Goal: Task Accomplishment & Management: Manage account settings

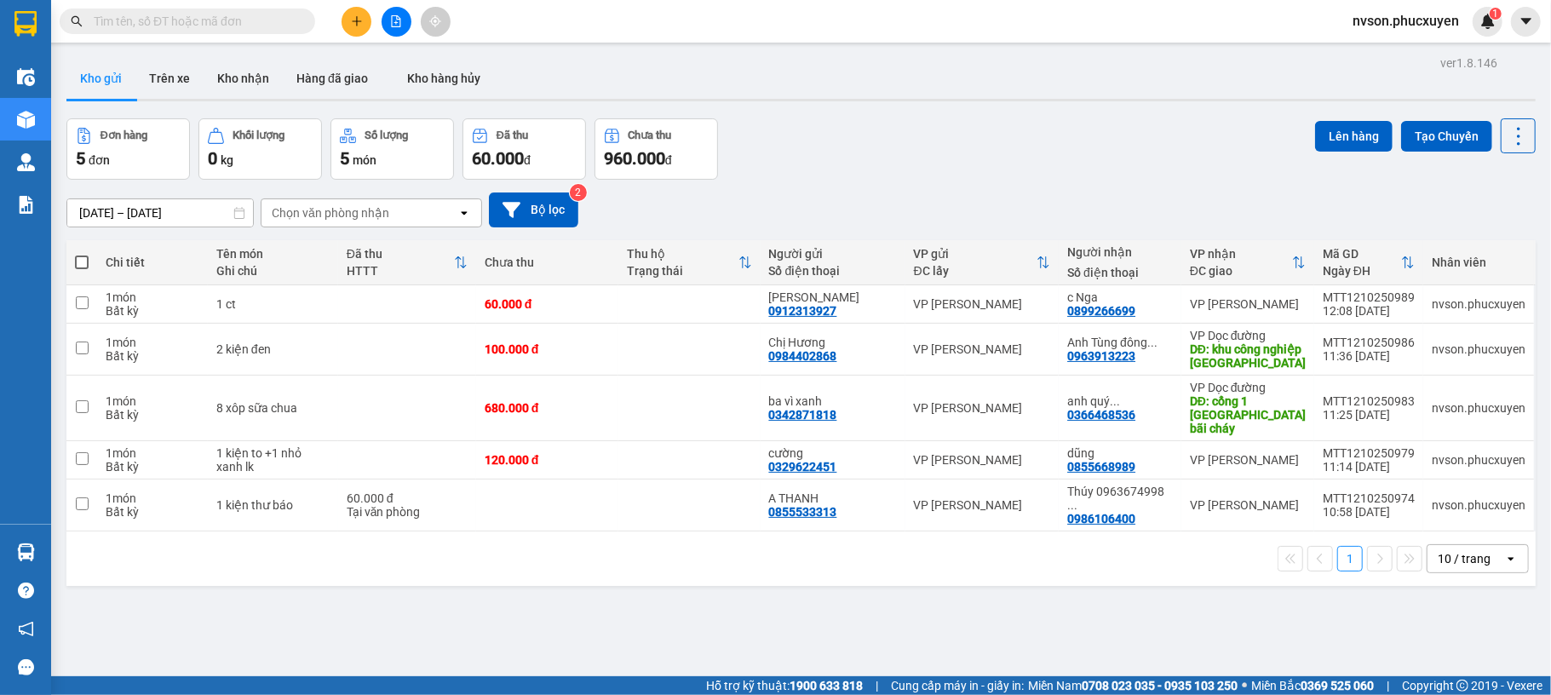
scroll to position [78, 0]
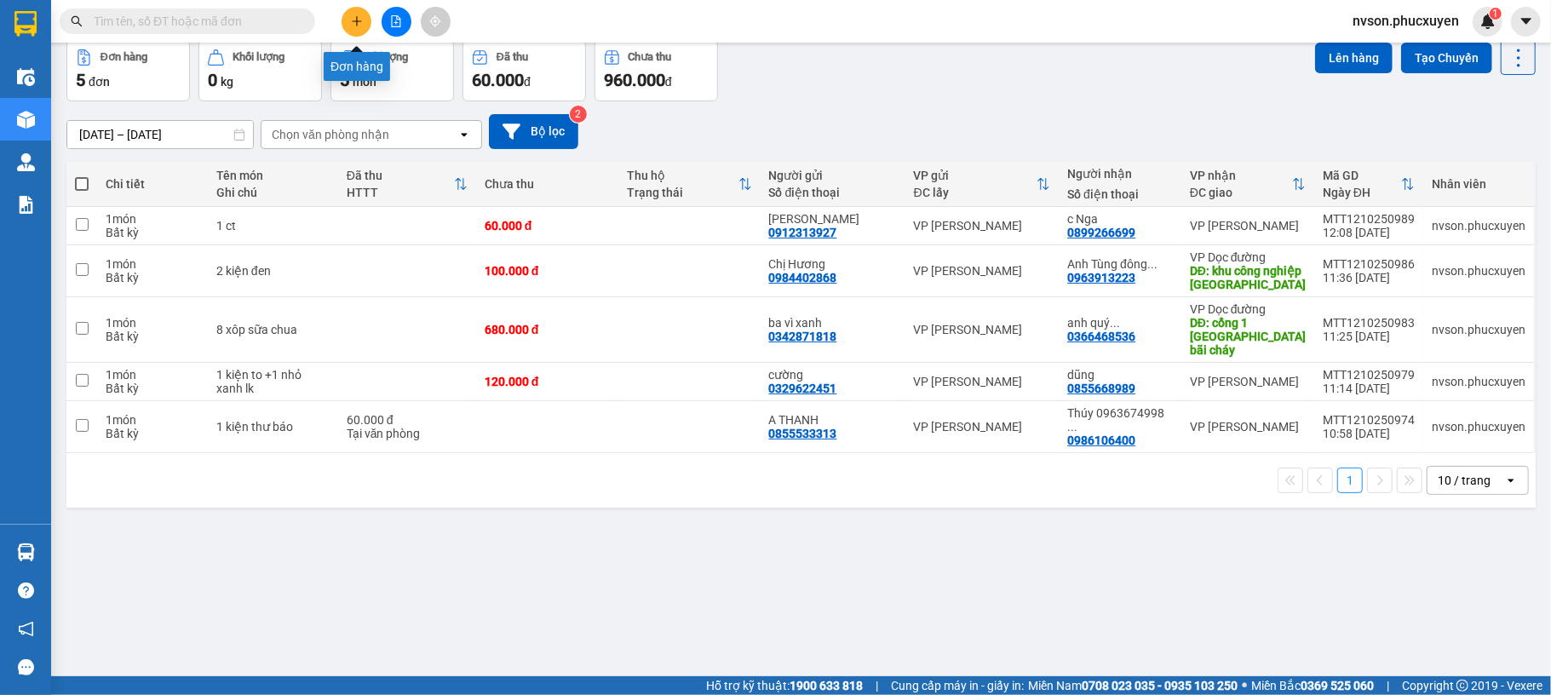
click at [361, 17] on icon "plus" at bounding box center [357, 21] width 12 height 12
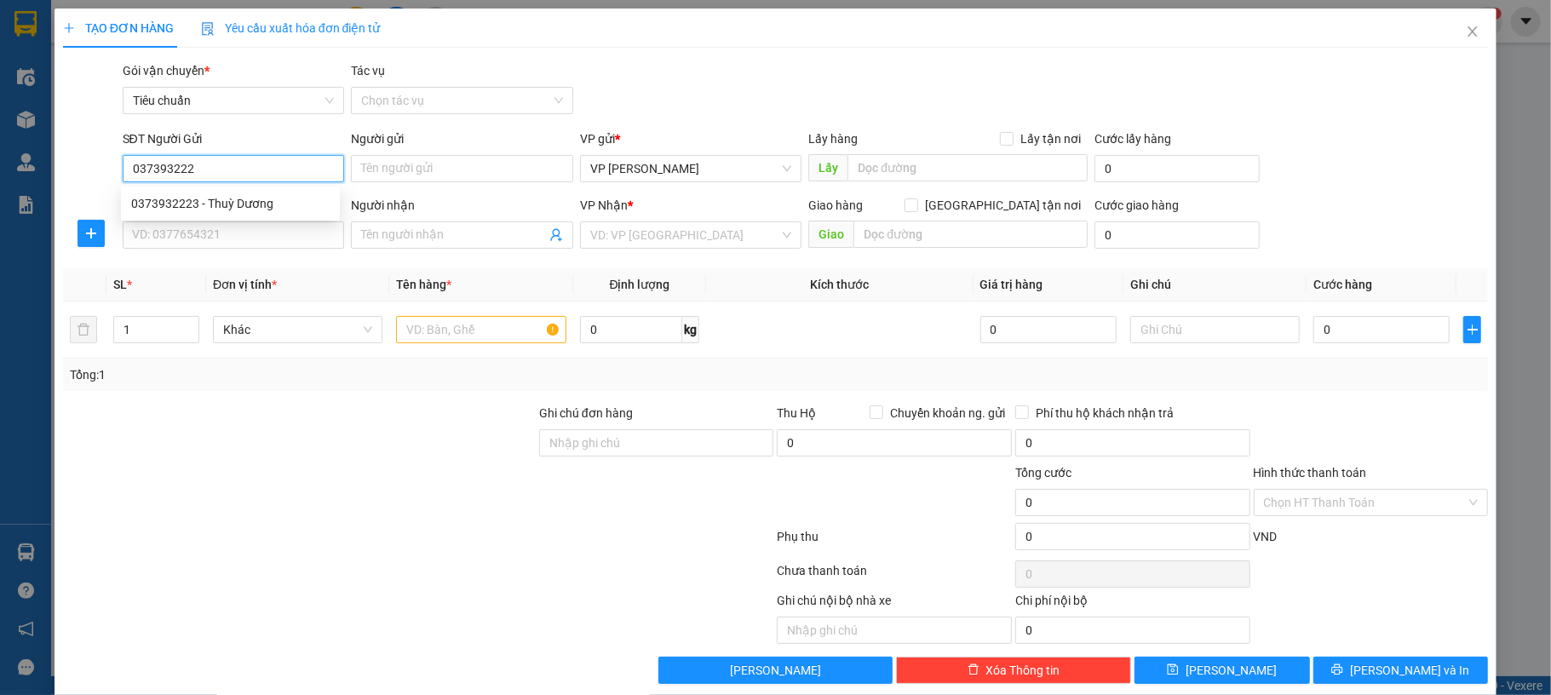
type input "0373932223"
click at [286, 203] on div "0373932223 - Thuỳ Dương" at bounding box center [230, 203] width 198 height 19
type input "Thuỳ Dương"
type input "0373932223"
click at [276, 238] on input "SĐT Người Nhận *" at bounding box center [234, 234] width 222 height 27
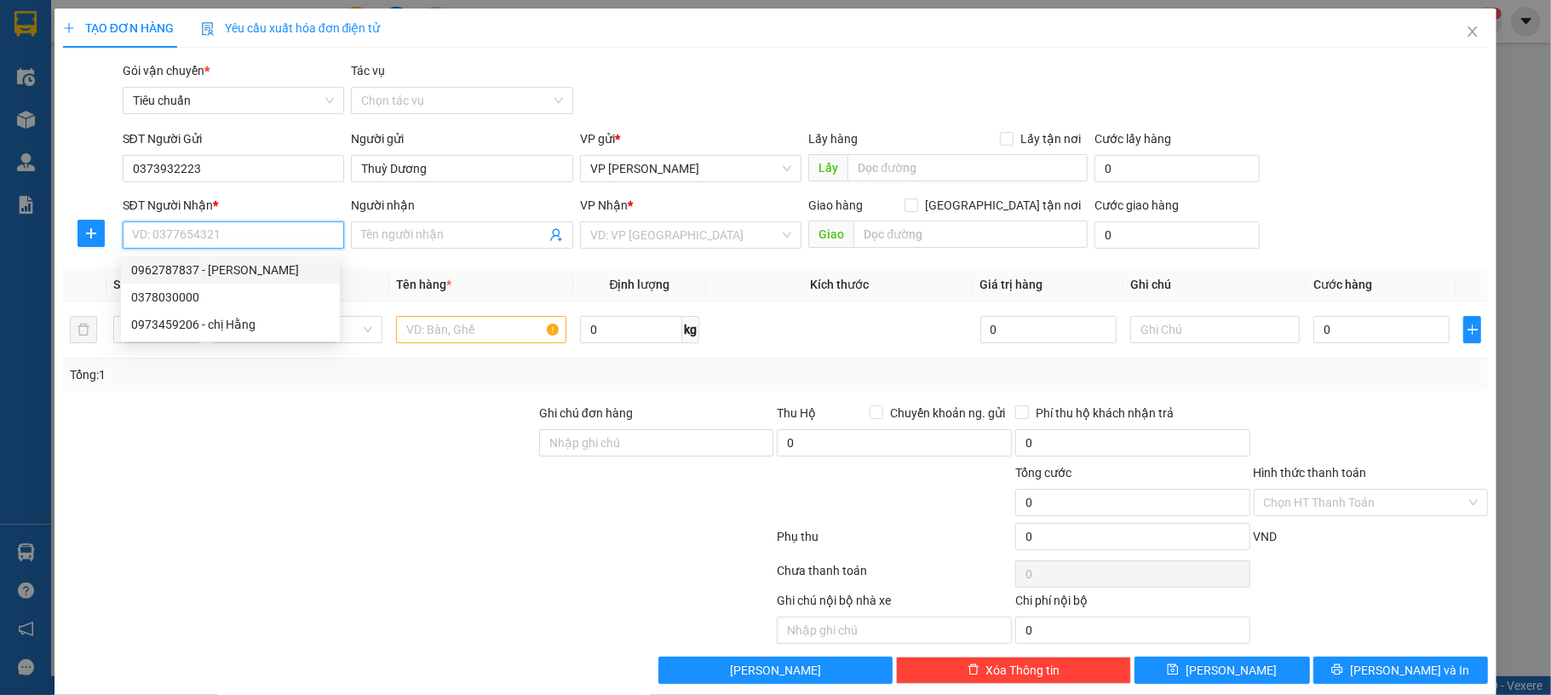
click at [273, 270] on div "0962787837 - Ngô Đại" at bounding box center [230, 270] width 198 height 19
type input "0962787837"
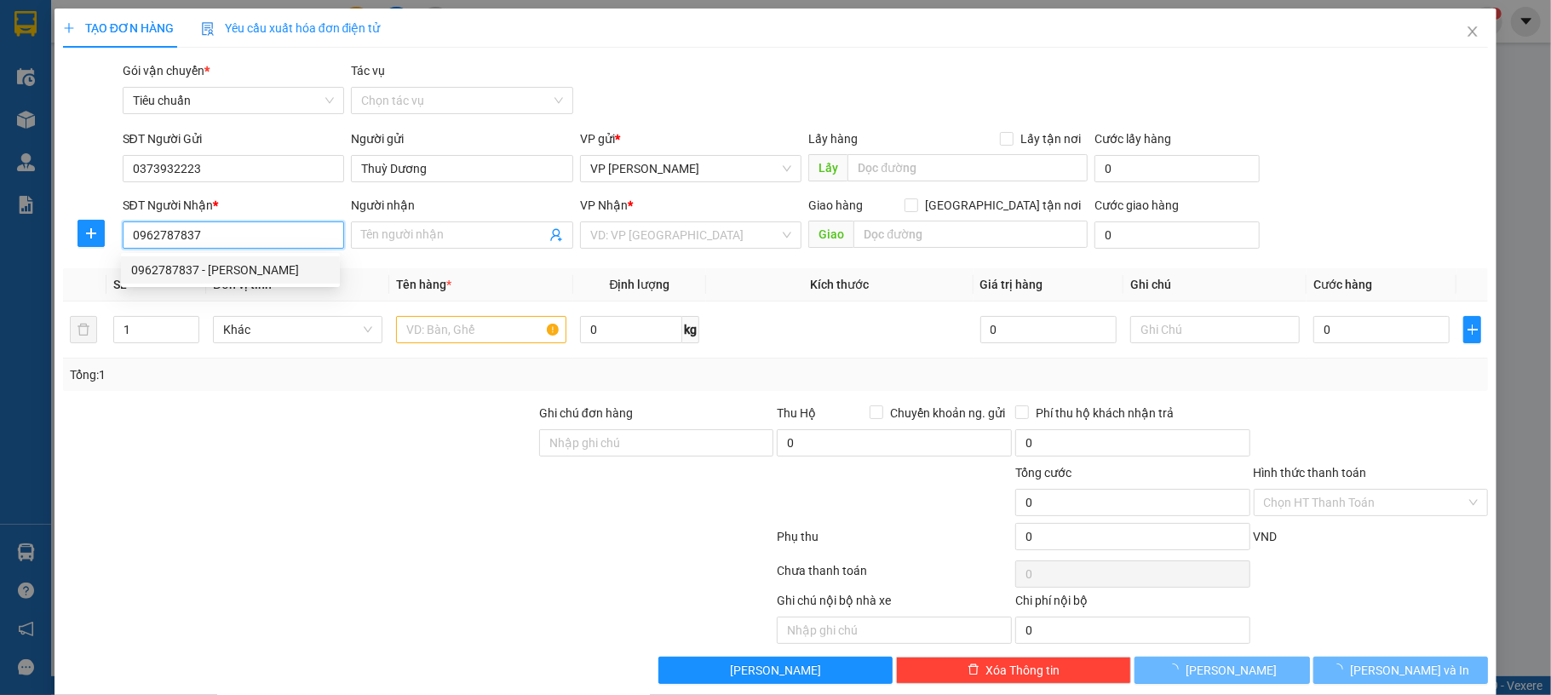
type input "[PERSON_NAME]"
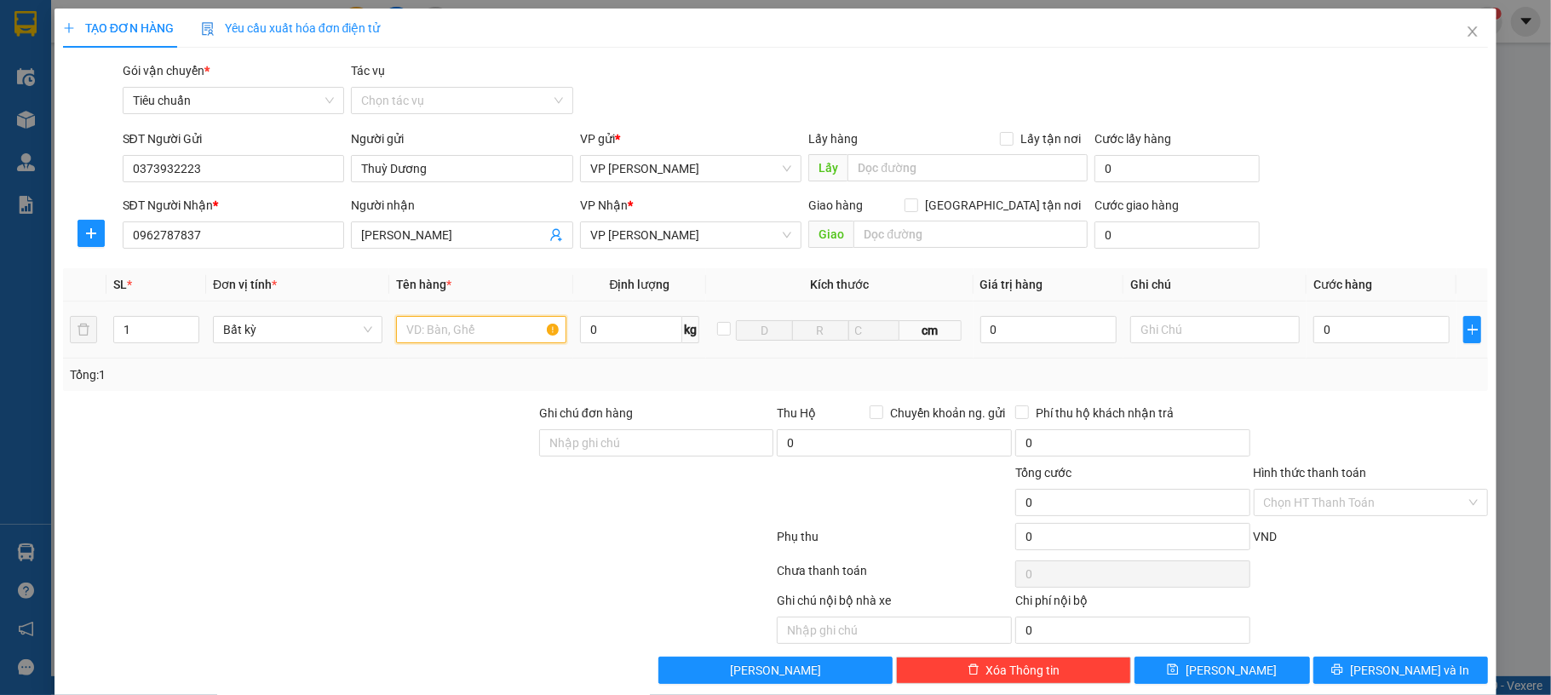
click at [482, 337] on input "text" at bounding box center [480, 329] width 169 height 27
type input "1 ct thiệp"
click at [1356, 339] on input "0" at bounding box center [1381, 329] width 136 height 27
type input "5"
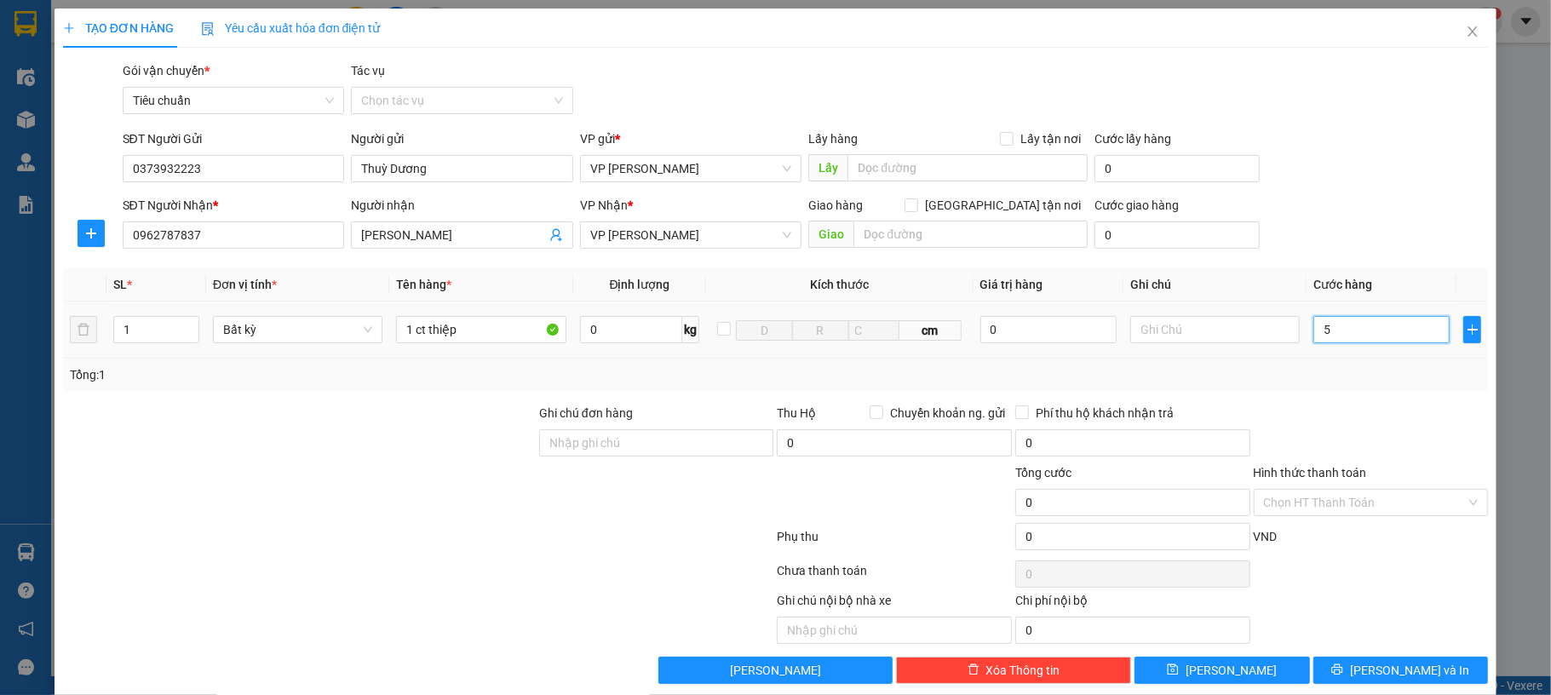
type input "5"
type input "5.000"
click at [1360, 211] on div "SĐT Người Nhận * 0962787837 Người nhận Ngô Đại VP Nhận * VP Hạ Long Giao hàng G…" at bounding box center [805, 226] width 1373 height 60
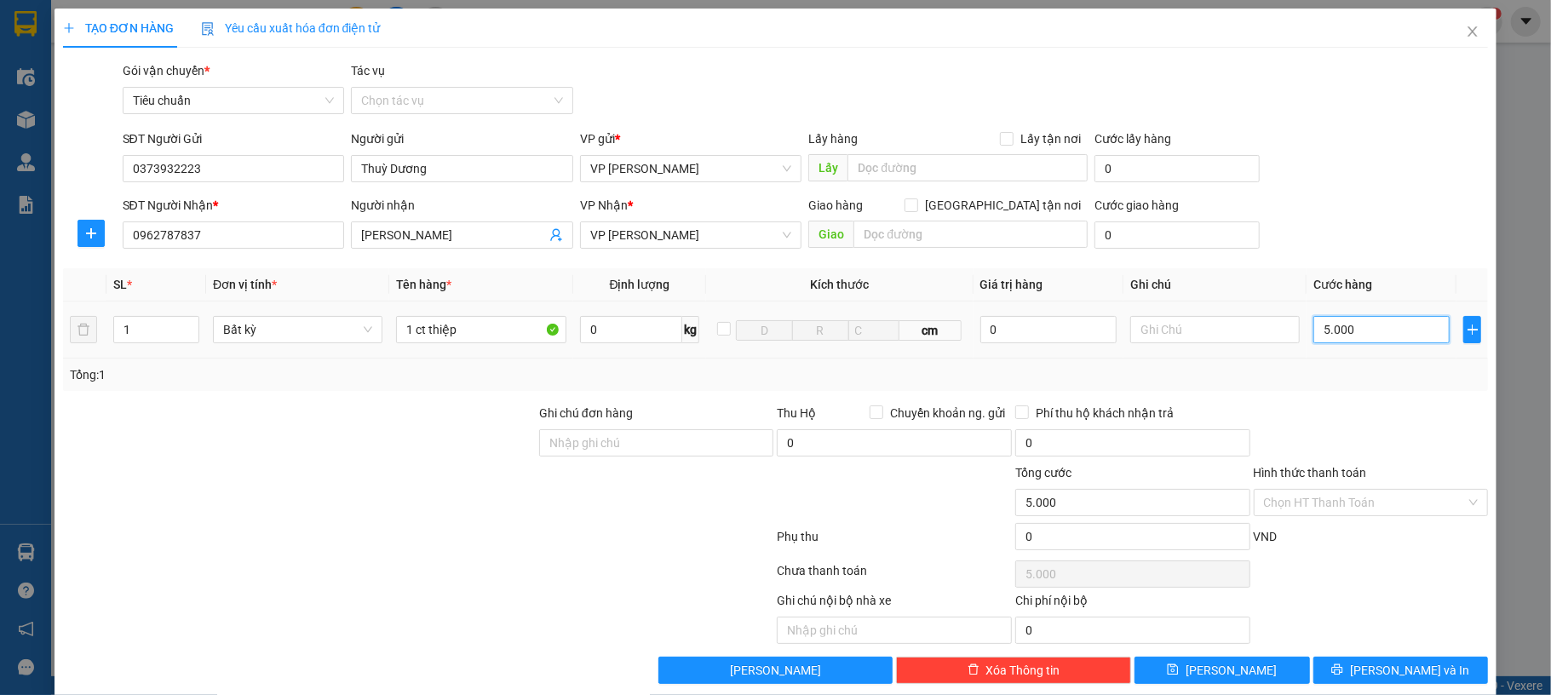
click at [1350, 337] on input "5.000" at bounding box center [1381, 329] width 136 height 27
click at [1349, 336] on input "5.000" at bounding box center [1381, 329] width 136 height 27
type input "0"
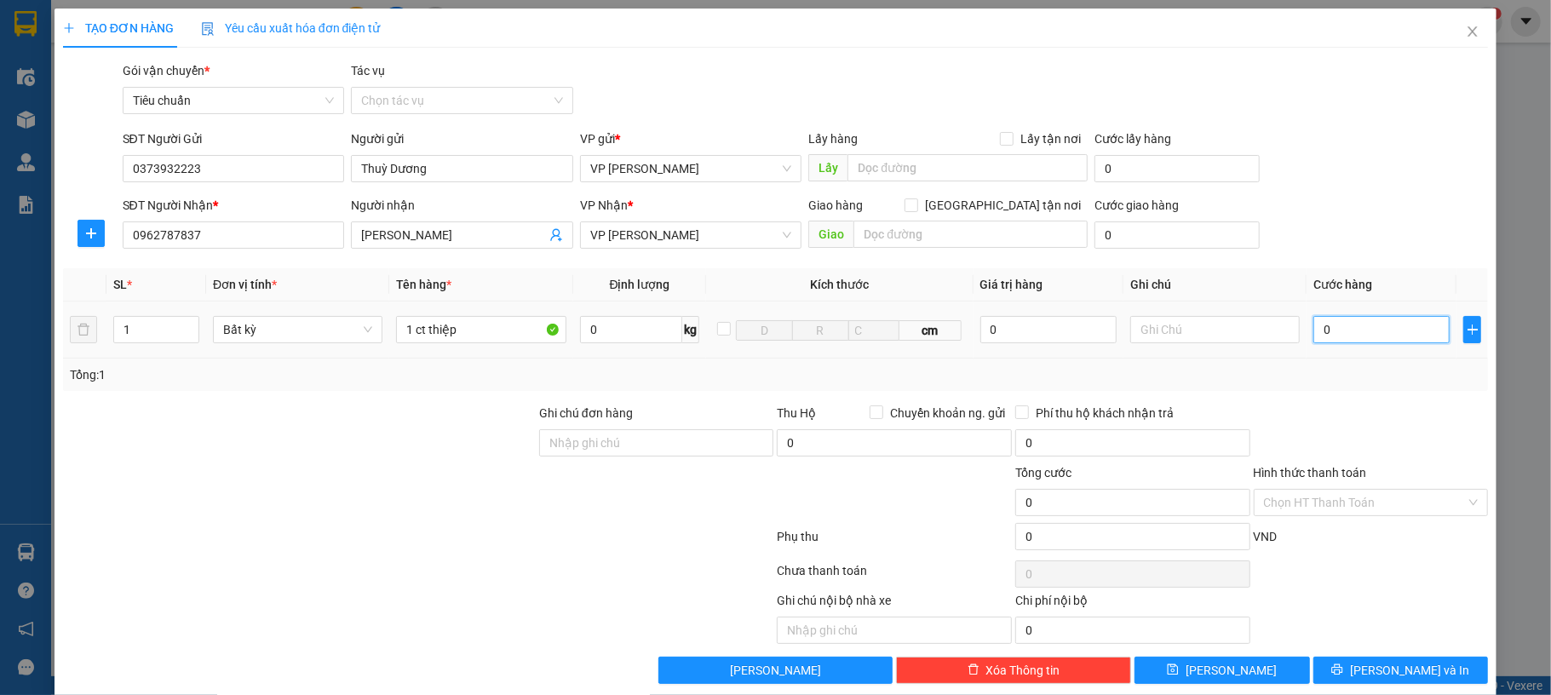
type input "50"
type input "500"
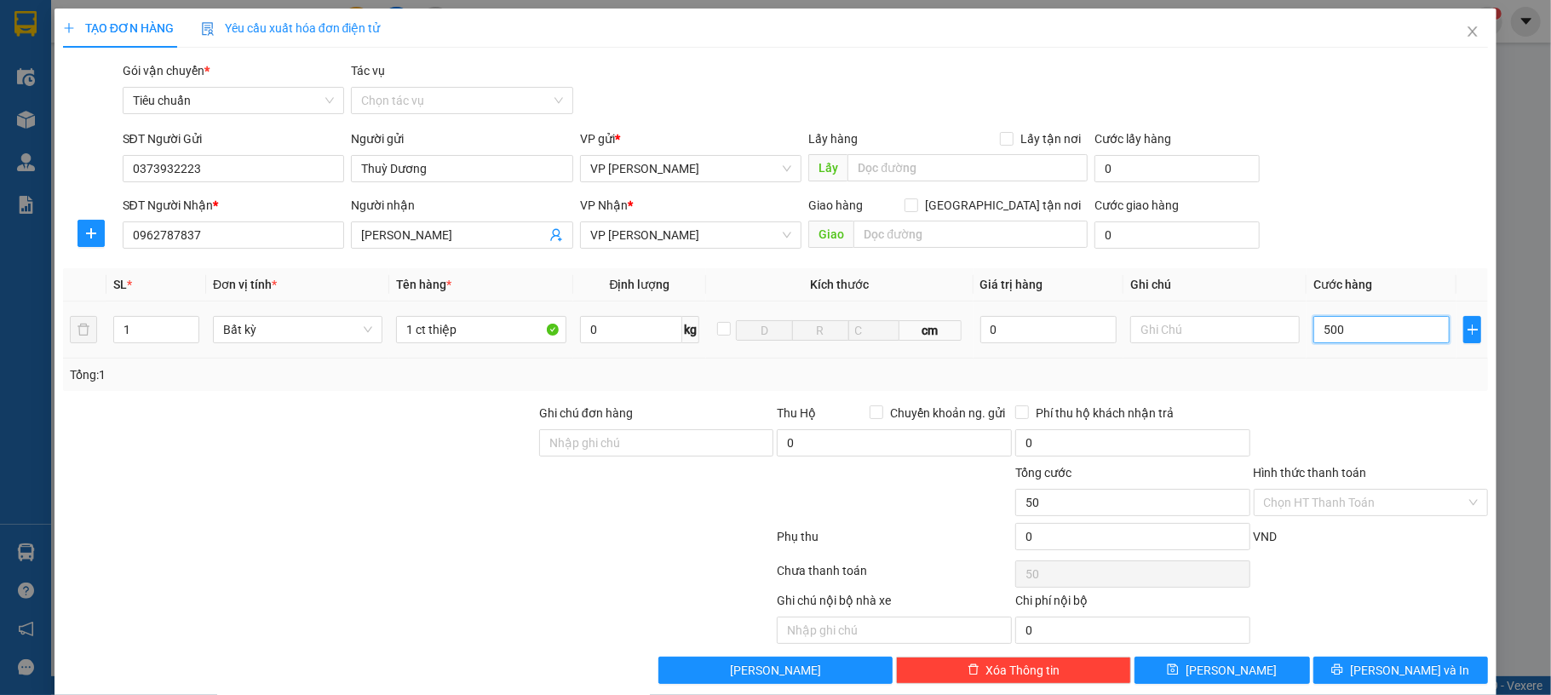
type input "500"
type input "50"
type input "50.000"
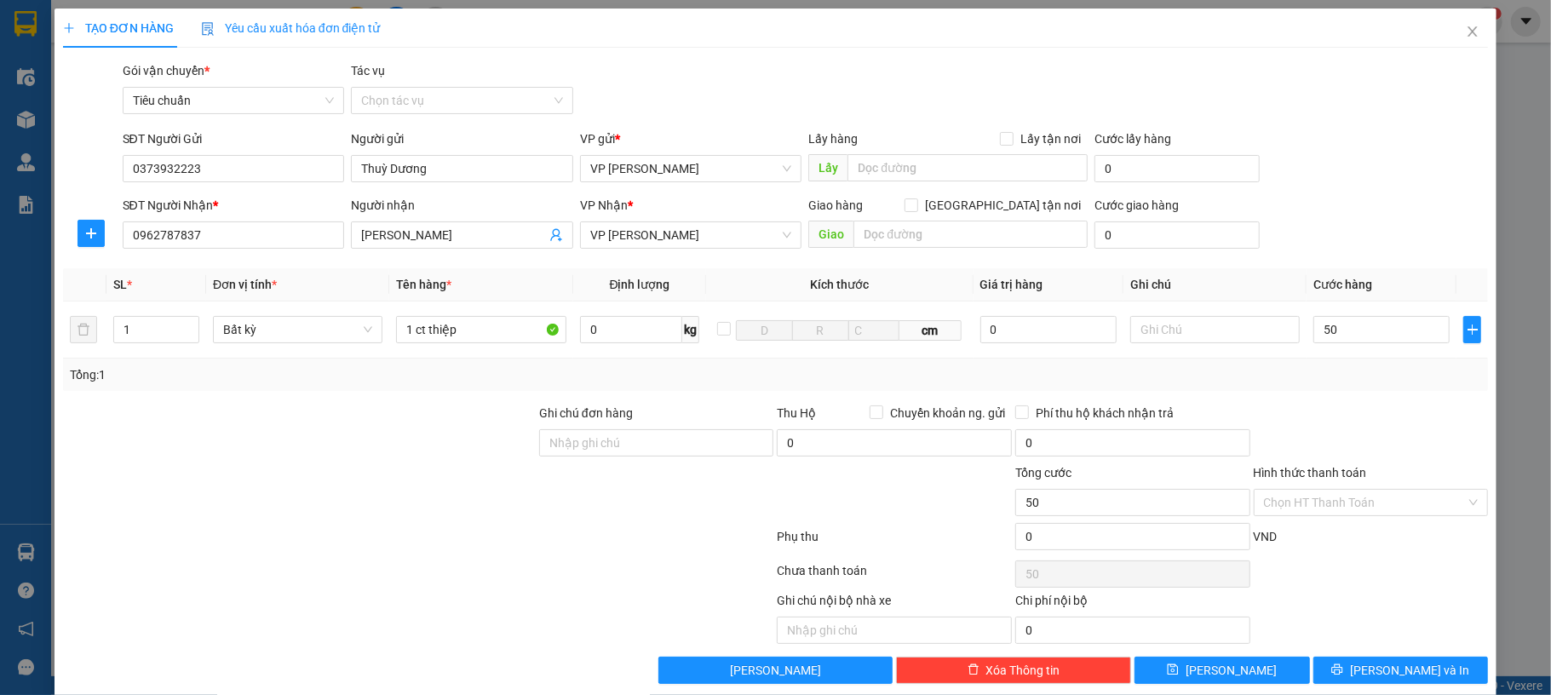
type input "50.000"
click at [1380, 198] on div "SĐT Người Nhận * 0962787837 Người nhận Ngô Đại VP Nhận * VP Hạ Long Giao hàng G…" at bounding box center [805, 226] width 1373 height 60
click at [1403, 658] on div "Transit Pickup Surcharge Ids Transit Deliver Surcharge Ids Transit Deliver Surc…" at bounding box center [775, 372] width 1425 height 622
click at [1404, 662] on button "[PERSON_NAME] và In" at bounding box center [1400, 670] width 175 height 27
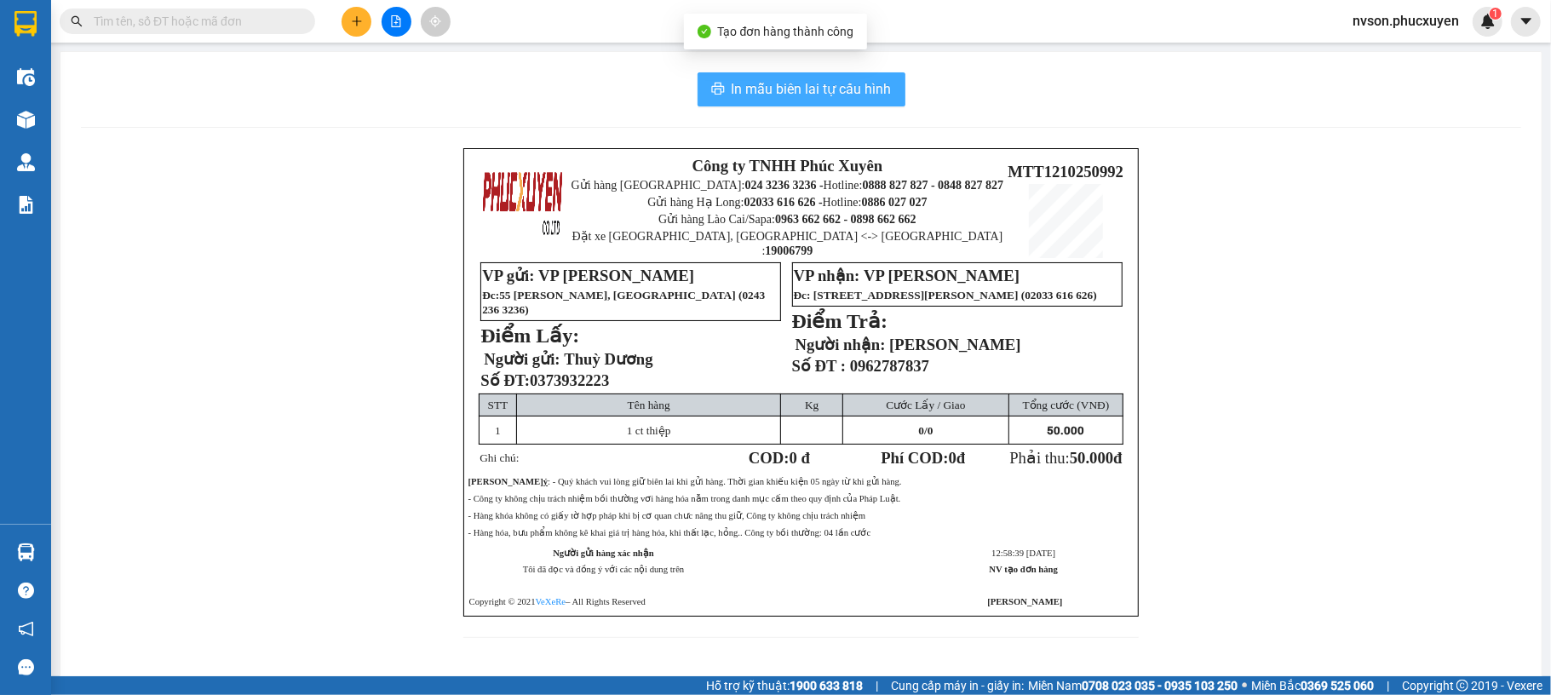
click at [731, 89] on span "In mẫu biên lai tự cấu hình" at bounding box center [811, 88] width 160 height 21
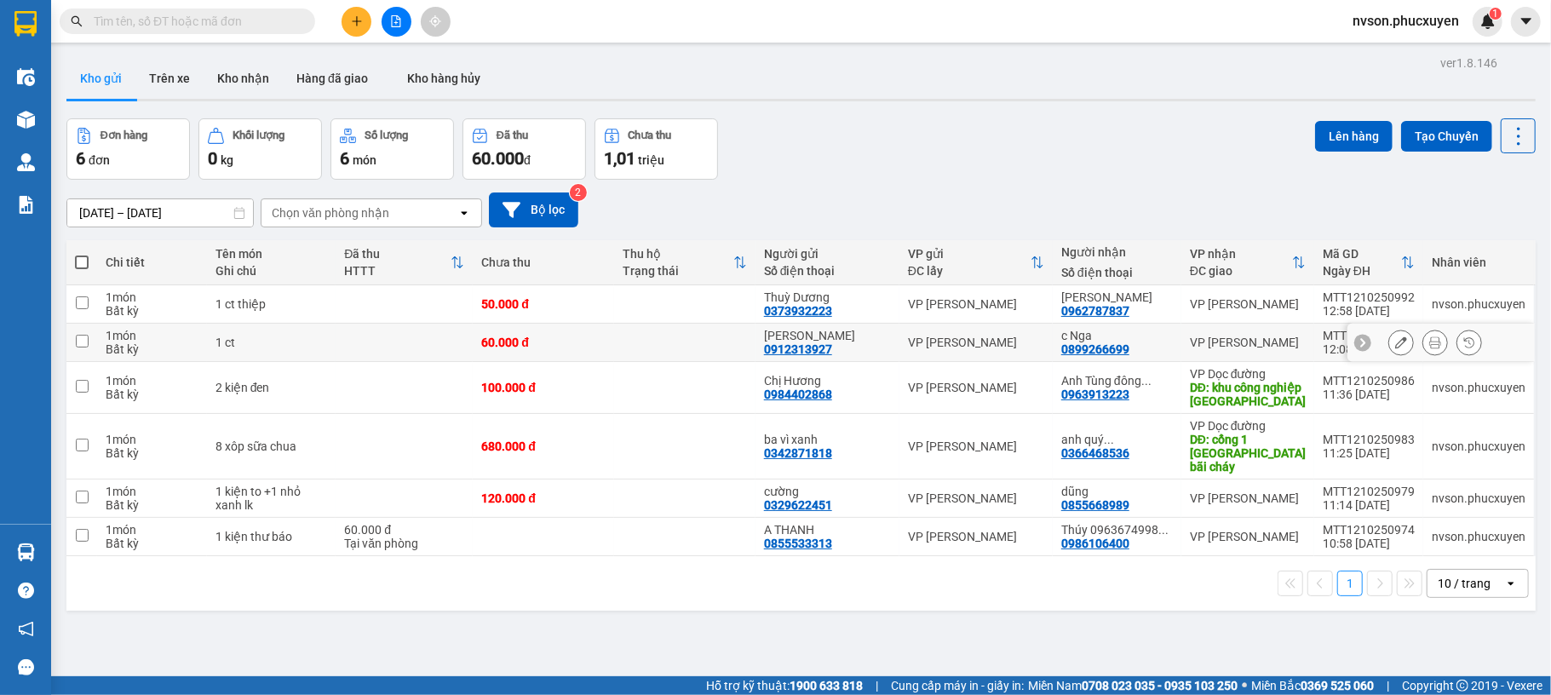
click at [562, 338] on div "60.000 đ" at bounding box center [543, 343] width 124 height 14
checkbox input "true"
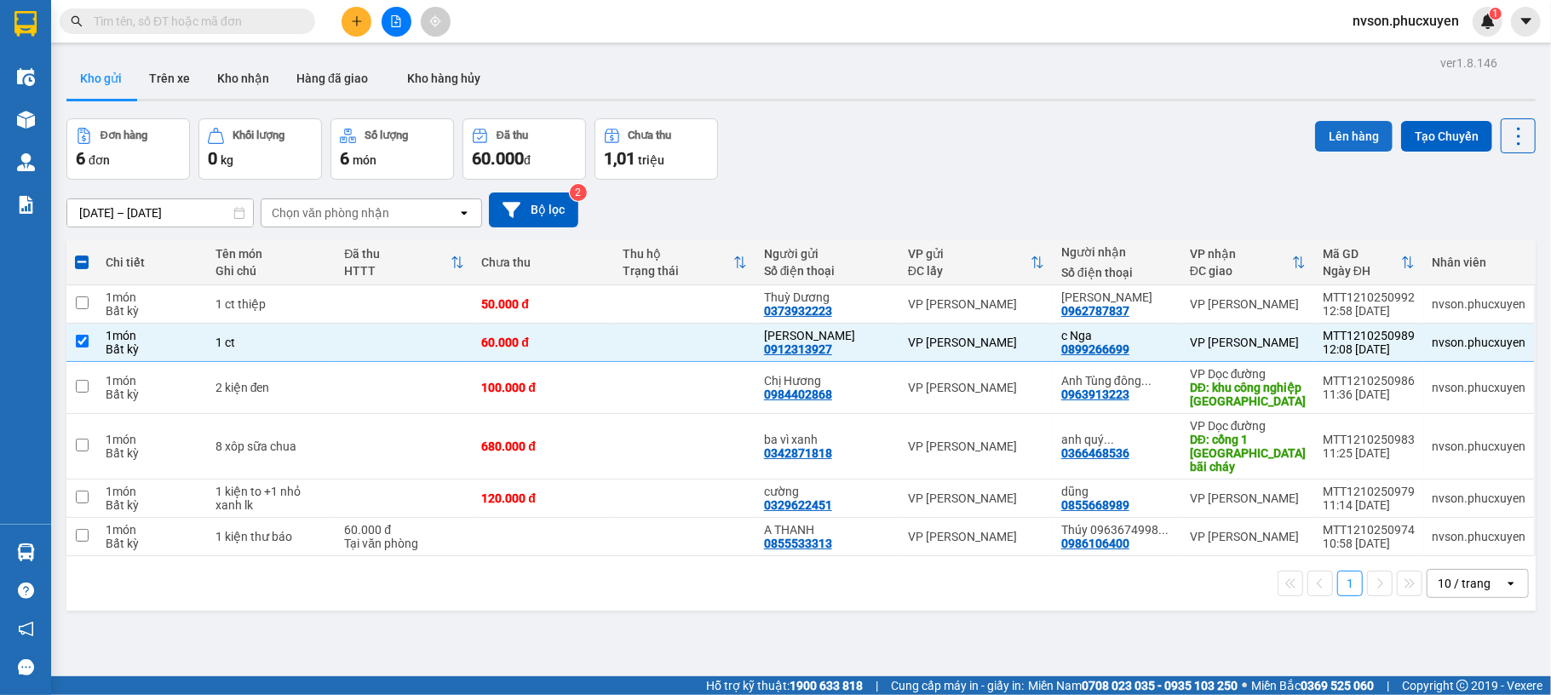
click at [1315, 138] on button "Lên hàng" at bounding box center [1353, 136] width 77 height 31
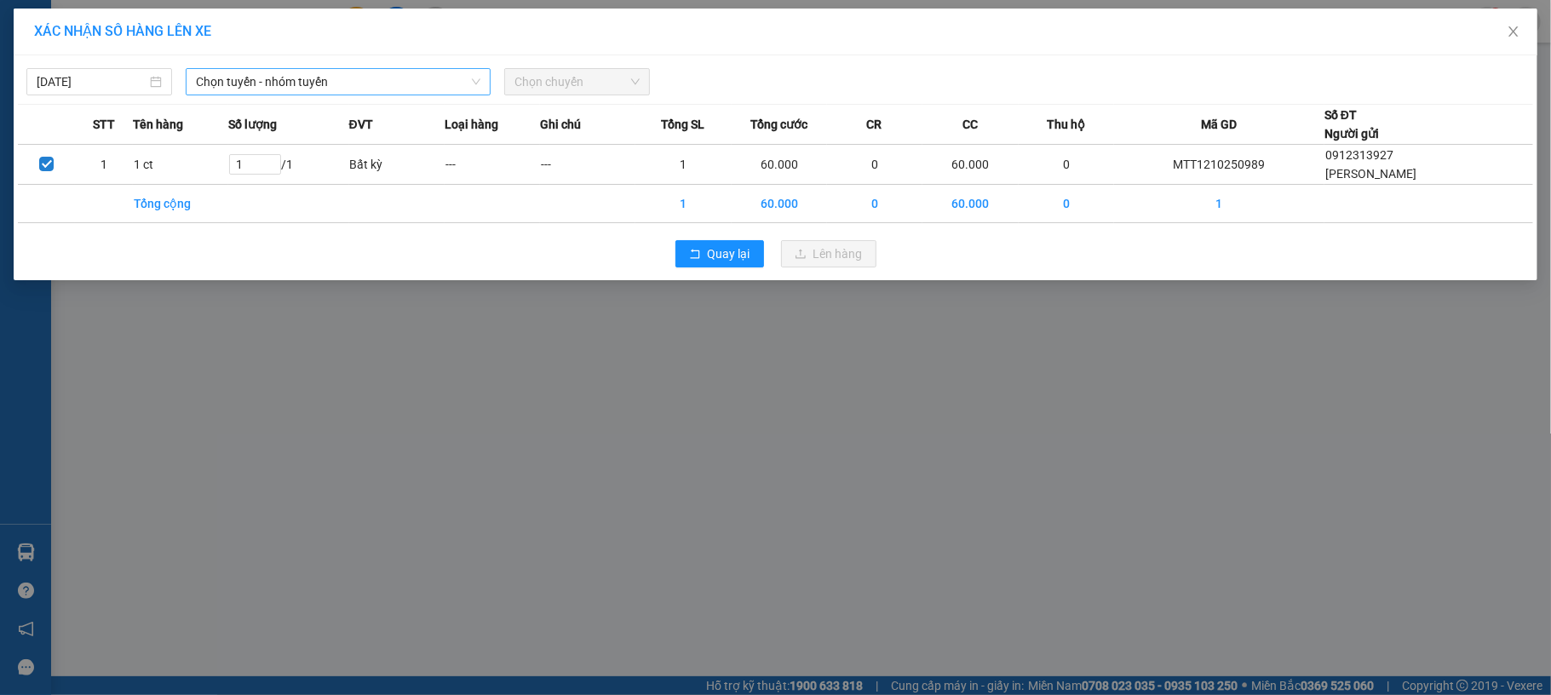
drag, startPoint x: 354, startPoint y: 72, endPoint x: 359, endPoint y: 79, distance: 9.2
click at [355, 72] on span "Chọn tuyến - nhóm tuyến" at bounding box center [338, 82] width 284 height 26
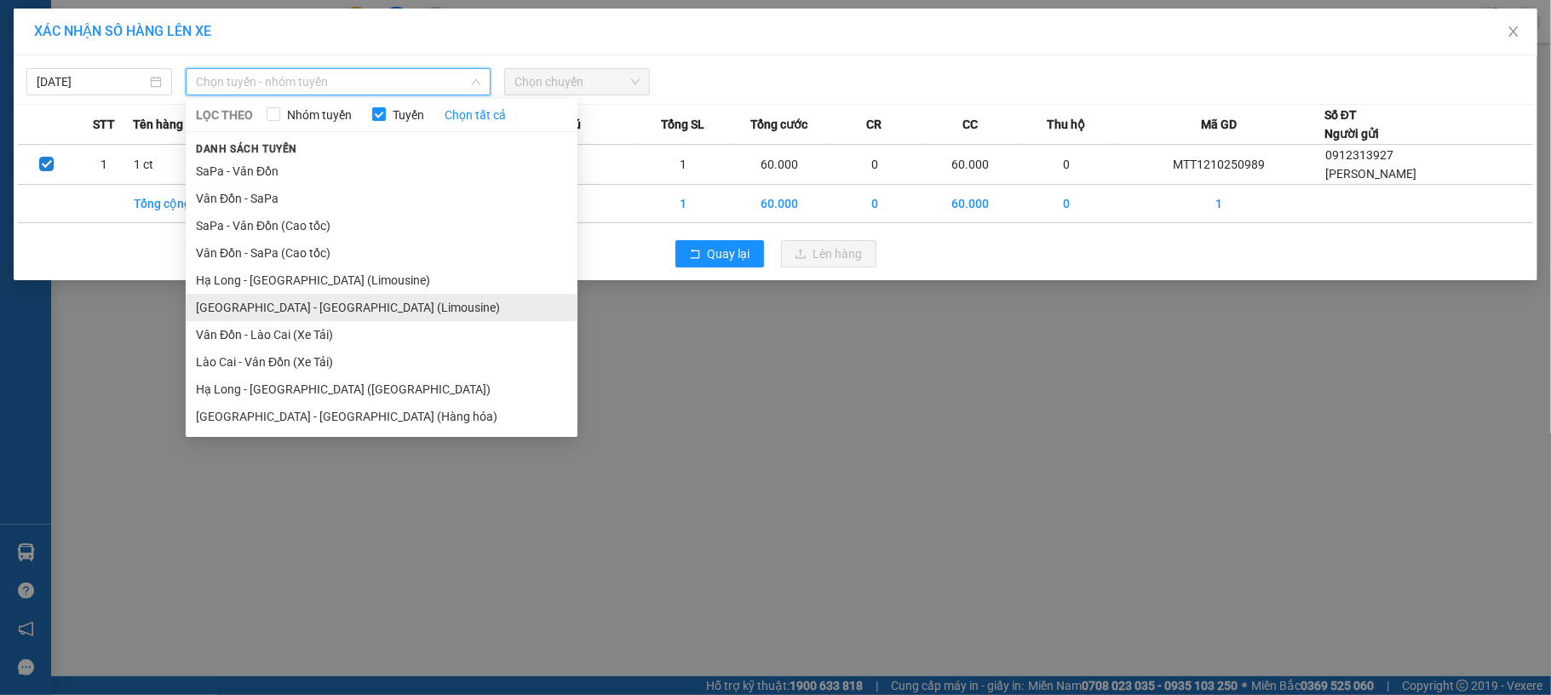
click at [311, 307] on li "[GEOGRAPHIC_DATA] - [GEOGRAPHIC_DATA] (Limousine)" at bounding box center [382, 307] width 392 height 27
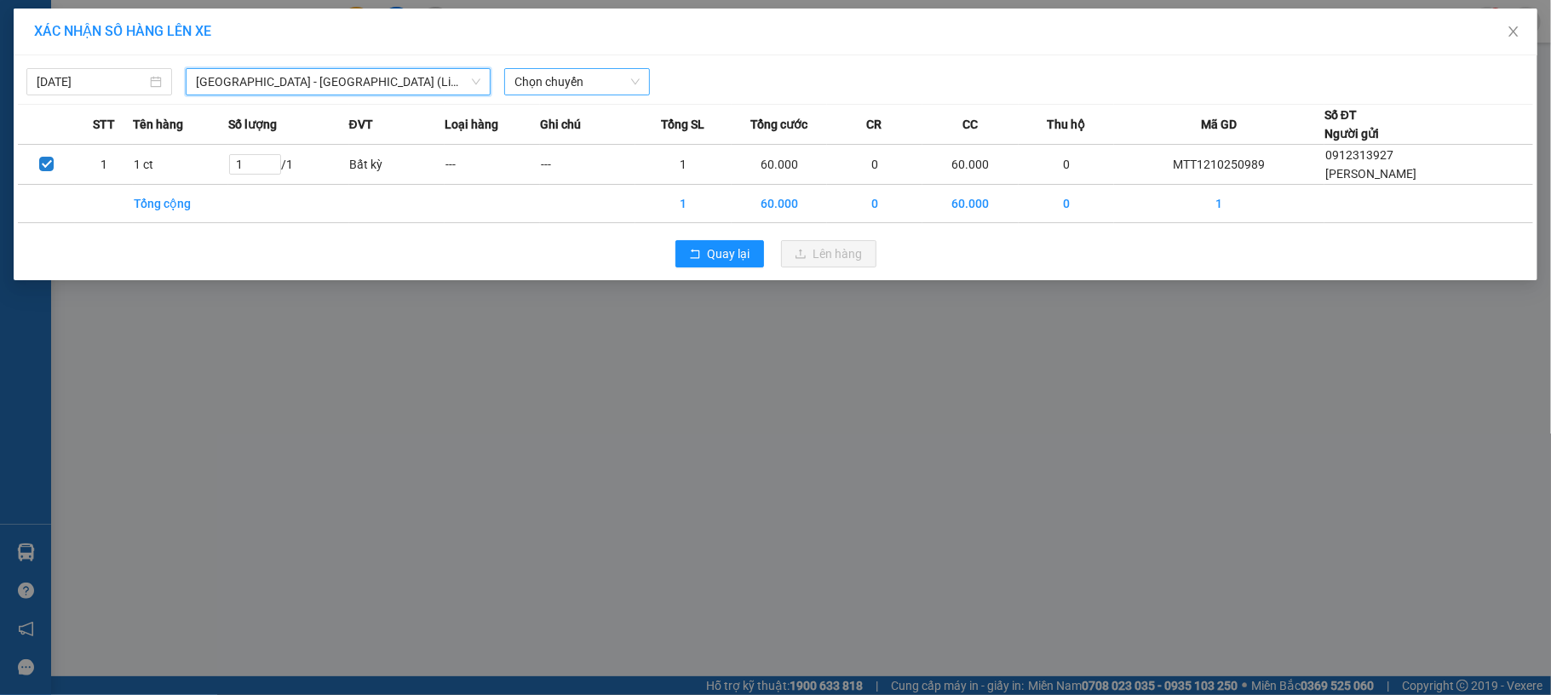
click at [638, 68] on div "Chọn chuyến" at bounding box center [577, 81] width 146 height 27
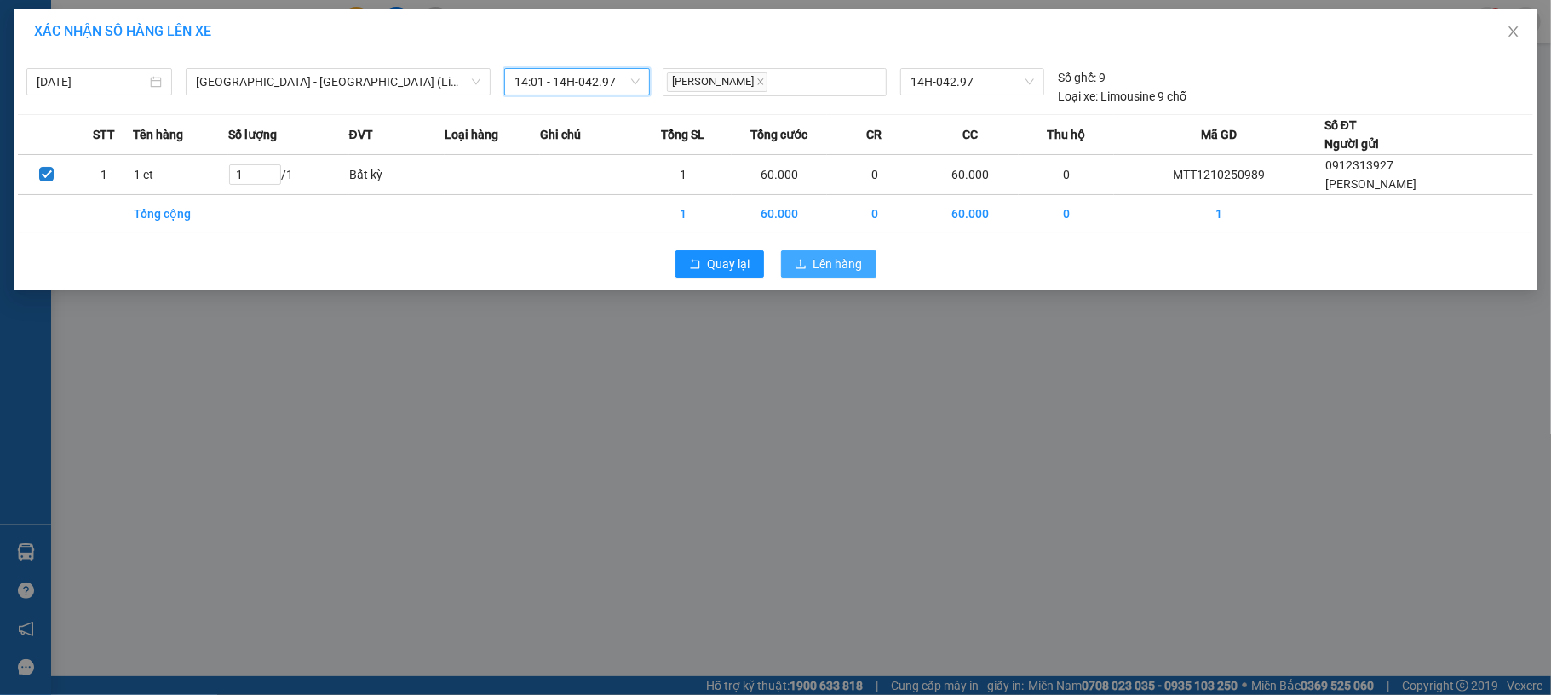
click at [858, 259] on span "Lên hàng" at bounding box center [837, 264] width 49 height 19
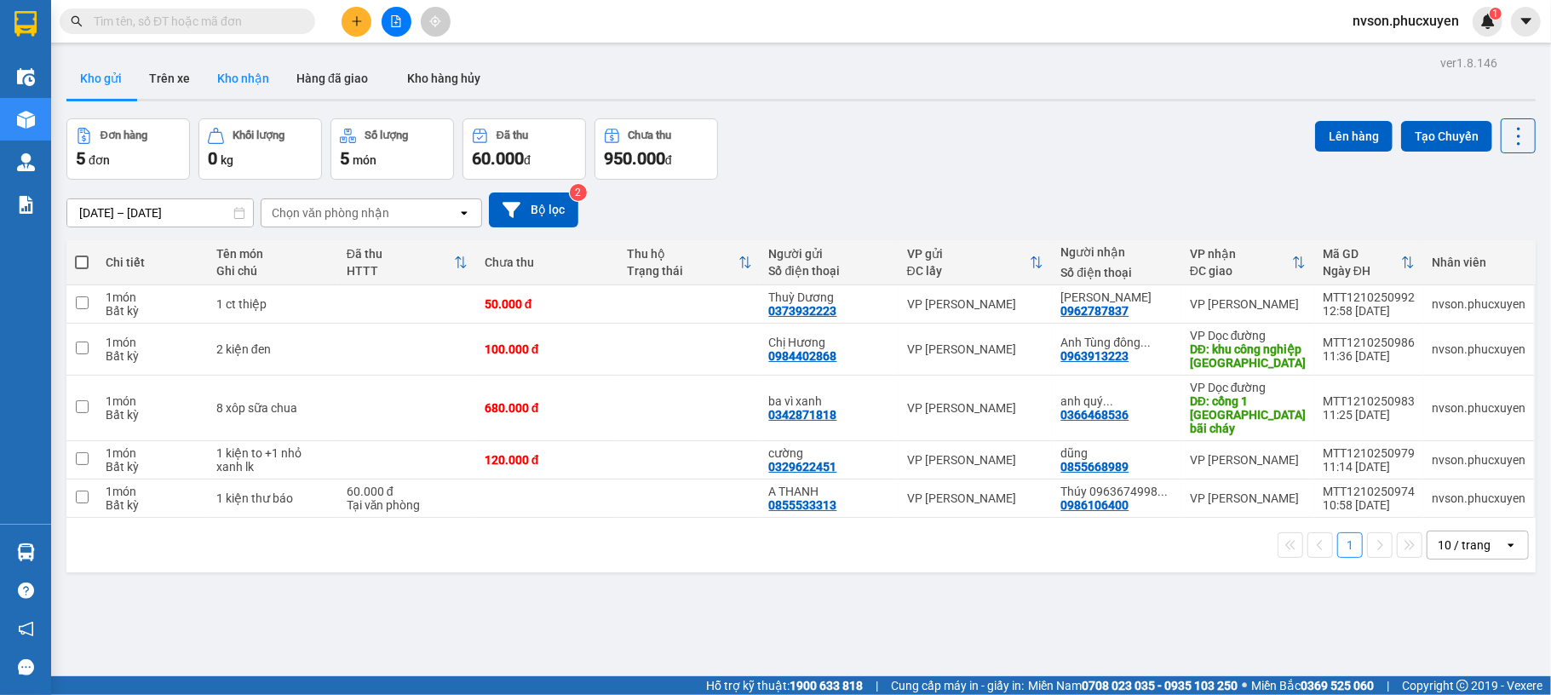
click at [247, 75] on button "Kho nhận" at bounding box center [243, 78] width 79 height 41
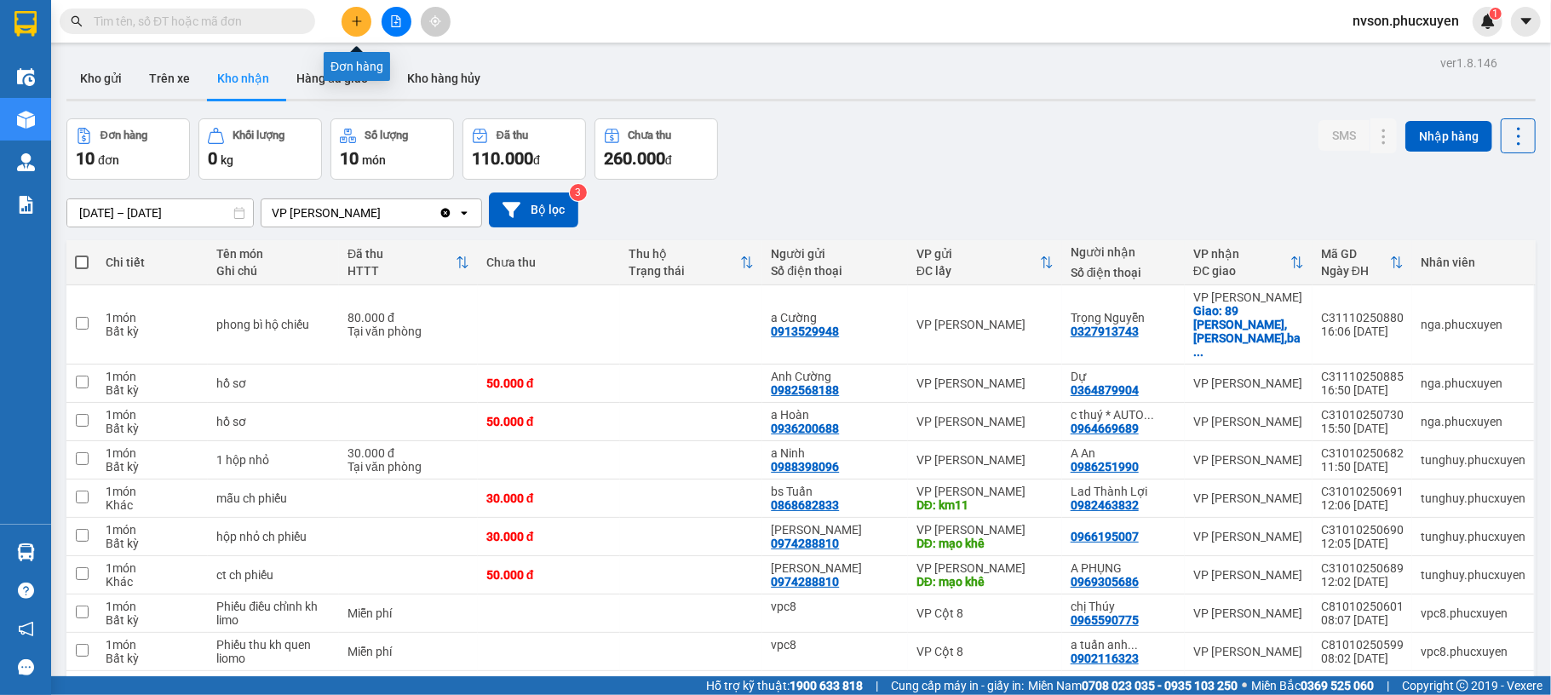
click at [355, 17] on icon "plus" at bounding box center [357, 21] width 12 height 12
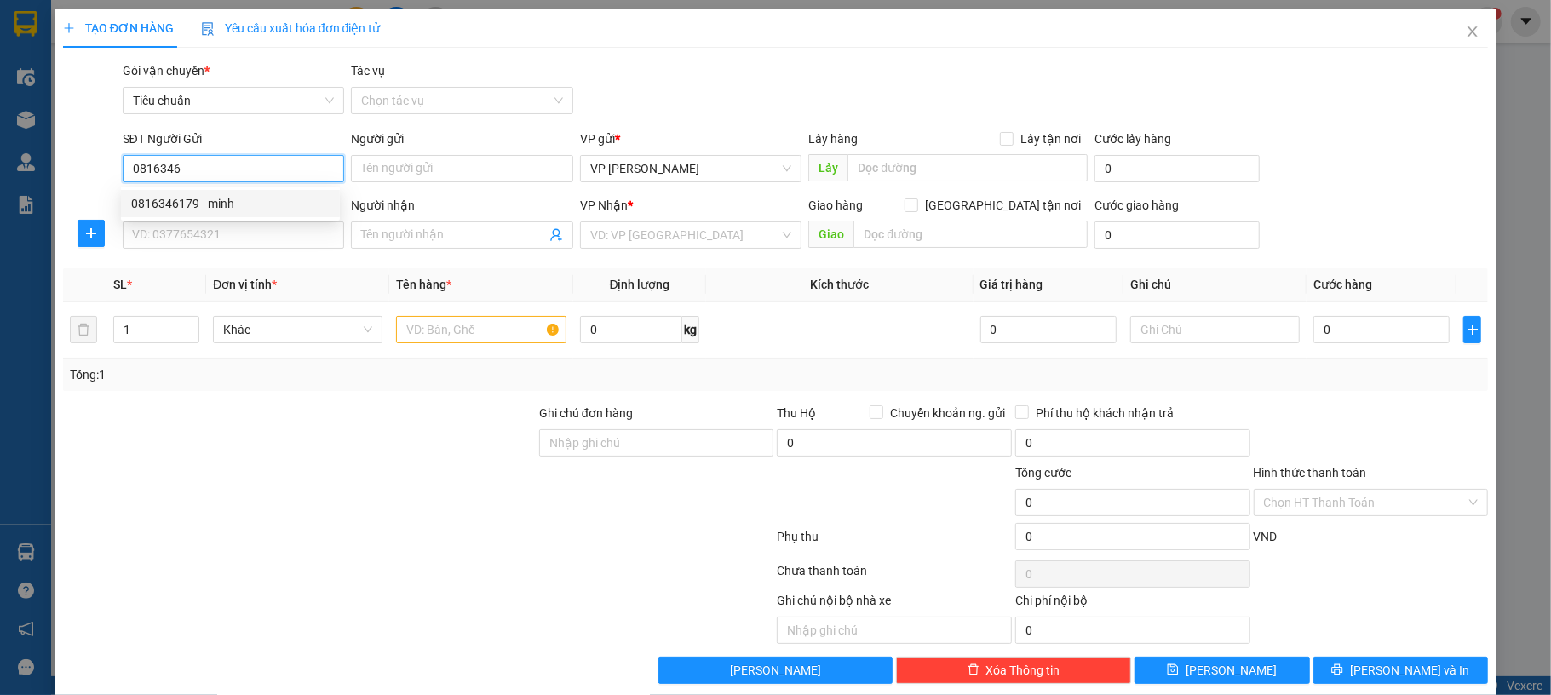
click at [218, 212] on div "0816346179 - minh" at bounding box center [230, 203] width 198 height 19
type input "0816346179"
type input "minh"
type input "0816346179"
click at [218, 237] on input "SĐT Người Nhận *" at bounding box center [234, 234] width 222 height 27
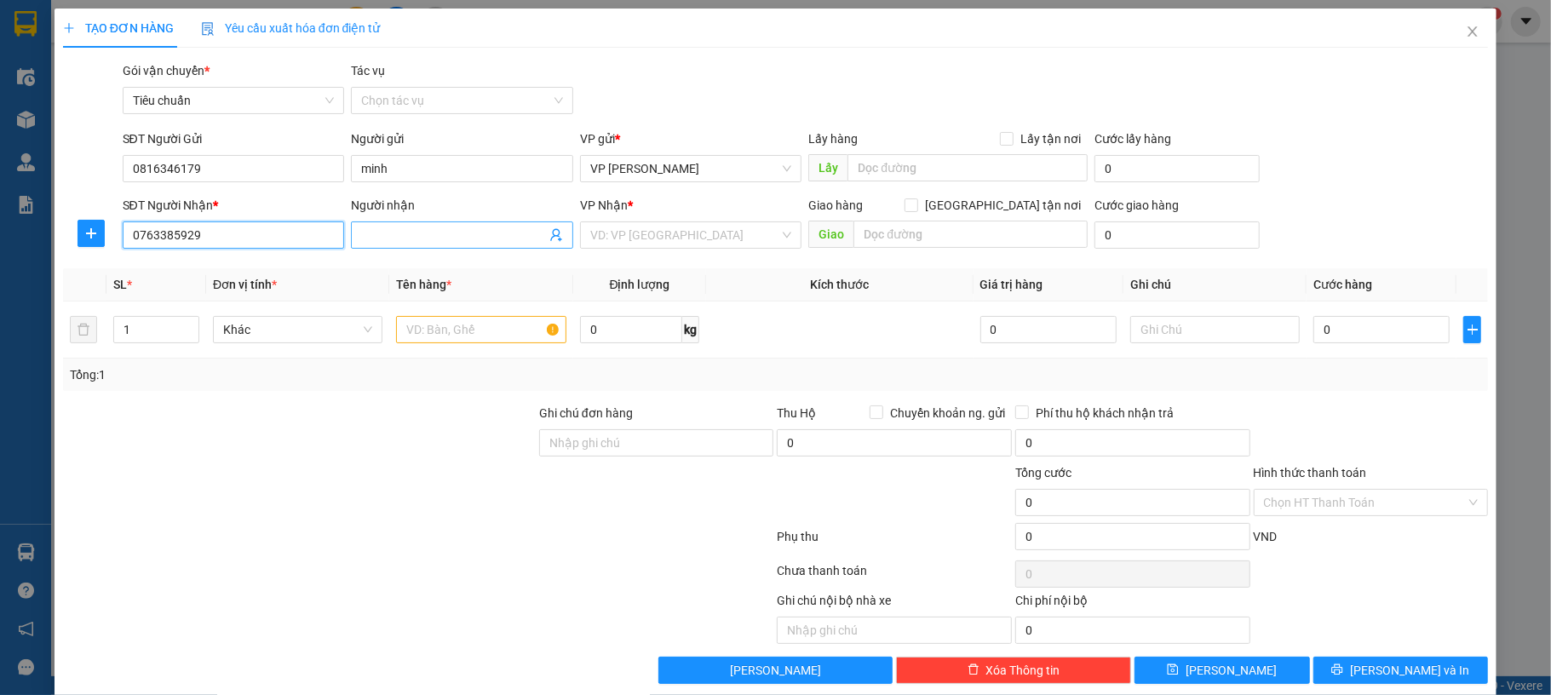
type input "0763385929"
click at [363, 235] on input "Người nhận" at bounding box center [453, 235] width 185 height 19
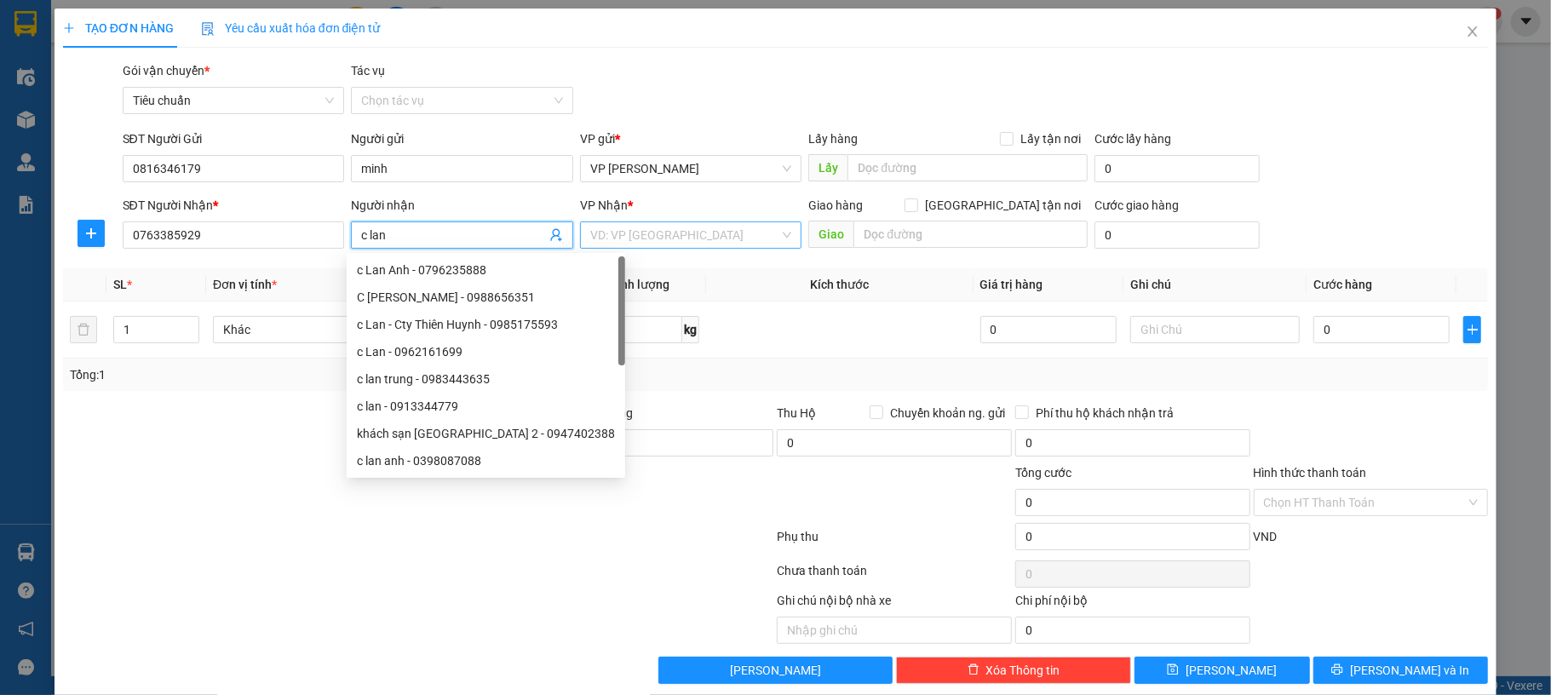
type input "c lan"
click at [713, 228] on input "search" at bounding box center [685, 235] width 190 height 26
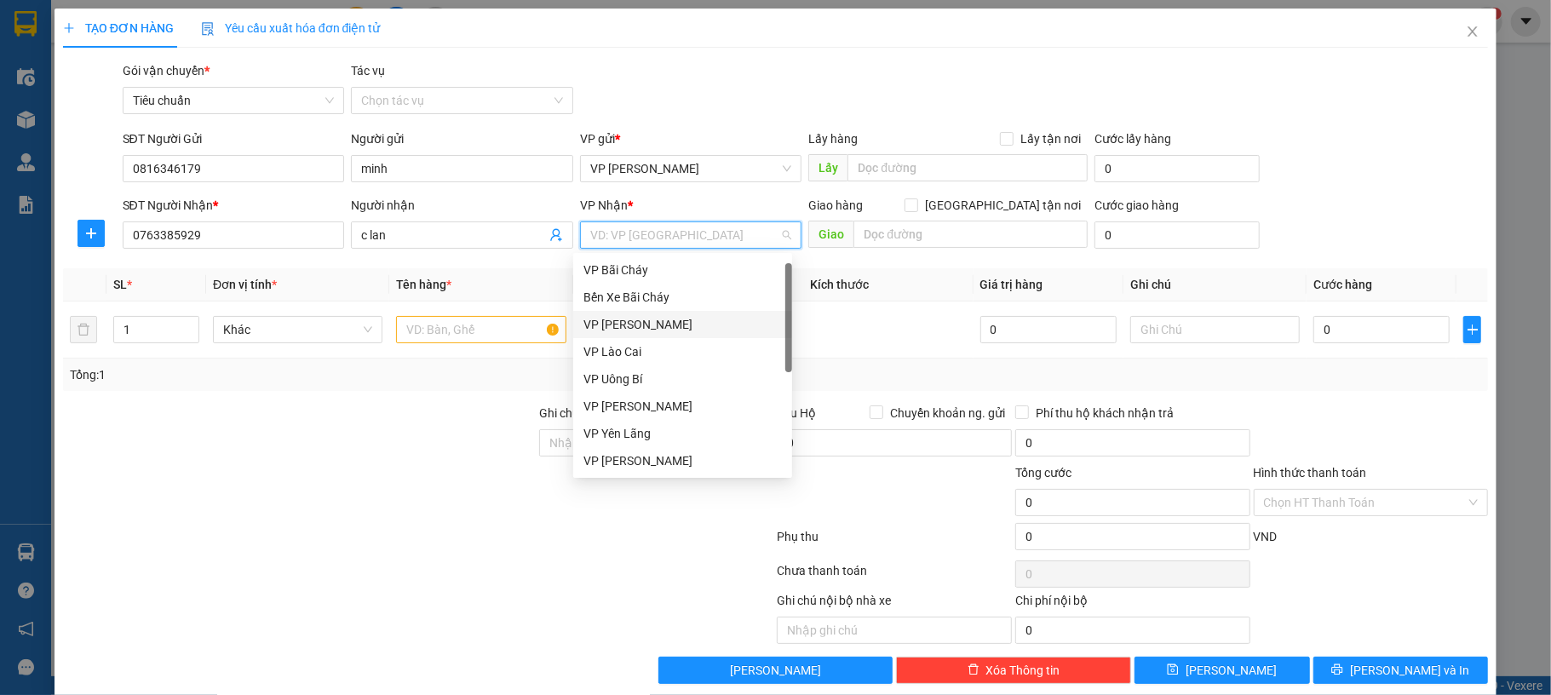
click at [662, 315] on div "VP [PERSON_NAME]" at bounding box center [682, 324] width 198 height 19
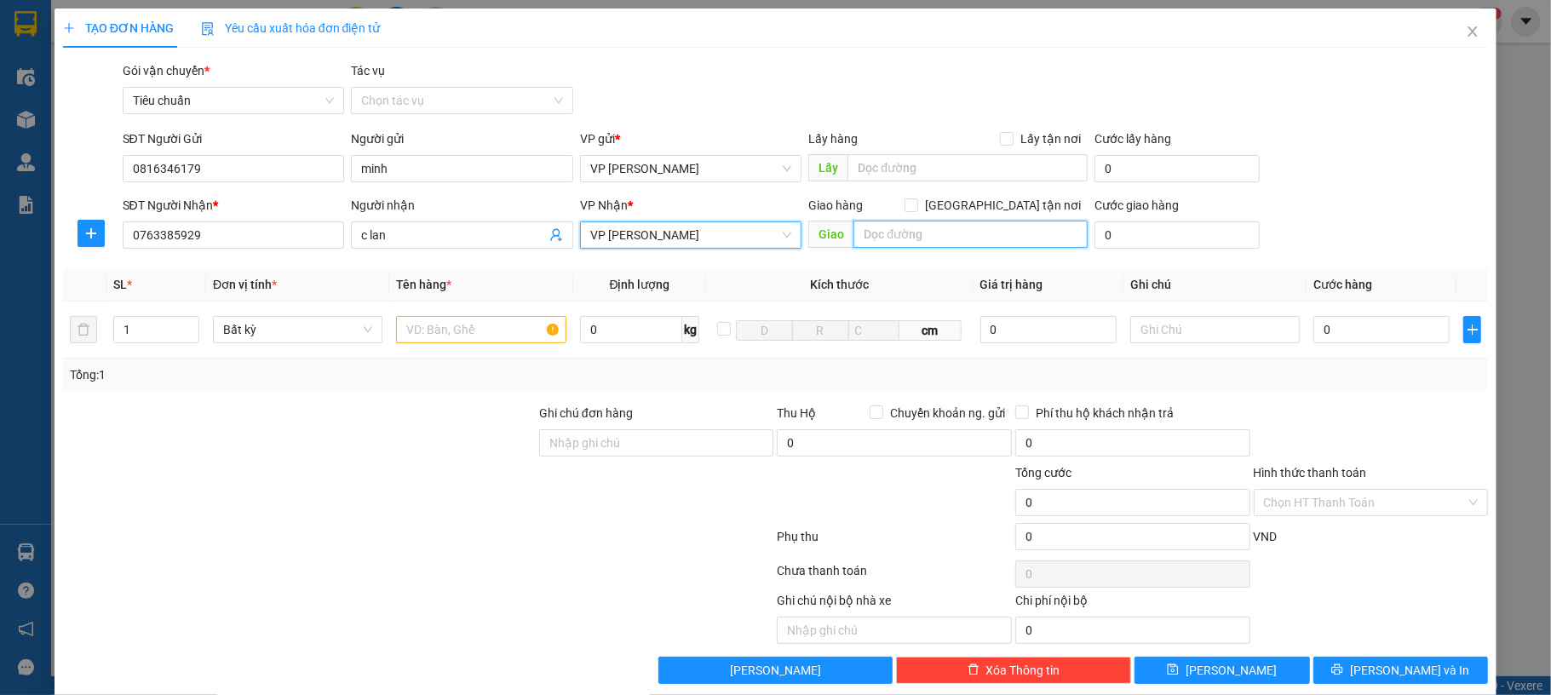
click at [882, 248] on input "text" at bounding box center [970, 234] width 234 height 27
type input "d"
type input "đi tiếp cẩm phả"
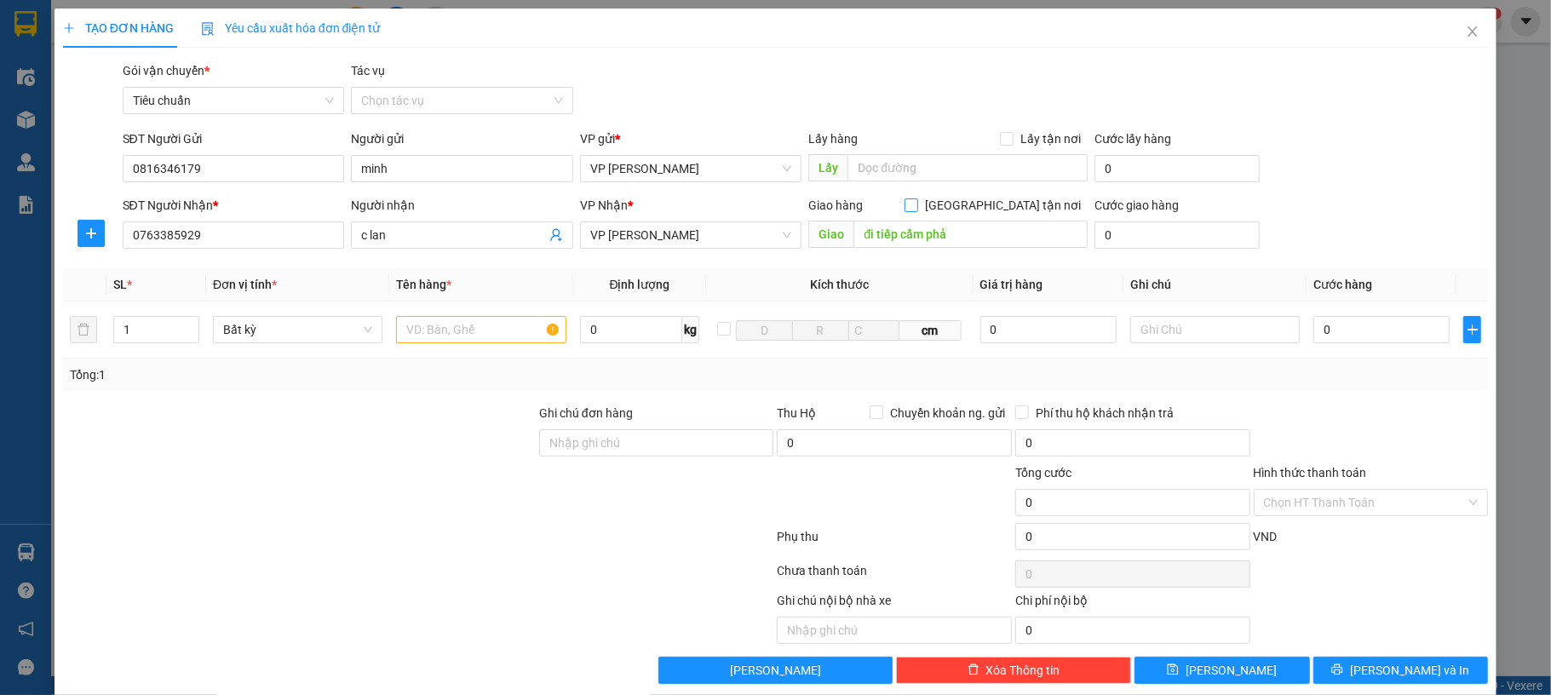
click at [996, 206] on span "[GEOGRAPHIC_DATA] tận nơi" at bounding box center [1002, 205] width 169 height 19
click at [916, 206] on input "[GEOGRAPHIC_DATA] tận nơi" at bounding box center [910, 204] width 12 height 12
checkbox input "true"
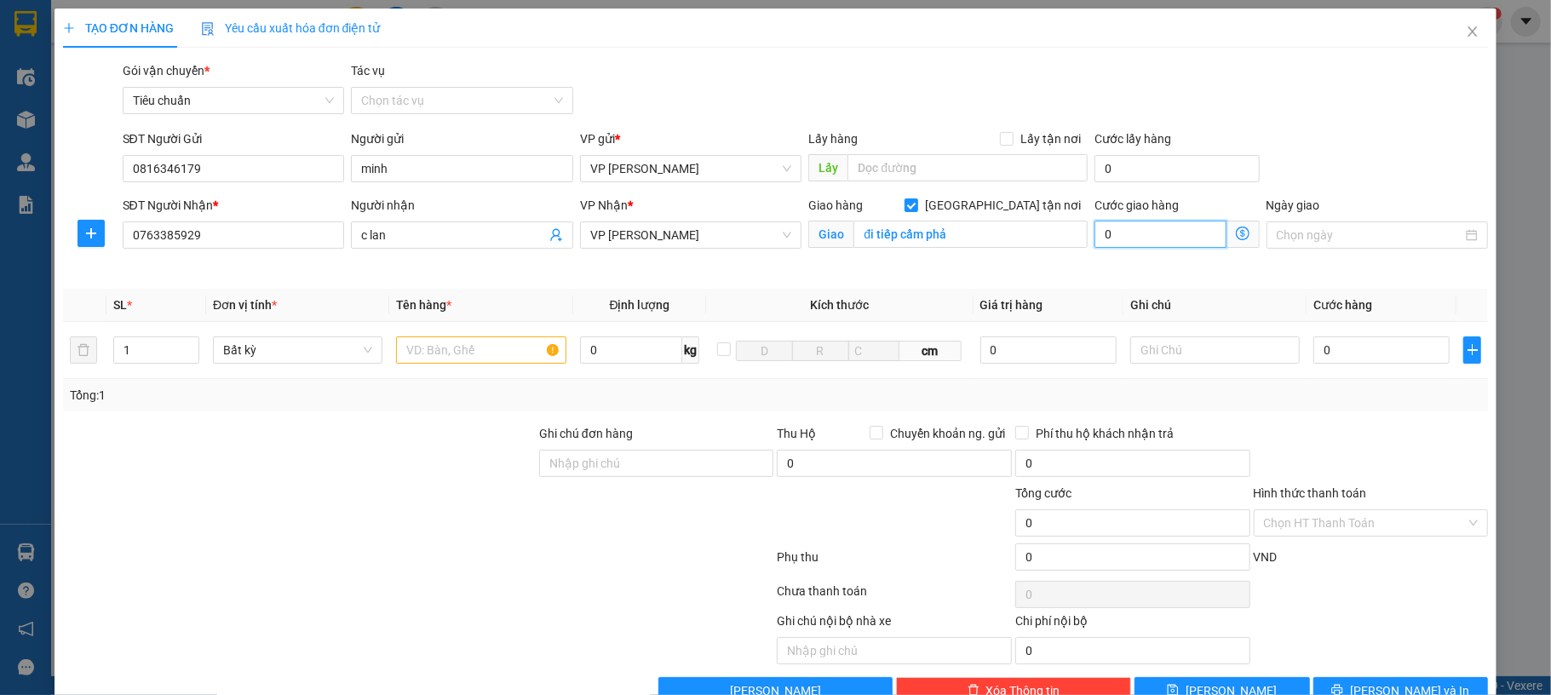
click at [1162, 243] on input "0" at bounding box center [1159, 234] width 131 height 27
type input "60"
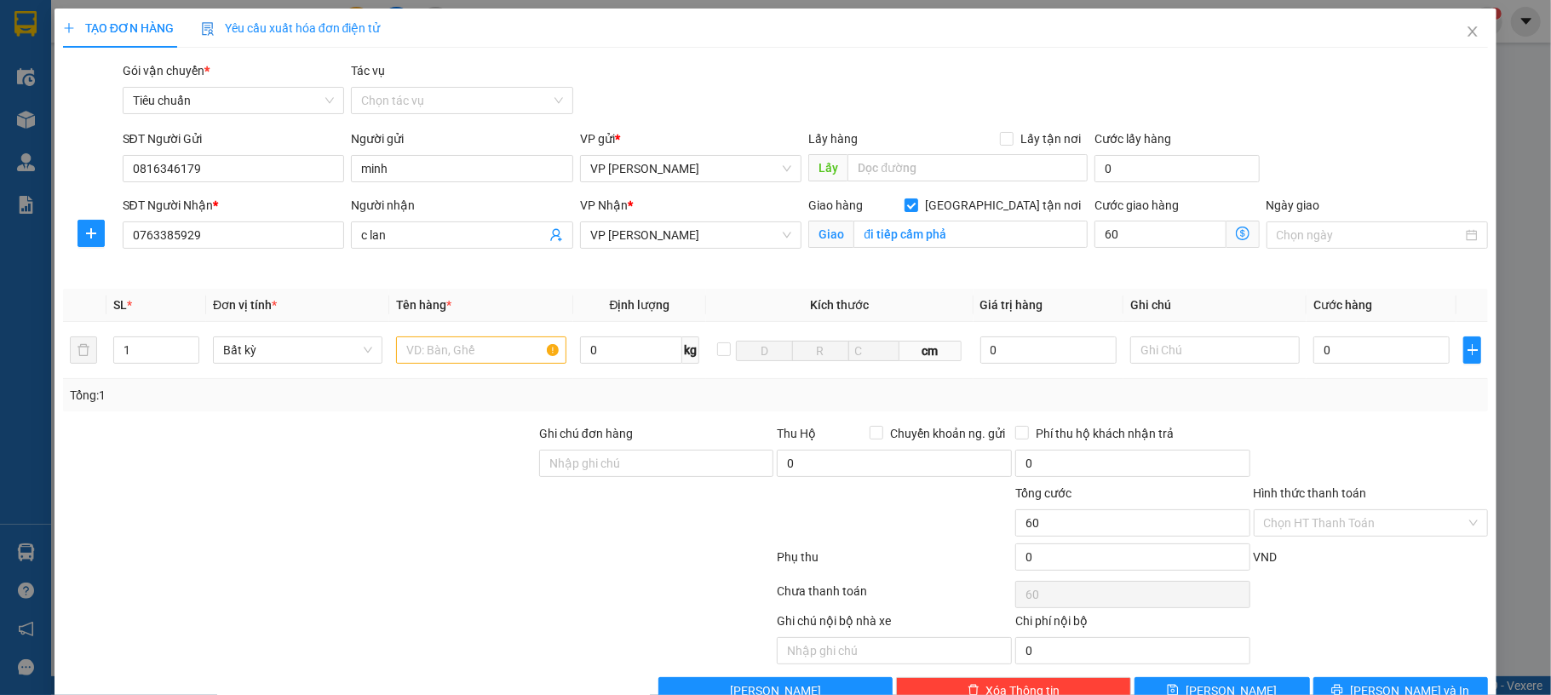
click at [1342, 123] on div "Transit Pickup Surcharge Ids Transit Deliver Surcharge Ids Transit Deliver Surc…" at bounding box center [775, 382] width 1425 height 643
type input "60.000"
click at [437, 346] on input "text" at bounding box center [480, 349] width 169 height 27
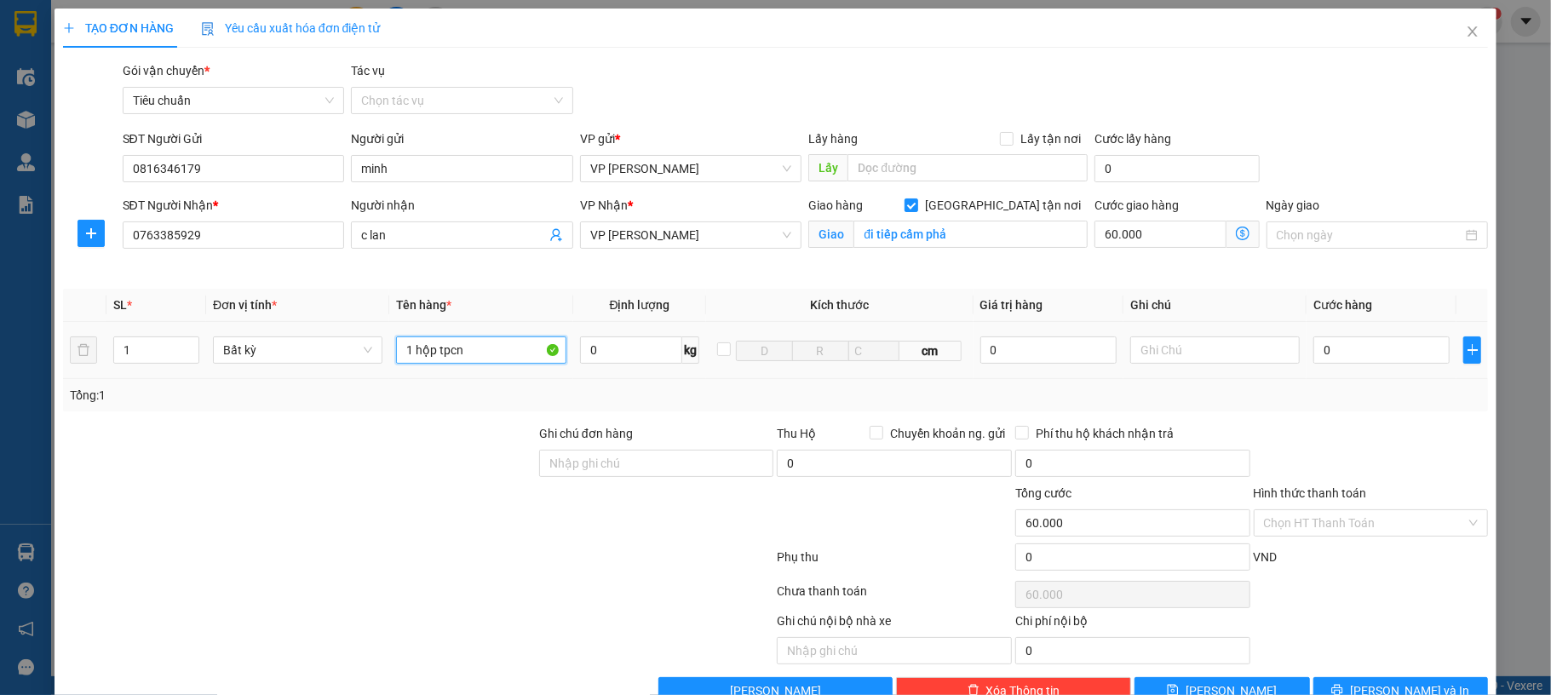
type input "1 hộp tpcn"
click at [1332, 354] on input "0" at bounding box center [1381, 349] width 136 height 27
click at [1339, 223] on div at bounding box center [1377, 234] width 222 height 27
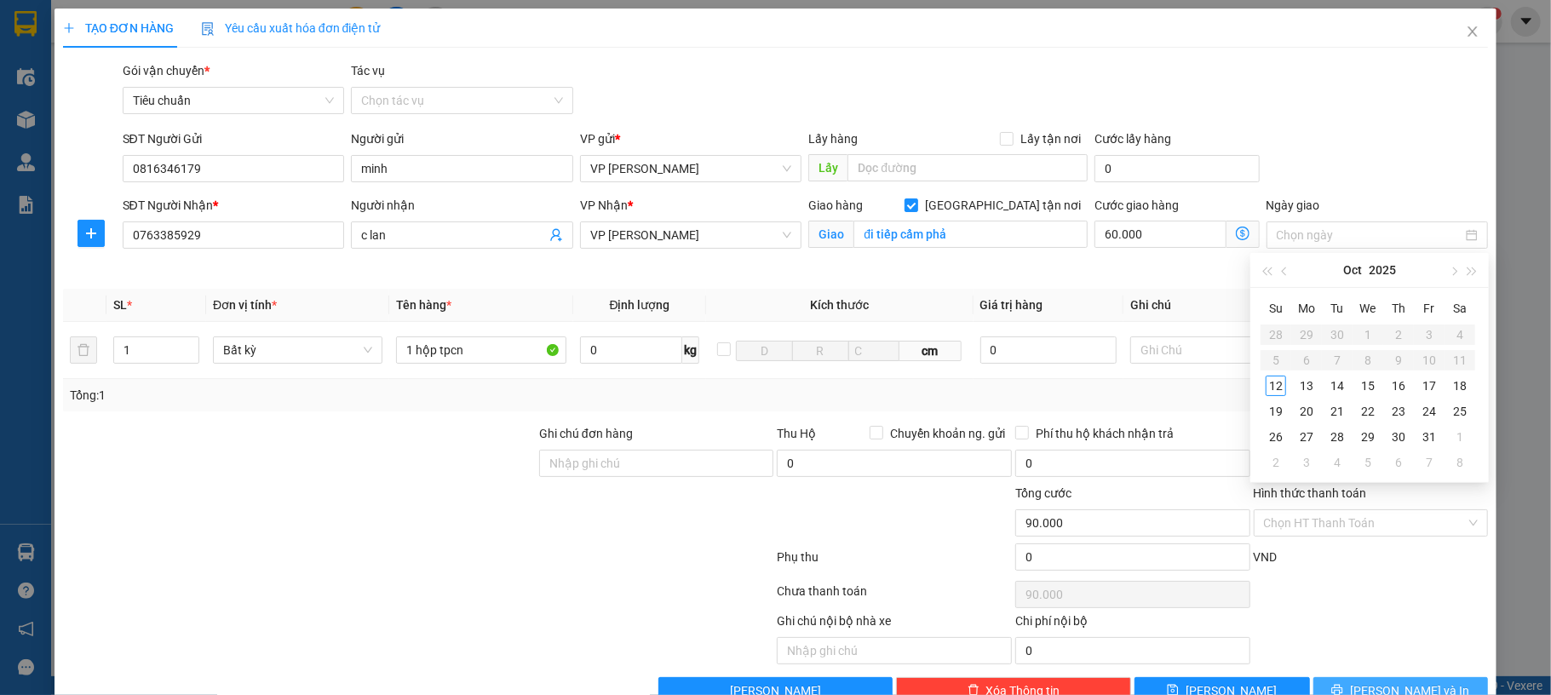
click at [1380, 683] on button "[PERSON_NAME] và In" at bounding box center [1400, 690] width 175 height 27
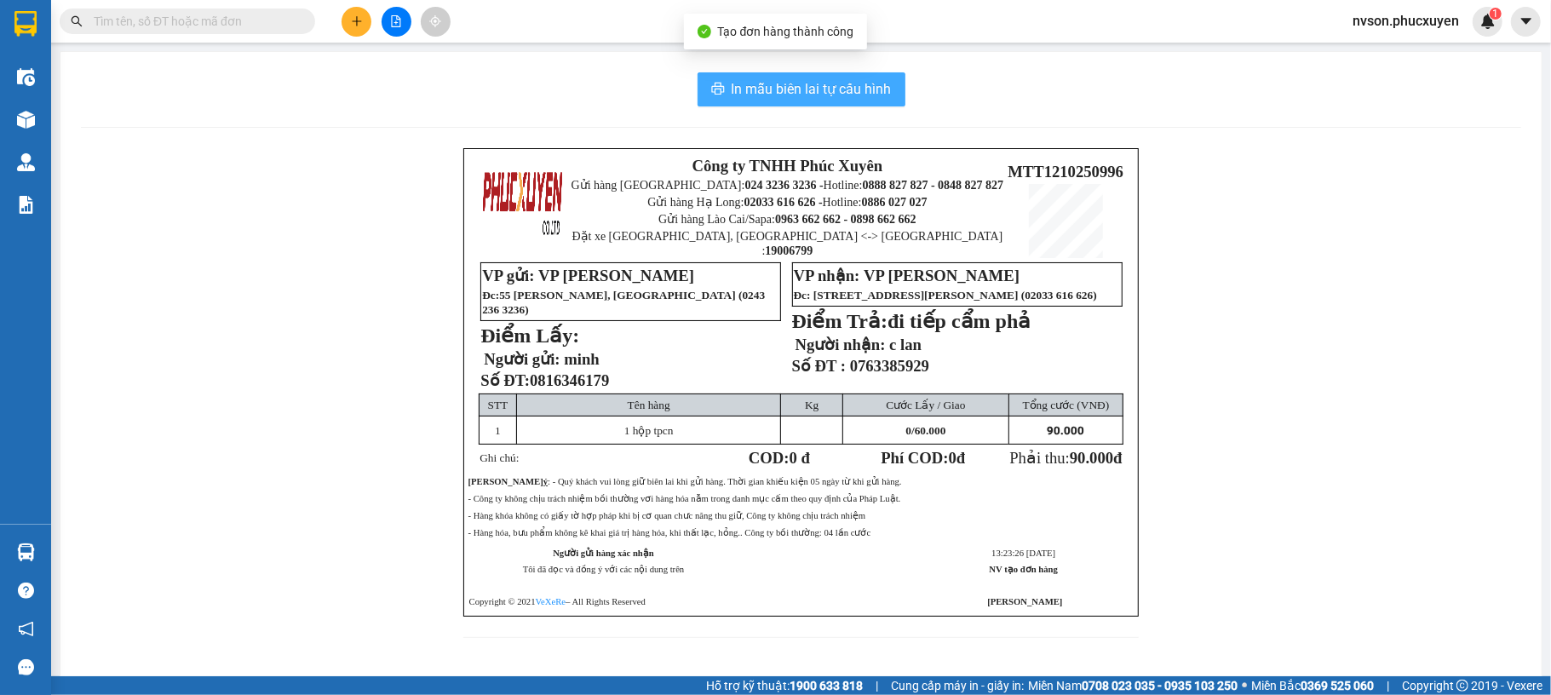
click at [831, 97] on span "In mẫu biên lai tự cấu hình" at bounding box center [811, 88] width 160 height 21
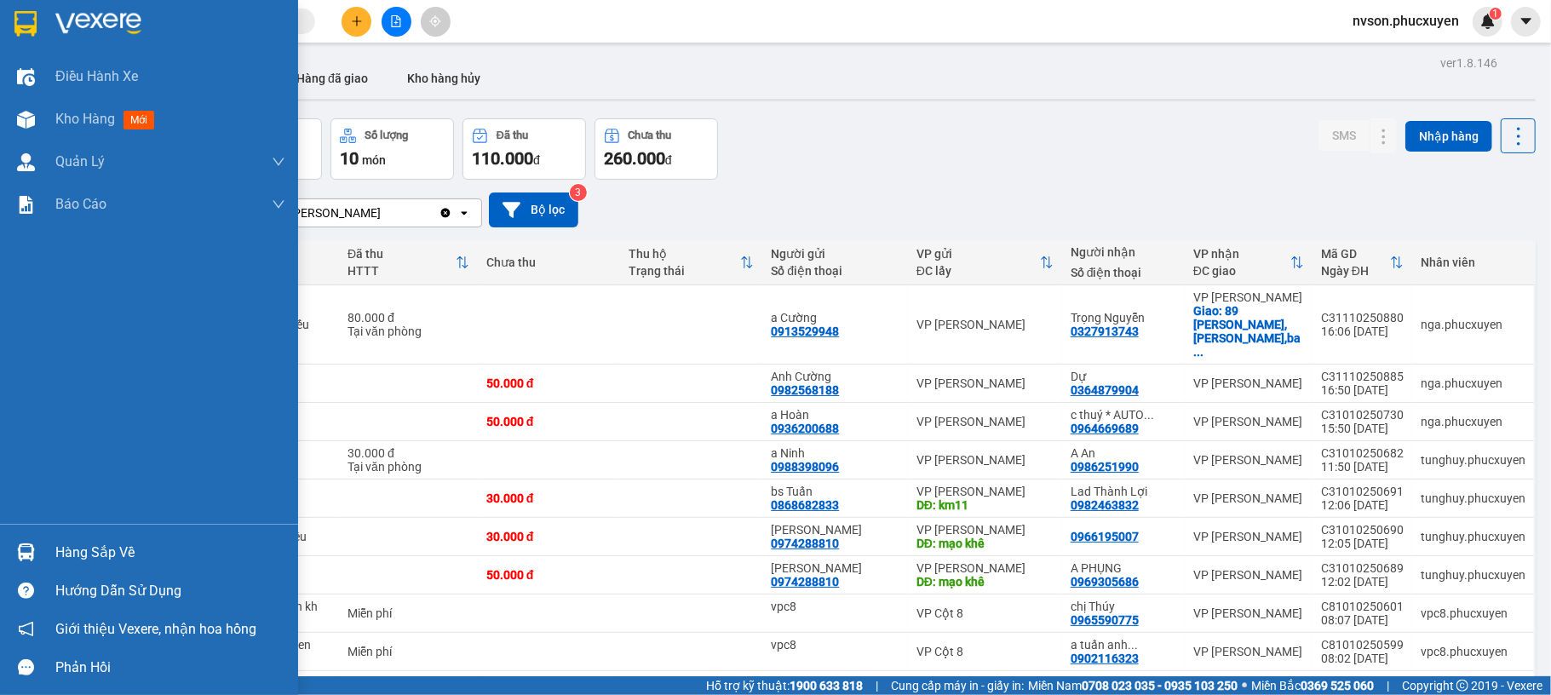
drag, startPoint x: 11, startPoint y: 552, endPoint x: 18, endPoint y: 539, distance: 14.5
click at [12, 548] on div at bounding box center [26, 552] width 30 height 30
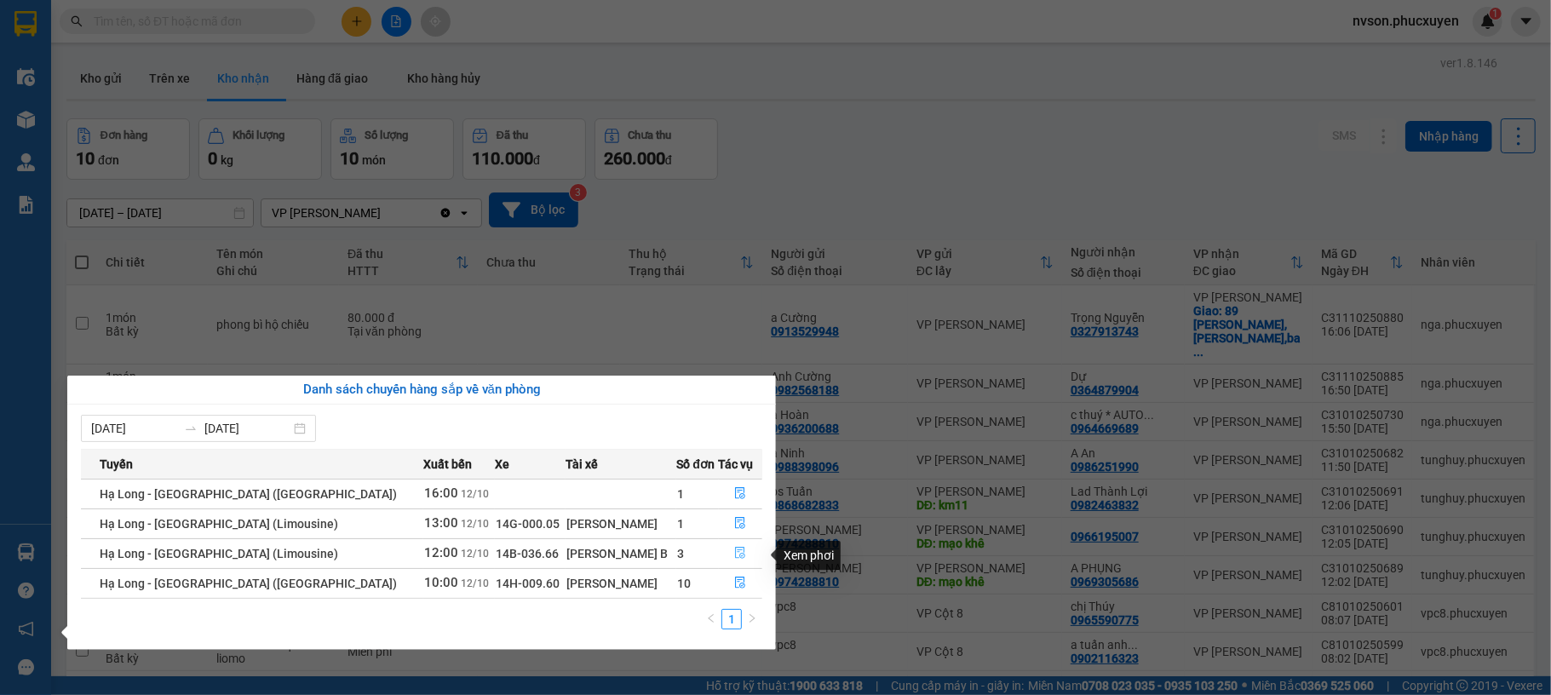
click at [739, 553] on icon "file-done" at bounding box center [740, 553] width 12 height 12
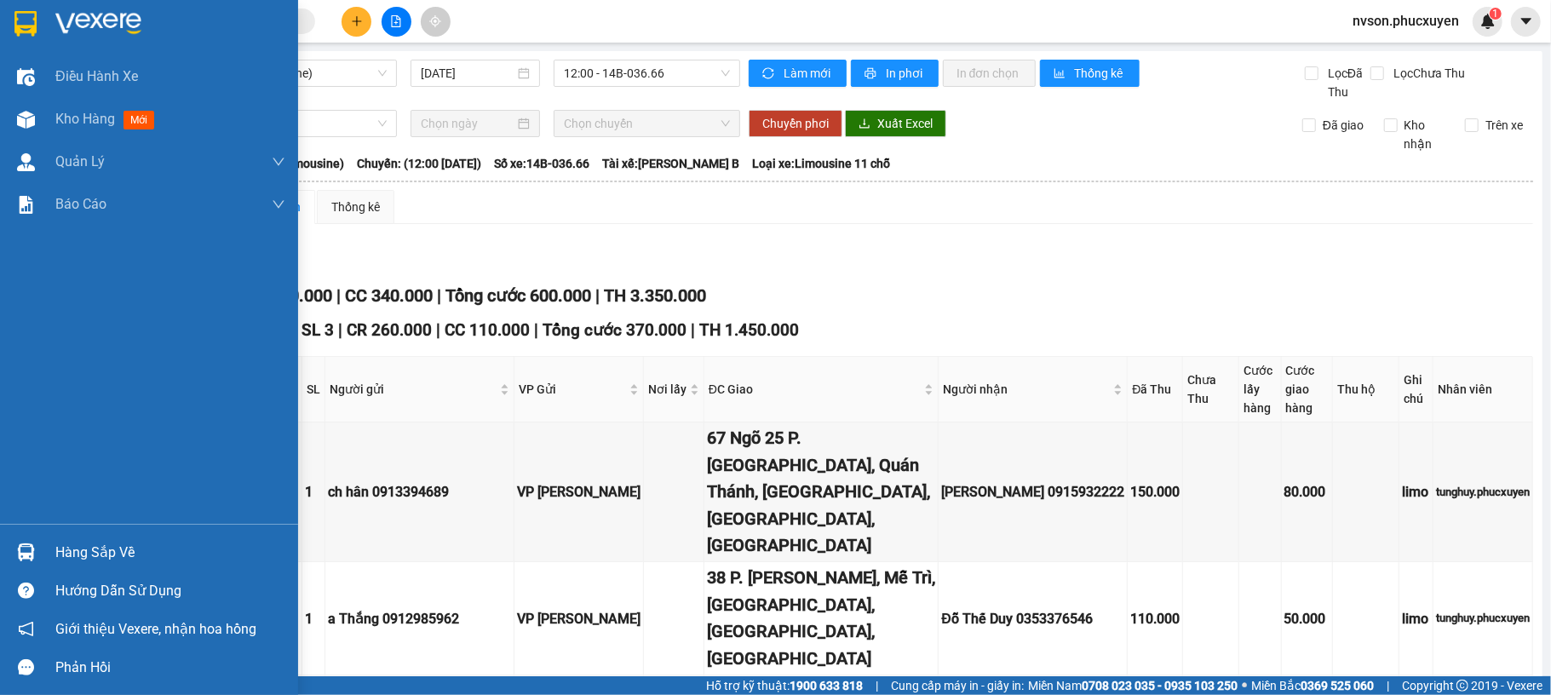
drag, startPoint x: 9, startPoint y: 555, endPoint x: 24, endPoint y: 529, distance: 30.5
click at [9, 554] on div "Hàng sắp về" at bounding box center [149, 552] width 298 height 38
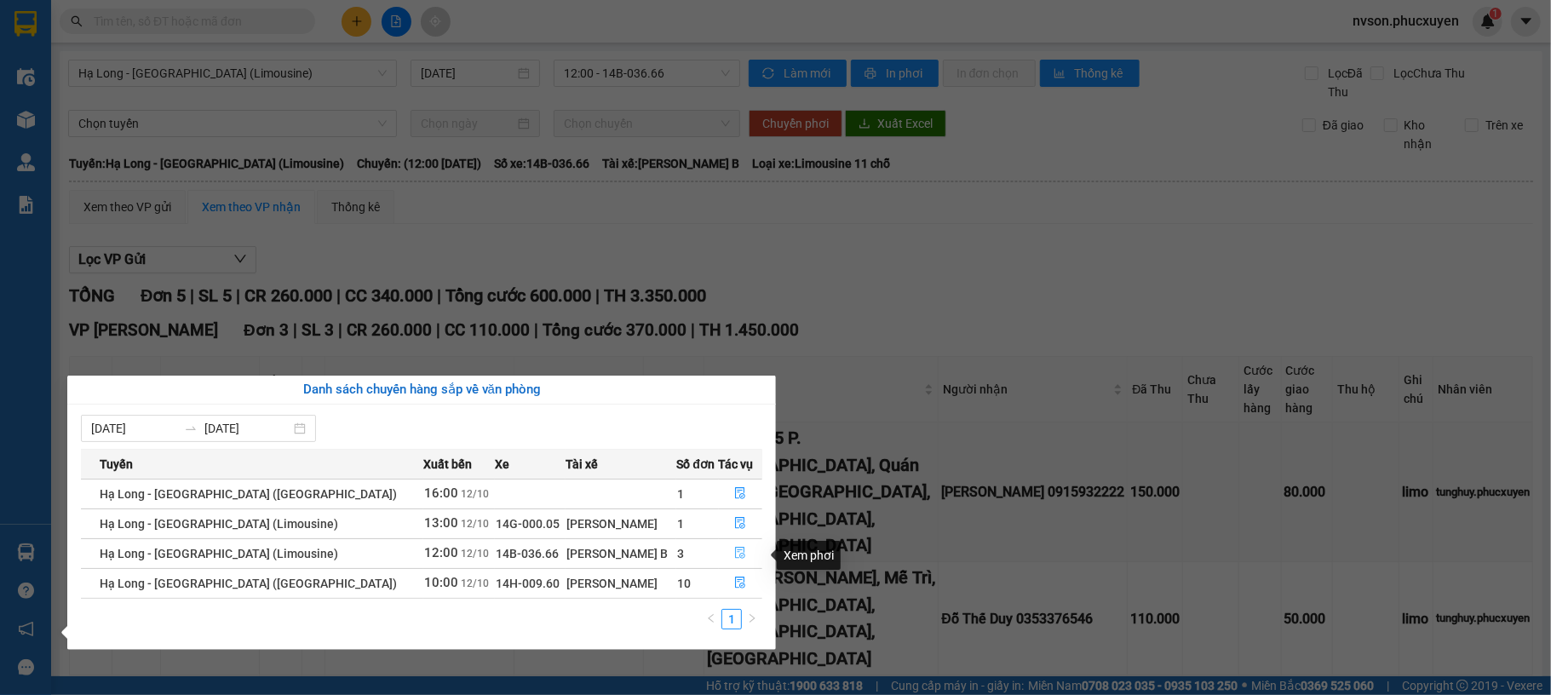
click at [734, 554] on icon "file-done" at bounding box center [740, 553] width 12 height 12
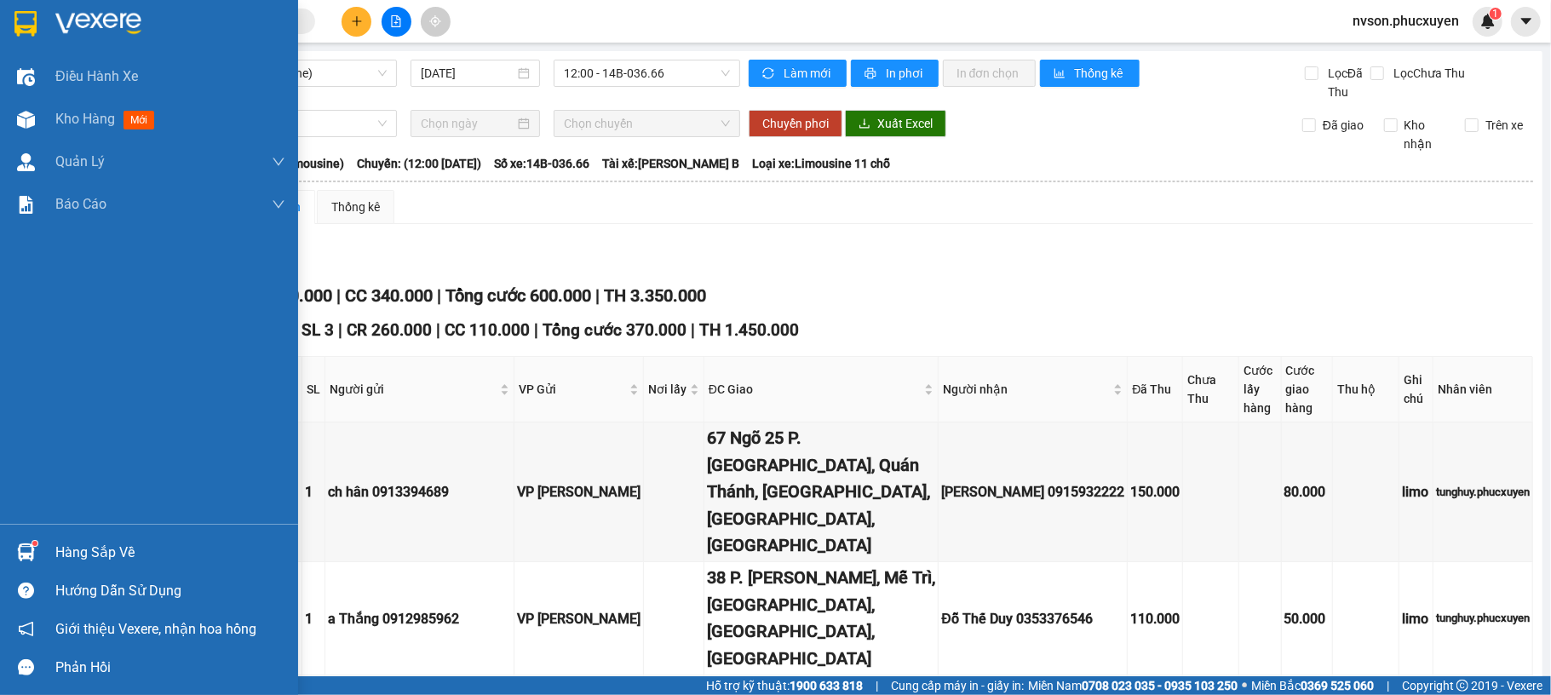
click at [17, 556] on img at bounding box center [26, 552] width 18 height 18
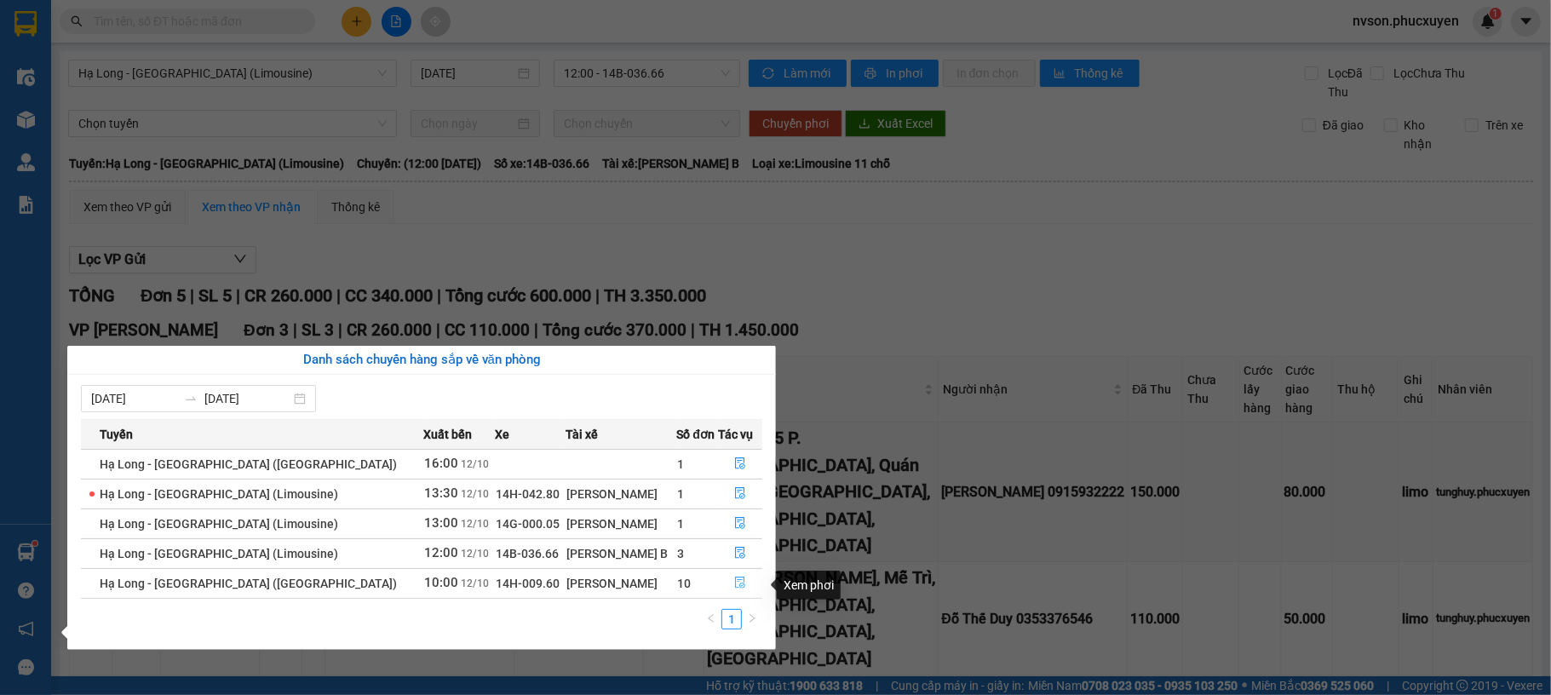
click at [724, 582] on button "button" at bounding box center [741, 583] width 43 height 27
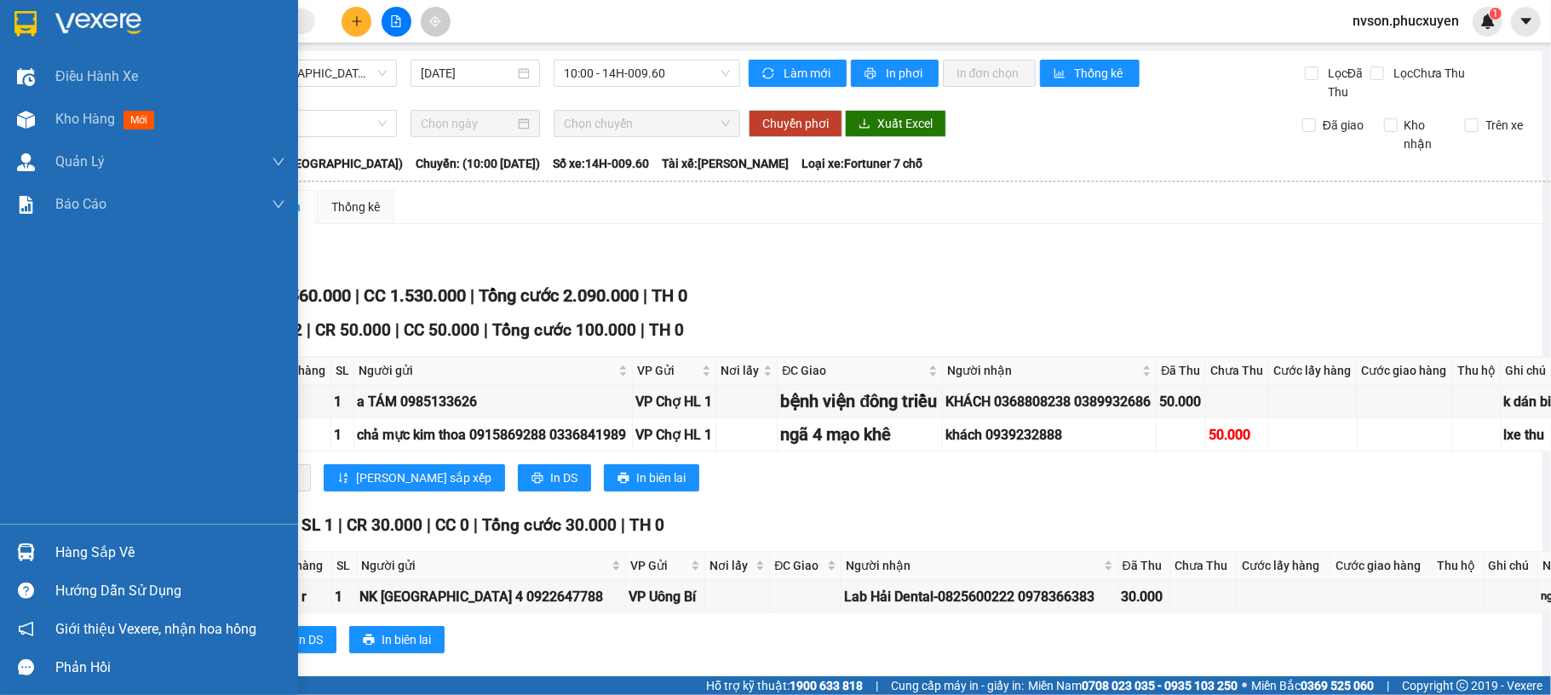
click at [32, 552] on img at bounding box center [26, 552] width 18 height 18
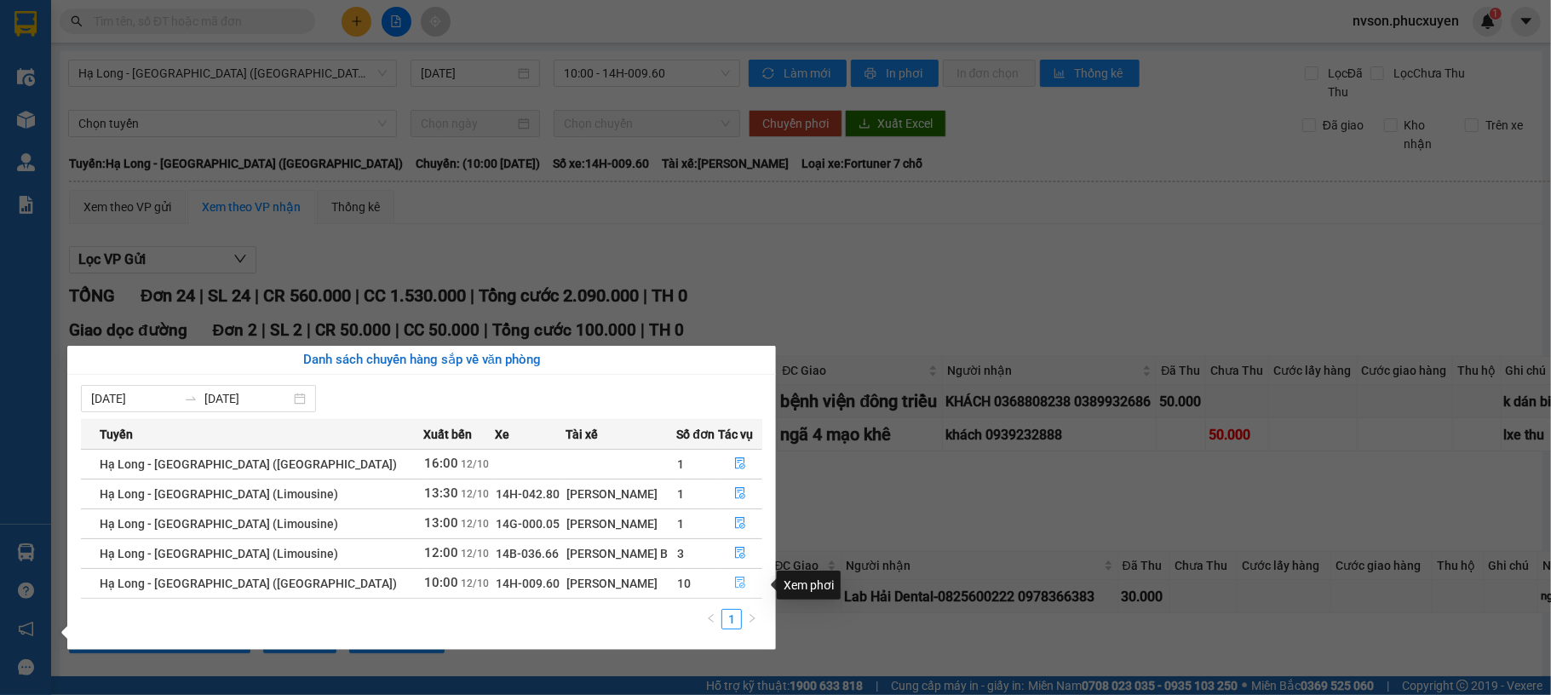
click at [734, 582] on icon "file-done" at bounding box center [740, 582] width 12 height 12
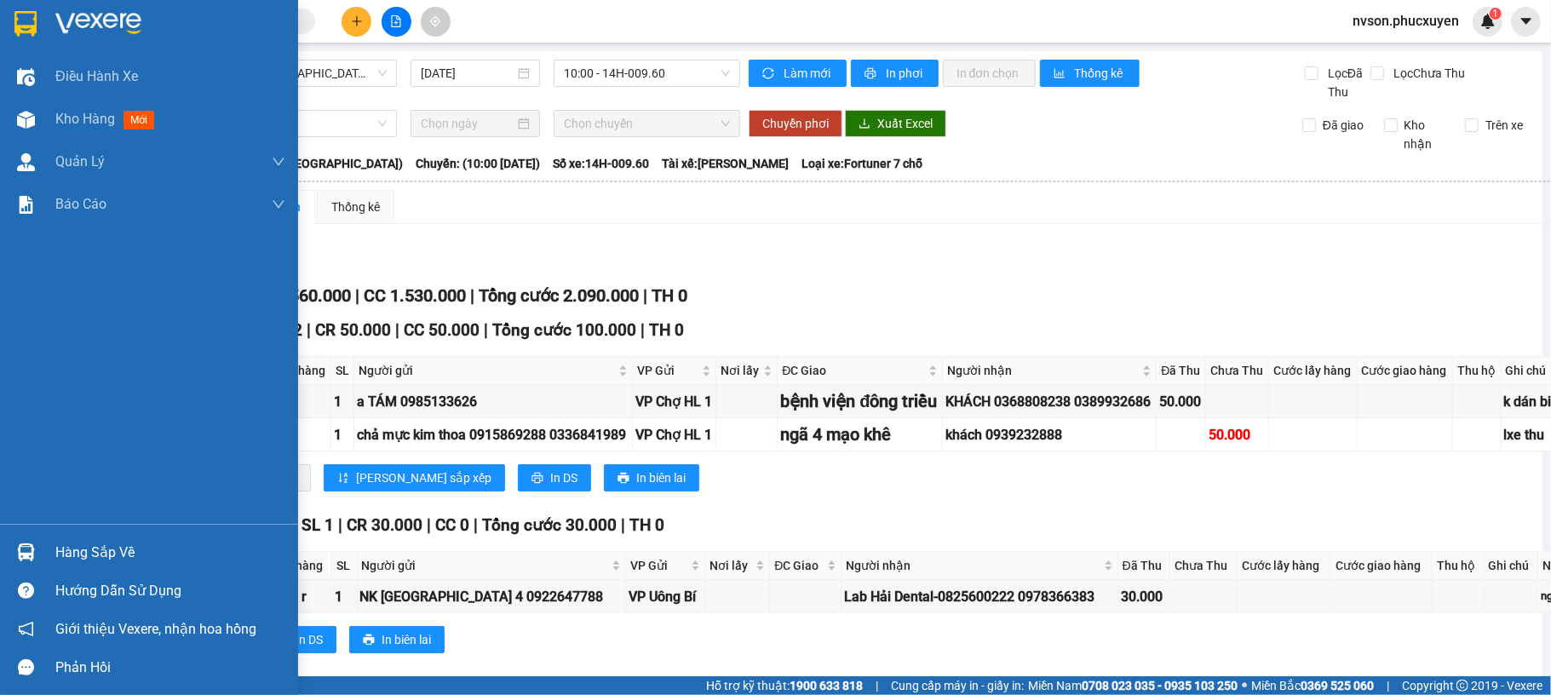
click at [39, 542] on div at bounding box center [26, 552] width 30 height 30
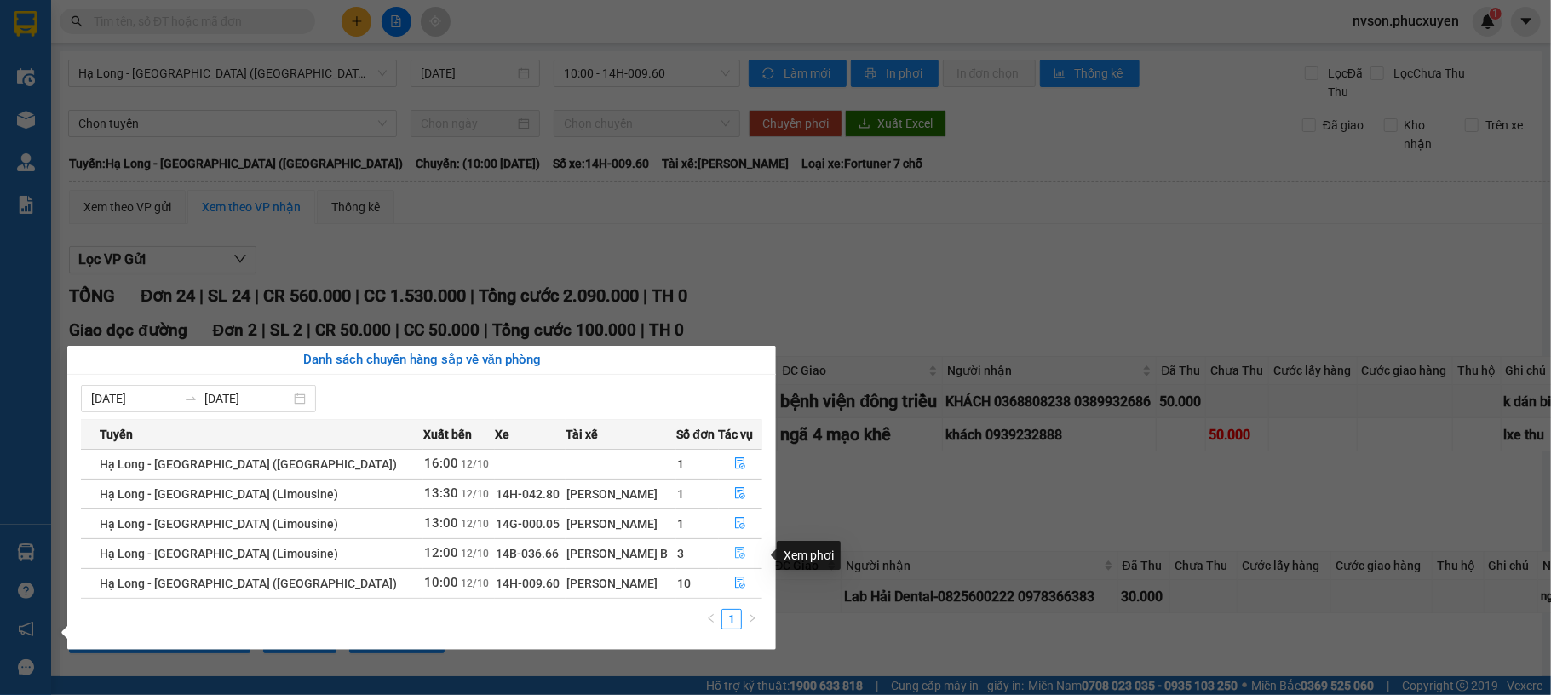
click at [731, 563] on button "button" at bounding box center [741, 553] width 43 height 27
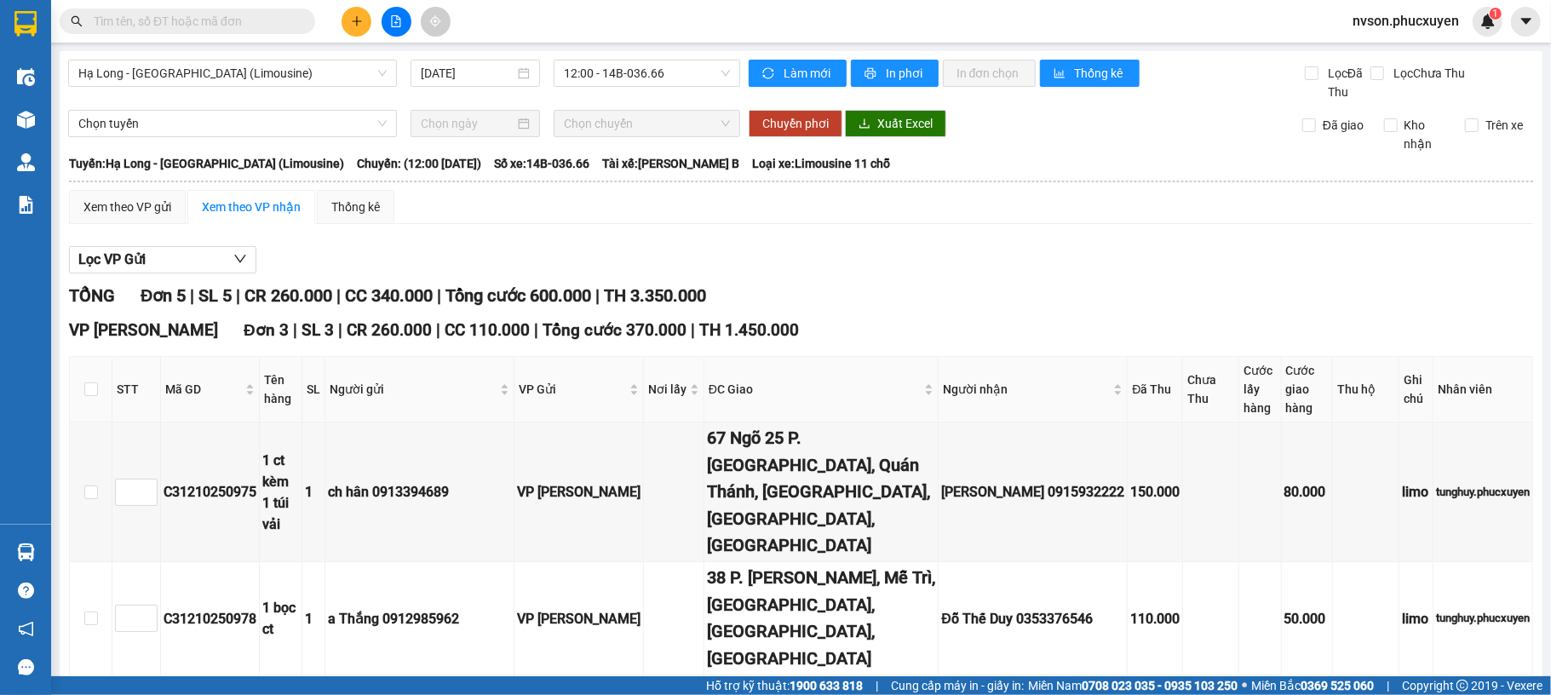
click at [280, 17] on input "text" at bounding box center [194, 21] width 201 height 19
paste input "C31210250958"
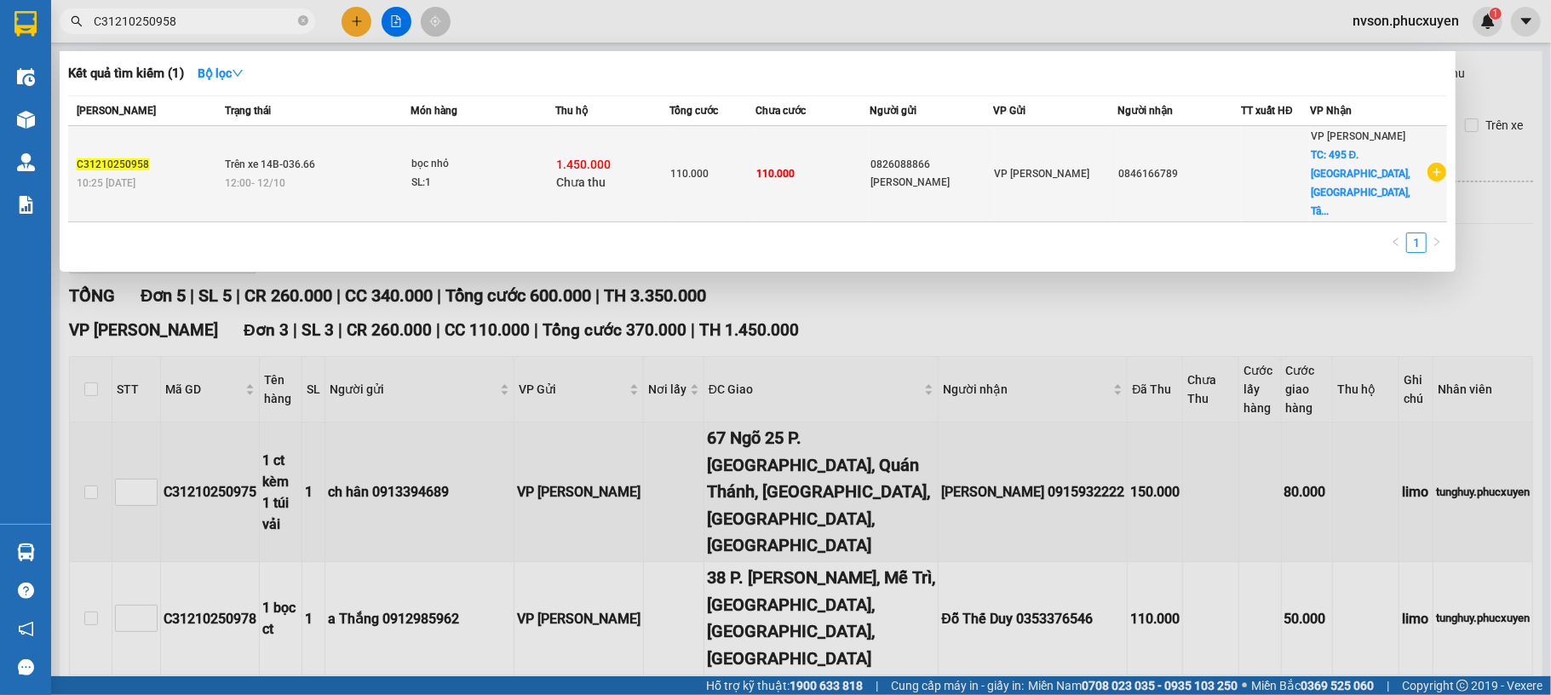
type input "C31210250958"
click at [993, 133] on td "0826088866 Quốc Khánh" at bounding box center [930, 174] width 123 height 96
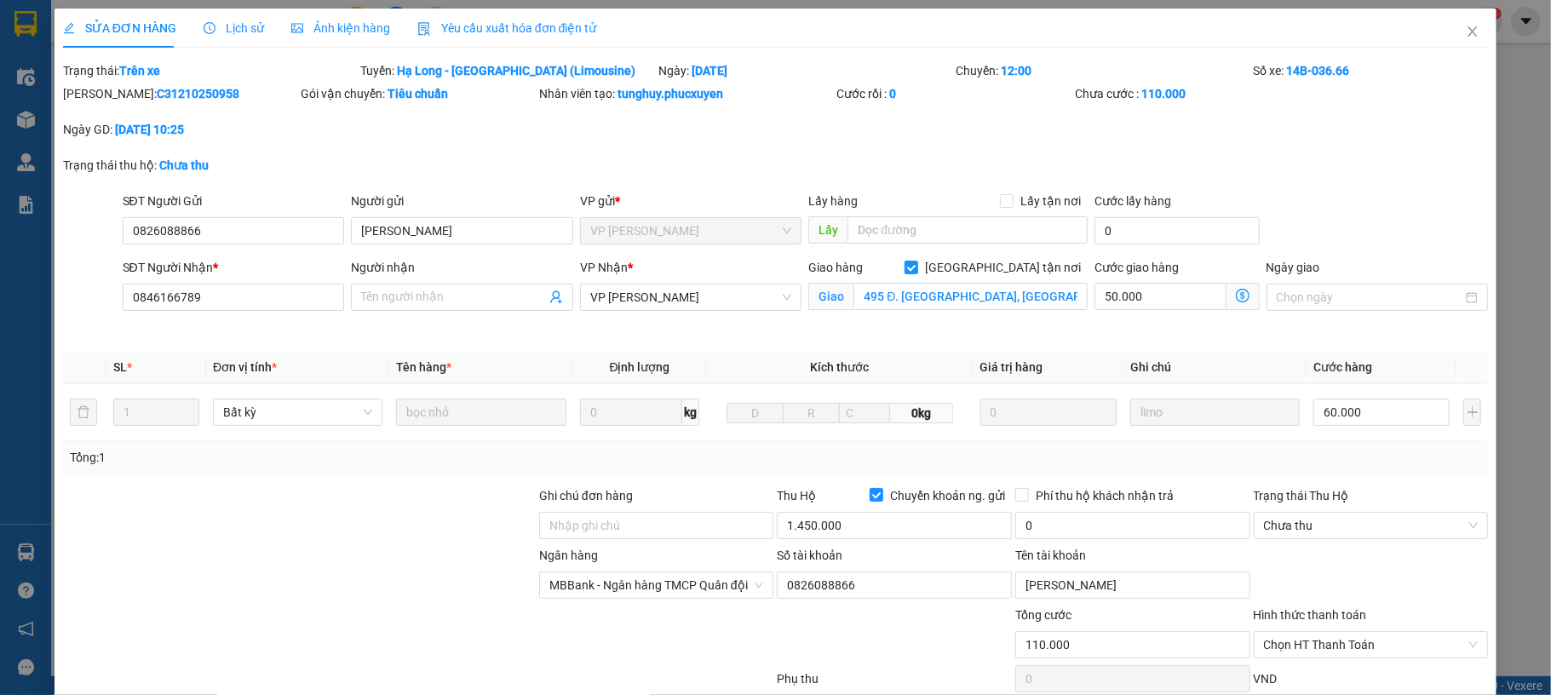
type input "0826088866"
type input "[PERSON_NAME]"
type input "0846166789"
checkbox input "true"
type input "495 Đ. [GEOGRAPHIC_DATA], [GEOGRAPHIC_DATA], [GEOGRAPHIC_DATA], [GEOGRAPHIC_DAT…"
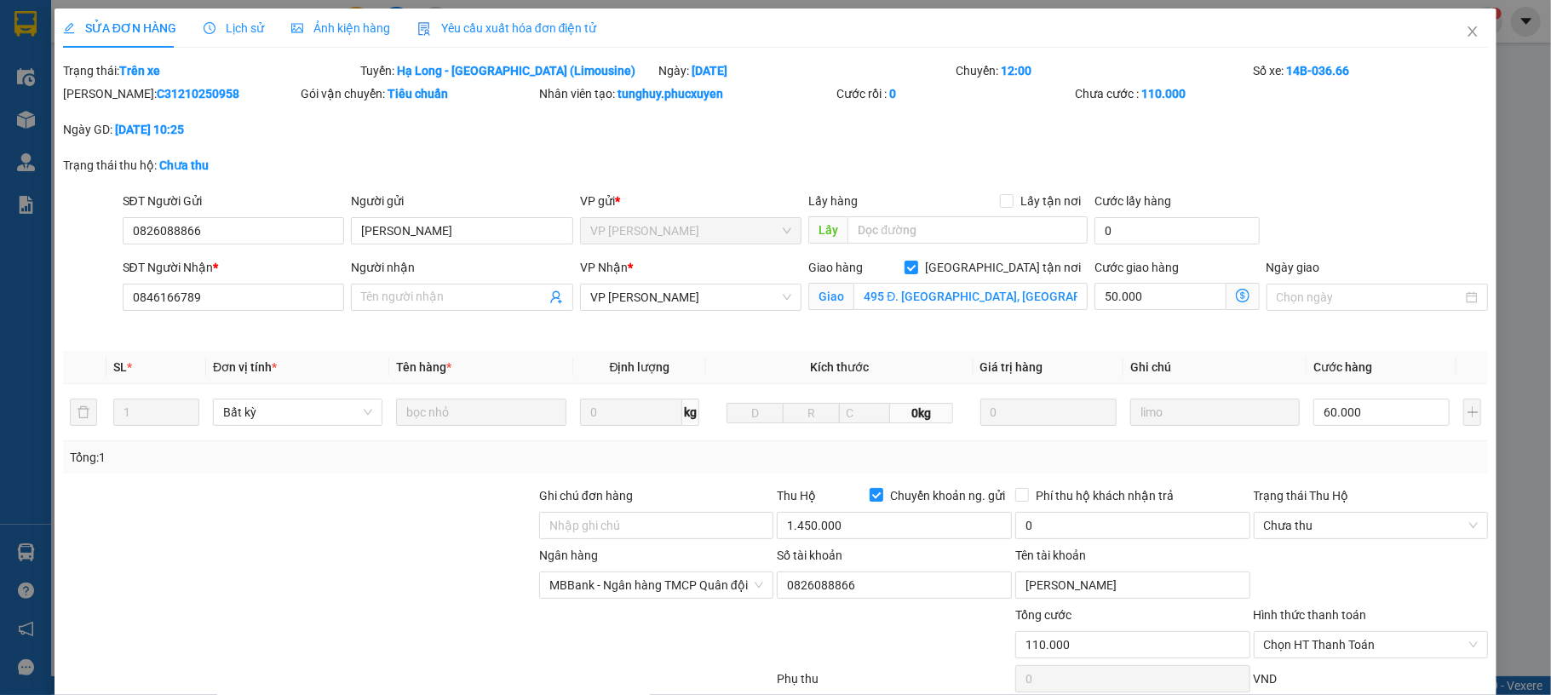
type input "110.000"
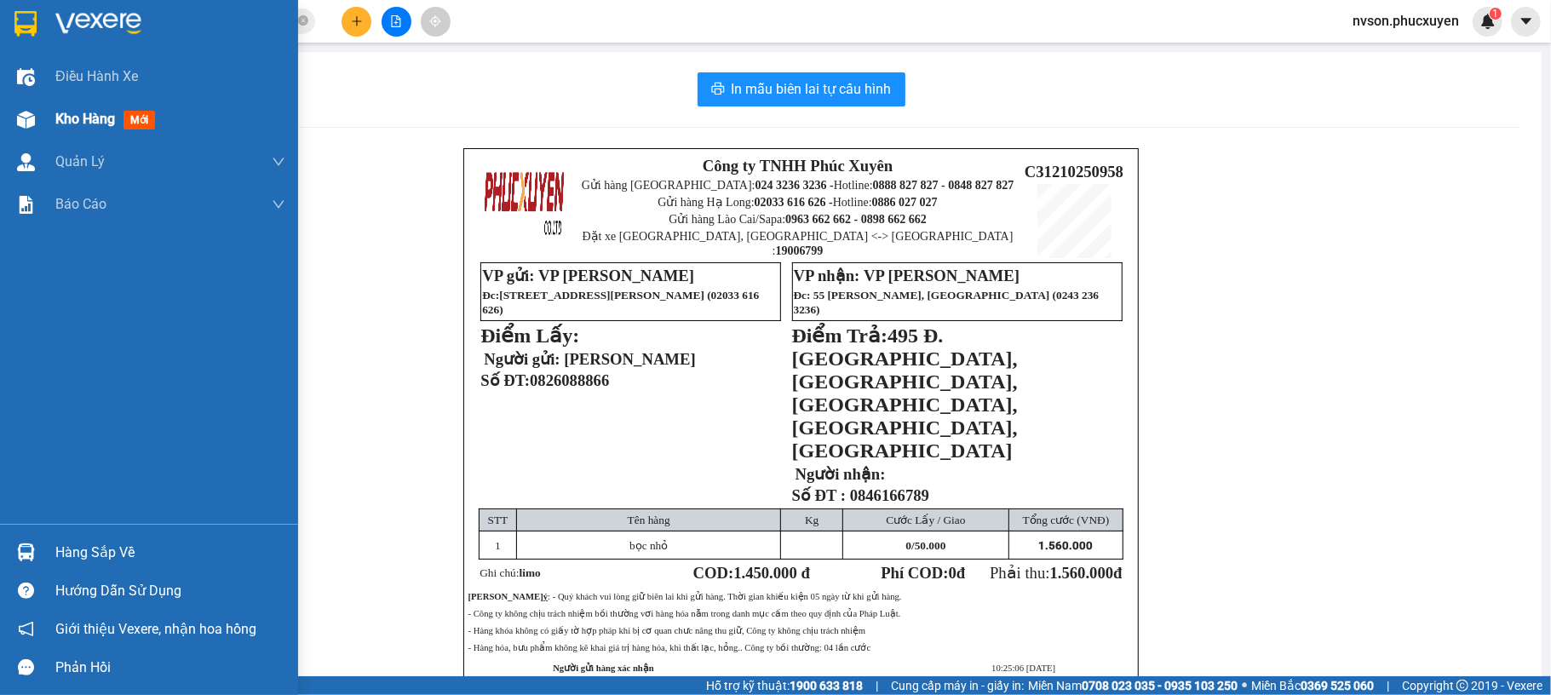
click at [8, 120] on div "Kho hàng mới" at bounding box center [149, 119] width 298 height 43
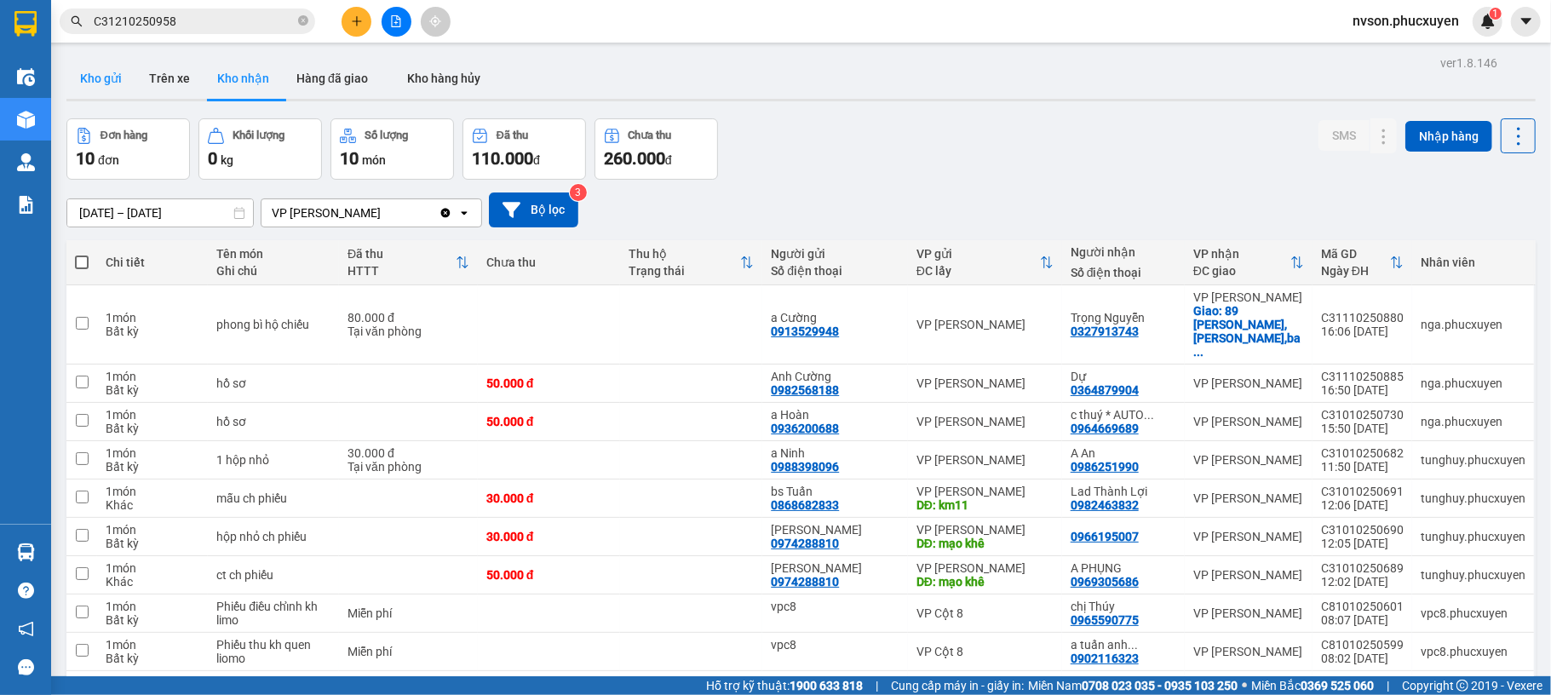
click at [126, 87] on button "Kho gửi" at bounding box center [100, 78] width 69 height 41
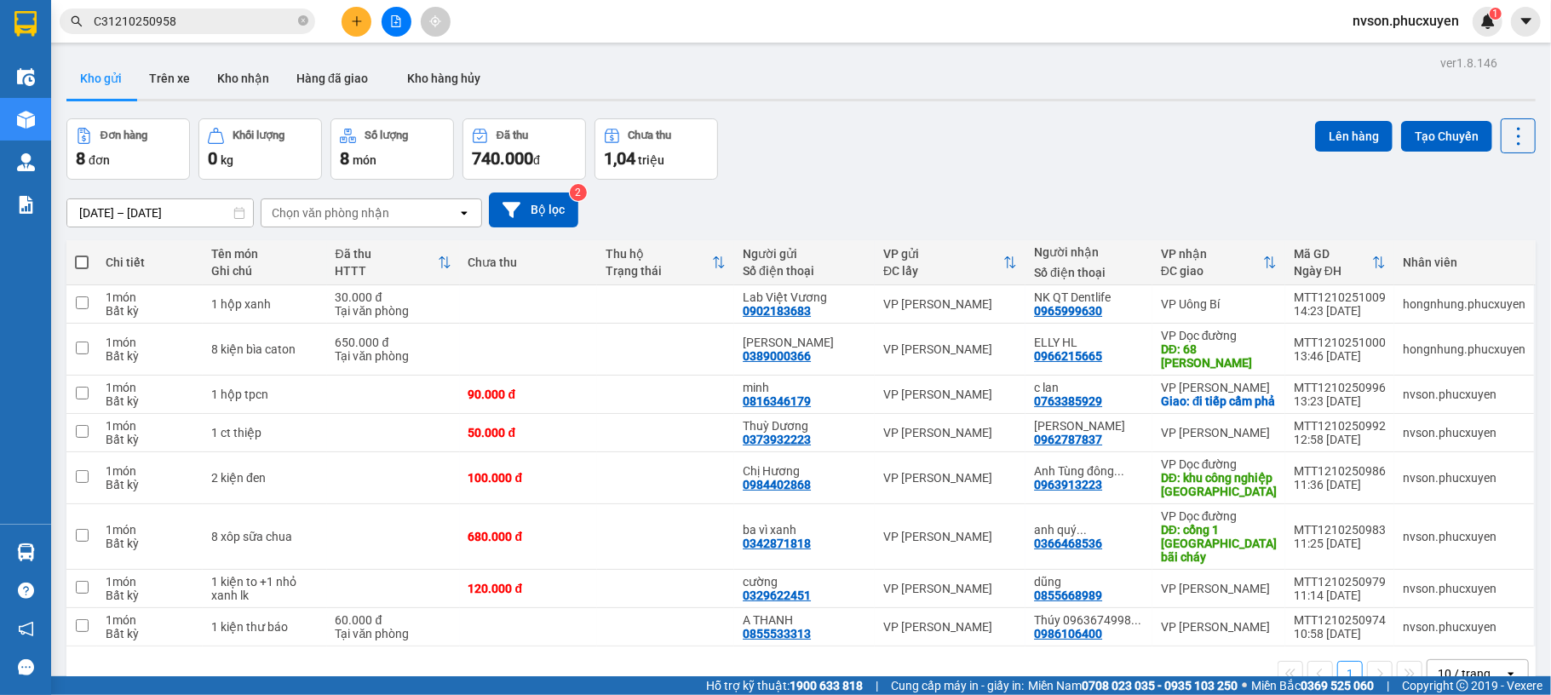
click at [362, 15] on icon "plus" at bounding box center [357, 21] width 12 height 12
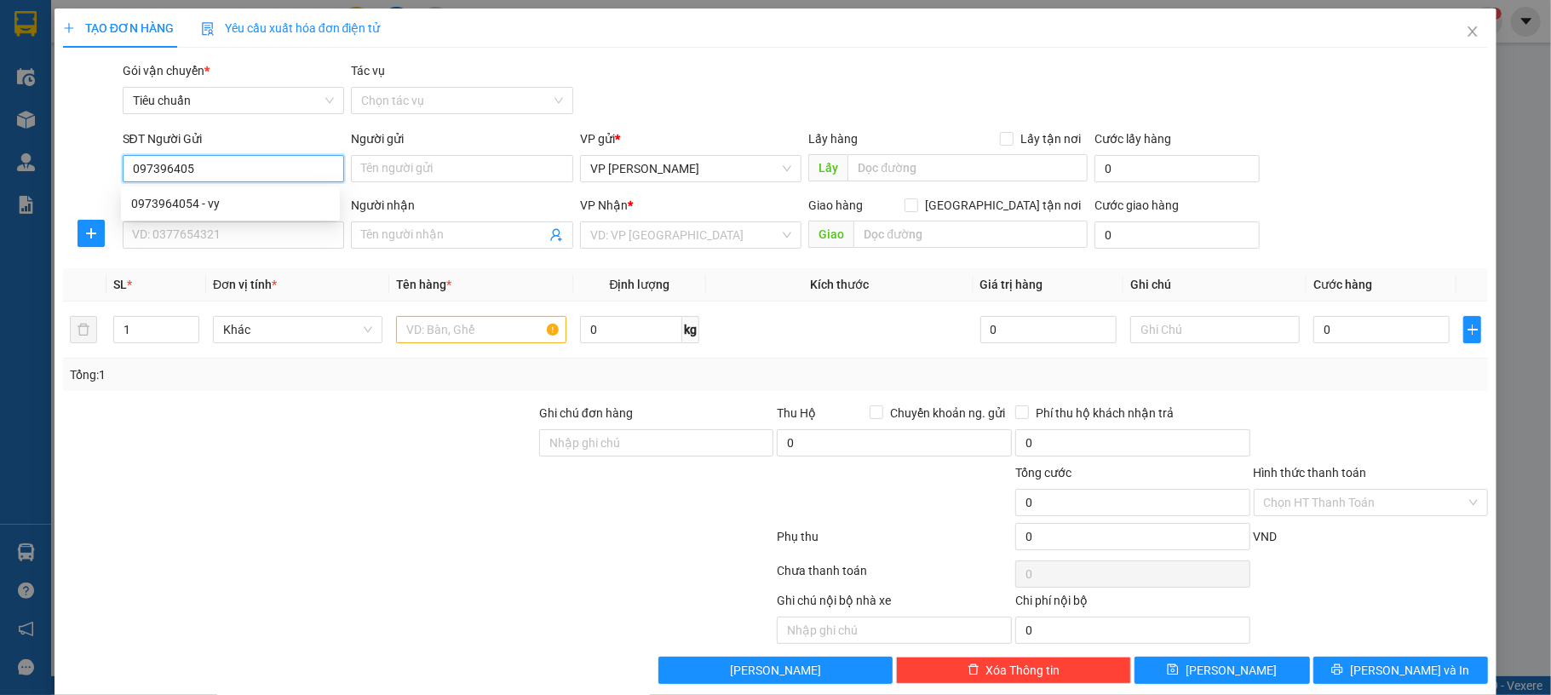
type input "0973964054"
click at [194, 201] on div "0973964054 - vy" at bounding box center [230, 203] width 198 height 19
type input "vy"
type input "0973964054"
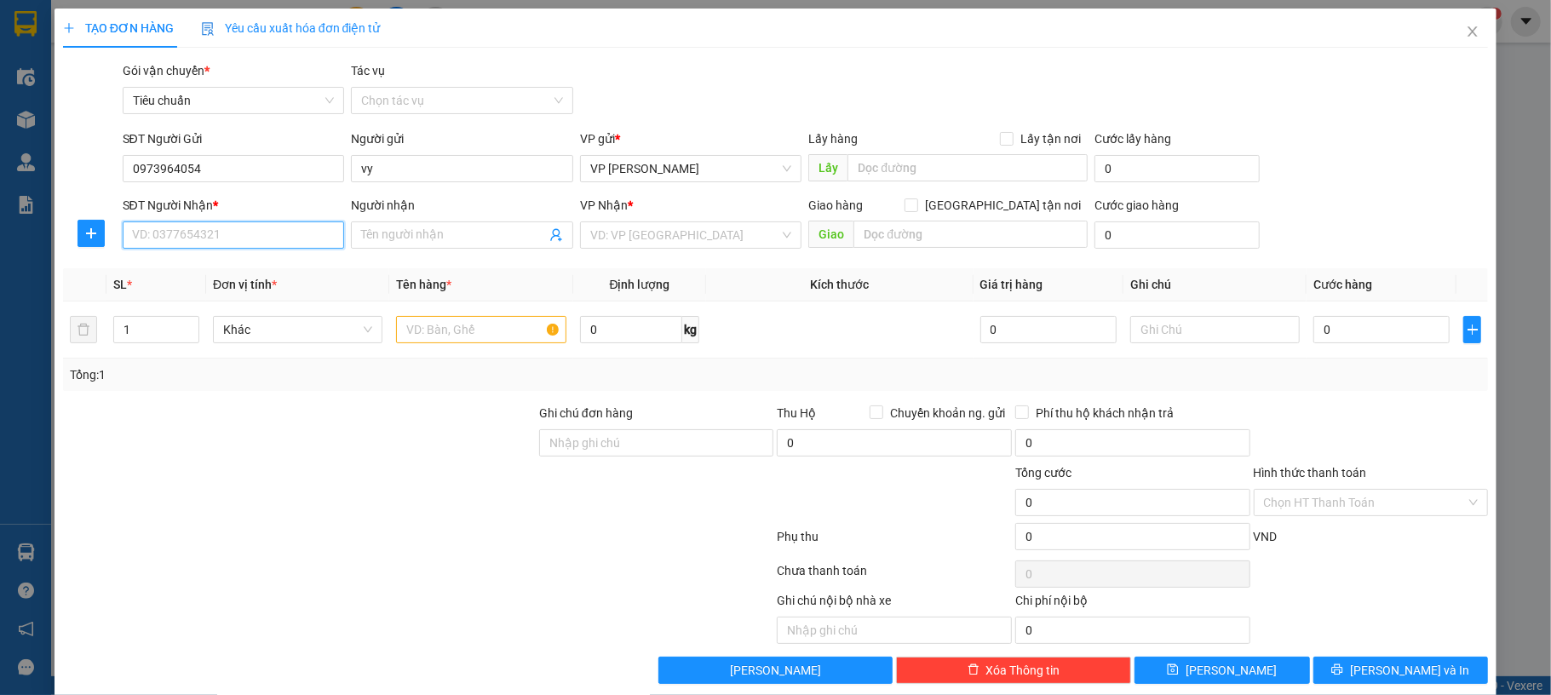
click at [213, 243] on input "SĐT Người Nhận *" at bounding box center [234, 234] width 222 height 27
click at [261, 276] on div "0906072985 - quyên cty may" at bounding box center [230, 270] width 198 height 19
type input "0906072985"
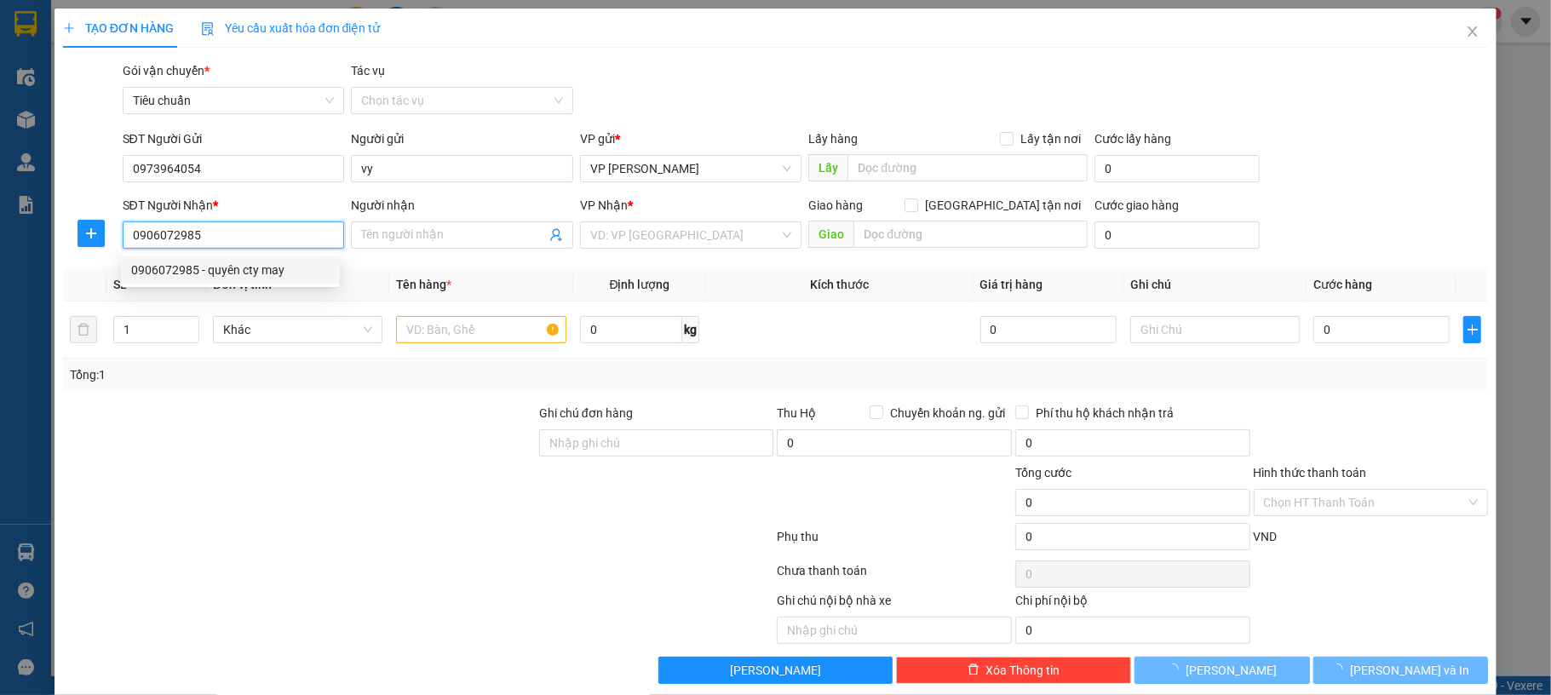
type input "quyên cty may"
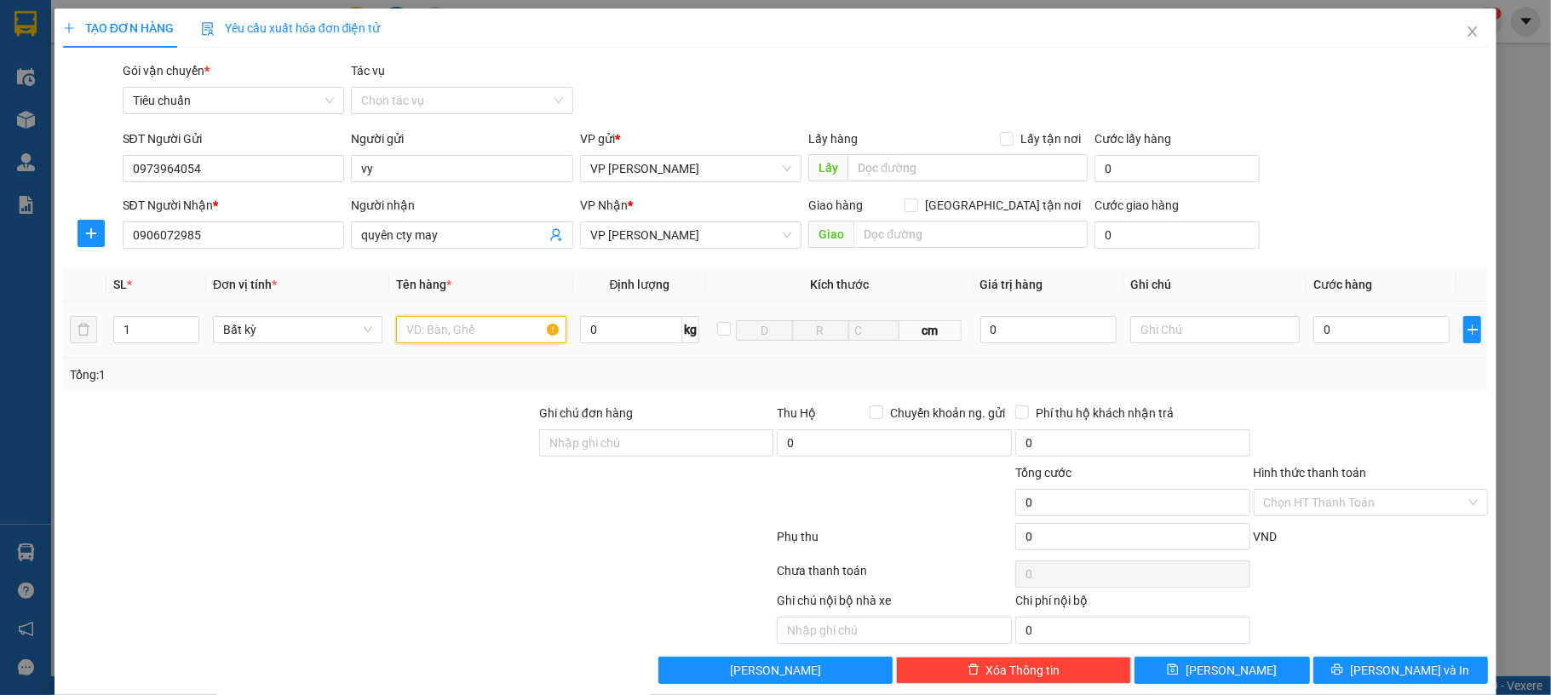
click at [473, 327] on input "text" at bounding box center [480, 329] width 169 height 27
click at [1334, 327] on input "0" at bounding box center [1381, 329] width 136 height 27
click at [484, 317] on input "1 bọc trắn" at bounding box center [480, 329] width 169 height 27
type input "1 bọc trắng"
click at [1322, 334] on input "0" at bounding box center [1381, 329] width 136 height 27
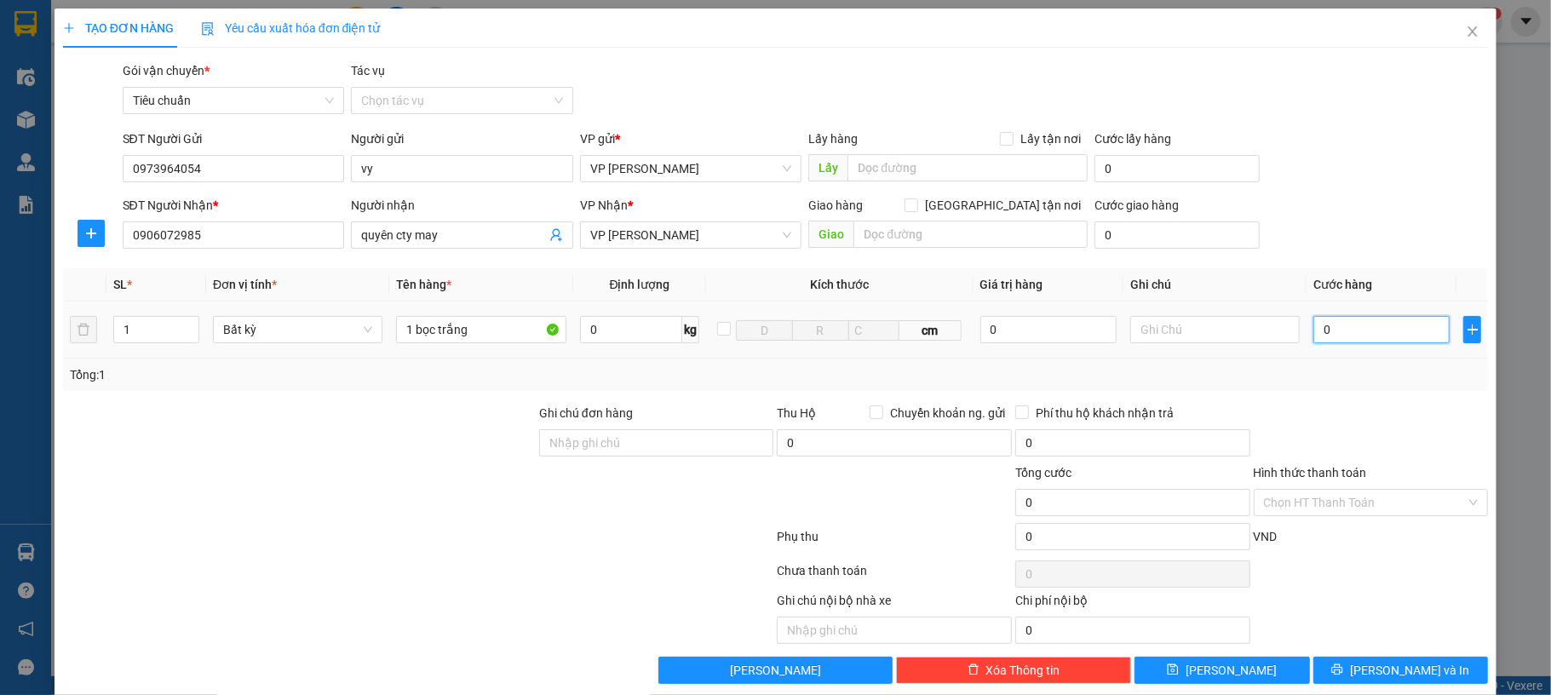
type input "30"
type input "30.000"
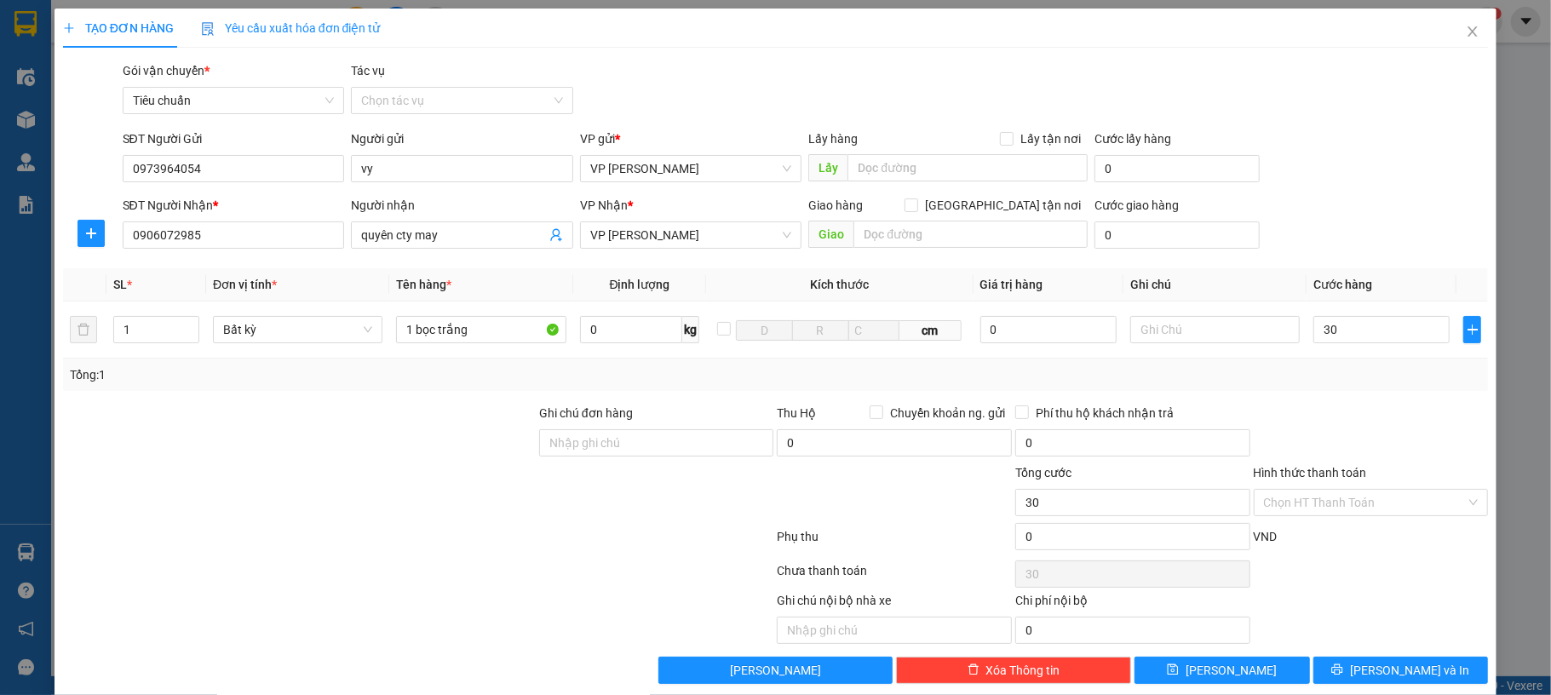
type input "30.000"
click at [1401, 186] on div "SĐT Người Gửi 0973964054 Người gửi vy VP gửi * VP Dương Đình Nghệ Lấy hàng Lấy …" at bounding box center [805, 159] width 1373 height 60
click at [1353, 508] on input "Hình thức thanh toán" at bounding box center [1365, 503] width 203 height 26
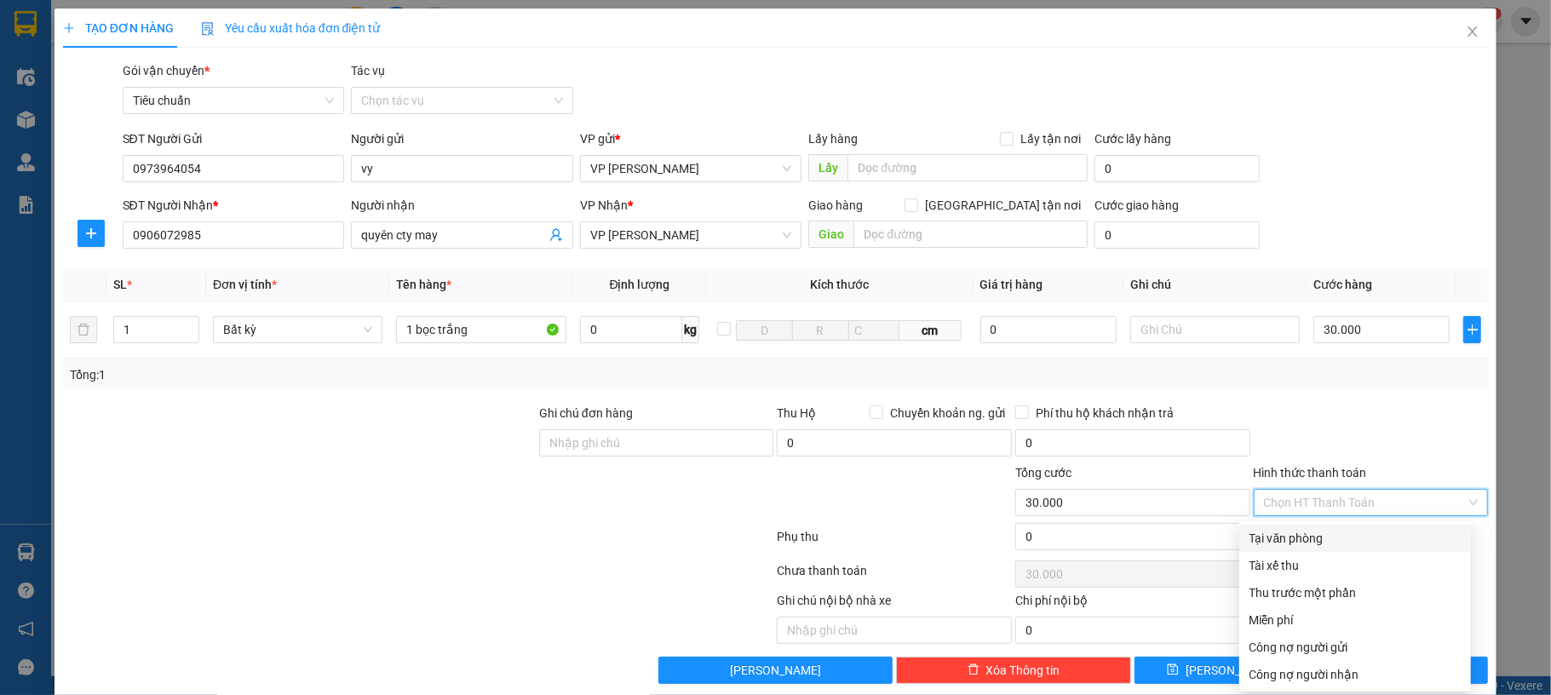
click at [1329, 540] on div "Tại văn phòng" at bounding box center [1354, 538] width 211 height 19
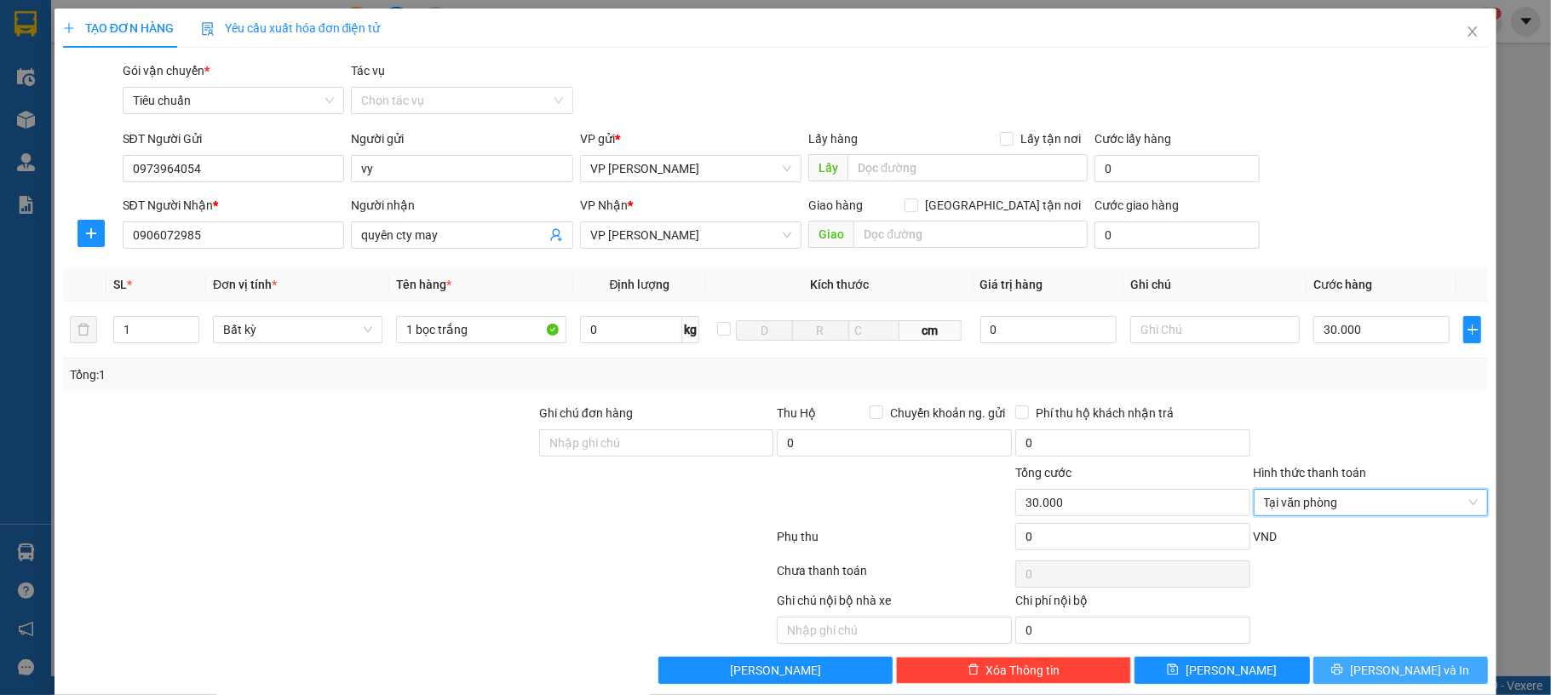
click at [1438, 675] on button "[PERSON_NAME] và In" at bounding box center [1400, 670] width 175 height 27
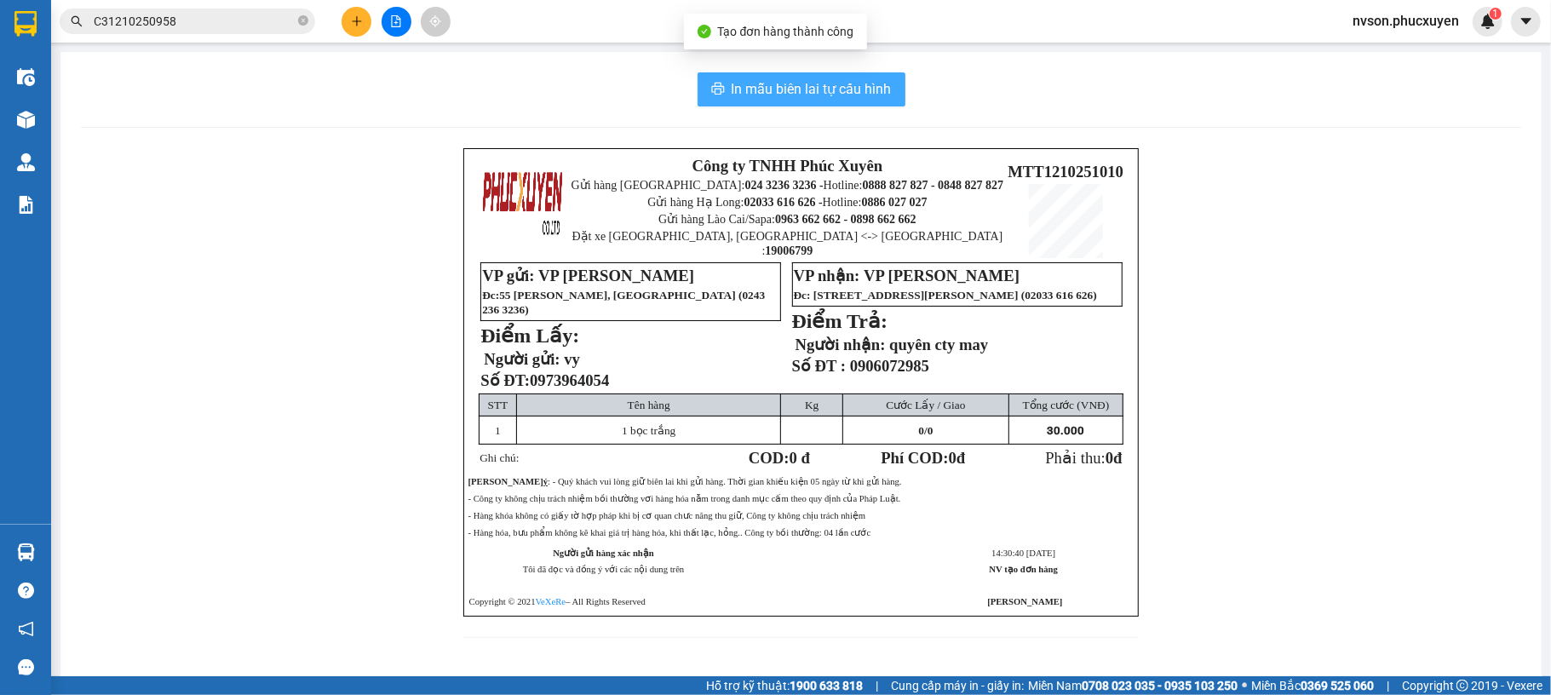
click at [794, 89] on span "In mẫu biên lai tự cấu hình" at bounding box center [811, 88] width 160 height 21
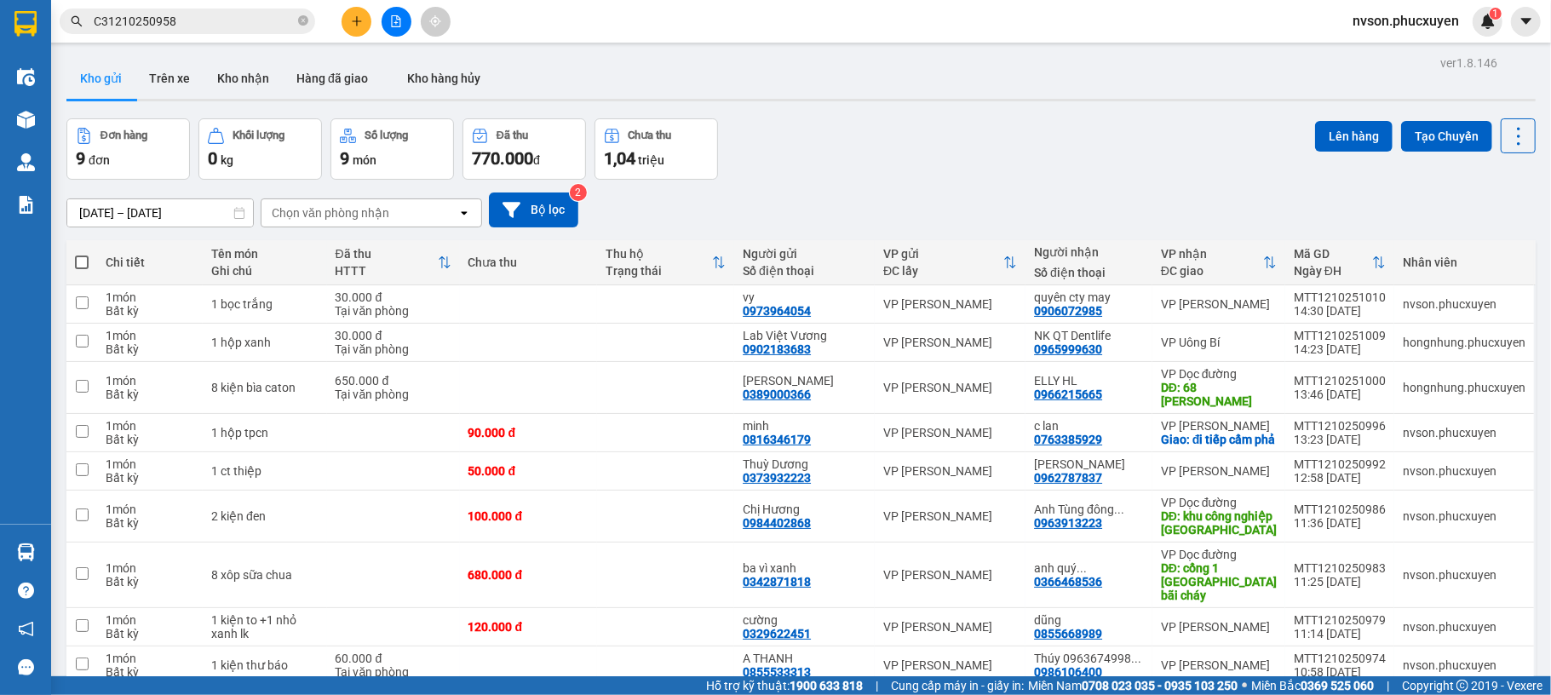
drag, startPoint x: 1066, startPoint y: 131, endPoint x: 1360, endPoint y: 52, distance: 304.3
click at [1088, 133] on div "Đơn hàng 9 đơn Khối lượng 0 kg Số lượng 9 món Đã thu 770.000 đ Chưa thu 1,04 tr…" at bounding box center [800, 148] width 1469 height 61
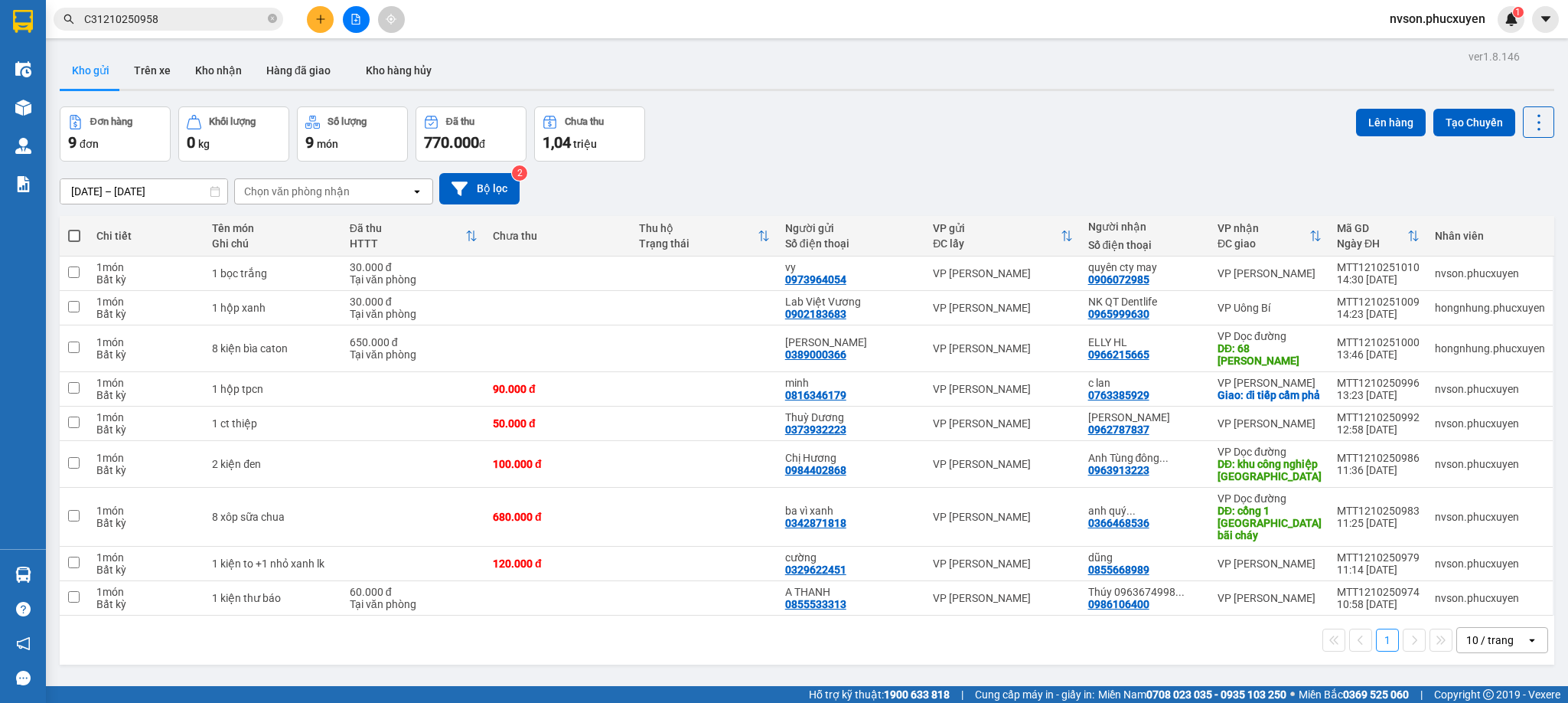
drag, startPoint x: 1360, startPoint y: 0, endPoint x: 911, endPoint y: 87, distance: 457.4
click at [911, 87] on div "Kho gửi Trên xe Kho nhận Hàng đã giao Kho hàng hủy" at bounding box center [806, 72] width 1494 height 40
click at [1393, 22] on span "nvson.phucxuyen" at bounding box center [1438, 18] width 120 height 19
drag, startPoint x: 1433, startPoint y: 28, endPoint x: 1063, endPoint y: 127, distance: 383.0
click at [1393, 38] on li "Đăng xuất" at bounding box center [1437, 47] width 121 height 24
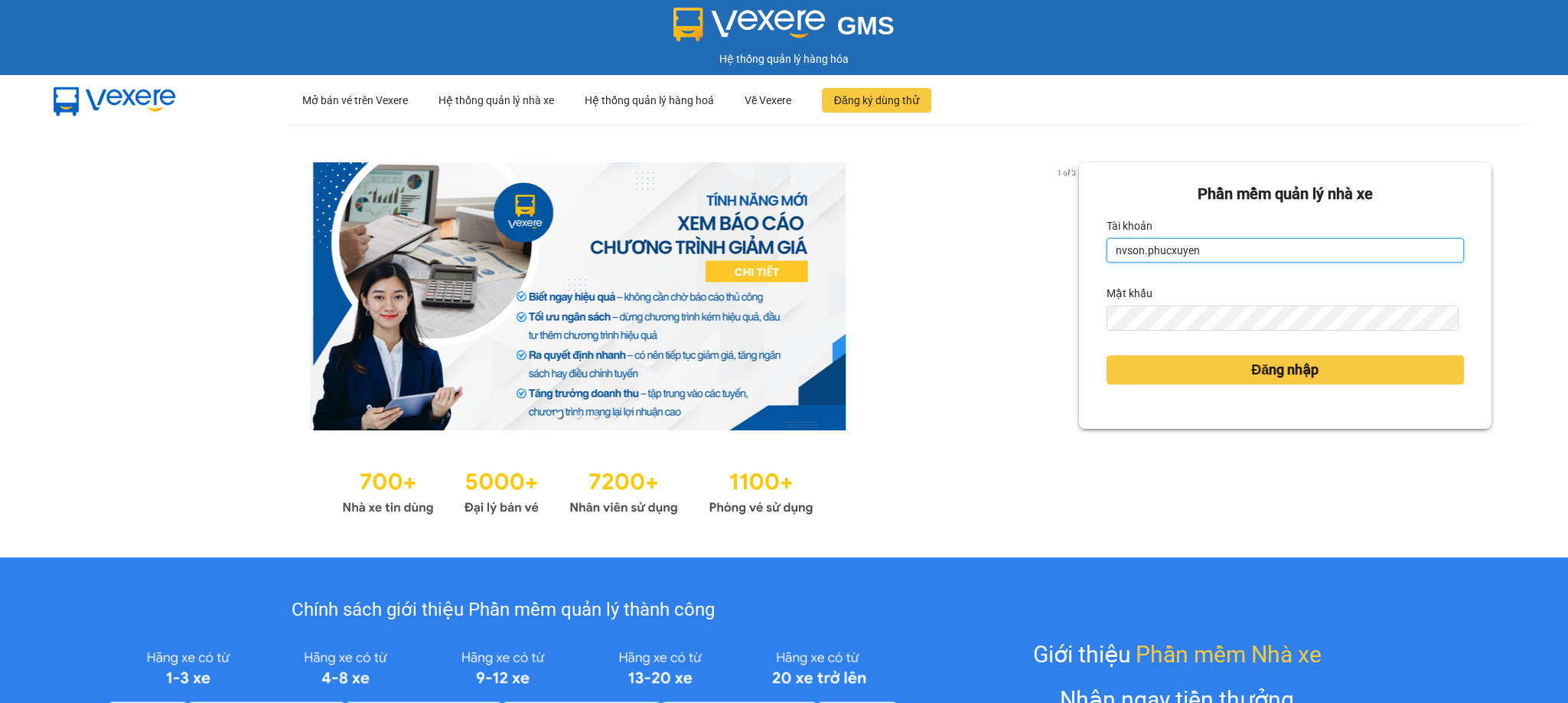
click at [1227, 245] on input "nvson.phucxuyen" at bounding box center [1285, 250] width 358 height 24
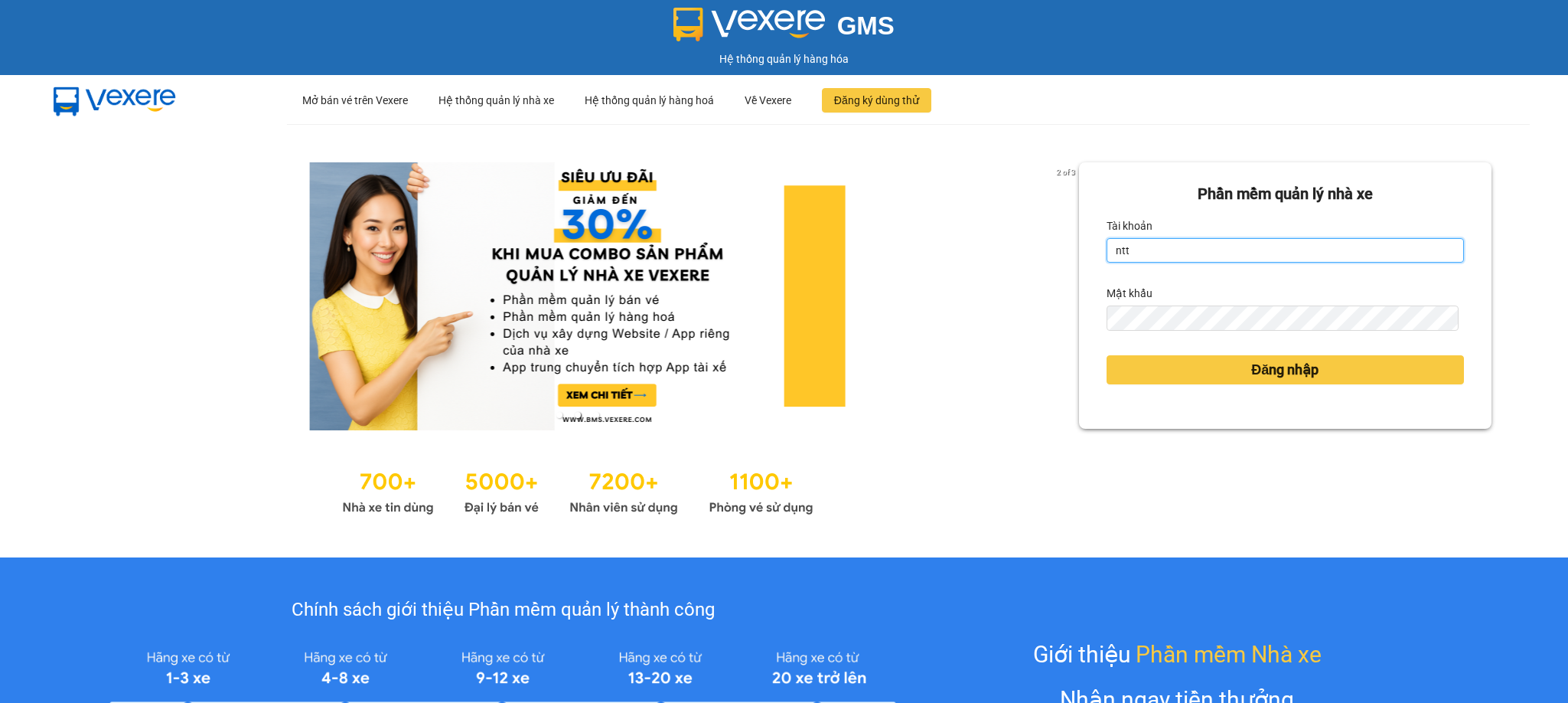
type input "ntthang.phucxuyen"
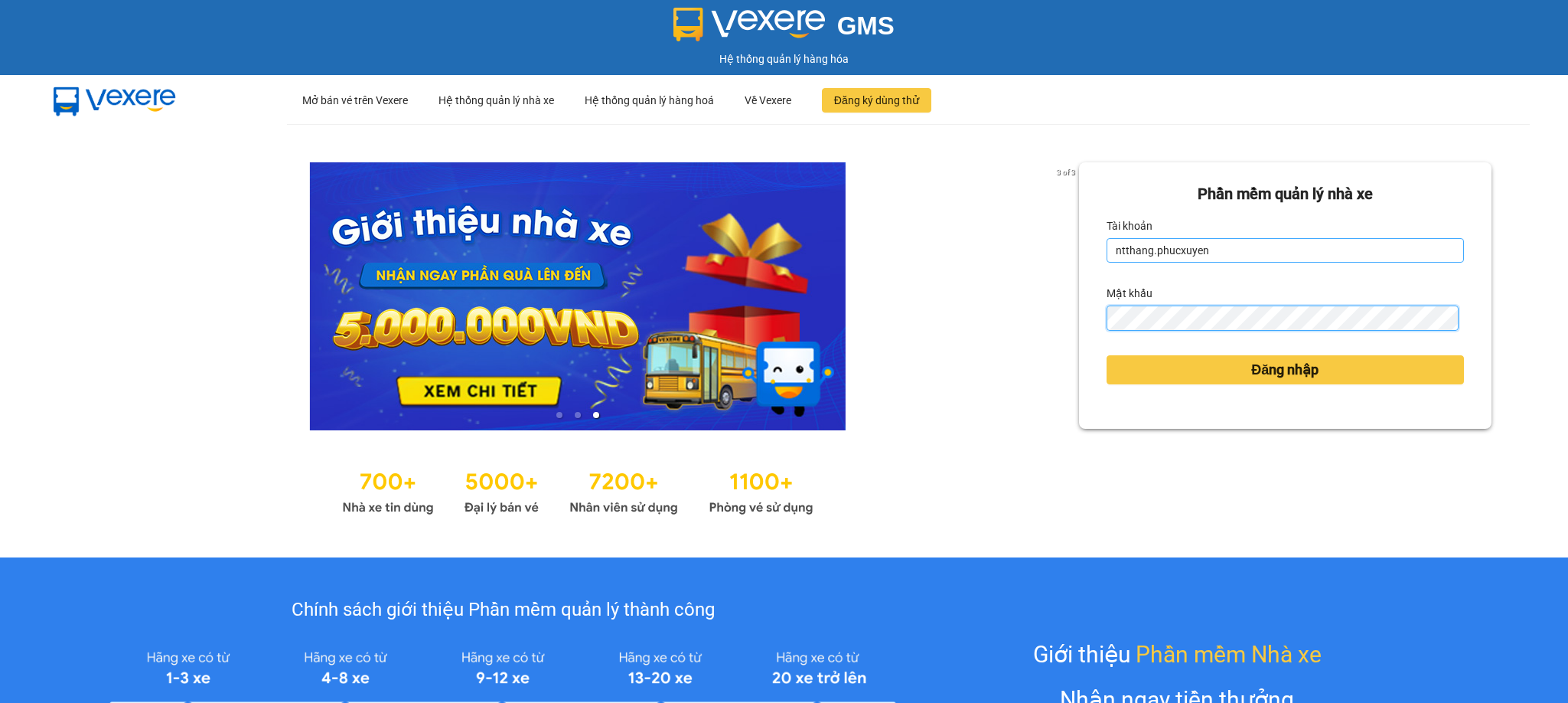
click at [1106, 355] on button "Đăng nhập" at bounding box center [1285, 369] width 358 height 29
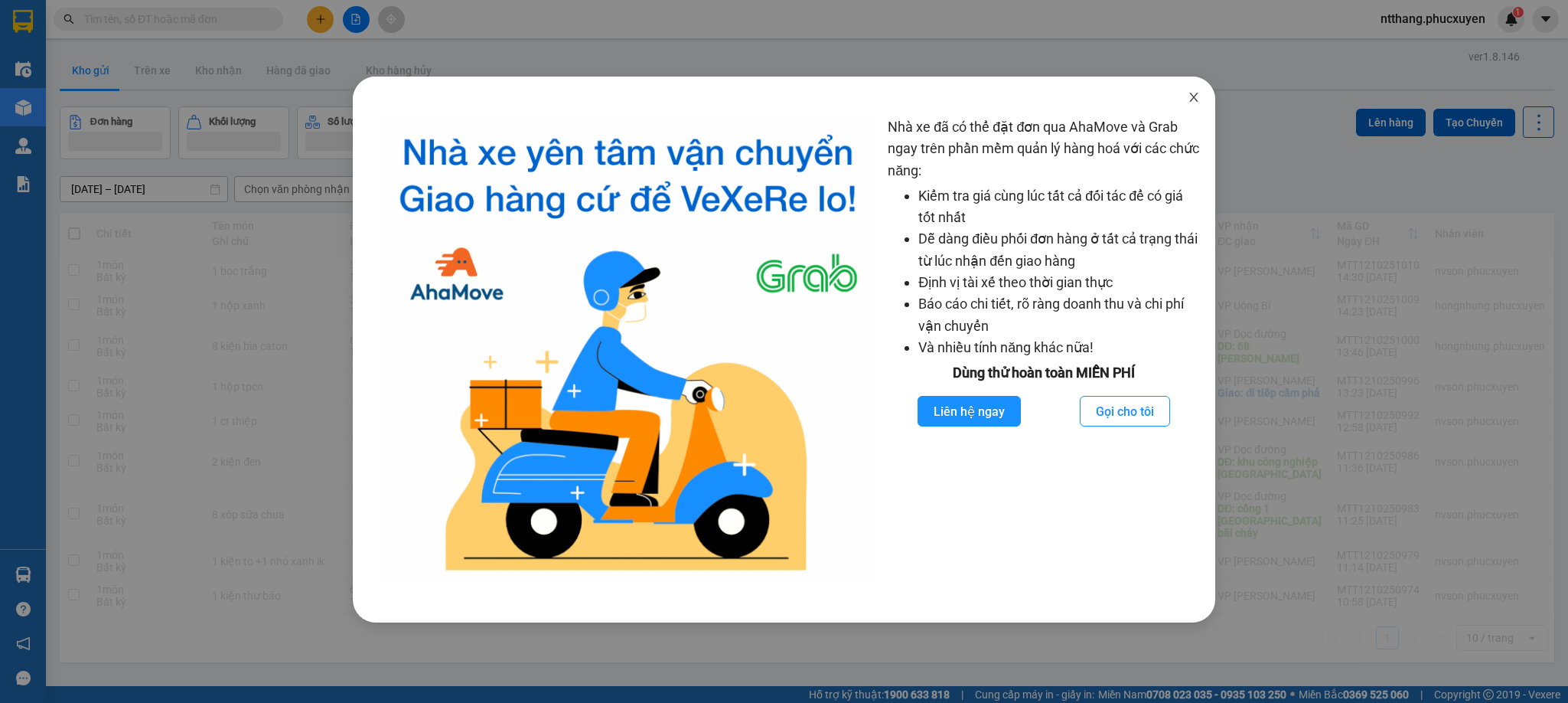
click at [1194, 95] on icon "close" at bounding box center [1194, 97] width 13 height 13
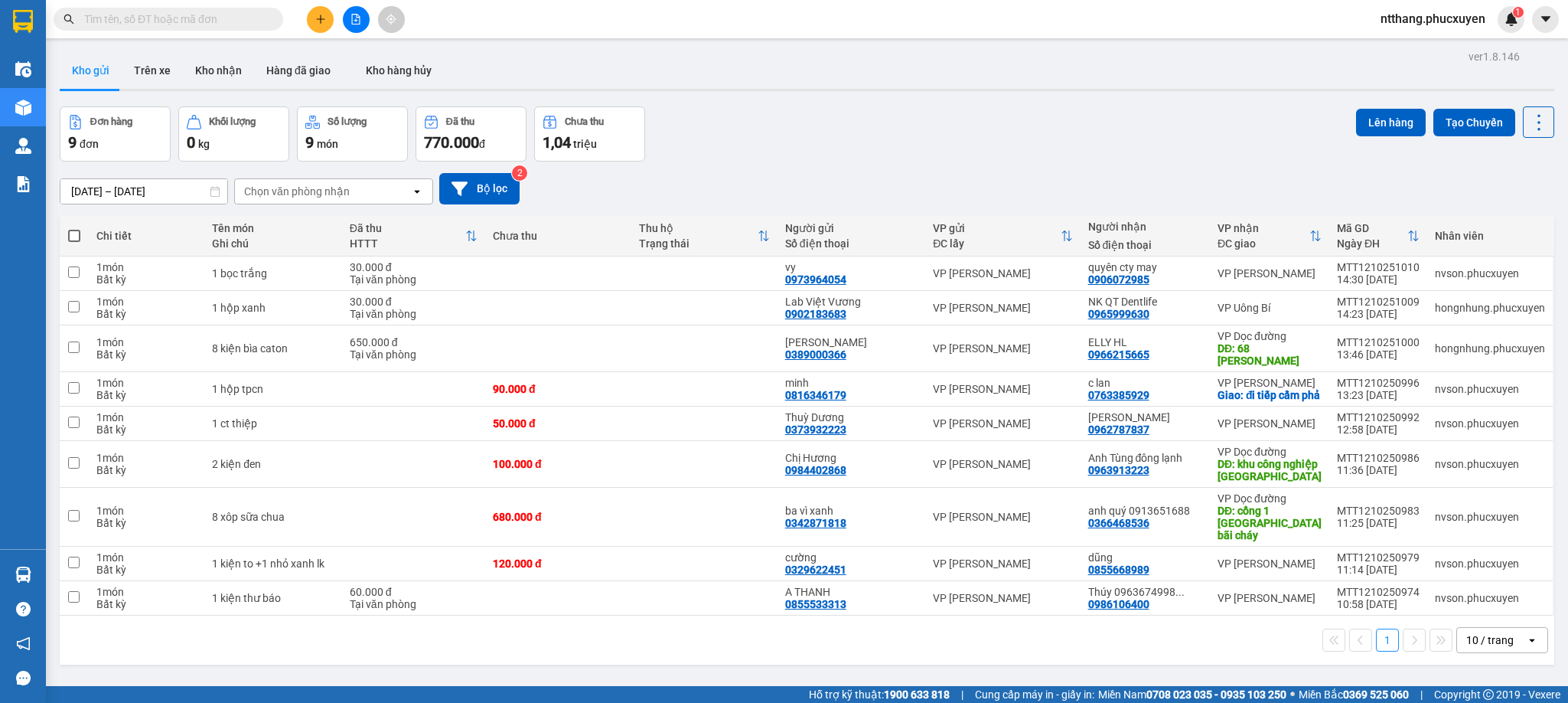
click at [1194, 95] on div "ver 1.8.146 Kho gửi Trên xe Kho nhận Hàng đã giao Kho hàng hủy Đơn hàng 9 đơn K…" at bounding box center [807, 397] width 1507 height 703
click at [1504, 638] on div "10 / trang" at bounding box center [1491, 639] width 69 height 24
drag, startPoint x: 1481, startPoint y: 547, endPoint x: 1043, endPoint y: 423, distance: 455.2
click at [1479, 545] on span "50 / trang" at bounding box center [1473, 544] width 49 height 15
click at [220, 75] on button "Kho nhận" at bounding box center [218, 70] width 71 height 37
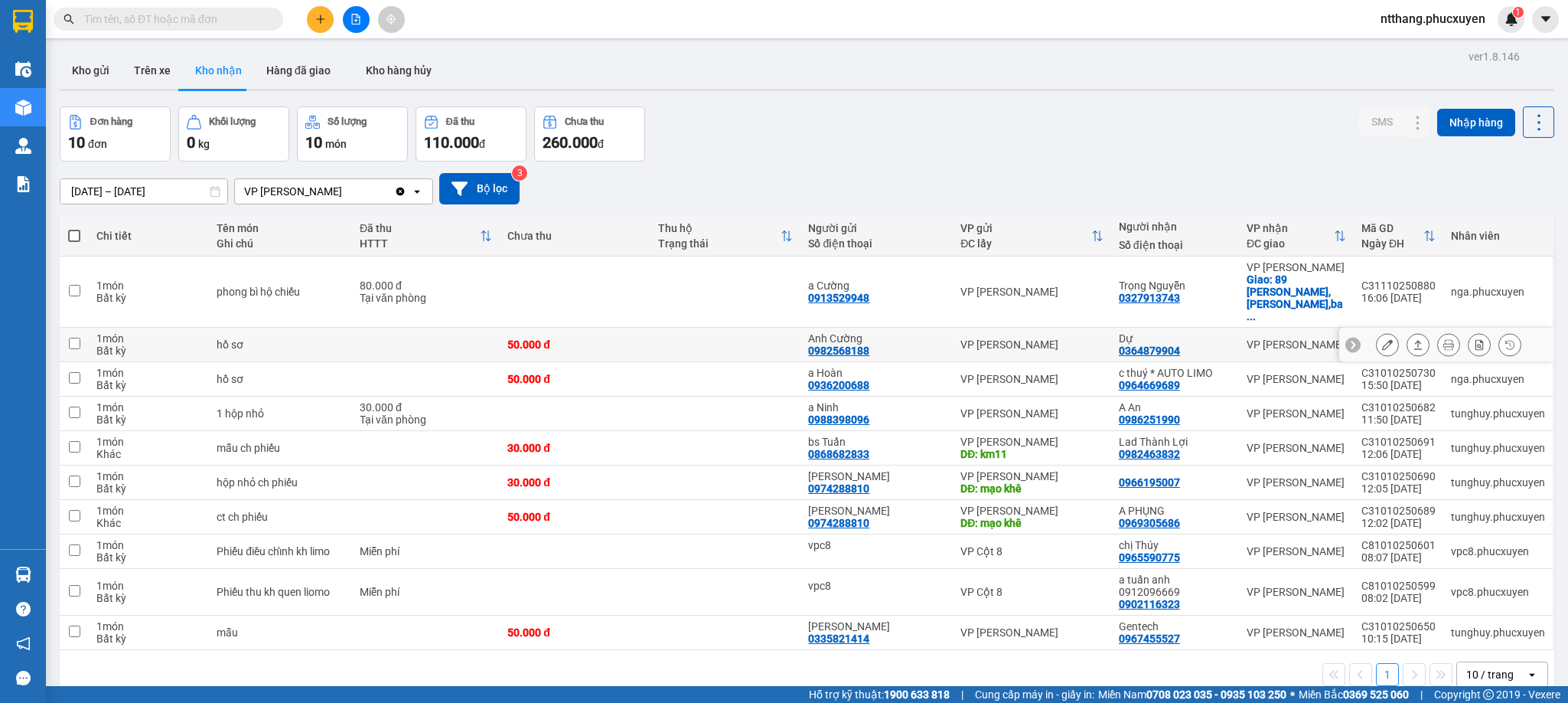
scroll to position [71, 0]
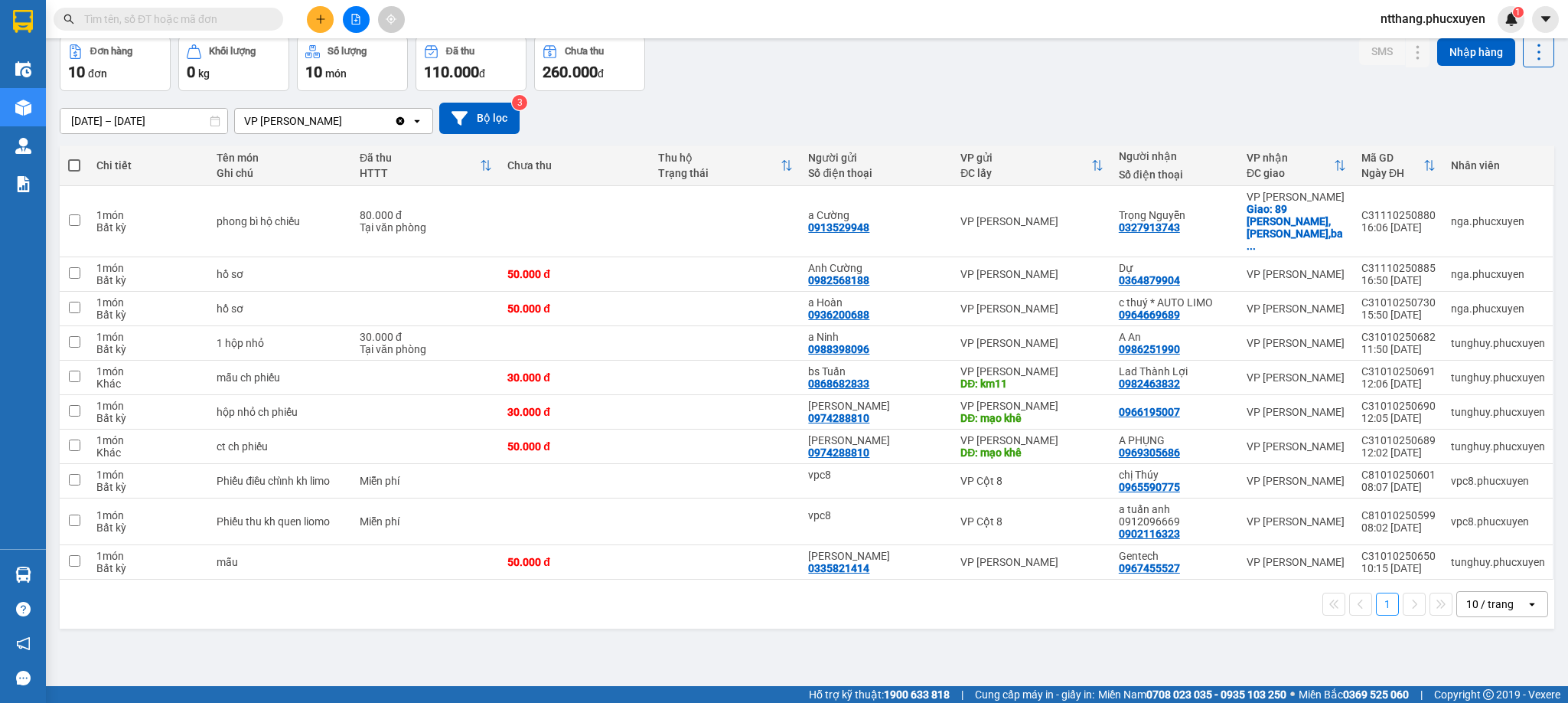
click at [1485, 596] on div "10 / trang" at bounding box center [1490, 603] width 48 height 15
click at [1472, 489] on span "50 / trang" at bounding box center [1473, 496] width 49 height 15
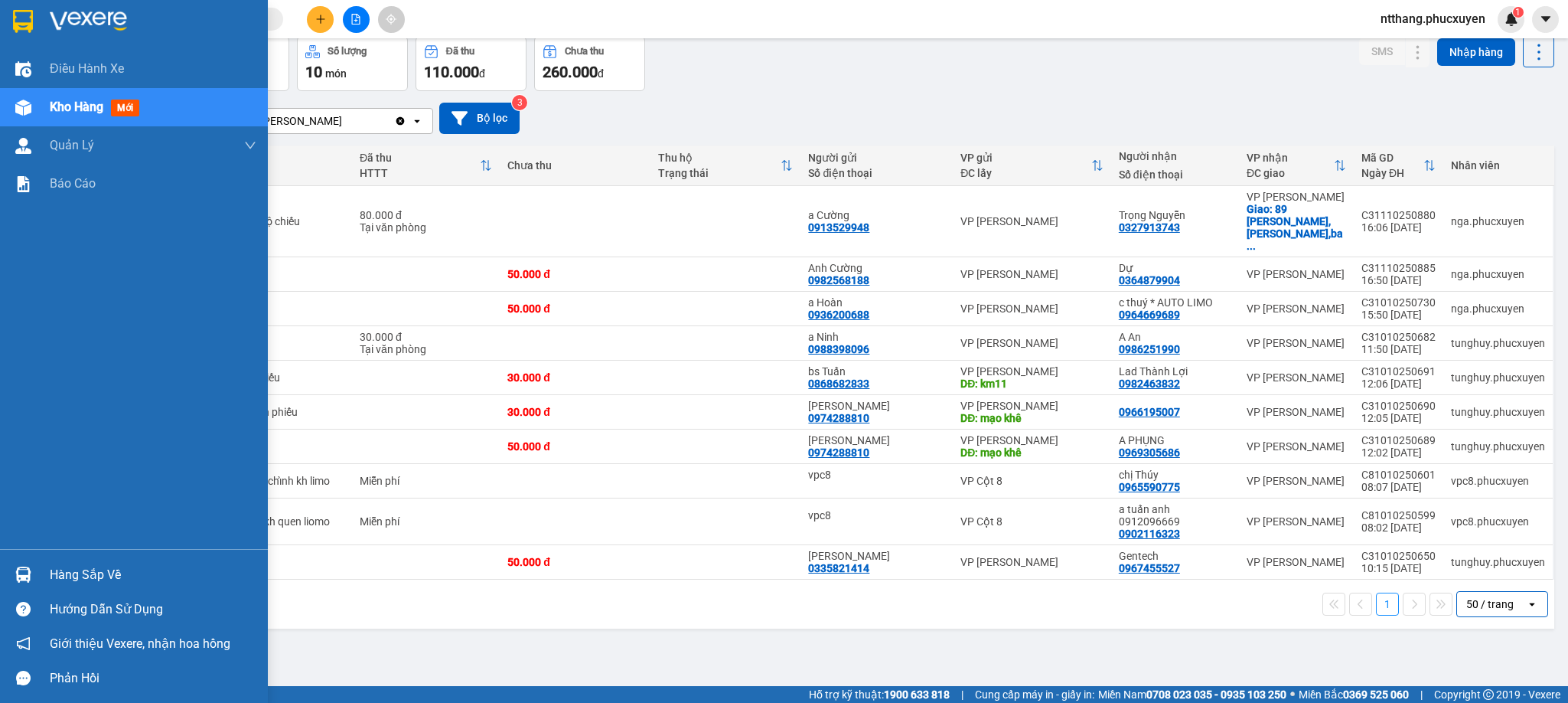
click at [33, 563] on div at bounding box center [23, 574] width 27 height 27
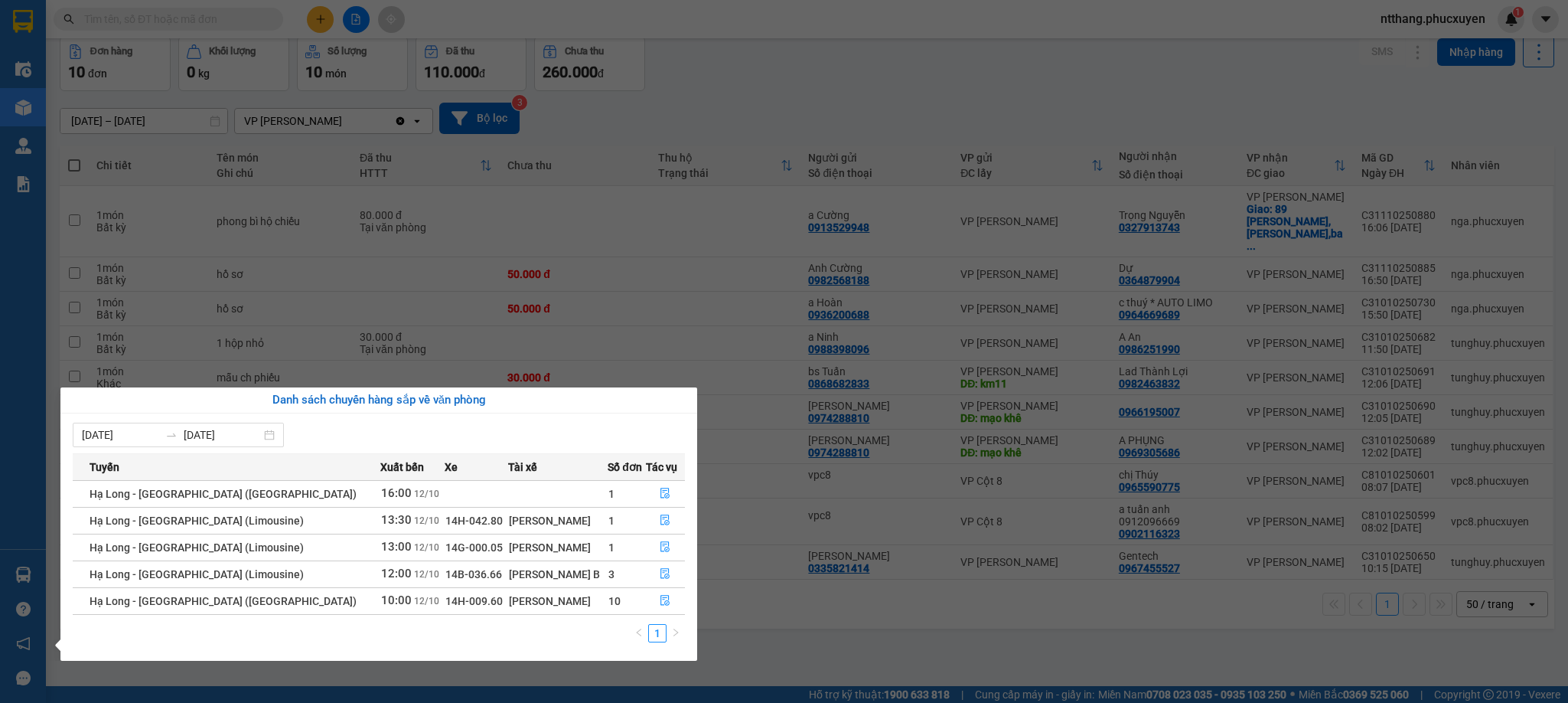
click at [951, 639] on section "Kết quả tìm kiếm ( 0 ) Bộ lọc No Data ntthang.phucxuyen 1 Điều hành xe Kho hàng…" at bounding box center [784, 352] width 1568 height 703
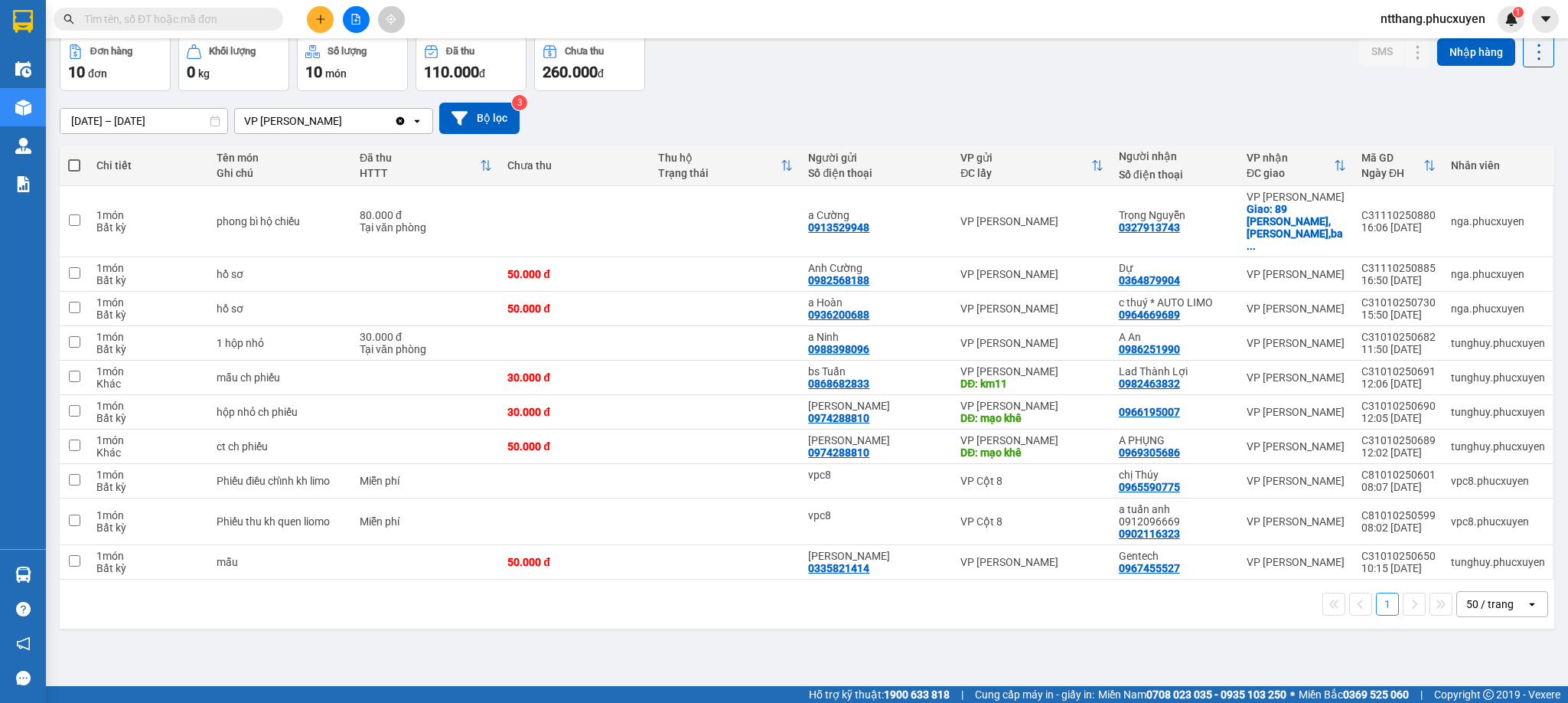
click at [870, 58] on div "Đơn hàng 10 đơn Khối lượng 0 kg Số lượng 10 món Đã thu 110.000 đ Chưa thu 260.0…" at bounding box center [806, 63] width 1494 height 55
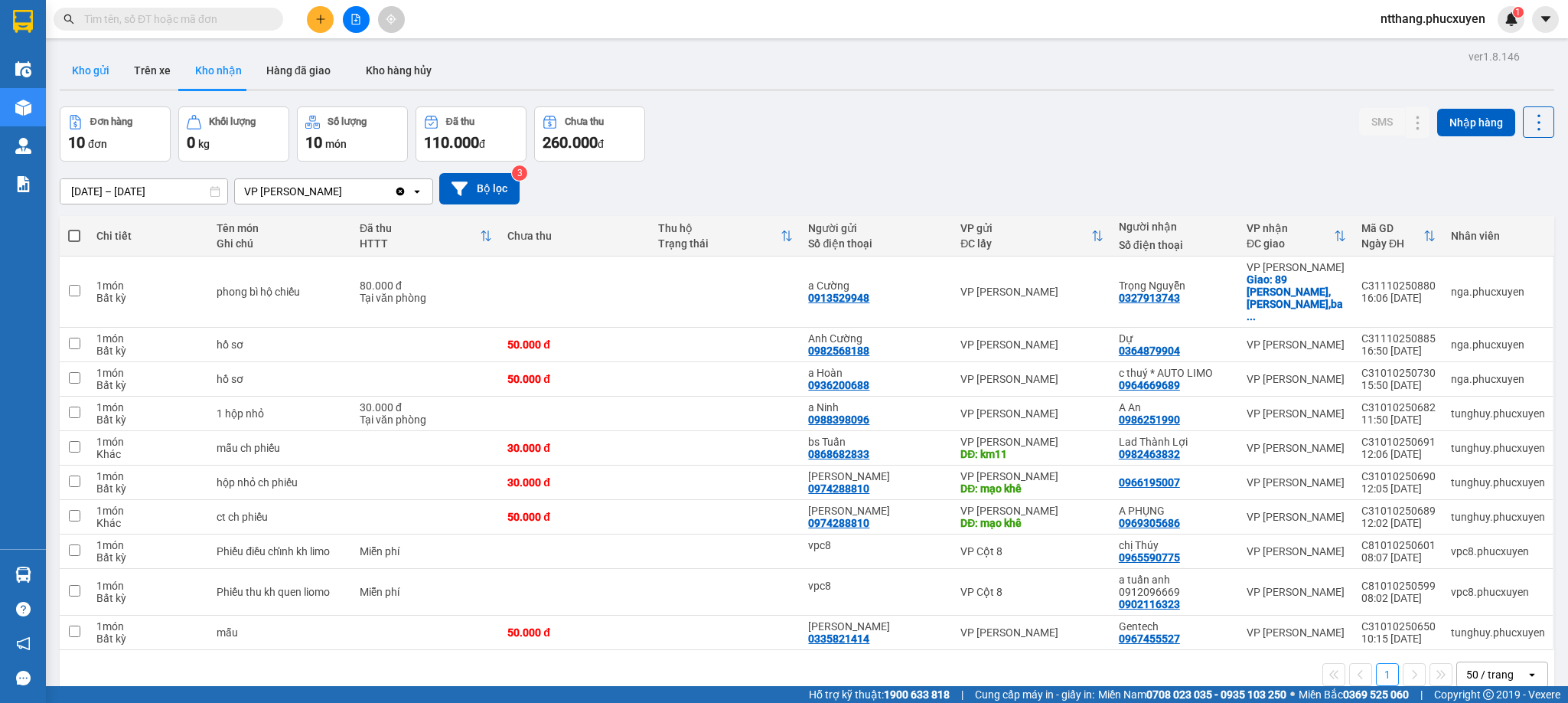
click at [109, 65] on button "Kho gửi" at bounding box center [90, 70] width 62 height 37
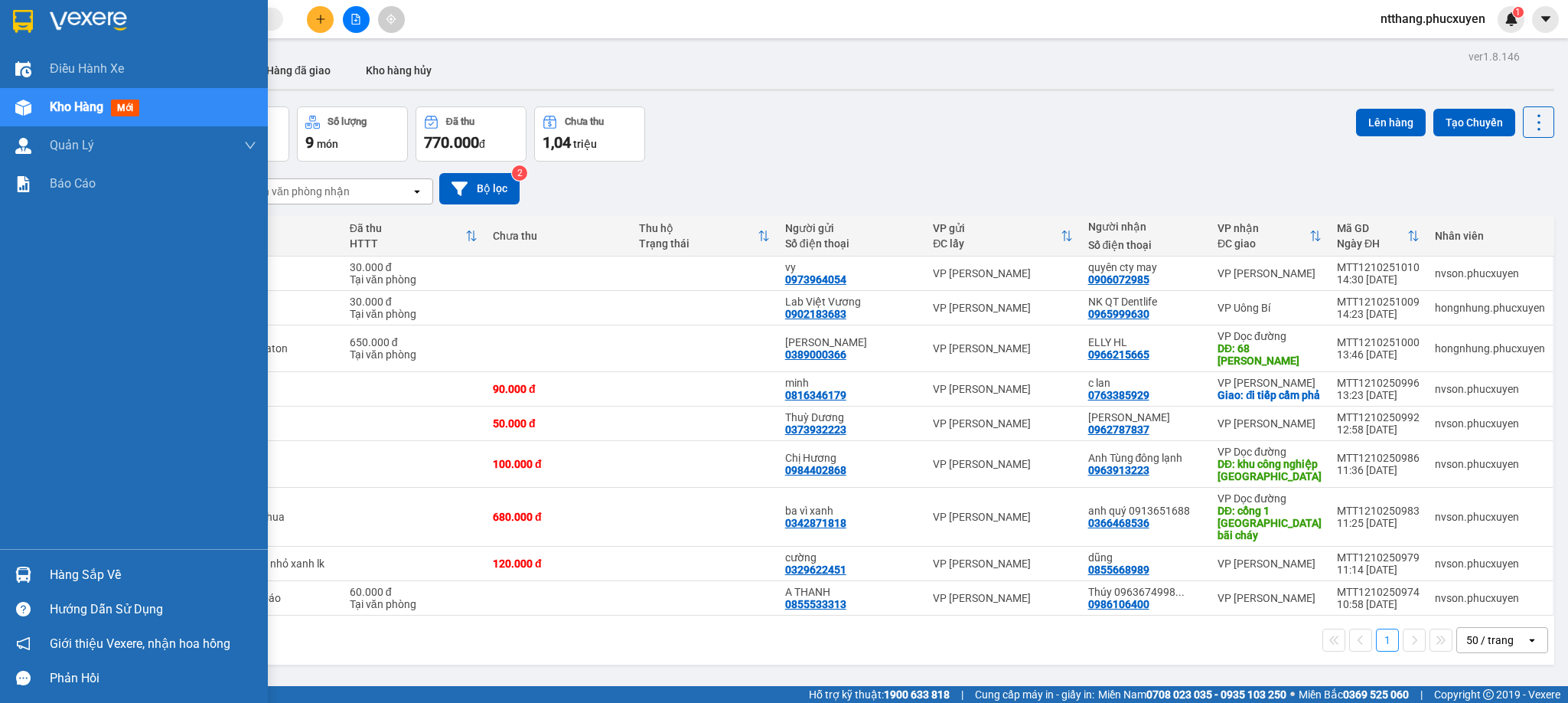
drag, startPoint x: 10, startPoint y: 565, endPoint x: 21, endPoint y: 565, distance: 11.0
click at [13, 565] on div at bounding box center [23, 574] width 27 height 27
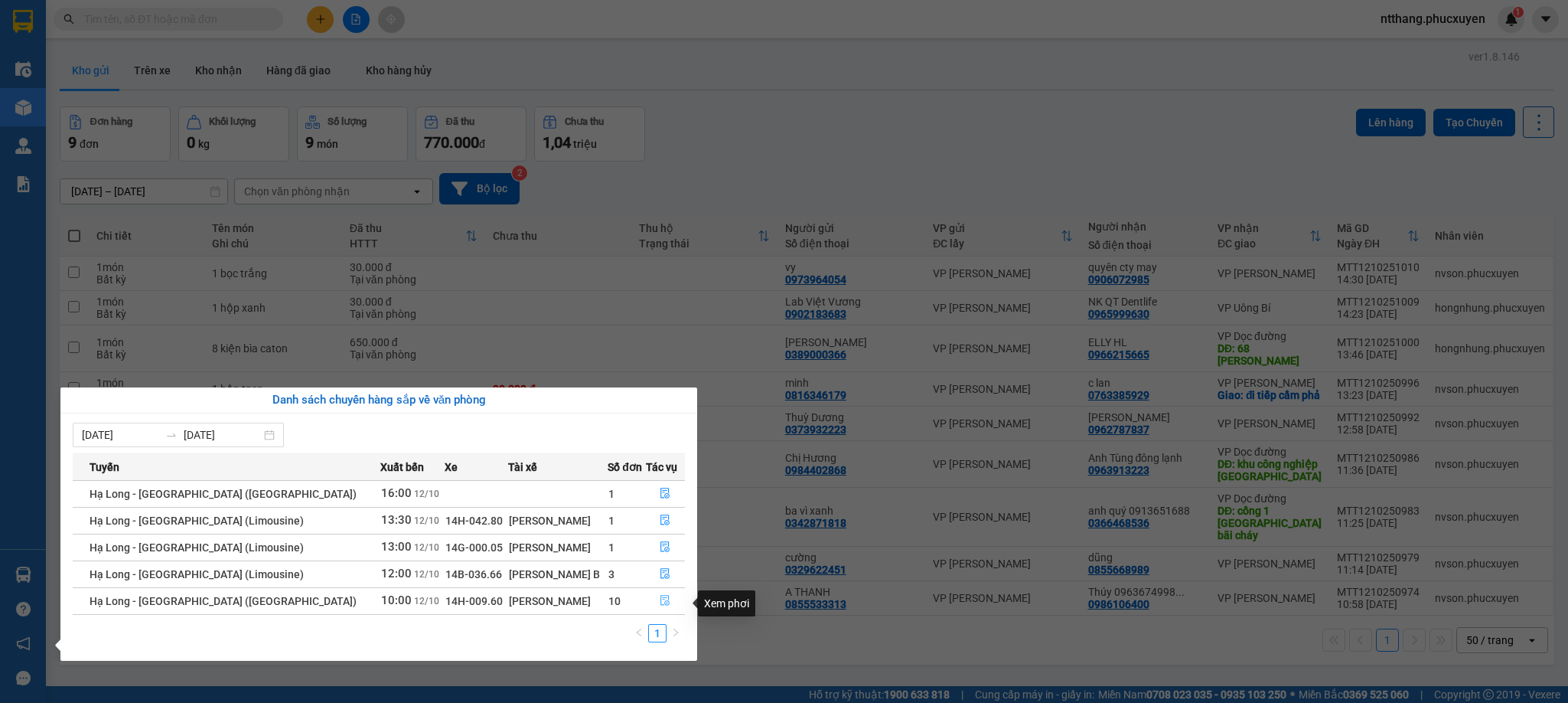
drag, startPoint x: 660, startPoint y: 601, endPoint x: 735, endPoint y: 600, distance: 75.0
click at [661, 601] on icon "file-done" at bounding box center [666, 601] width 9 height 11
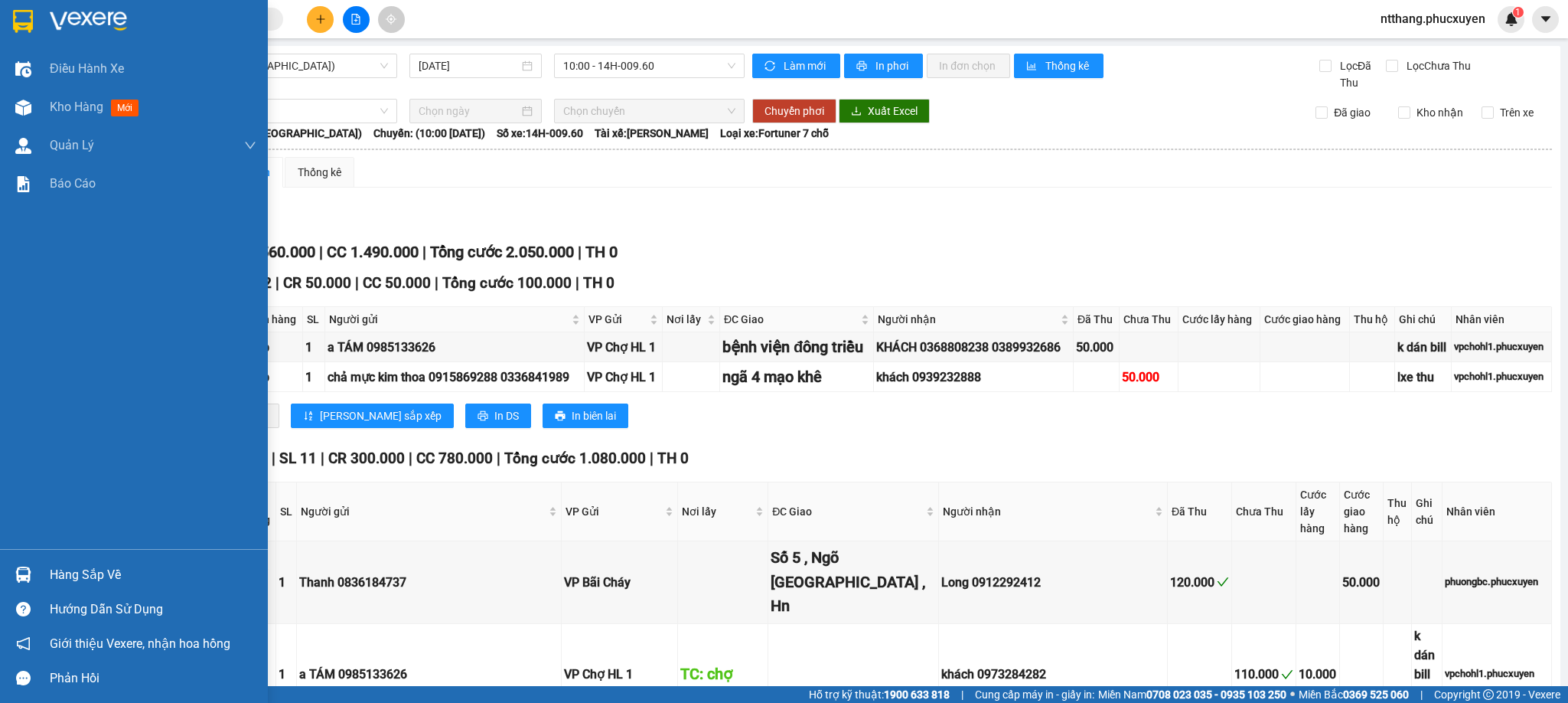
click at [10, 561] on div at bounding box center [23, 574] width 27 height 27
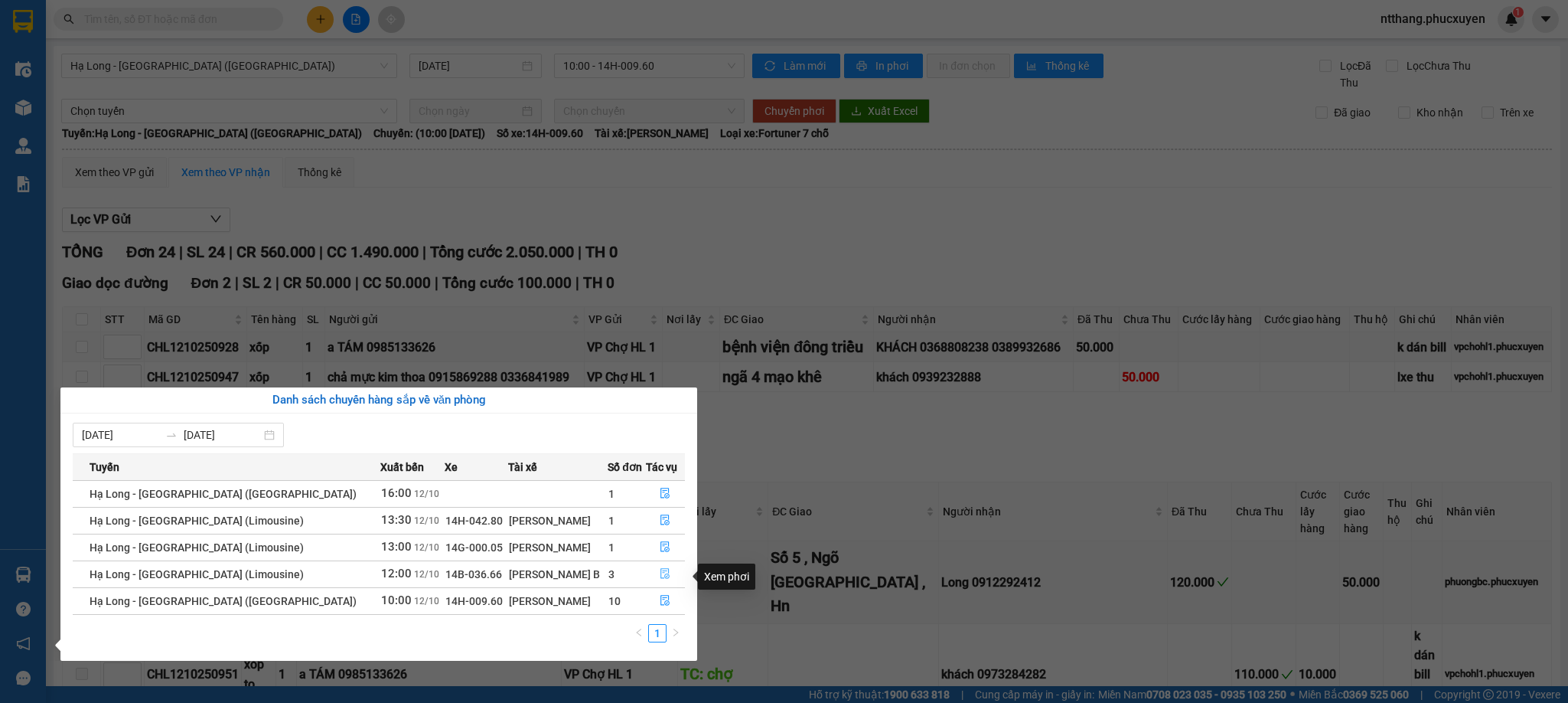
click at [652, 570] on button "button" at bounding box center [666, 574] width 39 height 24
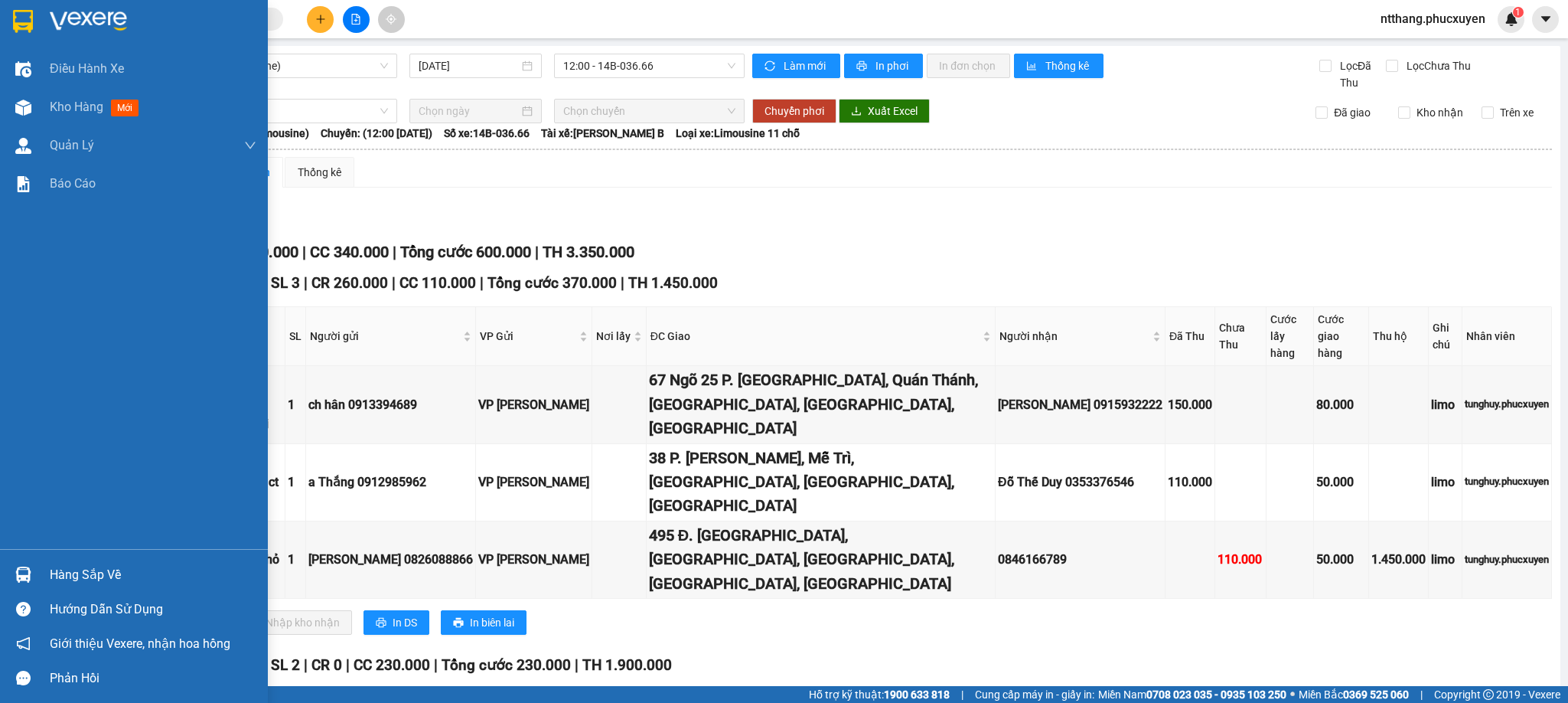
click at [84, 567] on div "Hàng sắp về" at bounding box center [153, 575] width 207 height 23
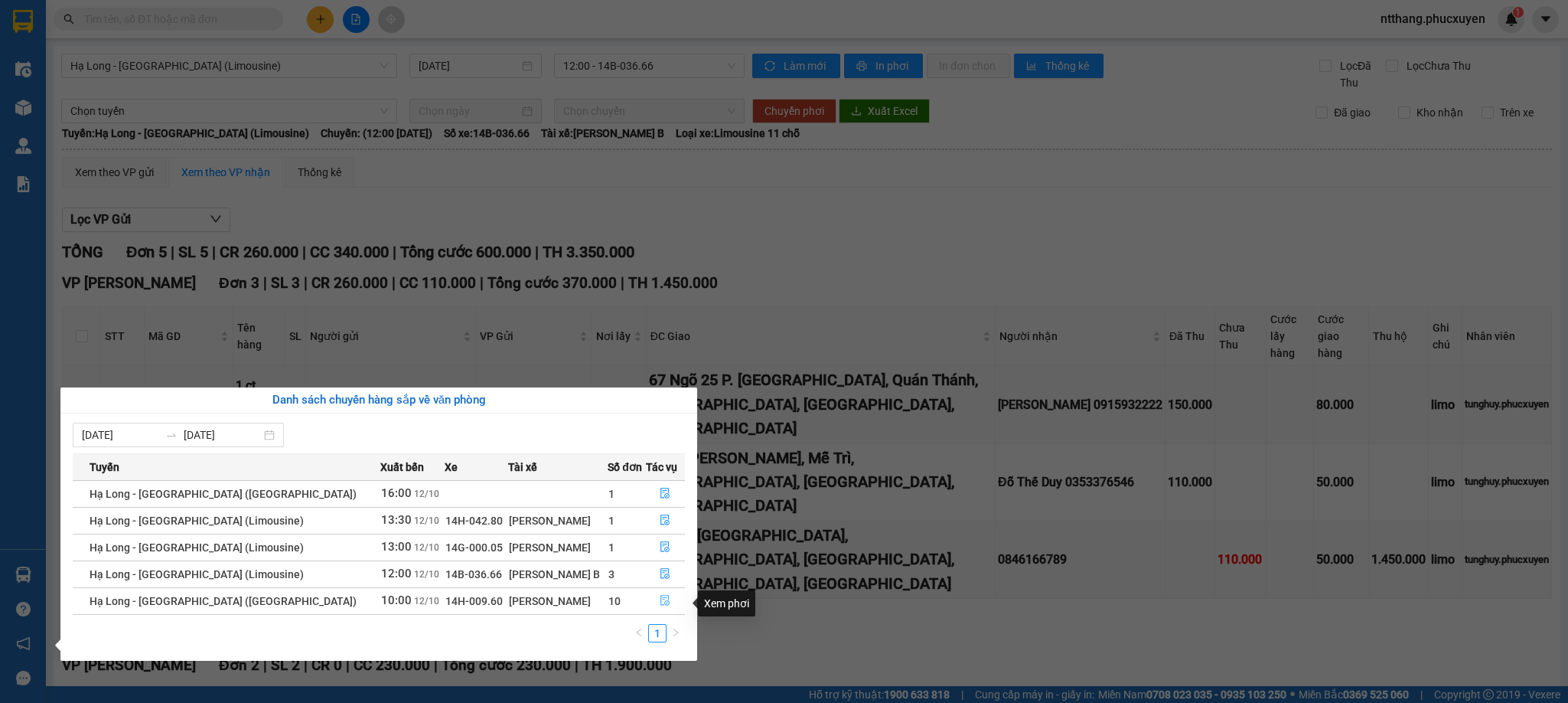
click at [660, 605] on icon "file-done" at bounding box center [665, 601] width 11 height 11
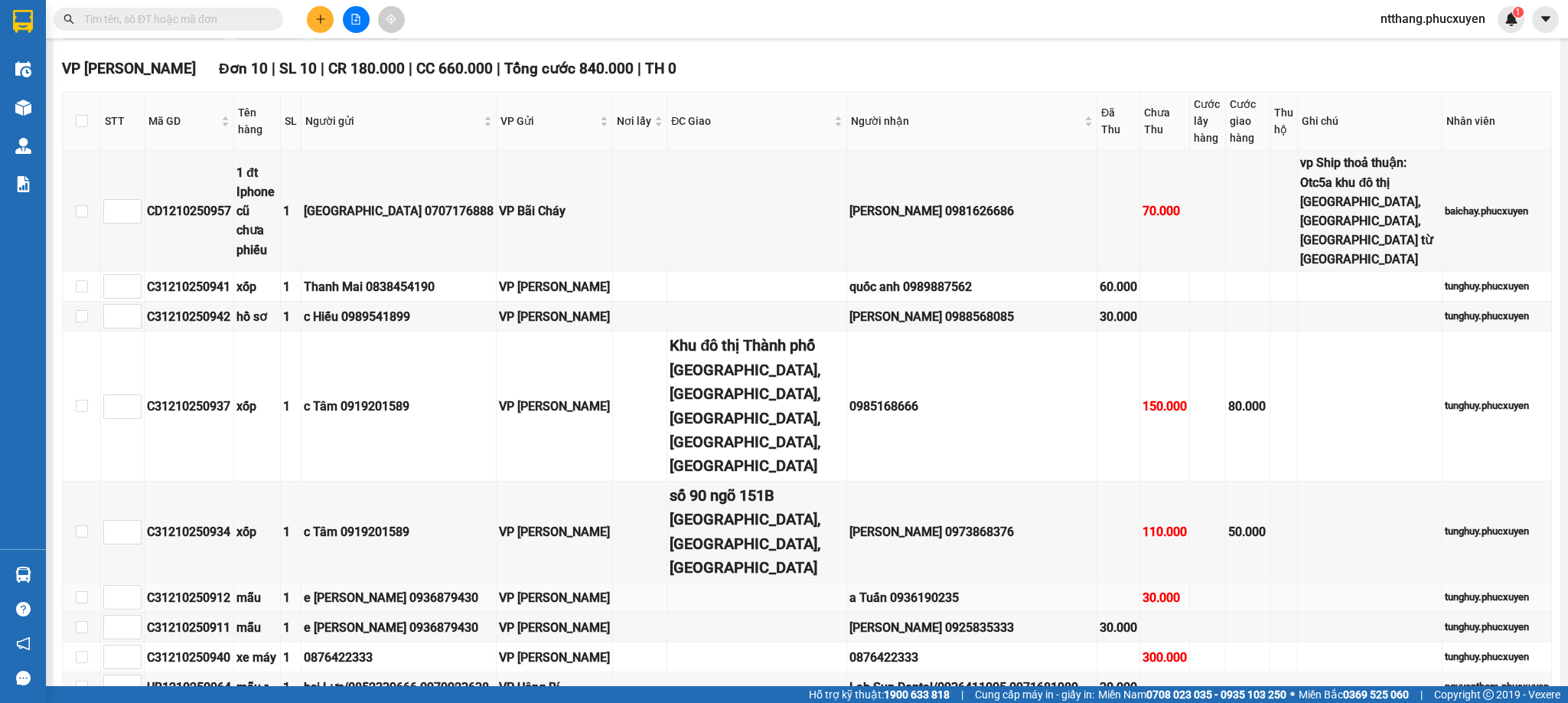
scroll to position [1378, 0]
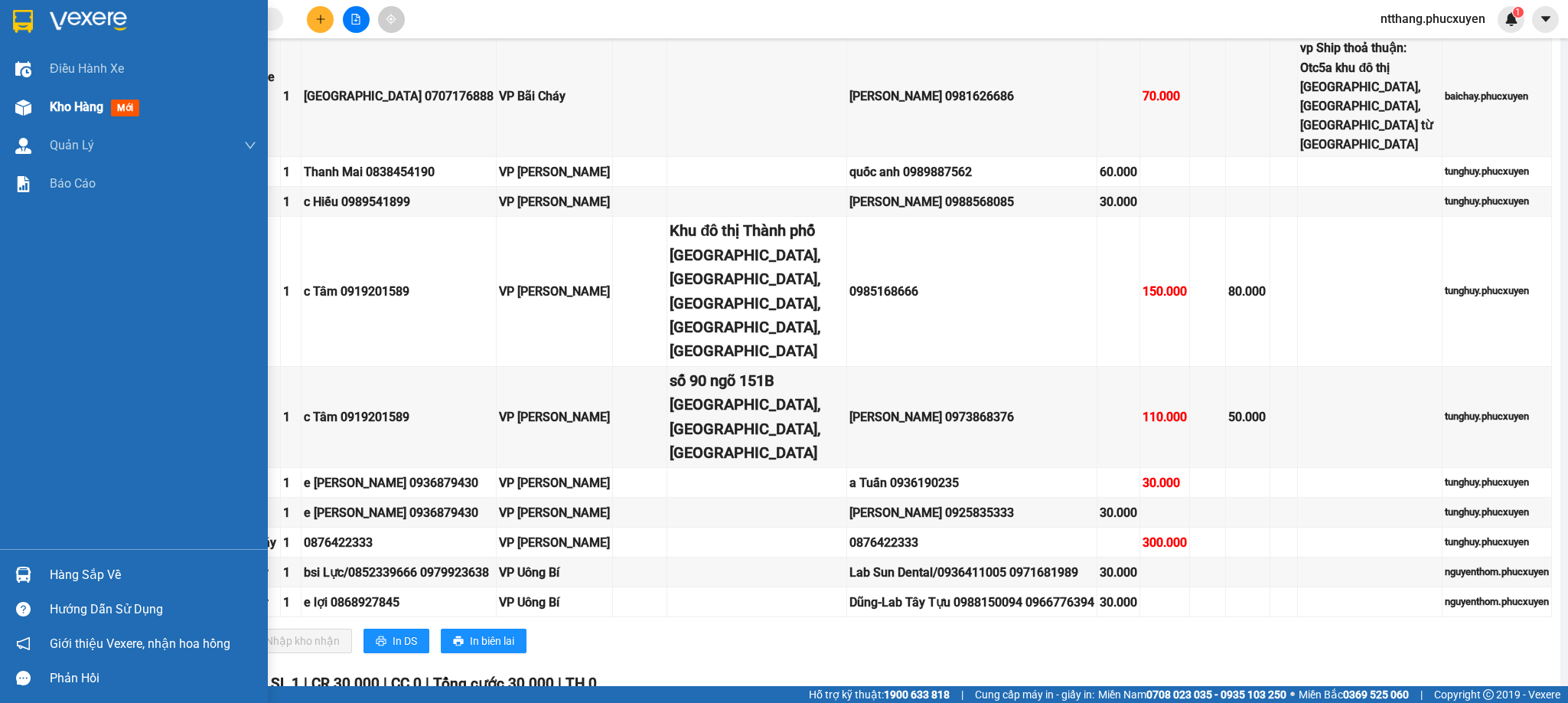
click at [16, 116] on div at bounding box center [23, 108] width 27 height 27
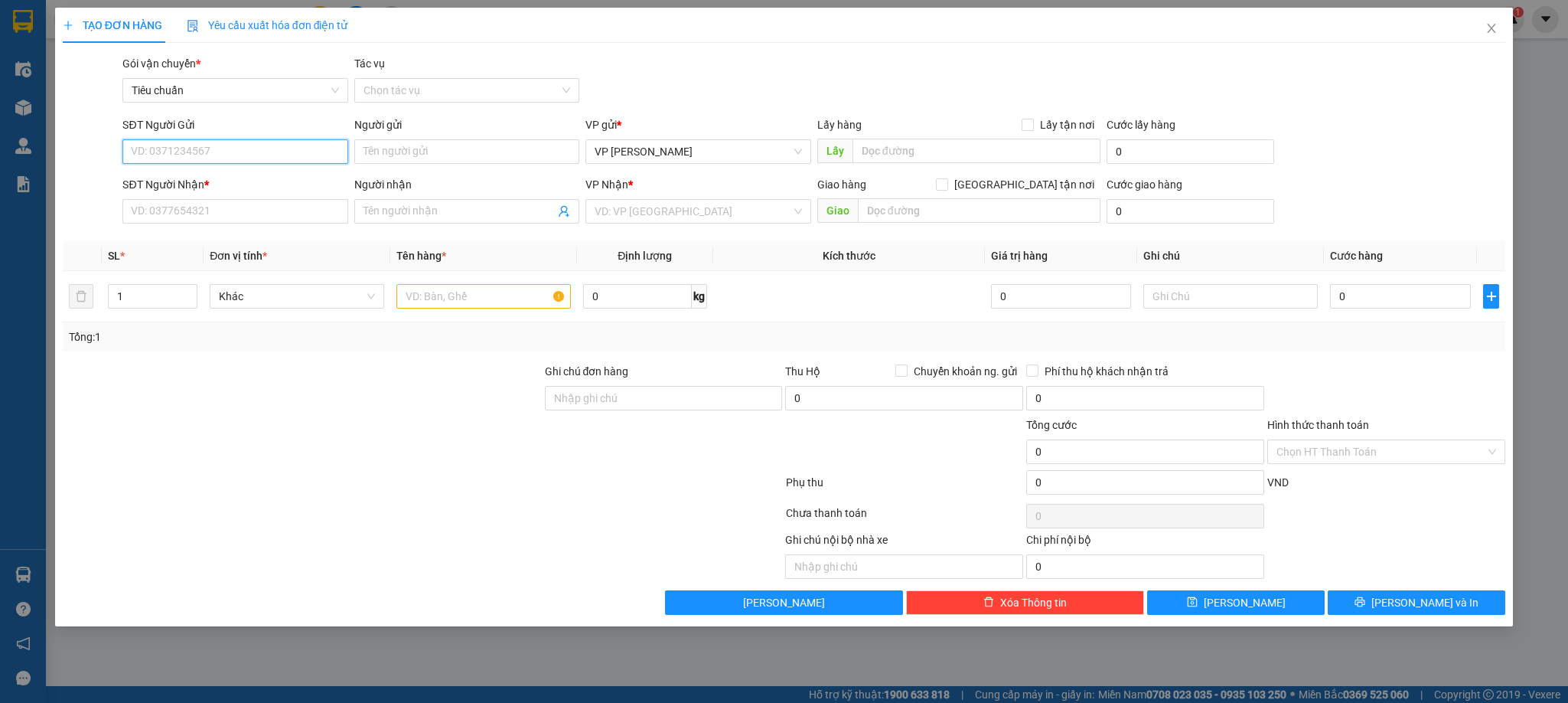
click at [274, 150] on input "SĐT Người Gửi" at bounding box center [235, 151] width 225 height 24
click at [220, 149] on input "0868927845" at bounding box center [235, 151] width 225 height 24
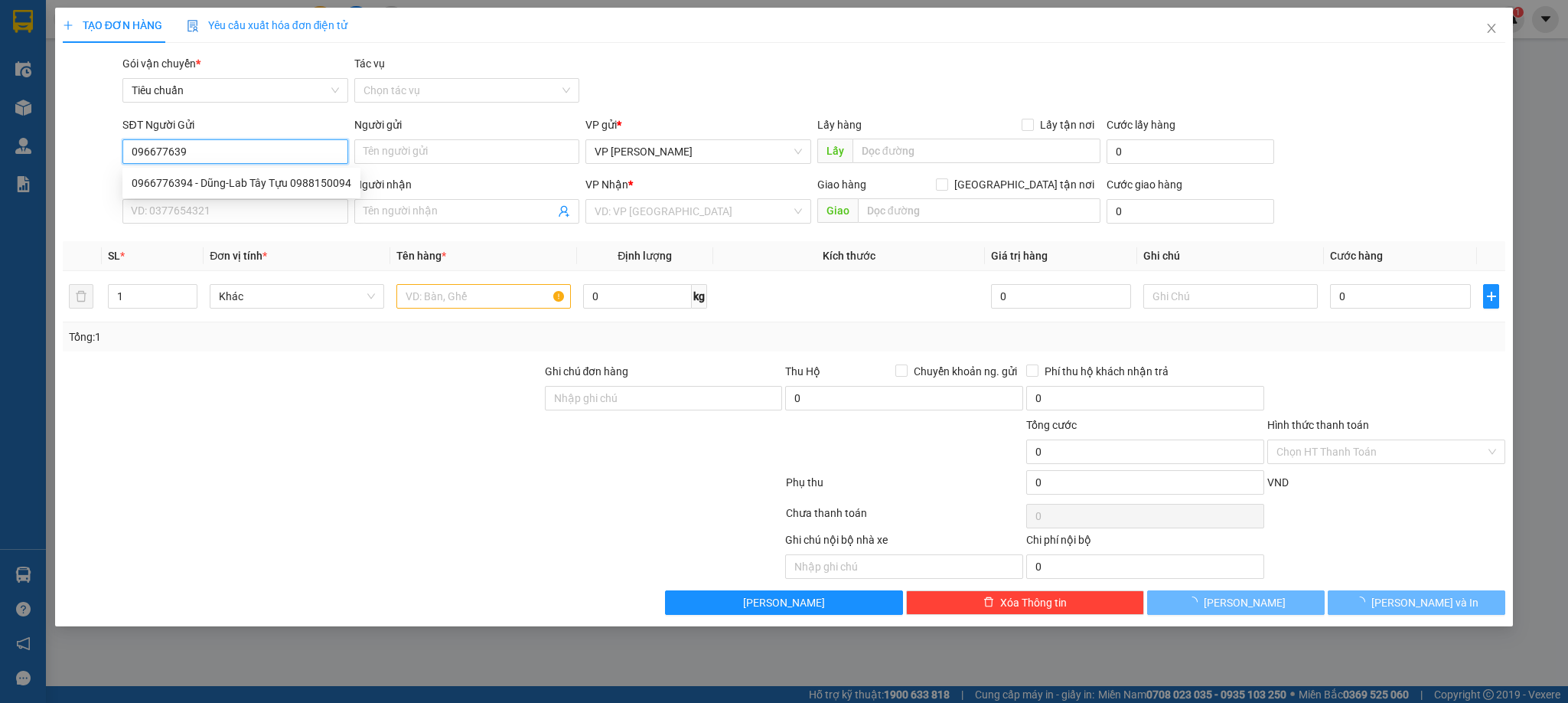
type input "0966776394"
drag, startPoint x: 209, startPoint y: 187, endPoint x: 248, endPoint y: 187, distance: 39.0
click at [211, 187] on div "0966776394 - Dũng-Lab Tây Tựu 0988150094" at bounding box center [241, 182] width 219 height 17
type input "Dũng-Lab Tây Tựu 0988150094"
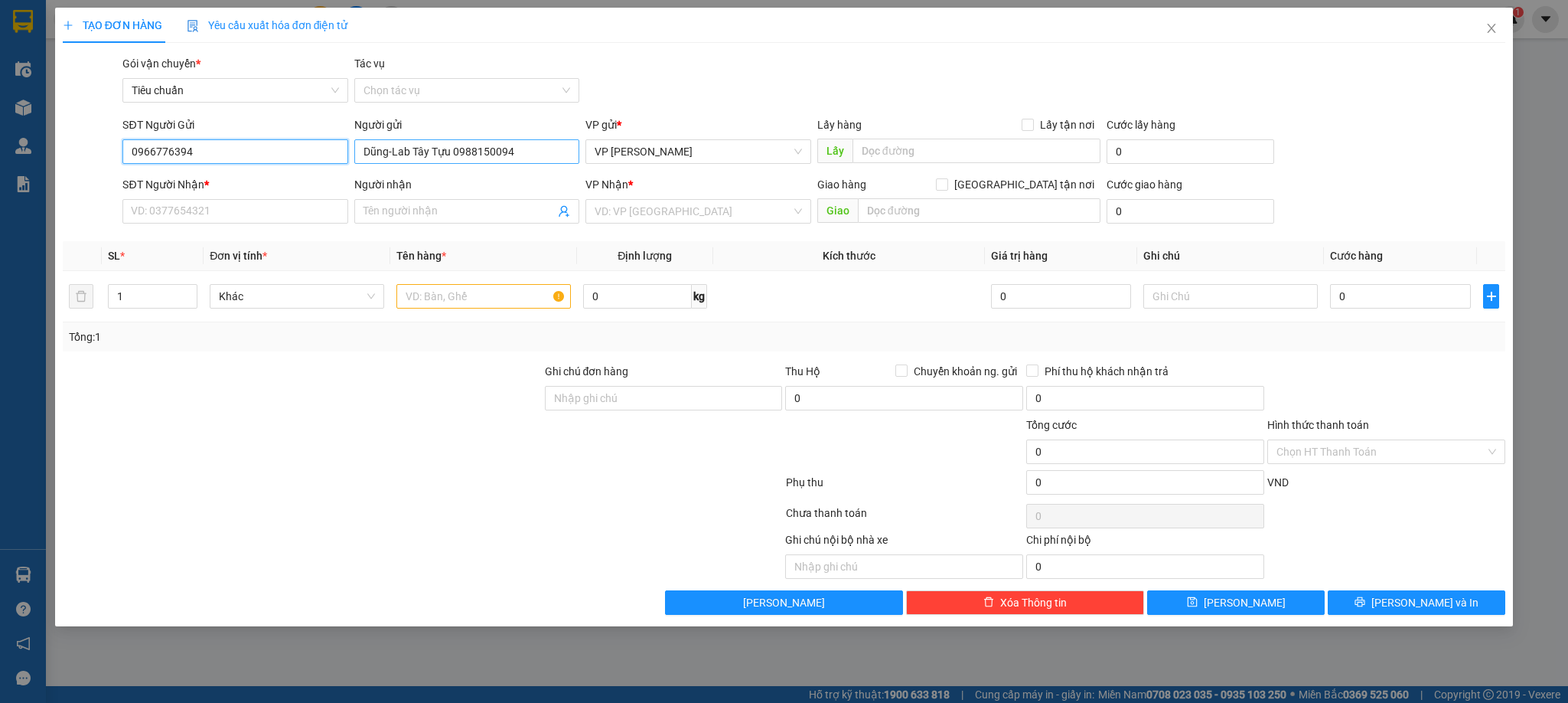
type input "0966776394"
drag, startPoint x: 453, startPoint y: 150, endPoint x: 570, endPoint y: 159, distance: 117.3
click at [570, 159] on input "Dũng-Lab Tây Tựu 0988150094" at bounding box center [466, 151] width 225 height 24
type input "Dũng-Lab Tây Tựu"
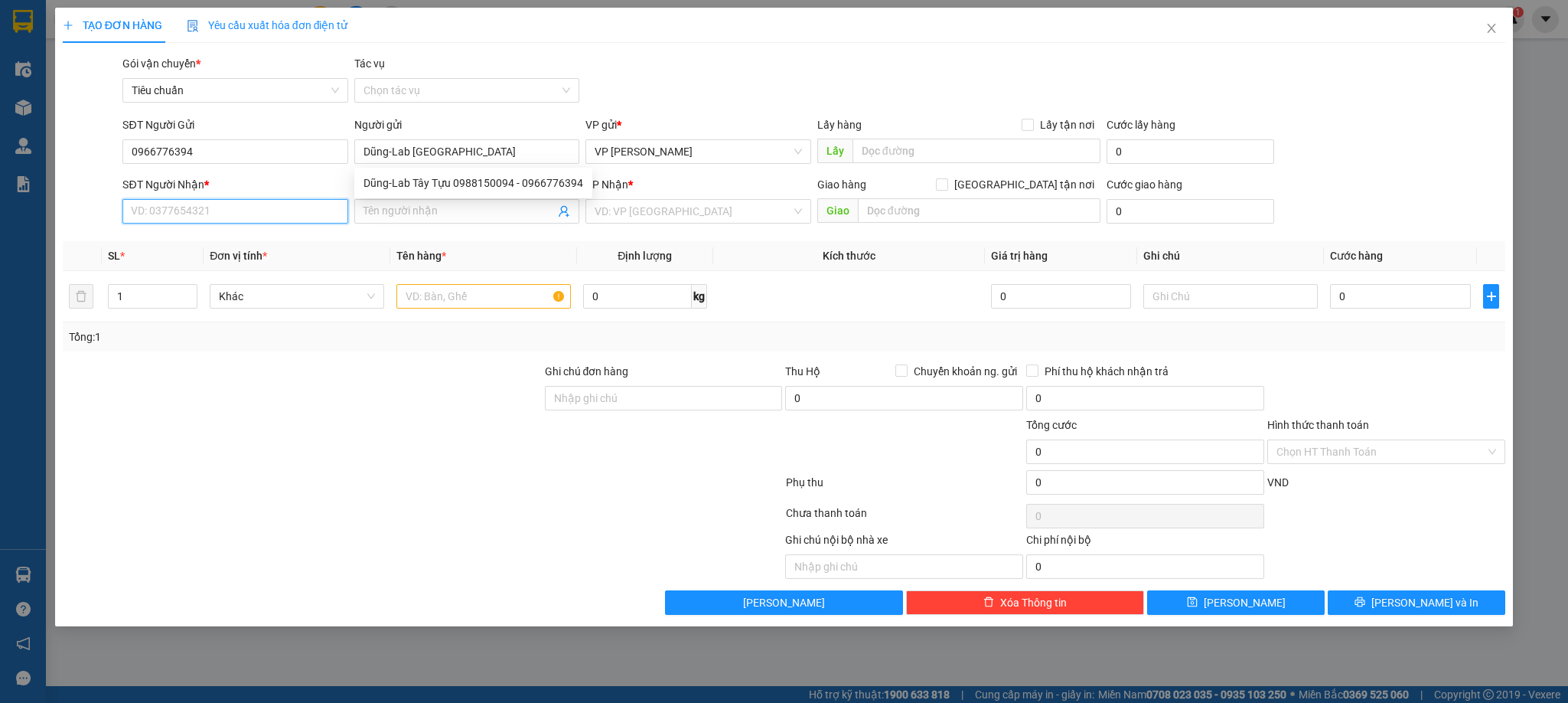
click at [317, 216] on input "SĐT Người Nhận *" at bounding box center [235, 210] width 225 height 24
type input "0868927845"
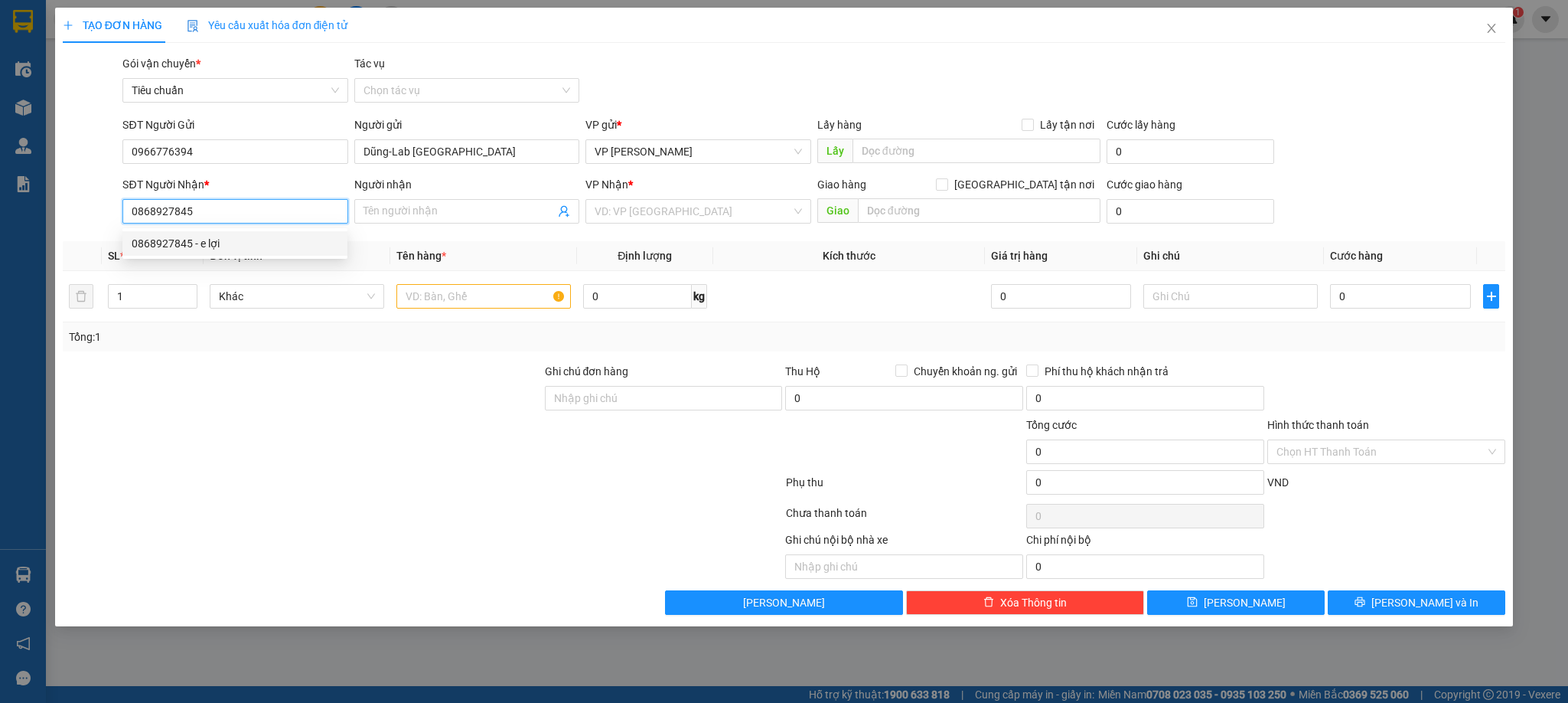
click at [214, 245] on div "0868927845 - e lợi" at bounding box center [235, 243] width 207 height 17
type input "e lợi"
type input "0868927845"
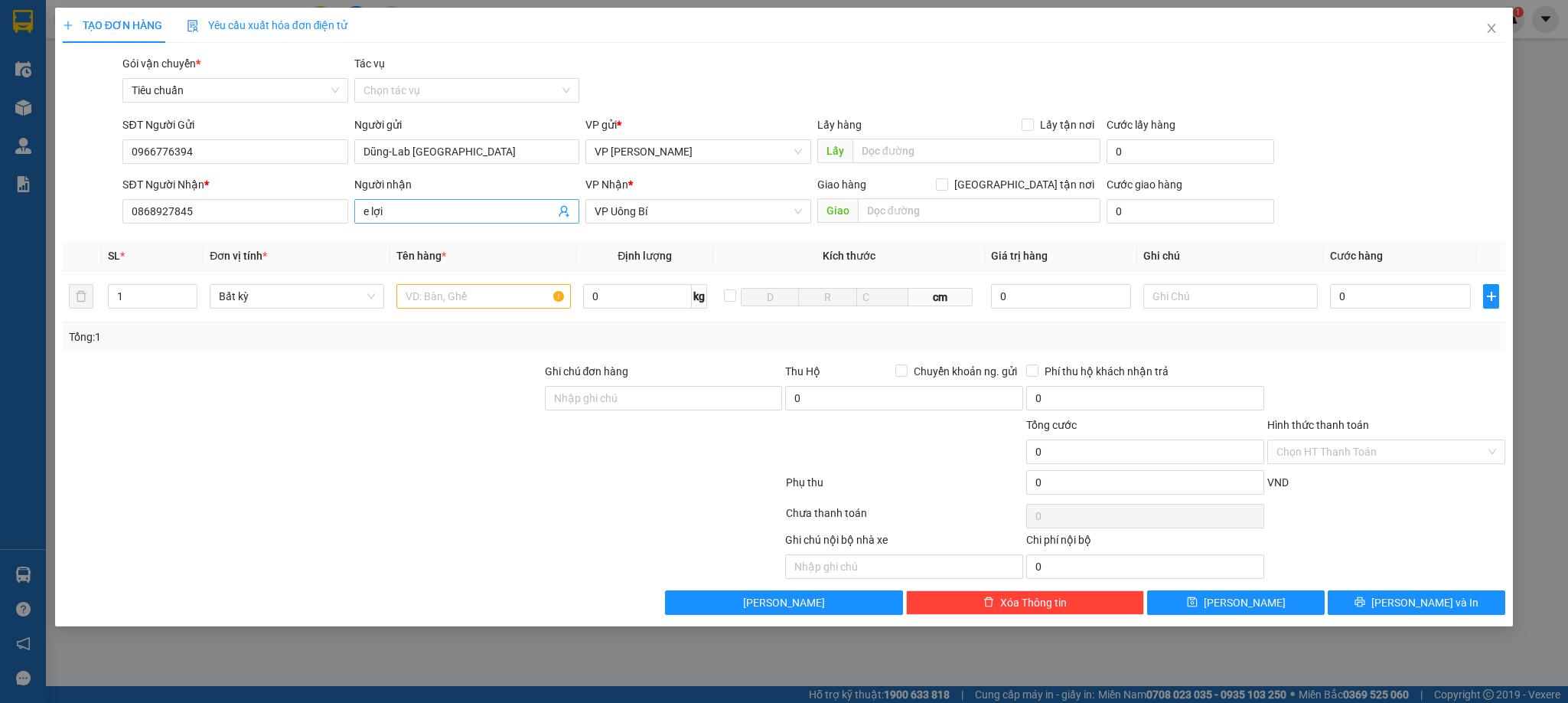
click at [384, 209] on input "e lợi" at bounding box center [458, 211] width 191 height 17
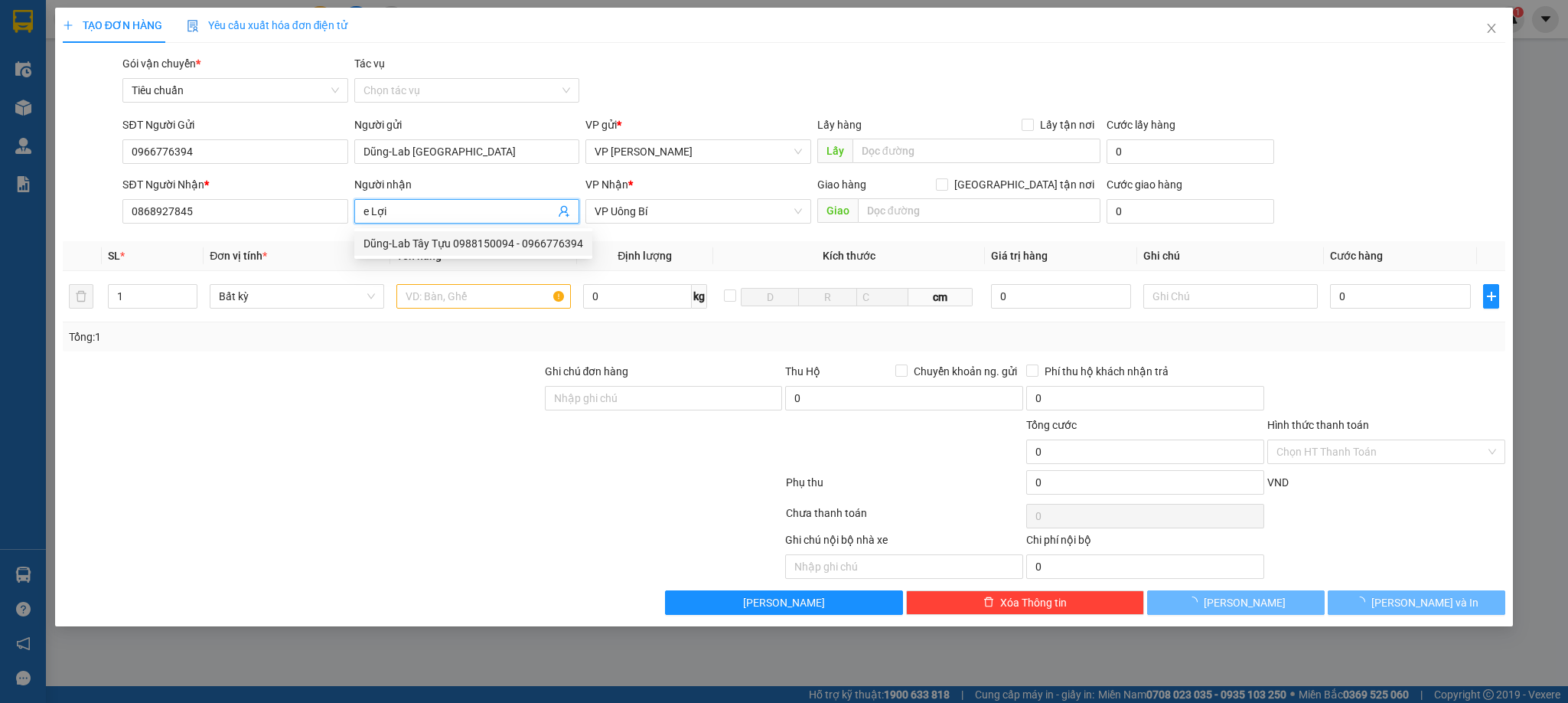
type input "e Lợi"
click at [712, 28] on div "TẠO ĐƠN HÀNG Yêu cầu xuất hóa đơn điện tử" at bounding box center [784, 25] width 1443 height 35
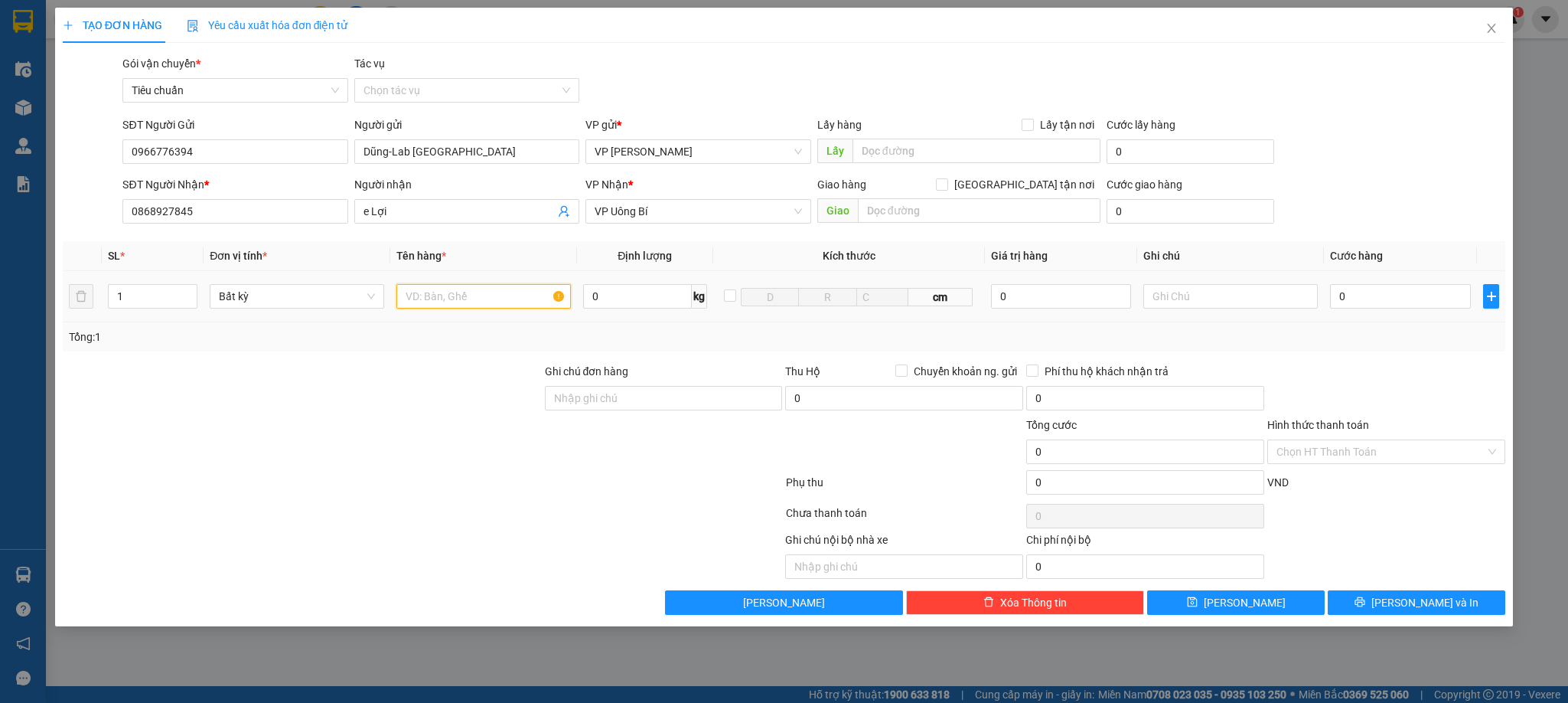
click at [469, 295] on input "text" at bounding box center [483, 296] width 174 height 24
type input "1 răng"
click at [1378, 292] on input "0" at bounding box center [1400, 296] width 141 height 24
type input "3"
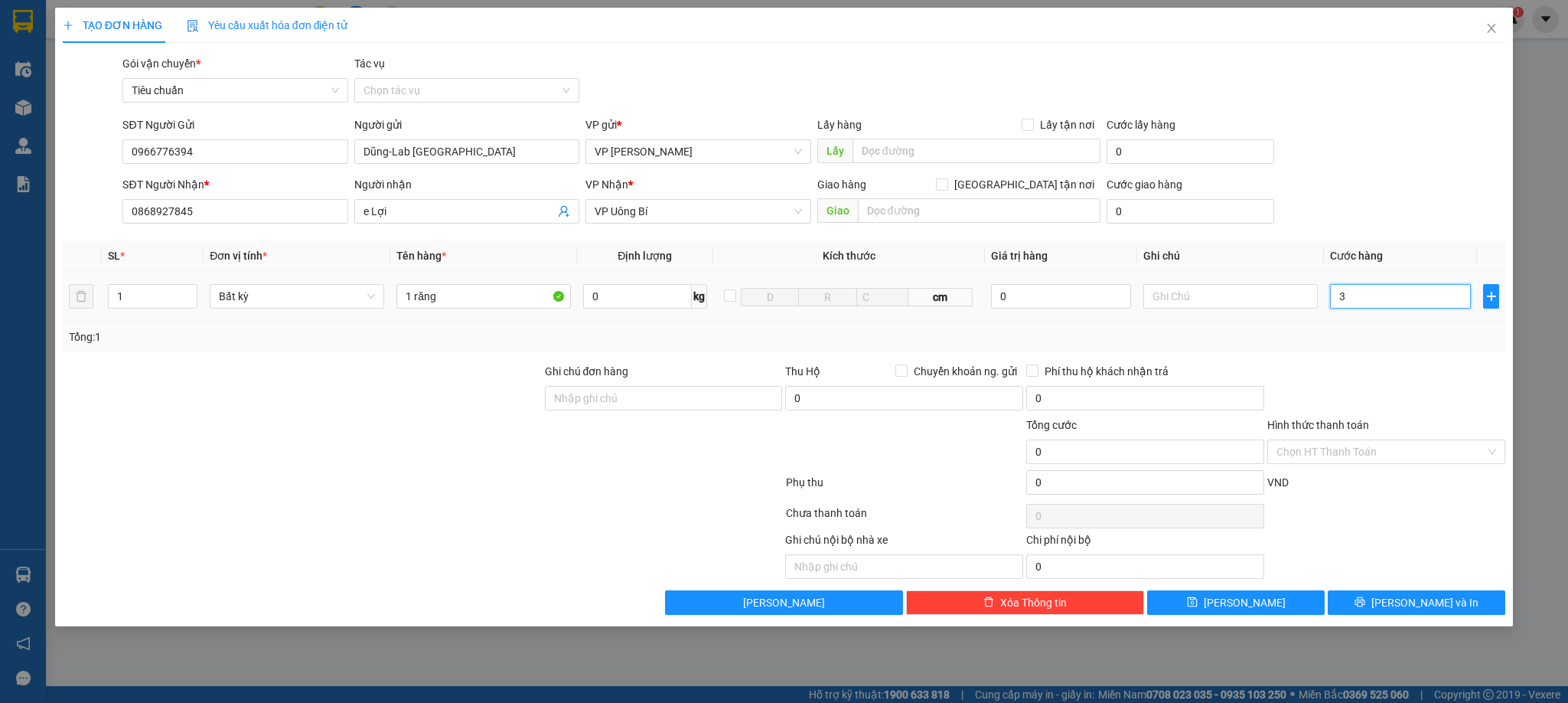
type input "3"
type input "30"
type input "30.000"
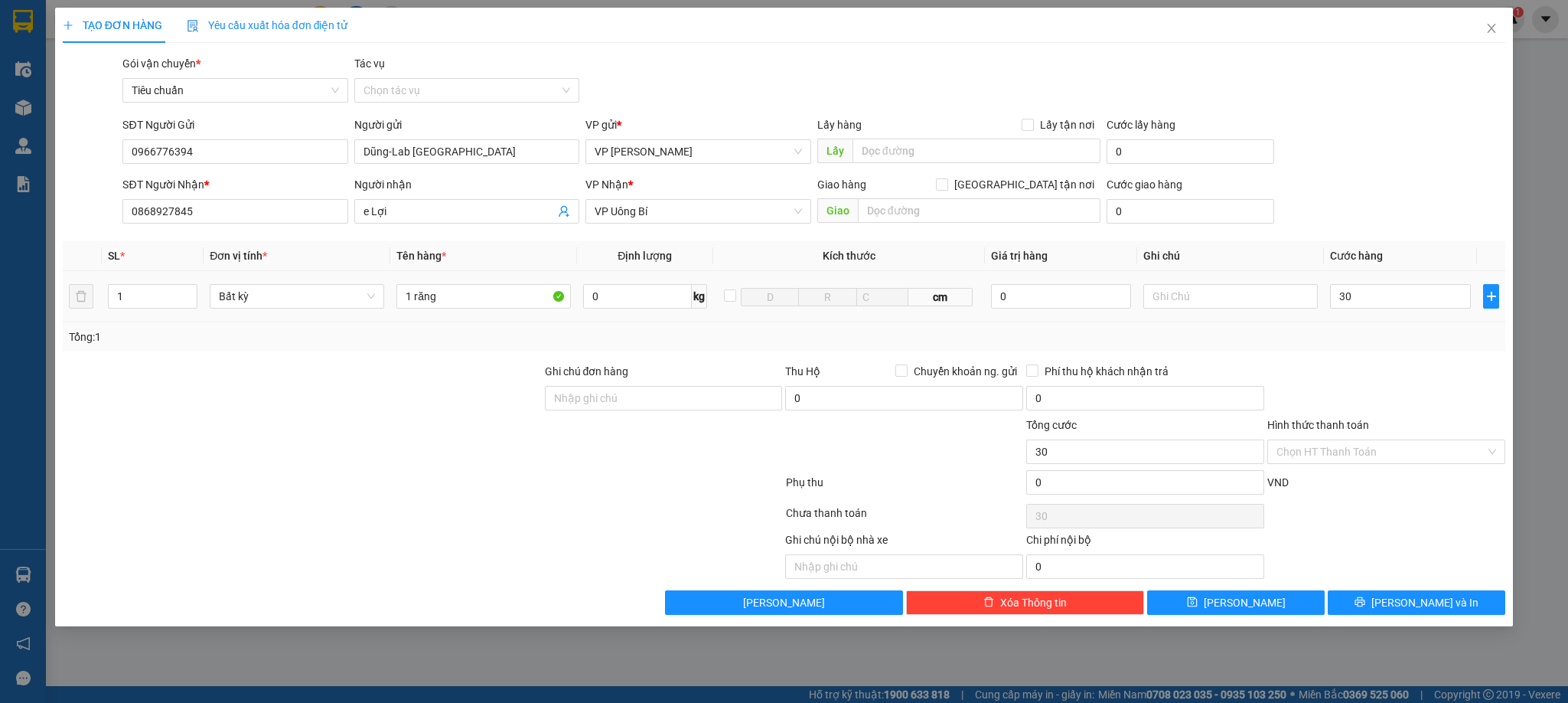
type input "30.000"
click at [1384, 384] on div at bounding box center [1386, 390] width 241 height 54
click at [1362, 456] on input "Hình thức thanh toán" at bounding box center [1380, 452] width 208 height 23
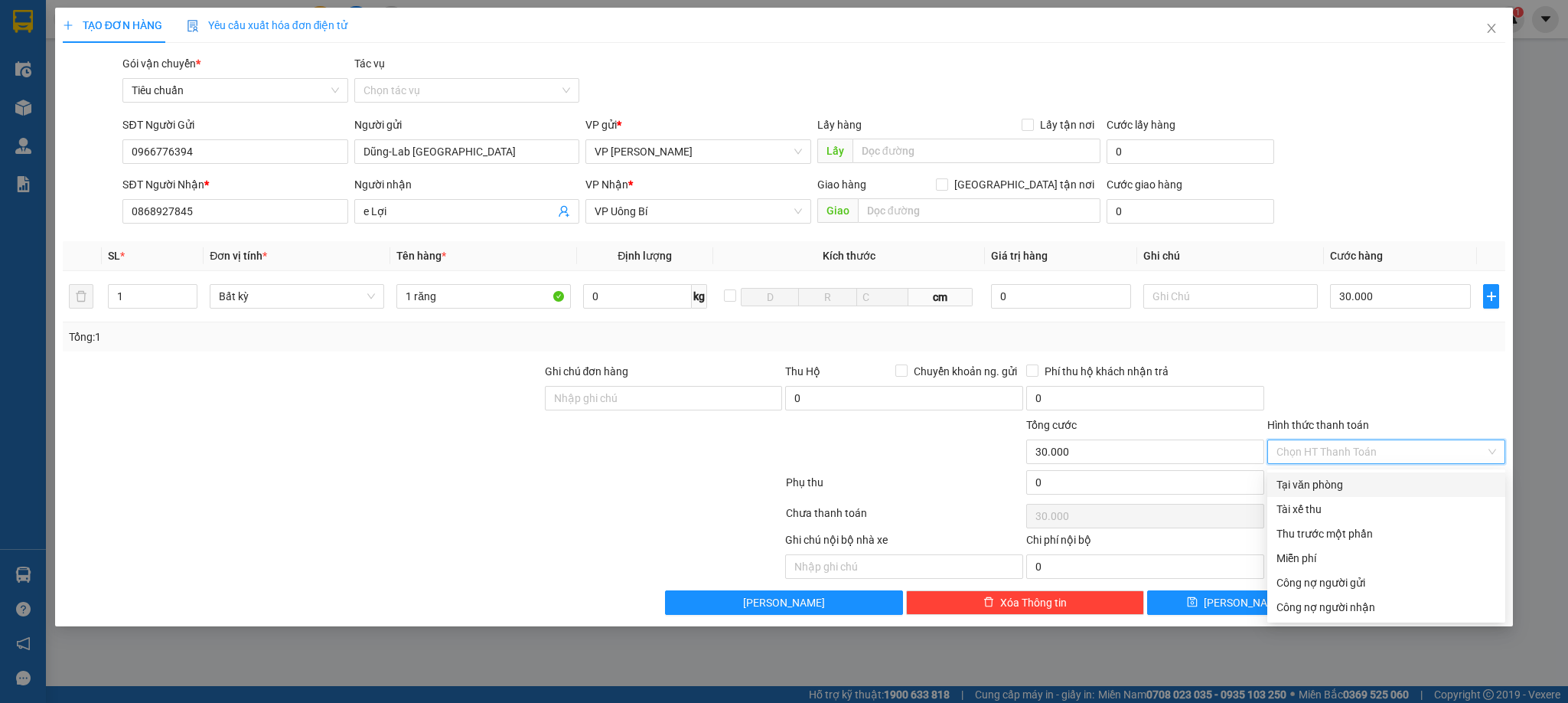
click at [1338, 477] on div "Tại văn phòng" at bounding box center [1386, 485] width 219 height 17
type input "0"
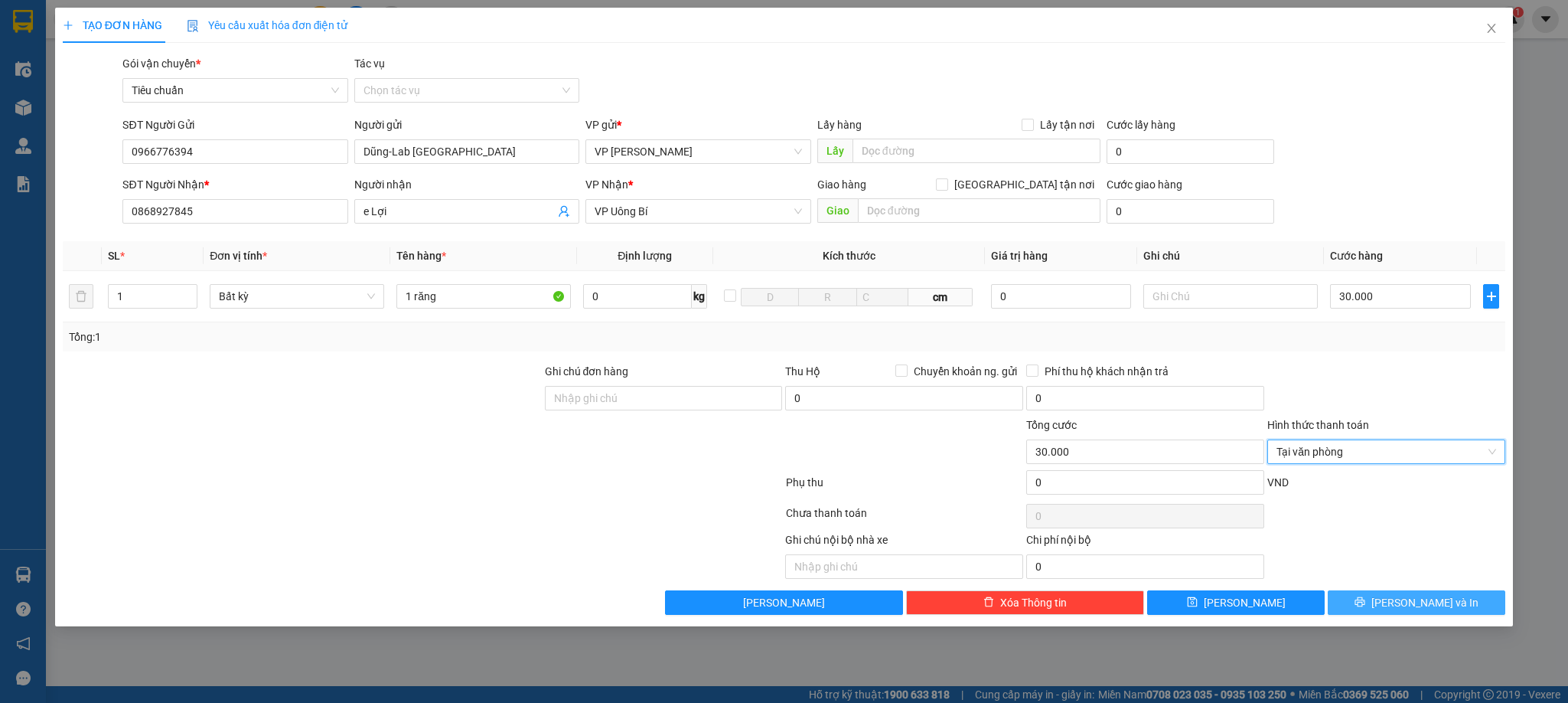
click at [1437, 604] on span "[PERSON_NAME] và In" at bounding box center [1424, 602] width 107 height 17
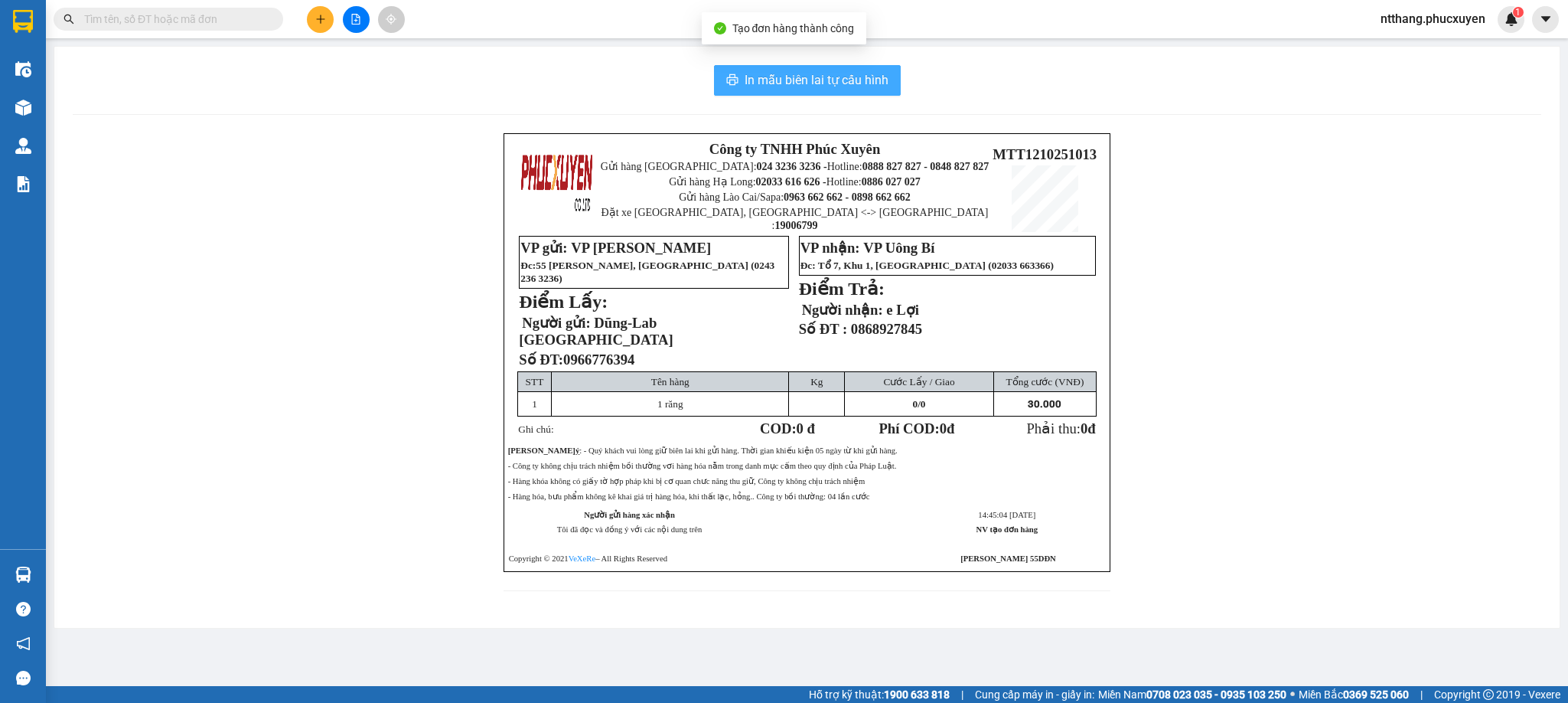
click at [856, 85] on span "In mẫu biên lai tự cấu hình" at bounding box center [817, 79] width 144 height 19
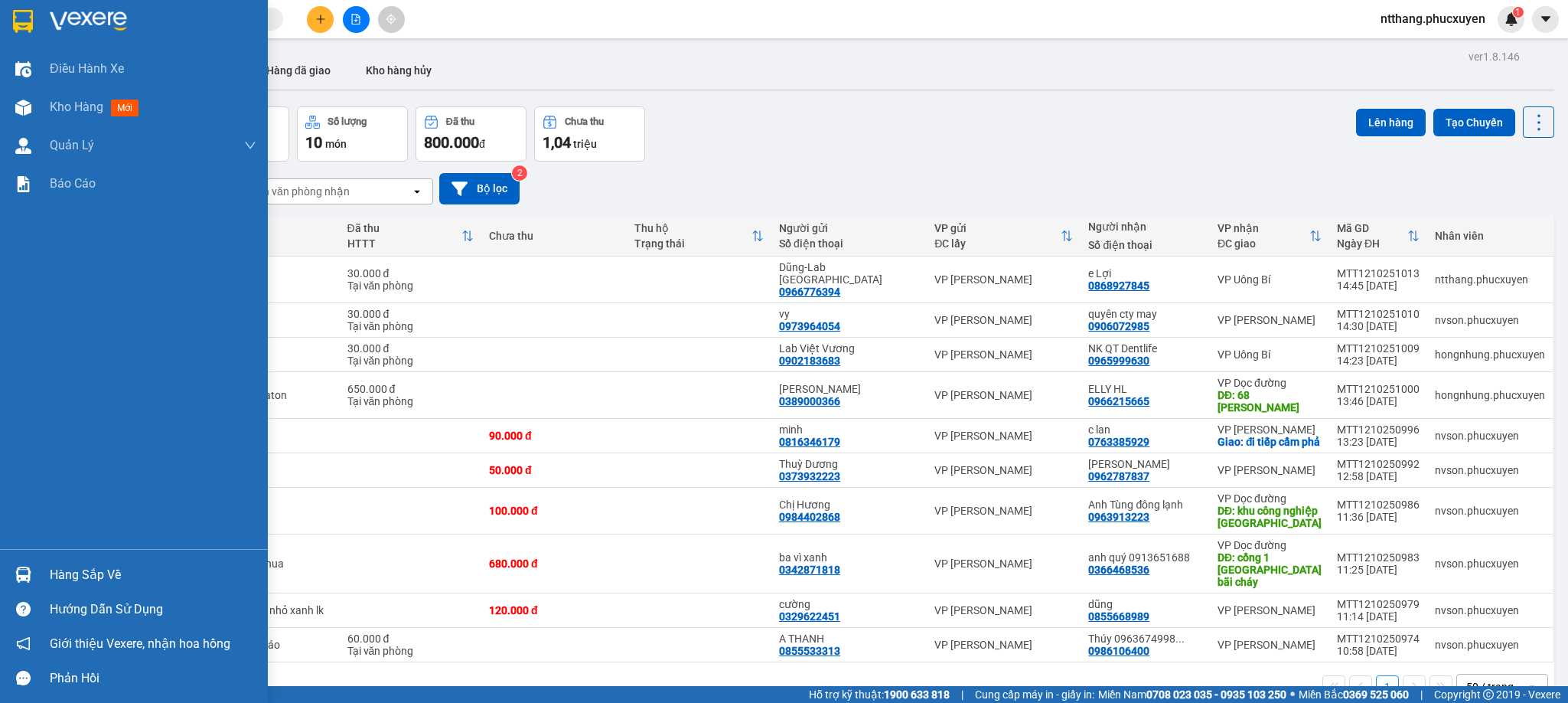
click at [34, 572] on div at bounding box center [23, 574] width 27 height 27
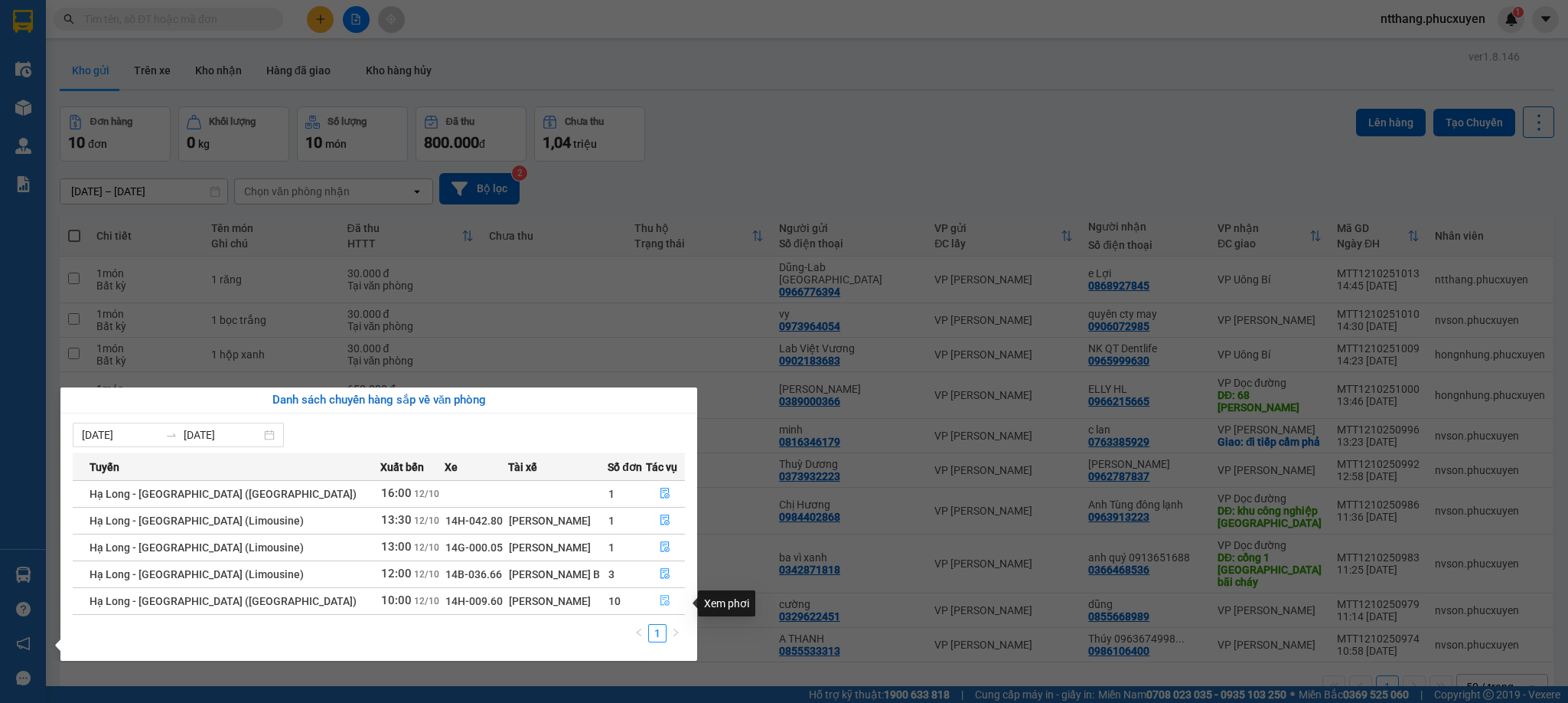
click at [654, 597] on button "button" at bounding box center [666, 601] width 39 height 24
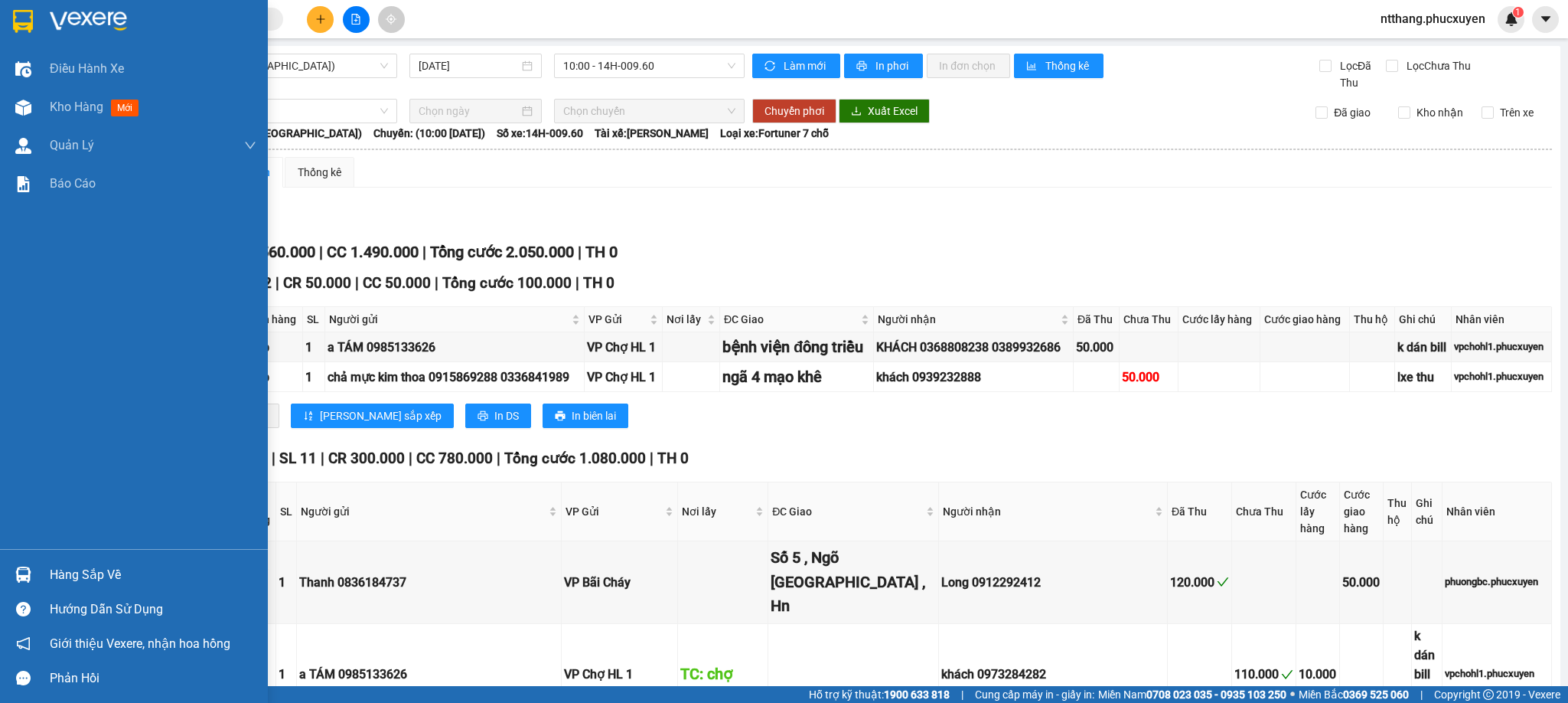
drag, startPoint x: 0, startPoint y: 545, endPoint x: 13, endPoint y: 555, distance: 16.4
click at [0, 547] on div "Điều hành xe Kho hàng mới Quản Lý Quản lý thu hộ Quản lý chuyến Quản lý khách h…" at bounding box center [134, 298] width 268 height 499
click at [41, 572] on div "Hàng sắp về" at bounding box center [134, 574] width 268 height 34
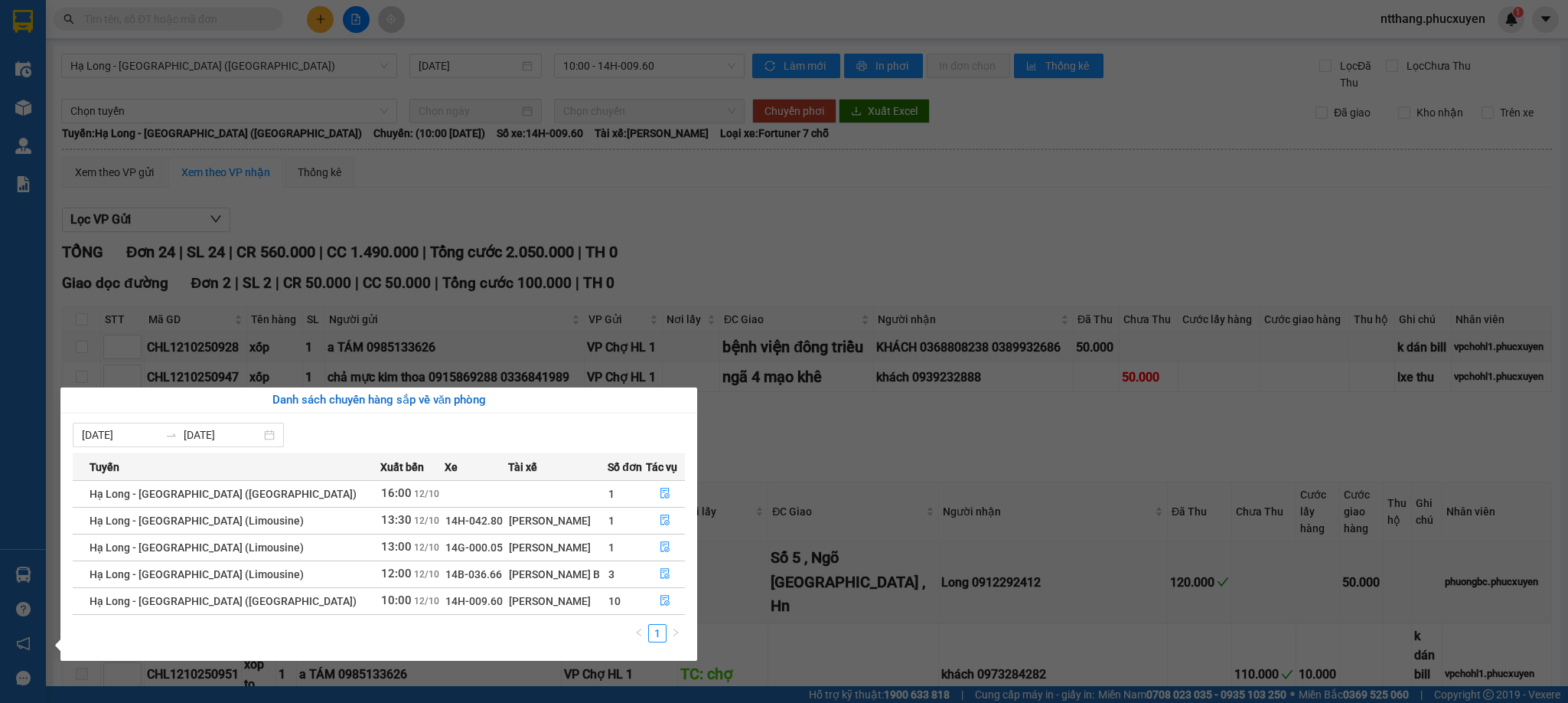
click at [955, 593] on section "Kết quả tìm kiếm ( 0 ) Bộ lọc No Data ntthang.phucxuyen 1 Điều hành xe Kho hàng…" at bounding box center [784, 352] width 1568 height 703
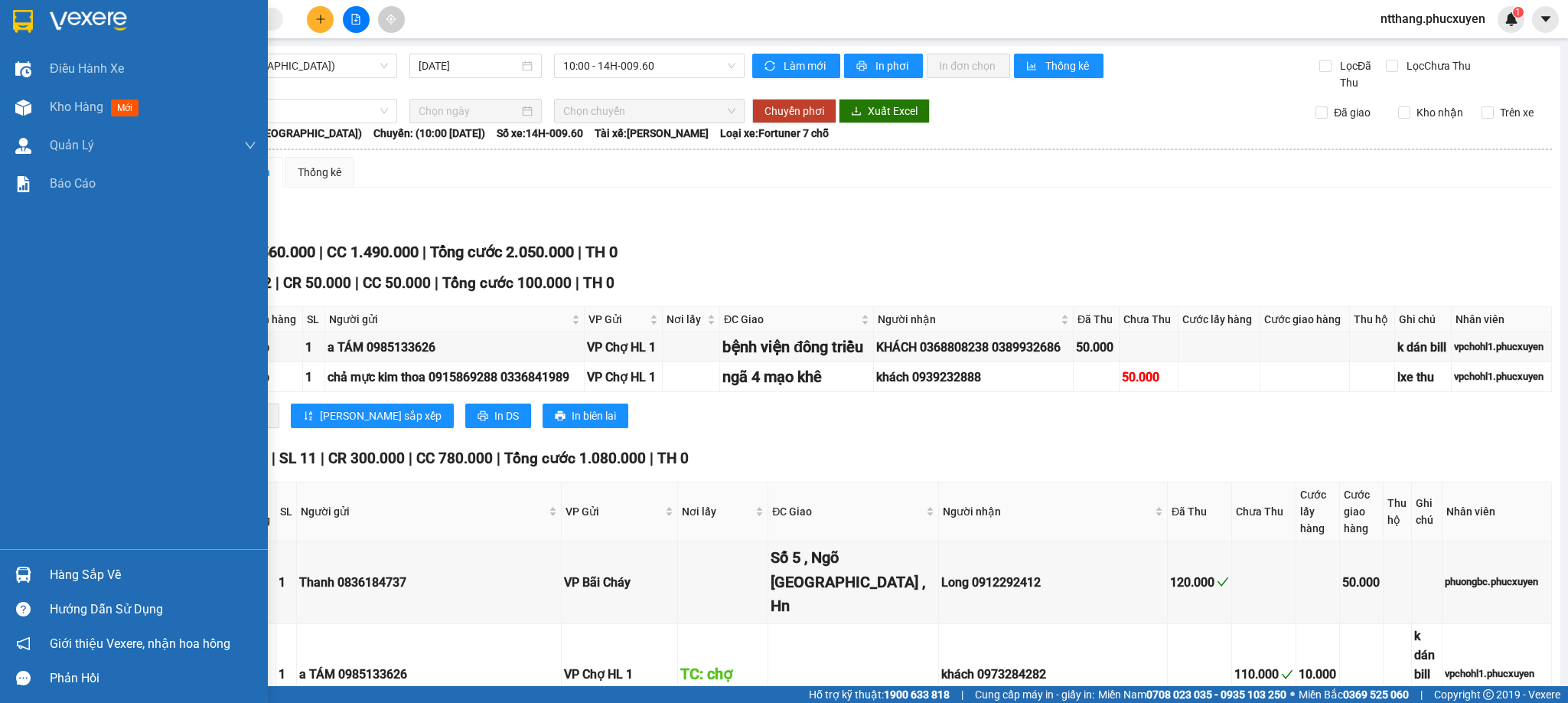
drag, startPoint x: 31, startPoint y: 558, endPoint x: 136, endPoint y: 576, distance: 106.5
click at [32, 559] on div "Hàng sắp về" at bounding box center [134, 574] width 268 height 34
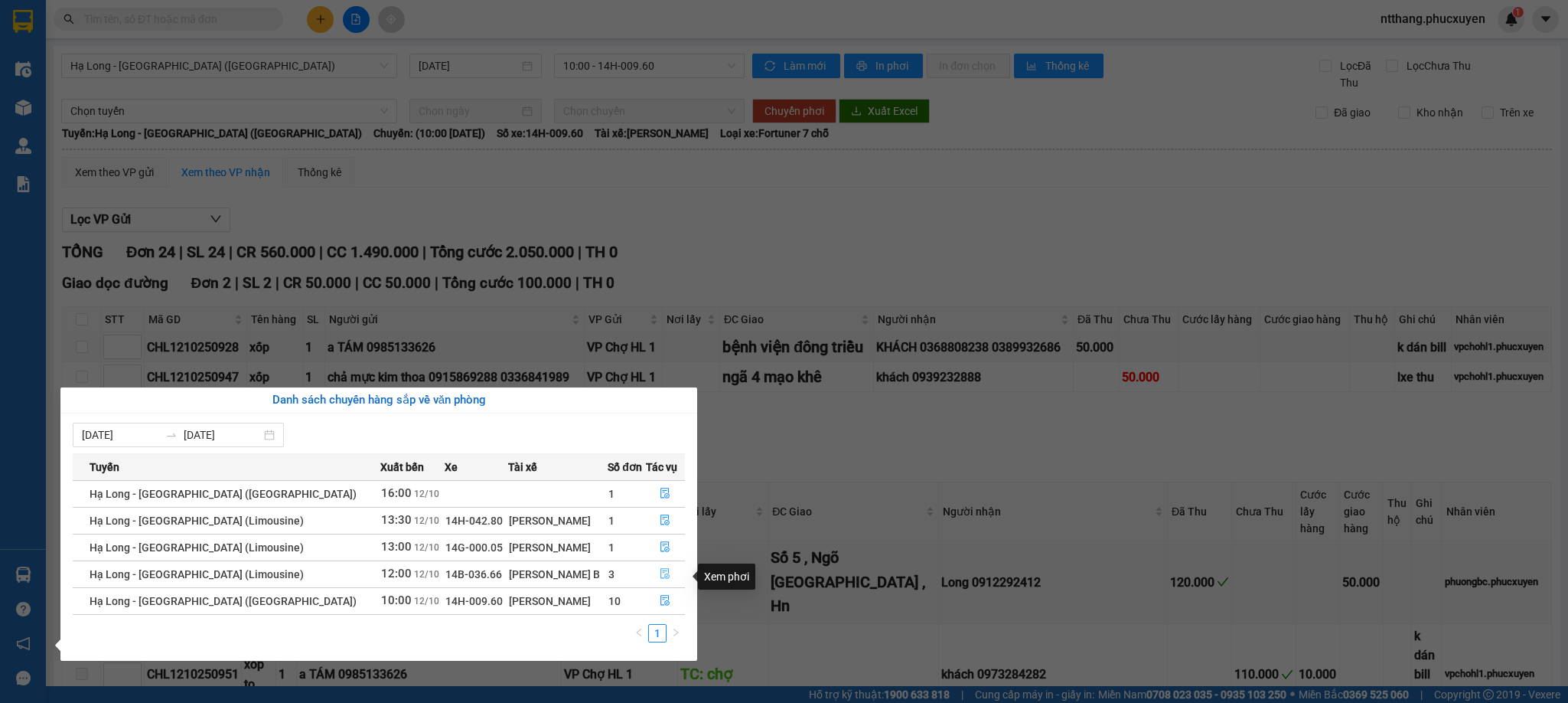
click at [660, 579] on icon "file-done" at bounding box center [665, 574] width 11 height 11
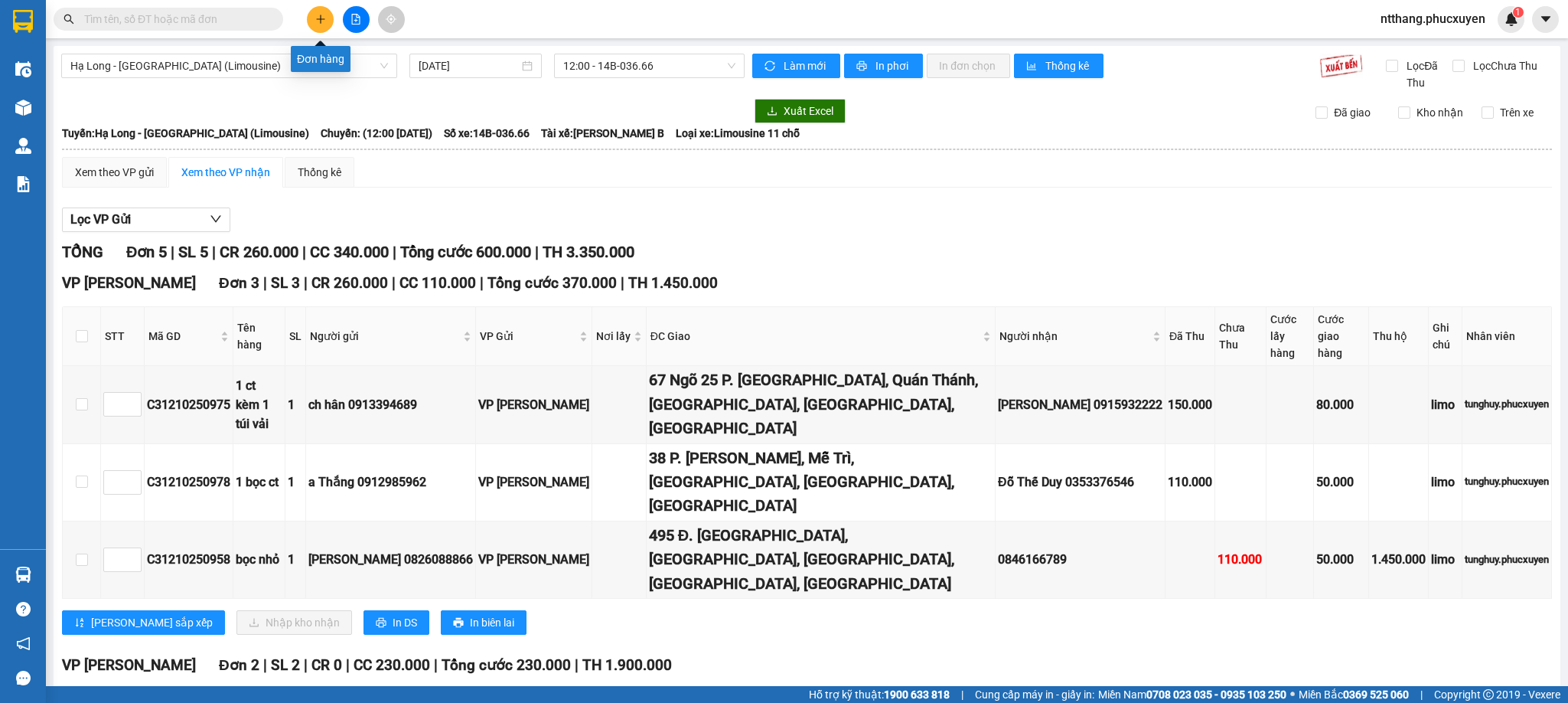
click at [323, 19] on icon "plus" at bounding box center [320, 18] width 8 height 1
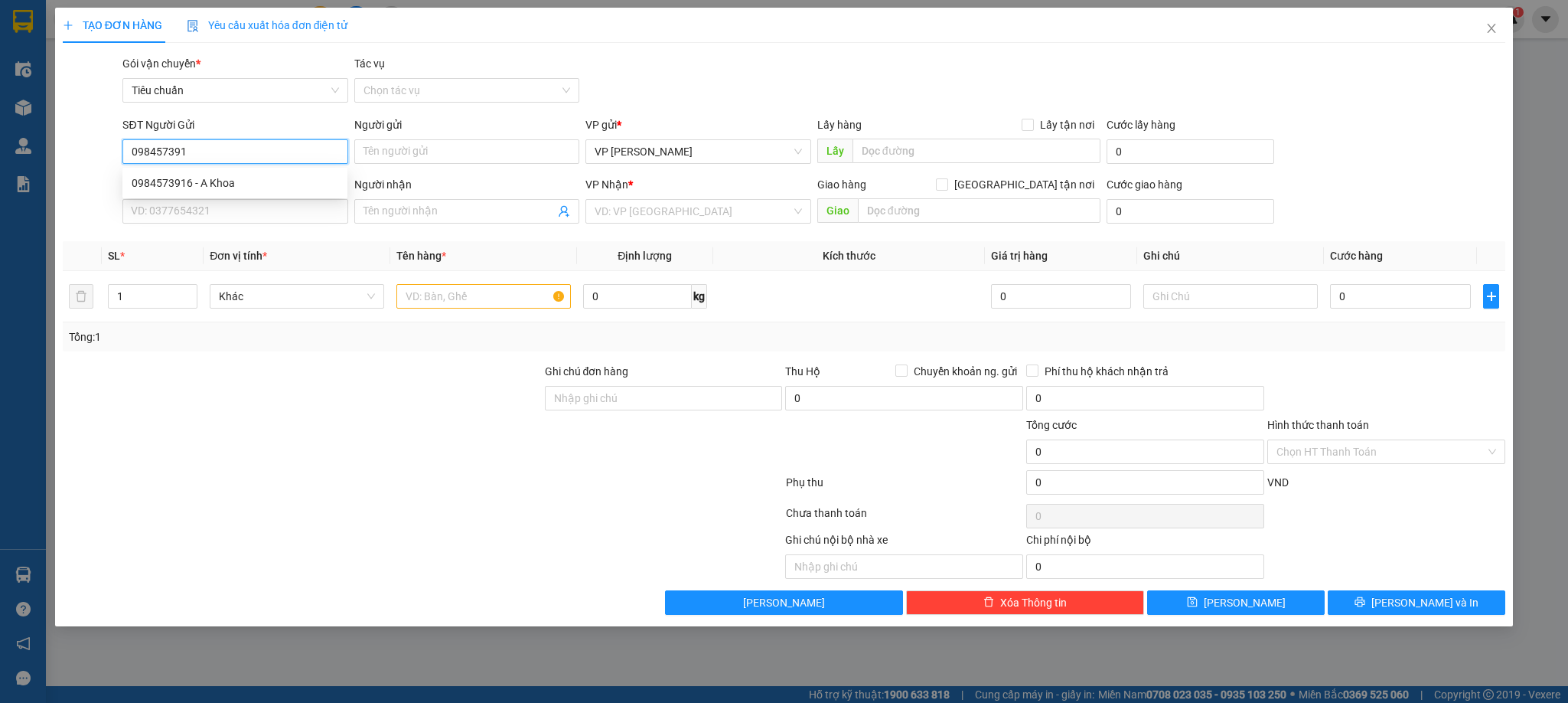
type input "0984573916"
click at [202, 187] on div "0984573916 - A Khoa" at bounding box center [235, 182] width 207 height 17
type input "A Khoa"
type input "0984573916"
click at [246, 216] on input "SĐT Người Nhận *" at bounding box center [235, 210] width 225 height 24
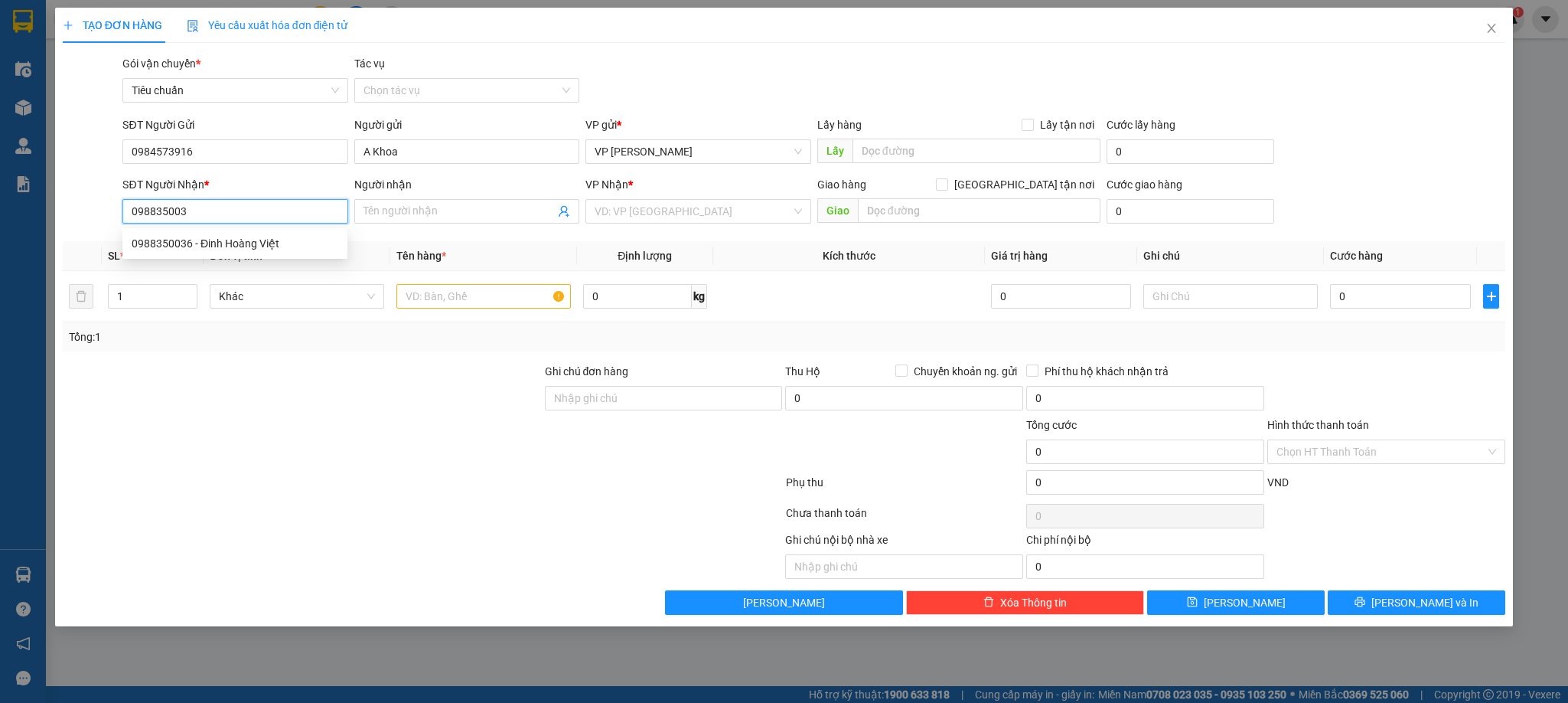
type input "0988350036"
click at [248, 245] on div "0988350036 - Đinh Hoàng Việt" at bounding box center [235, 243] width 207 height 17
type input "Đinh Hoàng Việt"
type input "0988350036"
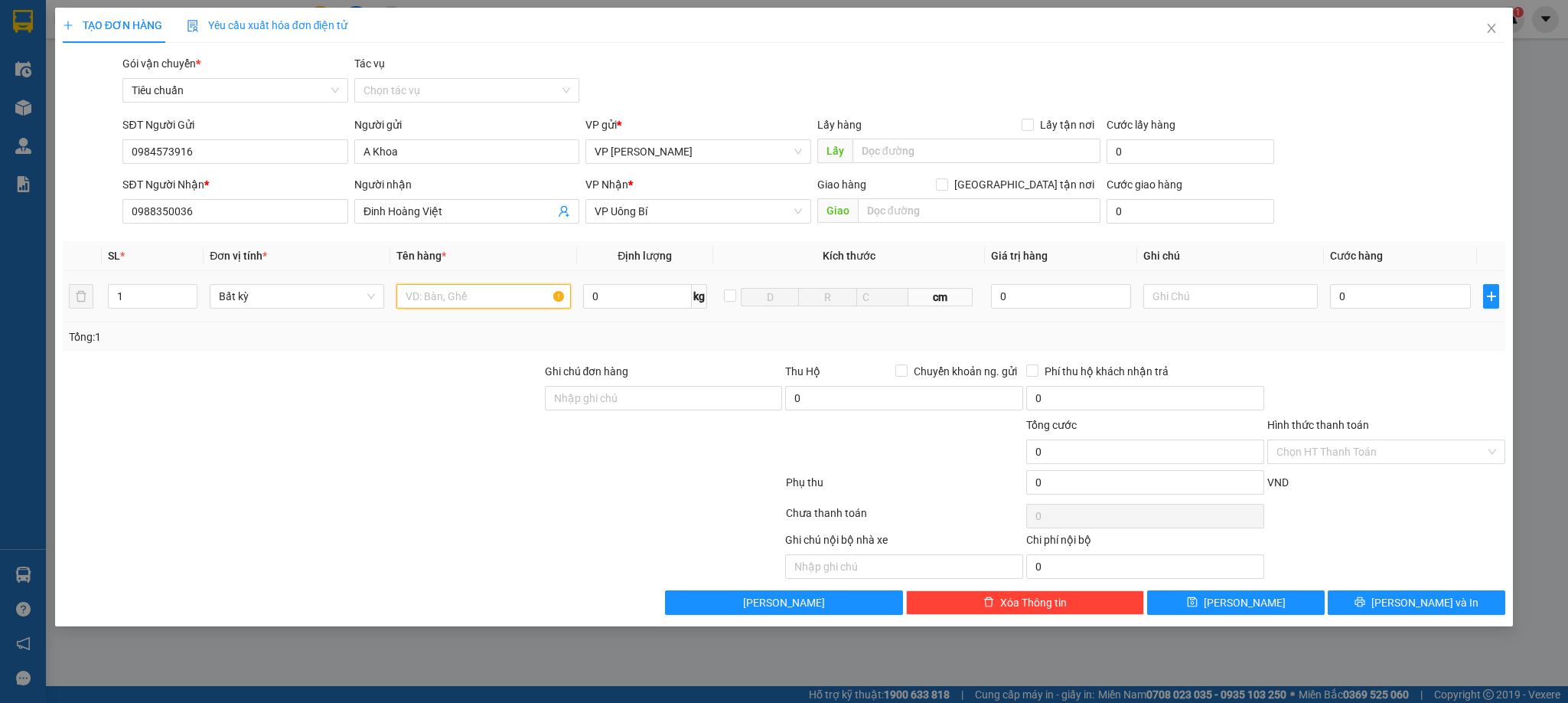
click at [499, 306] on input "text" at bounding box center [483, 296] width 174 height 24
type input "1 bọc trắng"
click at [1362, 307] on input "0" at bounding box center [1400, 296] width 141 height 24
type input "3"
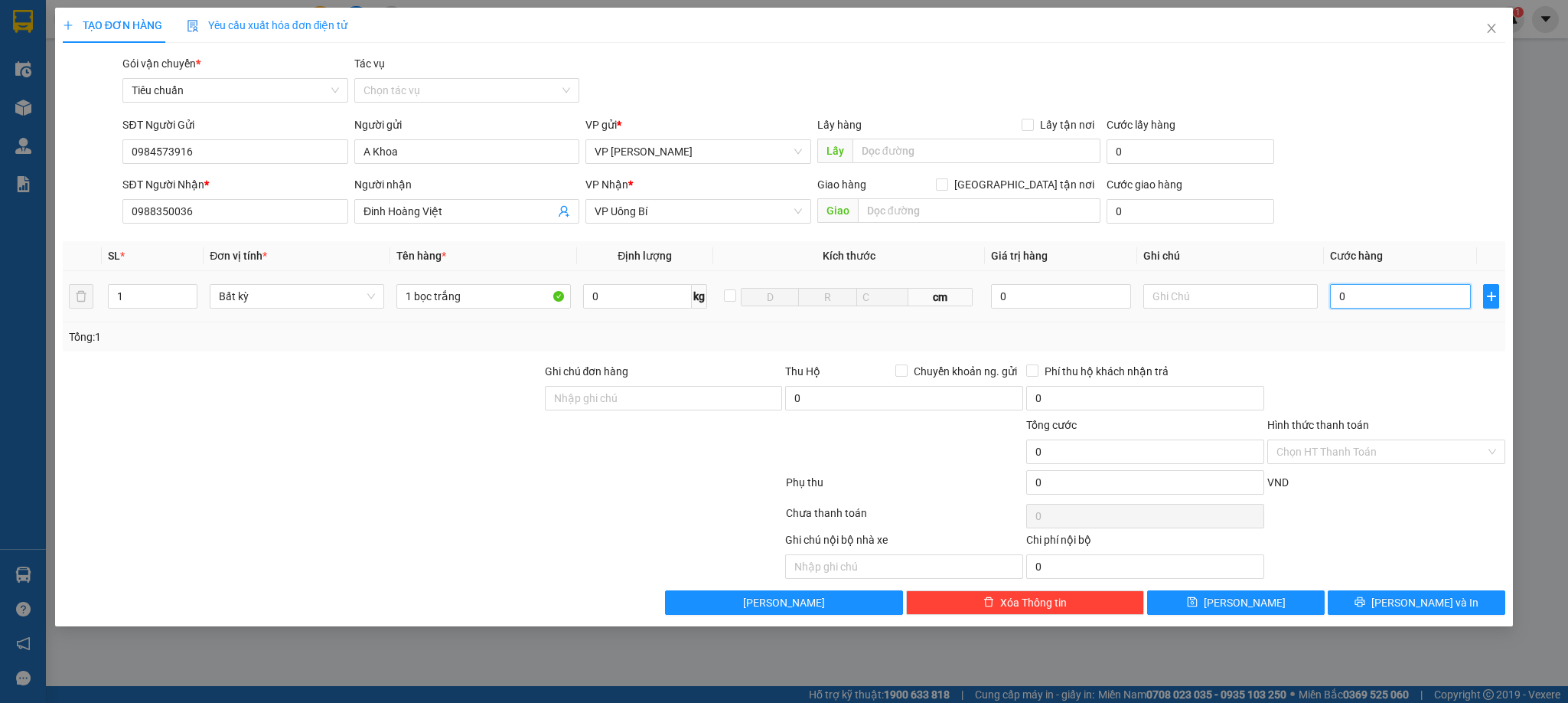
type input "3"
type input "30"
type input "30.000"
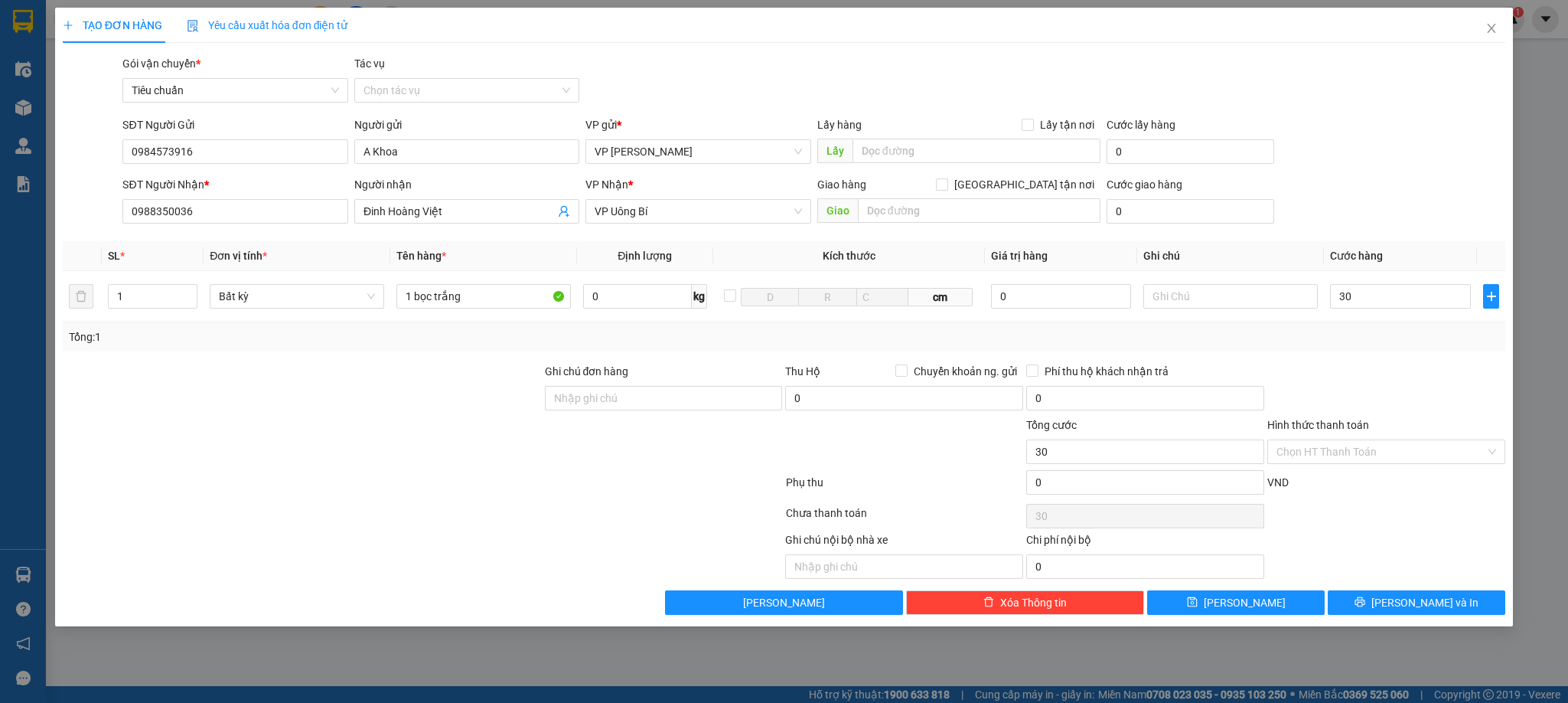
type input "30.000"
click at [1322, 354] on div "Transit Pickup Surcharge Ids Transit Deliver Surcharge Ids Transit Deliver Surc…" at bounding box center [784, 334] width 1443 height 559
click at [1412, 610] on span "[PERSON_NAME] và In" at bounding box center [1424, 602] width 107 height 17
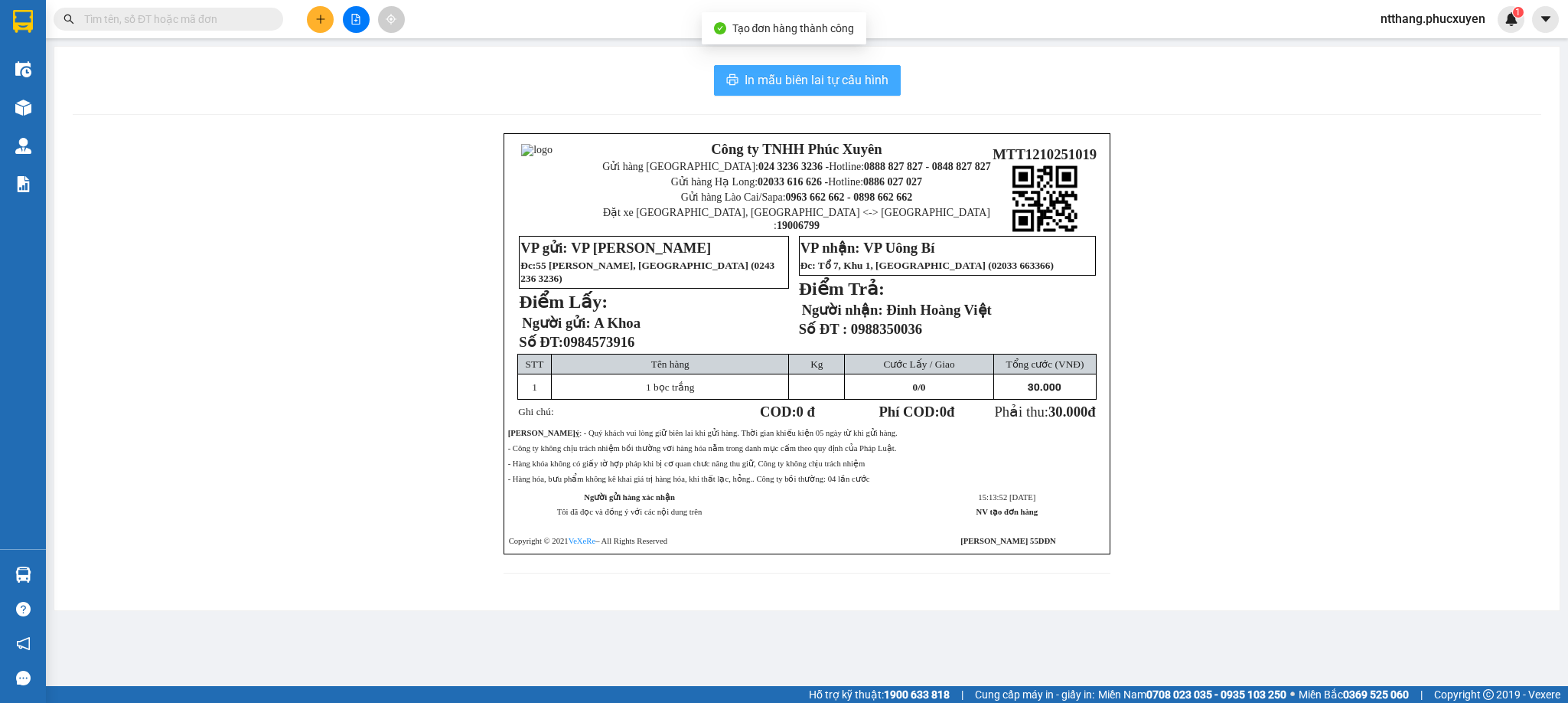
drag, startPoint x: 878, startPoint y: 79, endPoint x: 855, endPoint y: 72, distance: 24.0
click at [877, 79] on span "In mẫu biên lai tự cấu hình" at bounding box center [817, 79] width 144 height 19
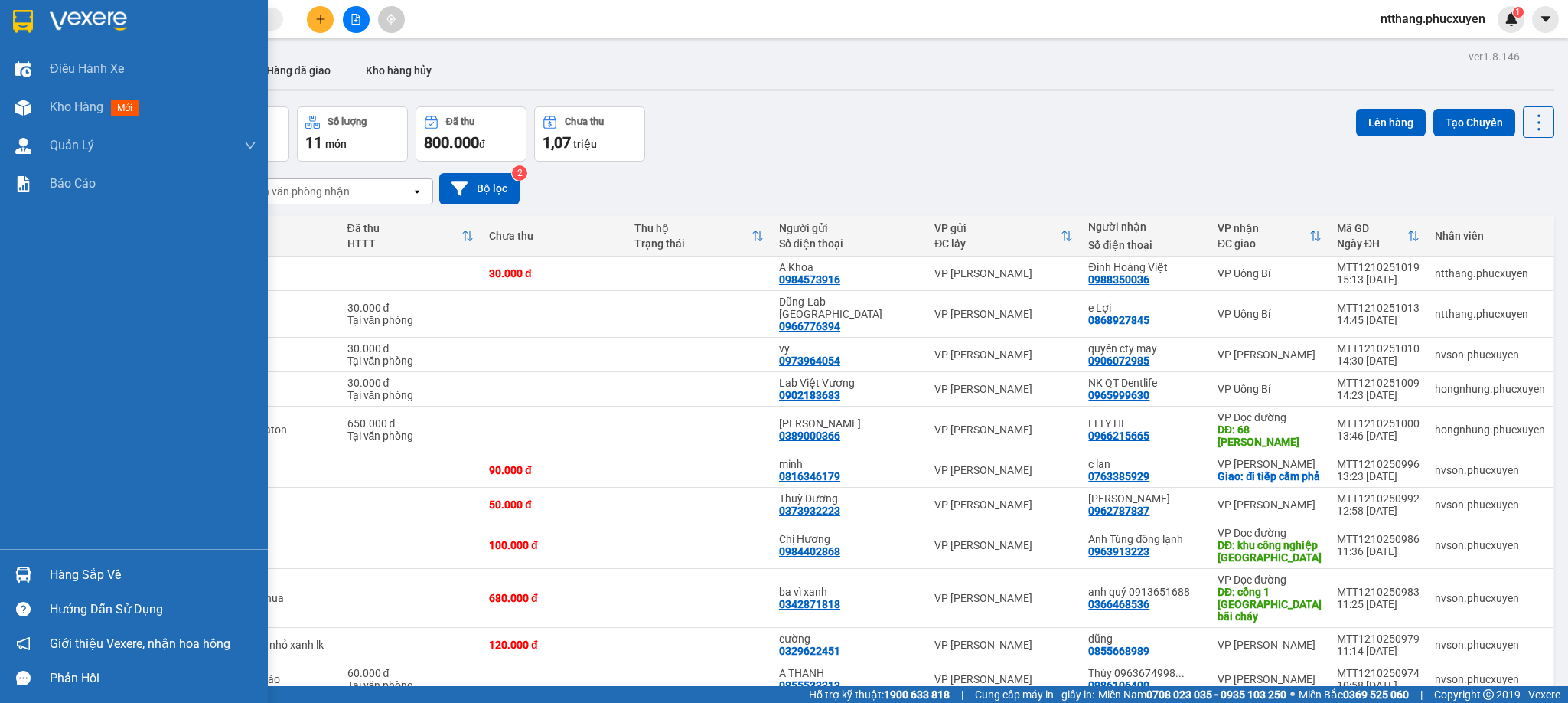
click at [33, 574] on div at bounding box center [23, 574] width 27 height 27
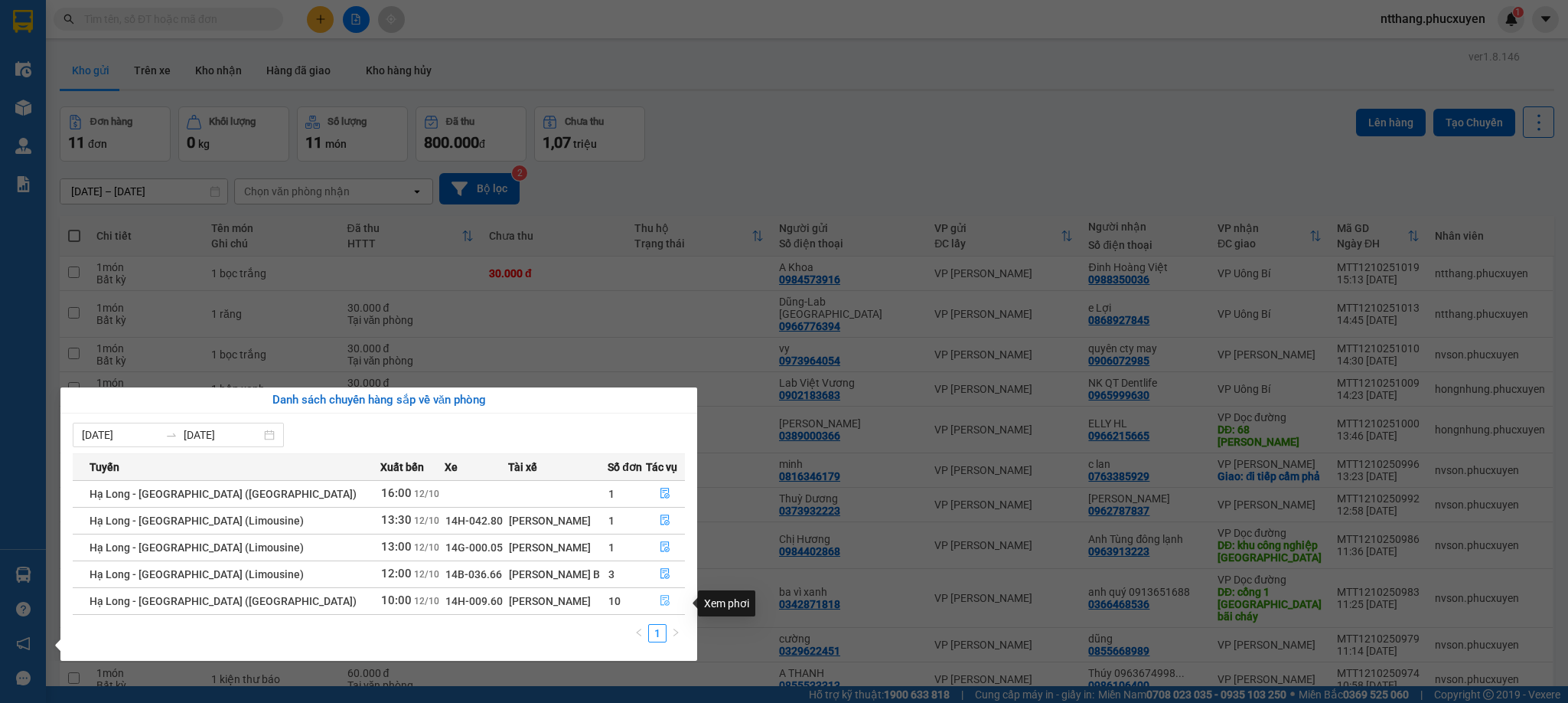
click at [660, 601] on icon "file-done" at bounding box center [665, 601] width 11 height 11
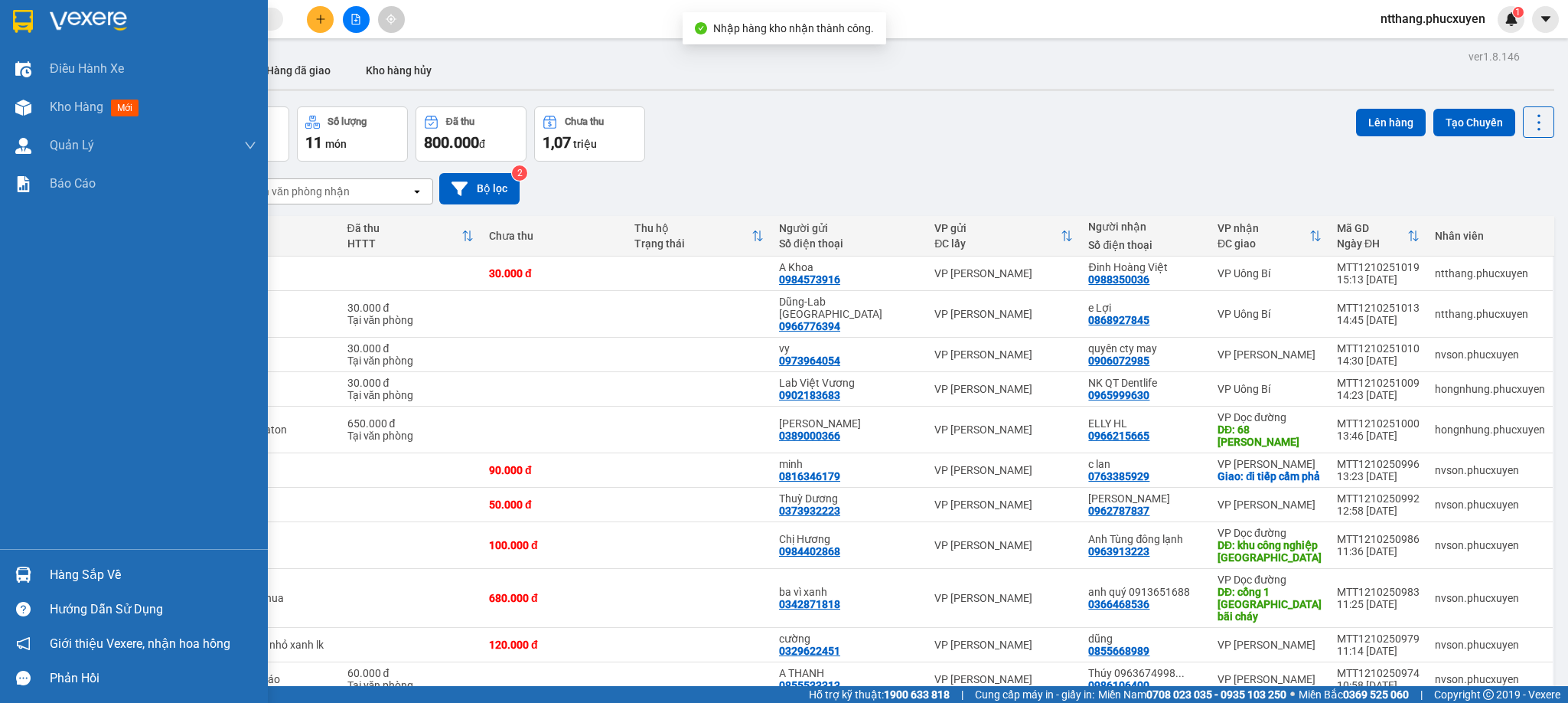
click at [3, 574] on div "Hàng sắp về" at bounding box center [134, 574] width 268 height 34
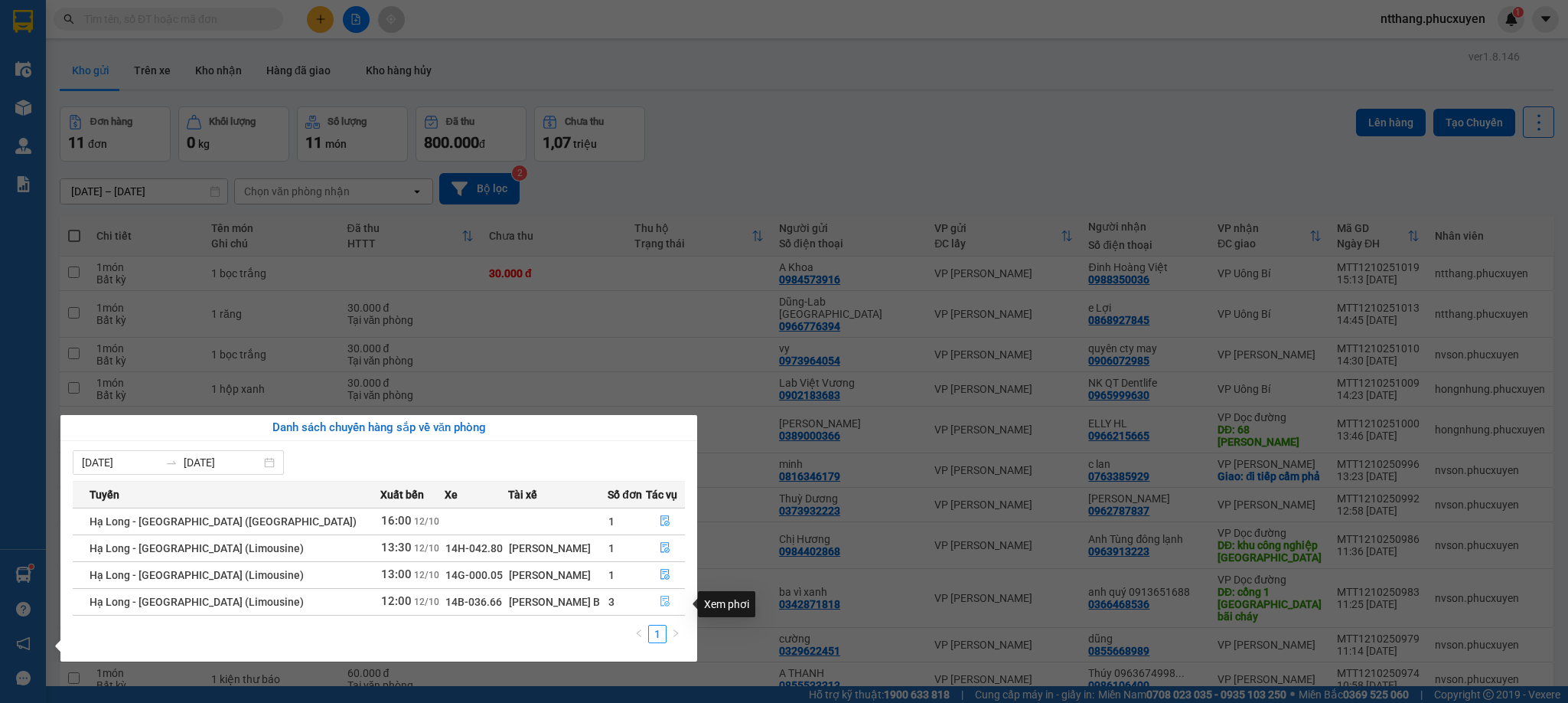
click at [663, 597] on button "button" at bounding box center [666, 601] width 39 height 24
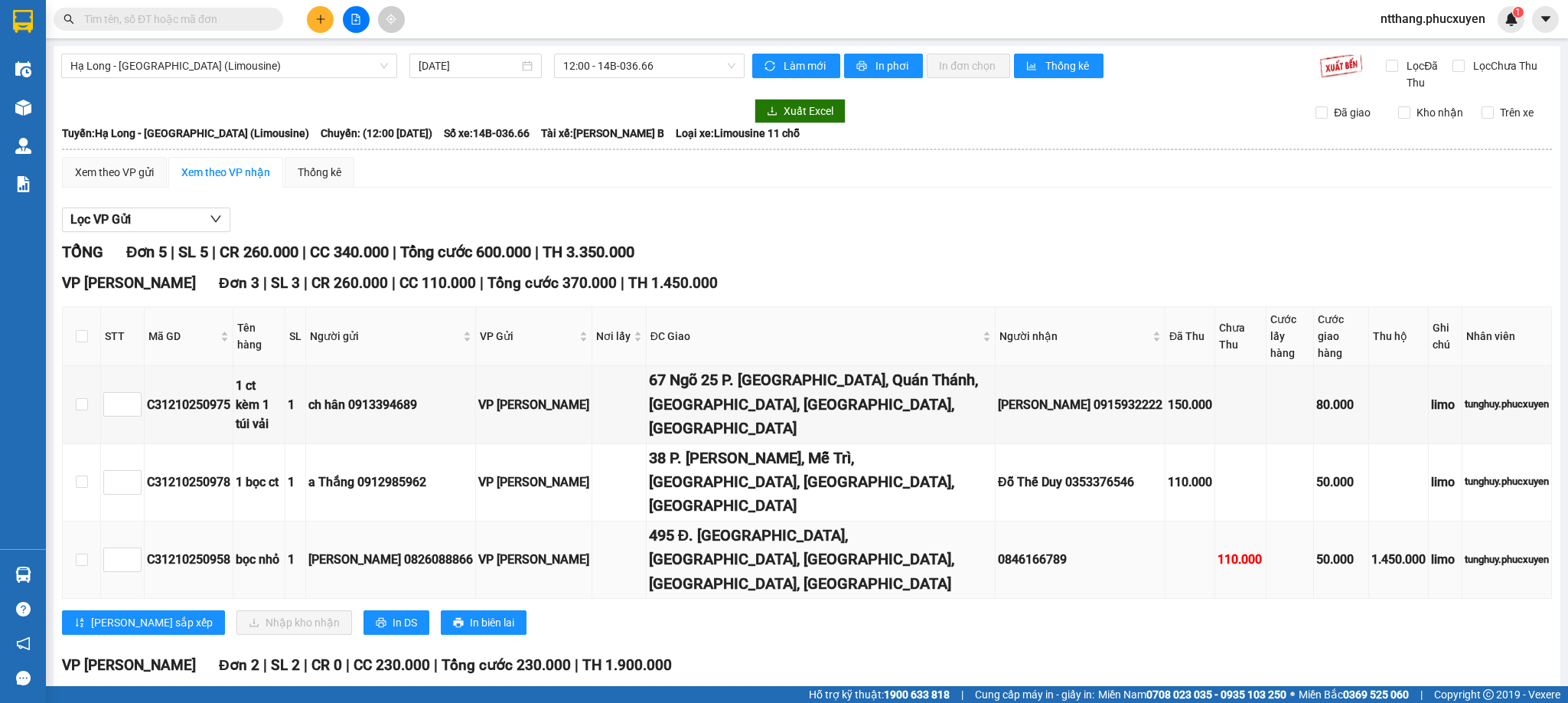
click at [996, 521] on td "0846166789" at bounding box center [1080, 560] width 170 height 77
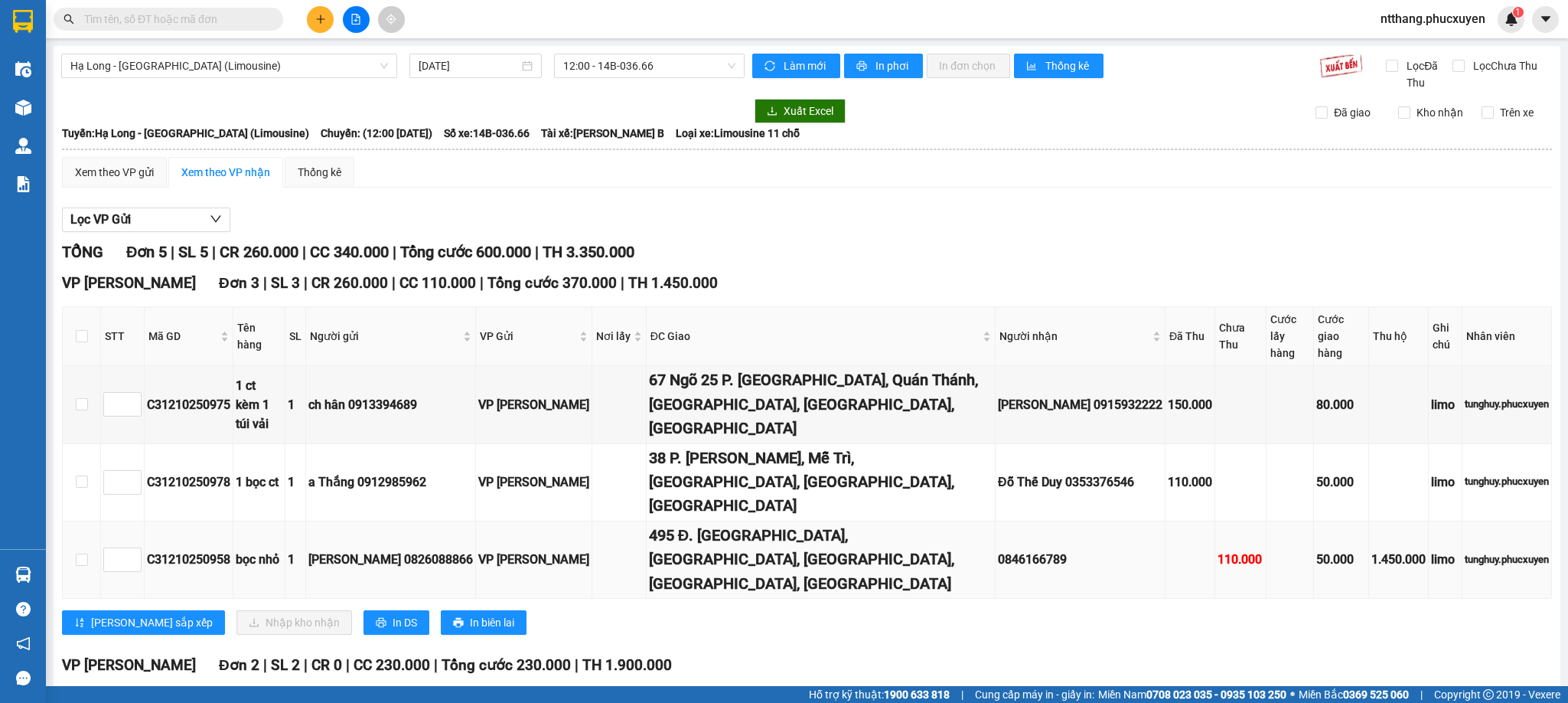
click at [996, 521] on td "0846166789" at bounding box center [1080, 560] width 170 height 77
click at [78, 330] on input "checkbox" at bounding box center [82, 336] width 13 height 13
checkbox input "true"
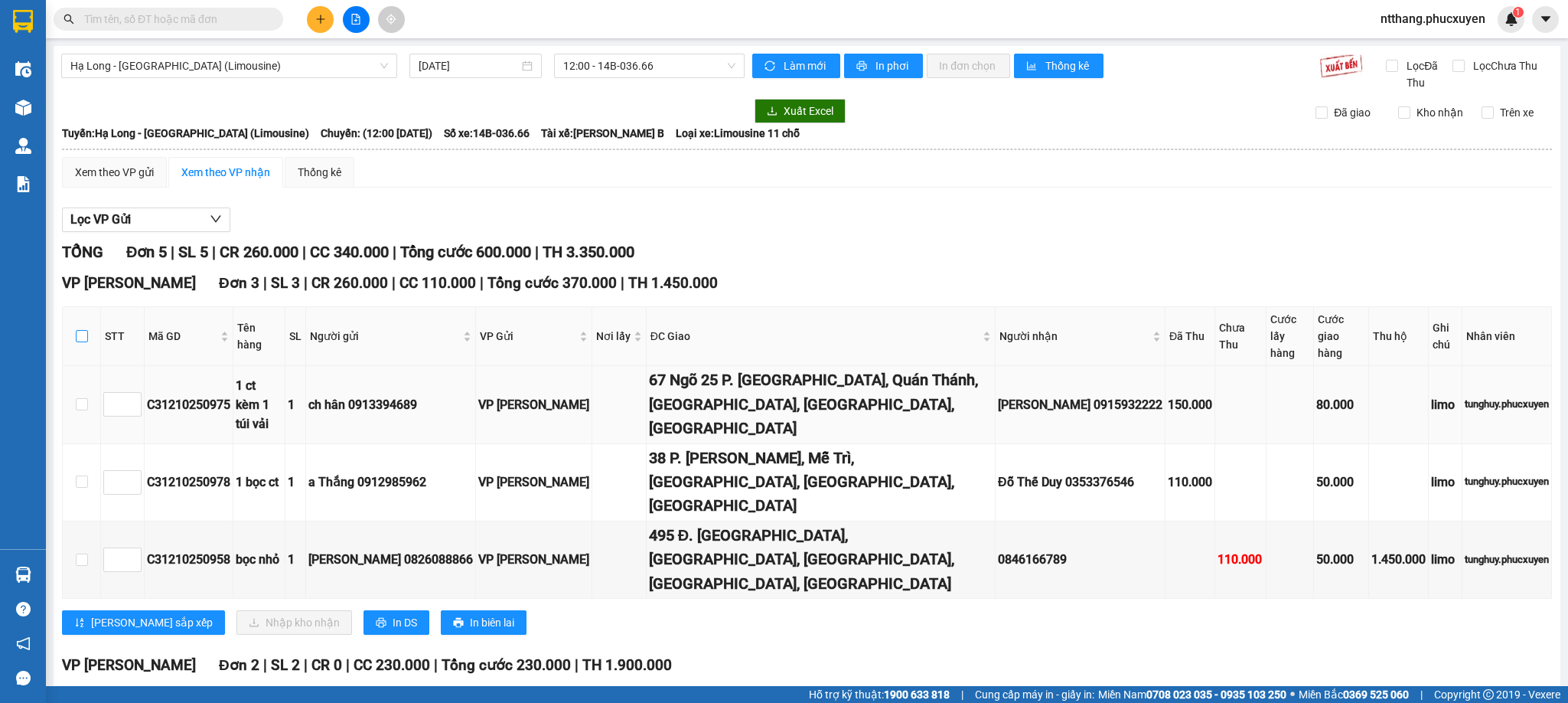
checkbox input "true"
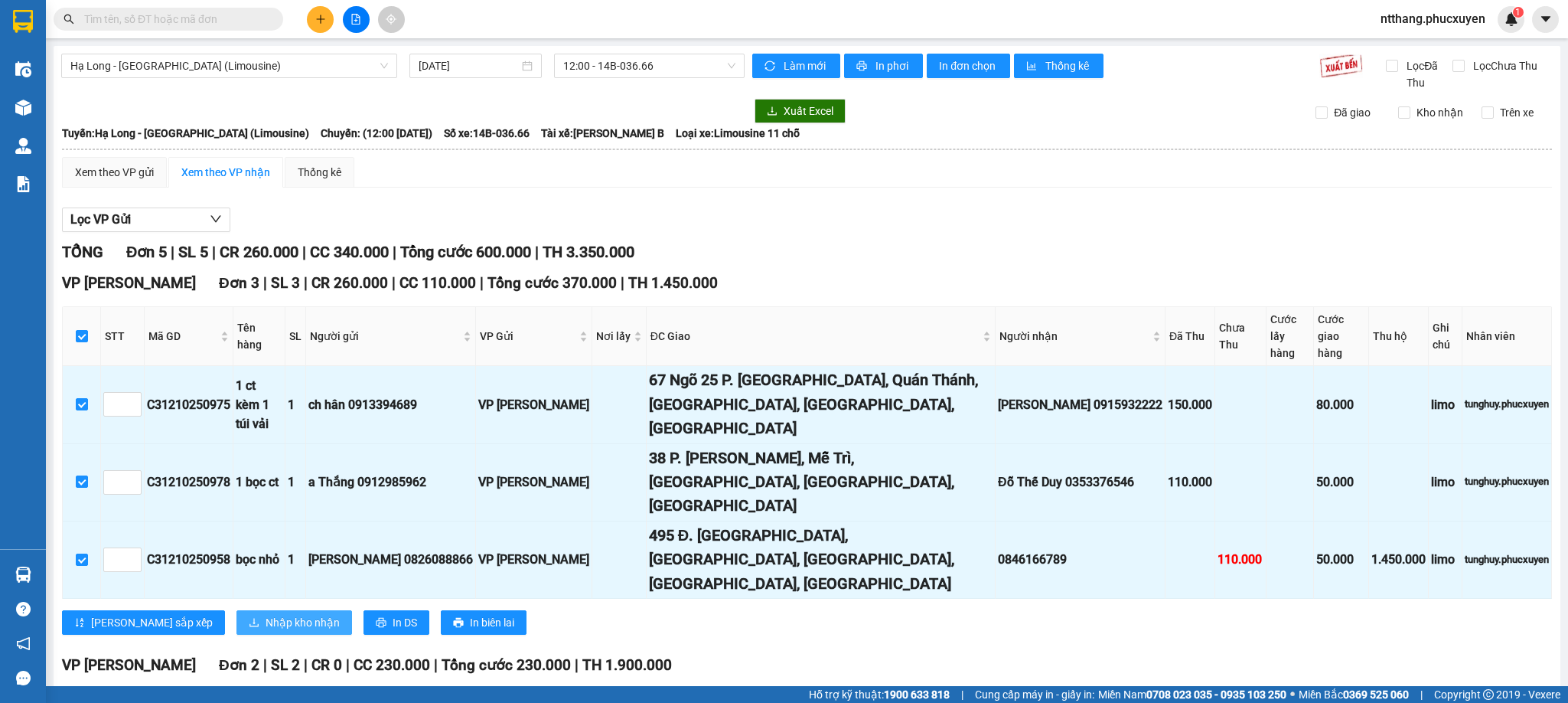
click at [265, 614] on span "Nhập kho nhận" at bounding box center [302, 622] width 75 height 17
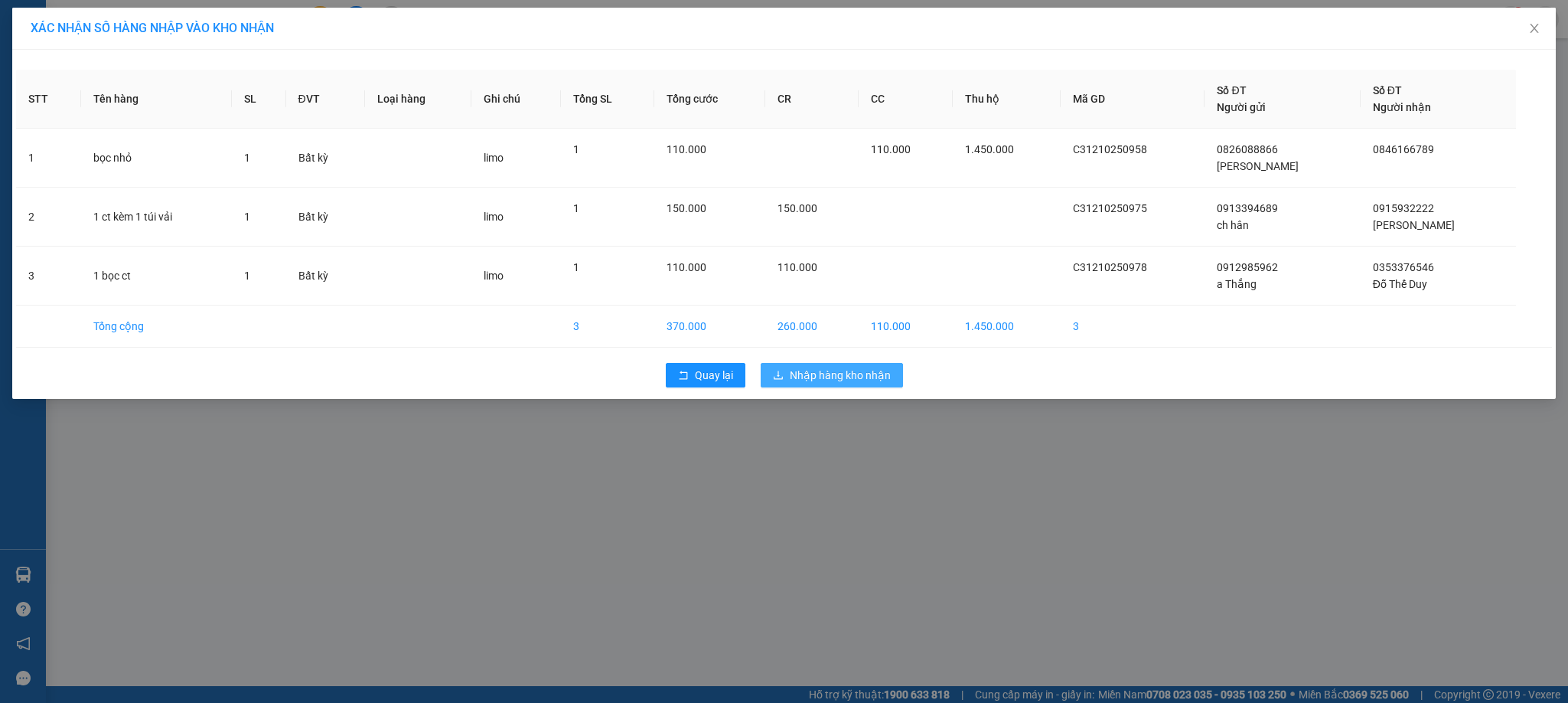
click at [819, 373] on span "Nhập hàng kho nhận" at bounding box center [840, 375] width 101 height 17
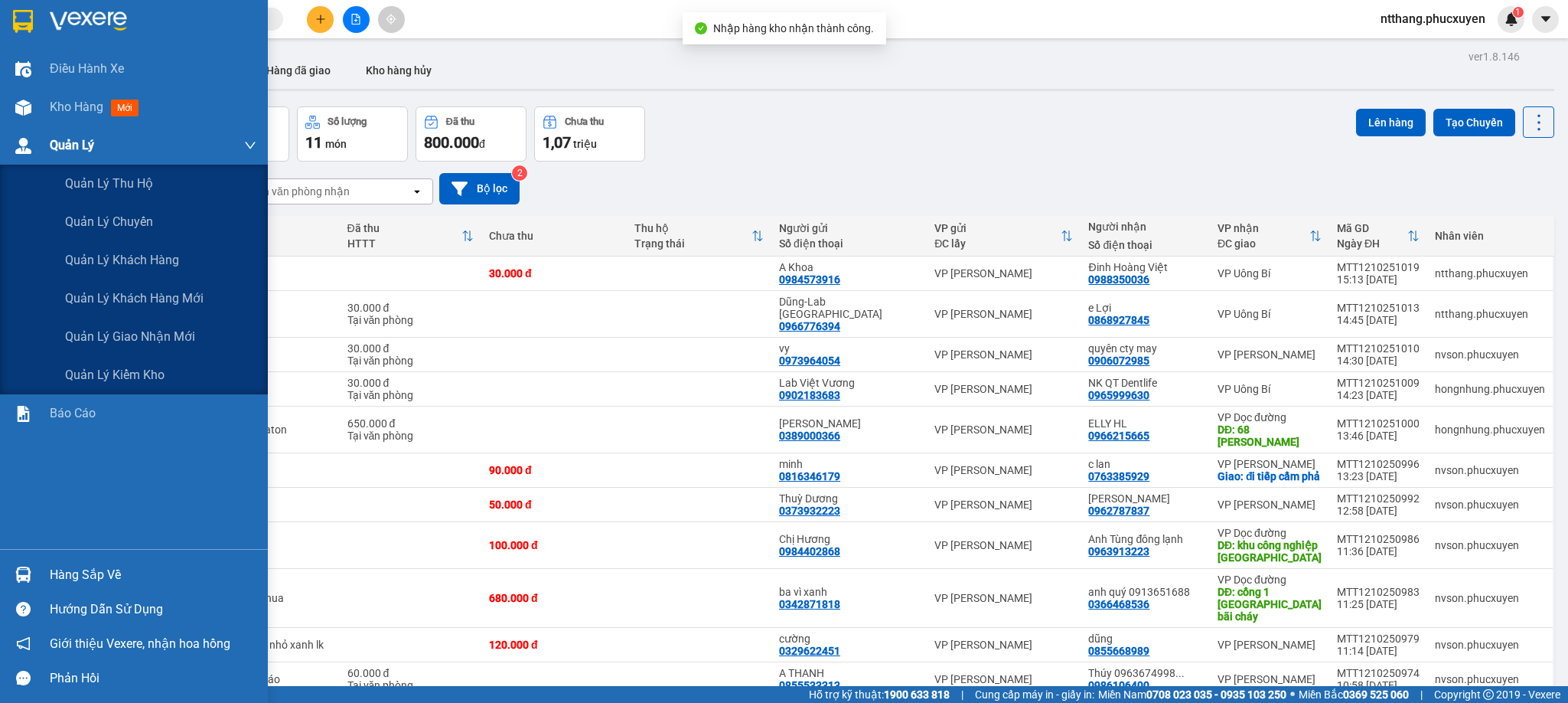
click at [35, 152] on div at bounding box center [23, 146] width 27 height 27
click at [158, 328] on span "Quản lý giao nhận mới" at bounding box center [129, 336] width 130 height 19
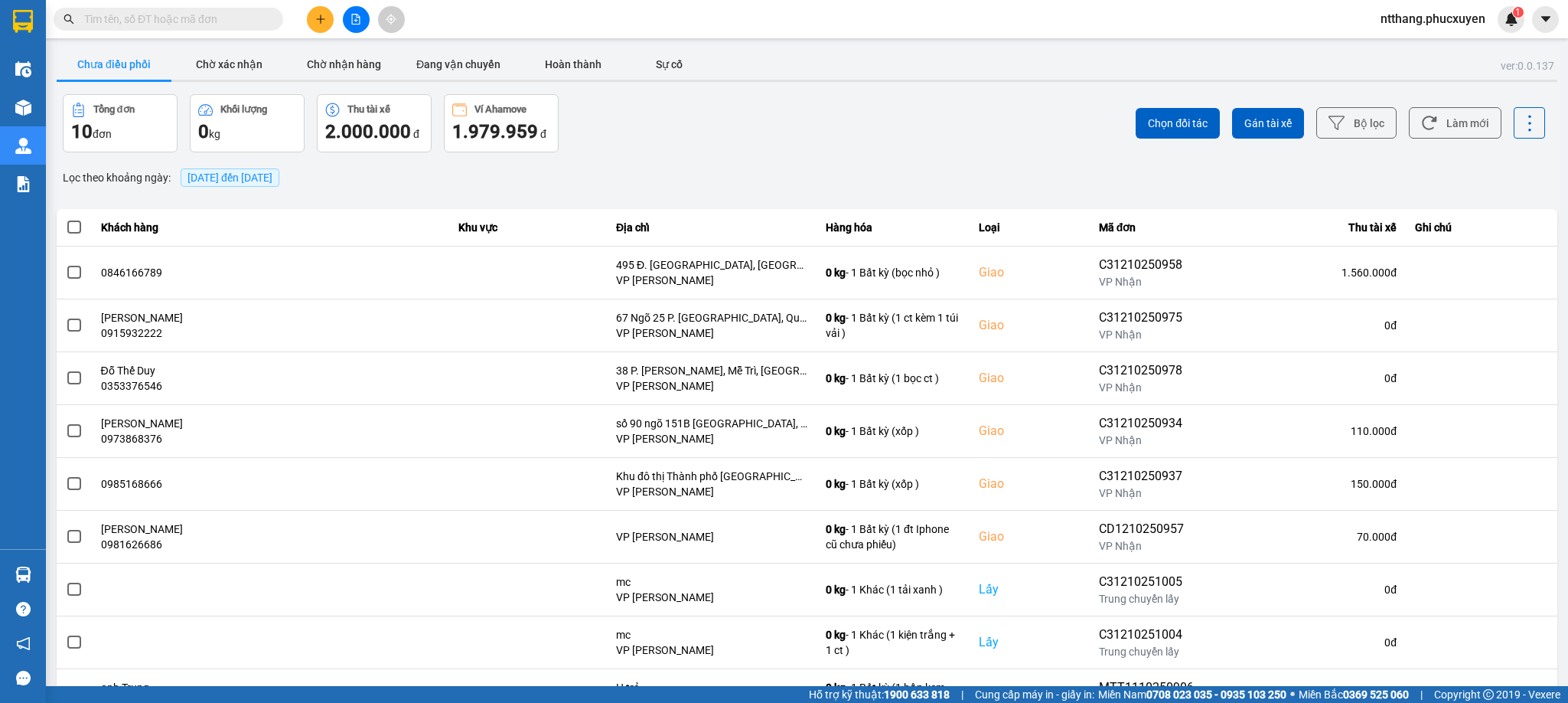
click at [272, 180] on span "[DATE] đến [DATE]" at bounding box center [230, 178] width 85 height 13
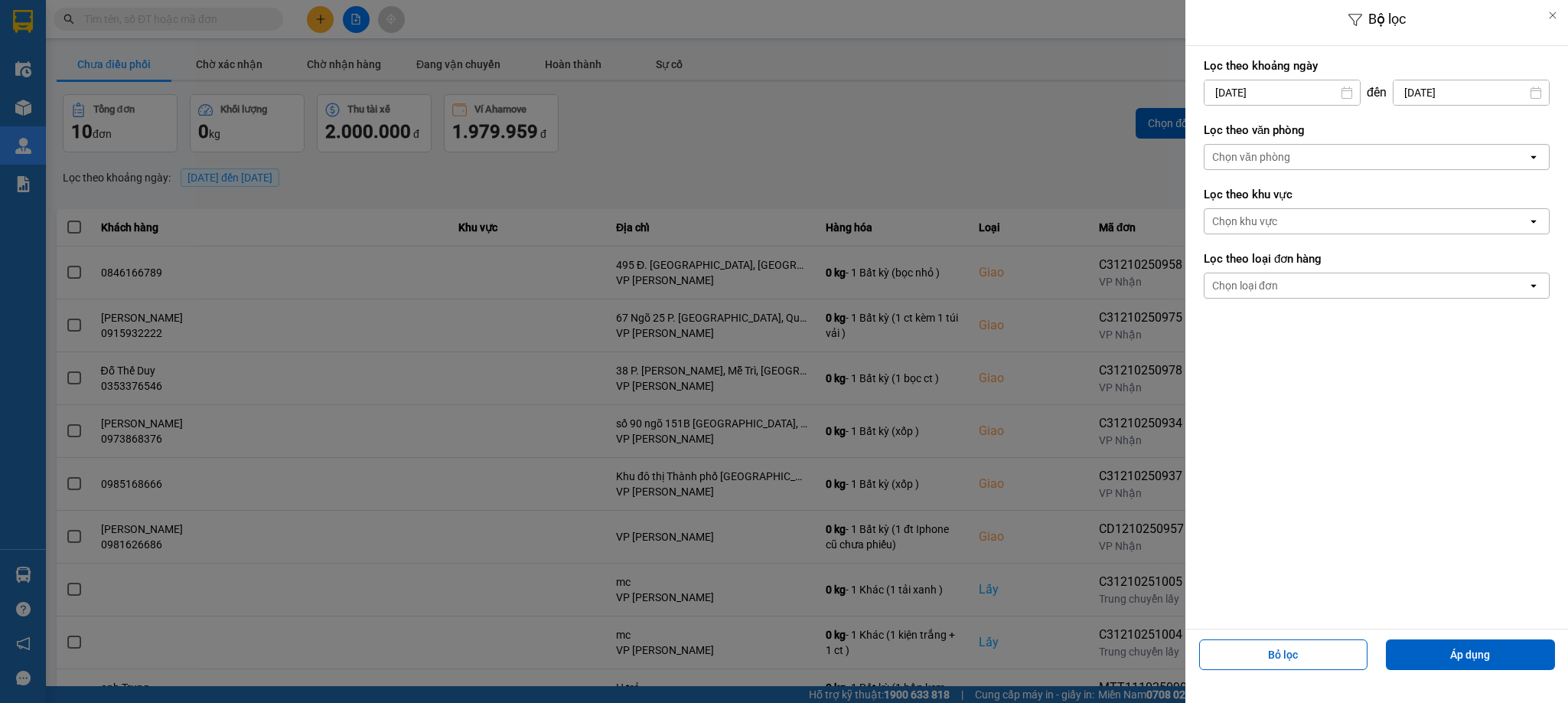
click at [1329, 159] on div "Chọn văn phòng" at bounding box center [1365, 156] width 323 height 24
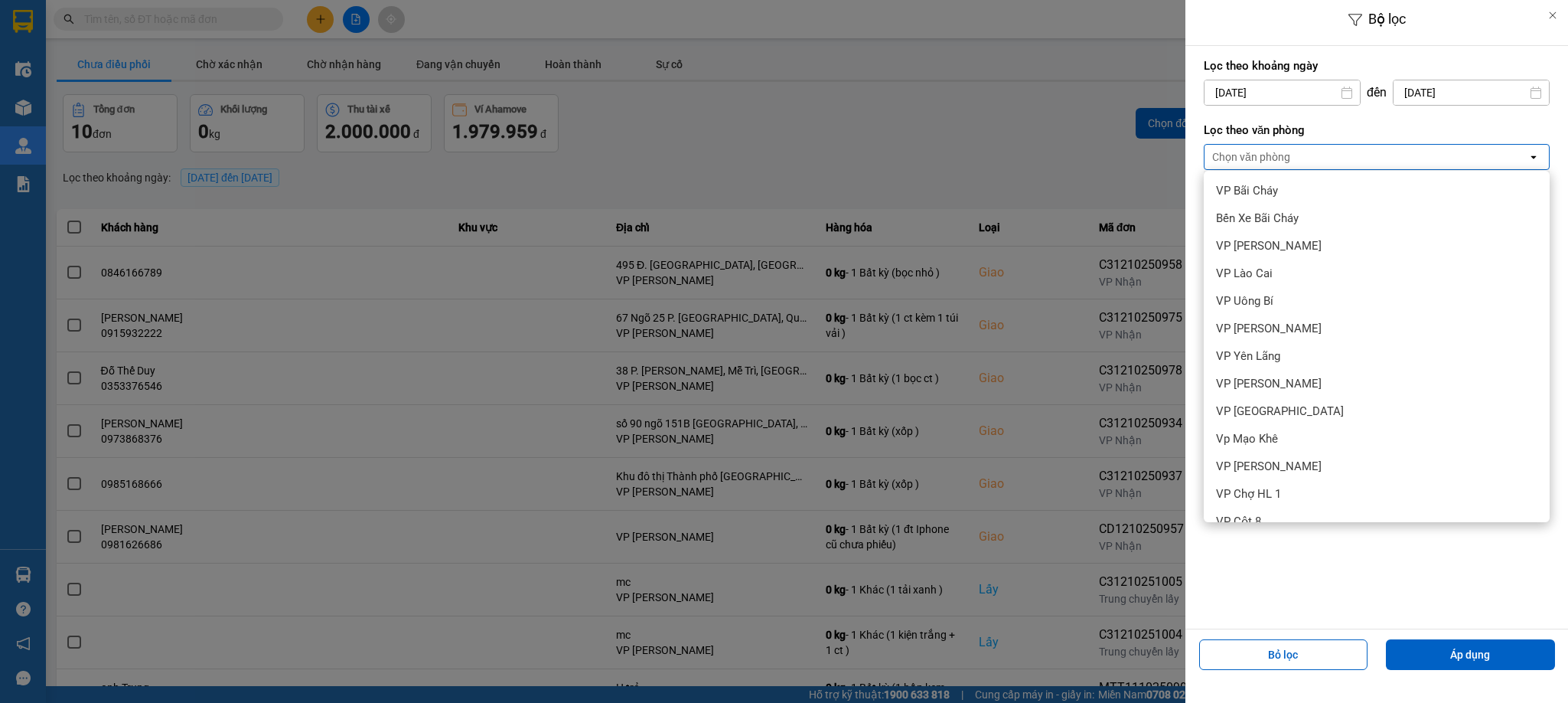
click at [1260, 618] on div "VP [PERSON_NAME]" at bounding box center [1376, 631] width 346 height 28
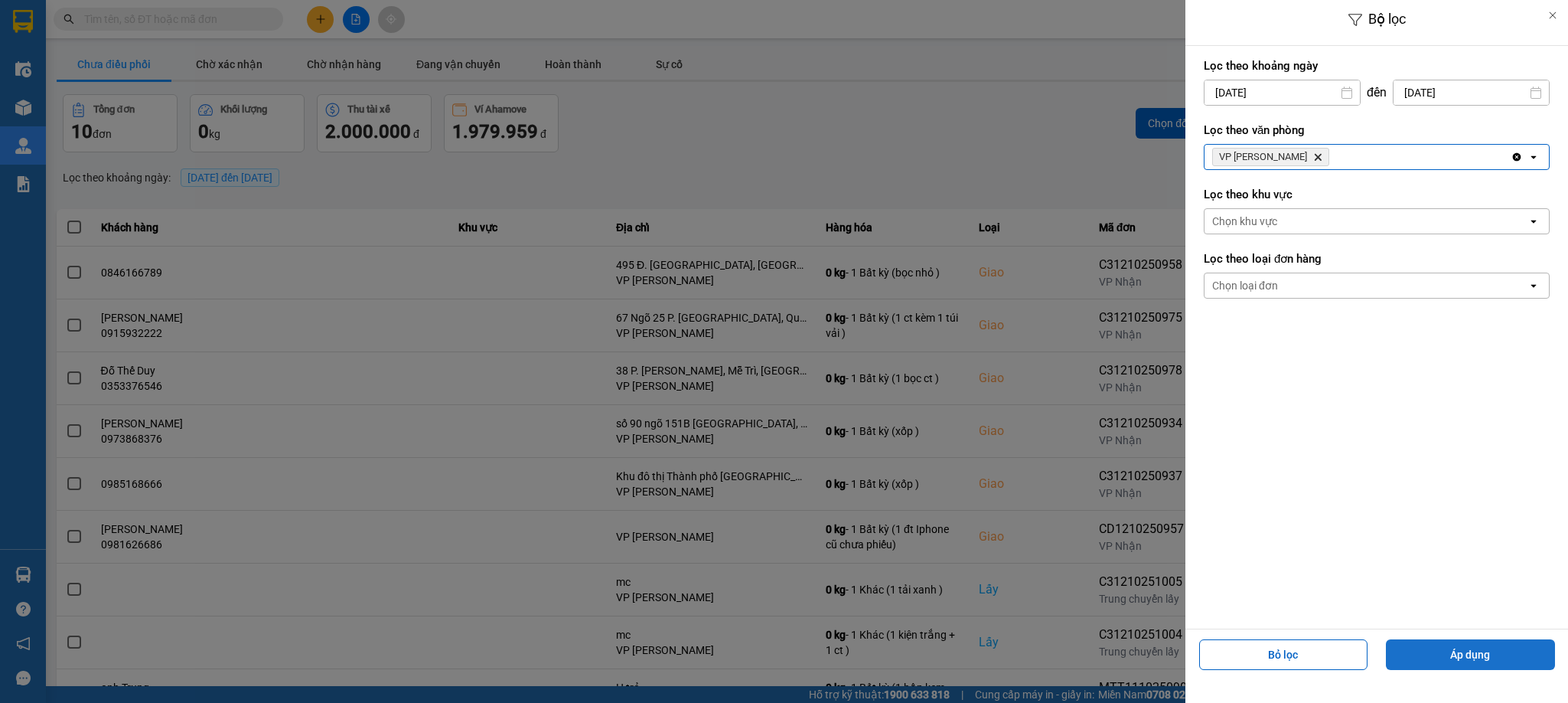
click at [1500, 647] on button "Áp dụng" at bounding box center [1470, 654] width 169 height 31
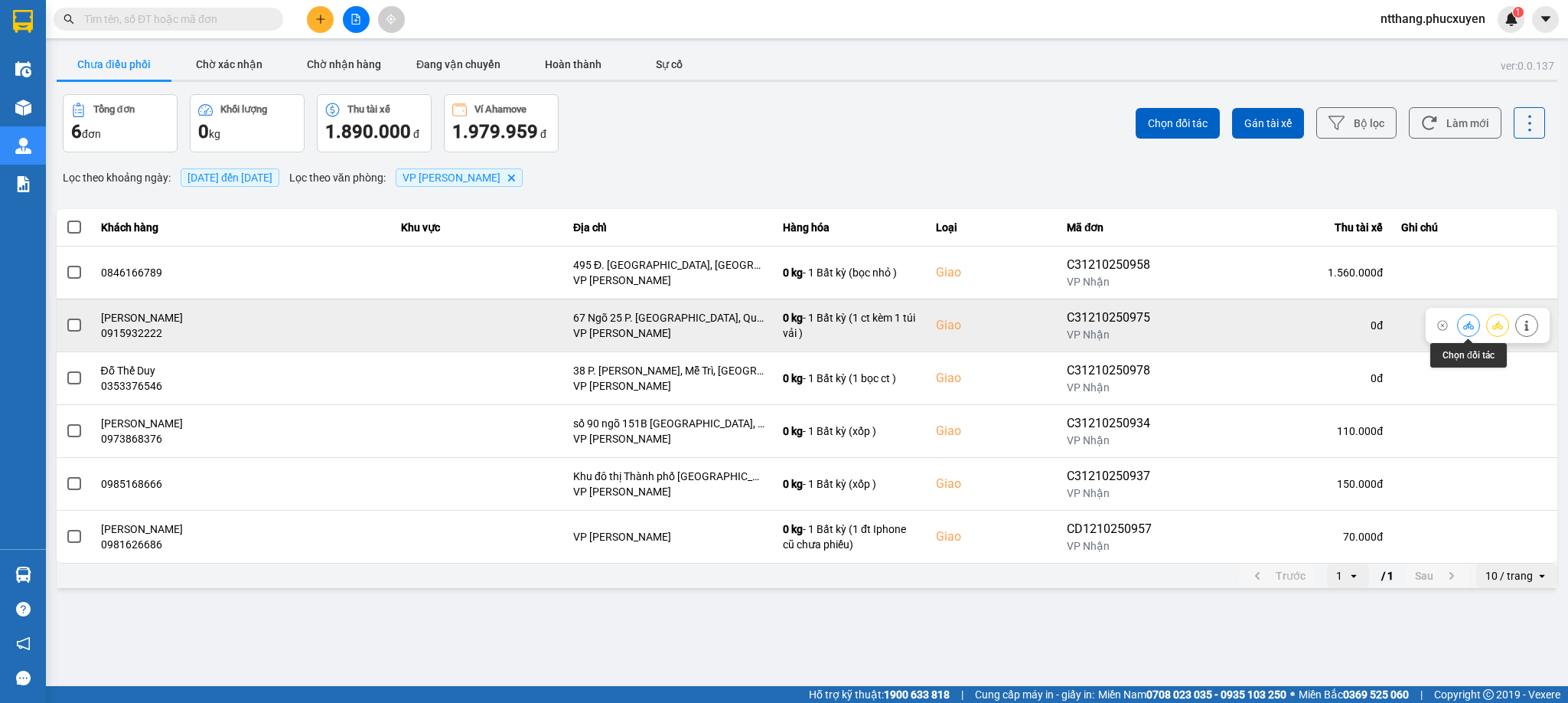
click at [1466, 327] on icon at bounding box center [1468, 325] width 11 height 8
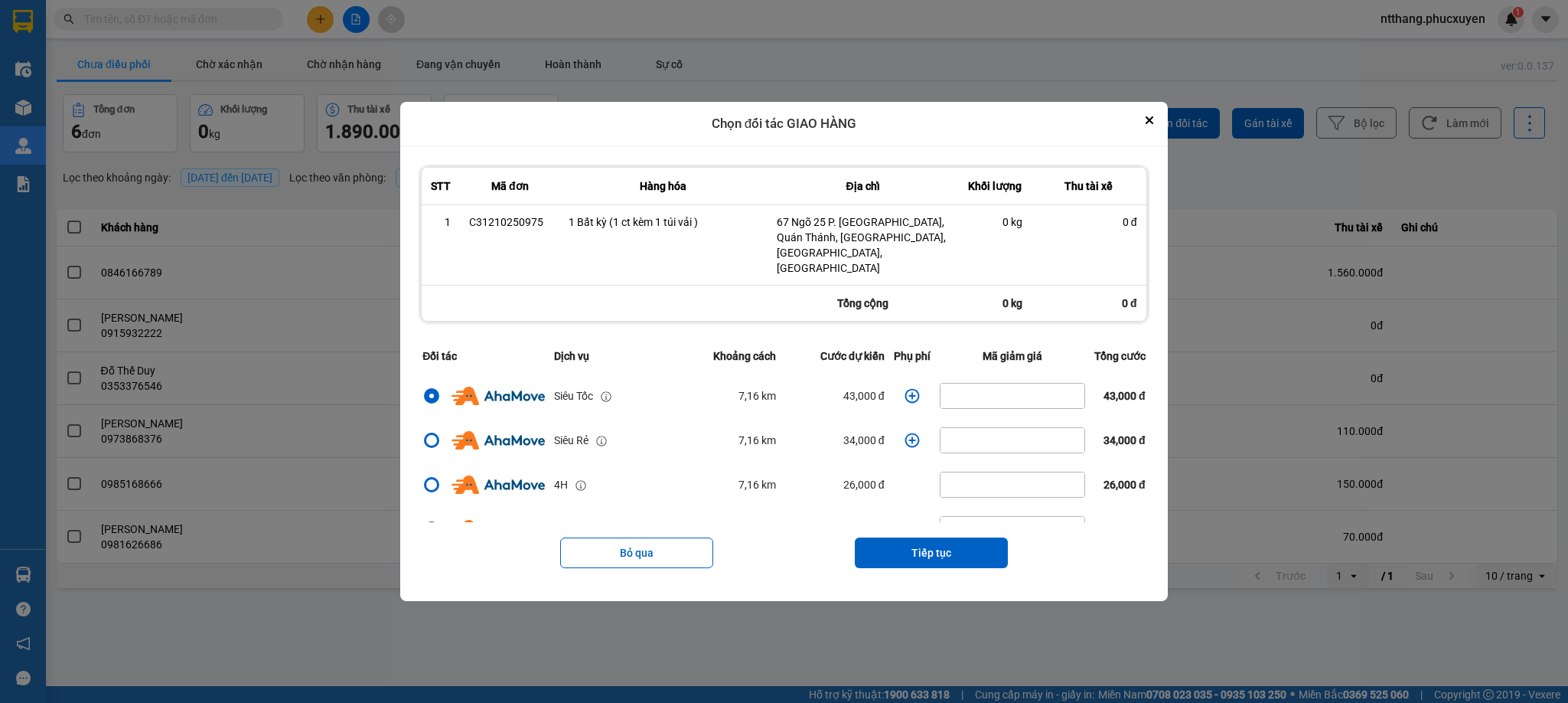
click at [905, 388] on icon "dialog" at bounding box center [912, 396] width 15 height 15
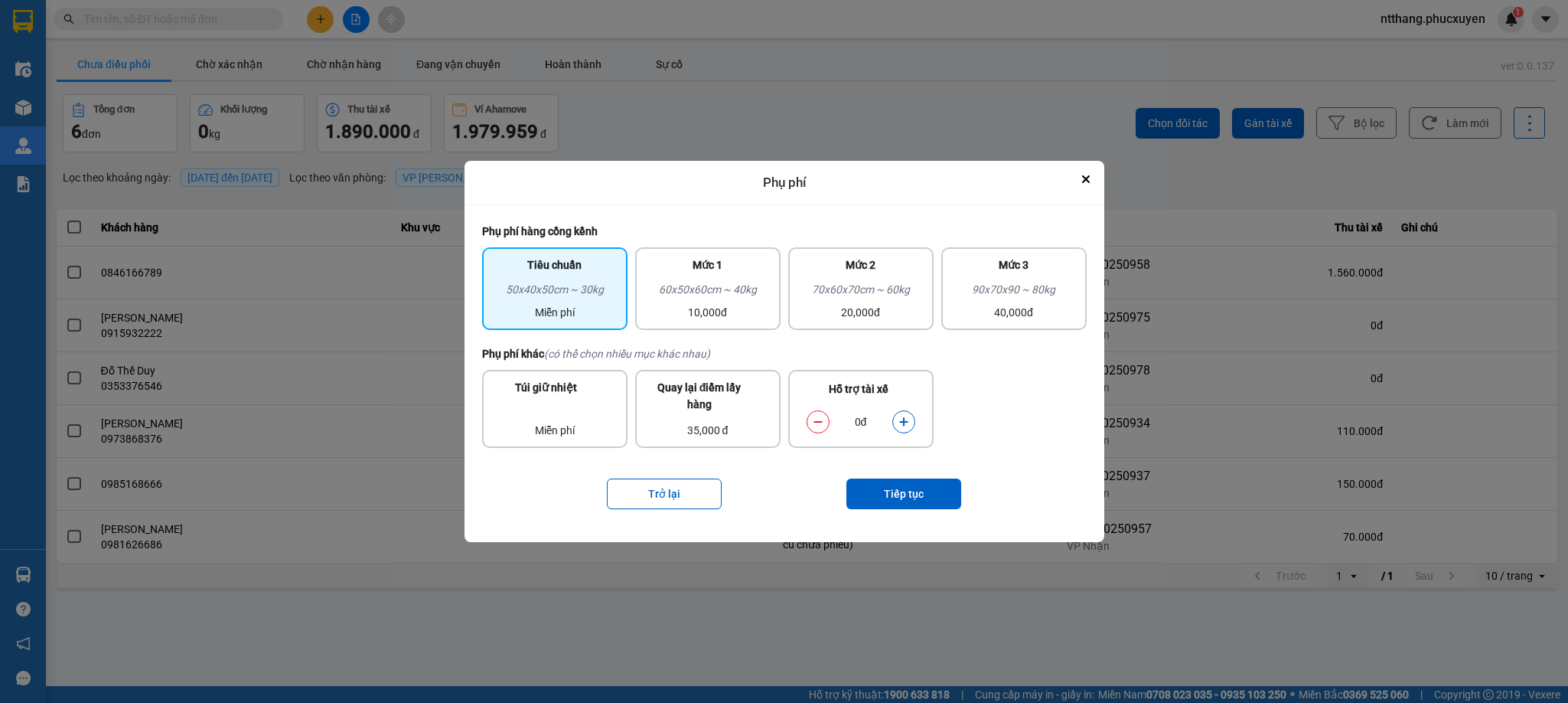
drag, startPoint x: 709, startPoint y: 315, endPoint x: 838, endPoint y: 453, distance: 188.9
click at [713, 315] on div "10,000đ" at bounding box center [707, 312] width 127 height 17
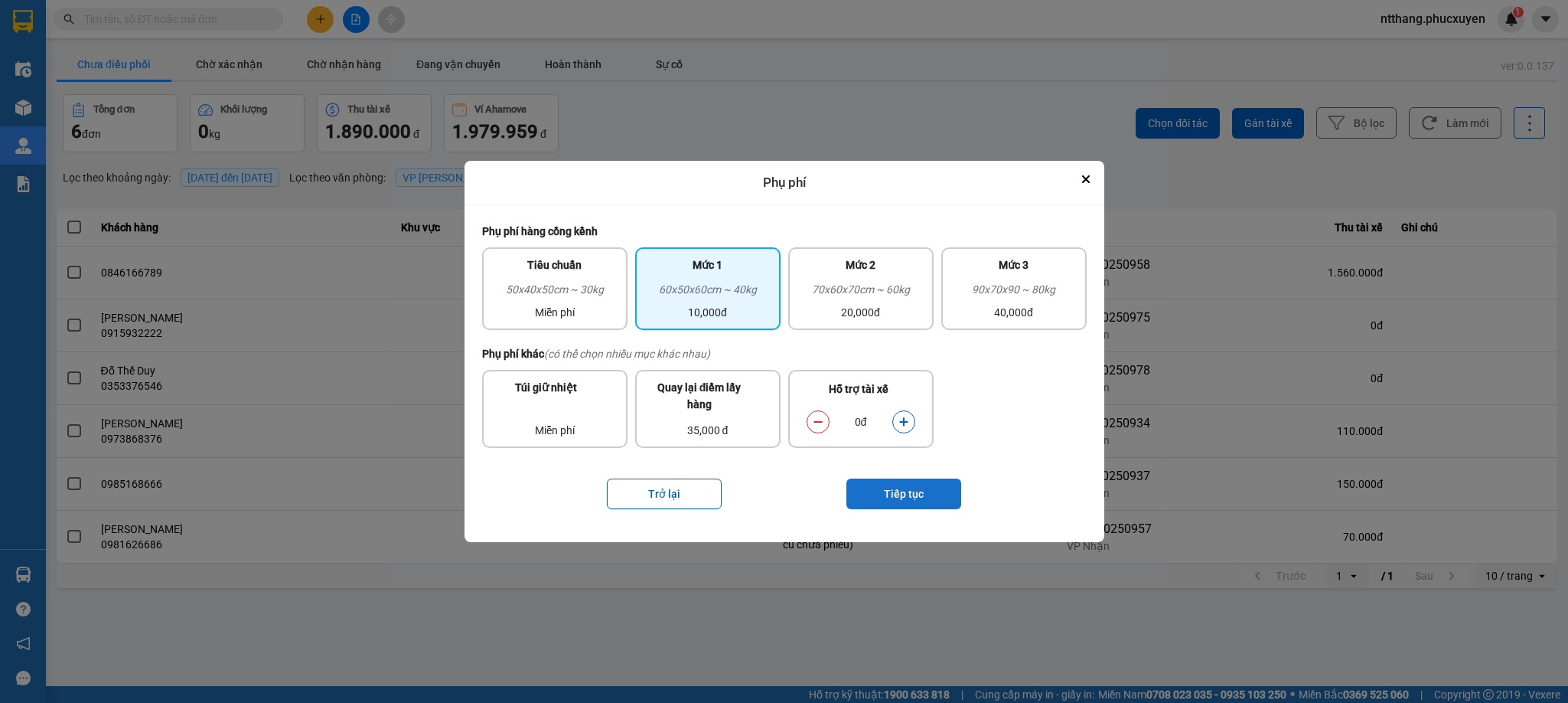
click at [902, 493] on button "Tiếp tục" at bounding box center [904, 494] width 115 height 31
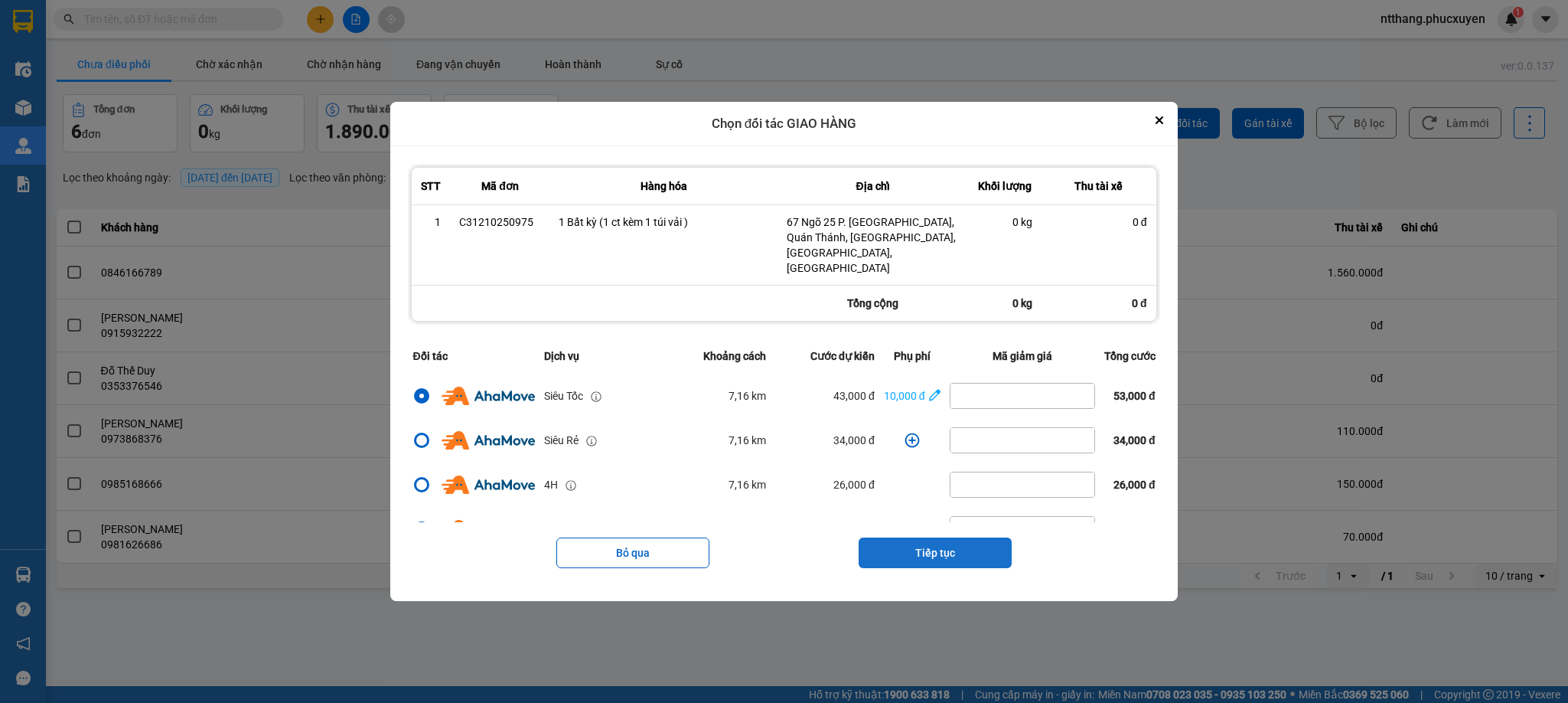
click at [957, 538] on button "Tiếp tục" at bounding box center [935, 553] width 153 height 31
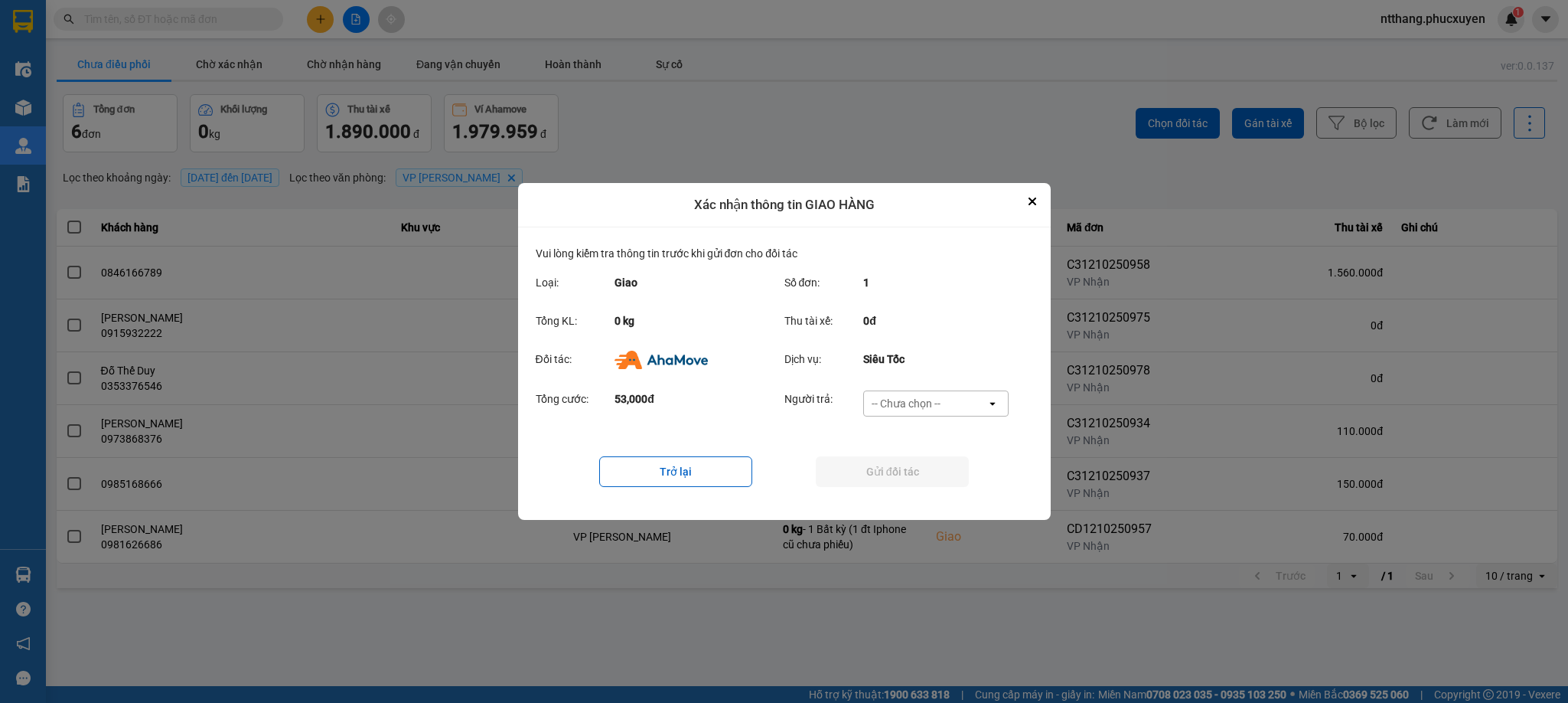
click at [921, 403] on div "-- Chưa chọn --" at bounding box center [906, 403] width 69 height 15
drag, startPoint x: 899, startPoint y: 498, endPoint x: 903, endPoint y: 480, distance: 18.4
click at [899, 496] on span "Ví Ahamove" at bounding box center [906, 491] width 62 height 15
click at [907, 474] on button "Gửi đối tác" at bounding box center [892, 472] width 153 height 31
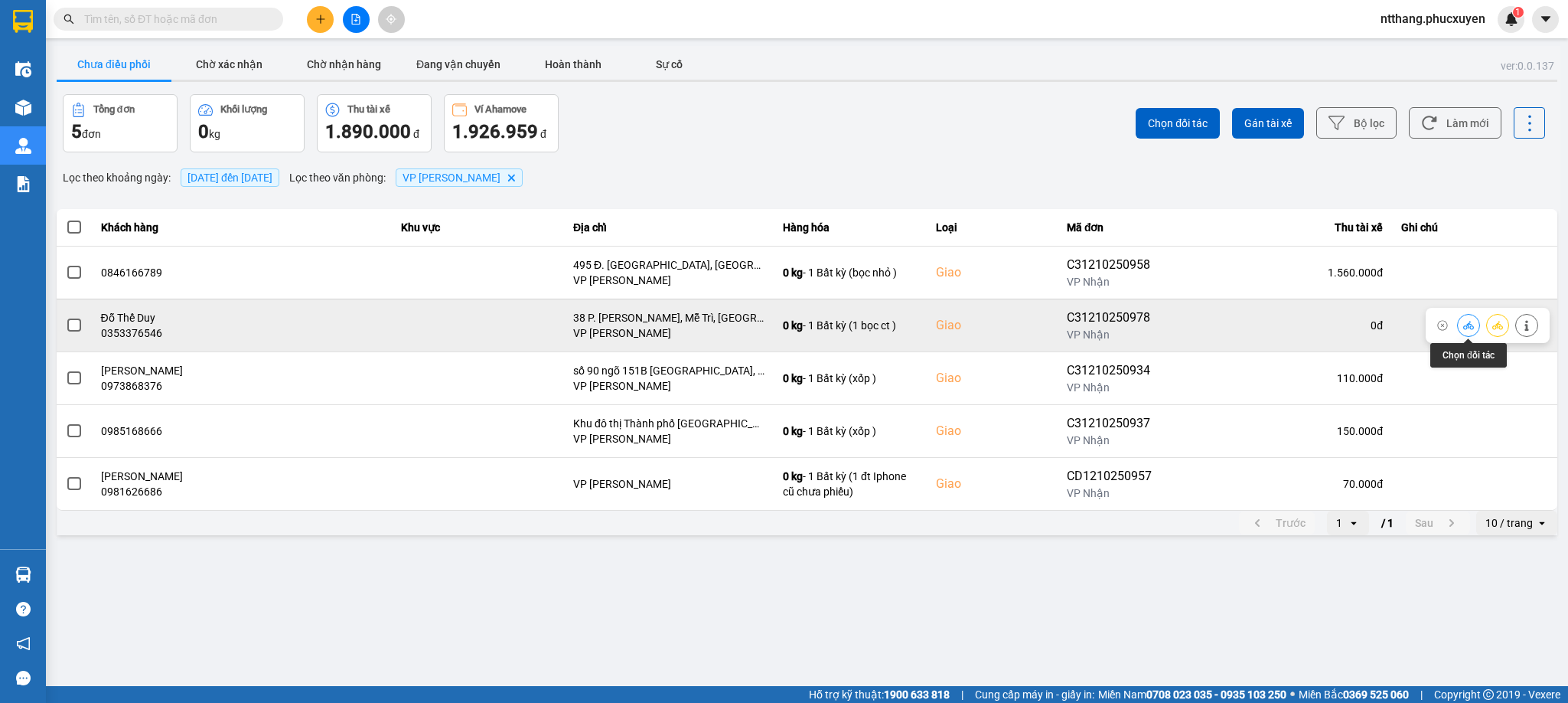
click at [1465, 322] on icon at bounding box center [1468, 325] width 11 height 11
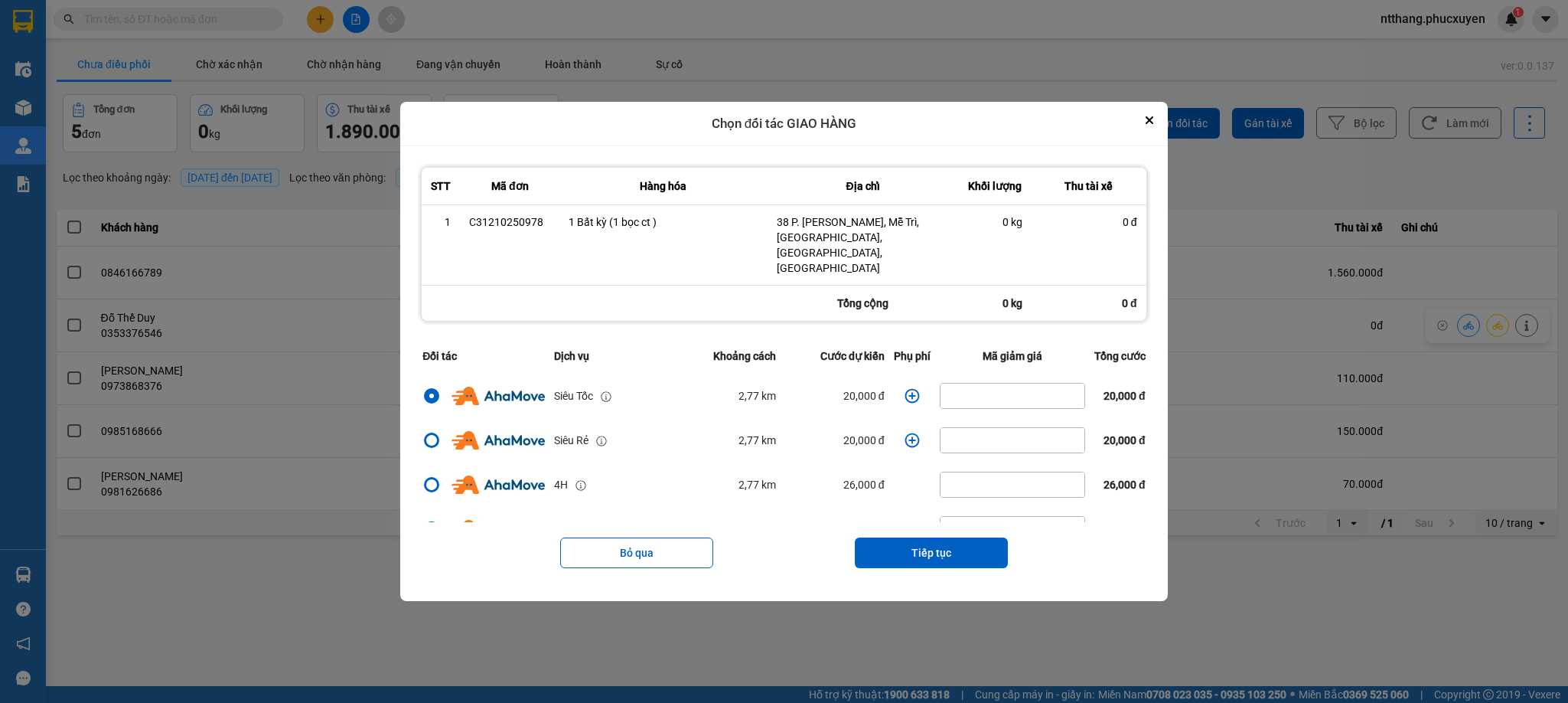
click at [905, 388] on icon "dialog" at bounding box center [912, 396] width 14 height 14
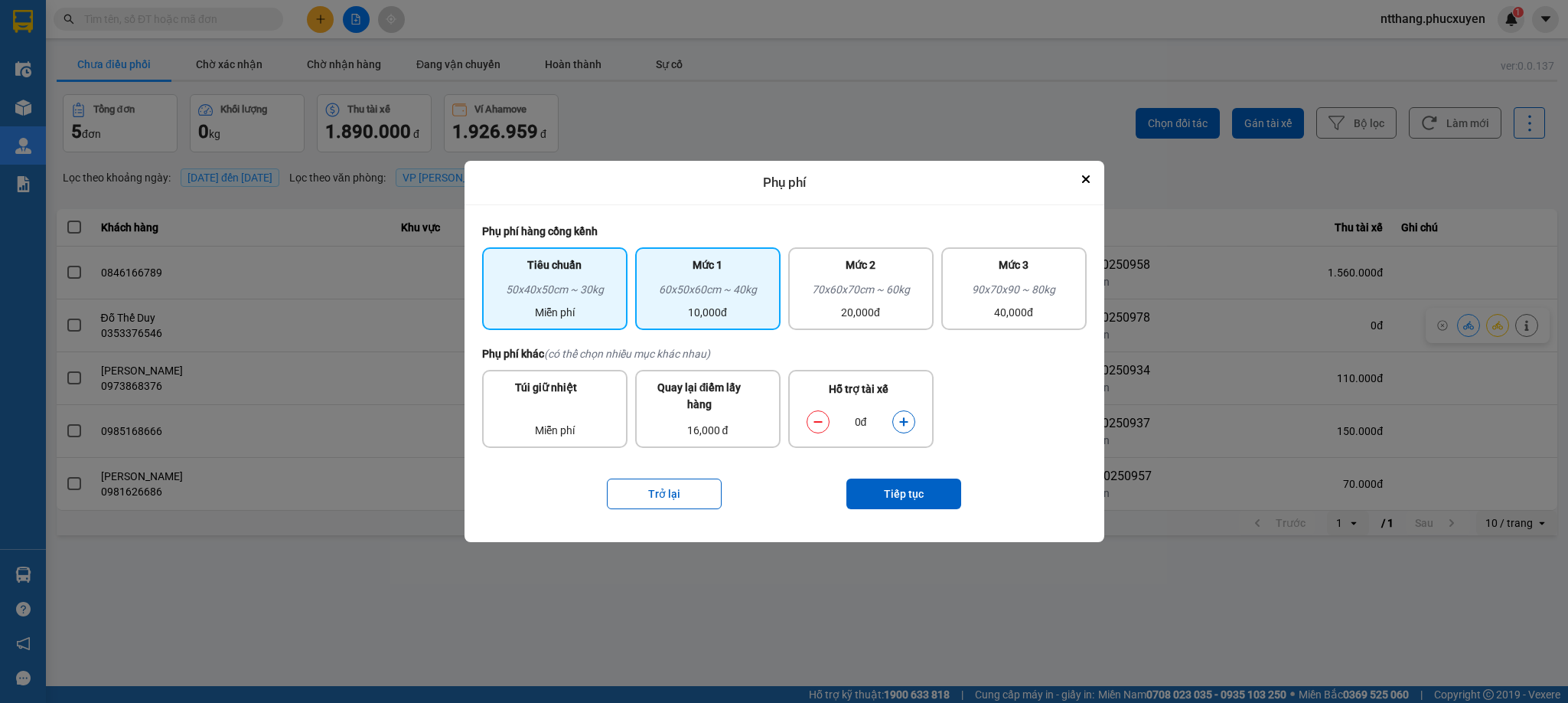
click at [758, 287] on div "60x50x60cm ~ 40kg" at bounding box center [707, 293] width 127 height 23
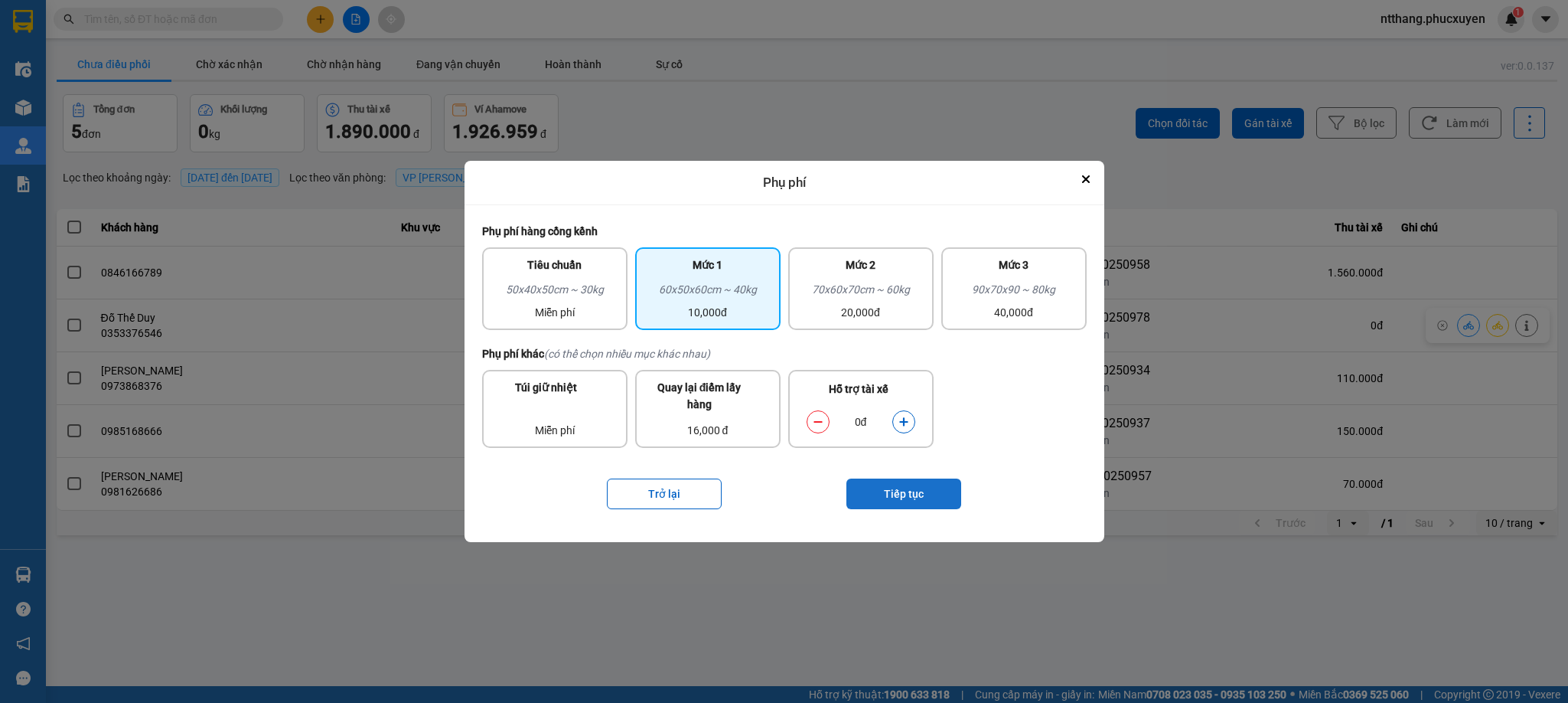
click at [887, 487] on button "Tiếp tục" at bounding box center [904, 494] width 115 height 31
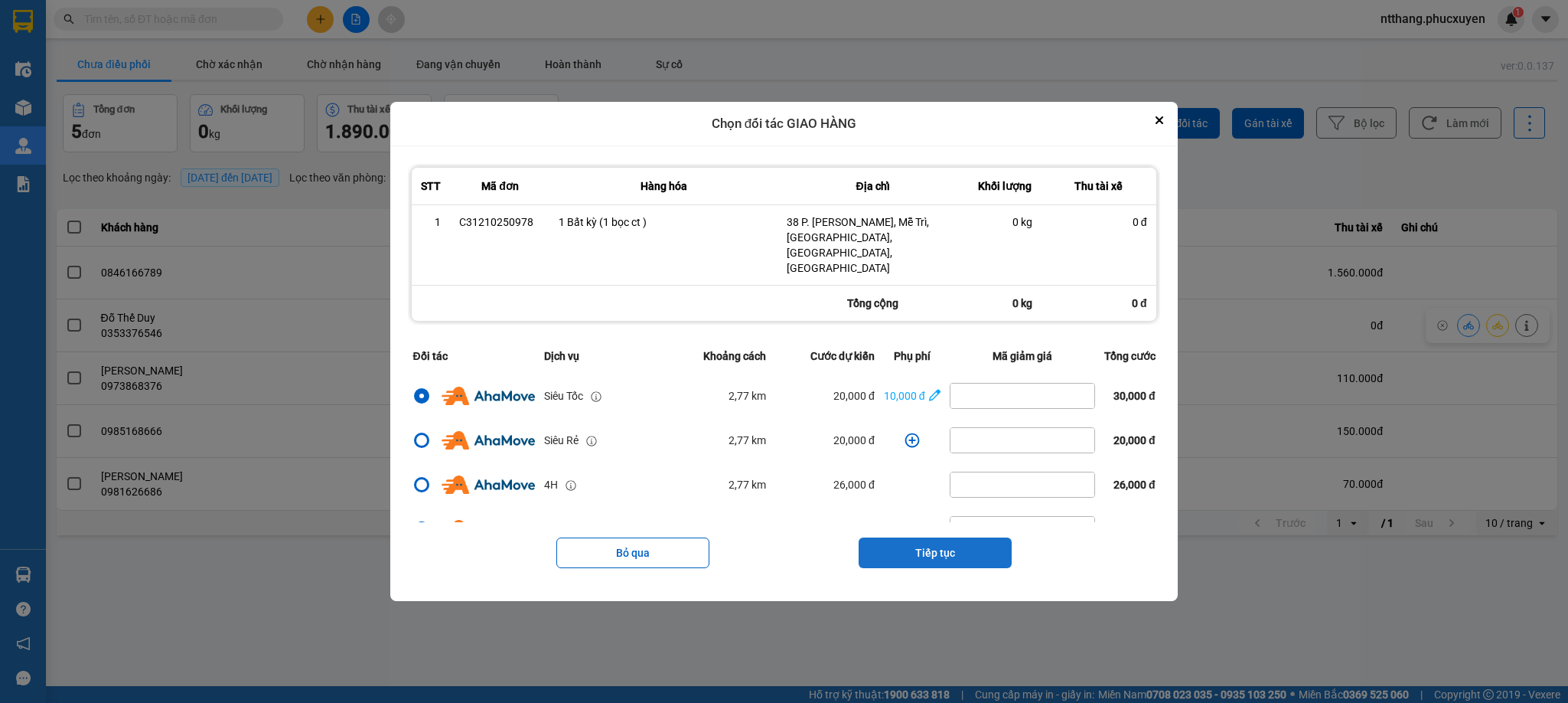
click at [933, 538] on button "Tiếp tục" at bounding box center [935, 553] width 153 height 31
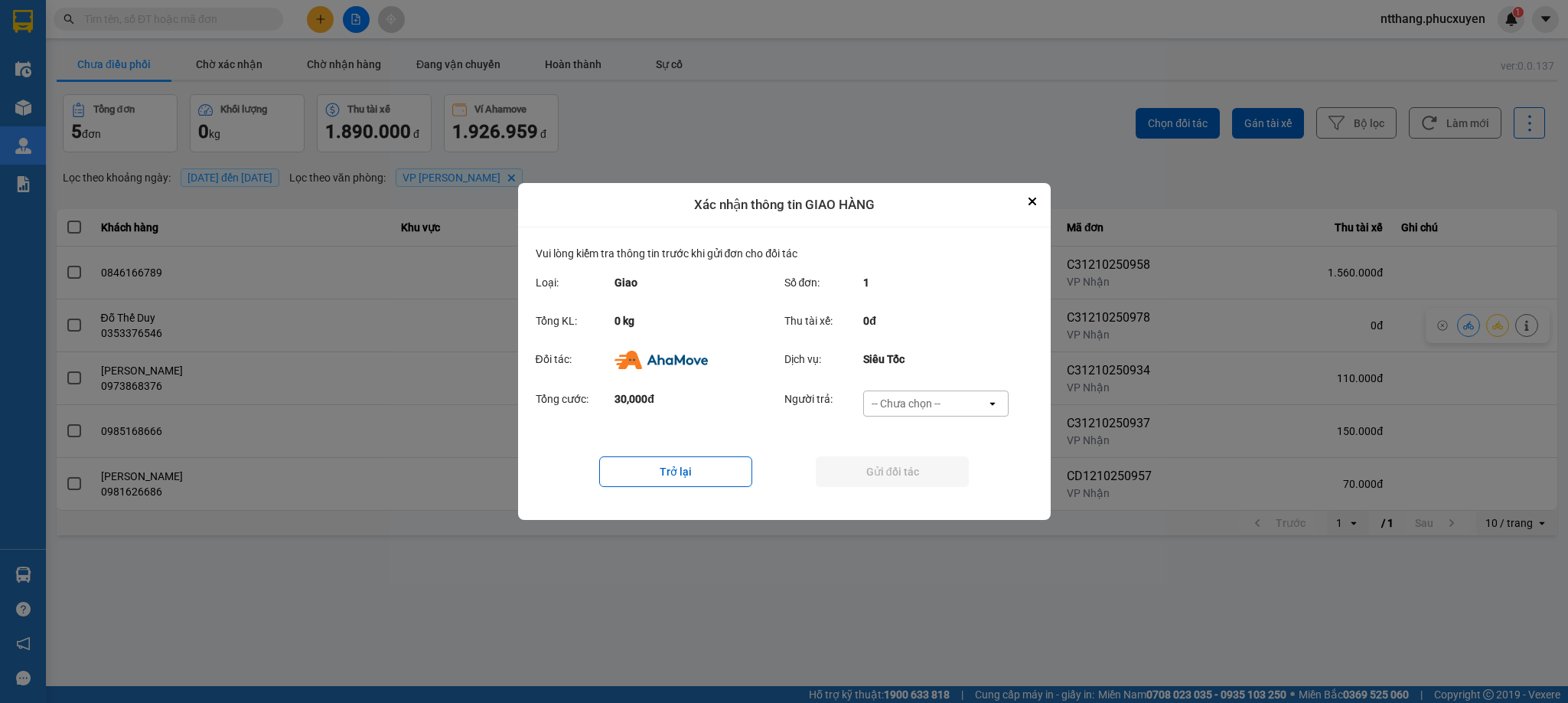
drag, startPoint x: 921, startPoint y: 394, endPoint x: 915, endPoint y: 409, distance: 16.2
click at [920, 394] on div "-- Chưa chọn --" at bounding box center [925, 403] width 122 height 24
click at [909, 501] on div "Ví Ahamove" at bounding box center [936, 491] width 146 height 28
click at [907, 480] on button "Gửi đối tác" at bounding box center [892, 472] width 153 height 31
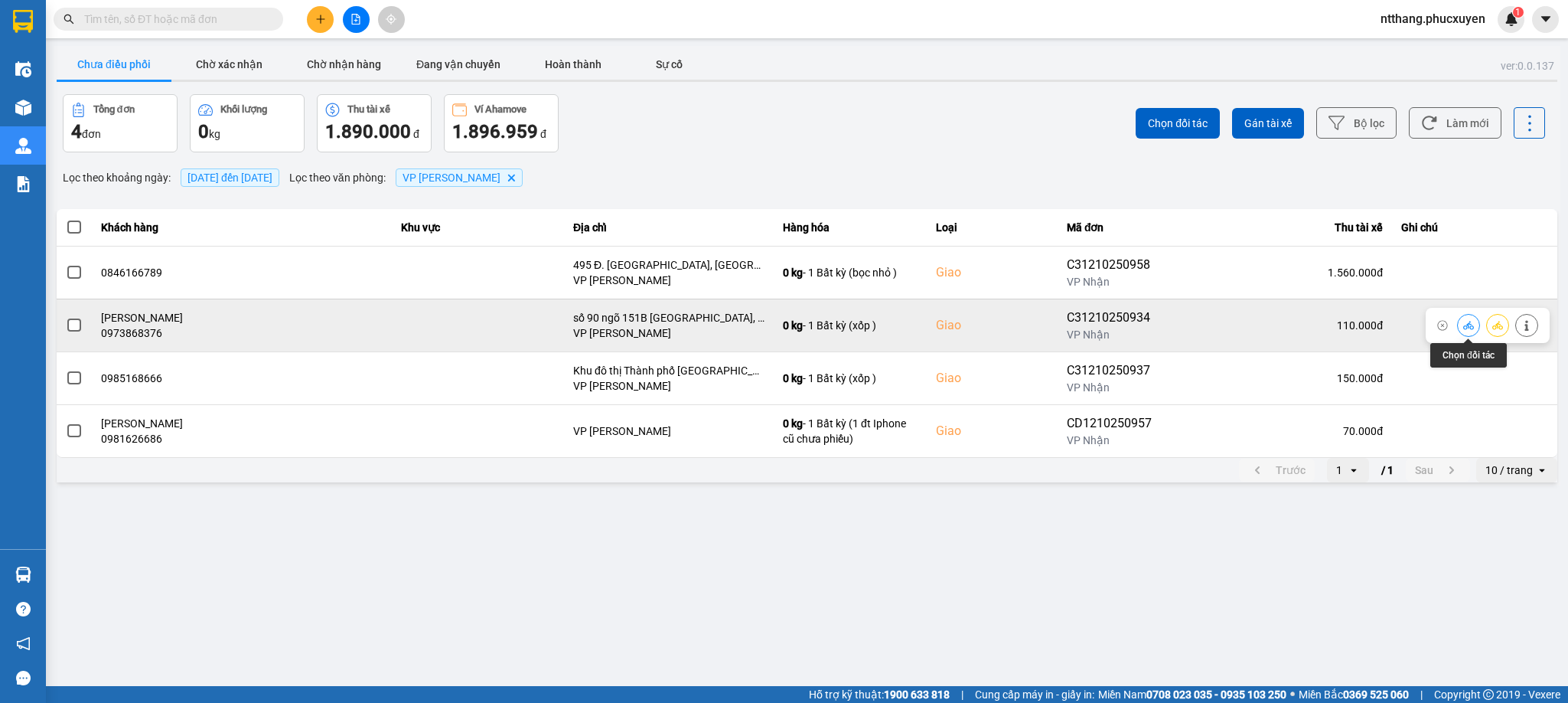
click at [1472, 326] on icon at bounding box center [1468, 325] width 11 height 8
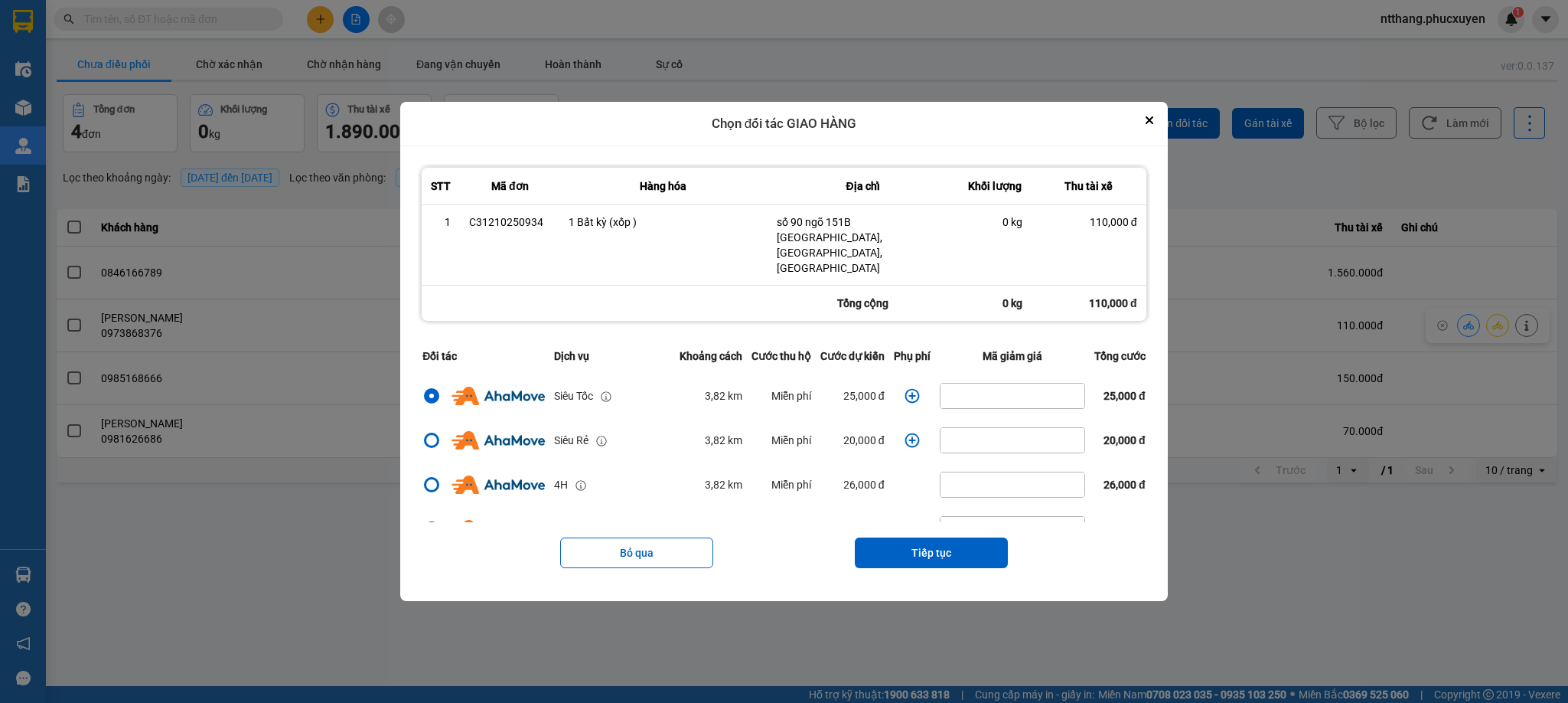
click at [905, 388] on icon "dialog" at bounding box center [912, 396] width 15 height 15
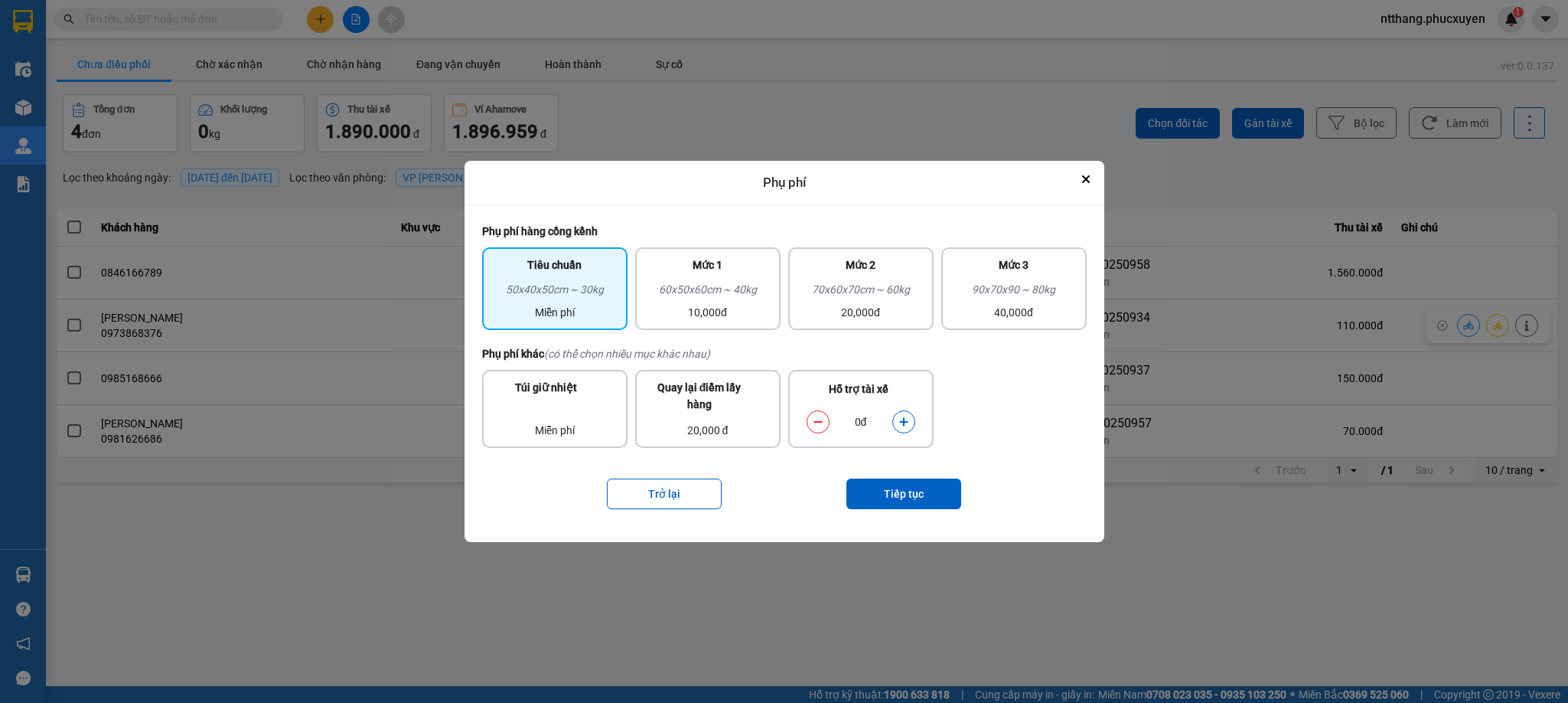
drag, startPoint x: 723, startPoint y: 269, endPoint x: 843, endPoint y: 373, distance: 158.8
click at [729, 269] on div "Mức 1" at bounding box center [707, 268] width 127 height 24
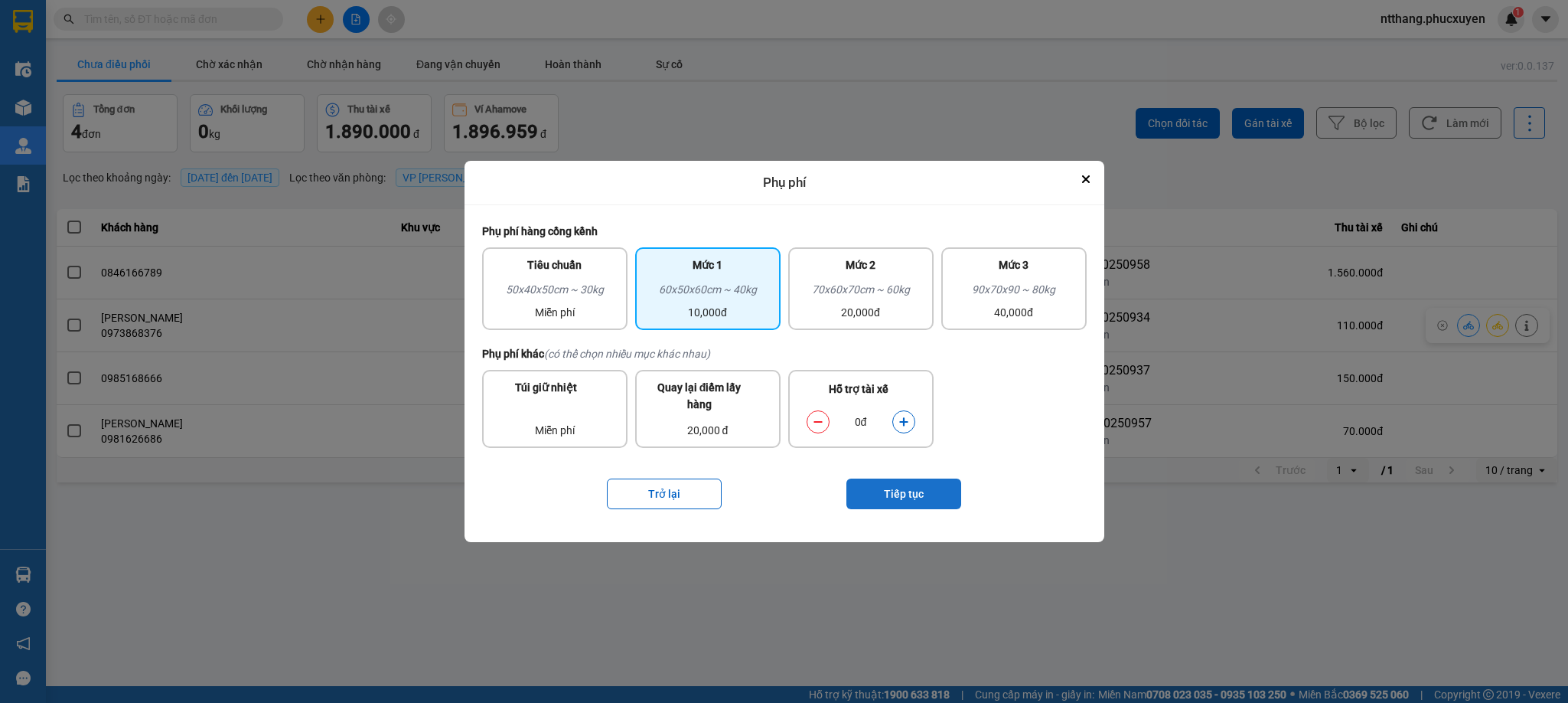
click at [908, 496] on button "Tiếp tục" at bounding box center [904, 494] width 115 height 31
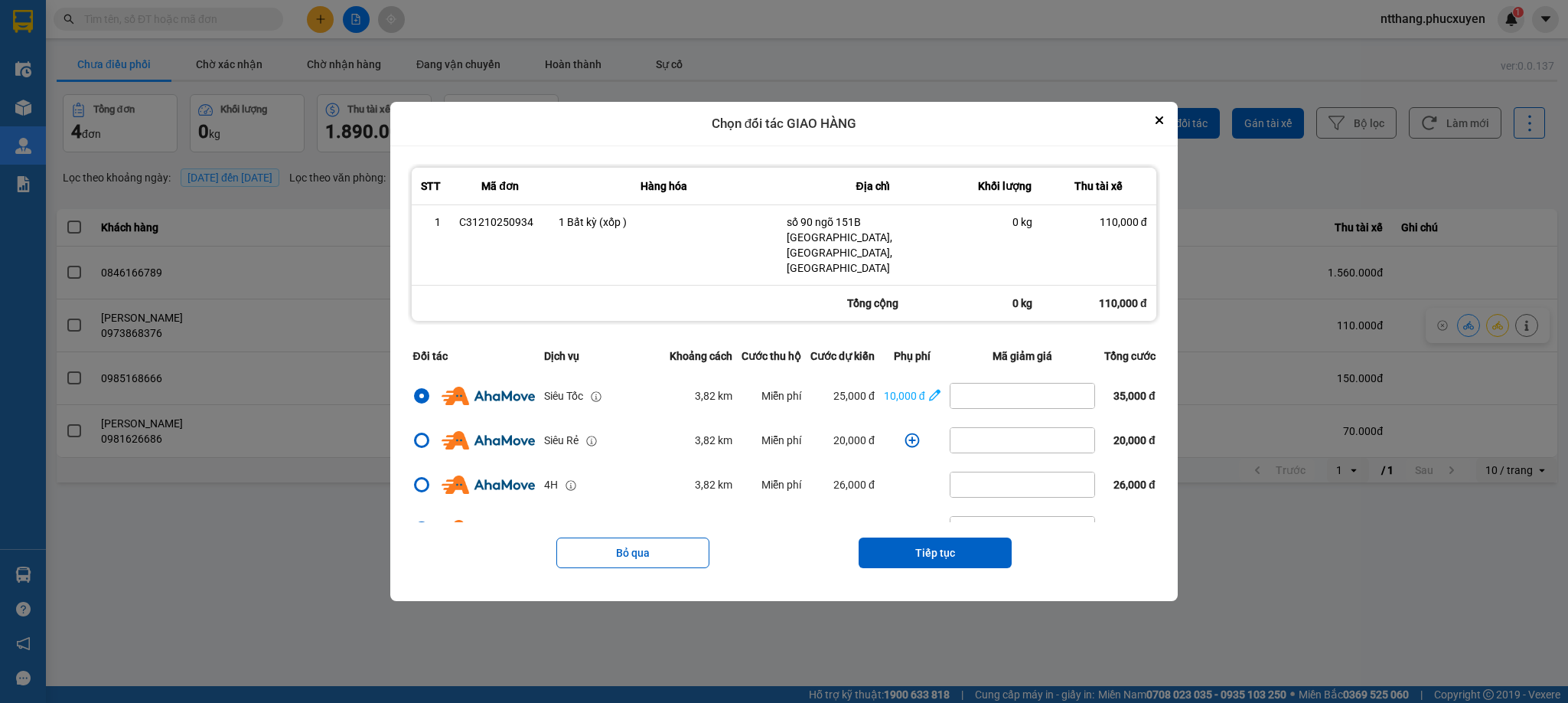
click at [937, 538] on button "Tiếp tục" at bounding box center [935, 553] width 153 height 31
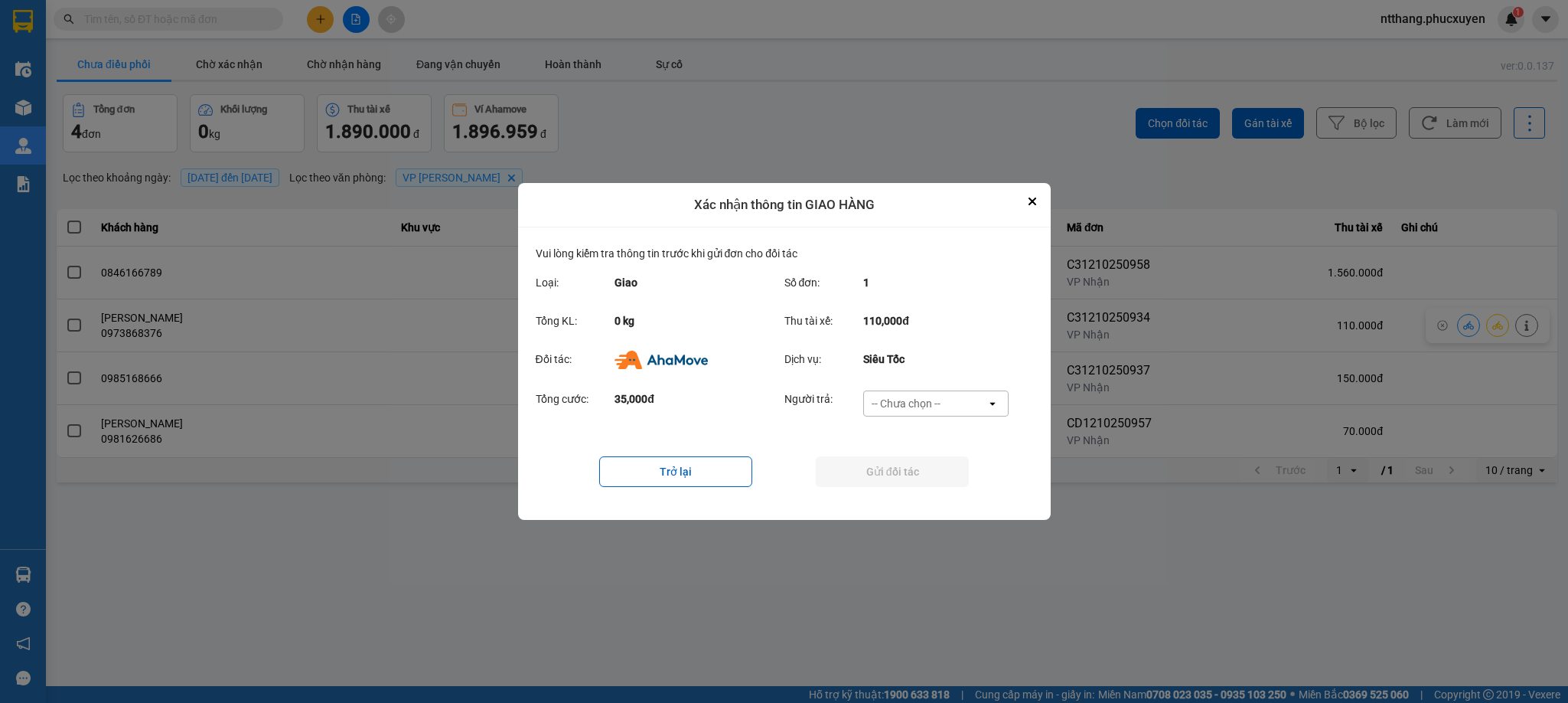
click at [919, 407] on div "-- Chưa chọn --" at bounding box center [906, 403] width 69 height 15
drag, startPoint x: 915, startPoint y: 494, endPoint x: 908, endPoint y: 476, distance: 19.3
click at [914, 494] on span "Ví Ahamove" at bounding box center [906, 491] width 62 height 15
click at [908, 469] on button "Gửi đối tác" at bounding box center [892, 472] width 153 height 31
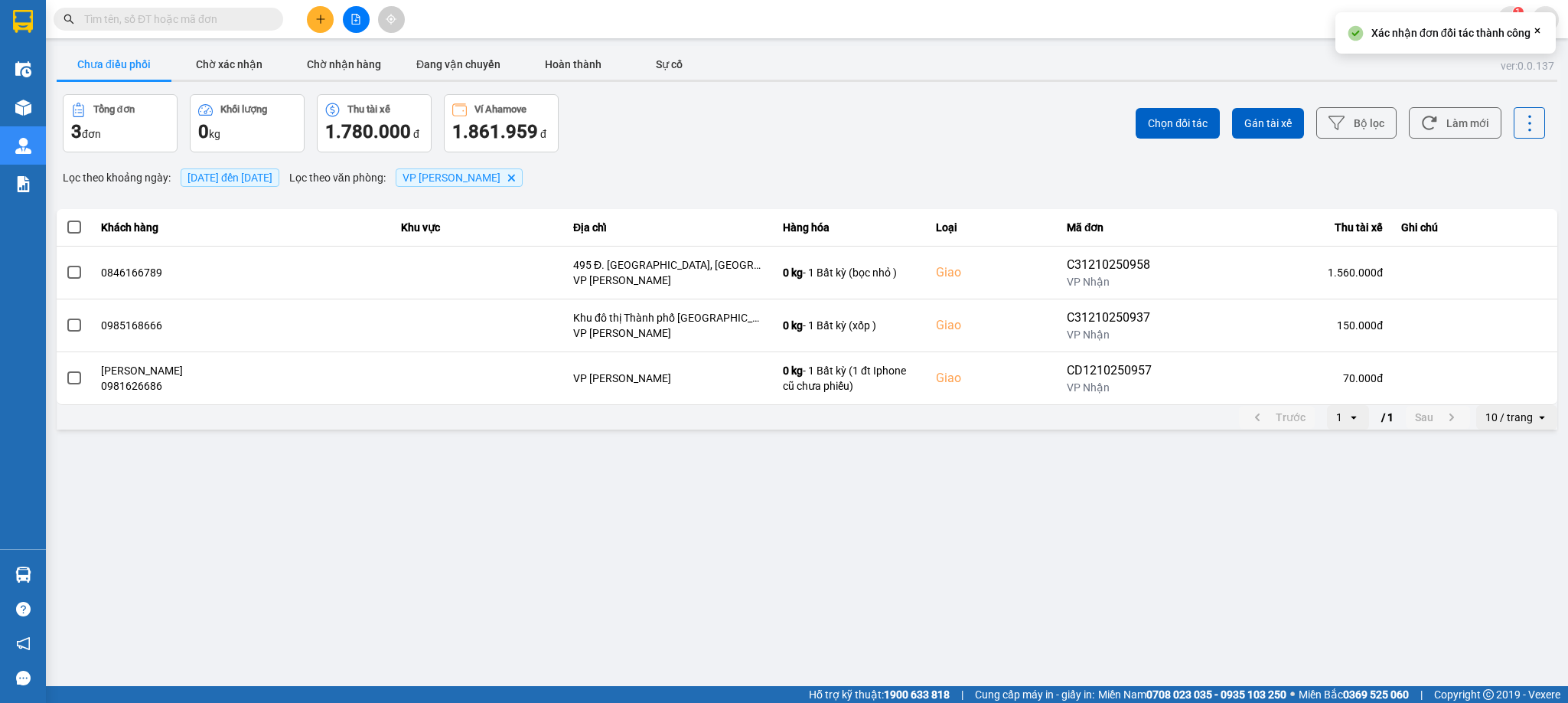
click at [862, 511] on main "ver: 0.0.137 Chưa điều phối Chờ xác nhận Chờ nhận hàng Đang vận chuyển Hoàn thà…" at bounding box center [784, 343] width 1568 height 686
click at [571, 428] on div "Trước 1 open / 1 Sau 10 / trang open" at bounding box center [807, 416] width 1501 height 24
drag, startPoint x: 571, startPoint y: 428, endPoint x: 559, endPoint y: 432, distance: 12.6
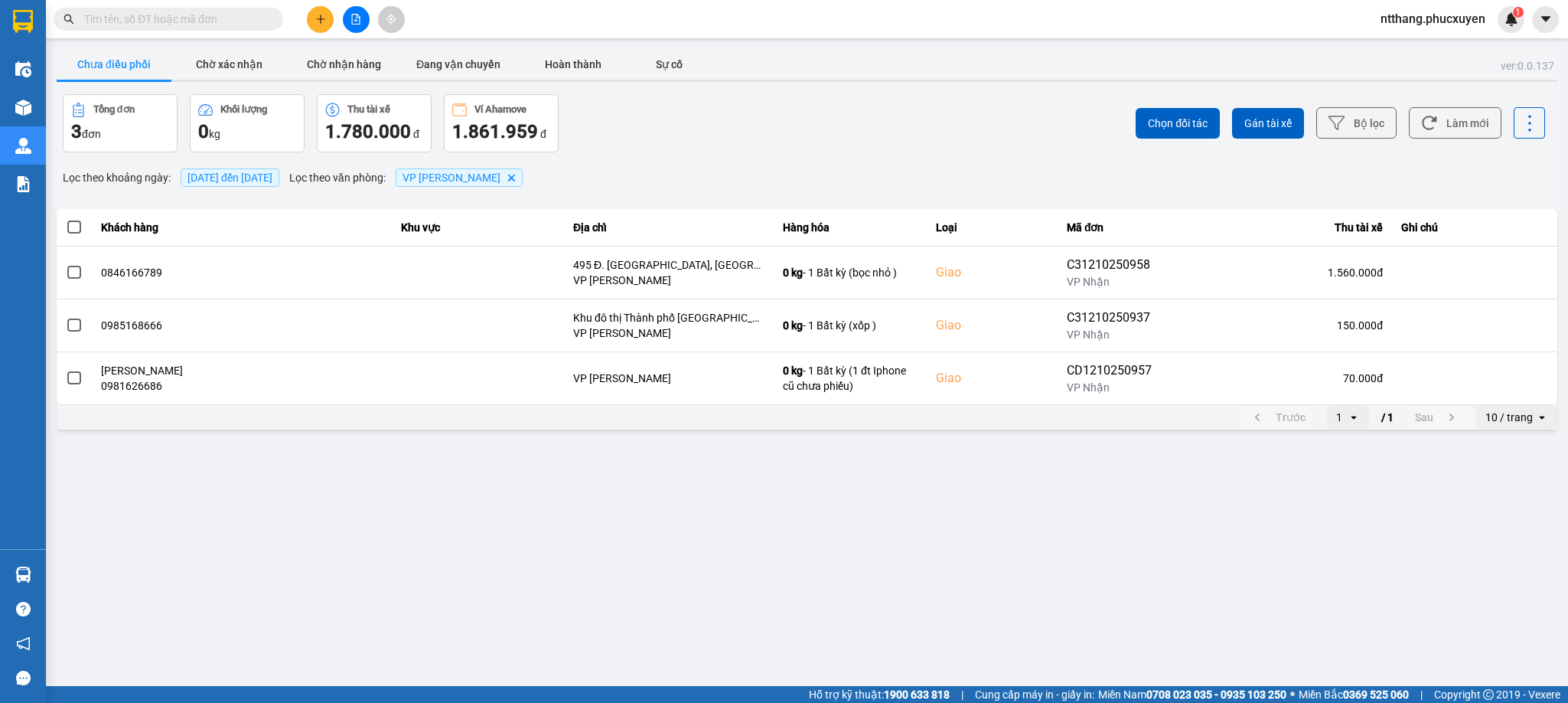
click at [571, 428] on div "Trước 1 open / 1 Sau 10 / trang open" at bounding box center [807, 416] width 1501 height 24
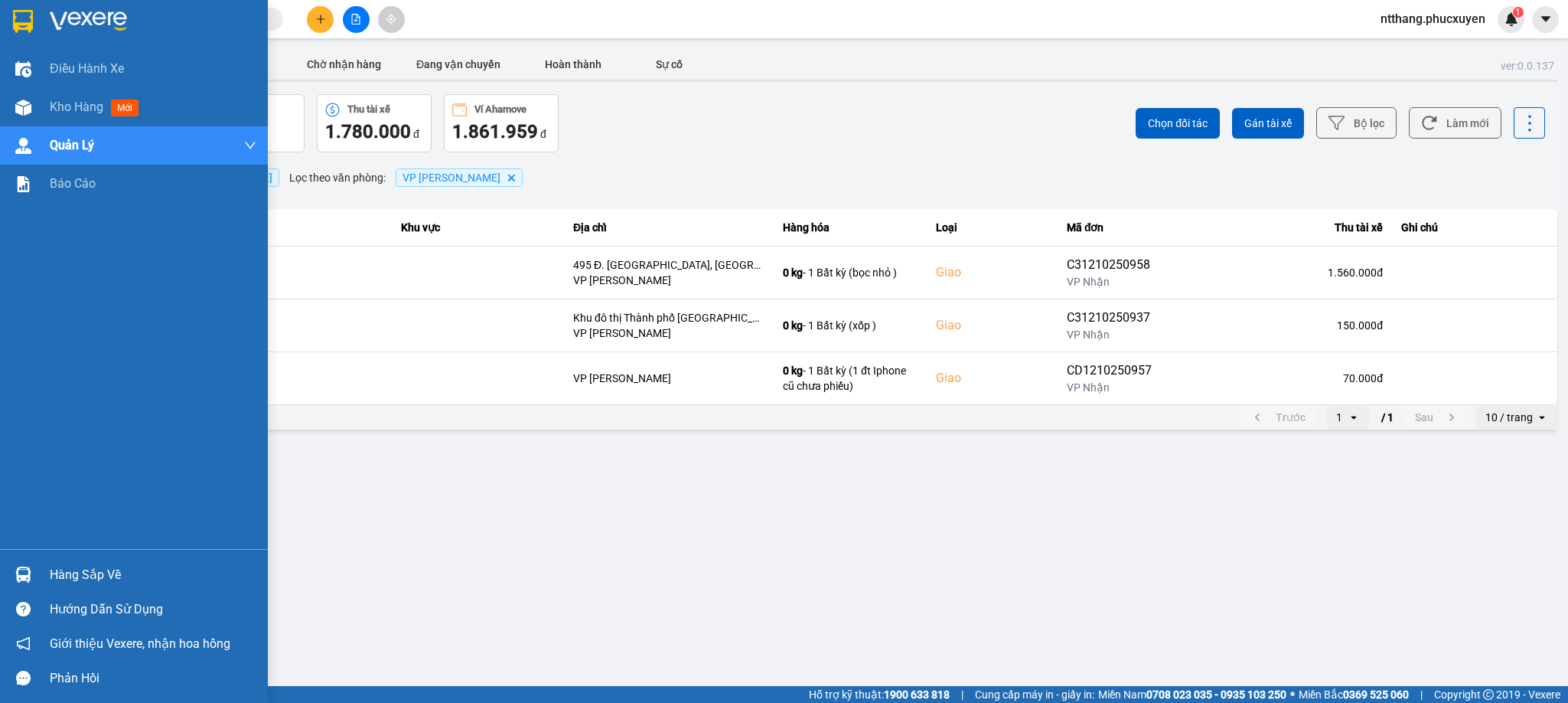
drag, startPoint x: 8, startPoint y: 570, endPoint x: 12, endPoint y: 564, distance: 7.2
click at [9, 570] on div "Hàng sắp về" at bounding box center [134, 574] width 268 height 34
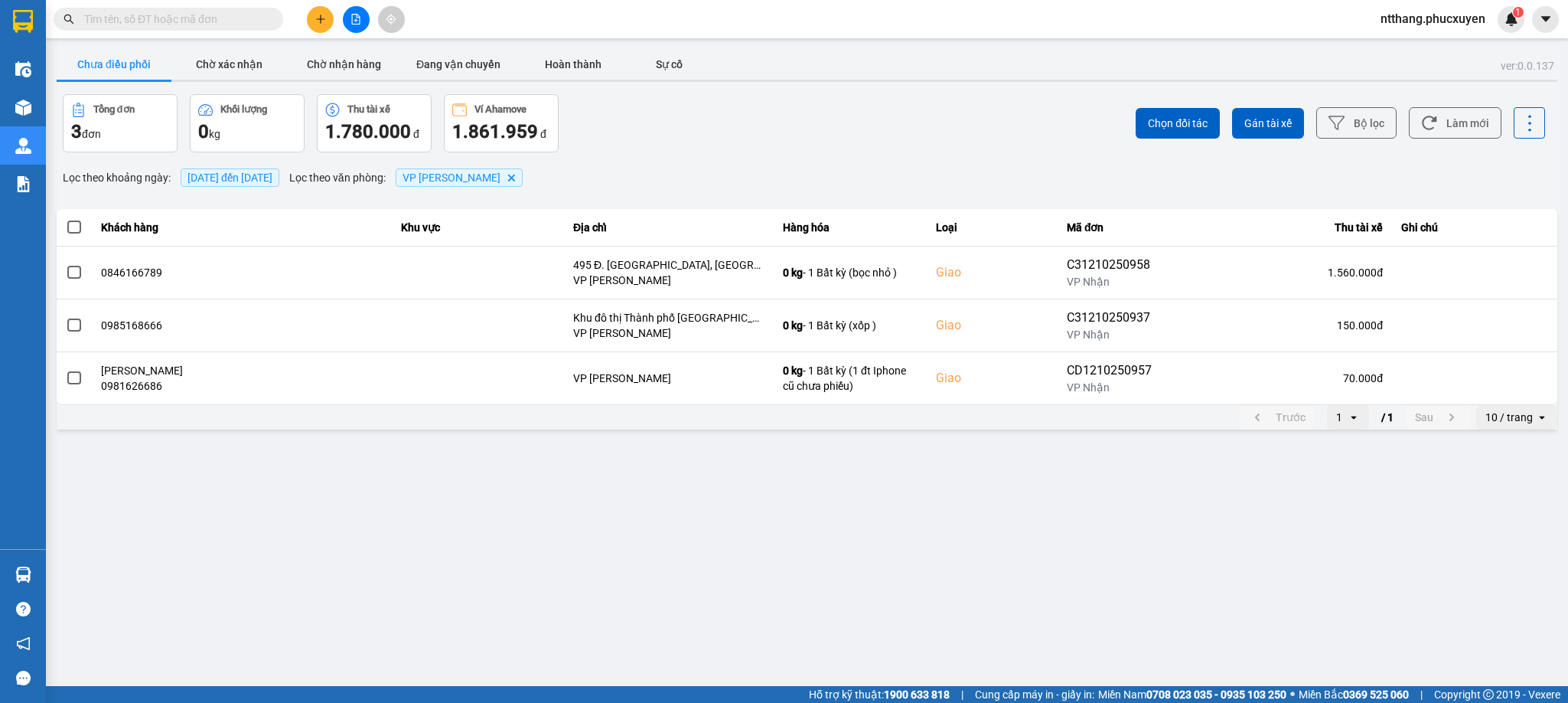
click at [769, 526] on section "Kết quả tìm kiếm ( 0 ) Bộ lọc No Data ntthang.phucxuyen 1 Điều hành xe Kho hàng…" at bounding box center [784, 352] width 1568 height 703
click at [769, 526] on main "ver: 0.0.137 Chưa điều phối Chờ xác nhận Chờ nhận hàng Đang vận chuyển Hoàn thà…" at bounding box center [784, 343] width 1568 height 686
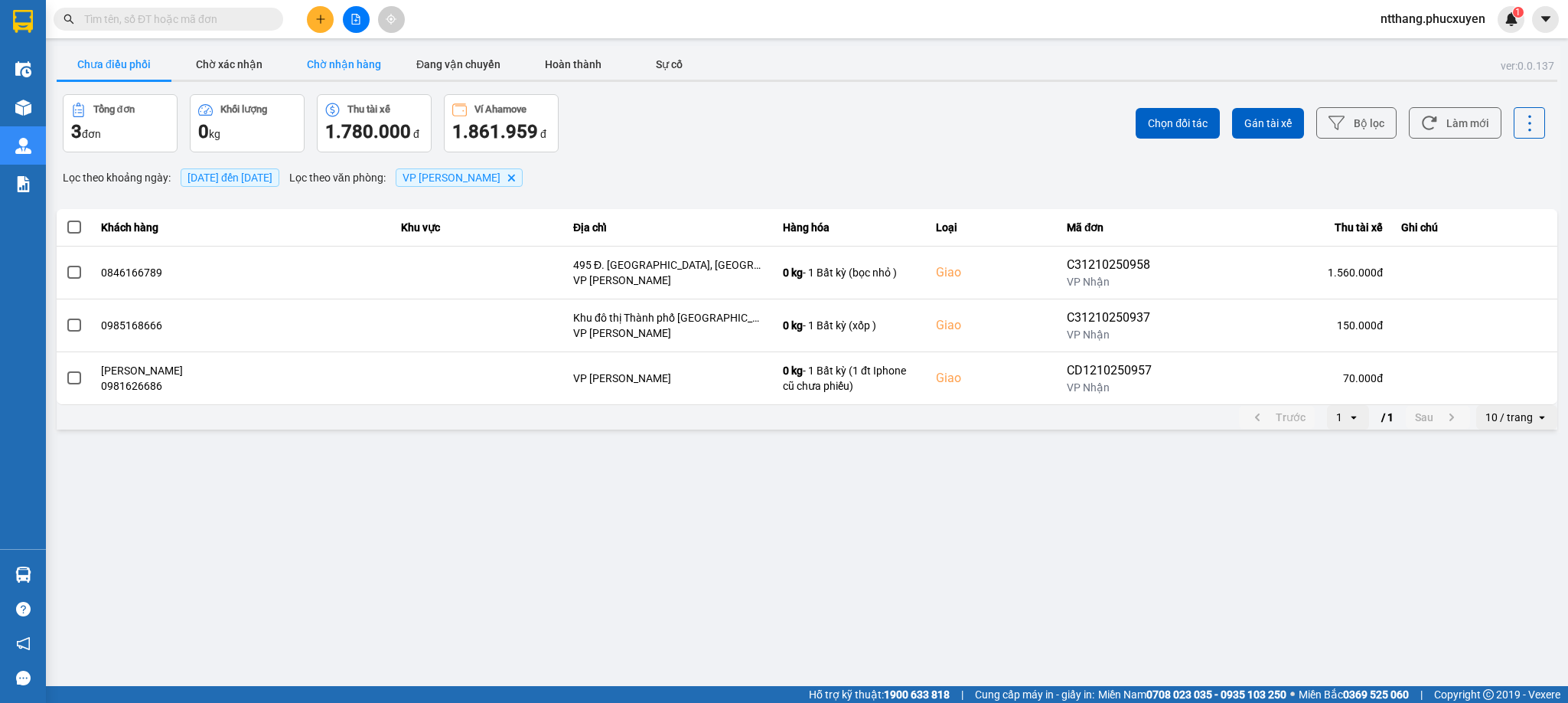
click at [327, 63] on button "Chờ nhận hàng" at bounding box center [343, 64] width 115 height 31
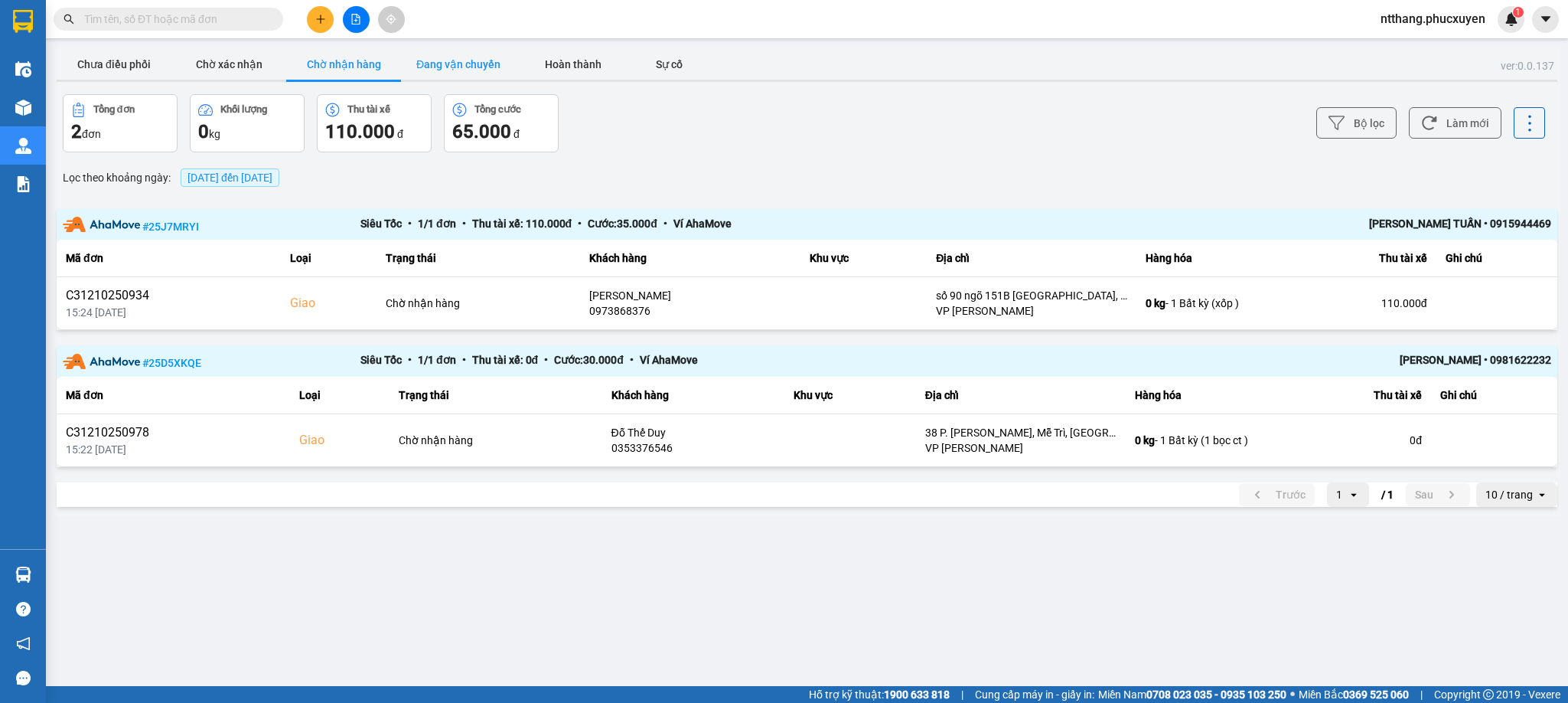
click at [450, 62] on button "Đang vận chuyển" at bounding box center [458, 64] width 115 height 31
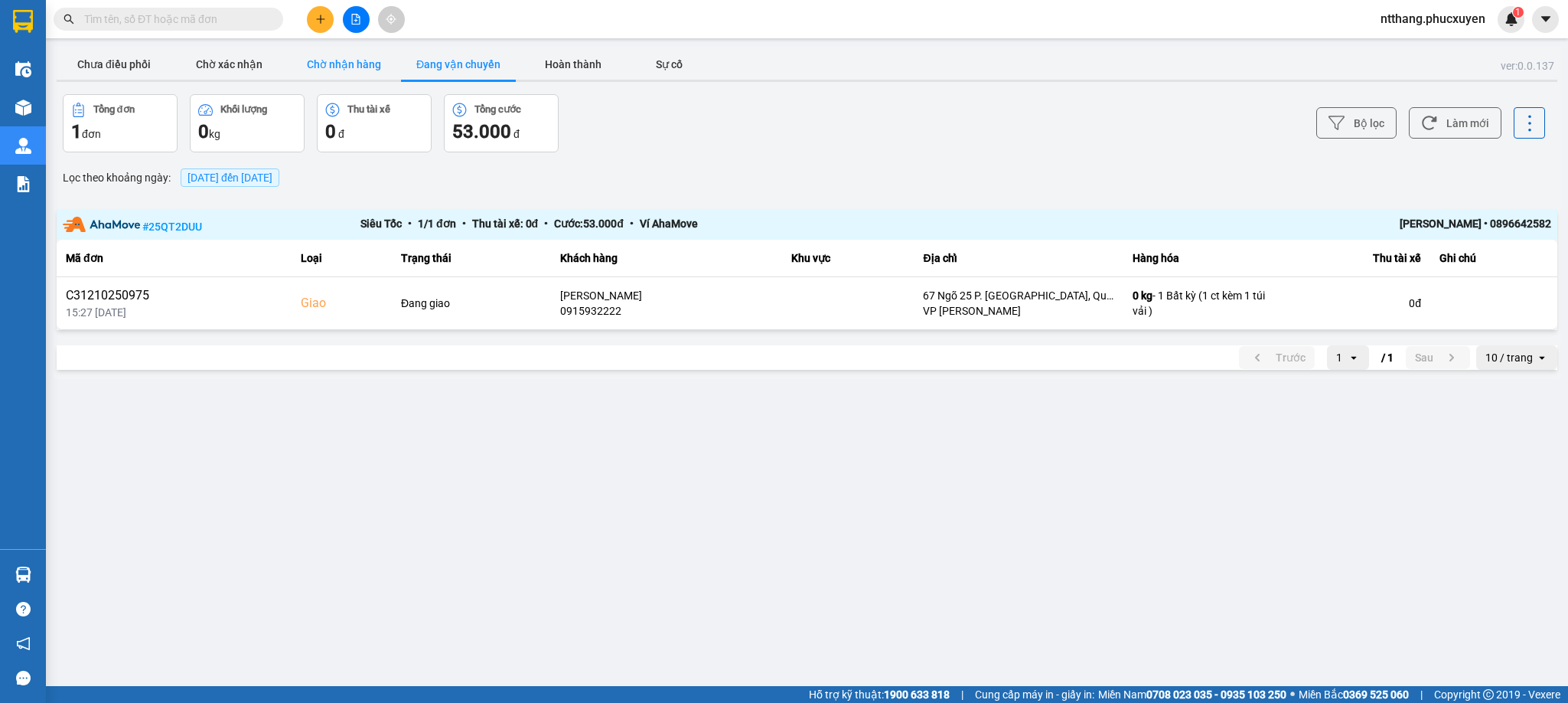
click at [359, 65] on button "Chờ nhận hàng" at bounding box center [343, 64] width 115 height 31
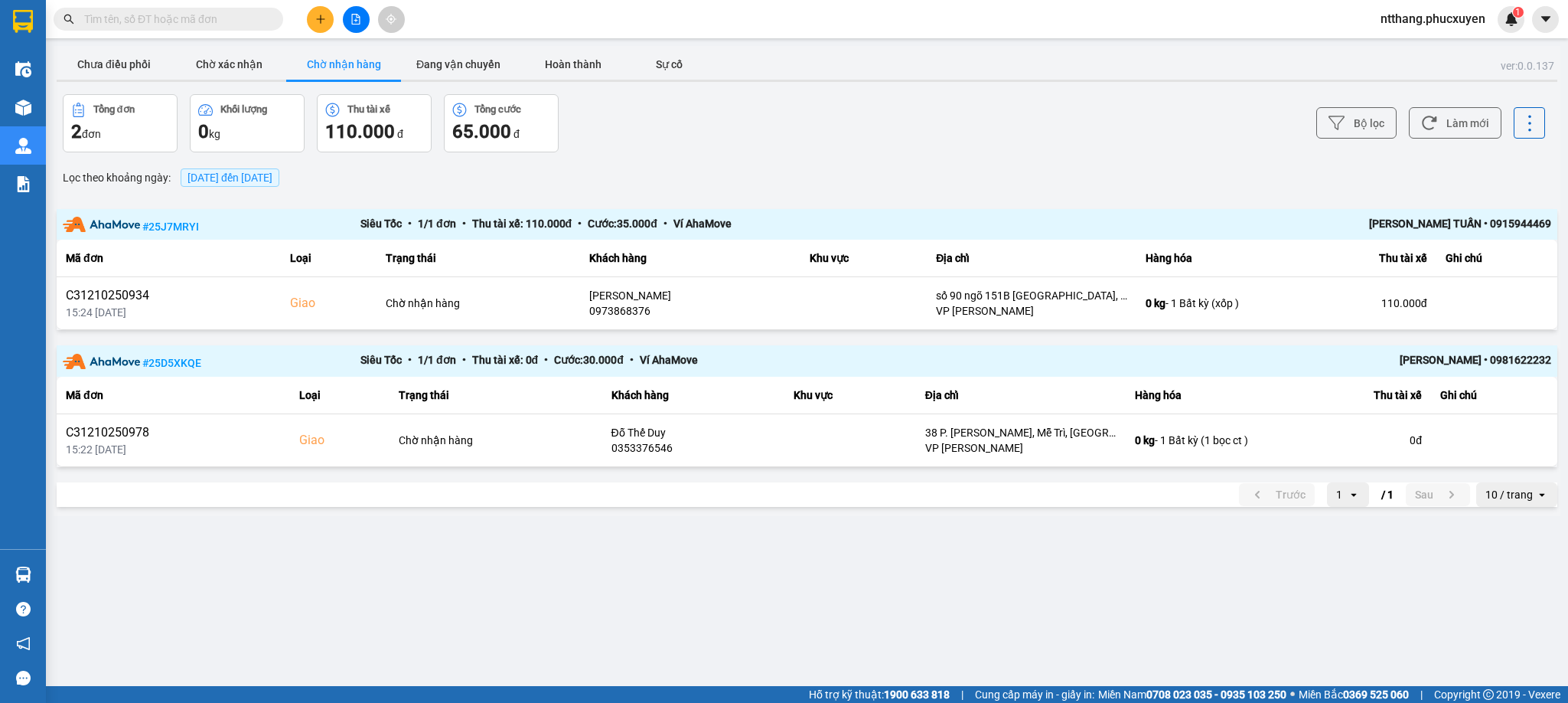
click at [1013, 90] on div "ver: 0.0.137 Chưa điều phối Chờ xác nhận Chờ nhận hàng Đang vận chuyển Hoàn thà…" at bounding box center [807, 280] width 1507 height 470
drag, startPoint x: 1011, startPoint y: 93, endPoint x: 877, endPoint y: 122, distance: 137.1
click at [877, 122] on div "Bộ lọc Làm mới" at bounding box center [1174, 123] width 741 height 58
drag, startPoint x: 935, startPoint y: 109, endPoint x: 882, endPoint y: 118, distance: 53.8
click at [882, 118] on div "Bộ lọc Làm mới" at bounding box center [1174, 123] width 741 height 58
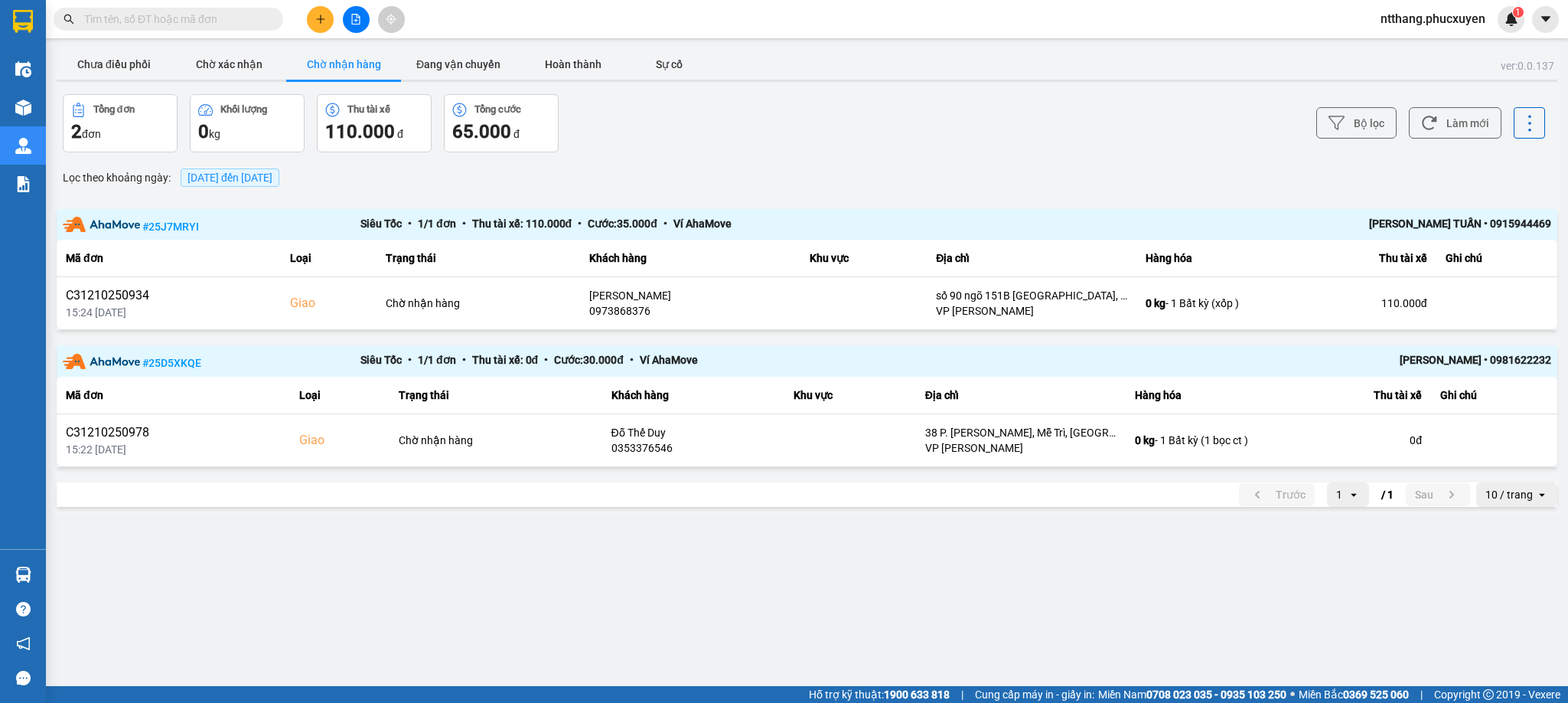
drag, startPoint x: 891, startPoint y: 116, endPoint x: 795, endPoint y: 120, distance: 96.1
click at [795, 120] on div "Tổng đơn 2 đơn Khối lượng 0 kg Thu tài xế 110.000 đ Tổng cước 65.000 đ" at bounding box center [433, 123] width 741 height 58
drag, startPoint x: 884, startPoint y: 117, endPoint x: 791, endPoint y: 133, distance: 94.4
click at [791, 133] on div "Tổng đơn 2 đơn Khối lượng 0 kg Thu tài xế 110.000 đ Tổng cước 65.000 đ" at bounding box center [433, 123] width 741 height 58
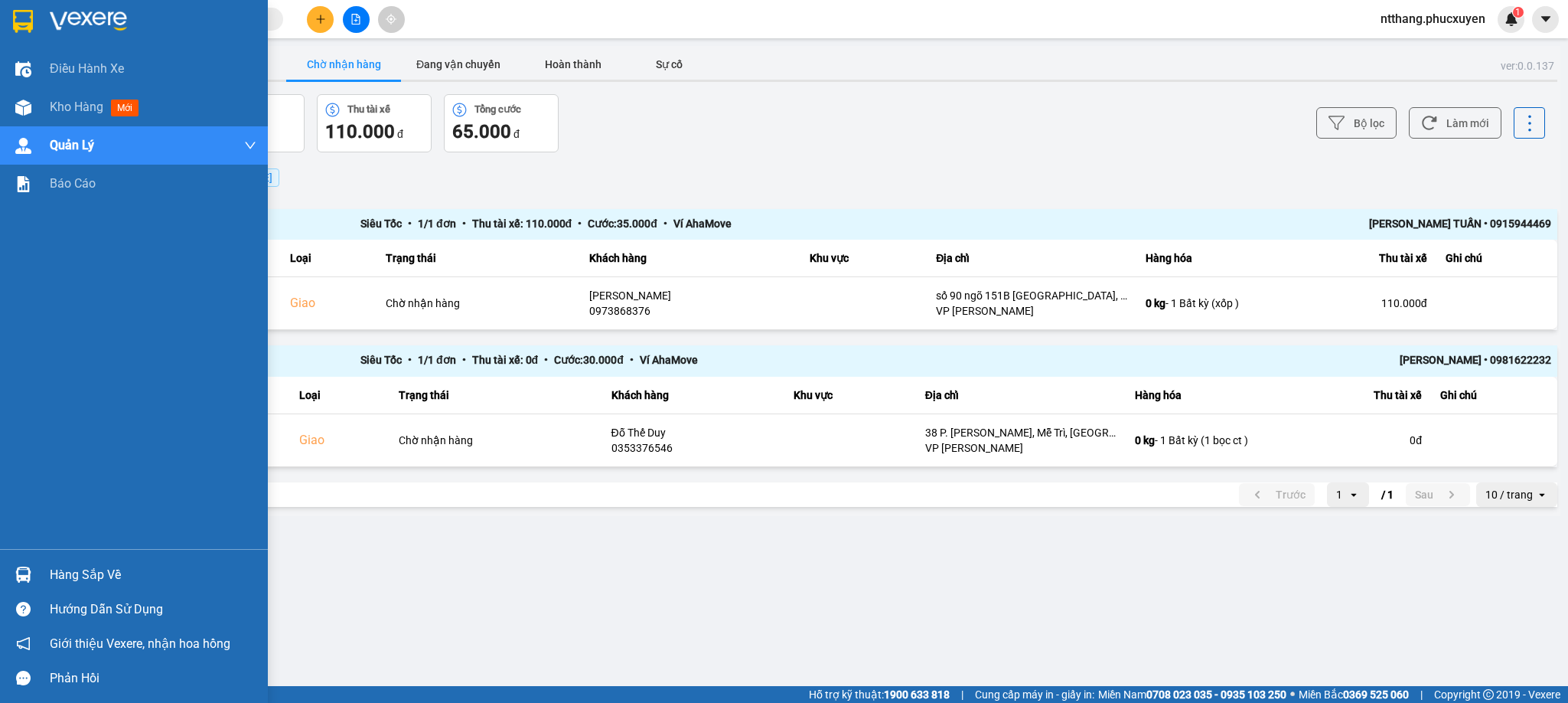
click at [29, 585] on div at bounding box center [23, 574] width 27 height 27
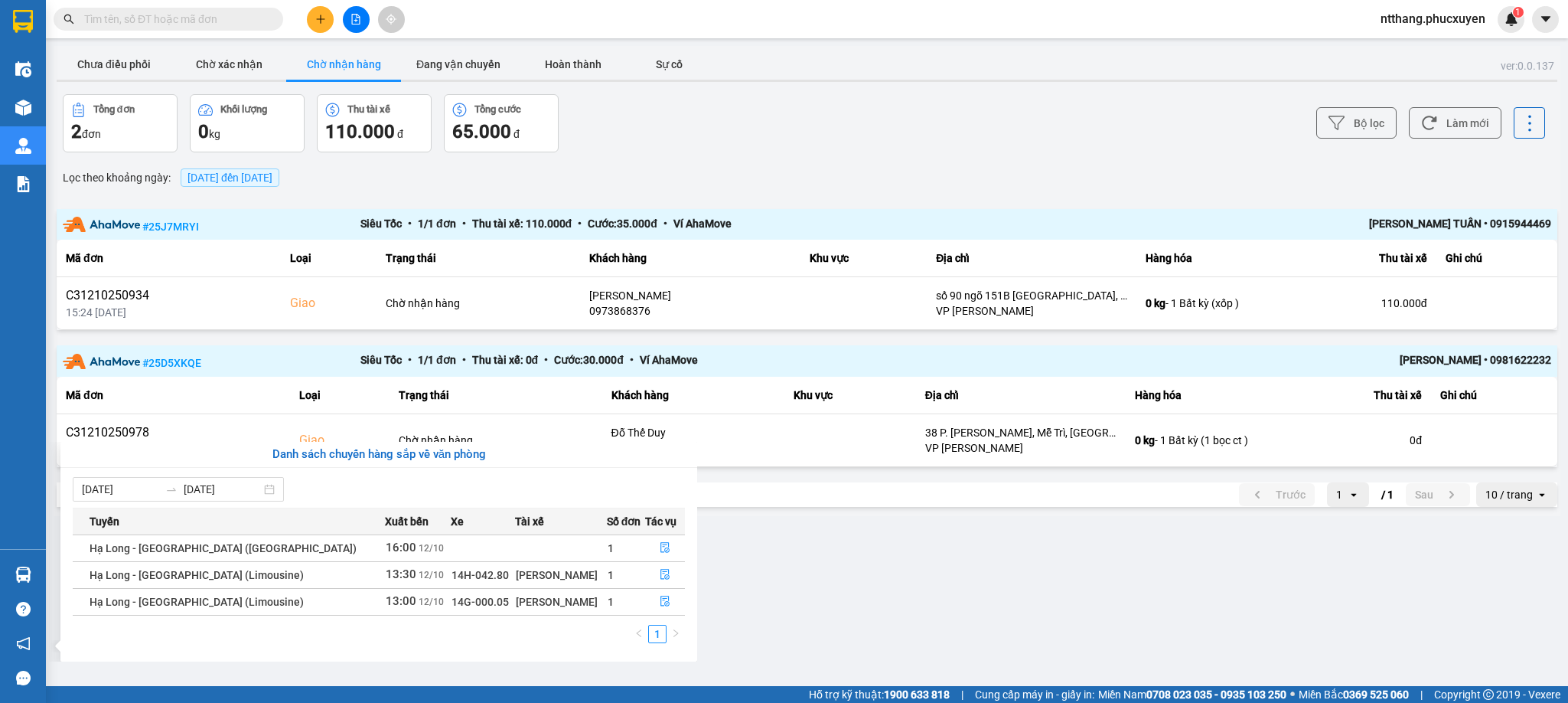
click at [923, 556] on section "Kết quả tìm kiếm ( 0 ) Bộ lọc No Data ntthang.phucxuyen 1 Điều hành xe Kho hàng…" at bounding box center [784, 352] width 1568 height 703
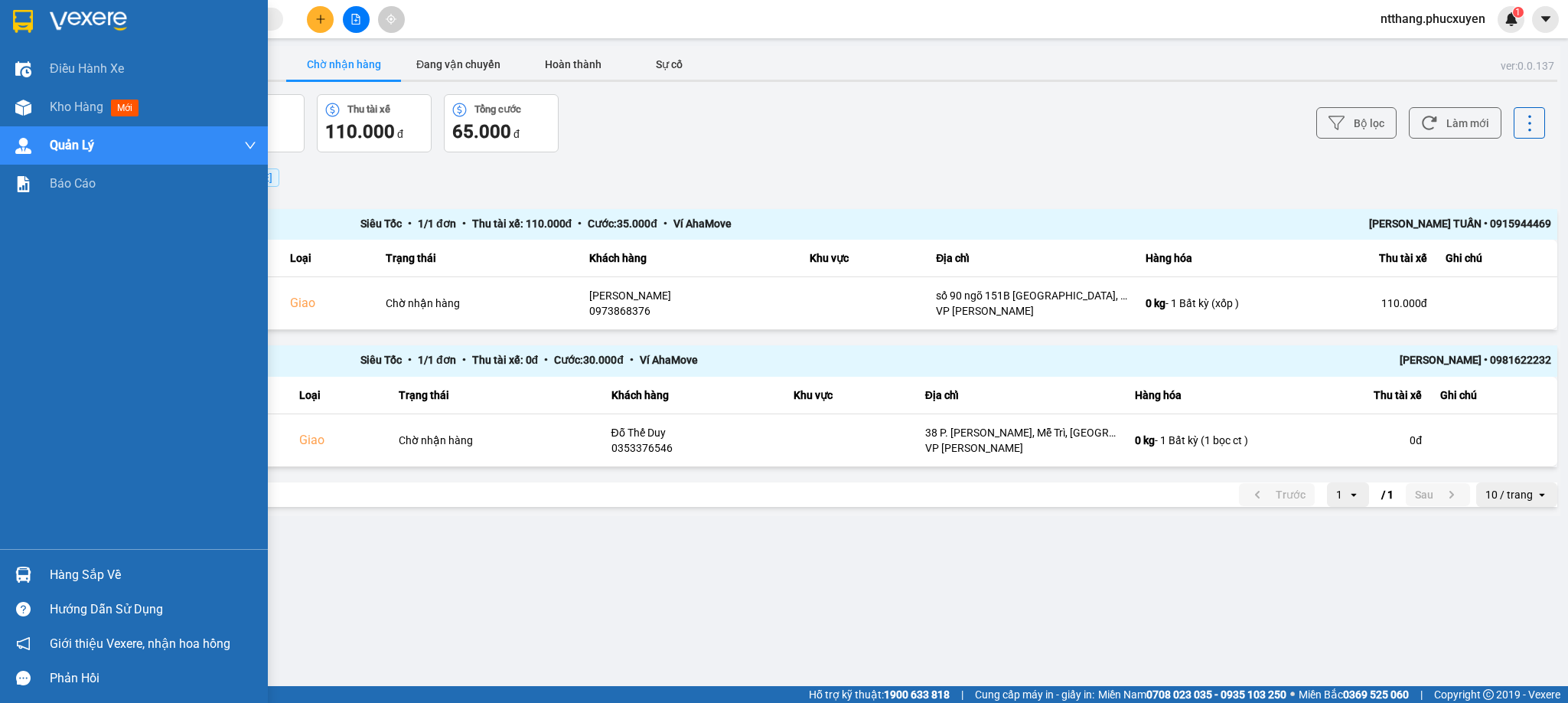
click at [10, 564] on div at bounding box center [23, 574] width 27 height 27
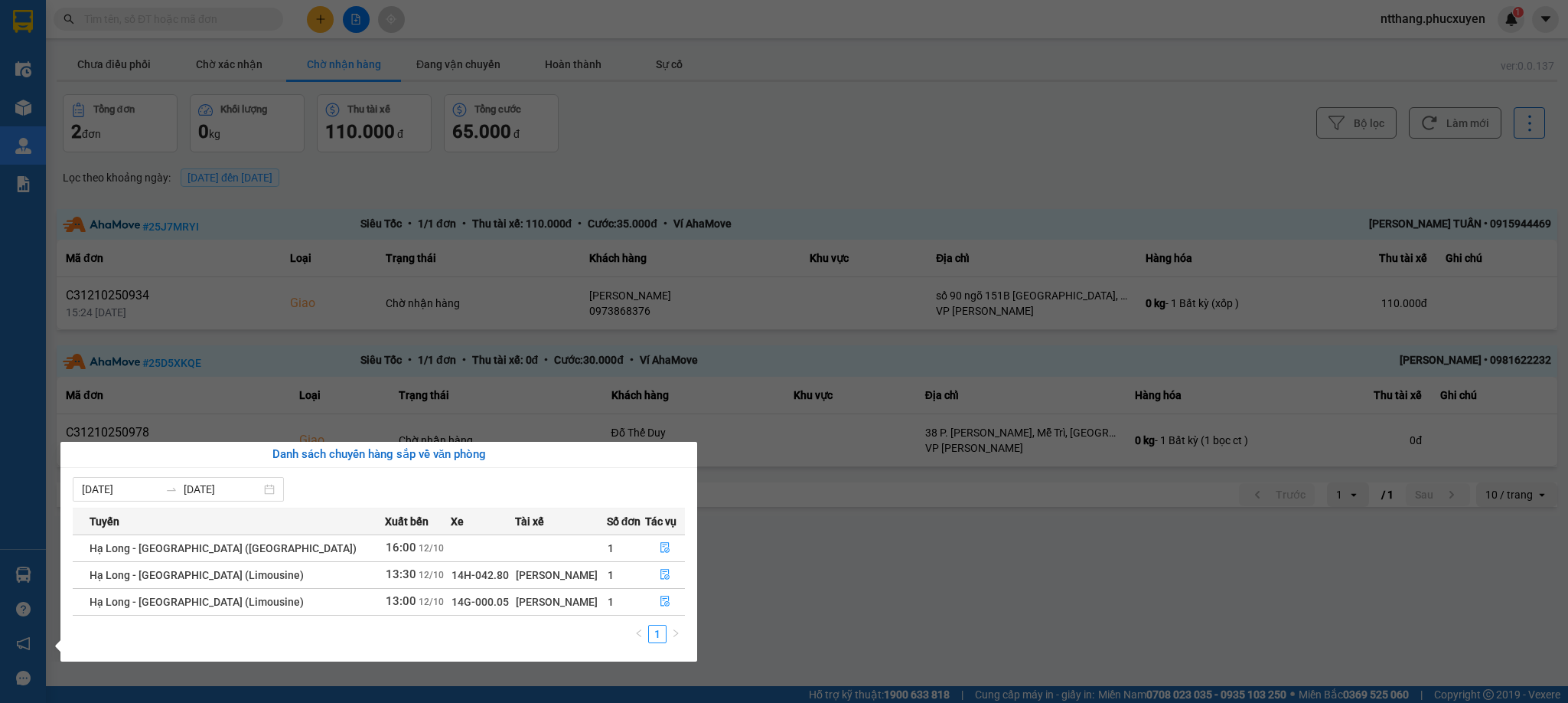
click at [807, 592] on section "Kết quả tìm kiếm ( 0 ) Bộ lọc No Data ntthang.phucxuyen 1 Điều hành xe Kho hàng…" at bounding box center [784, 352] width 1568 height 703
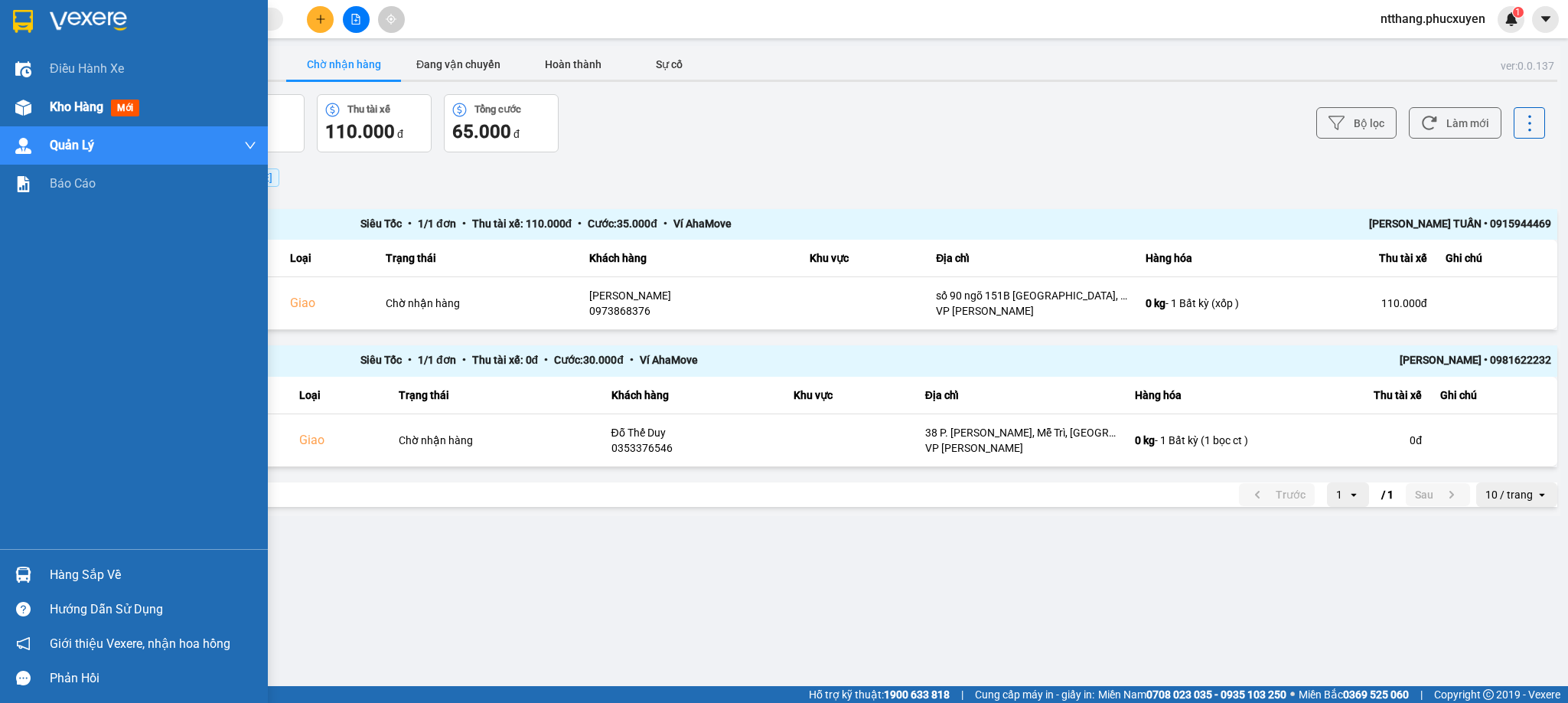
click at [44, 104] on div "Kho hàng mới" at bounding box center [134, 107] width 268 height 39
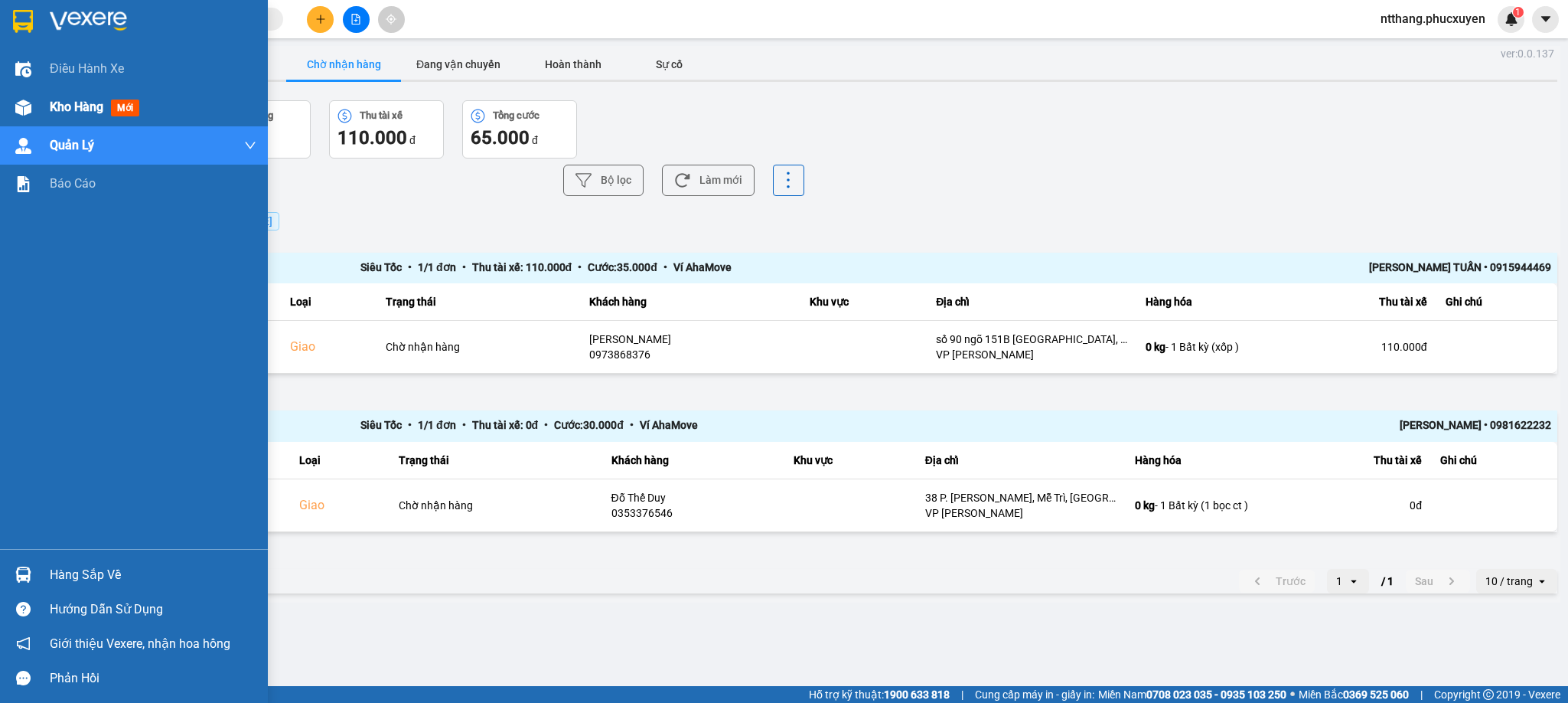
click at [41, 104] on div "Kho hàng mới" at bounding box center [134, 107] width 268 height 39
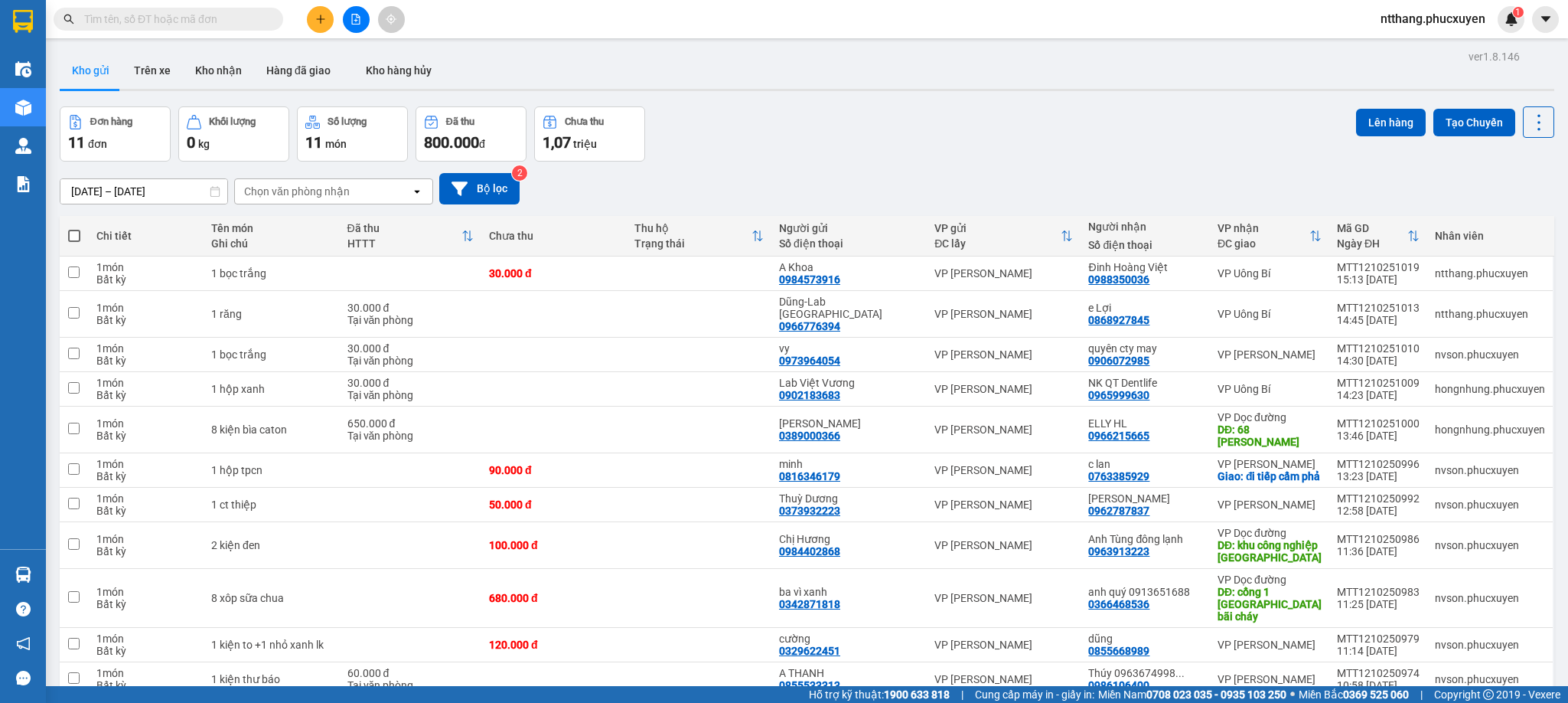
drag, startPoint x: 785, startPoint y: 129, endPoint x: 770, endPoint y: 122, distance: 16.6
click at [770, 122] on div "Đơn hàng 11 đơn Khối lượng 0 kg Số lượng 11 món Đã thu 800.000 đ Chưa thu 1,07 …" at bounding box center [806, 133] width 1494 height 55
drag, startPoint x: 769, startPoint y: 121, endPoint x: 749, endPoint y: 115, distance: 20.9
click at [749, 115] on div "Đơn hàng 11 đơn Khối lượng 0 kg Số lượng 11 món Đã thu 800.000 đ Chưa thu 1,07 …" at bounding box center [806, 133] width 1494 height 55
drag, startPoint x: 802, startPoint y: 103, endPoint x: 781, endPoint y: 103, distance: 21.0
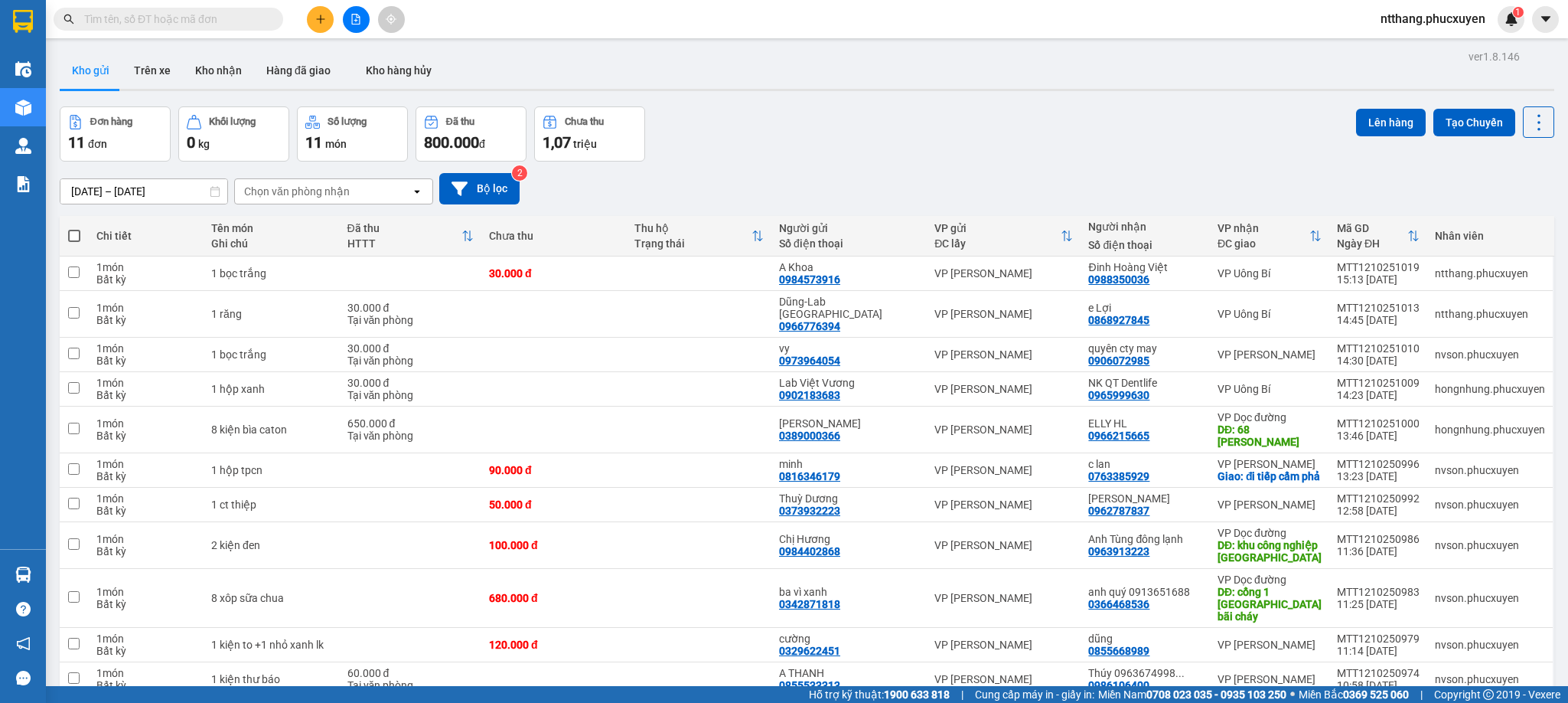
click at [781, 103] on div "ver 1.8.146 Kho gửi Trên xe Kho nhận Hàng đã giao Kho hàng hủy Đơn hàng 11 đơn …" at bounding box center [807, 398] width 1507 height 706
drag, startPoint x: 819, startPoint y: 81, endPoint x: 684, endPoint y: 83, distance: 135.0
click at [684, 83] on div "Kho gửi Trên xe Kho nhận Hàng đã giao Kho hàng hủy" at bounding box center [806, 72] width 1494 height 40
click at [203, 69] on button "Kho nhận" at bounding box center [218, 70] width 71 height 37
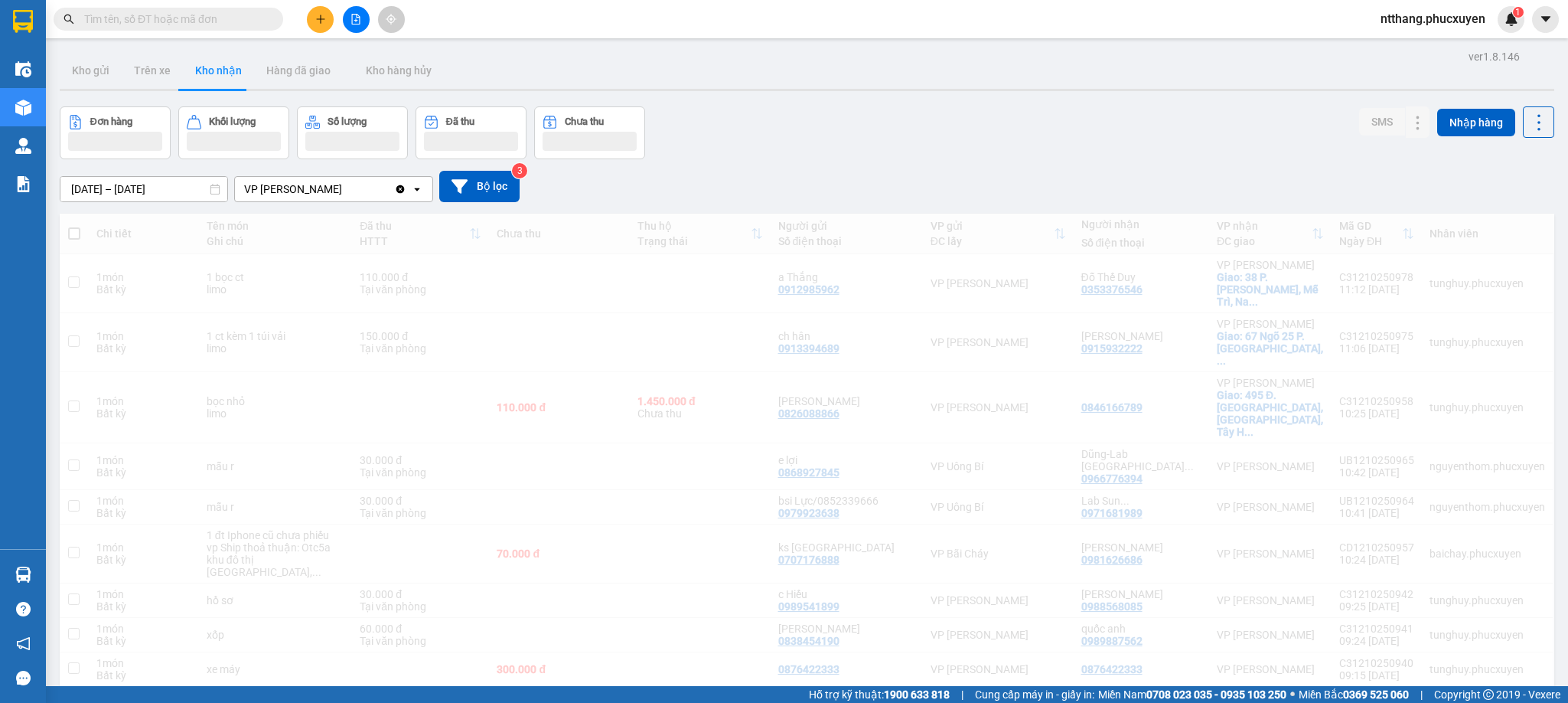
click at [949, 152] on div "Đơn hàng Khối lượng Số lượng Đã thu Chưa thu SMS Nhập hàng" at bounding box center [806, 132] width 1494 height 53
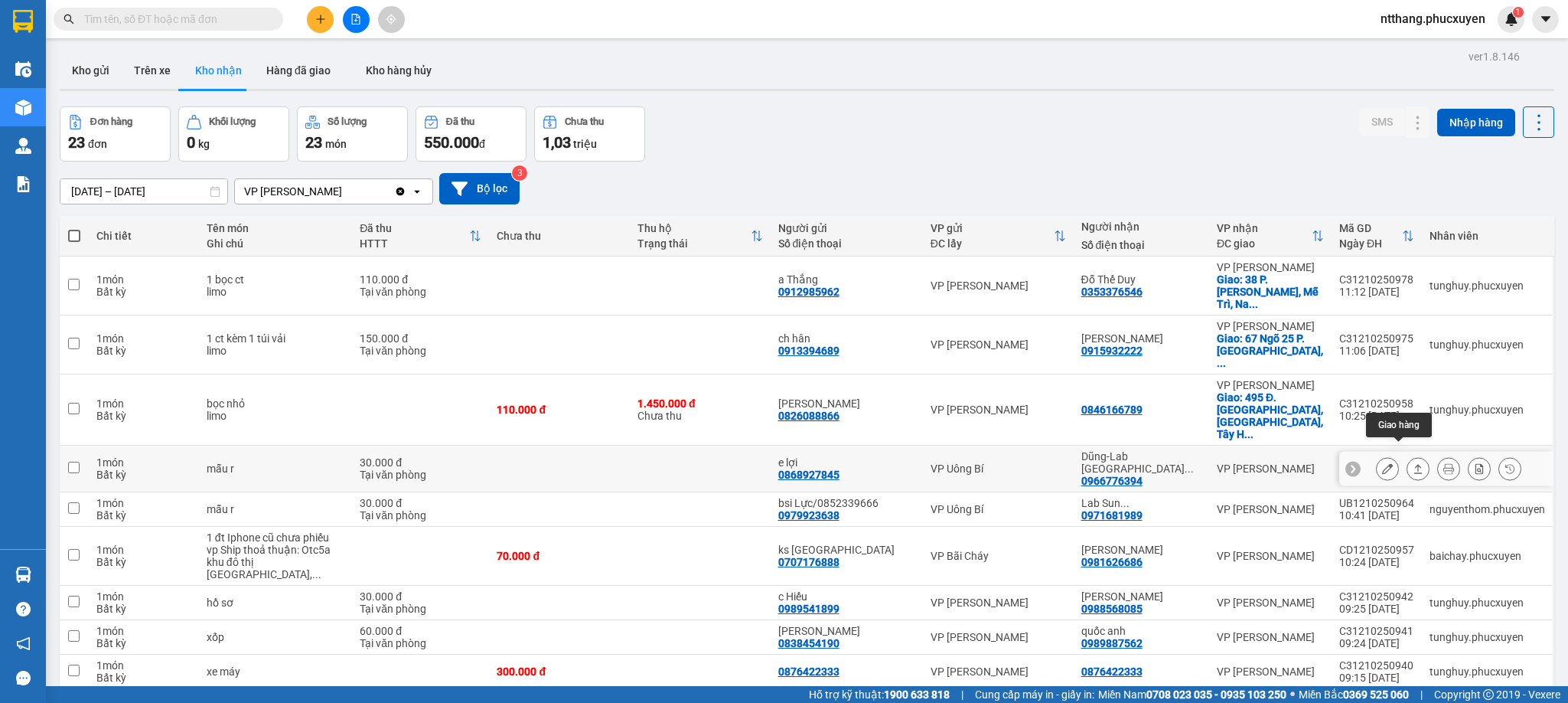
click at [1413, 463] on icon at bounding box center [1418, 468] width 11 height 11
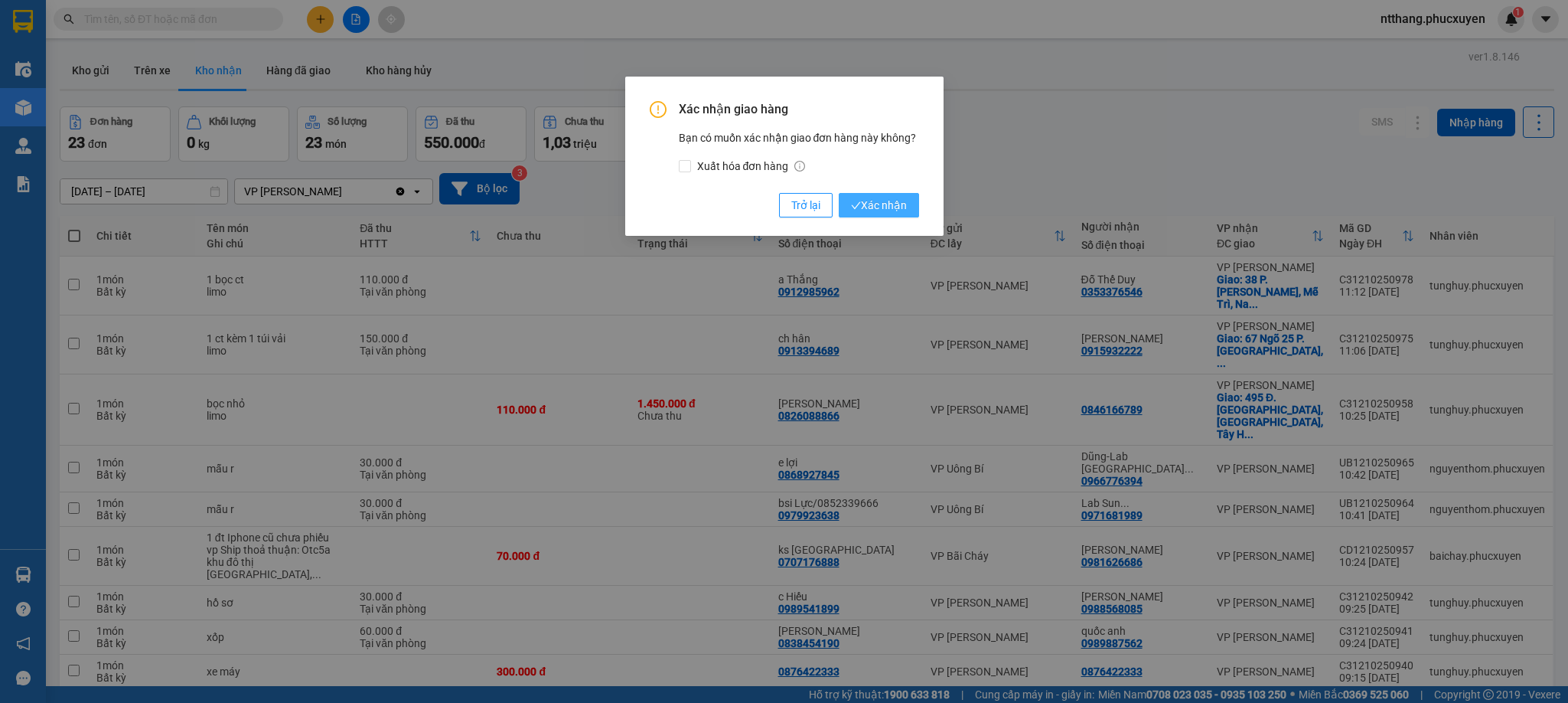
click at [909, 208] on button "Xác nhận" at bounding box center [878, 205] width 80 height 24
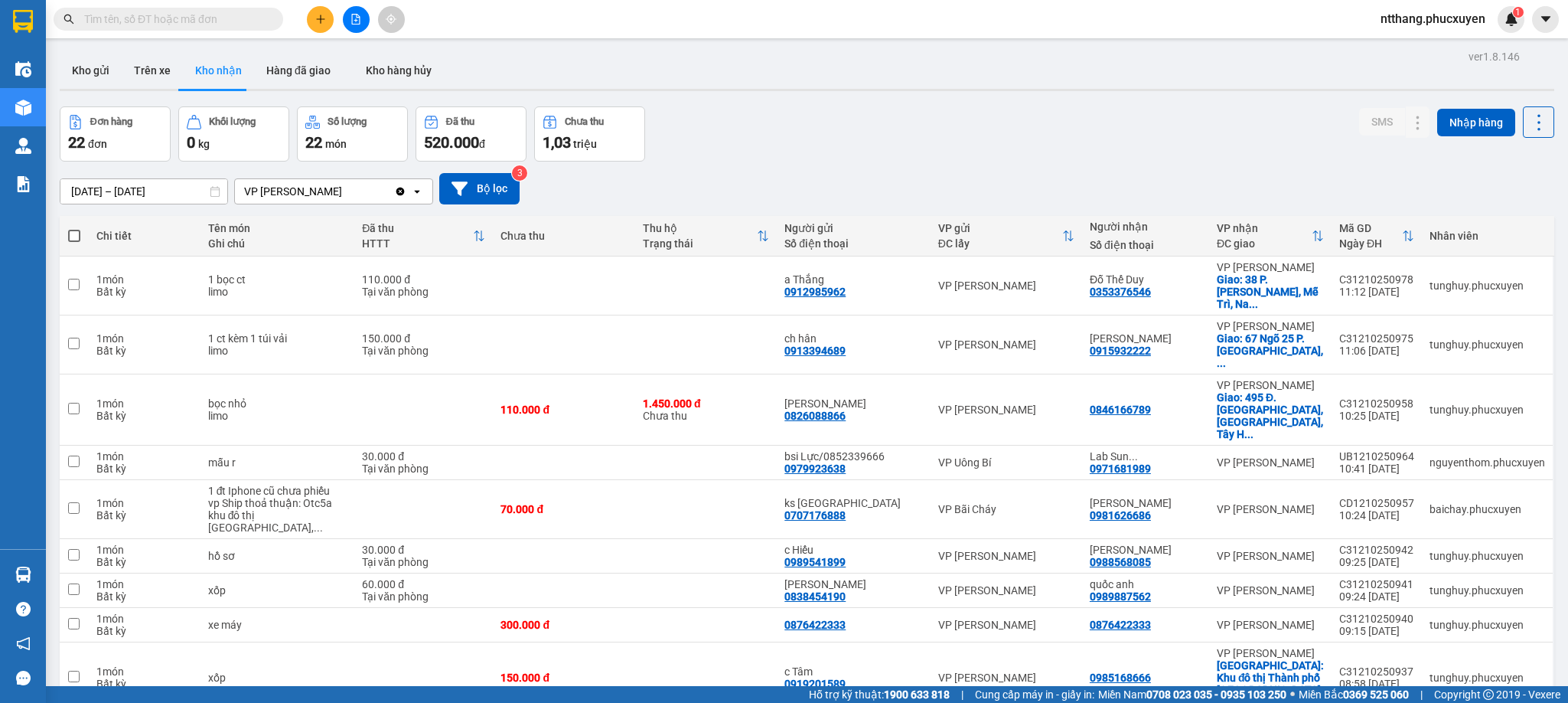
click at [211, 29] on span at bounding box center [168, 20] width 229 height 23
click at [212, 23] on input "text" at bounding box center [174, 19] width 181 height 17
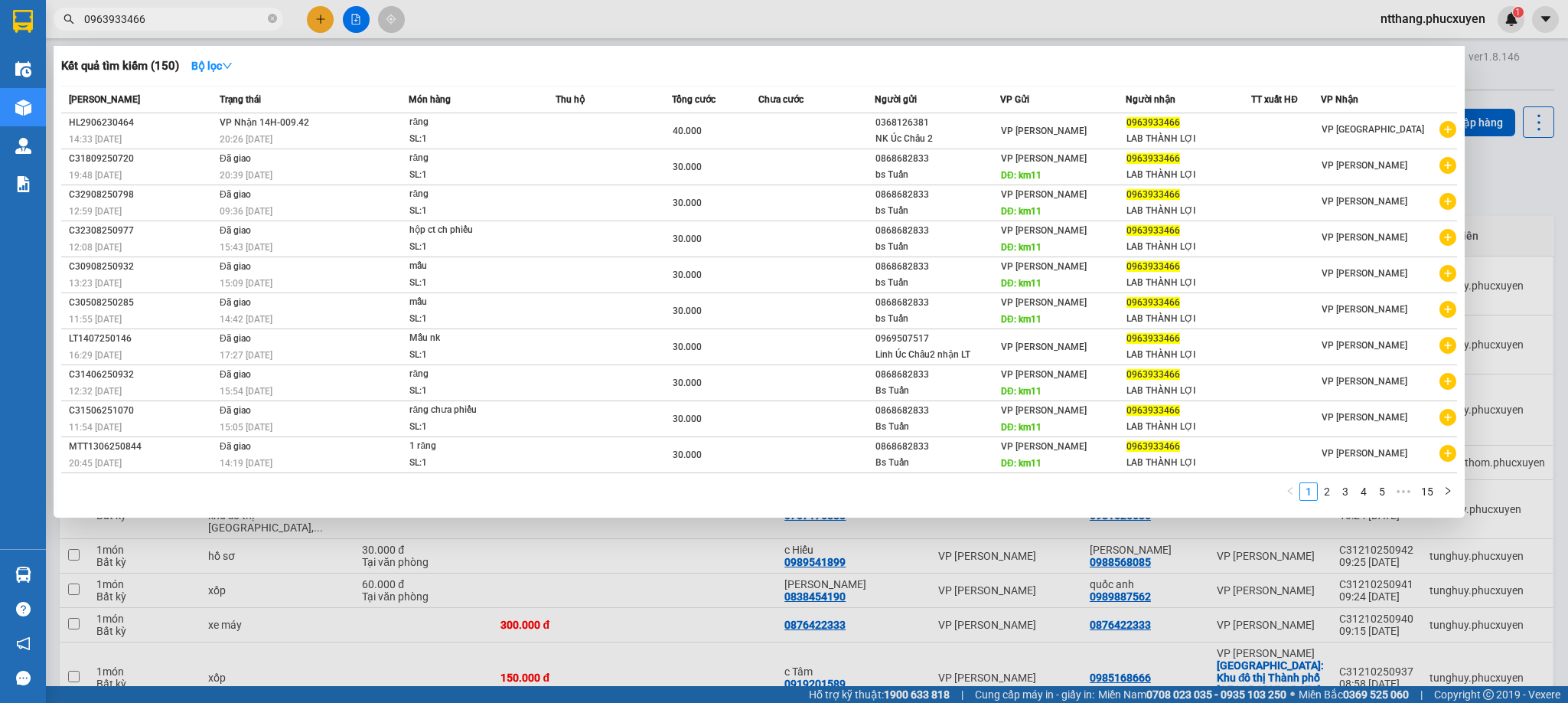
type input "0963933466"
click at [482, 18] on div at bounding box center [784, 352] width 1568 height 703
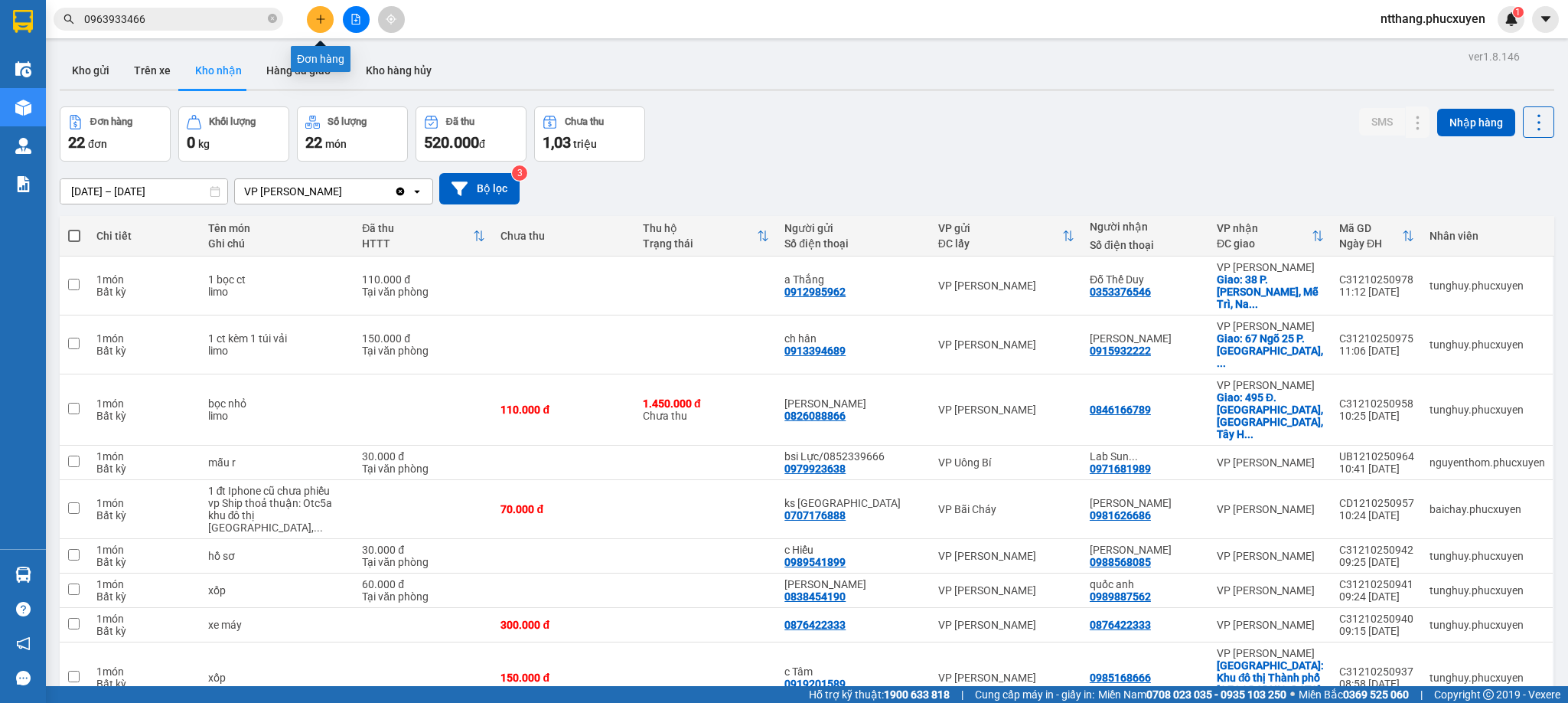
click at [322, 18] on icon "plus" at bounding box center [321, 19] width 11 height 11
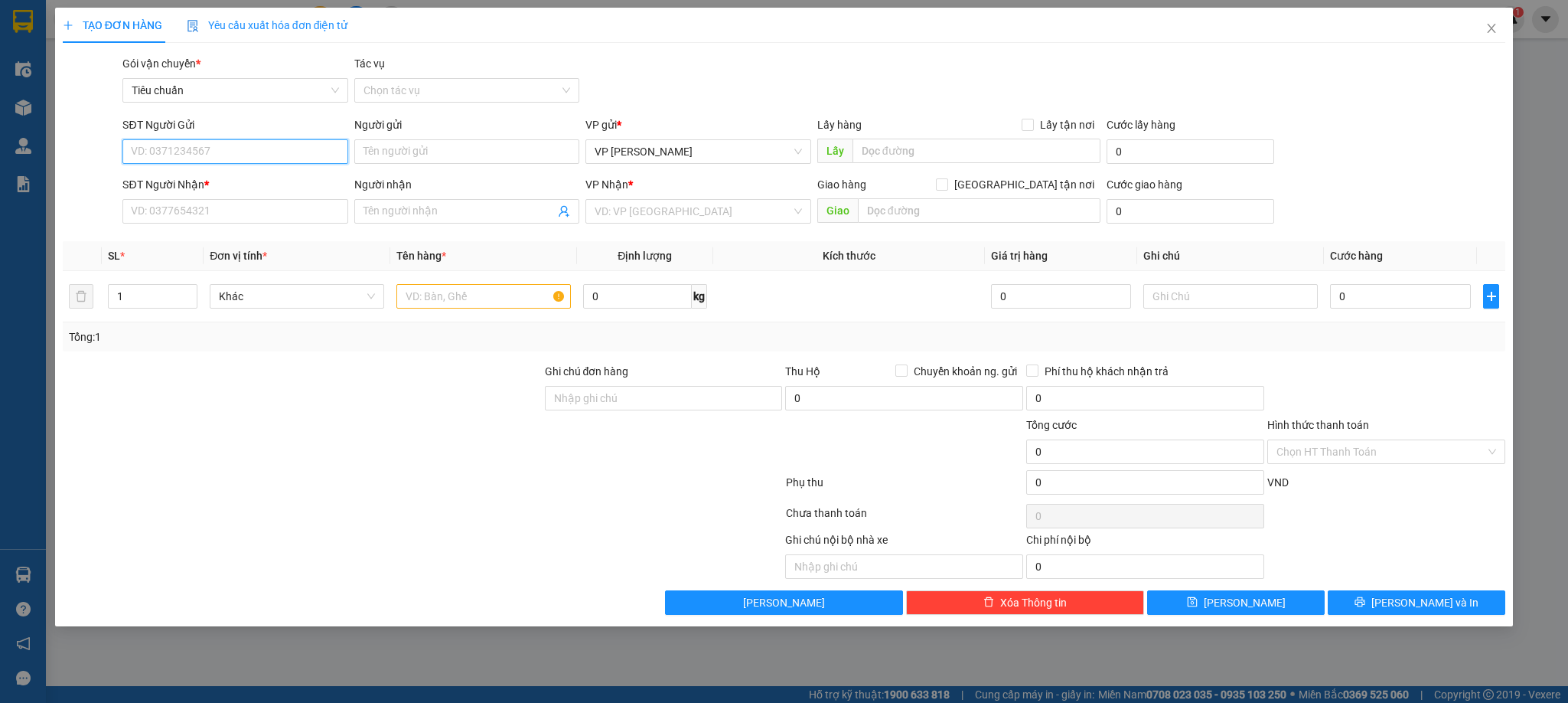
click at [257, 152] on input "SĐT Người Gửi" at bounding box center [235, 151] width 225 height 24
click at [506, 152] on input "Người gửi" at bounding box center [466, 151] width 225 height 24
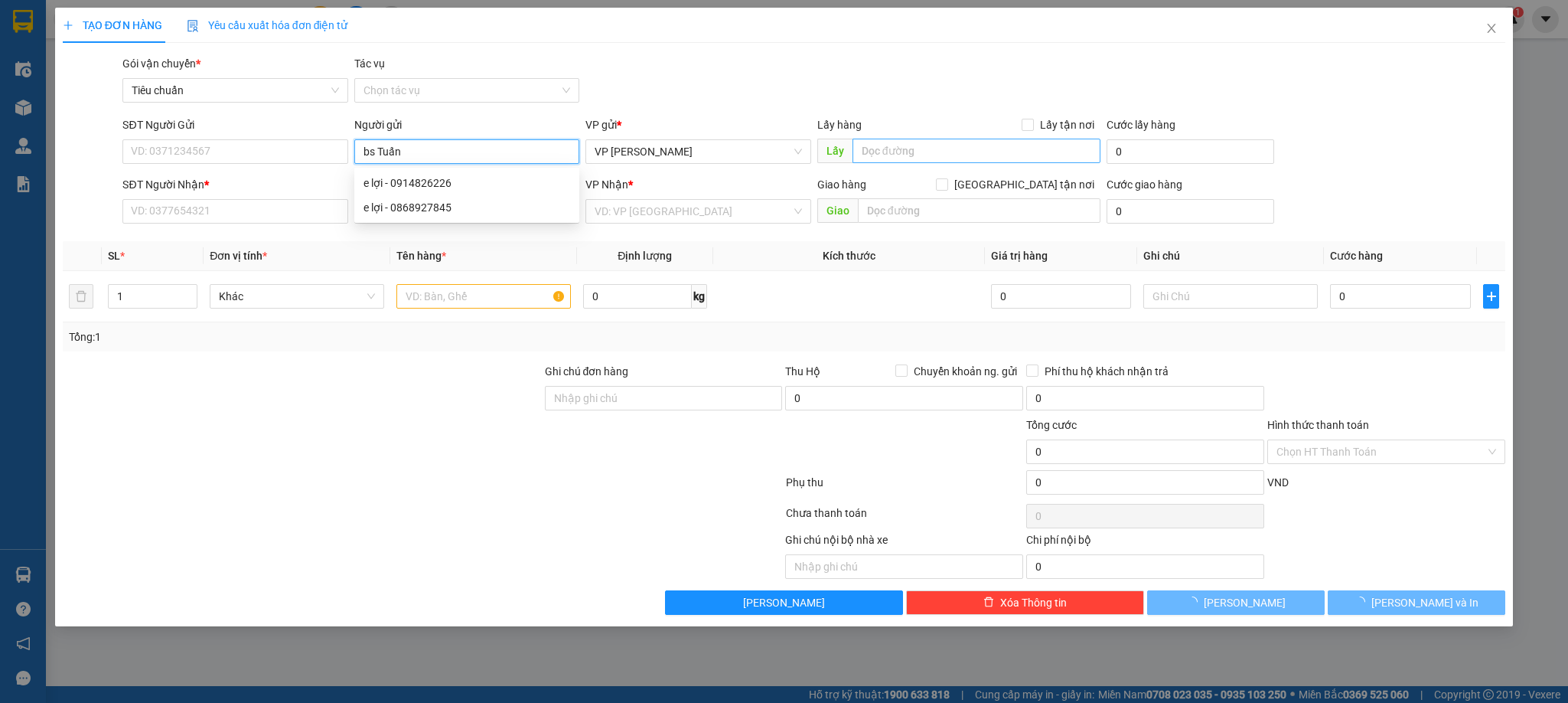
type input "bs Tuấn"
click at [997, 147] on input "text" at bounding box center [977, 150] width 248 height 24
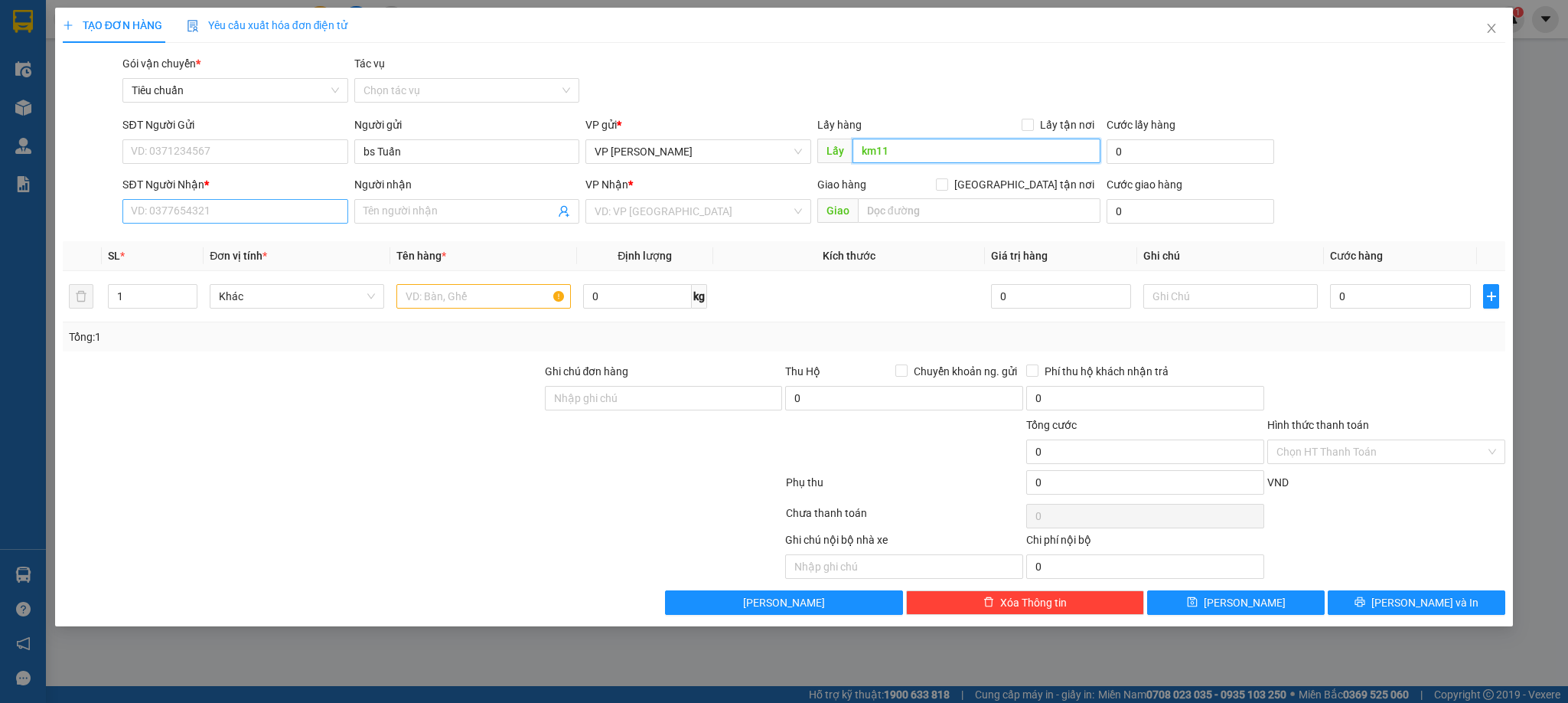
type input "km11"
click at [311, 212] on input "SĐT Người Nhận *" at bounding box center [235, 210] width 225 height 24
type input "0963933466"
drag, startPoint x: 228, startPoint y: 241, endPoint x: 297, endPoint y: 251, distance: 69.7
click at [233, 241] on div "0963933466 - LAB THÀNH LỢI" at bounding box center [235, 243] width 207 height 17
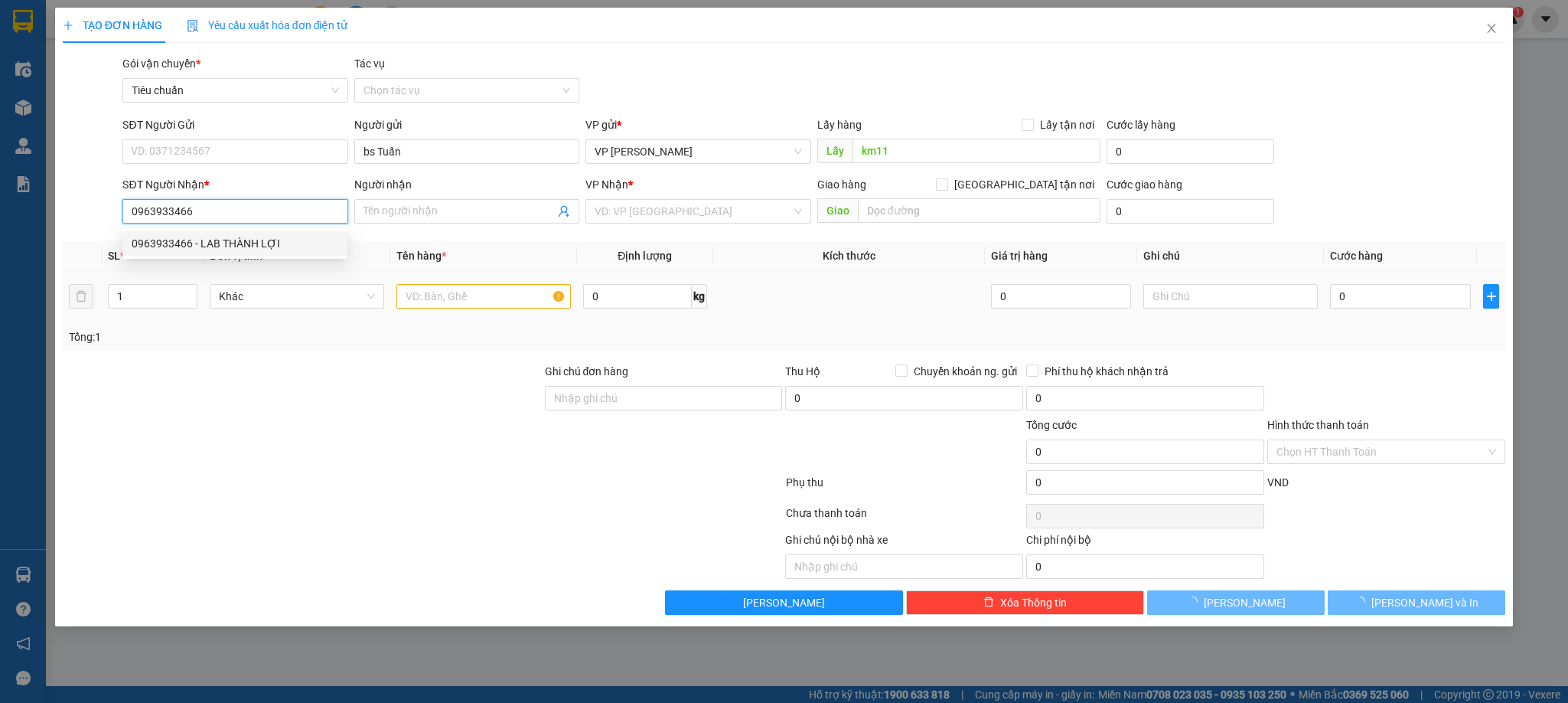
type input "LAB THÀNH LỢI"
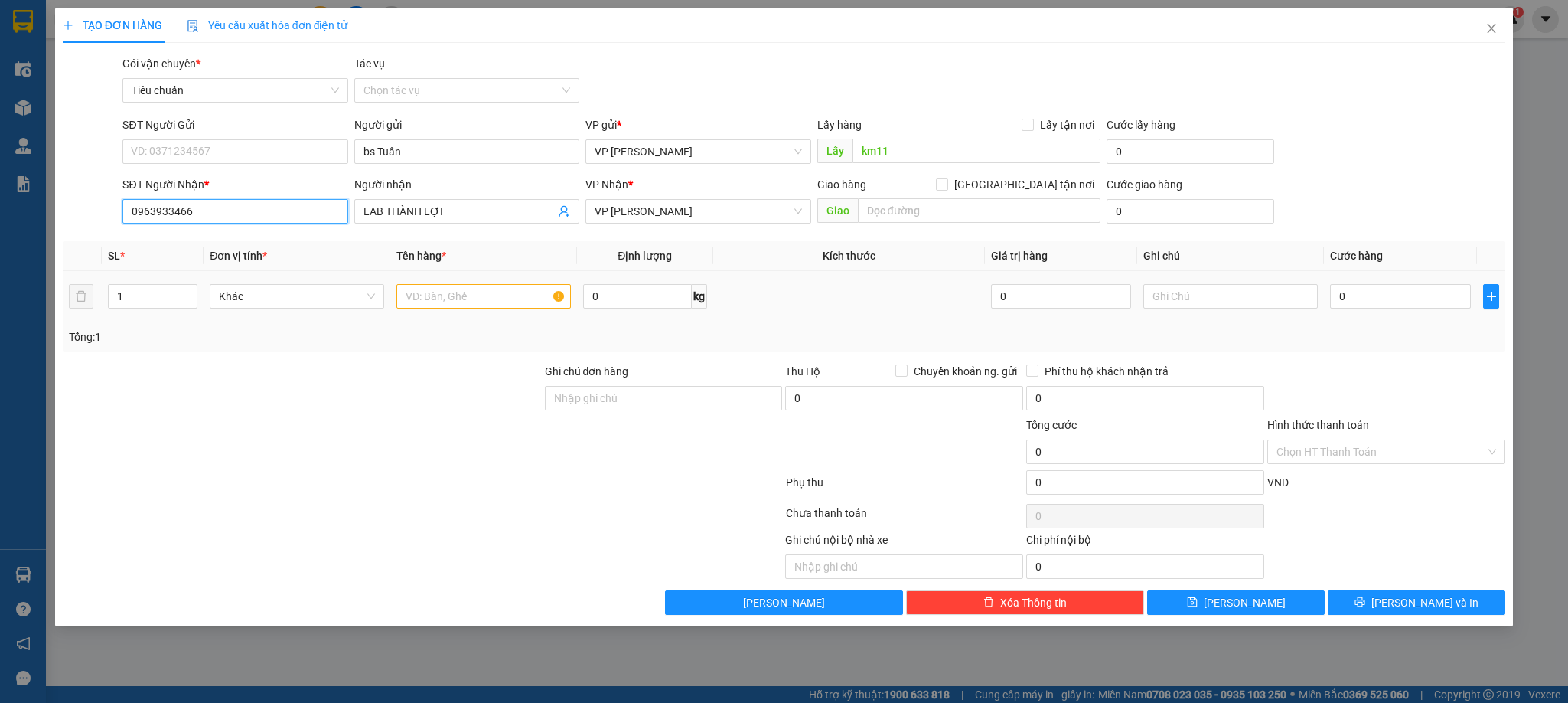
type input "0963933466"
click at [513, 306] on input "text" at bounding box center [483, 296] width 174 height 24
click at [694, 220] on span "VP [PERSON_NAME]" at bounding box center [698, 211] width 207 height 23
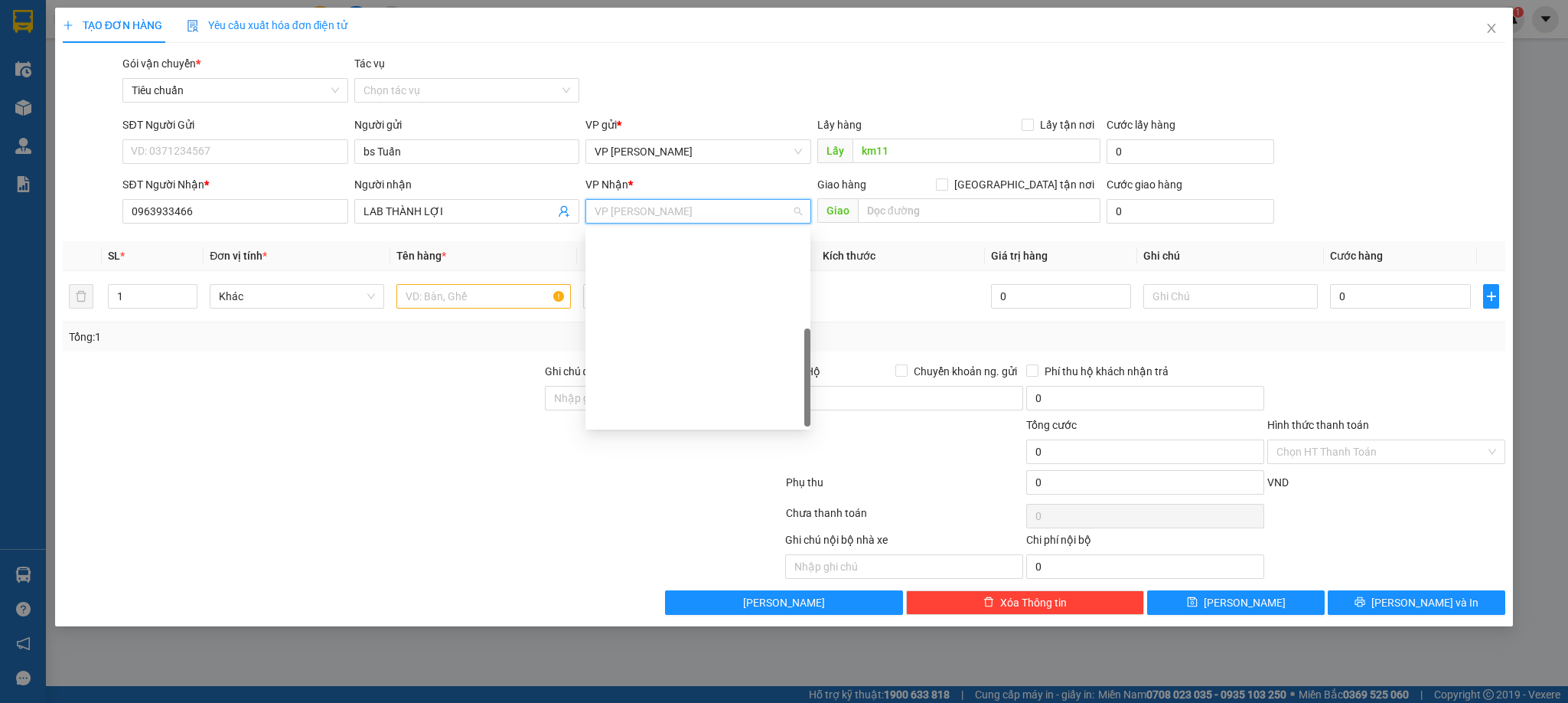
drag, startPoint x: 659, startPoint y: 390, endPoint x: 508, endPoint y: 384, distance: 151.1
click at [657, 627] on div "VP [PERSON_NAME]" at bounding box center [698, 635] width 207 height 17
click at [447, 292] on input "text" at bounding box center [483, 296] width 174 height 24
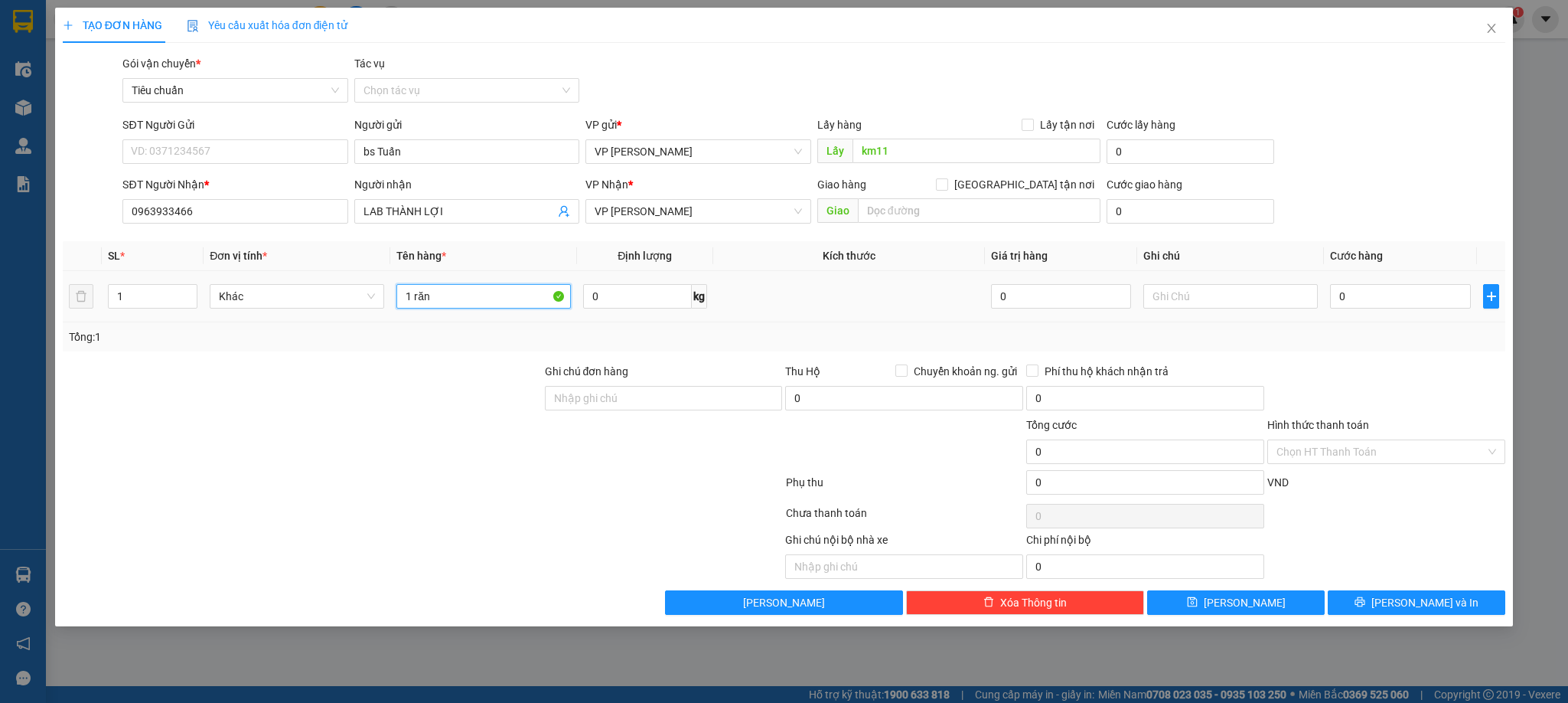
type input "1 răng"
click at [1421, 294] on input "0" at bounding box center [1400, 296] width 141 height 24
click at [1395, 378] on div at bounding box center [1386, 390] width 241 height 54
click at [1412, 609] on span "[PERSON_NAME] và In" at bounding box center [1424, 602] width 107 height 17
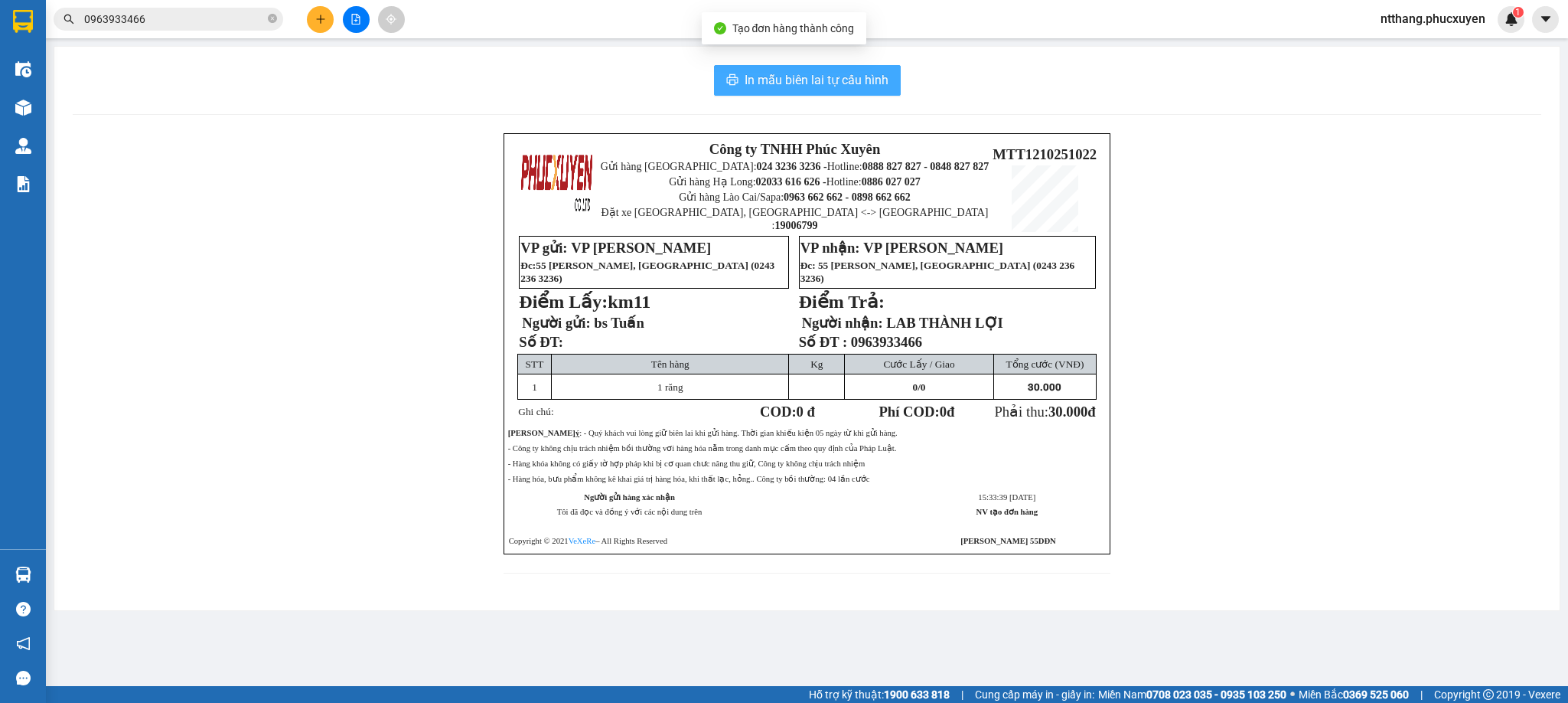
click at [858, 80] on span "In mẫu biên lai tự cấu hình" at bounding box center [817, 79] width 144 height 19
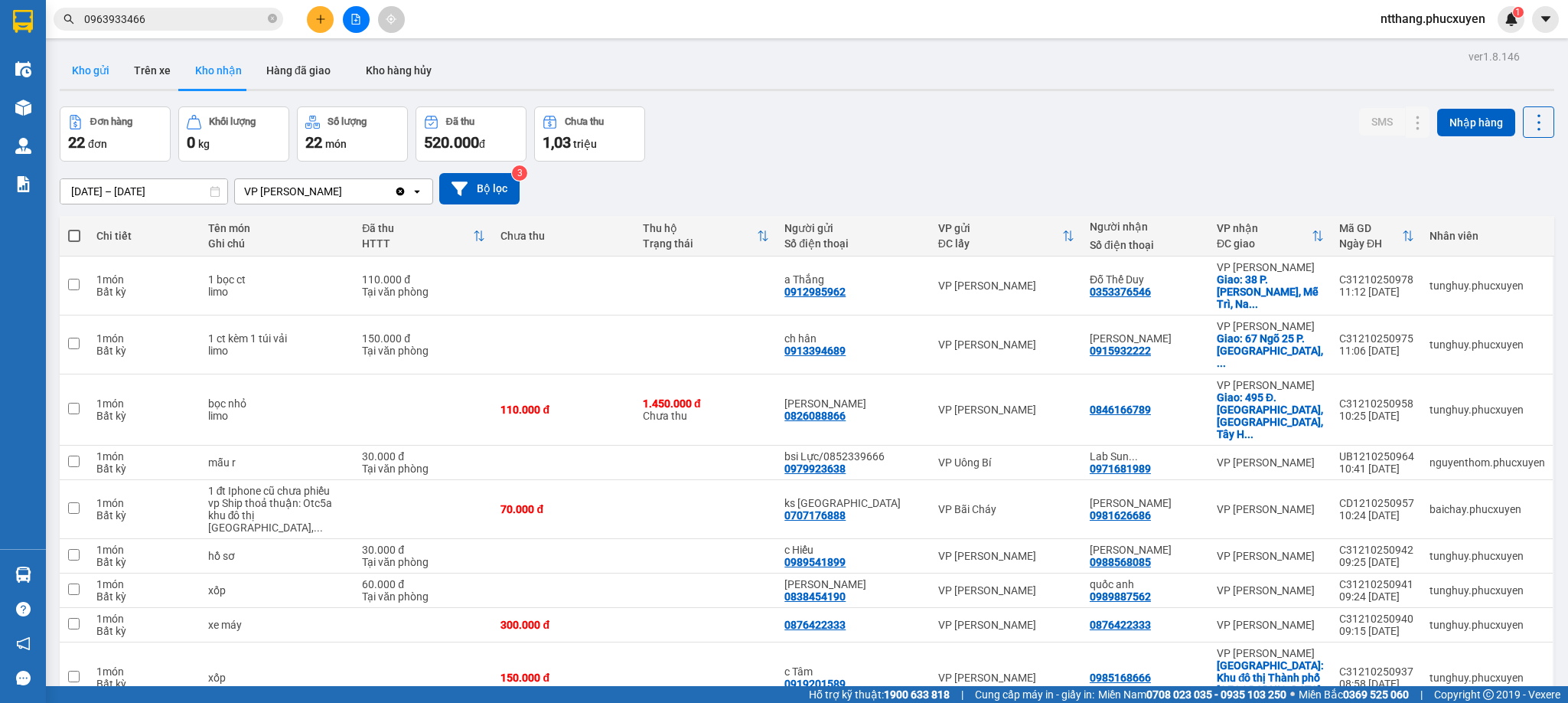
click at [97, 76] on button "Kho gửi" at bounding box center [90, 70] width 62 height 37
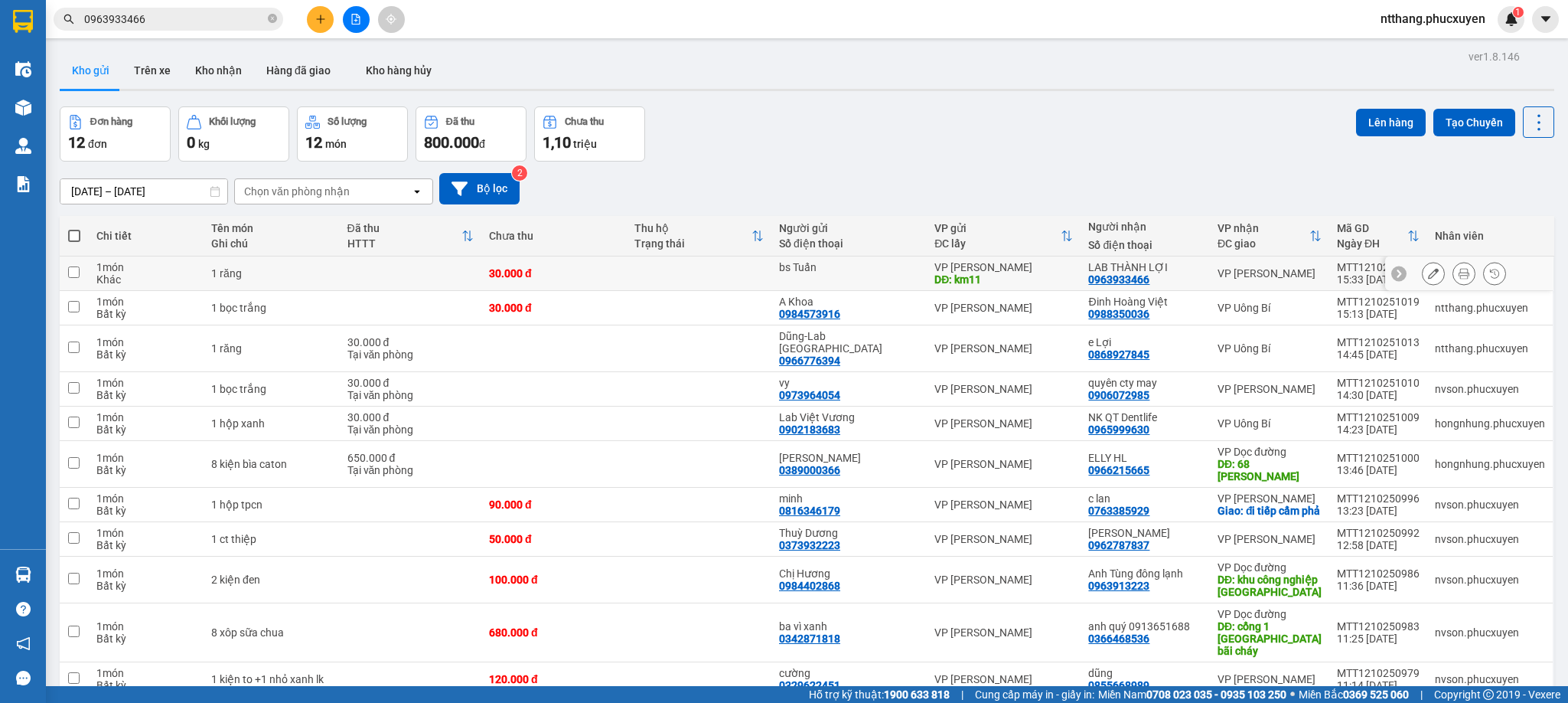
drag, startPoint x: 737, startPoint y: 271, endPoint x: 774, endPoint y: 270, distance: 37.0
click at [738, 271] on td at bounding box center [698, 273] width 145 height 34
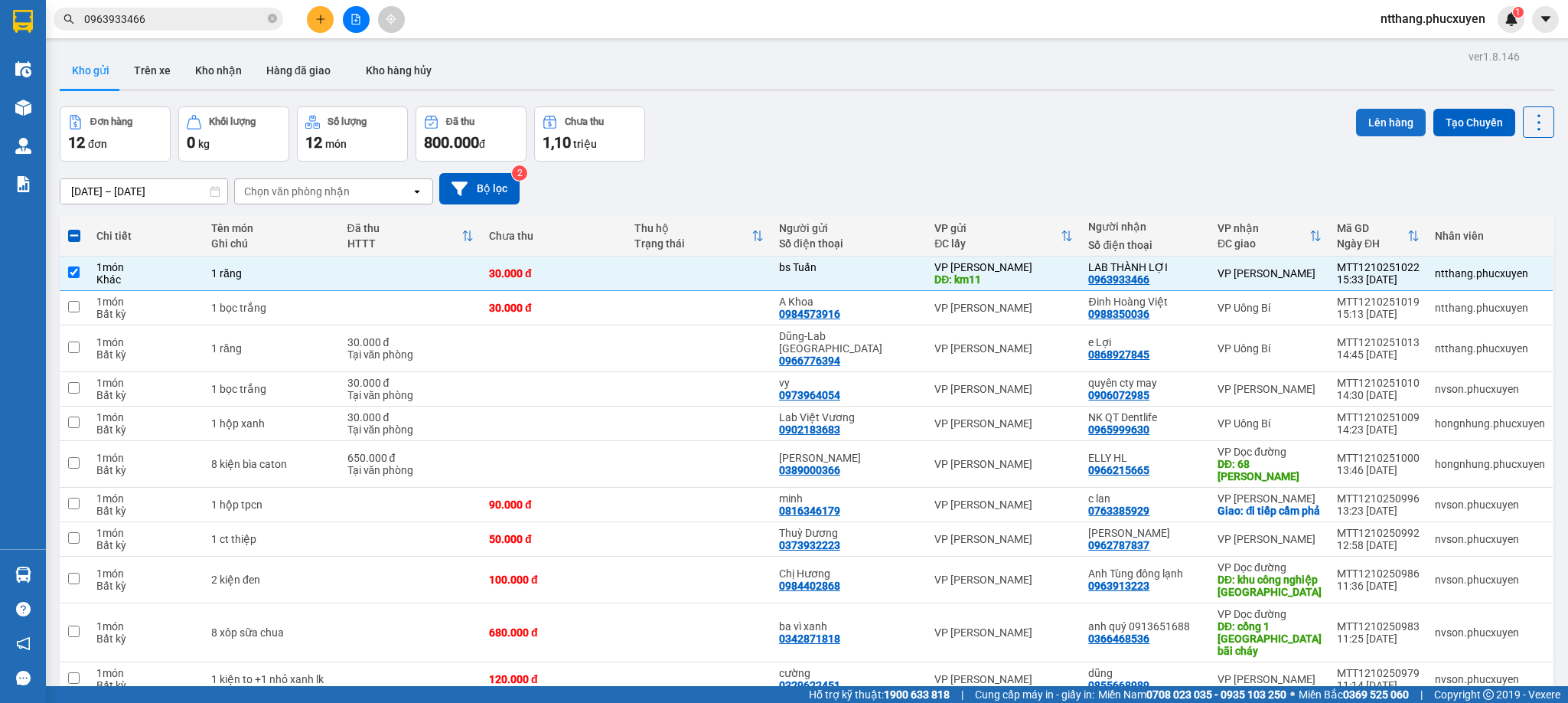
click at [1363, 124] on button "Lên hàng" at bounding box center [1390, 122] width 69 height 28
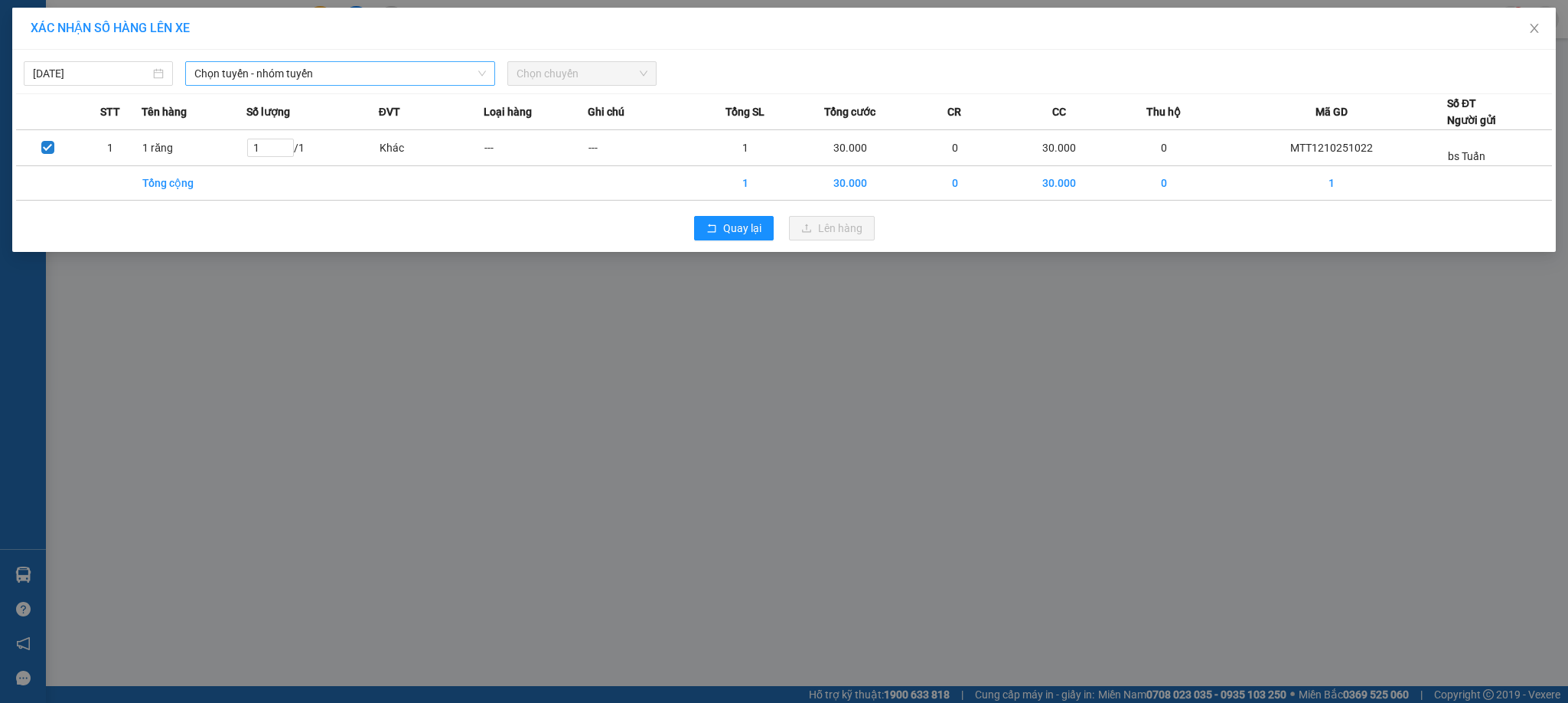
click at [326, 71] on span "Chọn tuyến - nhóm tuyến" at bounding box center [340, 74] width 292 height 23
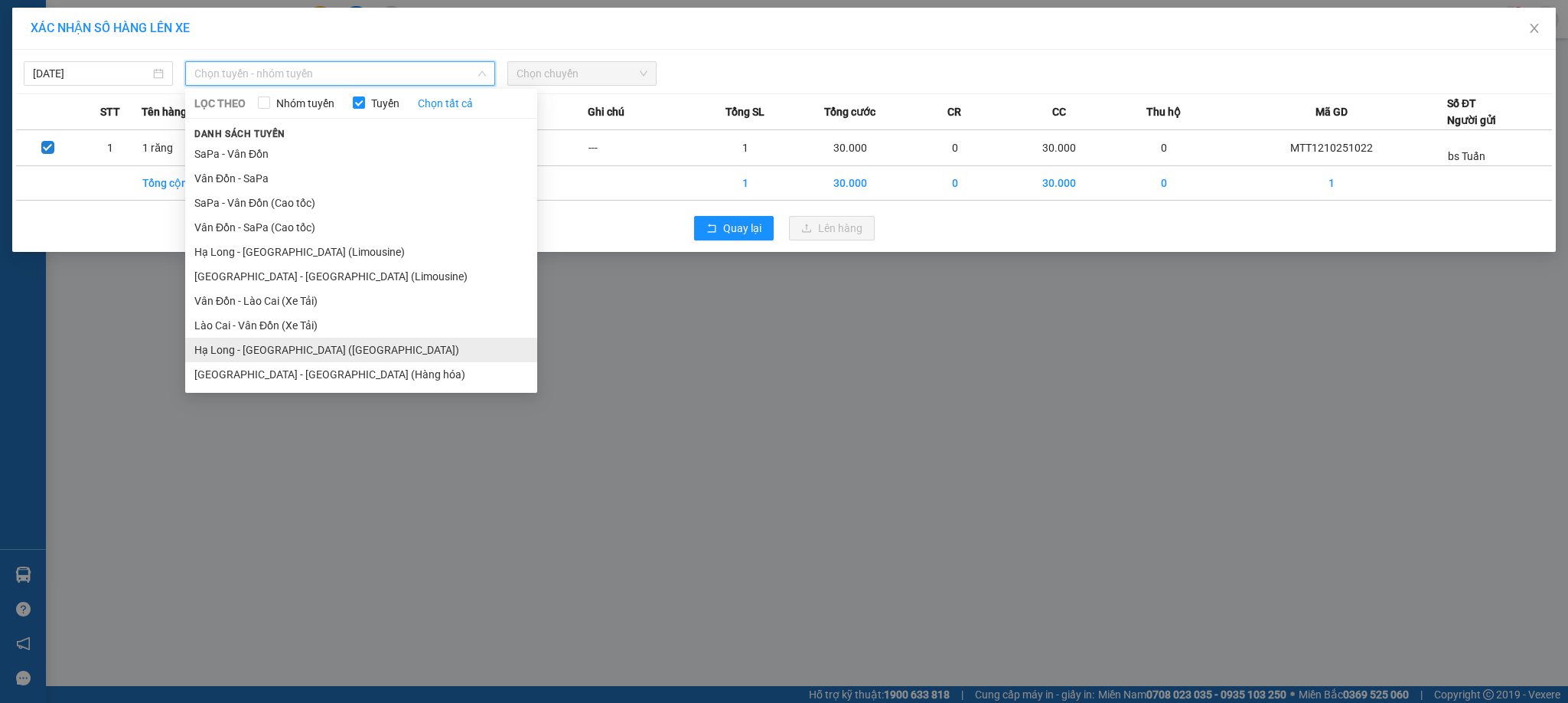
click at [297, 347] on li "Hạ Long - [GEOGRAPHIC_DATA] ([GEOGRAPHIC_DATA])" at bounding box center [361, 350] width 352 height 24
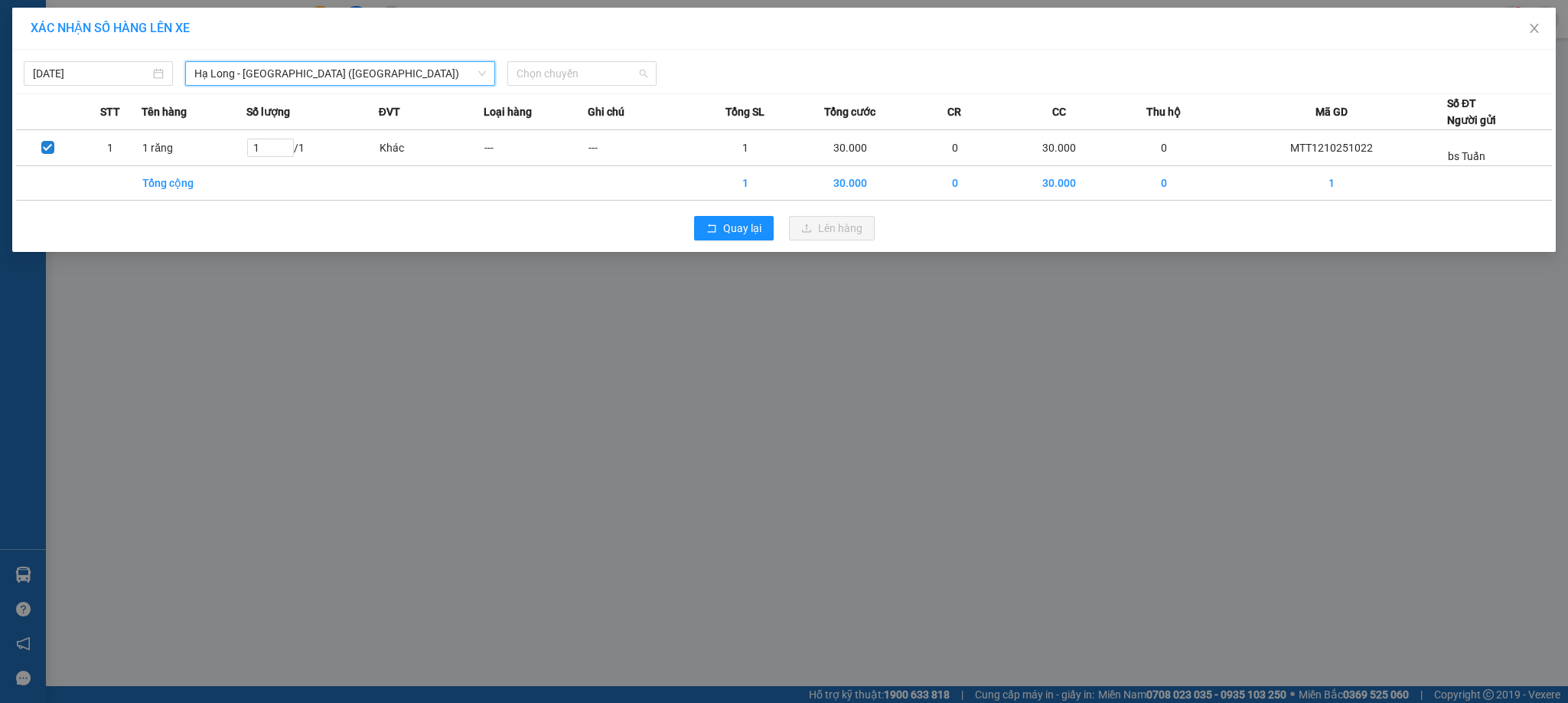
drag, startPoint x: 563, startPoint y: 67, endPoint x: 572, endPoint y: 111, distance: 44.9
click at [564, 67] on span "Chọn chuyến" at bounding box center [582, 74] width 131 height 23
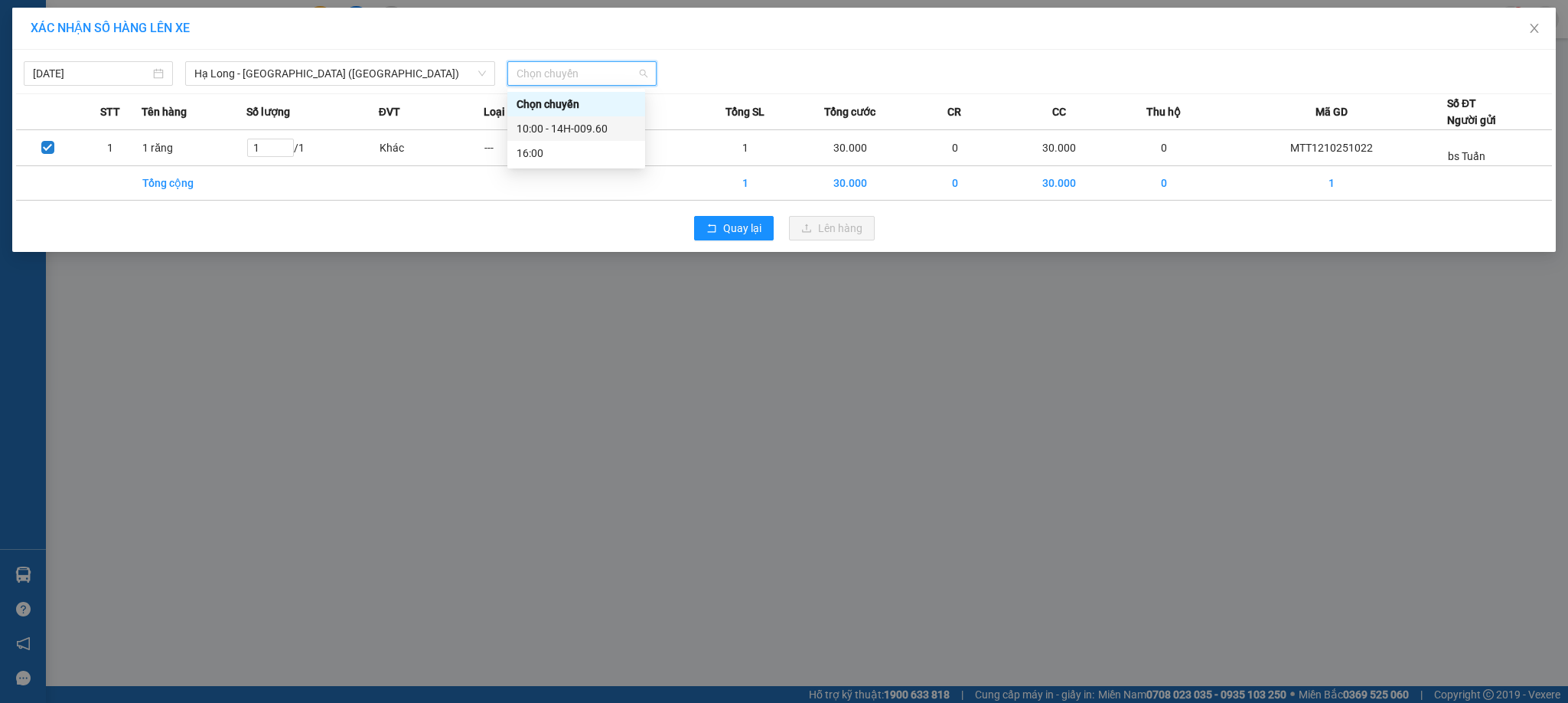
click at [583, 129] on div "10:00 - 14H-009.60" at bounding box center [576, 129] width 120 height 17
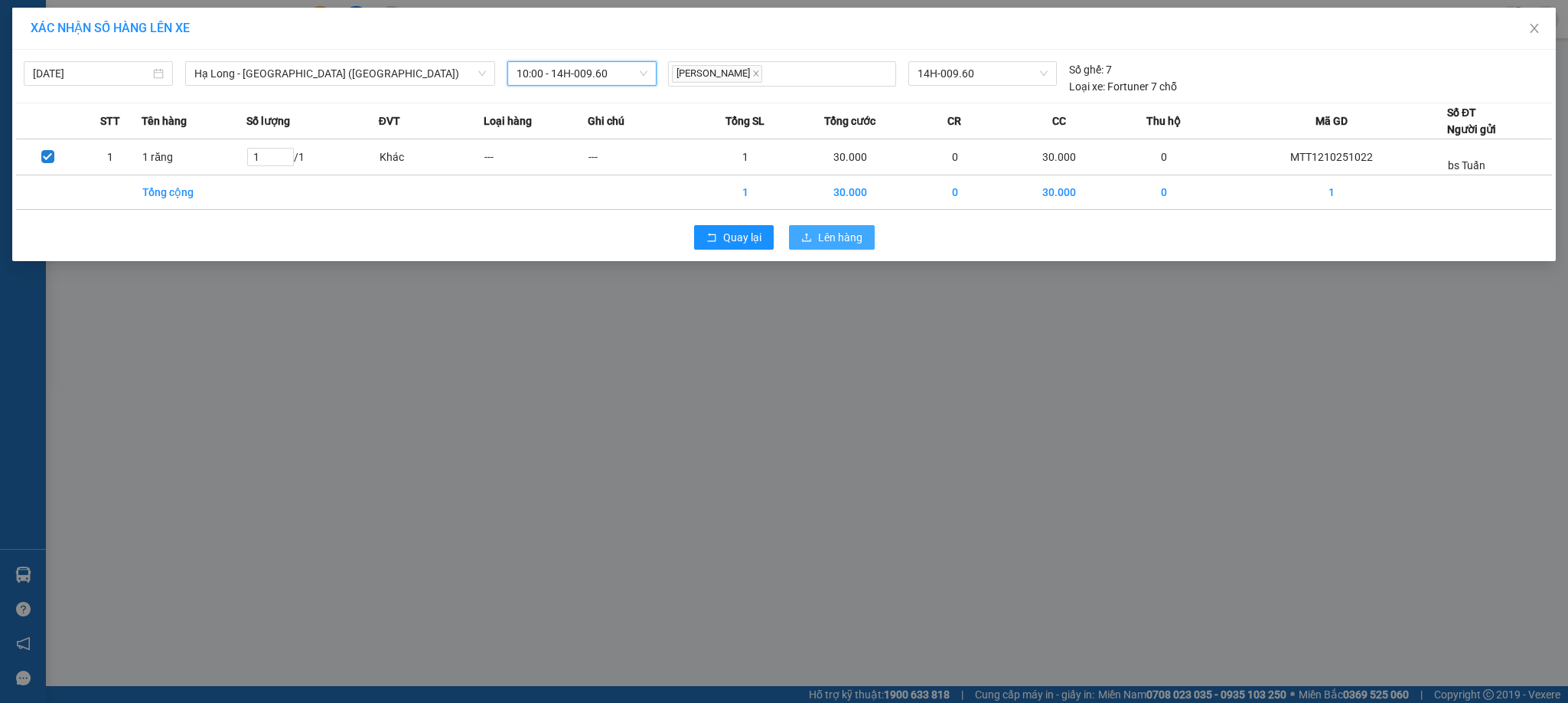
click at [831, 237] on span "Lên hàng" at bounding box center [839, 237] width 44 height 17
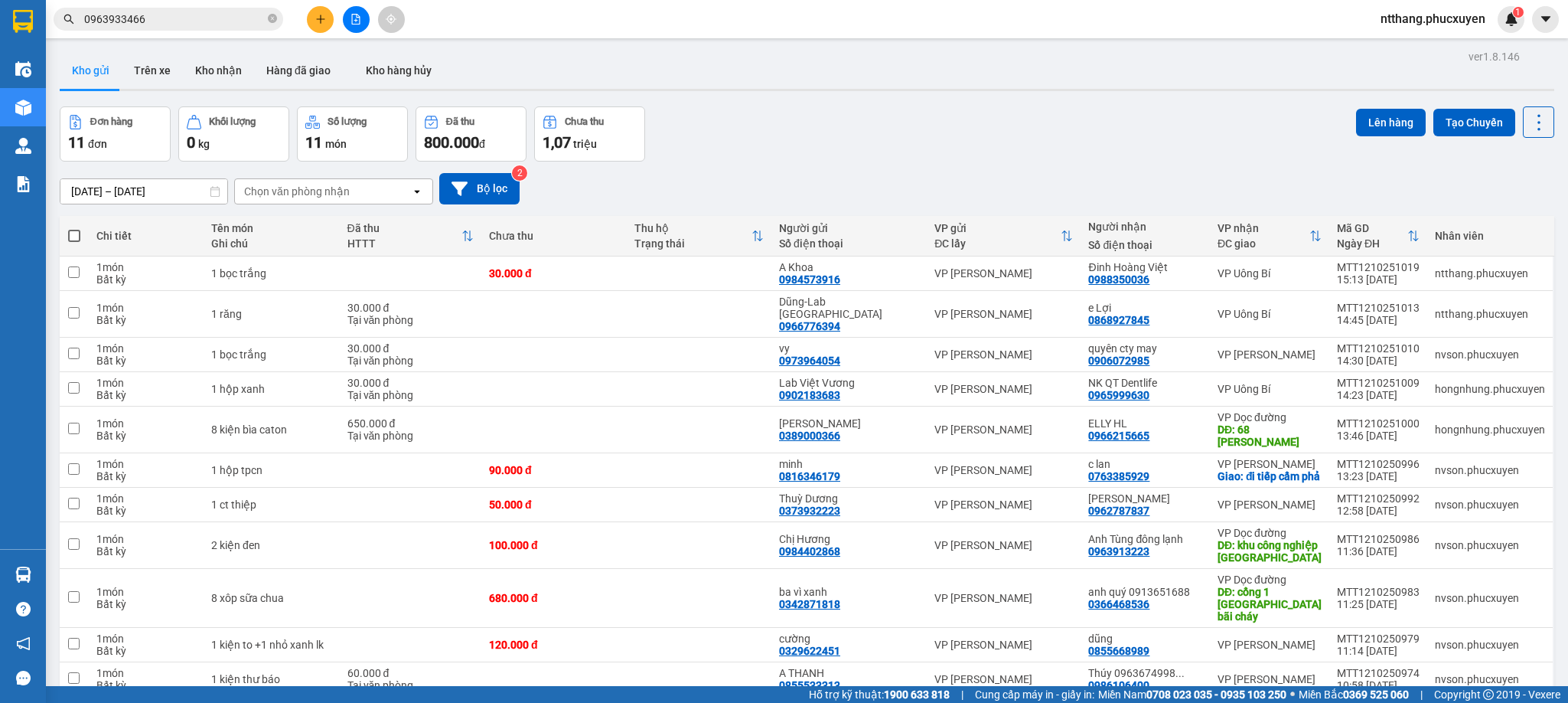
click at [799, 145] on div "Đơn hàng 11 đơn Khối lượng 0 kg Số lượng 11 món Đã thu 800.000 đ Chưa thu 1,07 …" at bounding box center [806, 133] width 1494 height 55
click at [708, 372] on td at bounding box center [698, 389] width 145 height 34
checkbox input "true"
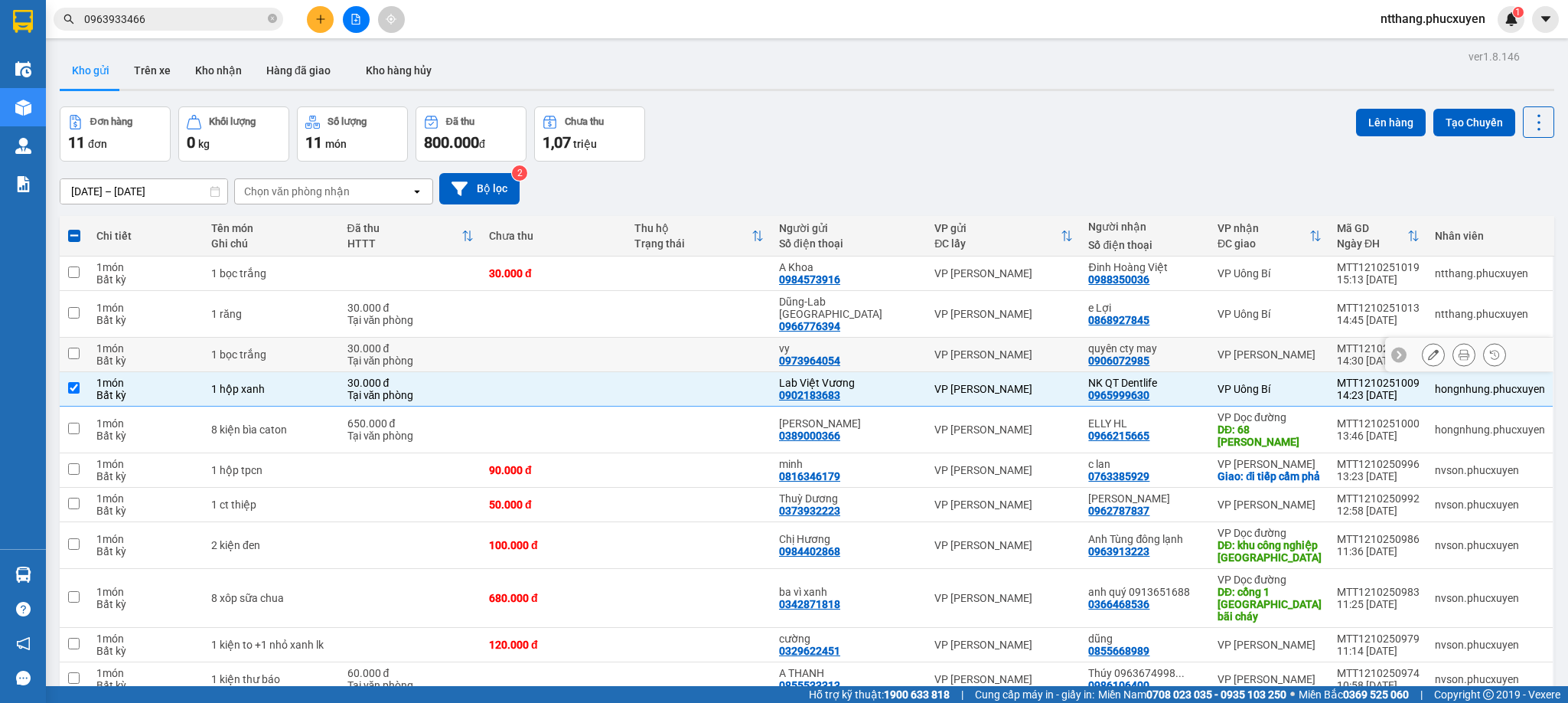
drag, startPoint x: 698, startPoint y: 273, endPoint x: 742, endPoint y: 326, distance: 68.9
click at [698, 338] on td at bounding box center [698, 355] width 145 height 34
checkbox input "true"
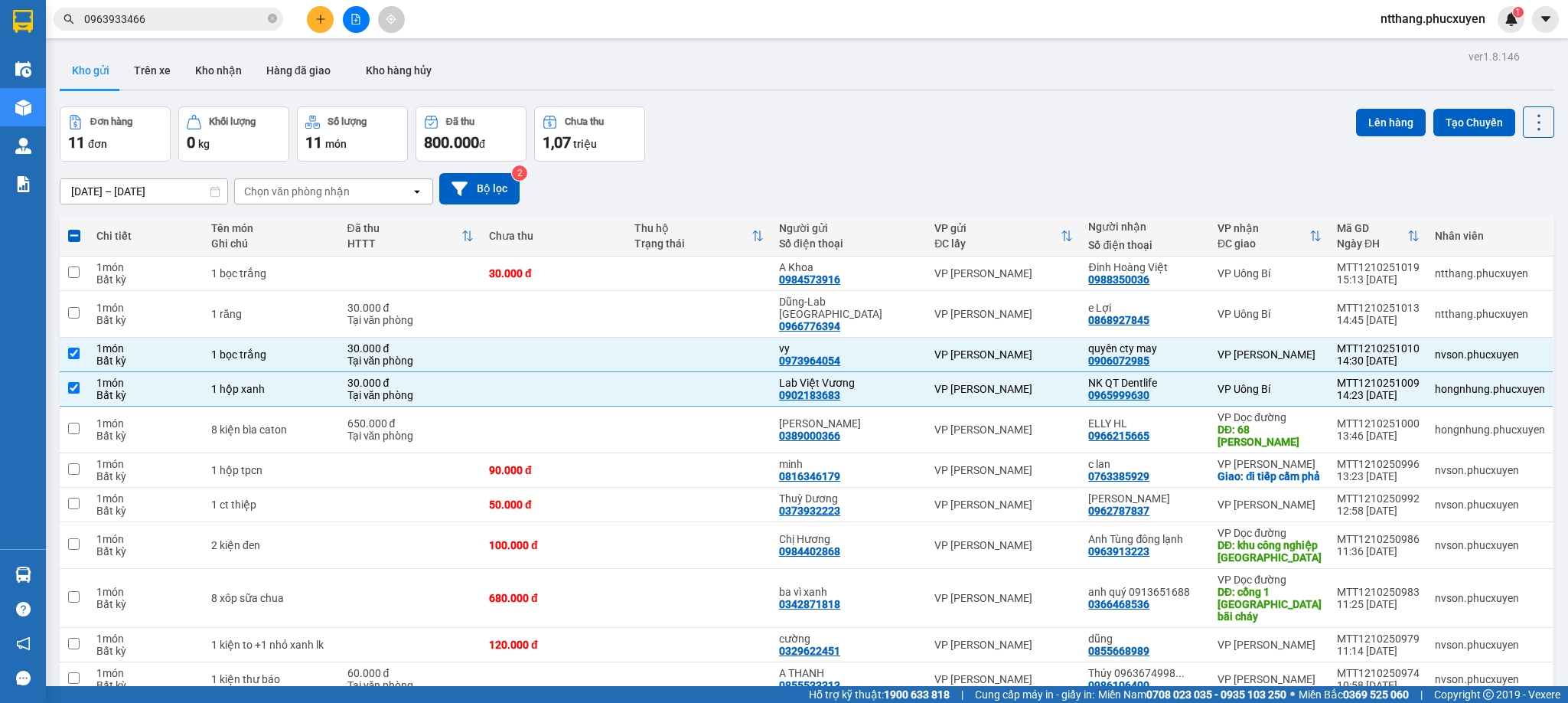
click at [71, 229] on span at bounding box center [75, 236] width 13 height 13
click at [75, 228] on input "checkbox" at bounding box center [75, 228] width 0 height 0
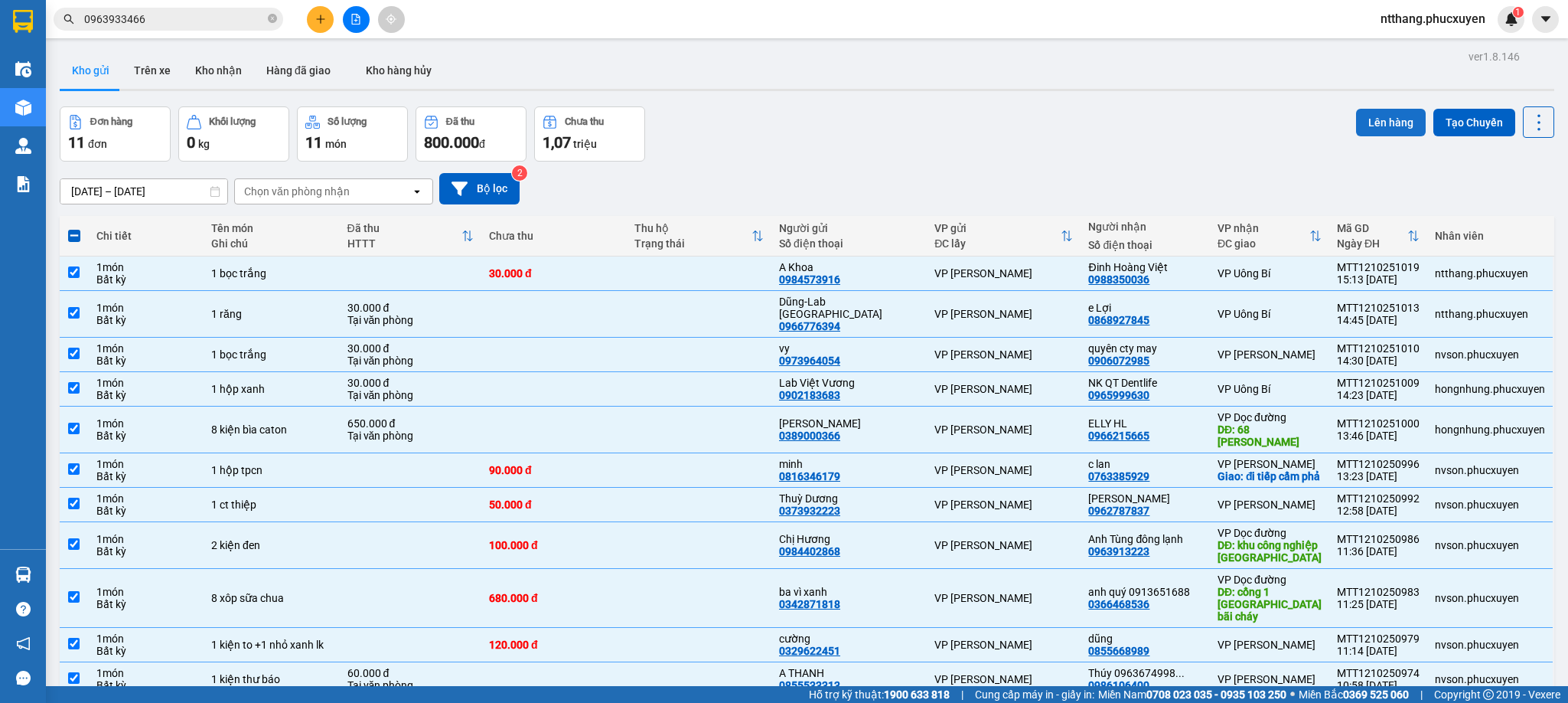
click at [1356, 109] on button "Lên hàng" at bounding box center [1390, 122] width 69 height 28
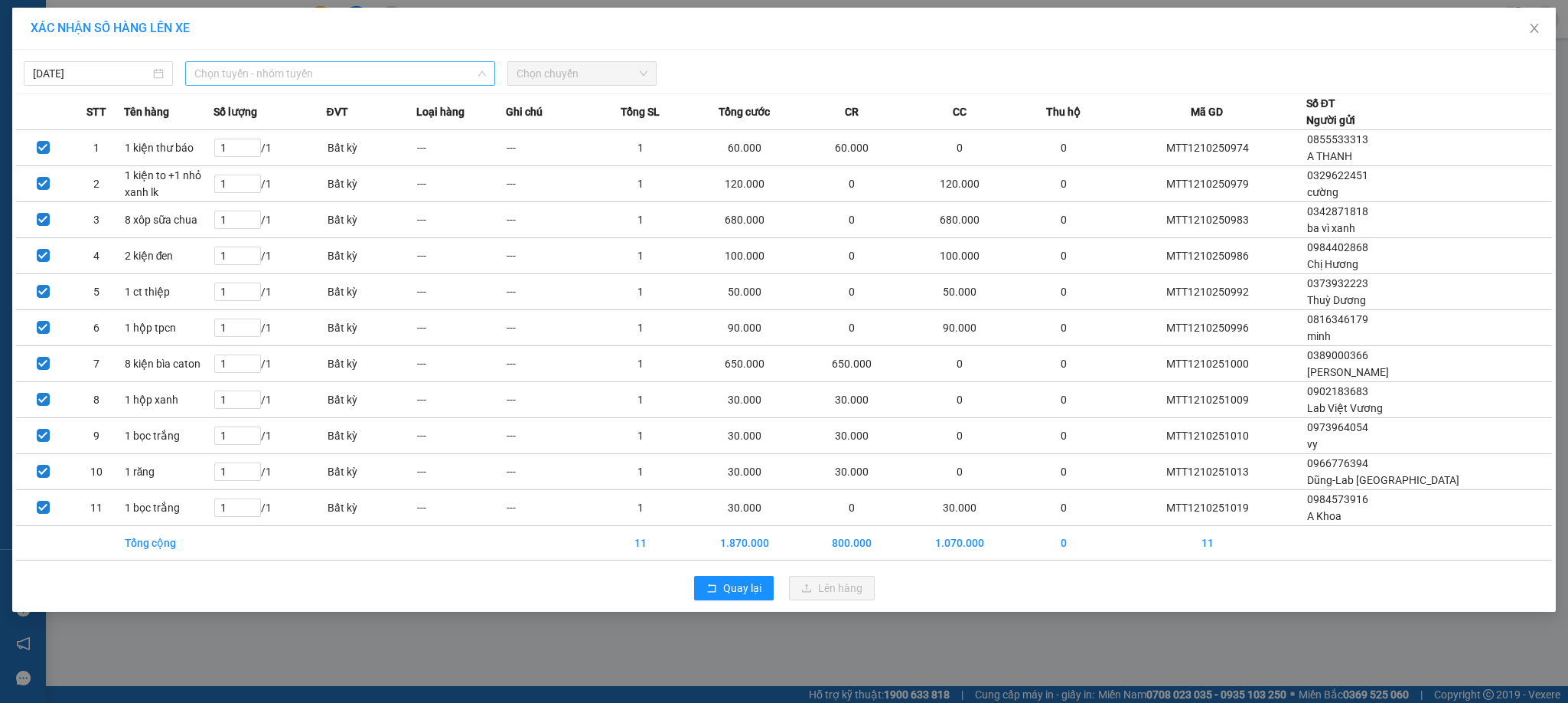
click at [287, 79] on span "Chọn tuyến - nhóm tuyến" at bounding box center [340, 74] width 292 height 23
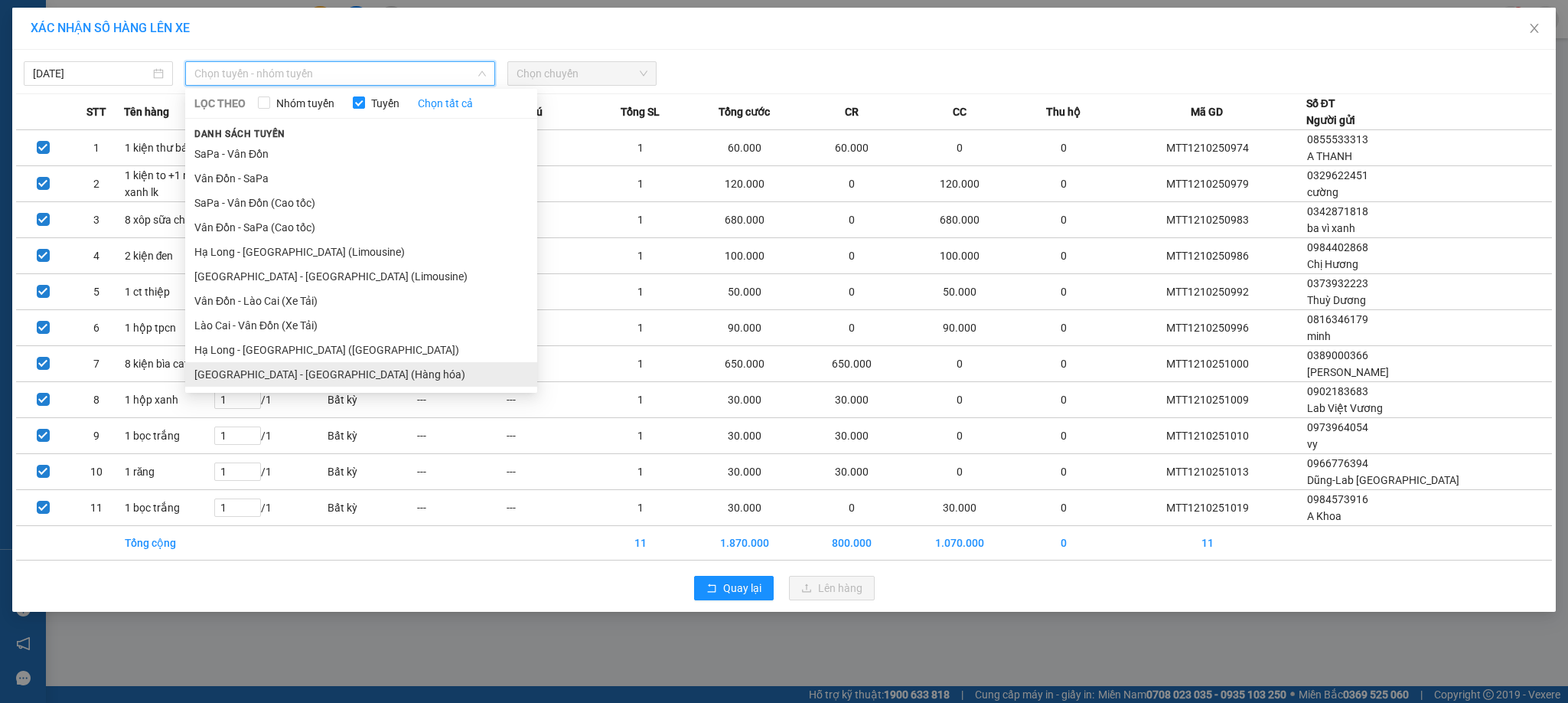
click at [306, 379] on li "Hà Nội - Hạ Long (Hàng hóa)" at bounding box center [361, 374] width 352 height 24
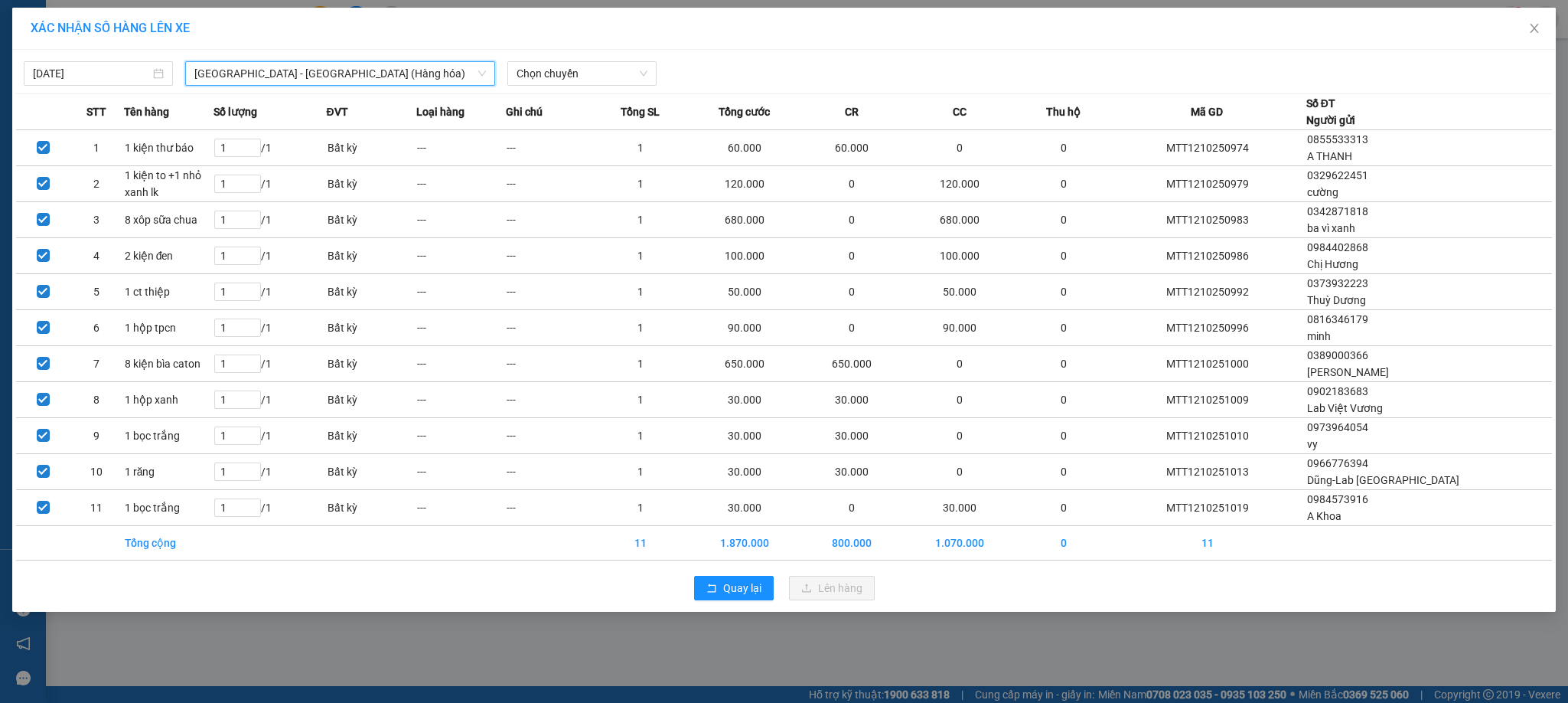
click at [596, 54] on div "12/10/2025 Hà Nội - Hạ Long (Hàng hóa) Hà Nội - Hạ Long (Hàng hóa) LỌC THEO Nhó…" at bounding box center [784, 70] width 1536 height 32
click at [598, 72] on span "Chọn chuyến" at bounding box center [582, 74] width 131 height 23
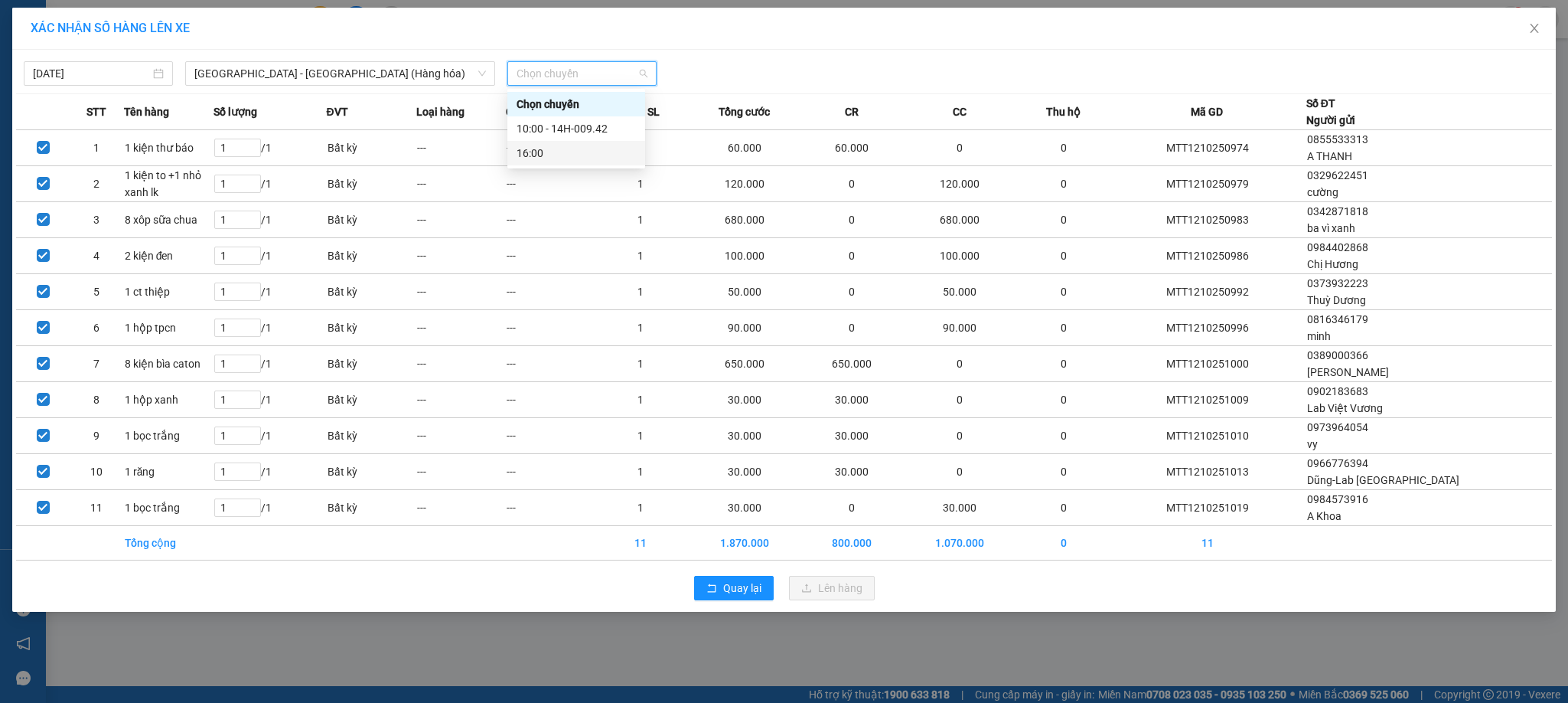
click at [555, 154] on div "16:00" at bounding box center [576, 153] width 120 height 17
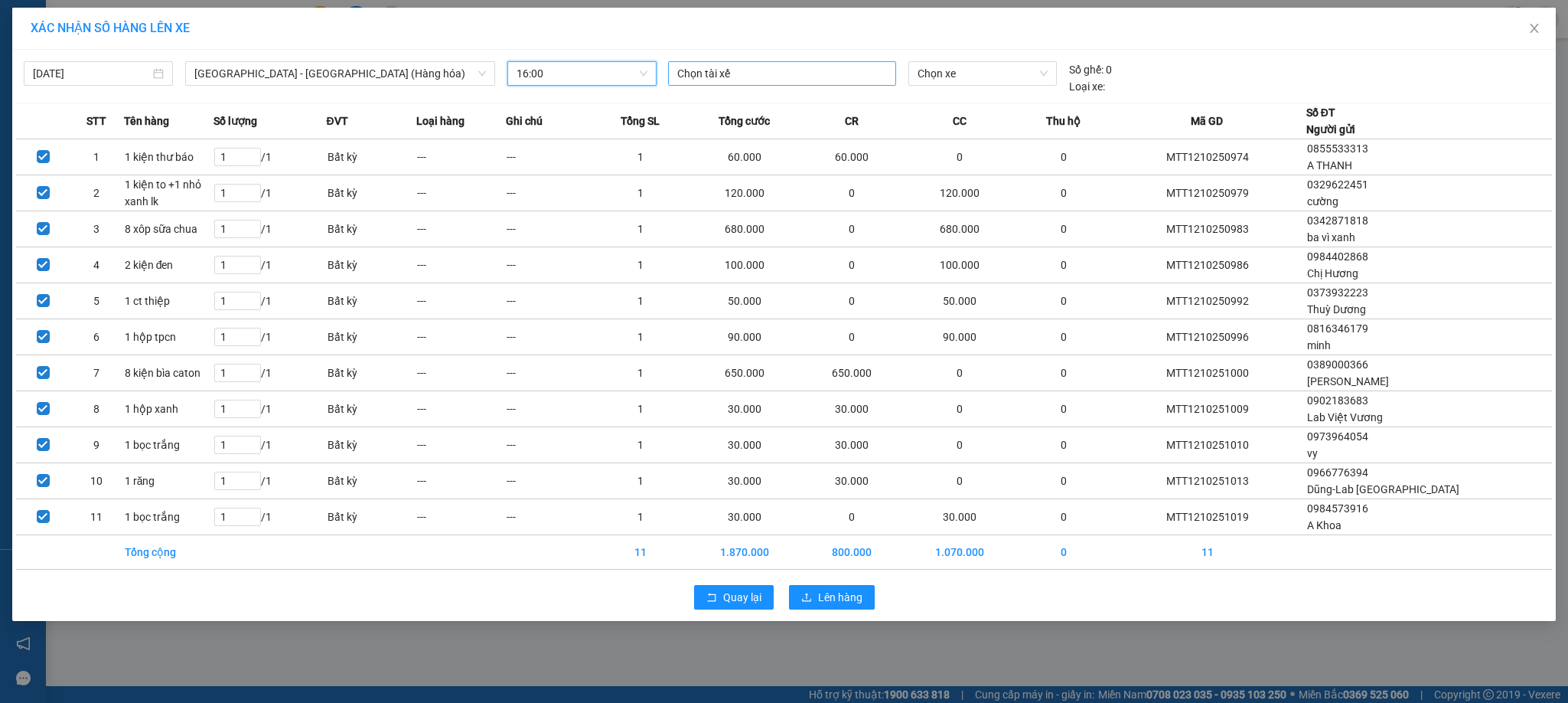
click at [766, 78] on div at bounding box center [782, 74] width 220 height 18
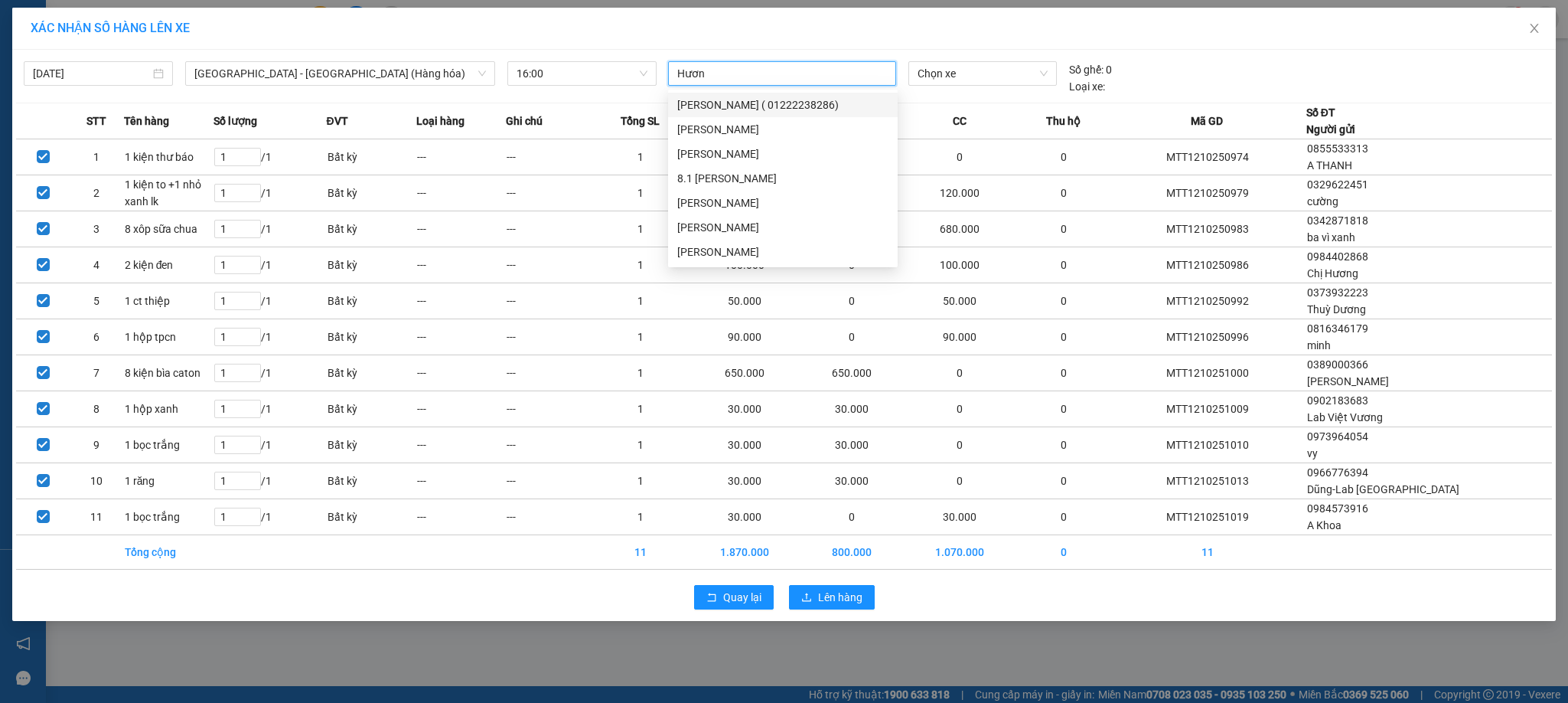
type input "Hương"
click at [722, 227] on div "Trần Văn Hương" at bounding box center [783, 227] width 211 height 17
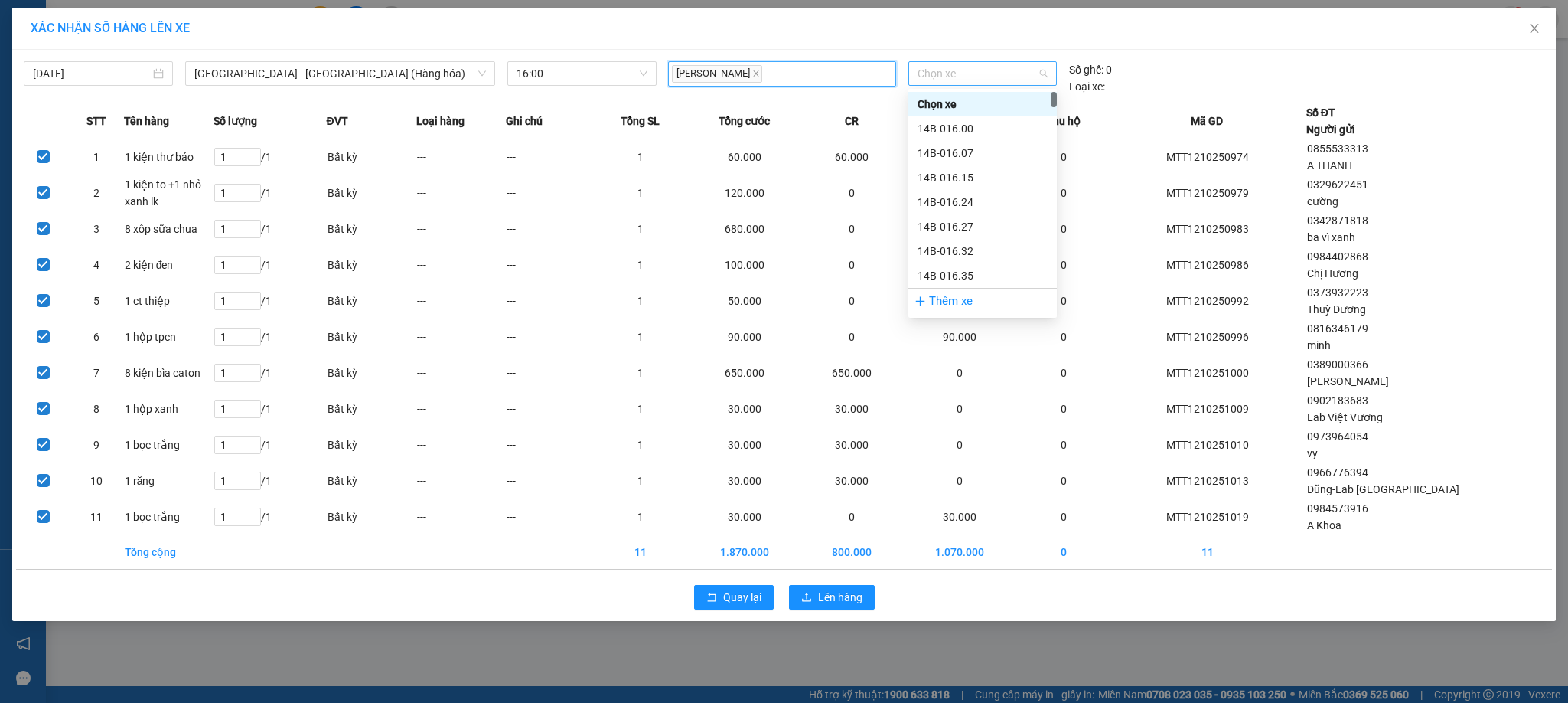
click at [979, 67] on span "Chọn xe" at bounding box center [982, 74] width 130 height 23
type input "960"
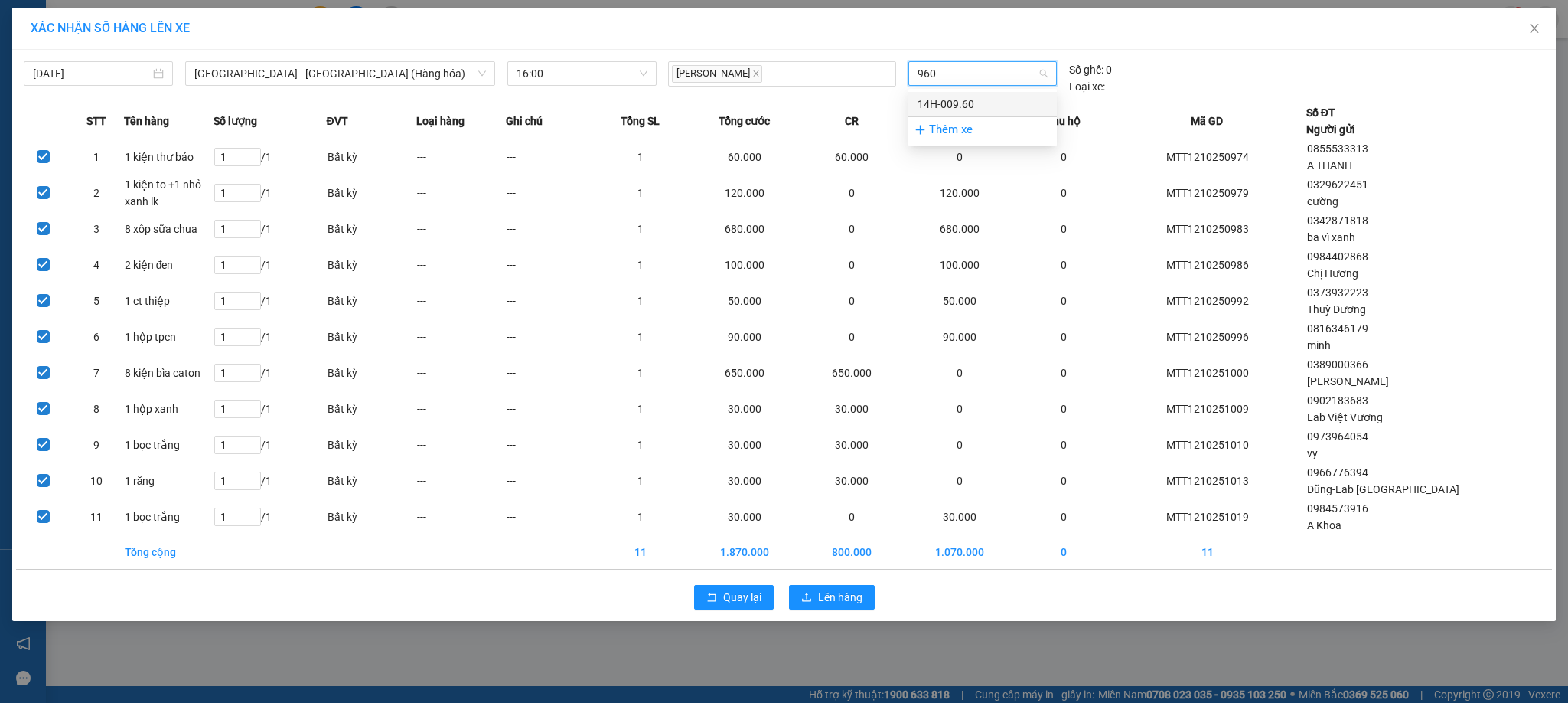
click at [935, 99] on div "14H-009.60" at bounding box center [982, 103] width 130 height 17
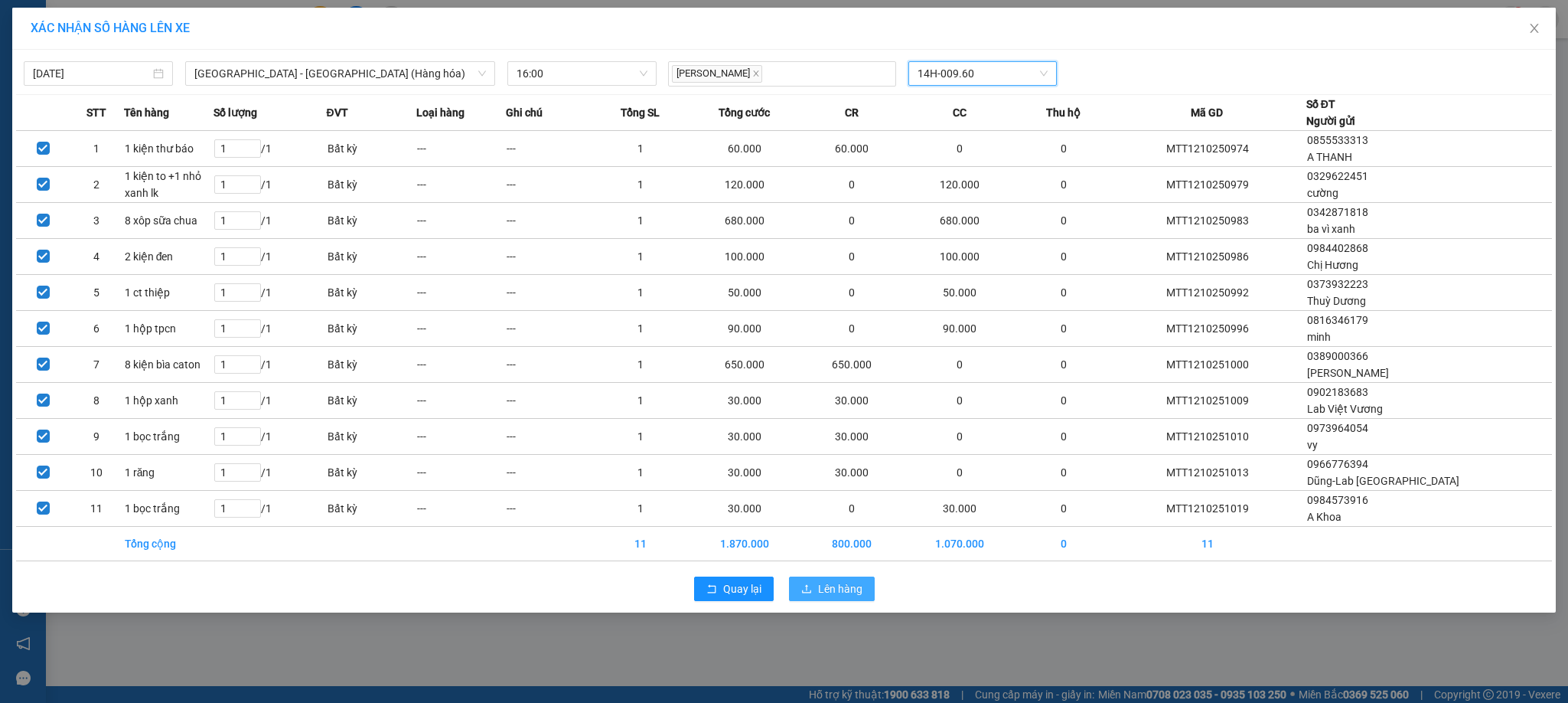
click at [848, 593] on span "Lên hàng" at bounding box center [839, 588] width 44 height 17
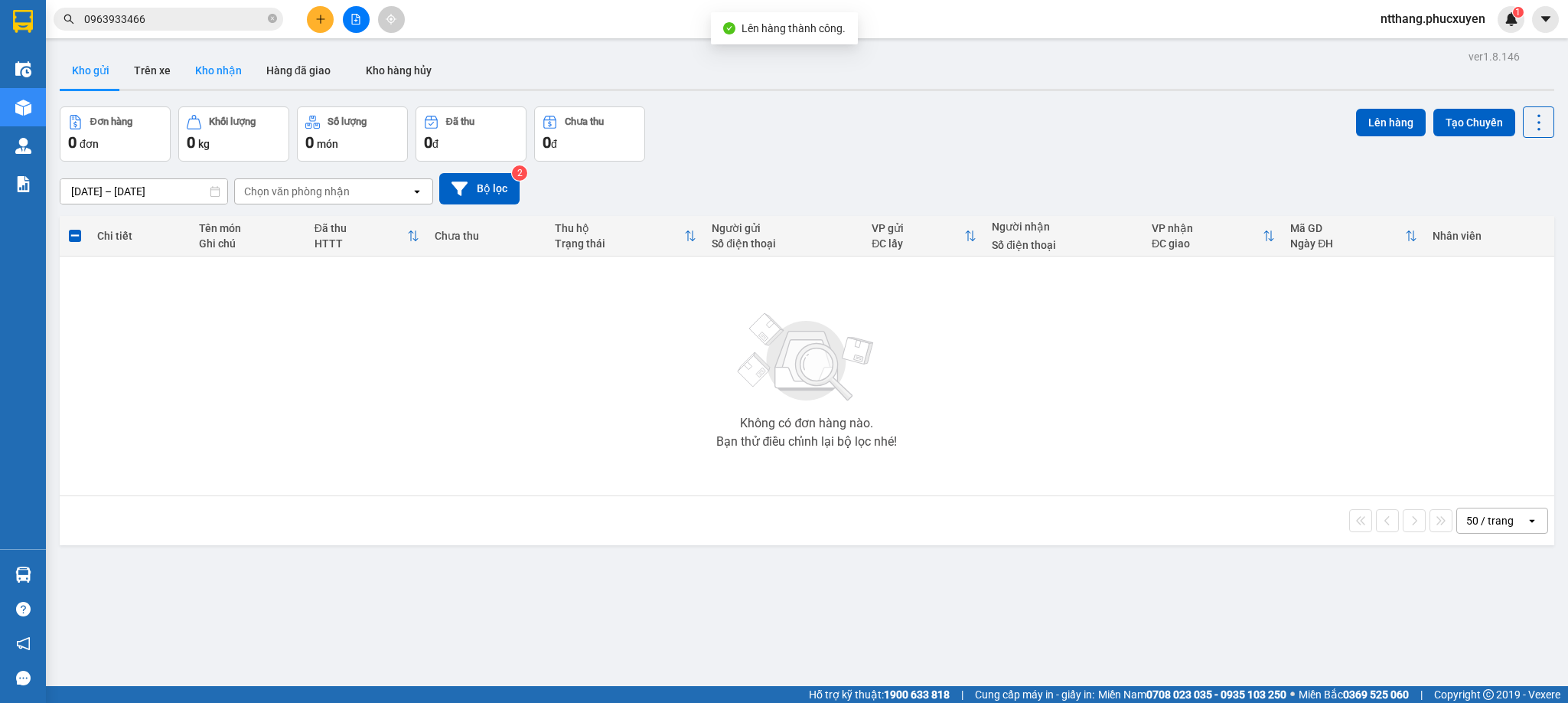
click at [208, 74] on button "Kho nhận" at bounding box center [218, 70] width 71 height 37
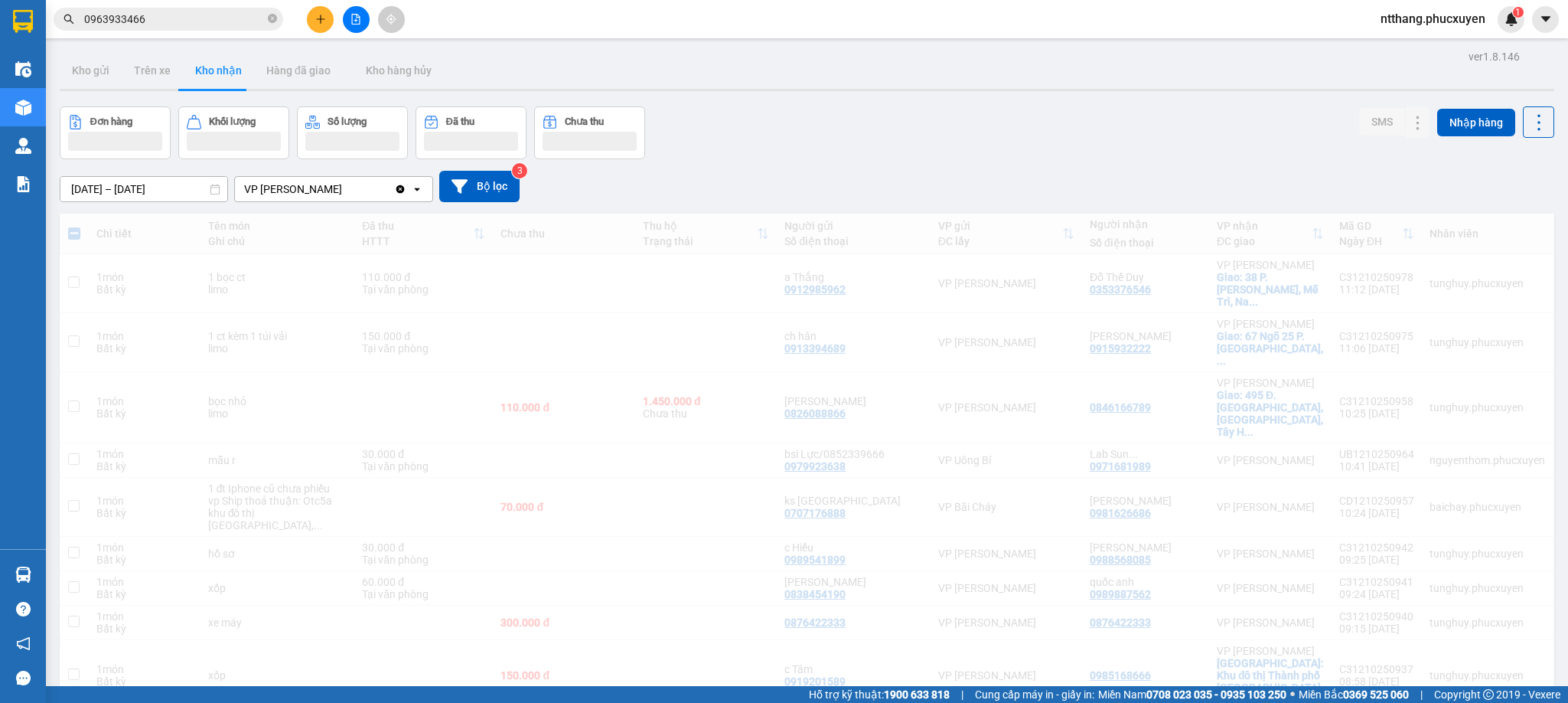
click at [936, 118] on div "Đơn hàng Khối lượng Số lượng Đã thu Chưa thu SMS Nhập hàng" at bounding box center [806, 132] width 1494 height 53
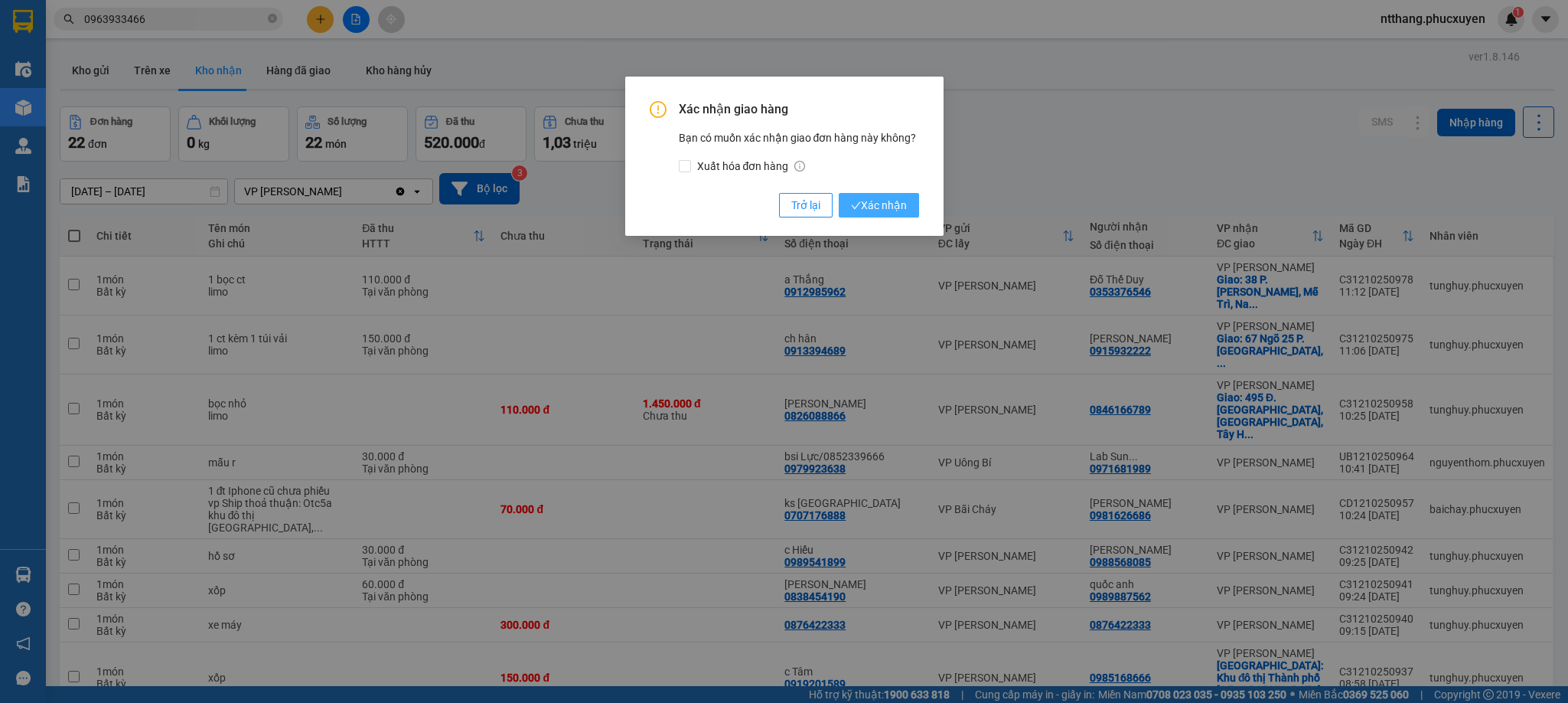
click at [873, 202] on span "Xác nhận" at bounding box center [879, 205] width 56 height 17
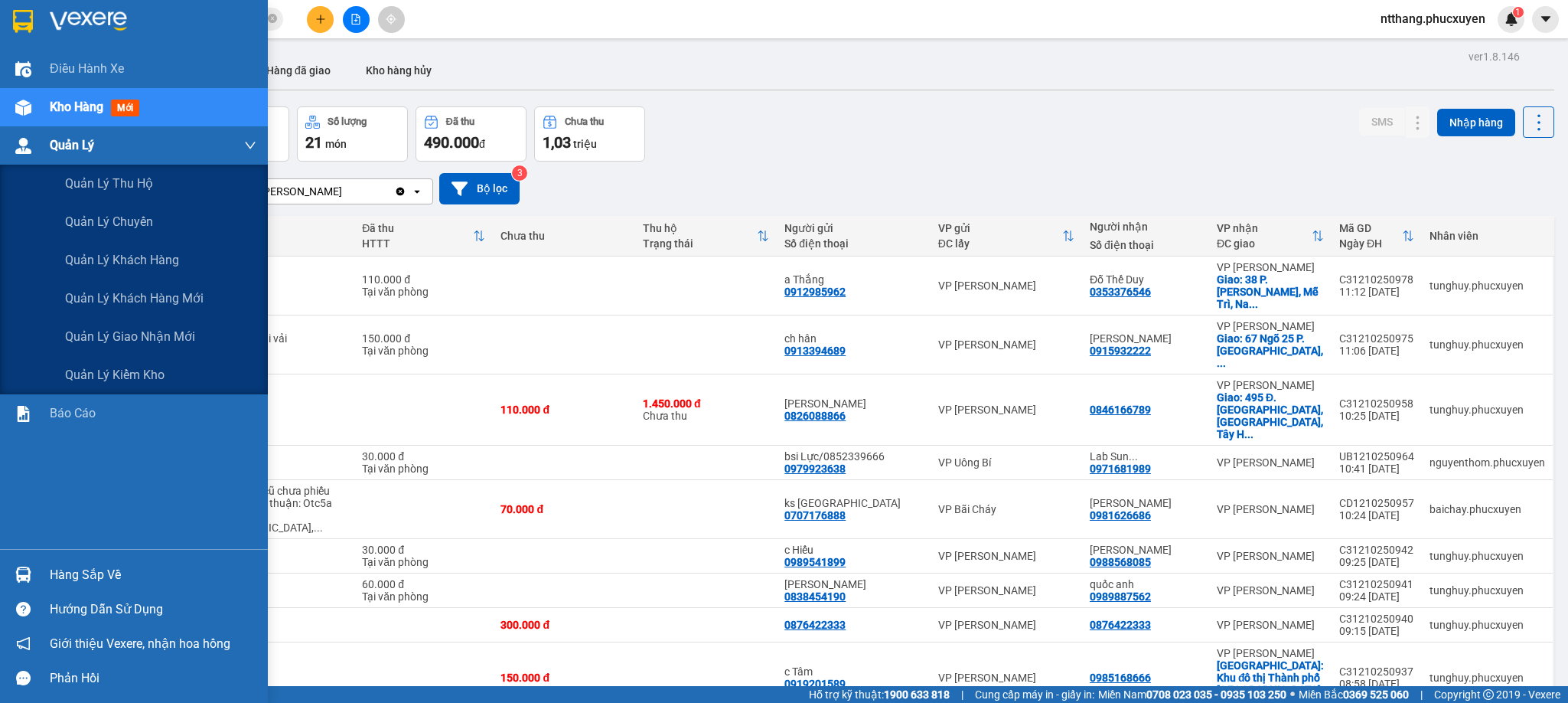
click at [0, 149] on div "Quản Lý" at bounding box center [134, 146] width 268 height 39
click at [140, 338] on span "Quản lý giao nhận mới" at bounding box center [129, 336] width 130 height 19
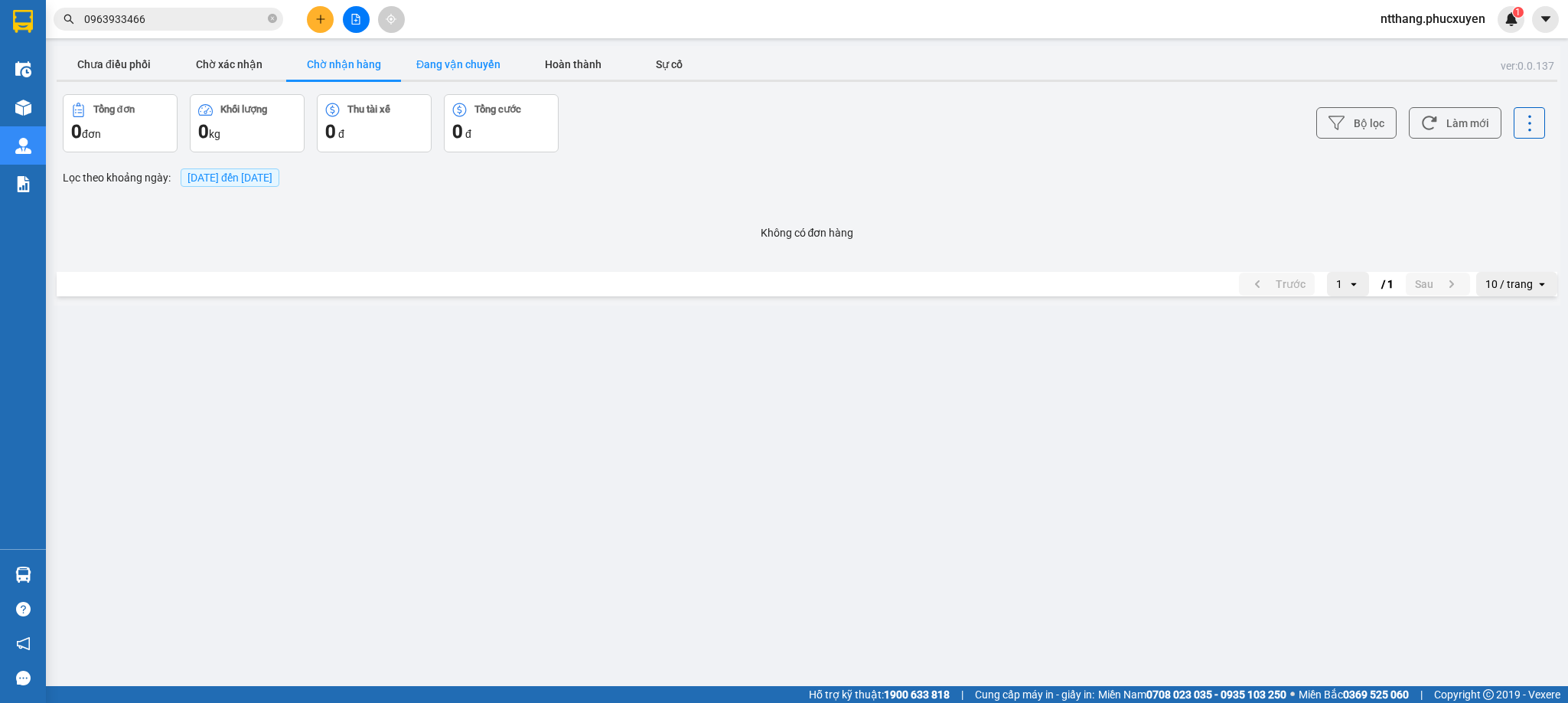
click at [411, 60] on button "Đang vận chuyển" at bounding box center [458, 64] width 115 height 31
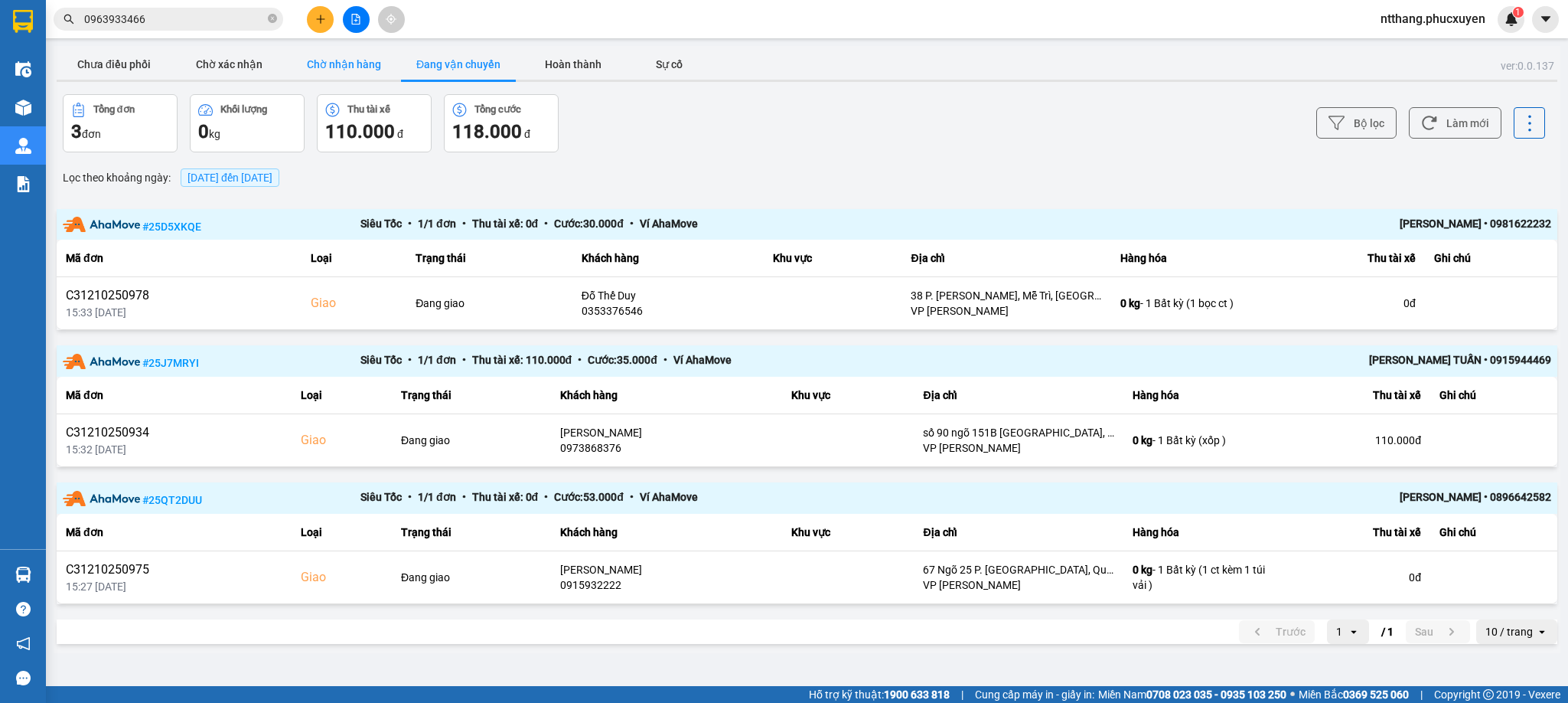
click at [349, 59] on button "Chờ nhận hàng" at bounding box center [343, 64] width 115 height 31
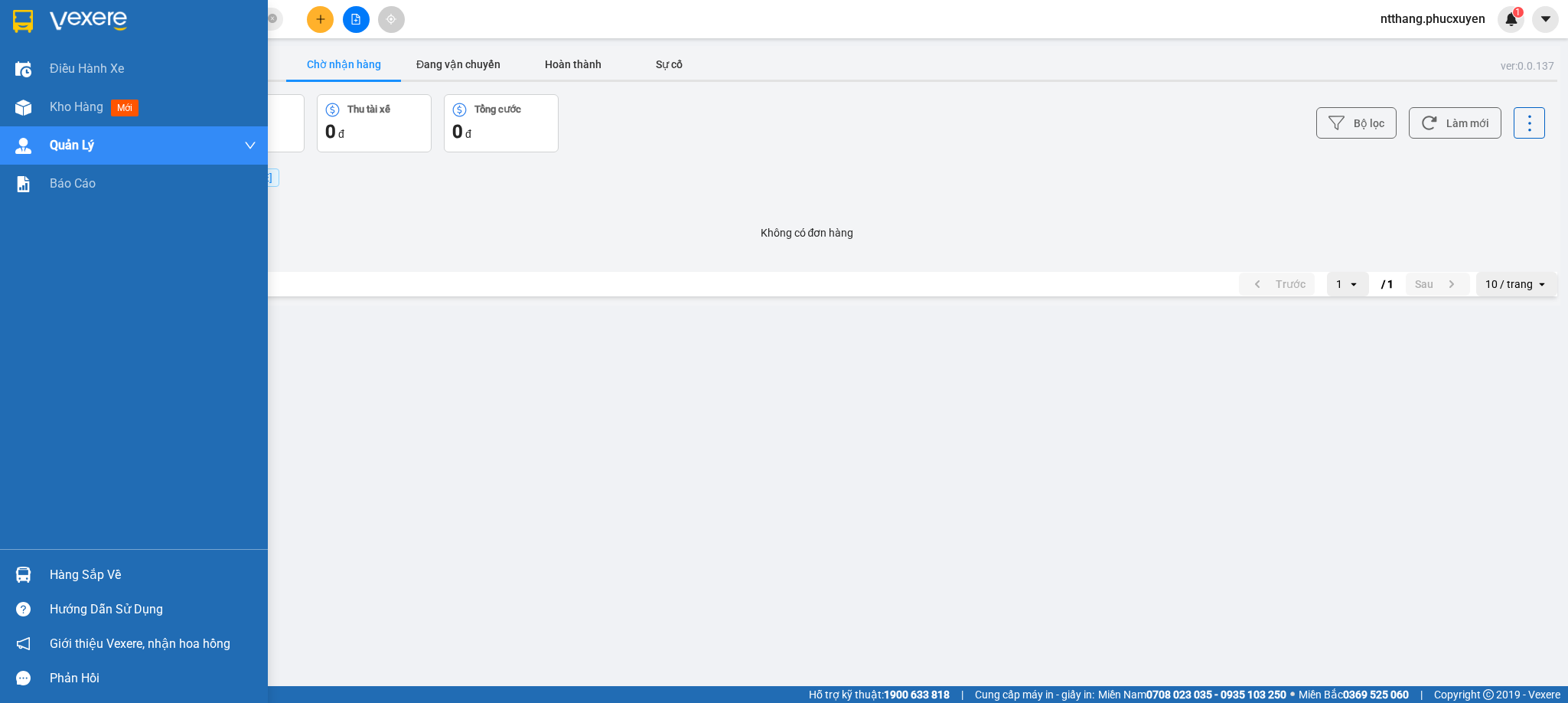
click at [67, 559] on div "Hàng sắp về" at bounding box center [134, 574] width 268 height 34
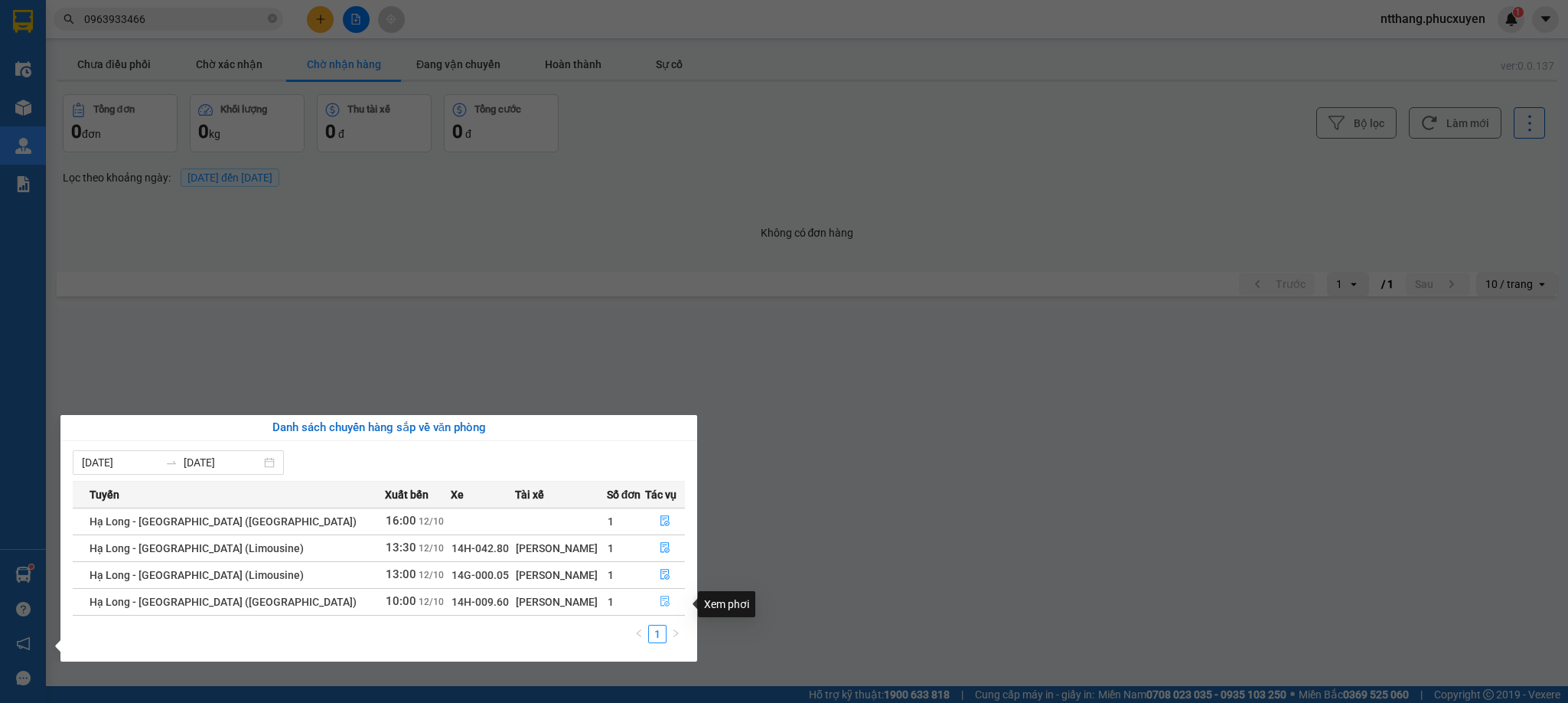
click at [660, 602] on icon "file-done" at bounding box center [665, 601] width 11 height 11
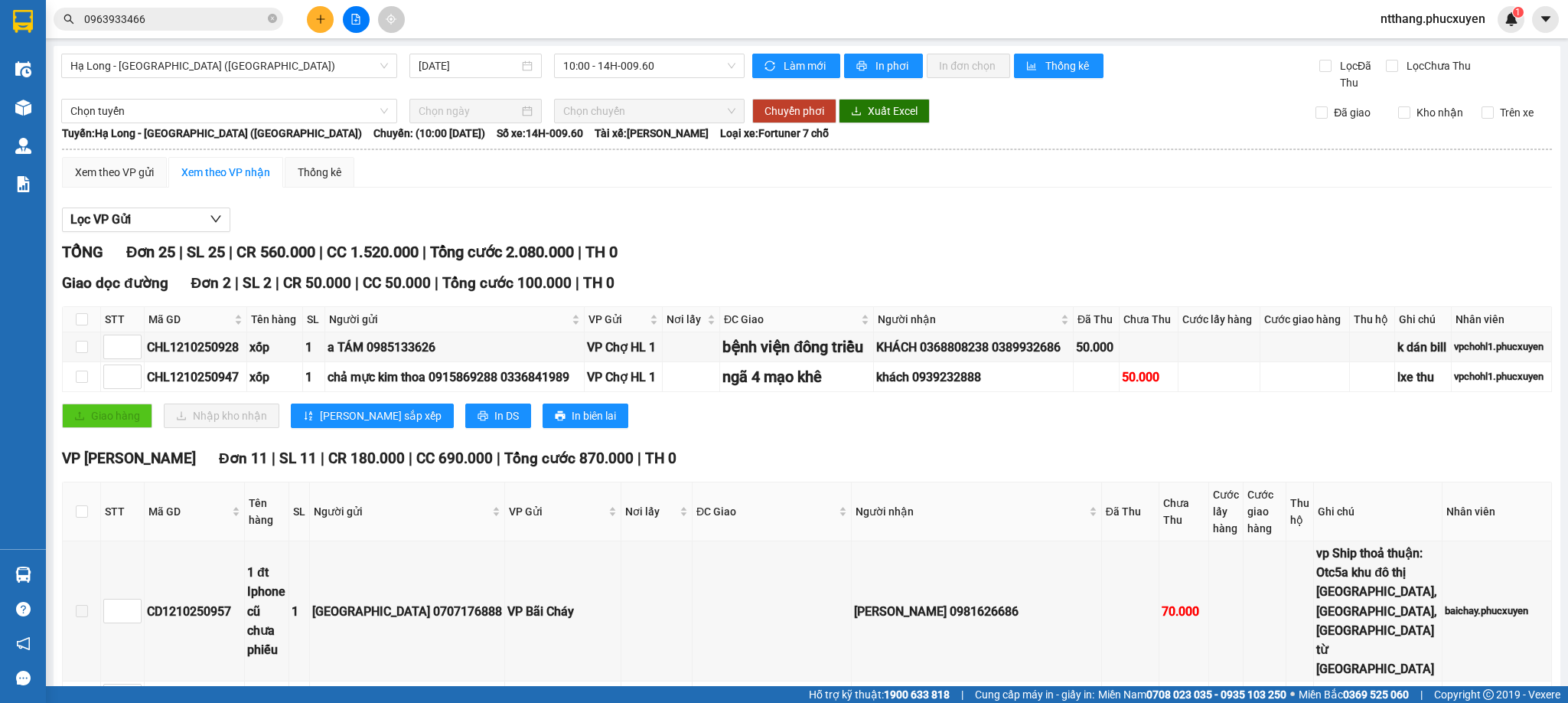
click at [74, 519] on th at bounding box center [82, 512] width 39 height 59
click at [76, 518] on input "checkbox" at bounding box center [82, 512] width 13 height 13
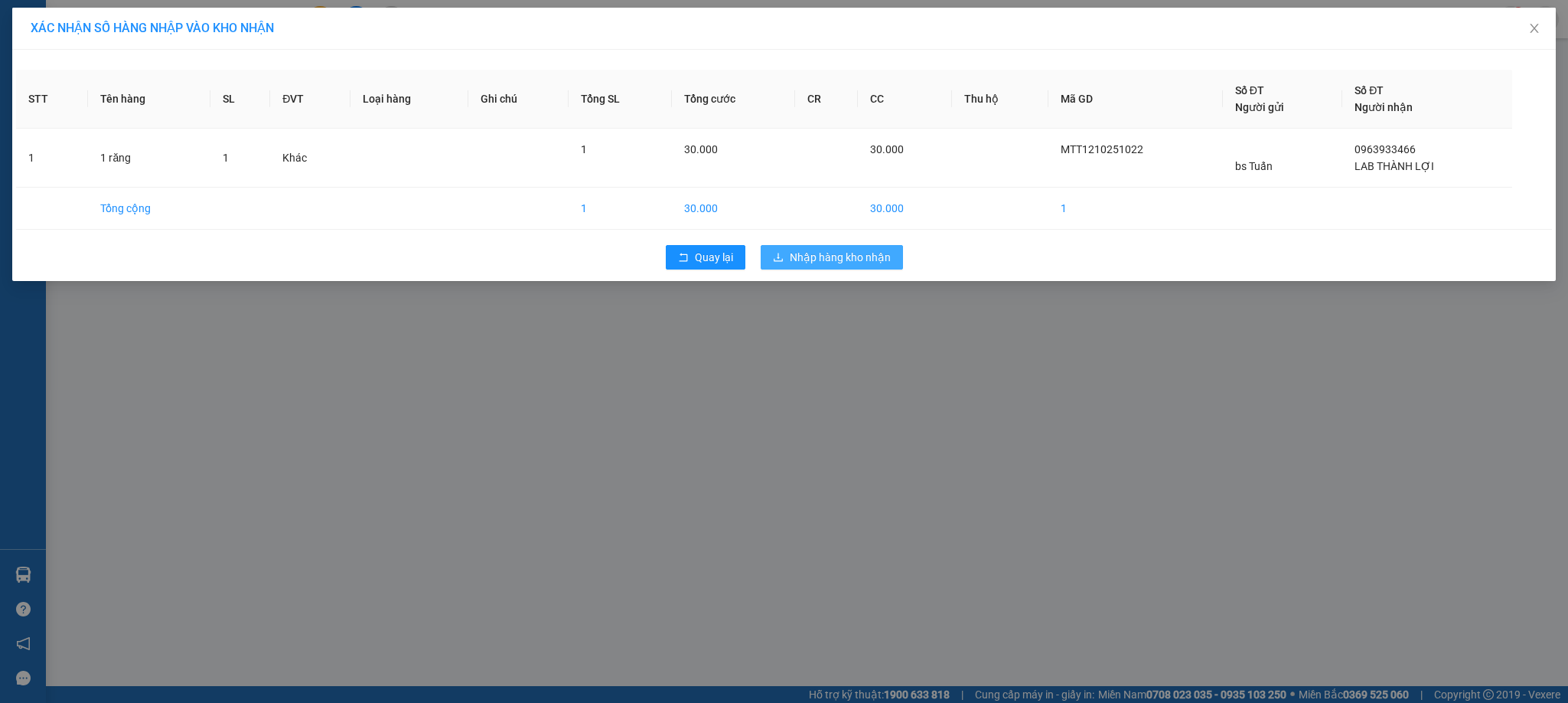
click at [843, 260] on span "Nhập hàng kho nhận" at bounding box center [840, 257] width 101 height 17
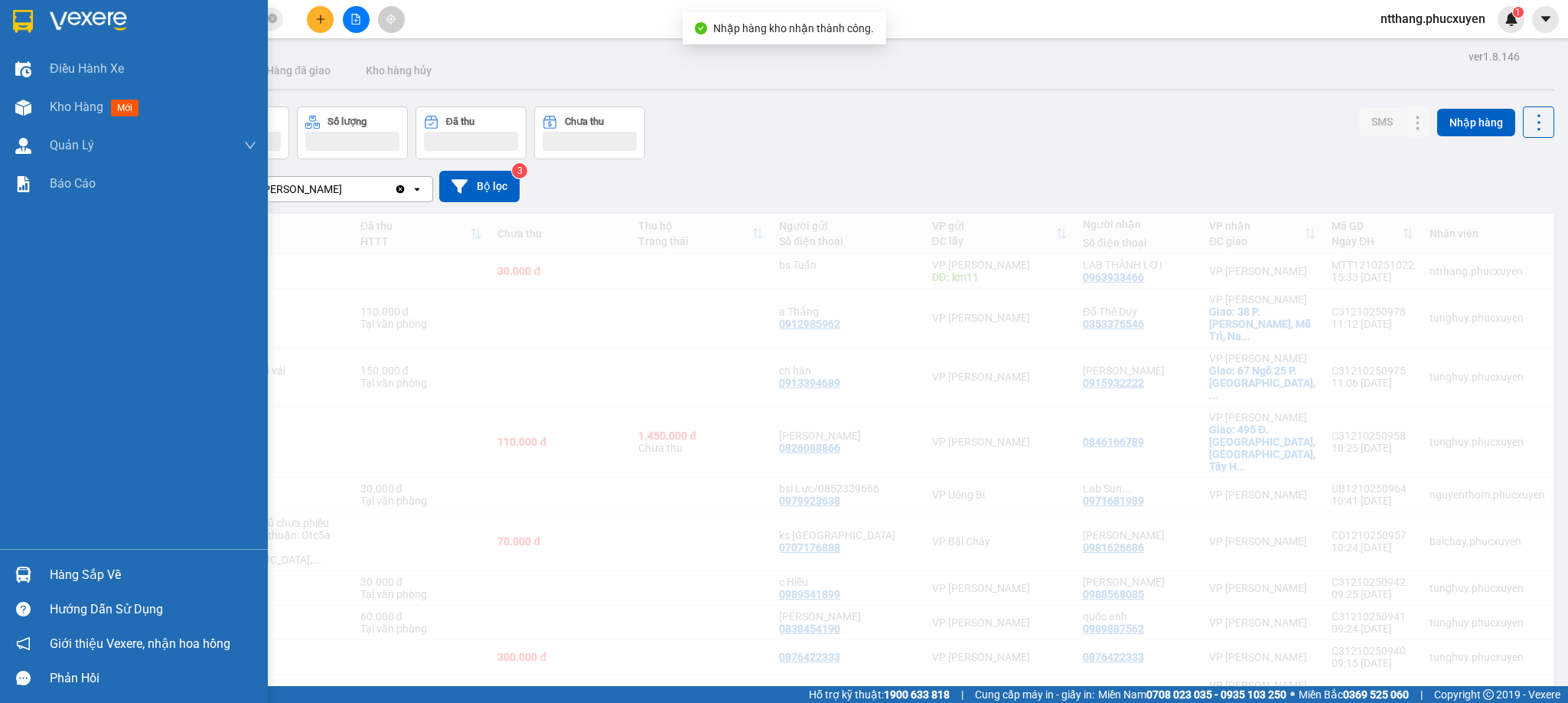
click at [22, 573] on img at bounding box center [23, 574] width 16 height 16
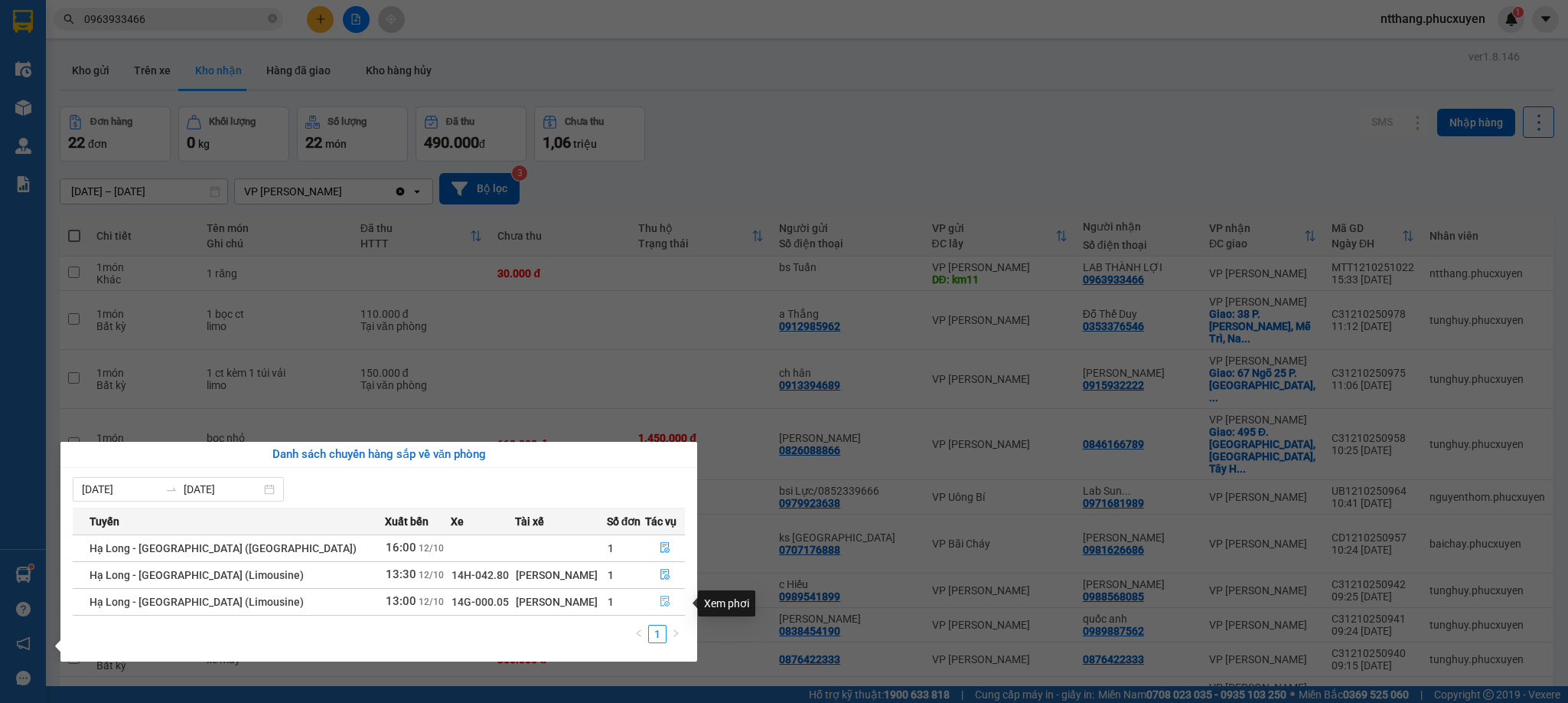
click at [660, 601] on icon "file-done" at bounding box center [665, 601] width 11 height 11
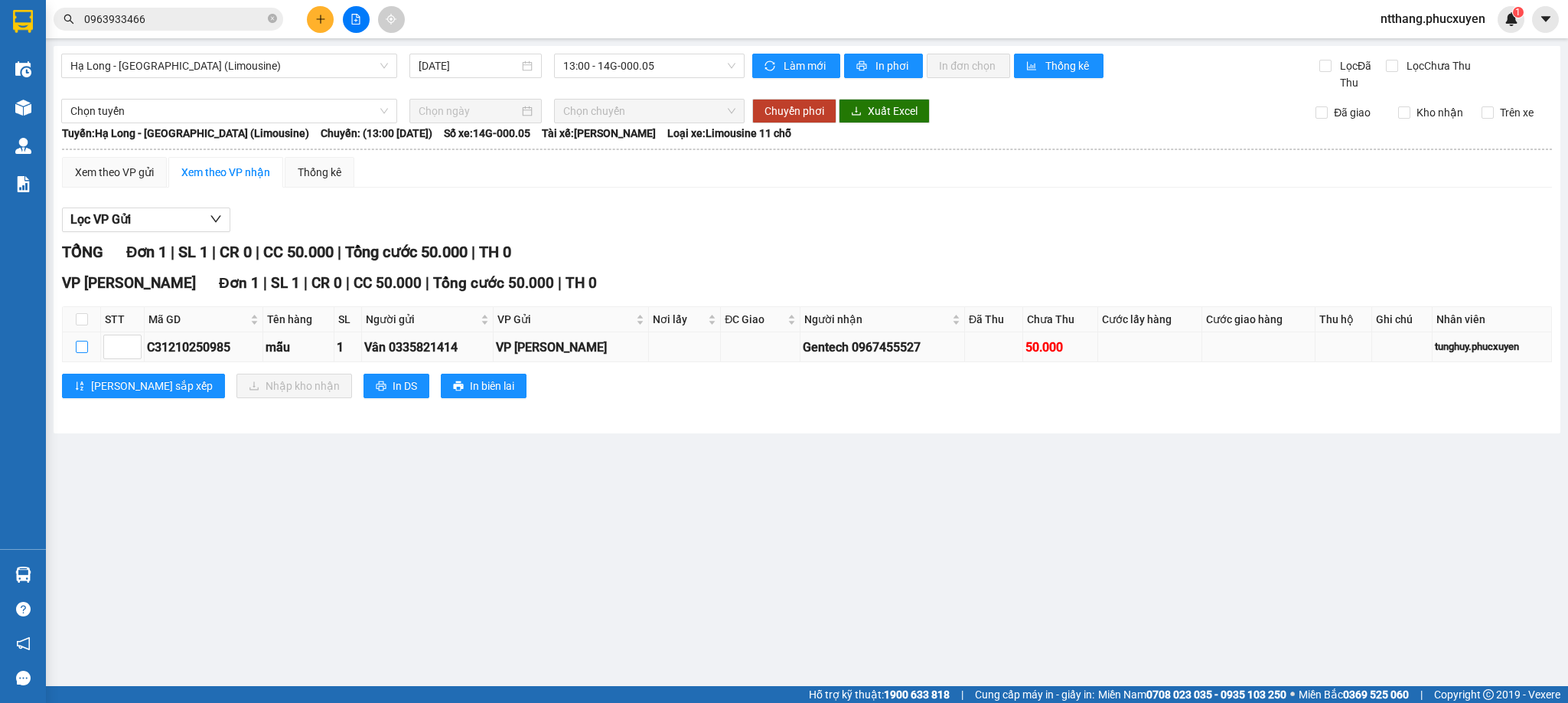
click at [80, 350] on input "checkbox" at bounding box center [82, 347] width 13 height 13
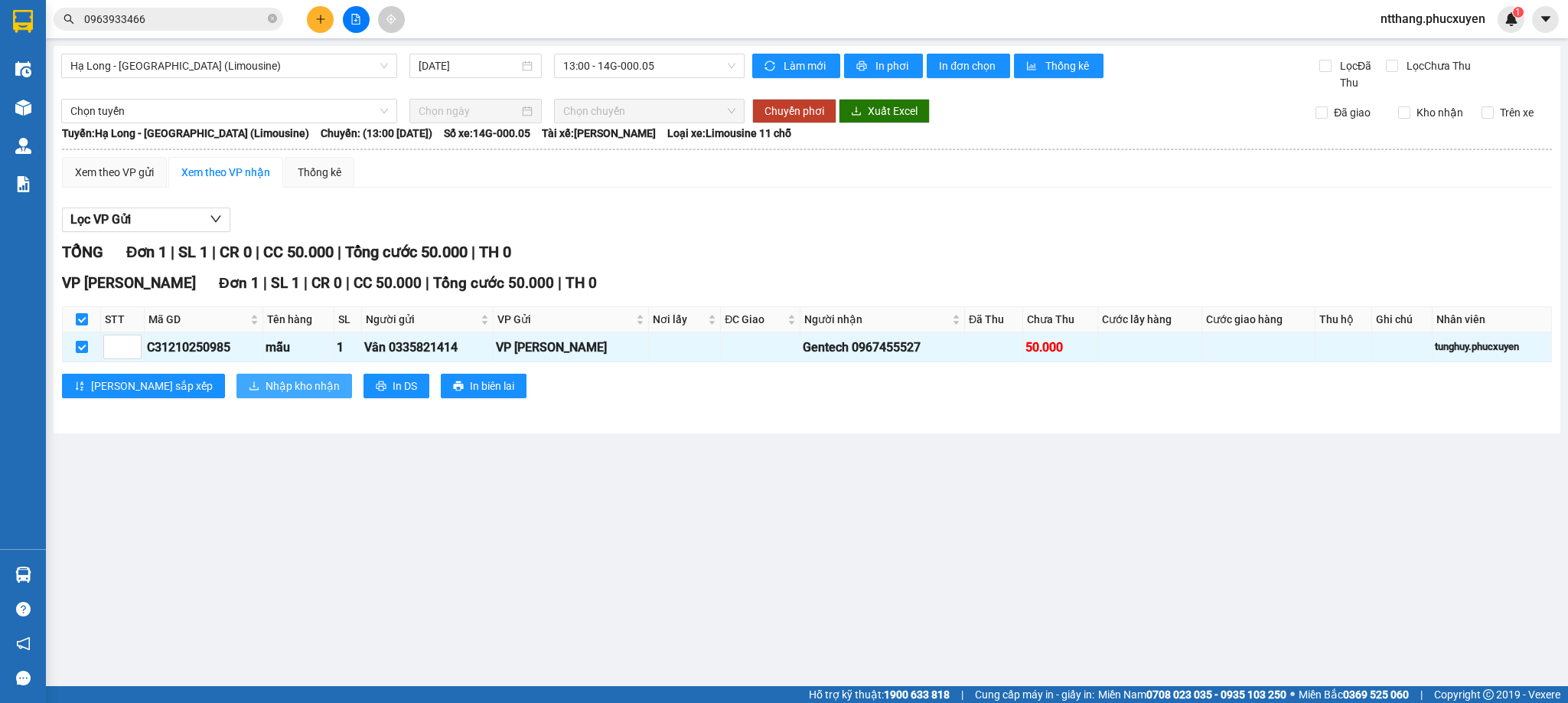
click at [265, 394] on span "Nhập kho nhận" at bounding box center [302, 386] width 75 height 17
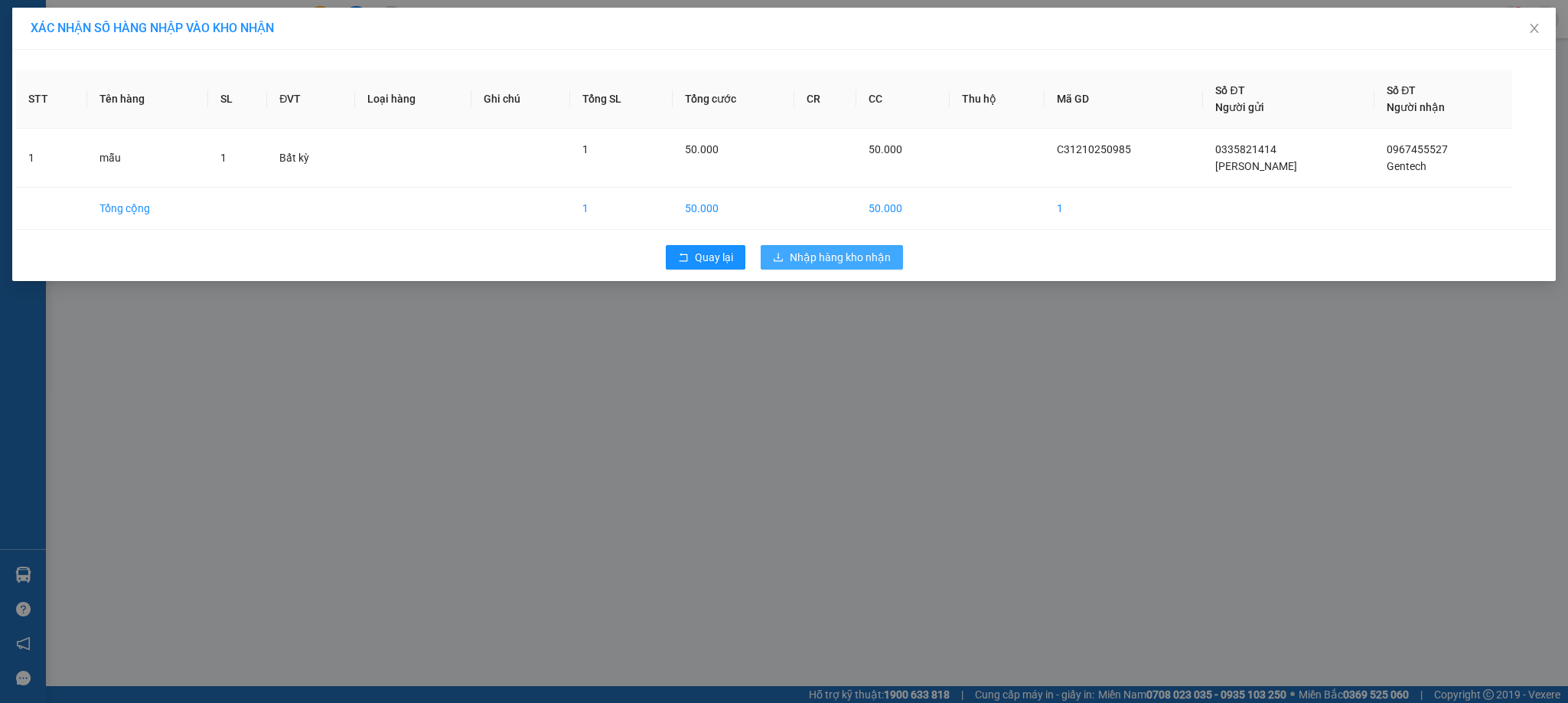
click at [838, 254] on span "Nhập hàng kho nhận" at bounding box center [840, 257] width 101 height 17
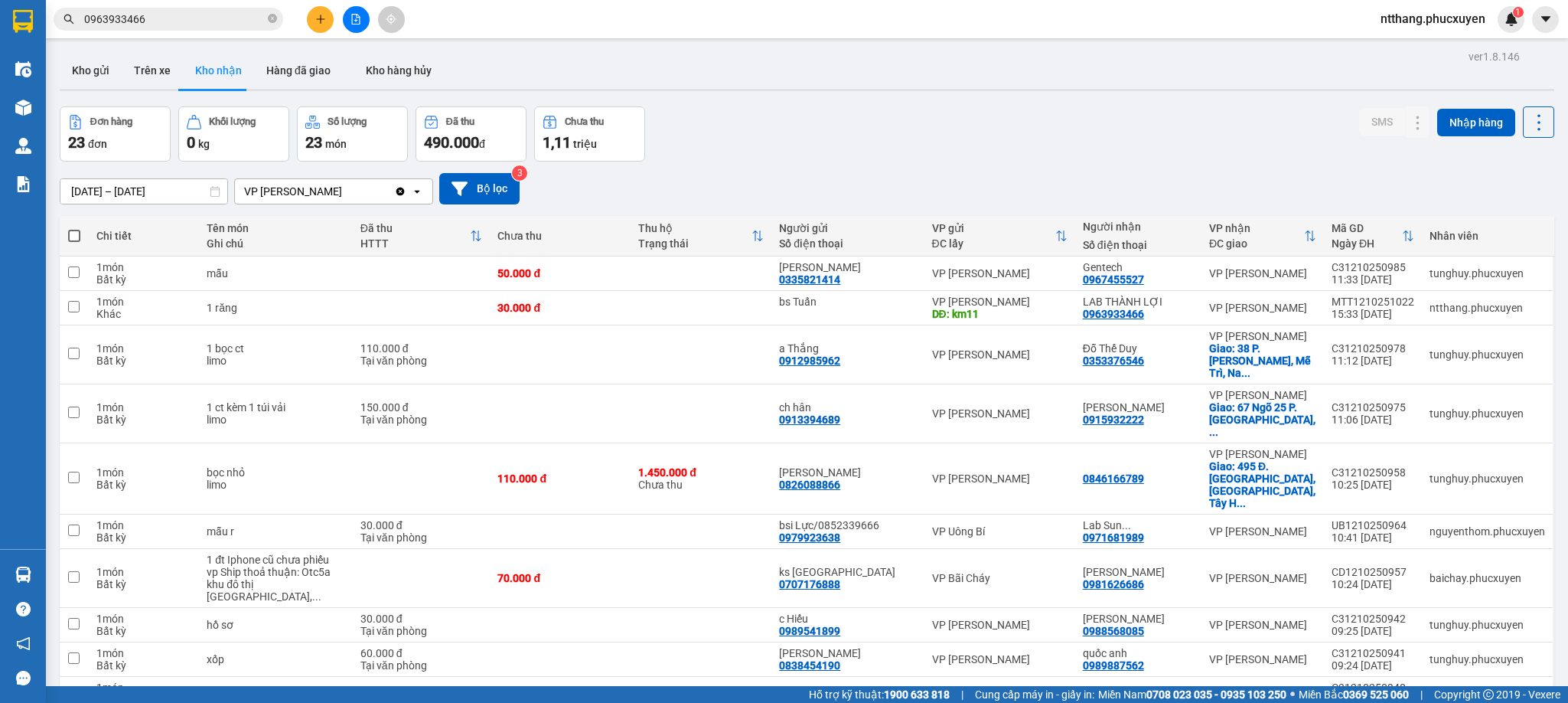
drag, startPoint x: 873, startPoint y: 131, endPoint x: 831, endPoint y: 131, distance: 42.0
click at [831, 131] on div "Đơn hàng 23 đơn Khối lượng 0 kg Số lượng 23 món Đã thu 490.000 đ Chưa thu 1,11 …" at bounding box center [806, 133] width 1494 height 55
click at [828, 131] on div "Đơn hàng 23 đơn Khối lượng 0 kg Số lượng 23 món Đã thu 490.000 đ Chưa thu 1,11 …" at bounding box center [806, 133] width 1494 height 55
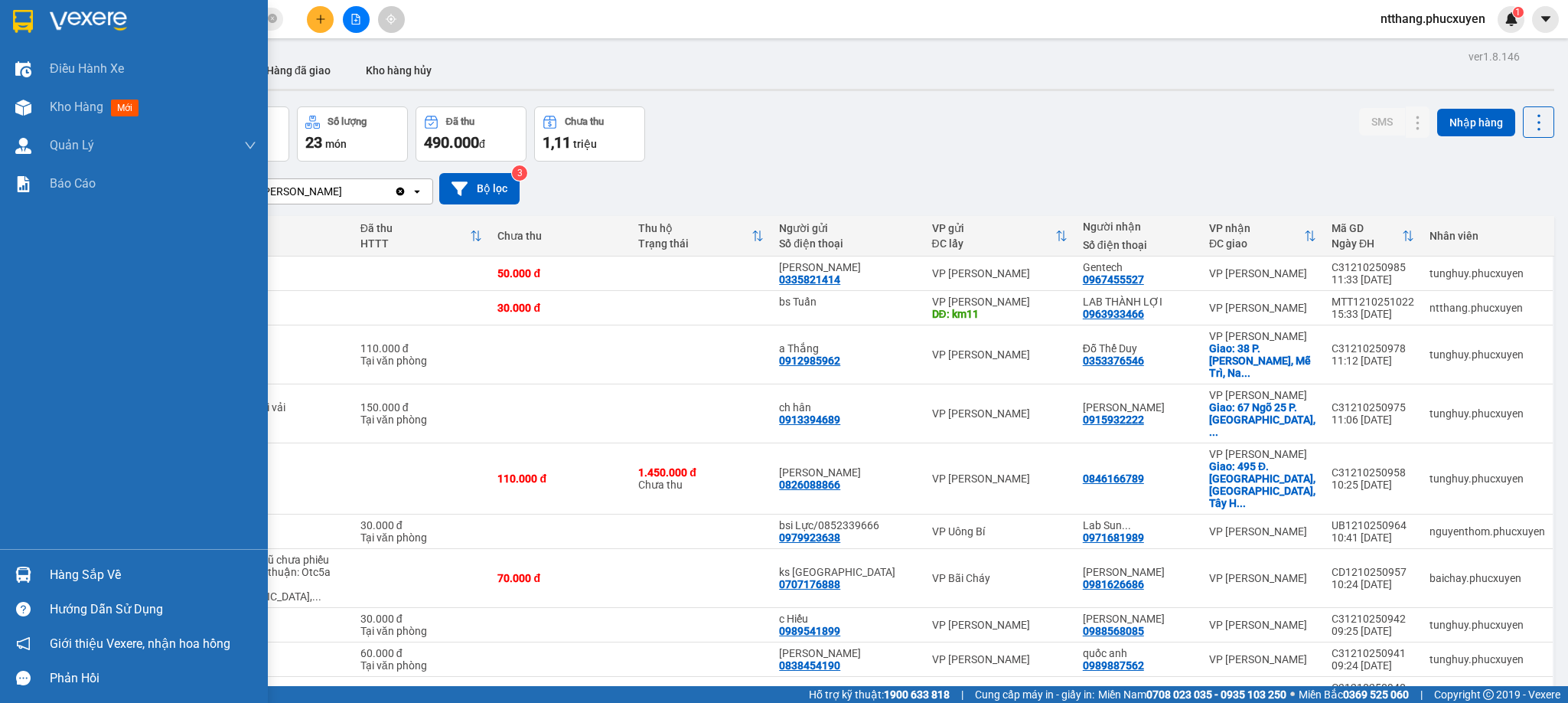
click at [17, 568] on img at bounding box center [23, 574] width 16 height 16
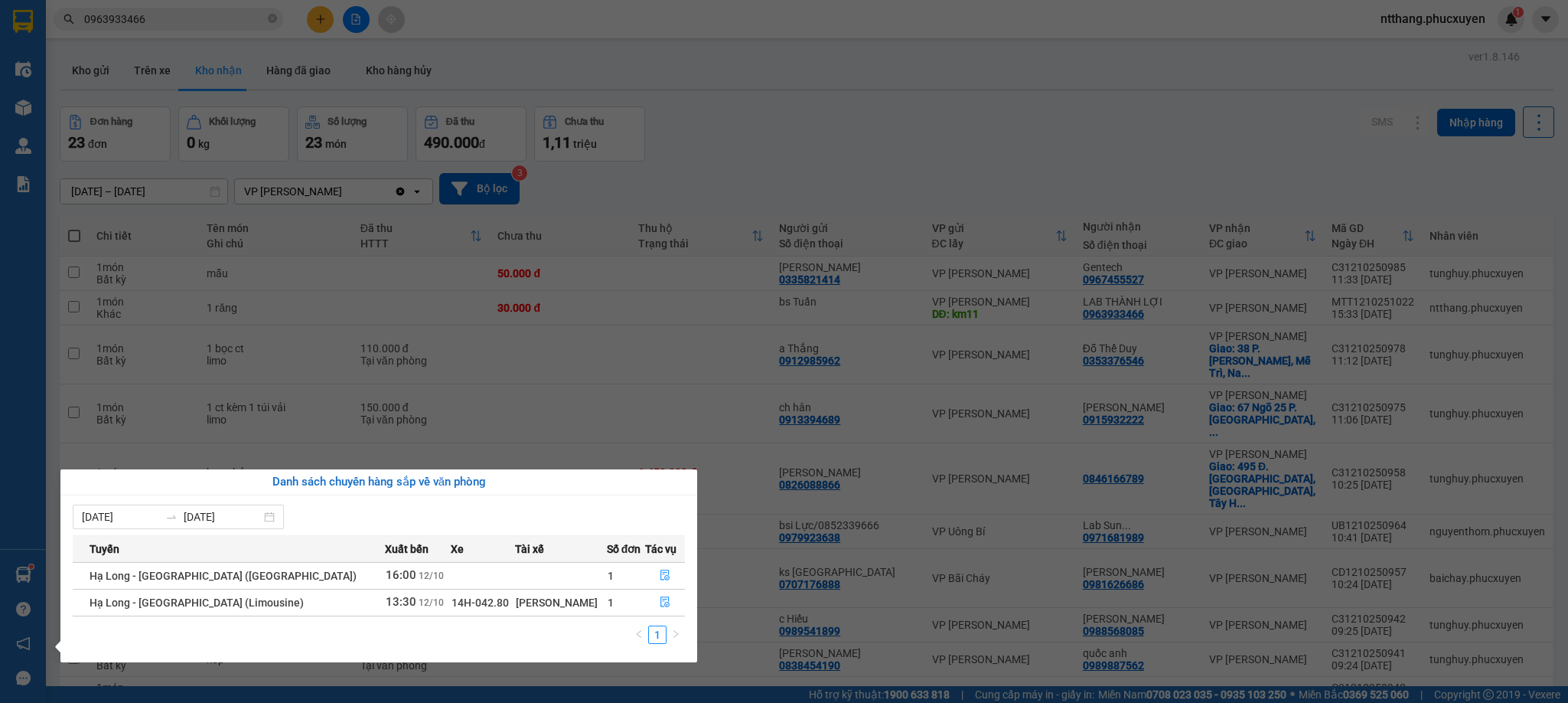
click at [832, 522] on section "Kết quả tìm kiếm ( 150 ) Bộ lọc Mã ĐH Trạng thái Món hàng Thu hộ Tổng cước Chưa…" at bounding box center [784, 352] width 1568 height 703
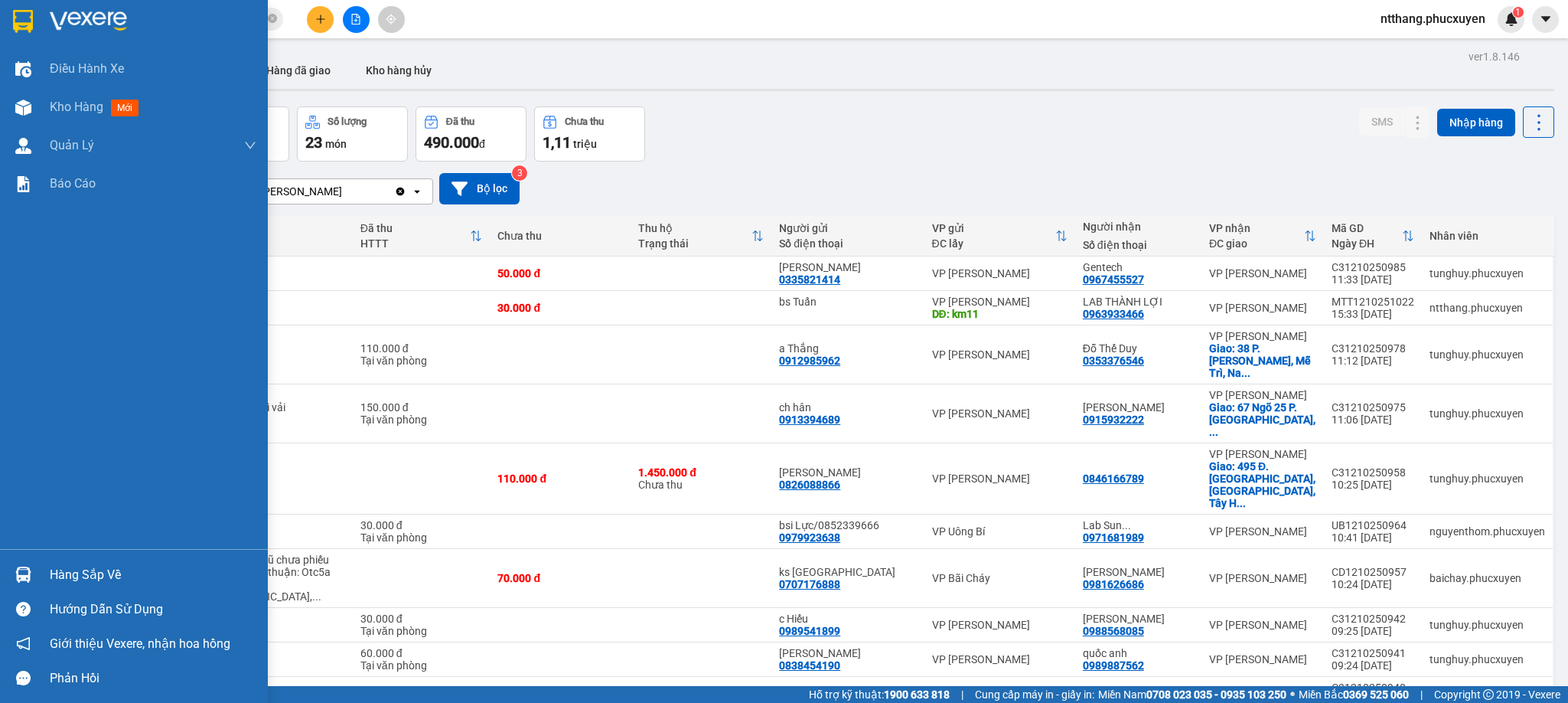
click at [26, 565] on div at bounding box center [23, 574] width 27 height 27
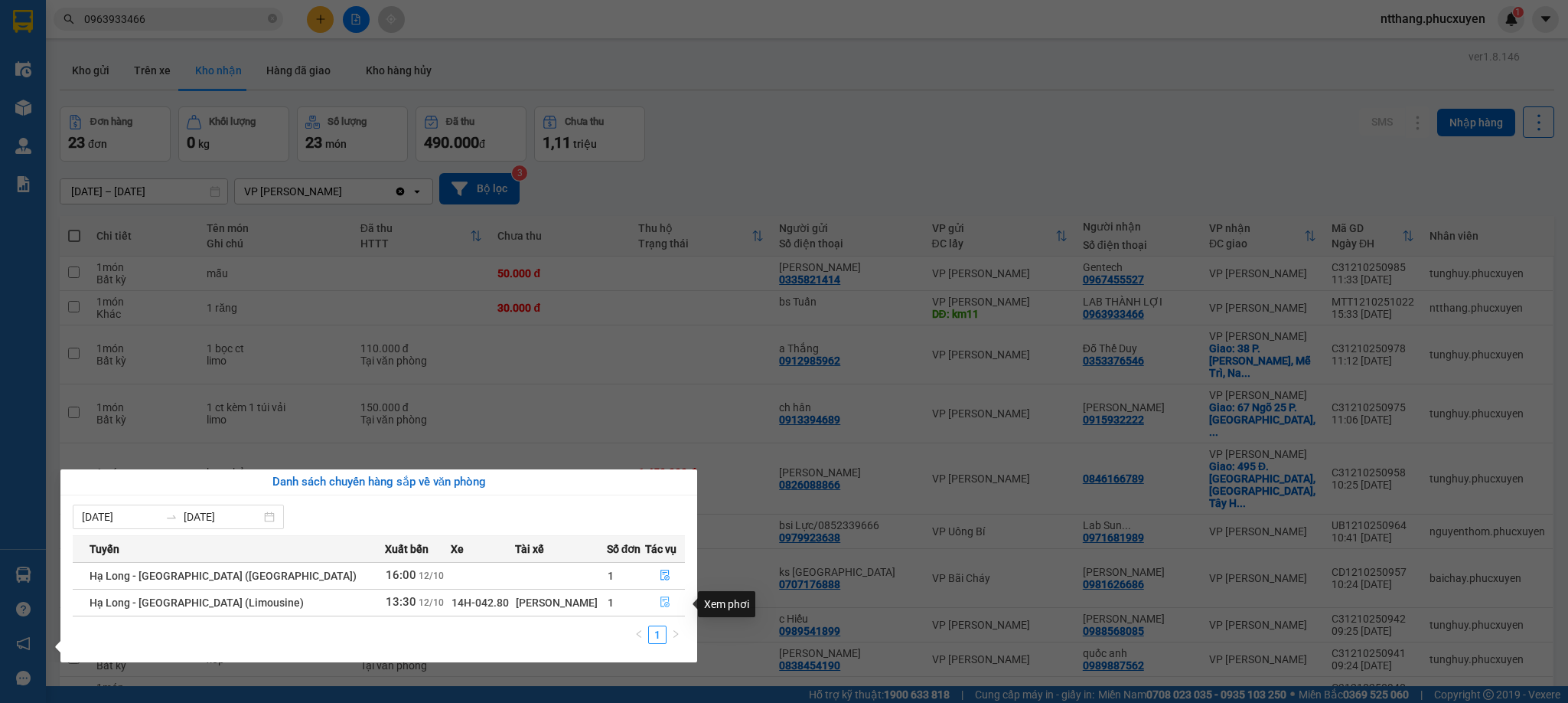
click at [660, 604] on icon "file-done" at bounding box center [665, 601] width 11 height 11
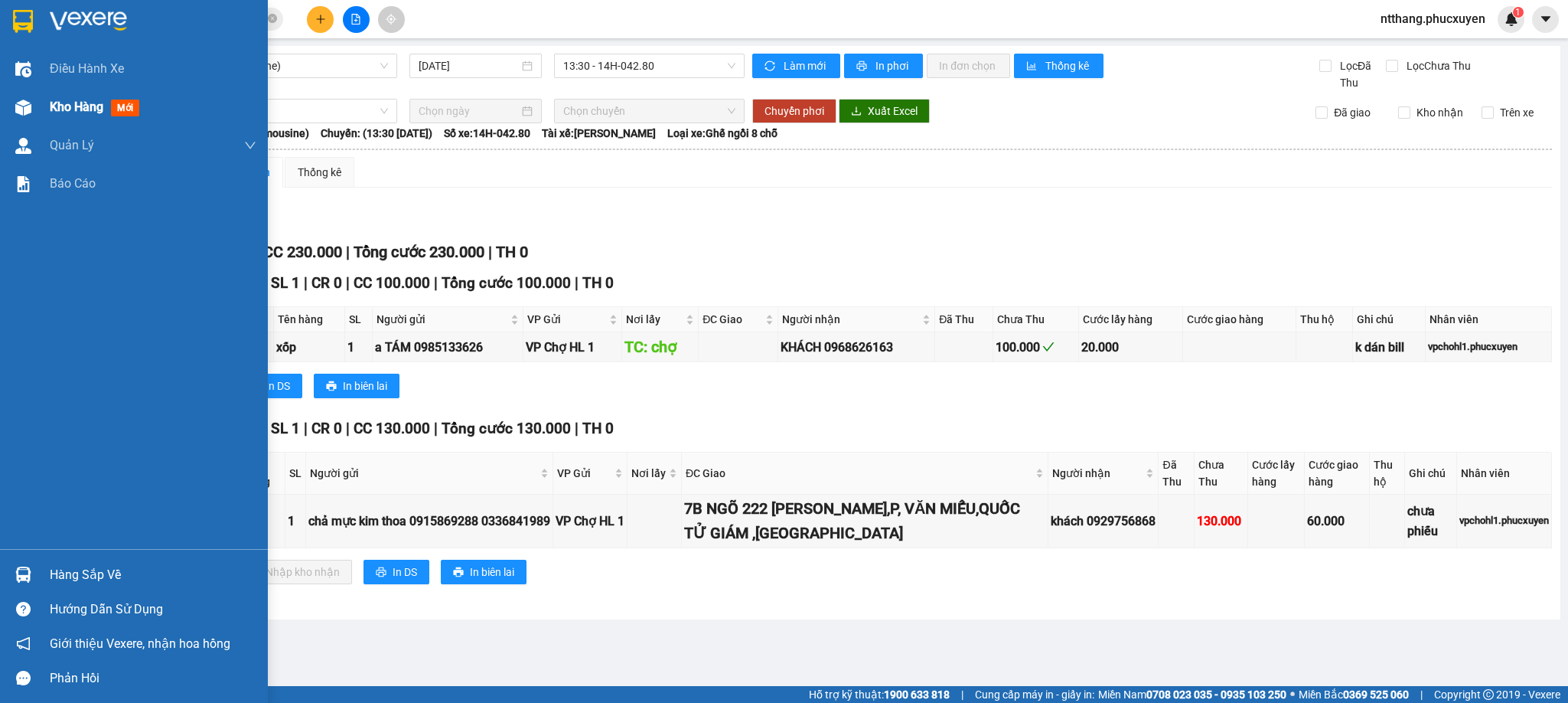
drag, startPoint x: 12, startPoint y: 108, endPoint x: 74, endPoint y: 9, distance: 116.8
click at [17, 106] on div at bounding box center [23, 108] width 27 height 27
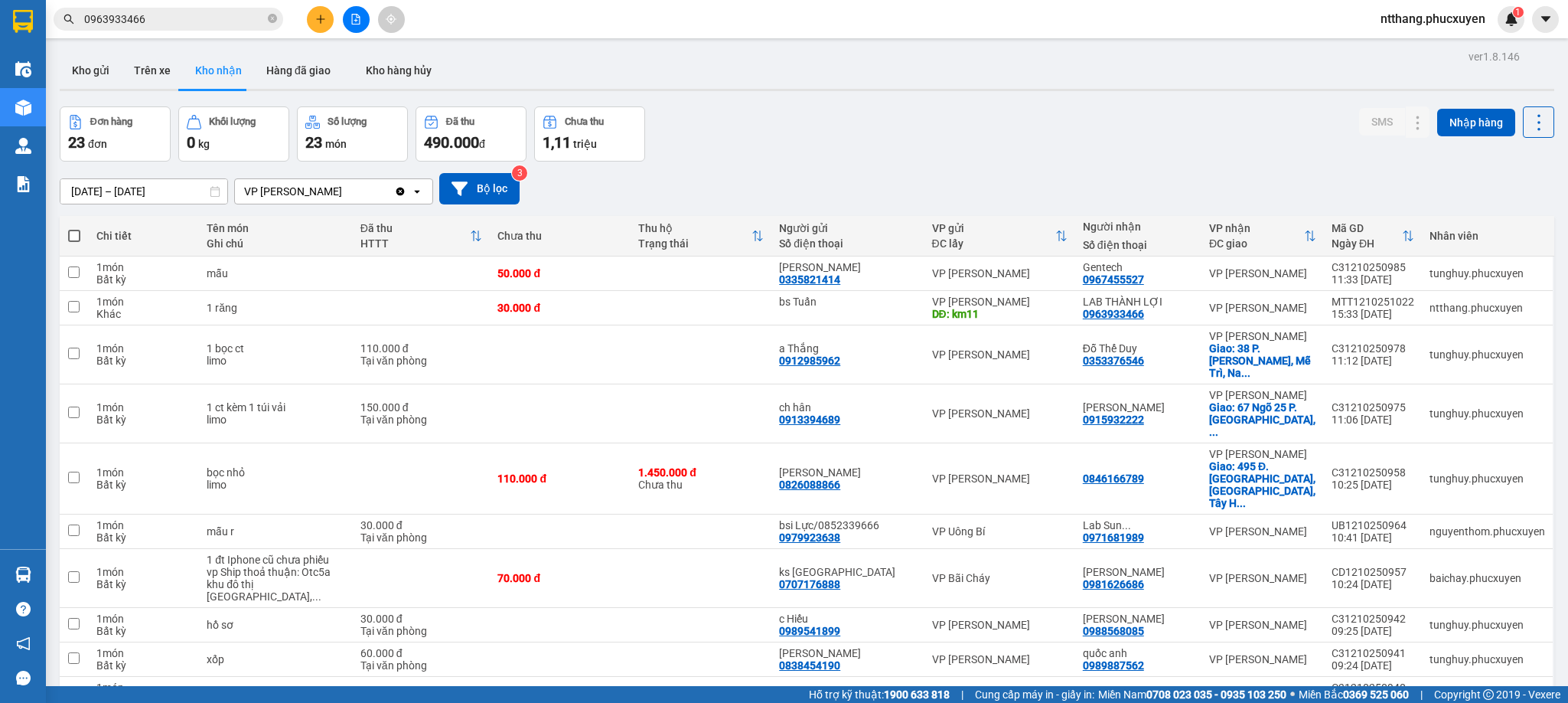
checkbox input "true"
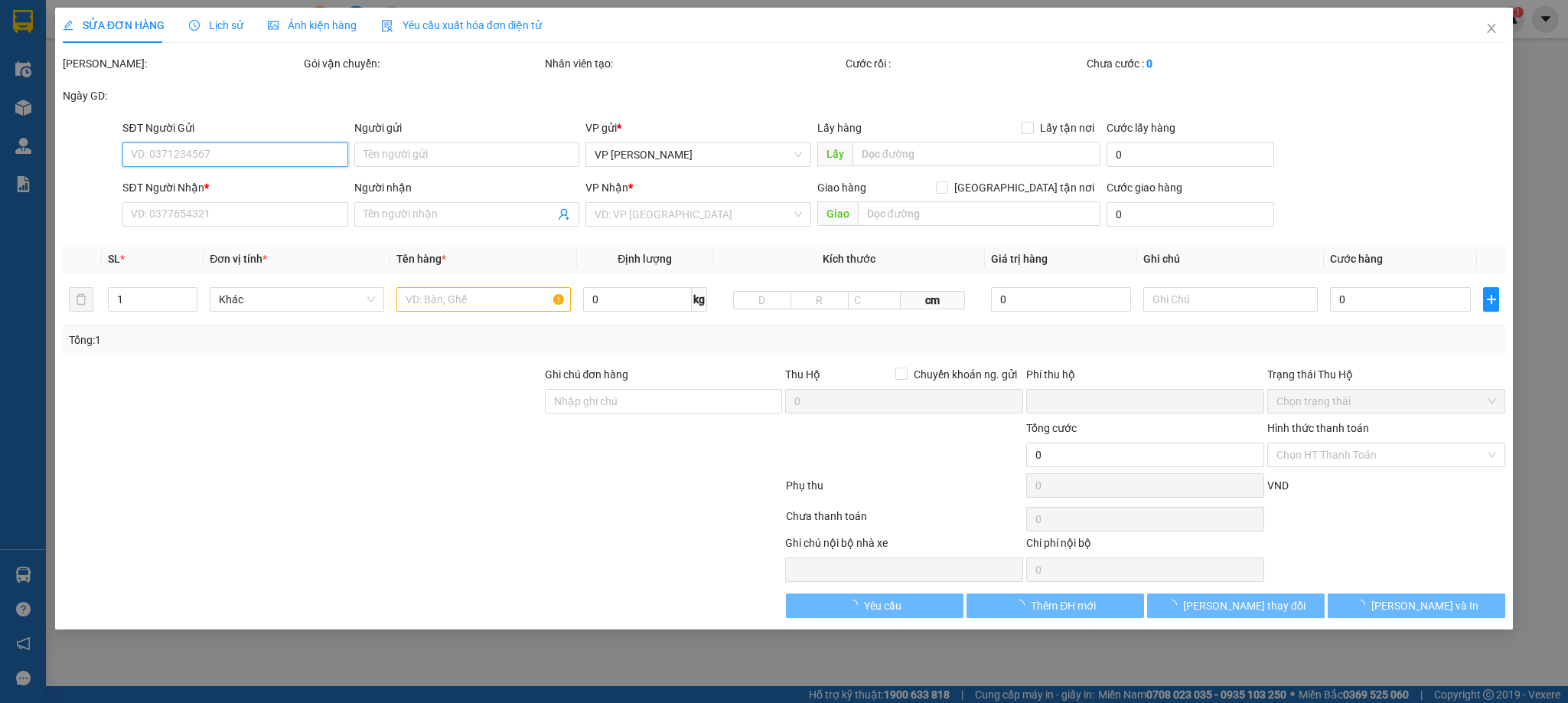
type input "0936879430"
type input "e Dương"
type input "0936190235"
type input "a Tuấn"
type input "0"
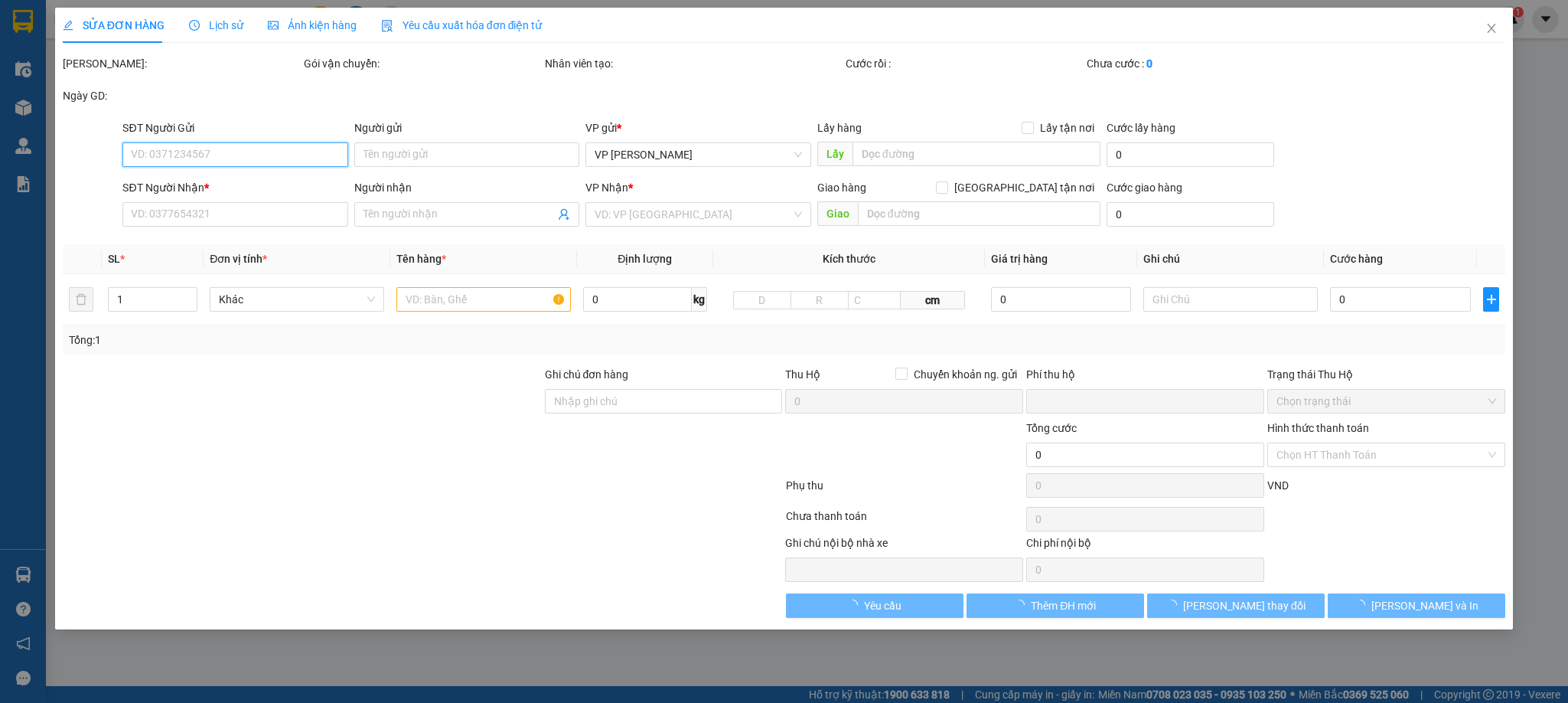
type input "30.000"
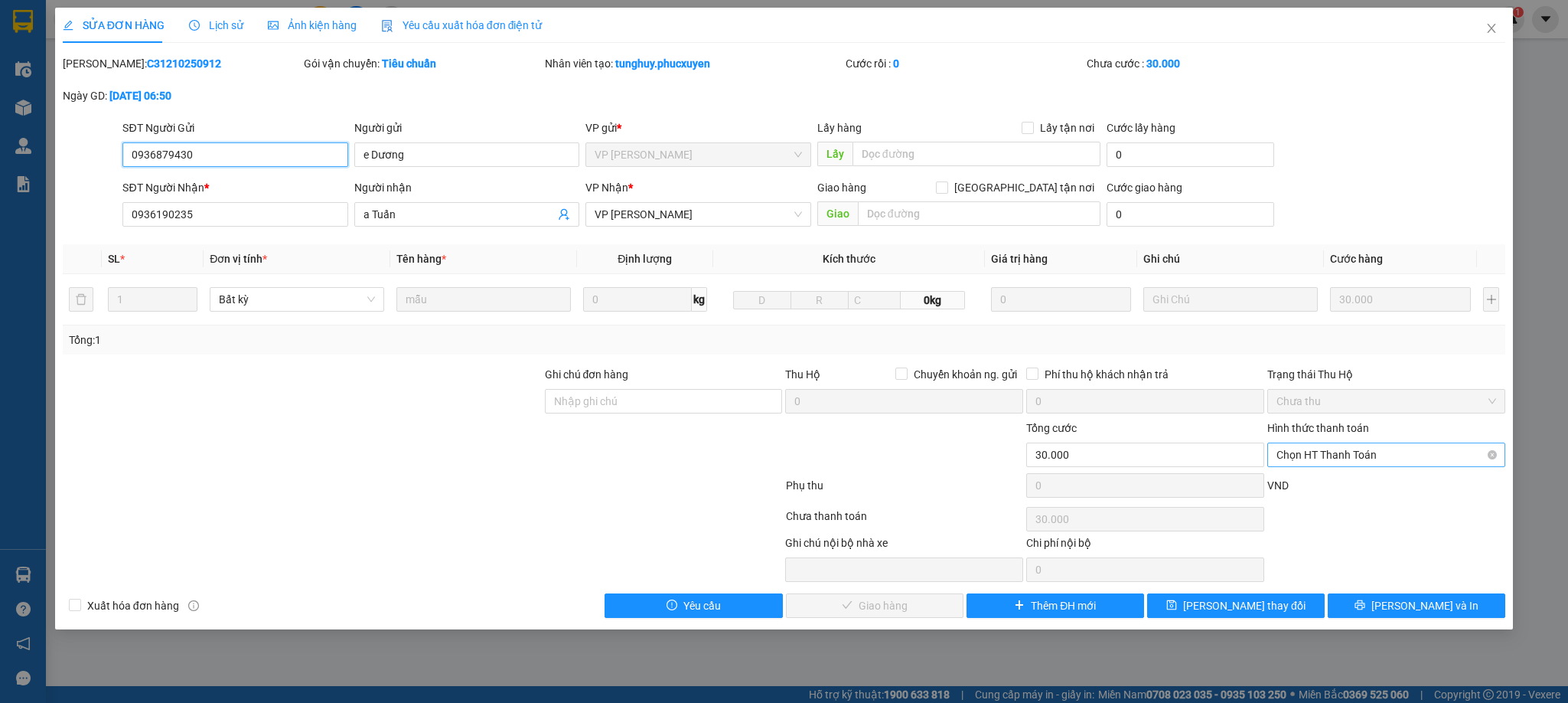
click at [1300, 461] on span "Chọn HT Thanh Toán" at bounding box center [1386, 455] width 219 height 23
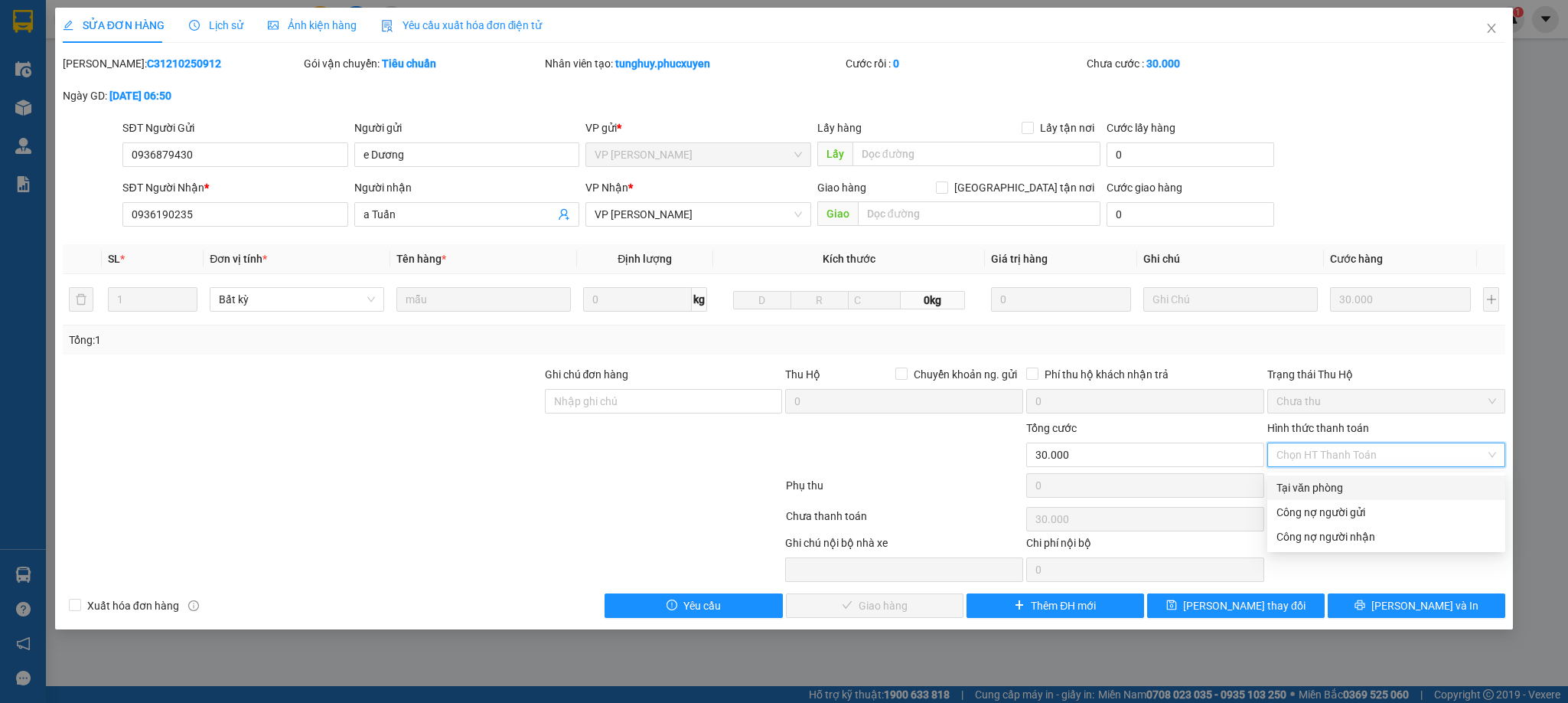
click at [1304, 492] on div "Tại văn phòng" at bounding box center [1386, 487] width 219 height 17
type input "0"
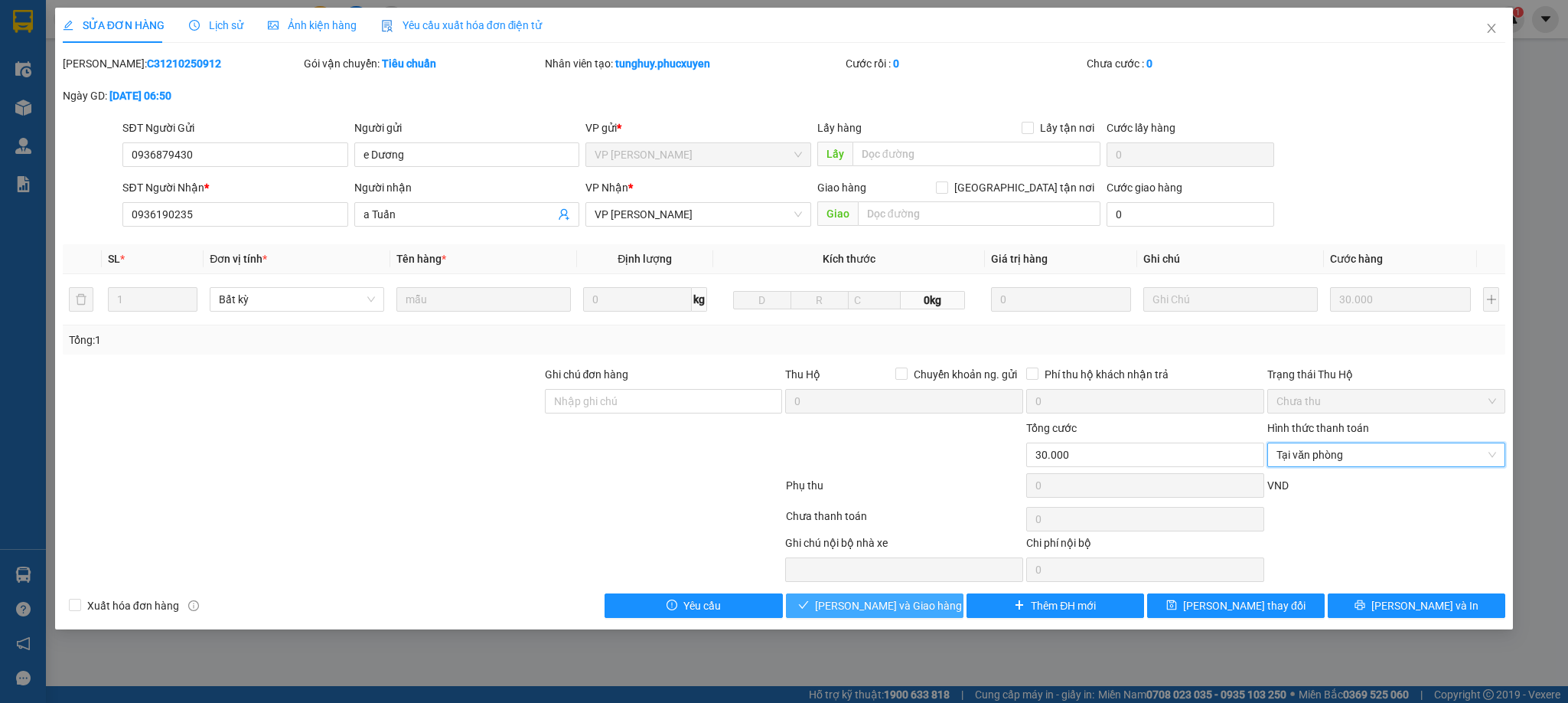
click at [941, 609] on button "[PERSON_NAME] và Giao hàng" at bounding box center [875, 605] width 178 height 24
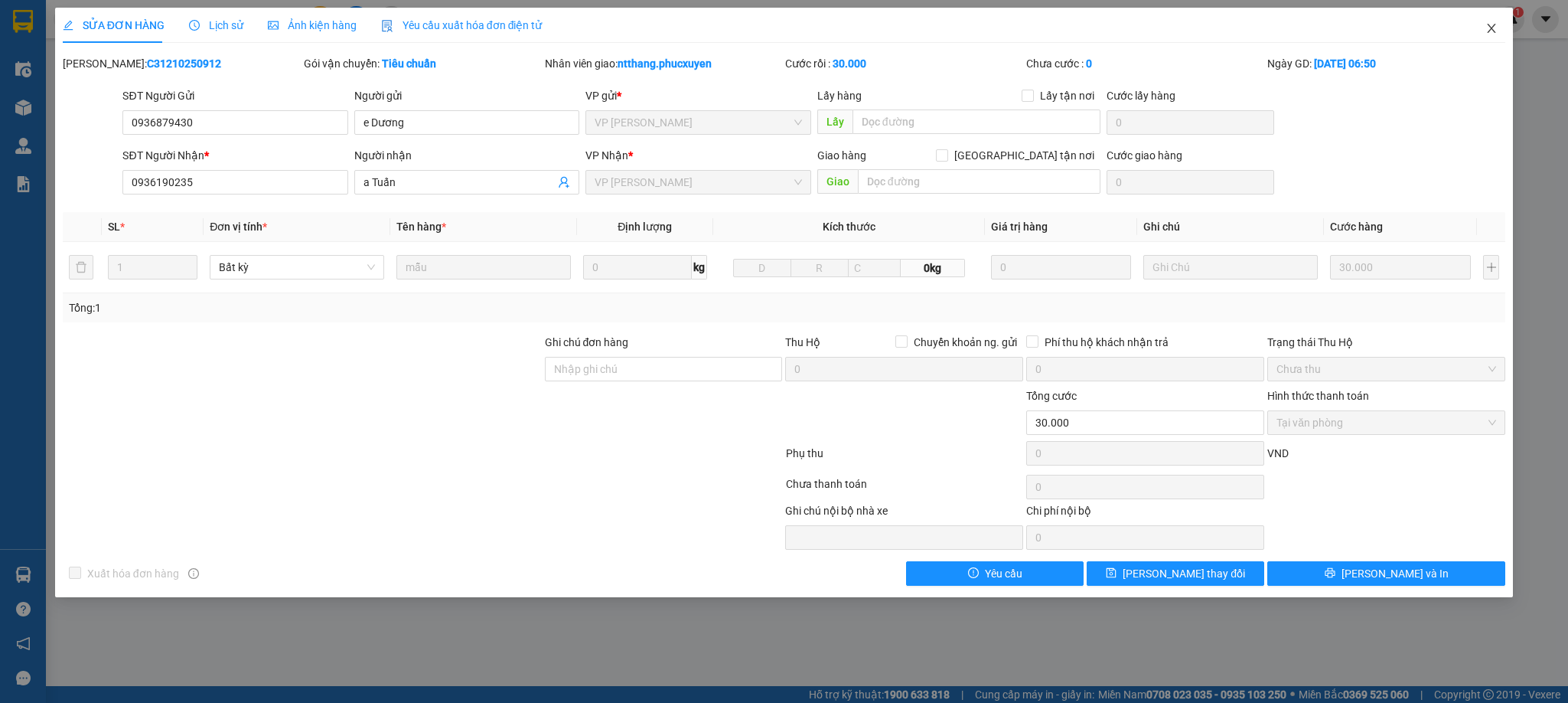
click at [1494, 23] on icon "close" at bounding box center [1492, 29] width 13 height 13
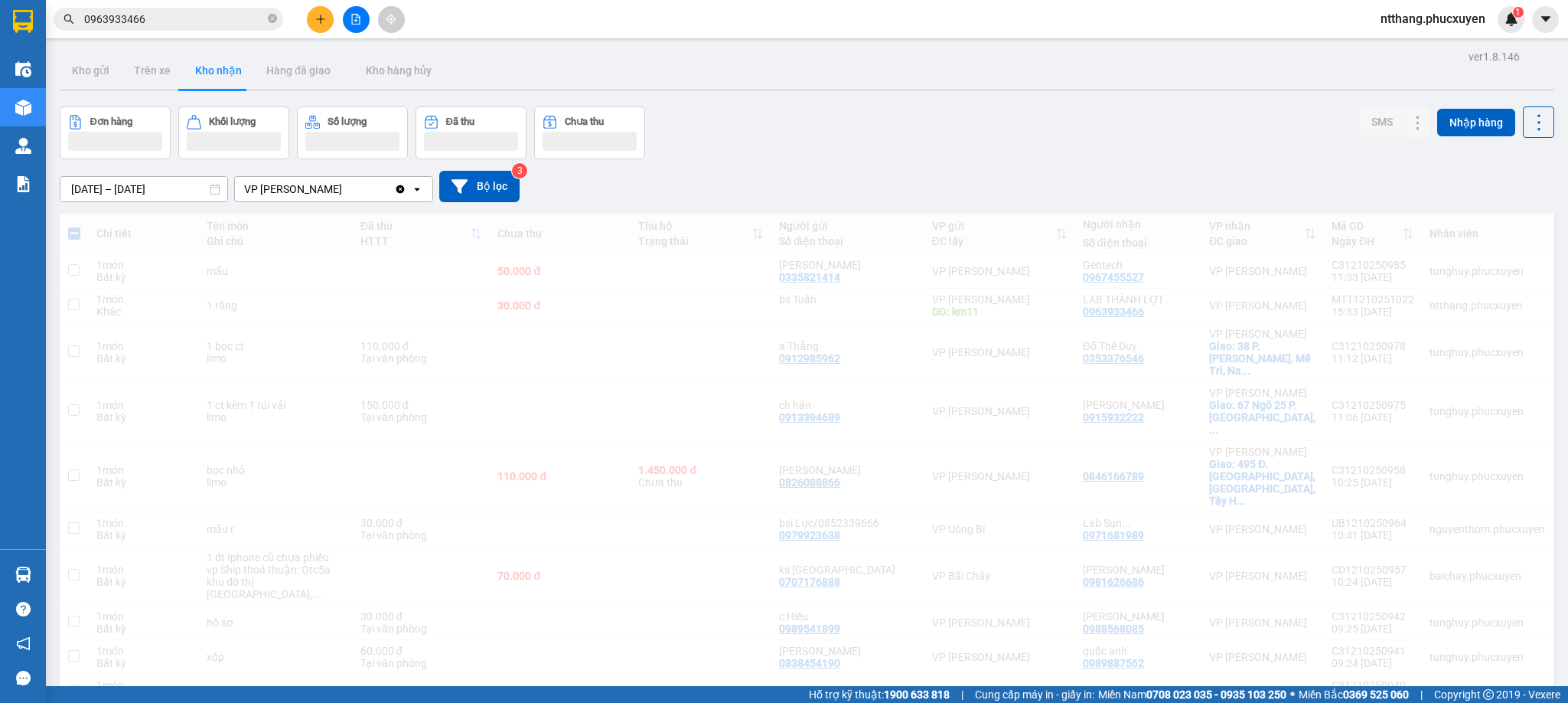
click at [1483, 21] on span "ntthang.phucxuyen" at bounding box center [1433, 18] width 129 height 19
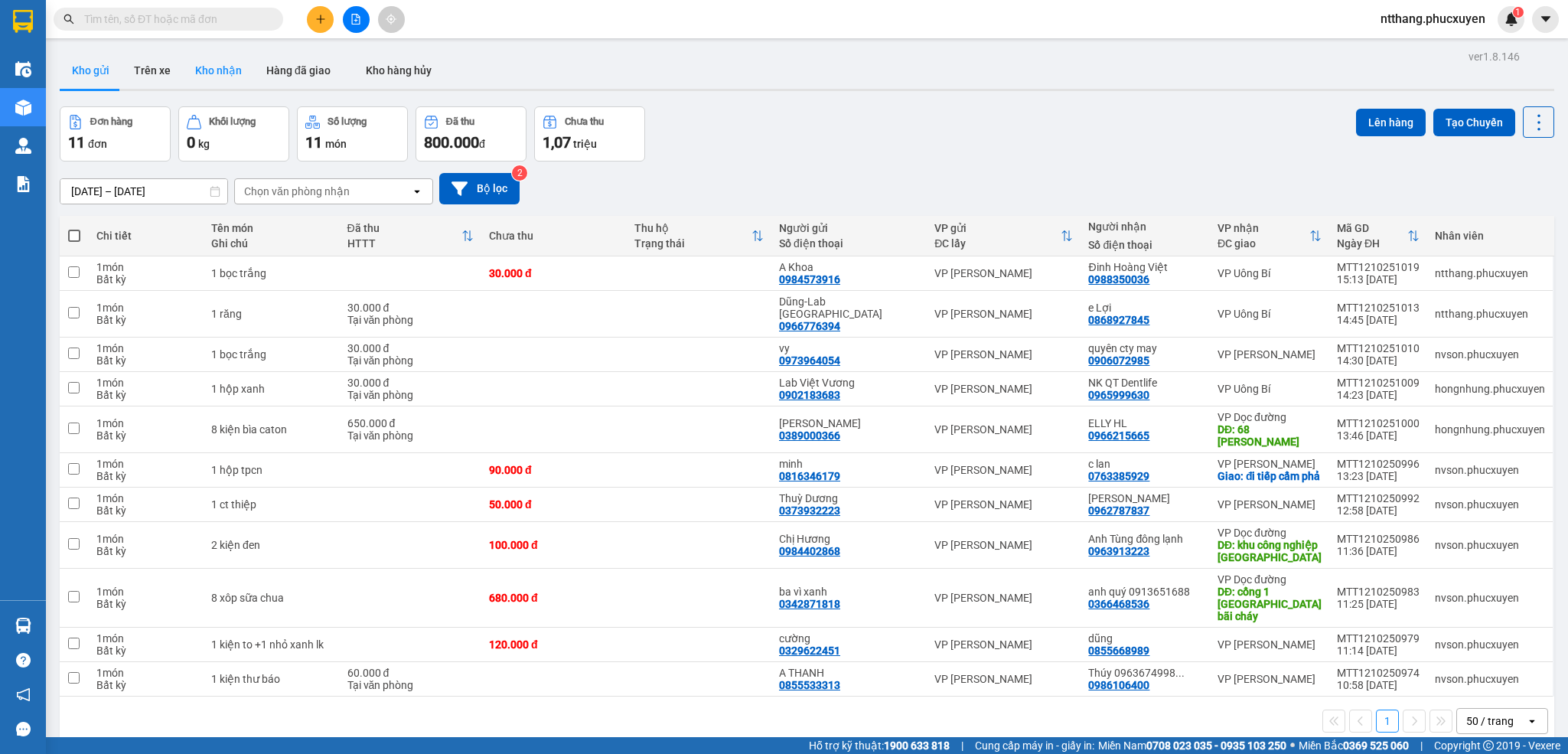
click at [219, 75] on button "Kho nhận" at bounding box center [218, 70] width 71 height 37
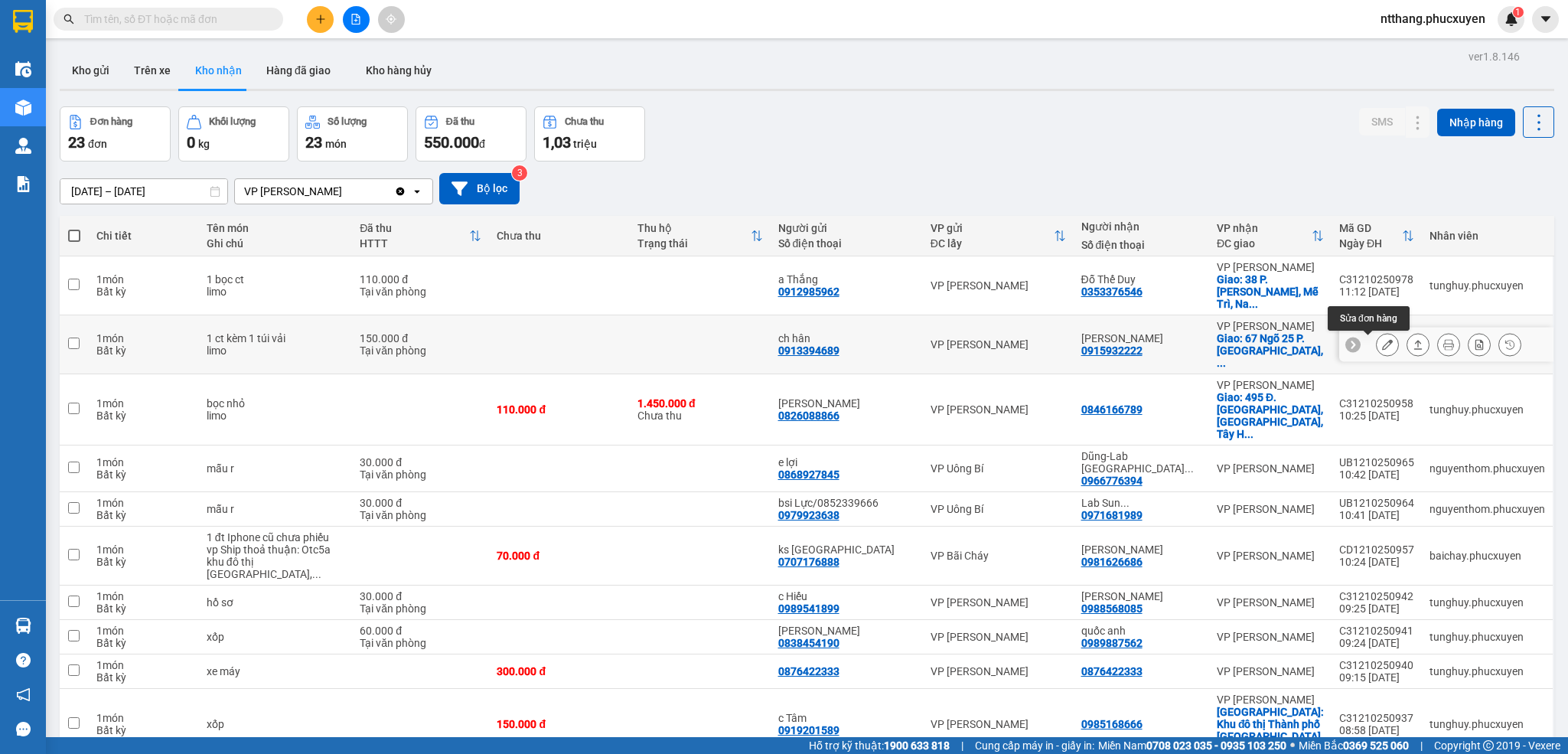
click at [1382, 347] on icon at bounding box center [1387, 344] width 11 height 11
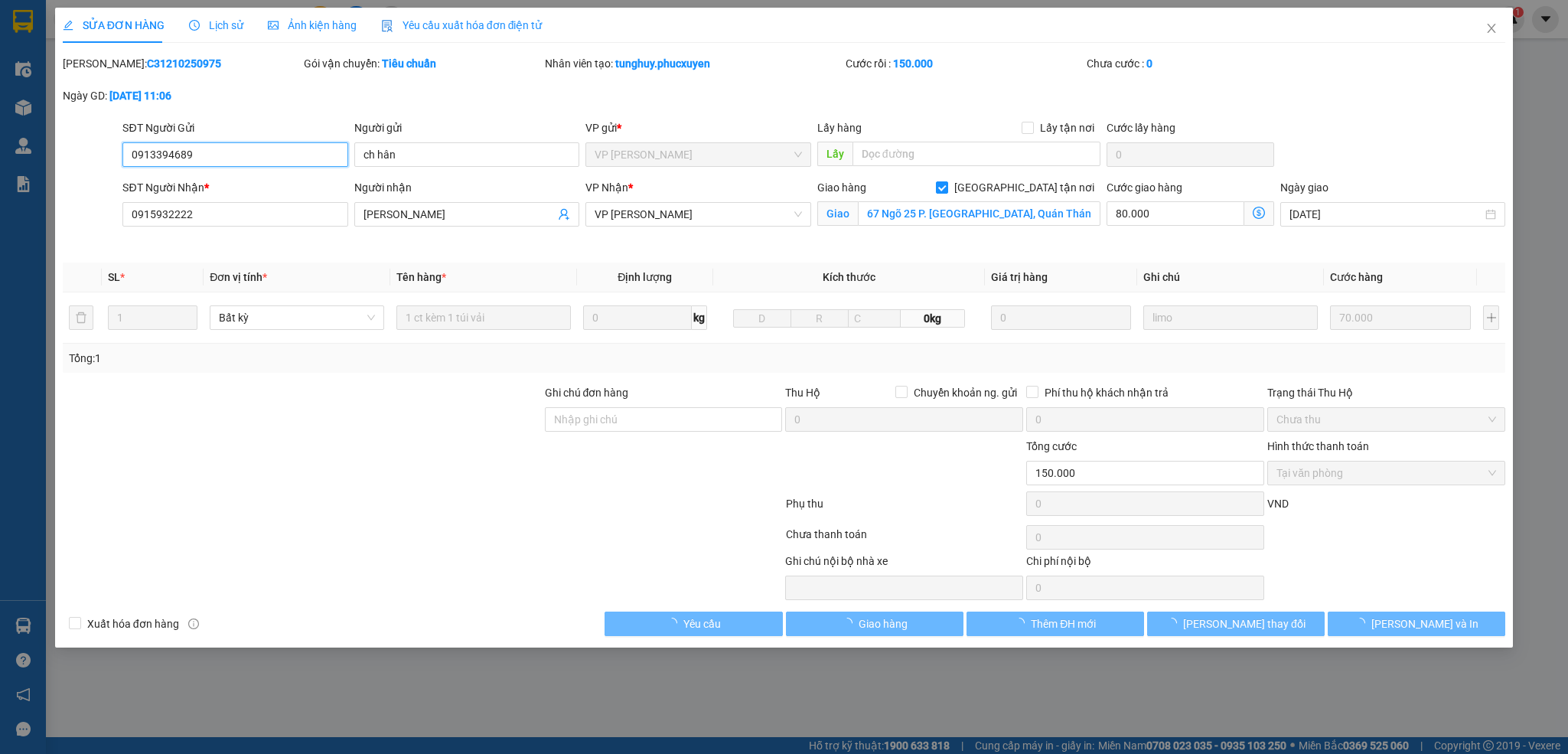
type input "0913394689"
type input "ch hân"
type input "0915932222"
type input "minh minh"
checkbox input "true"
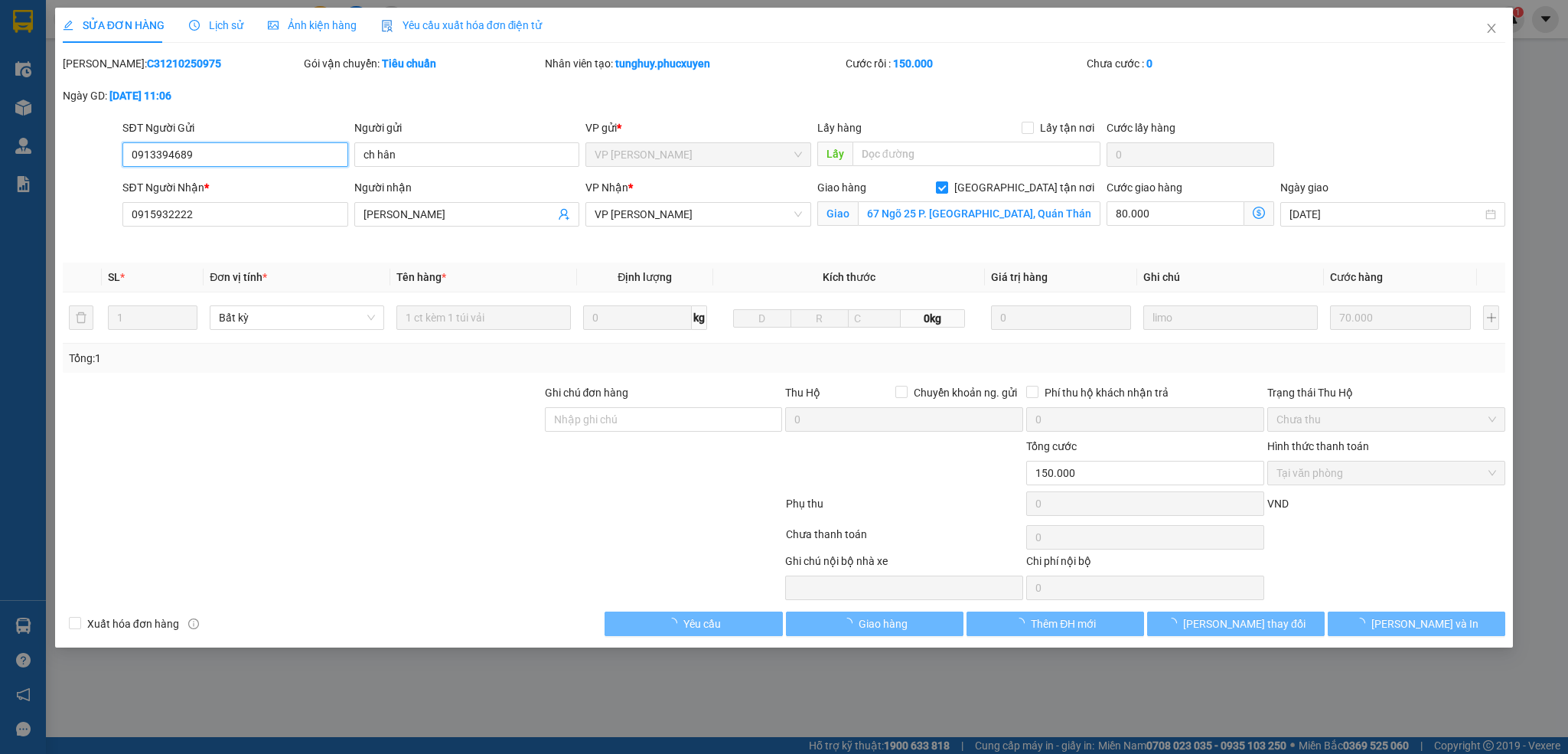
type input "67 Ngõ 25 P. Phan Đình Phùng, Quán Thánh, Ba Đình, Hà Nội, Việt Nam"
type input "0"
type input "150.000"
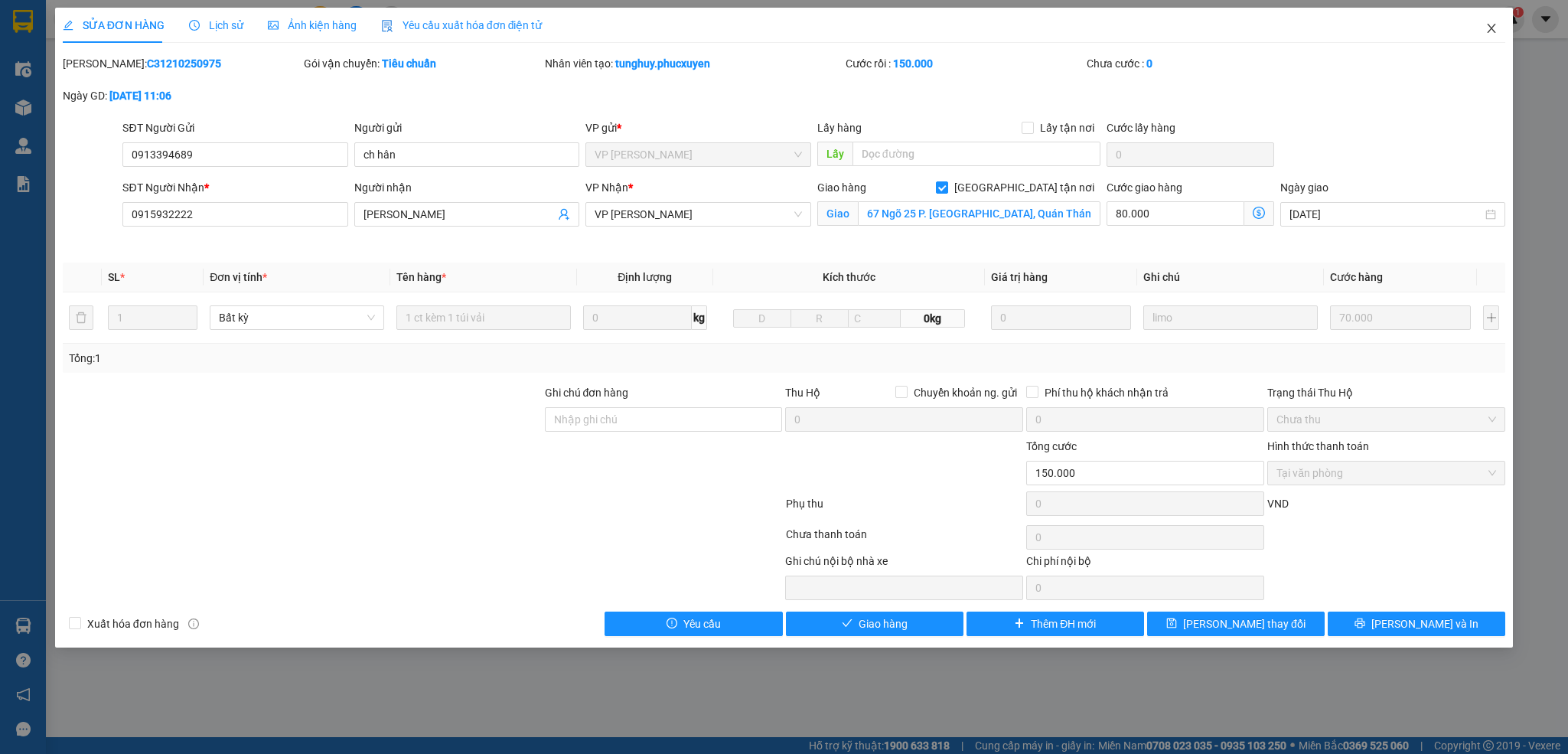
click at [1491, 30] on icon "close" at bounding box center [1491, 28] width 8 height 9
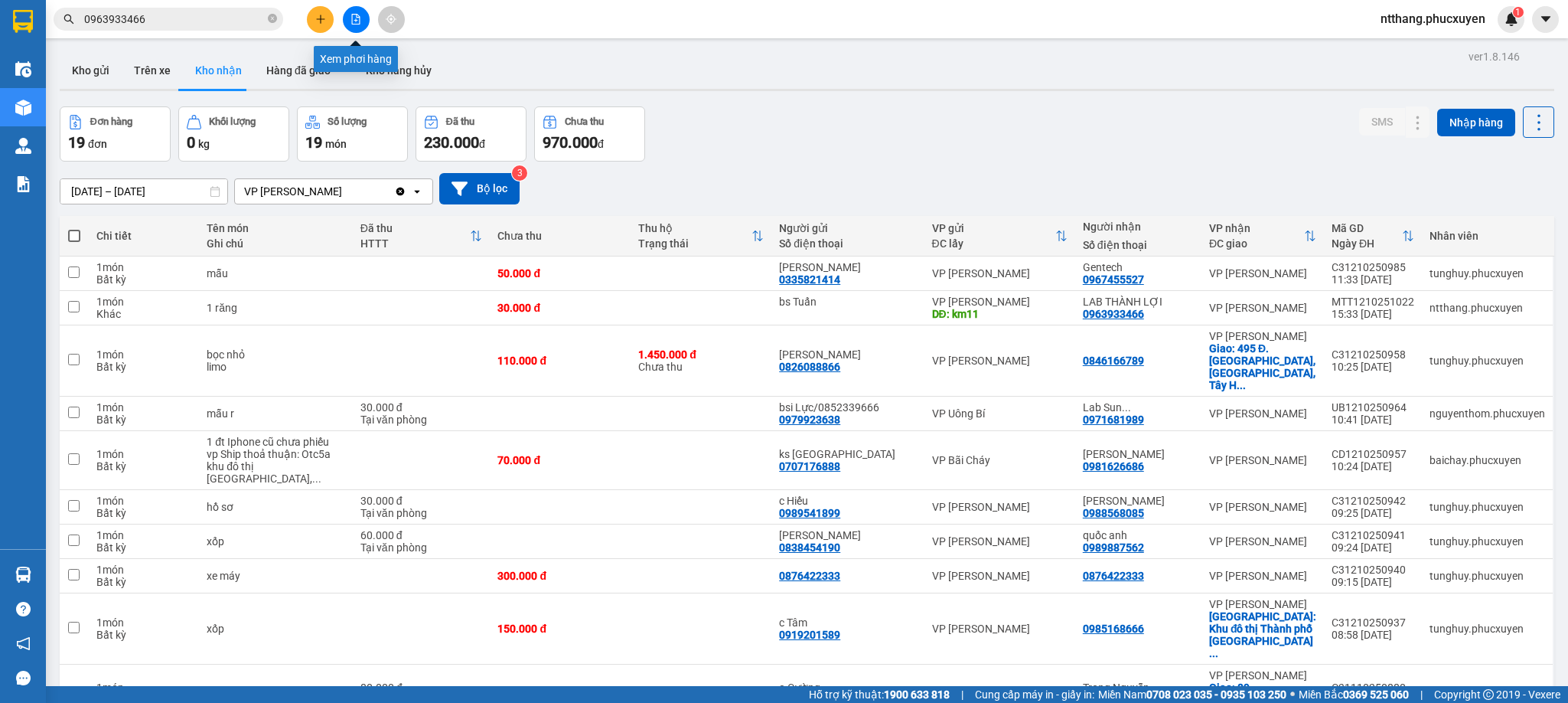
click at [348, 19] on button at bounding box center [356, 20] width 27 height 27
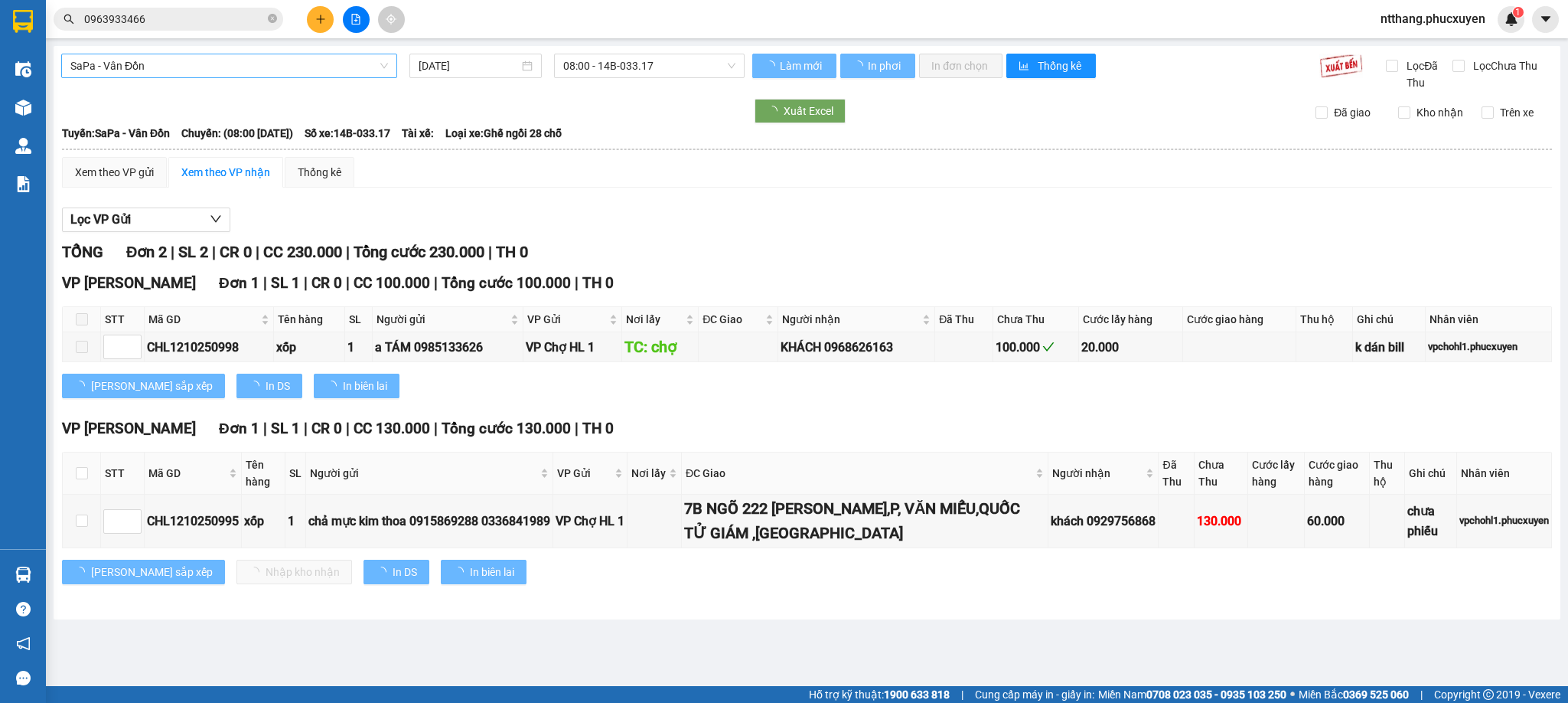
click at [235, 69] on span "SaPa - Vân Đồn" at bounding box center [228, 66] width 317 height 23
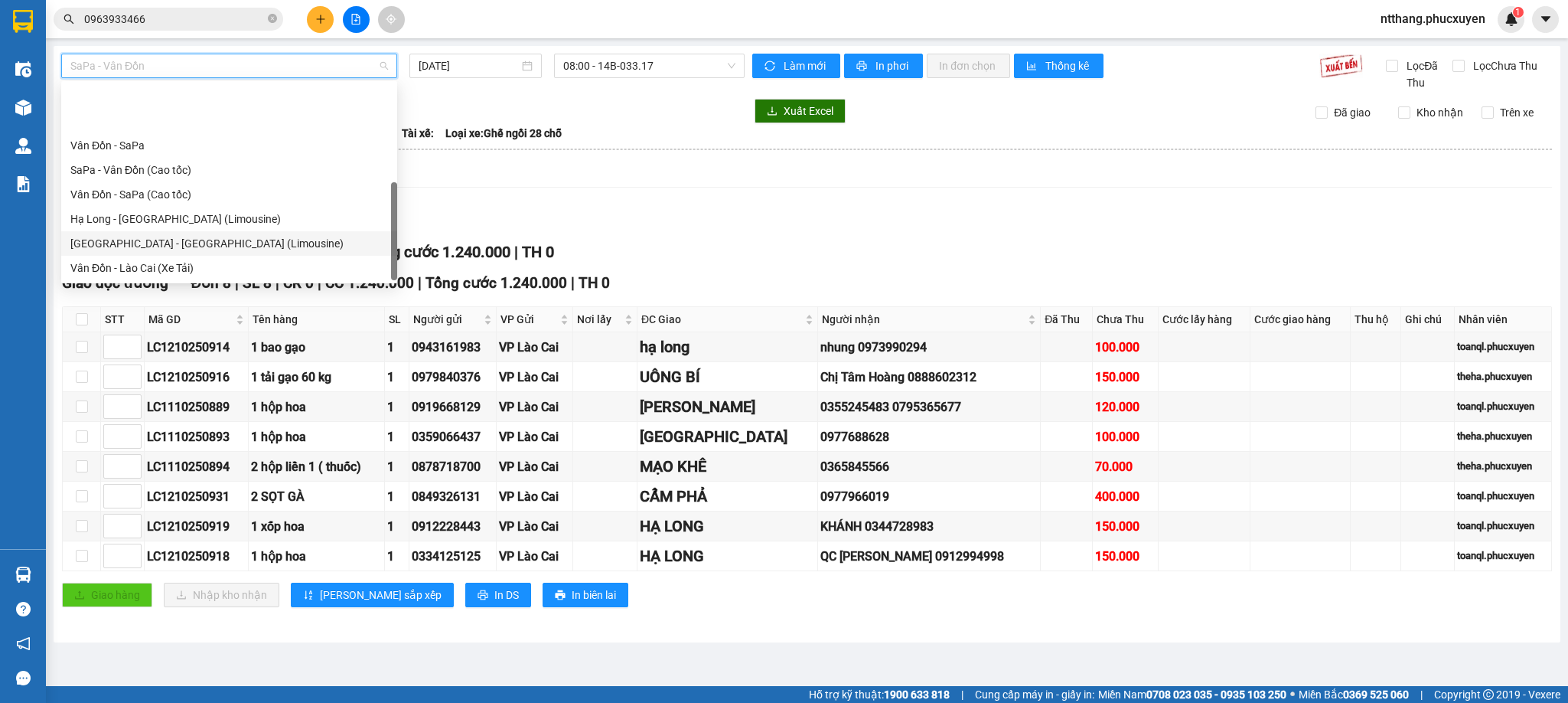
scroll to position [74, 0]
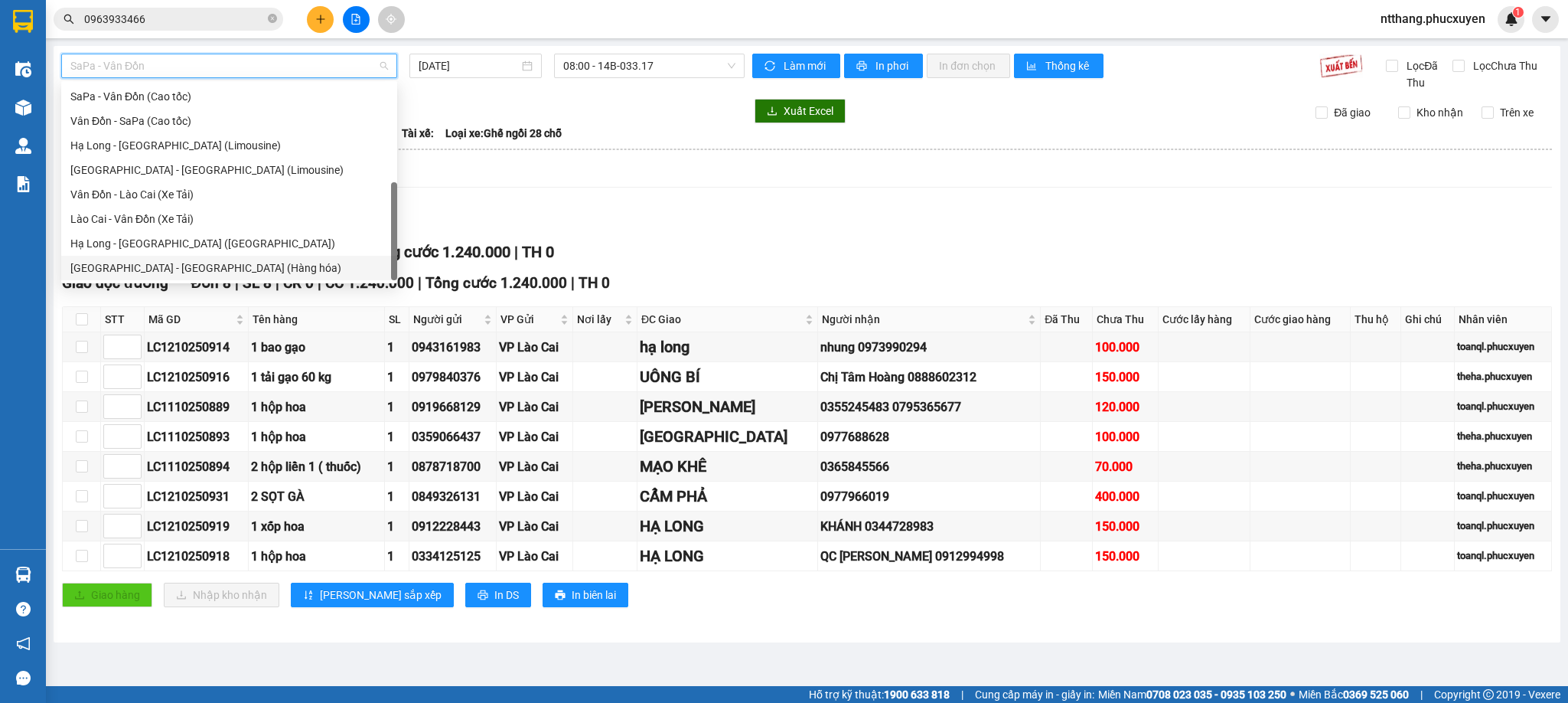
click at [174, 269] on div "[GEOGRAPHIC_DATA] - [GEOGRAPHIC_DATA] (Hàng hóa)" at bounding box center [228, 268] width 317 height 17
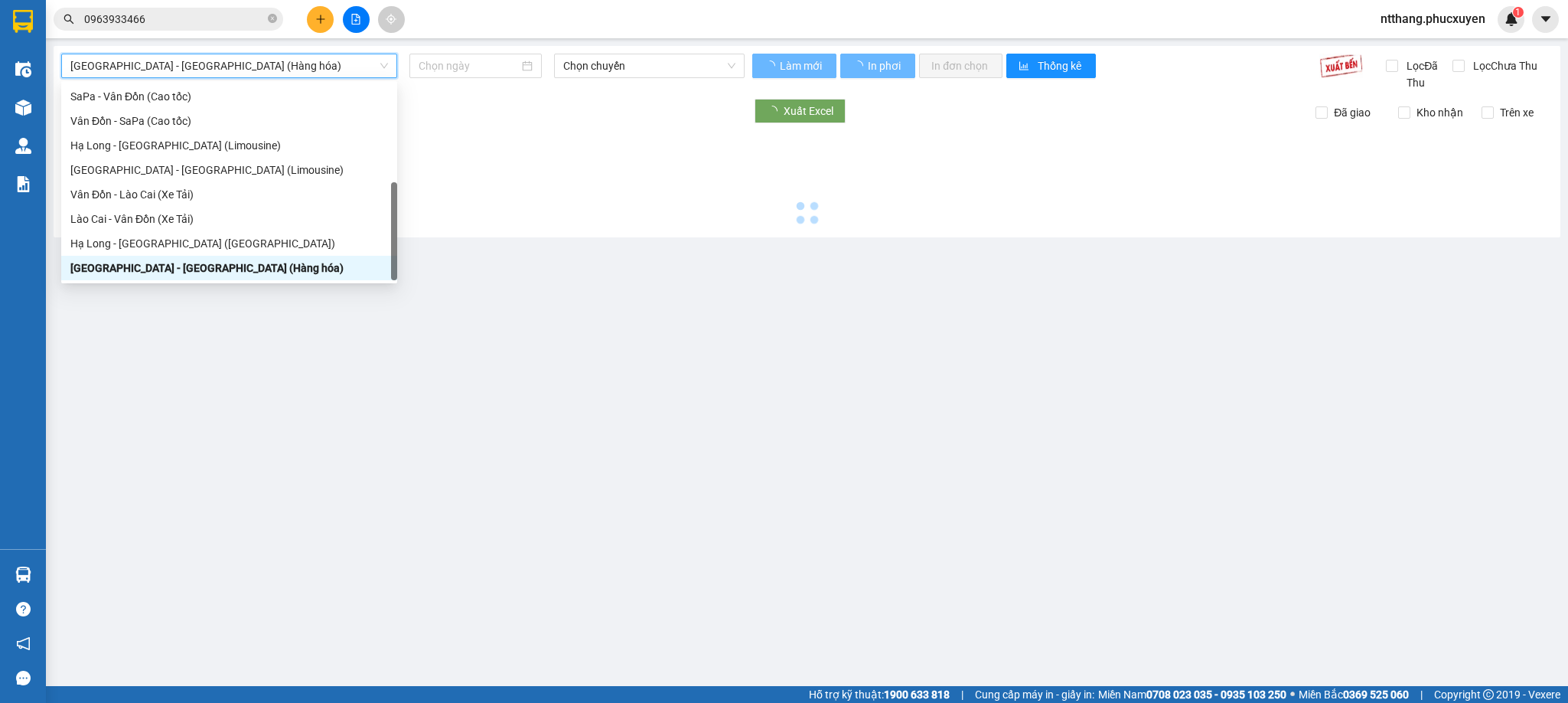
type input "[DATE]"
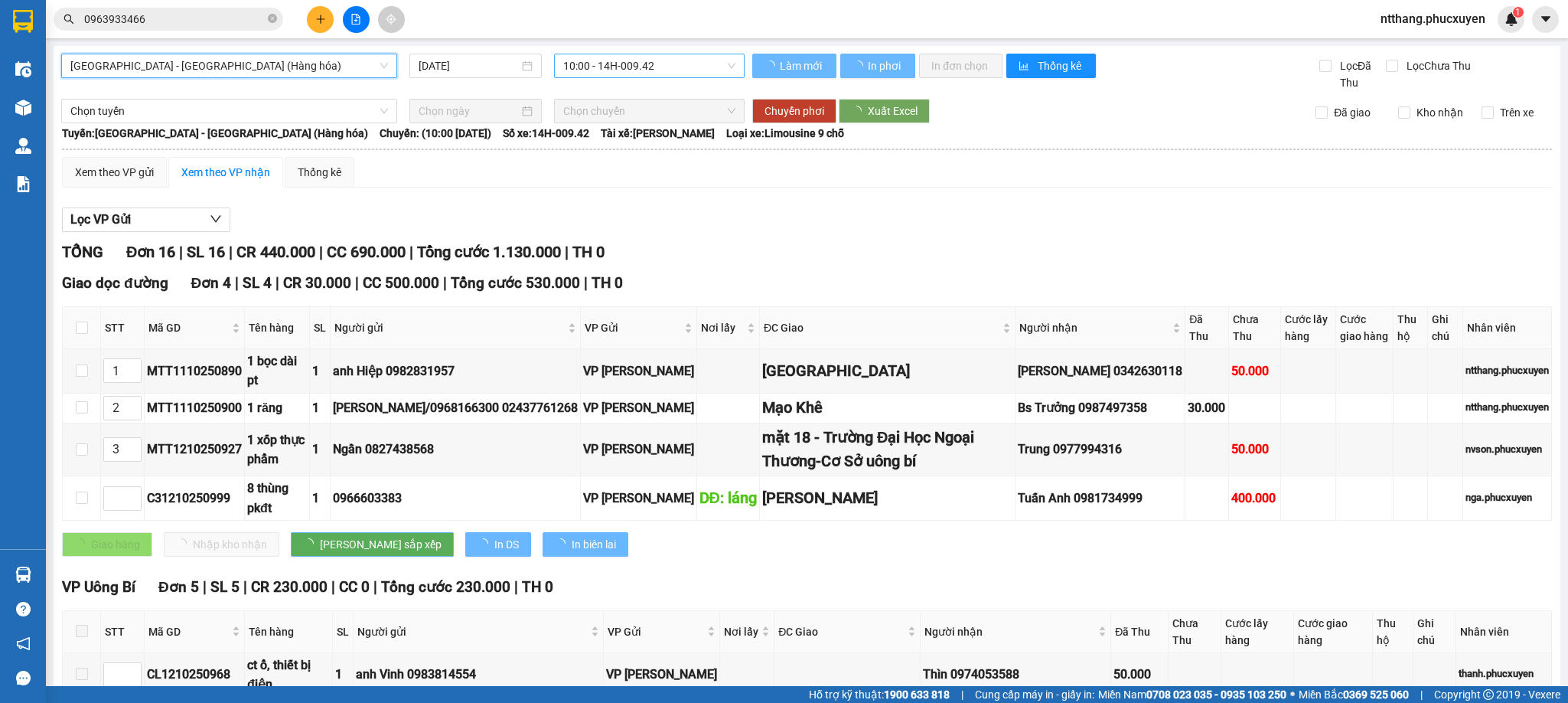
click at [616, 63] on span "10:00 - 14H-009.42" at bounding box center [650, 66] width 173 height 23
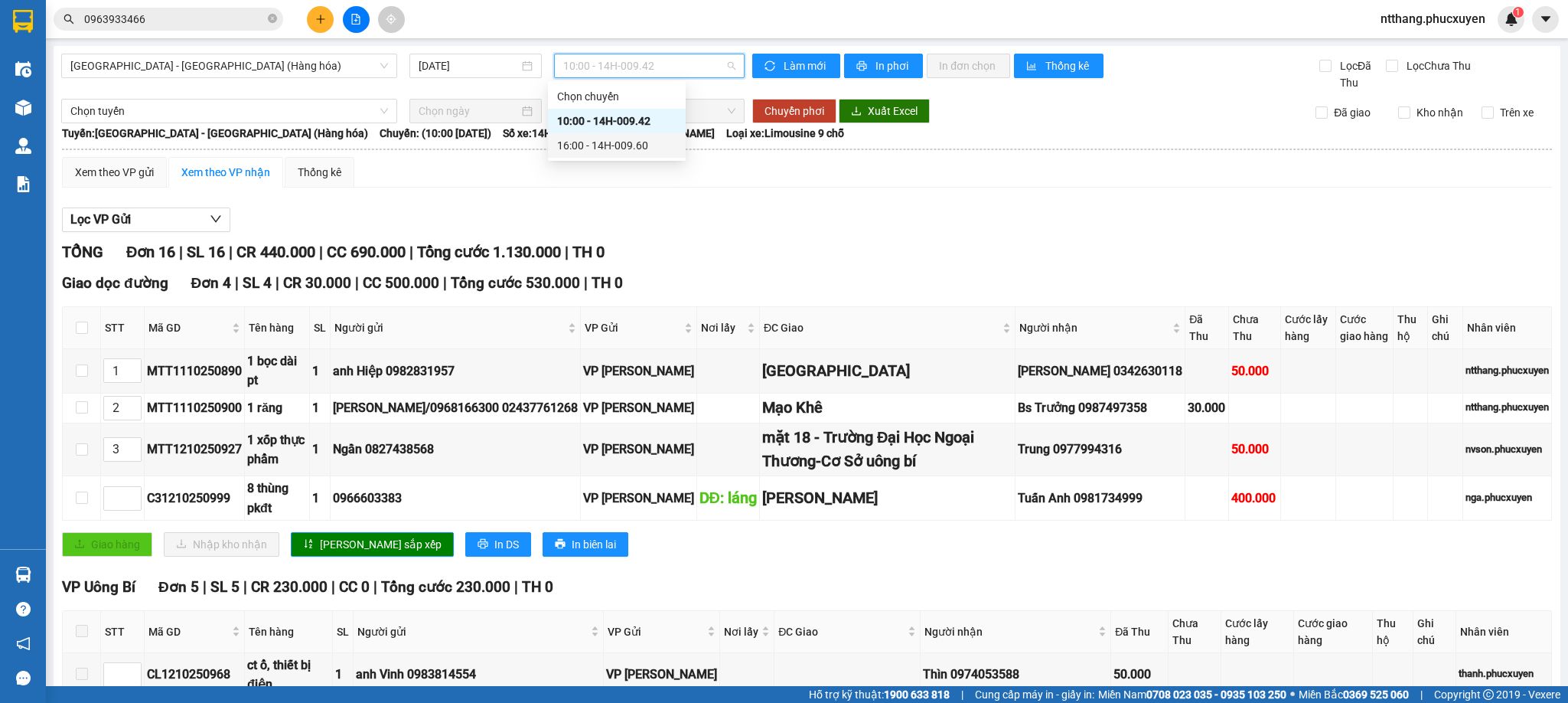
click at [634, 145] on div "16:00 - 14H-009.60" at bounding box center [616, 145] width 120 height 17
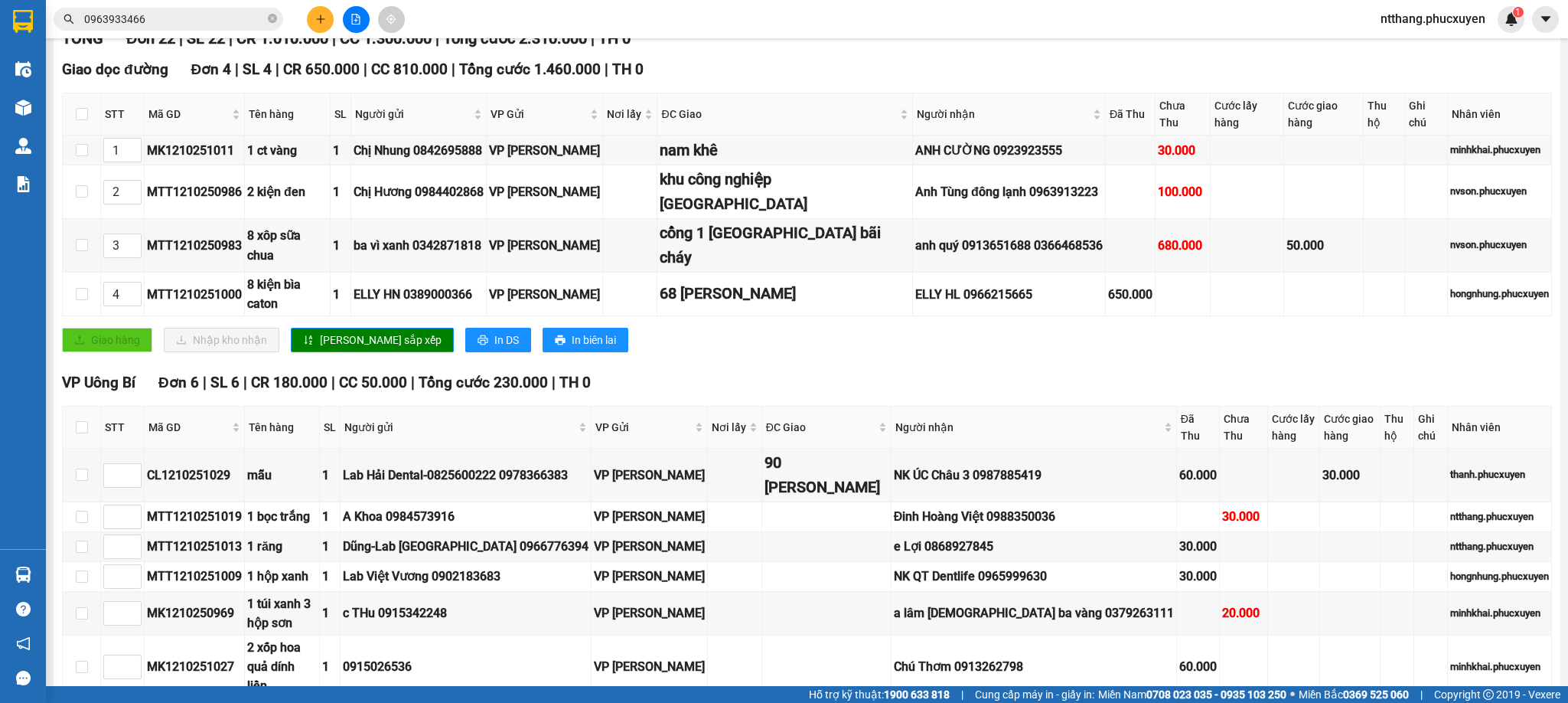
scroll to position [99, 0]
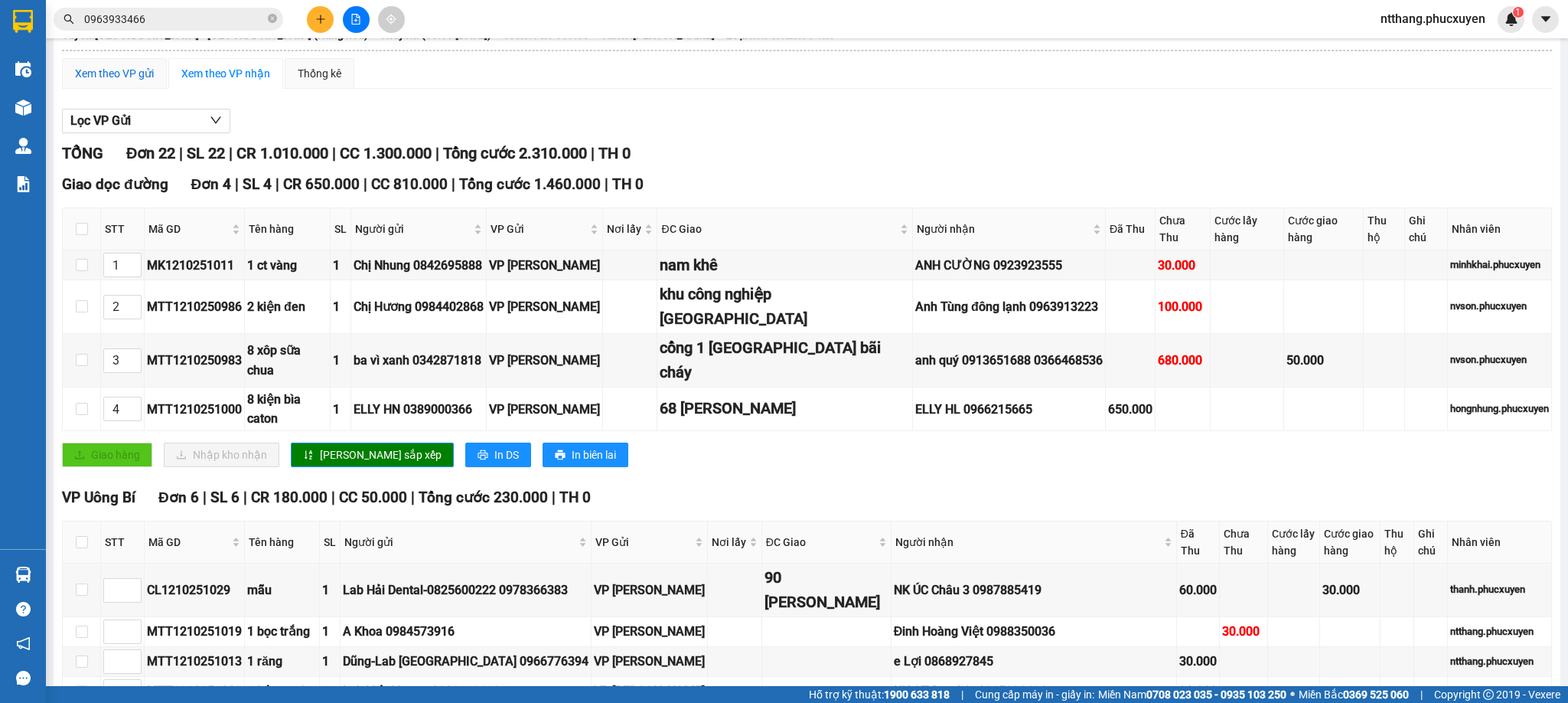
click at [116, 65] on div "Xem theo VP gửi" at bounding box center [114, 74] width 105 height 31
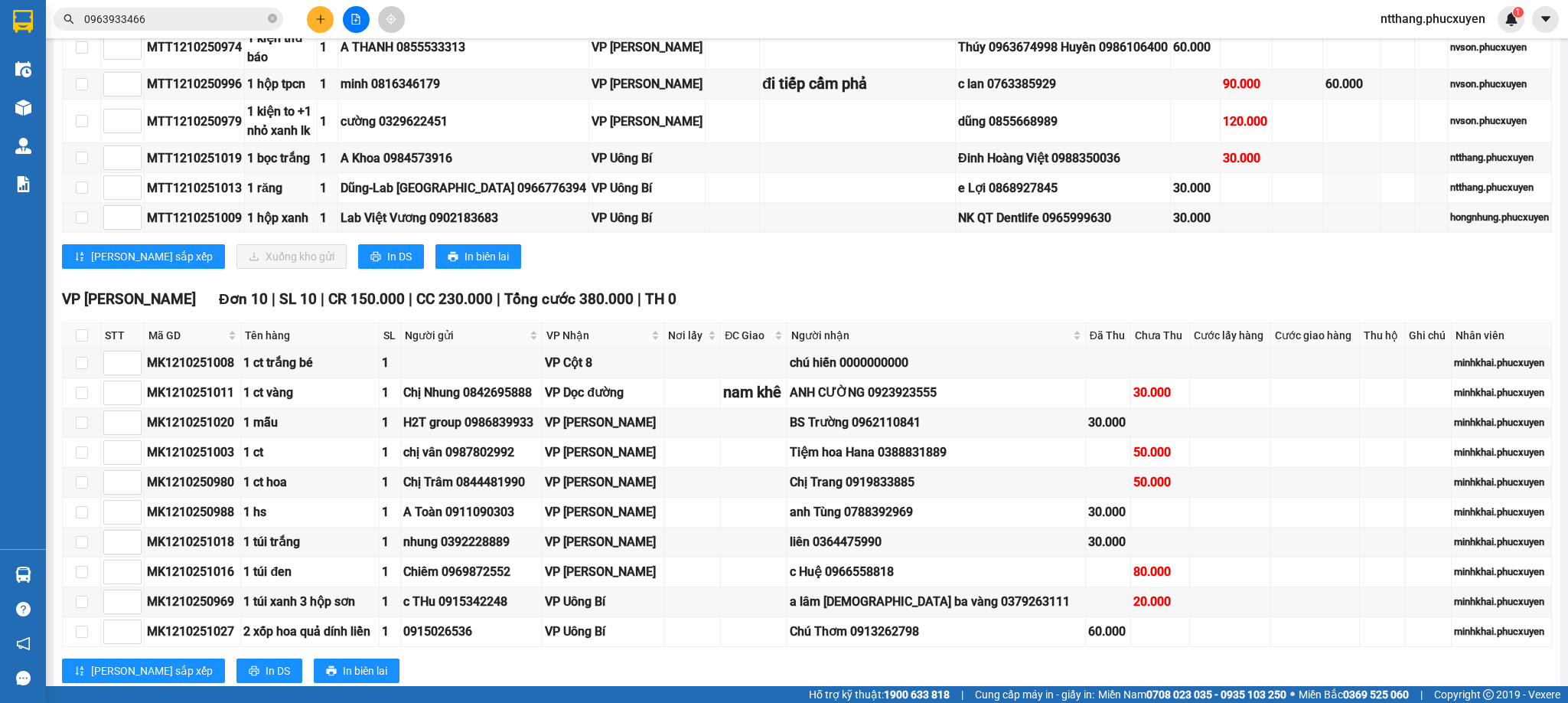
scroll to position [719, 0]
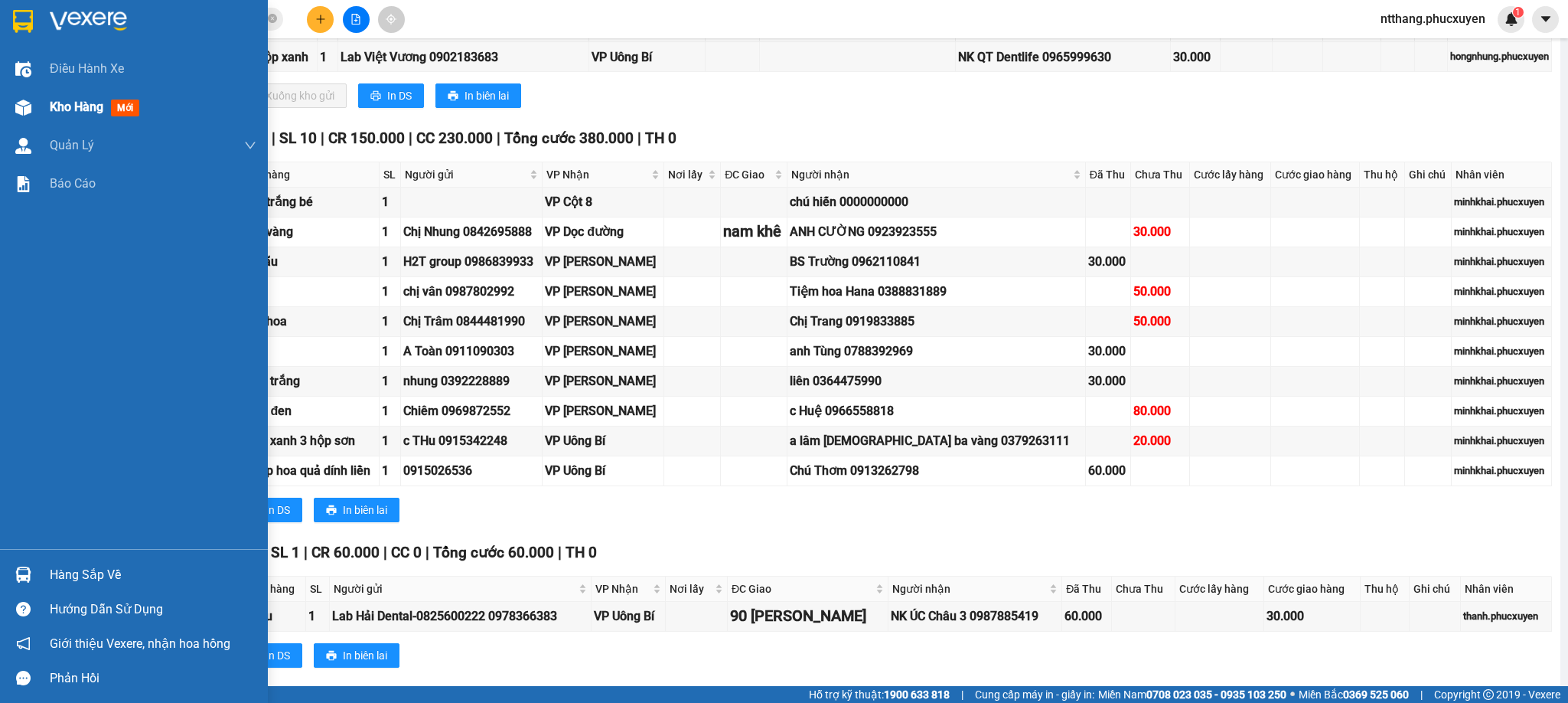
click at [40, 96] on div "Kho hàng mới" at bounding box center [134, 107] width 268 height 39
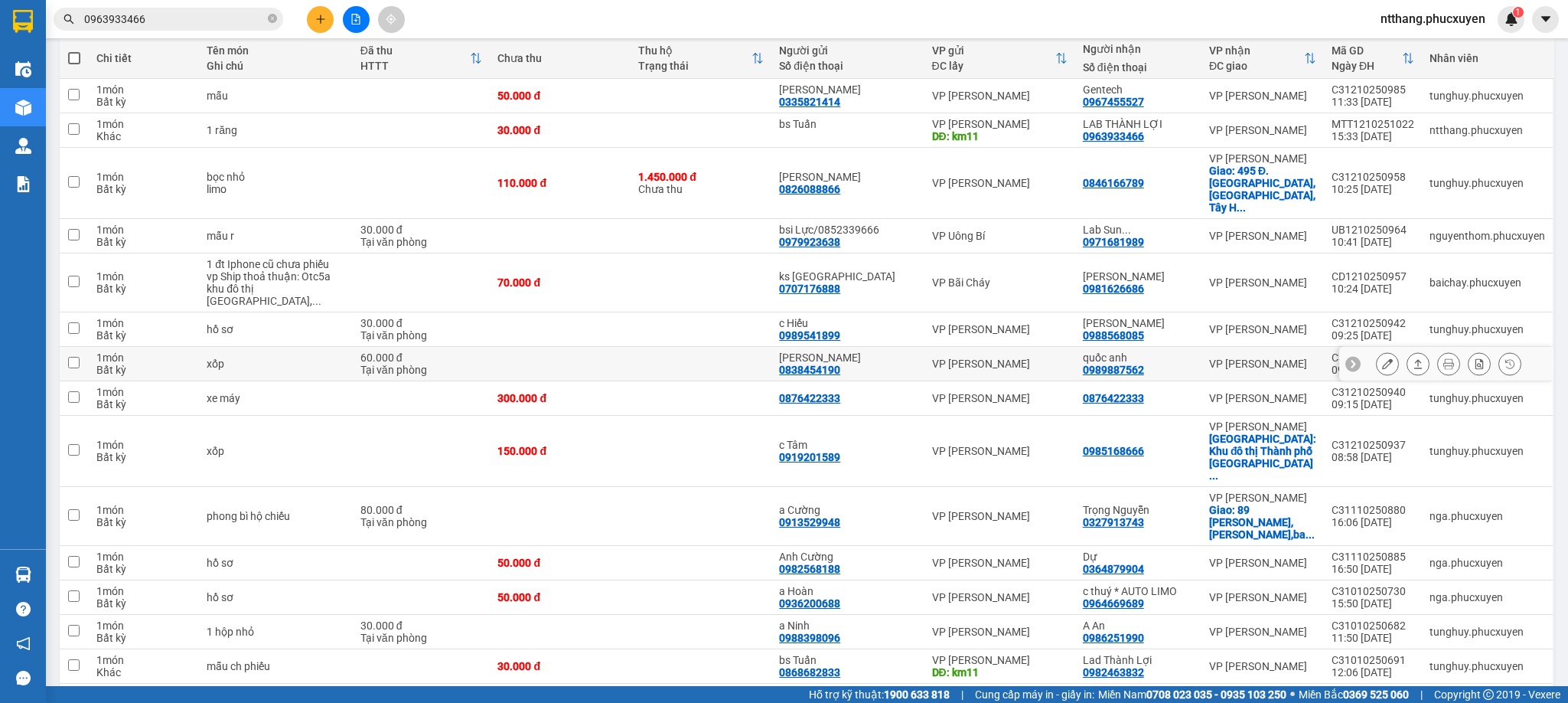
scroll to position [63, 0]
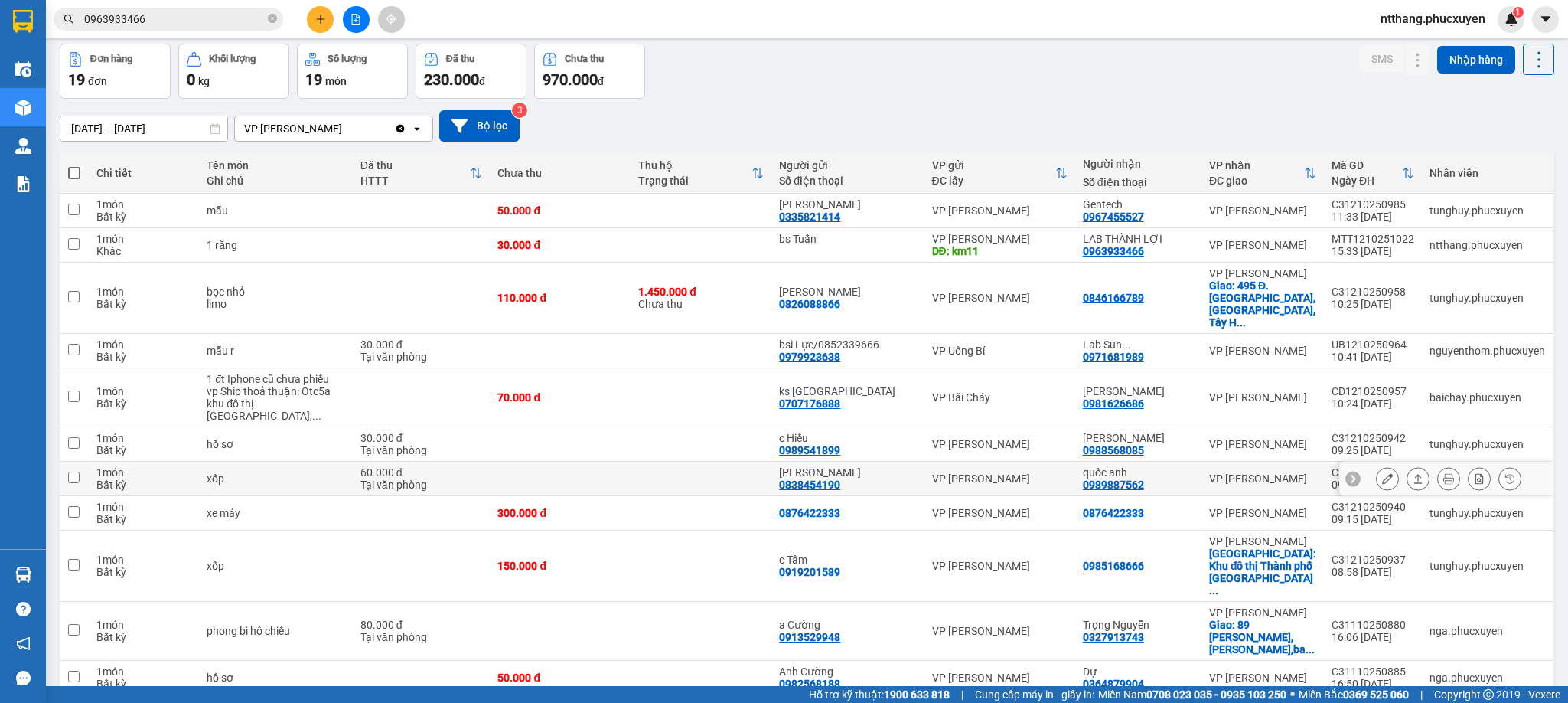
click at [1382, 473] on icon at bounding box center [1387, 478] width 11 height 11
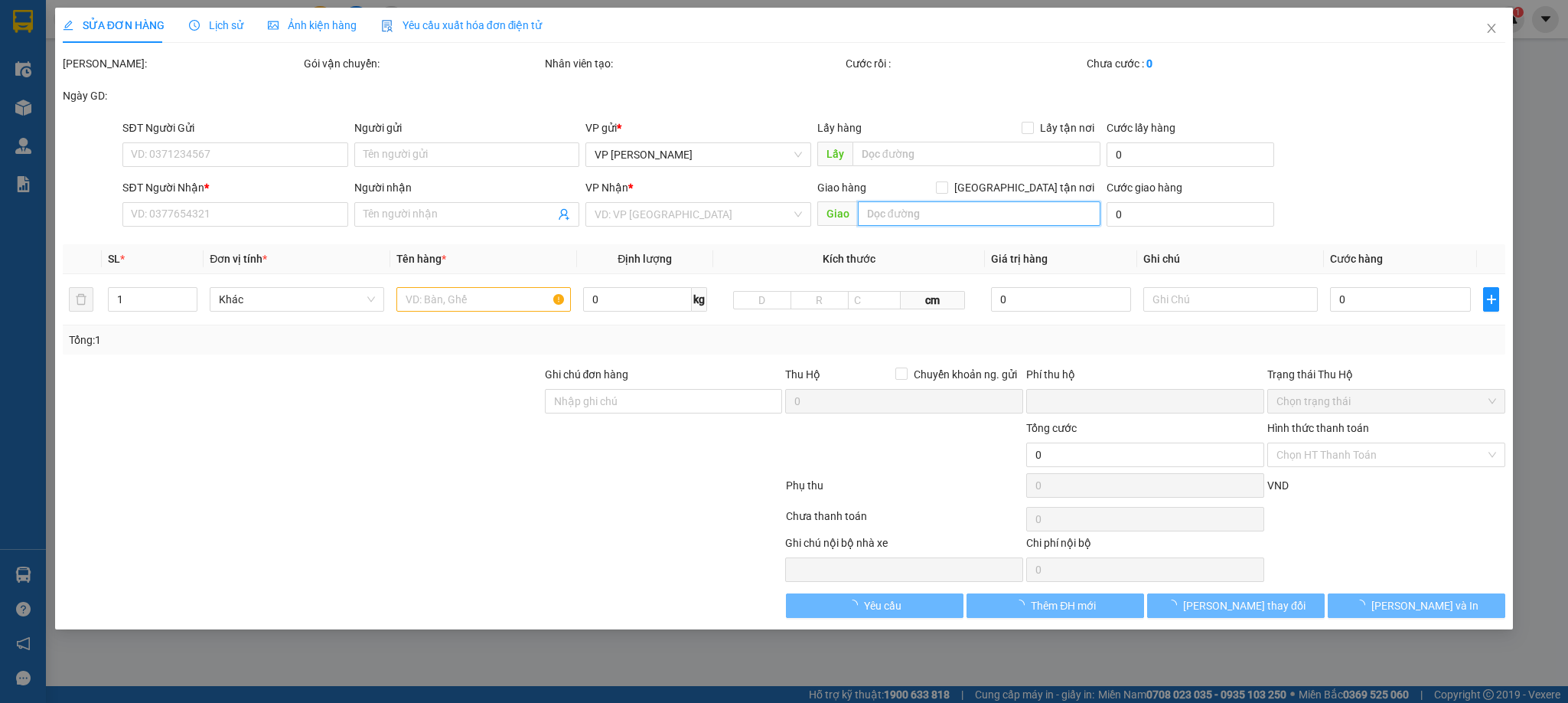
click at [971, 209] on input "text" at bounding box center [979, 213] width 243 height 24
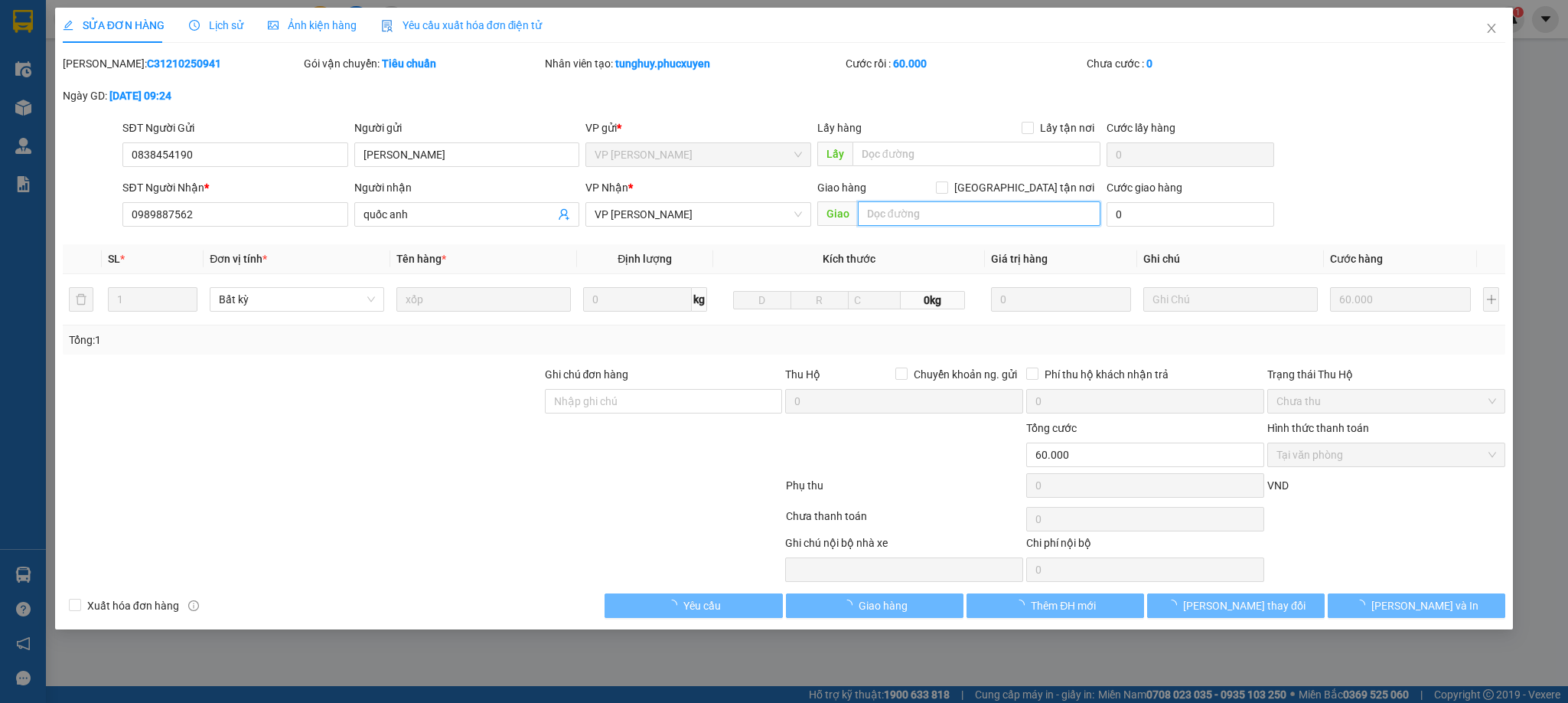
type input "0838454190"
type input "Thanh Mai"
type input "0989887562"
type input "quốc anh"
type input "0"
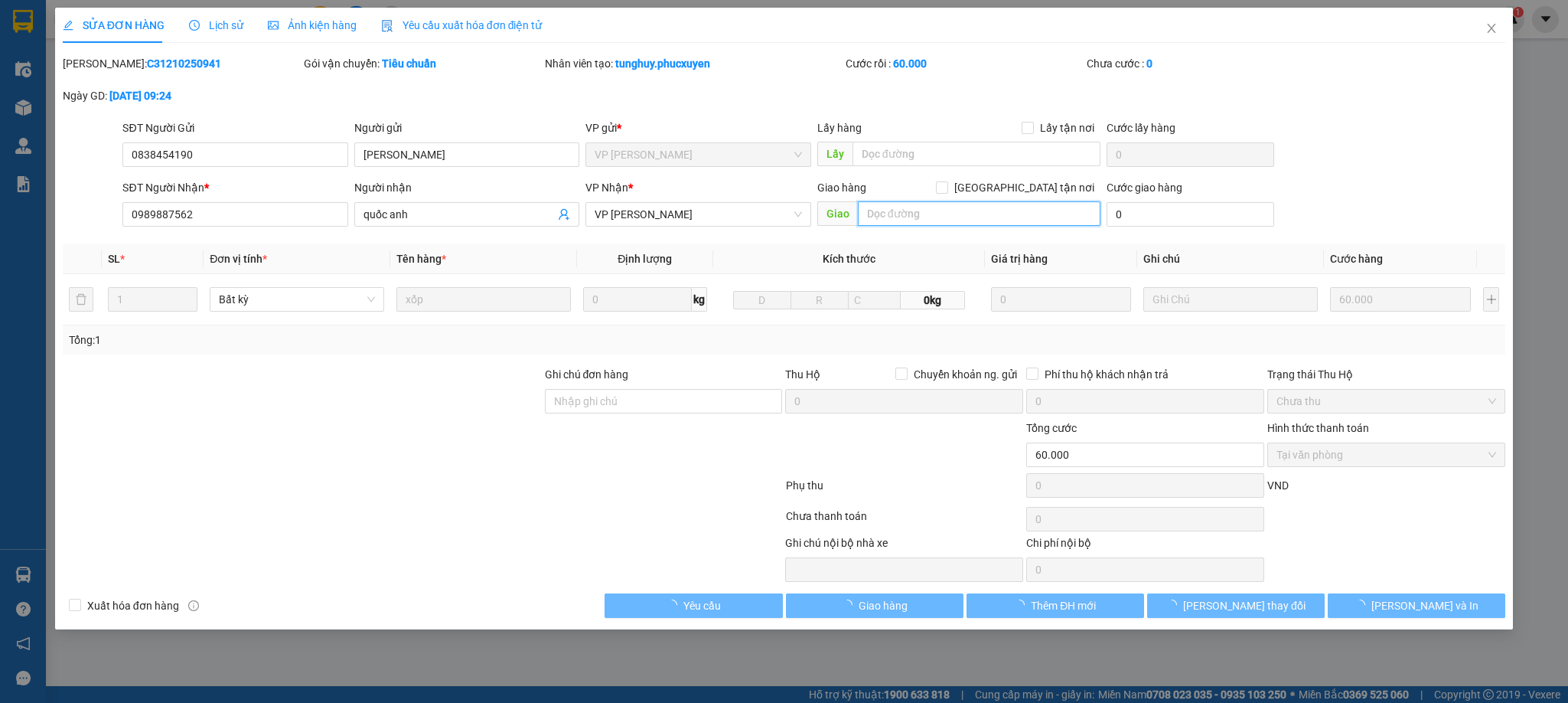
type input "60.000"
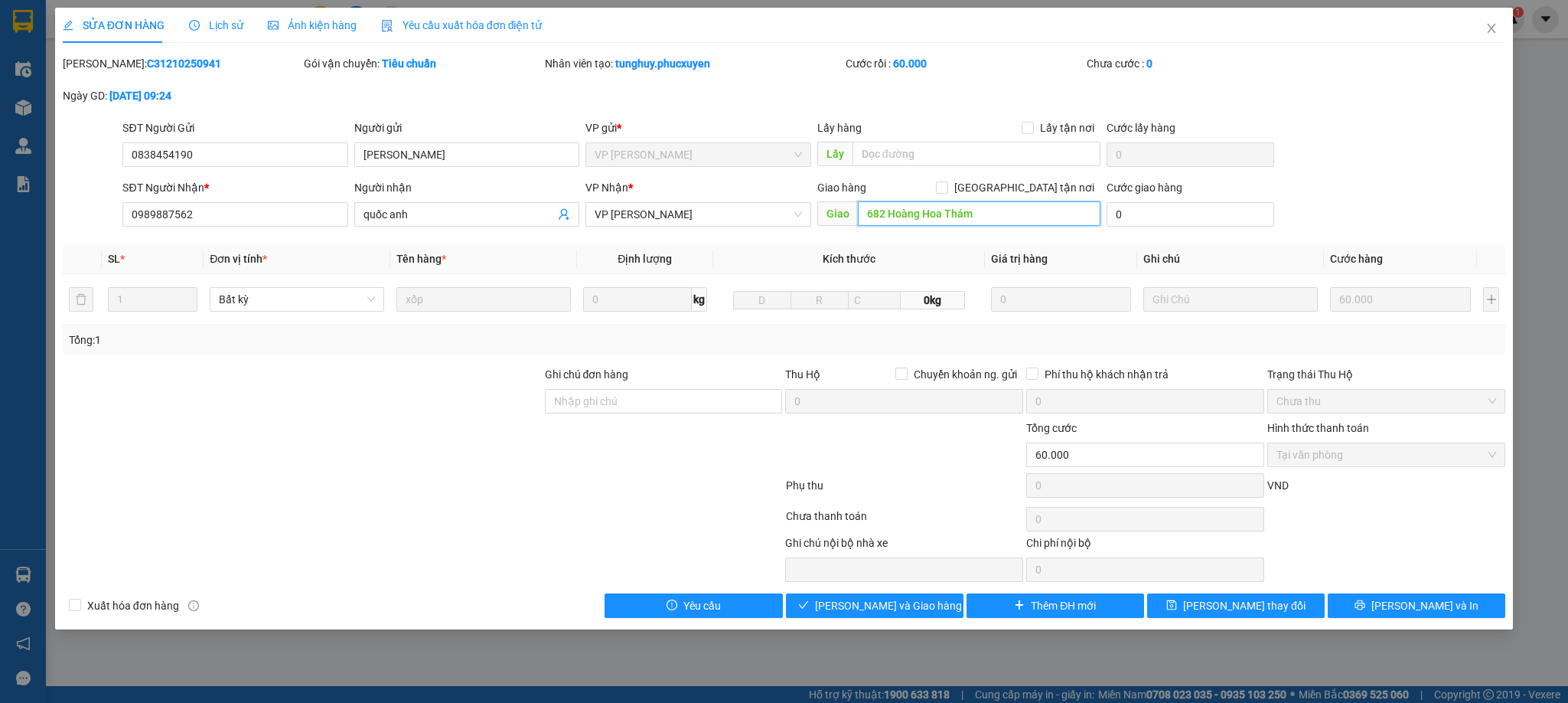
click at [971, 209] on input "682 Hoàng Hoa Thám" at bounding box center [979, 213] width 243 height 24
click at [989, 223] on input "682 Hoàng Hoa Thám" at bounding box center [979, 213] width 243 height 24
type input "682 Hoàng Hoa Thám, Vĩnh Phúc, Ba Đình"
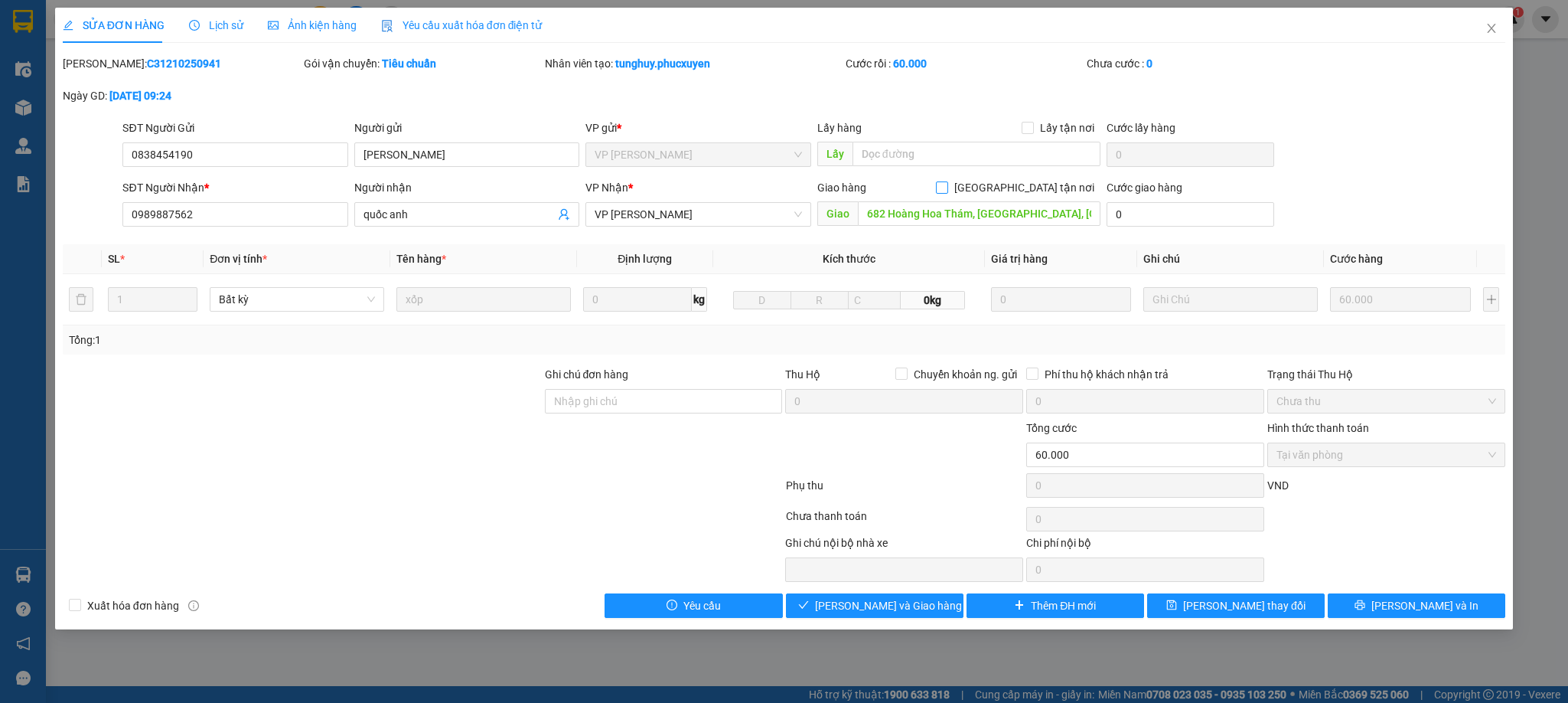
click at [946, 182] on input "[GEOGRAPHIC_DATA] tận nơi" at bounding box center [941, 187] width 11 height 11
checkbox input "true"
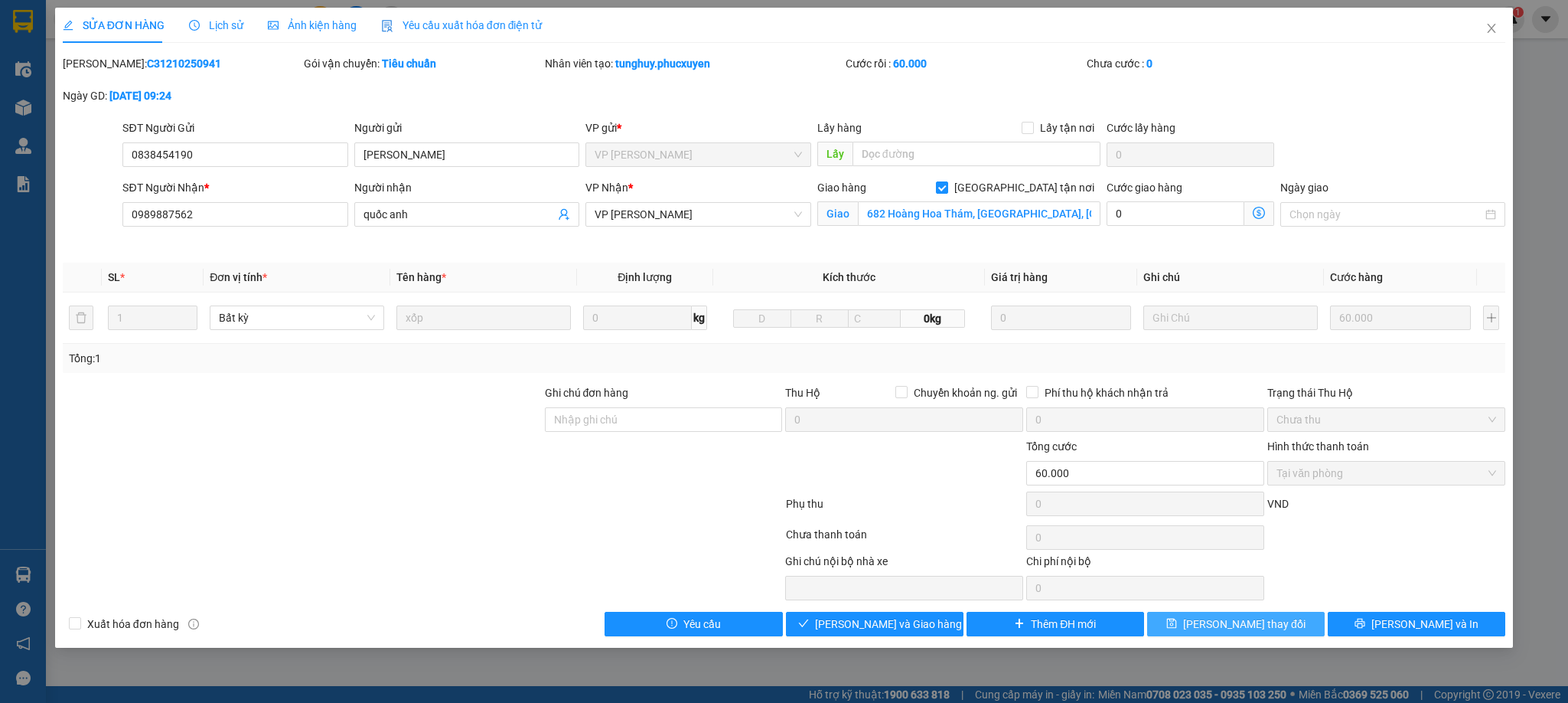
click at [1261, 622] on span "[PERSON_NAME] thay đổi" at bounding box center [1244, 624] width 122 height 17
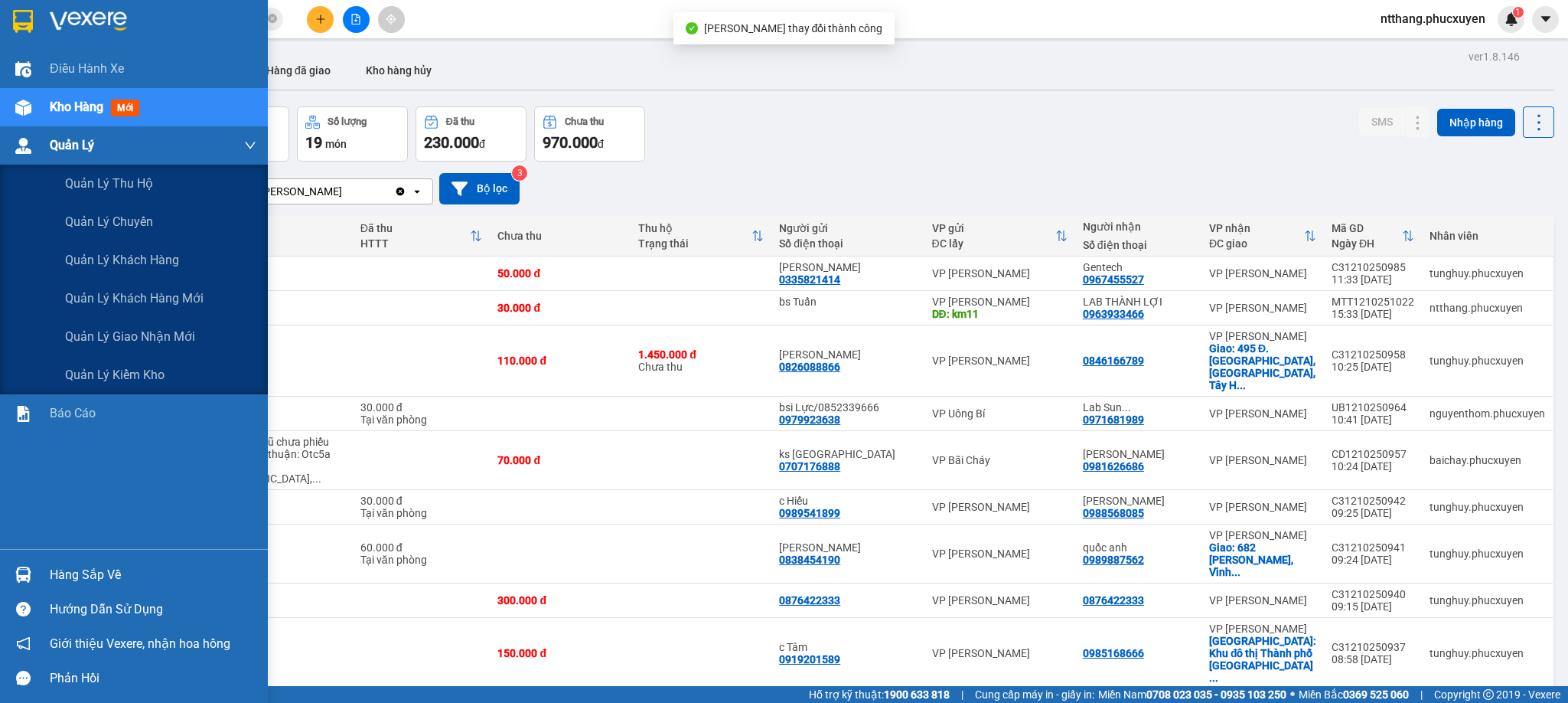
click at [12, 140] on div at bounding box center [23, 146] width 27 height 27
click at [129, 340] on span "Quản lý giao nhận mới" at bounding box center [129, 336] width 130 height 19
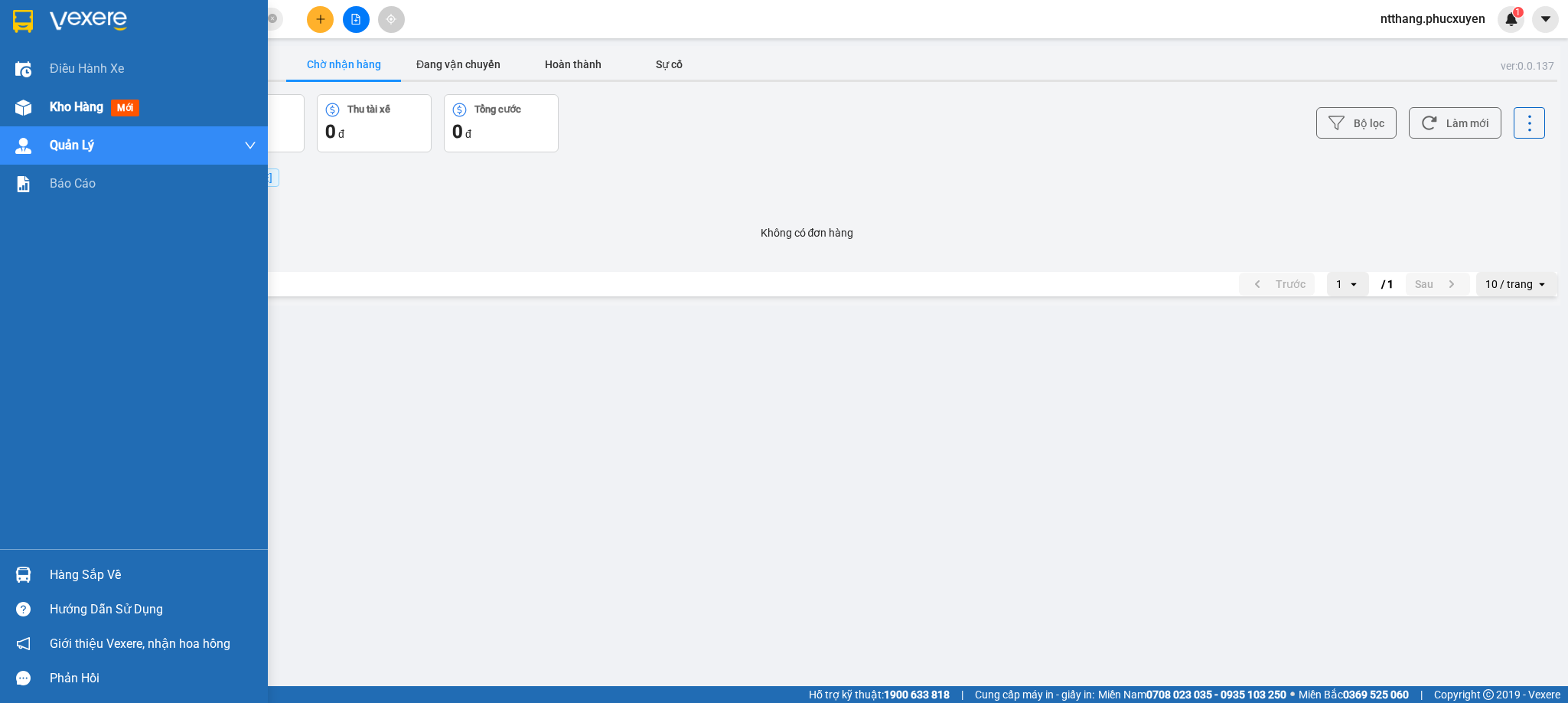
click at [18, 108] on div at bounding box center [23, 108] width 27 height 27
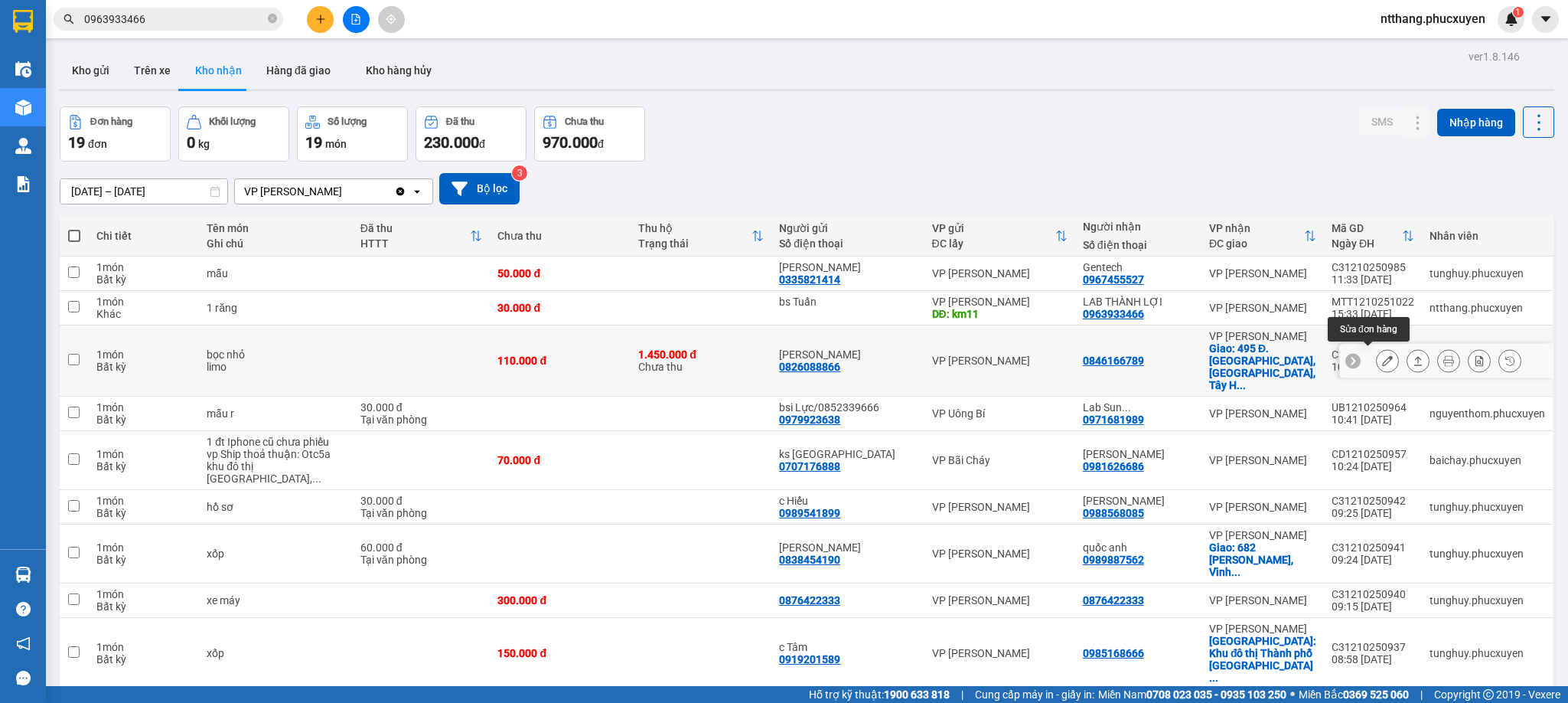
click at [1382, 356] on icon at bounding box center [1387, 360] width 11 height 11
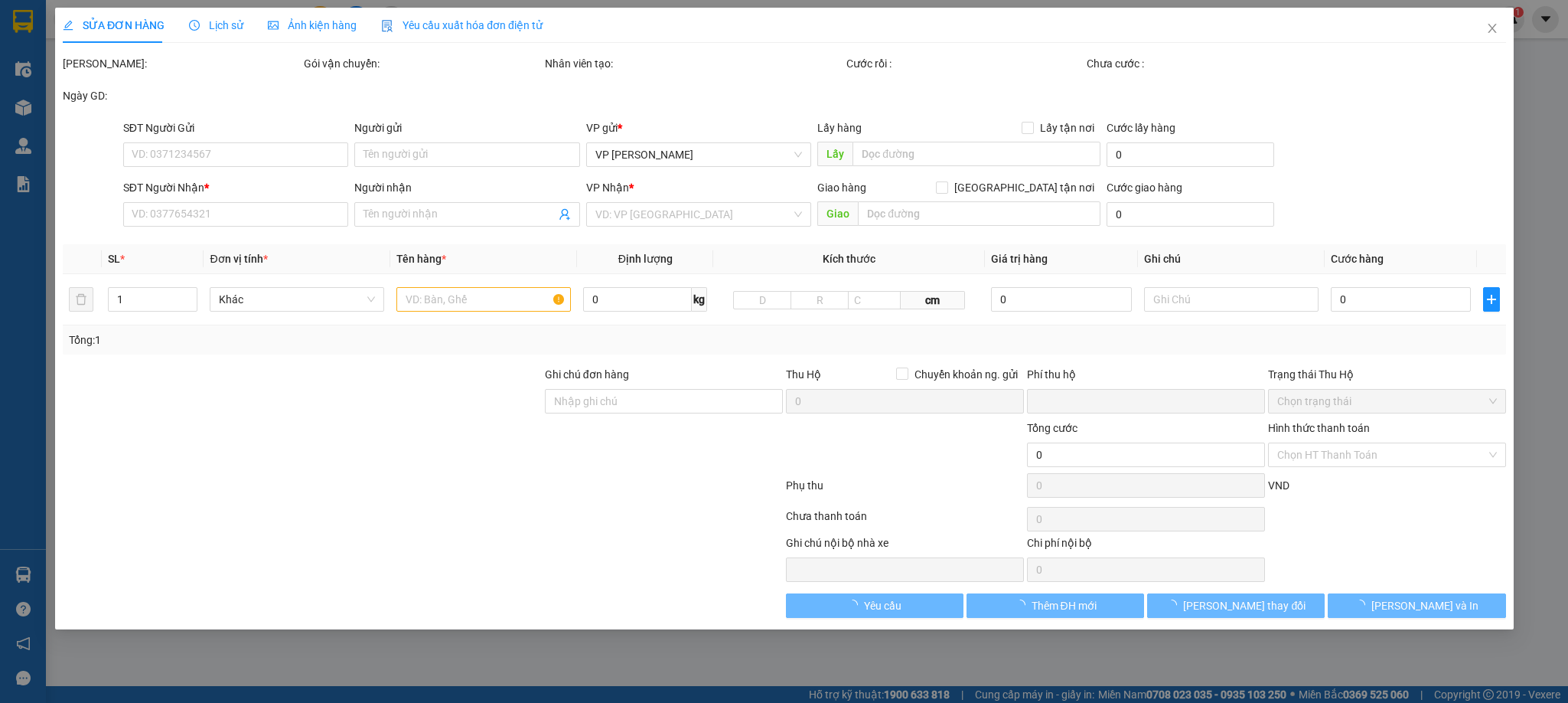
type input "0826088866"
type input "[PERSON_NAME]"
type input "0846166789"
checkbox input "true"
type input "495 Đ. [GEOGRAPHIC_DATA], [GEOGRAPHIC_DATA], [GEOGRAPHIC_DATA], [GEOGRAPHIC_DAT…"
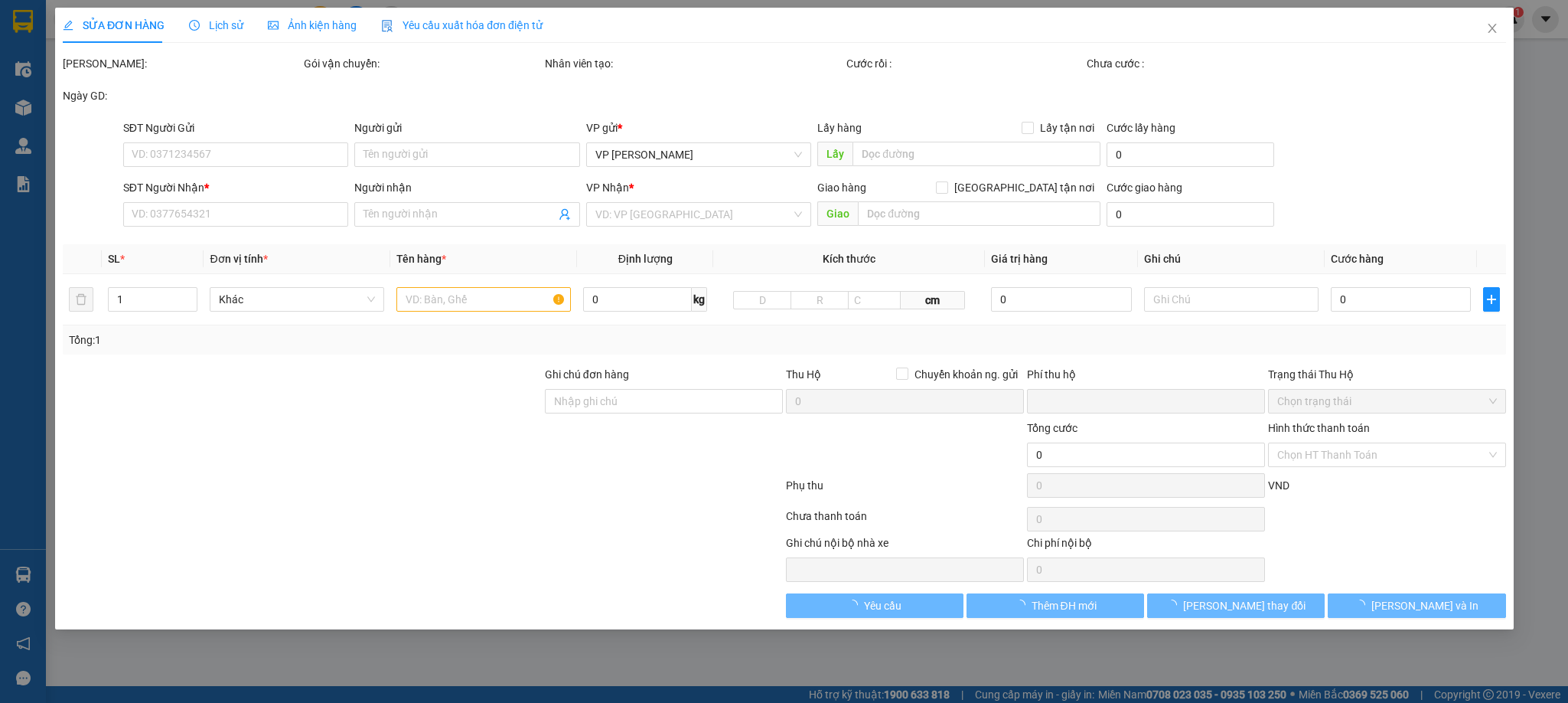
type input "110.000"
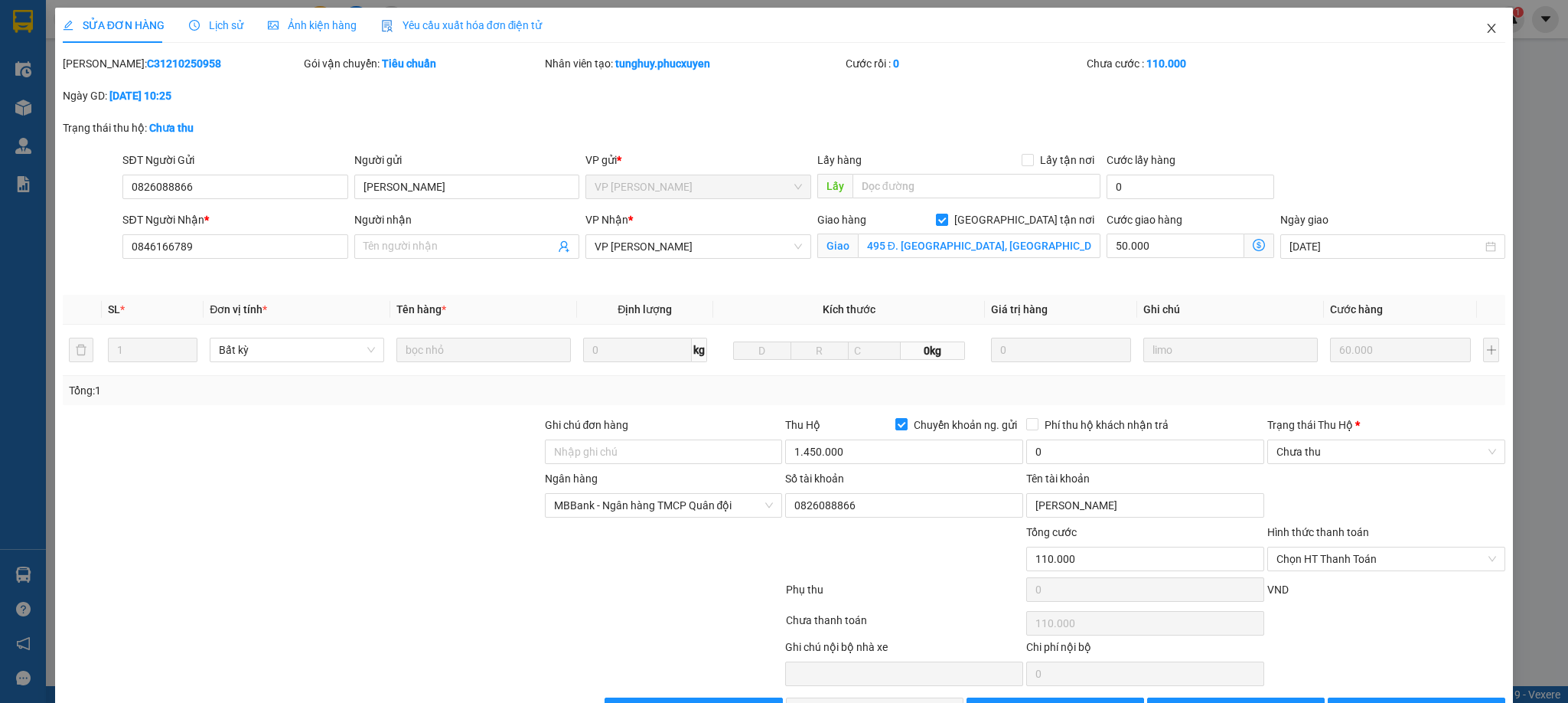
click at [1470, 31] on span "Close" at bounding box center [1492, 30] width 43 height 43
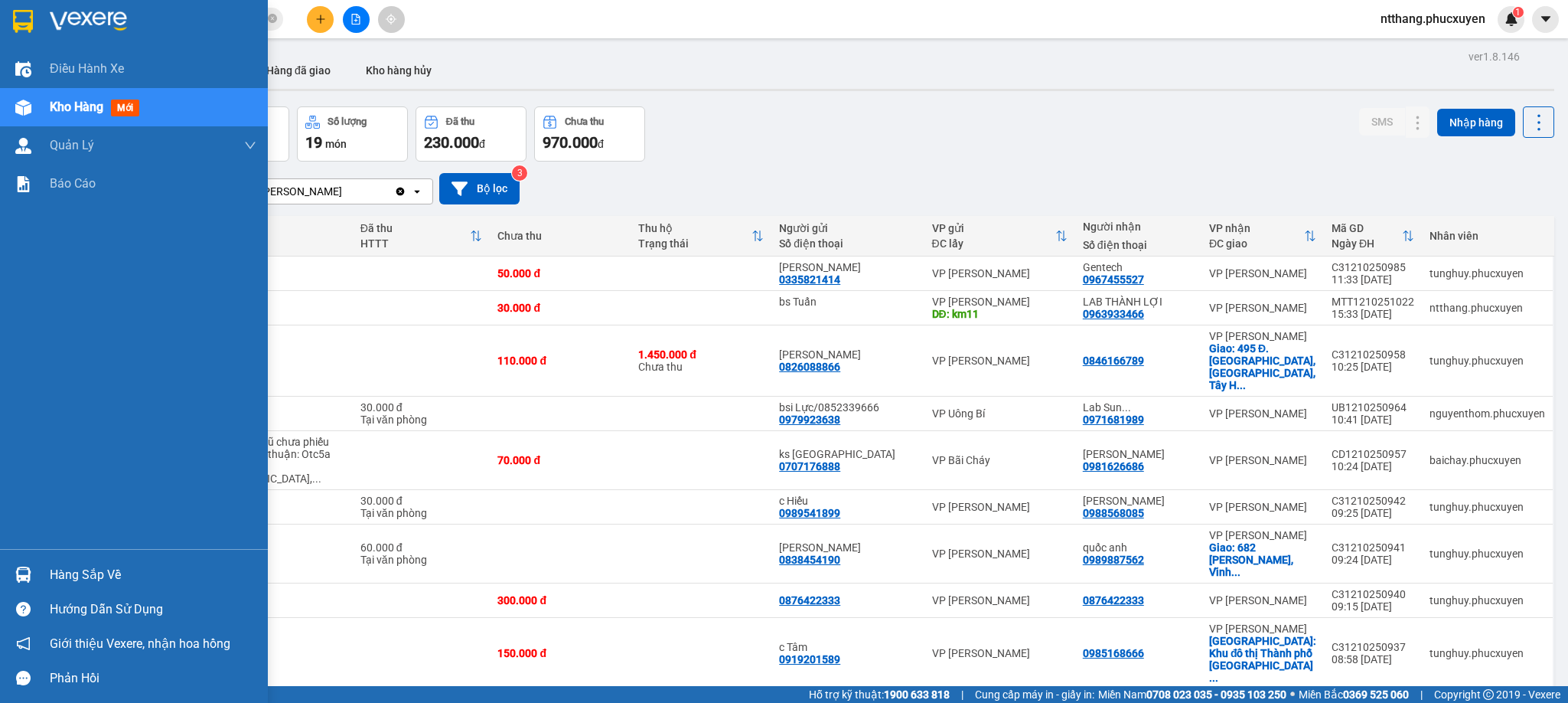
click at [31, 579] on div at bounding box center [23, 574] width 27 height 27
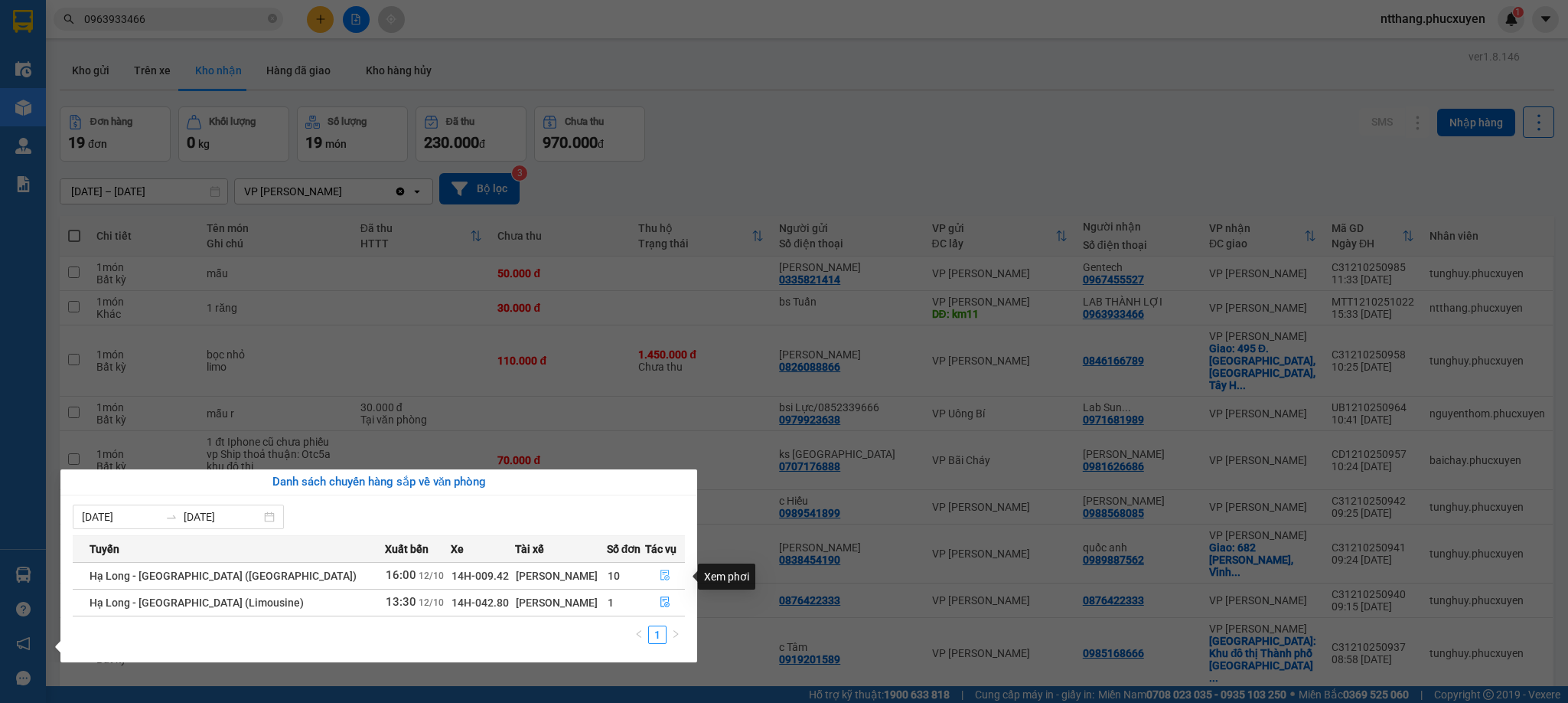
click at [660, 576] on icon "file-done" at bounding box center [665, 575] width 11 height 11
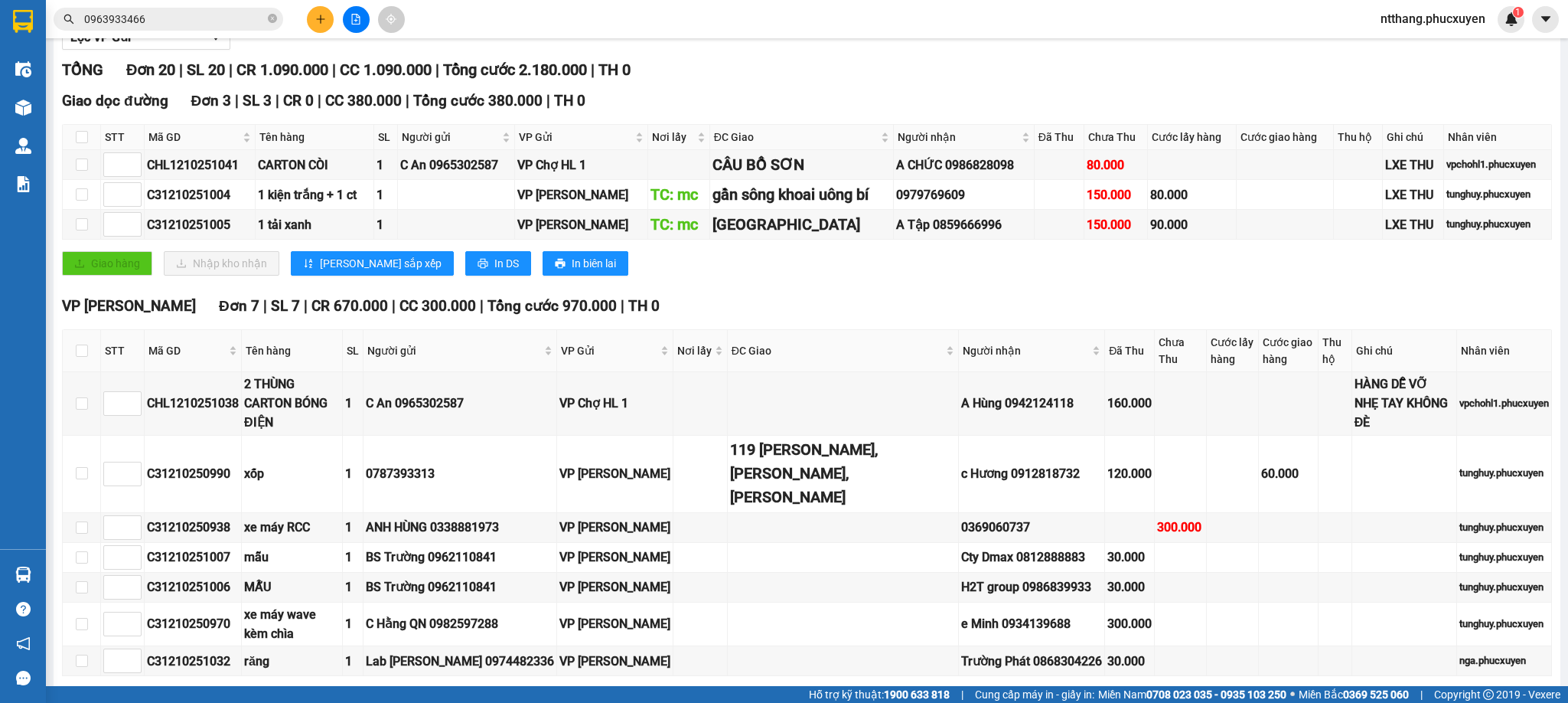
scroll to position [67, 0]
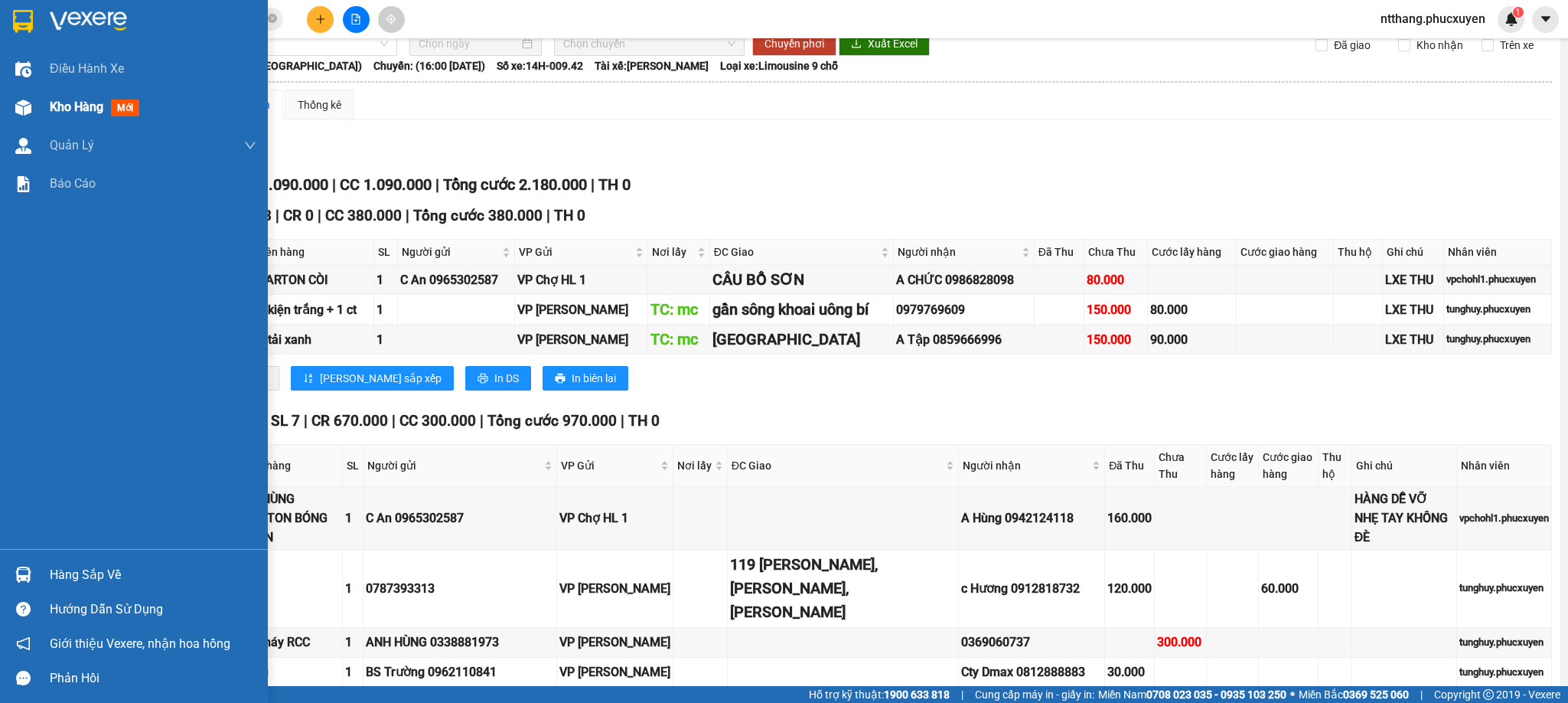
click at [16, 103] on img at bounding box center [23, 108] width 16 height 16
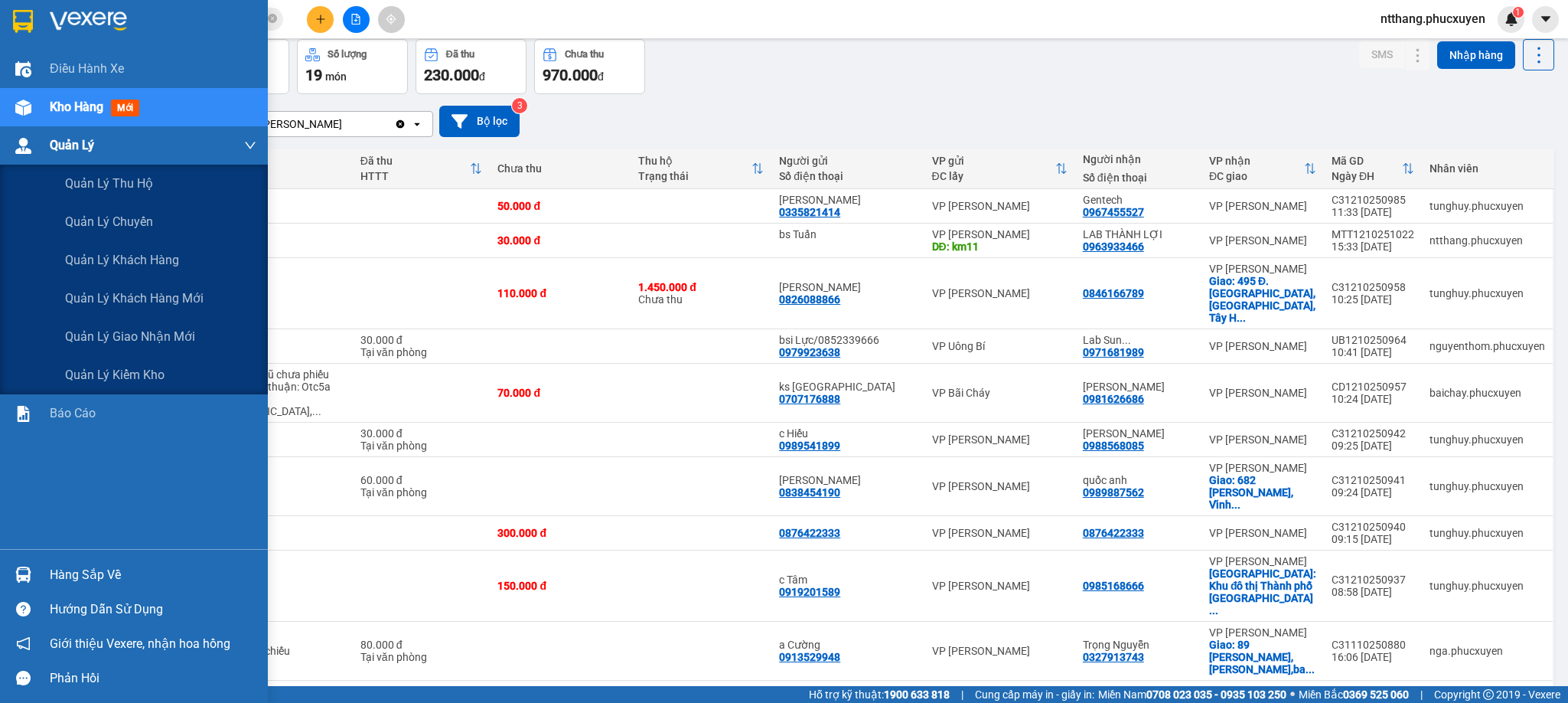
click at [33, 146] on div at bounding box center [23, 146] width 27 height 27
click at [164, 338] on span "Quản lý giao nhận mới" at bounding box center [129, 336] width 130 height 19
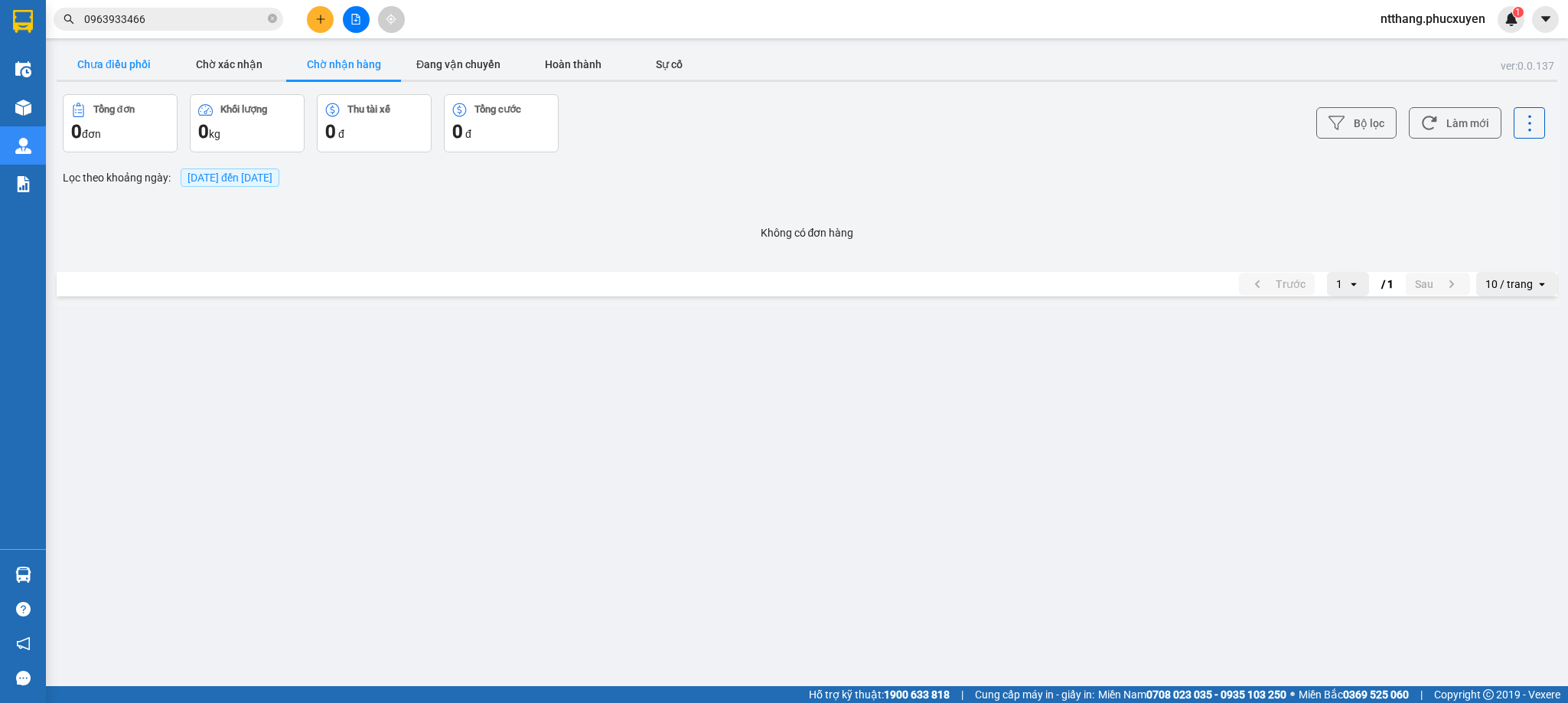
click at [134, 56] on button "Chưa điều phối" at bounding box center [114, 64] width 115 height 31
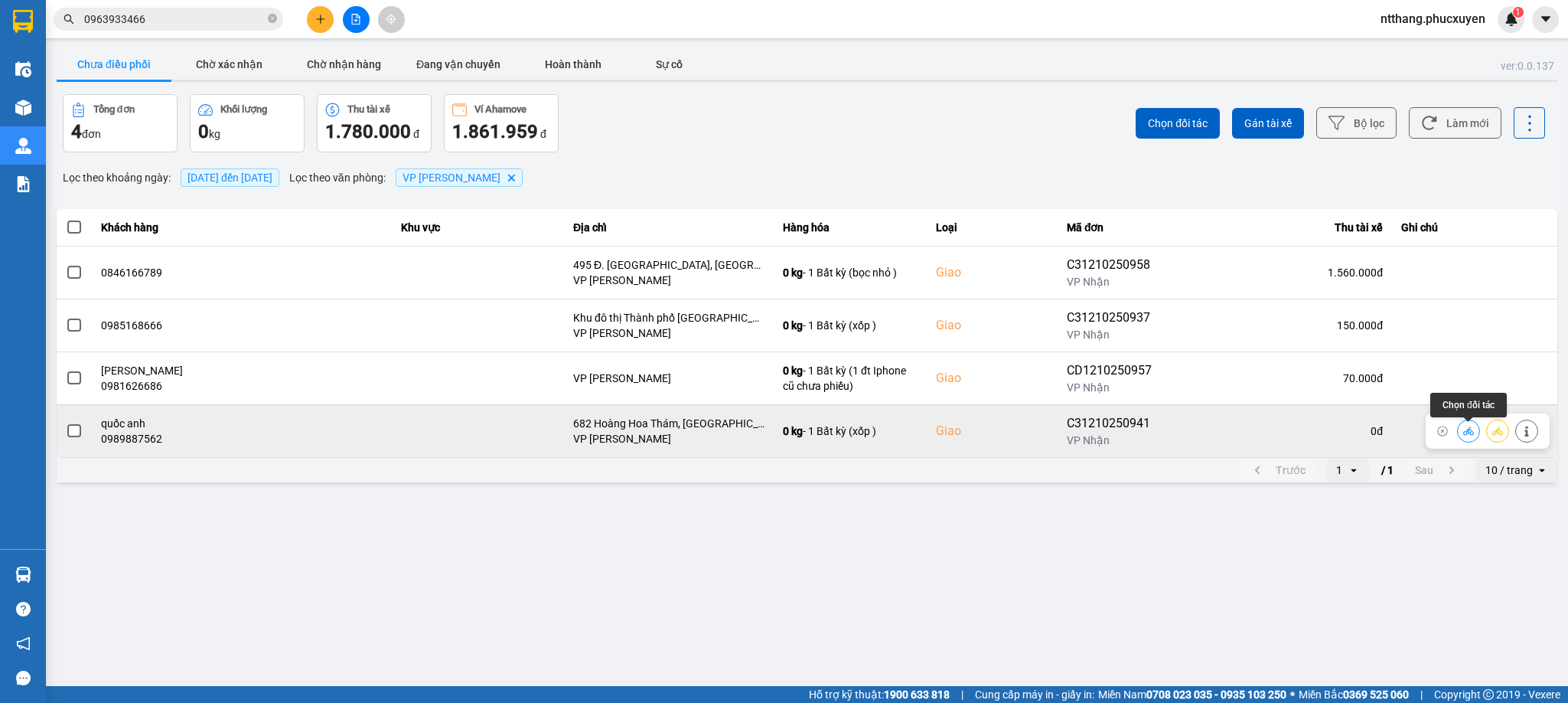
click at [1466, 428] on icon at bounding box center [1468, 431] width 11 height 11
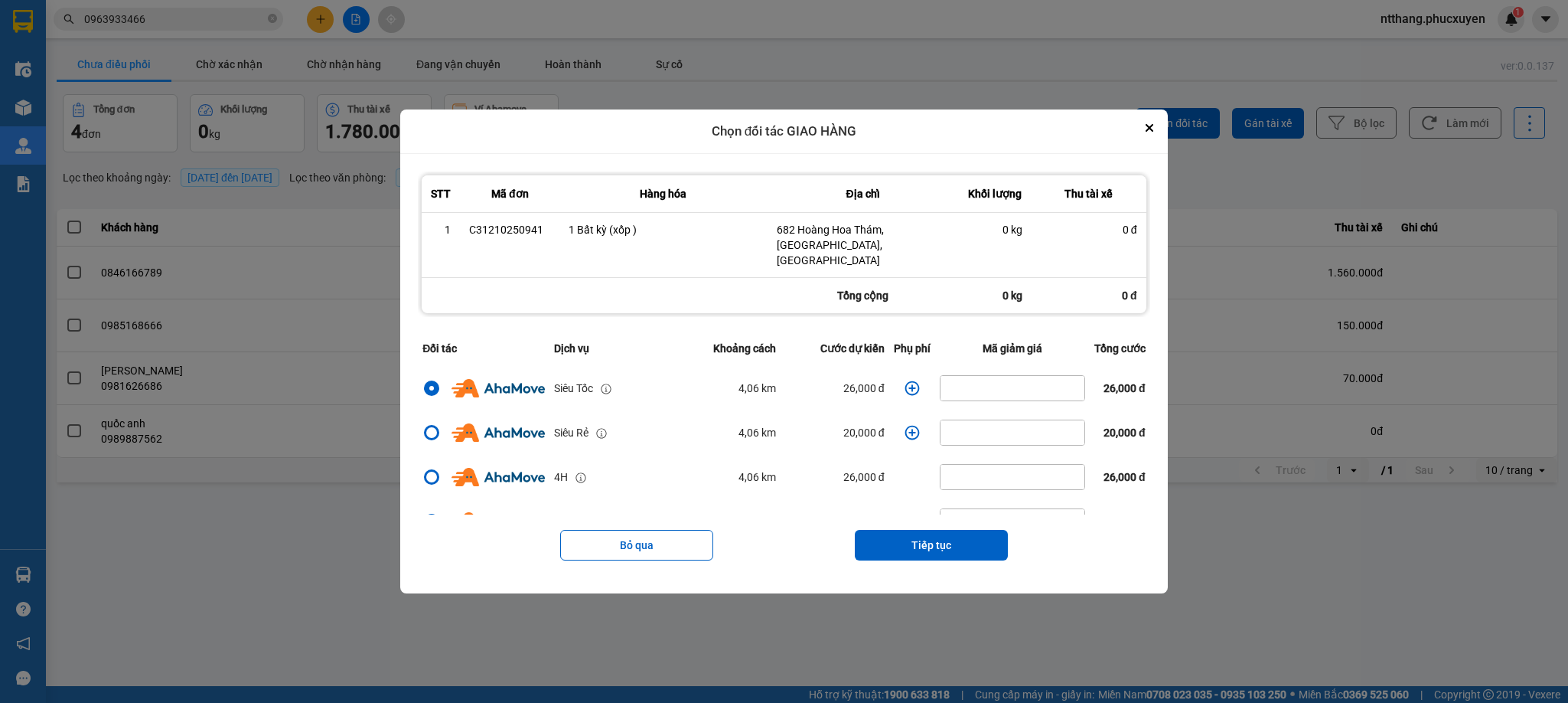
click at [905, 380] on icon "dialog" at bounding box center [912, 387] width 15 height 15
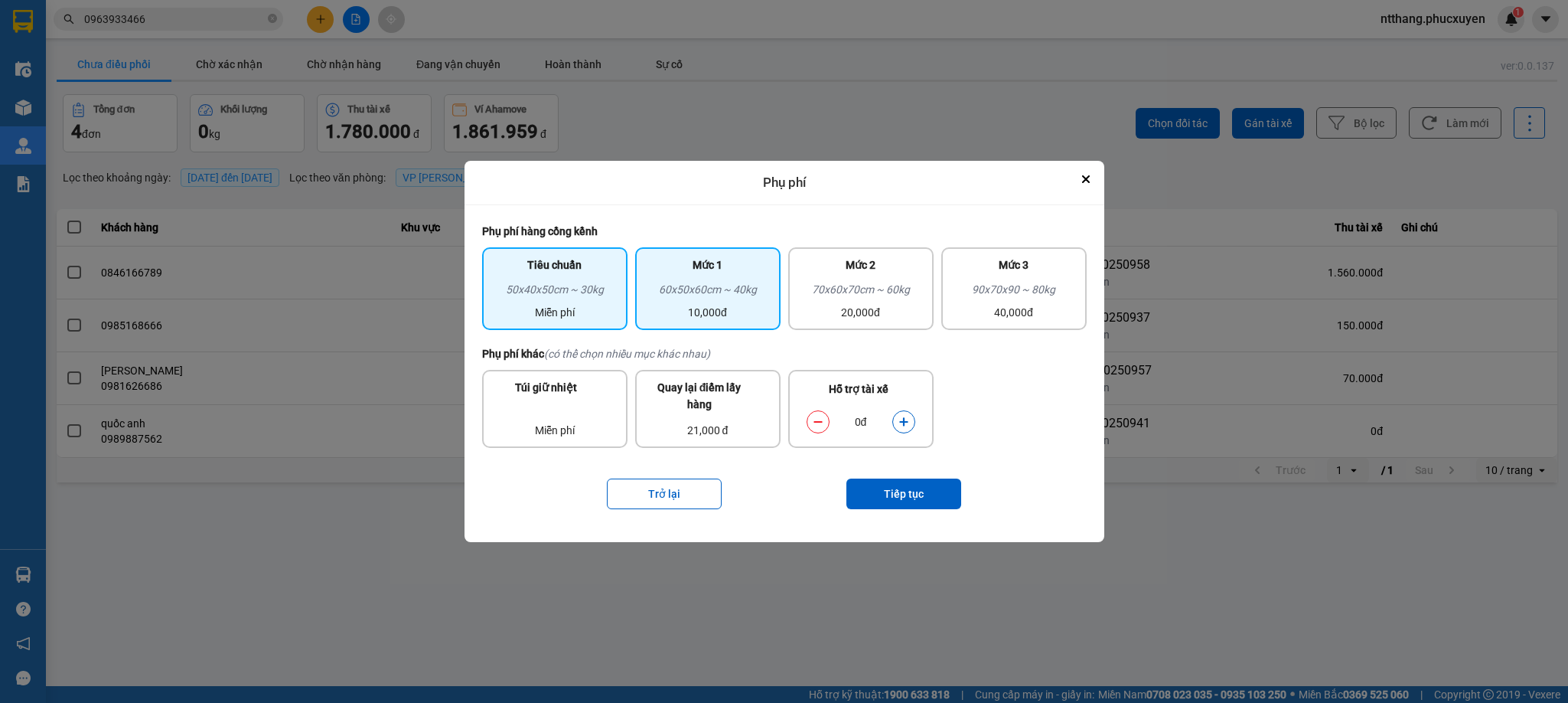
click at [712, 289] on div "60x50x60cm ~ 40kg" at bounding box center [707, 293] width 127 height 23
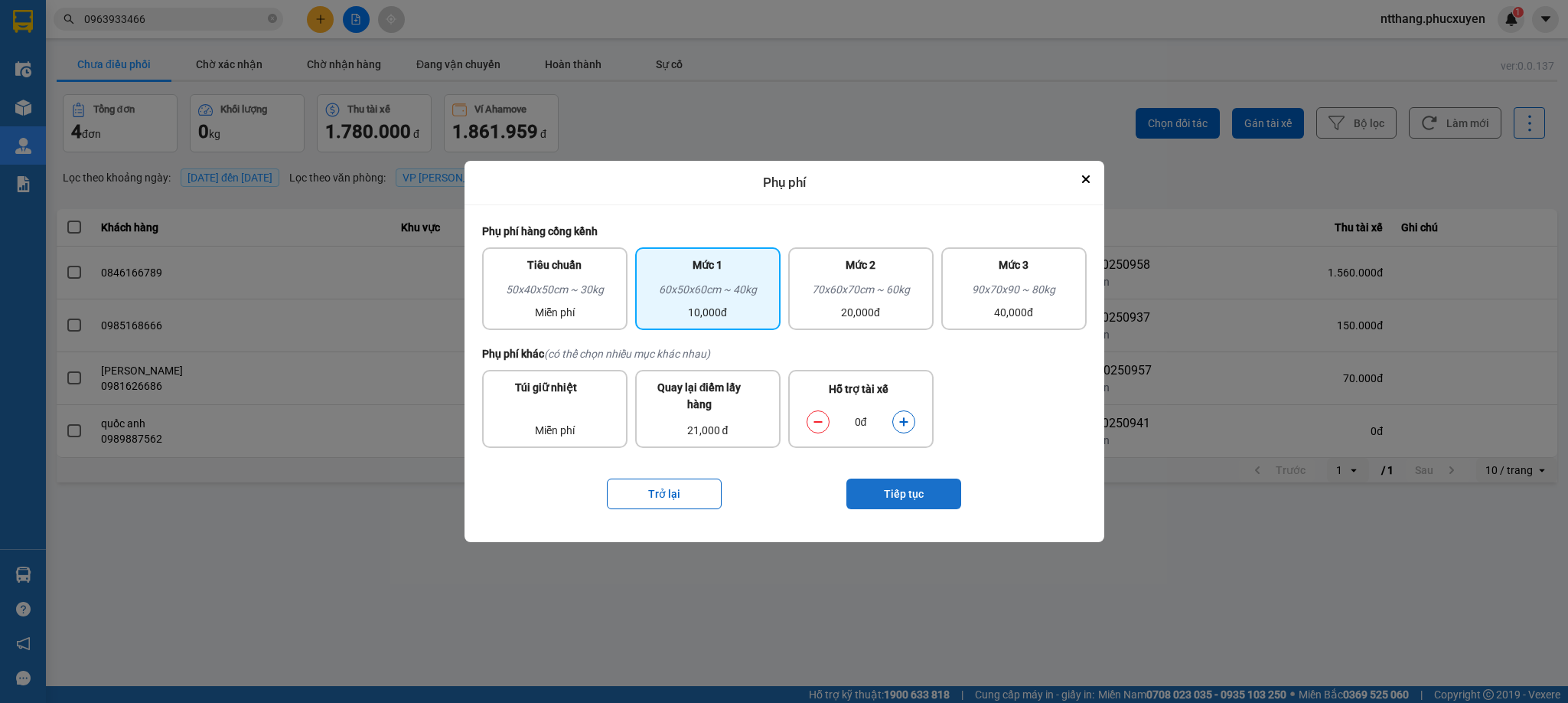
click at [894, 487] on button "Tiếp tục" at bounding box center [904, 494] width 115 height 31
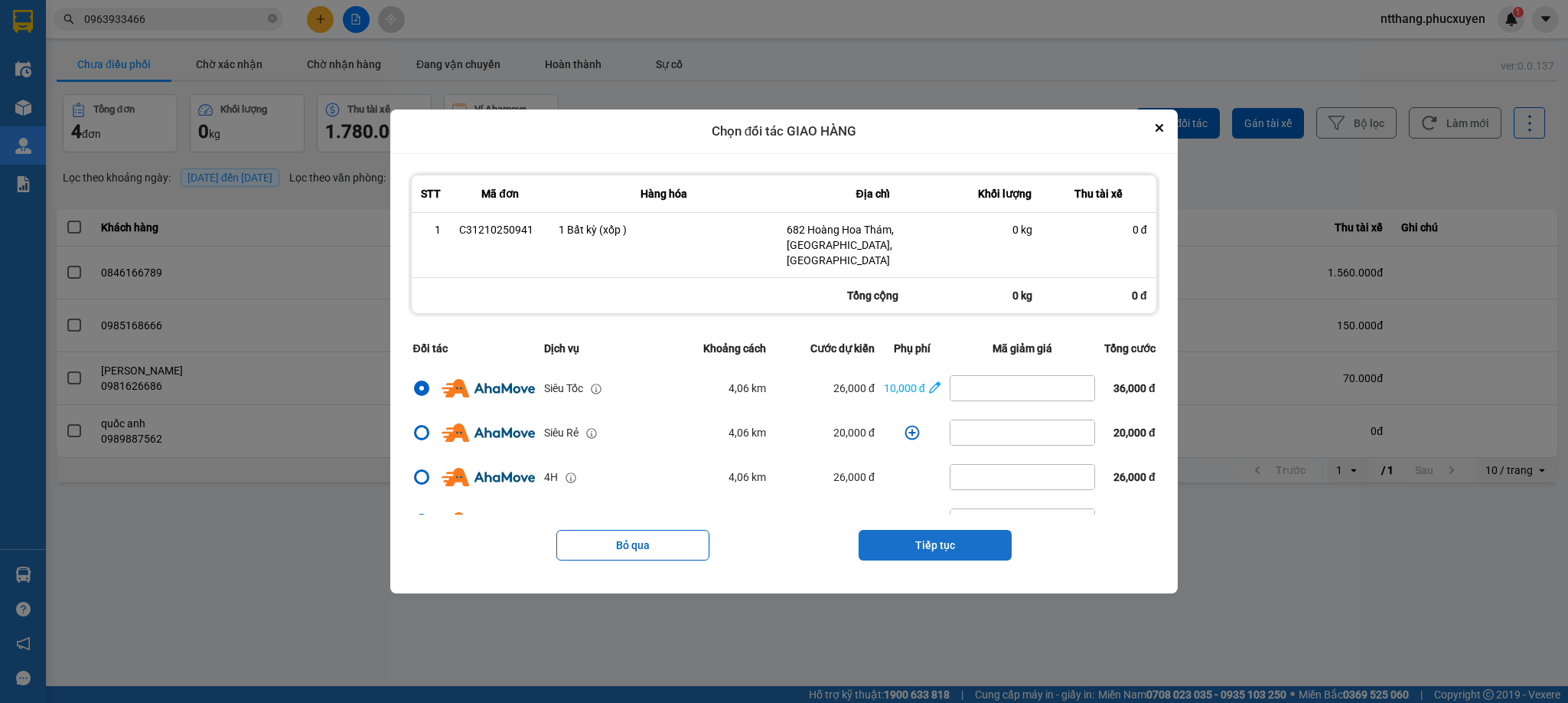
click at [957, 529] on button "Tiếp tục" at bounding box center [935, 545] width 153 height 31
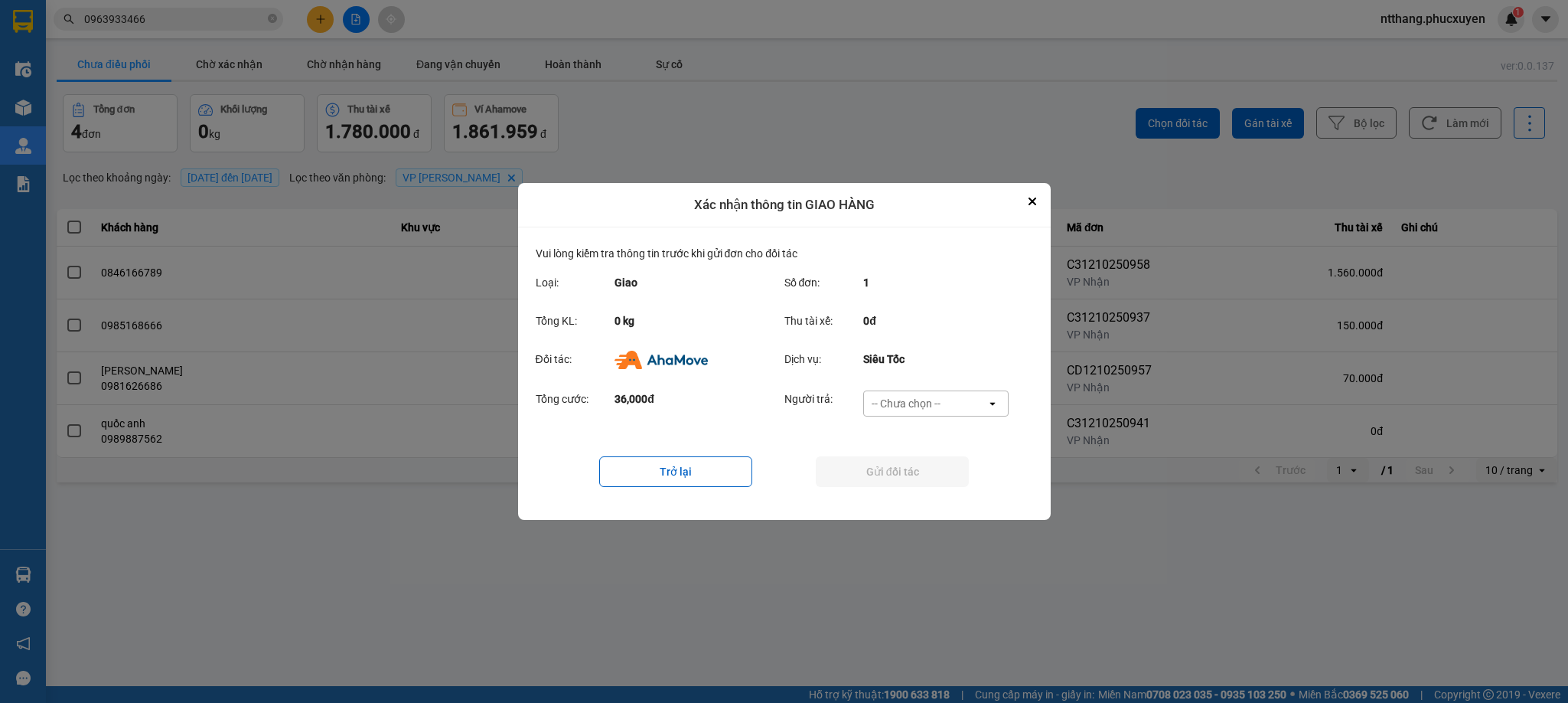
click at [917, 400] on div "-- Chưa chọn --" at bounding box center [906, 403] width 69 height 15
click at [914, 435] on span "Khách hàng" at bounding box center [905, 436] width 59 height 15
click at [884, 461] on button "Gửi đối tác" at bounding box center [892, 472] width 153 height 31
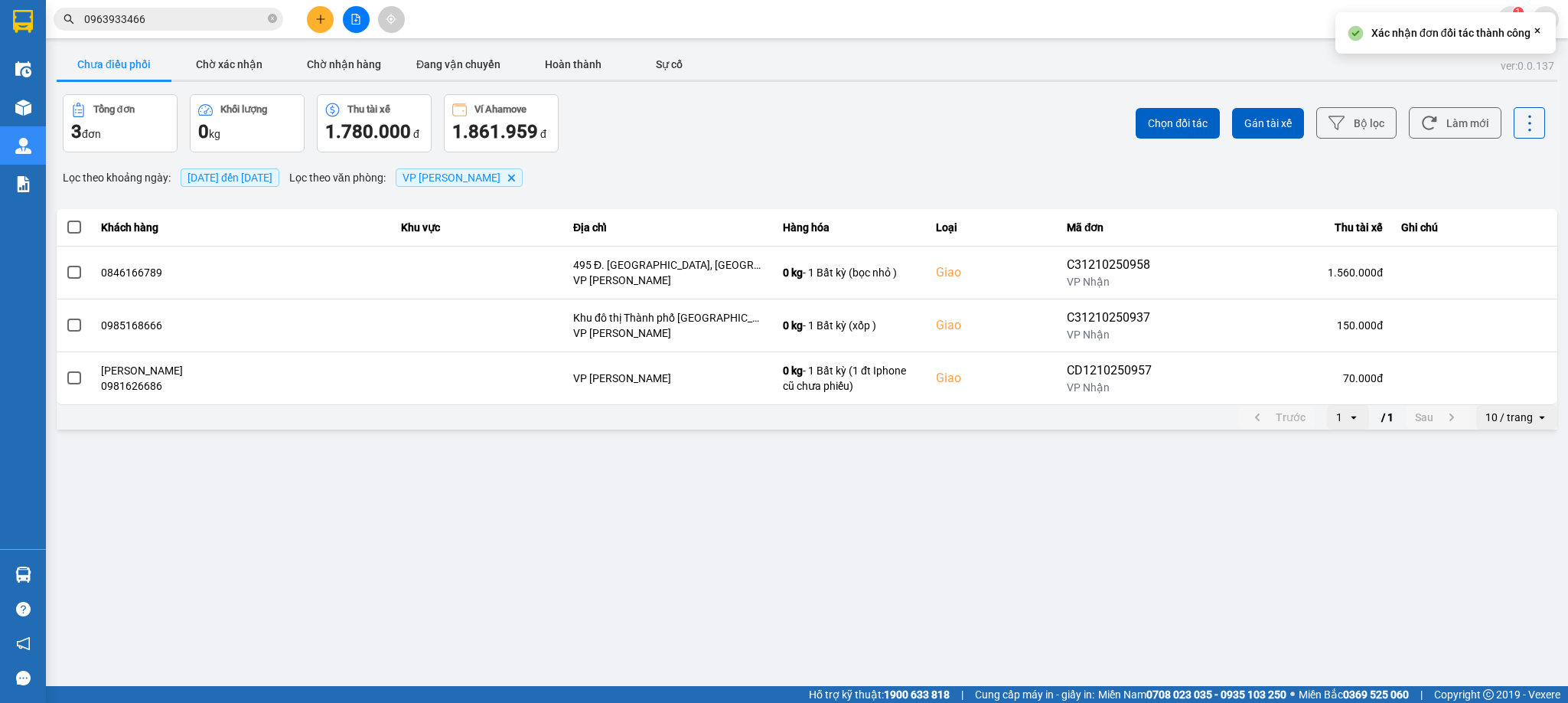
click at [199, 23] on input "0963933466" at bounding box center [174, 19] width 181 height 17
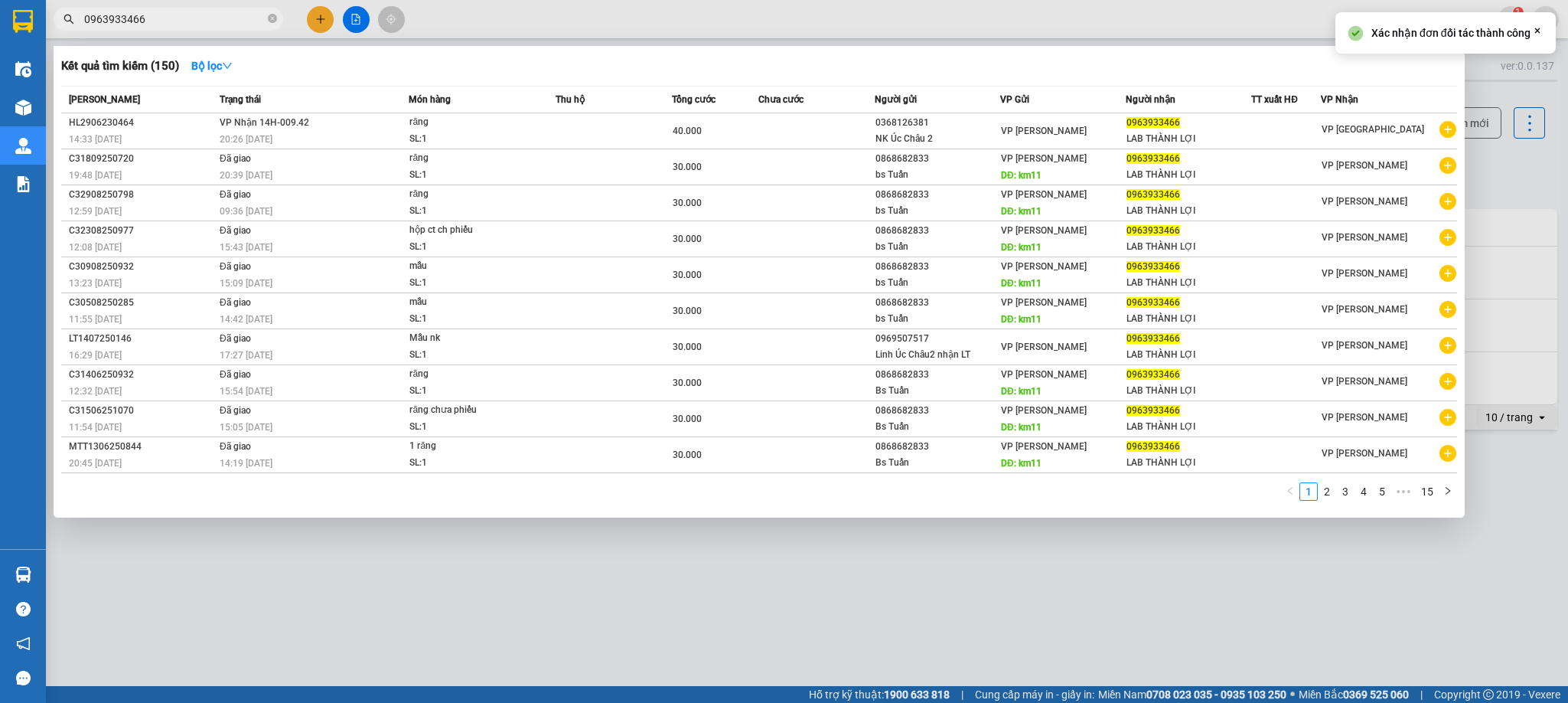
click at [199, 23] on input "0963933466" at bounding box center [174, 19] width 181 height 17
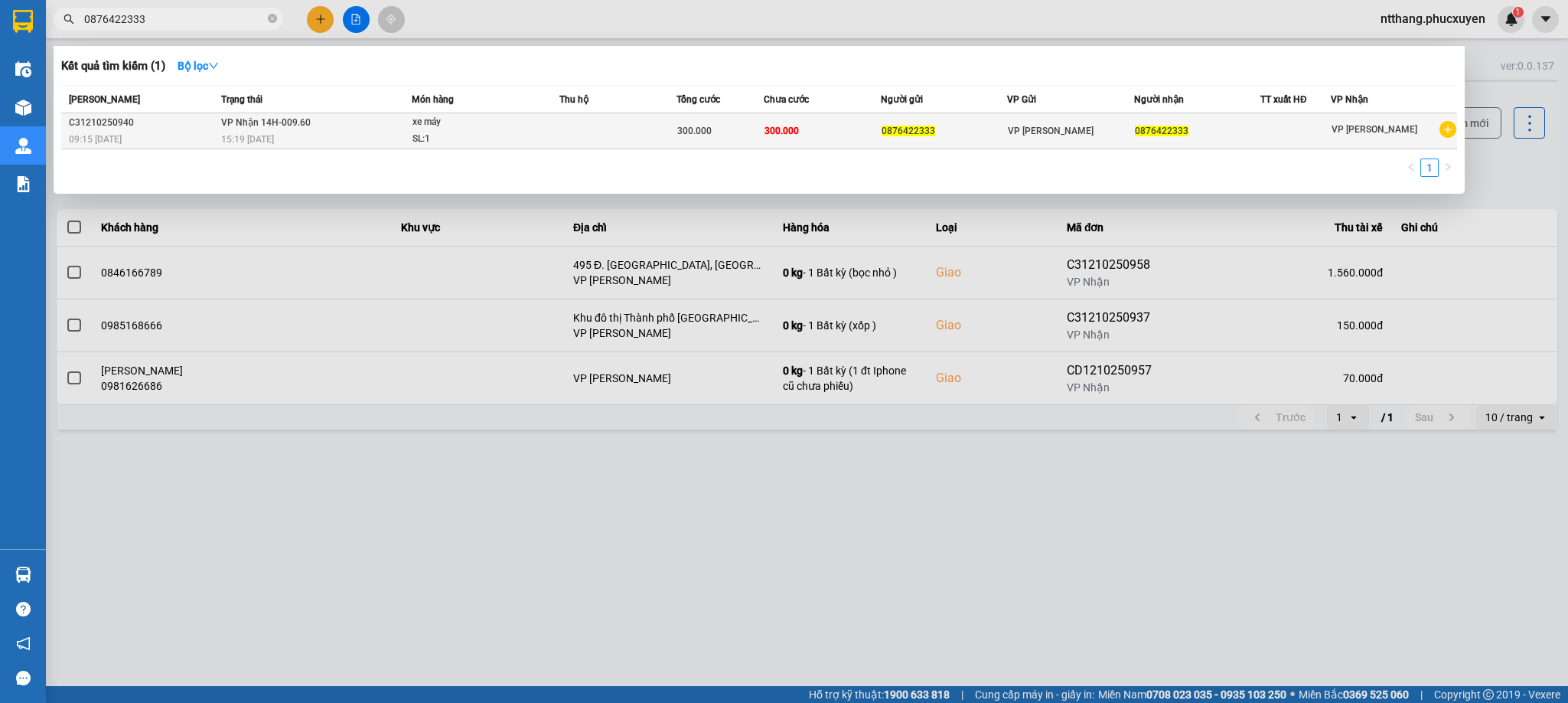
type input "0876422333"
click at [323, 131] on div "15:19 - 12/10" at bounding box center [315, 139] width 190 height 17
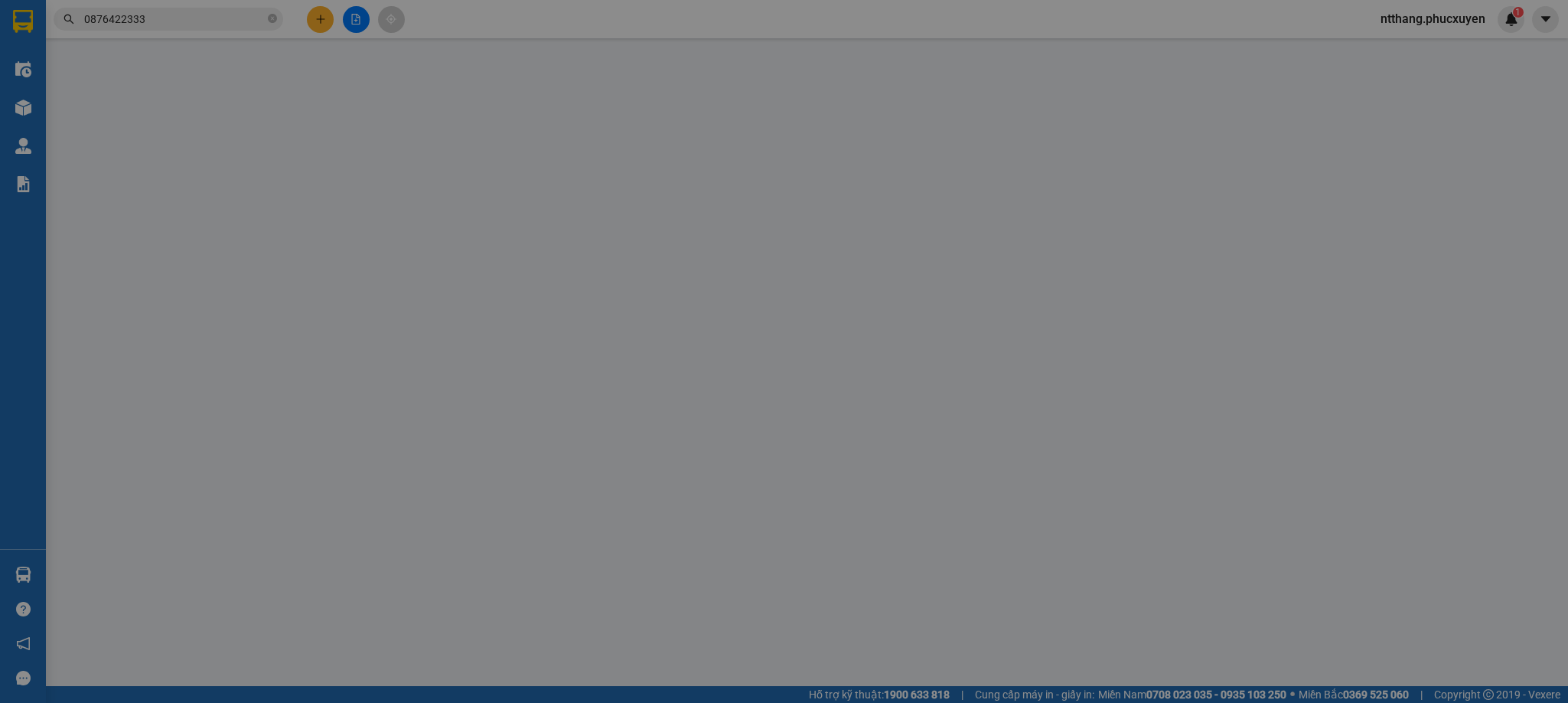
type input "0876422333"
type input "0"
type input "300.000"
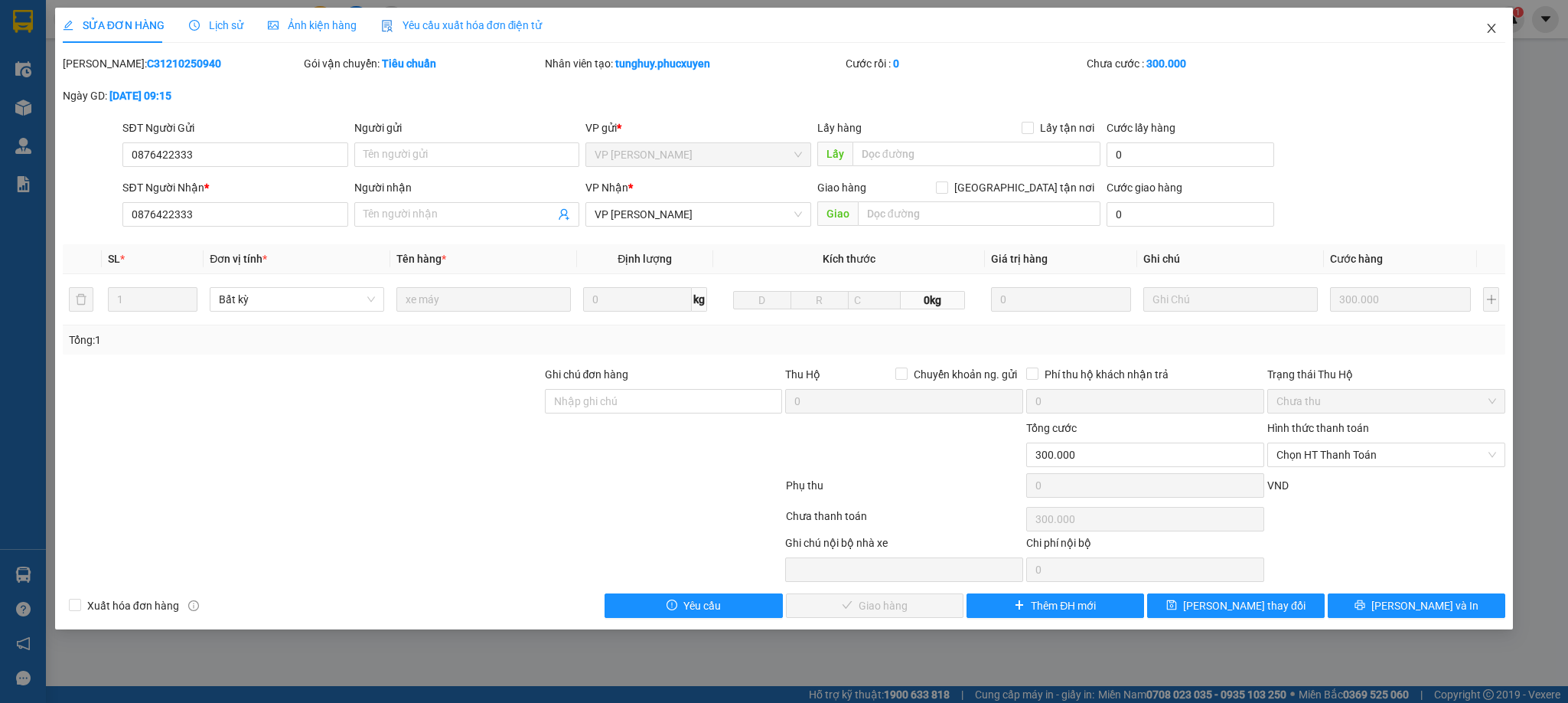
click at [1481, 26] on span "Close" at bounding box center [1492, 30] width 43 height 43
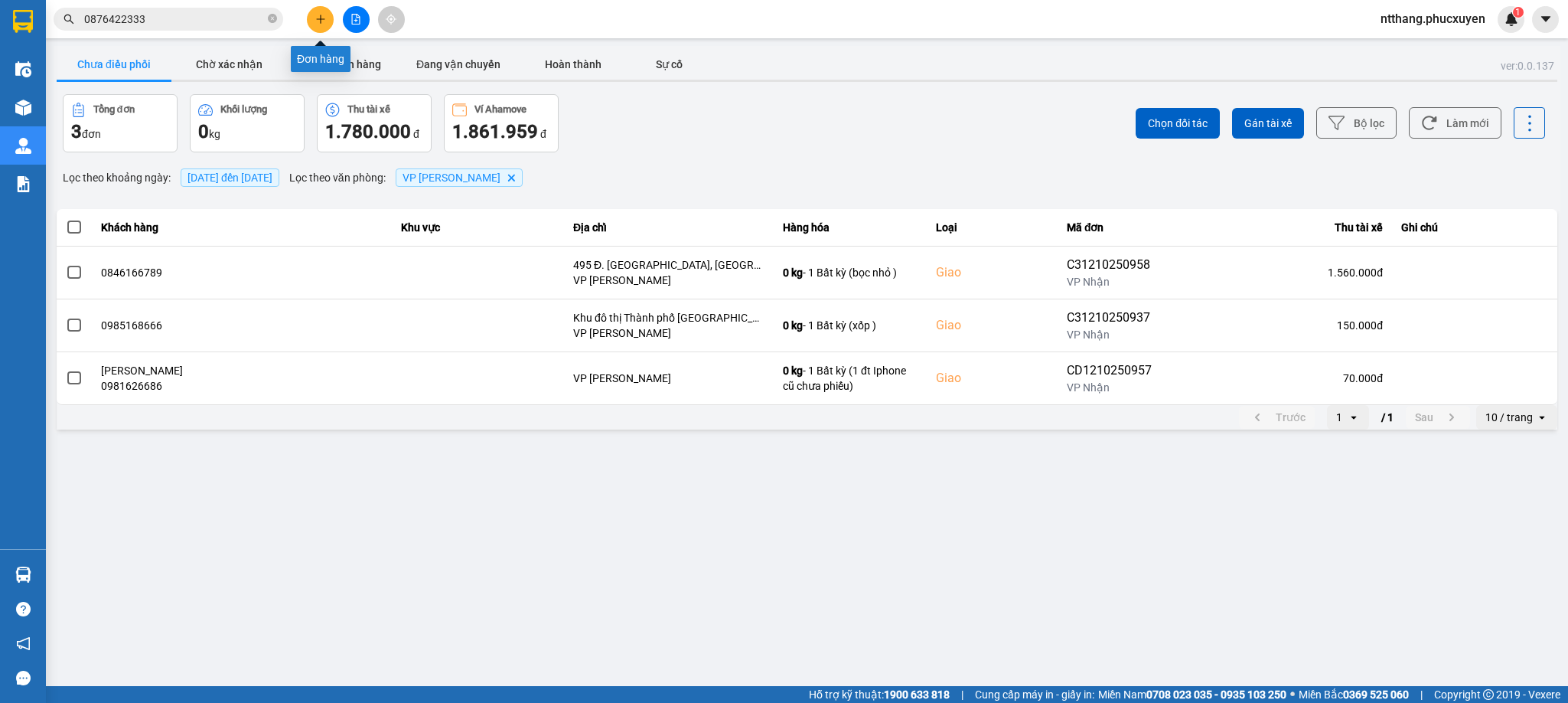
click at [320, 17] on icon "plus" at bounding box center [320, 18] width 1 height 8
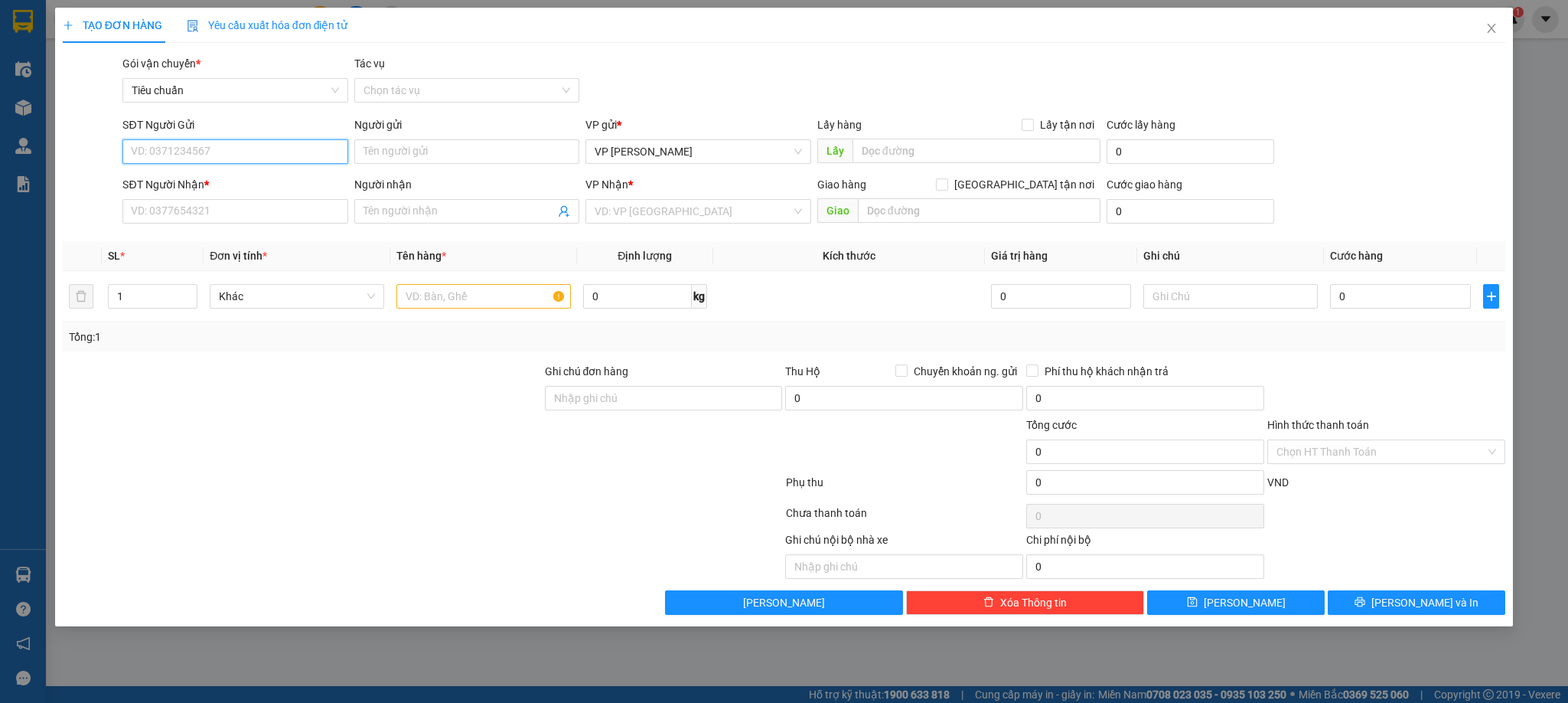
click at [280, 149] on input "SĐT Người Gửi" at bounding box center [235, 151] width 225 height 24
type input "0846166789"
click at [257, 217] on input "SĐT Người Nhận *" at bounding box center [235, 210] width 225 height 24
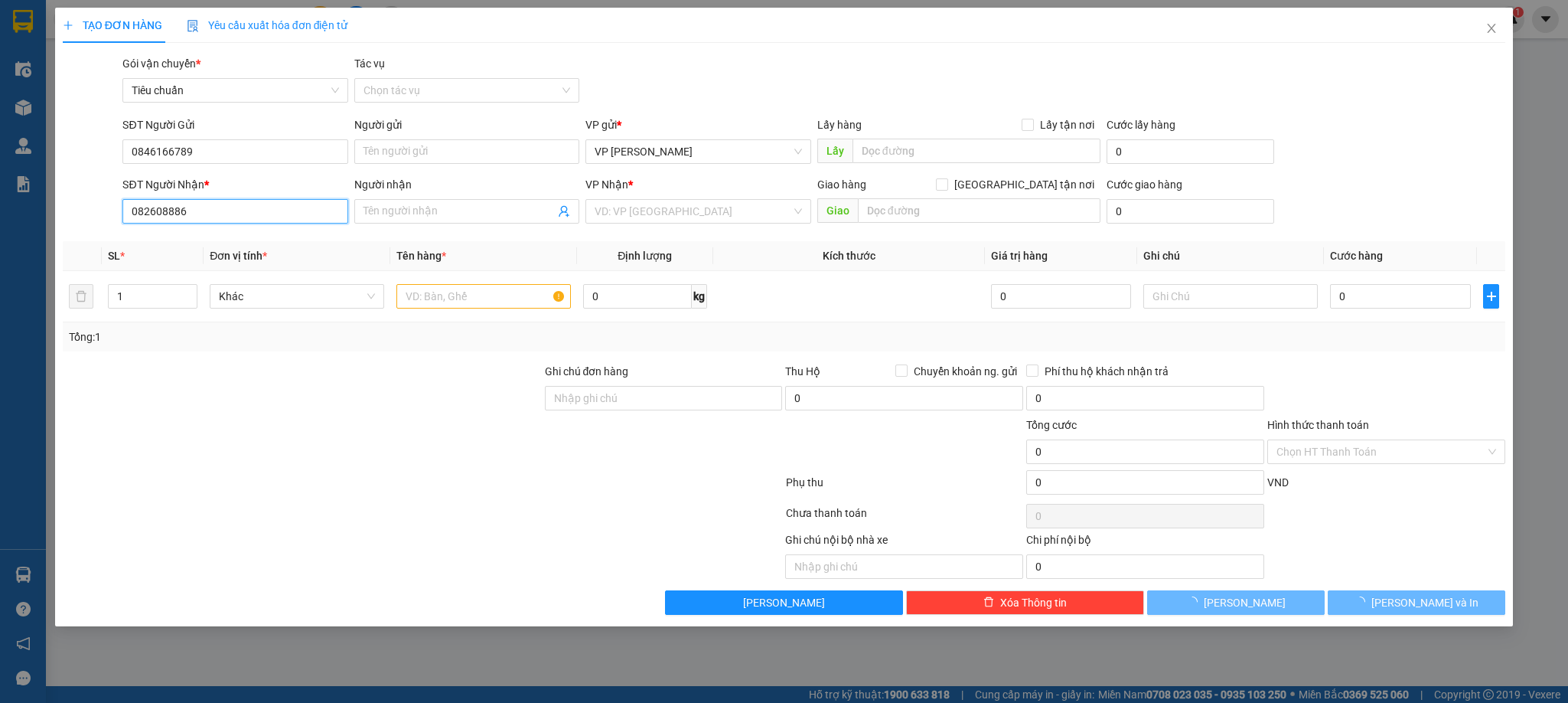
type input "0826088866"
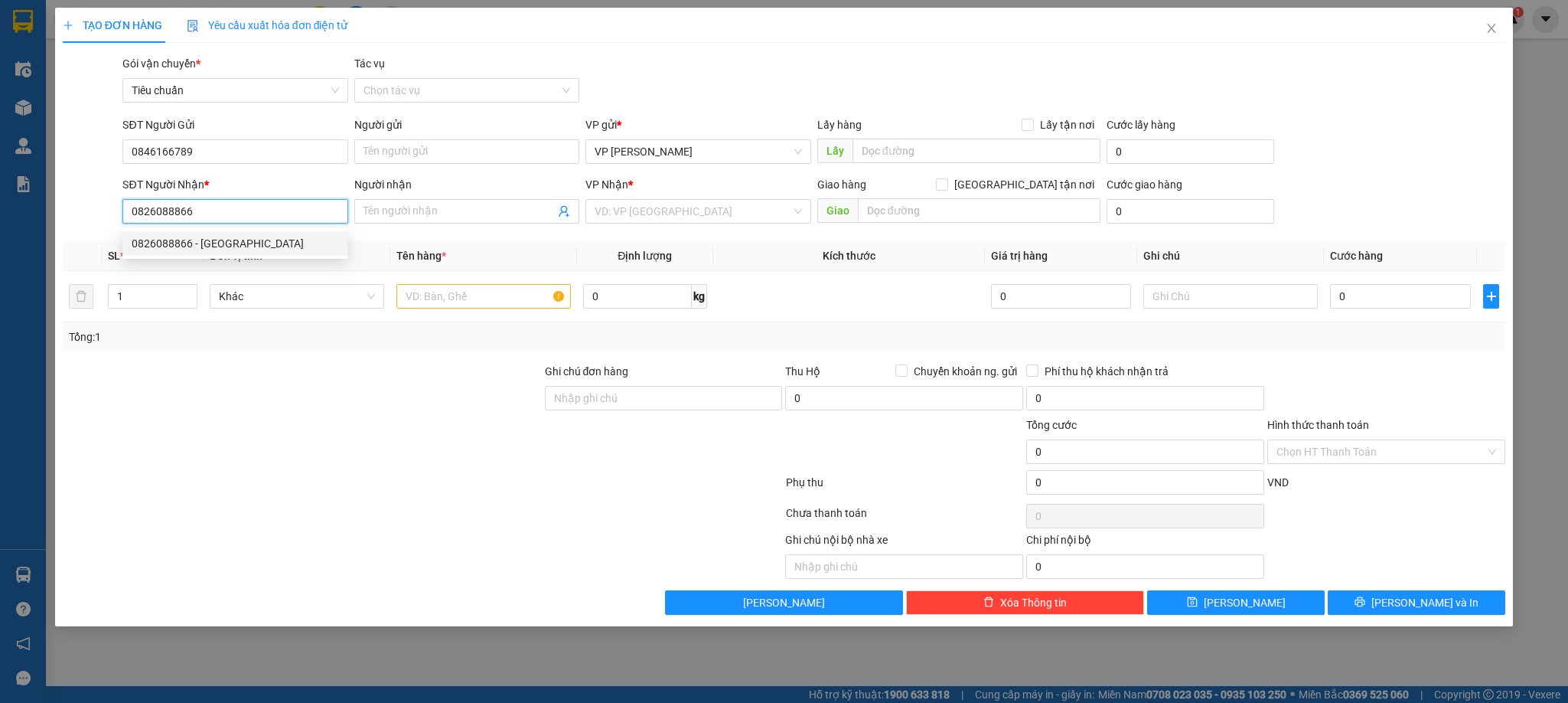
click at [236, 237] on div "0826088866 - Quốc Khánh" at bounding box center [235, 243] width 207 height 17
type input "Quốc Khánh"
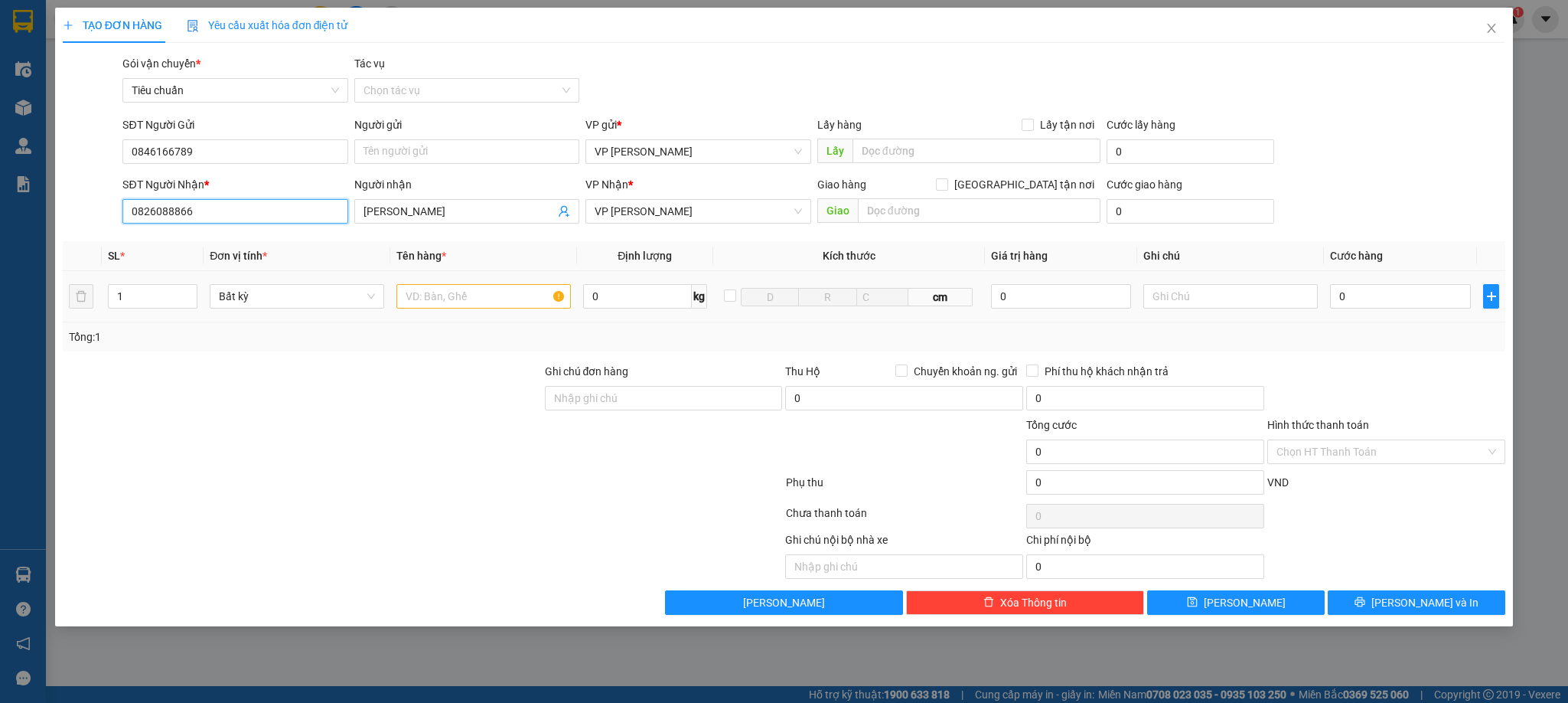
type input "0826088866"
click at [492, 302] on input "text" at bounding box center [483, 296] width 174 height 24
type input "1 hộp đen nước hoa"
click at [1389, 306] on input "0" at bounding box center [1400, 296] width 141 height 24
type input "5"
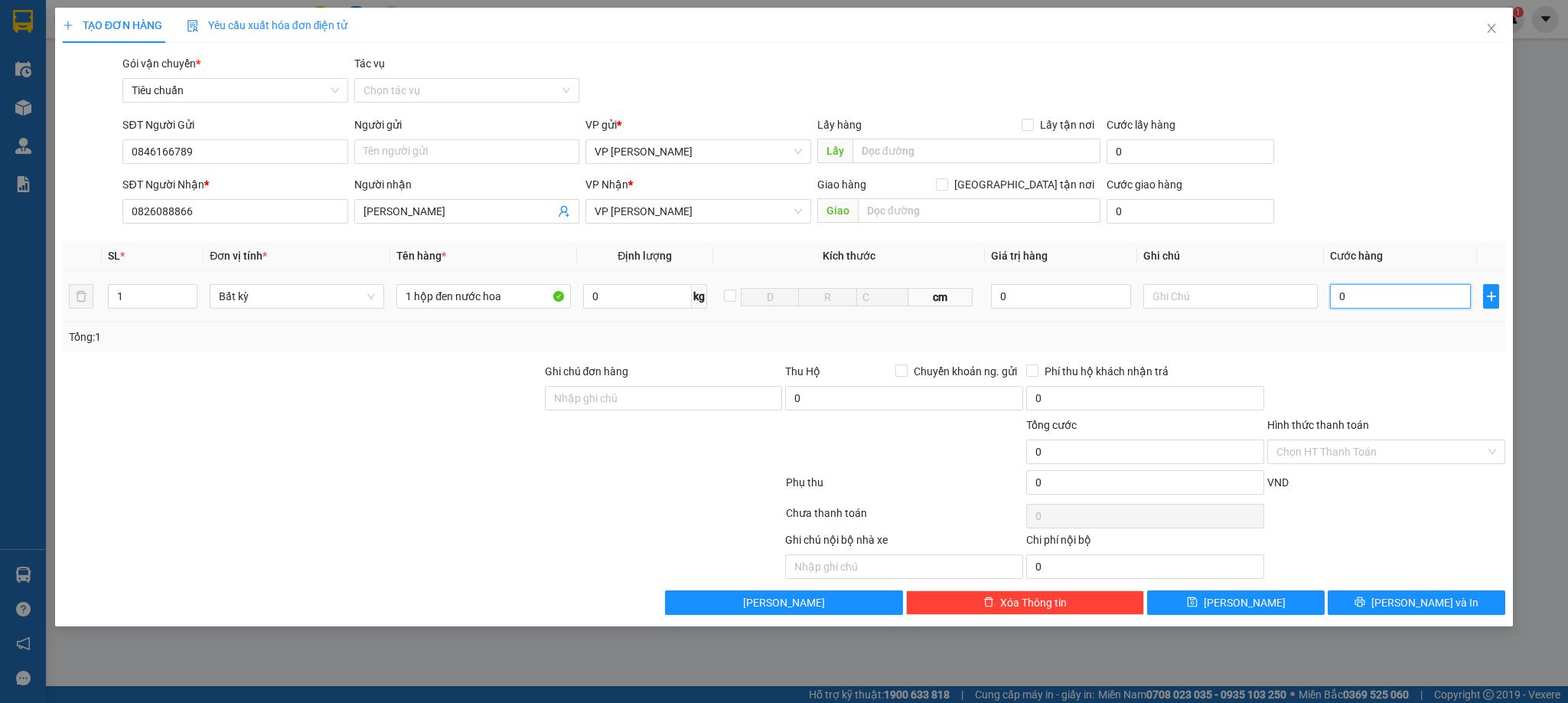
type input "5"
type input "50"
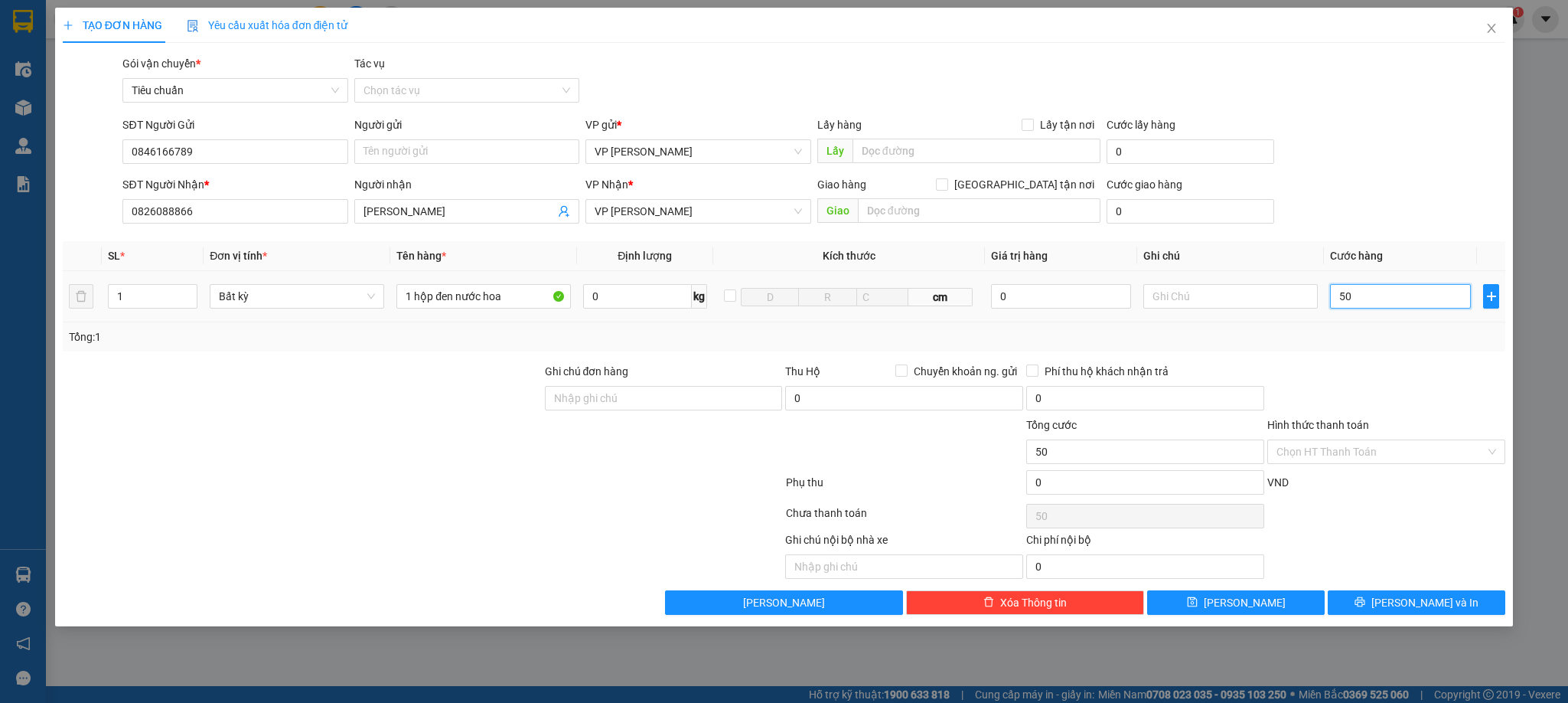
click at [1413, 303] on input "50" at bounding box center [1400, 296] width 141 height 24
type input "6"
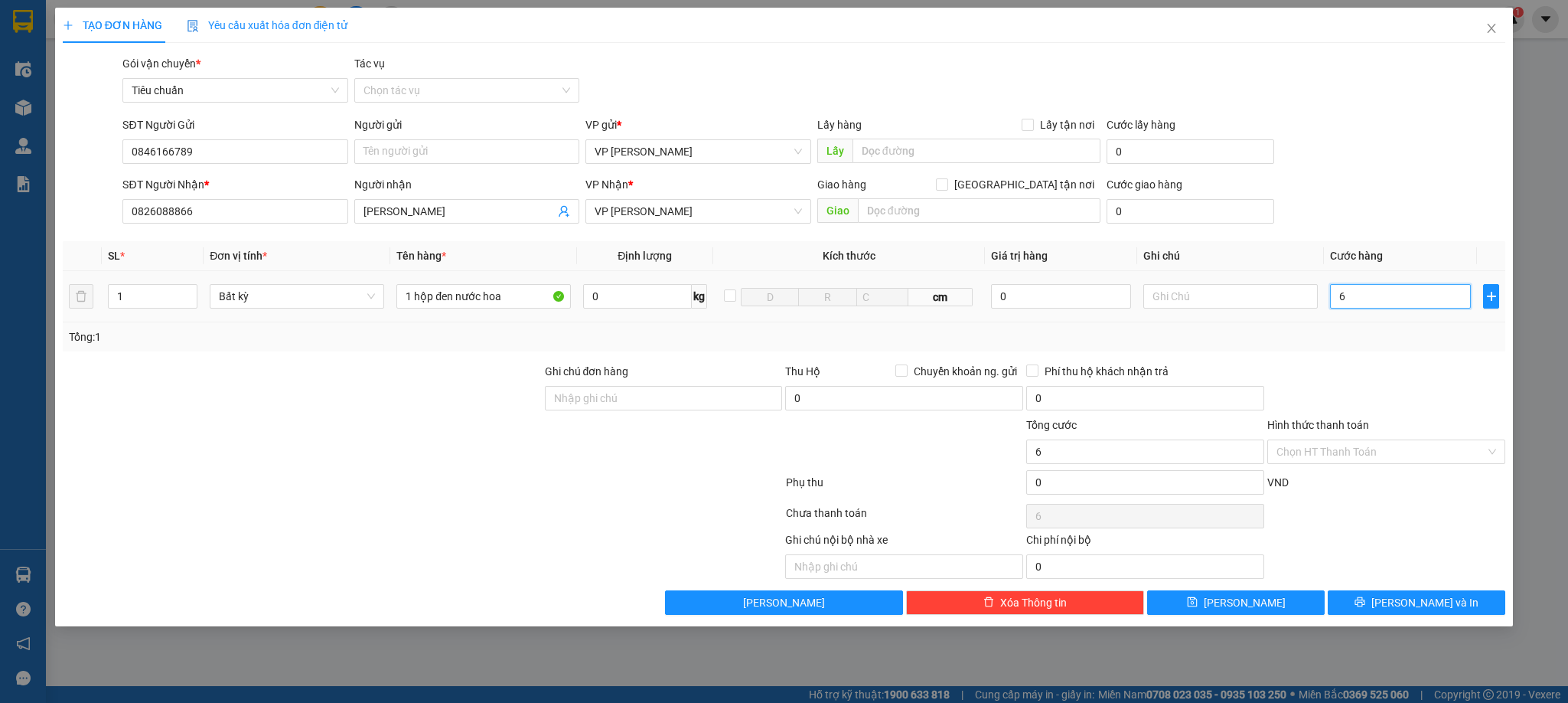
type input "60"
type input "60.000"
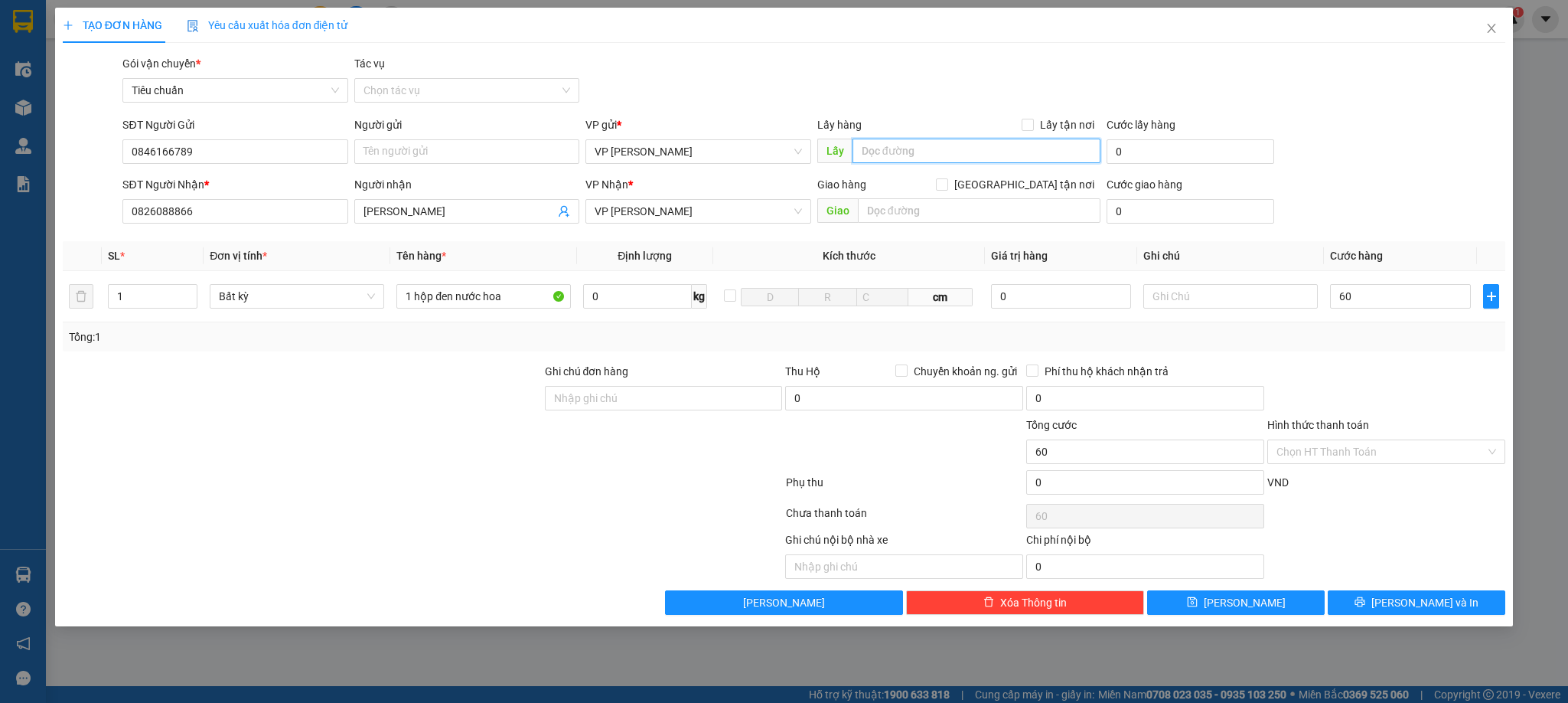
type input "60.000"
click at [923, 146] on input "text" at bounding box center [977, 150] width 248 height 24
type input "Thuỵ Khuê"
click at [1196, 297] on input "text" at bounding box center [1230, 296] width 174 height 24
type input "ck tiến lấy hàng cho Sơn"
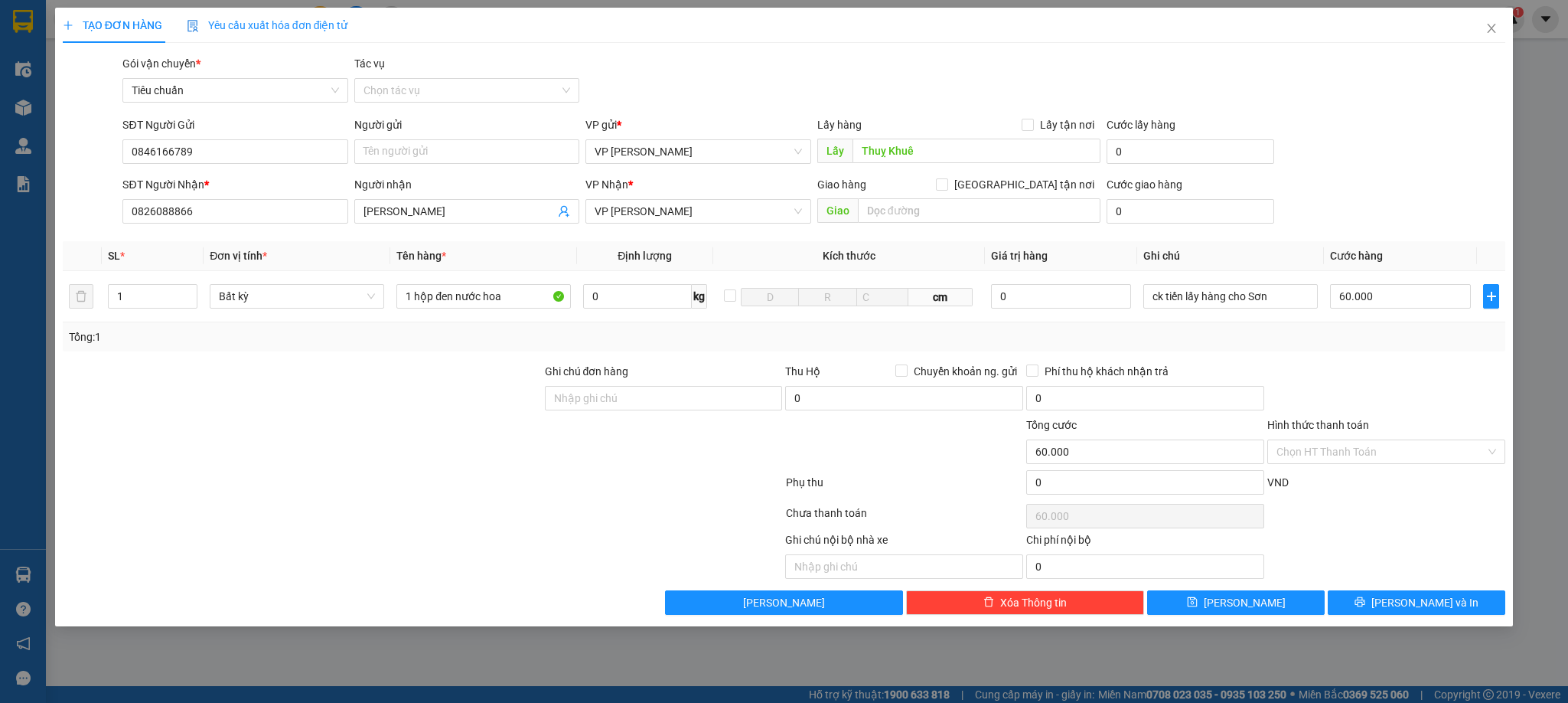
click at [1395, 345] on div "Tổng: 1" at bounding box center [784, 336] width 1431 height 17
click at [1174, 150] on input "0" at bounding box center [1190, 151] width 167 height 24
type input "5"
type input "60.005"
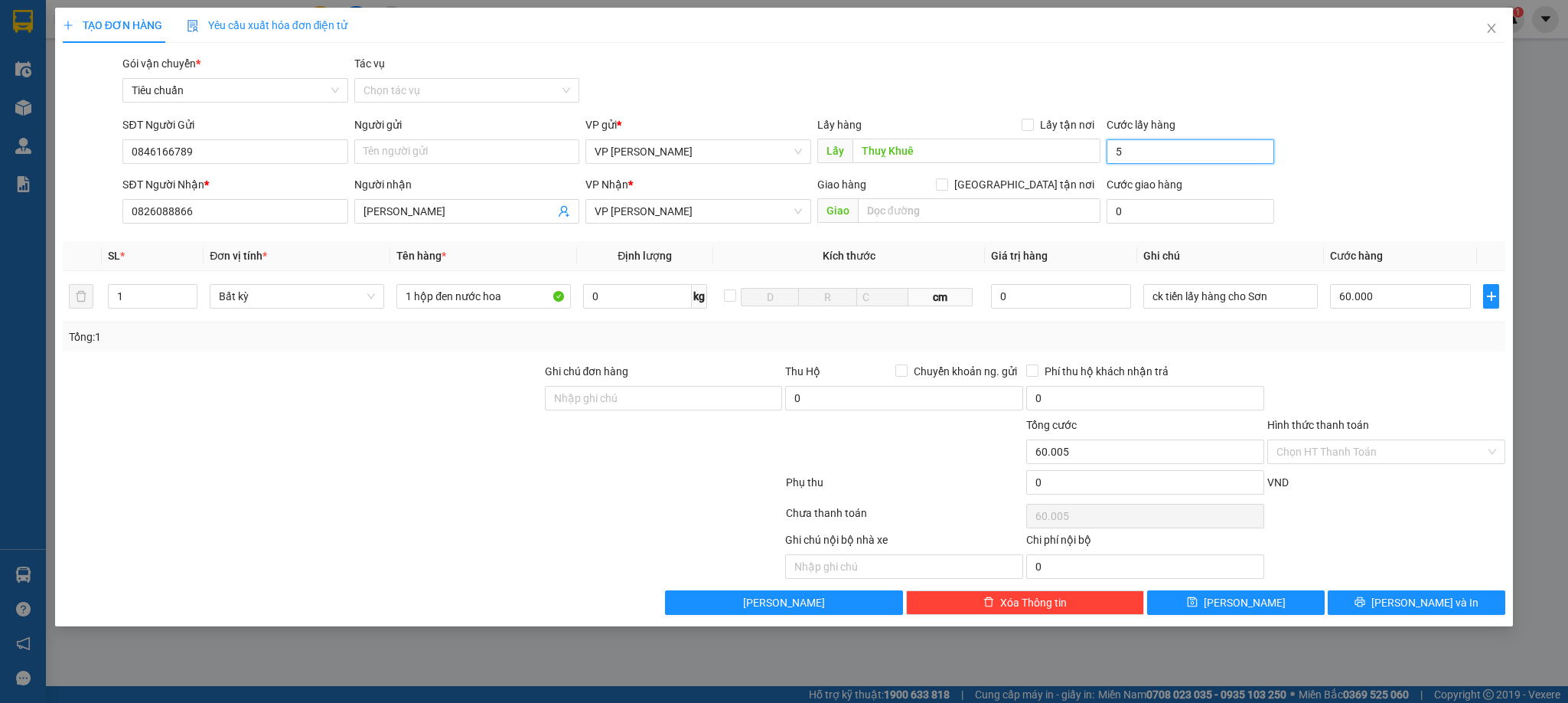
type input "50"
type input "60.050"
type input "50.000"
type input "110.000"
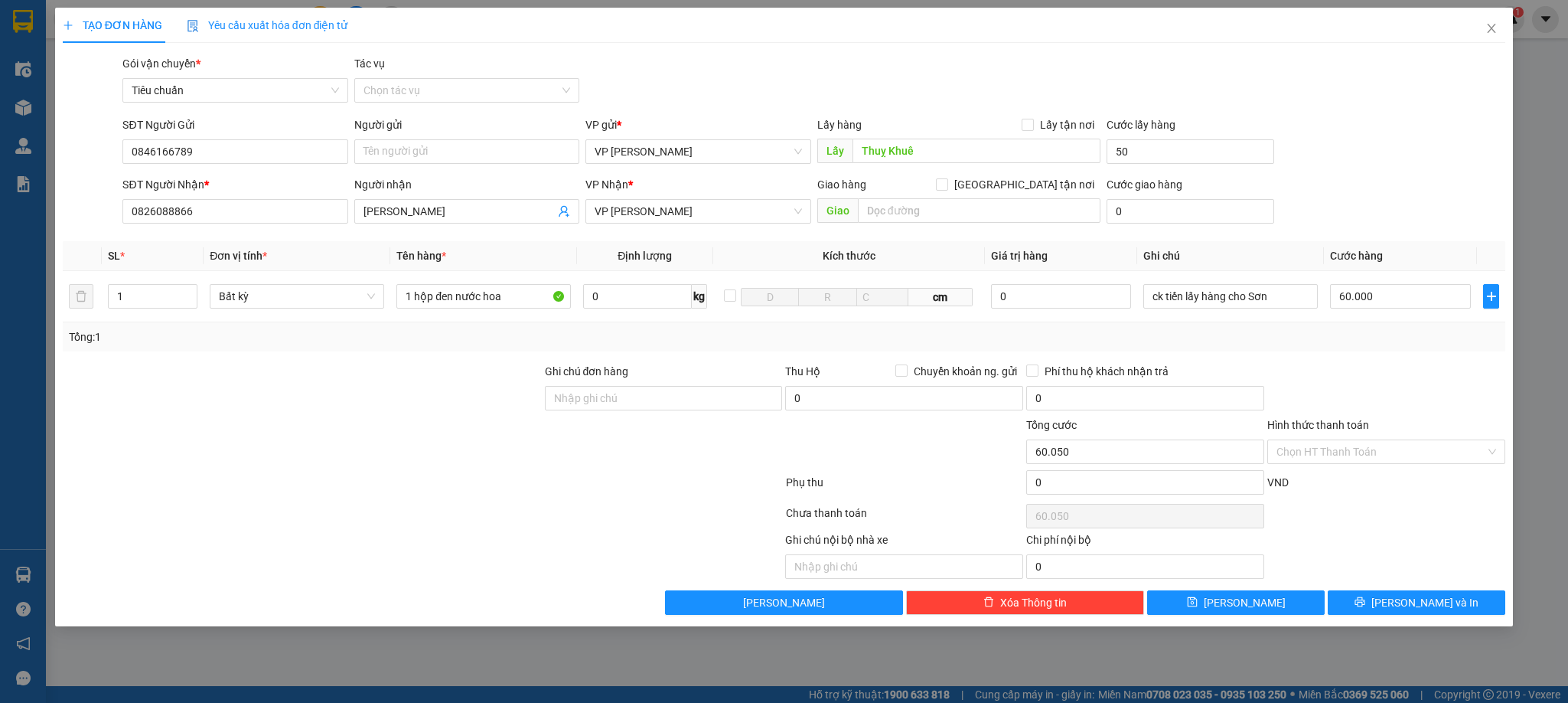
type input "110.000"
click at [1410, 118] on div "SĐT Người Gửi 0846166789 Người gửi Tên người gửi VP gửi * VP Dương Đình Nghệ Lấ…" at bounding box center [814, 143] width 1389 height 54
click at [1026, 119] on input "Lấy tận nơi" at bounding box center [1027, 124] width 11 height 11
checkbox input "true"
click at [1404, 193] on div "SĐT Người Nhận * 0826088866 Người nhận Quốc Khánh VP Nhận * VP Hạ Long Giao hàn…" at bounding box center [814, 203] width 1389 height 54
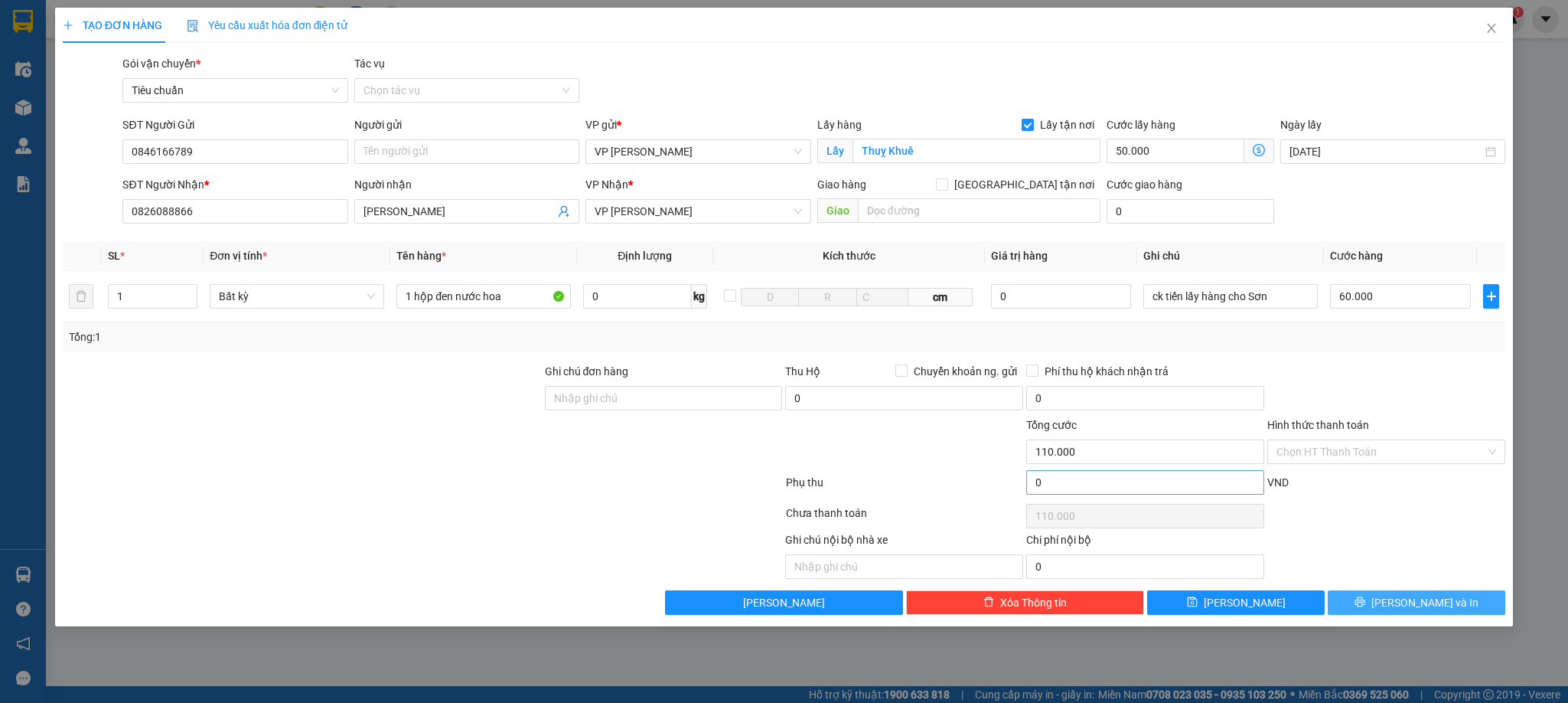
drag, startPoint x: 1400, startPoint y: 610, endPoint x: 1129, endPoint y: 487, distance: 297.6
click at [1398, 610] on button "[PERSON_NAME] và In" at bounding box center [1416, 602] width 178 height 24
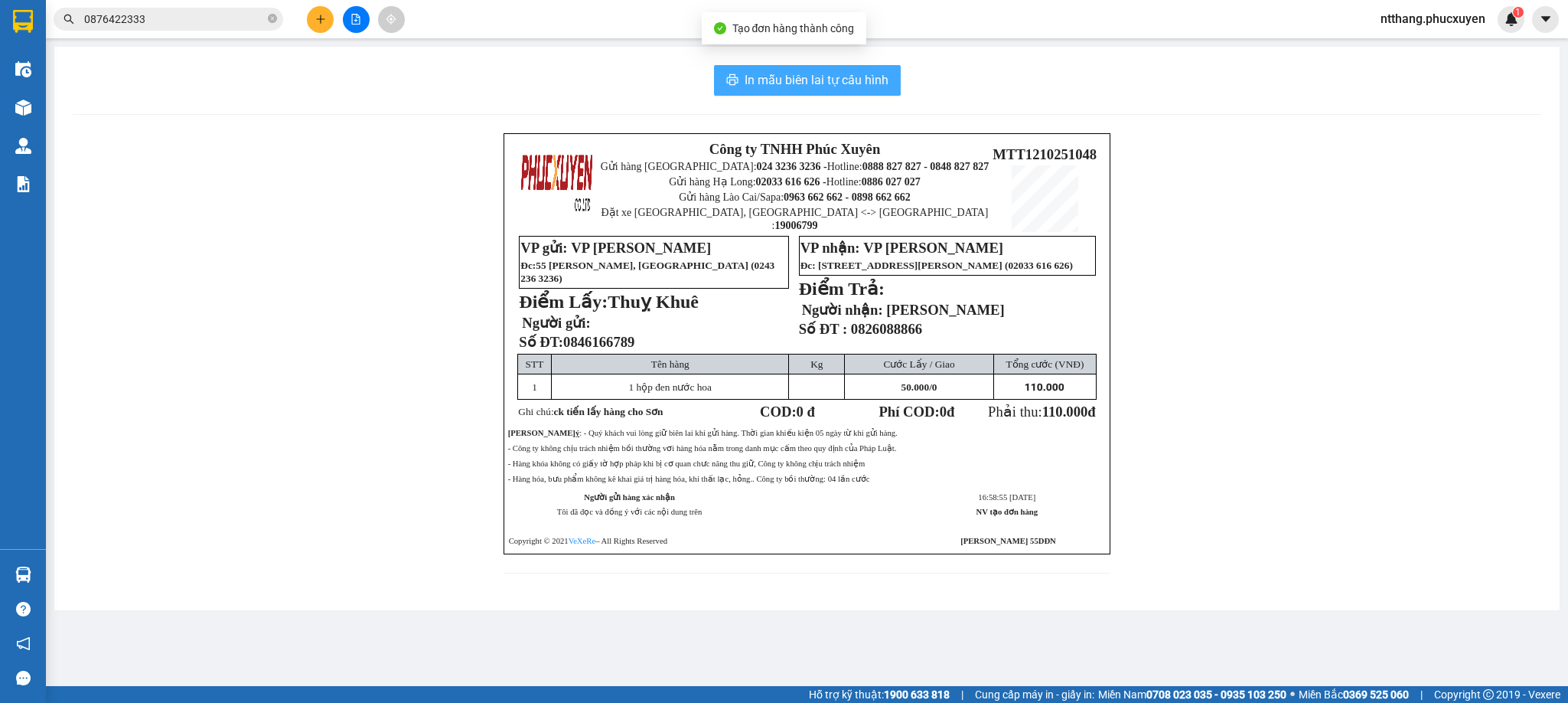
click at [861, 75] on span "In mẫu biên lai tự cấu hình" at bounding box center [817, 79] width 144 height 19
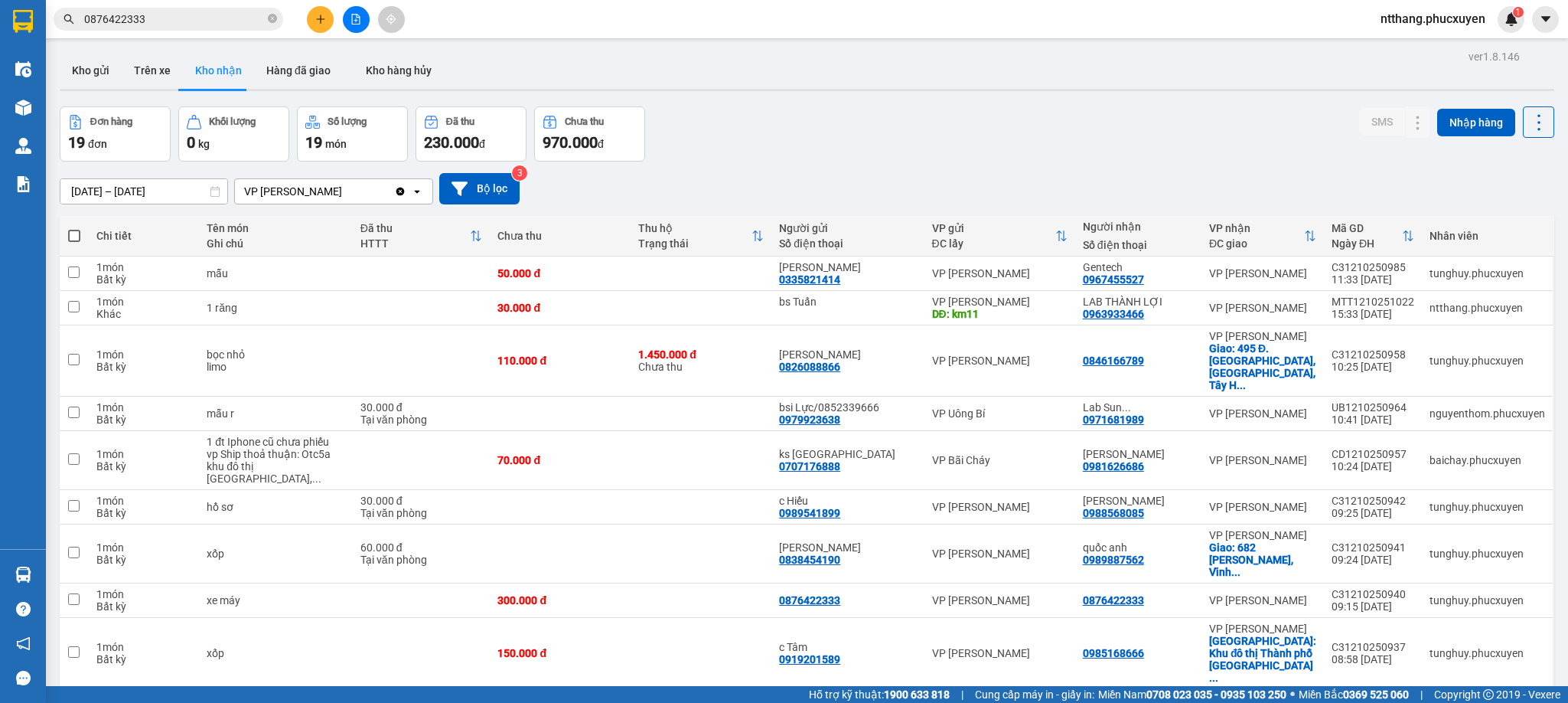
click at [869, 152] on div "Đơn hàng 19 đơn Khối lượng 0 kg Số lượng 19 món Đã thu 230.000 đ Chưa thu 970.0…" at bounding box center [806, 133] width 1494 height 55
click at [84, 58] on button "Kho gửi" at bounding box center [90, 70] width 62 height 37
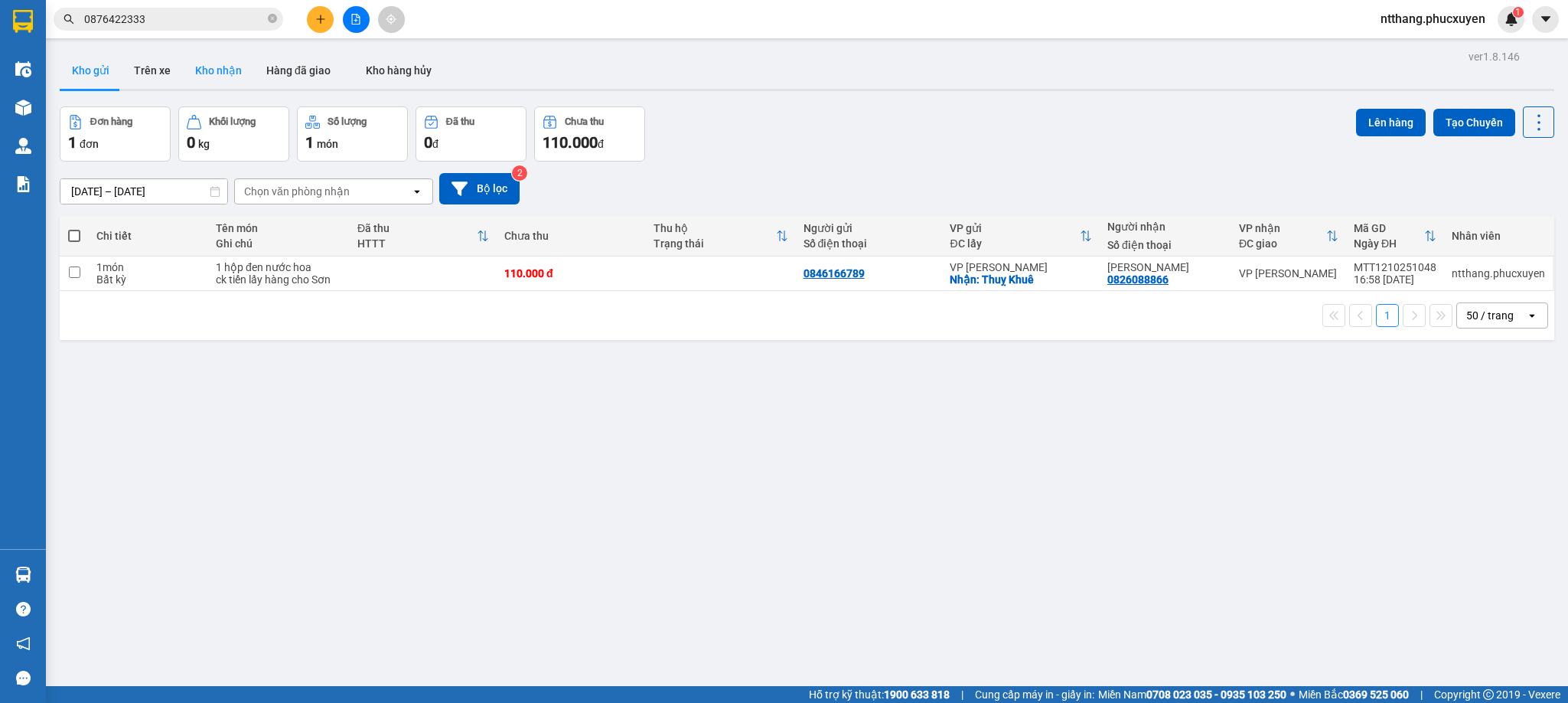
click at [226, 69] on button "Kho nhận" at bounding box center [218, 70] width 71 height 37
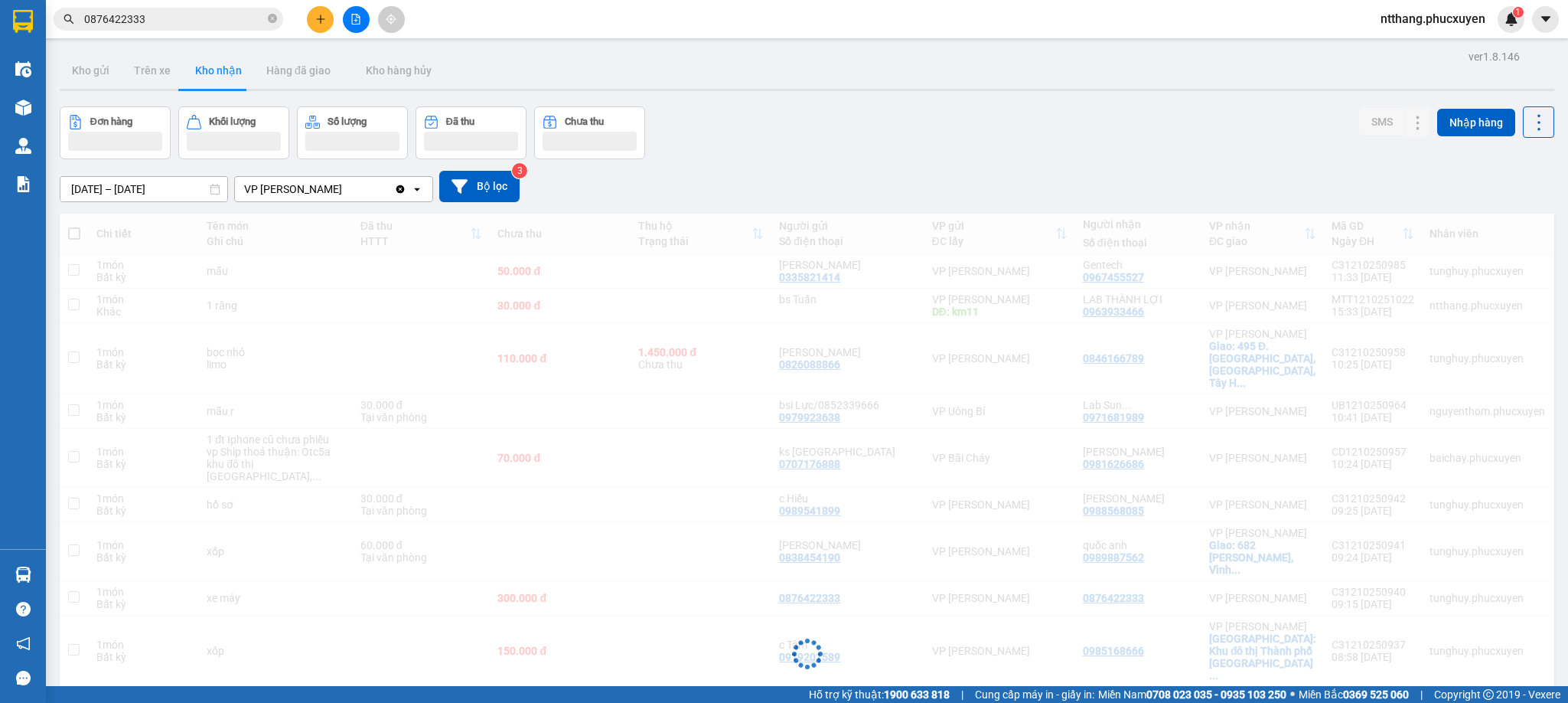
click at [864, 108] on div "Đơn hàng Khối lượng Số lượng Đã thu Chưa thu SMS Nhập hàng" at bounding box center [806, 132] width 1494 height 53
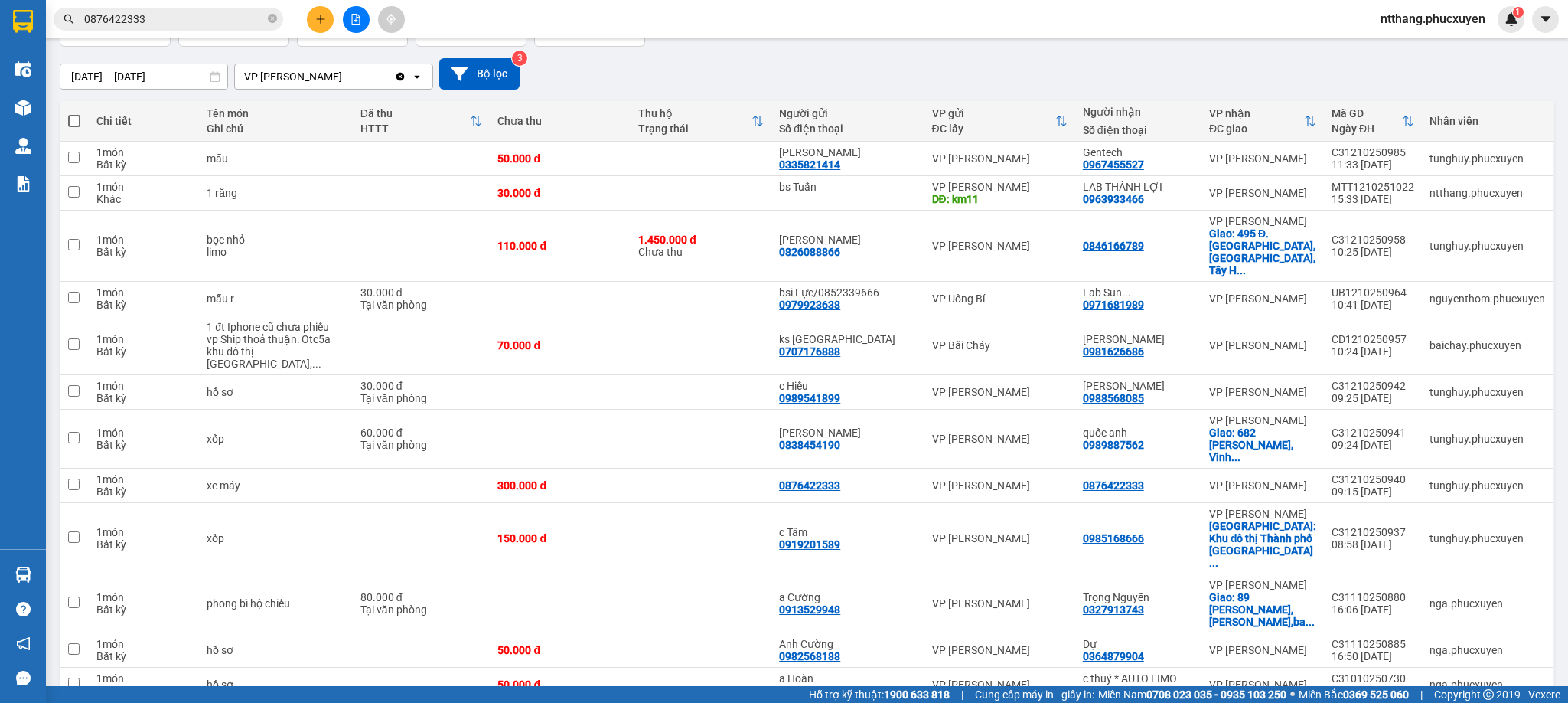
scroll to position [229, 0]
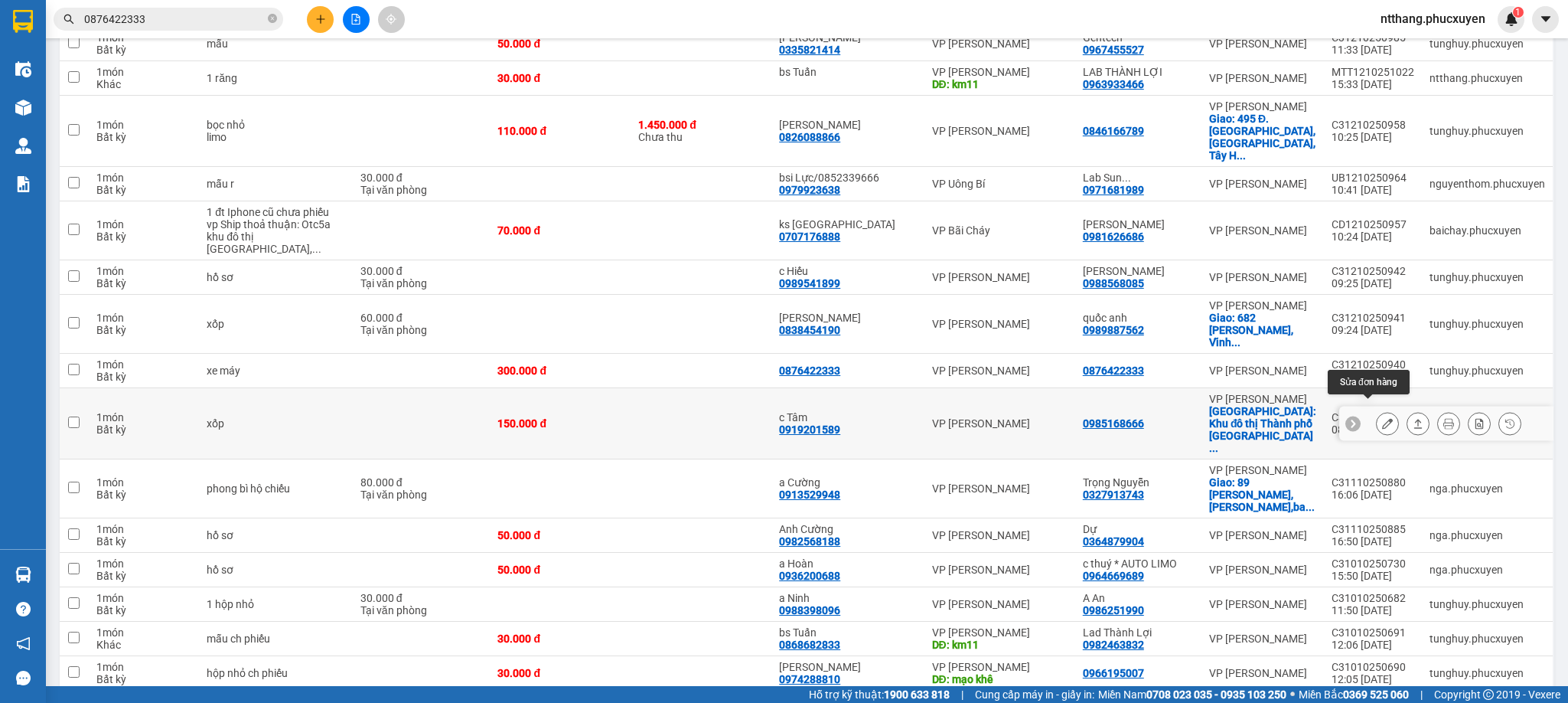
click at [1353, 406] on div at bounding box center [1446, 423] width 214 height 34
click at [1382, 418] on icon at bounding box center [1387, 423] width 11 height 11
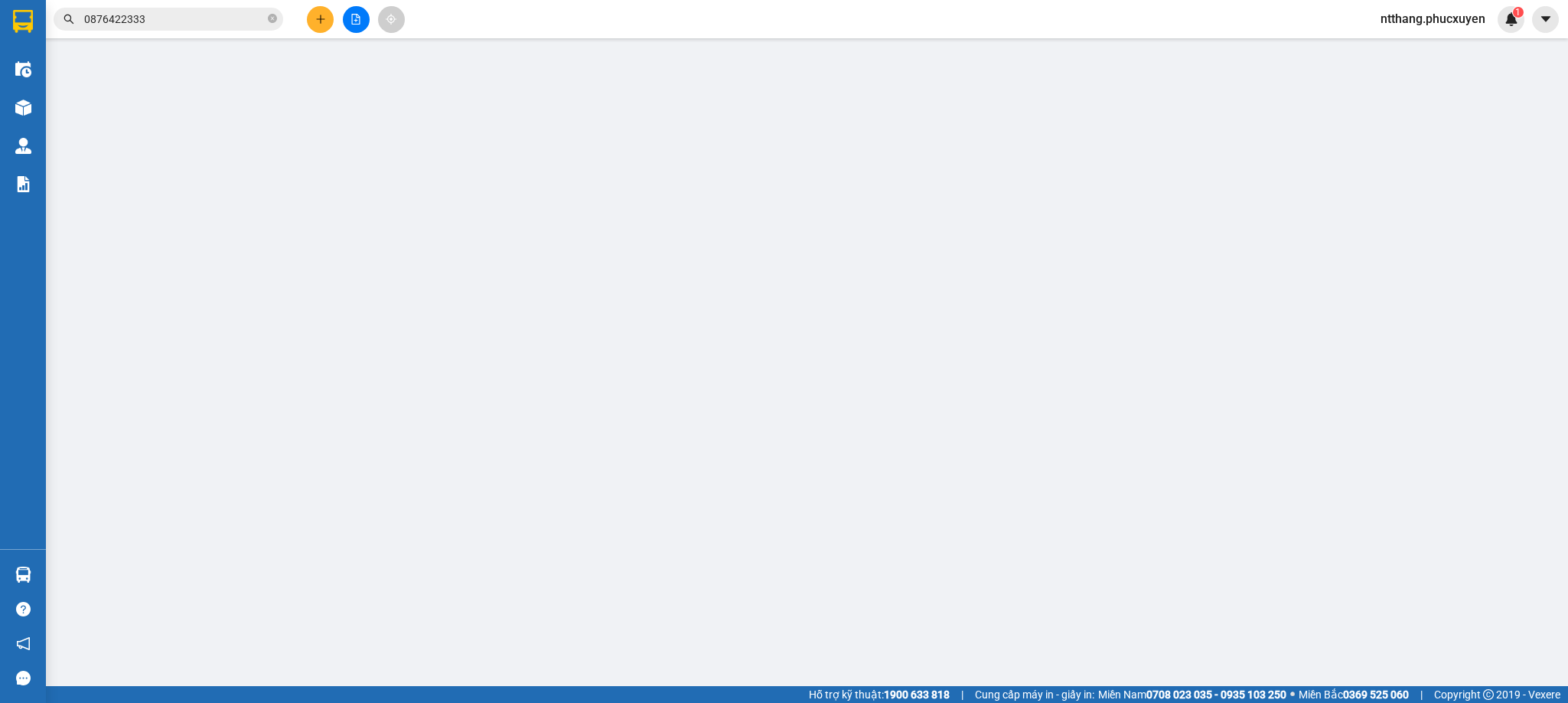
type input "0919201589"
type input "c Tâm"
type input "0985168666"
checkbox input "true"
type input "Khu đô thị Thành phố Giao lưu, Cổ Nhuế 1, Từ Liêm, Hà Nội, Việt Nam"
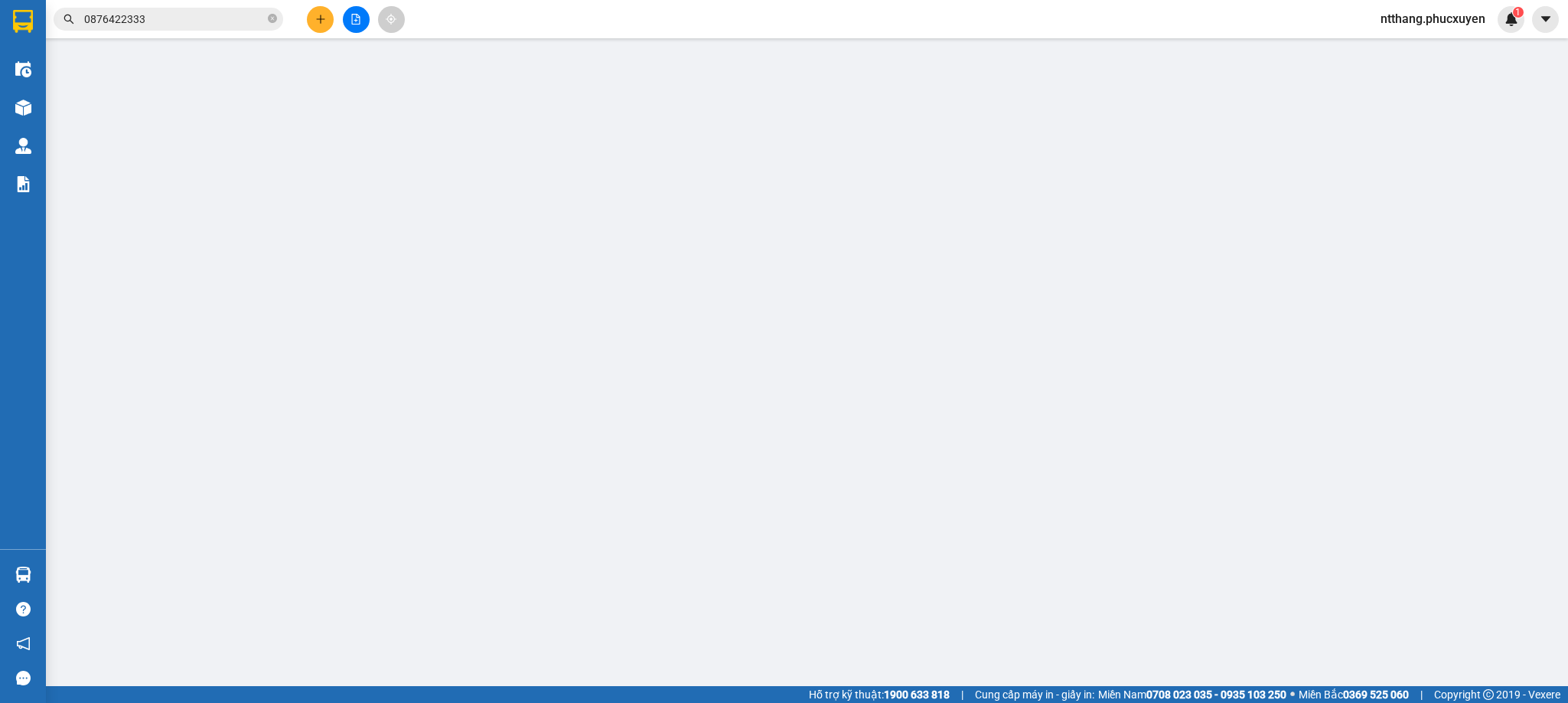
type input "0"
type input "150.000"
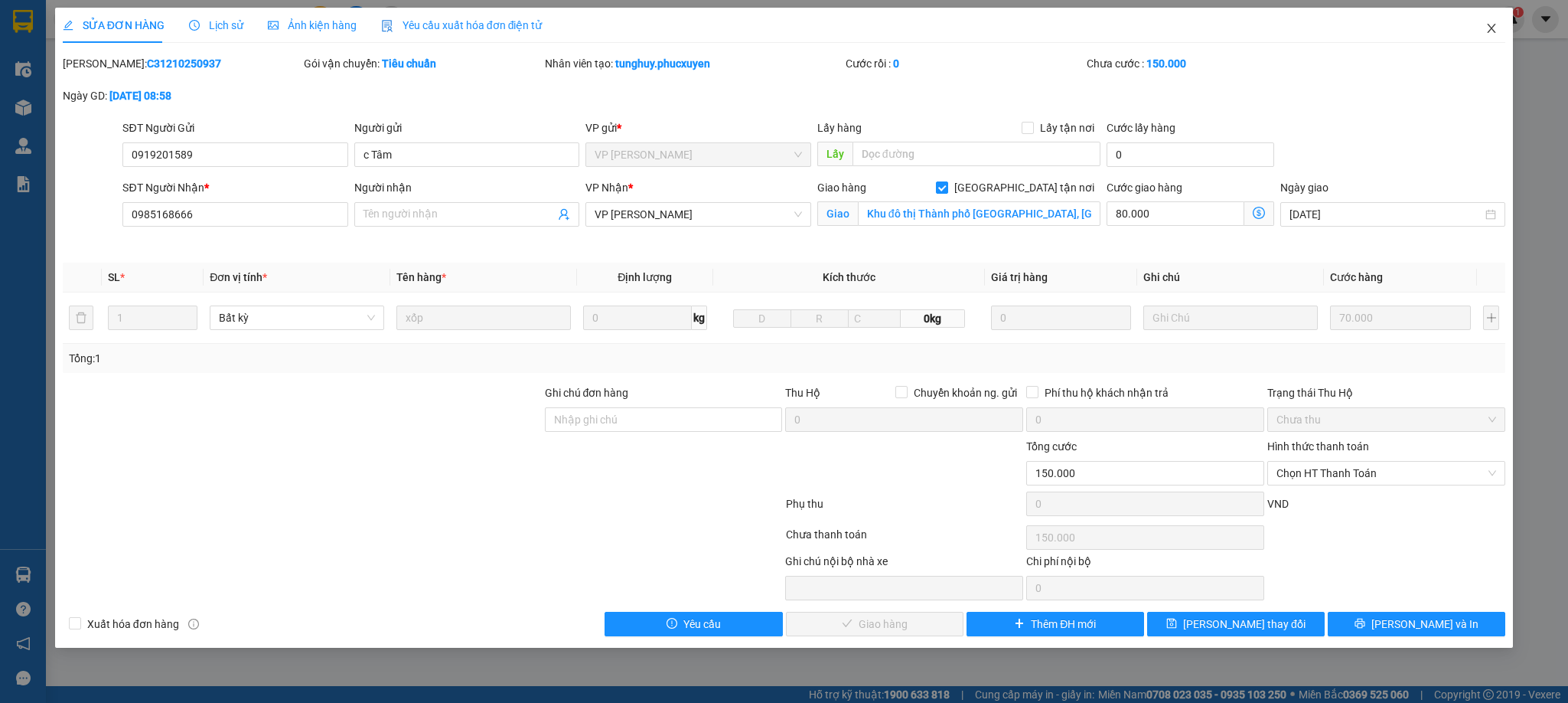
click at [1488, 31] on icon "close" at bounding box center [1492, 29] width 13 height 13
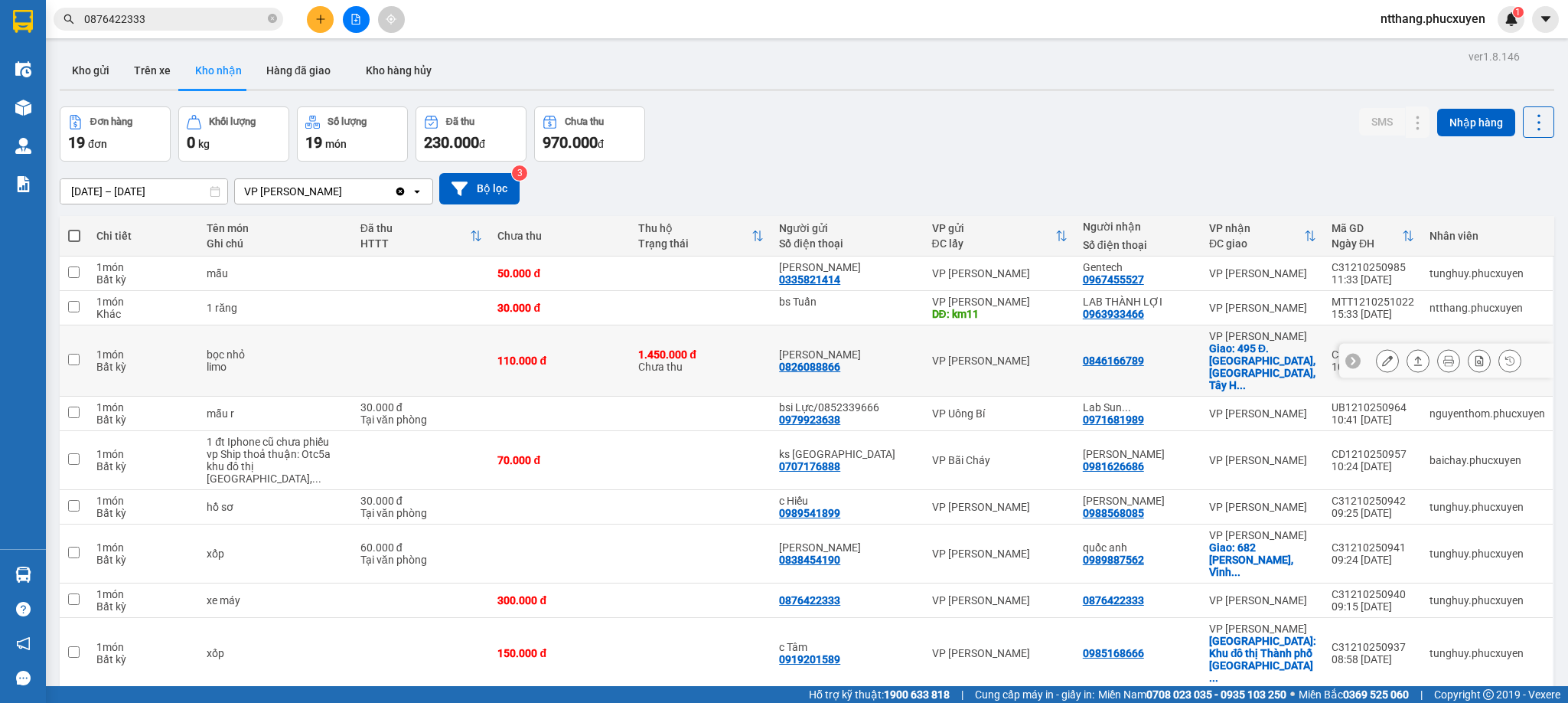
scroll to position [115, 0]
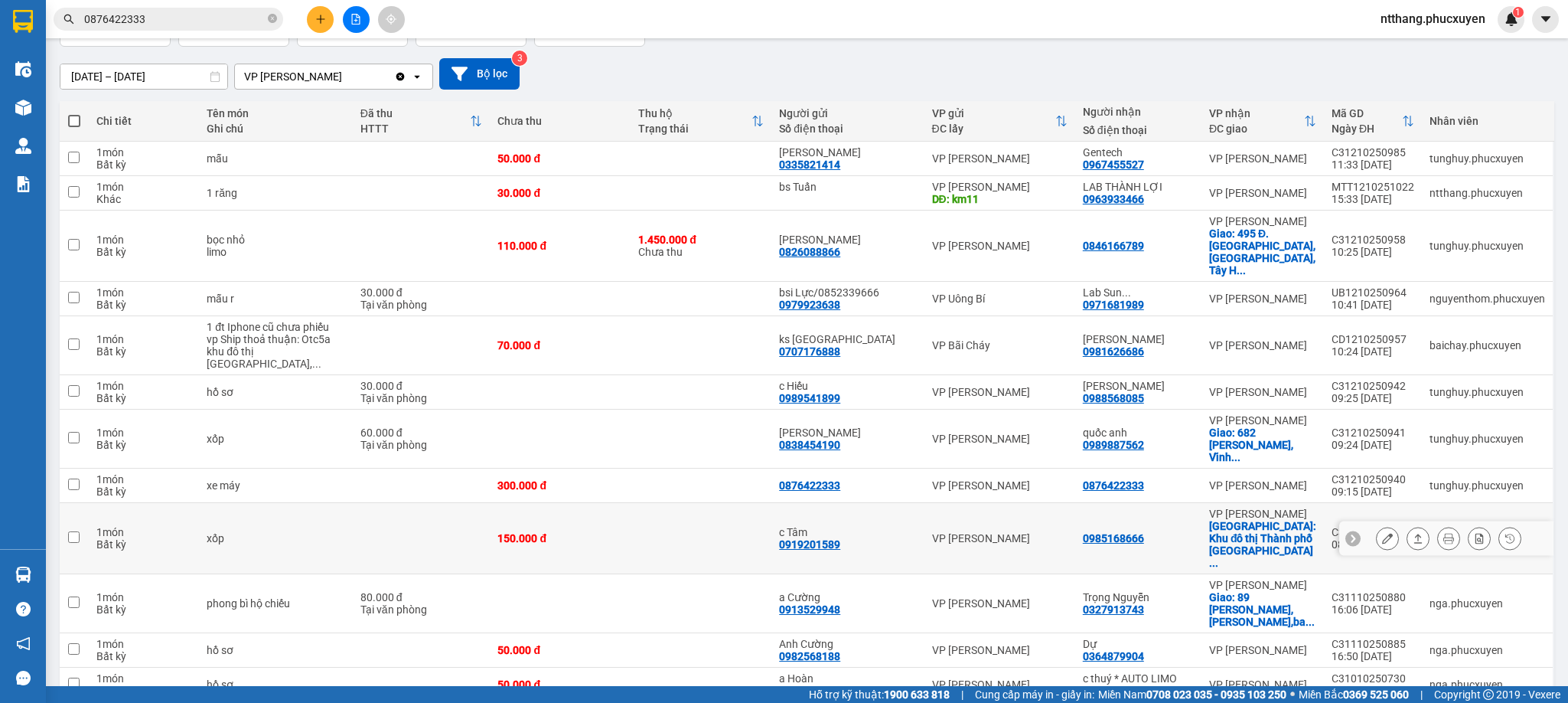
click at [1185, 517] on td "0985168666" at bounding box center [1138, 538] width 127 height 71
checkbox input "true"
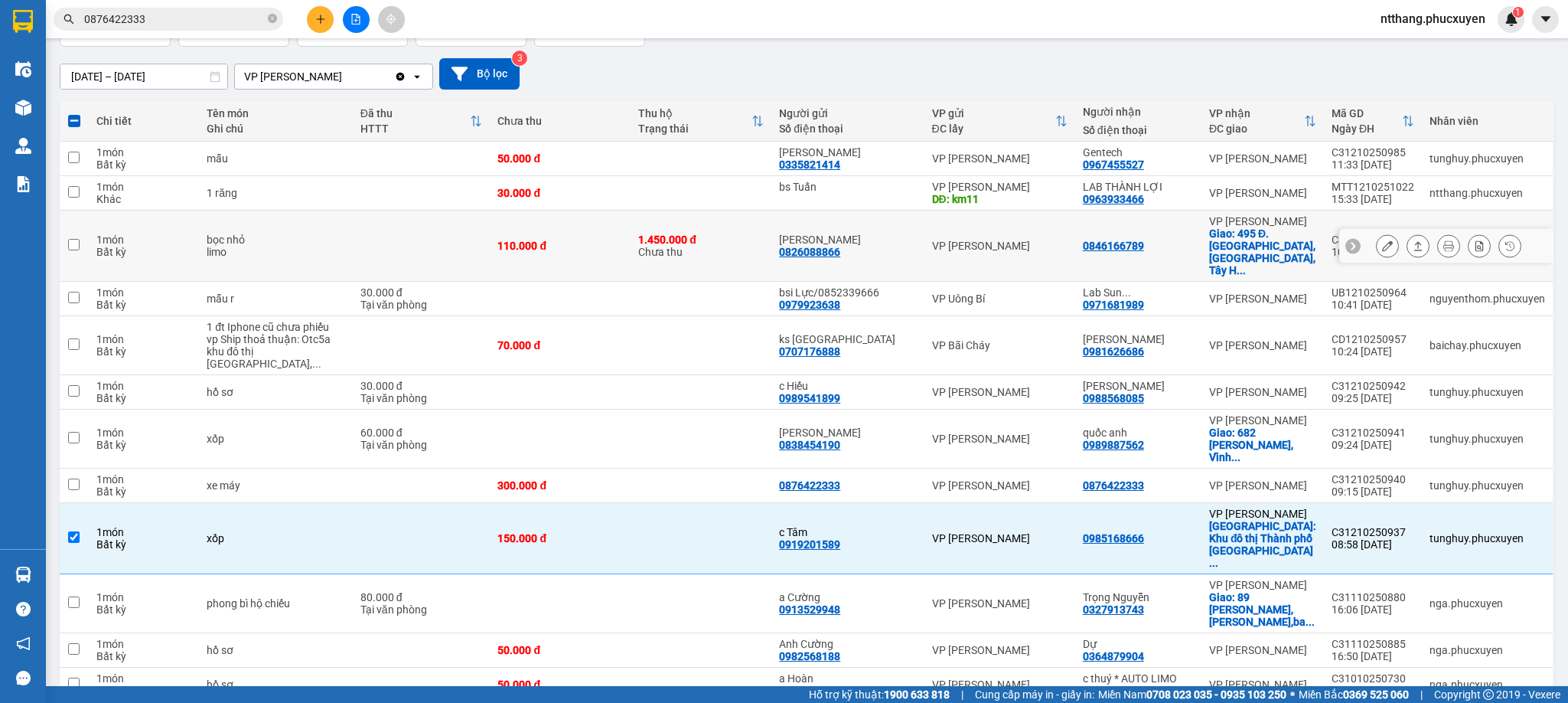
click at [1167, 230] on td "0846166789" at bounding box center [1138, 245] width 127 height 71
checkbox input "true"
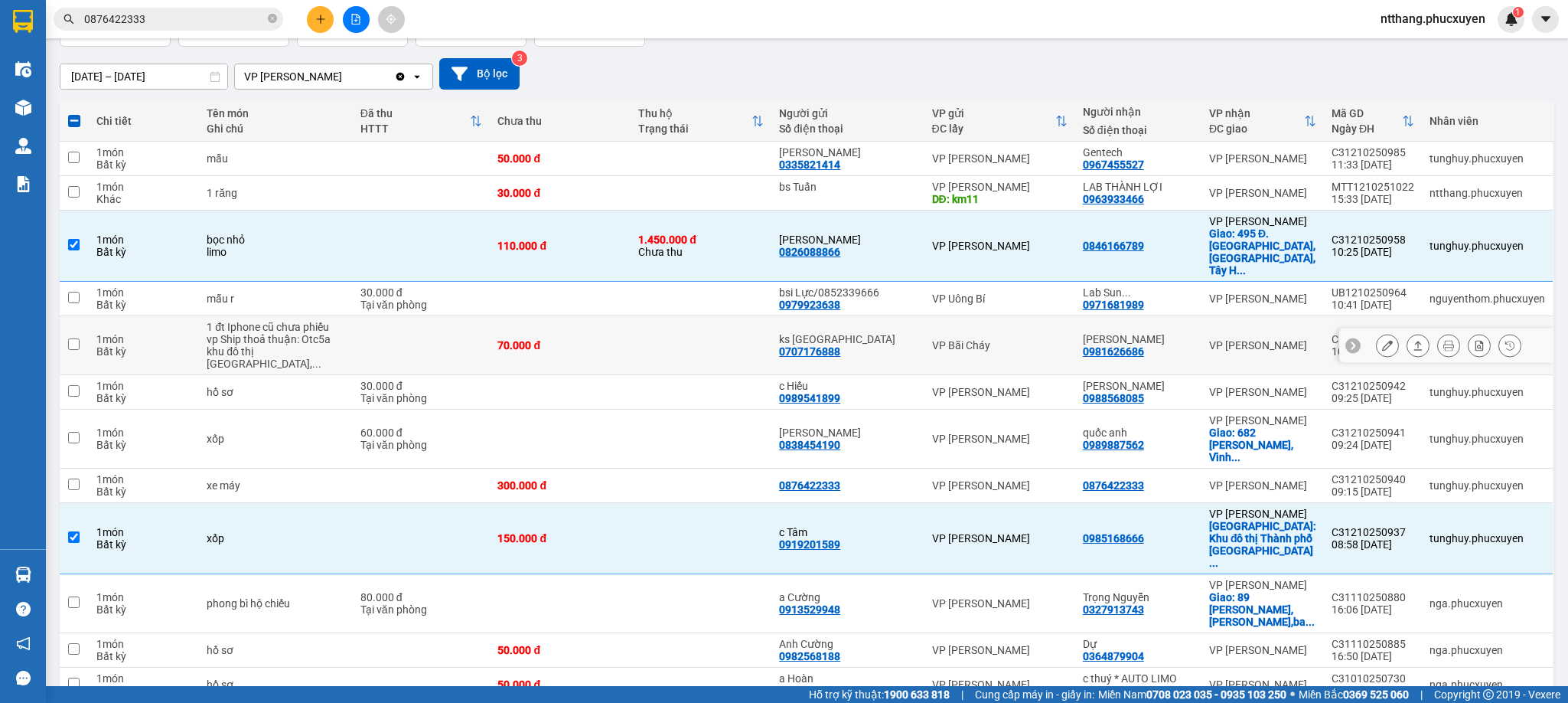
click at [997, 339] on div "VP Bãi Cháy" at bounding box center [999, 345] width 136 height 13
checkbox input "true"
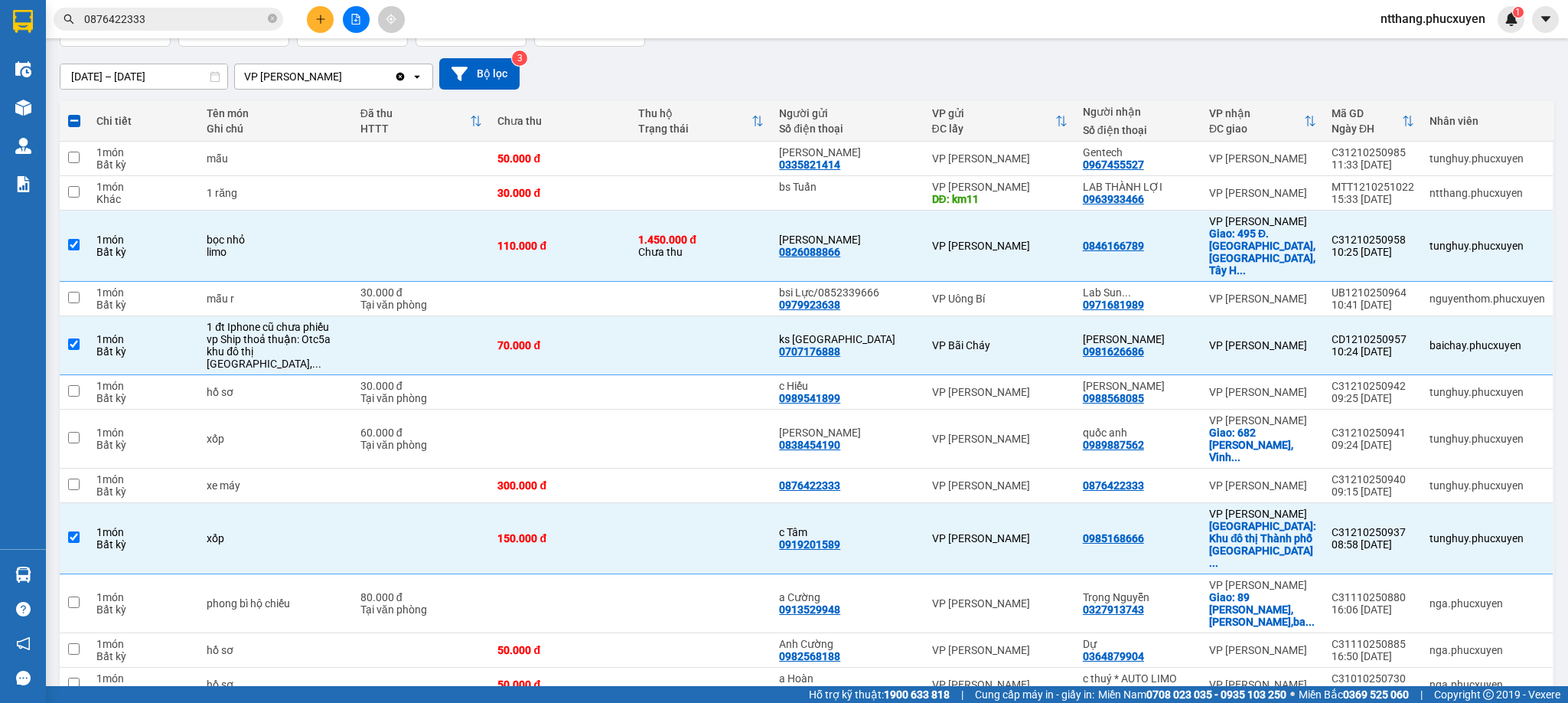
scroll to position [0, 0]
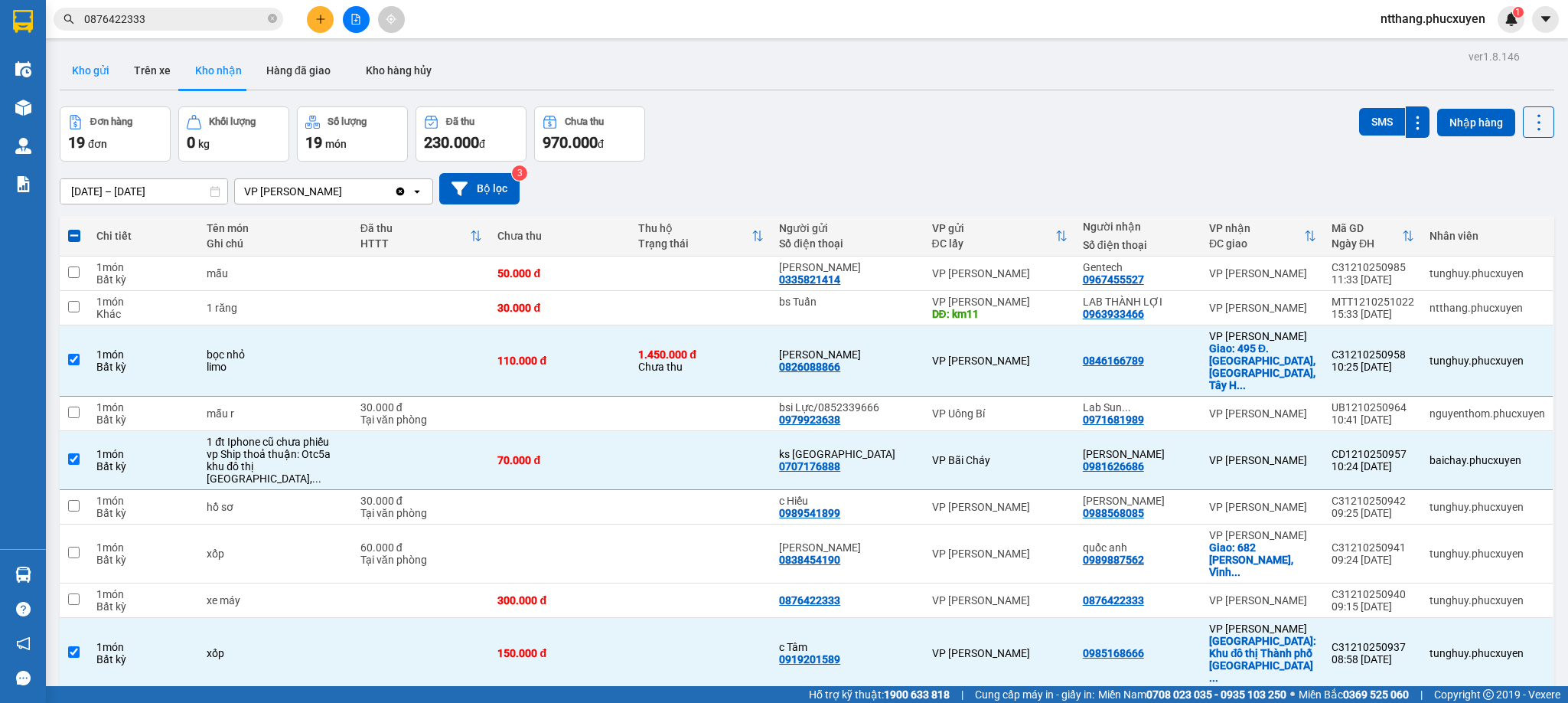
click at [96, 69] on button "Kho gửi" at bounding box center [90, 70] width 62 height 37
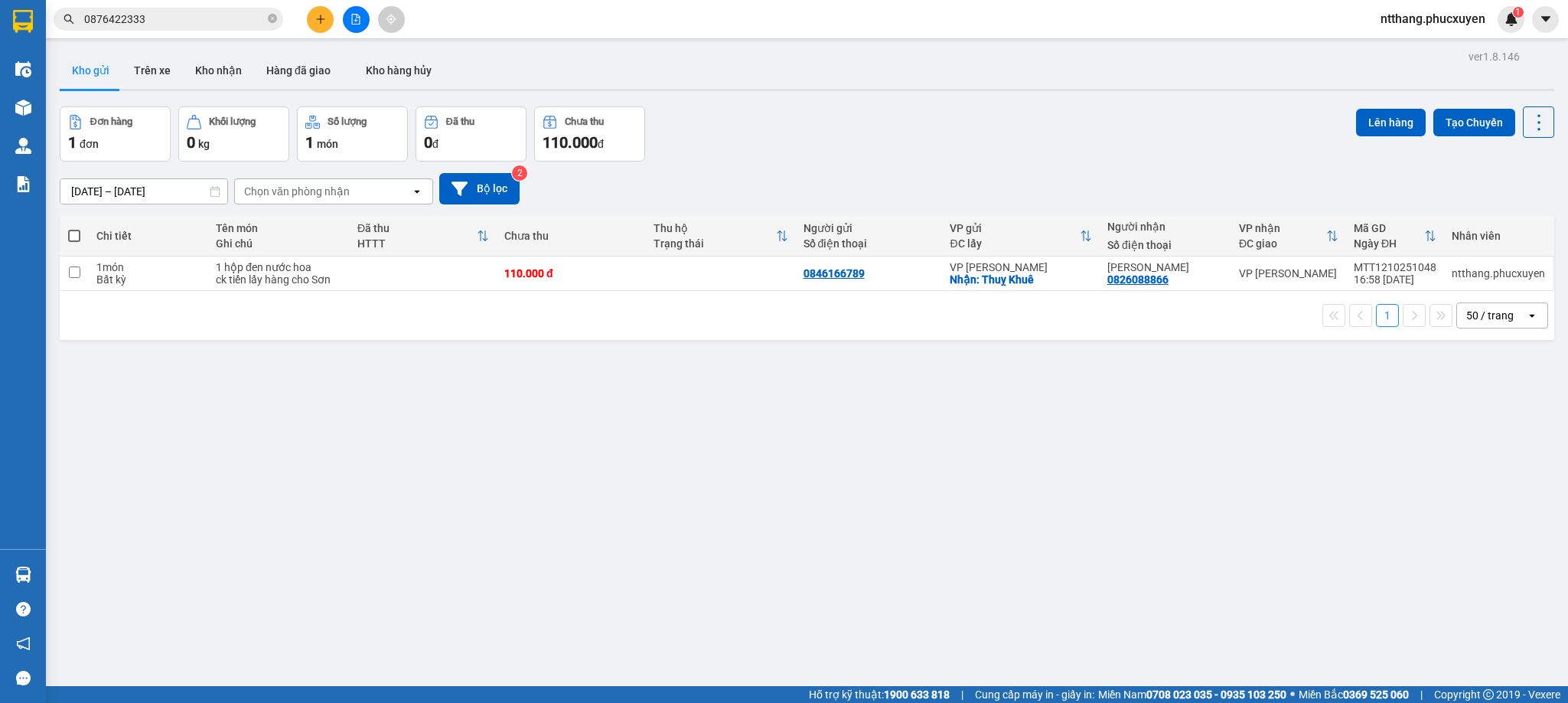
click at [886, 111] on div "Đơn hàng 1 đơn Khối lượng 0 kg Số lượng 1 món Đã thu 0 đ Chưa thu 110.000 đ Lên…" at bounding box center [806, 133] width 1494 height 55
click at [209, 76] on button "Kho nhận" at bounding box center [218, 70] width 71 height 37
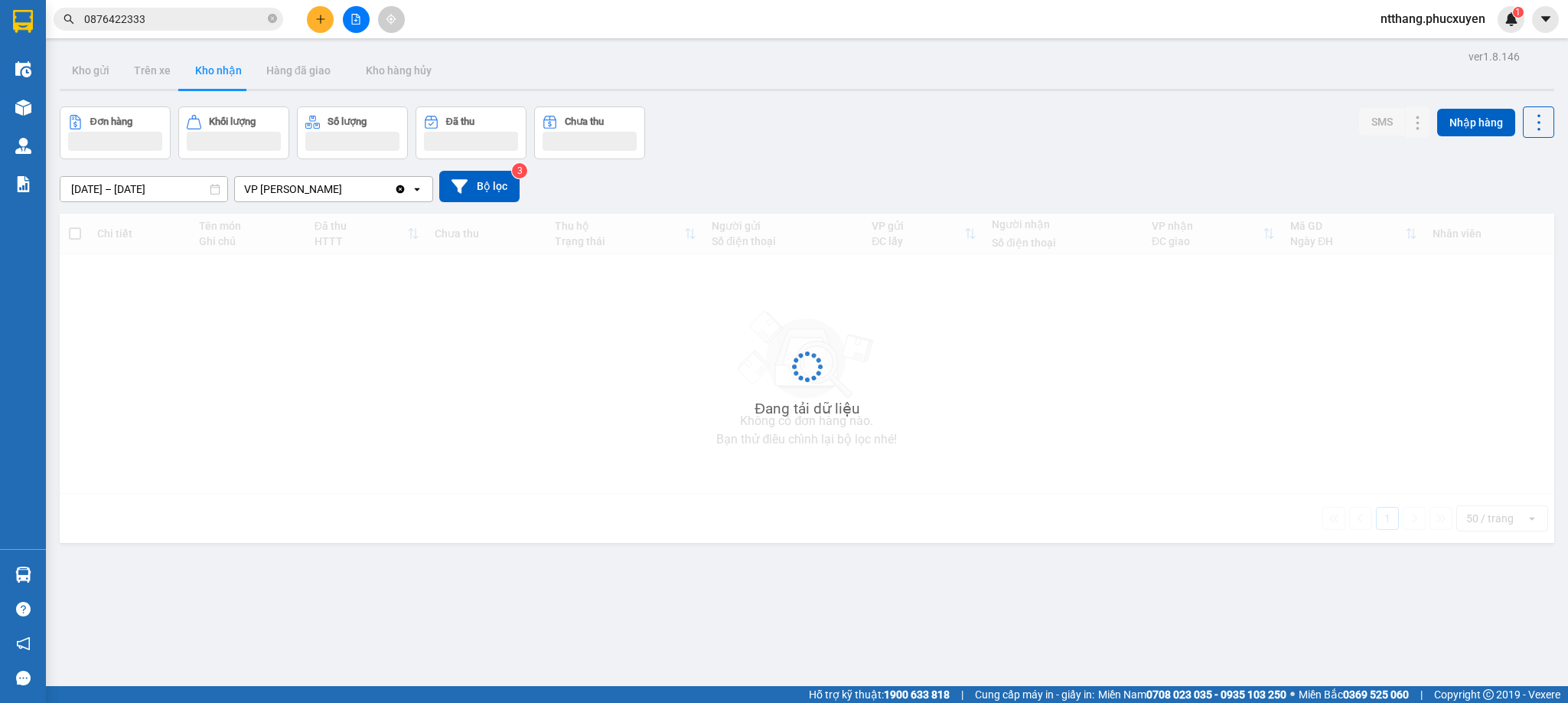
click at [1208, 141] on div "Đơn hàng Khối lượng Số lượng Đã thu Chưa thu SMS Nhập hàng" at bounding box center [806, 132] width 1494 height 53
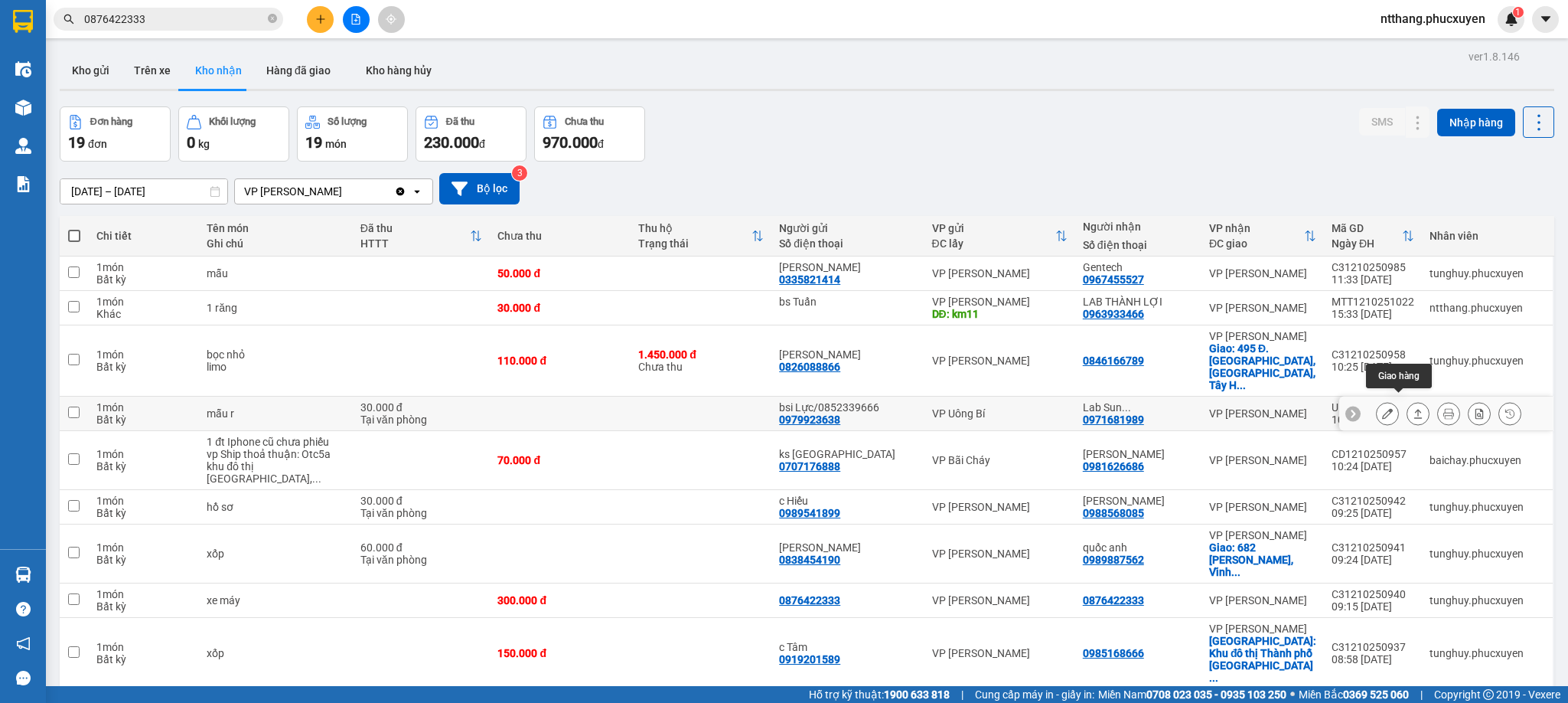
click at [1413, 408] on icon at bounding box center [1418, 414] width 11 height 11
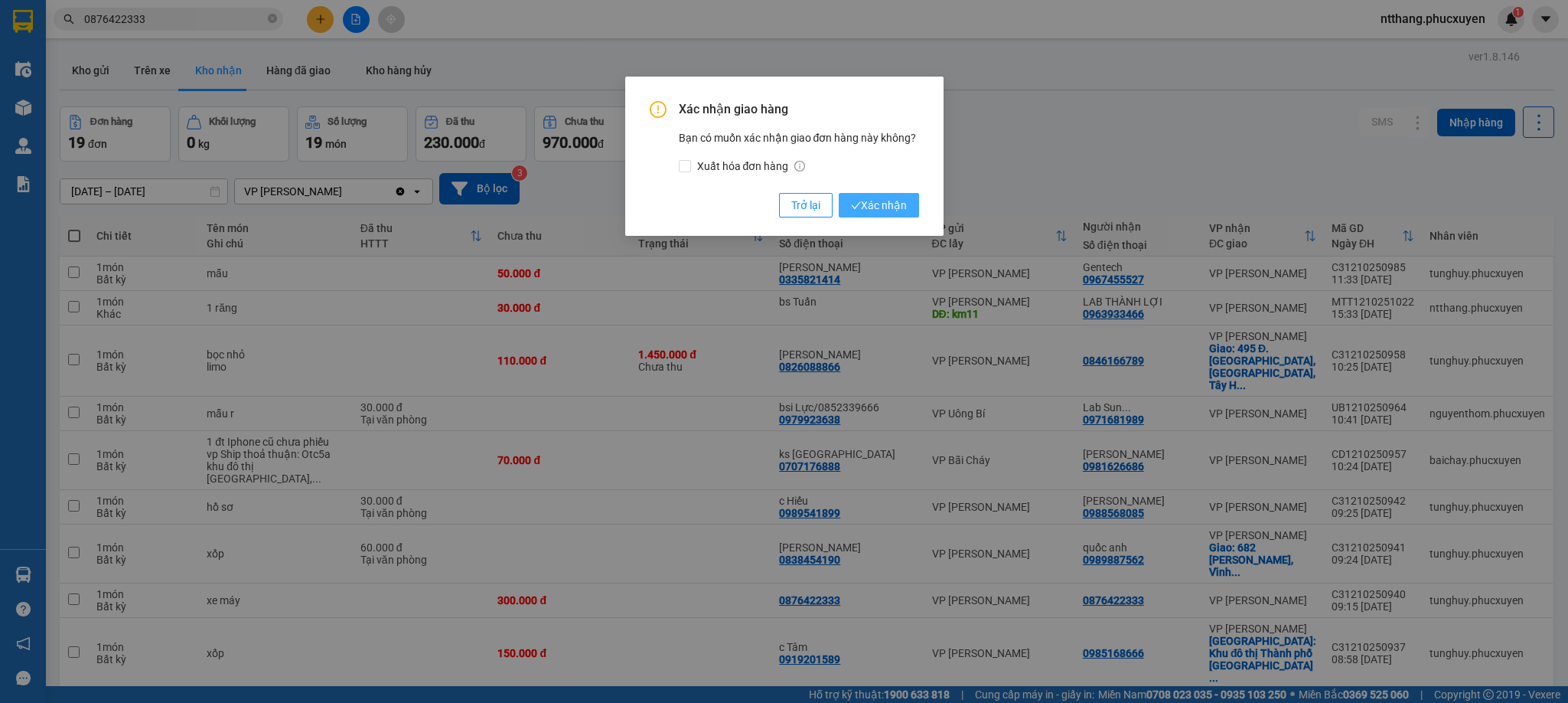
click at [899, 204] on span "Xác nhận" at bounding box center [879, 205] width 56 height 17
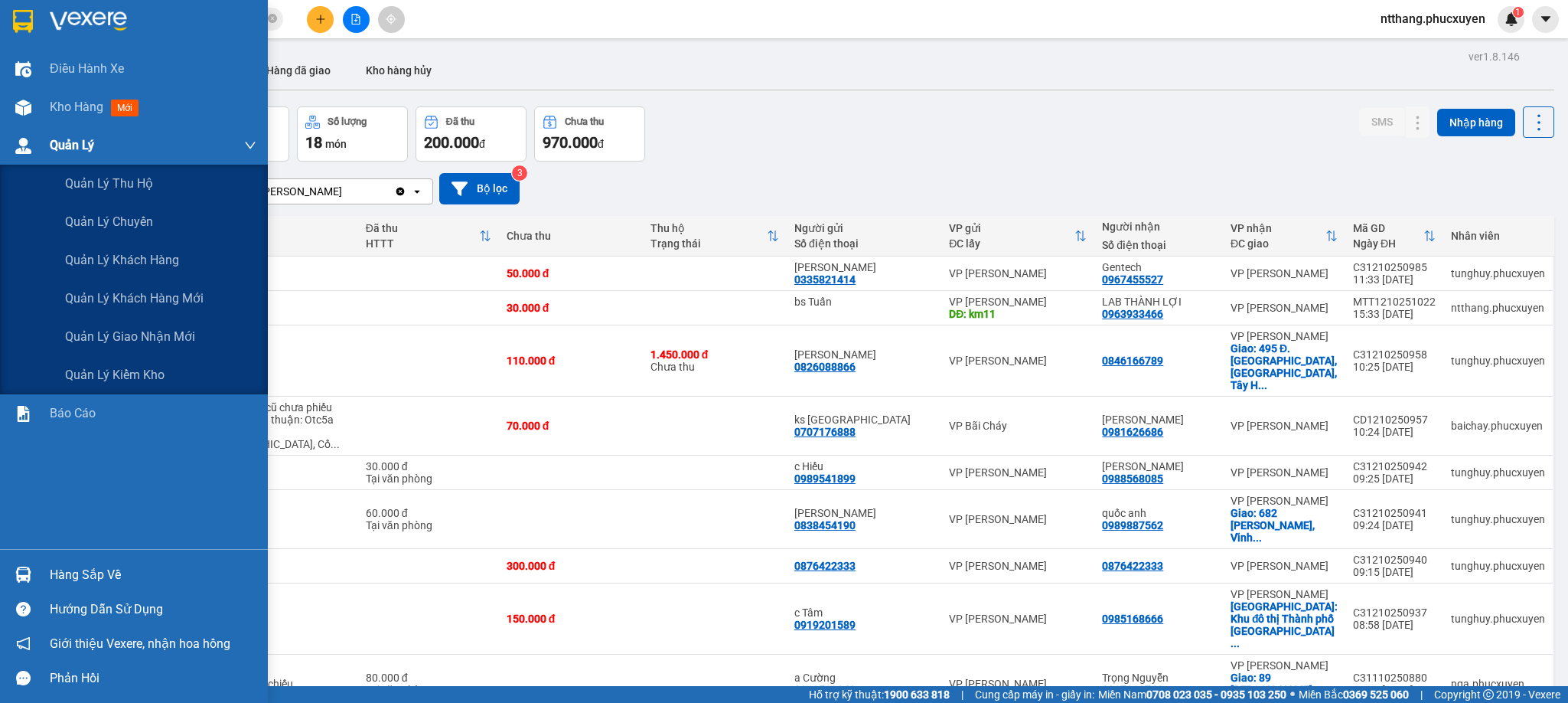
click at [35, 154] on div at bounding box center [23, 146] width 27 height 27
click at [145, 340] on span "Quản lý giao nhận mới" at bounding box center [129, 336] width 130 height 19
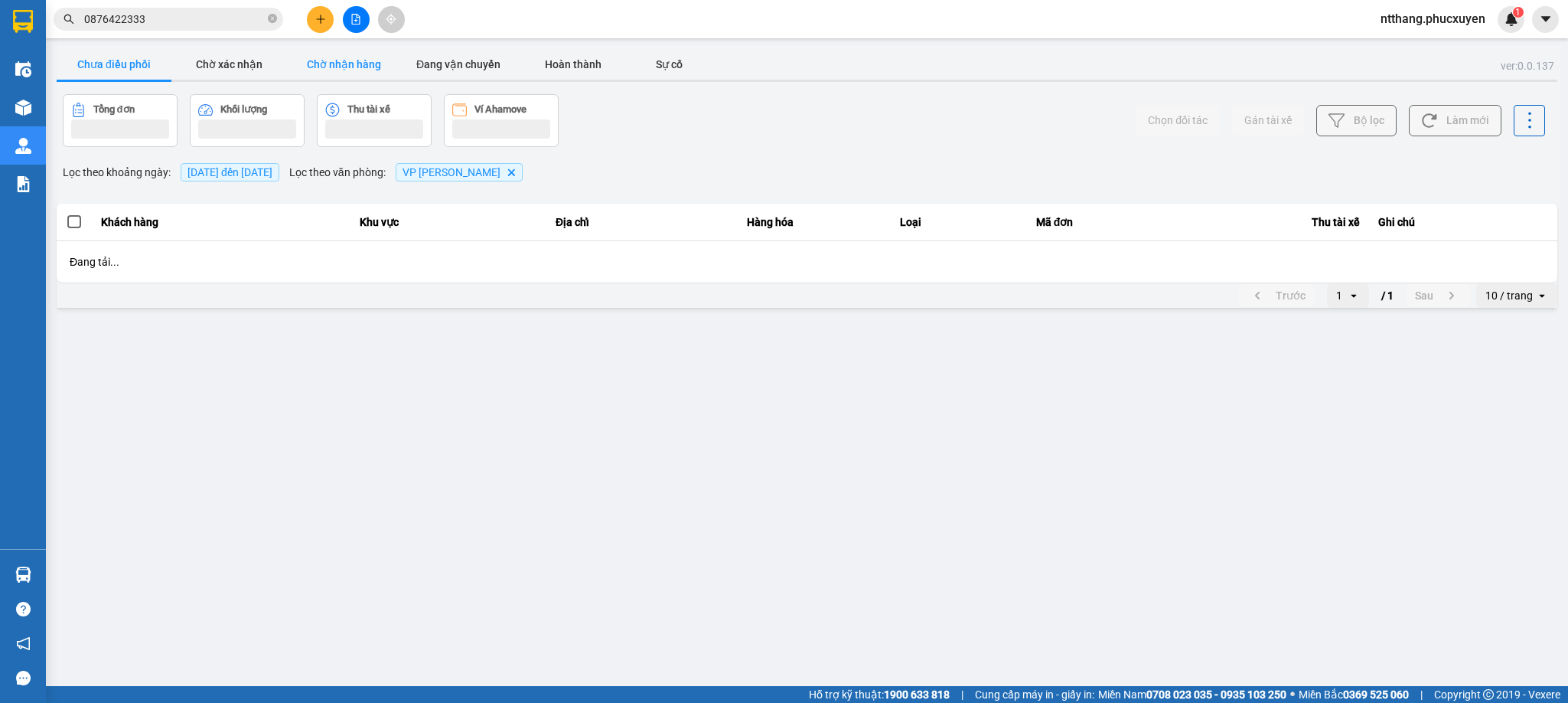
click at [345, 58] on button "Chờ nhận hàng" at bounding box center [343, 64] width 115 height 31
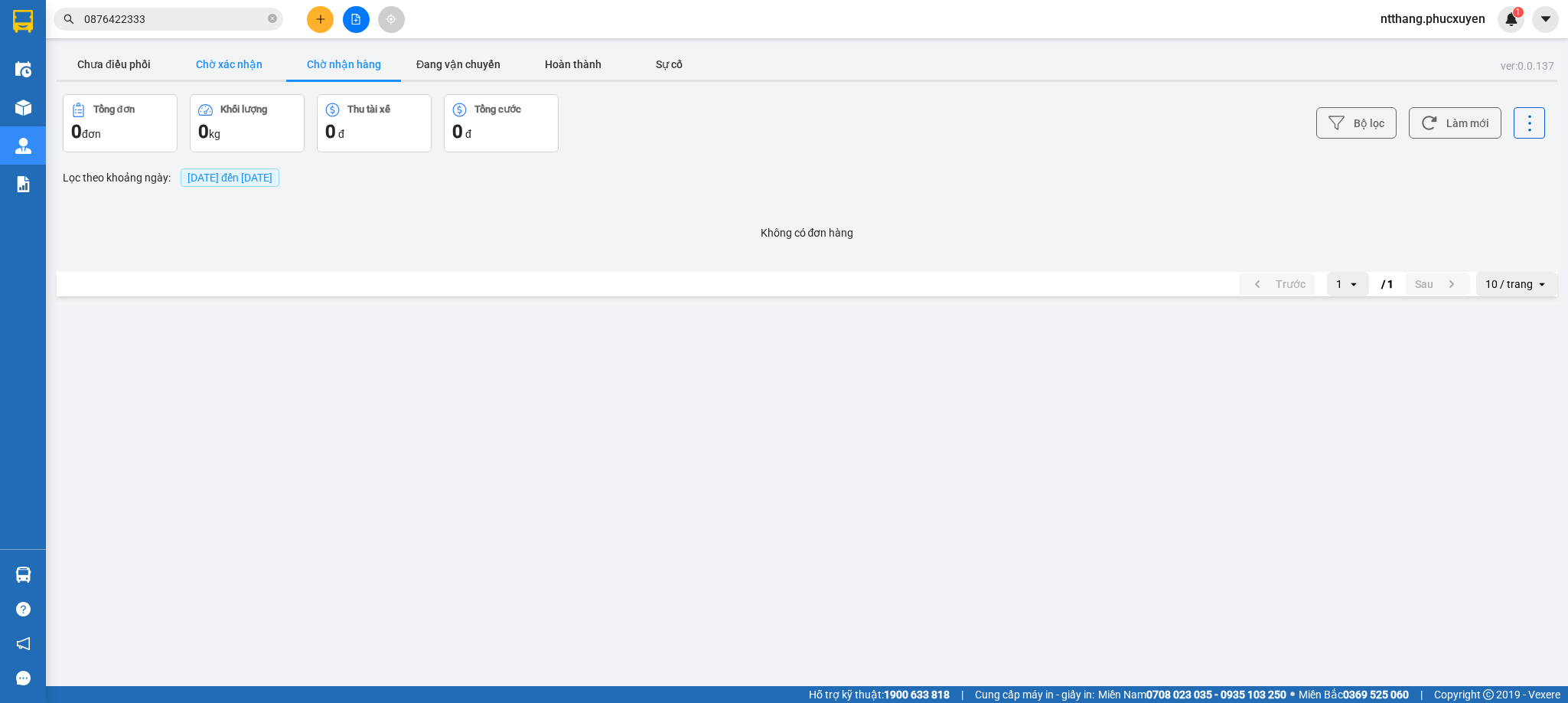
click at [239, 71] on button "Chờ xác nhận" at bounding box center [229, 64] width 115 height 31
click at [124, 65] on button "Chưa điều phối" at bounding box center [114, 64] width 115 height 31
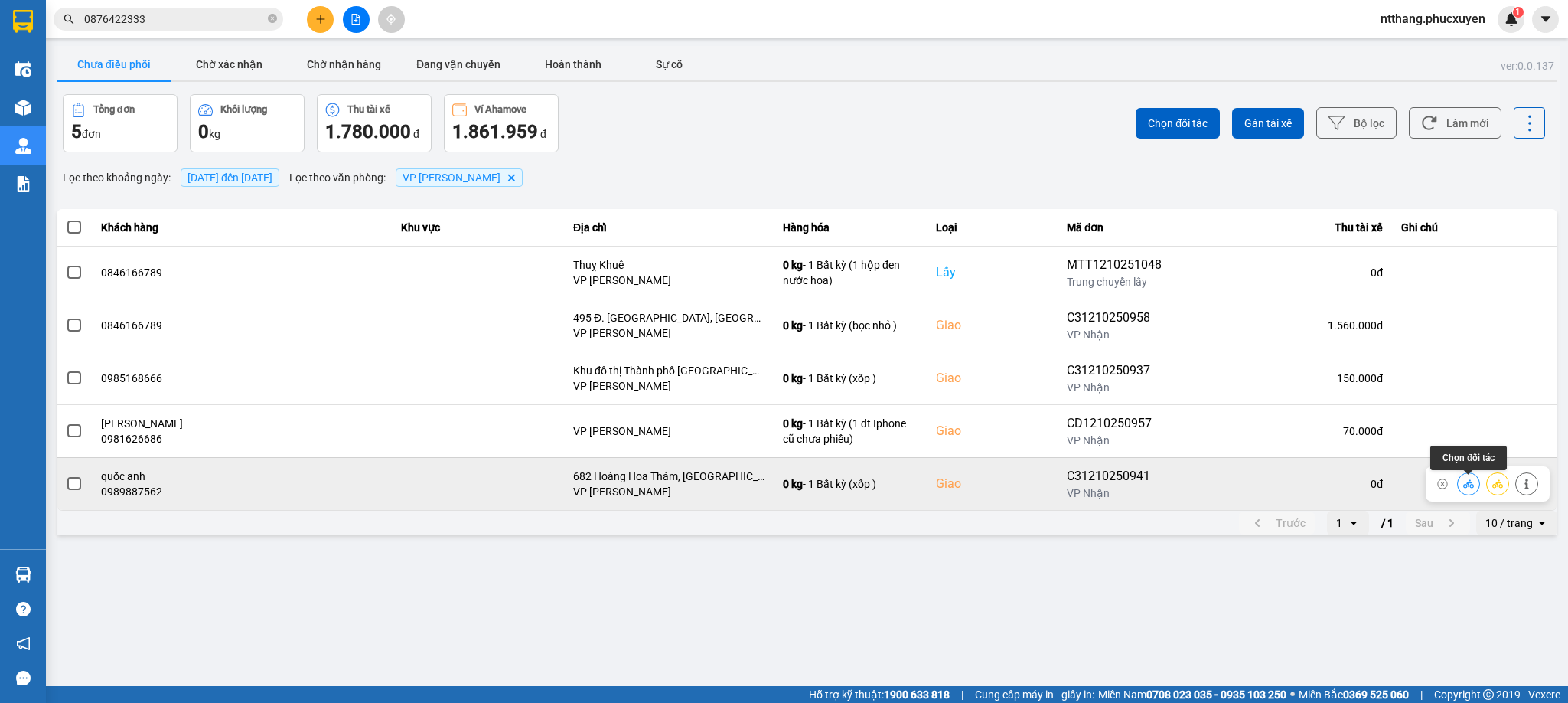
click at [1461, 478] on button at bounding box center [1468, 484] width 22 height 27
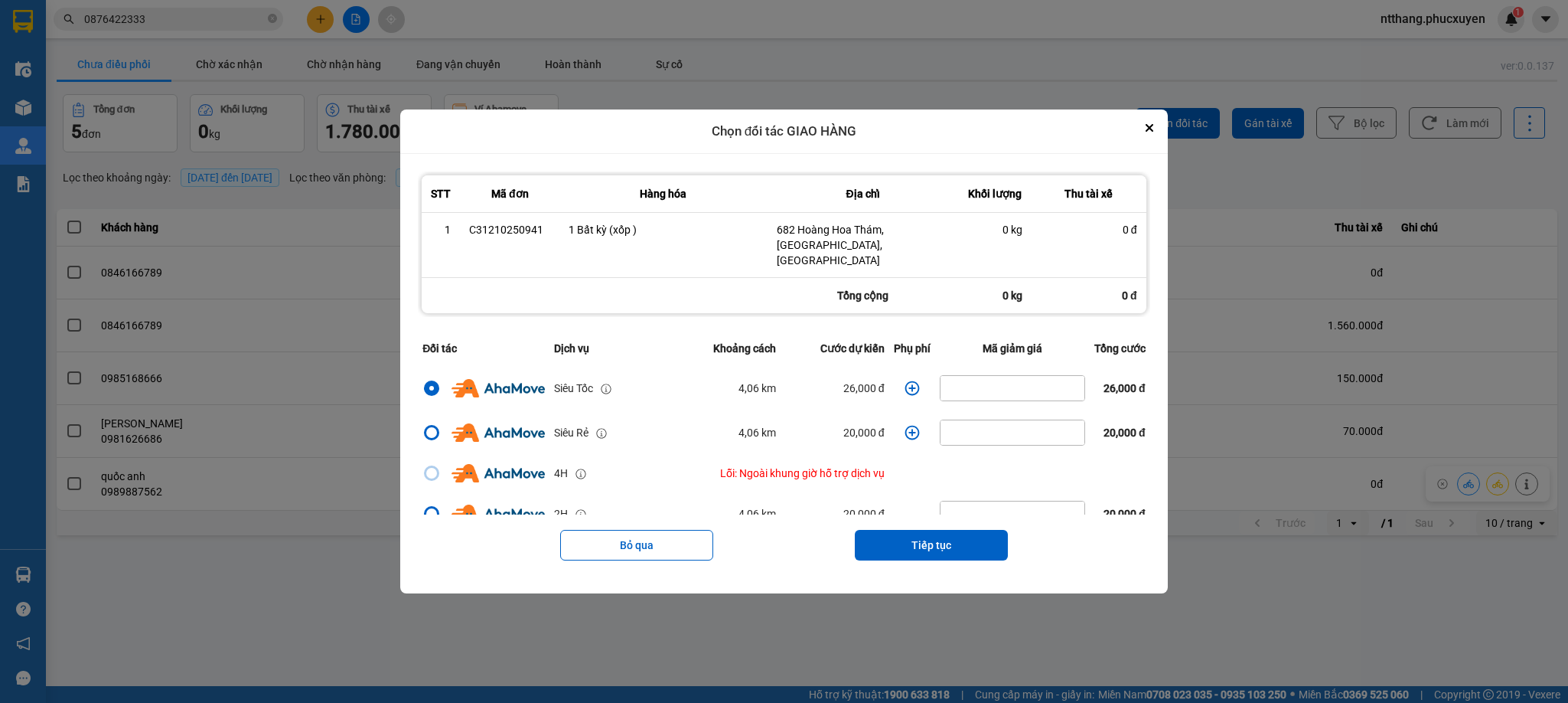
click at [905, 380] on icon "dialog" at bounding box center [912, 387] width 15 height 15
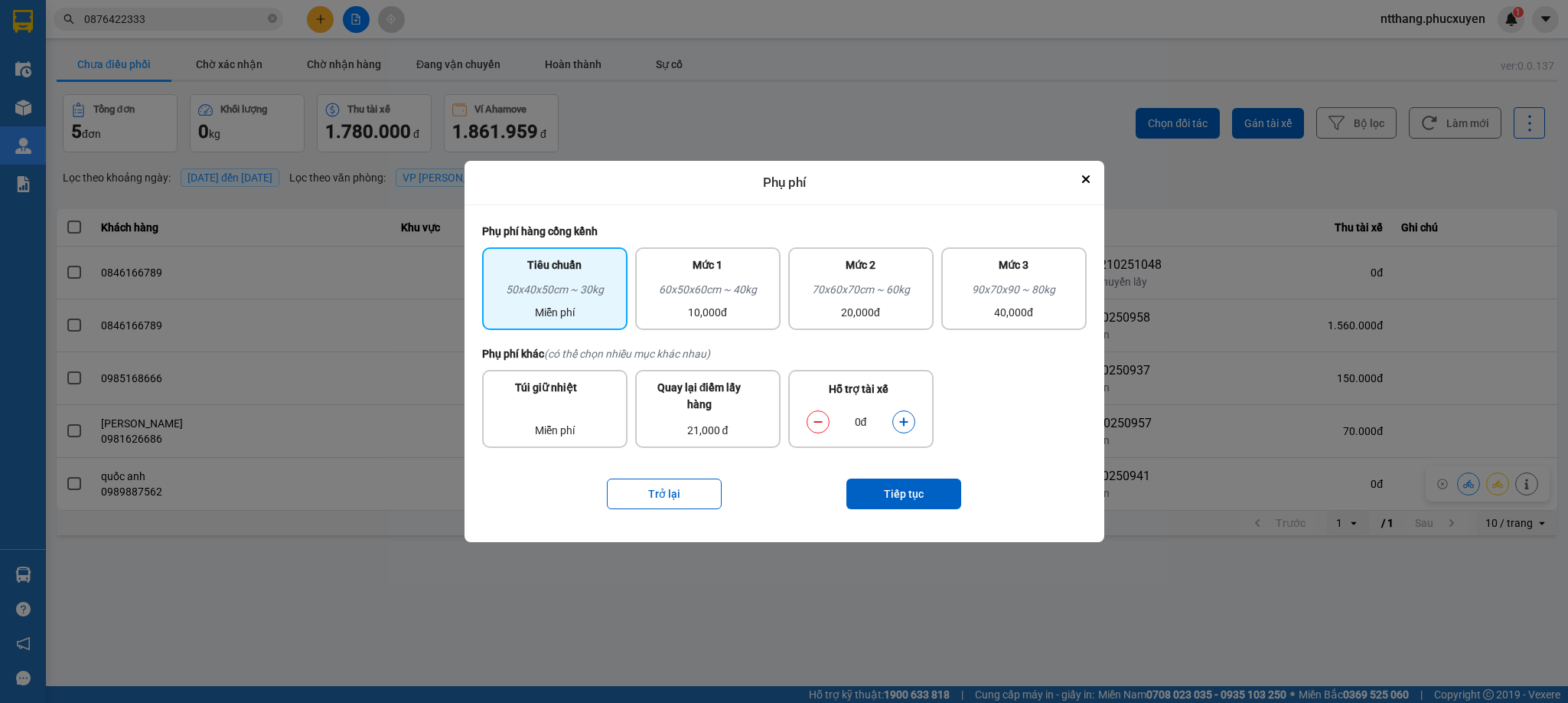
click at [905, 414] on button "dialog" at bounding box center [904, 422] width 22 height 27
drag, startPoint x: 817, startPoint y: 414, endPoint x: 774, endPoint y: 381, distance: 54.2
click at [816, 414] on button "dialog" at bounding box center [818, 422] width 22 height 27
drag, startPoint x: 701, startPoint y: 242, endPoint x: 704, endPoint y: 262, distance: 20.2
click at [701, 241] on div "Tiêu chuẩn 50x40x50cm ~ 30kg Miễn phí Mức 1 60x50x60cm ~ 40kg 10,000đ Mức 2 70x…" at bounding box center [784, 289] width 605 height 98
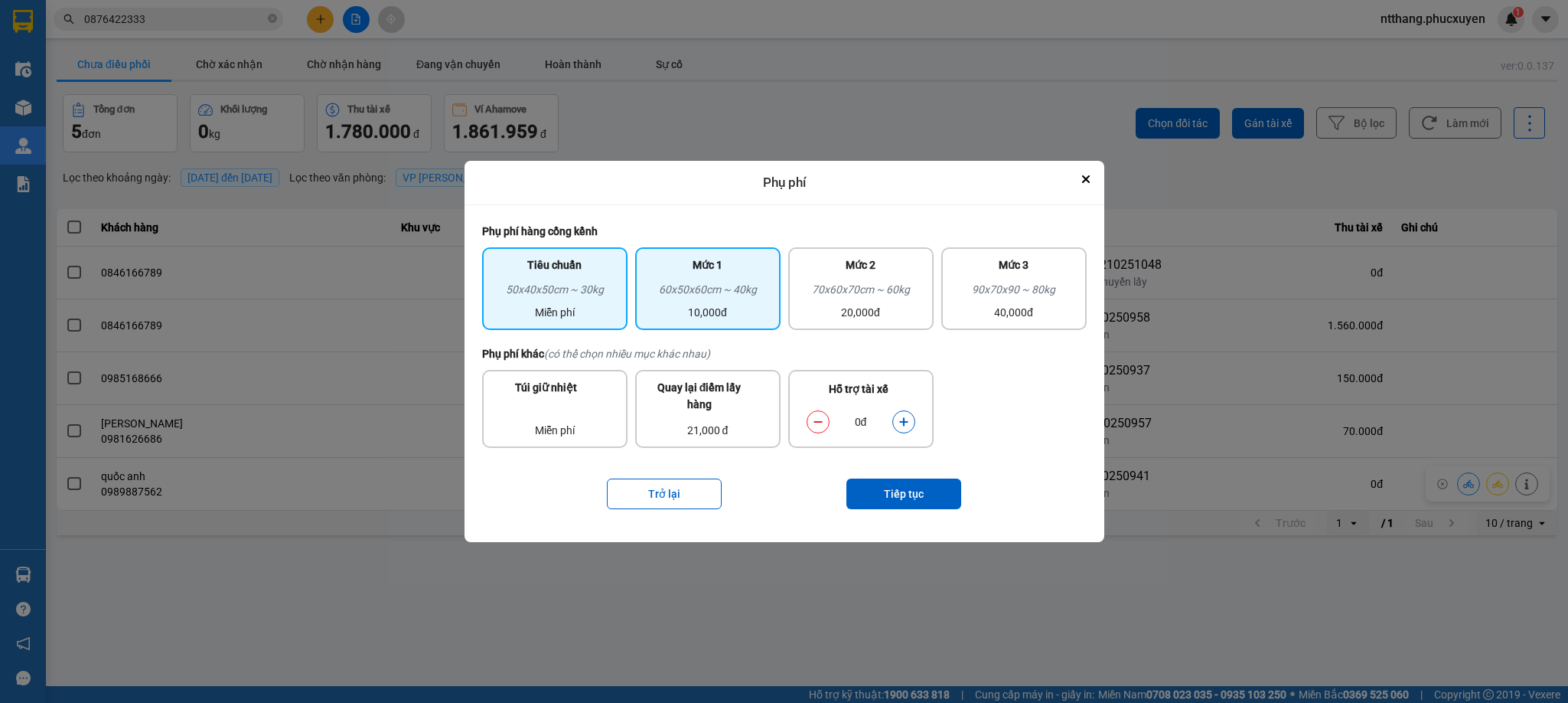
click at [709, 279] on div "Mức 1" at bounding box center [707, 268] width 127 height 24
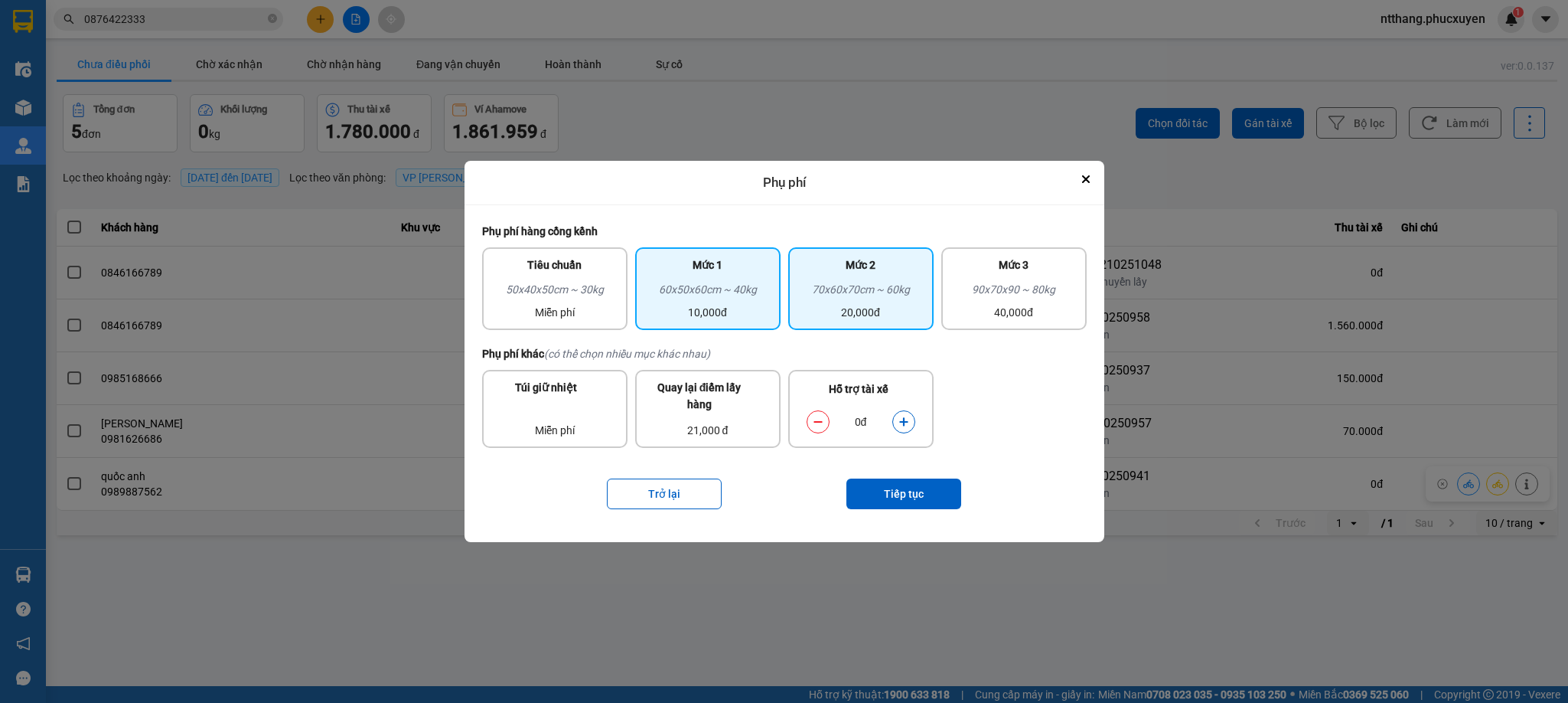
click at [827, 291] on div "70x60x70cm ~ 60kg" at bounding box center [860, 293] width 127 height 23
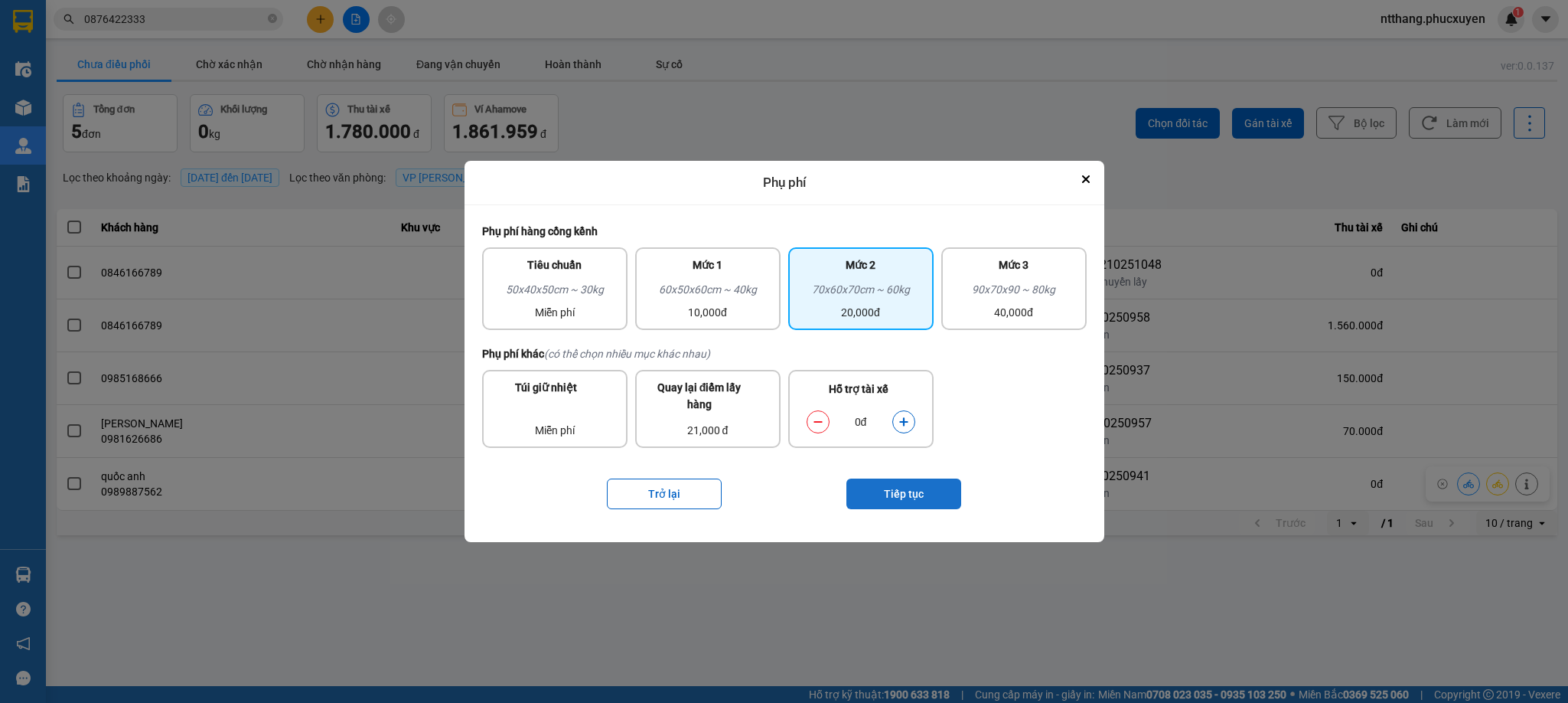
click at [918, 480] on button "Tiếp tục" at bounding box center [904, 494] width 115 height 31
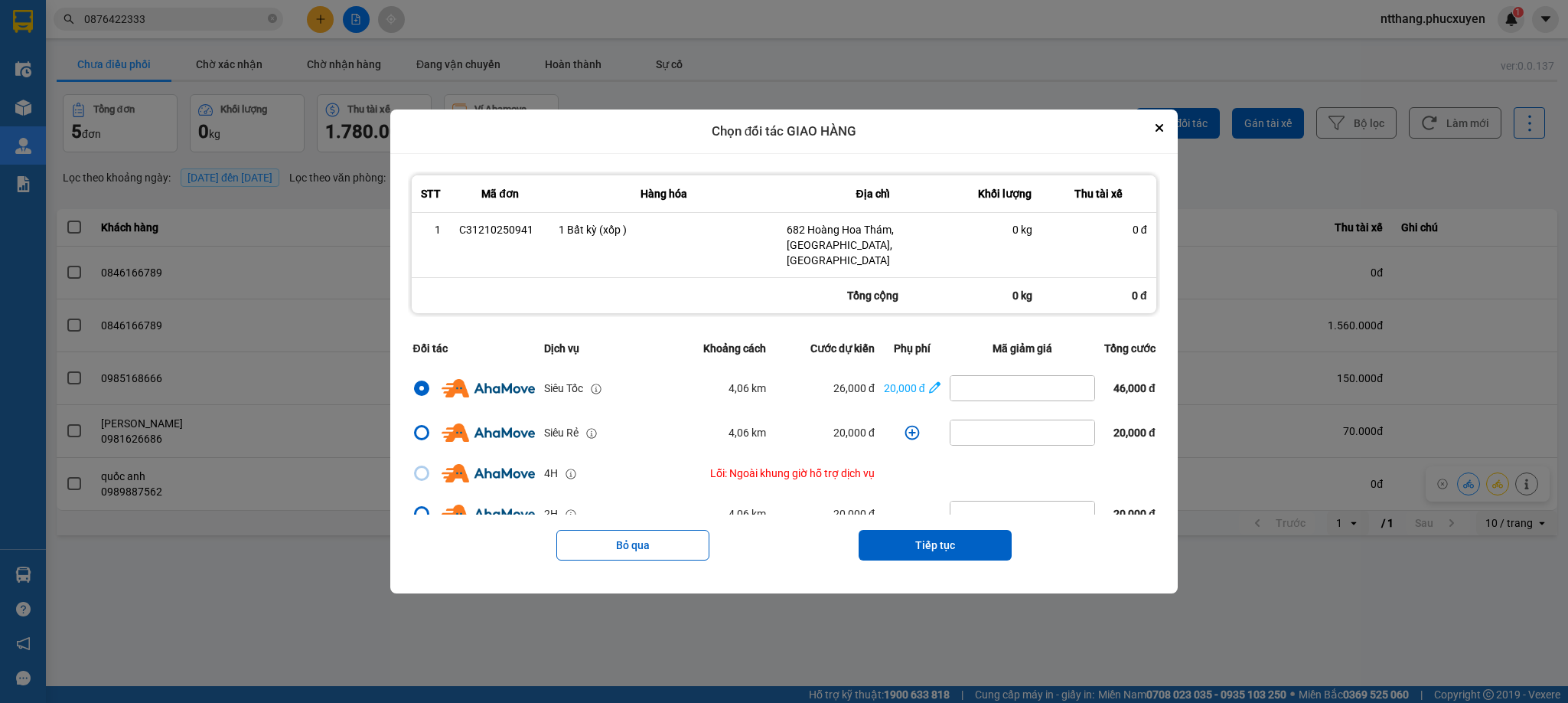
click at [926, 529] on button "Tiếp tục" at bounding box center [935, 545] width 153 height 31
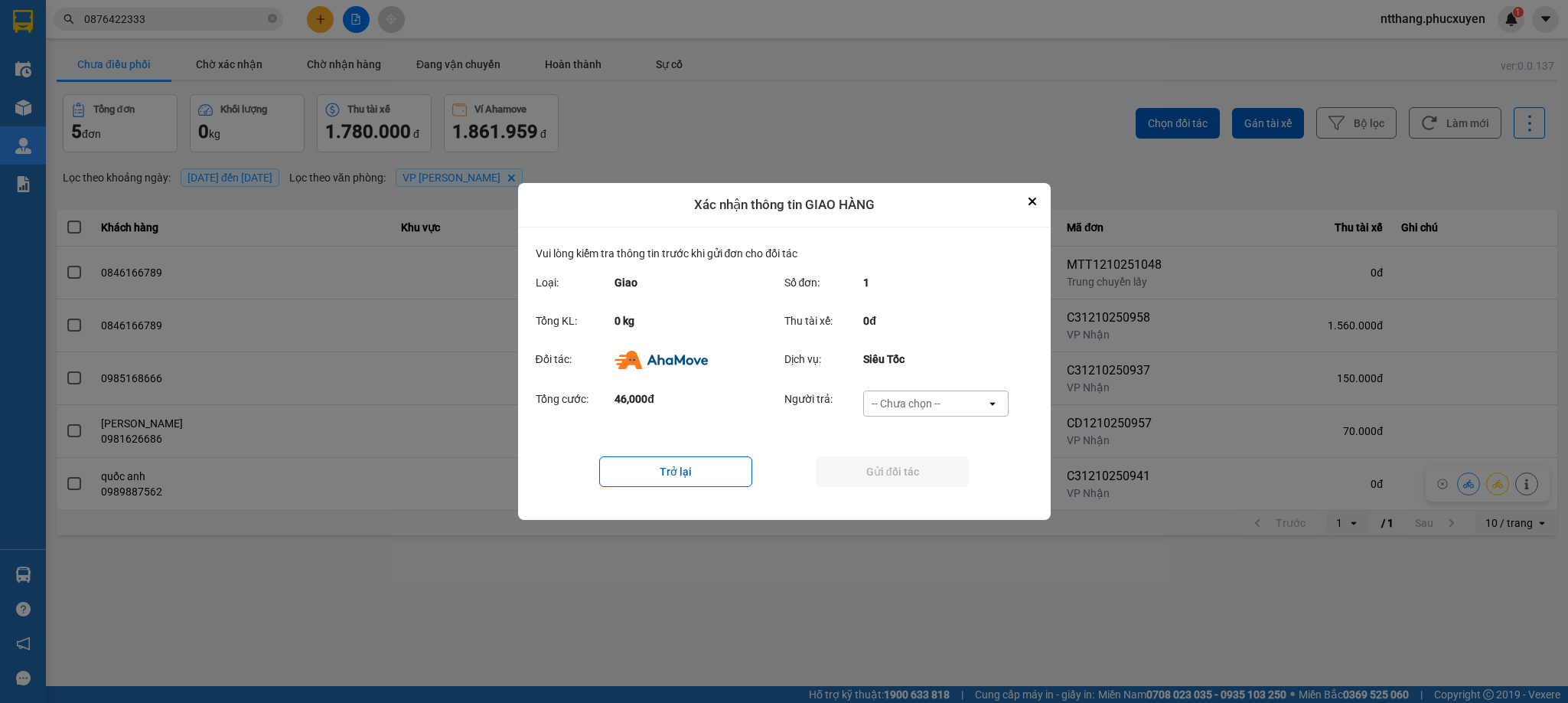
click at [905, 396] on div "-- Chưa chọn --" at bounding box center [906, 403] width 69 height 15
click at [903, 446] on div "Khách hàng" at bounding box center [936, 436] width 146 height 28
click at [912, 462] on button "Gửi đối tác" at bounding box center [892, 472] width 153 height 31
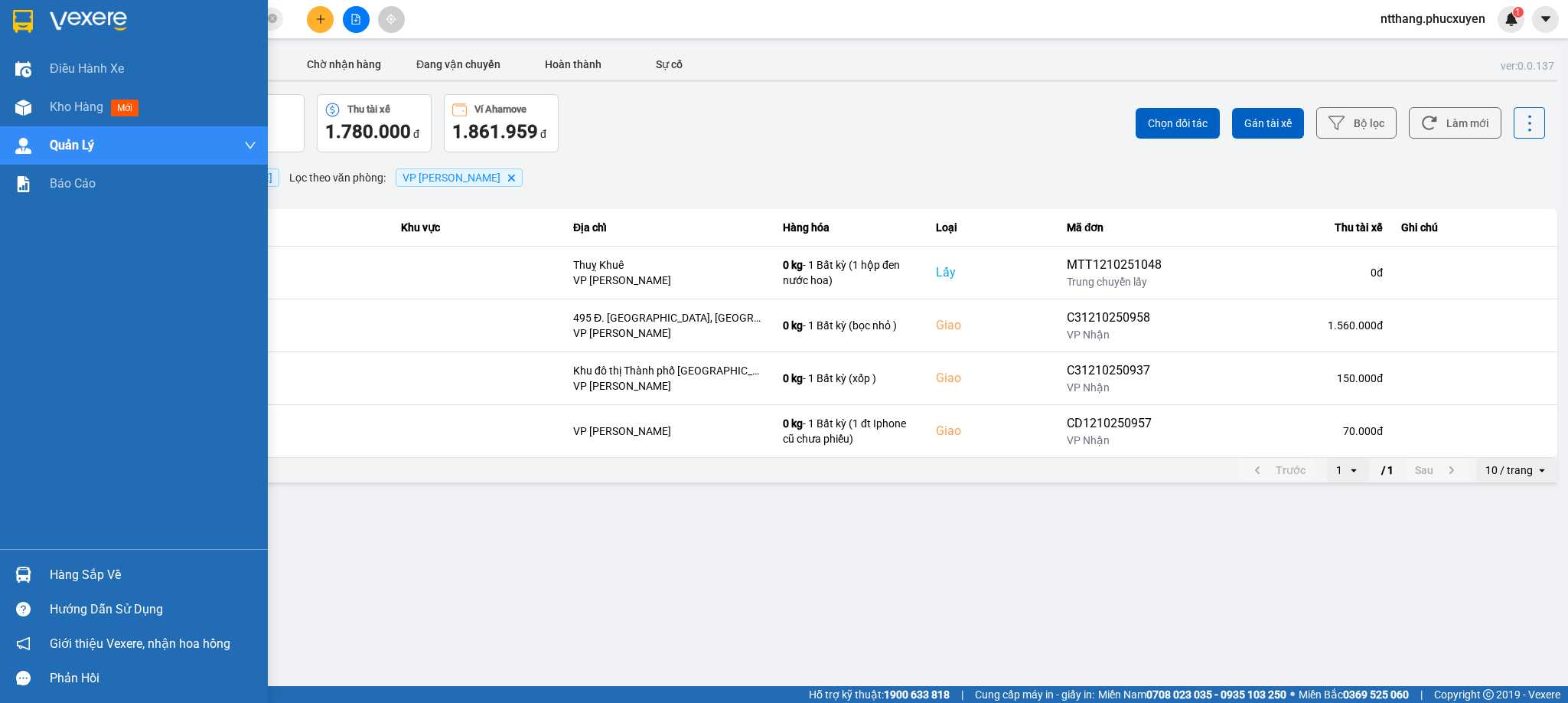
click at [37, 580] on div "Hàng sắp về" at bounding box center [134, 574] width 268 height 34
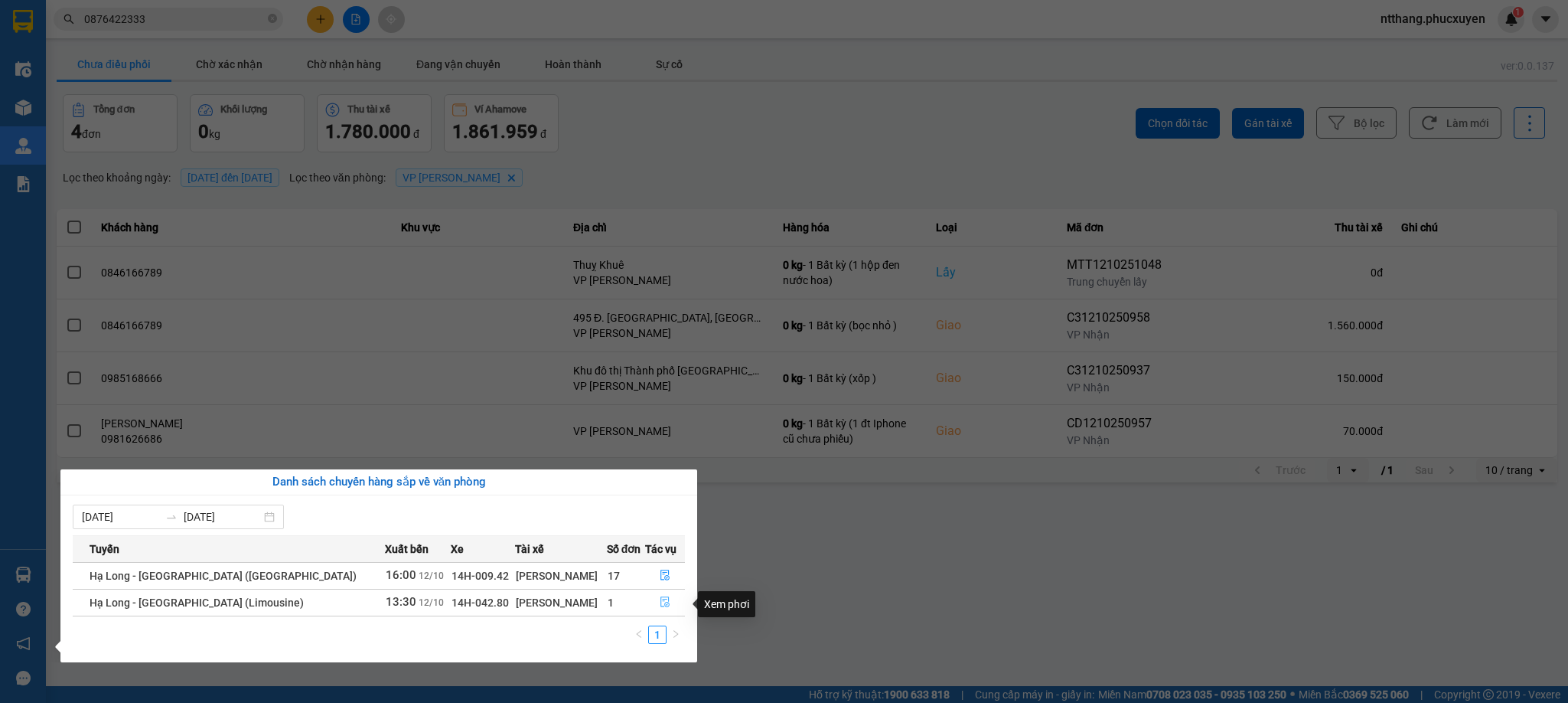
click at [660, 604] on icon "file-done" at bounding box center [665, 601] width 11 height 11
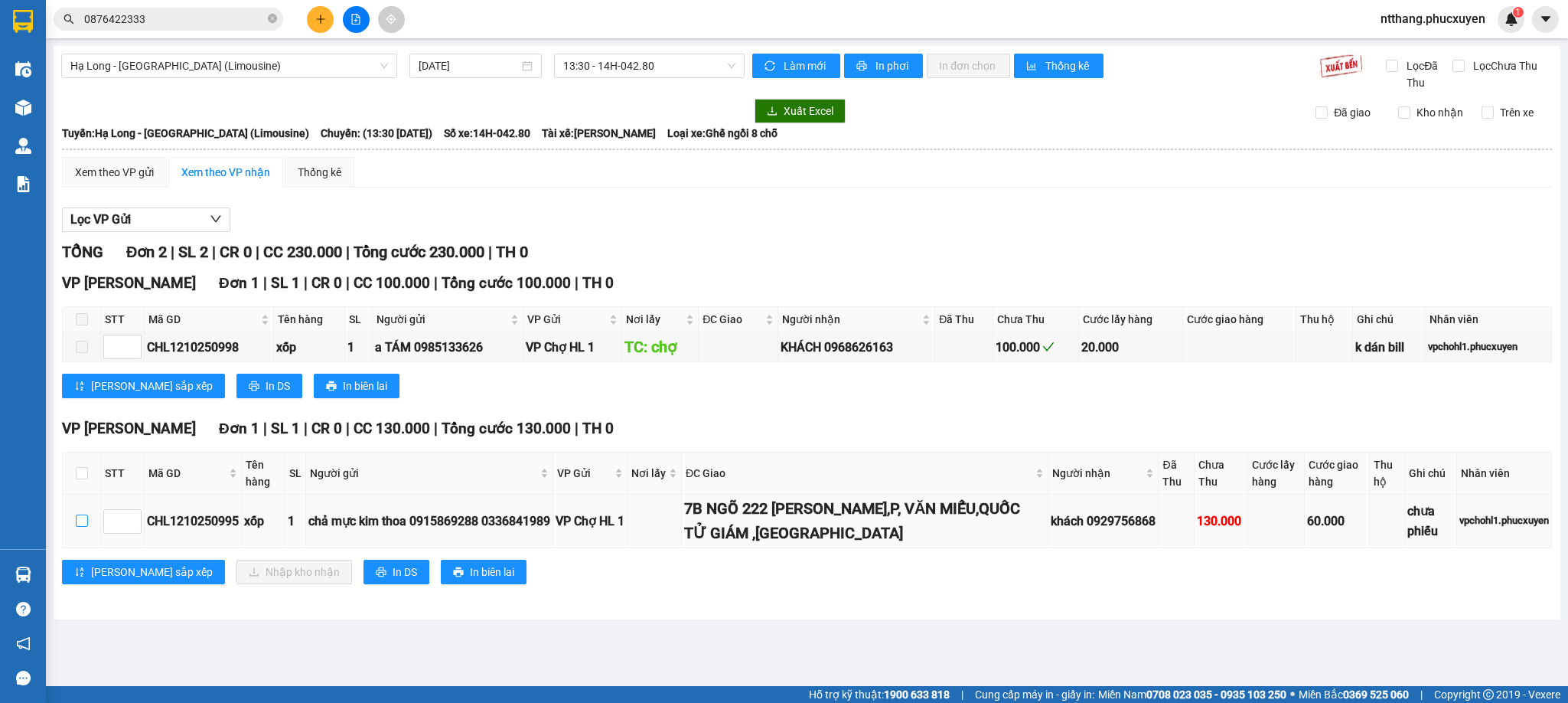
click at [80, 519] on input "checkbox" at bounding box center [82, 521] width 13 height 13
checkbox input "true"
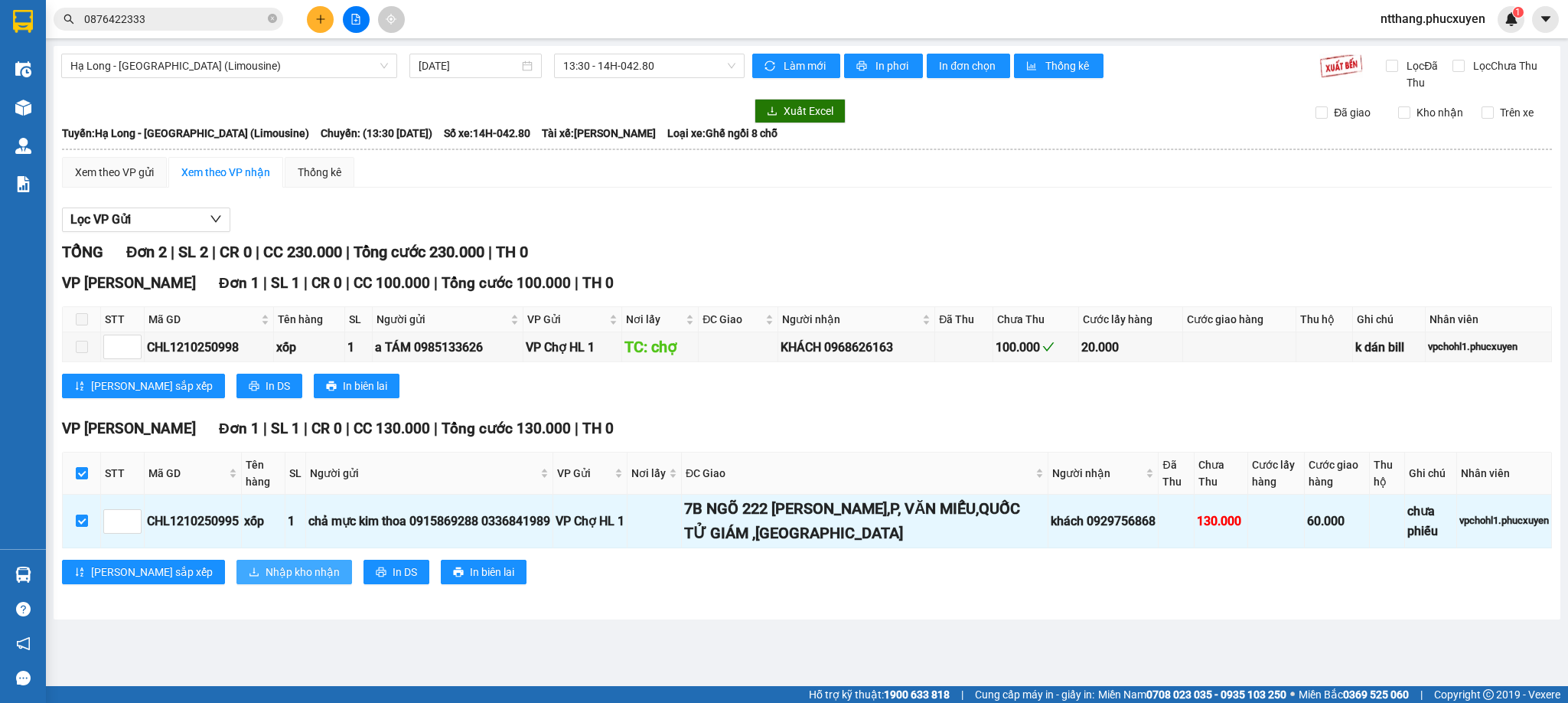
click at [236, 570] on button "Nhập kho nhận" at bounding box center [294, 571] width 116 height 24
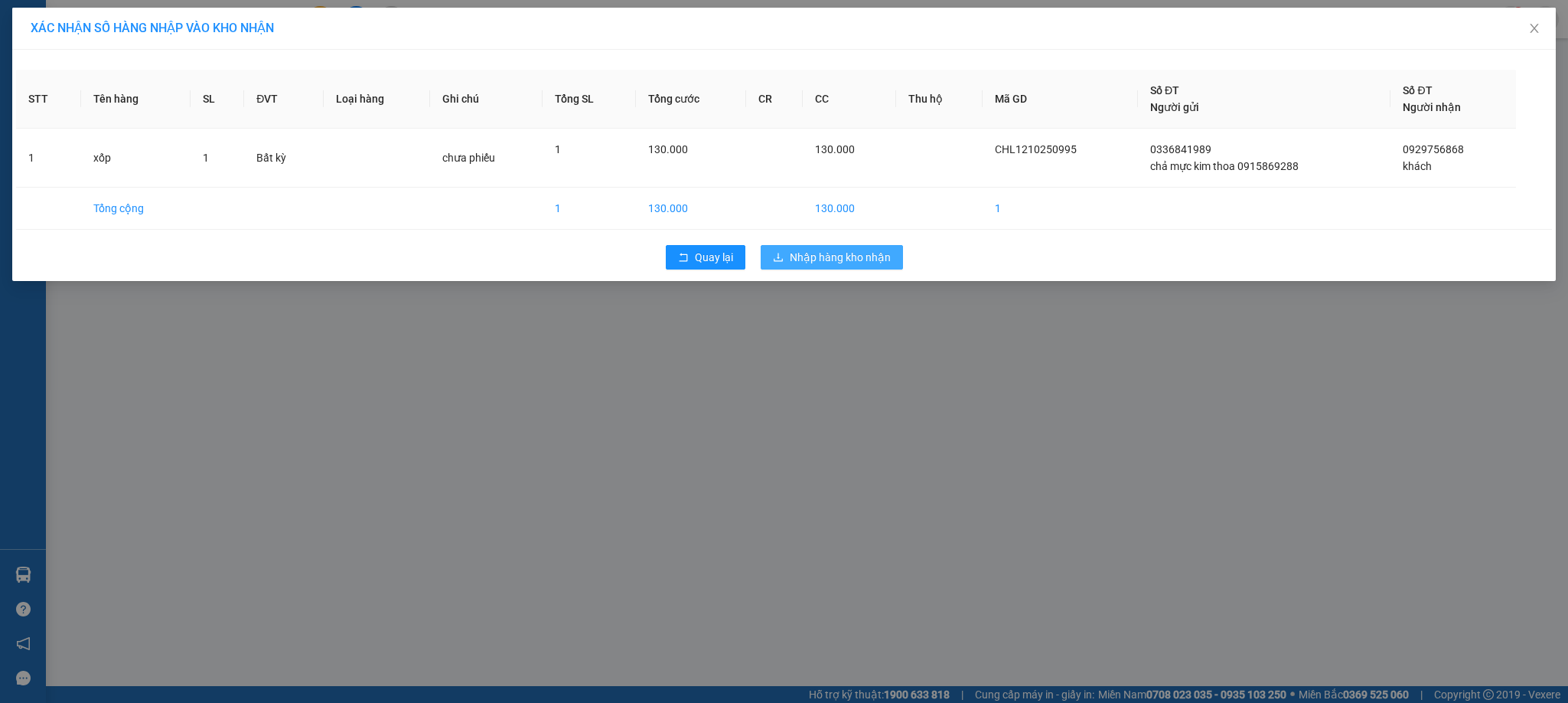
click at [833, 250] on span "Nhập hàng kho nhận" at bounding box center [840, 257] width 101 height 17
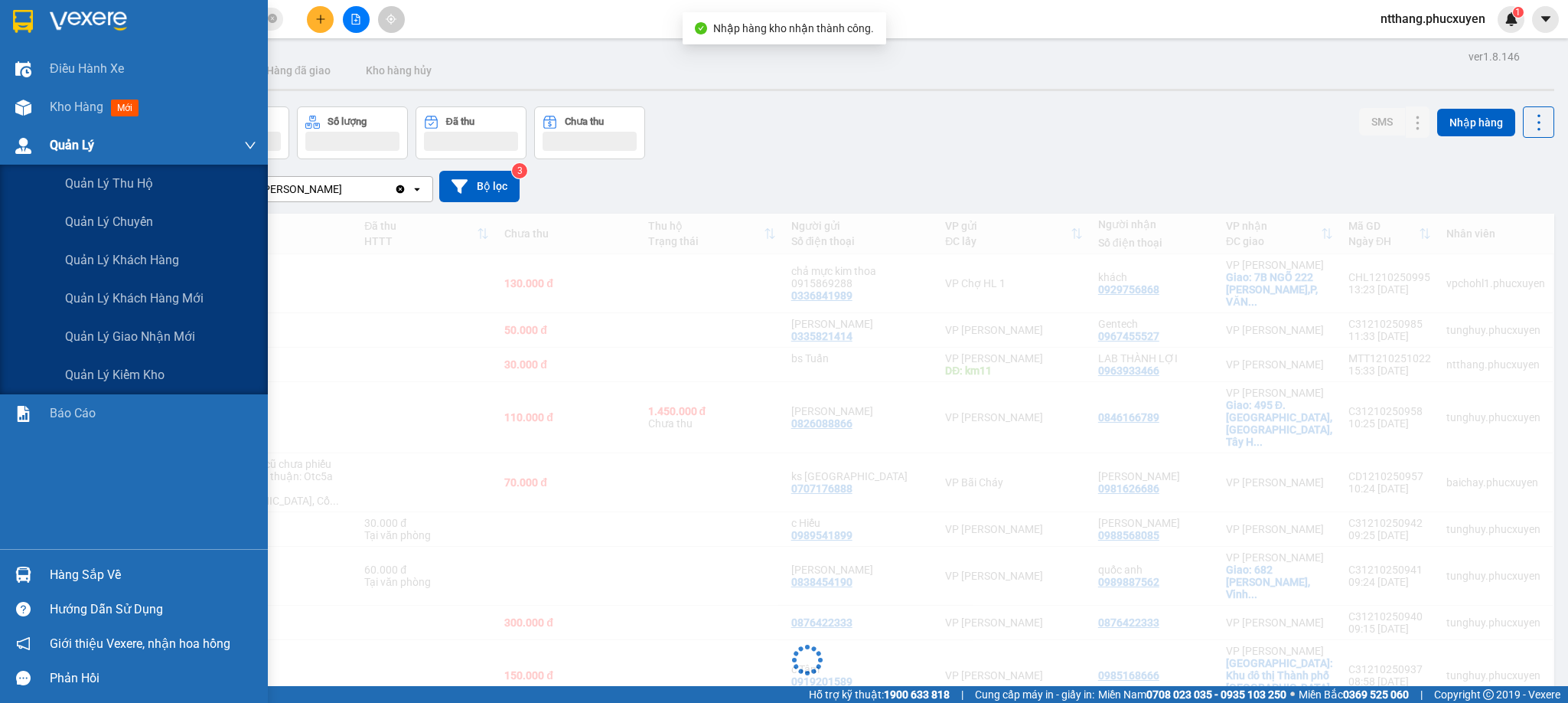
click at [16, 145] on img at bounding box center [23, 146] width 16 height 16
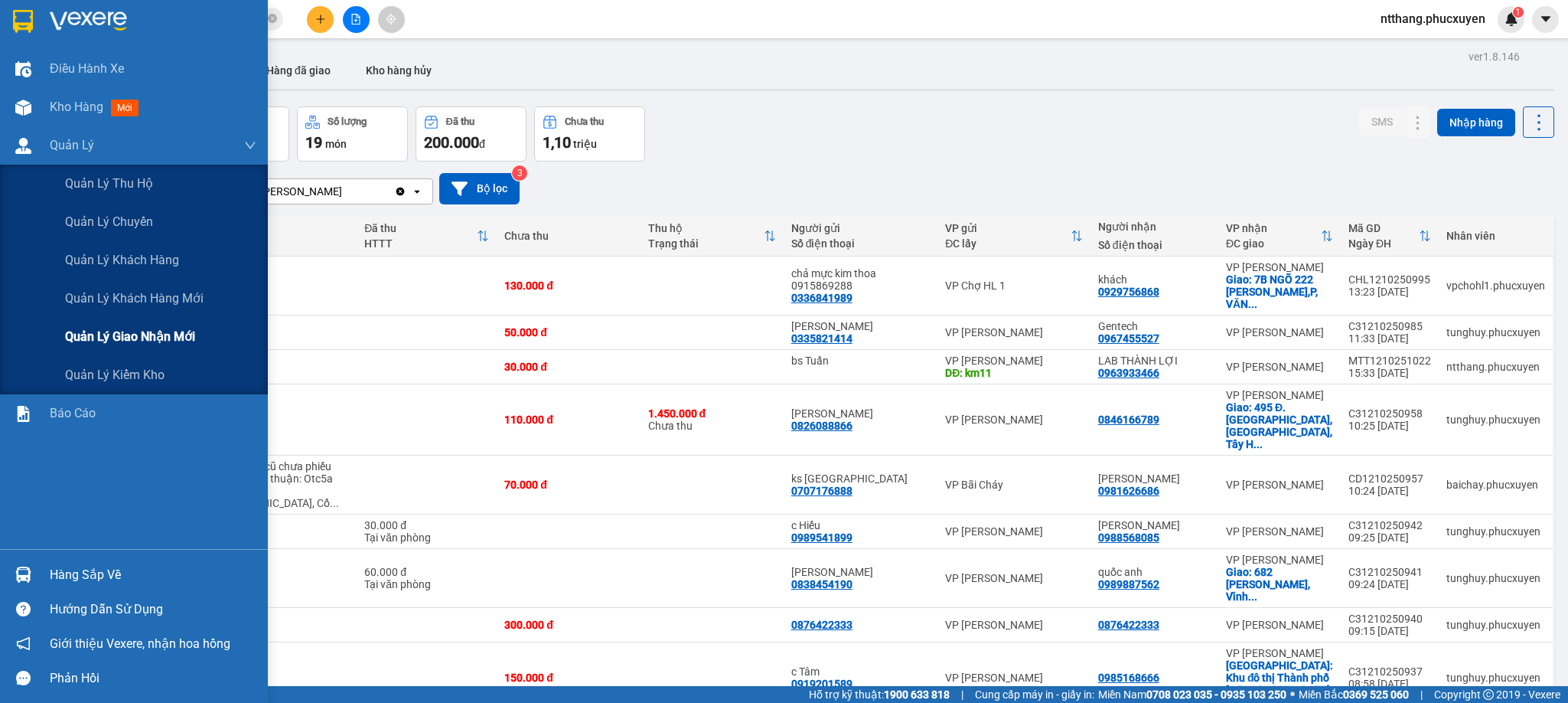
click at [127, 325] on div "Quản lý giao nhận mới" at bounding box center [160, 336] width 191 height 39
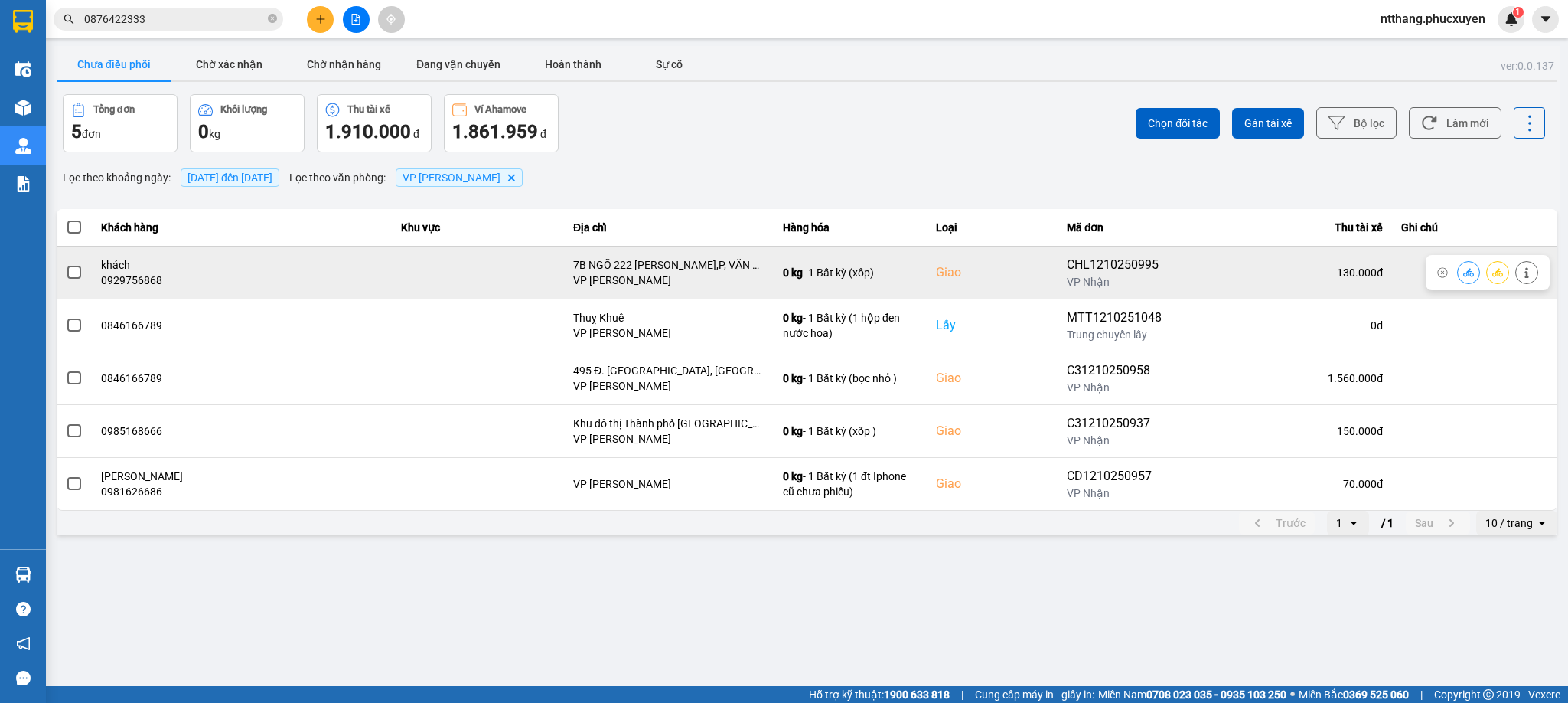
click at [1461, 270] on button at bounding box center [1468, 272] width 22 height 27
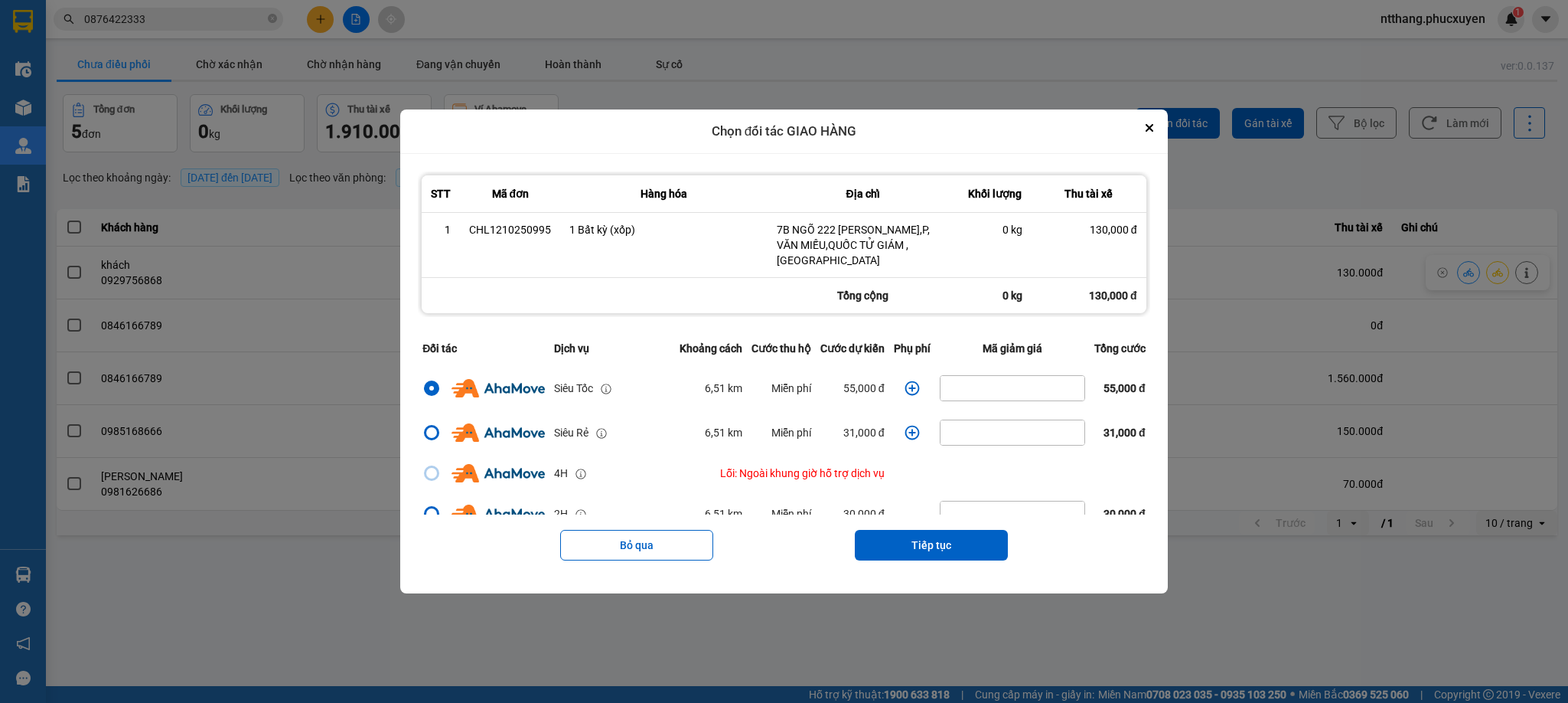
click at [909, 380] on icon "dialog" at bounding box center [912, 387] width 14 height 14
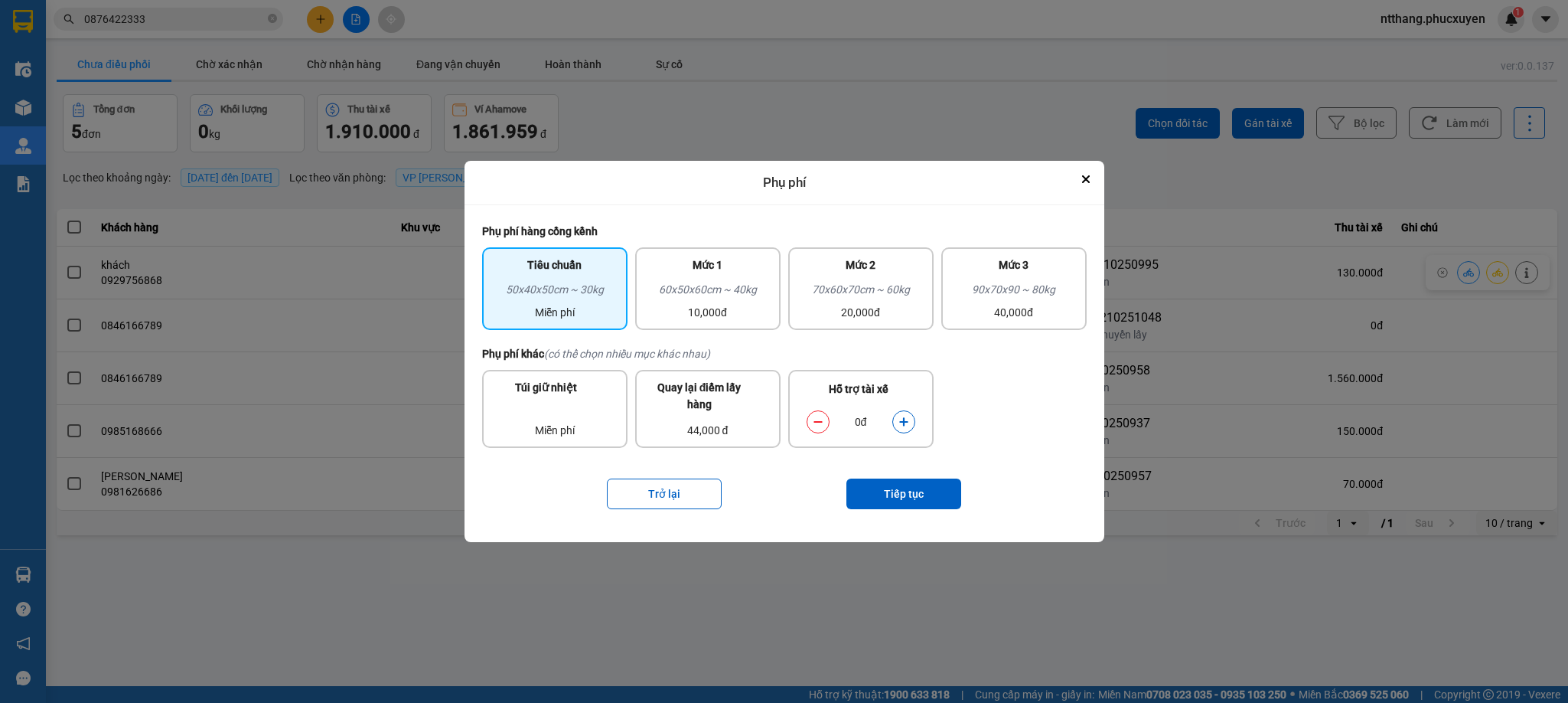
click at [909, 423] on button "dialog" at bounding box center [904, 422] width 22 height 27
click at [905, 490] on button "Tiếp tục" at bounding box center [904, 494] width 115 height 31
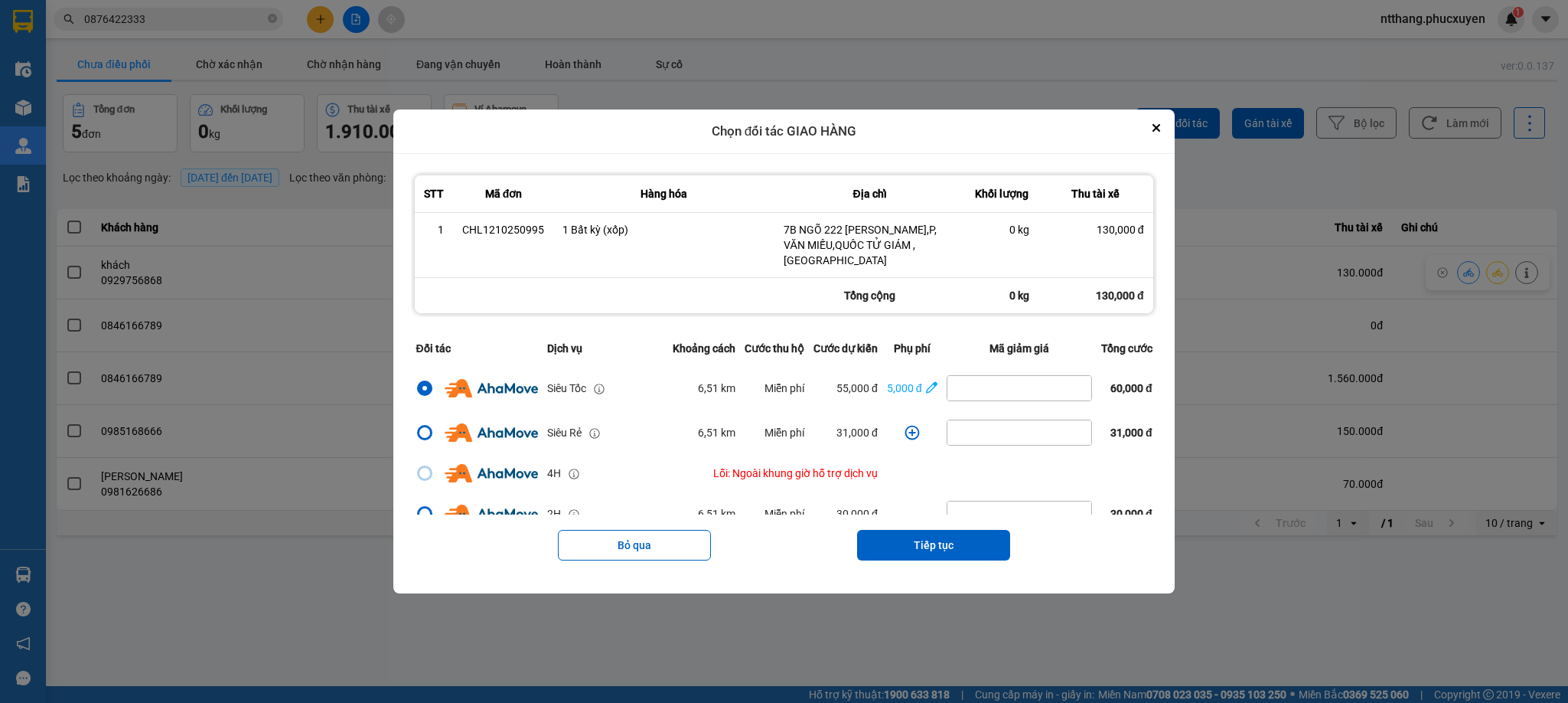
click at [946, 538] on button "Tiếp tục" at bounding box center [934, 545] width 153 height 31
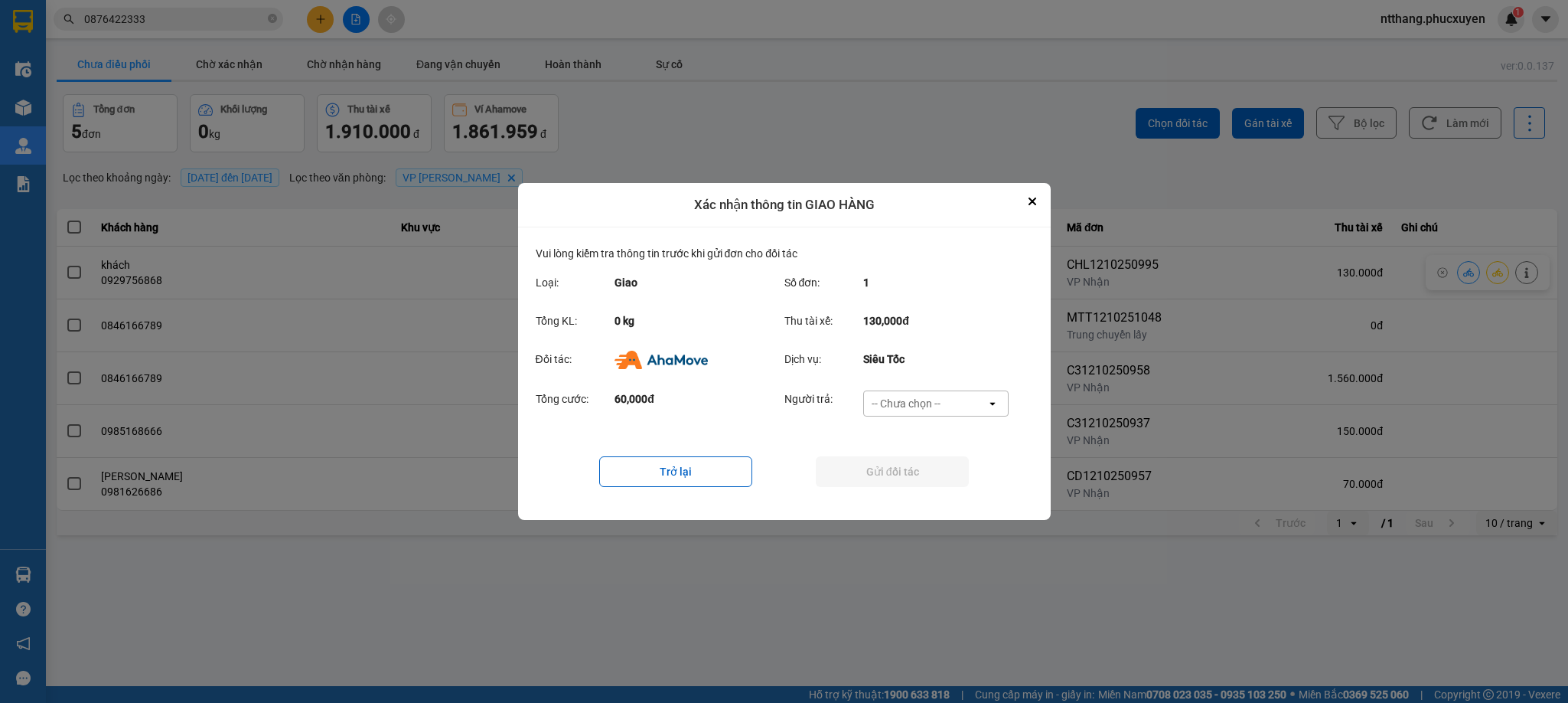
click at [936, 393] on div "-- Chưa chọn --" at bounding box center [925, 403] width 122 height 24
click at [923, 497] on span "Ví Ahamove" at bounding box center [906, 491] width 62 height 15
click at [927, 476] on button "Gửi đối tác" at bounding box center [892, 472] width 153 height 31
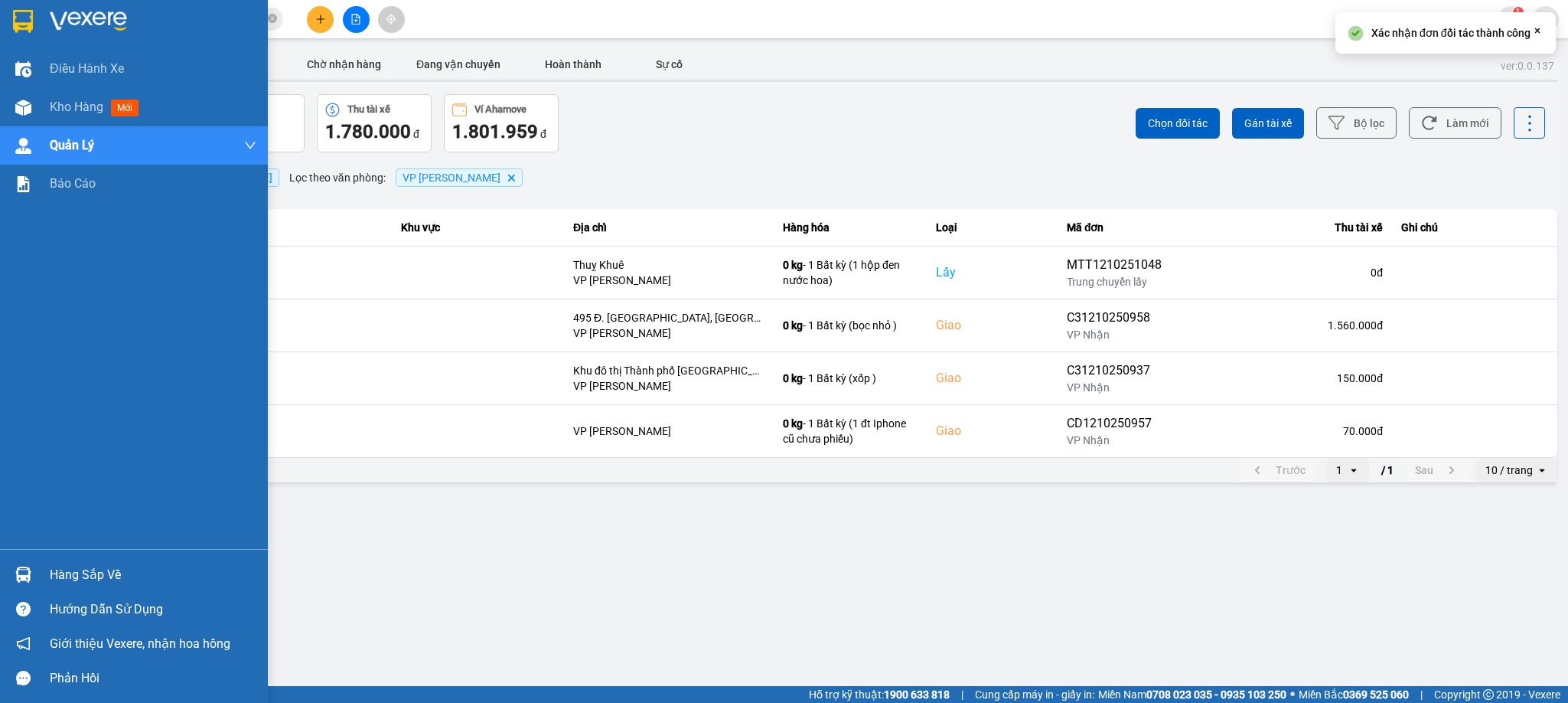
click at [13, 572] on div at bounding box center [23, 574] width 27 height 27
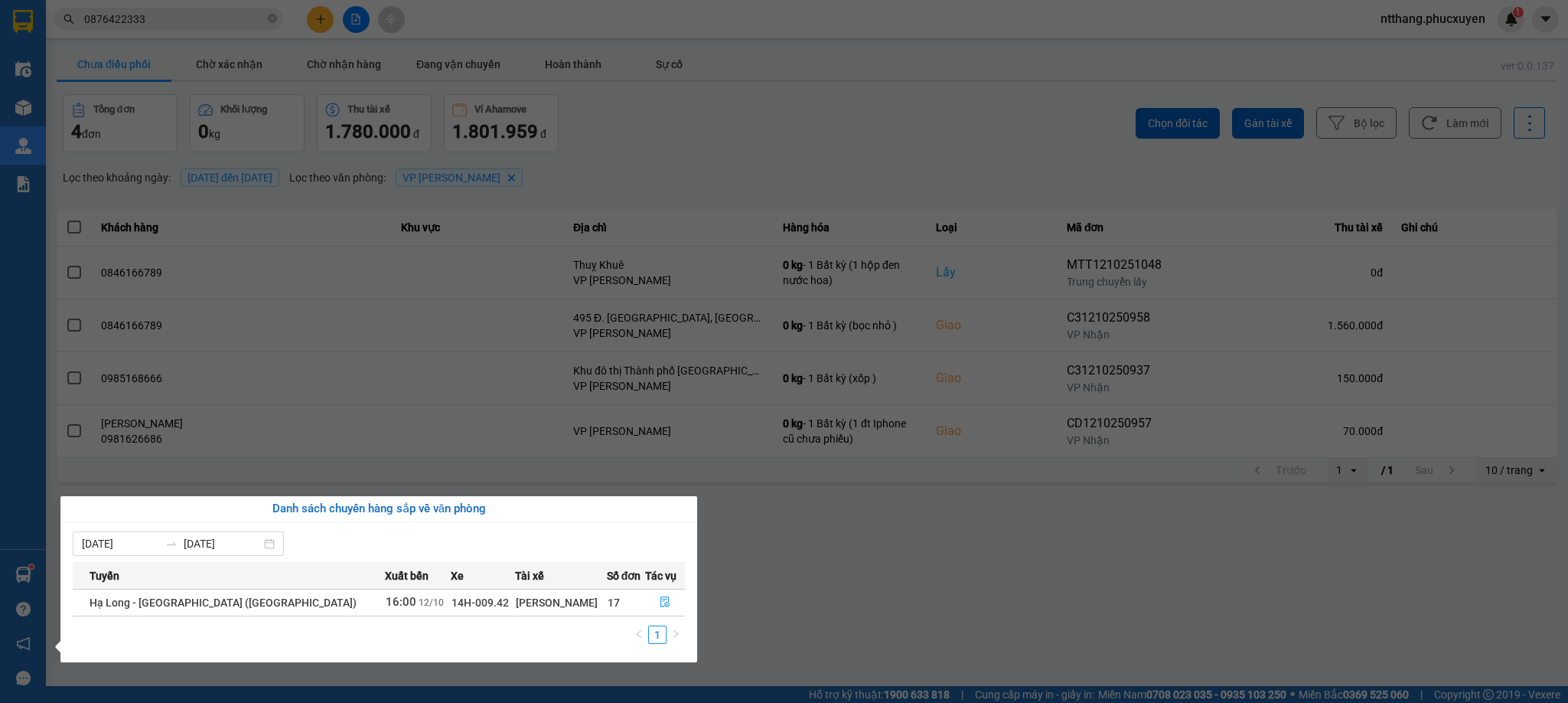
click at [766, 556] on section "Kết quả tìm kiếm ( 1 ) Bộ lọc Mã ĐH Trạng thái Món hàng Thu hộ Tổng cước Chưa c…" at bounding box center [784, 352] width 1568 height 703
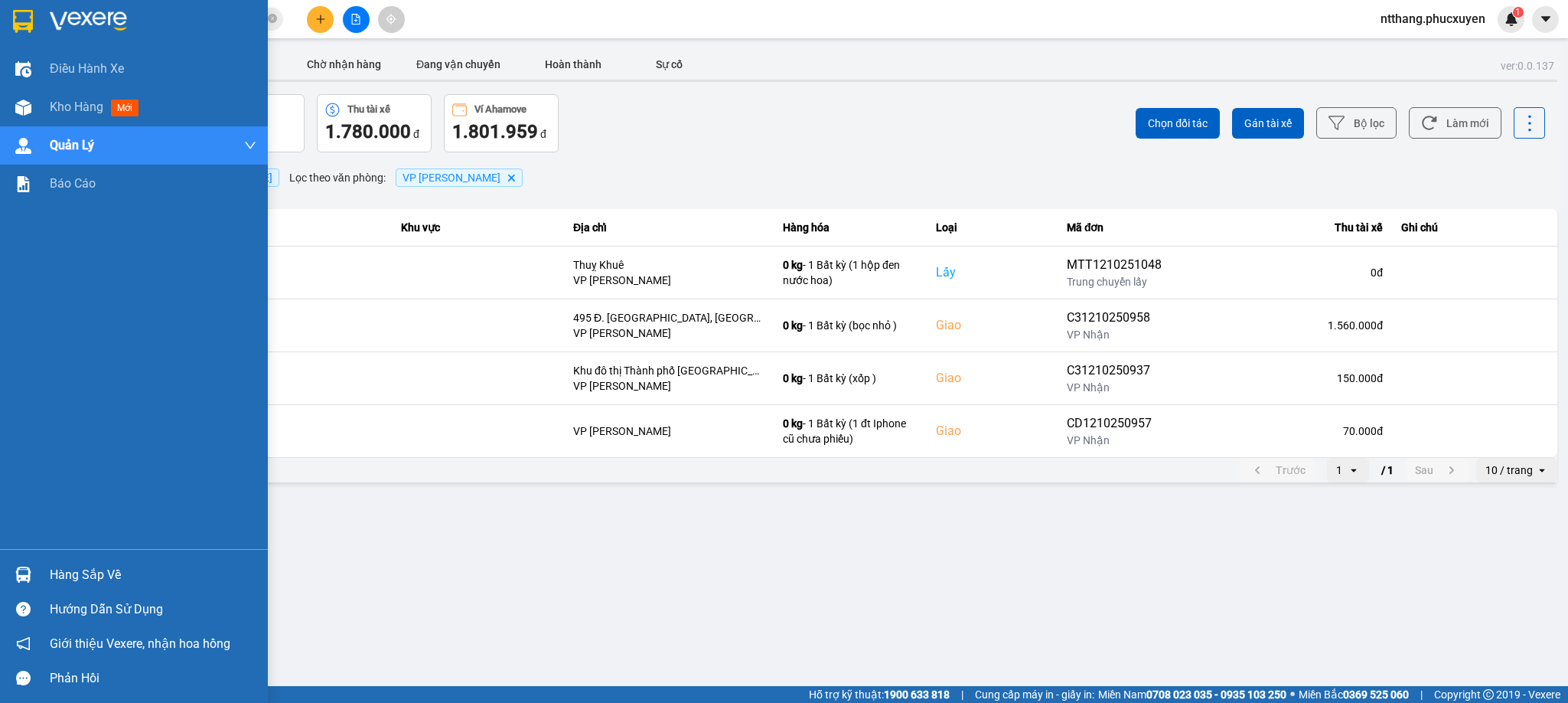
drag, startPoint x: 37, startPoint y: 564, endPoint x: 51, endPoint y: 565, distance: 14.0
click at [39, 565] on div "Hàng sắp về" at bounding box center [134, 574] width 268 height 34
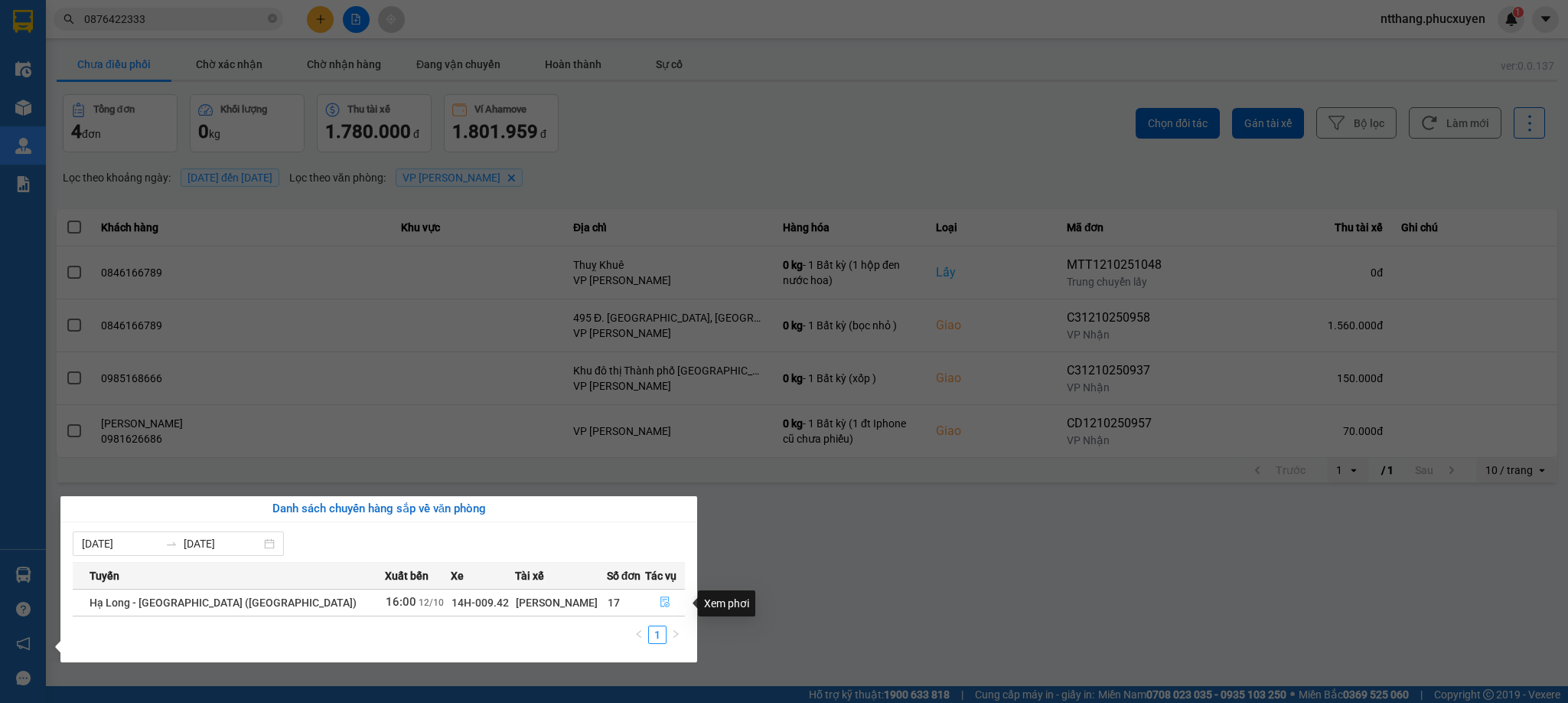
click at [660, 605] on icon "file-done" at bounding box center [665, 601] width 11 height 11
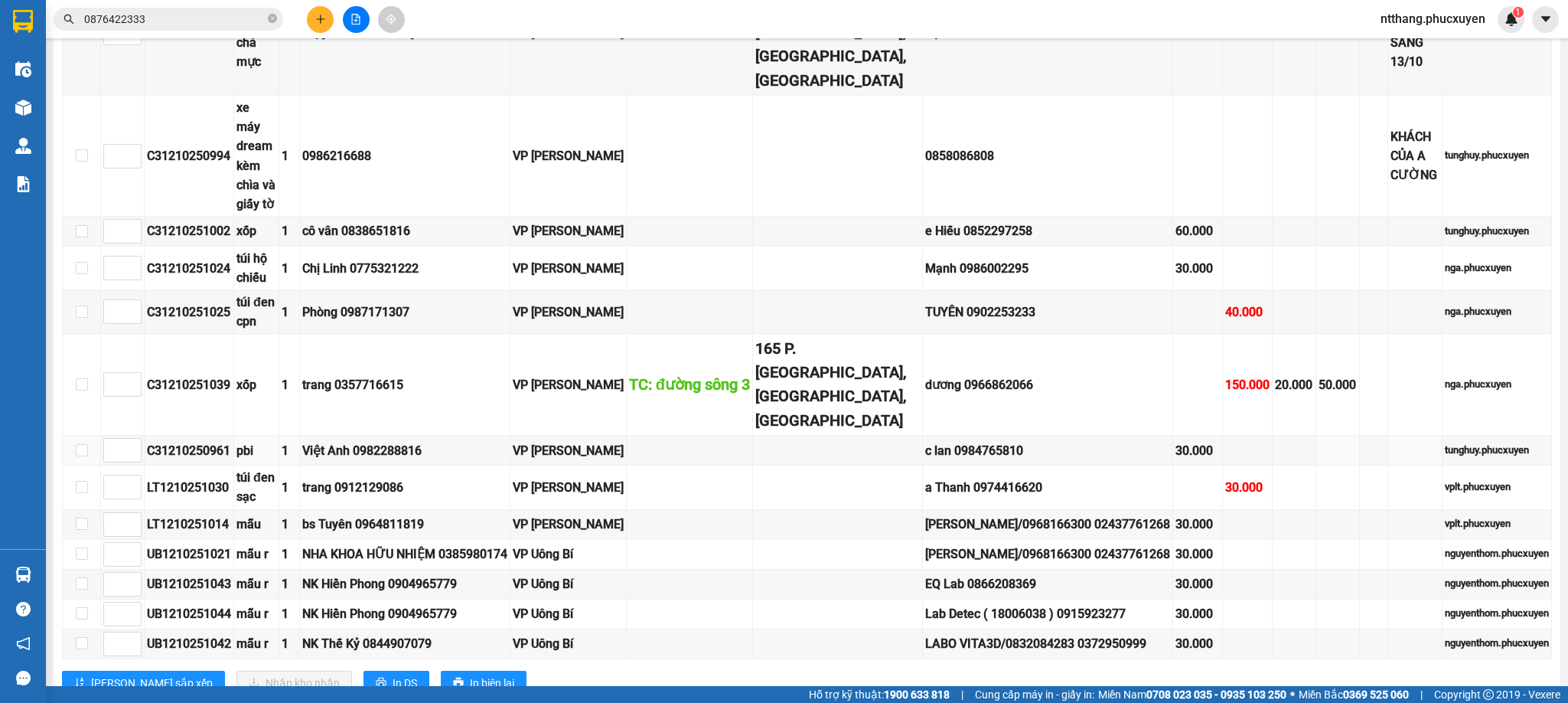
scroll to position [1607, 0]
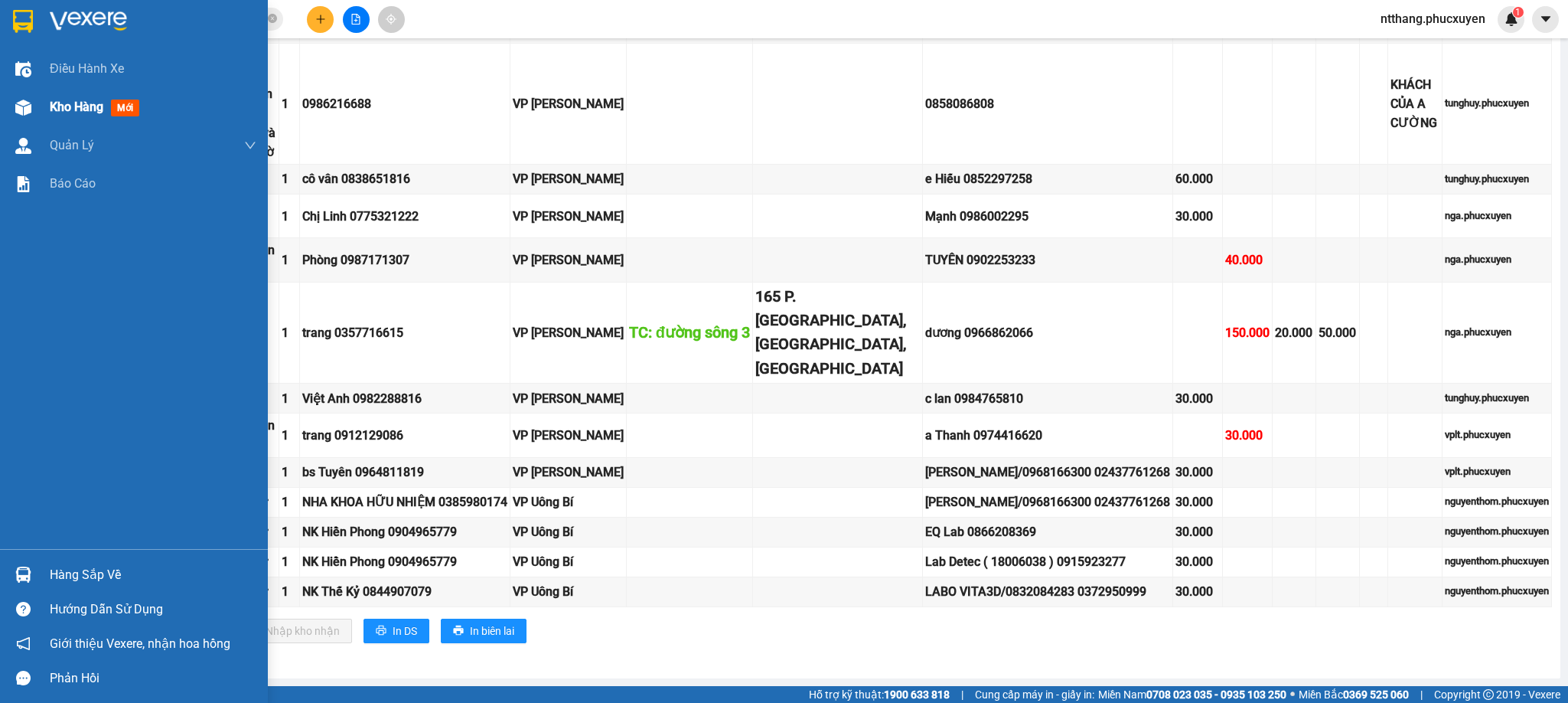
click at [54, 109] on span "Kho hàng" at bounding box center [76, 107] width 54 height 14
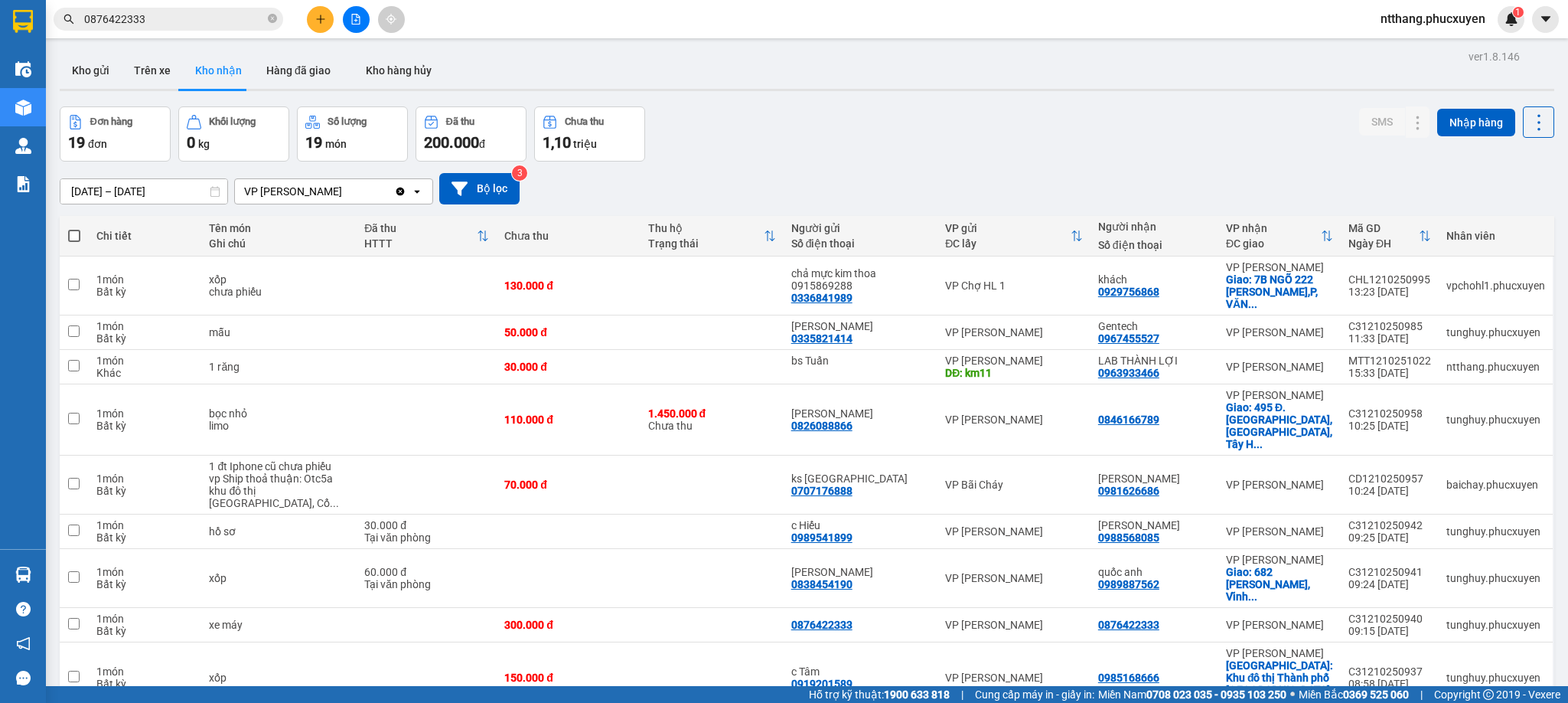
drag, startPoint x: 893, startPoint y: 96, endPoint x: 843, endPoint y: 101, distance: 50.2
click at [843, 101] on div "ver 1.8.146 Kho gửi Trên xe Kho nhận Hàng đã giao Kho hàng hủy Đơn hàng 19 đơn …" at bounding box center [807, 592] width 1507 height 1091
click at [845, 101] on div "ver 1.8.146 Kho gửi Trên xe Kho nhận Hàng đã giao Kho hàng hủy Đơn hàng 19 đơn …" at bounding box center [807, 592] width 1507 height 1091
click at [845, 100] on div "ver 1.8.146 Kho gửi Trên xe Kho nhận Hàng đã giao Kho hàng hủy Đơn hàng 19 đơn …" at bounding box center [807, 592] width 1507 height 1091
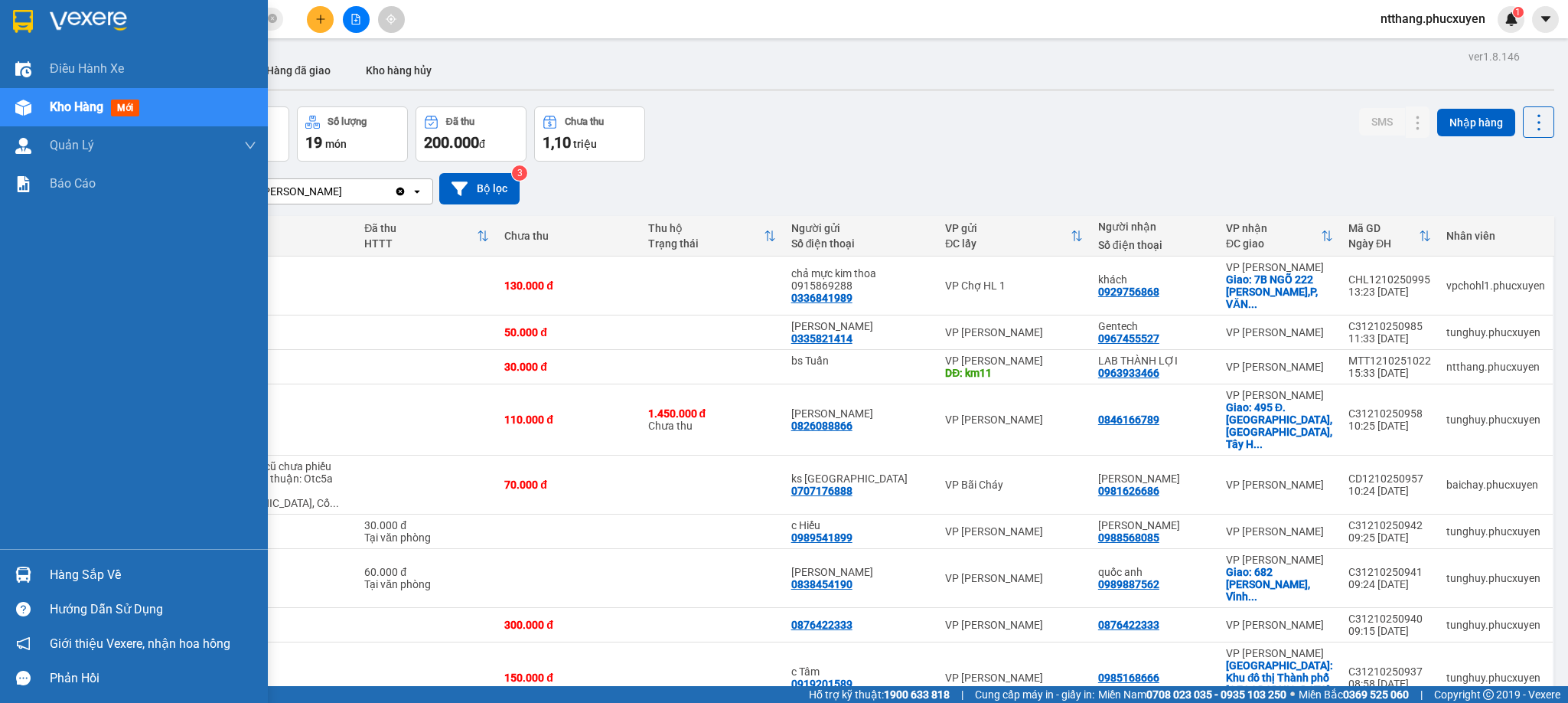
click at [38, 576] on div "Hàng sắp về" at bounding box center [134, 574] width 268 height 34
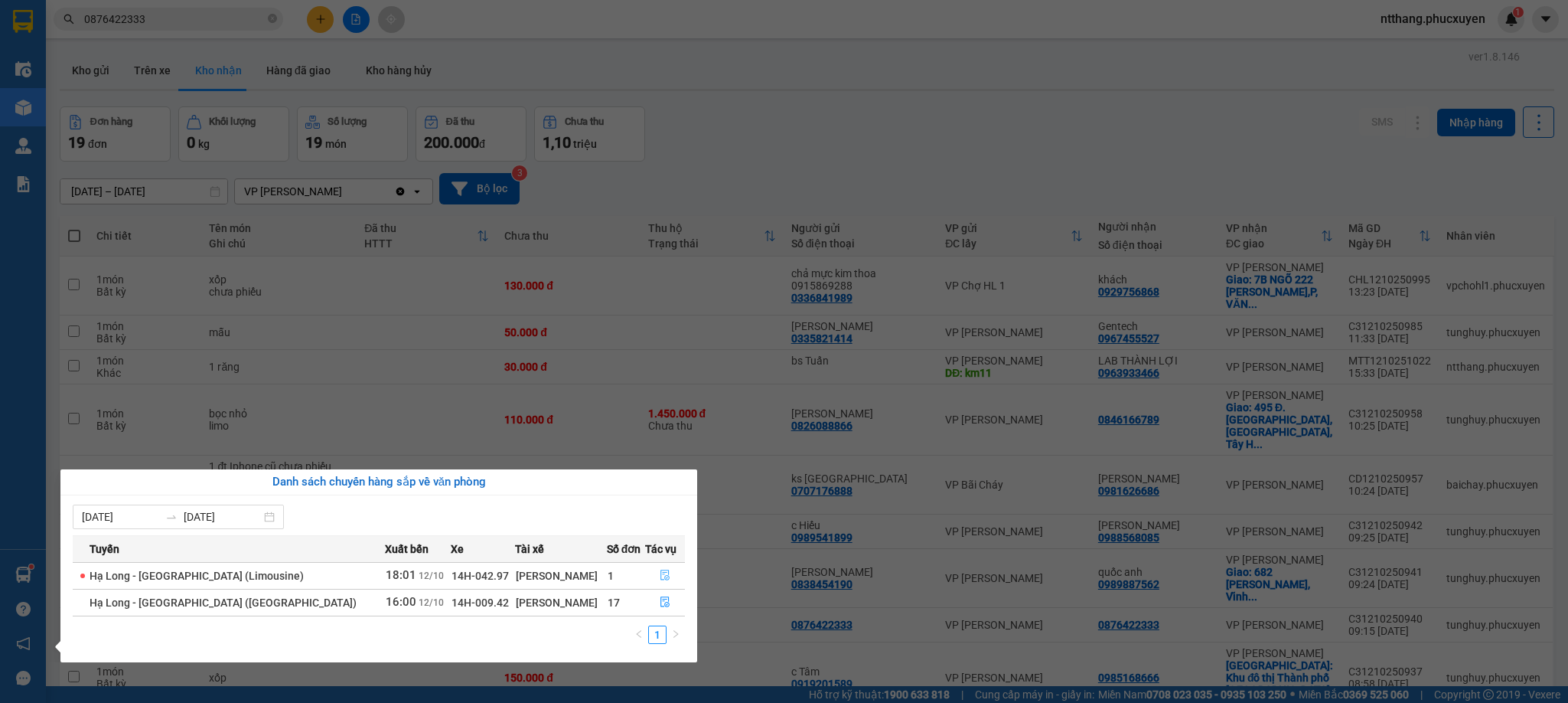
click at [660, 573] on icon "file-done" at bounding box center [665, 575] width 11 height 11
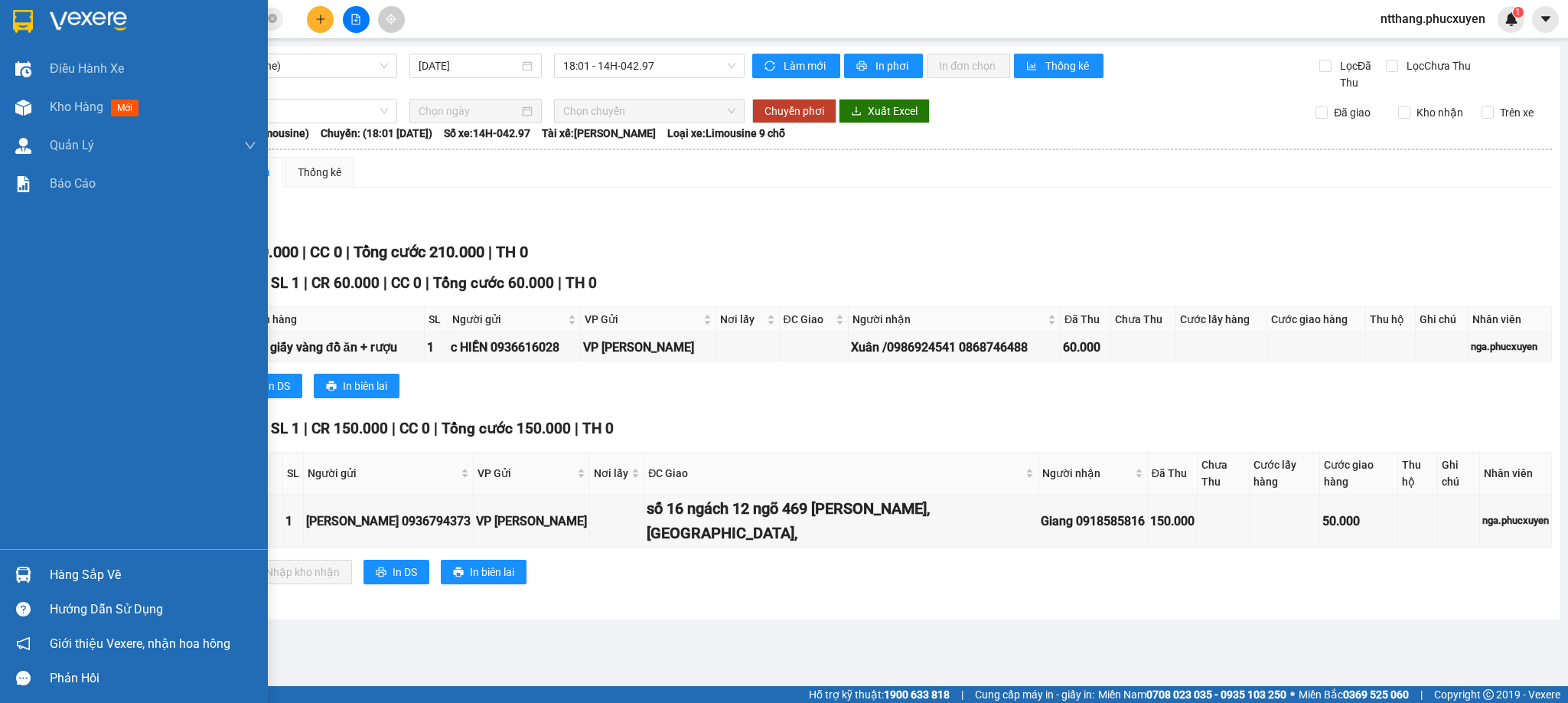
click at [8, 582] on div "Hàng sắp về" at bounding box center [134, 574] width 268 height 34
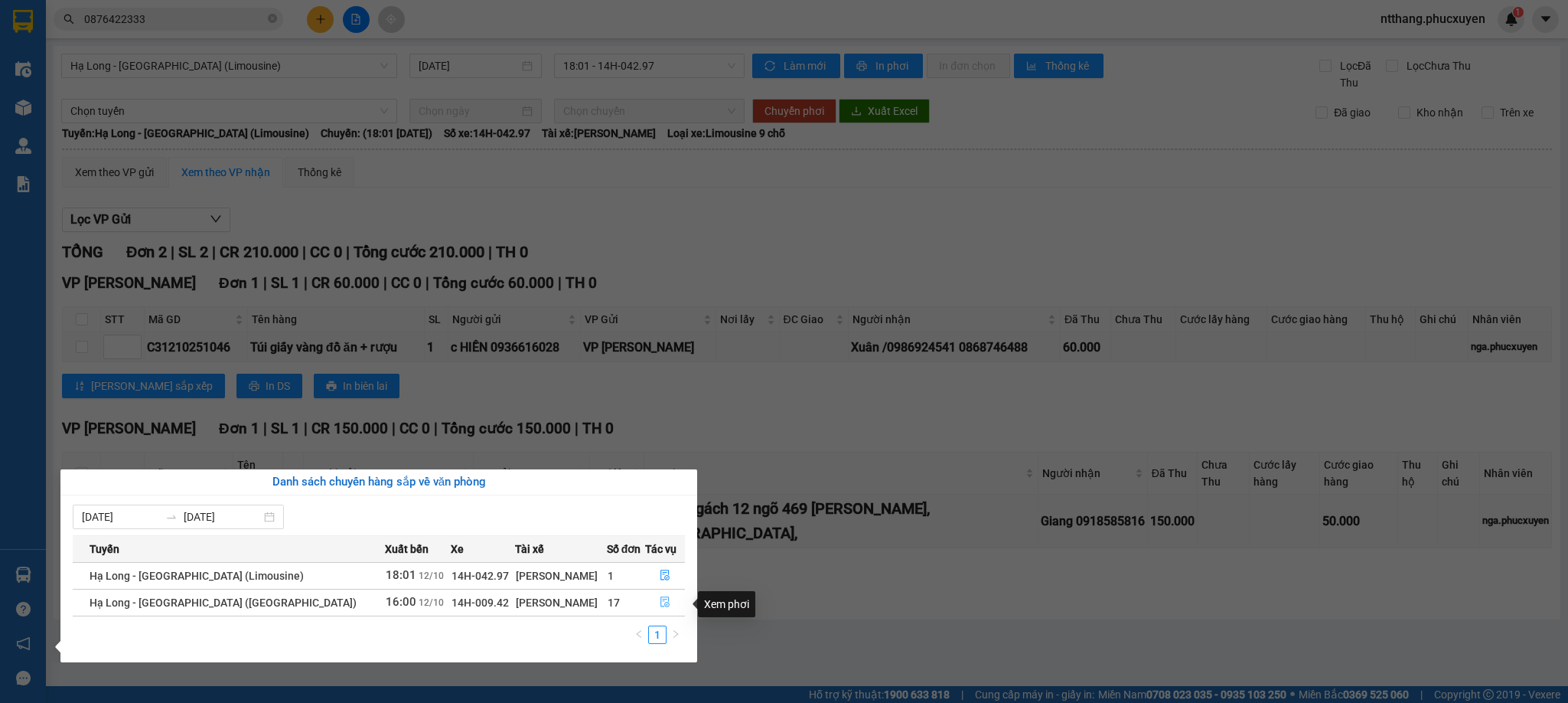
click at [662, 597] on button "button" at bounding box center [665, 602] width 39 height 24
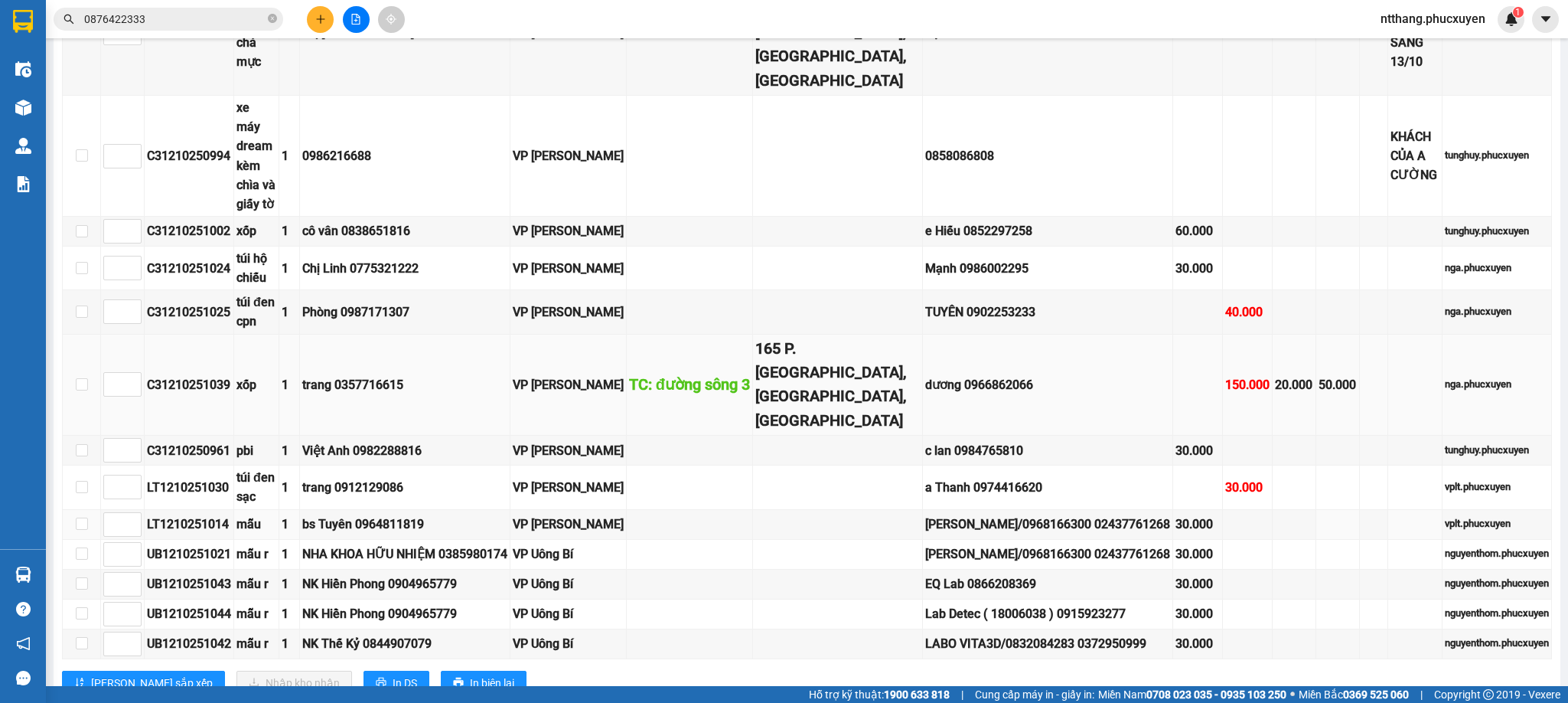
scroll to position [1607, 0]
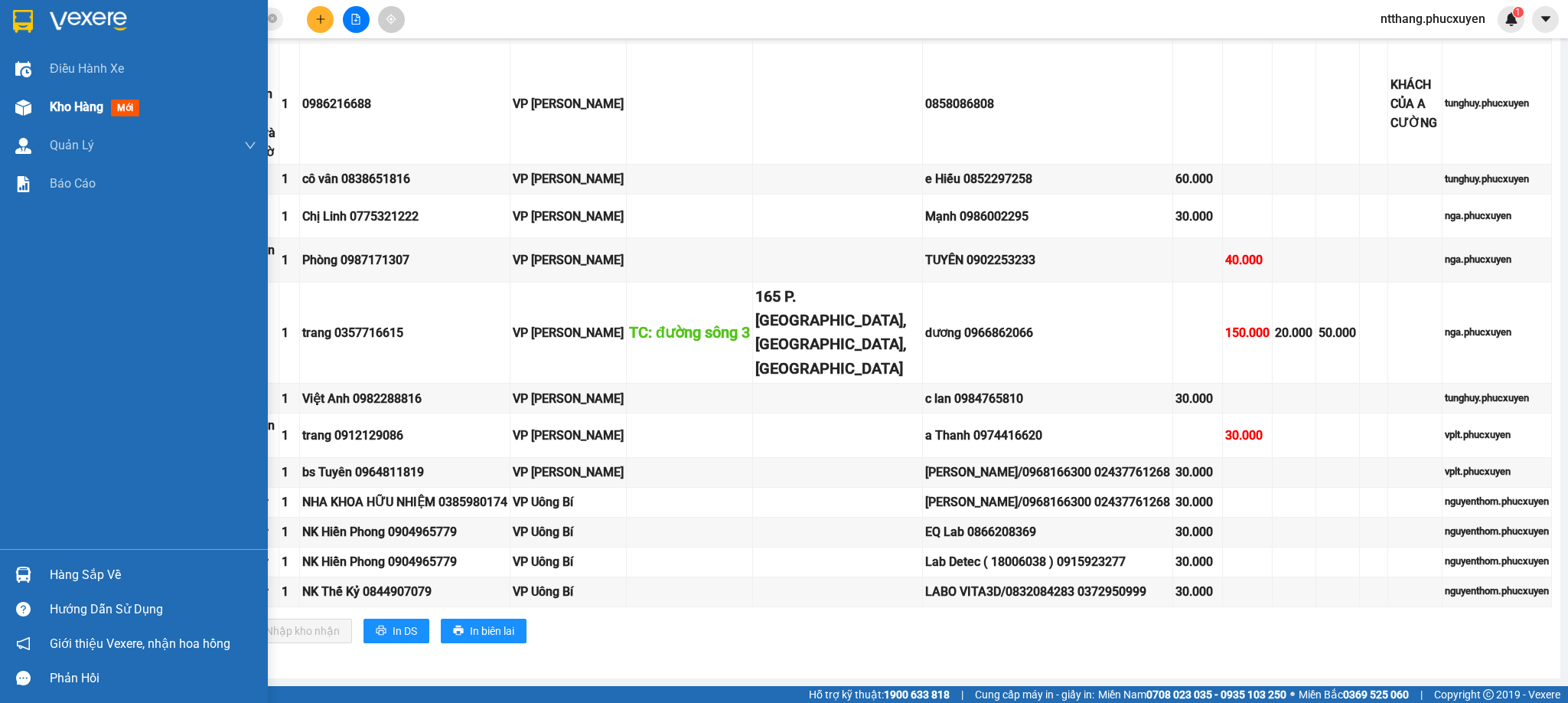
click at [42, 88] on div "Kho hàng mới" at bounding box center [134, 107] width 268 height 39
click at [53, 100] on span "Kho hàng" at bounding box center [76, 107] width 54 height 14
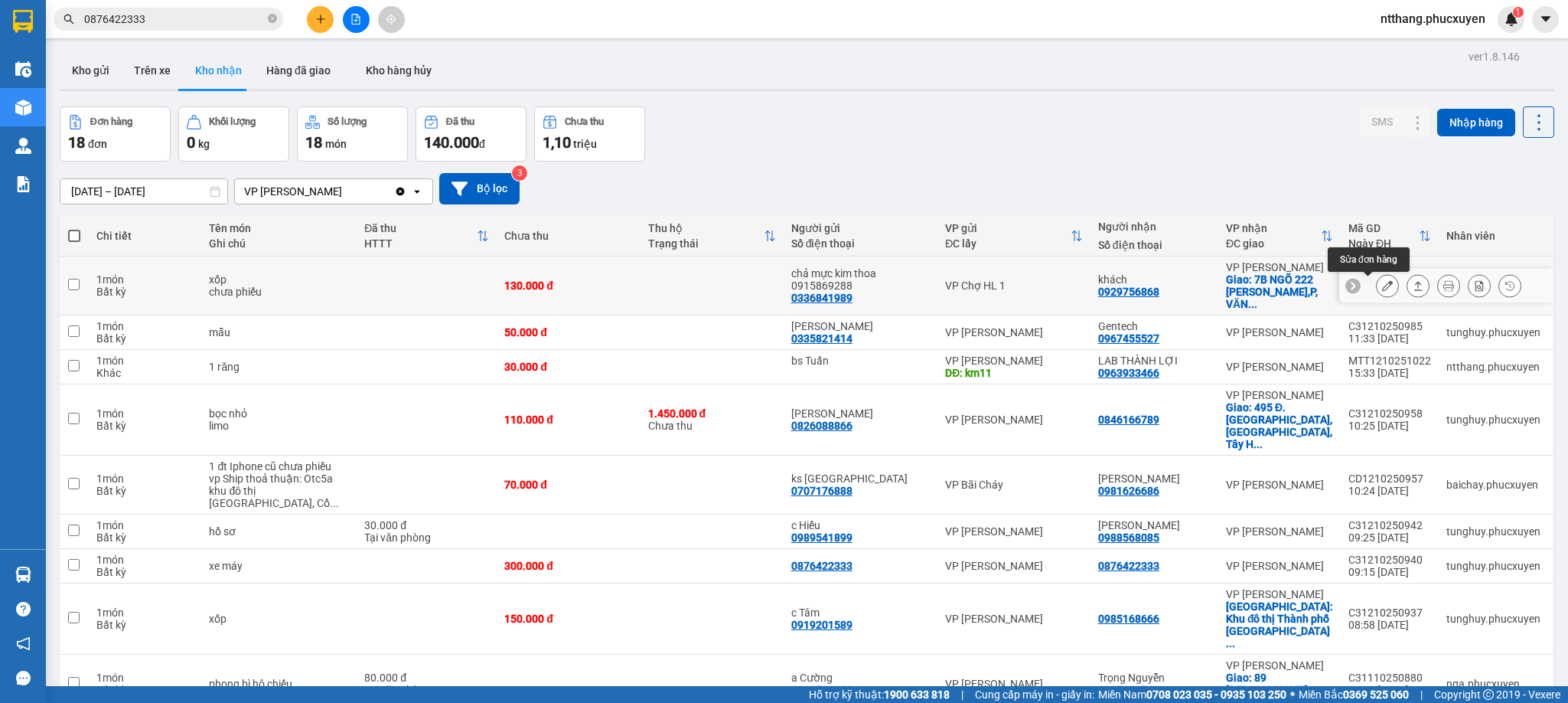
click at [1382, 291] on icon at bounding box center [1387, 286] width 11 height 11
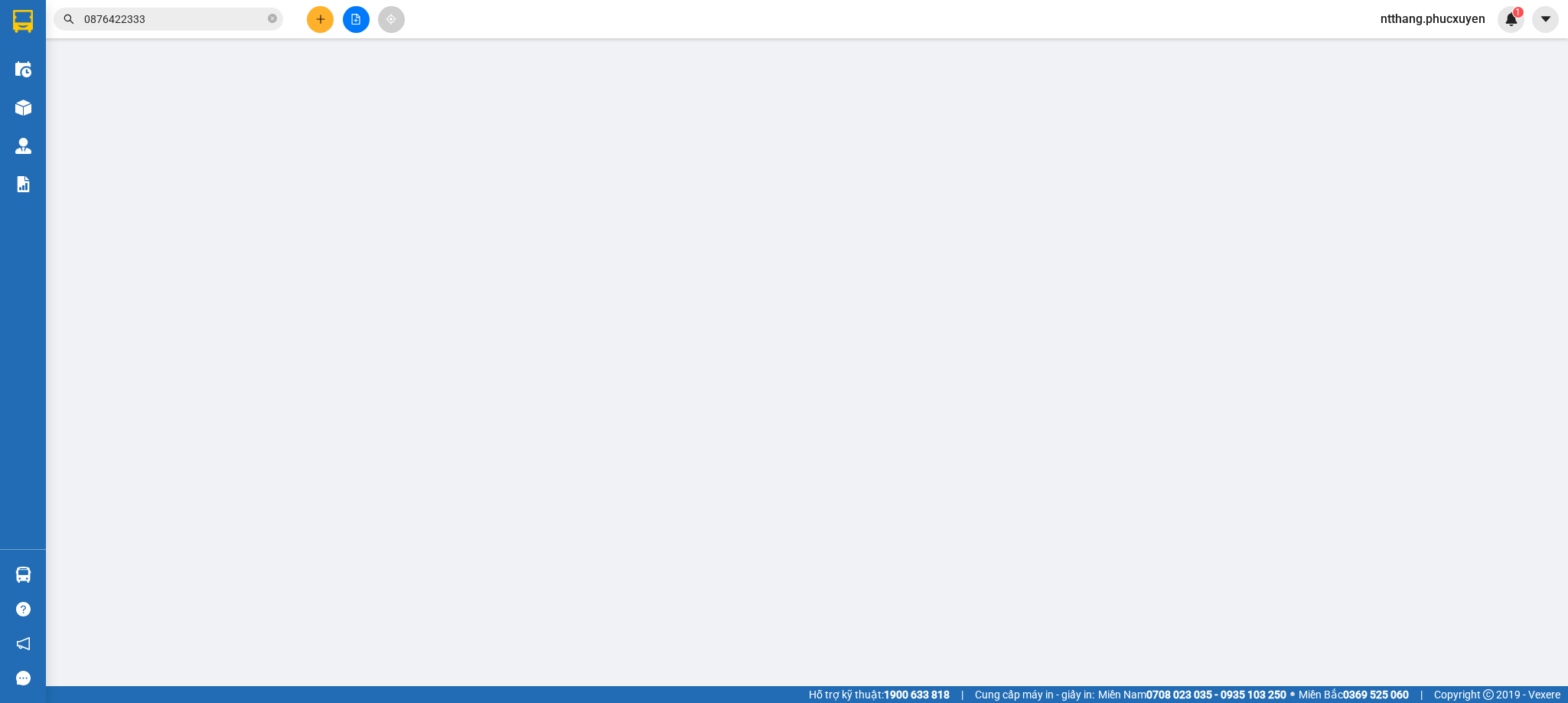
type input "0336841989"
type input "chả mực kim thoa 0915869288"
type input "0929756868"
type input "khách"
checkbox input "true"
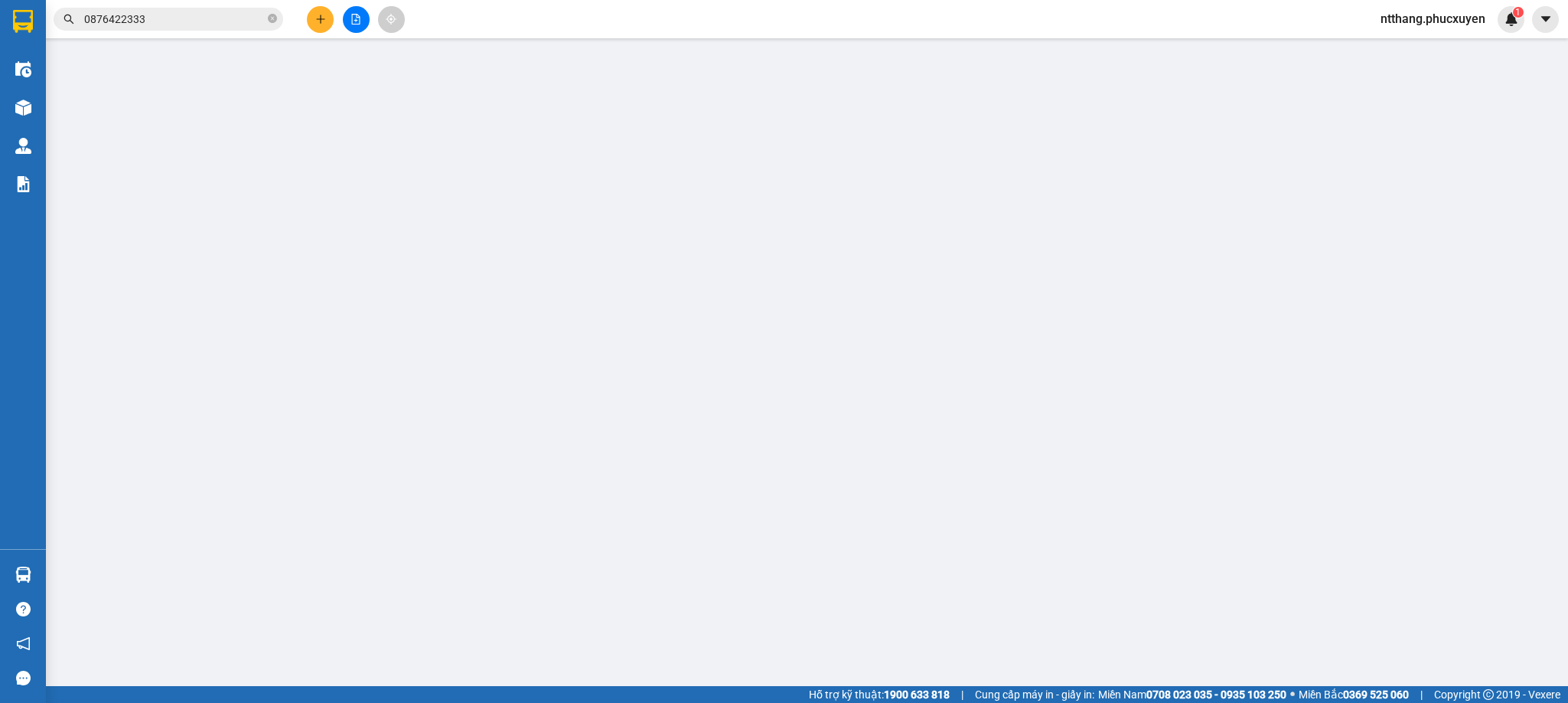
type input "7B NGÕ 222 LÊ DUẨN,P, VĂN MIẾU,QUỐC TỬ GIÁM ,HÀ NỘI"
type input "0"
type input "130.000"
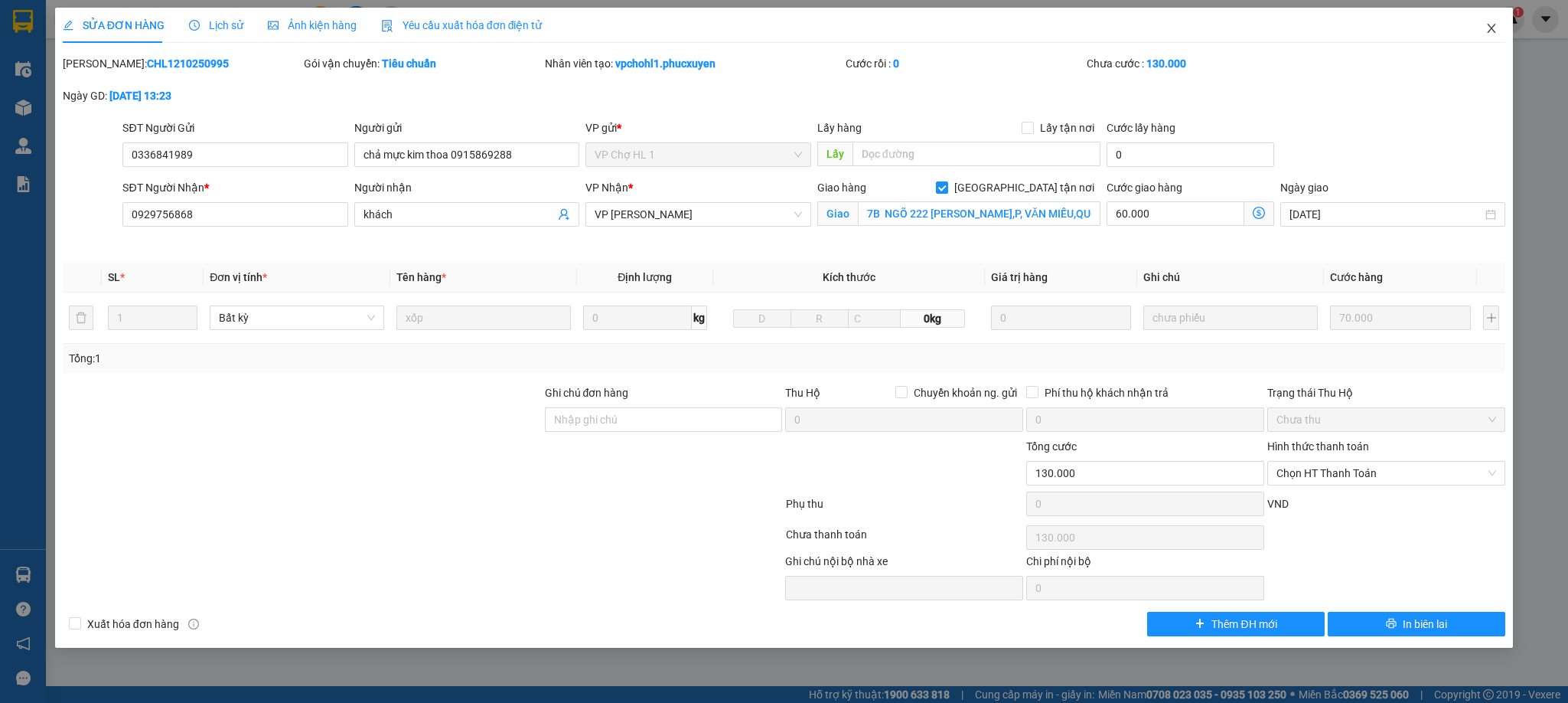
click at [1486, 18] on span "Close" at bounding box center [1492, 30] width 43 height 43
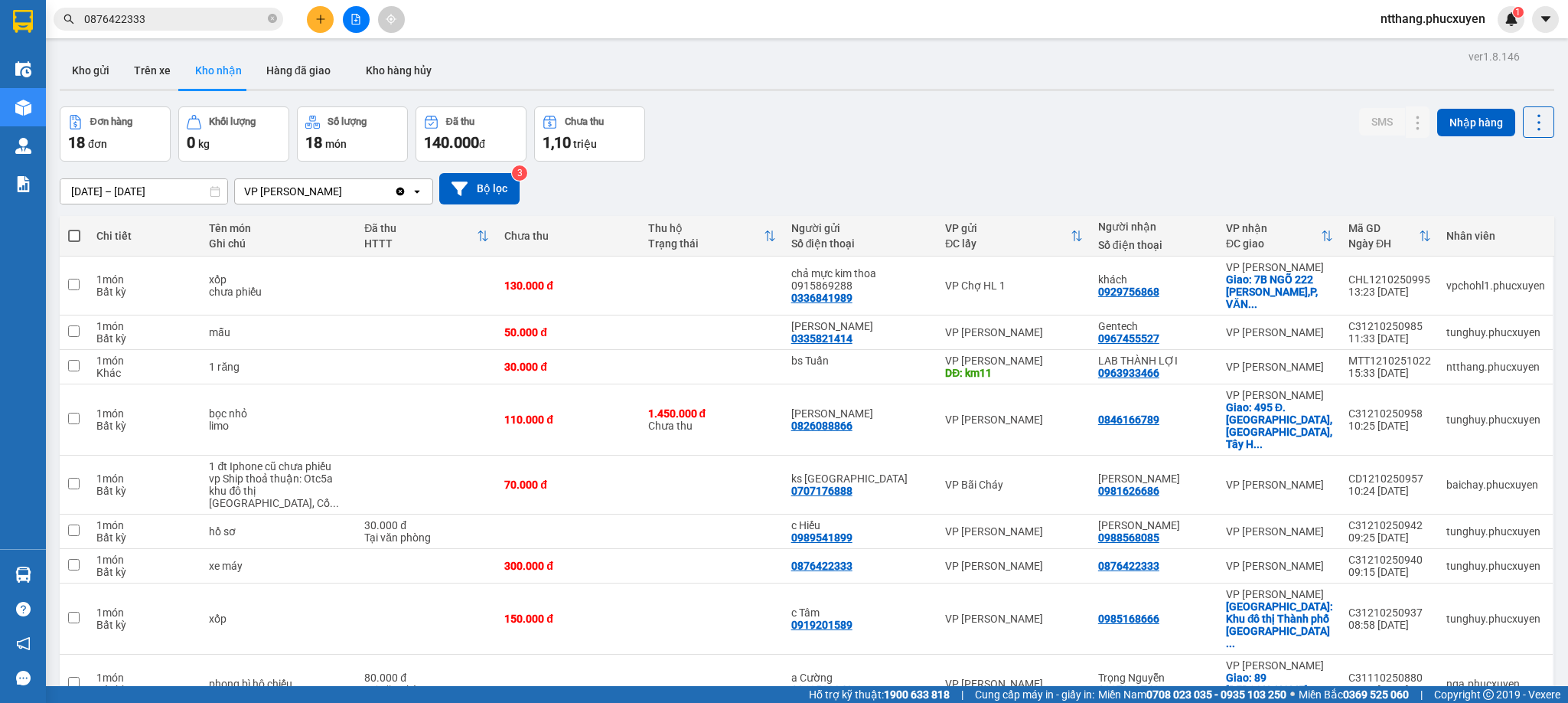
click at [808, 141] on div "Đơn hàng 18 đơn Khối lượng 0 kg Số lượng 18 món Đã thu 140.000 đ Chưa thu 1,10 …" at bounding box center [806, 133] width 1494 height 55
drag, startPoint x: 79, startPoint y: 67, endPoint x: 781, endPoint y: 152, distance: 707.1
click at [81, 69] on button "Kho gửi" at bounding box center [90, 70] width 62 height 37
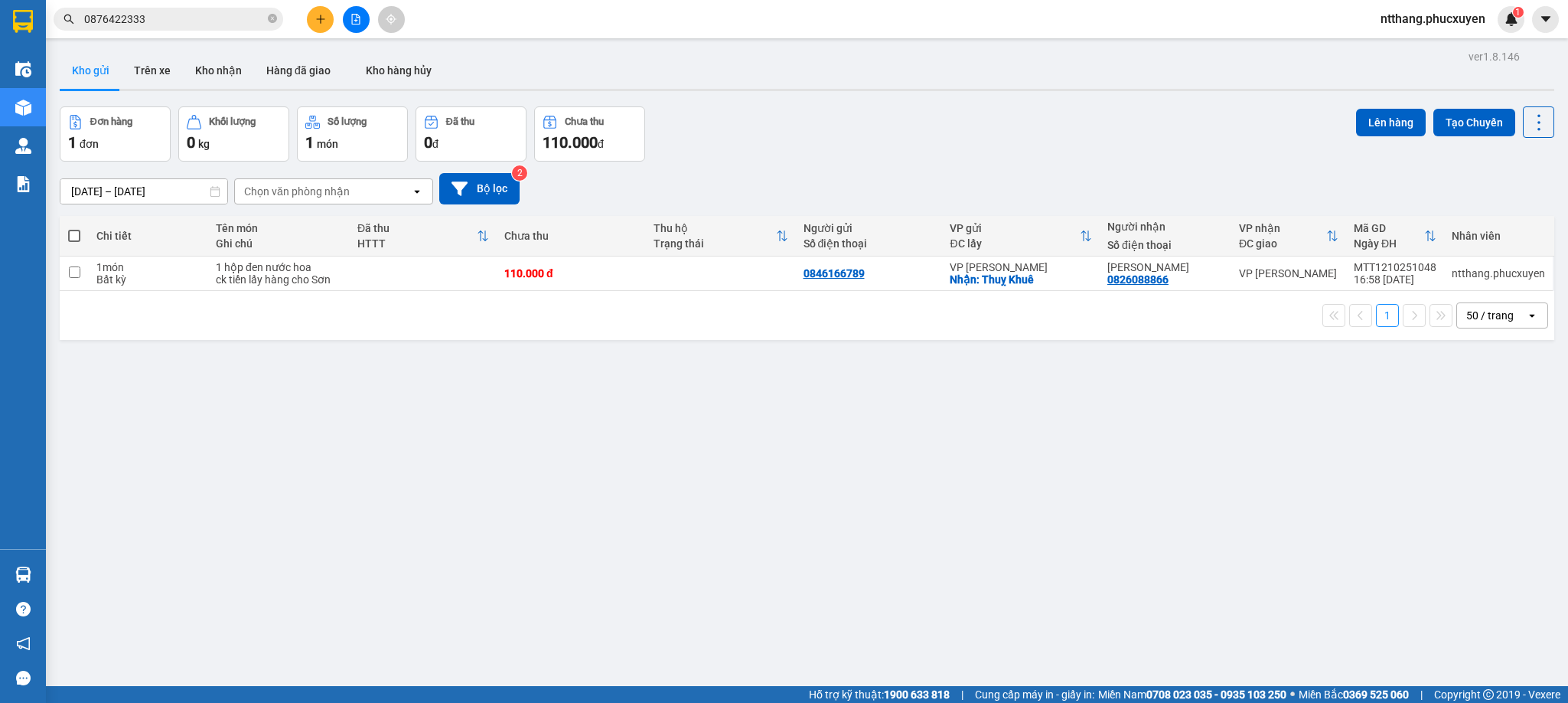
click at [796, 163] on div "10/10/2025 – 12/10/2025 Press the down arrow key to interact with the calendar …" at bounding box center [806, 189] width 1494 height 54
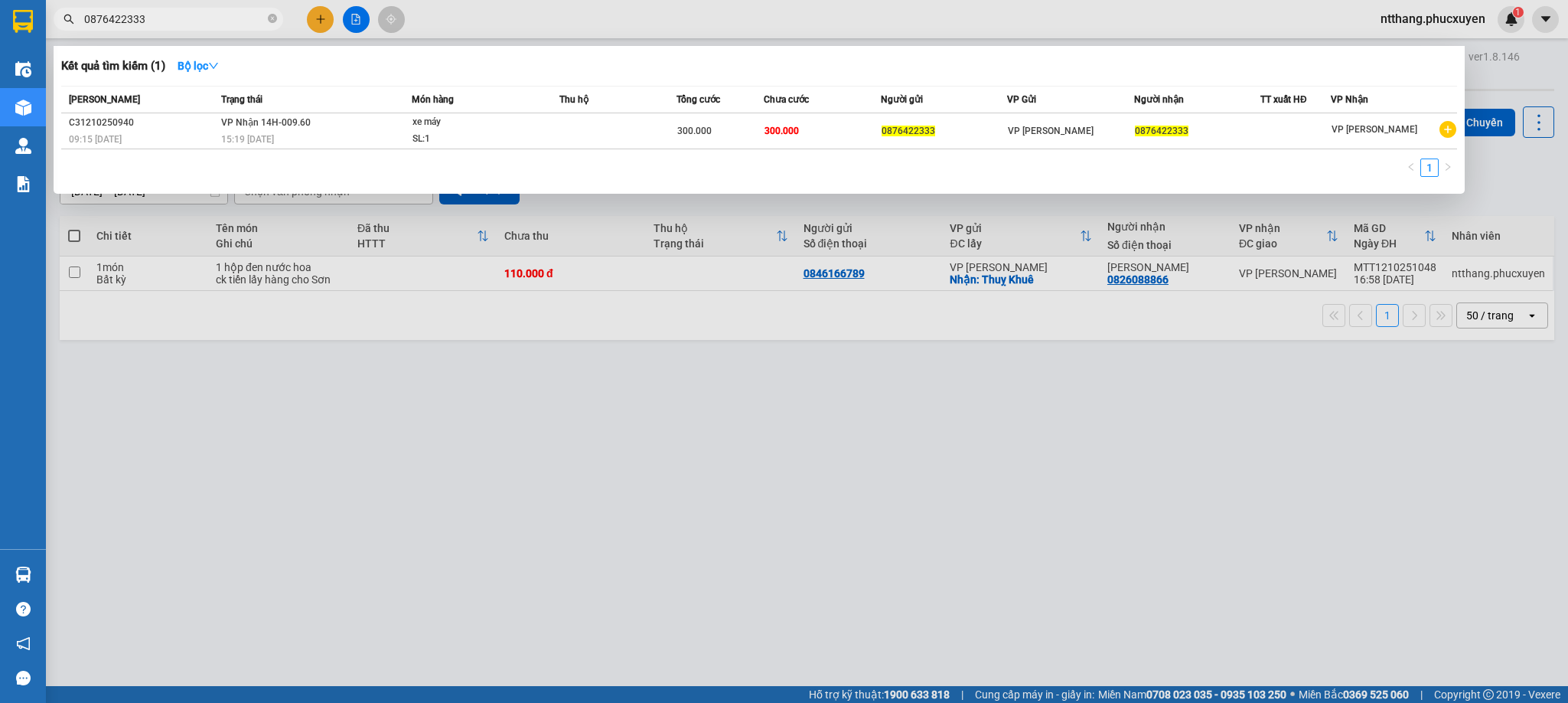
click at [218, 23] on input "0876422333" at bounding box center [174, 19] width 181 height 17
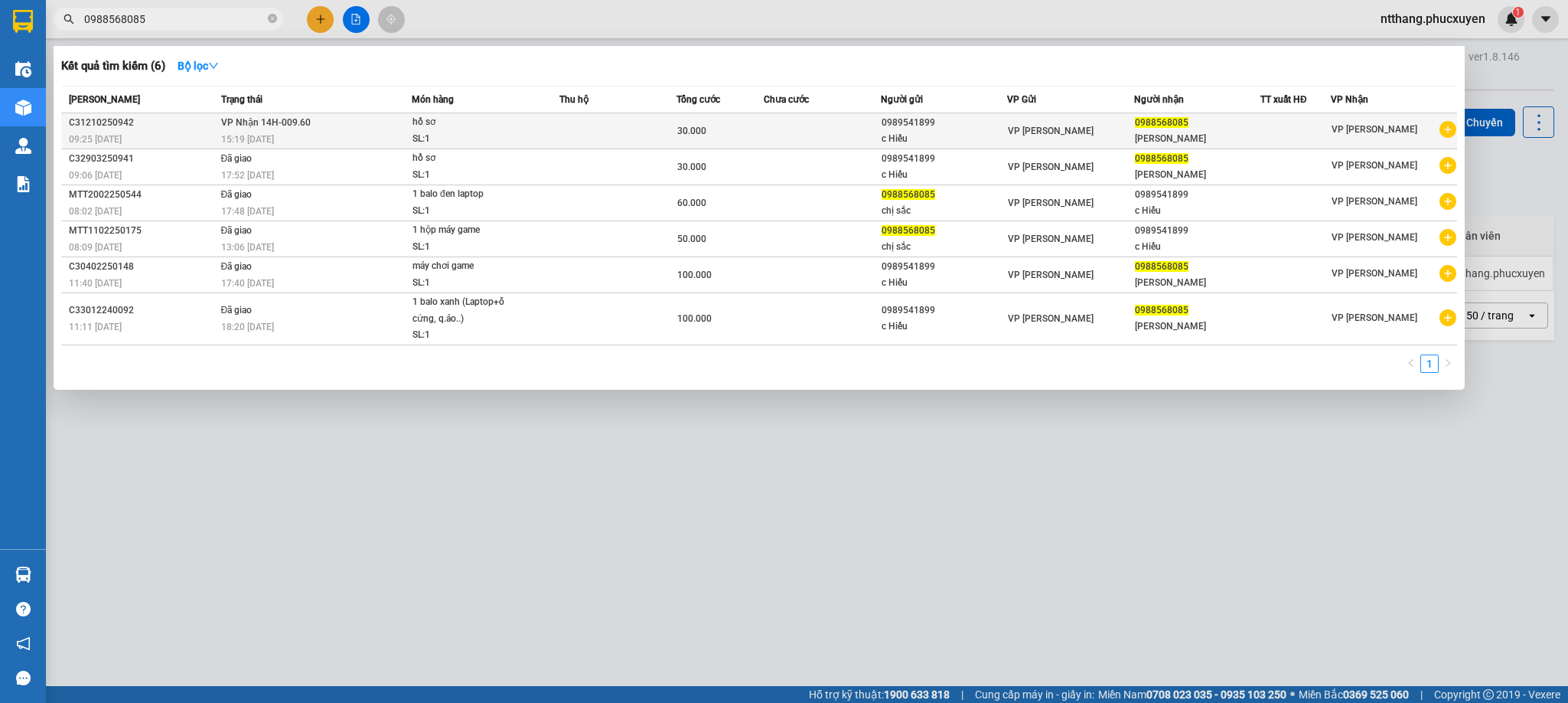
type input "0988568085"
click at [503, 138] on div "SL: 1" at bounding box center [470, 139] width 115 height 17
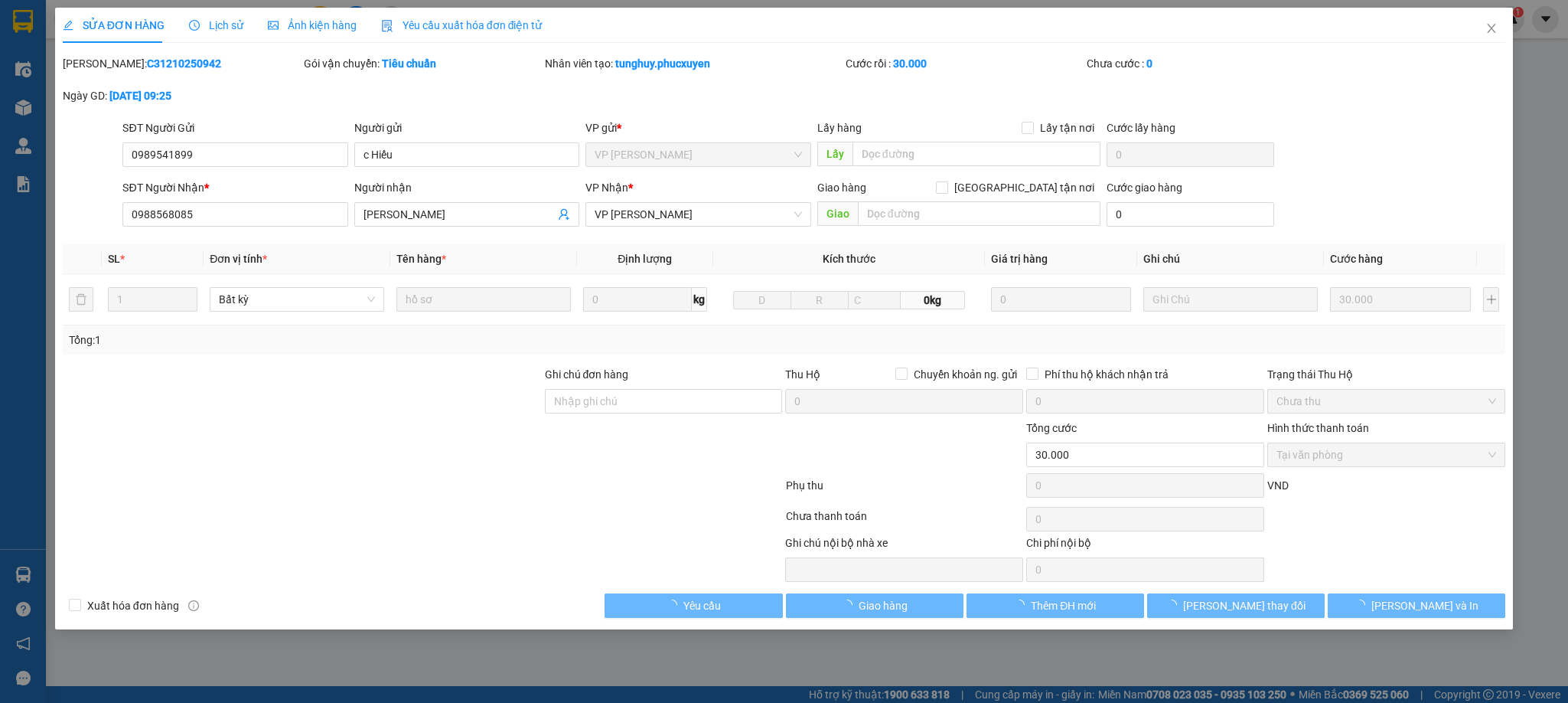
type input "0989541899"
type input "c Hiếu"
type input "0988568085"
type input "Hoàng Thanh Sắc"
type input "0"
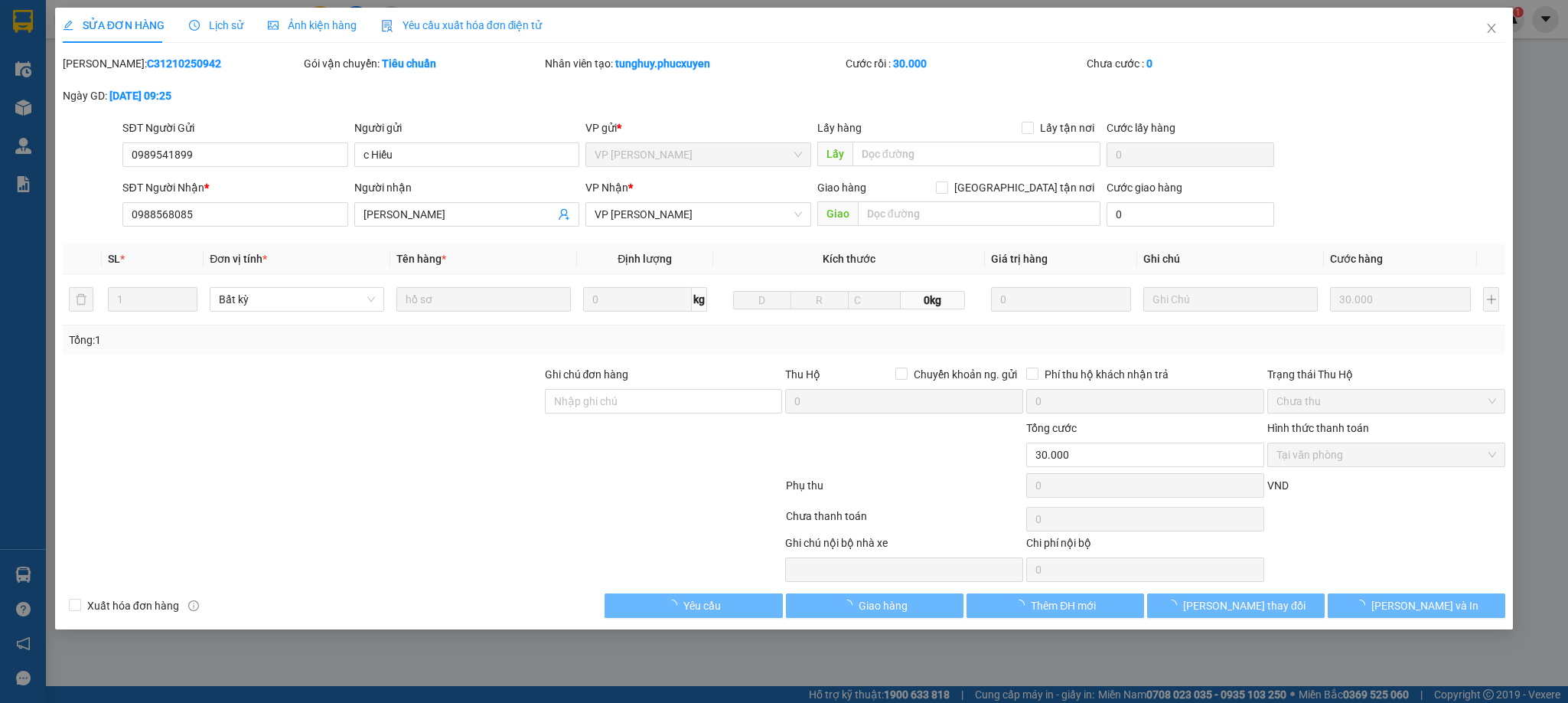
type input "30.000"
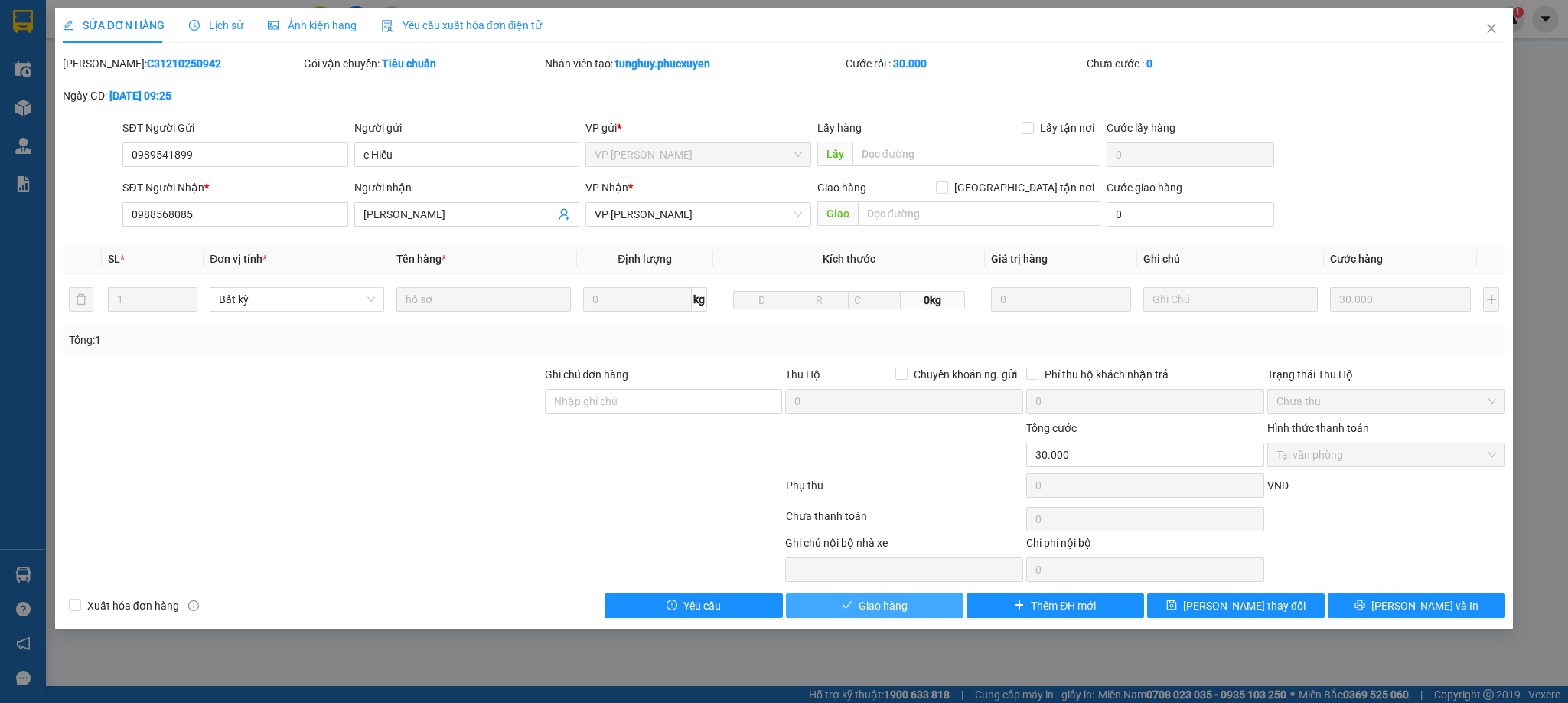
click at [884, 610] on span "Giao hàng" at bounding box center [882, 605] width 49 height 17
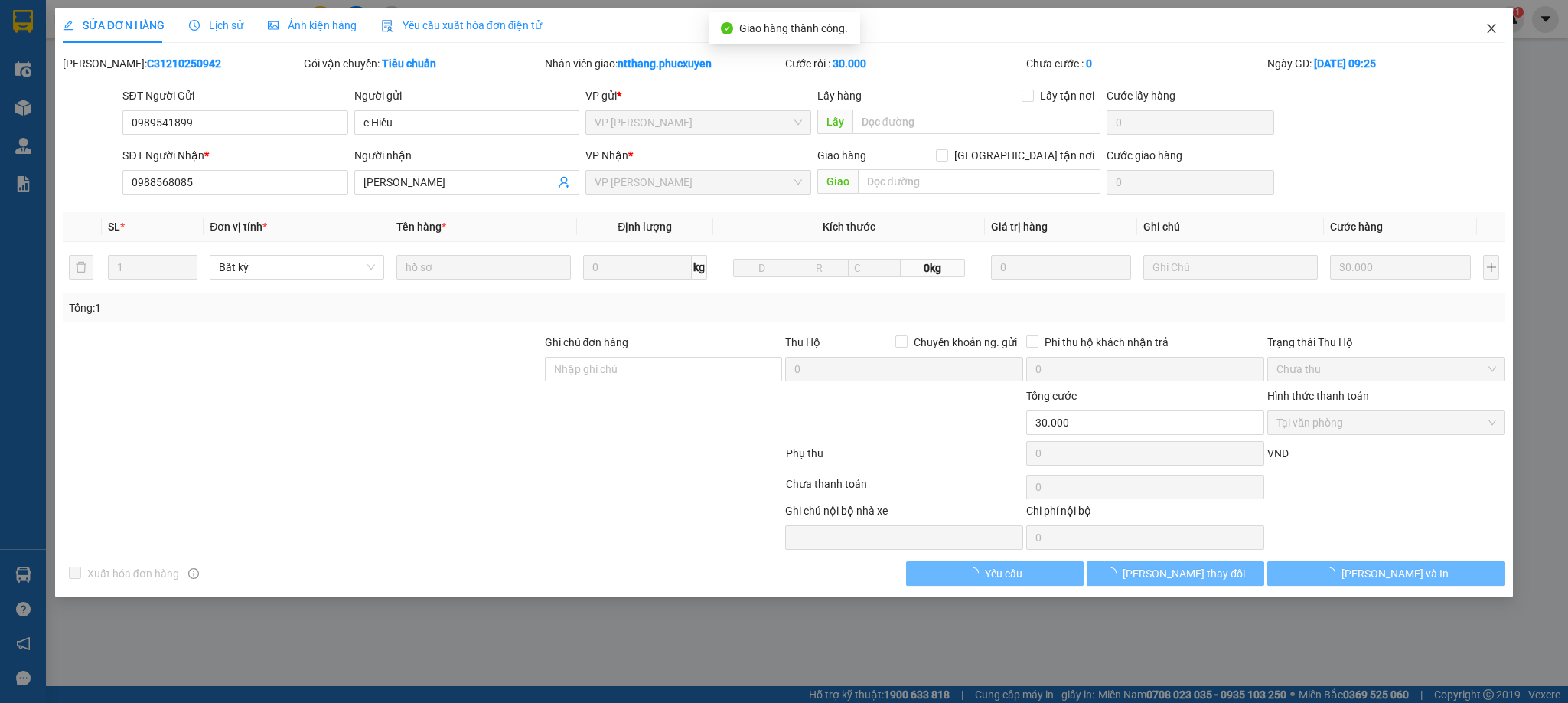
click at [1493, 29] on icon "close" at bounding box center [1491, 28] width 8 height 9
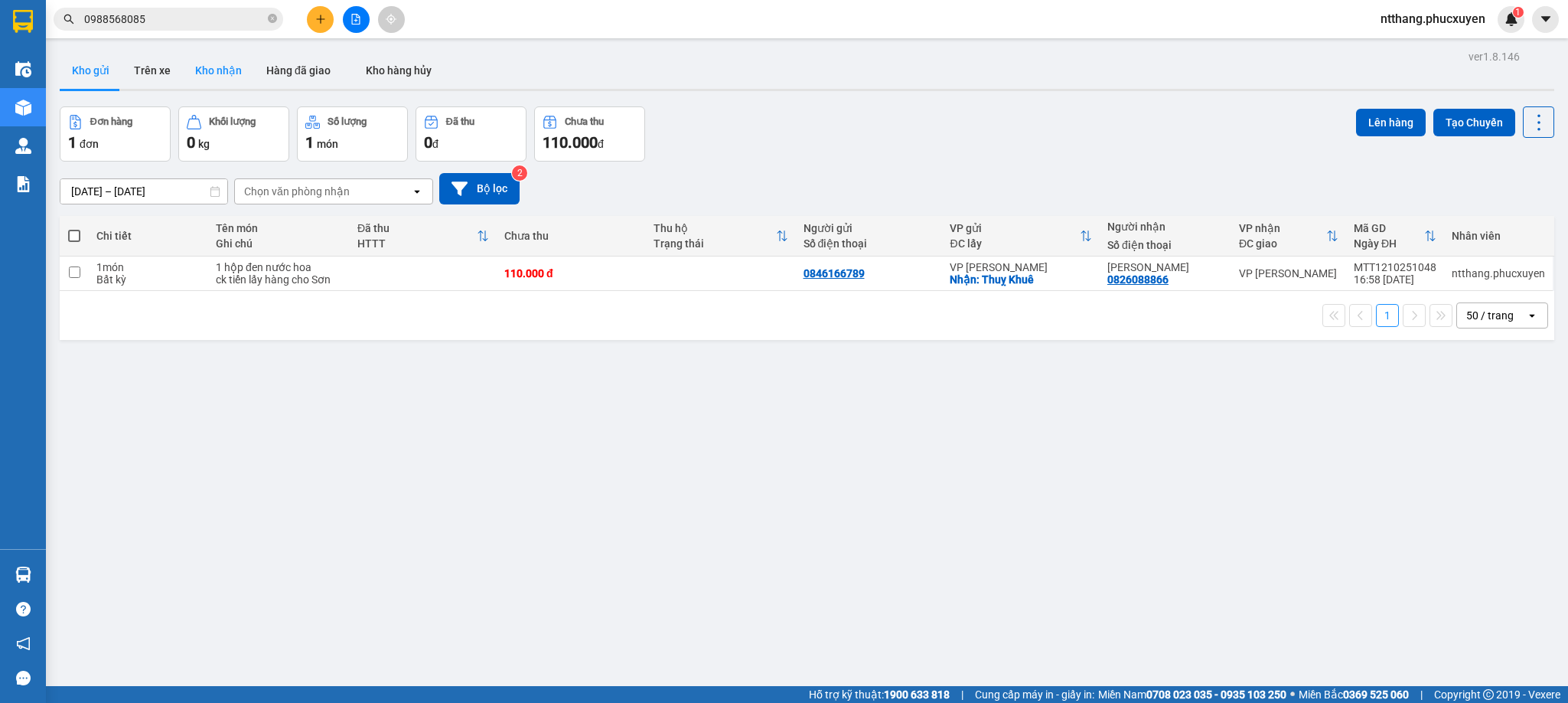
click at [220, 65] on button "Kho nhận" at bounding box center [218, 70] width 71 height 37
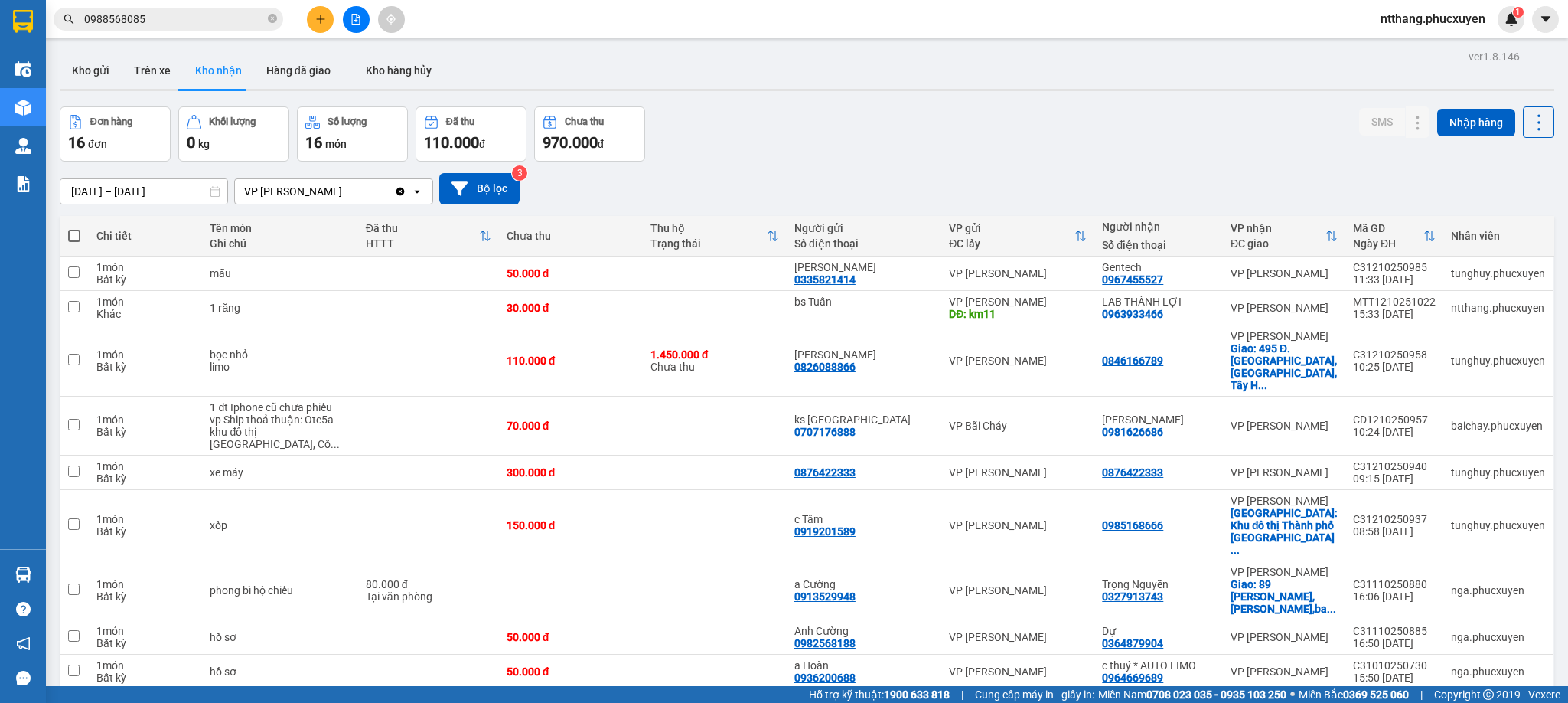
click at [781, 103] on div "ver 1.8.146 Kho gửi Trên xe Kho nhận Hàng đã giao Kho hàng hủy Đơn hàng 16 đơn …" at bounding box center [807, 515] width 1507 height 939
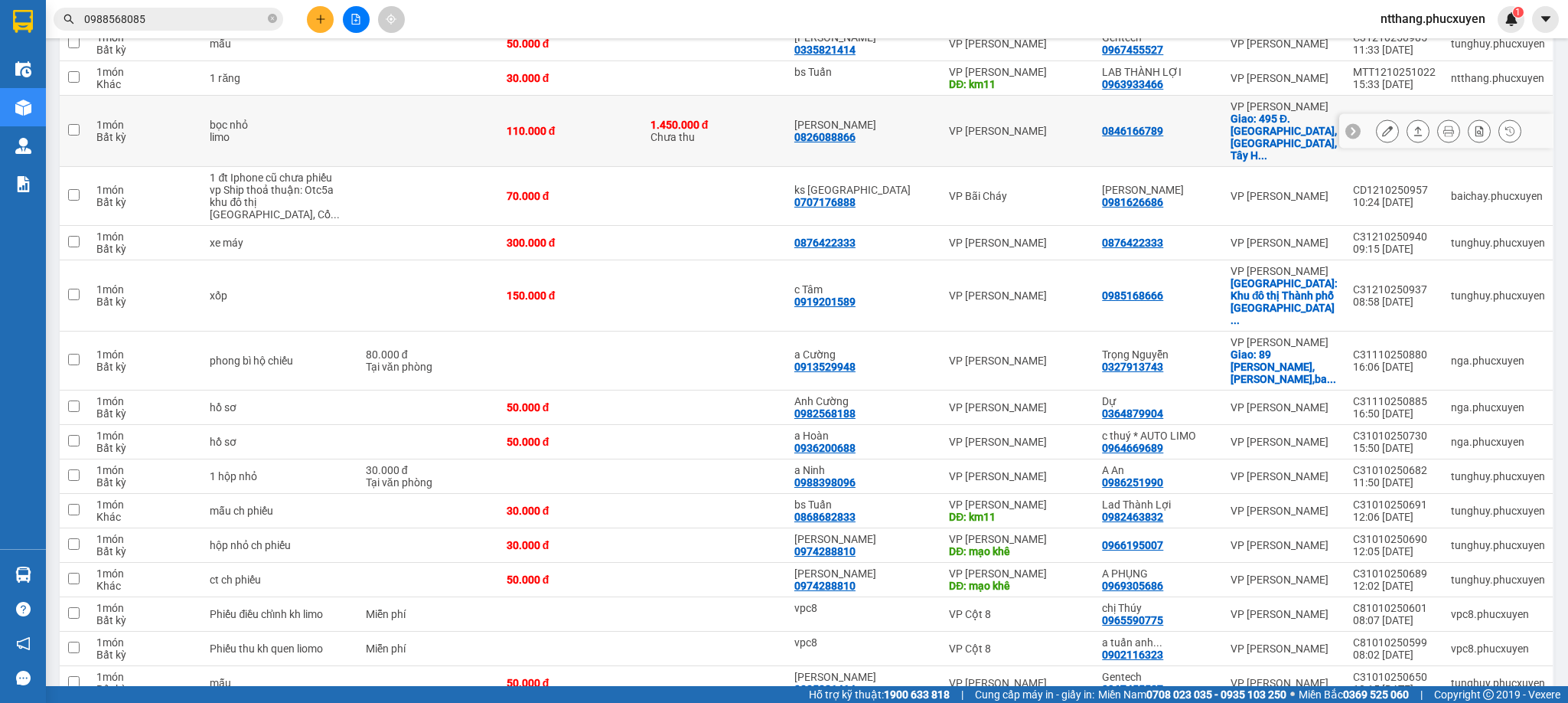
scroll to position [279, 0]
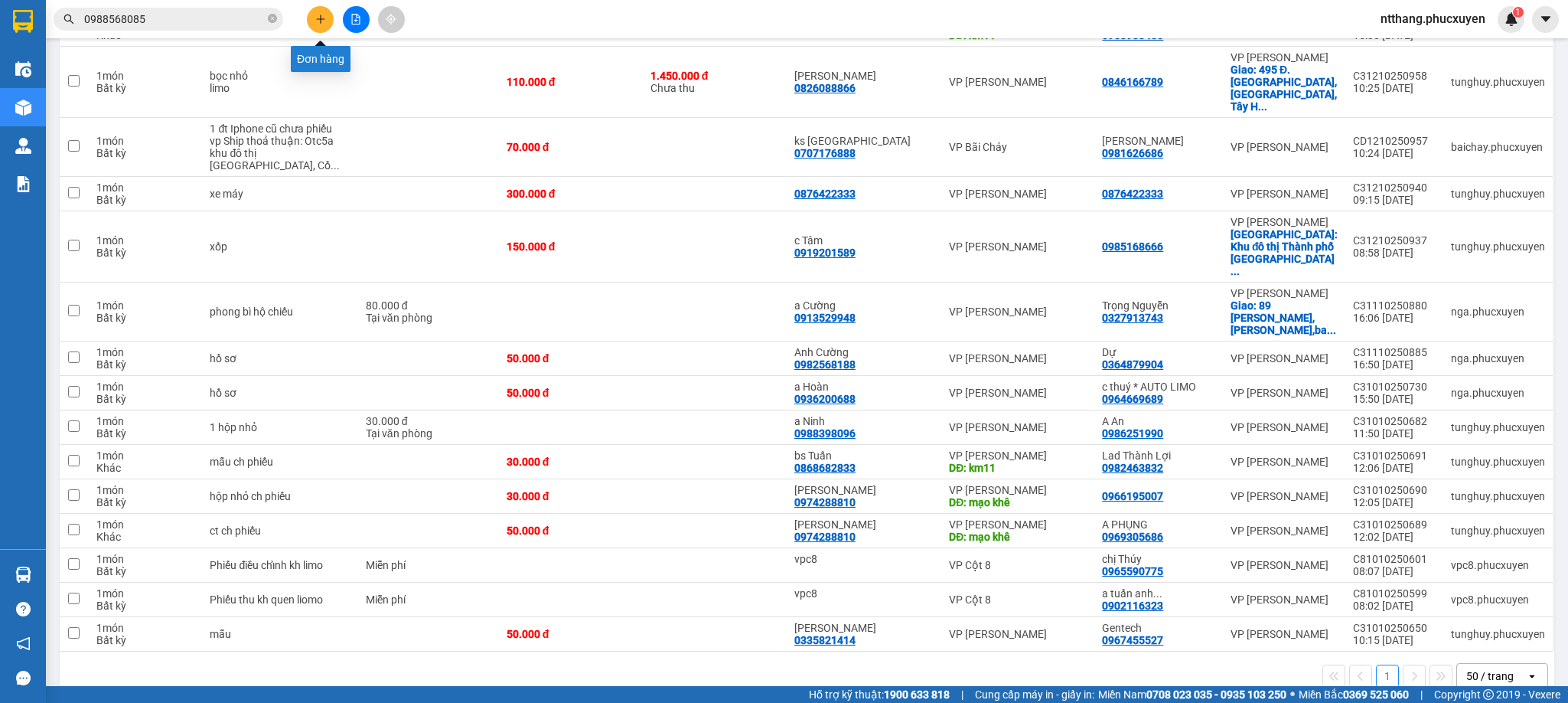
click at [323, 16] on icon "plus" at bounding box center [321, 19] width 11 height 11
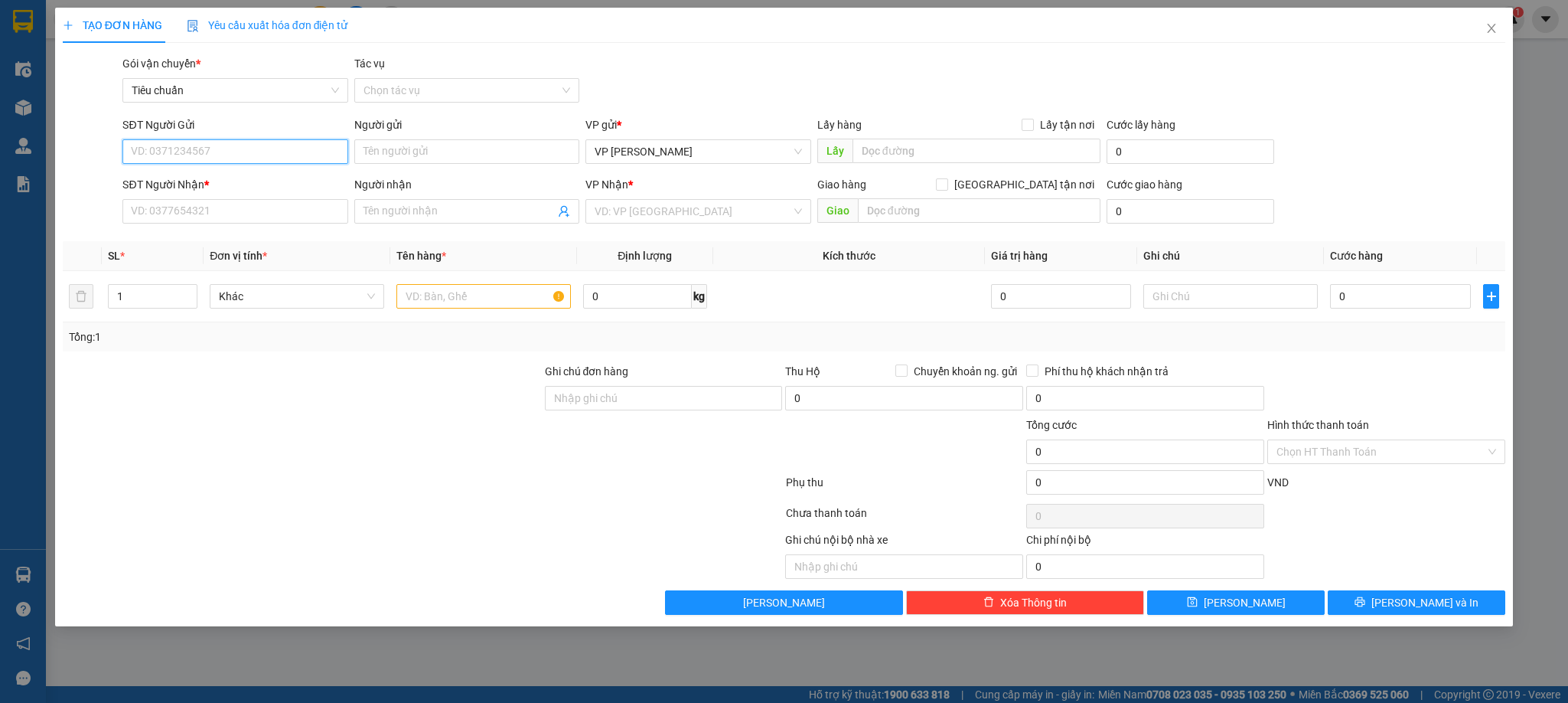
click at [252, 152] on input "SĐT Người Gửi" at bounding box center [235, 151] width 225 height 24
type input "0965282666"
click at [420, 152] on input "Người gửi" at bounding box center [466, 151] width 225 height 24
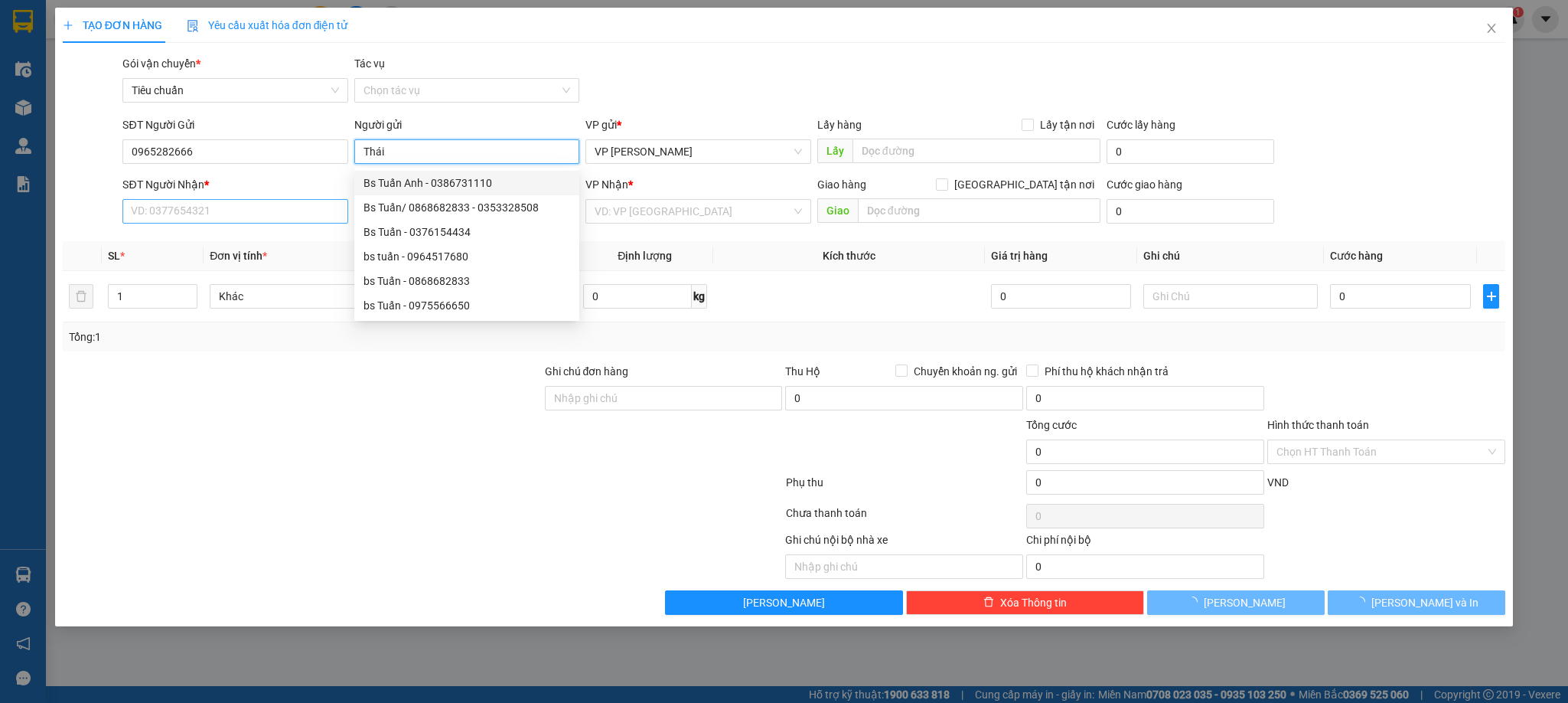
type input "Thái"
click at [204, 205] on input "SĐT Người Nhận *" at bounding box center [235, 210] width 225 height 24
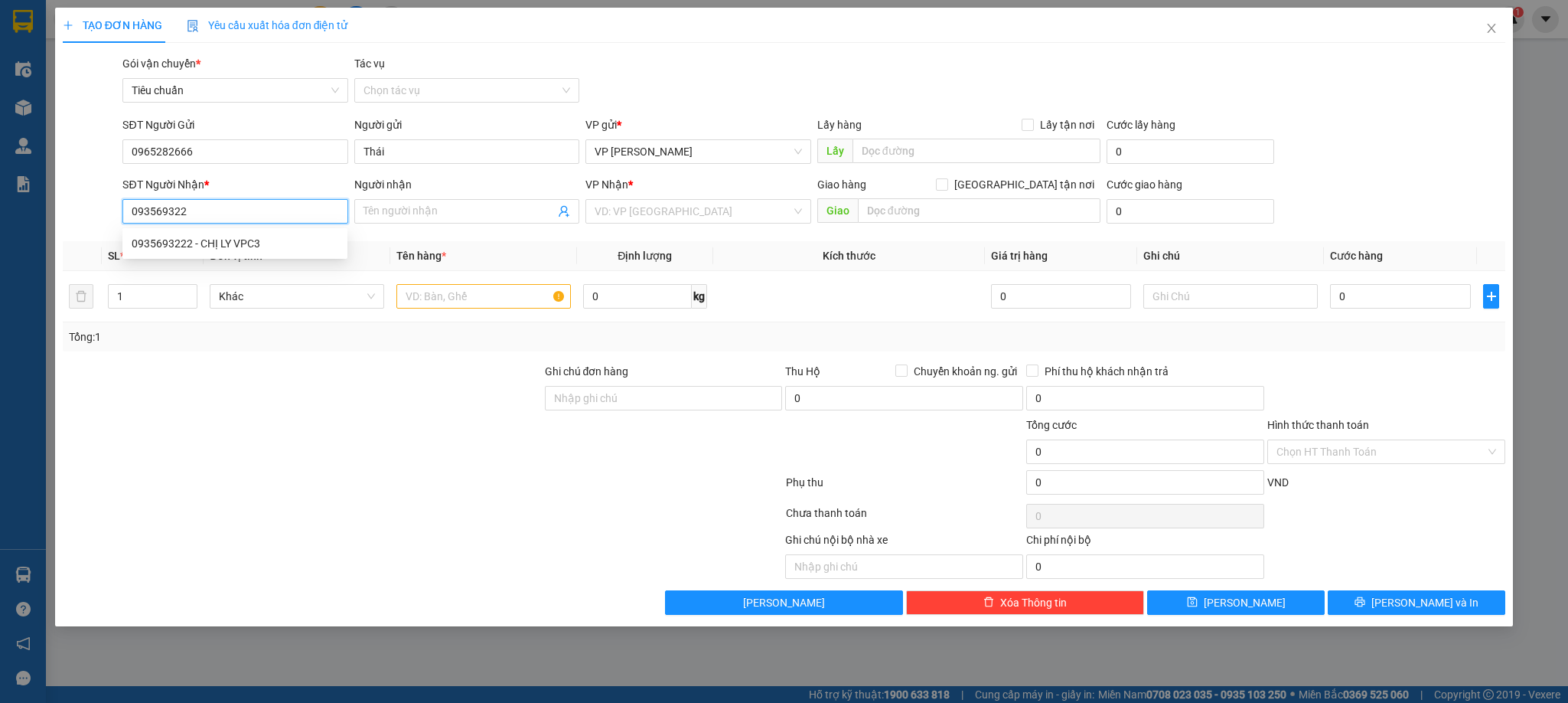
type input "0935693222"
click at [203, 239] on div "0935693222 - CHỊ LY VPC3" at bounding box center [235, 243] width 207 height 17
type input "CHỊ LY VPC3"
checkbox input "true"
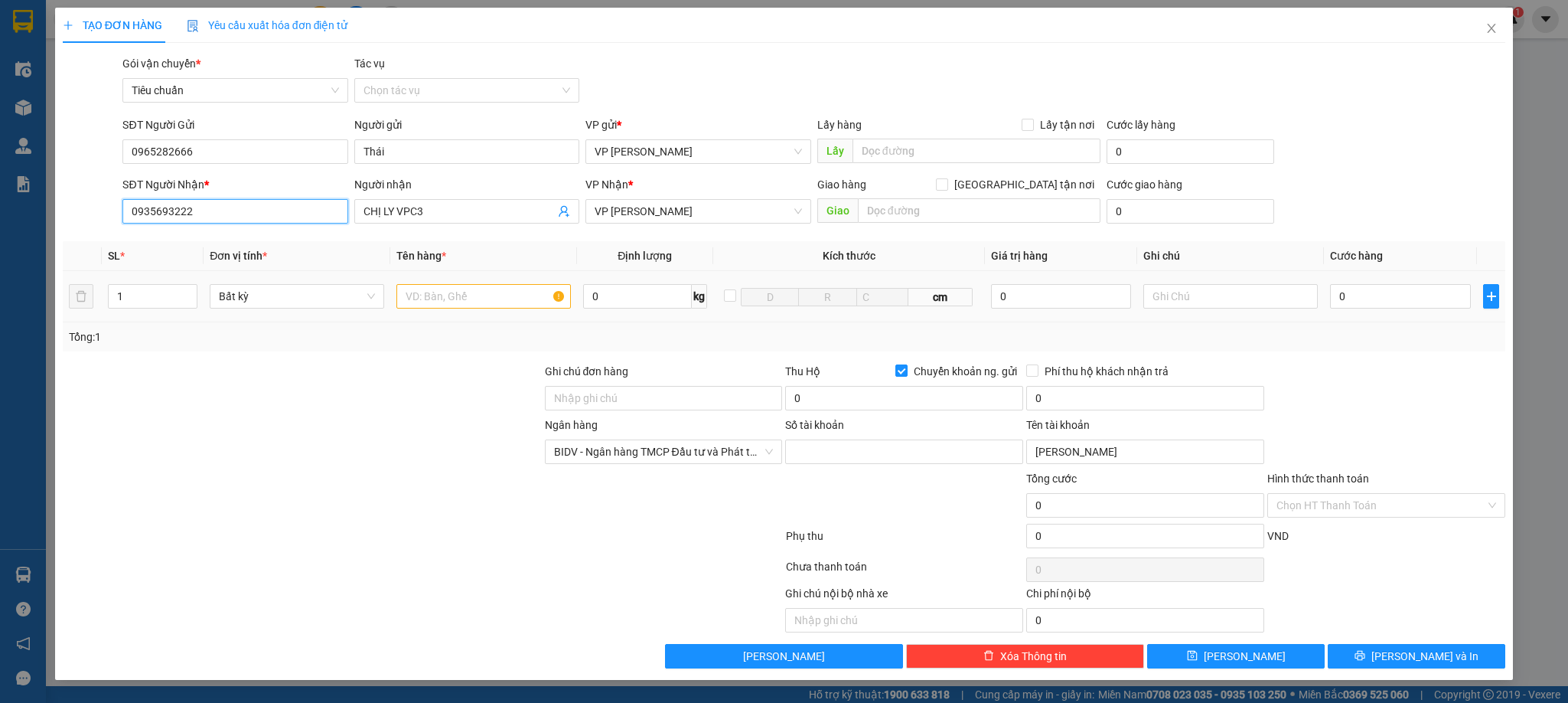
type input "NGUYỄN KHÁNH NAM"
type input "0935693222"
click at [482, 306] on input "text" at bounding box center [483, 296] width 174 height 24
type input "1 hộp đen vợt pick"
click at [1361, 290] on input "0" at bounding box center [1400, 296] width 141 height 24
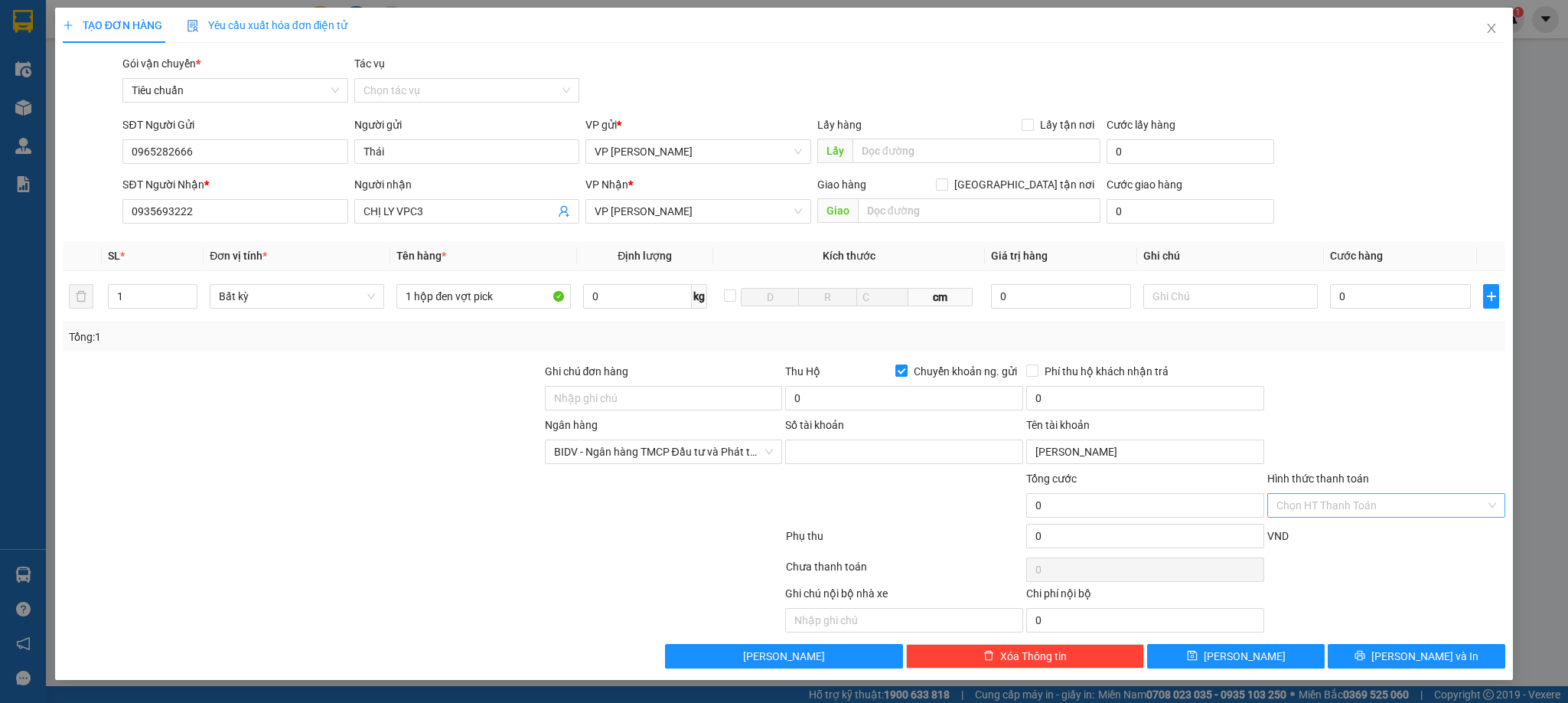
click at [1332, 508] on input "Hình thức thanh toán" at bounding box center [1380, 505] width 208 height 23
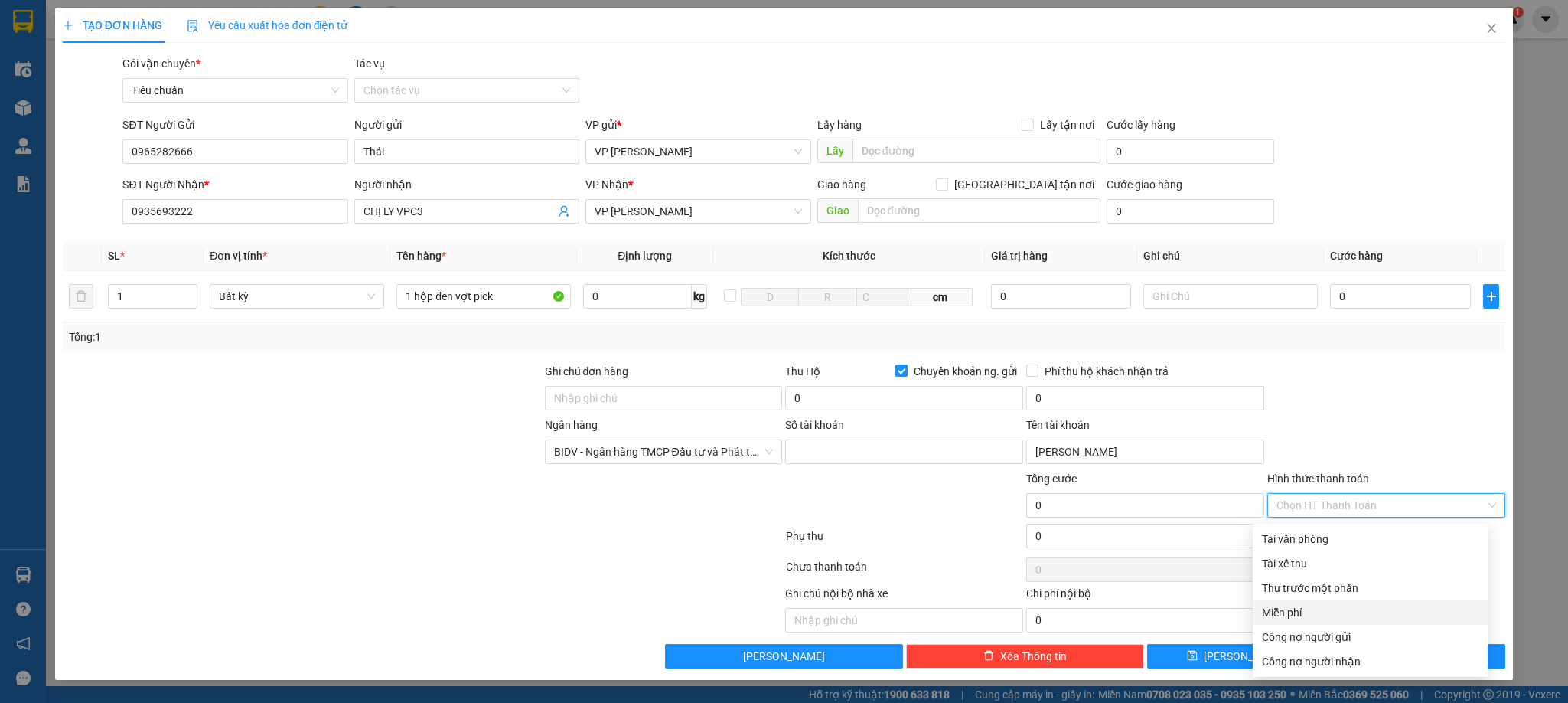
drag, startPoint x: 1301, startPoint y: 610, endPoint x: 1300, endPoint y: 601, distance: 9.1
click at [1301, 611] on div "Miễn phí" at bounding box center [1369, 612] width 217 height 17
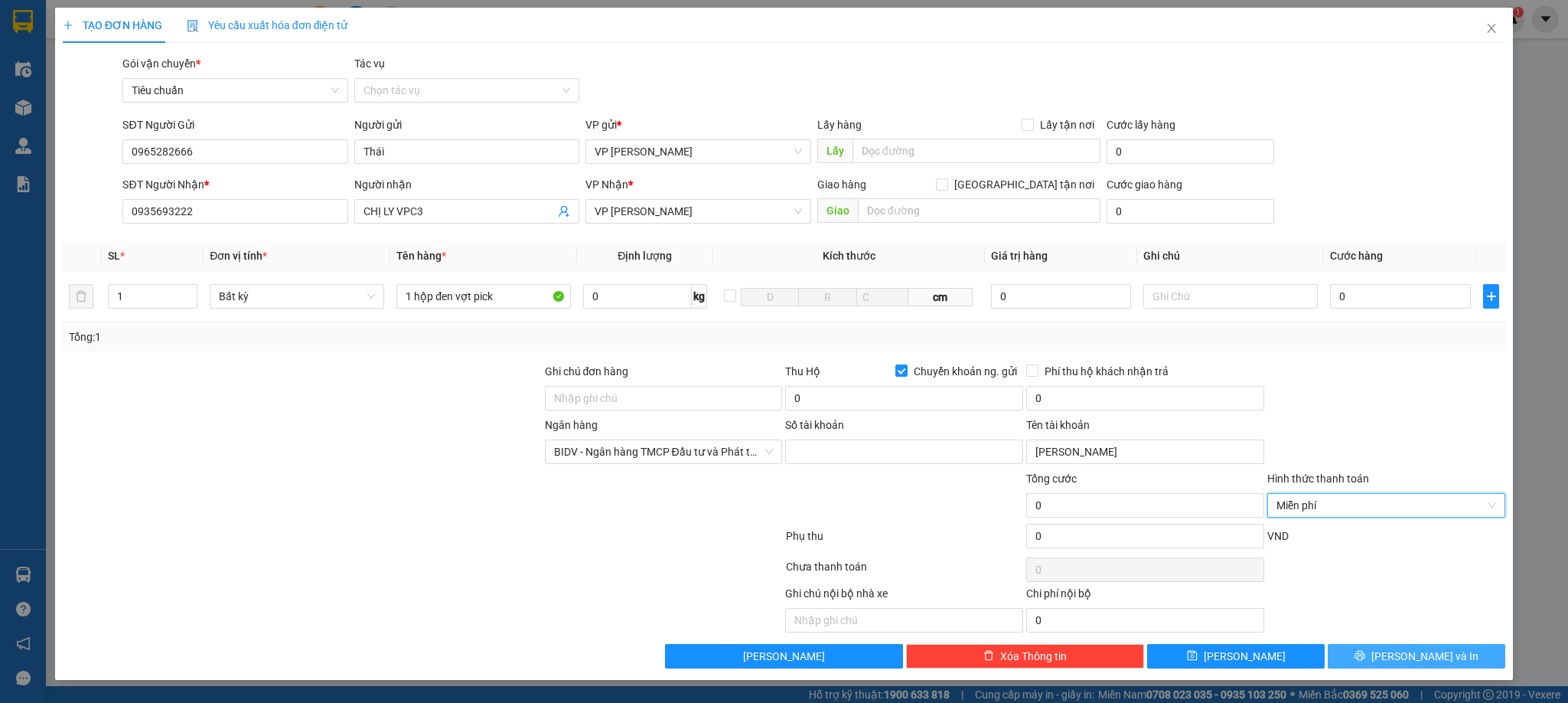
click at [1392, 655] on span "[PERSON_NAME] và In" at bounding box center [1424, 655] width 107 height 17
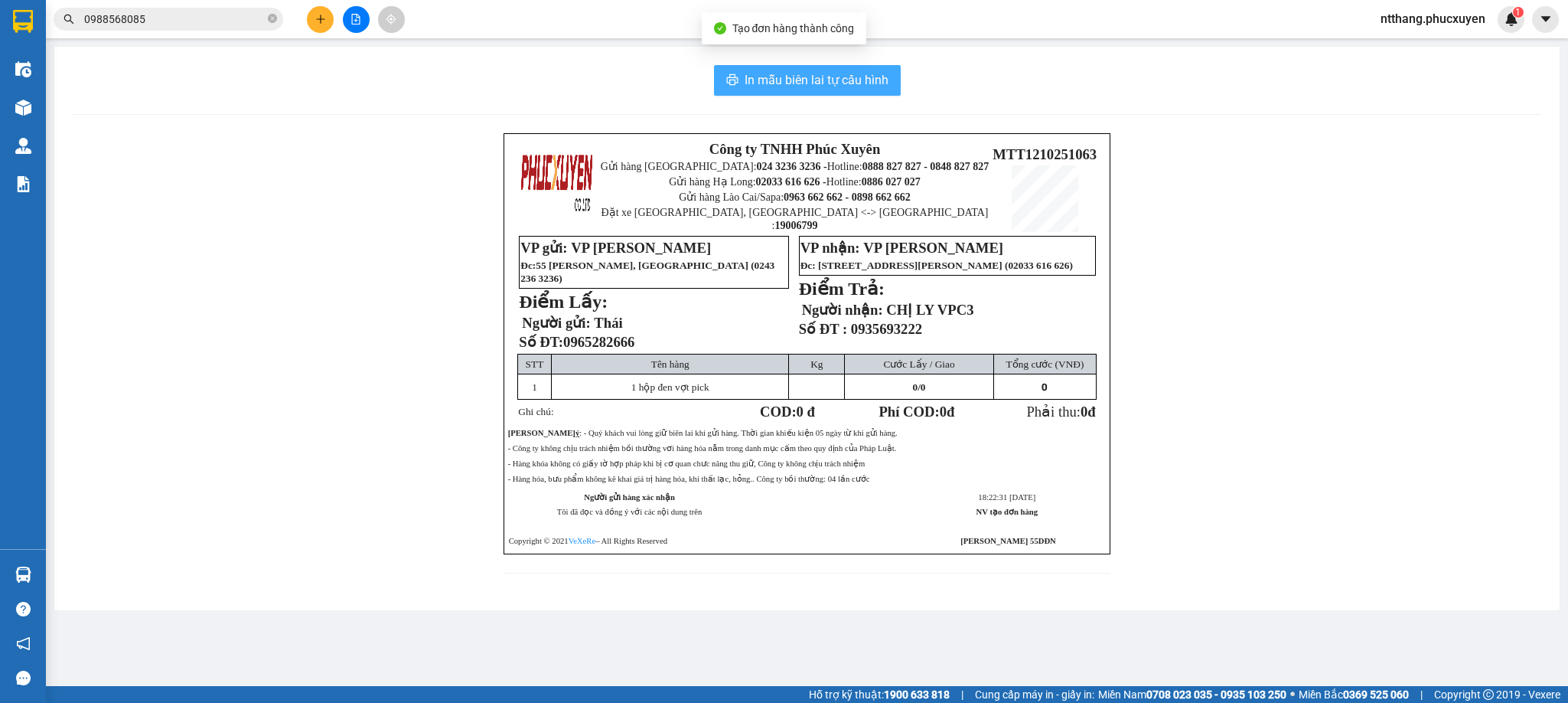
click at [820, 90] on span "In mẫu biên lai tự cấu hình" at bounding box center [817, 79] width 144 height 19
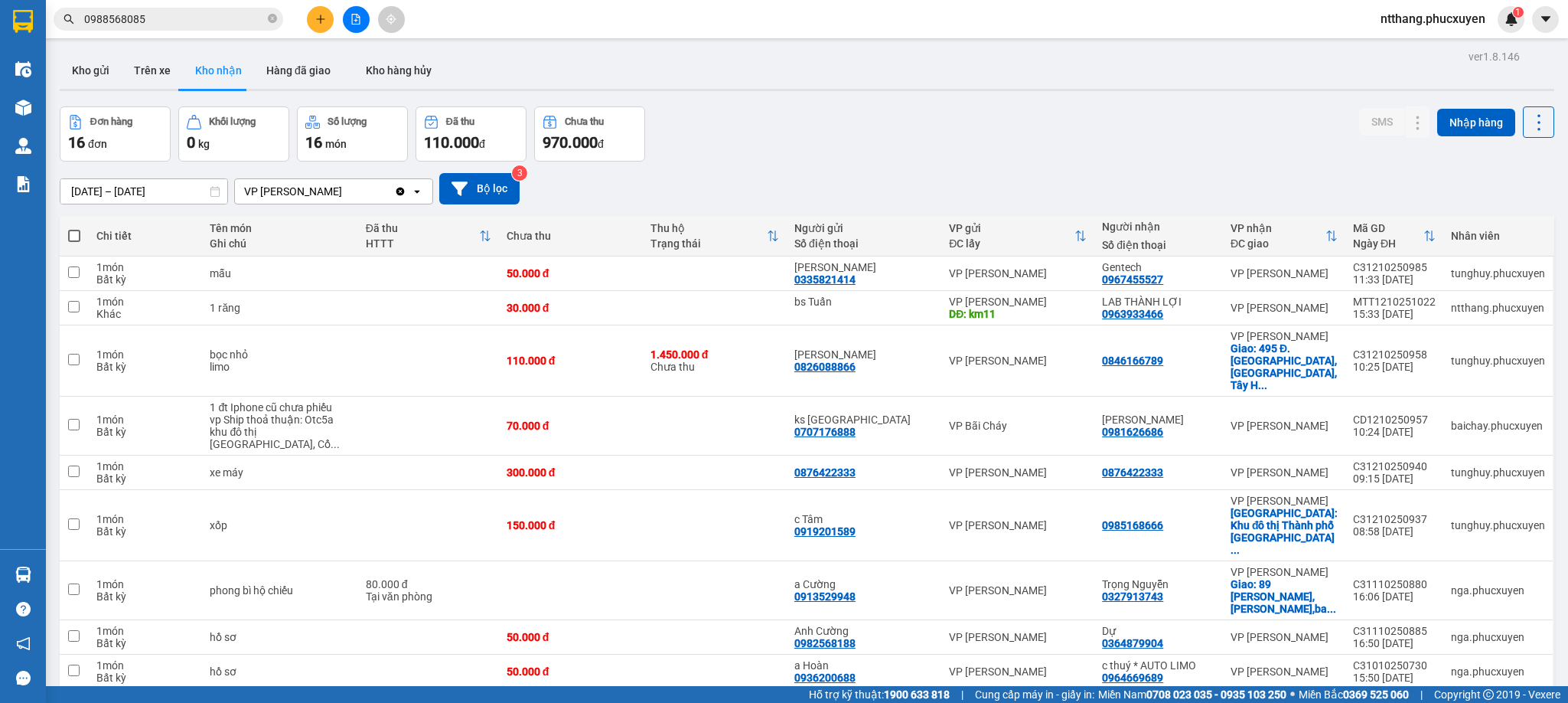
click at [1008, 156] on div "Đơn hàng 16 đơn Khối lượng 0 kg Số lượng 16 món Đã thu 110.000 đ Chưa thu 970.0…" at bounding box center [806, 133] width 1494 height 55
click at [85, 71] on button "Kho gửi" at bounding box center [90, 70] width 62 height 37
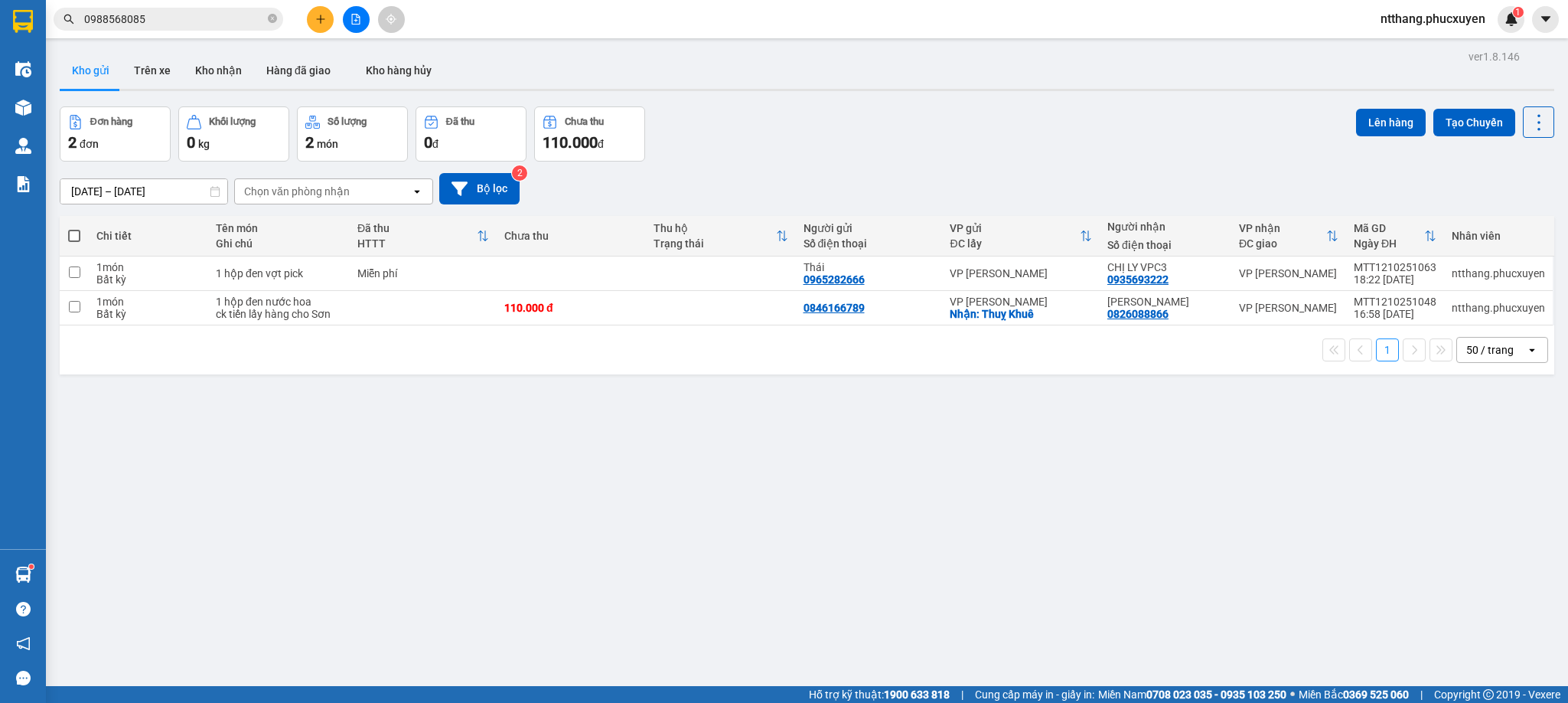
click at [756, 111] on div "Đơn hàng 2 đơn Khối lượng 0 kg Số lượng 2 món Đã thu 0 đ Chưa thu 110.000 đ Lên…" at bounding box center [806, 133] width 1494 height 55
click at [323, 23] on icon "plus" at bounding box center [321, 19] width 11 height 11
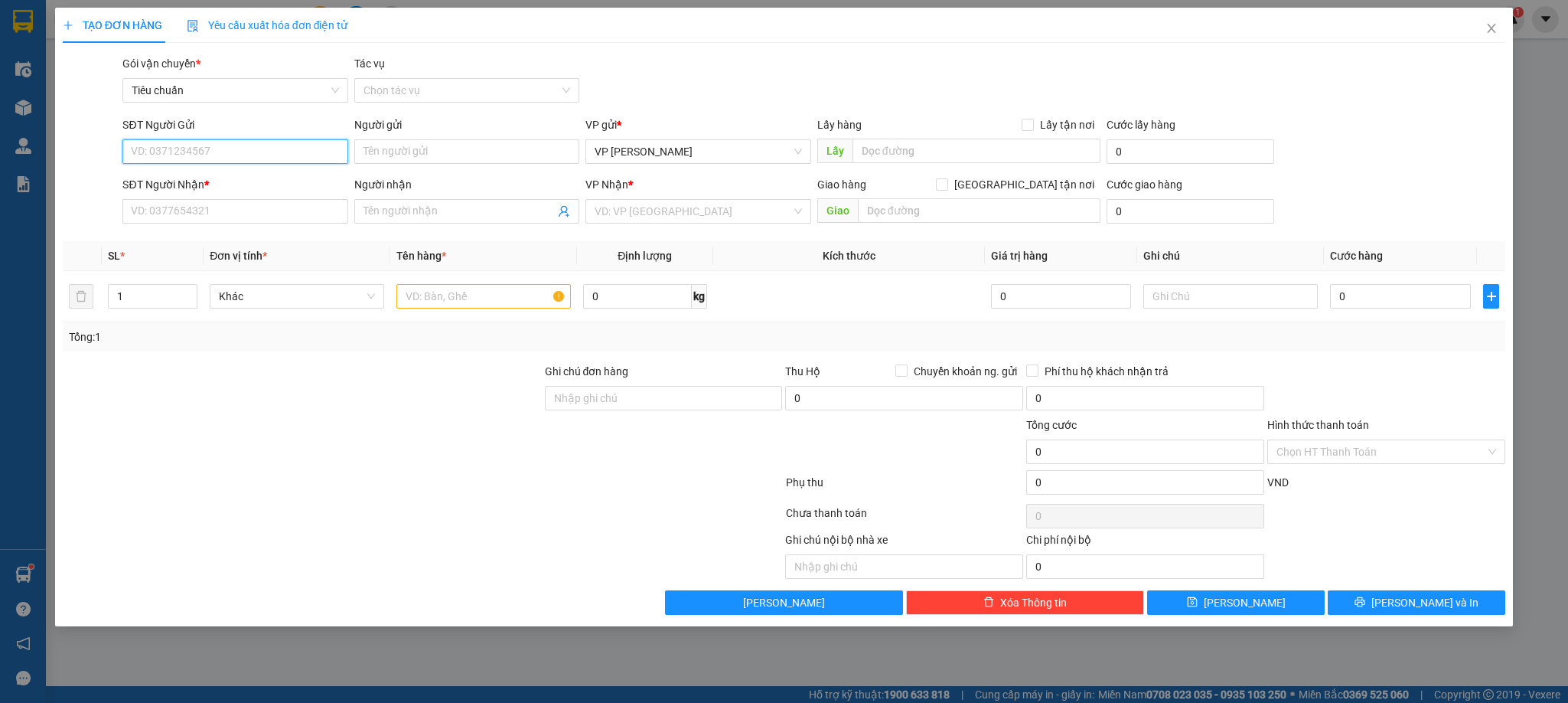
click at [294, 156] on input "SĐT Người Gửi" at bounding box center [235, 151] width 225 height 24
type input "02437761268"
click at [211, 180] on div "02437761268 - Lad Vũ Gia/0968166300" at bounding box center [243, 182] width 223 height 17
type input "[PERSON_NAME]/0968166300"
type input "02437761268"
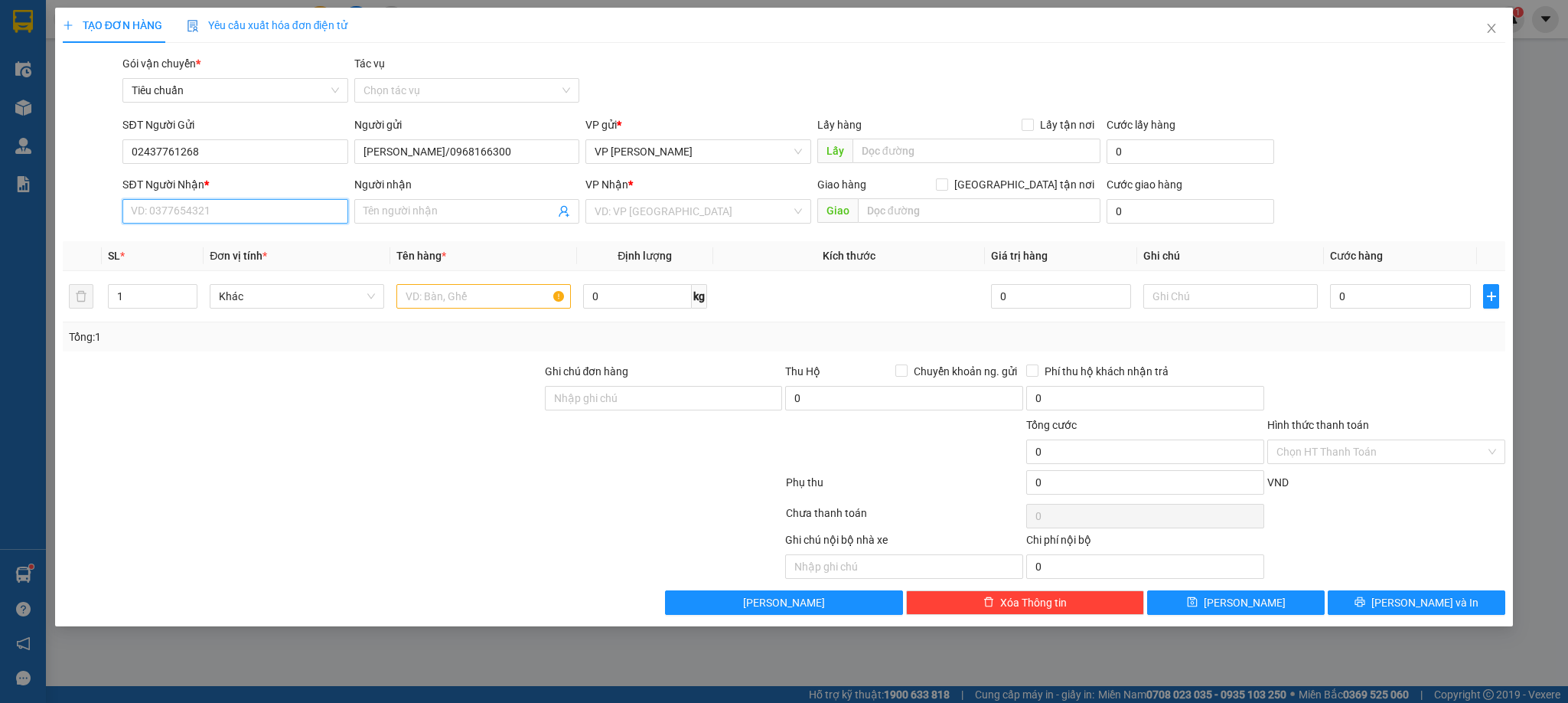
click at [221, 214] on input "SĐT Người Nhận *" at bounding box center [235, 210] width 225 height 24
click at [219, 251] on div "0964811819 - bs Tuyên" at bounding box center [235, 243] width 207 height 17
type input "0964811819"
click at [480, 301] on input "text" at bounding box center [483, 296] width 174 height 24
type input "bs Tuyên"
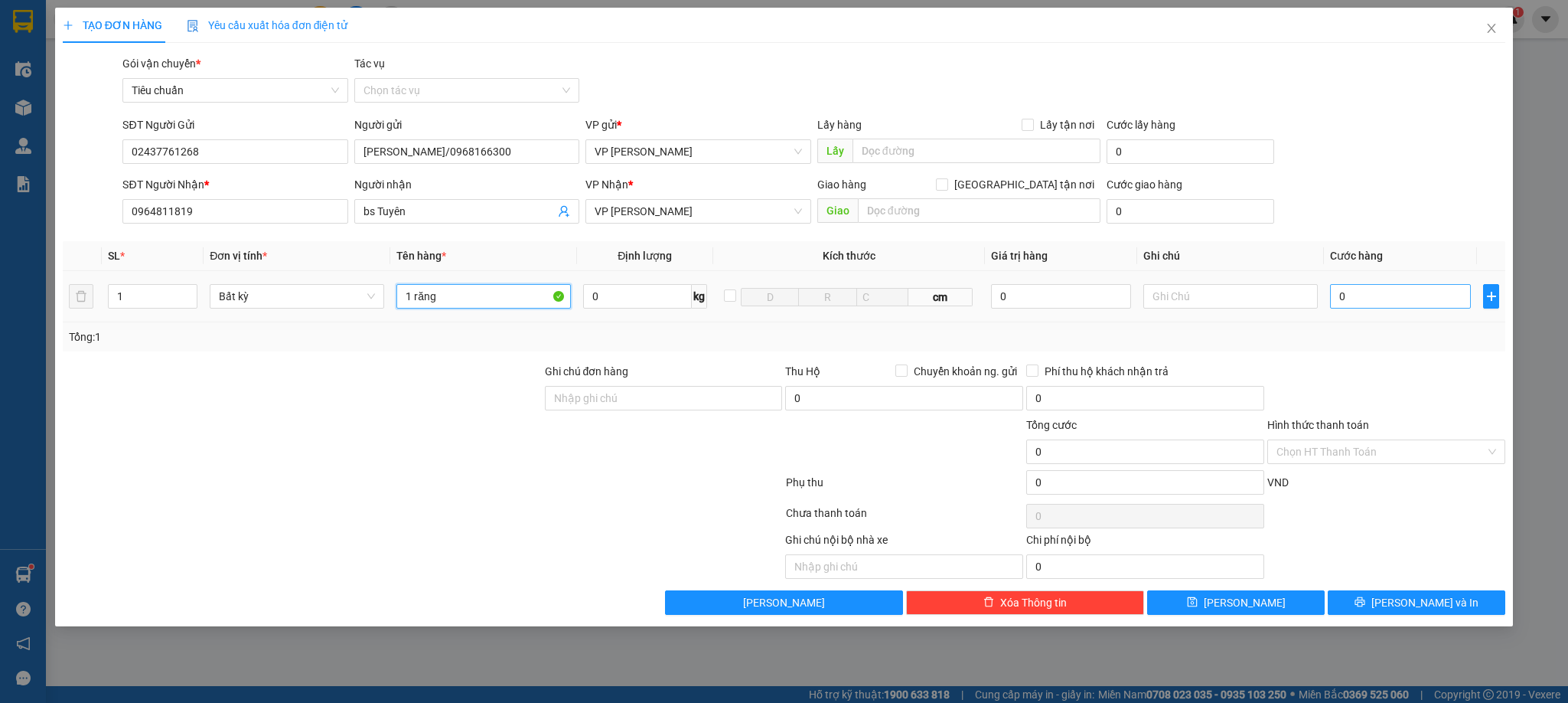
type input "1 răng"
click at [1367, 303] on input "0" at bounding box center [1400, 296] width 141 height 24
type input "3"
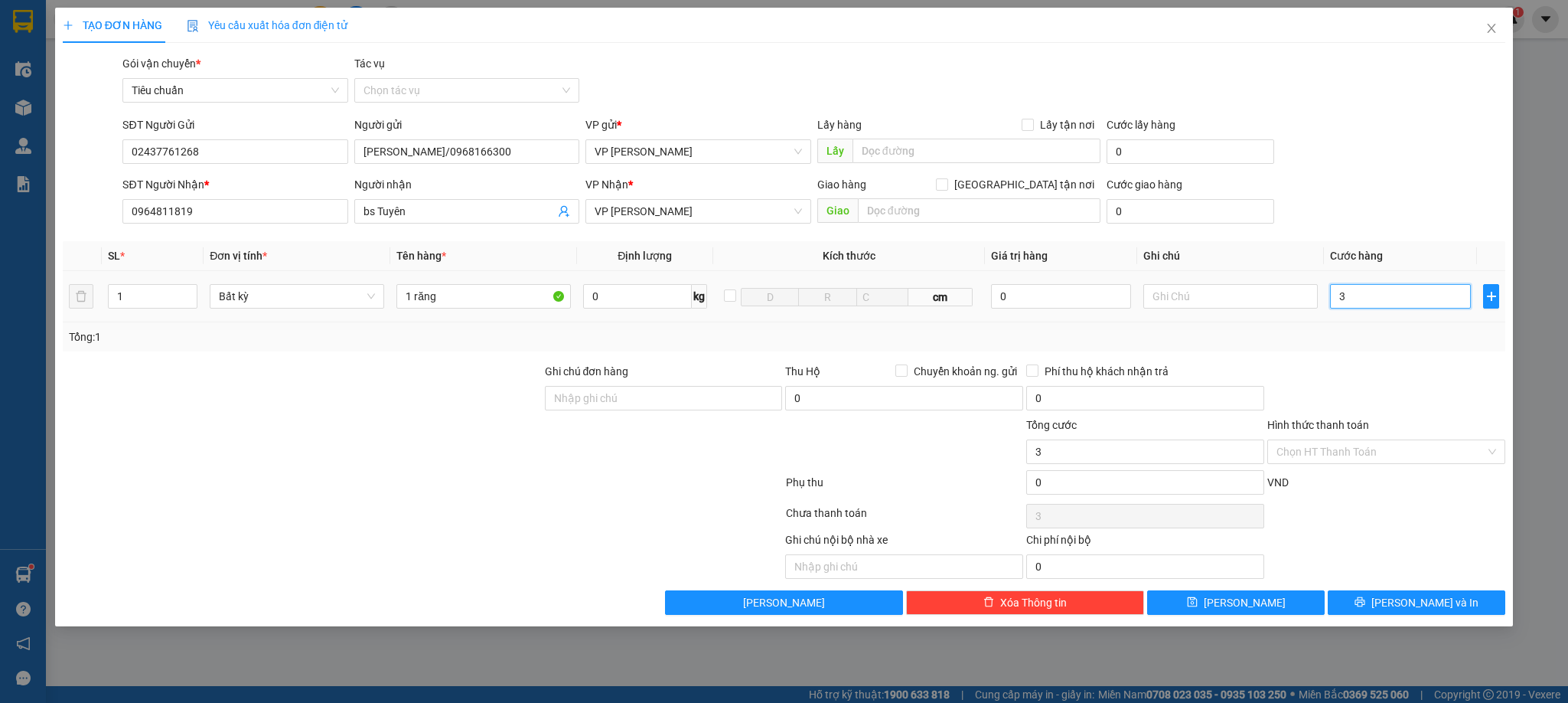
type input "30"
type input "30.000"
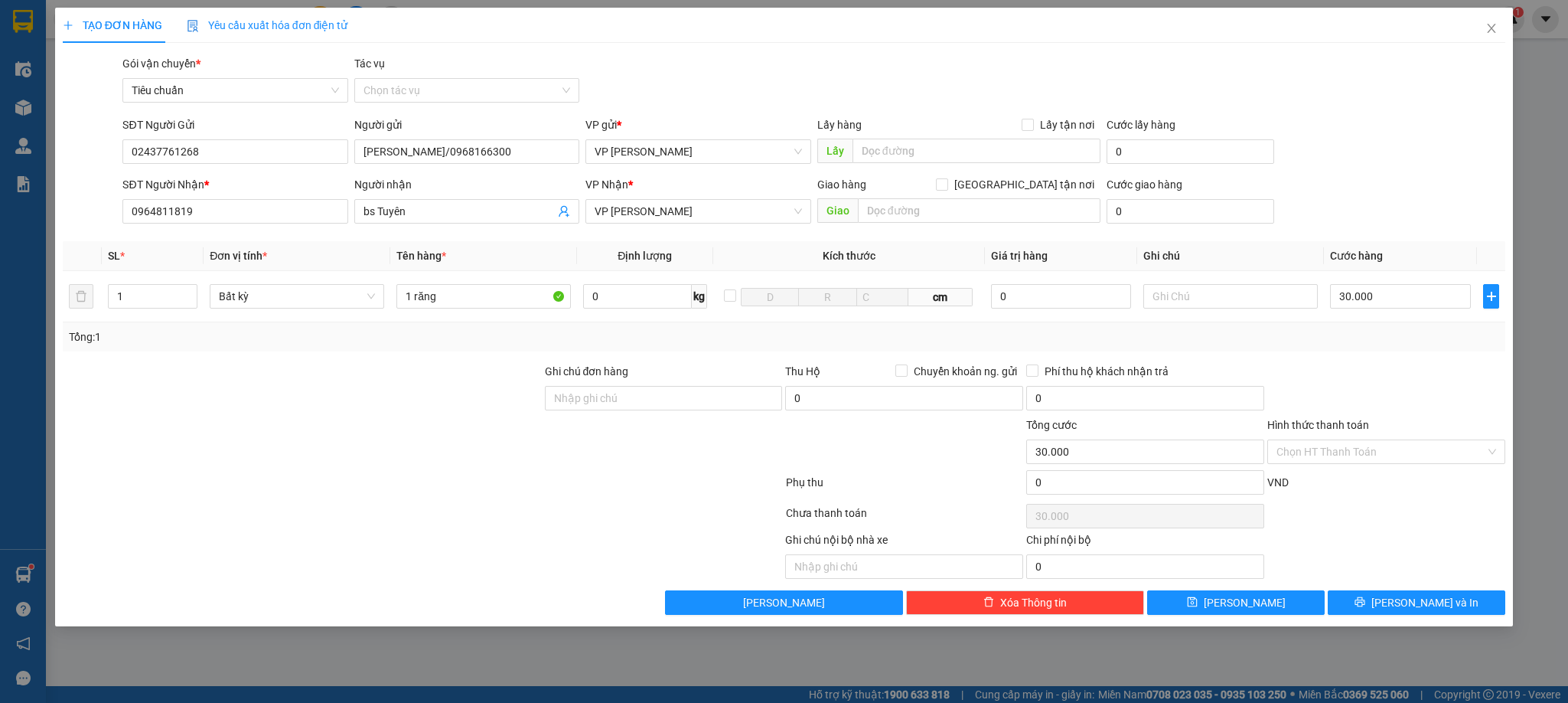
click at [1346, 353] on div "Transit Pickup Surcharge Ids Transit Deliver Surcharge Ids Transit Deliver Surc…" at bounding box center [784, 334] width 1443 height 559
click at [1374, 451] on input "Hình thức thanh toán" at bounding box center [1380, 452] width 208 height 23
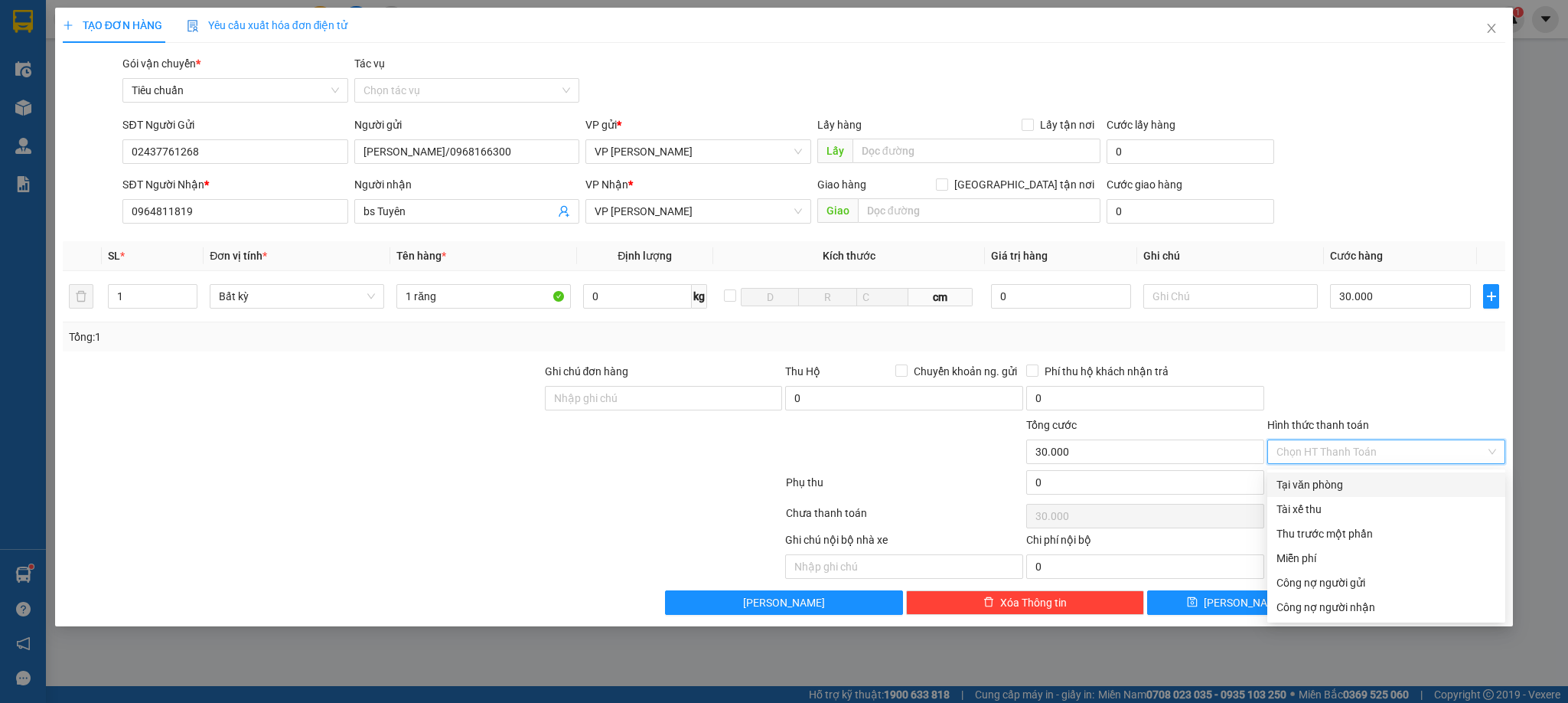
click at [1359, 485] on div "Tại văn phòng" at bounding box center [1386, 485] width 219 height 17
type input "0"
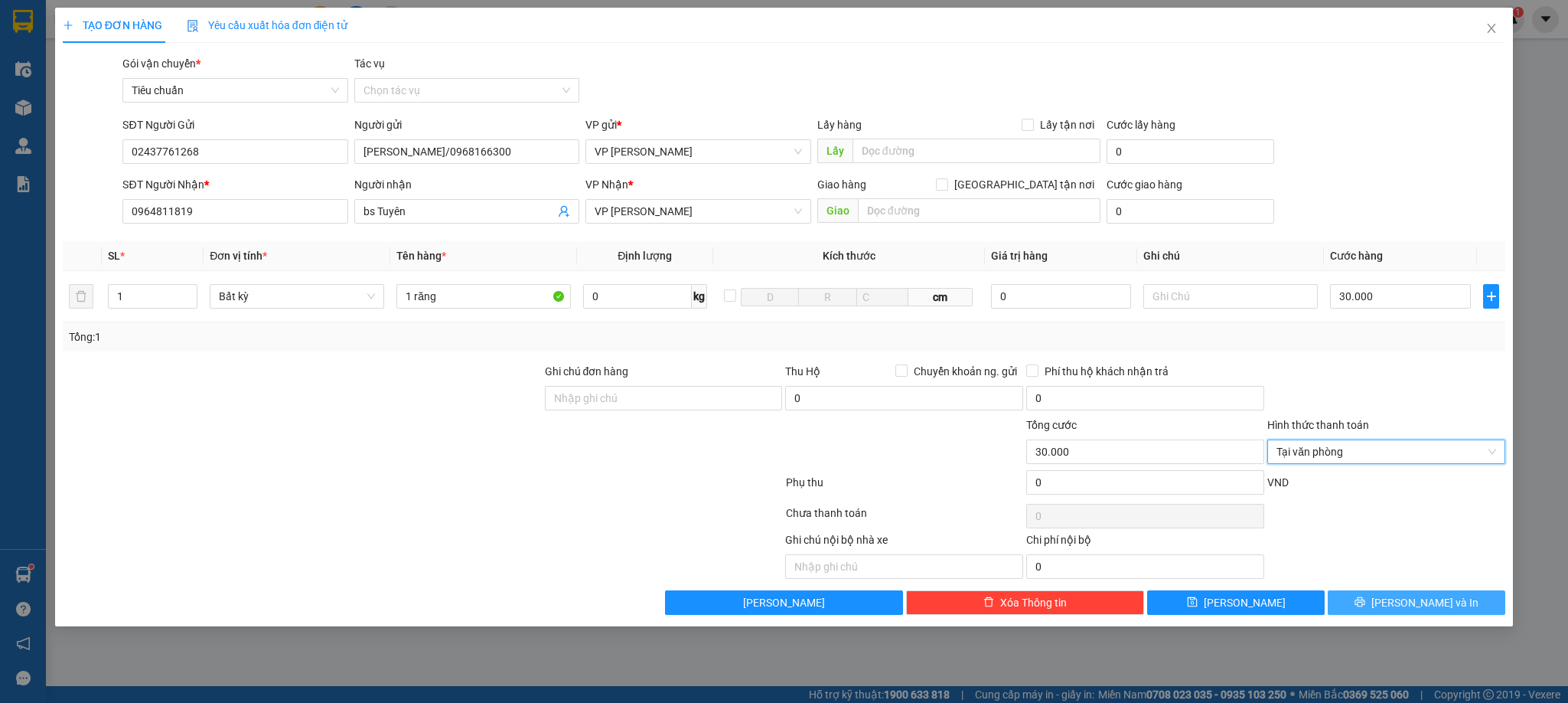
click at [1404, 600] on span "[PERSON_NAME] và In" at bounding box center [1424, 602] width 107 height 17
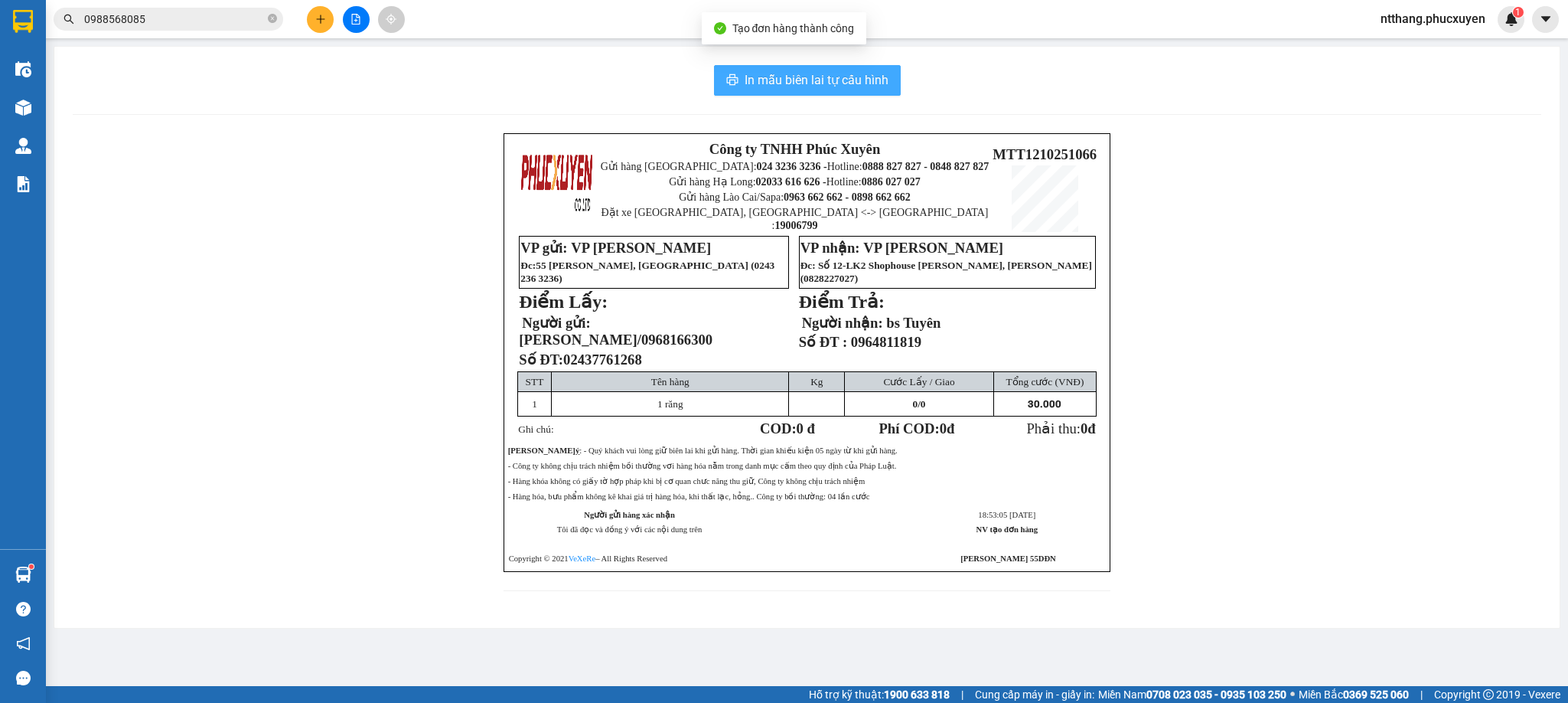
click at [822, 83] on span "In mẫu biên lai tự cấu hình" at bounding box center [817, 79] width 144 height 19
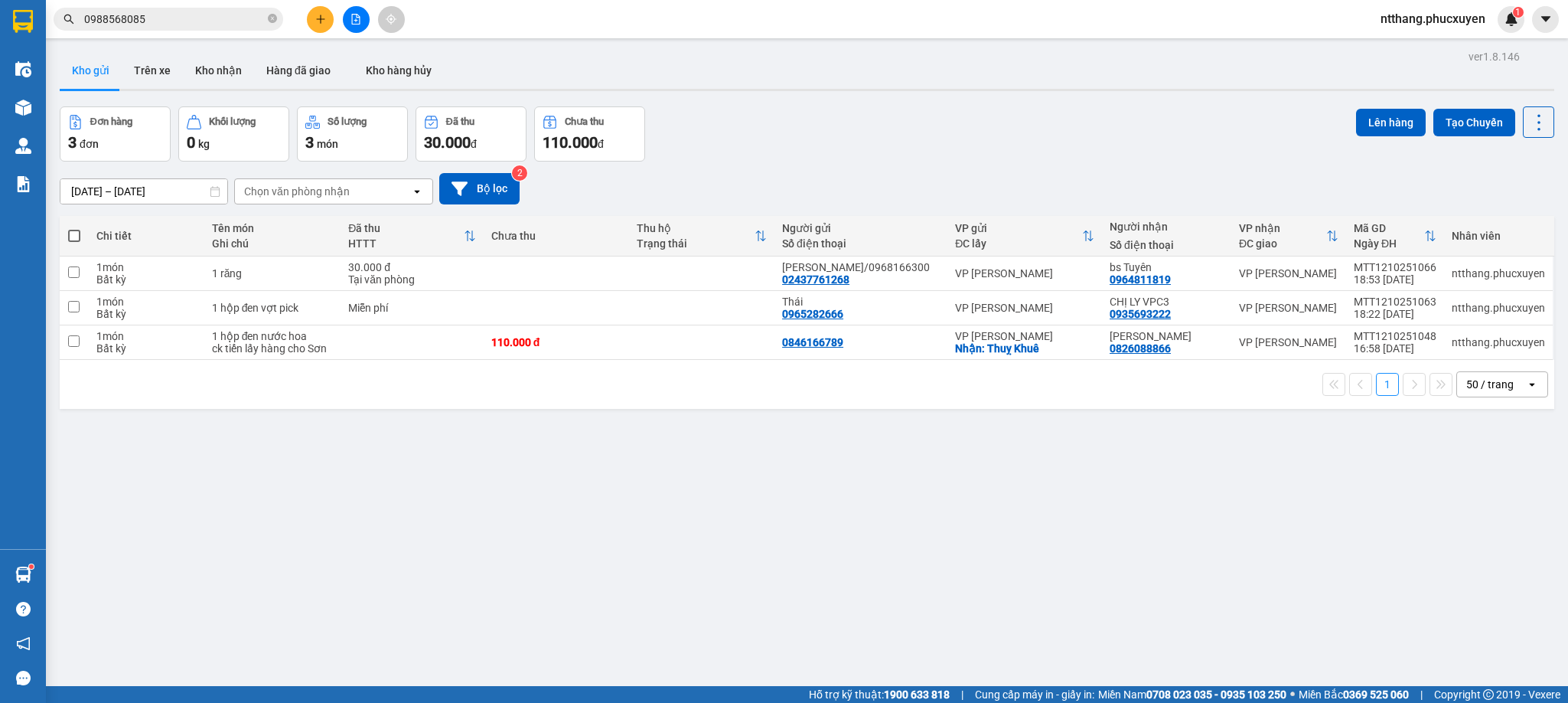
click at [322, 14] on icon "plus" at bounding box center [321, 19] width 11 height 11
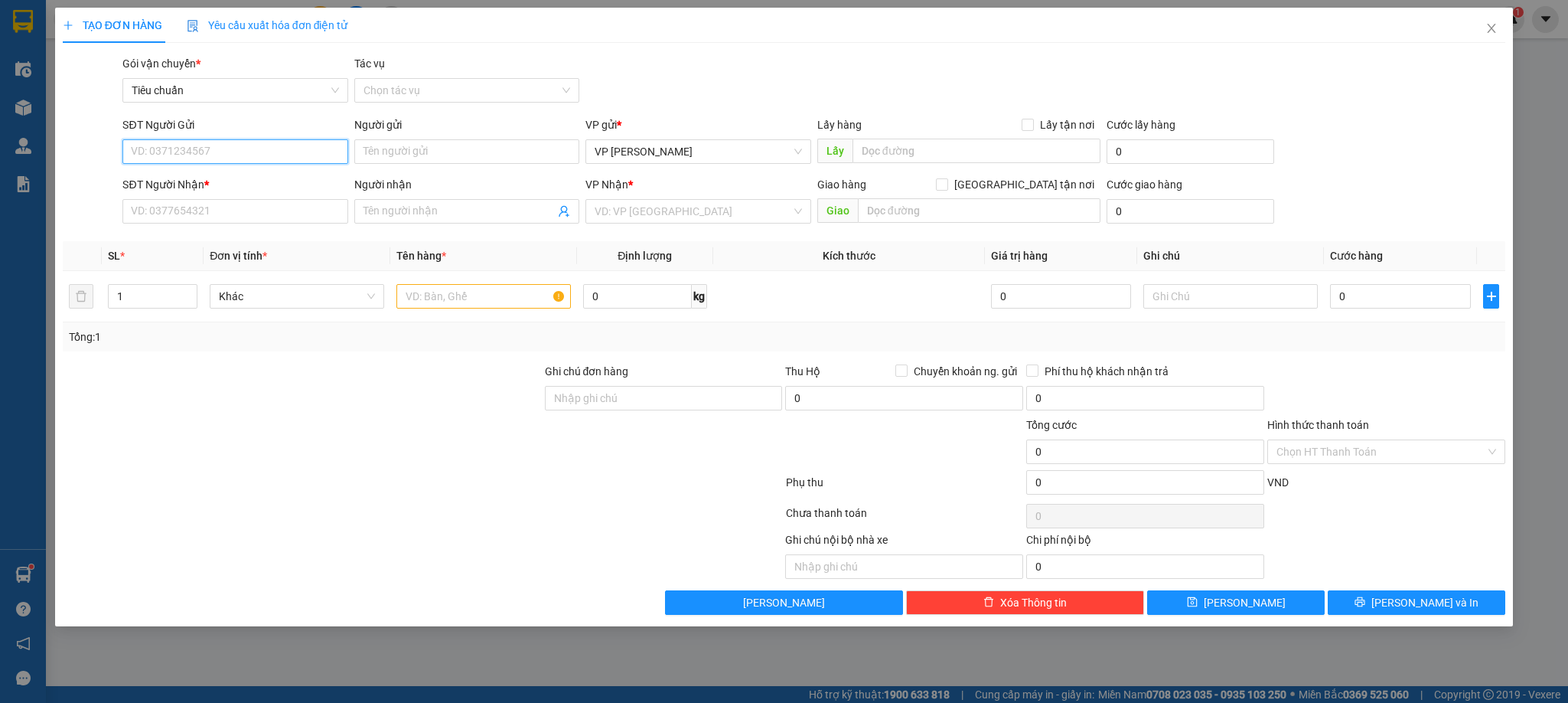
click at [224, 152] on input "SĐT Người Gửi" at bounding box center [235, 151] width 225 height 24
type input "02437761268"
click at [208, 184] on div "02437761268 - Lad Vũ Gia/0968166300" at bounding box center [243, 182] width 223 height 17
type input "[PERSON_NAME]/0968166300"
type input "02437761268"
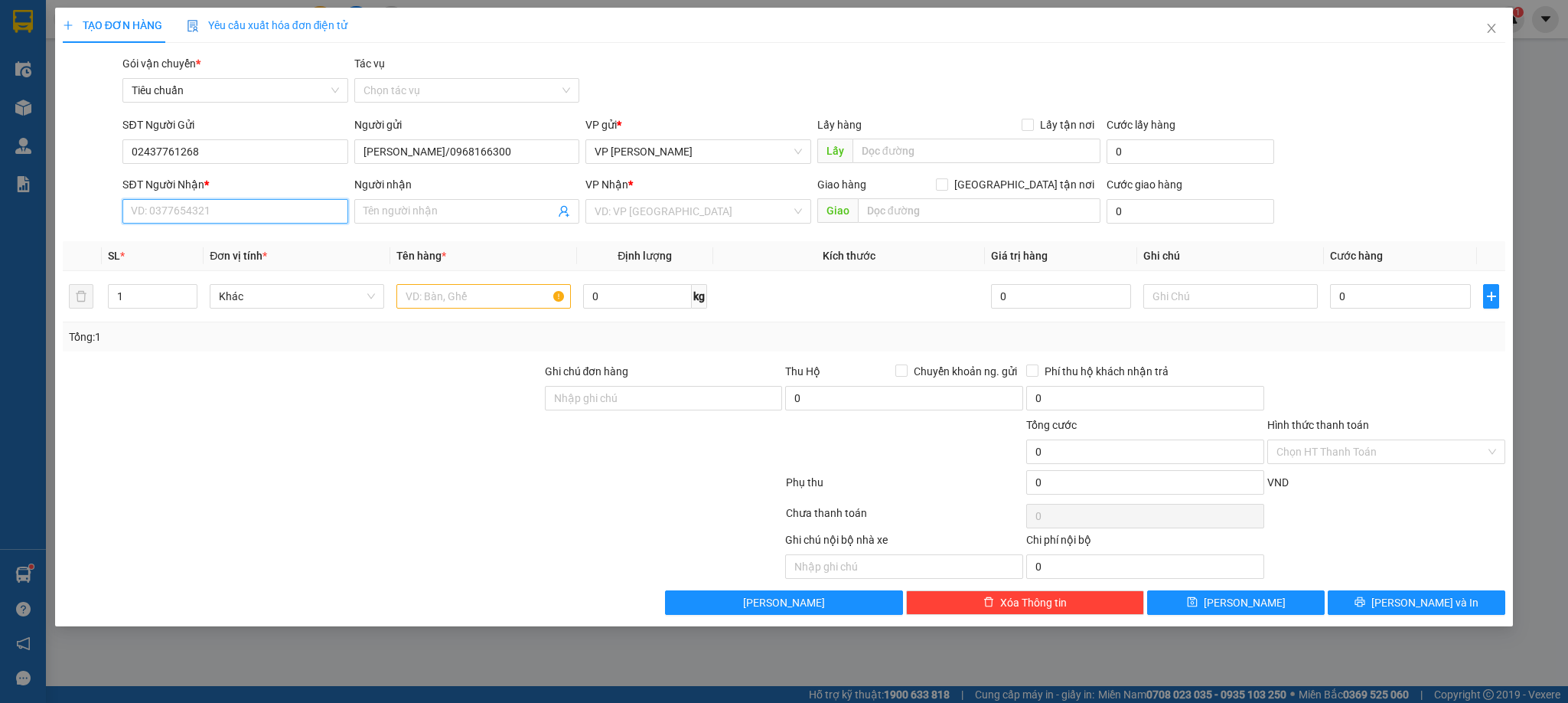
click at [233, 214] on input "SĐT Người Nhận *" at bounding box center [235, 210] width 225 height 24
type input "0932388186"
click at [226, 248] on div "0932388186 - BÁC SỸ BẰNG" at bounding box center [235, 243] width 207 height 17
type input "BÁC SỸ BẰNG"
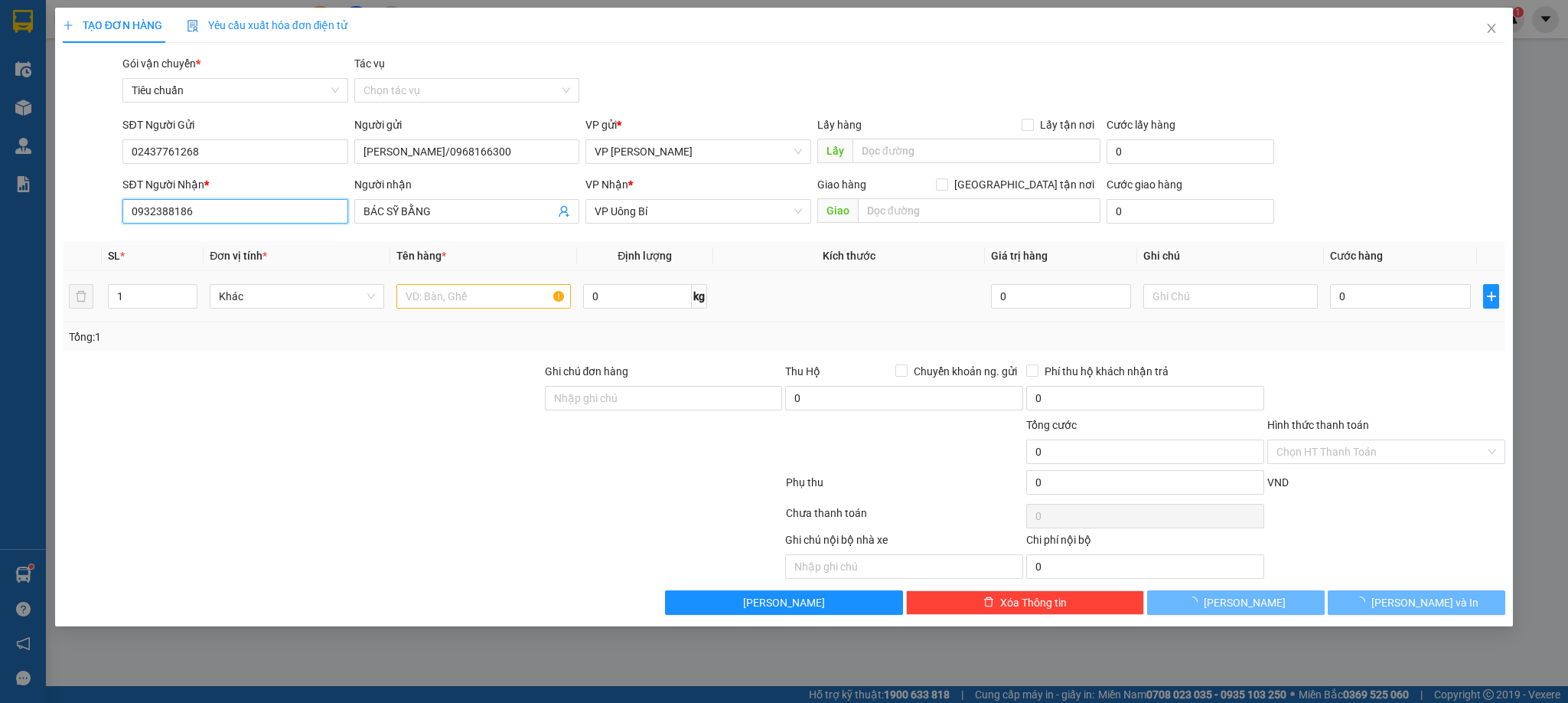
type input "0932388186"
click at [448, 301] on input "text" at bounding box center [483, 296] width 174 height 24
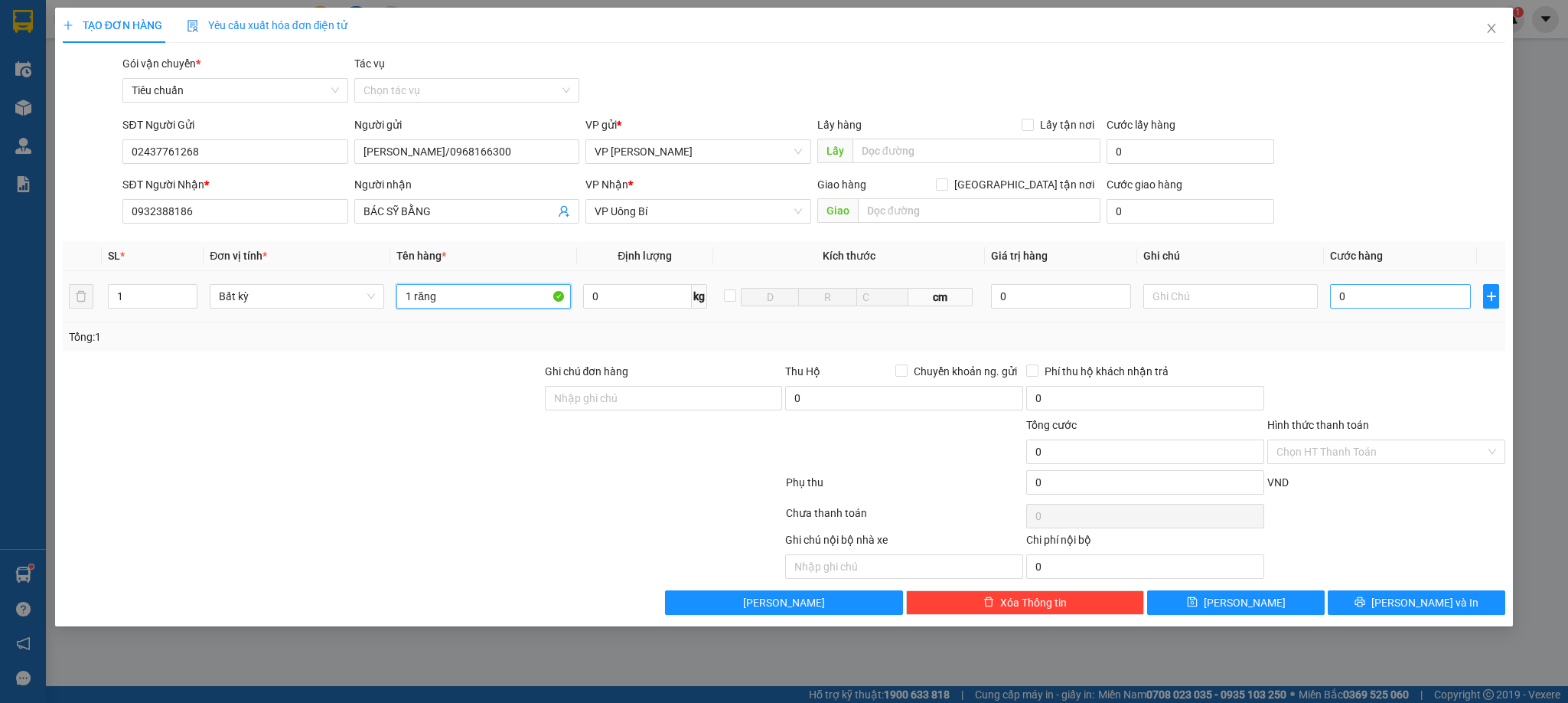
type input "1 răng"
click at [1404, 304] on input "0" at bounding box center [1400, 296] width 141 height 24
type input "3"
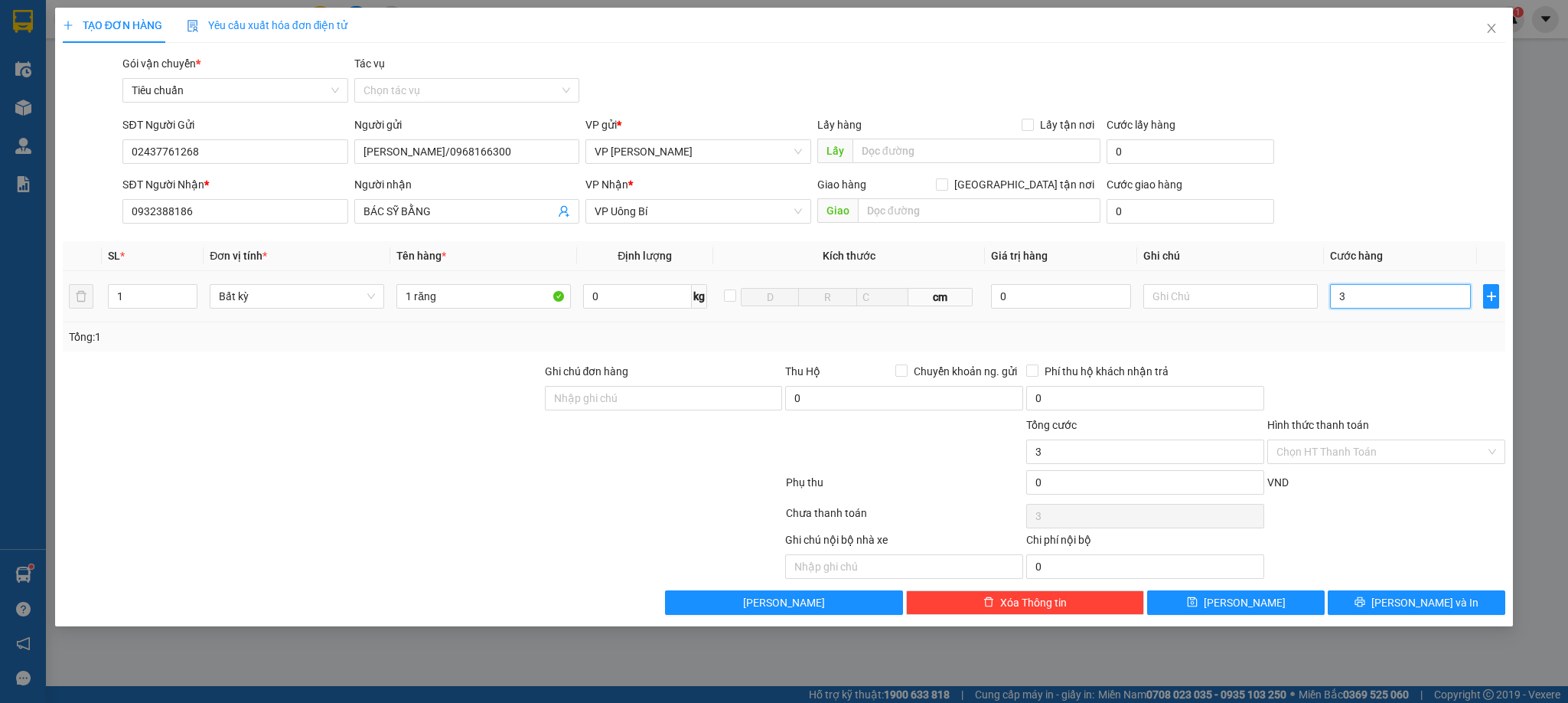
type input "30"
click at [1399, 373] on div at bounding box center [1386, 390] width 241 height 54
type input "30.000"
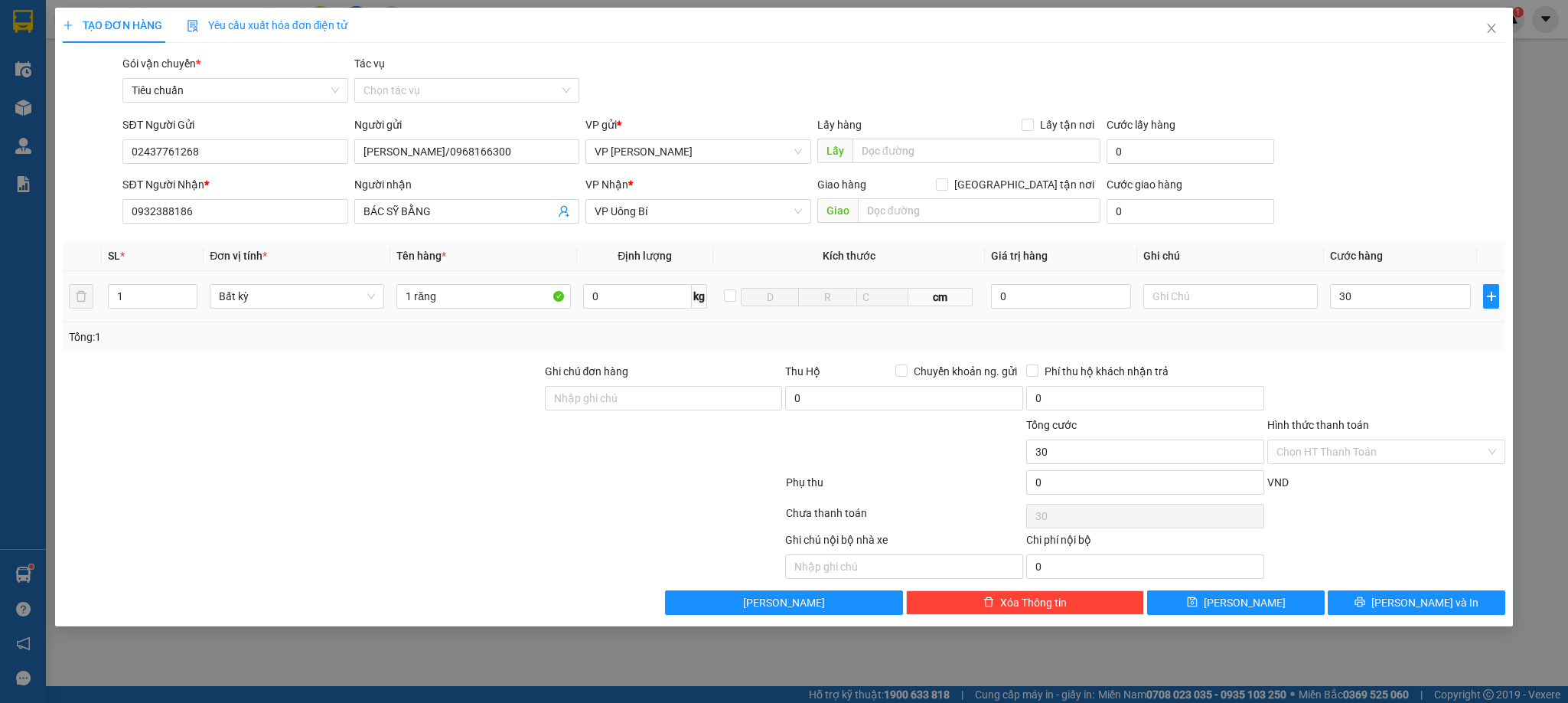
type input "30.000"
click at [1360, 458] on input "Hình thức thanh toán" at bounding box center [1380, 452] width 208 height 23
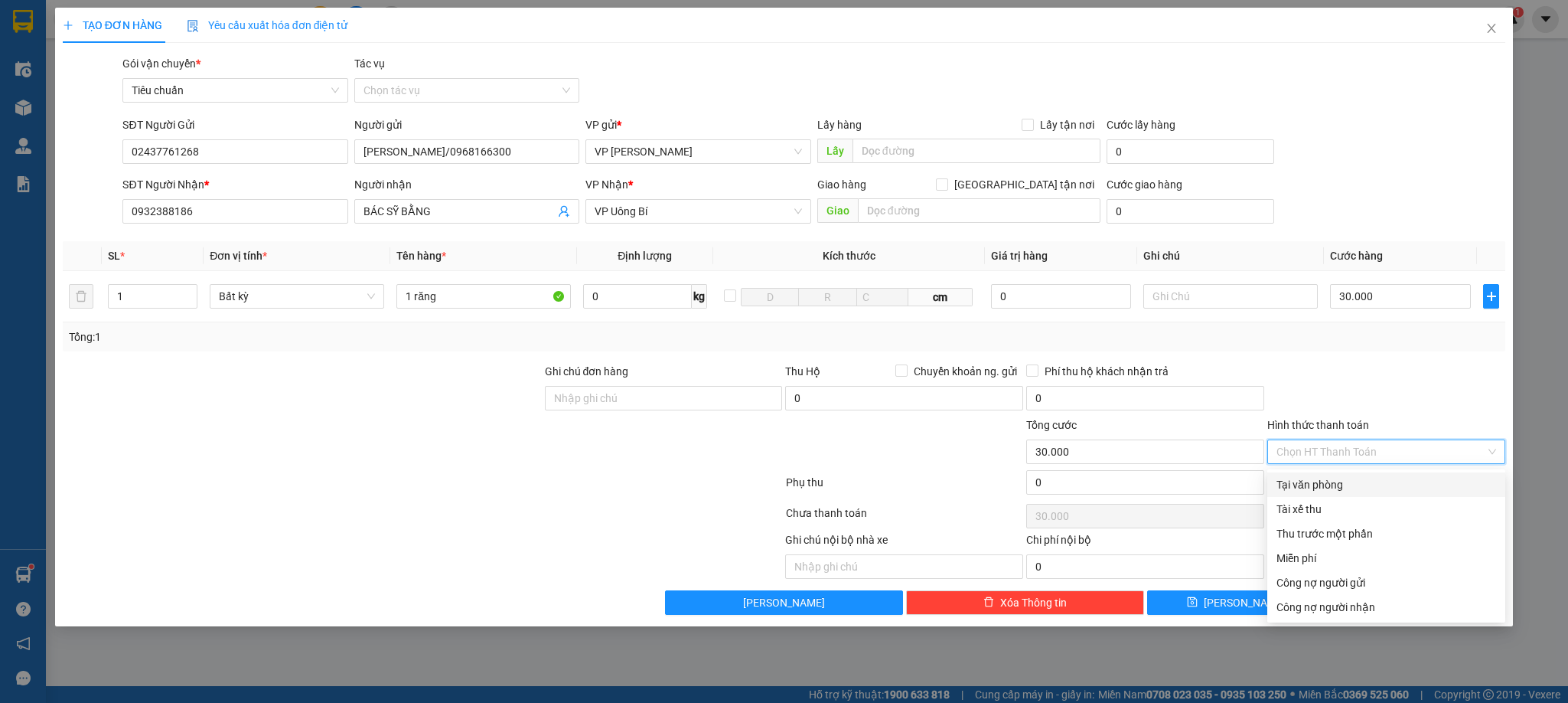
click at [1348, 482] on div "Tại văn phòng" at bounding box center [1386, 485] width 219 height 17
type input "0"
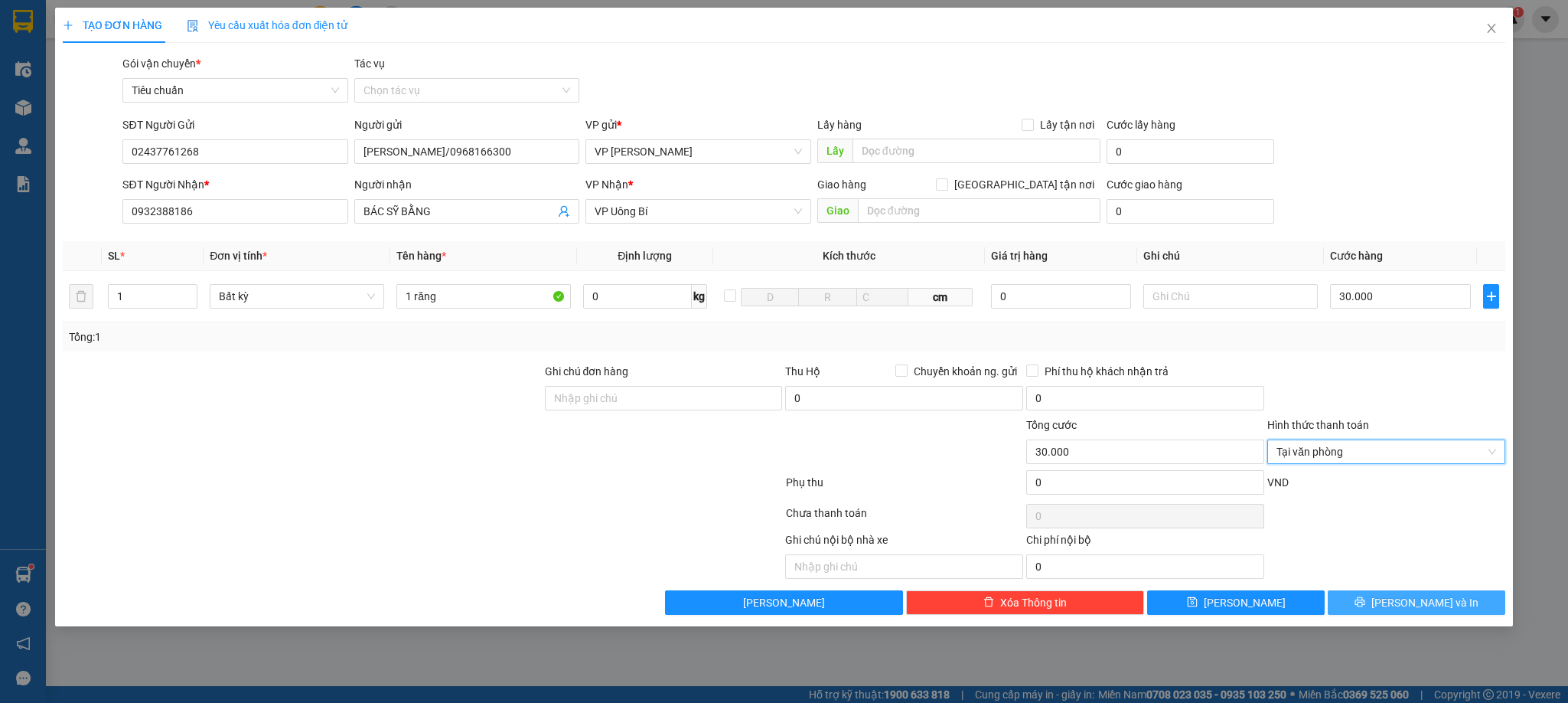
drag, startPoint x: 1401, startPoint y: 614, endPoint x: 1339, endPoint y: 570, distance: 76.0
click at [1400, 613] on button "[PERSON_NAME] và In" at bounding box center [1416, 602] width 178 height 24
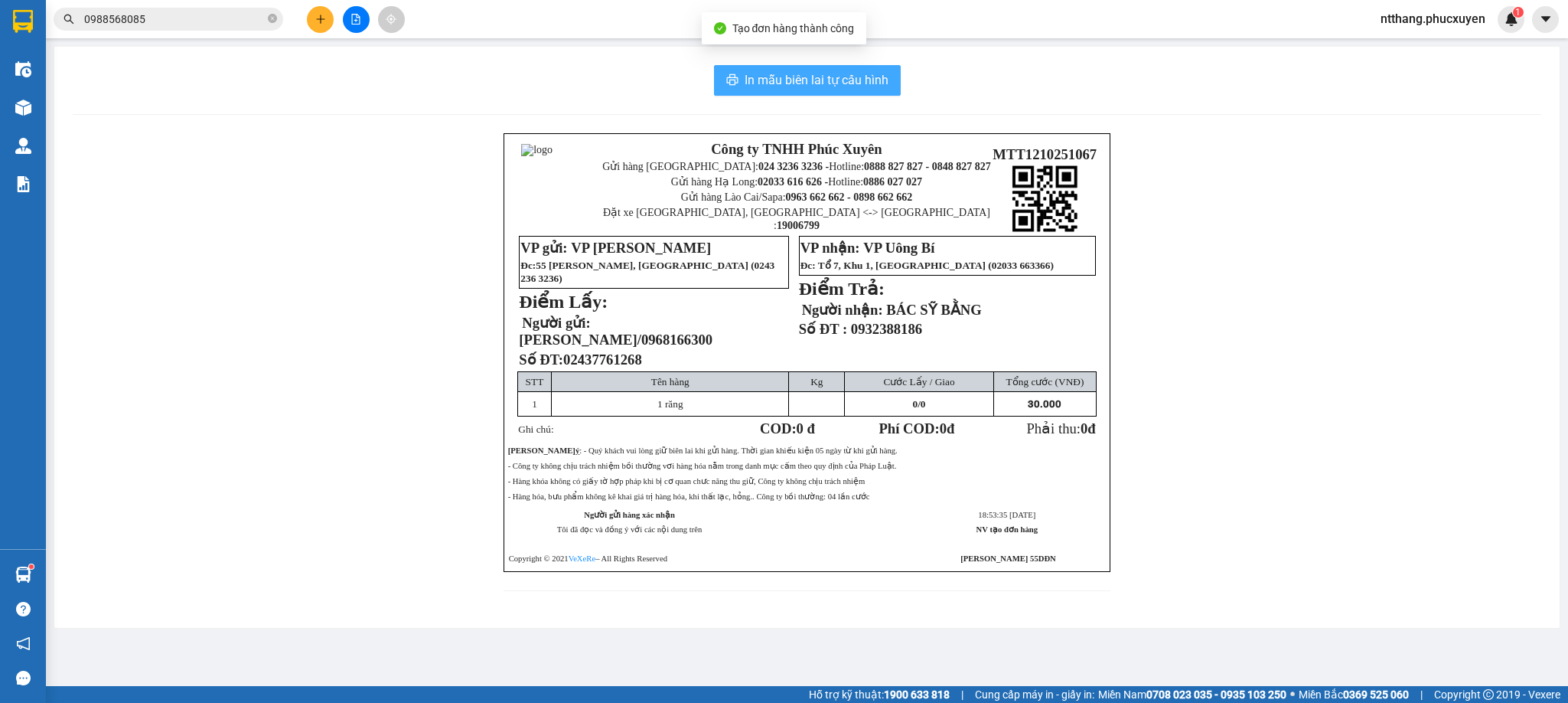
click at [828, 79] on span "In mẫu biên lai tự cấu hình" at bounding box center [817, 79] width 144 height 19
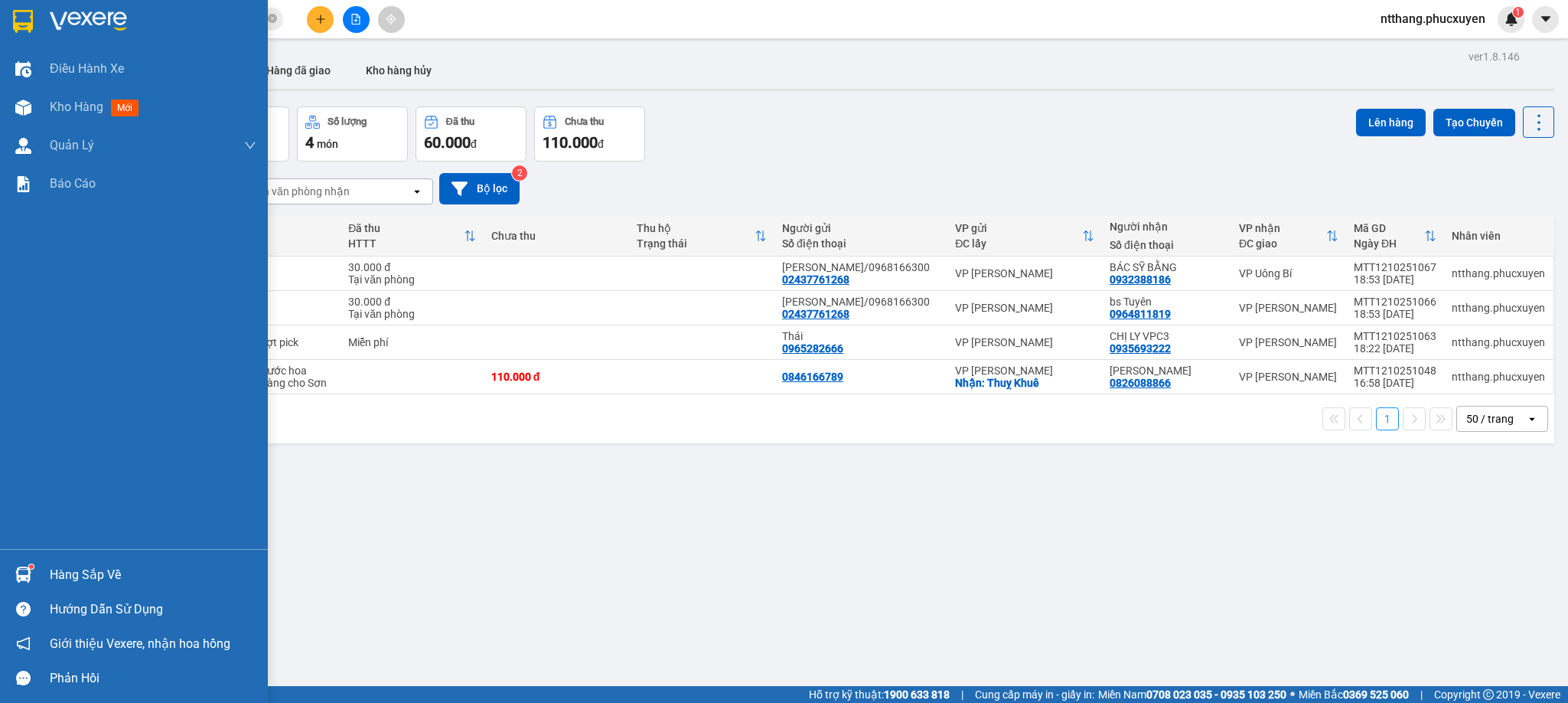
click at [22, 103] on img at bounding box center [23, 108] width 16 height 16
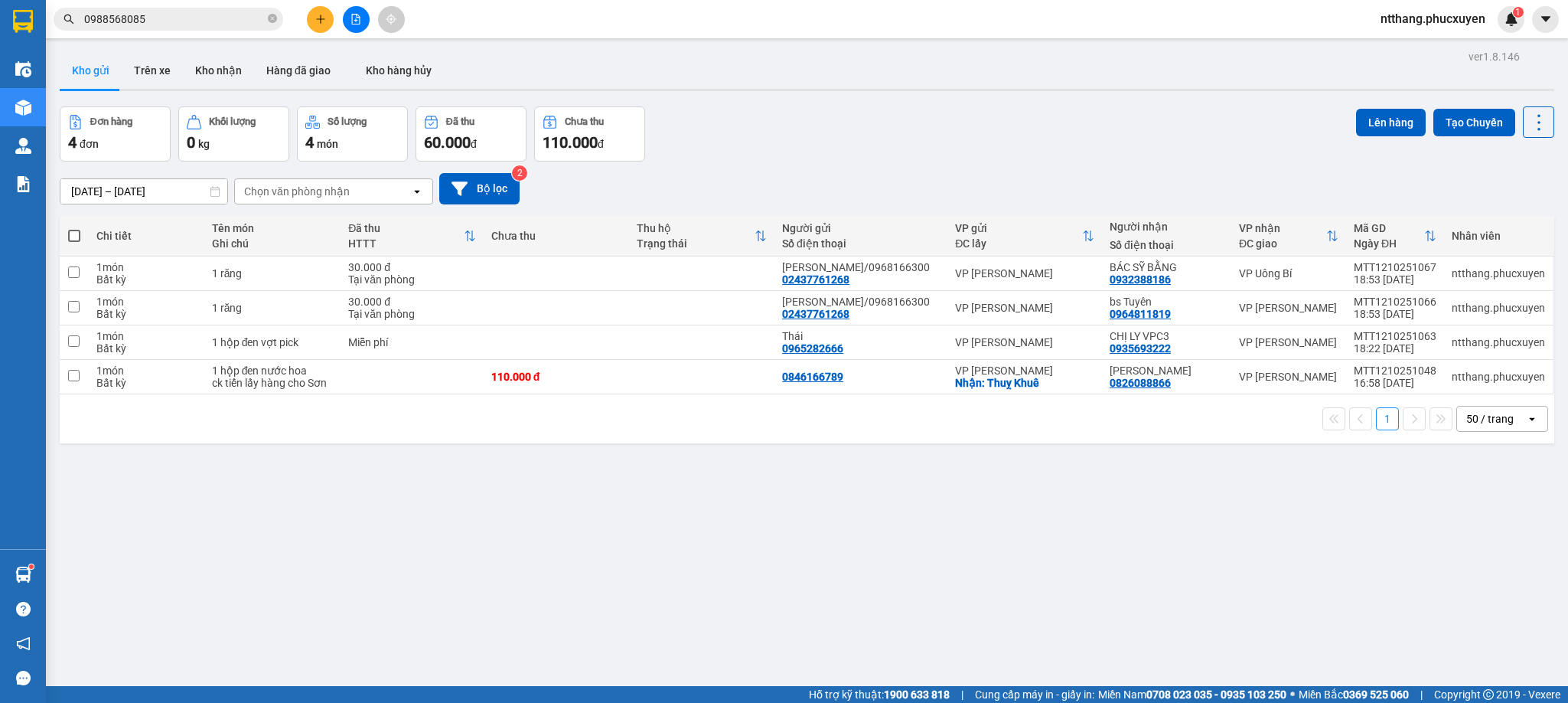
drag, startPoint x: 891, startPoint y: 117, endPoint x: 338, endPoint y: 65, distance: 555.4
click at [890, 116] on div "Đơn hàng 4 đơn Khối lượng 0 kg Số lượng 4 món Đã thu 60.000 đ Chưa thu 110.000 …" at bounding box center [806, 133] width 1494 height 55
click at [196, 58] on button "Kho nhận" at bounding box center [218, 70] width 71 height 37
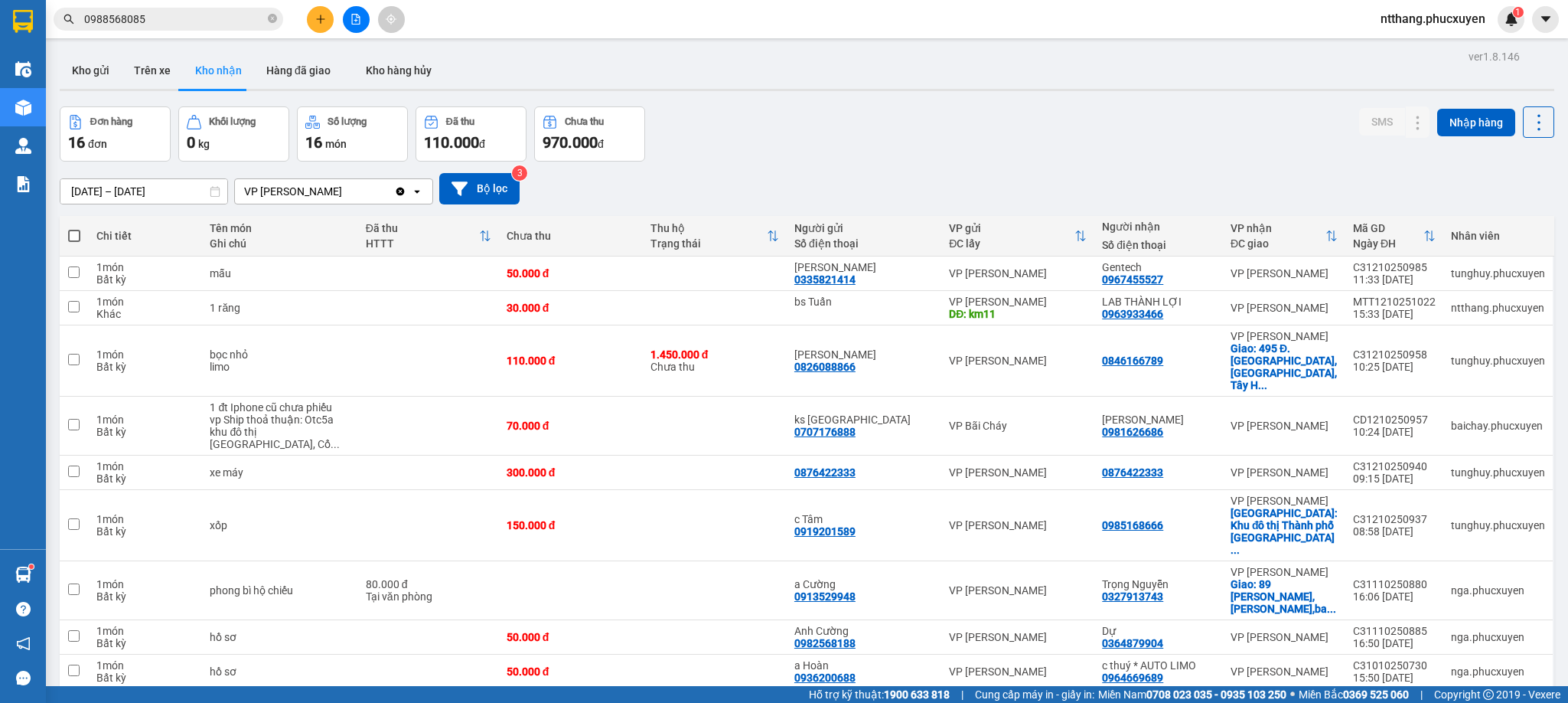
scroll to position [279, 0]
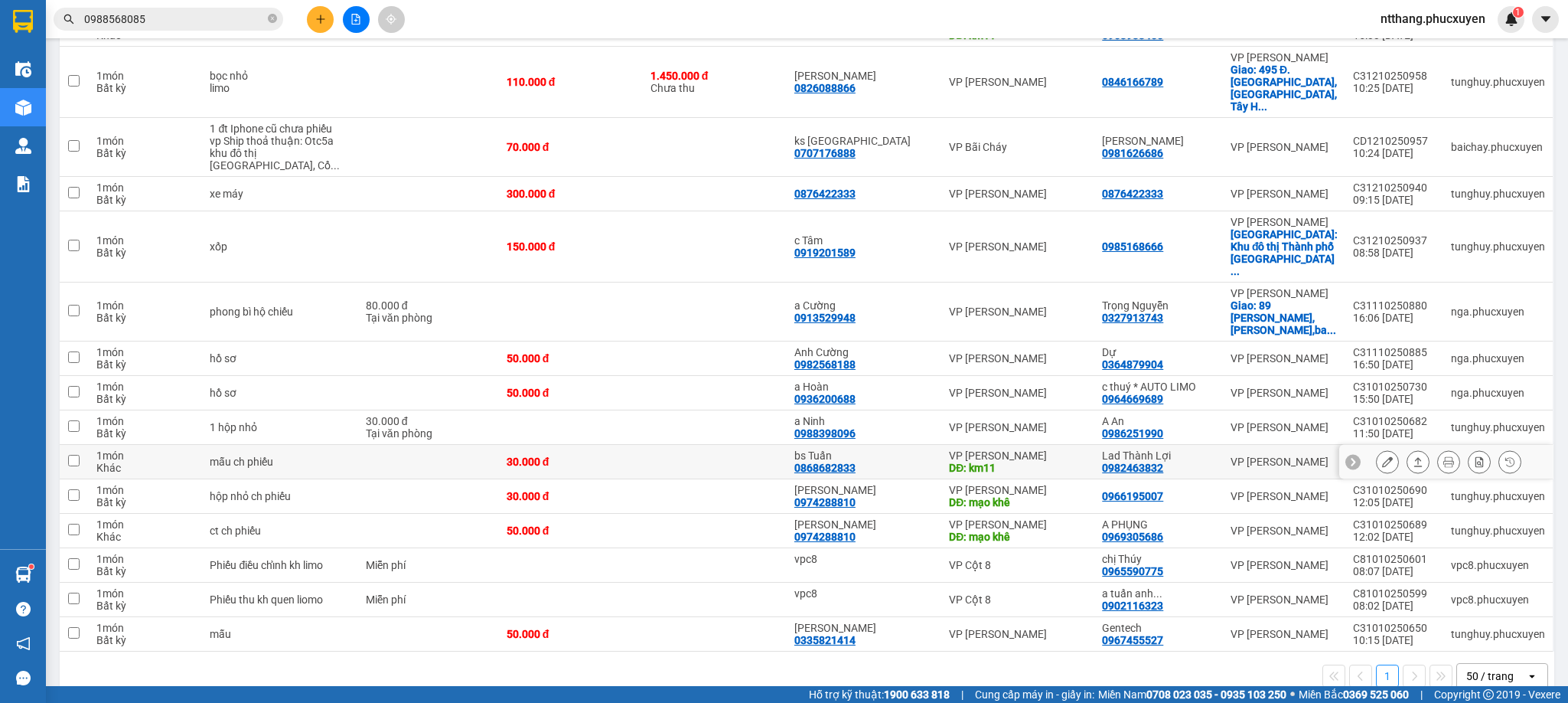
click at [1382, 457] on icon at bounding box center [1387, 462] width 11 height 11
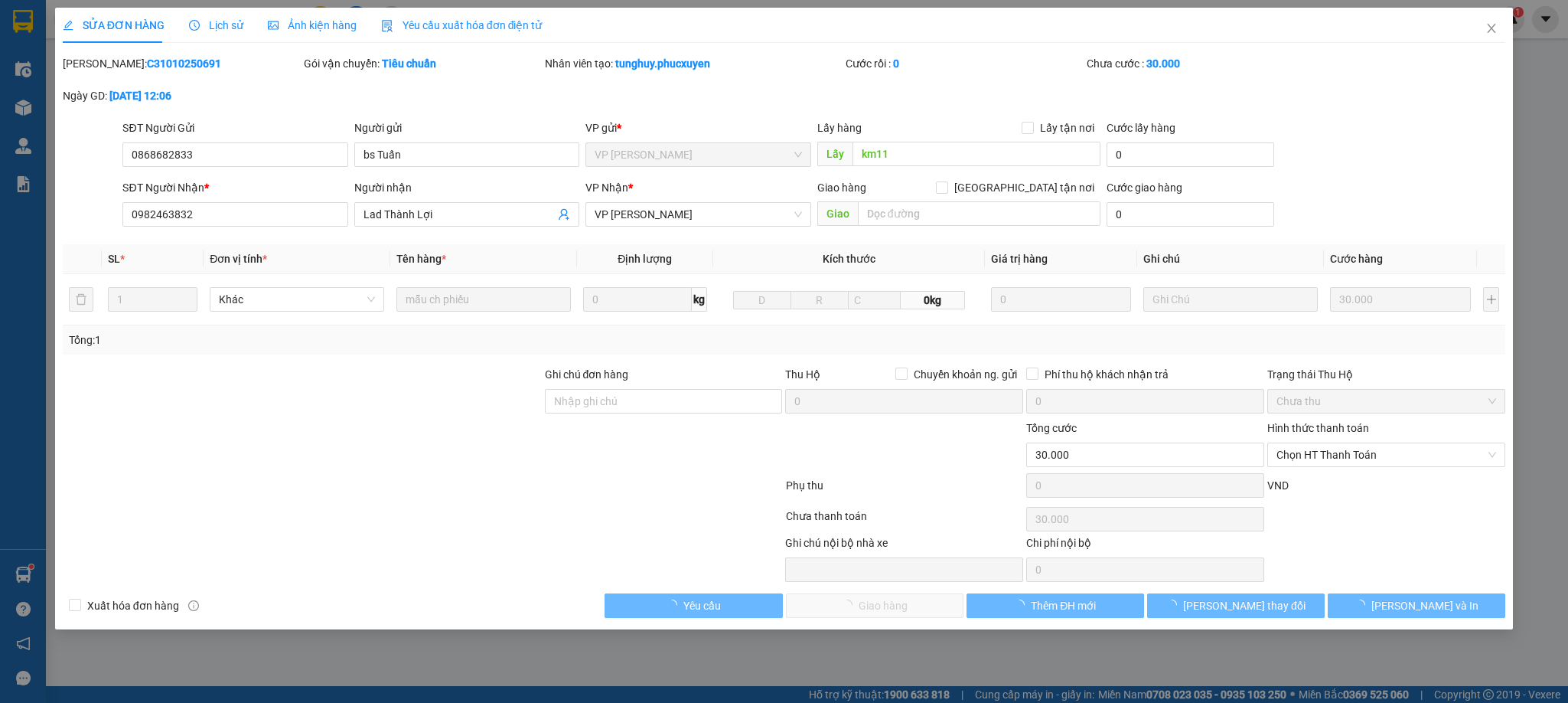
type input "0868682833"
type input "bs Tuấn"
type input "km11"
type input "0982463832"
type input "Lad Thành Lợi"
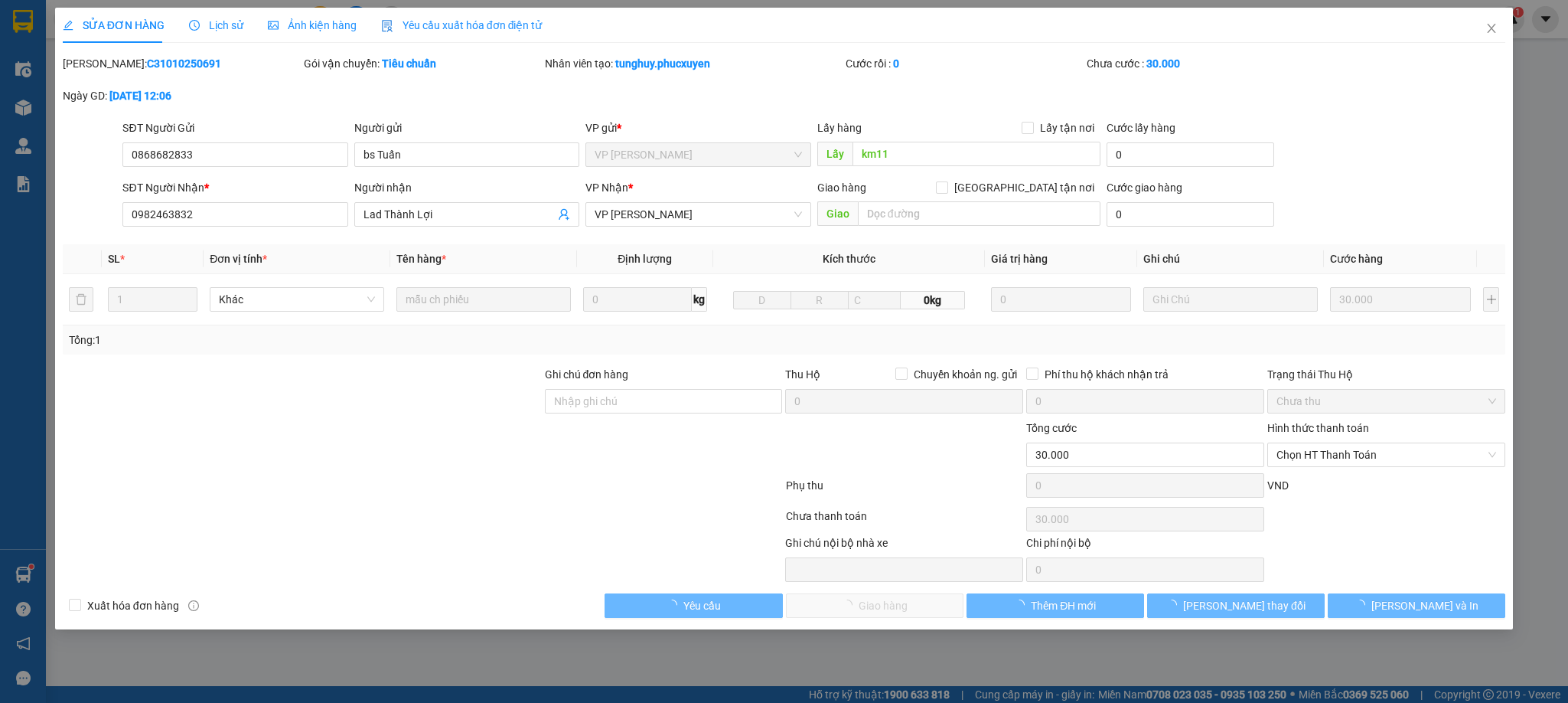
type input "0"
type input "30.000"
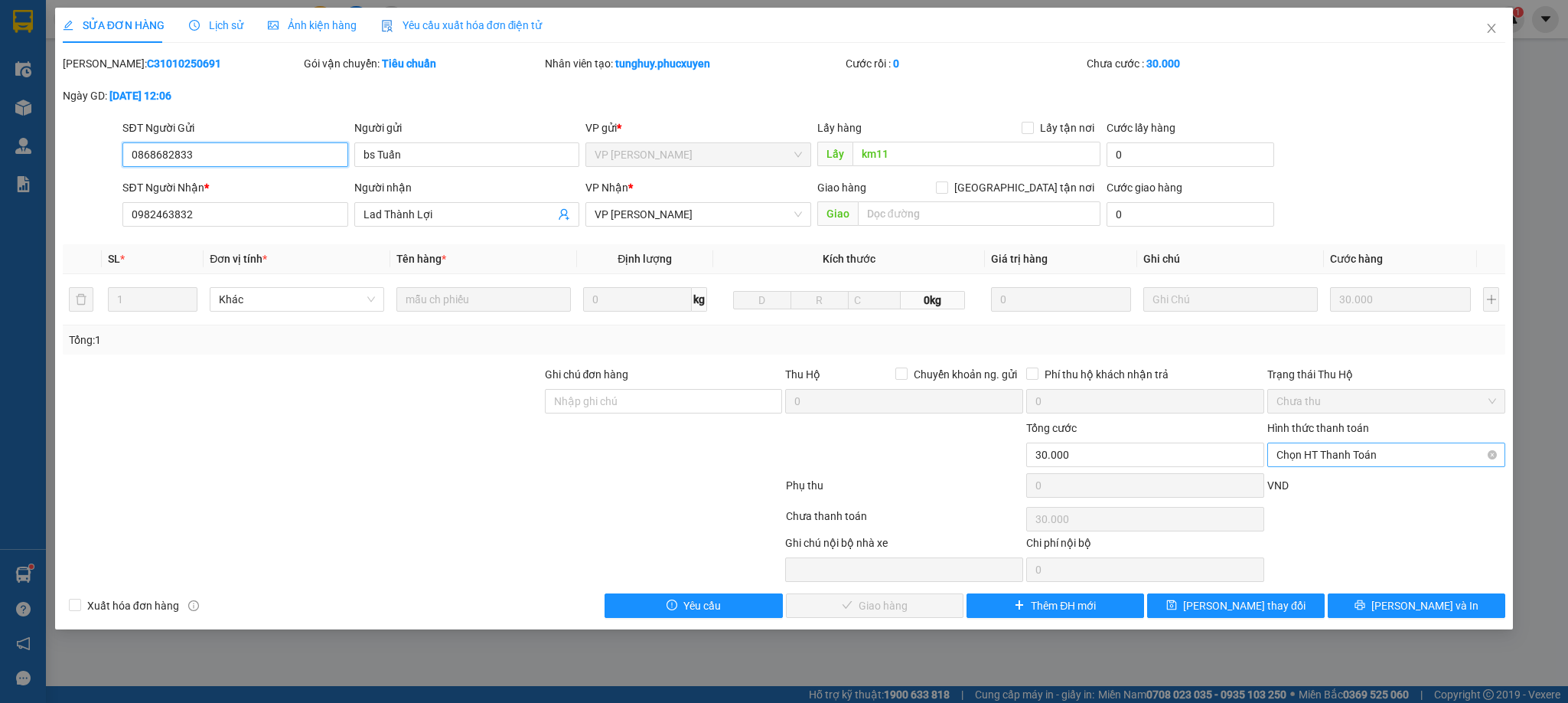
click at [1343, 452] on span "Chọn HT Thanh Toán" at bounding box center [1386, 455] width 219 height 23
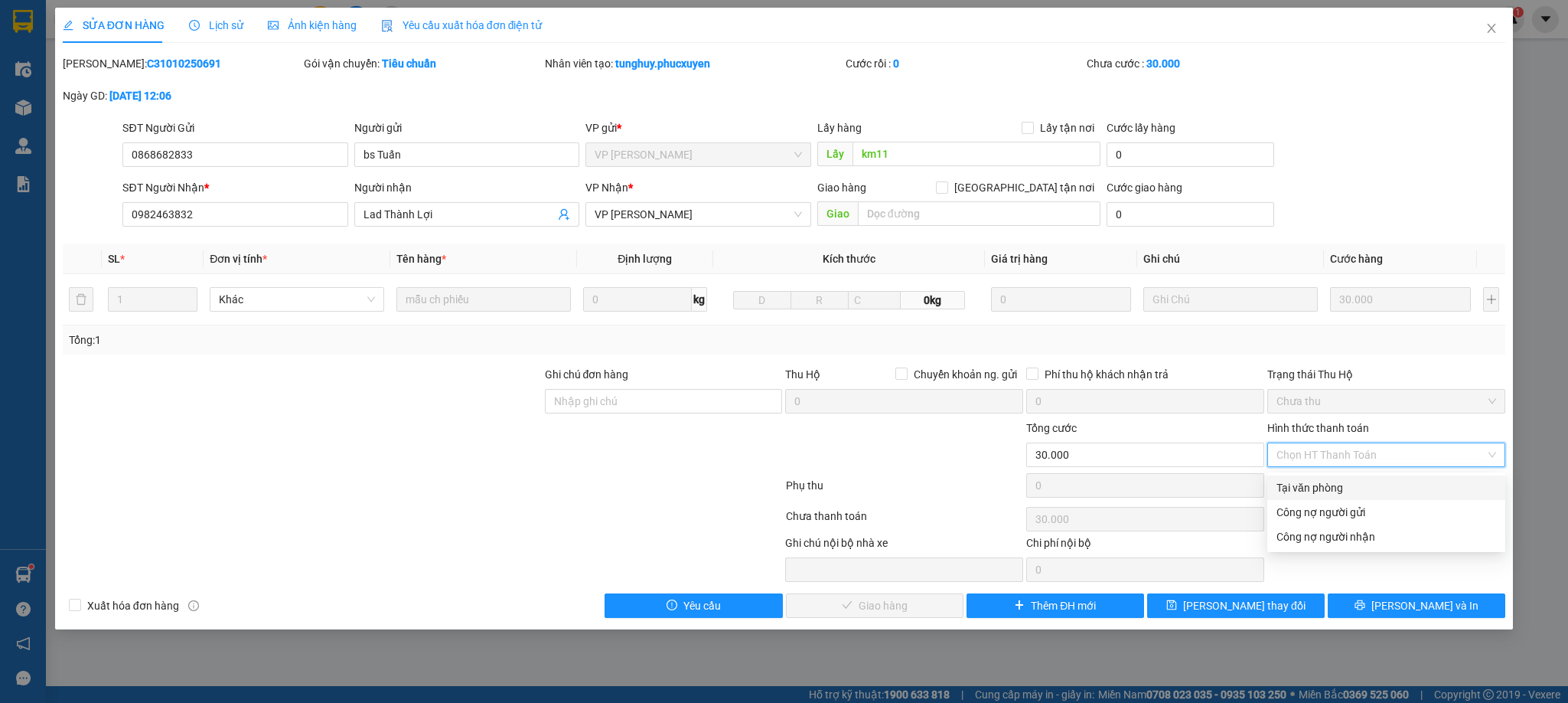
click at [1322, 479] on div "Tại văn phòng" at bounding box center [1386, 487] width 219 height 17
type input "0"
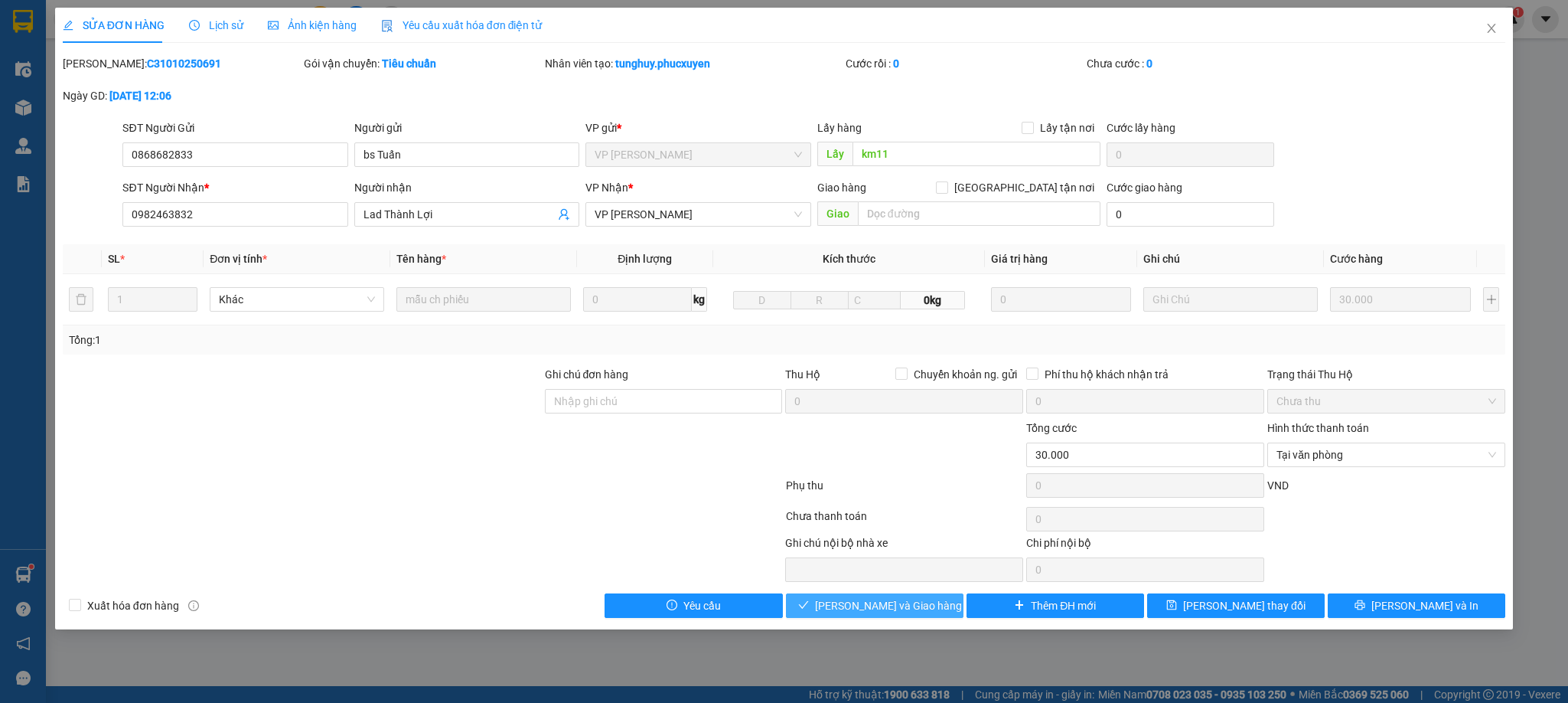
click at [915, 601] on span "[PERSON_NAME] và Giao hàng" at bounding box center [888, 605] width 146 height 17
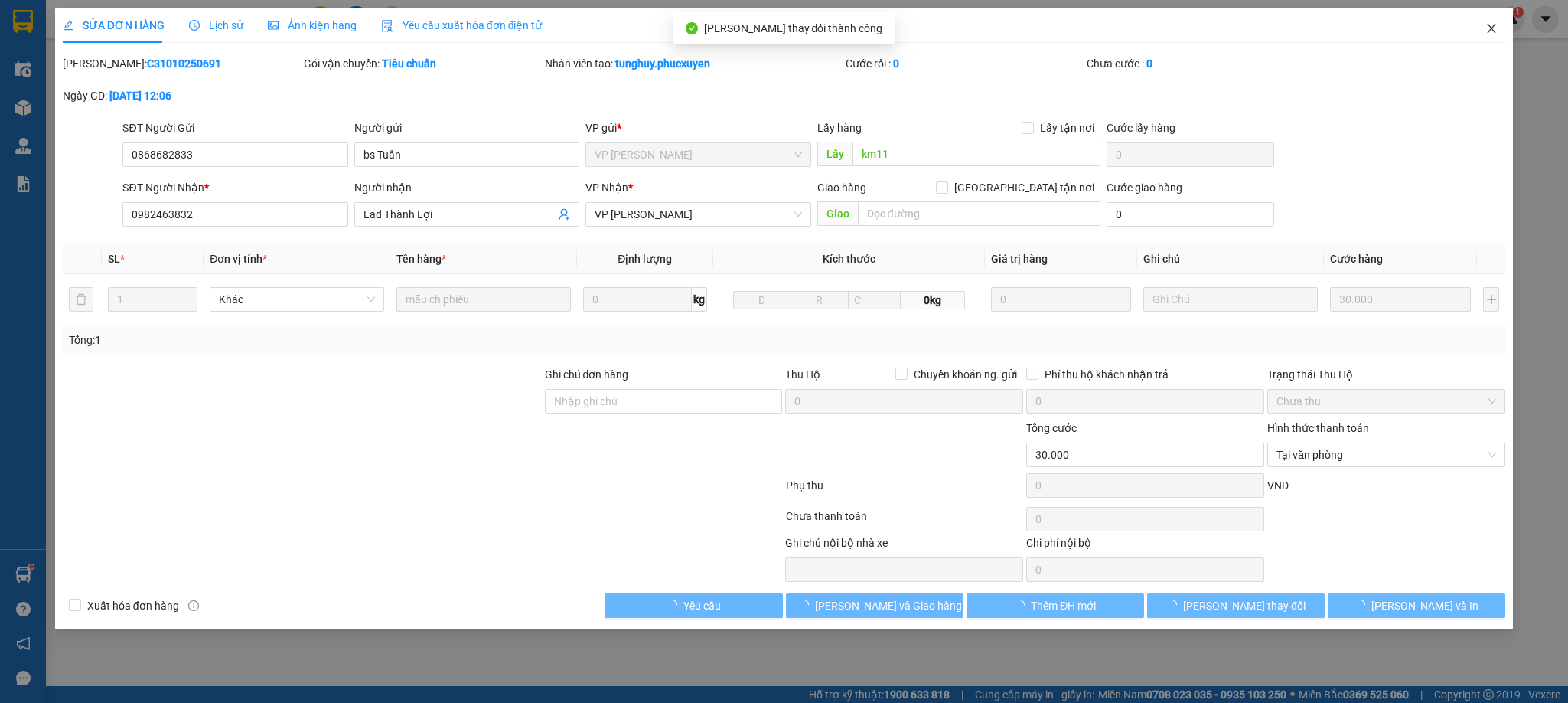
click at [1493, 22] on span "Close" at bounding box center [1492, 30] width 43 height 43
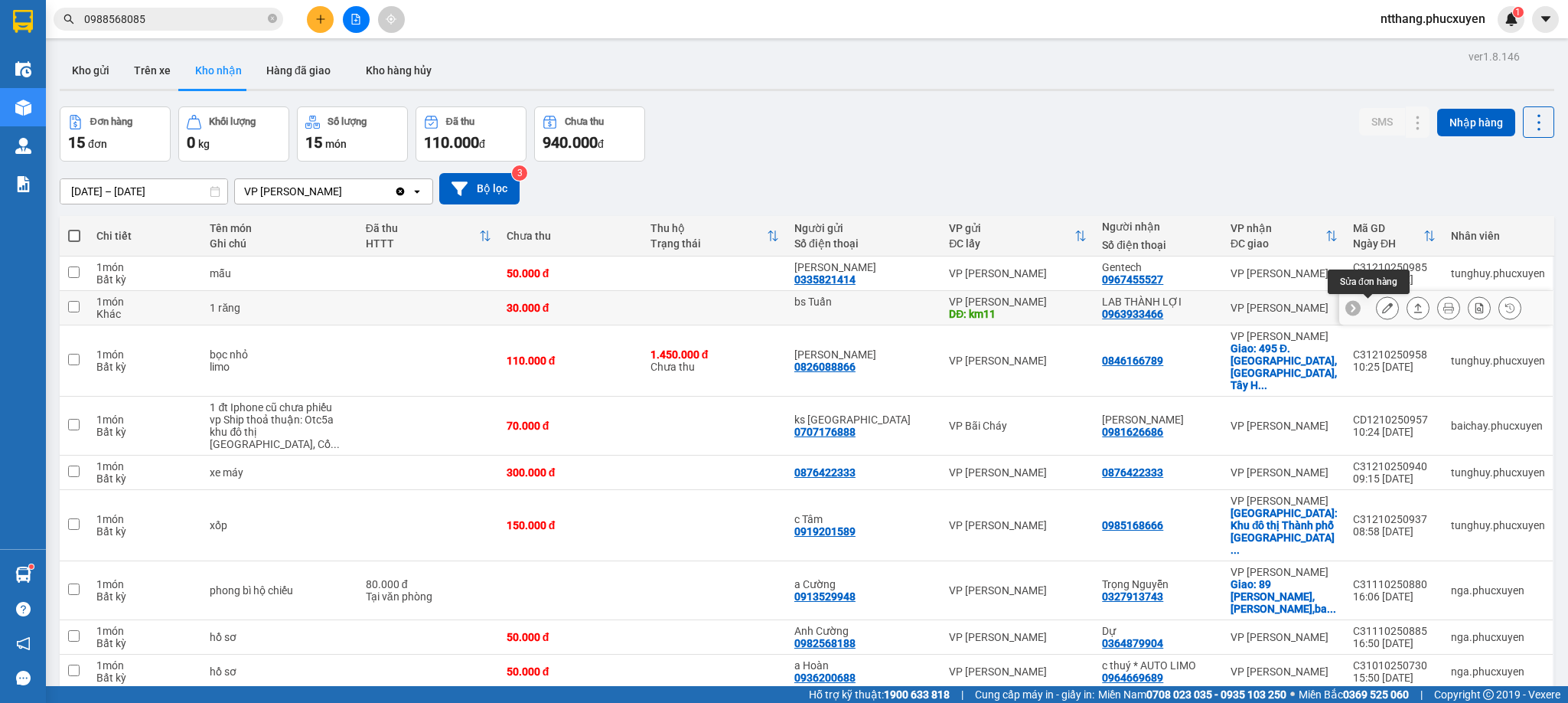
click at [1382, 310] on icon at bounding box center [1387, 307] width 11 height 11
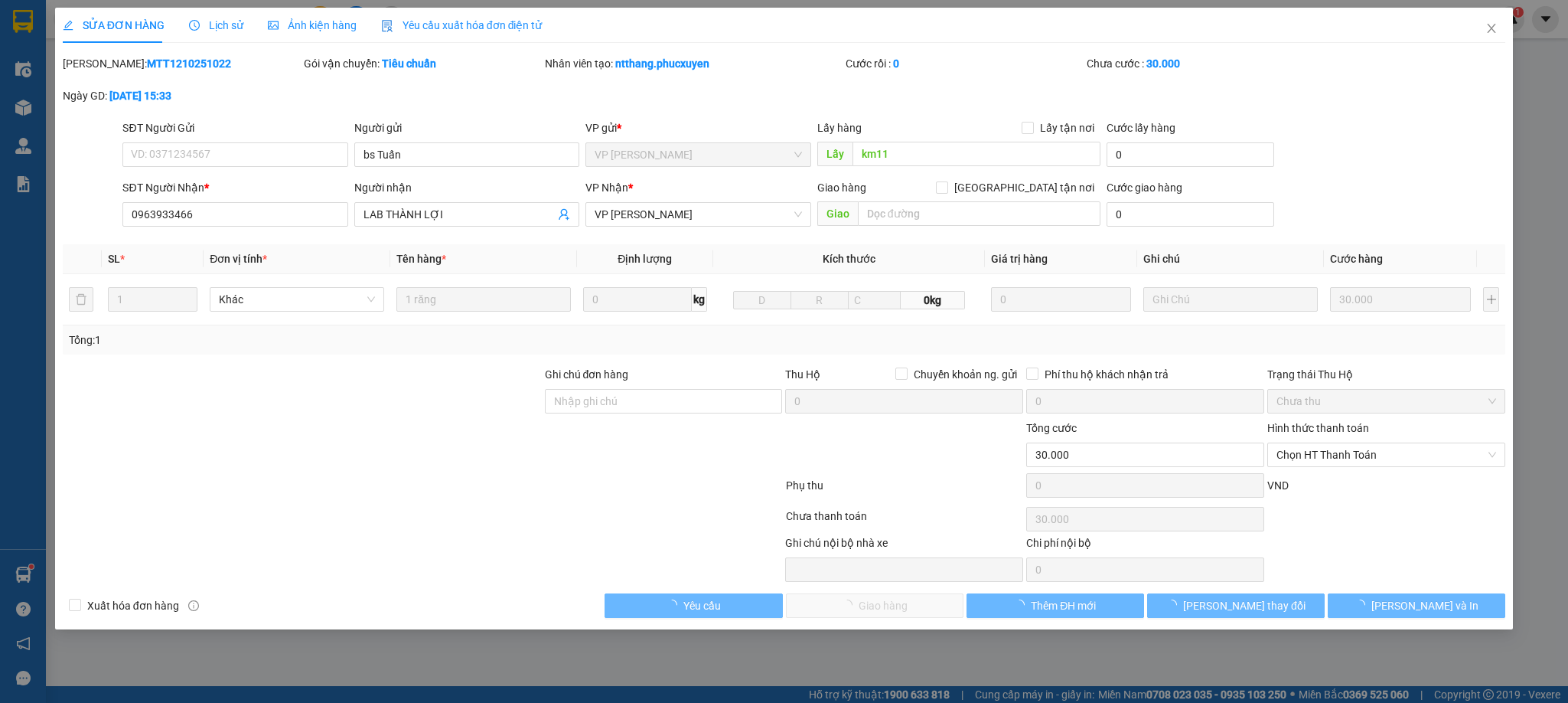
type input "bs Tuấn"
type input "km11"
type input "0963933466"
type input "LAB THÀNH LỢI"
type input "0"
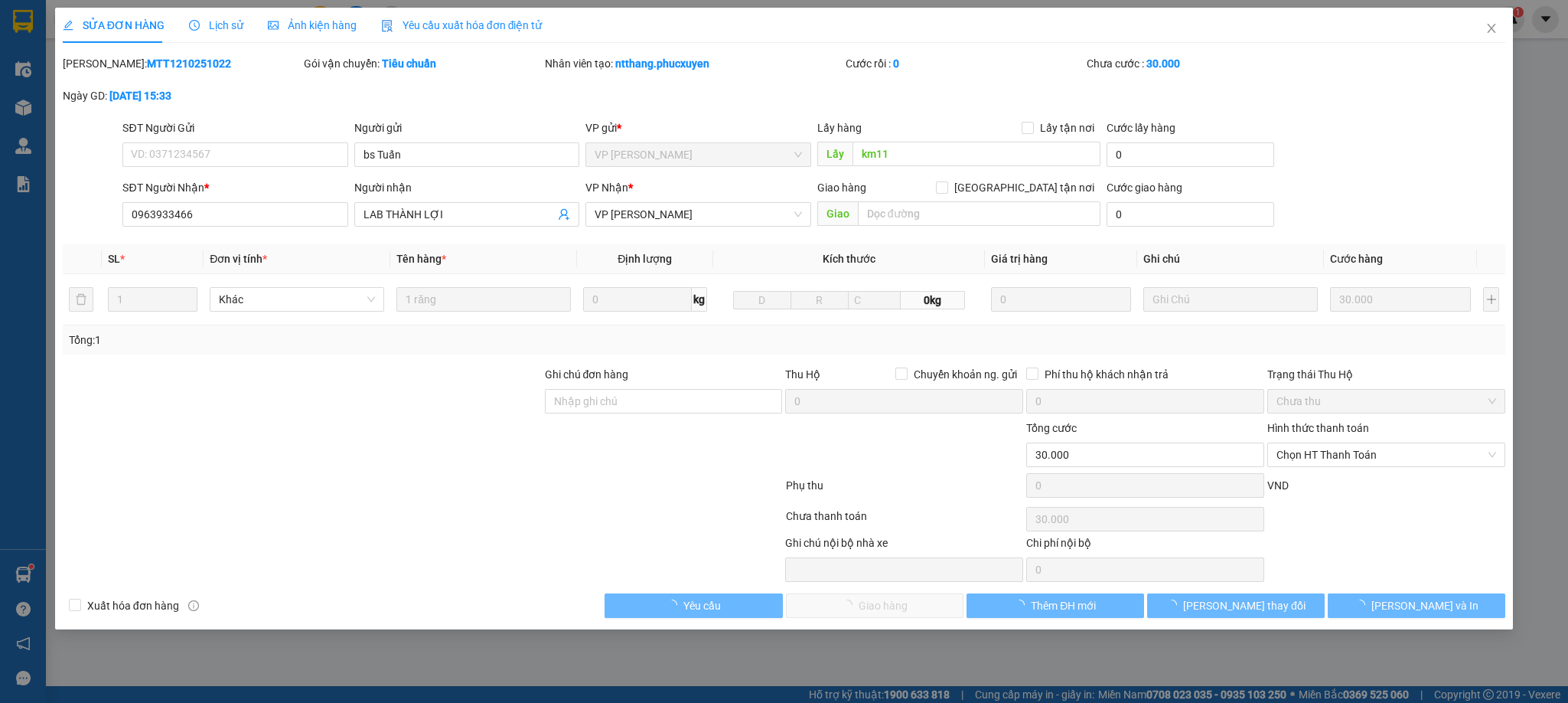
type input "30.000"
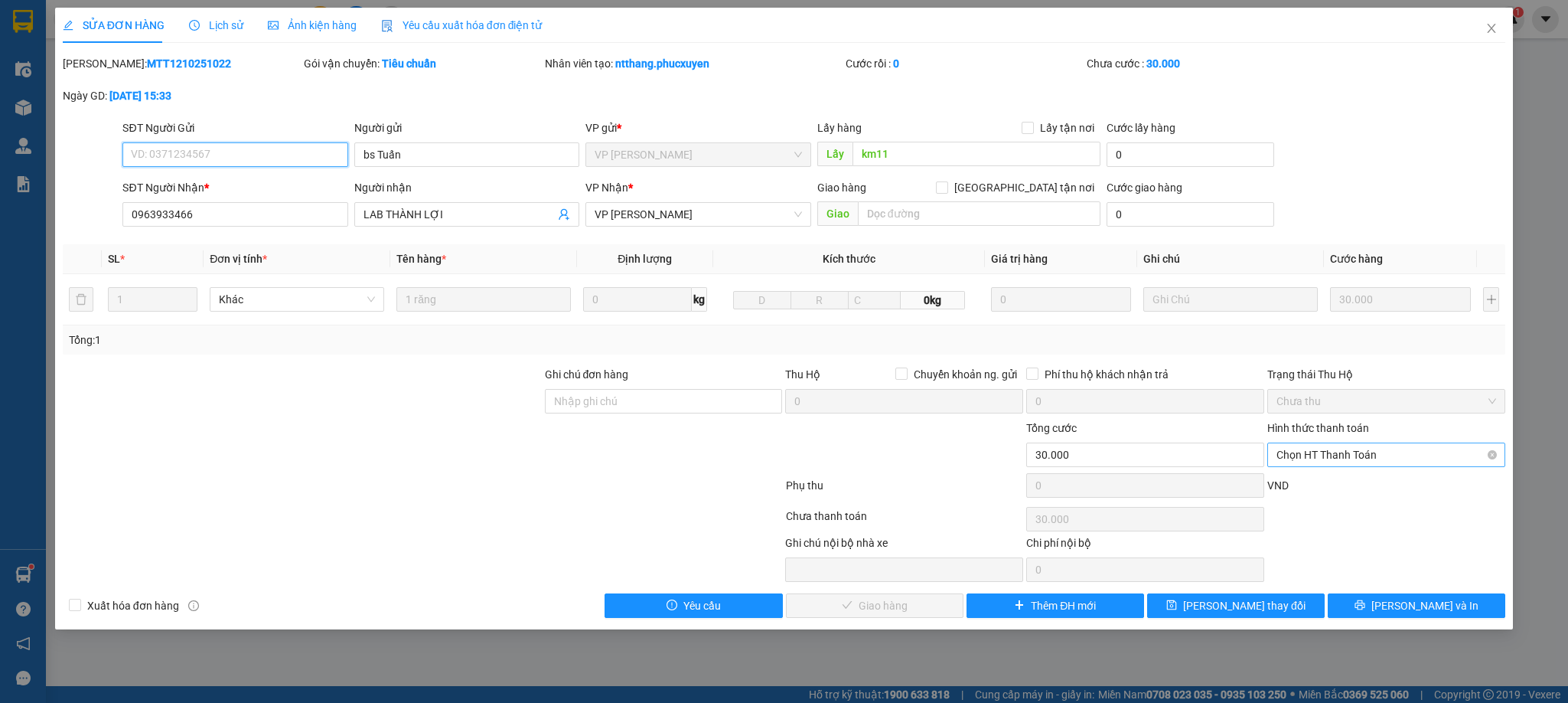
click at [1338, 451] on span "Chọn HT Thanh Toán" at bounding box center [1386, 455] width 219 height 23
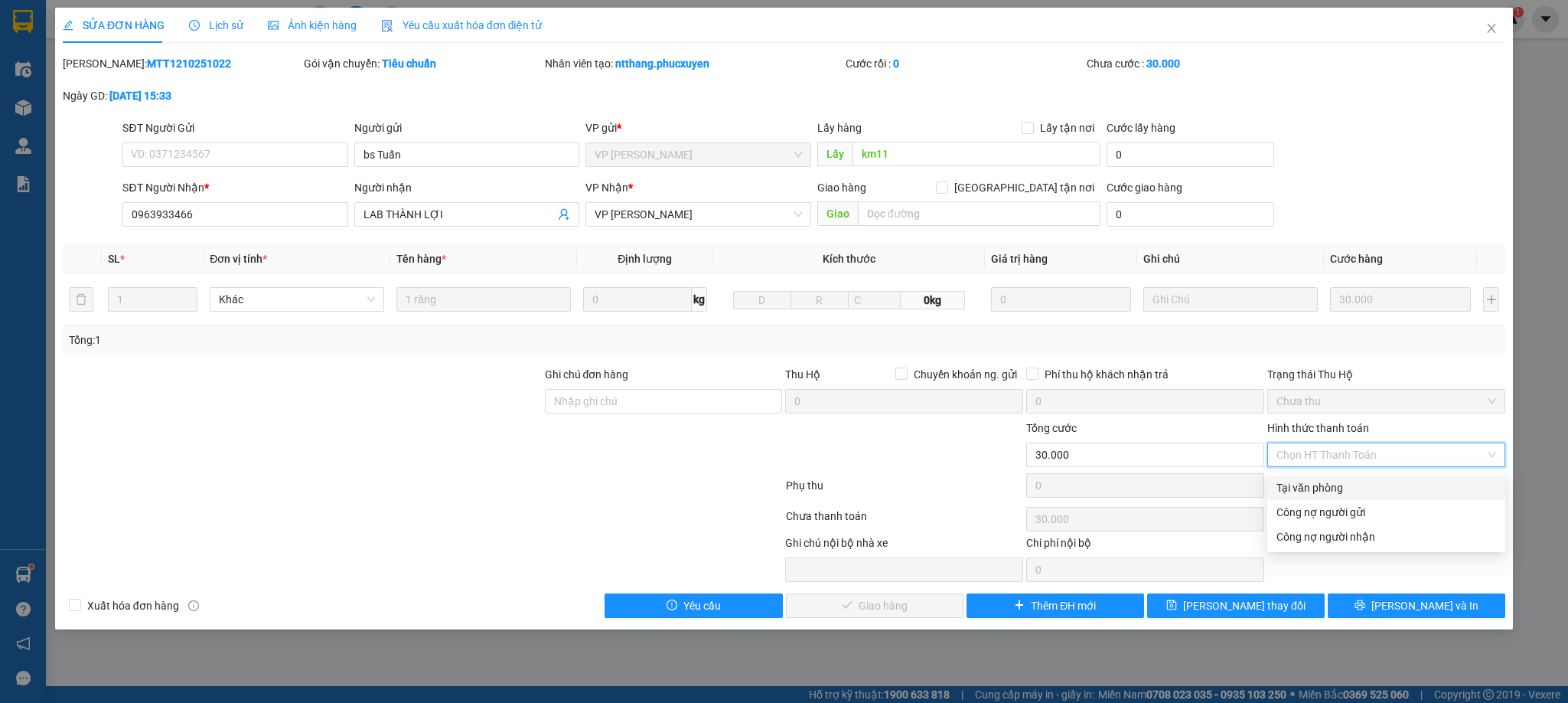
click at [1312, 471] on div "Hình thức thanh toán Chọn HT Thanh Toán" at bounding box center [1386, 447] width 238 height 54
click at [1311, 459] on span "Chọn HT Thanh Toán" at bounding box center [1386, 455] width 219 height 23
drag, startPoint x: 1304, startPoint y: 493, endPoint x: 1249, endPoint y: 498, distance: 55.2
click at [1304, 492] on div "Tại văn phòng" at bounding box center [1386, 487] width 219 height 17
type input "0"
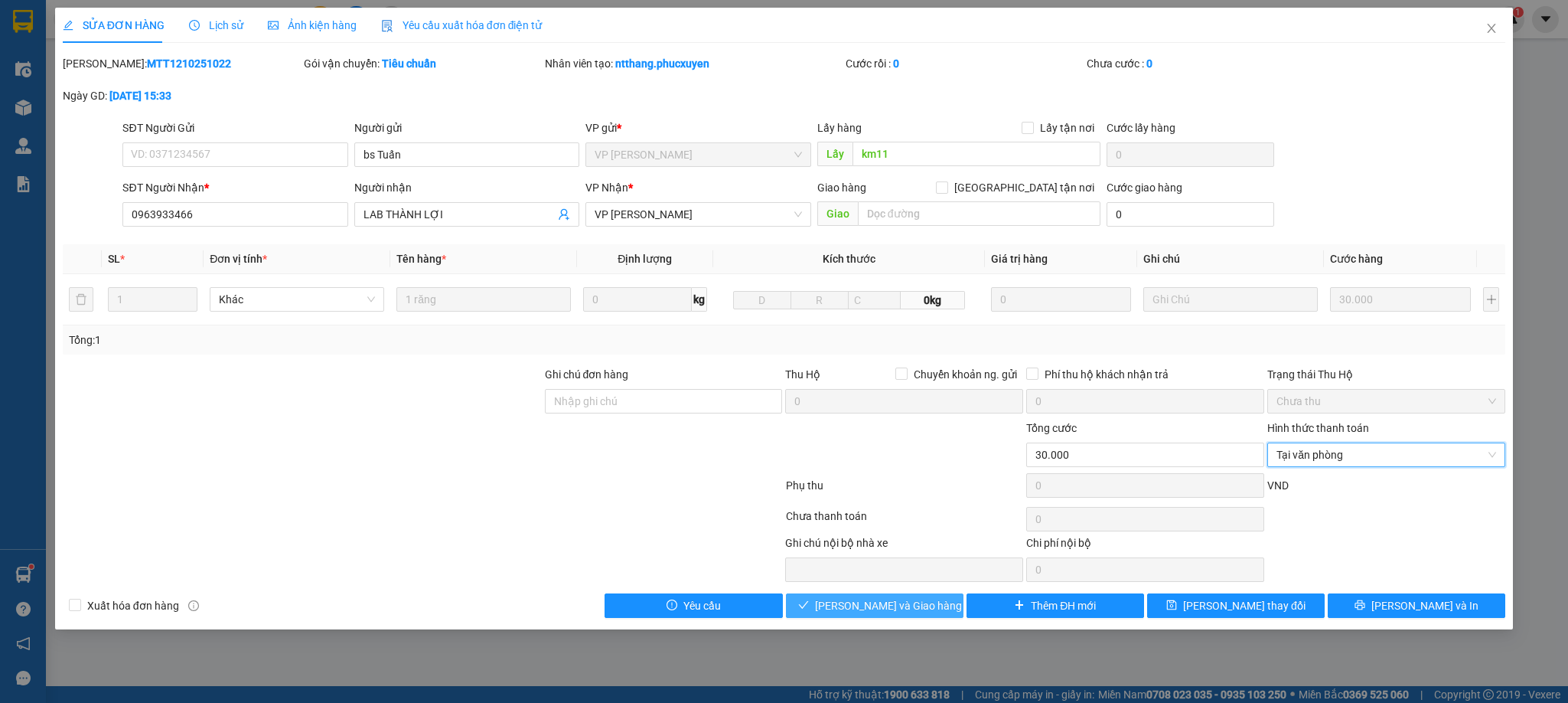
click at [862, 610] on span "[PERSON_NAME] và Giao hàng" at bounding box center [888, 605] width 146 height 17
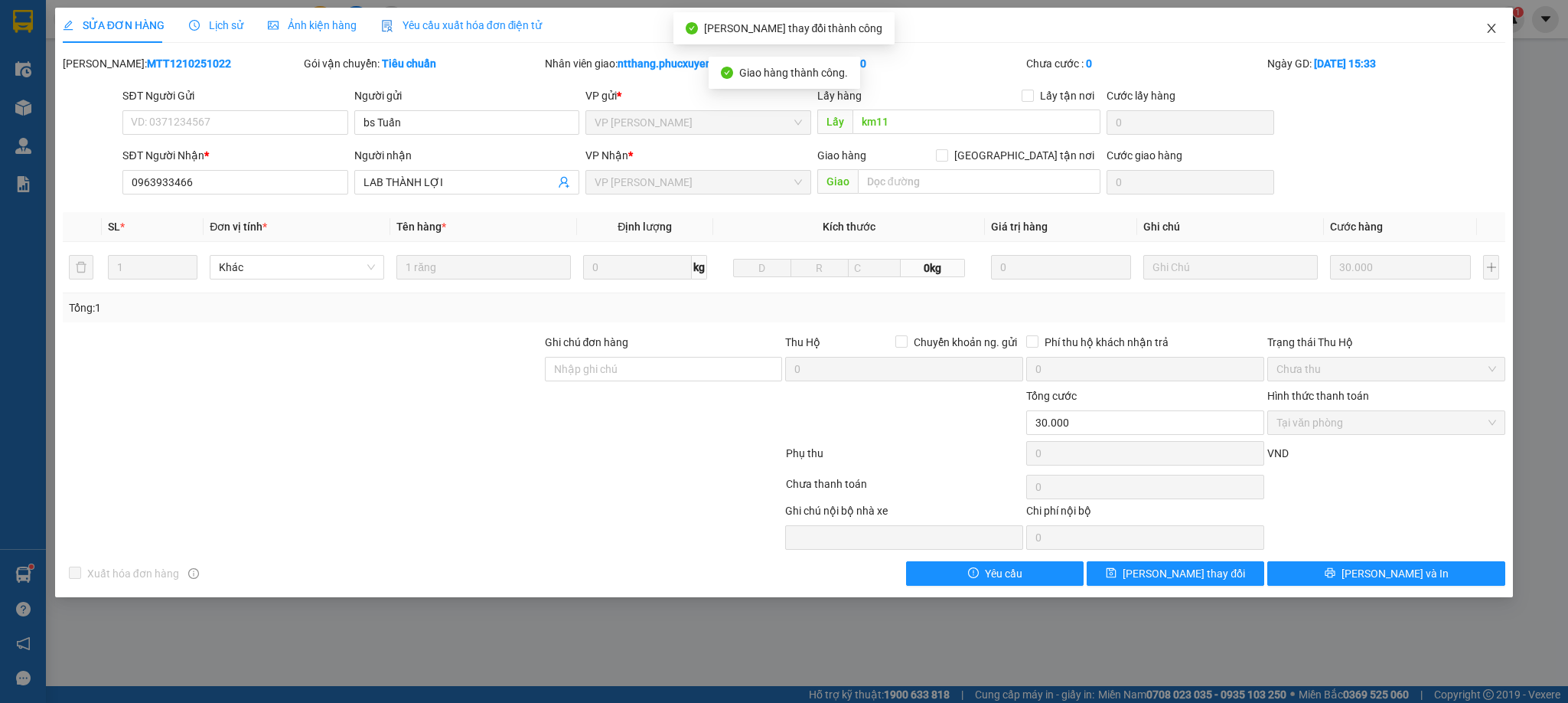
click at [1486, 26] on icon "close" at bounding box center [1492, 29] width 13 height 13
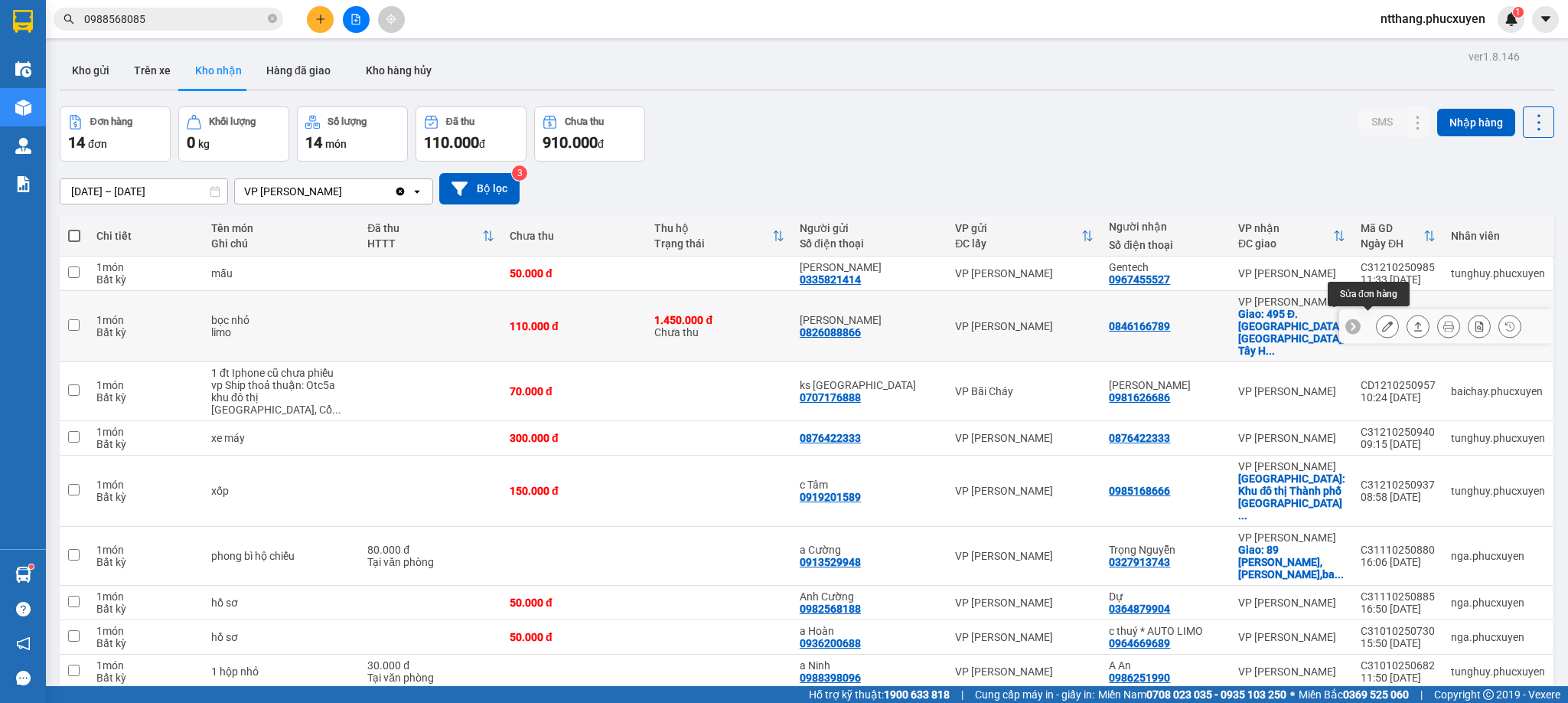
click at [1382, 325] on icon at bounding box center [1387, 326] width 11 height 11
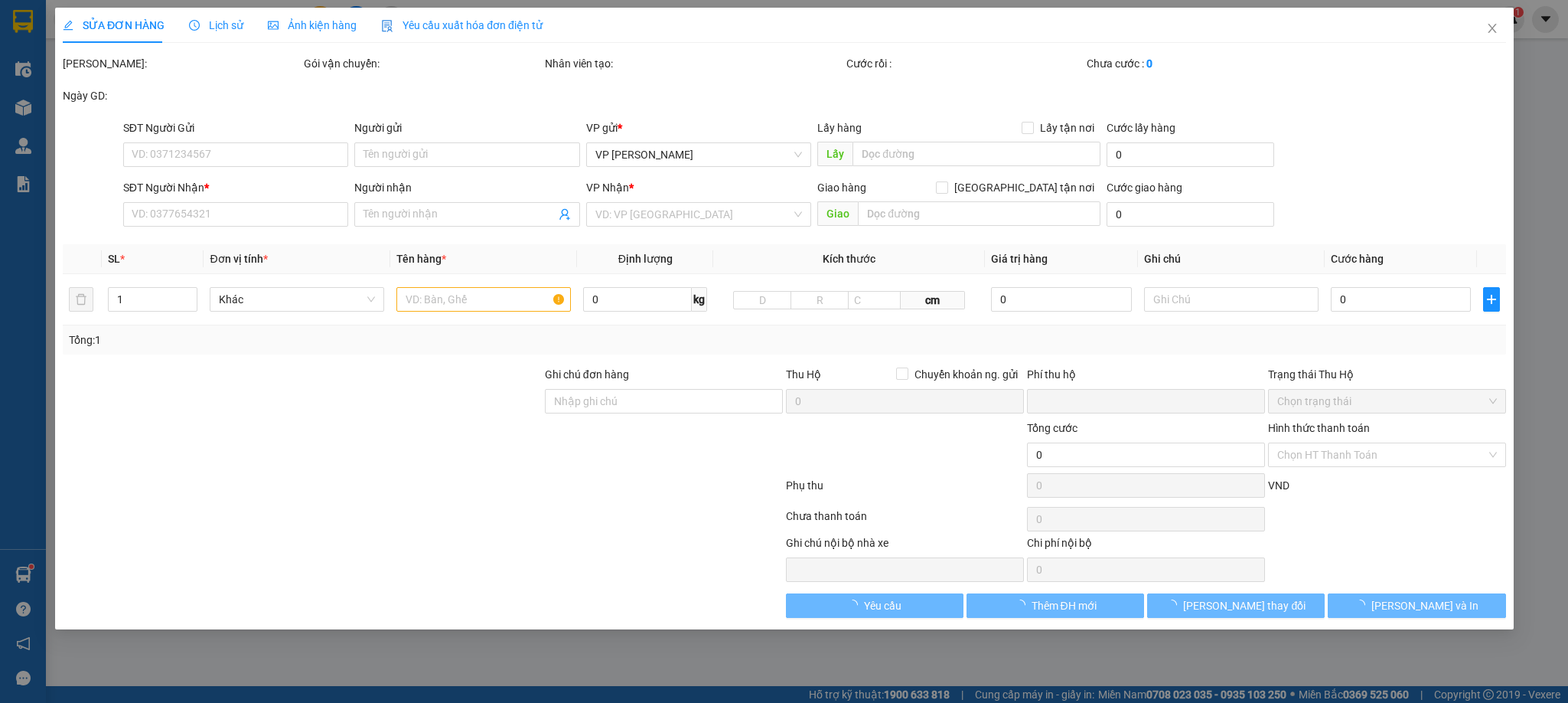
type input "0826088866"
type input "[PERSON_NAME]"
type input "0846166789"
checkbox input "true"
type input "495 Đ. [GEOGRAPHIC_DATA], [GEOGRAPHIC_DATA], [GEOGRAPHIC_DATA], [GEOGRAPHIC_DAT…"
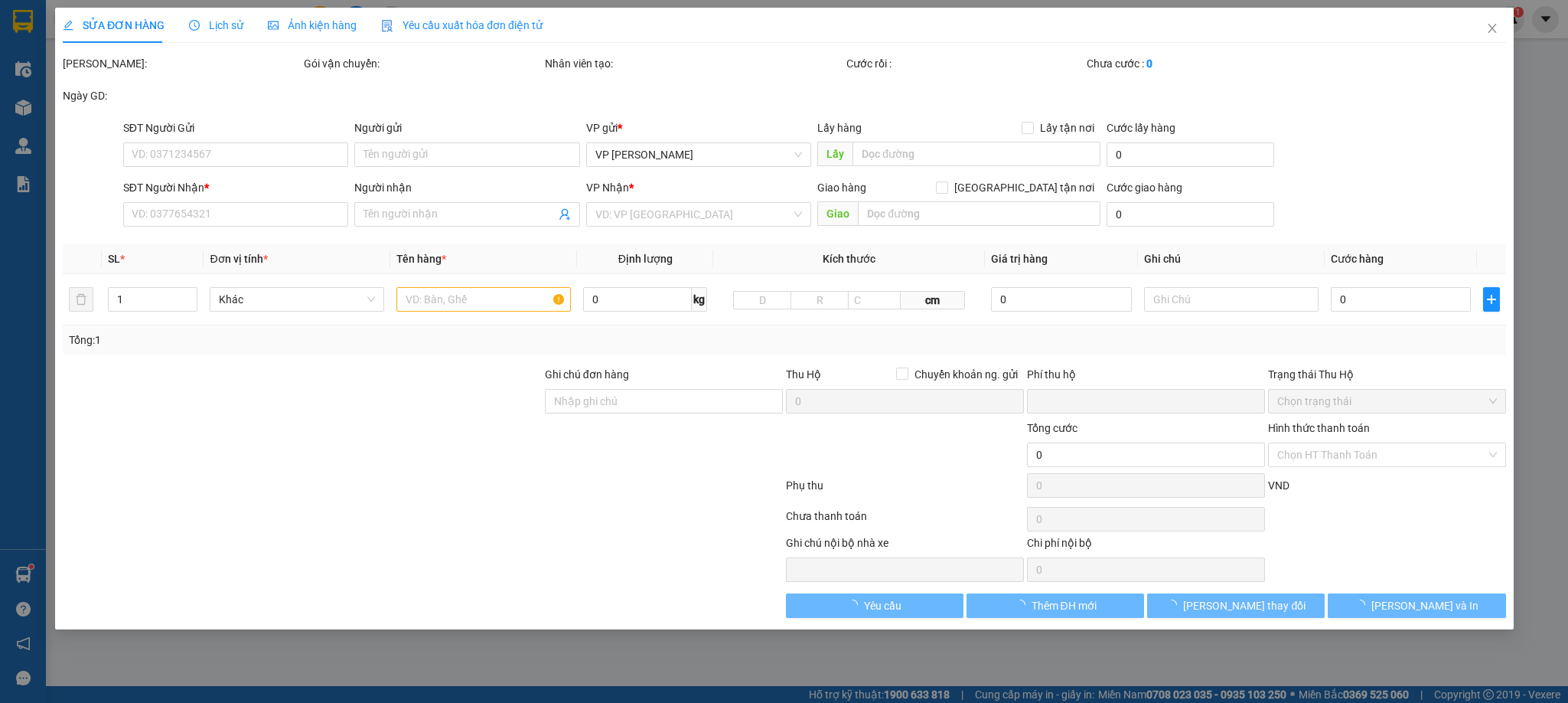
type input "110.000"
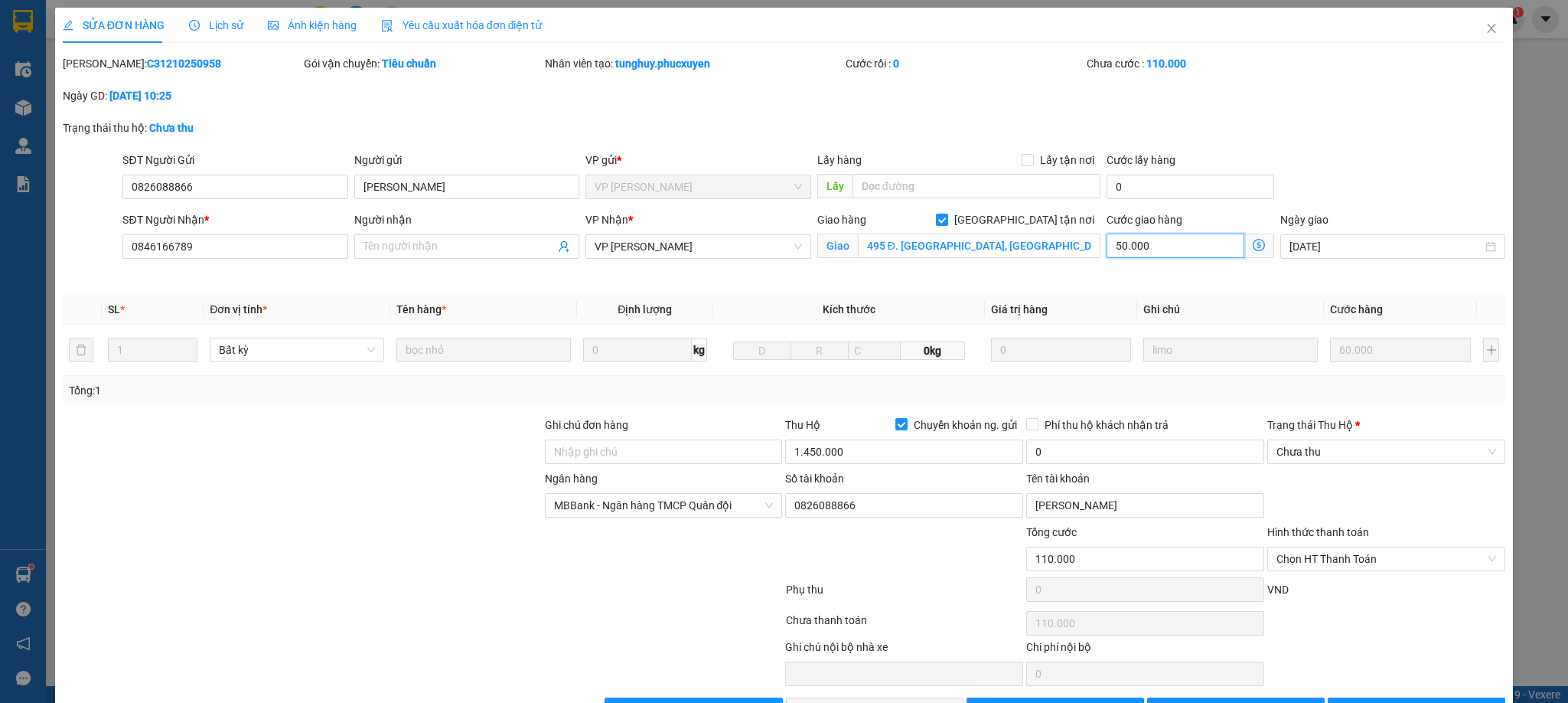
click at [1152, 250] on input "50.000" at bounding box center [1174, 245] width 137 height 24
type input "0"
type input "60.000"
type input "0"
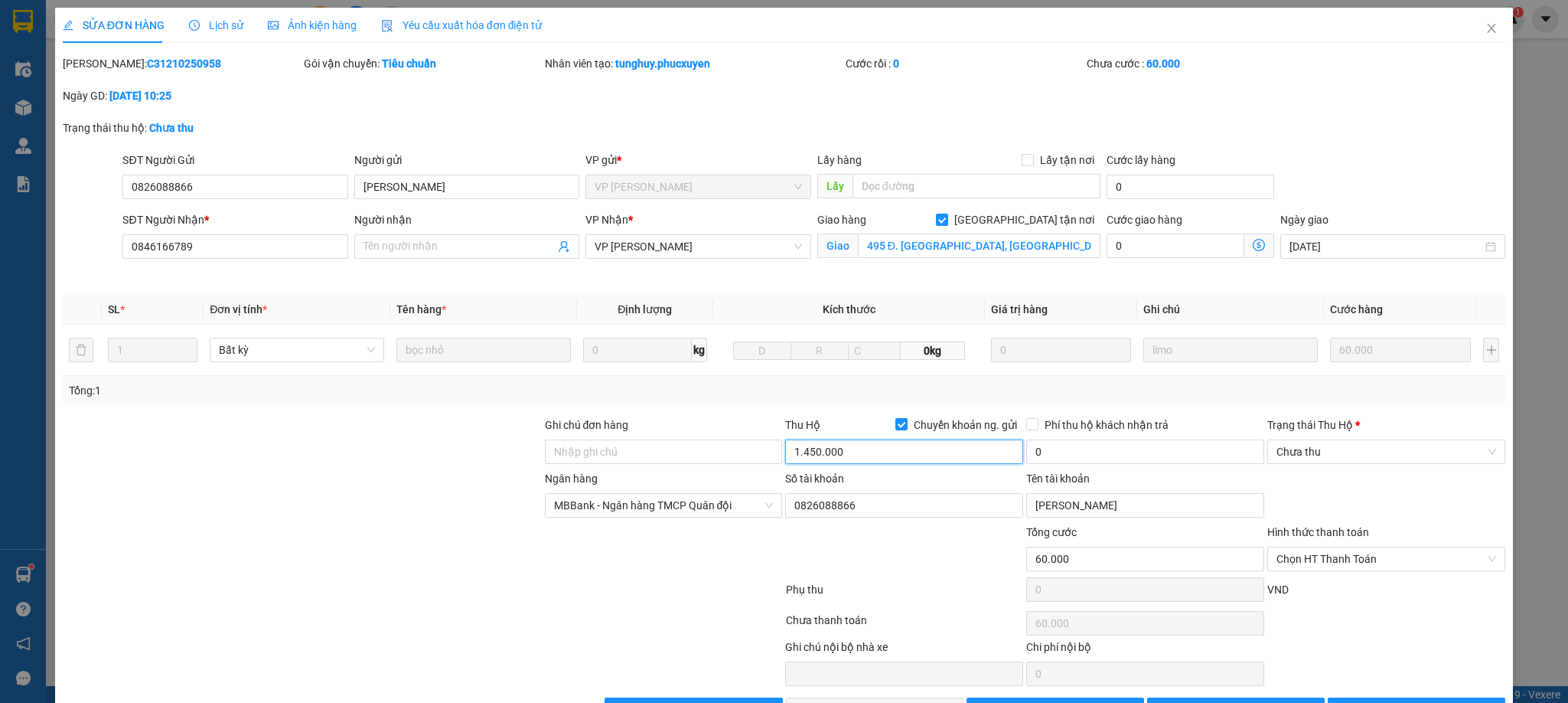
click at [921, 449] on input "1.450.000" at bounding box center [904, 451] width 238 height 24
type input "0"
click at [895, 427] on input "Chuyển khoản ng. gửi" at bounding box center [900, 423] width 11 height 11
checkbox input "false"
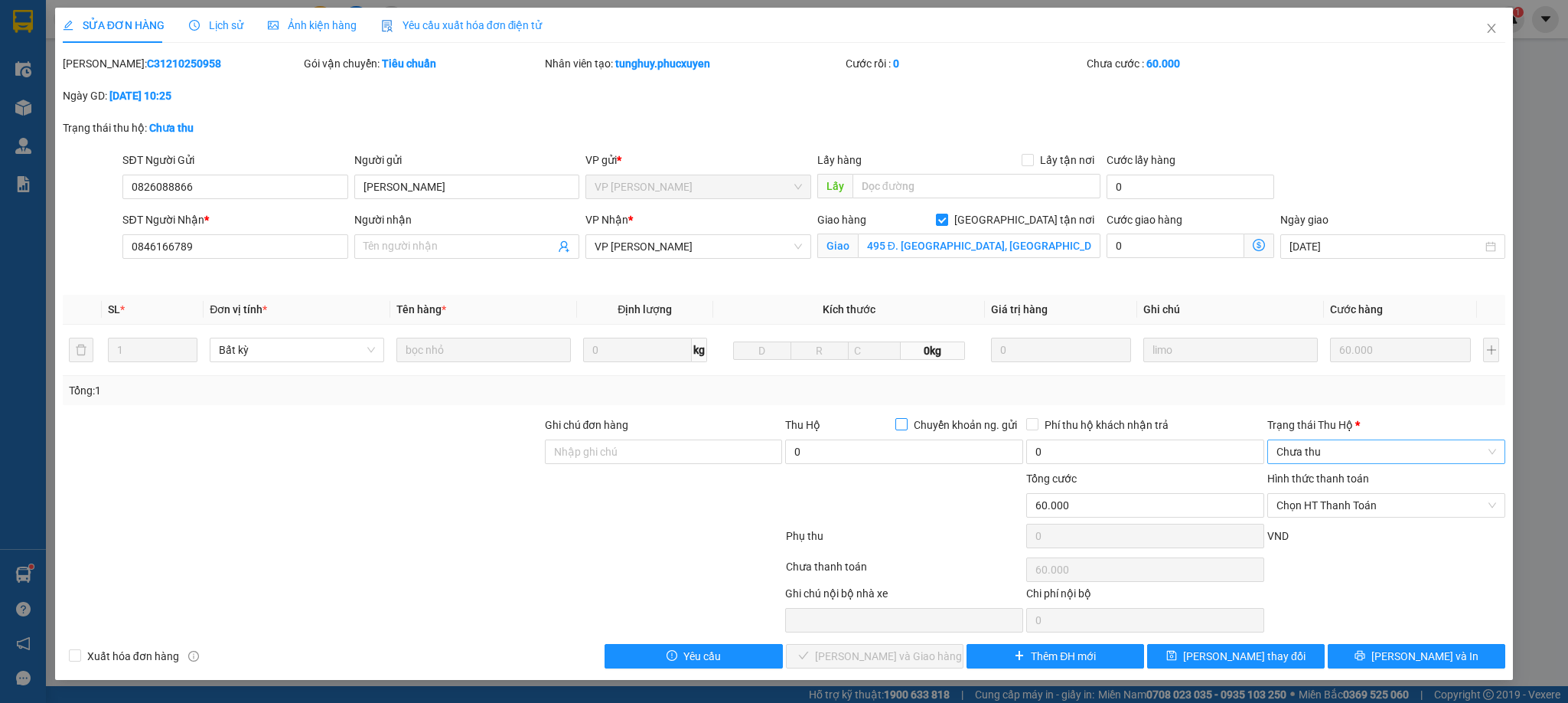
click at [1304, 455] on span "Chưa thu" at bounding box center [1386, 452] width 219 height 23
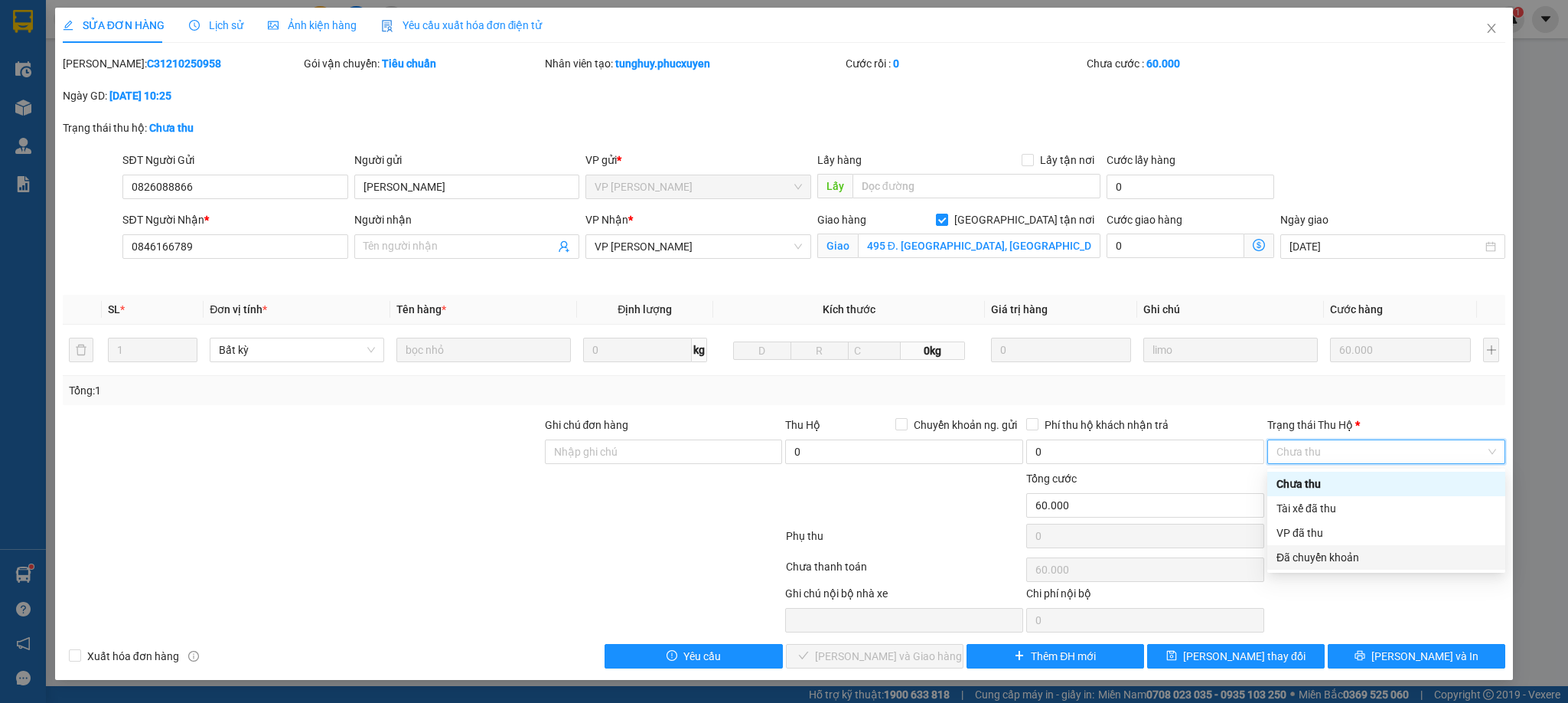
click at [1307, 558] on div "Đã chuyển khoản" at bounding box center [1386, 557] width 219 height 17
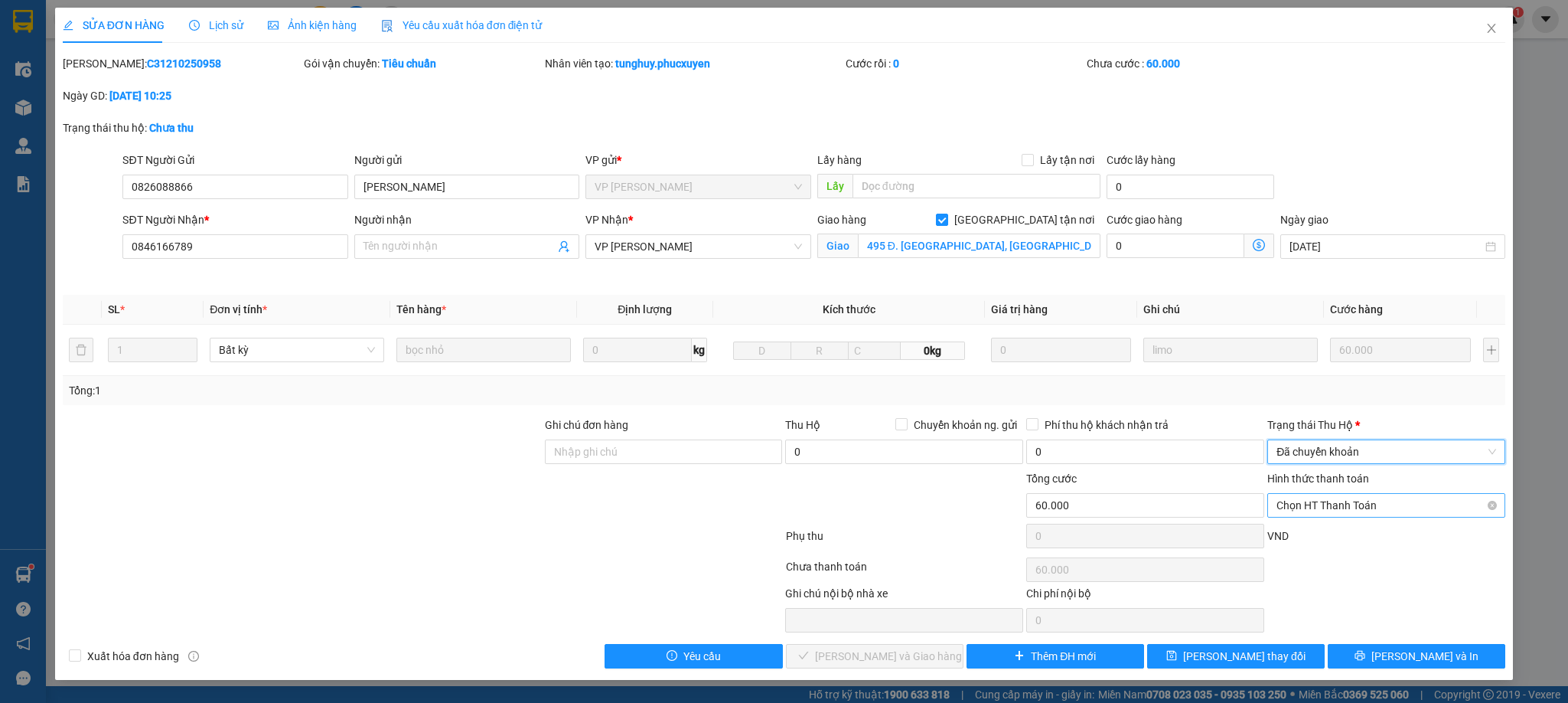
click at [1327, 511] on span "Chọn HT Thanh Toán" at bounding box center [1386, 505] width 219 height 23
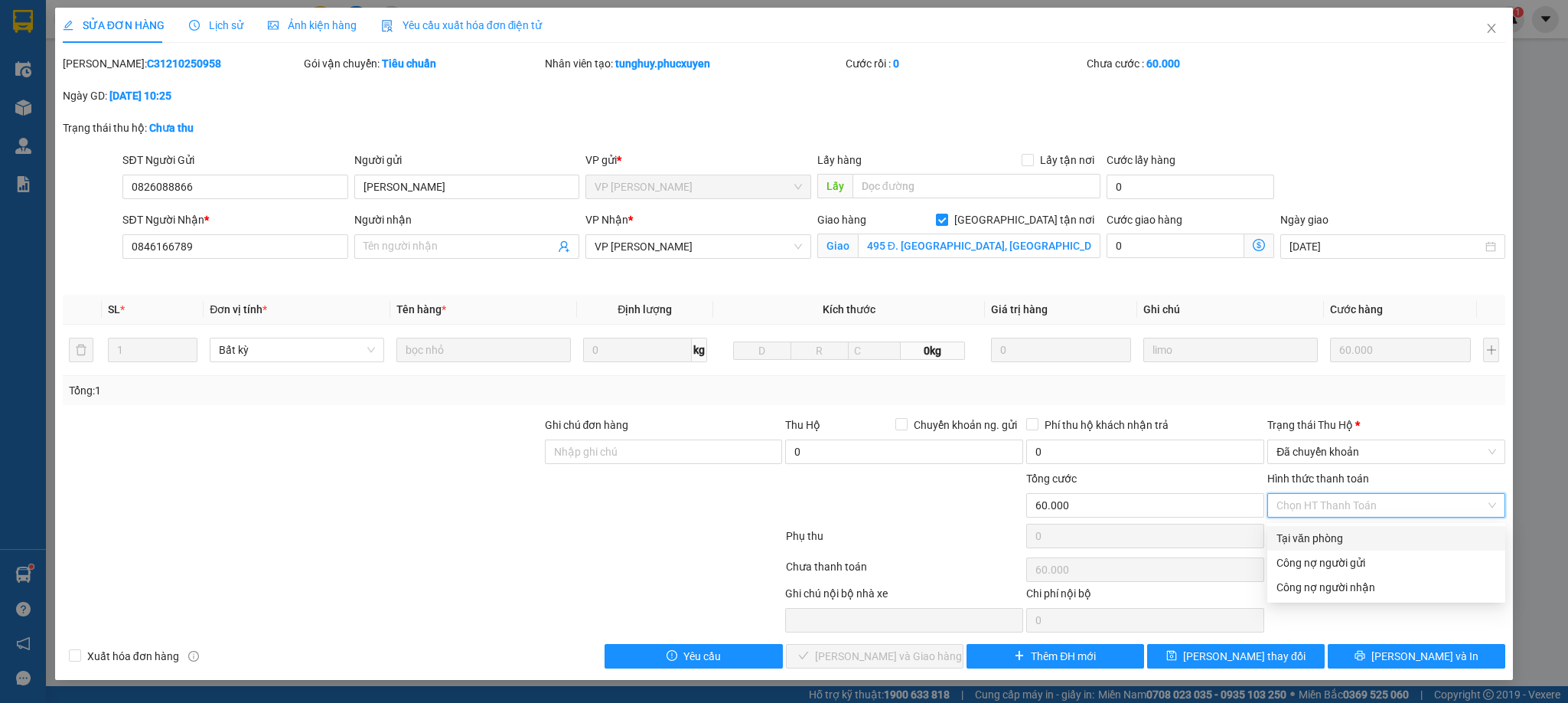
click at [1316, 538] on div "Tại văn phòng" at bounding box center [1386, 538] width 219 height 17
type input "0"
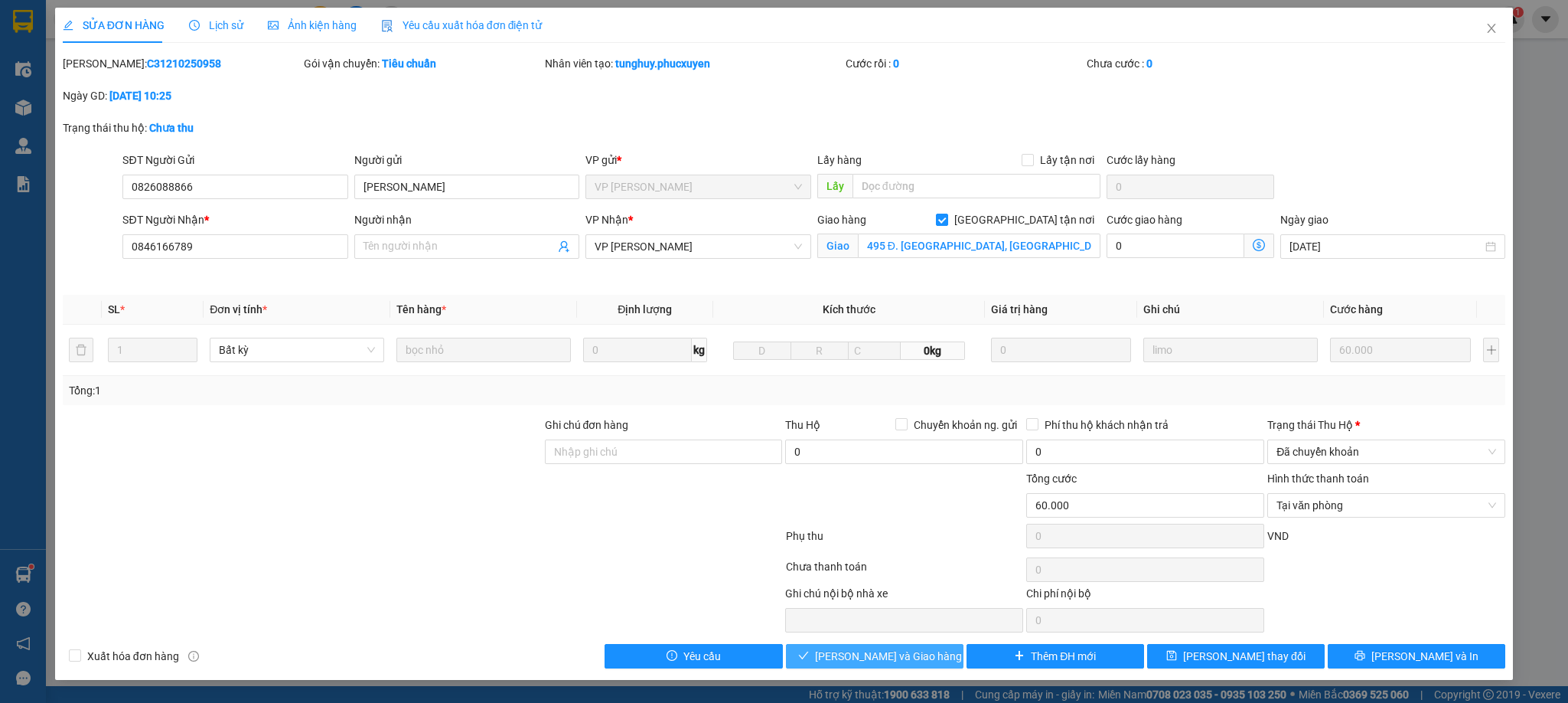
click at [932, 657] on button "[PERSON_NAME] và Giao hàng" at bounding box center [875, 655] width 178 height 24
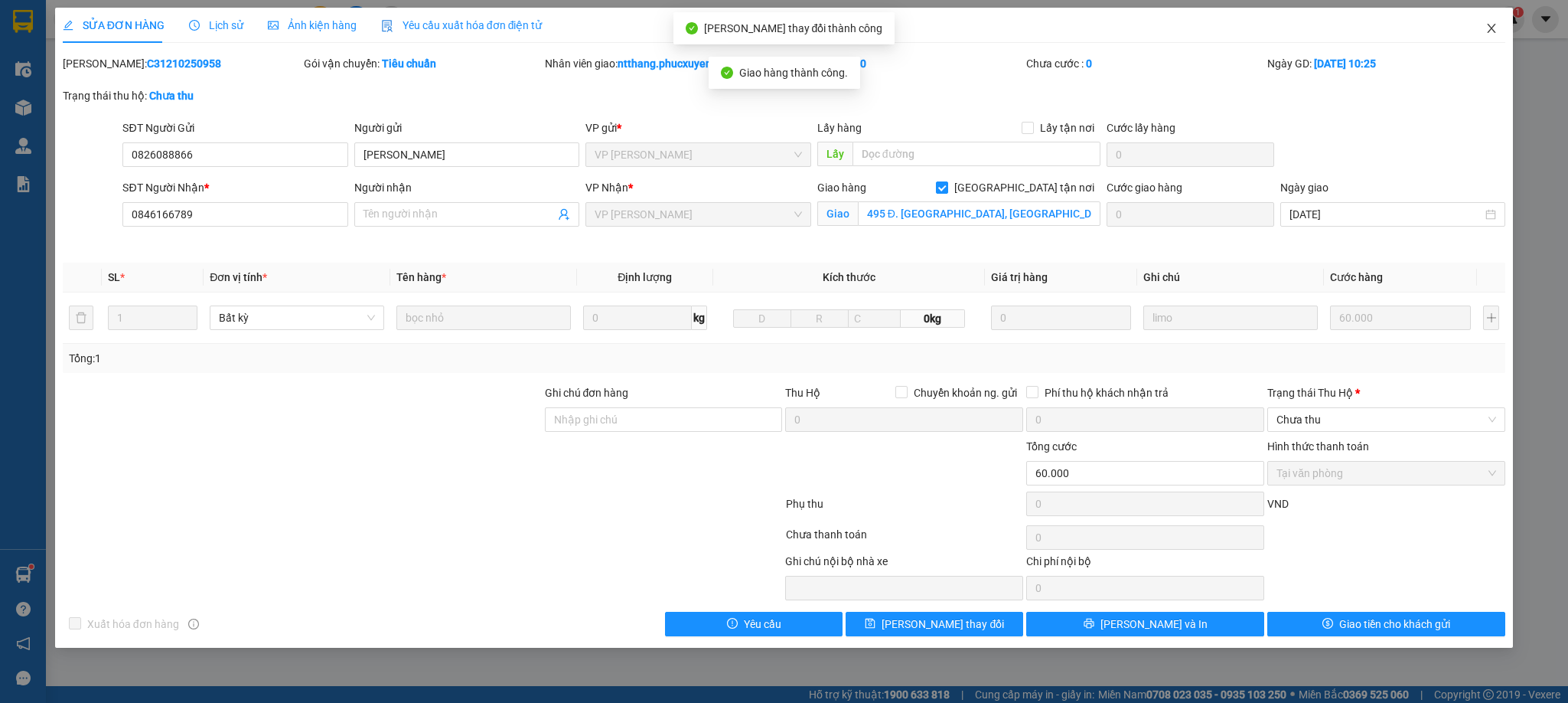
click at [1488, 28] on icon "close" at bounding box center [1492, 29] width 13 height 13
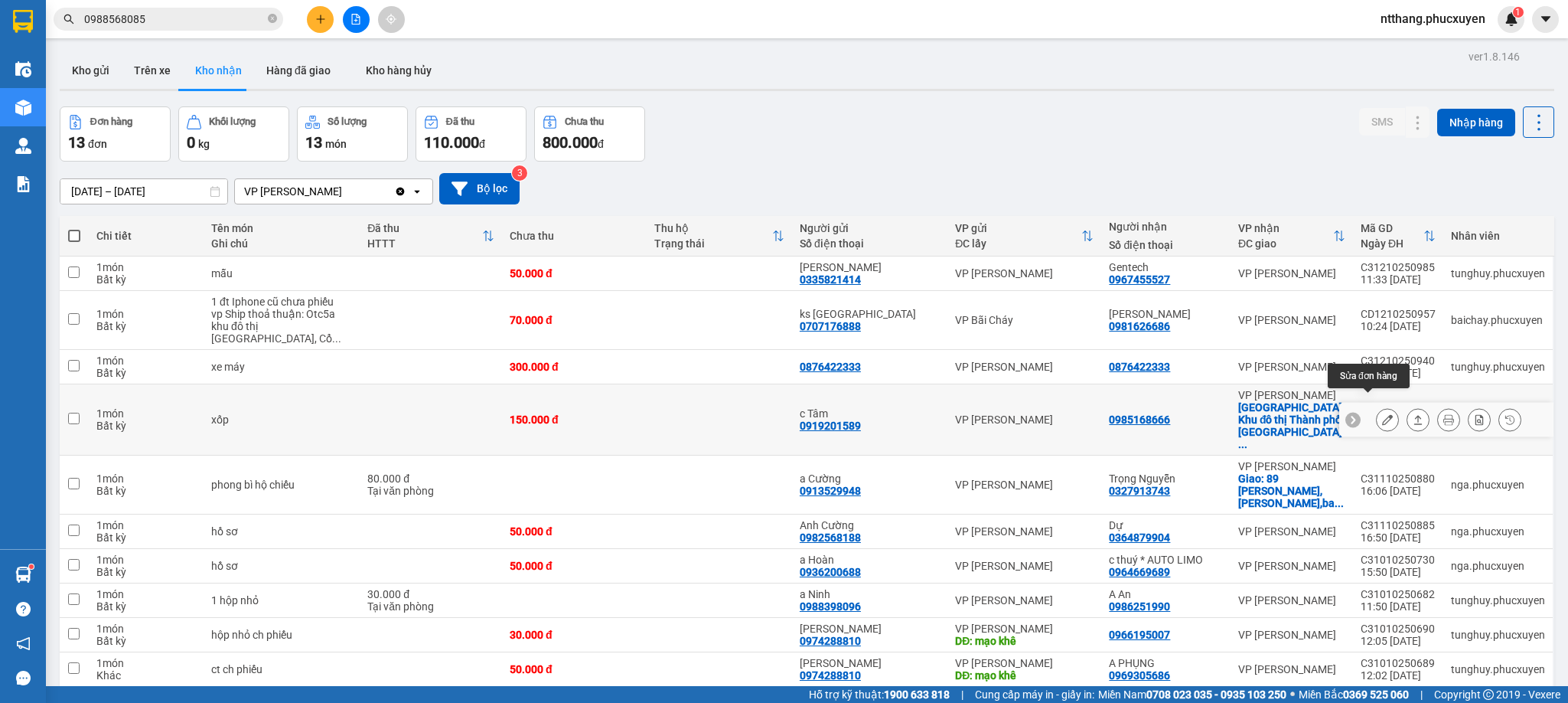
click at [1382, 414] on icon at bounding box center [1387, 420] width 11 height 11
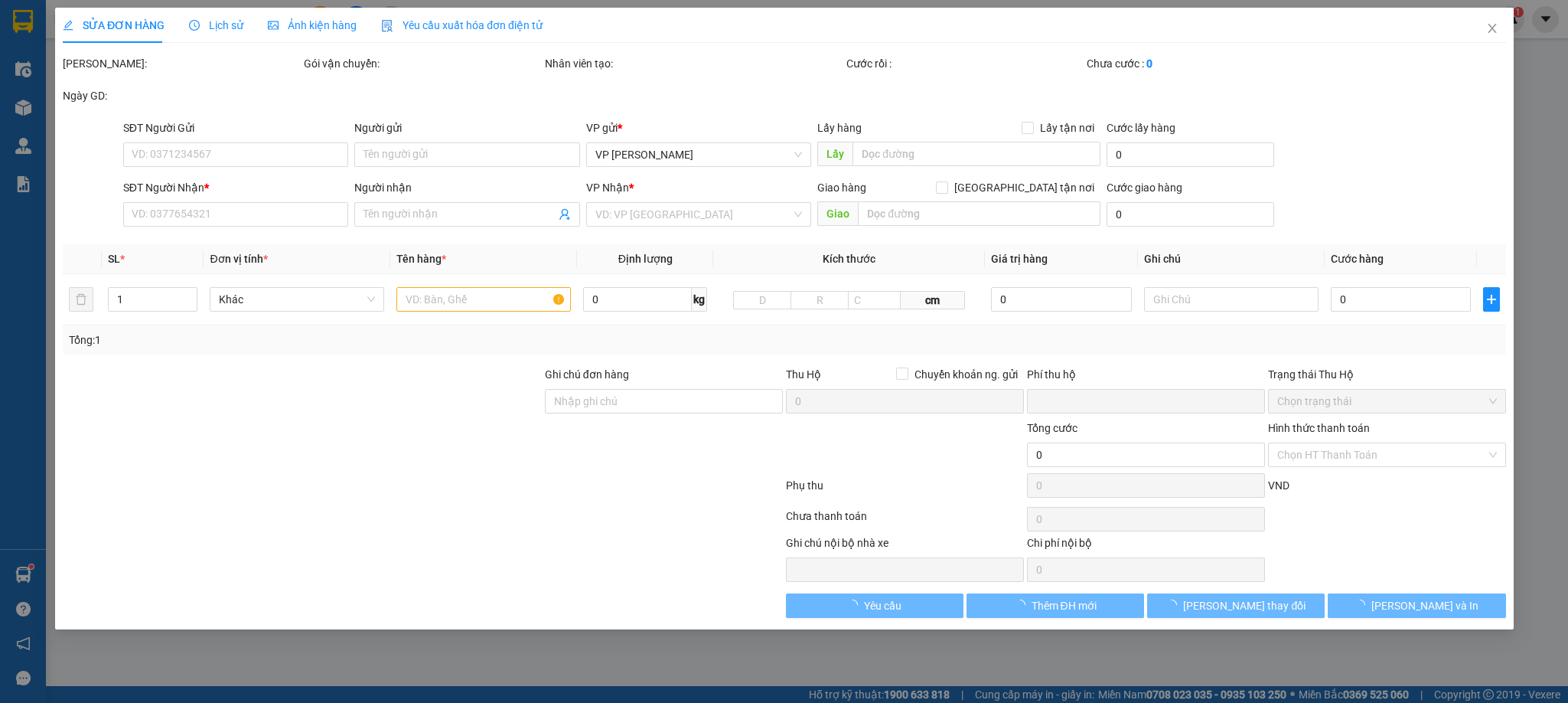
type input "0919201589"
type input "c Tâm"
type input "0985168666"
checkbox input "true"
type input "Khu đô thị Thành phố [GEOGRAPHIC_DATA], [GEOGRAPHIC_DATA], [GEOGRAPHIC_DATA], […"
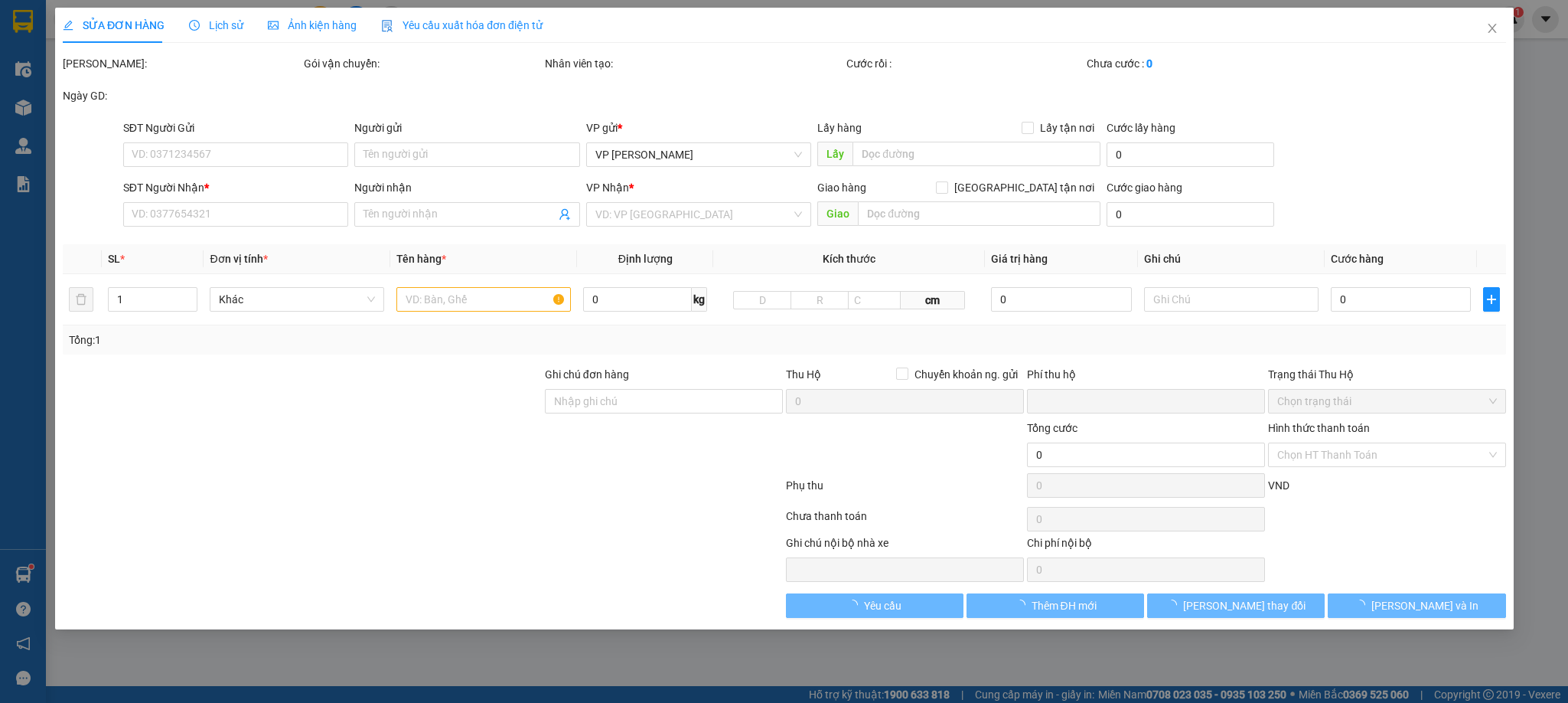
type input "0"
type input "150.000"
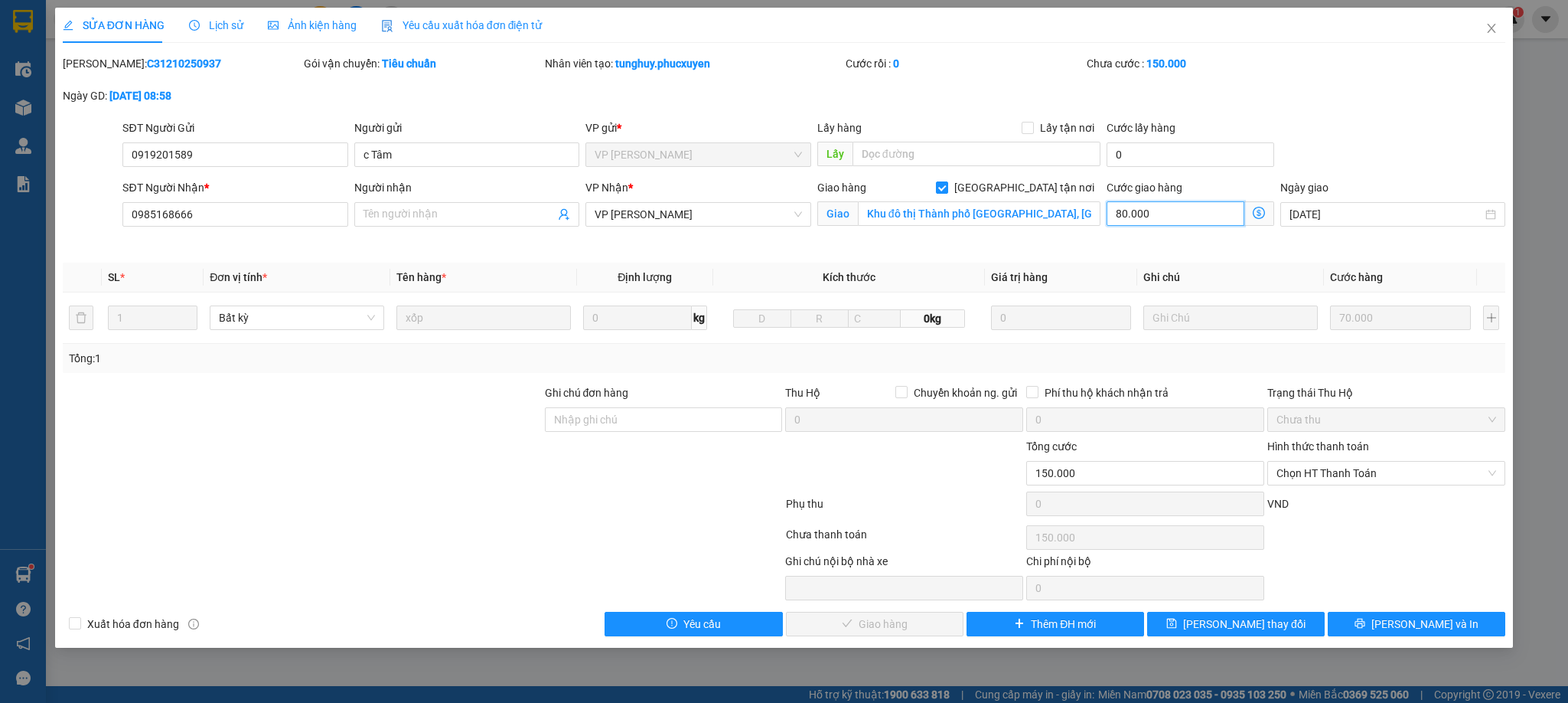
click at [1190, 223] on input "80.000" at bounding box center [1174, 213] width 137 height 24
type input "0"
type input "70.000"
click at [1307, 472] on span "Chọn HT Thanh Toán" at bounding box center [1386, 473] width 219 height 23
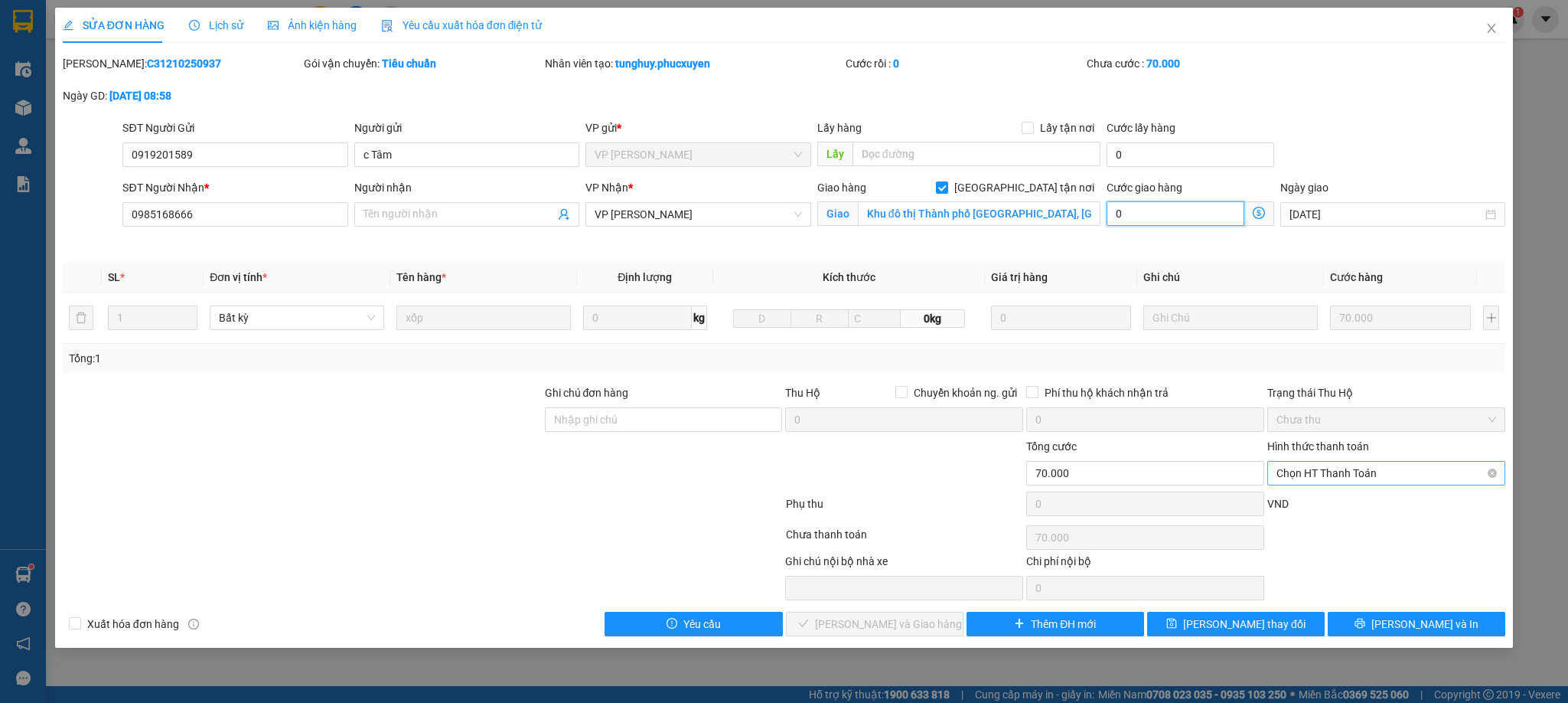
type input "0"
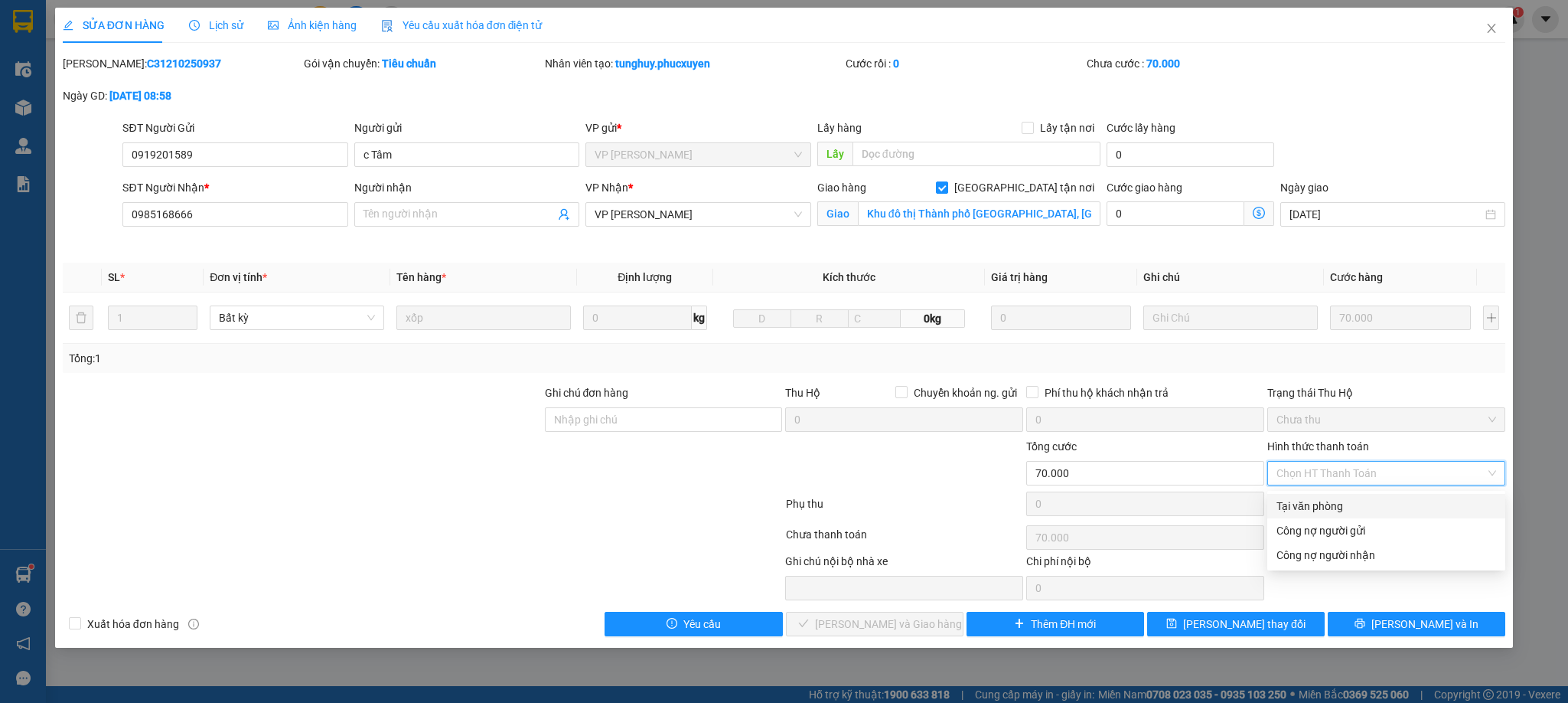
click at [1296, 505] on div "Tại văn phòng" at bounding box center [1386, 506] width 219 height 17
type input "0"
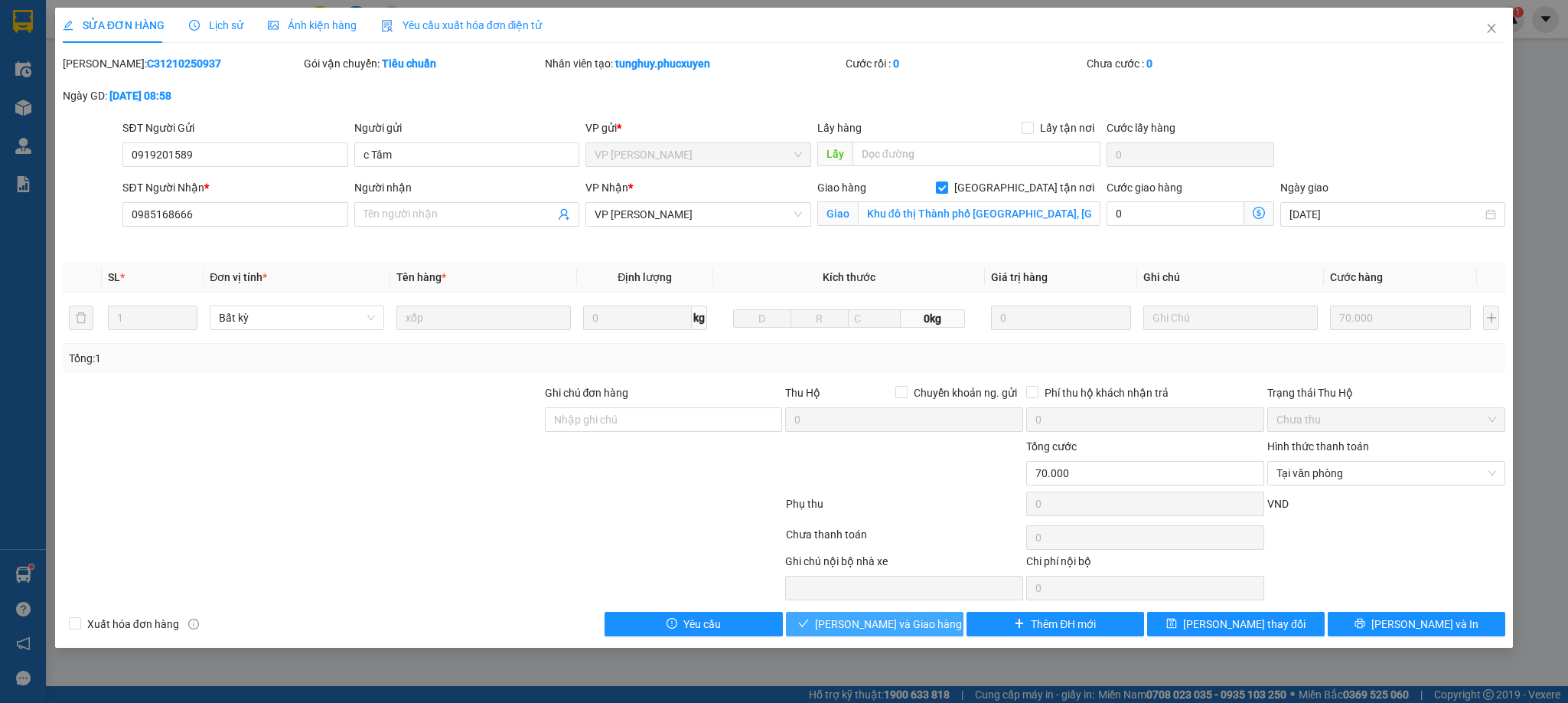
click at [884, 632] on span "[PERSON_NAME] và Giao hàng" at bounding box center [888, 624] width 146 height 17
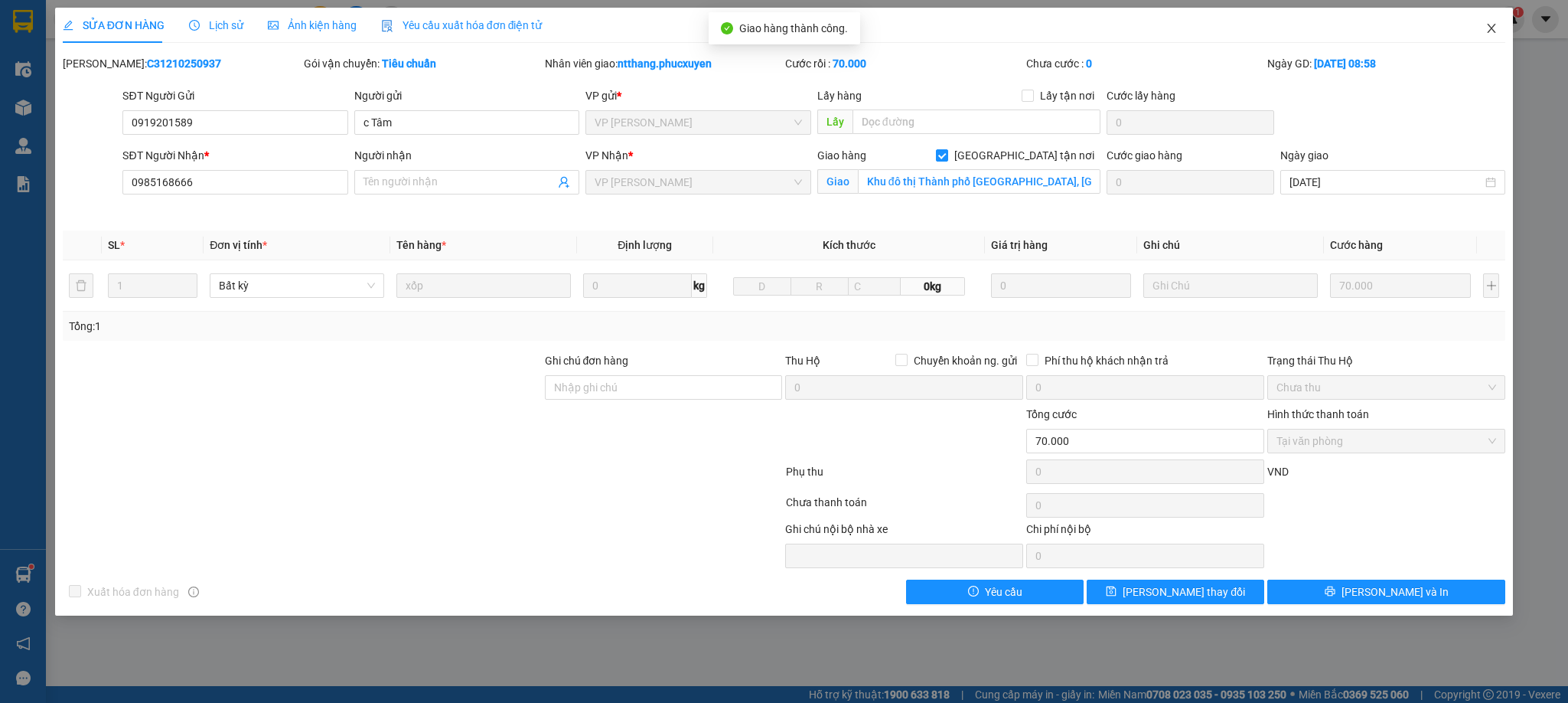
click at [1491, 30] on icon "close" at bounding box center [1491, 28] width 8 height 9
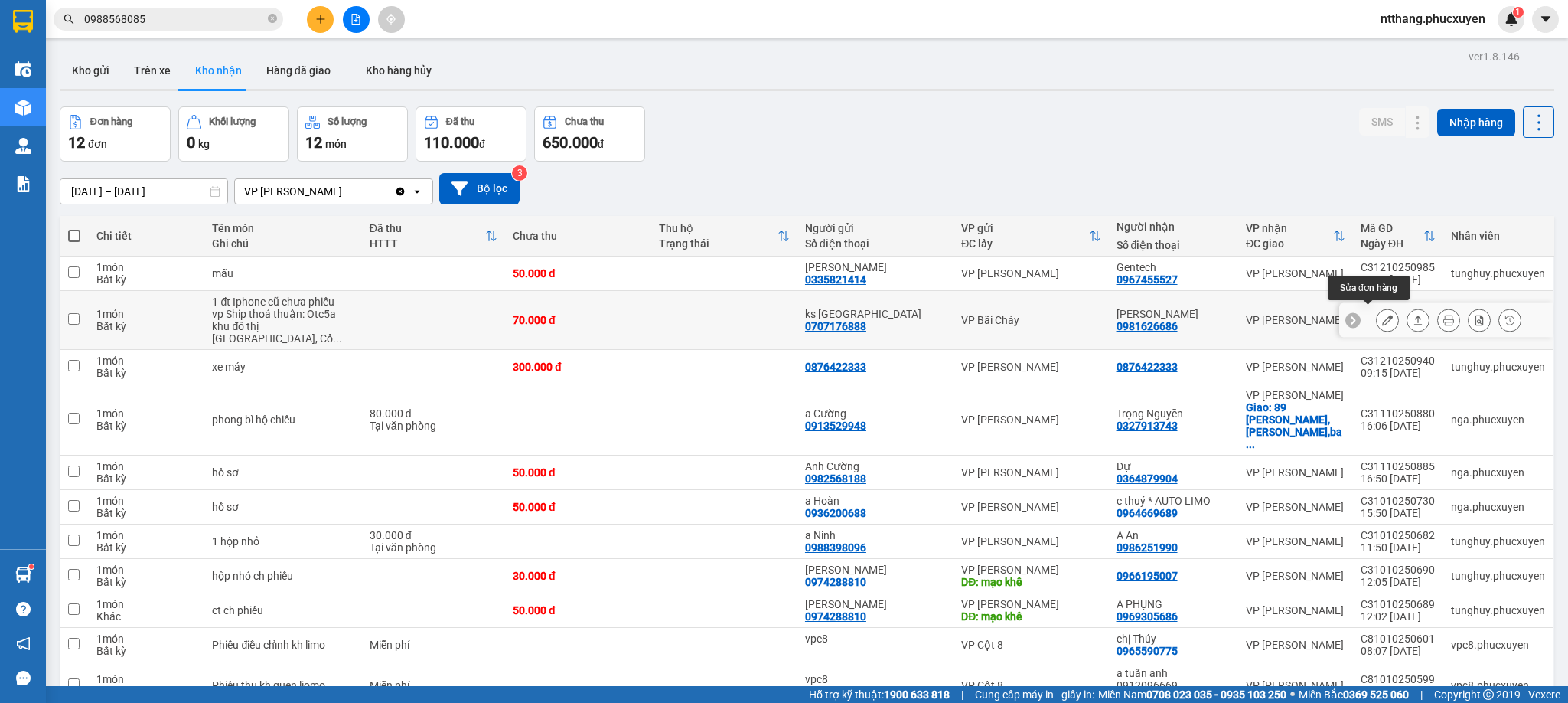
click at [1382, 315] on icon at bounding box center [1387, 320] width 11 height 11
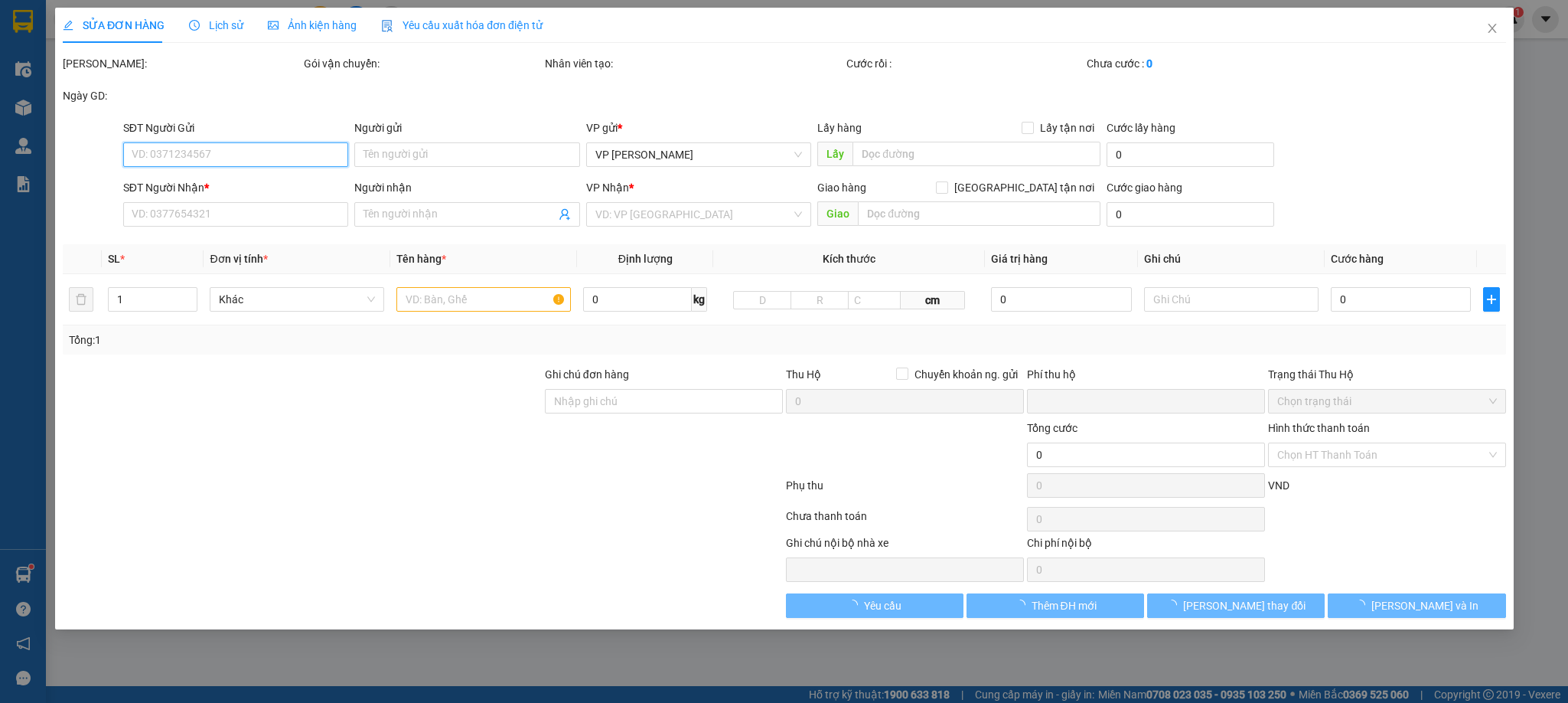
type input "0707176888"
type input "ks [GEOGRAPHIC_DATA]"
type input "0981626686"
type input "[PERSON_NAME]"
type input "0"
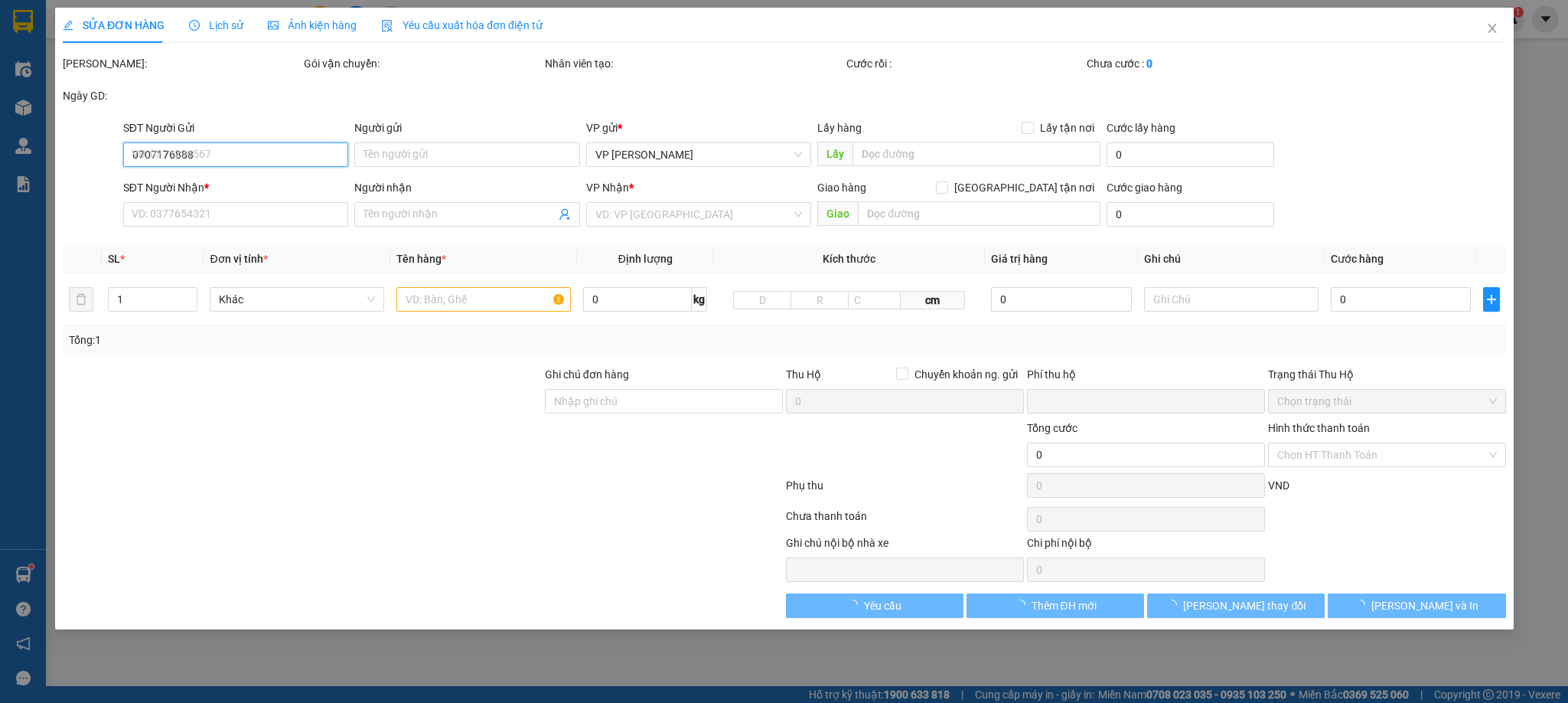
type input "70.000"
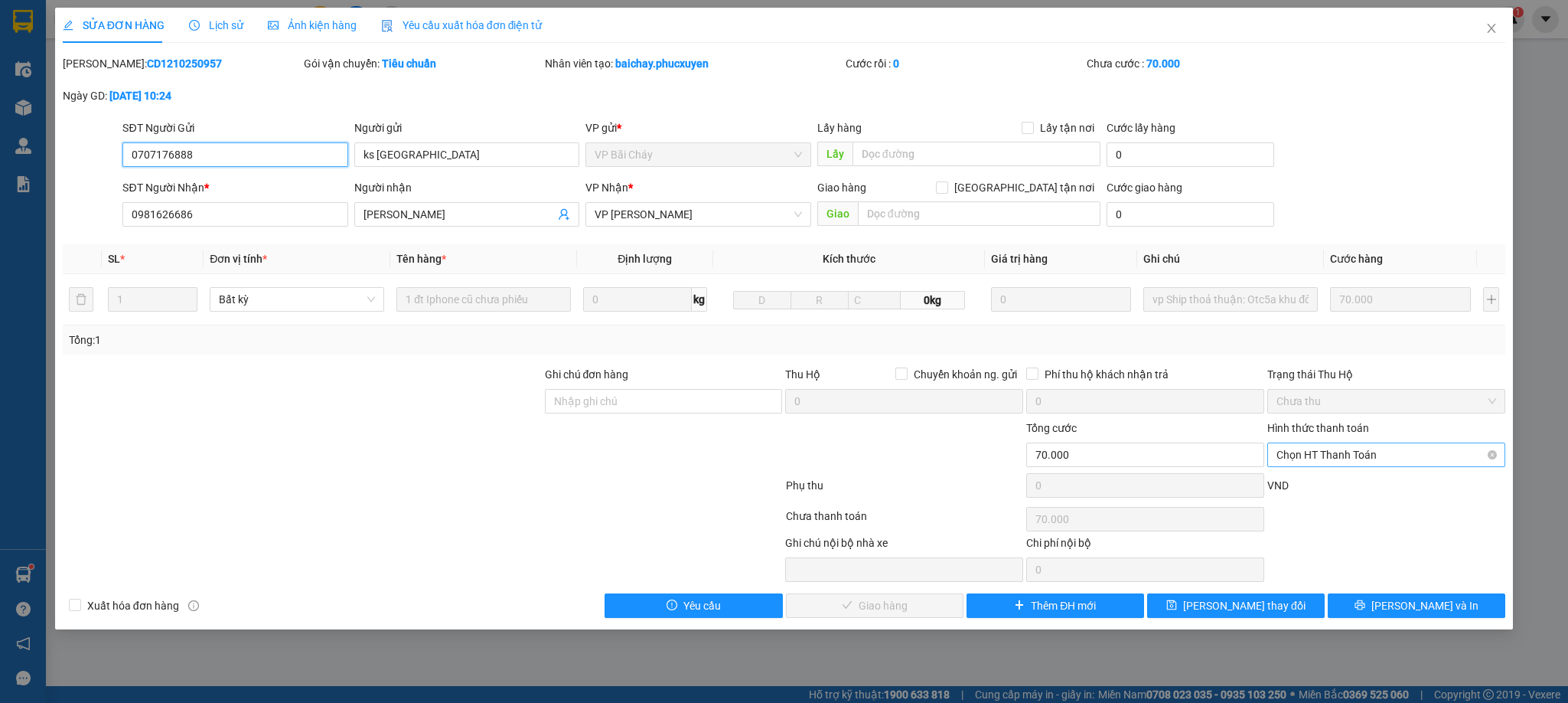
click at [1333, 448] on span "Chọn HT Thanh Toán" at bounding box center [1386, 455] width 219 height 23
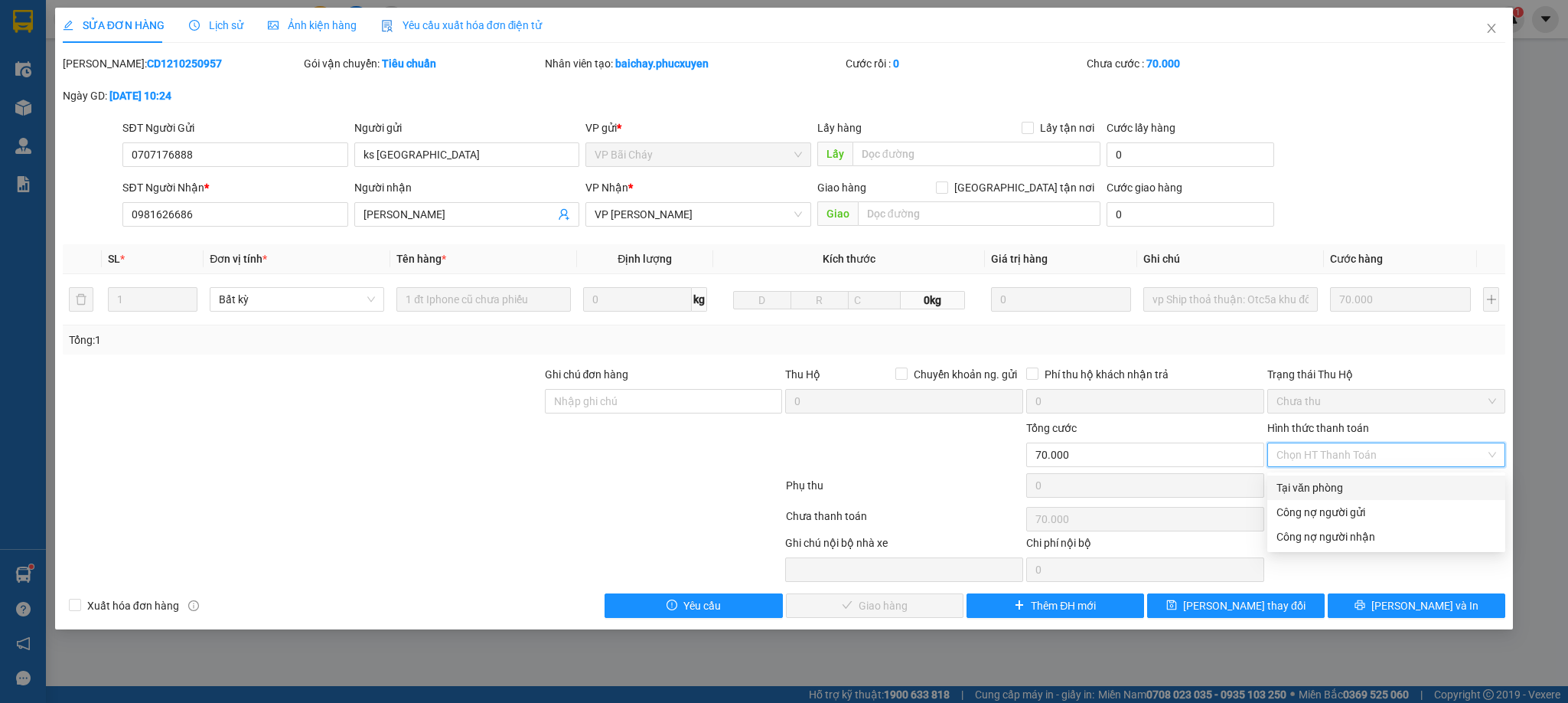
click at [1312, 482] on div "Tại văn phòng" at bounding box center [1386, 487] width 219 height 17
type input "0"
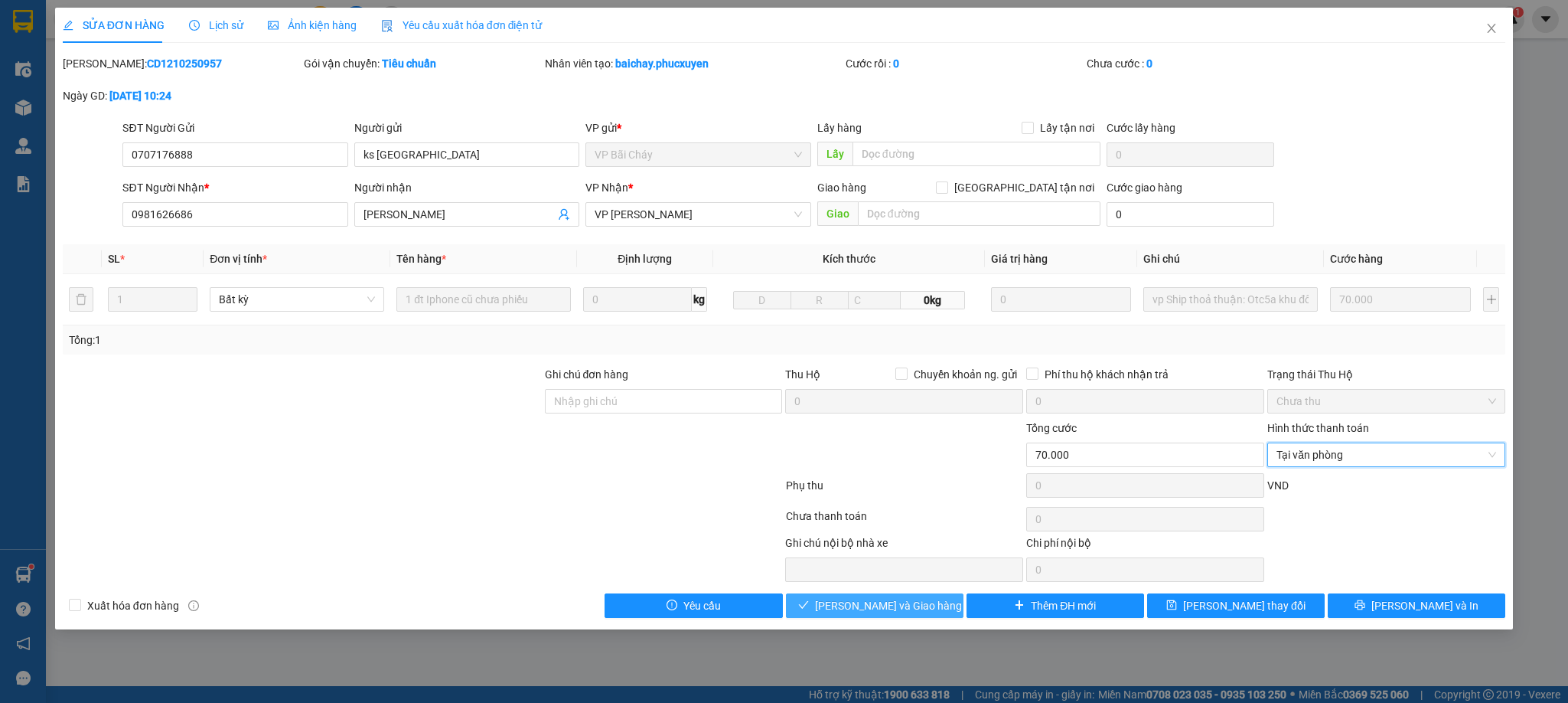
click at [924, 607] on button "[PERSON_NAME] và Giao hàng" at bounding box center [875, 605] width 178 height 24
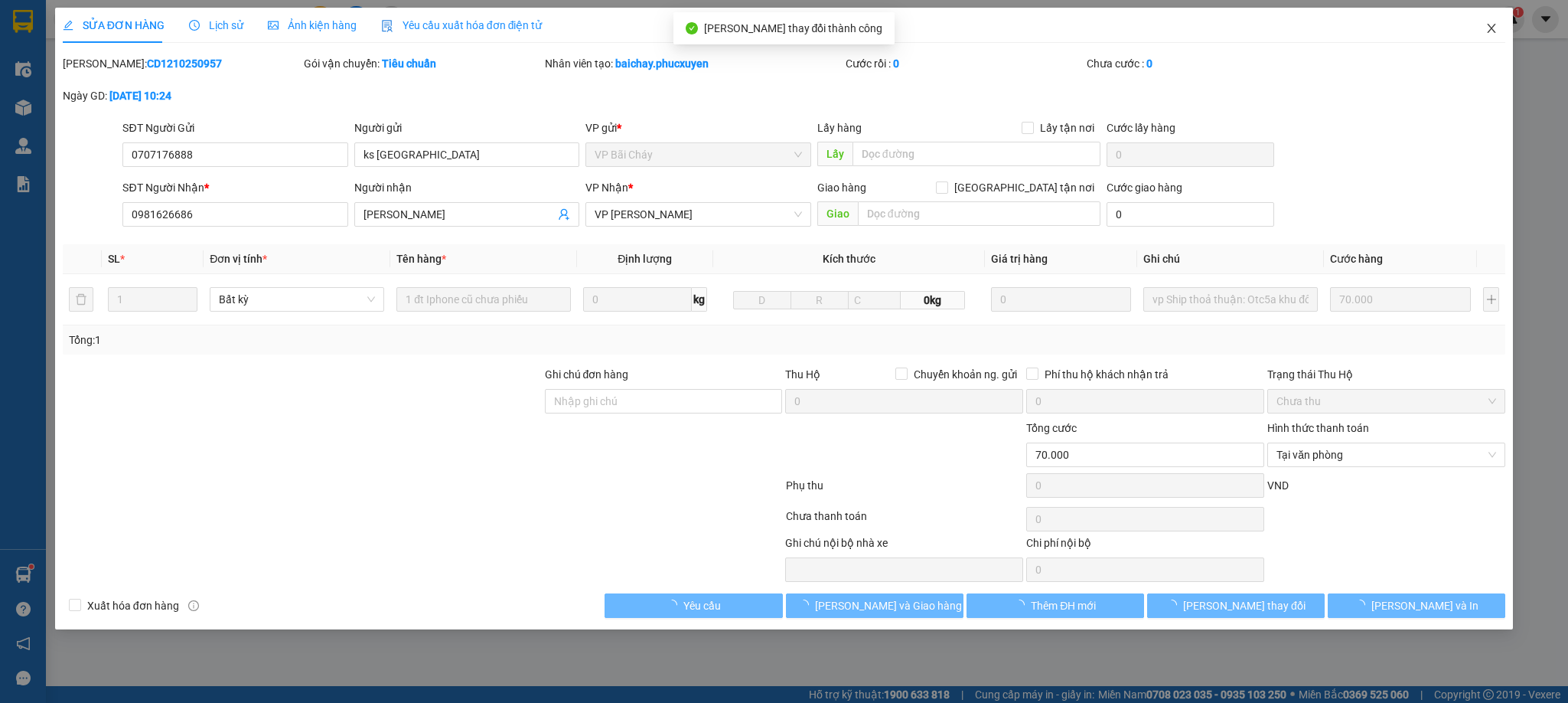
click at [1493, 31] on icon "close" at bounding box center [1492, 29] width 13 height 13
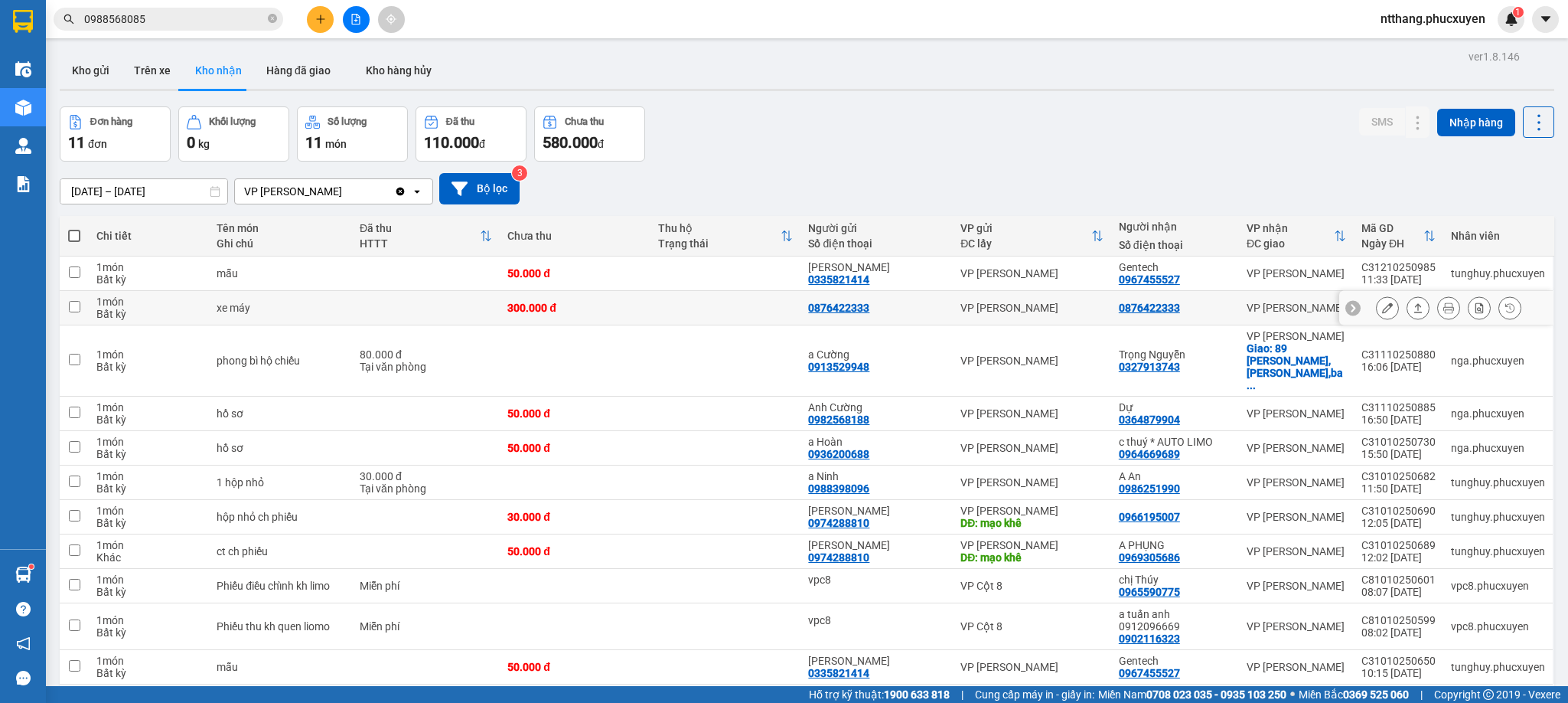
click at [1382, 312] on icon at bounding box center [1387, 307] width 11 height 11
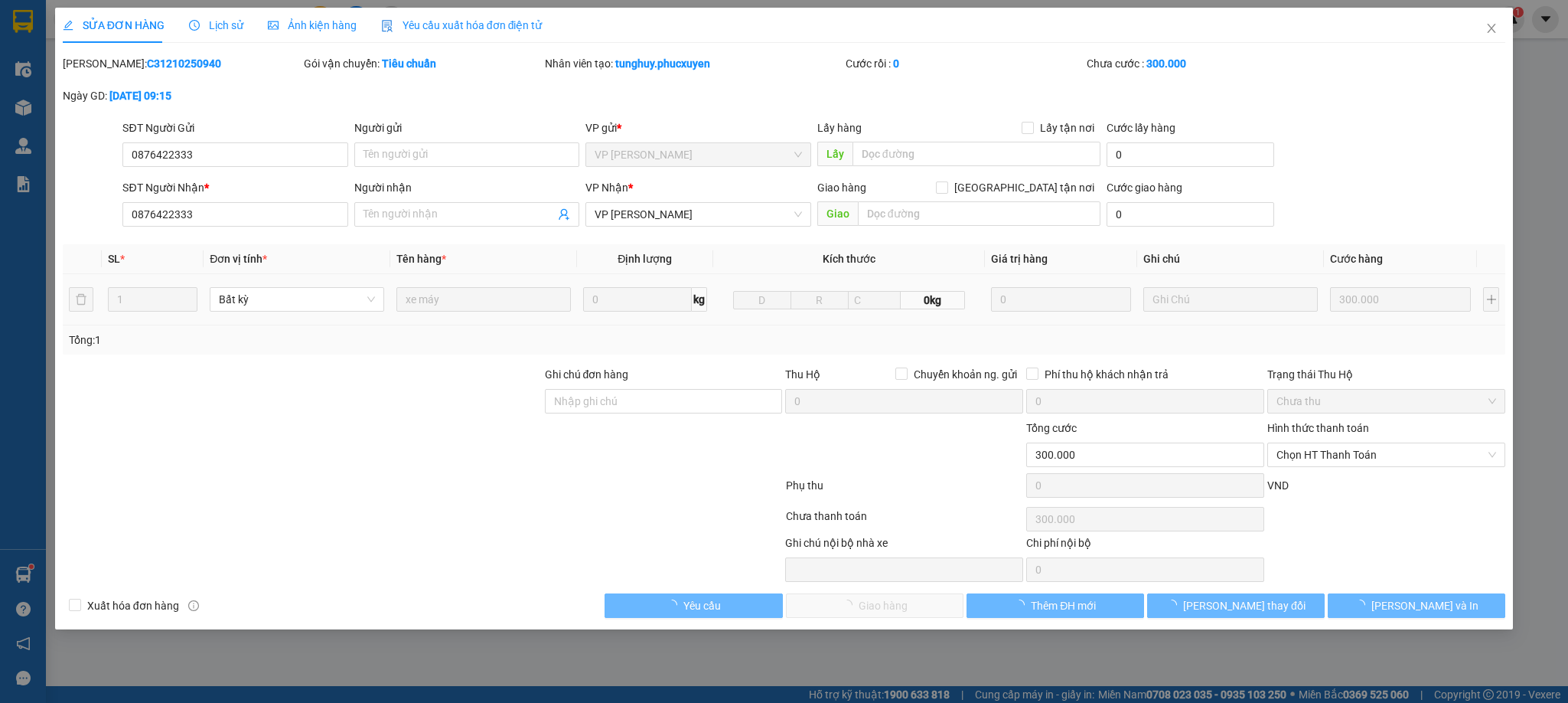
type input "0876422333"
type input "0"
type input "300.000"
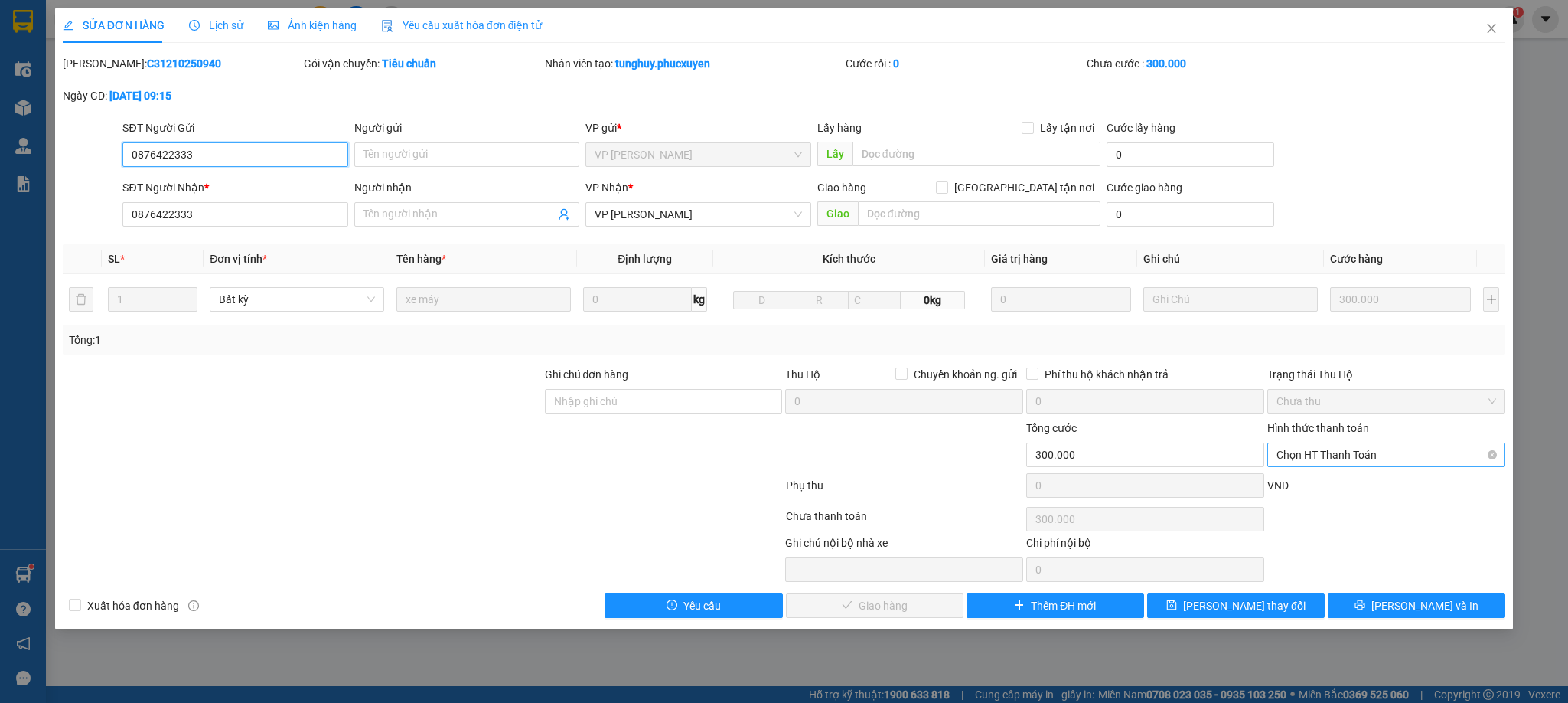
click at [1330, 452] on span "Chọn HT Thanh Toán" at bounding box center [1386, 455] width 219 height 23
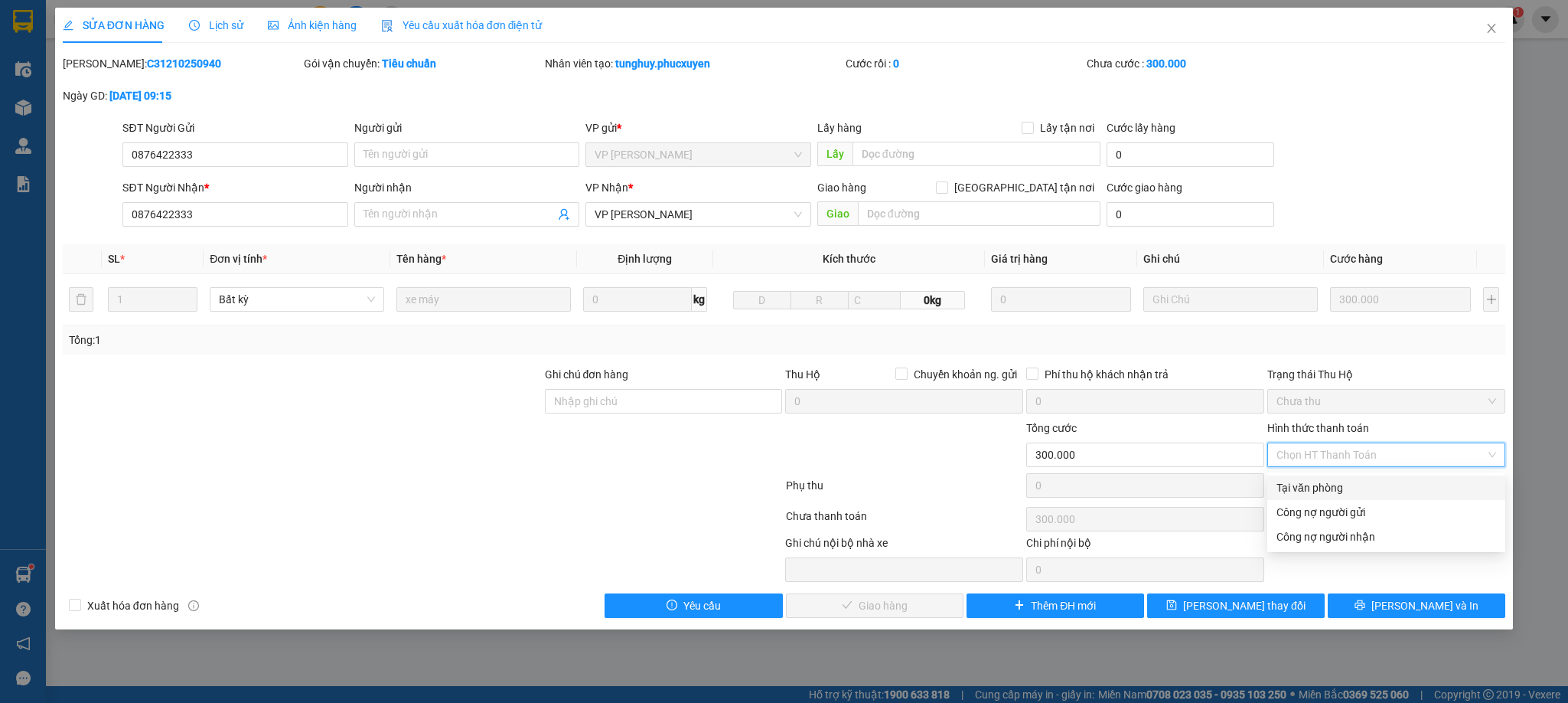
click at [1308, 485] on div "Tại văn phòng" at bounding box center [1386, 487] width 219 height 17
type input "0"
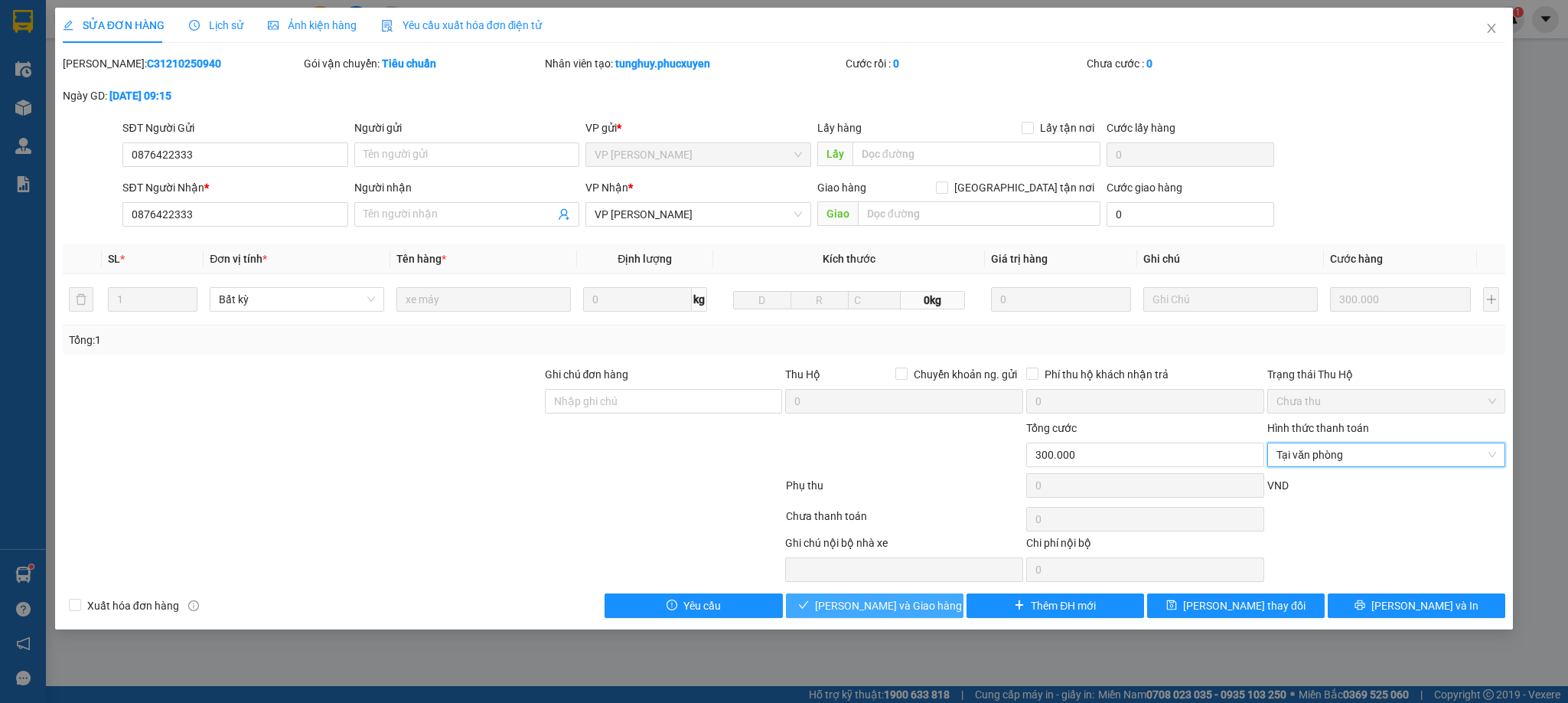
click at [905, 607] on span "[PERSON_NAME] và Giao hàng" at bounding box center [888, 605] width 146 height 17
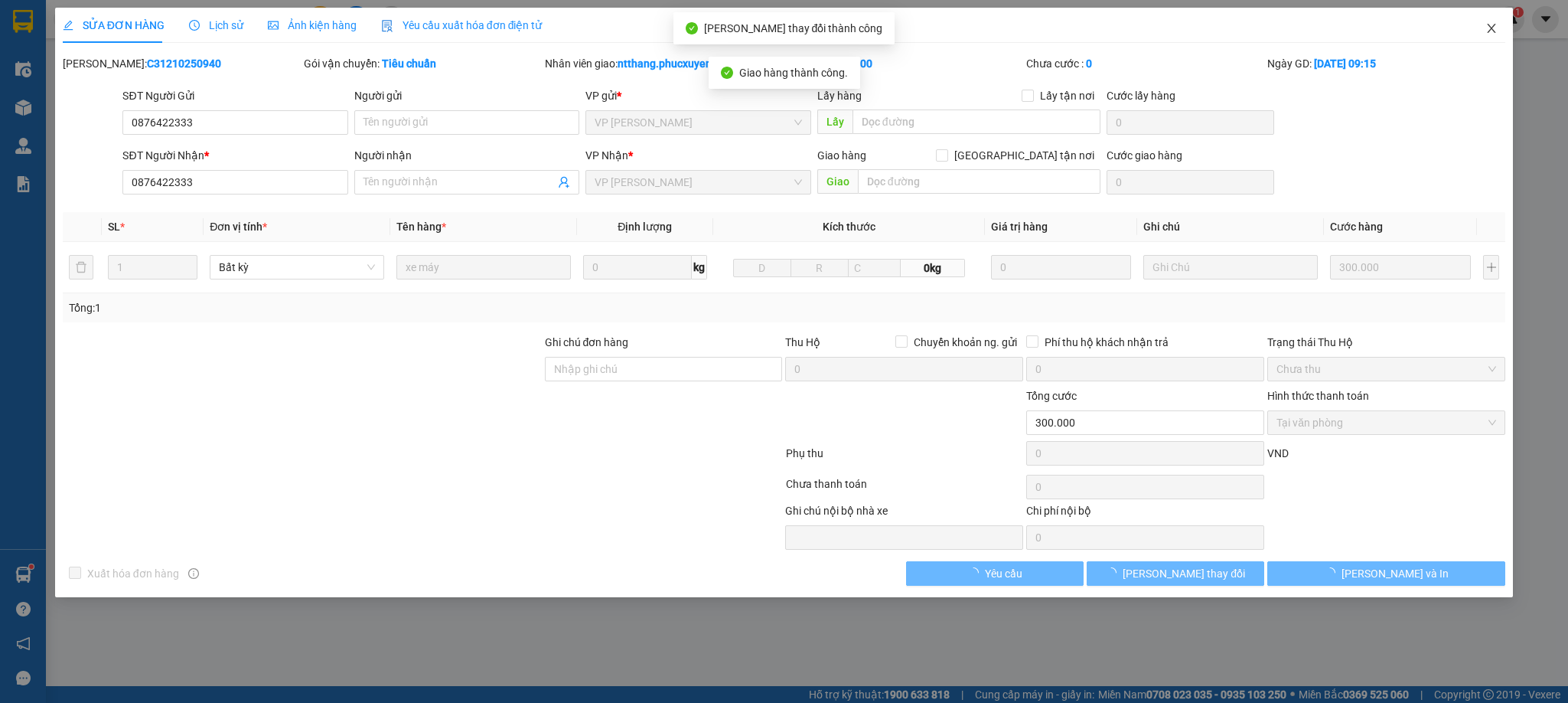
click at [1493, 28] on icon "close" at bounding box center [1492, 29] width 13 height 13
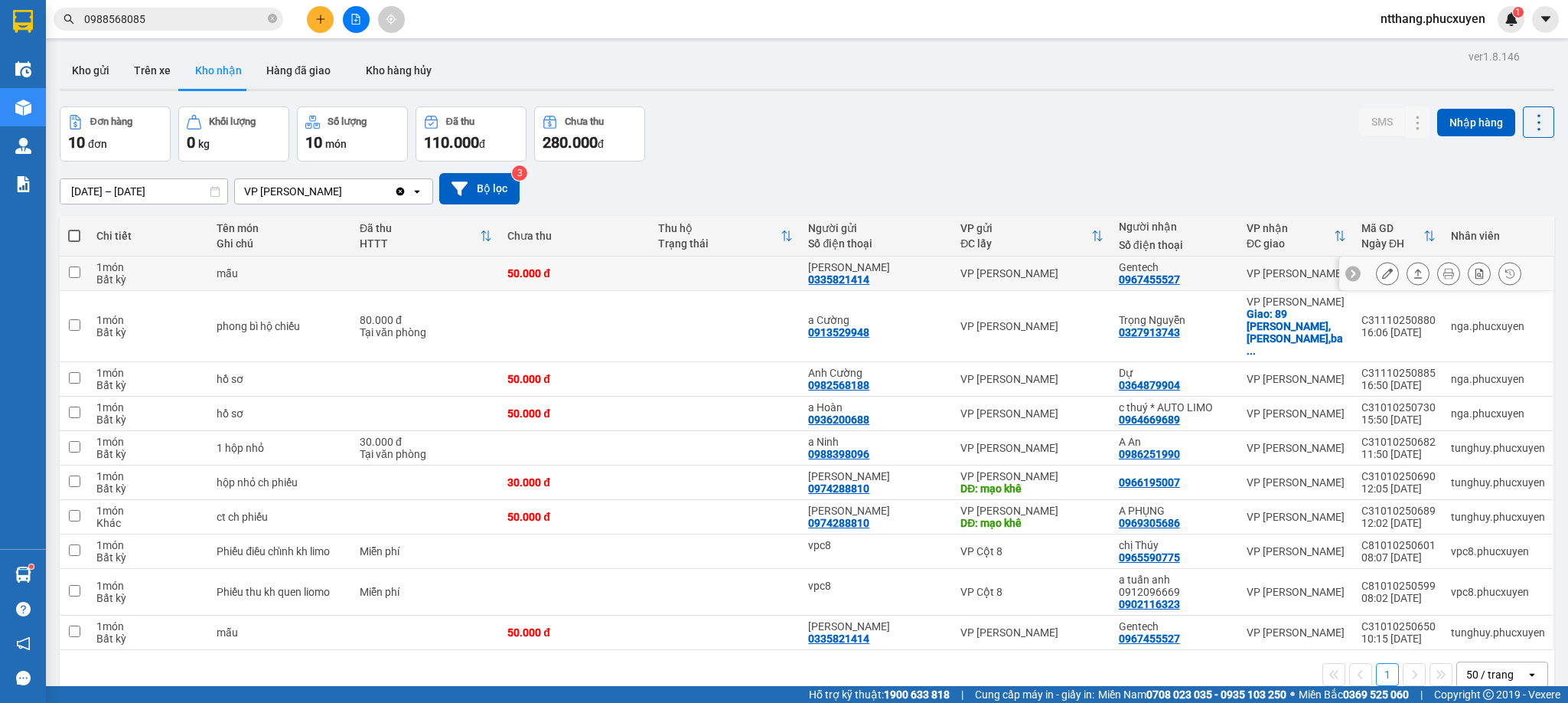
scroll to position [71, 0]
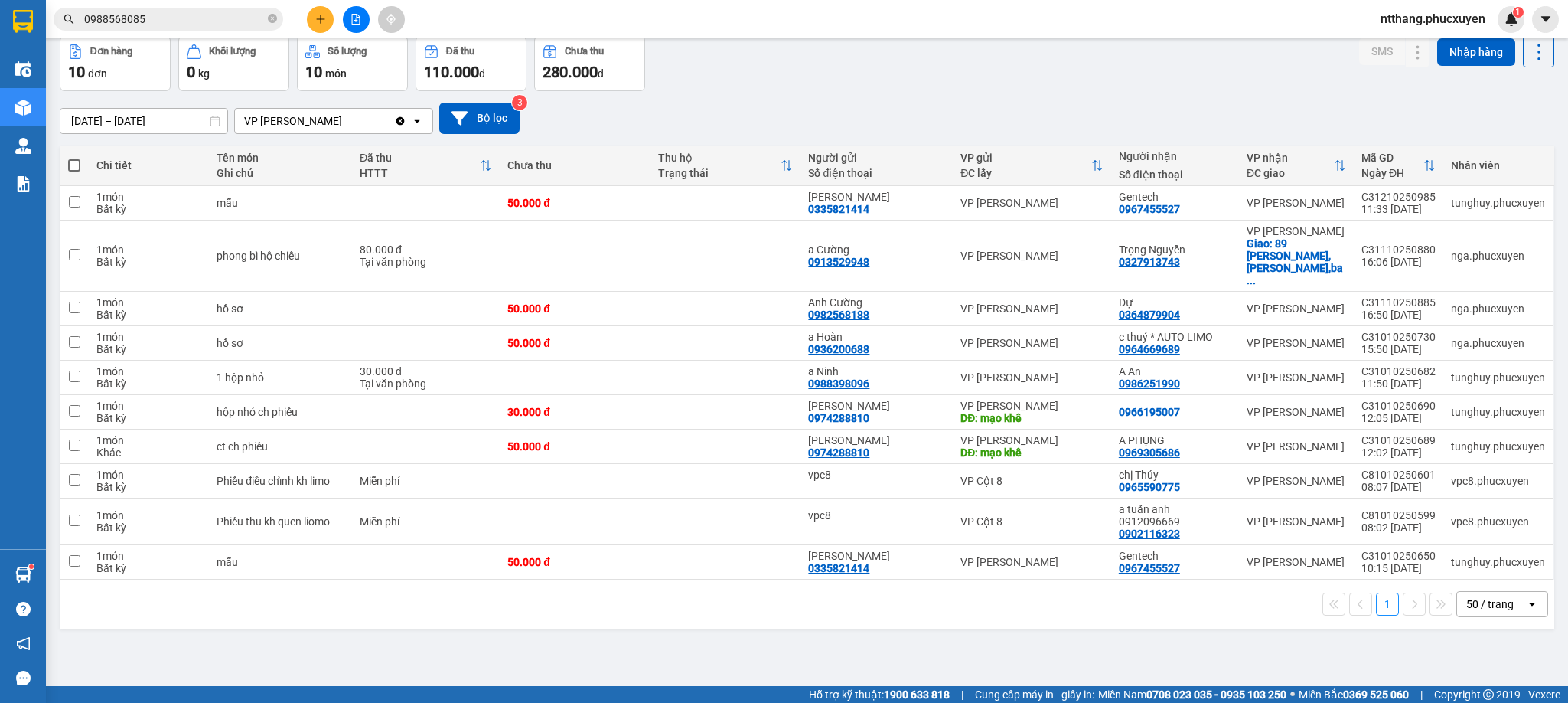
click at [946, 592] on div "1 50 / trang open" at bounding box center [806, 603] width 1482 height 26
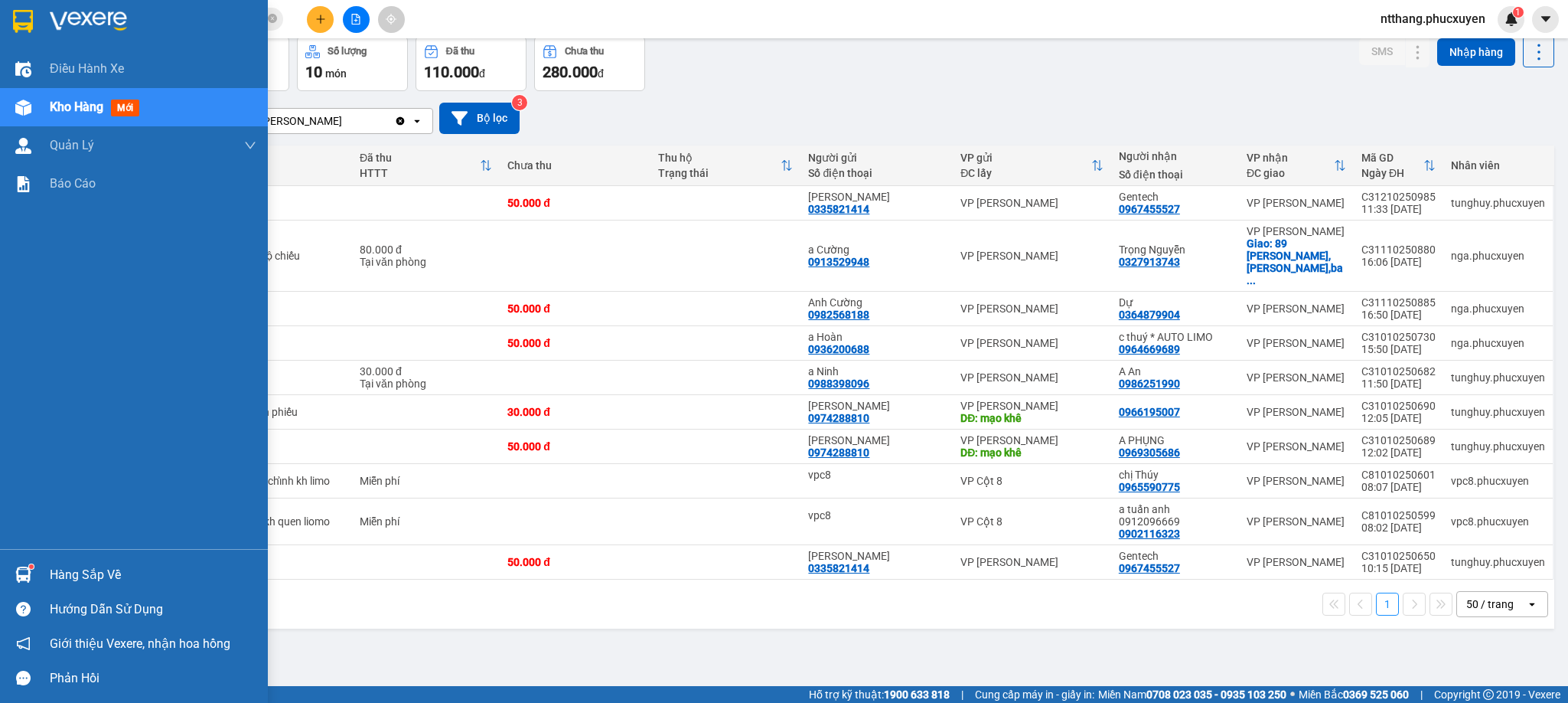
click at [3, 563] on div "Hàng sắp về" at bounding box center [134, 574] width 268 height 34
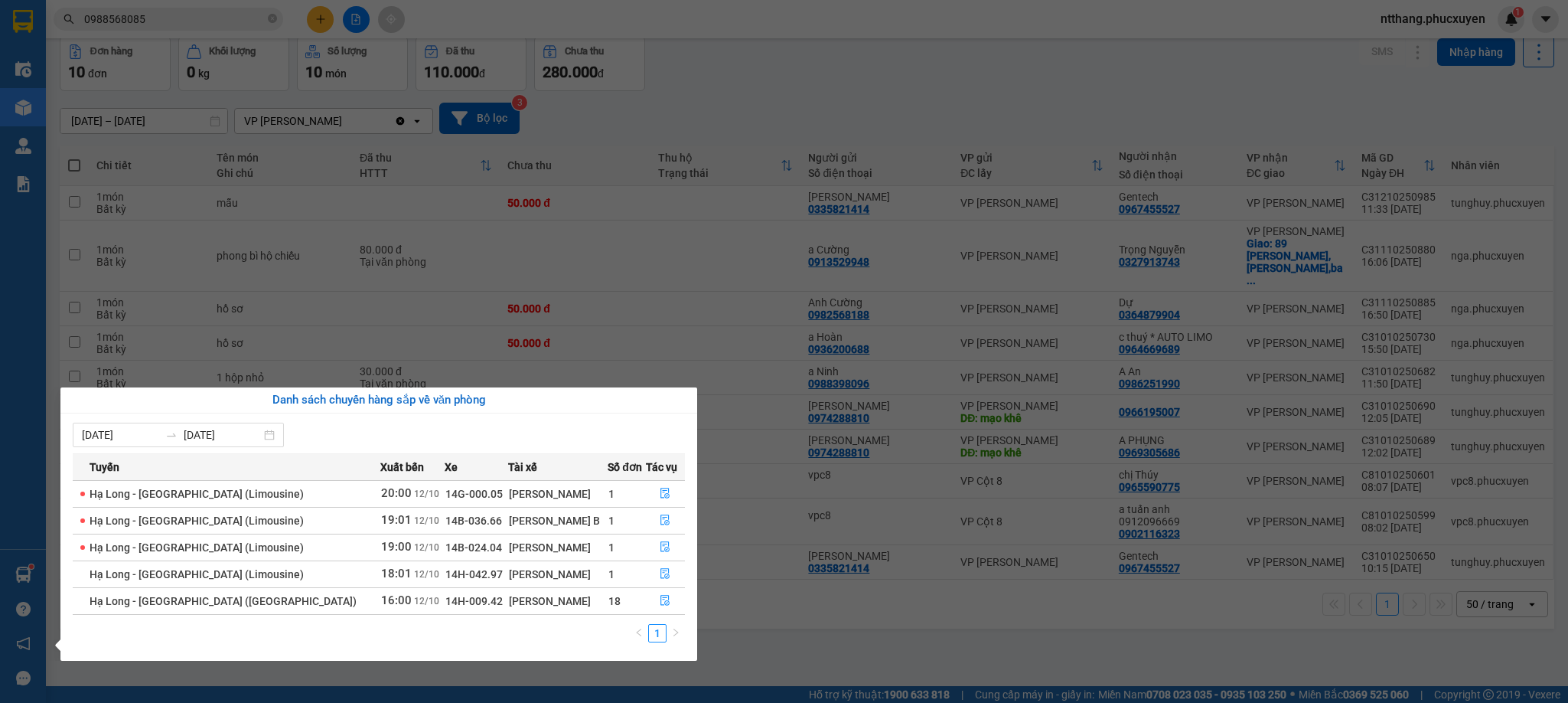
click at [776, 606] on section "Kết quả tìm kiếm ( 6 ) Bộ lọc Mã ĐH Trạng thái Món hàng Thu hộ Tổng cước Chưa c…" at bounding box center [784, 352] width 1568 height 703
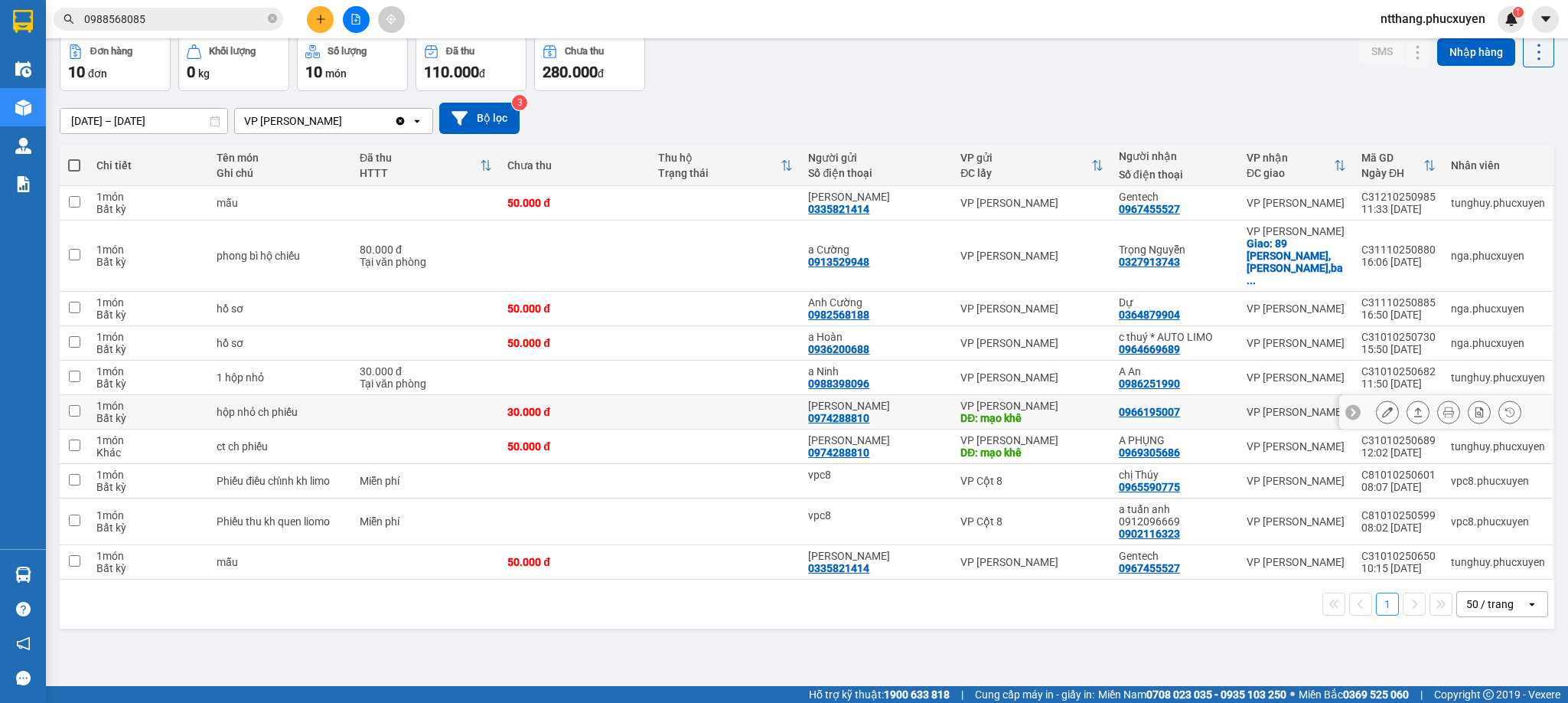
scroll to position [0, 0]
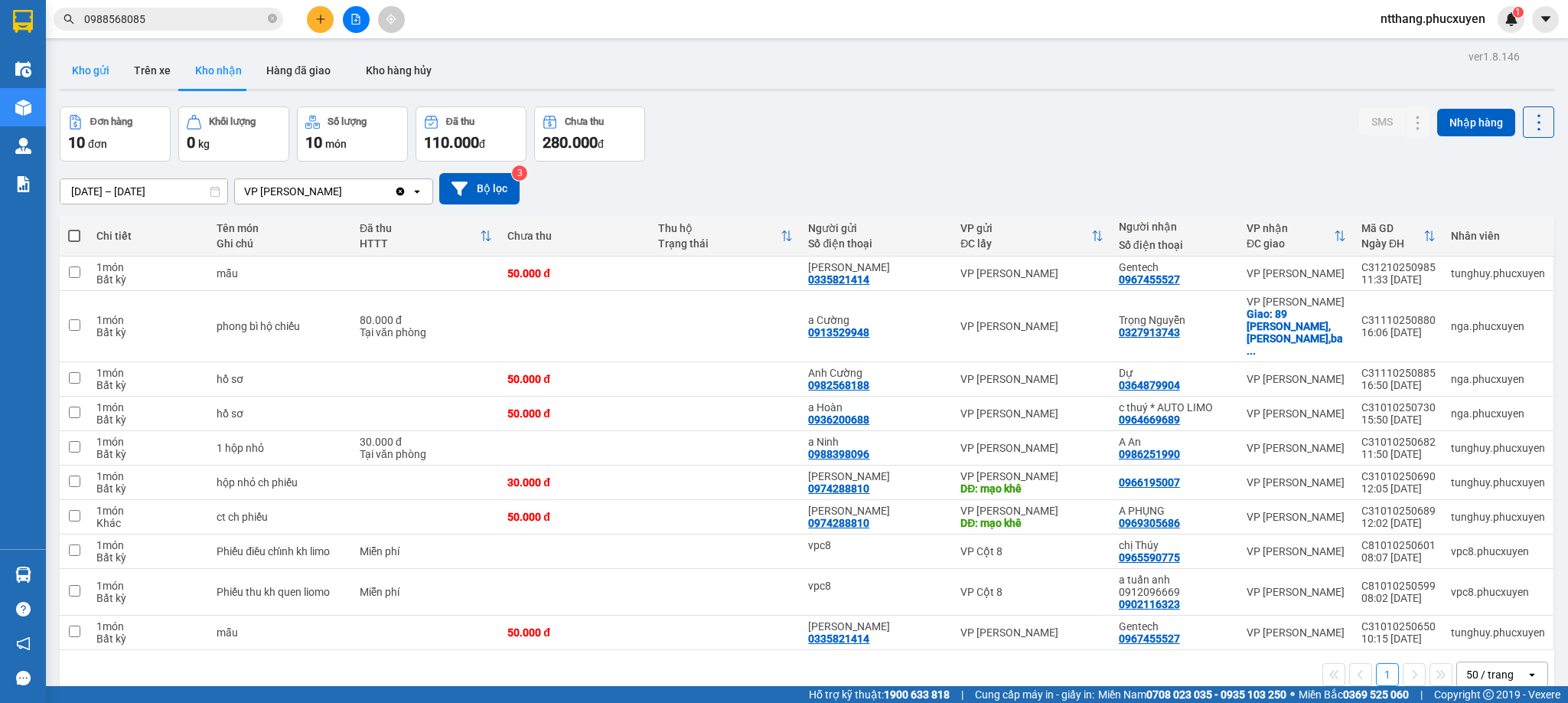
click at [80, 58] on button "Kho gửi" at bounding box center [90, 70] width 62 height 37
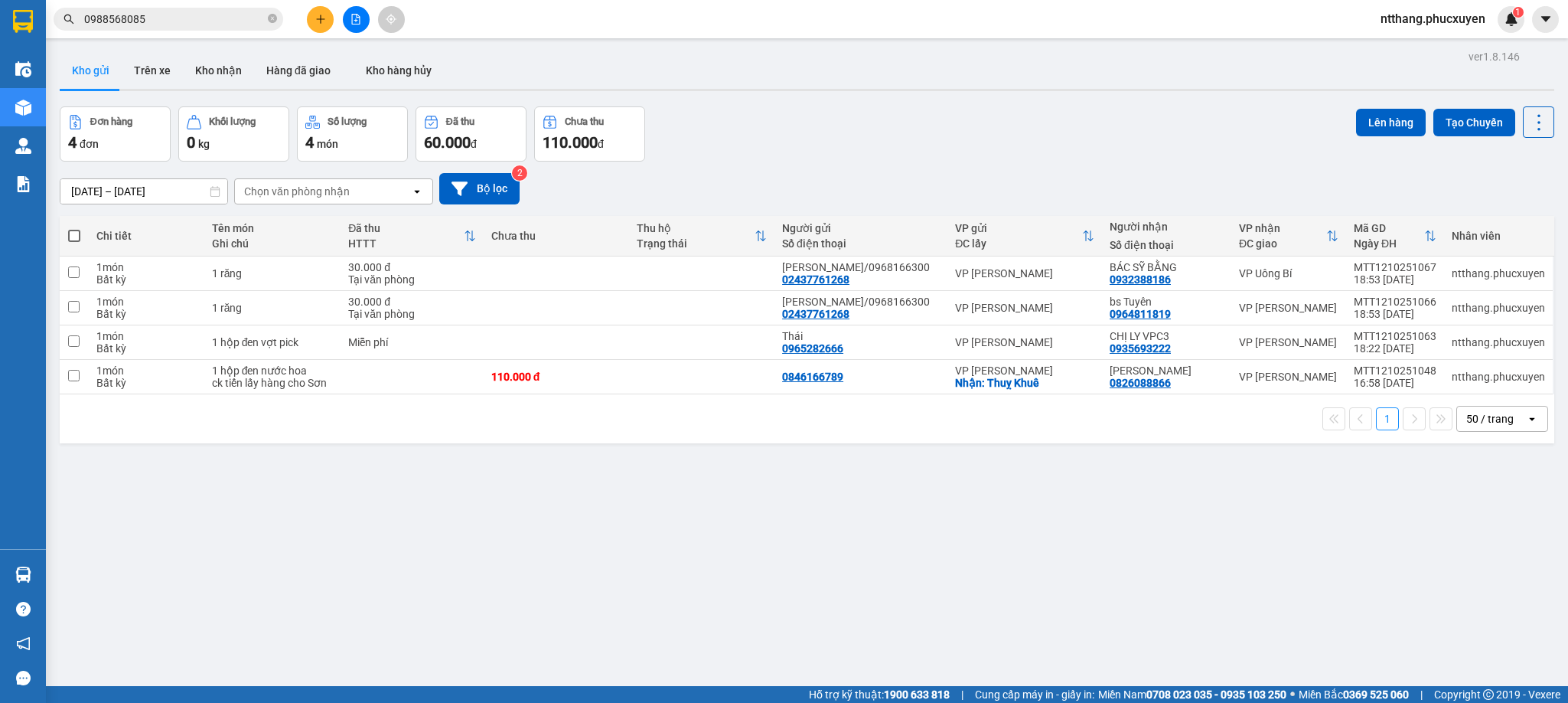
click at [898, 99] on div "ver 1.8.146 Kho gửi Trên xe Kho nhận Hàng đã giao Kho hàng hủy Đơn hàng 4 đơn K…" at bounding box center [807, 397] width 1507 height 703
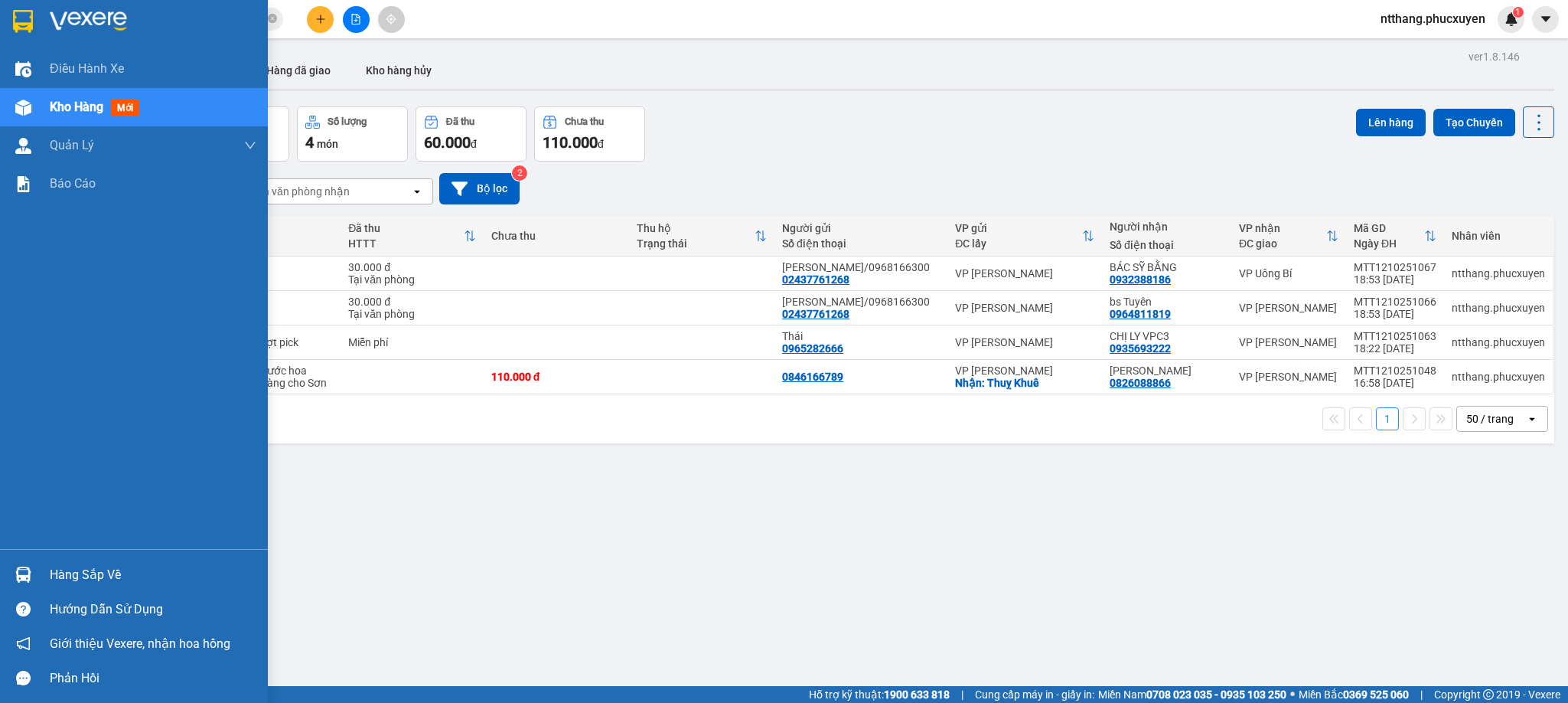
click at [19, 565] on div at bounding box center [23, 574] width 27 height 27
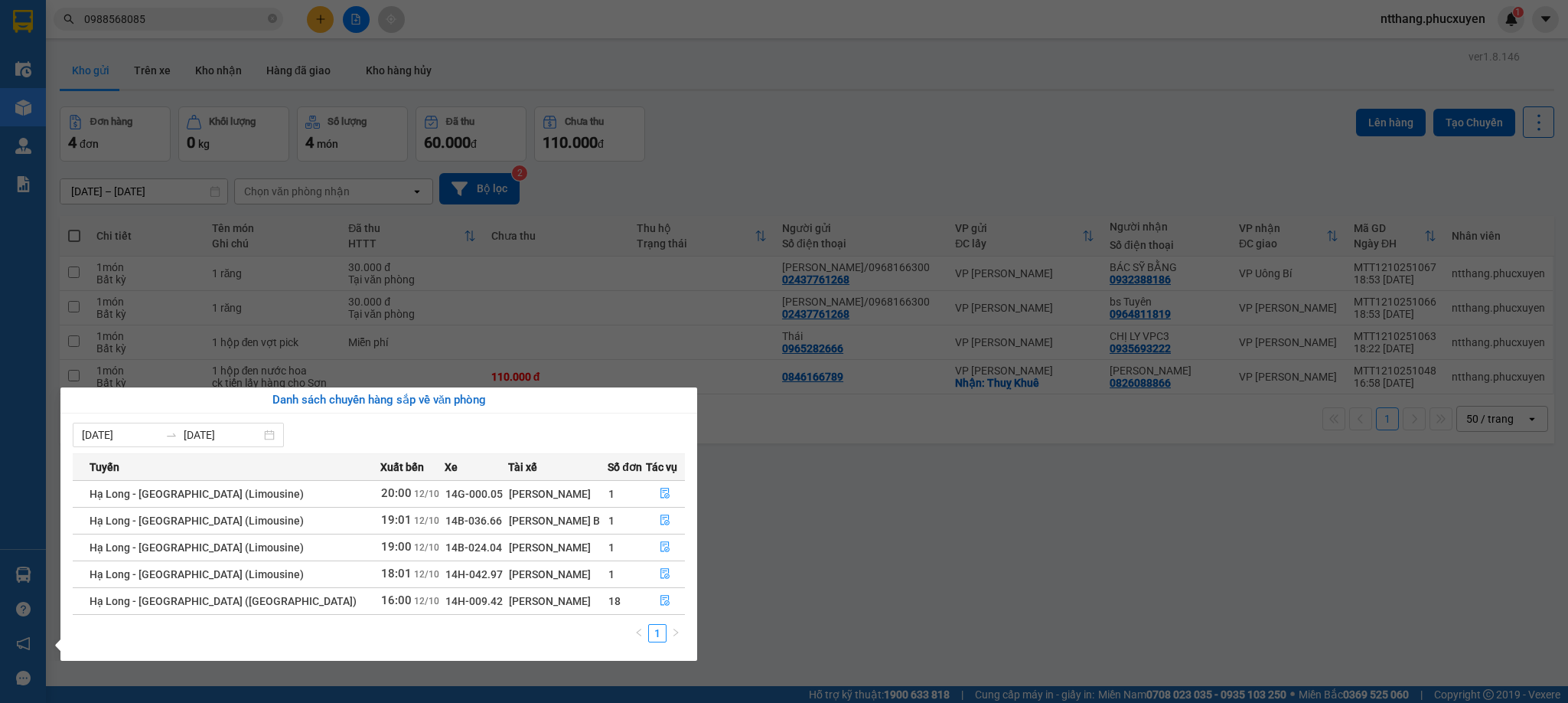
click at [946, 506] on section "Kết quả tìm kiếm ( 6 ) Bộ lọc Mã ĐH Trạng thái Món hàng Thu hộ Tổng cước Chưa c…" at bounding box center [784, 352] width 1568 height 703
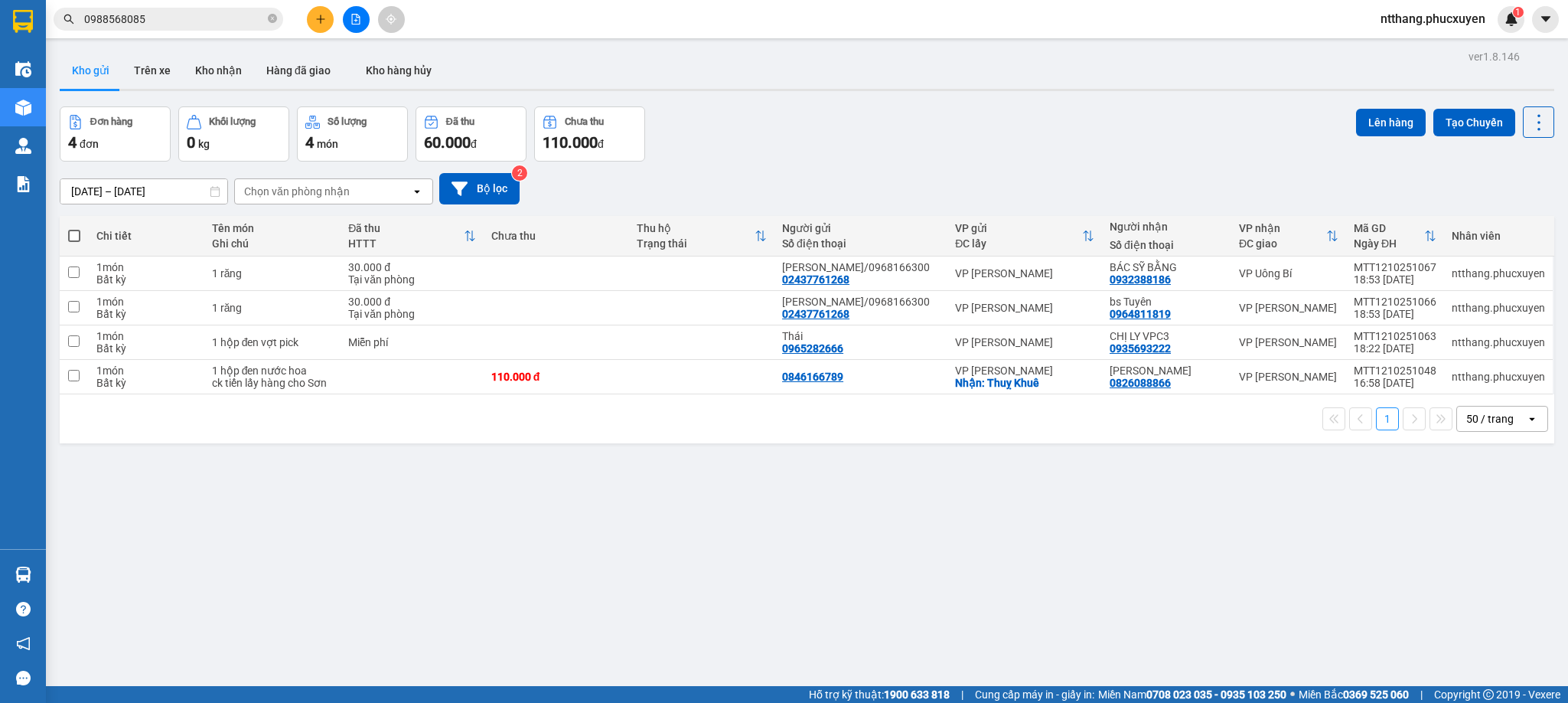
click at [381, 487] on div "ver 1.8.146 Kho gửi Trên xe Kho nhận Hàng đã giao Kho hàng hủy Đơn hàng 4 đơn K…" at bounding box center [807, 397] width 1507 height 703
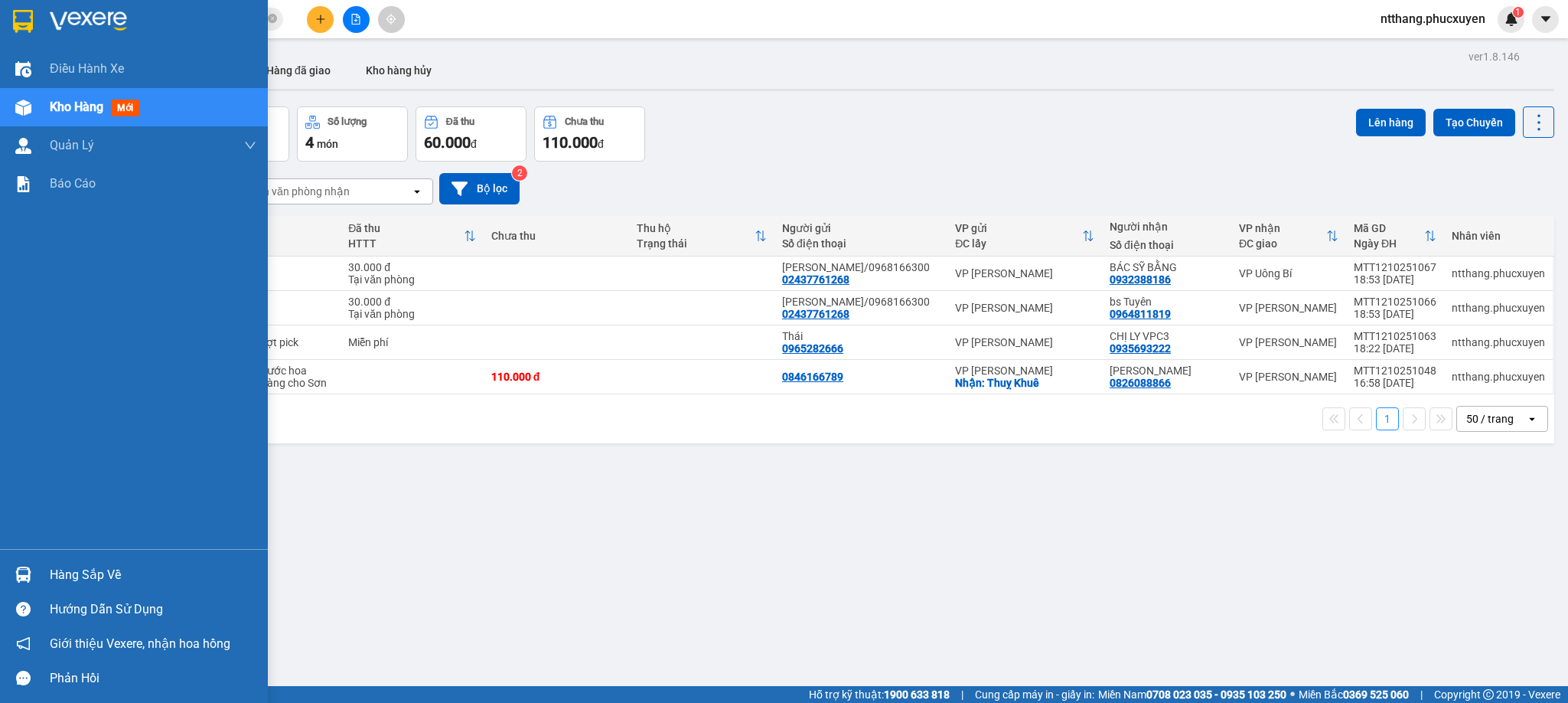
click at [19, 576] on img at bounding box center [23, 574] width 16 height 16
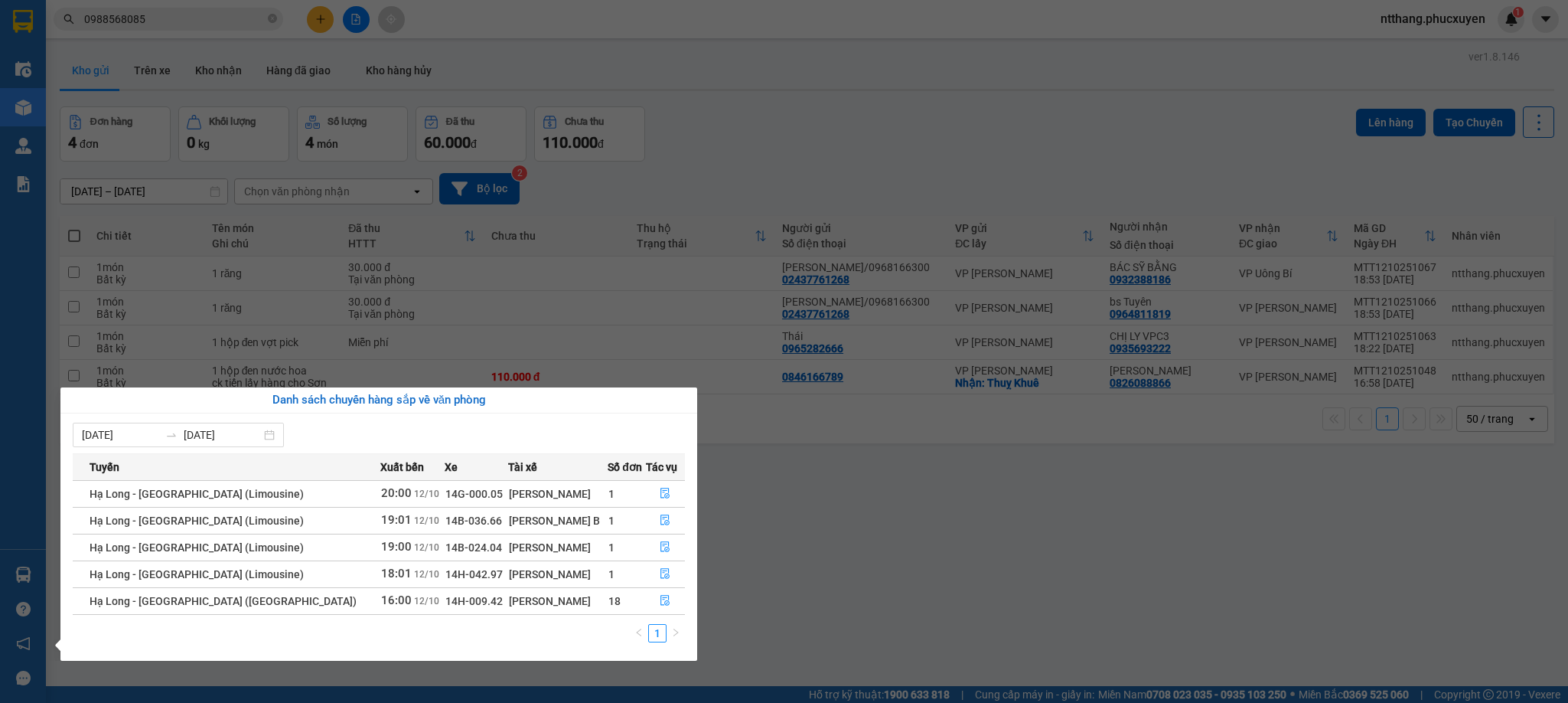
click at [595, 87] on section "Kết quả tìm kiếm ( 6 ) Bộ lọc Mã ĐH Trạng thái Món hàng Thu hộ Tổng cước Chưa c…" at bounding box center [784, 352] width 1568 height 703
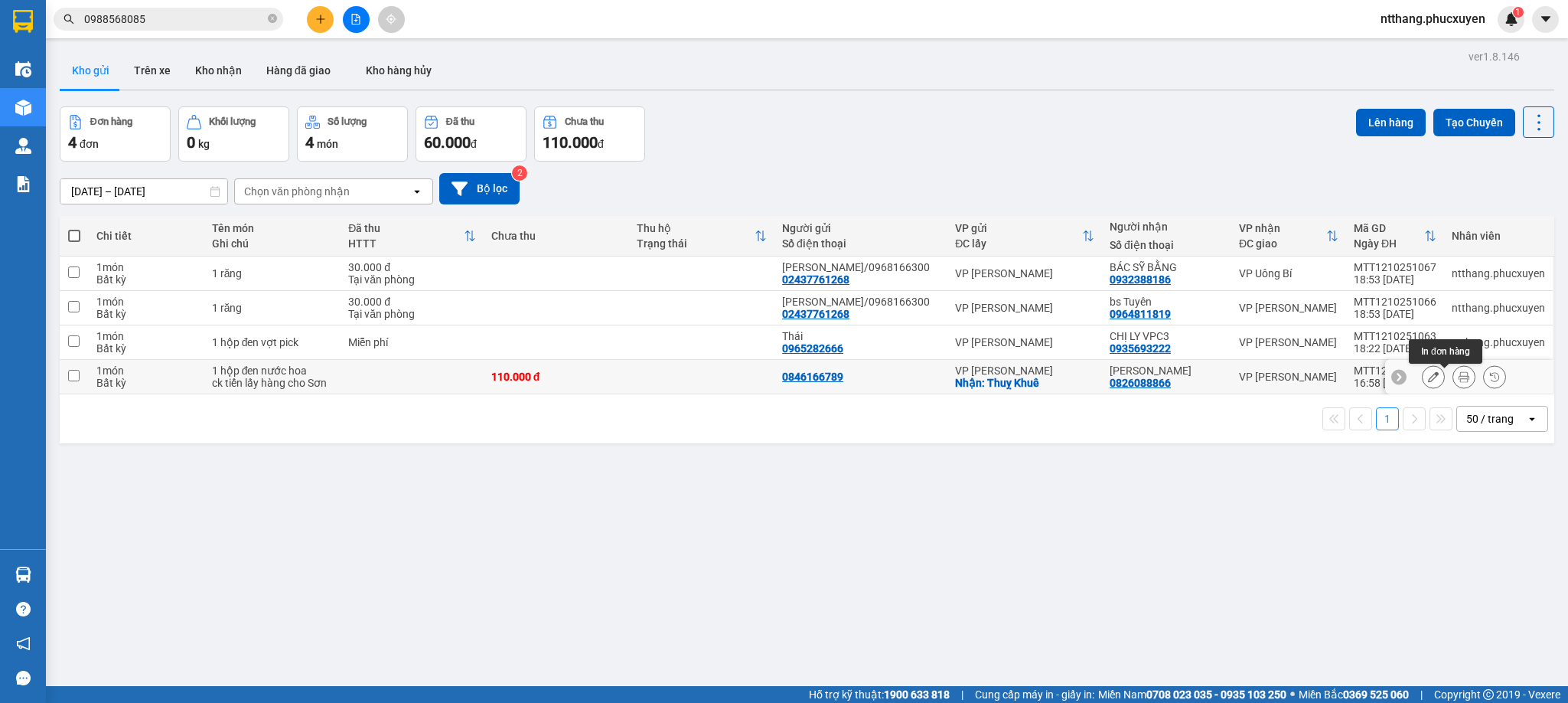
click at [1458, 381] on icon at bounding box center [1464, 377] width 11 height 11
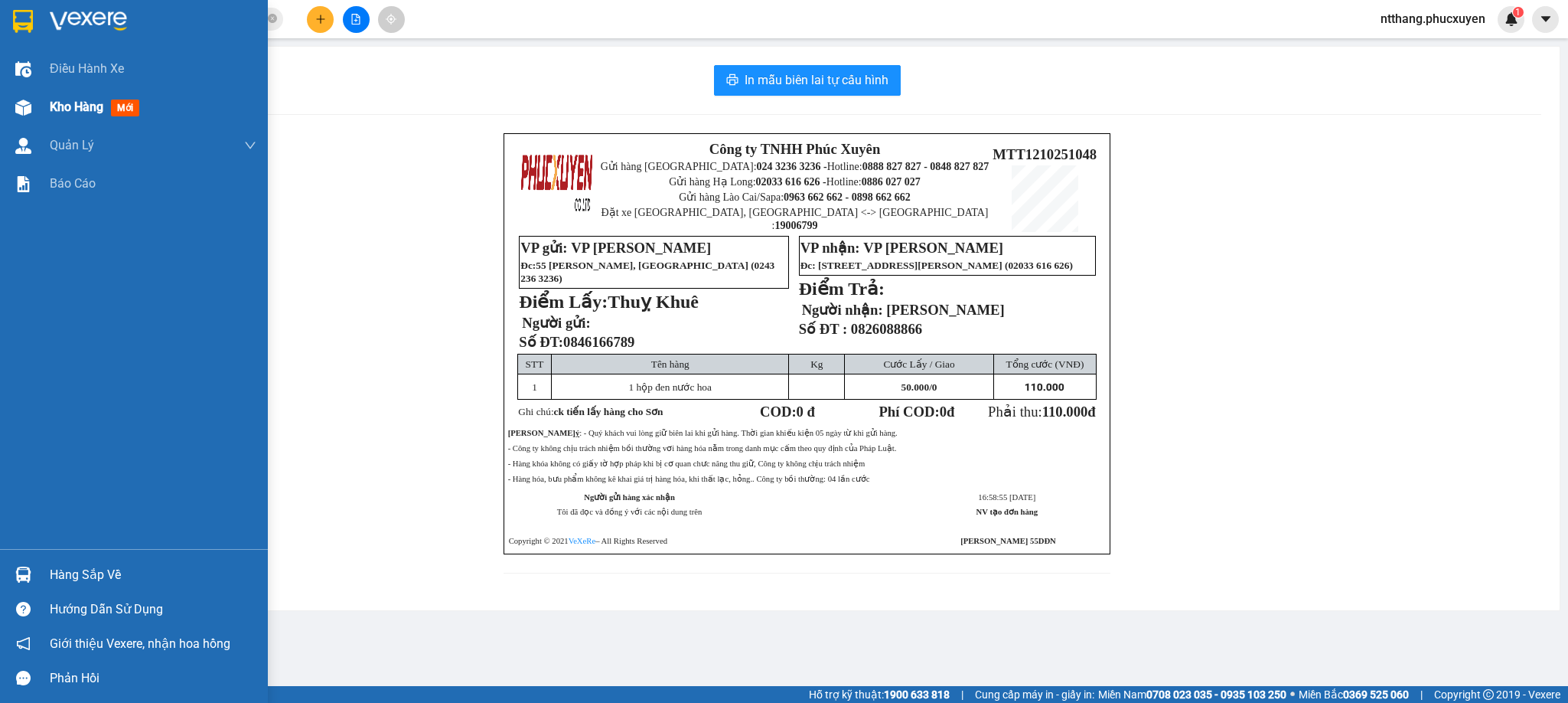
click at [65, 90] on div "Kho hàng mới" at bounding box center [153, 107] width 207 height 39
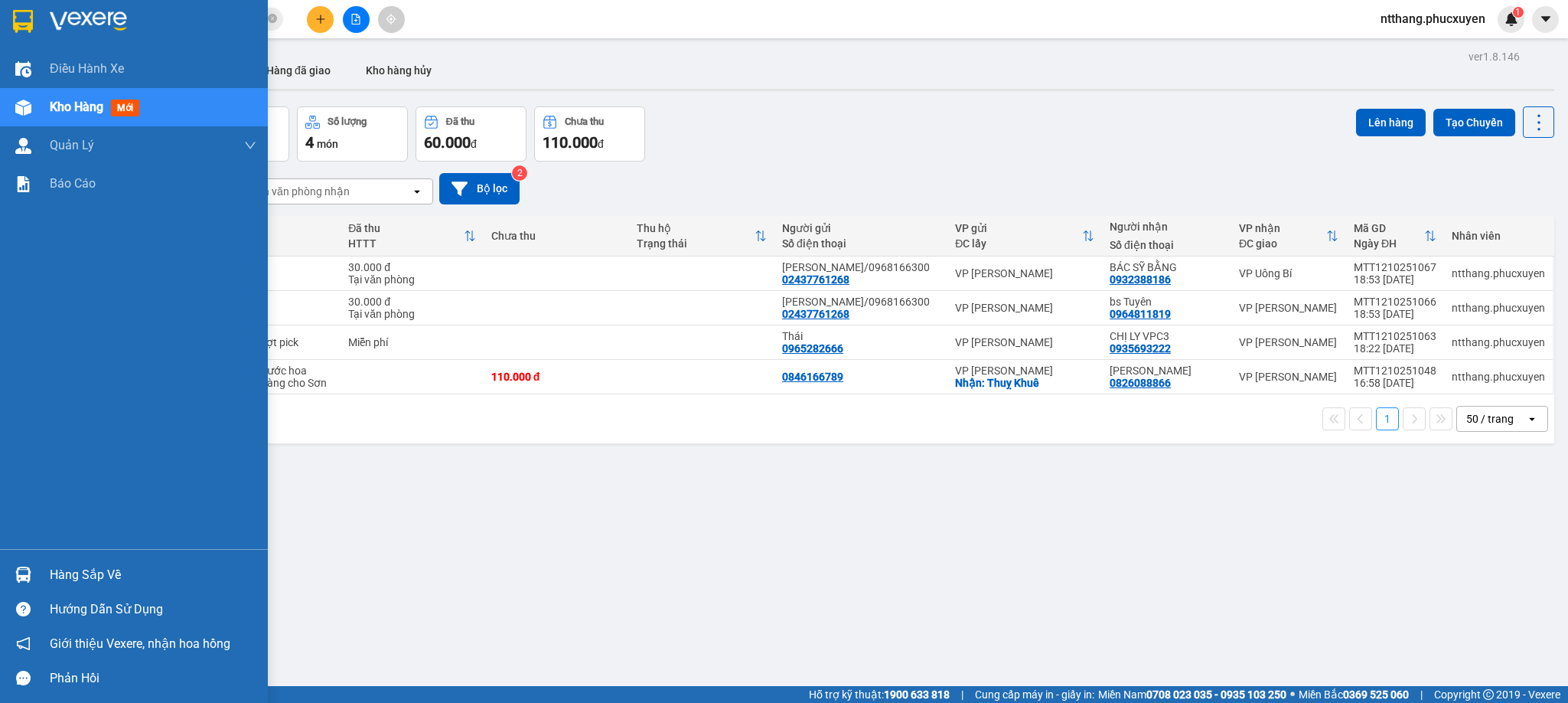
click at [13, 573] on div at bounding box center [23, 574] width 27 height 27
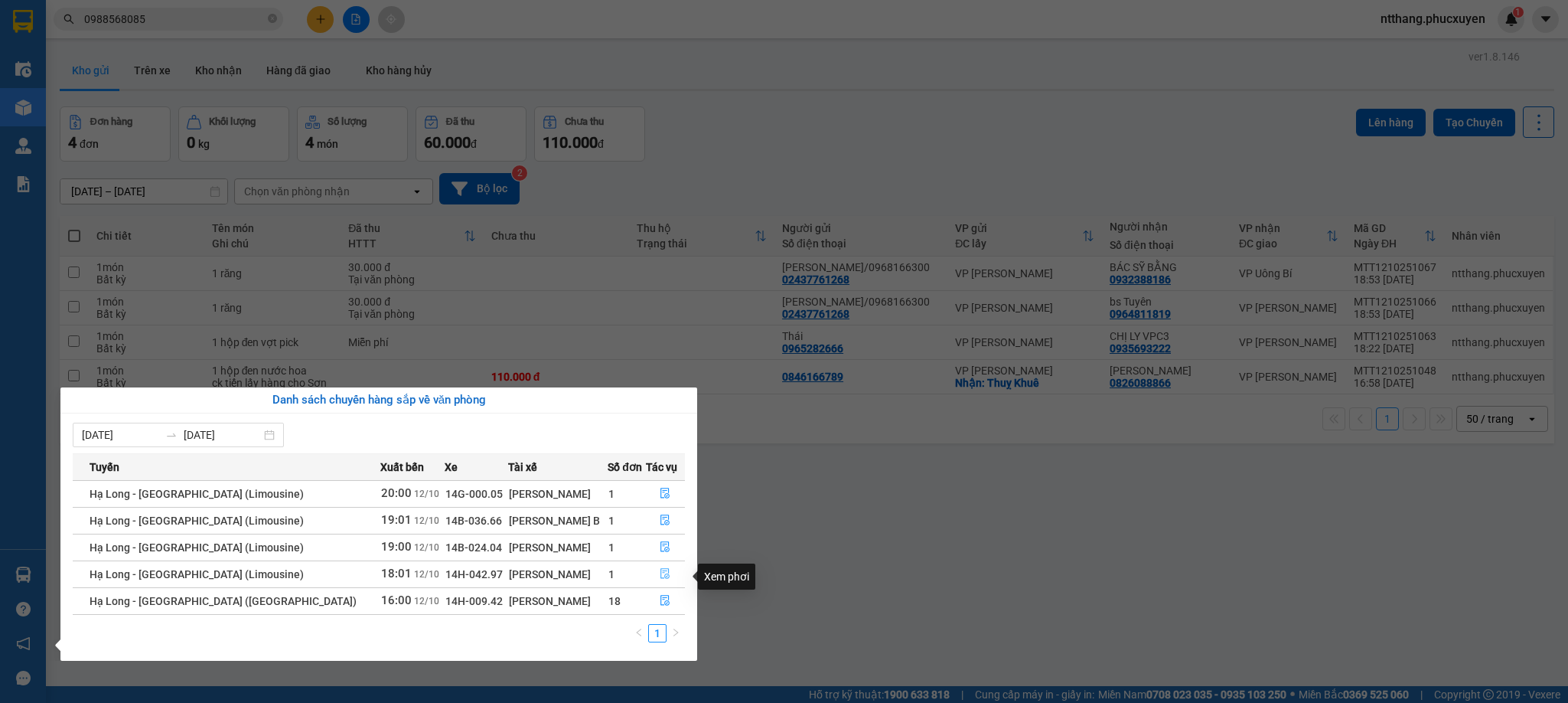
click at [661, 577] on icon "file-done" at bounding box center [666, 574] width 9 height 11
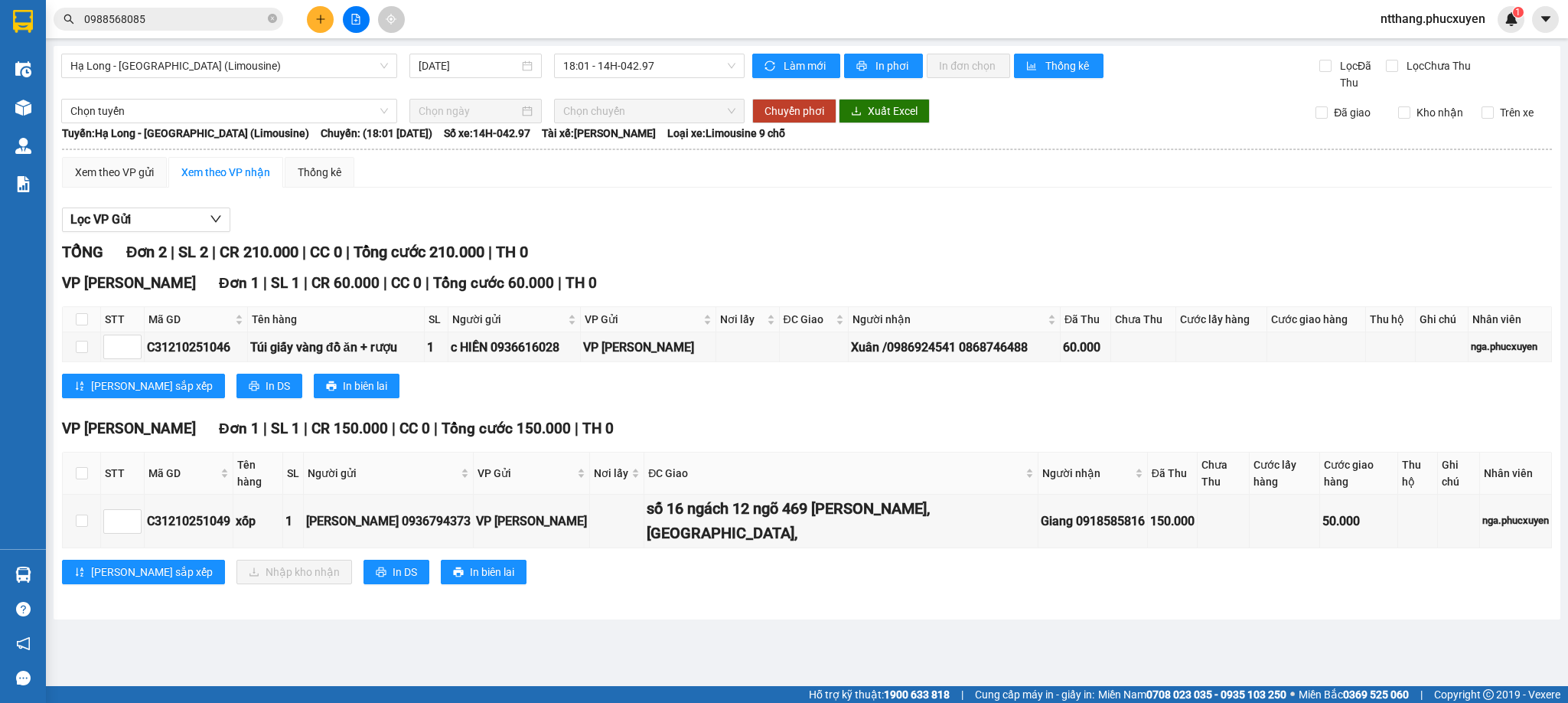
click at [228, 14] on input "0988568085" at bounding box center [174, 19] width 181 height 17
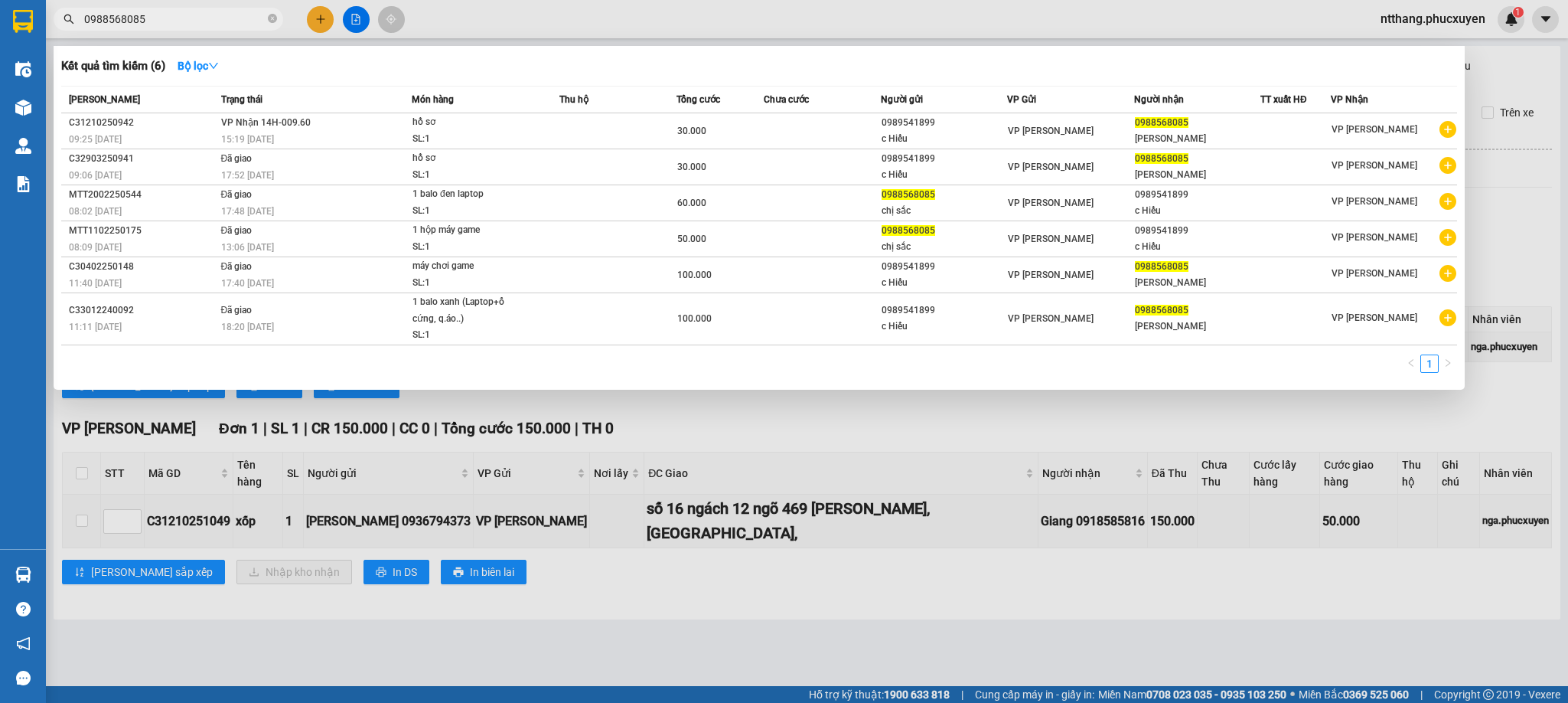
click at [228, 14] on input "0988568085" at bounding box center [174, 19] width 181 height 17
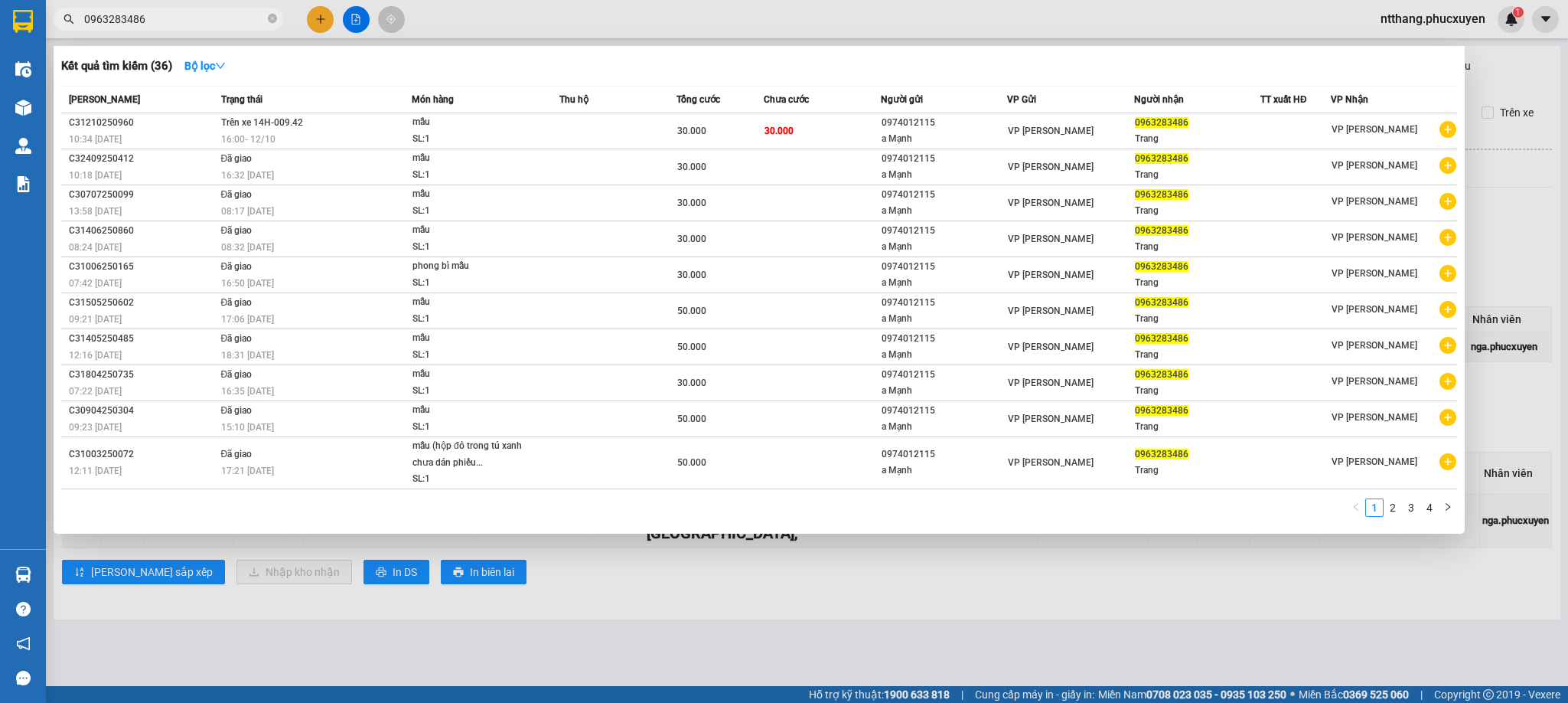
type input "0963283486"
click at [436, 642] on div at bounding box center [784, 352] width 1568 height 703
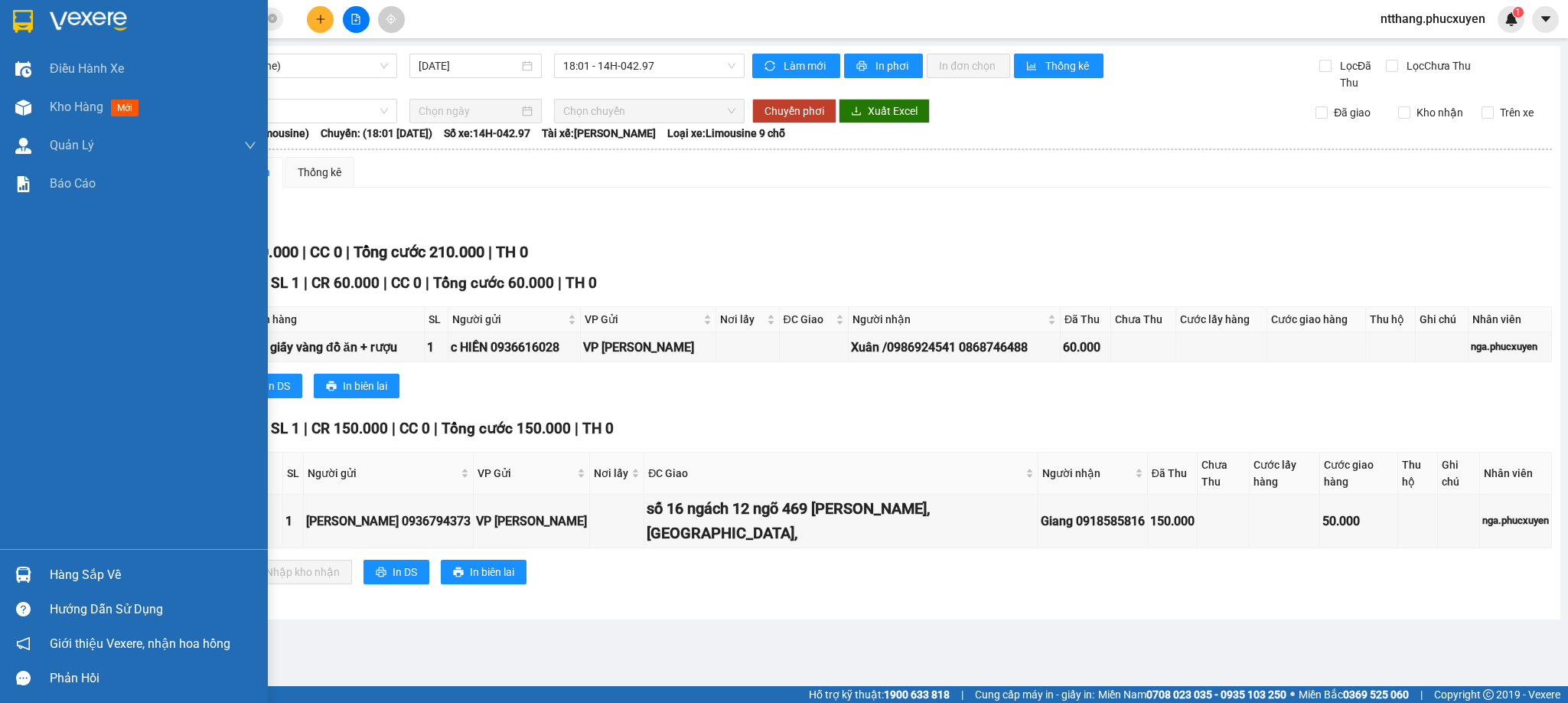
click at [22, 574] on img at bounding box center [23, 574] width 16 height 16
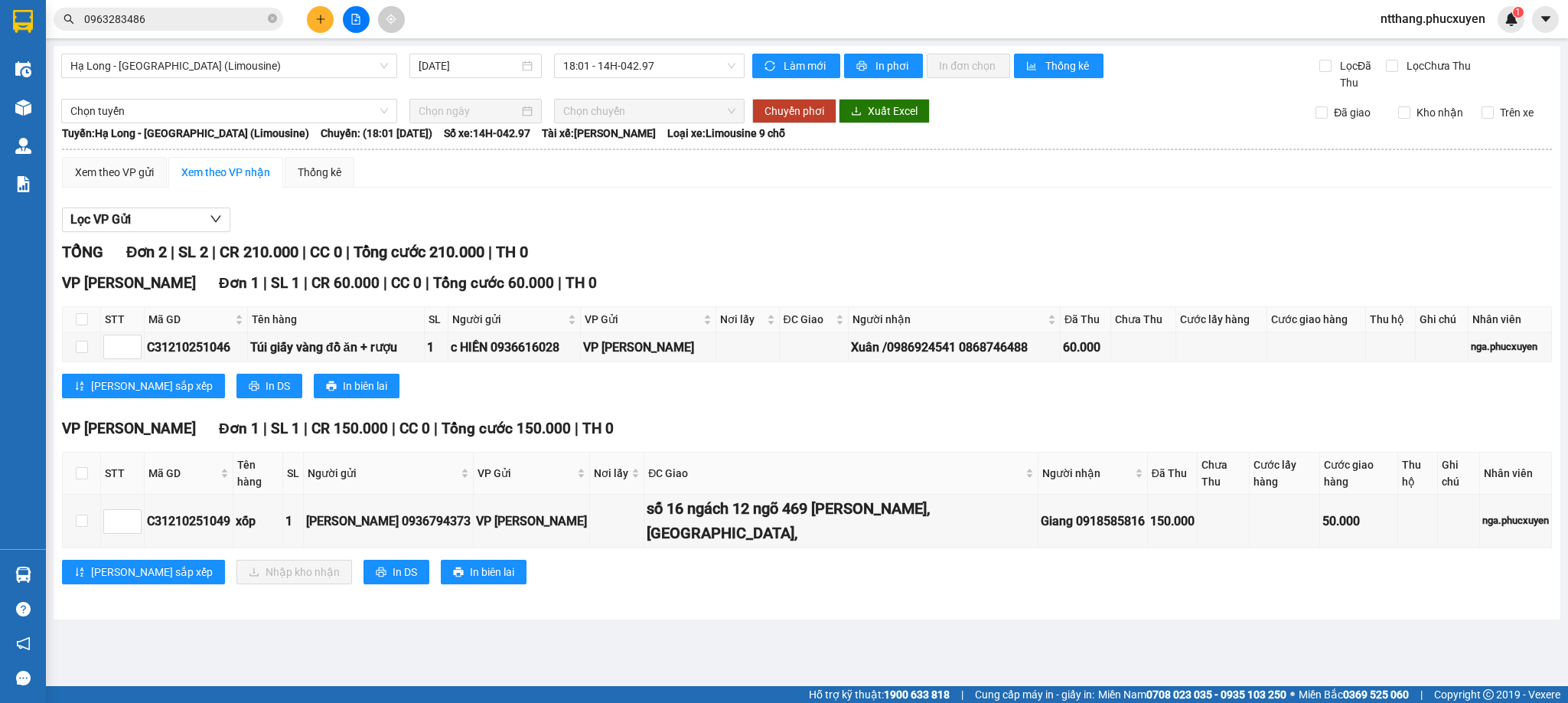
click at [825, 639] on section "Kết quả tìm kiếm ( 36 ) Bộ lọc Mã ĐH Trạng thái Món hàng Thu hộ Tổng cước Chưa …" at bounding box center [784, 352] width 1568 height 703
click at [691, 559] on div "VP Dương [GEOGRAPHIC_DATA] 1 | SL 1 | CR 150.000 | CC 0 | Tổng cước 150.000 | T…" at bounding box center [807, 506] width 1490 height 178
drag, startPoint x: 709, startPoint y: 555, endPoint x: 700, endPoint y: 556, distance: 9.1
drag, startPoint x: 700, startPoint y: 556, endPoint x: 611, endPoint y: 547, distance: 89.5
click at [611, 559] on div "[PERSON_NAME] sắp xếp Nhập kho nhận In DS In biên lai" at bounding box center [807, 571] width 1490 height 24
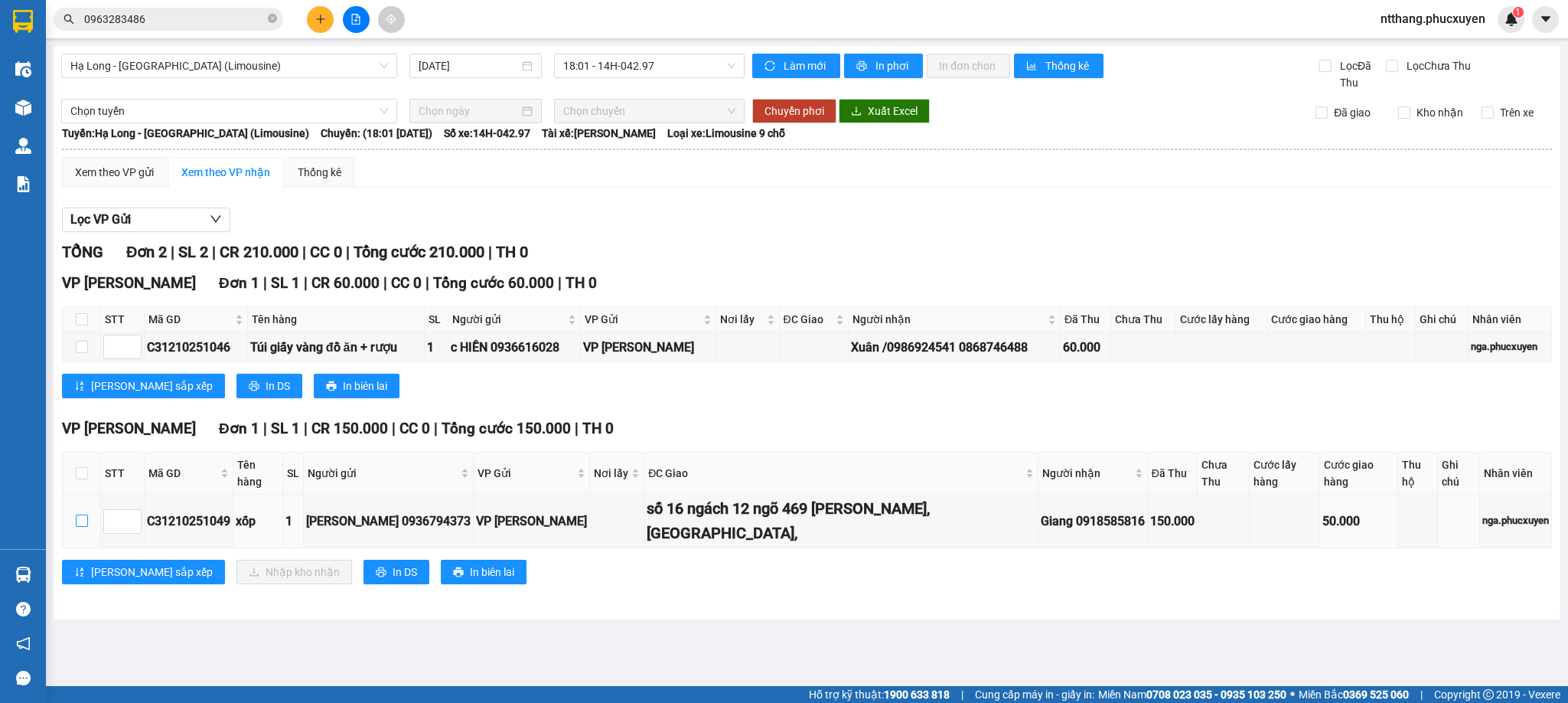
drag, startPoint x: 84, startPoint y: 498, endPoint x: 217, endPoint y: 539, distance: 139.2
click at [84, 514] on input "checkbox" at bounding box center [82, 521] width 13 height 13
checkbox input "true"
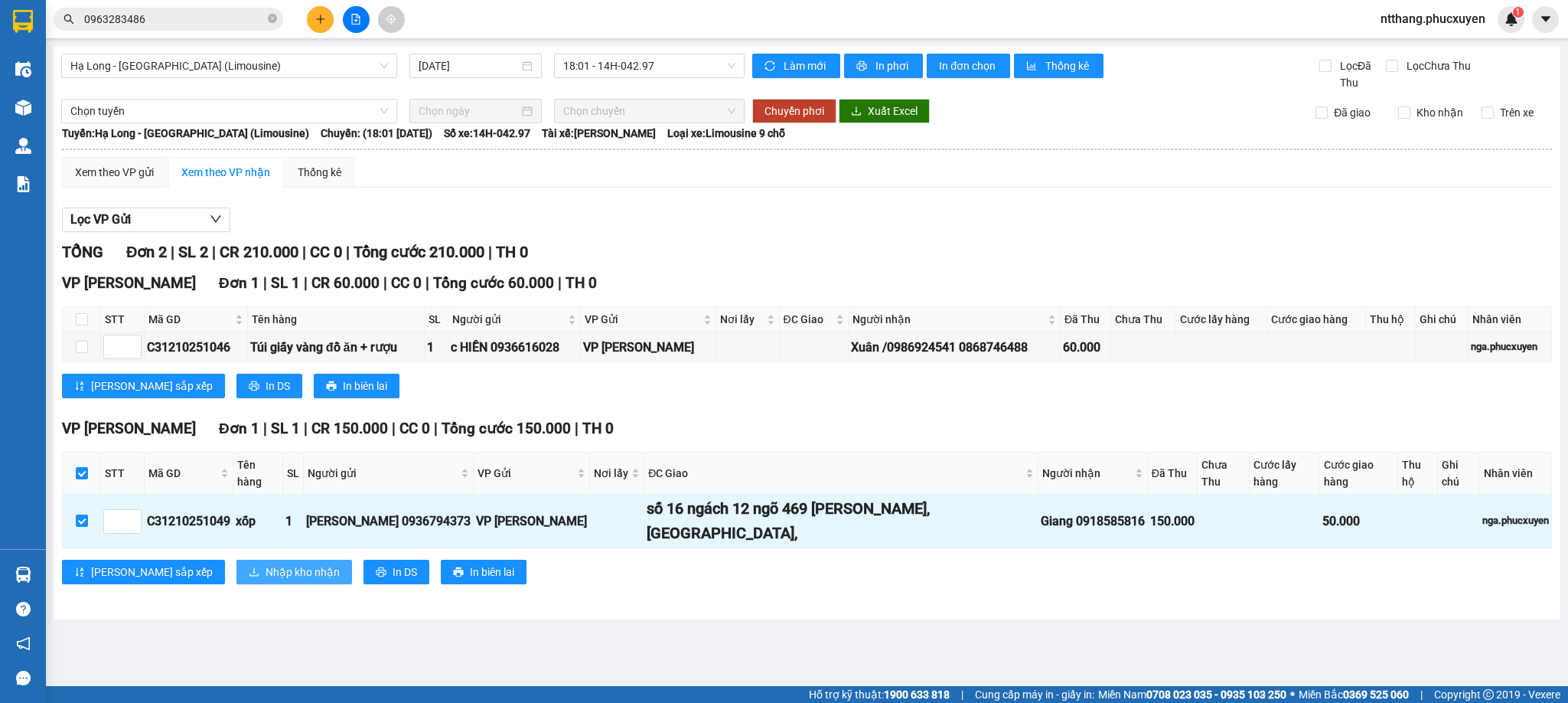
click at [265, 564] on span "Nhập kho nhận" at bounding box center [302, 572] width 75 height 17
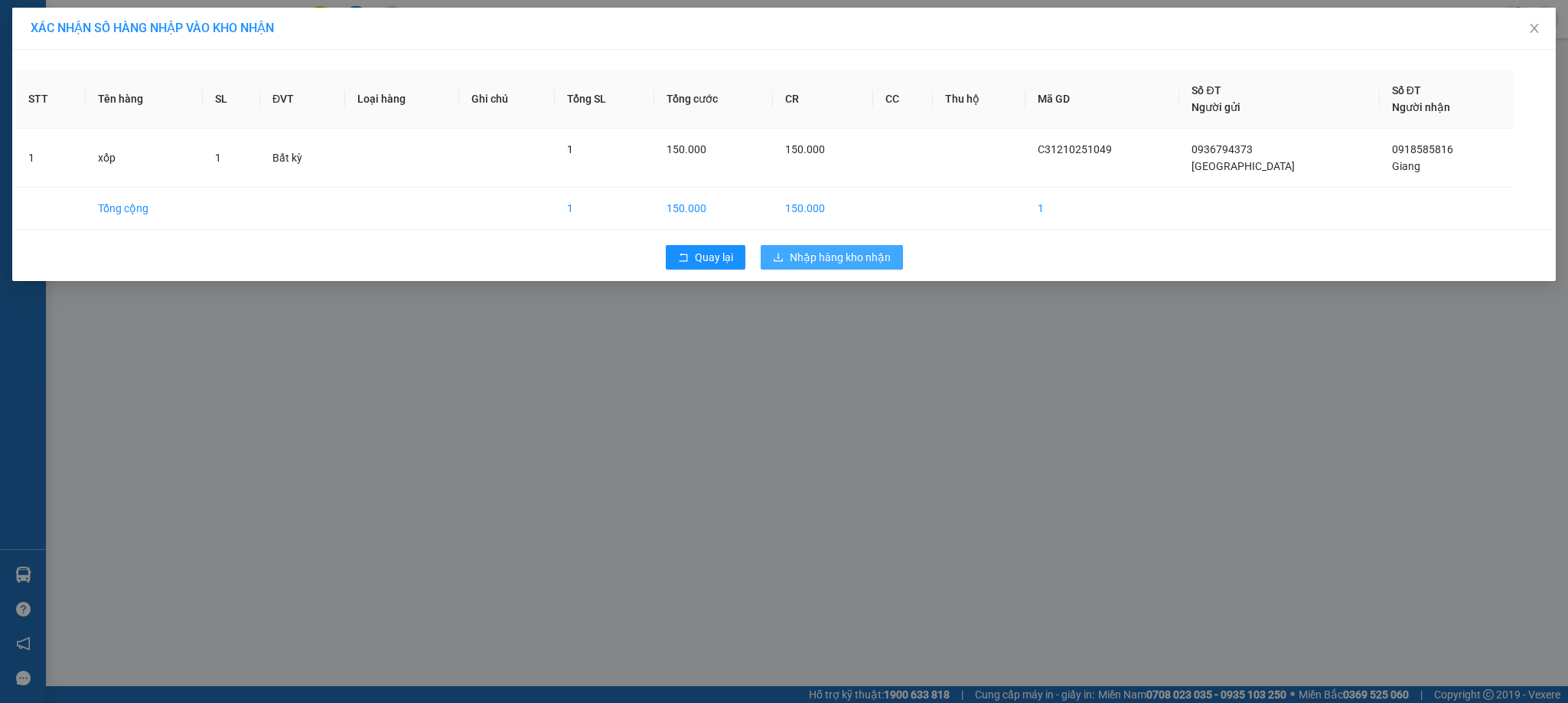
click at [837, 258] on span "Nhập hàng kho nhận" at bounding box center [840, 257] width 101 height 17
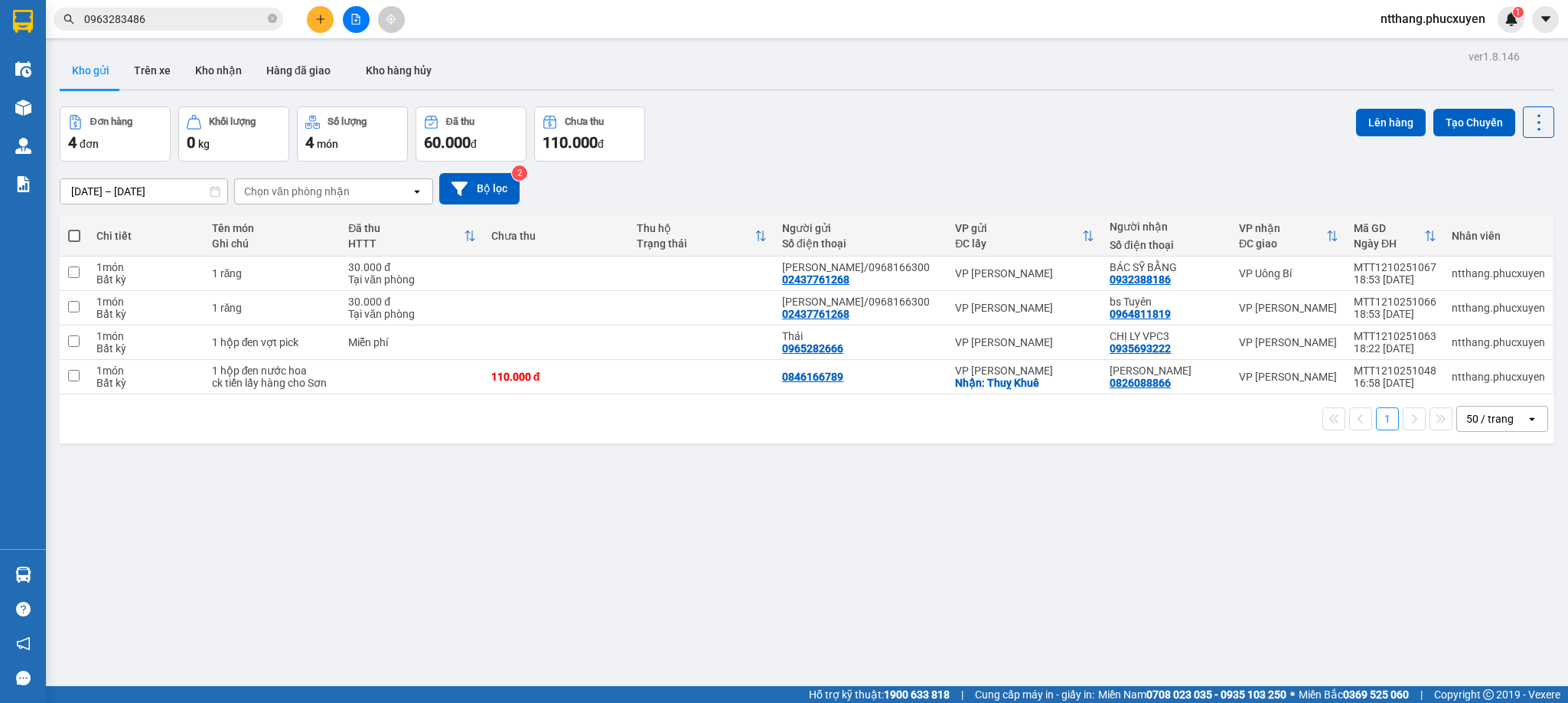
drag, startPoint x: 574, startPoint y: 473, endPoint x: 580, endPoint y: 477, distance: 7.2
click at [580, 477] on div "ver 1.8.146 Kho gửi Trên xe Kho nhận Hàng đã giao Kho hàng hủy Đơn hàng 4 đơn K…" at bounding box center [807, 397] width 1507 height 703
drag, startPoint x: 225, startPoint y: 76, endPoint x: 236, endPoint y: 75, distance: 11.0
click at [224, 75] on button "Kho nhận" at bounding box center [218, 70] width 71 height 37
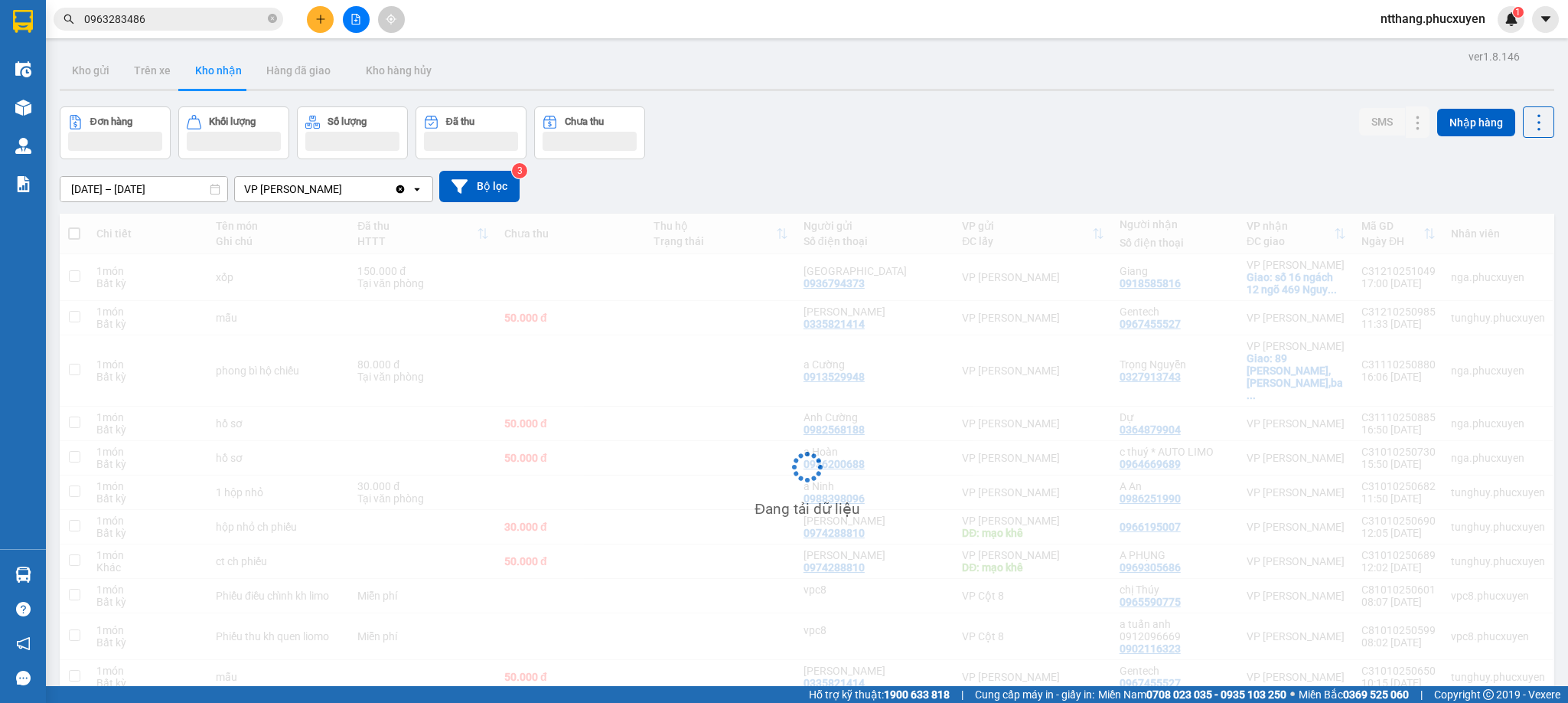
click at [999, 106] on div "Đơn hàng Khối lượng Số lượng Đã thu Chưa thu SMS Nhập hàng" at bounding box center [806, 132] width 1494 height 53
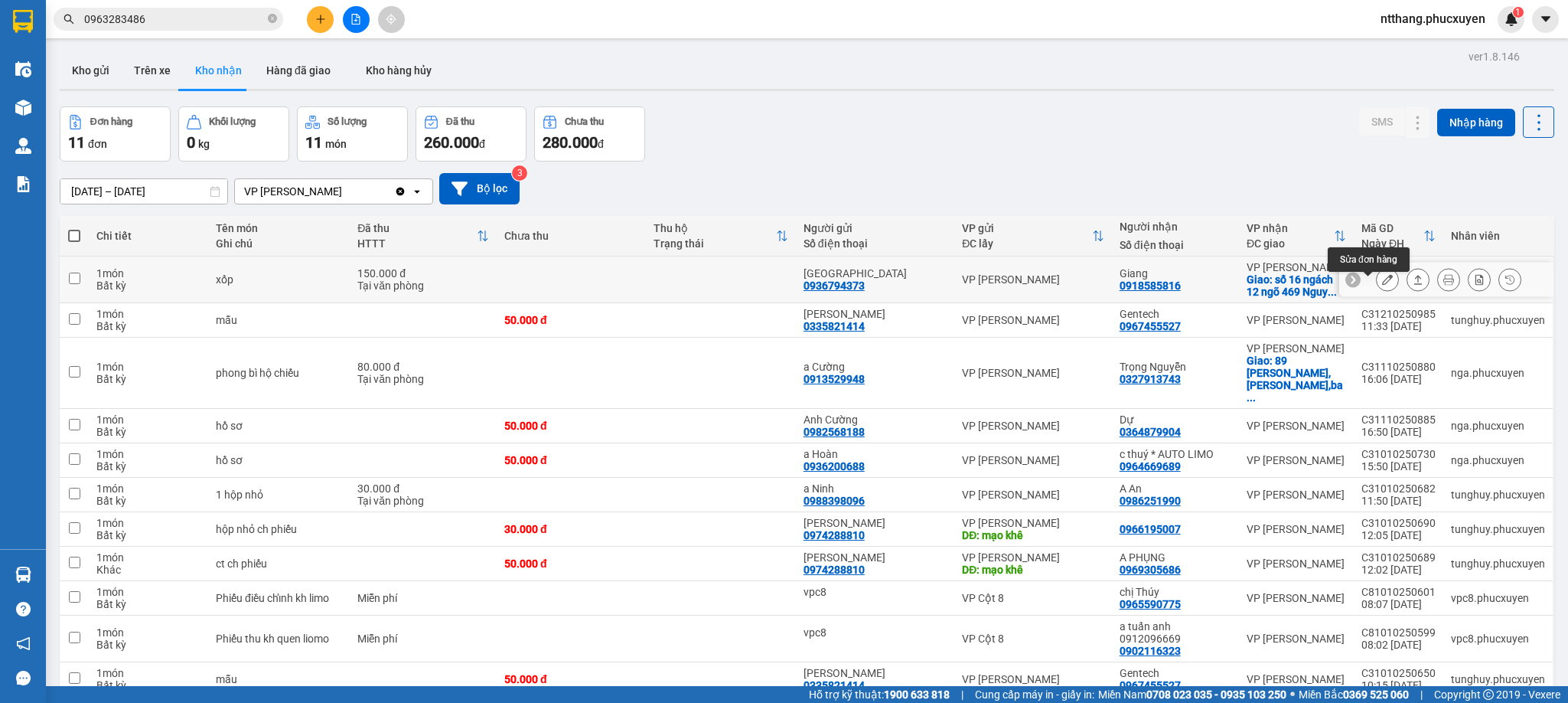
click at [1377, 285] on button at bounding box center [1387, 280] width 22 height 27
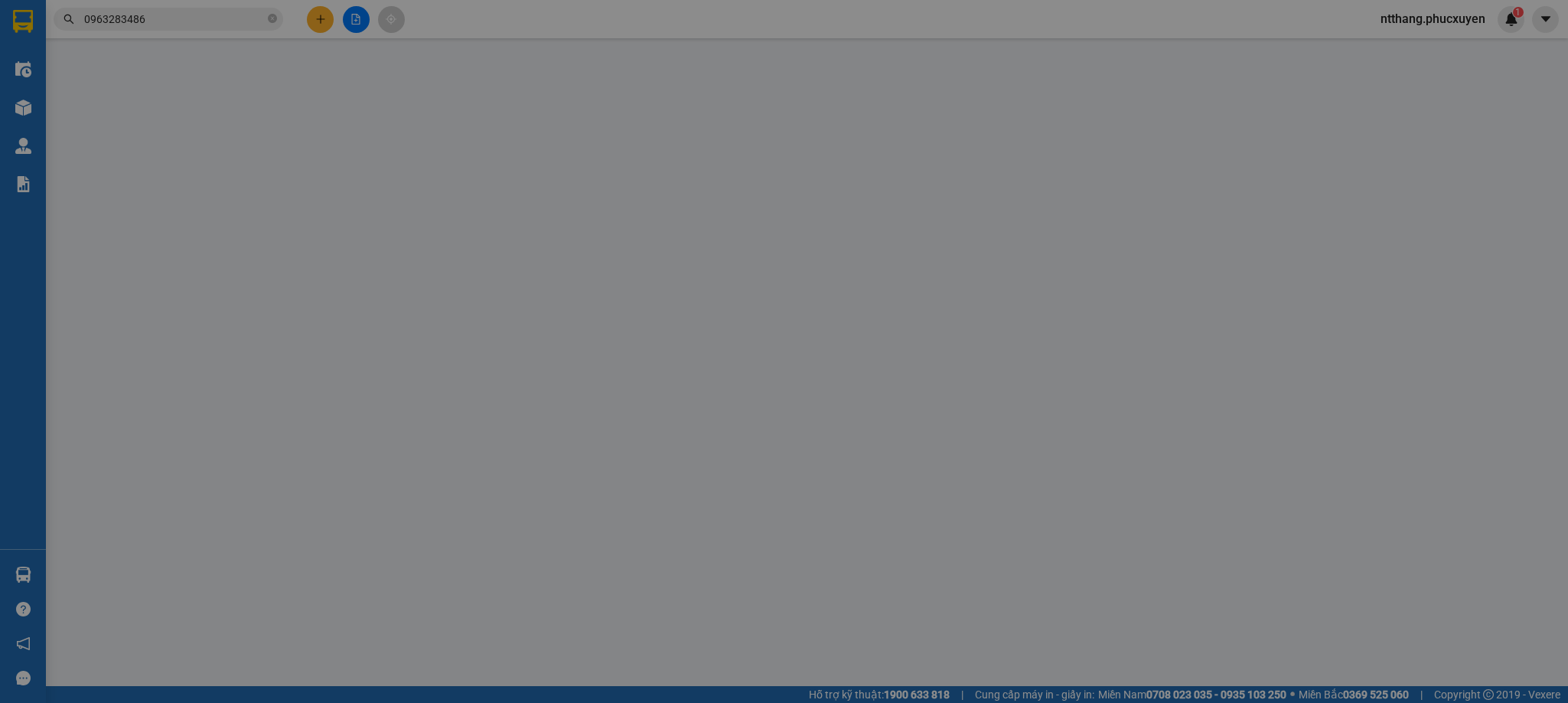
type input "0936794373"
type input "THANH HẢI"
type input "0918585816"
type input "Giang"
checkbox input "true"
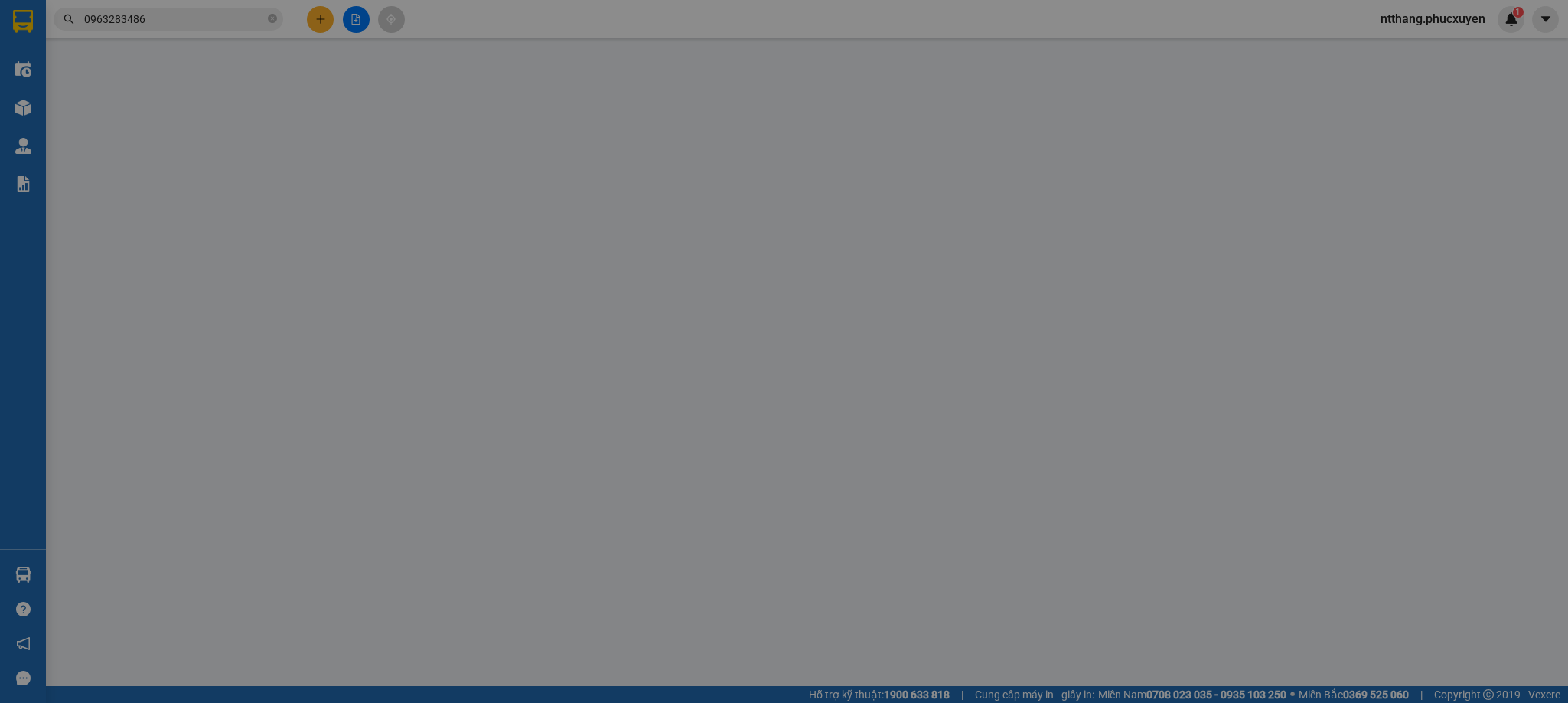
type input "số 16 ngách 12 ngõ 469 Nguyễn Trãi, Thanh Xuân,"
type input "0"
type input "150.000"
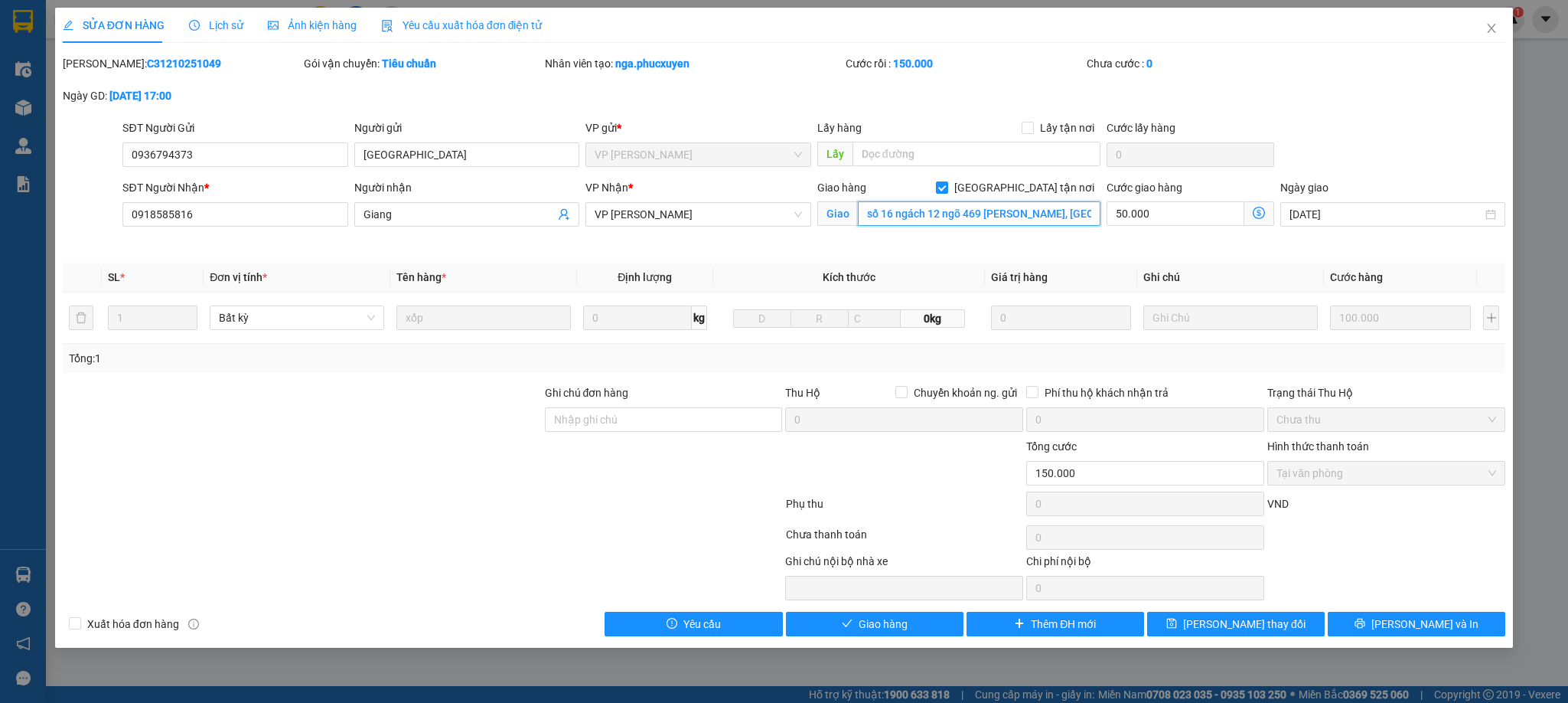
click at [891, 216] on input "số 16 ngách 12 ngõ 469 Nguyễn Trãi, Thanh Xuân," at bounding box center [979, 213] width 243 height 24
click at [891, 212] on input "số 16 ngách 12 ngõ 469 Nguyễn Trãi, Thanh Xuân," at bounding box center [979, 213] width 243 height 24
type input "số 10 ngách 12 ngõ 469 Nguyễn Trãi, Thanh Xuân,"
click at [1268, 627] on span "[PERSON_NAME] thay đổi" at bounding box center [1244, 624] width 122 height 17
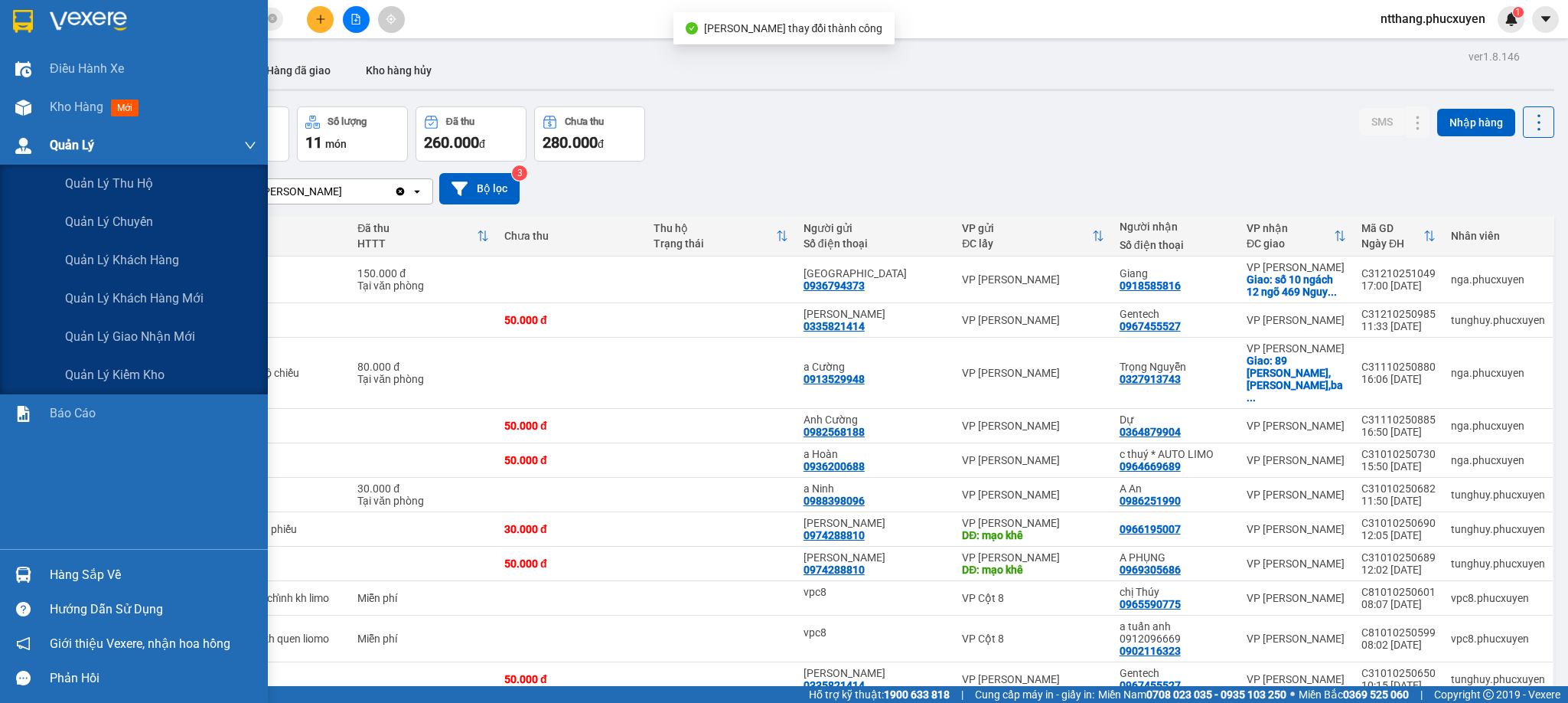
click at [28, 141] on img at bounding box center [23, 146] width 16 height 16
click at [21, 146] on img at bounding box center [23, 146] width 16 height 16
click at [111, 338] on span "Quản lý giao nhận mới" at bounding box center [129, 336] width 130 height 19
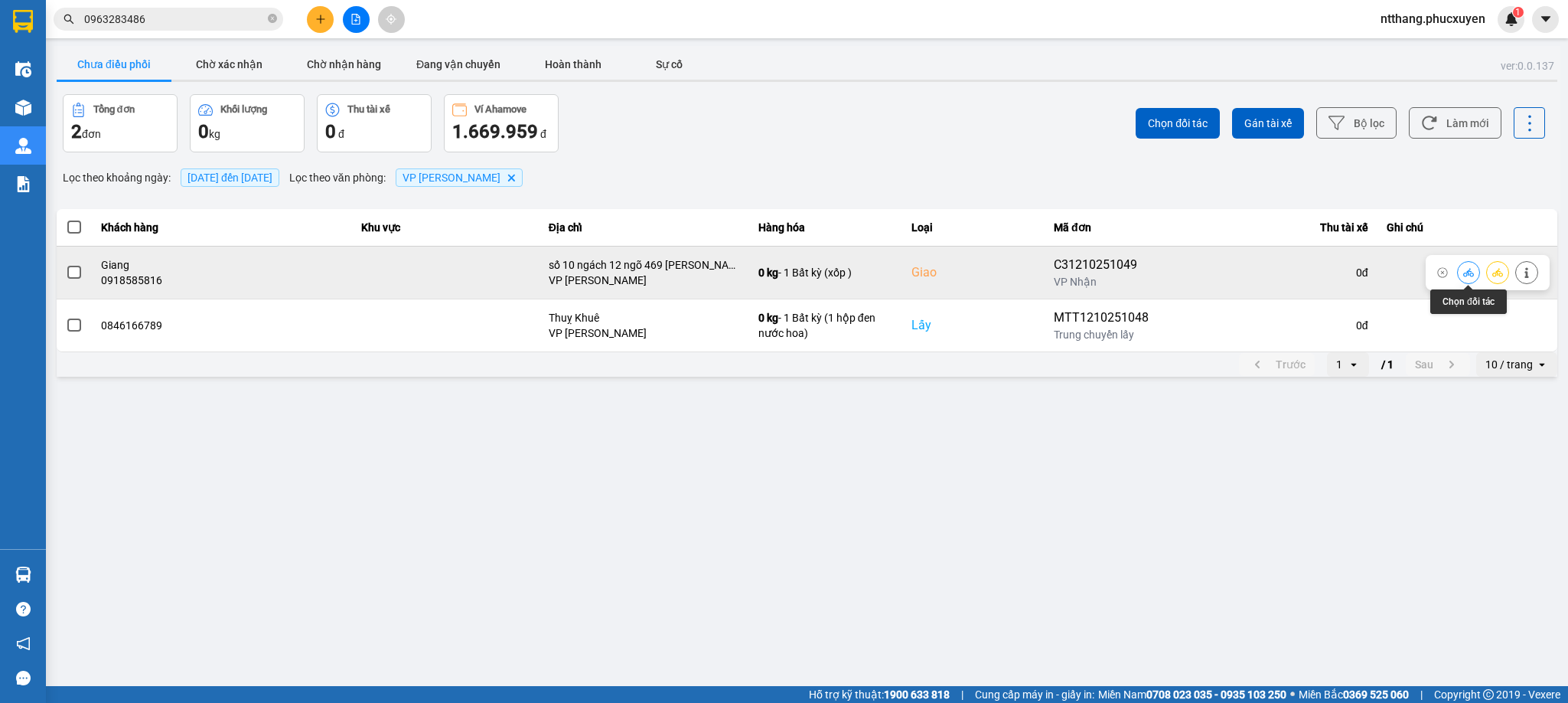
click at [1470, 269] on icon at bounding box center [1468, 272] width 11 height 11
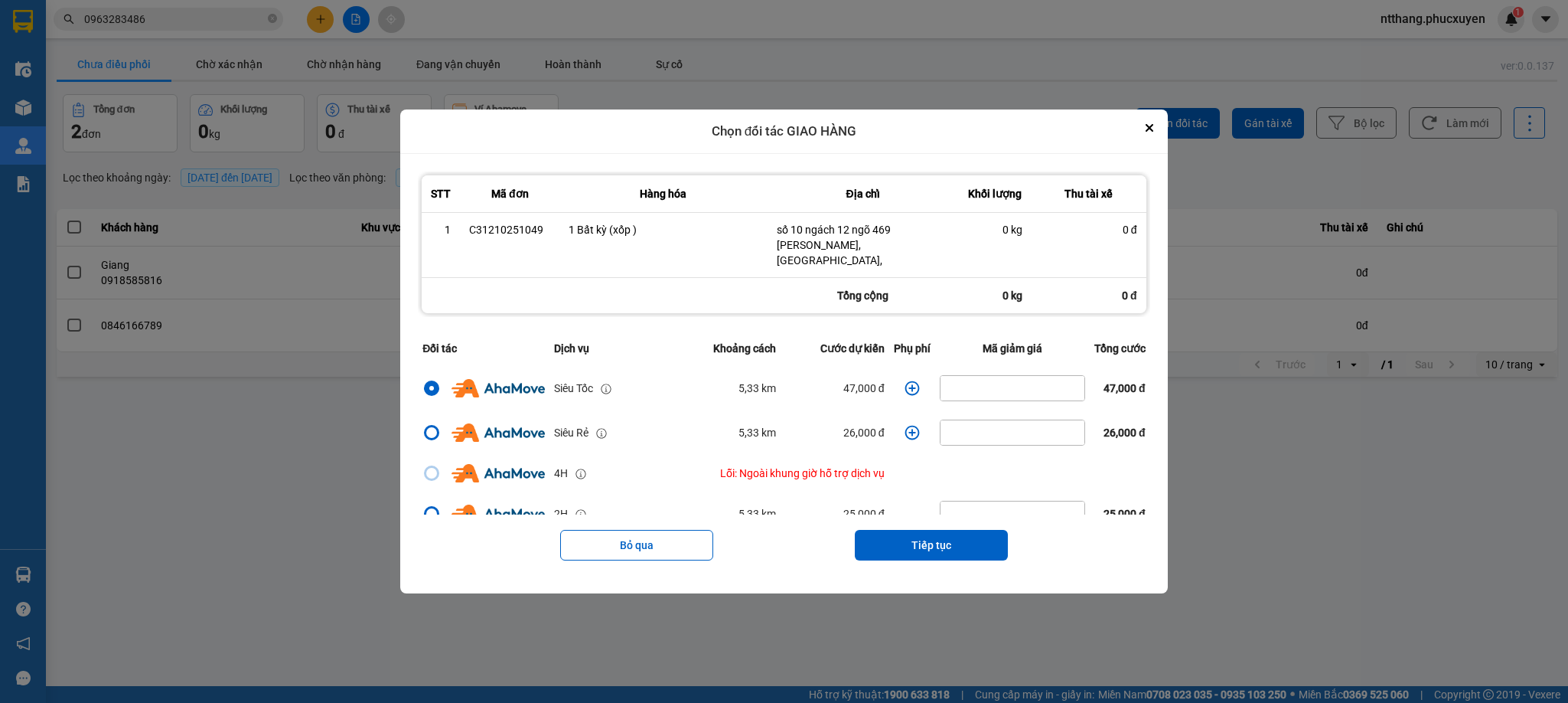
click at [905, 380] on icon "dialog" at bounding box center [912, 387] width 15 height 15
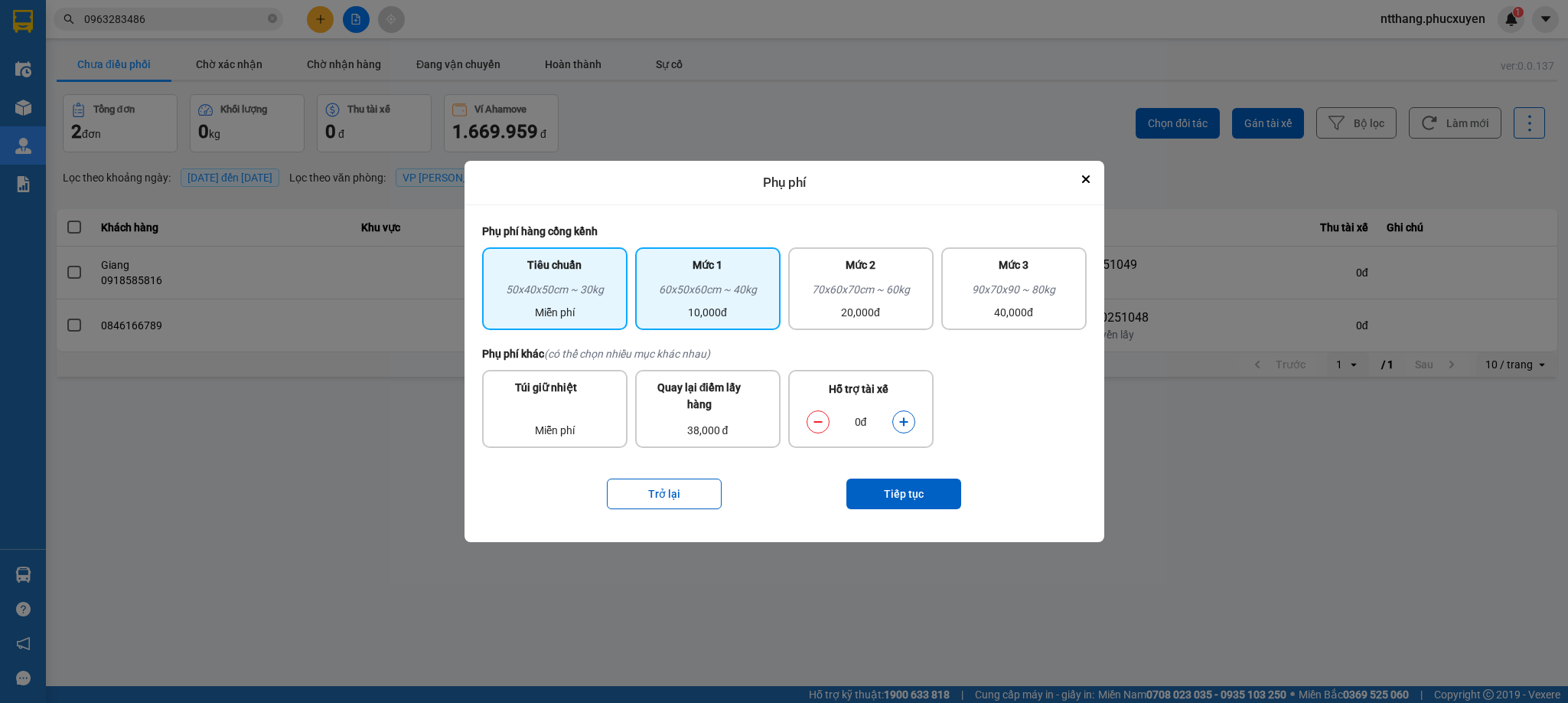
drag, startPoint x: 723, startPoint y: 281, endPoint x: 758, endPoint y: 299, distance: 39.4
click at [724, 281] on div "60x50x60cm ~ 40kg" at bounding box center [707, 293] width 127 height 23
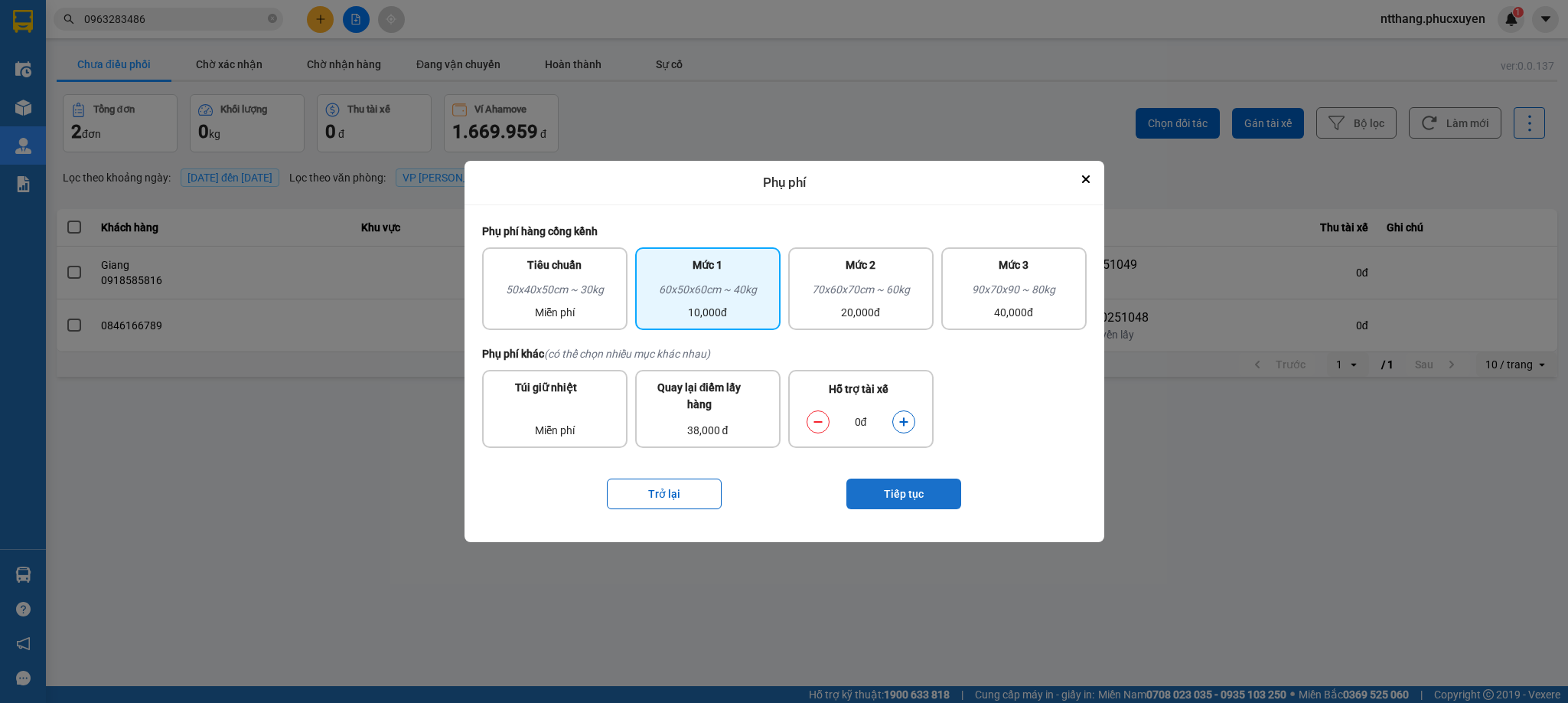
click at [877, 481] on button "Tiếp tục" at bounding box center [904, 494] width 115 height 31
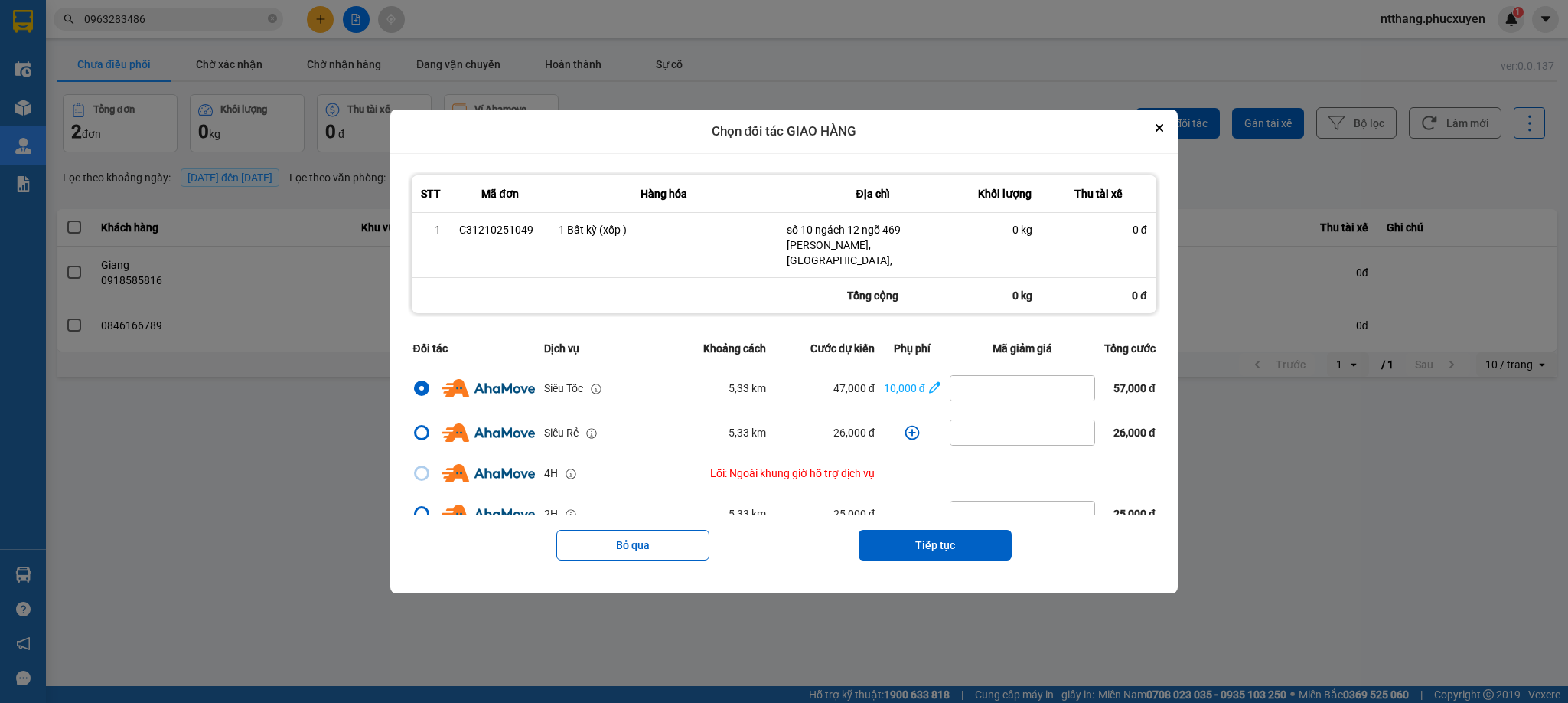
drag, startPoint x: 940, startPoint y: 530, endPoint x: 936, endPoint y: 503, distance: 27.3
click at [939, 530] on button "Tiếp tục" at bounding box center [935, 545] width 153 height 31
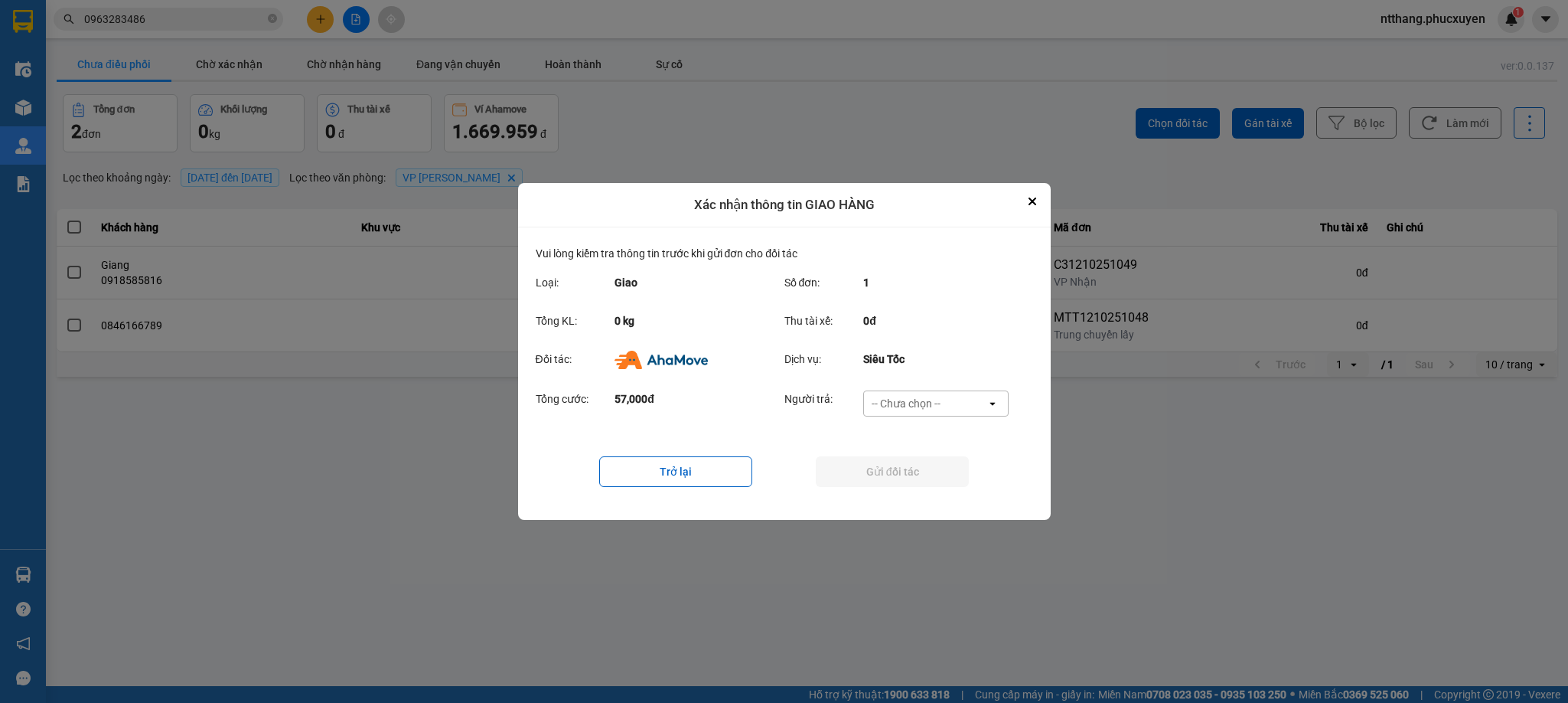
click at [935, 396] on div "-- Chưa chọn --" at bounding box center [906, 403] width 69 height 15
click at [908, 492] on span "Ví Ahamove" at bounding box center [906, 491] width 62 height 15
click at [916, 472] on button "Gửi đối tác" at bounding box center [892, 472] width 153 height 31
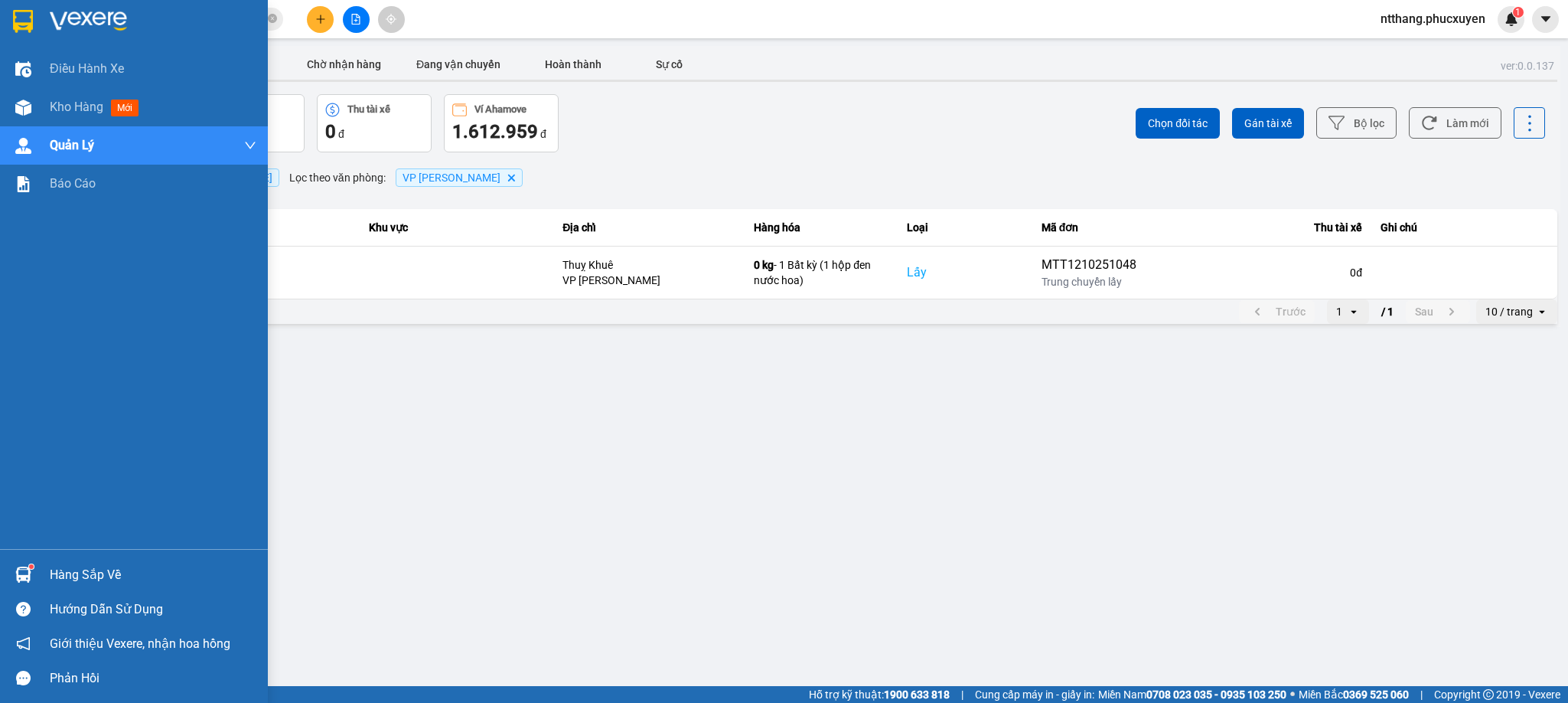
click at [22, 568] on img at bounding box center [23, 574] width 16 height 16
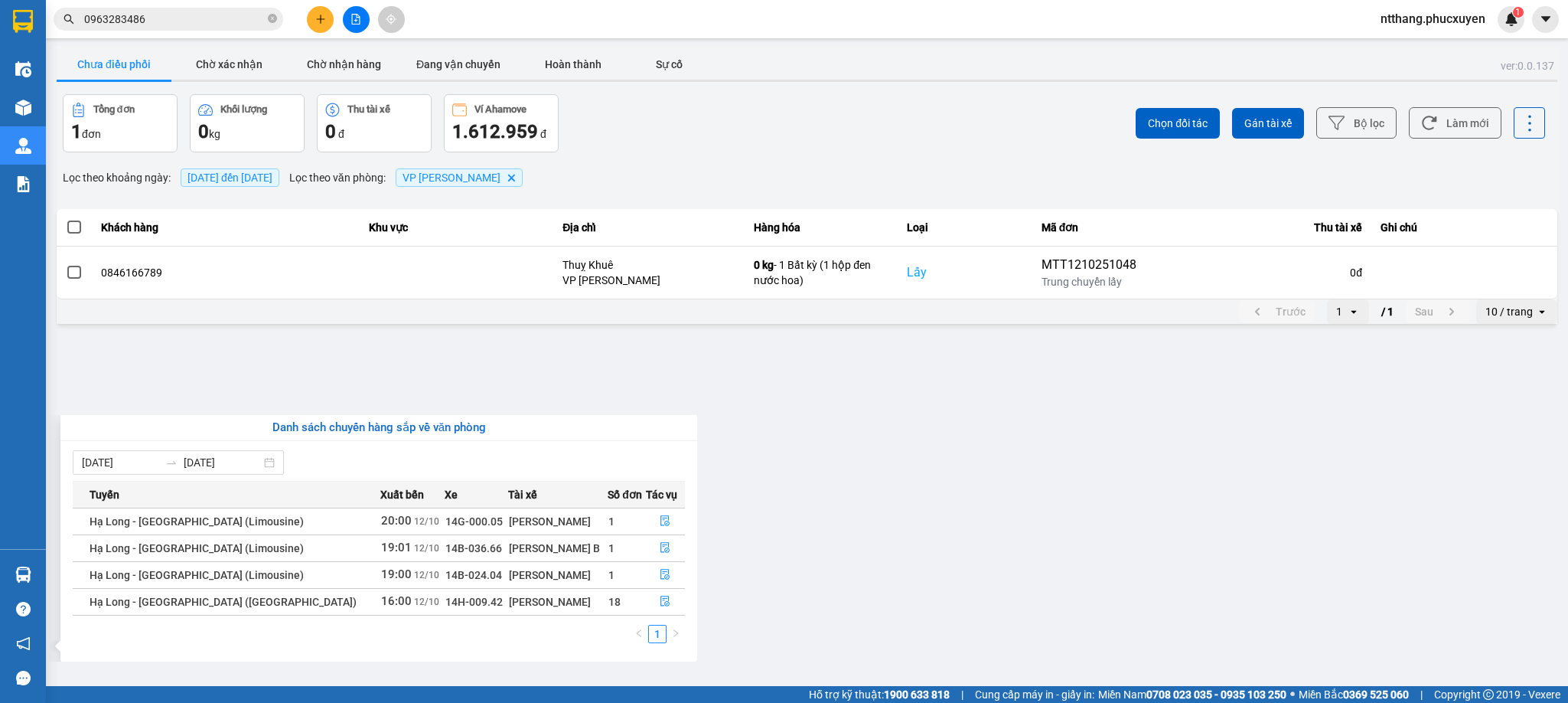
click at [916, 581] on section "Kết quả tìm kiếm ( 36 ) Bộ lọc Mã ĐH Trạng thái Món hàng Thu hộ Tổng cước Chưa …" at bounding box center [784, 352] width 1568 height 703
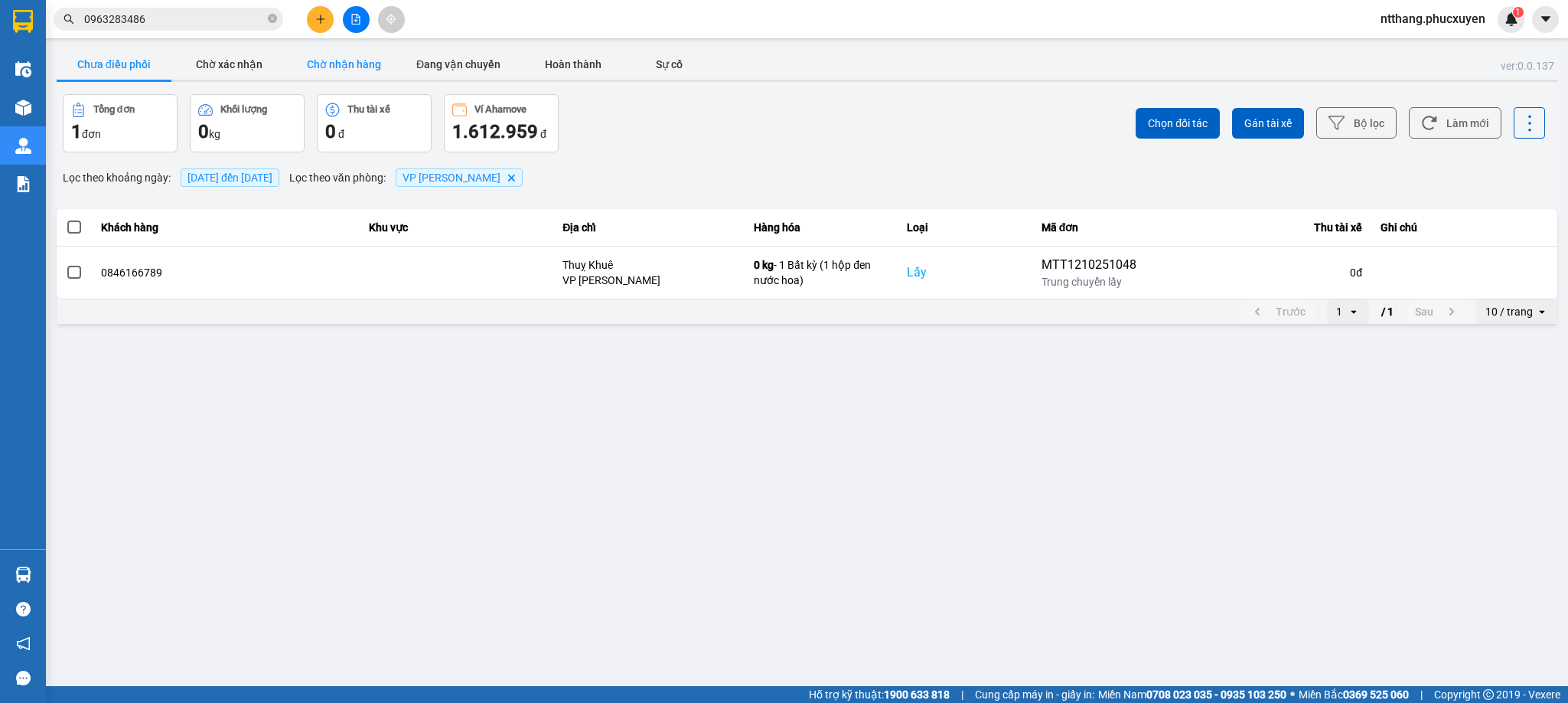
click at [368, 76] on button "Chờ nhận hàng" at bounding box center [343, 64] width 115 height 31
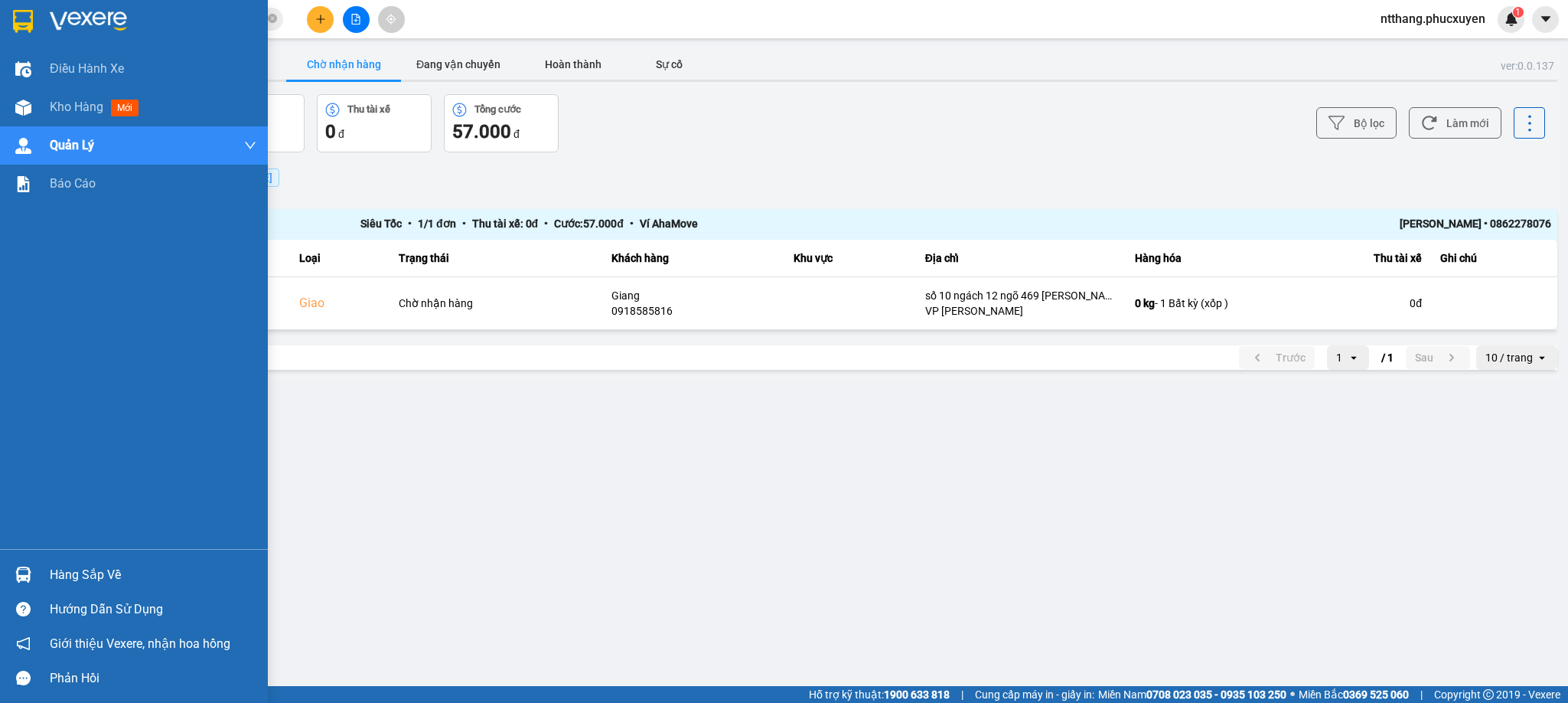
click at [29, 570] on img at bounding box center [23, 574] width 16 height 16
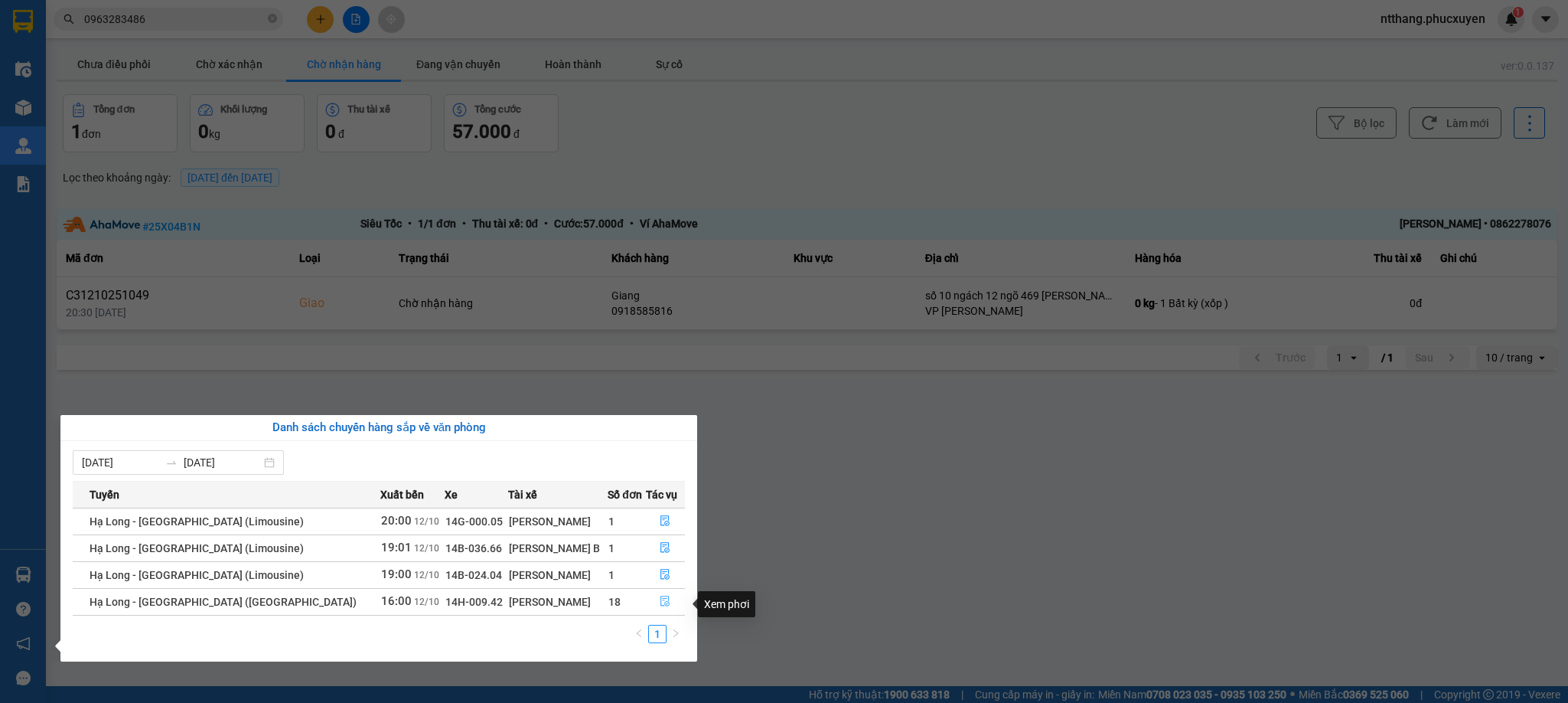
click at [660, 605] on icon "file-done" at bounding box center [665, 601] width 11 height 11
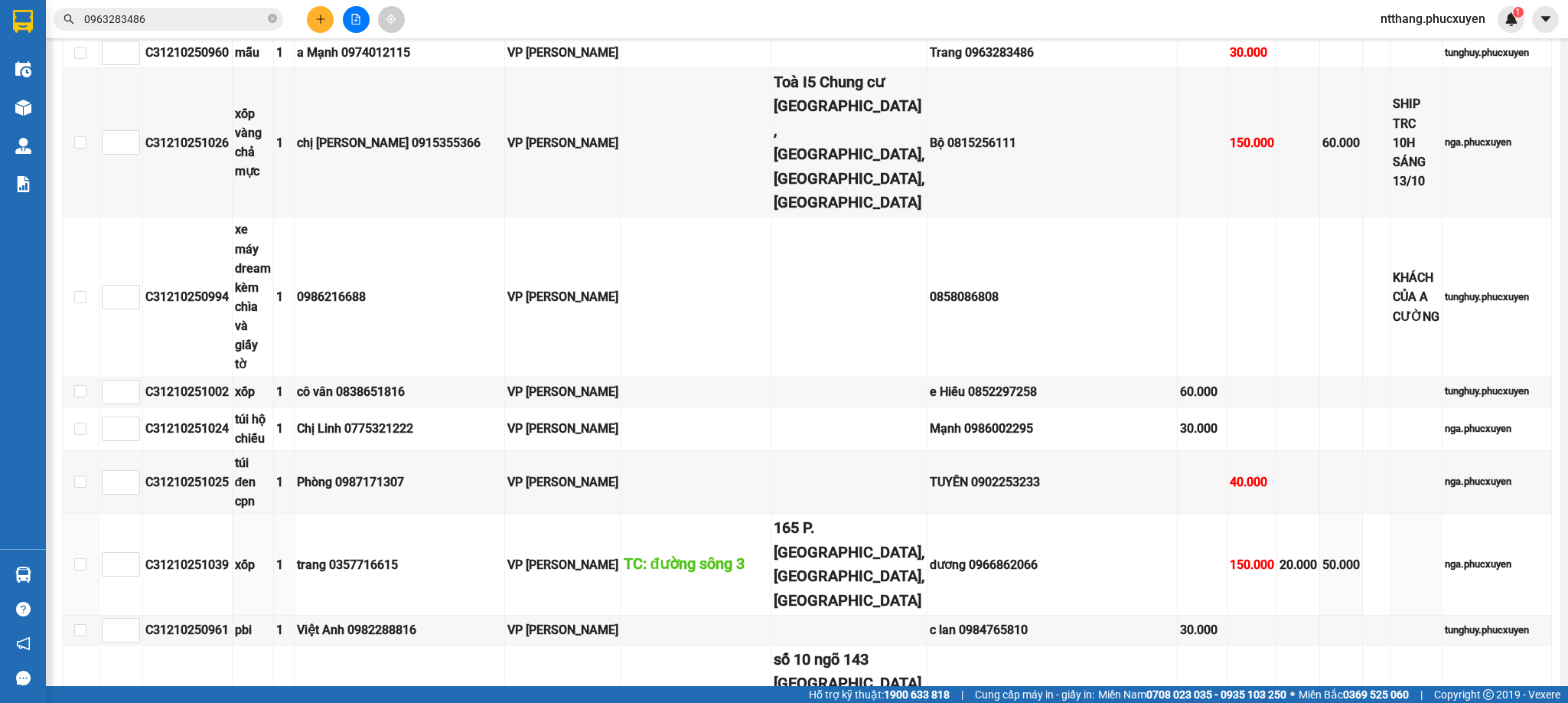
scroll to position [1034, 0]
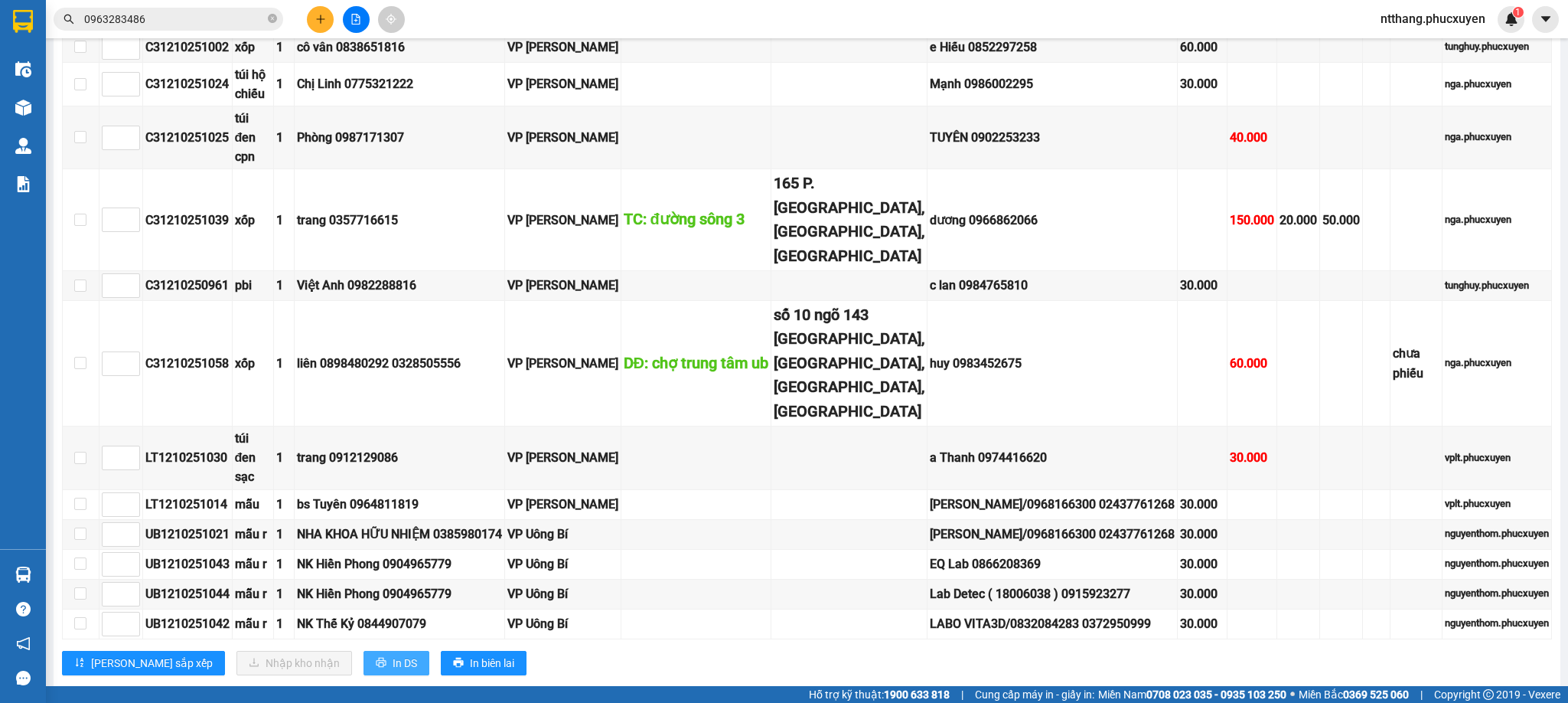
click at [363, 651] on button "In DS" at bounding box center [395, 663] width 66 height 24
click at [393, 654] on span "In DS" at bounding box center [404, 663] width 24 height 17
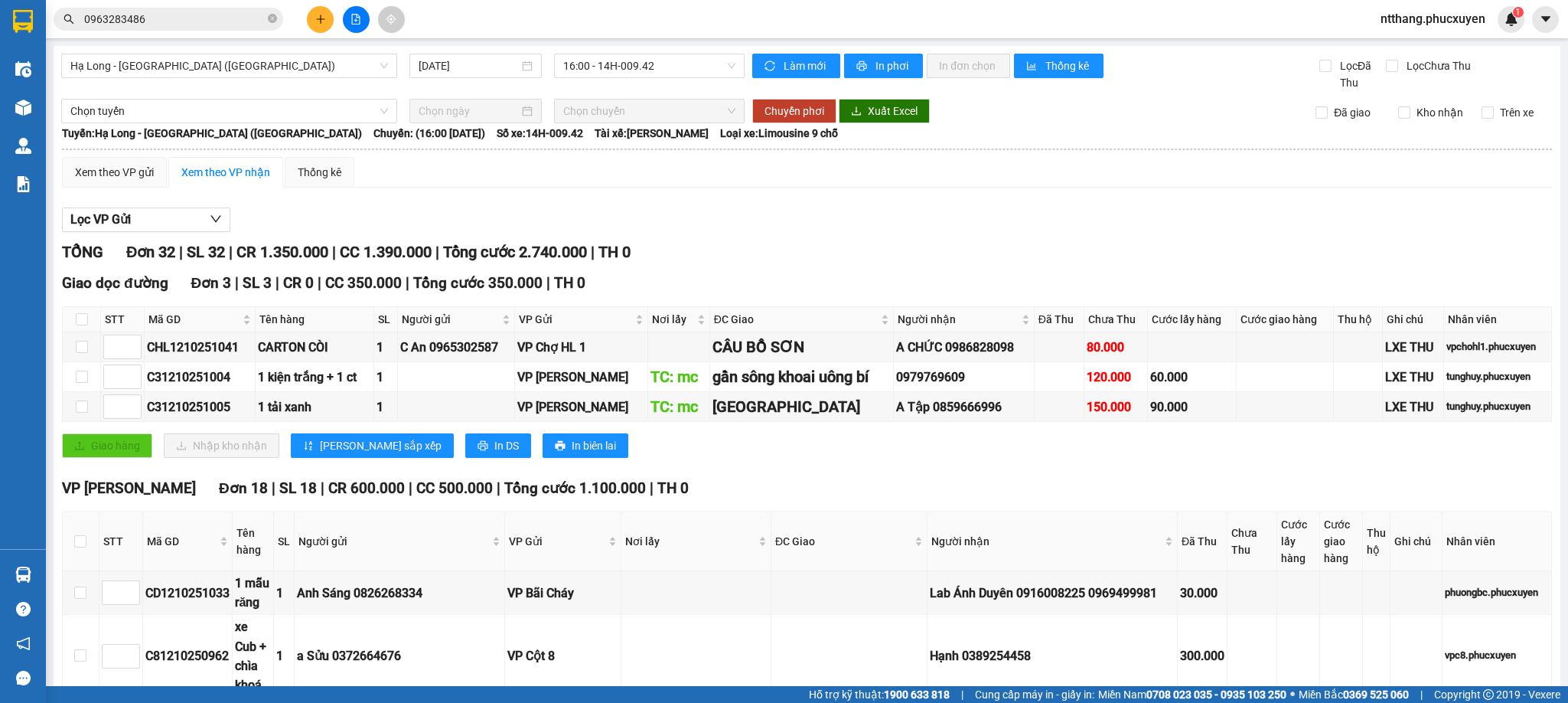
click at [212, 19] on input "0963283486" at bounding box center [174, 19] width 181 height 17
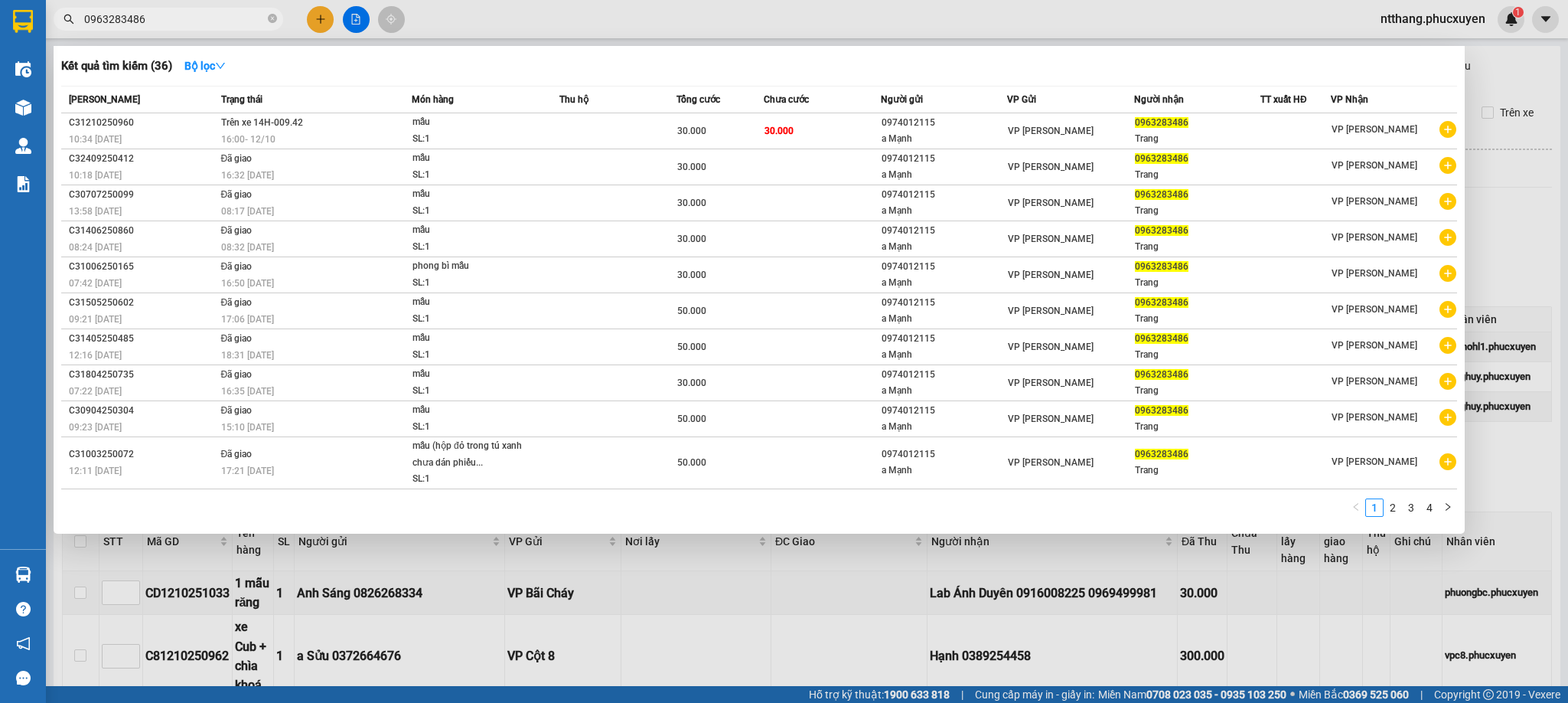
click at [212, 19] on input "0963283486" at bounding box center [174, 19] width 181 height 17
drag, startPoint x: 724, startPoint y: 13, endPoint x: 613, endPoint y: 149, distance: 175.5
click at [724, 13] on div at bounding box center [784, 352] width 1568 height 703
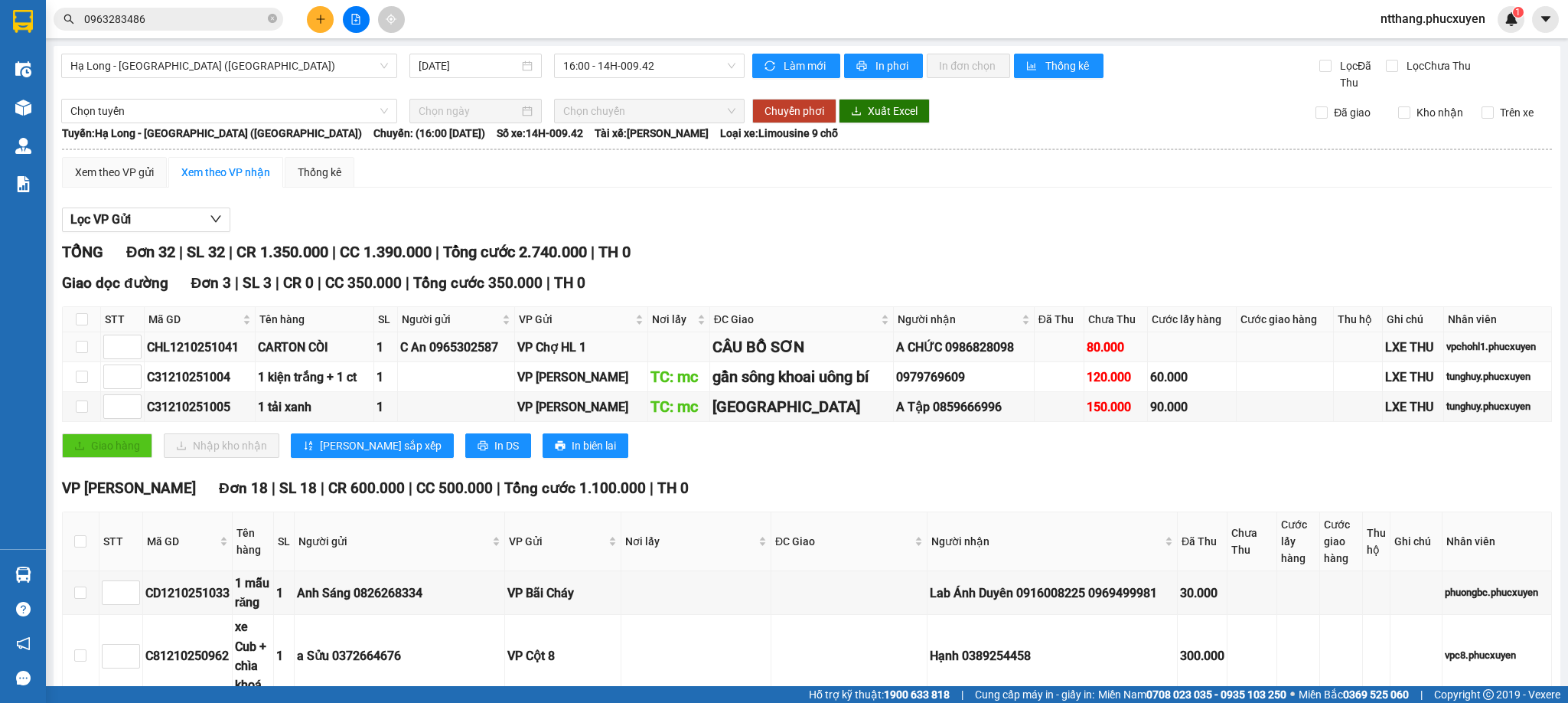
scroll to position [344, 0]
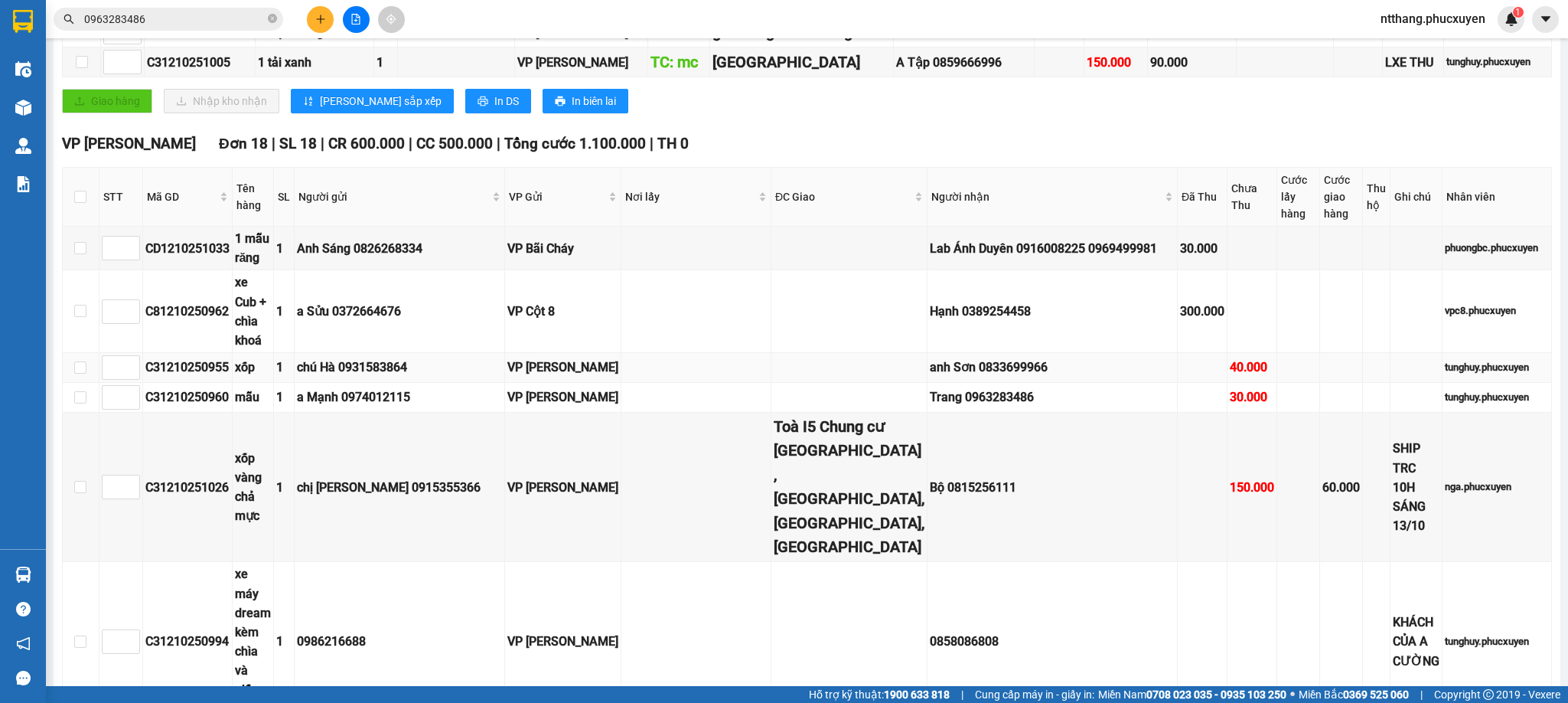
click at [178, 358] on div "C31210250955" at bounding box center [188, 367] width 84 height 19
copy div "C31210250955"
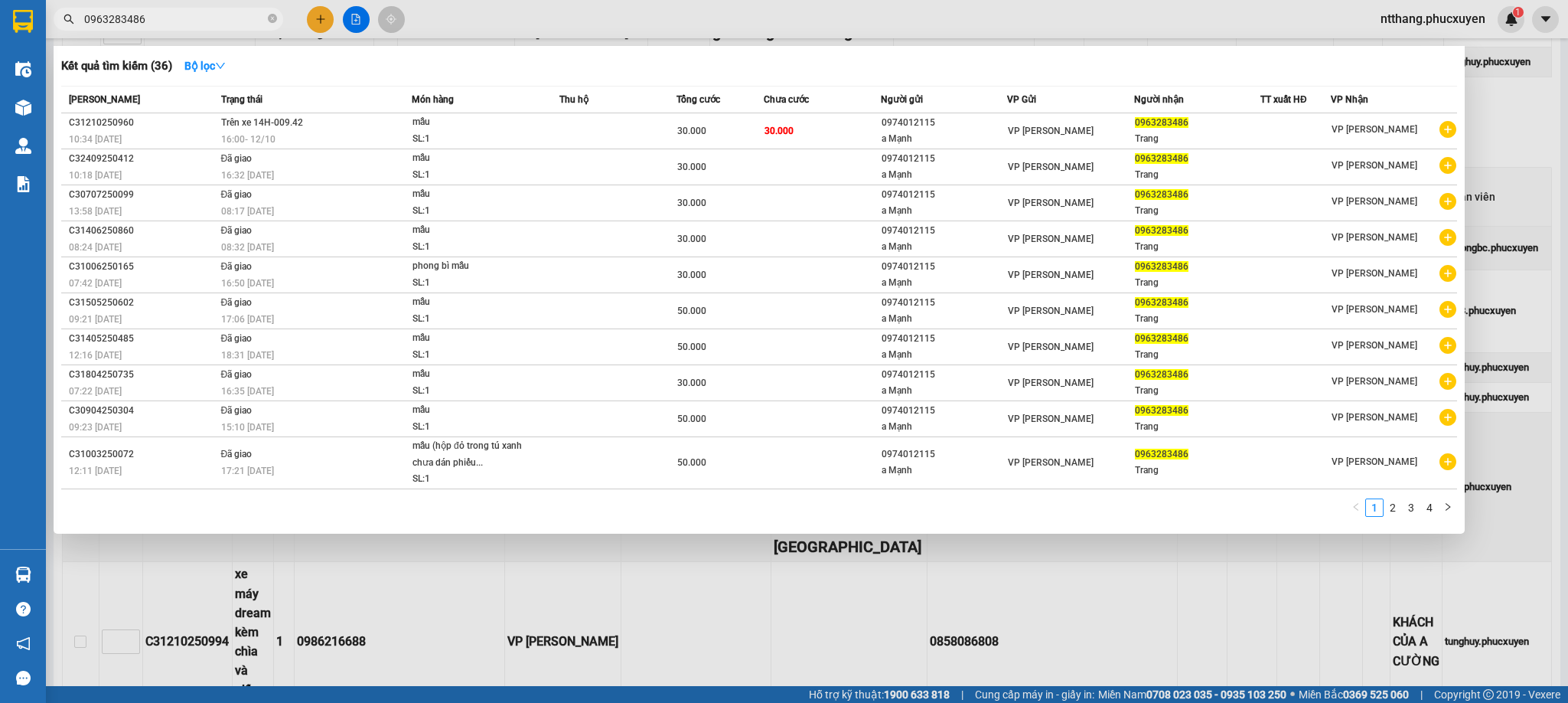
click at [167, 14] on input "0963283486" at bounding box center [174, 19] width 181 height 17
click at [166, 14] on input "0963283486" at bounding box center [174, 19] width 181 height 17
paste input "C31210250955"
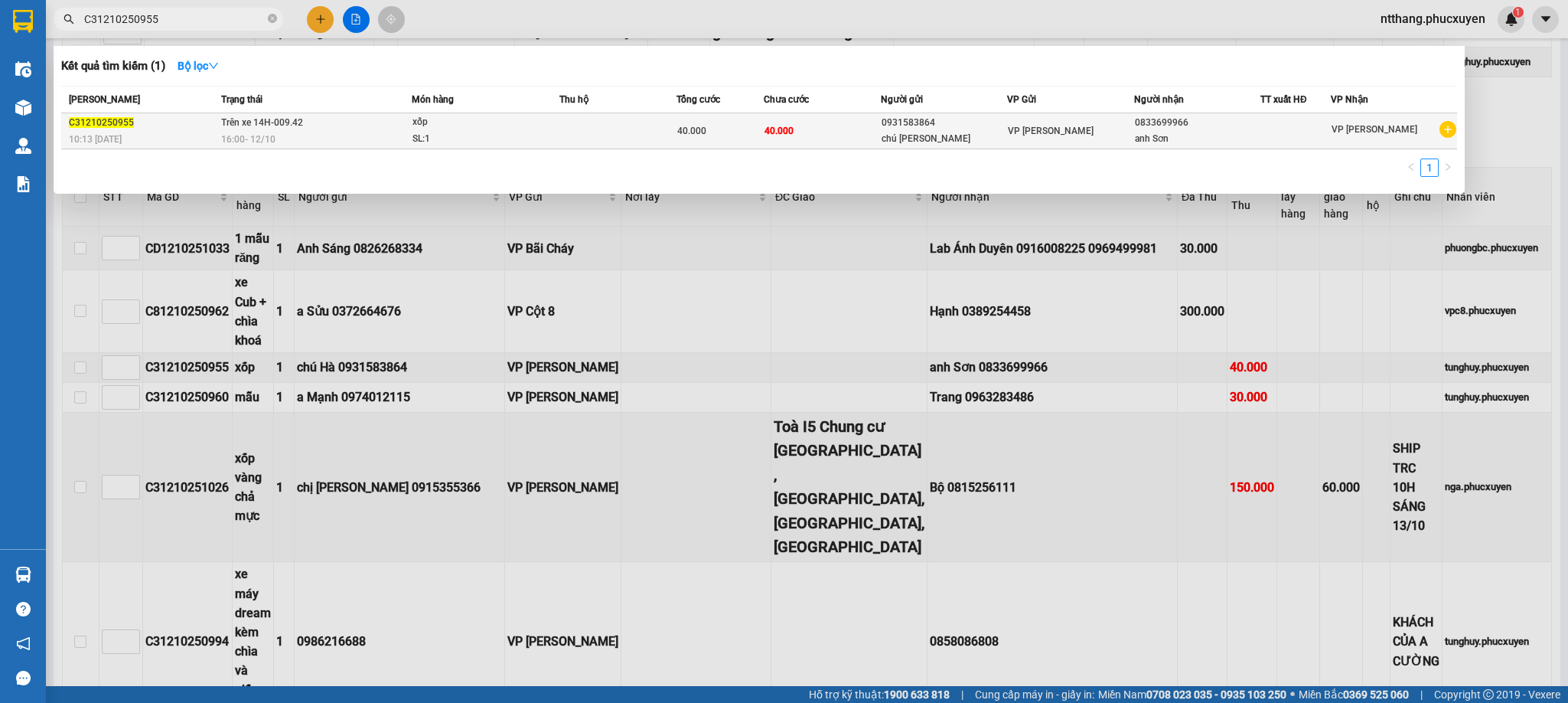
type input "C31210250955"
click at [286, 128] on span "Trên xe 14H-009.42" at bounding box center [261, 122] width 82 height 11
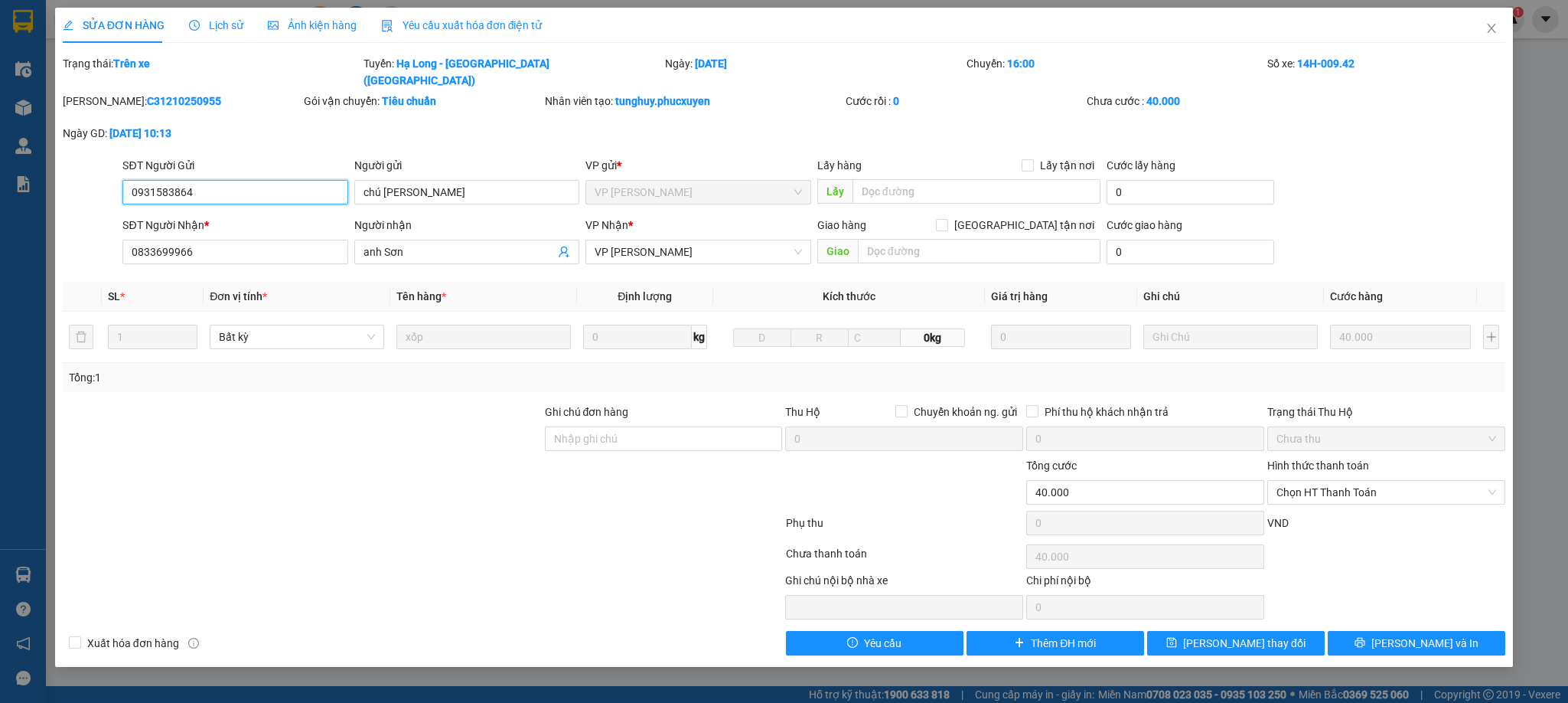
type input "0931583864"
type input "chú [PERSON_NAME]"
type input "0833699966"
type input "anh Sơn"
type input "0"
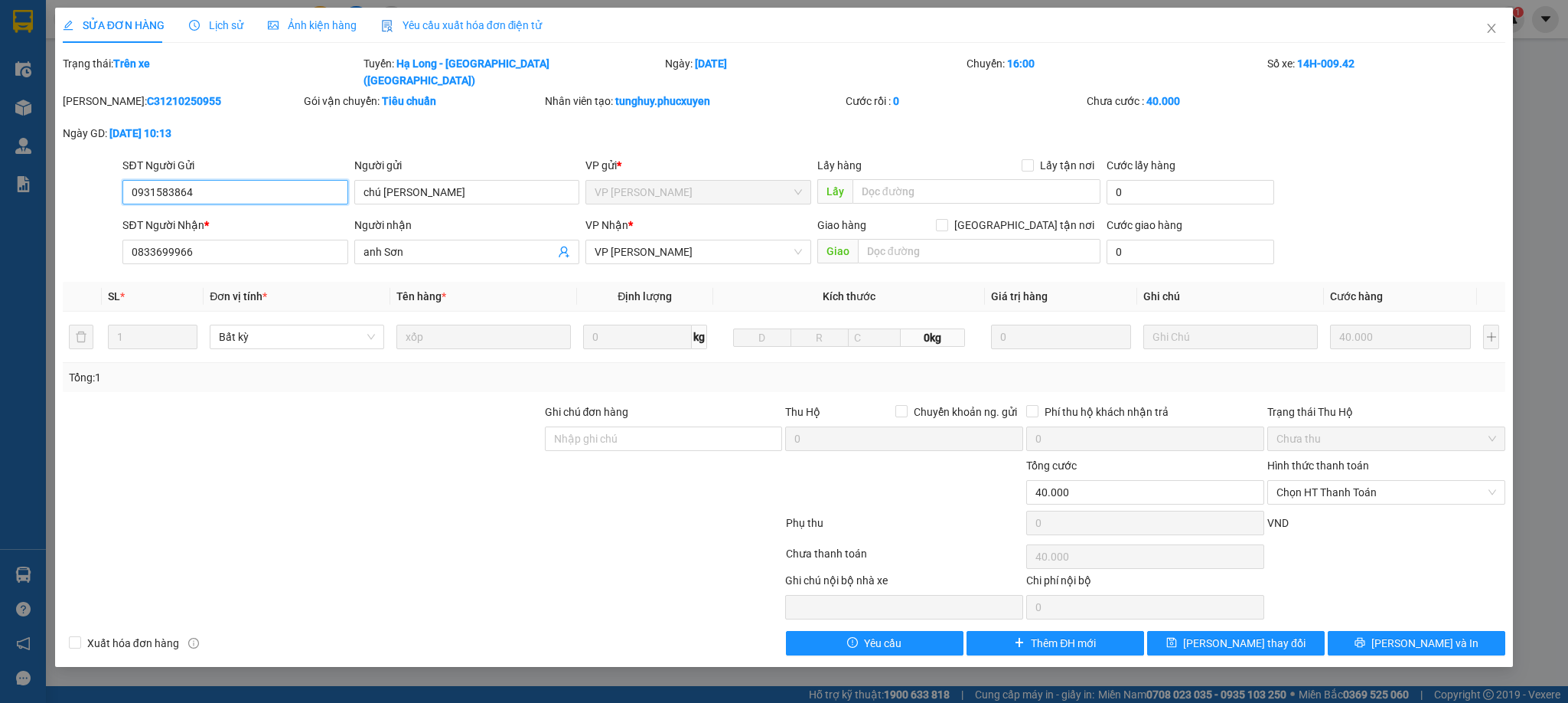
type input "40.000"
click at [933, 239] on input "text" at bounding box center [979, 251] width 243 height 24
type input "o"
type input "ô"
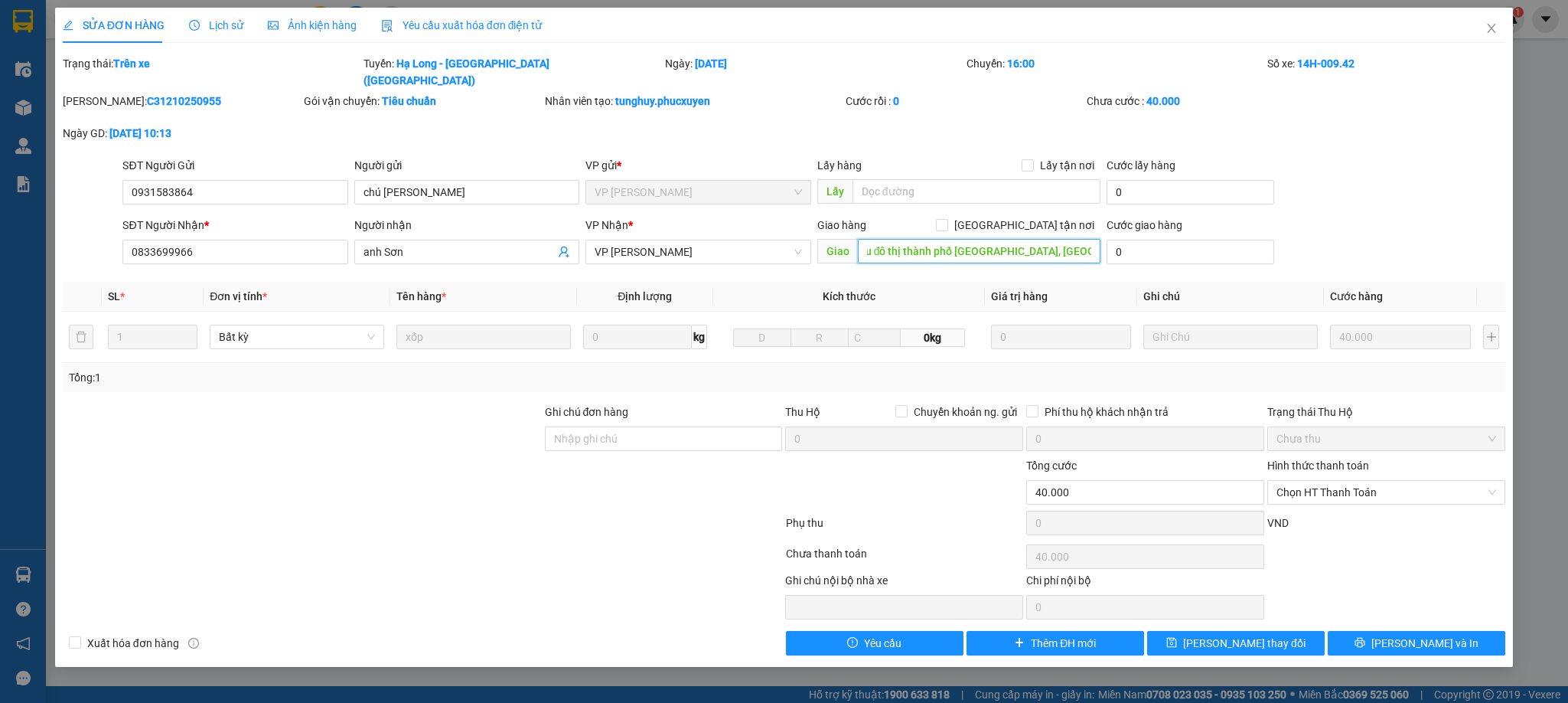
scroll to position [0, 184]
type input "Coffe Kén, biệt thự 31 đường số 23 khu đô thị thành phố [GEOGRAPHIC_DATA], [GEO…"
click at [946, 219] on input "[GEOGRAPHIC_DATA] tận nơi" at bounding box center [941, 225] width 11 height 11
checkbox input "true"
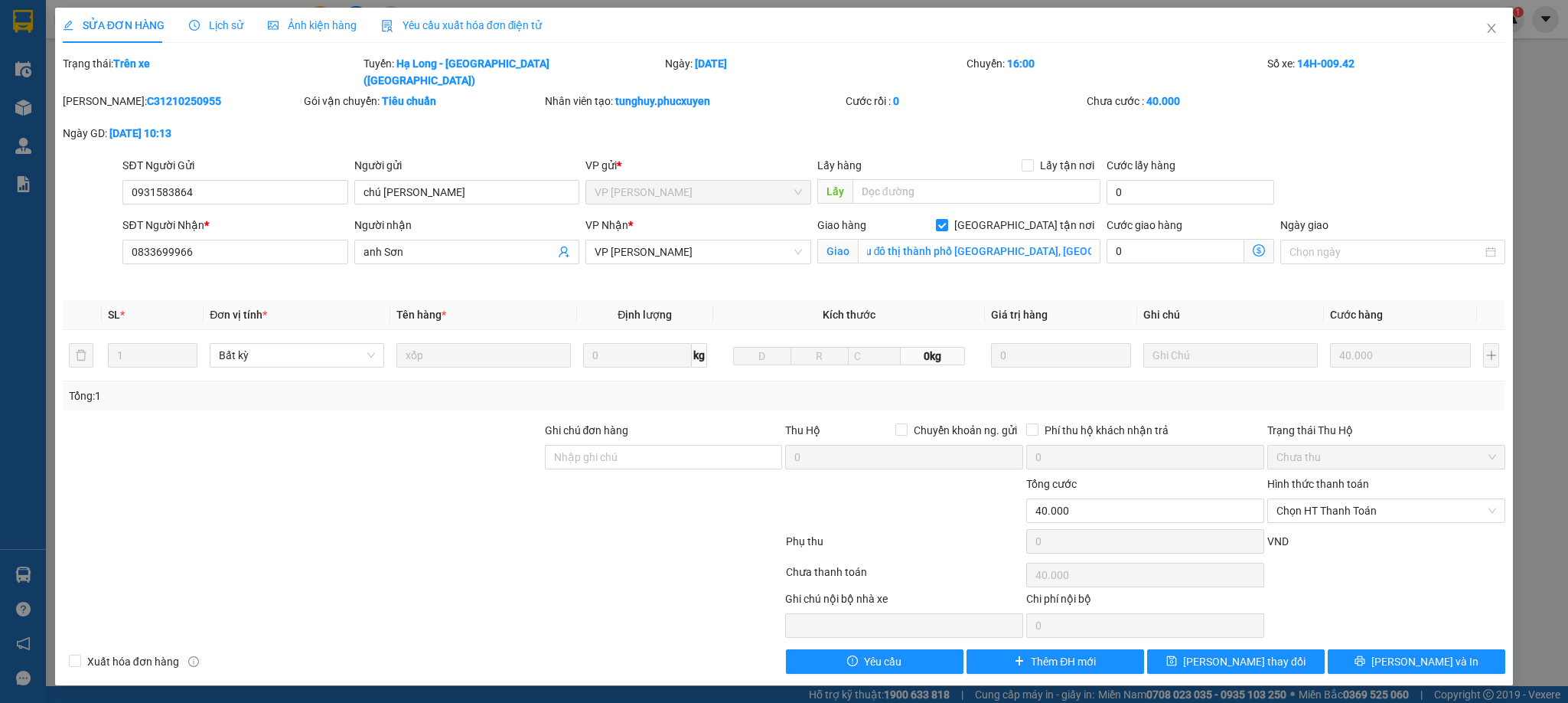
scroll to position [0, 0]
drag, startPoint x: 1228, startPoint y: 645, endPoint x: 675, endPoint y: 485, distance: 575.7
click at [1228, 653] on span "[PERSON_NAME] thay đổi" at bounding box center [1244, 661] width 122 height 17
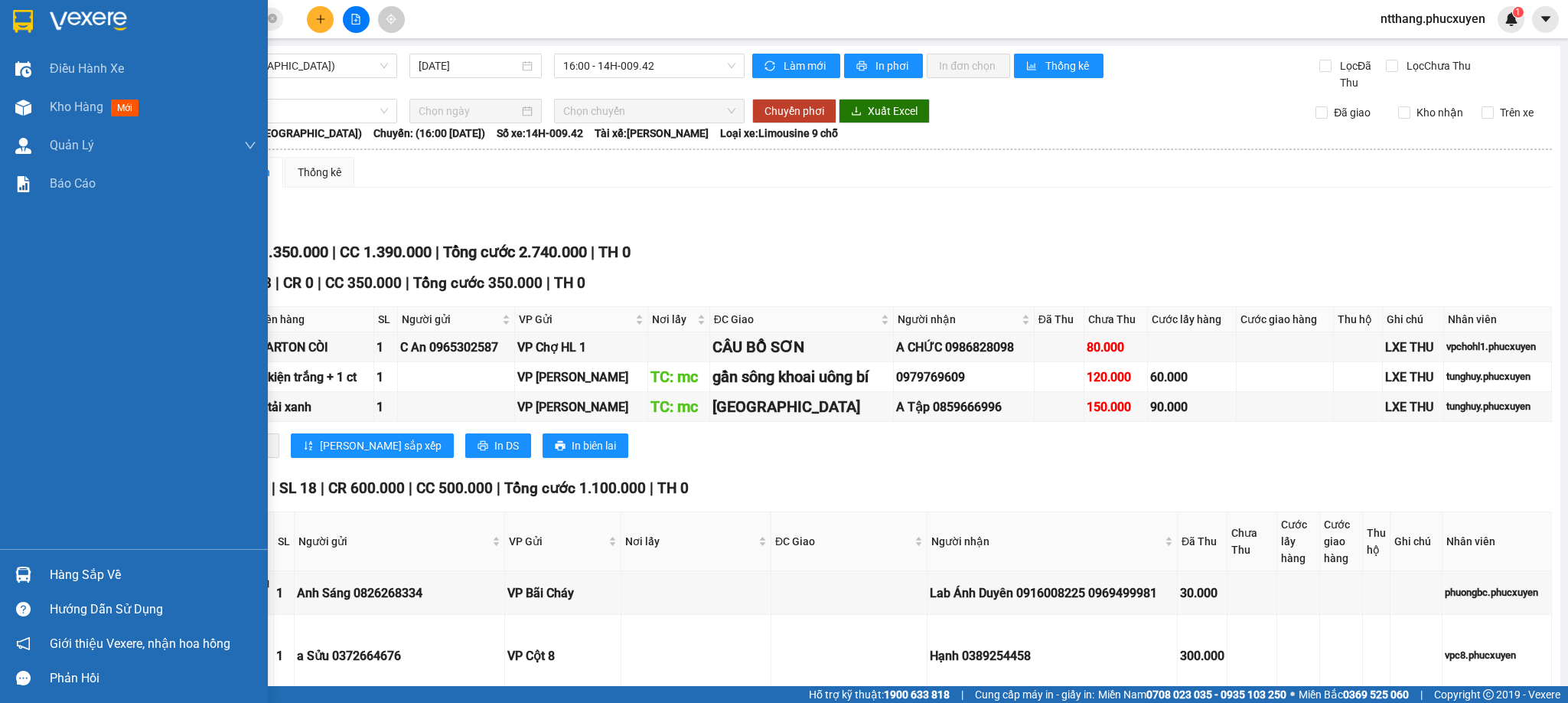
click at [3, 579] on div "Hàng sắp về" at bounding box center [134, 574] width 268 height 34
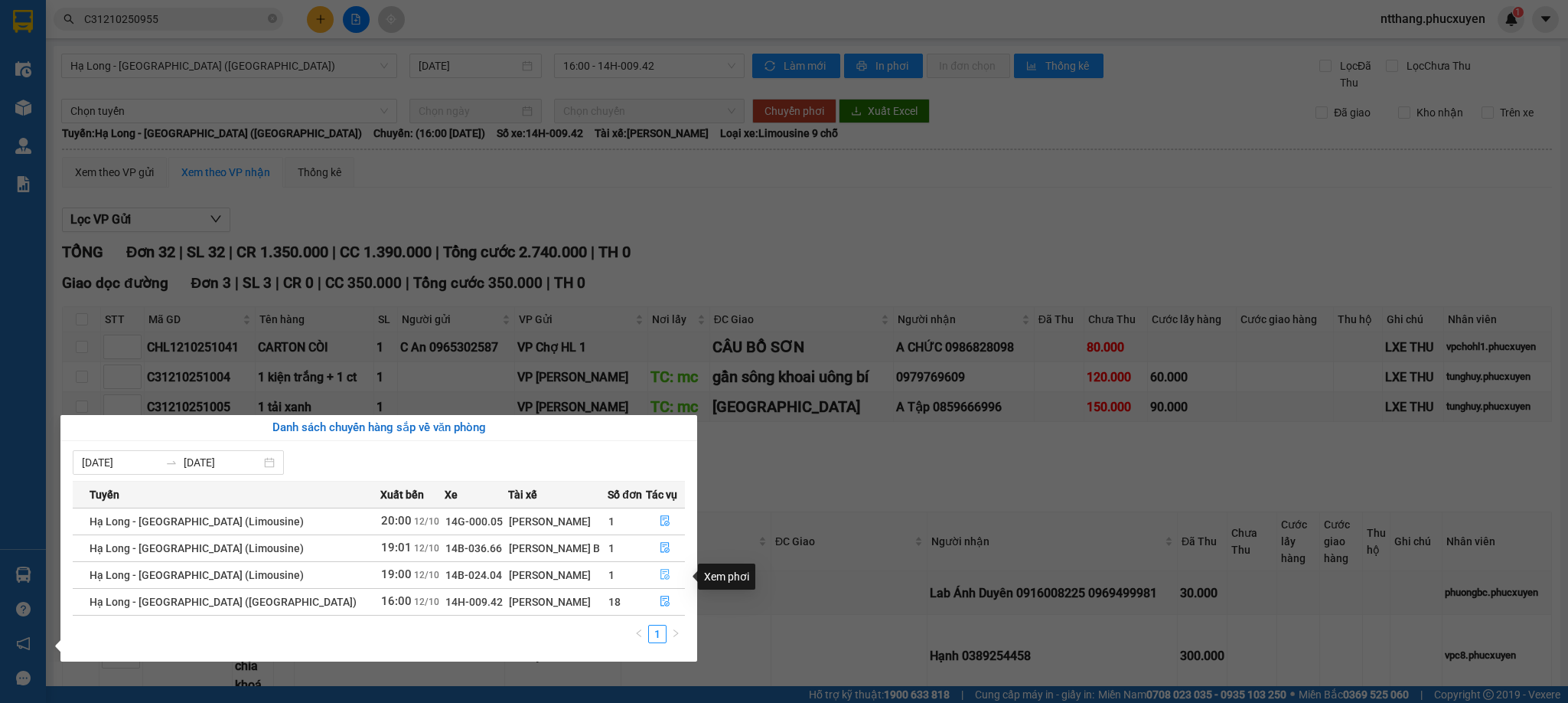
click at [659, 570] on button "button" at bounding box center [666, 574] width 39 height 24
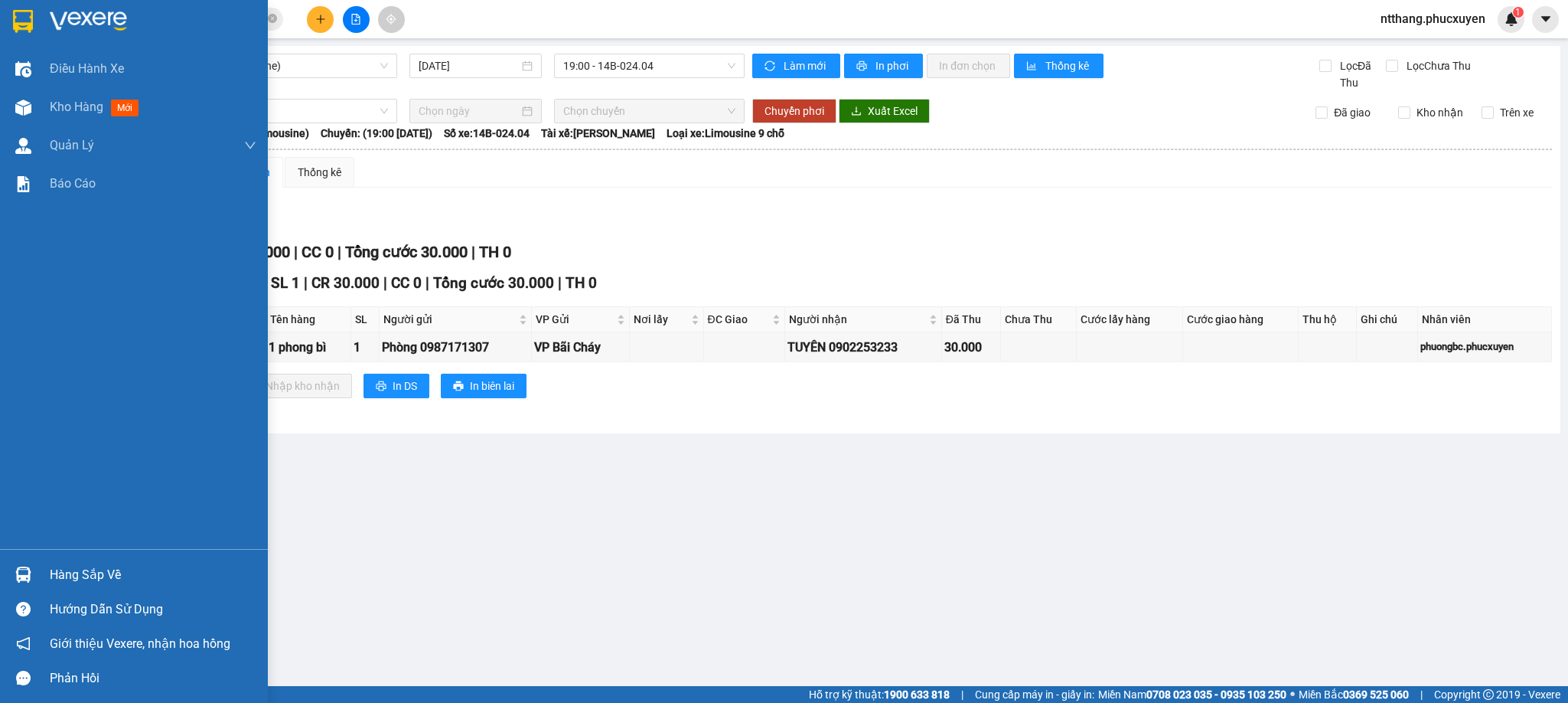
click at [10, 575] on div at bounding box center [23, 574] width 27 height 27
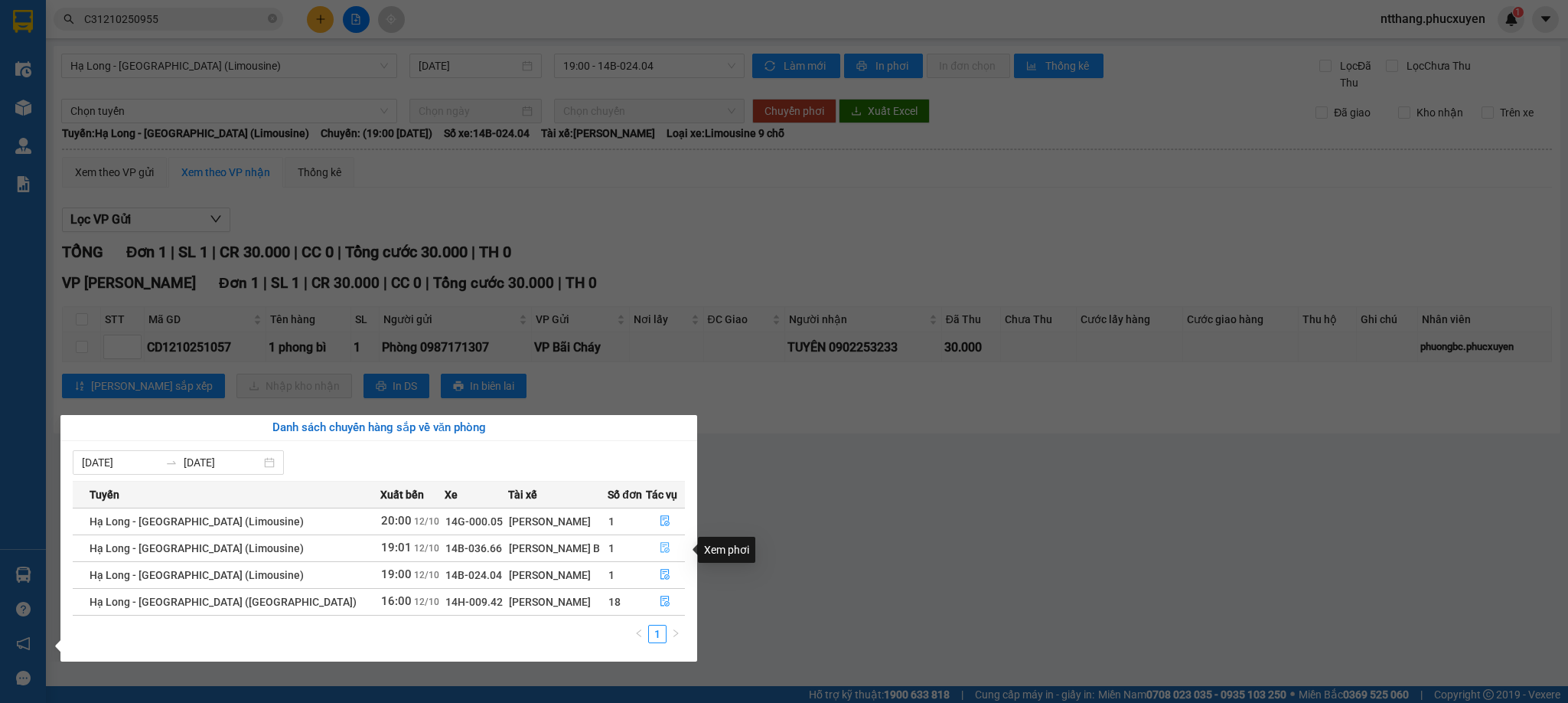
click at [662, 544] on icon "file-done" at bounding box center [665, 547] width 11 height 11
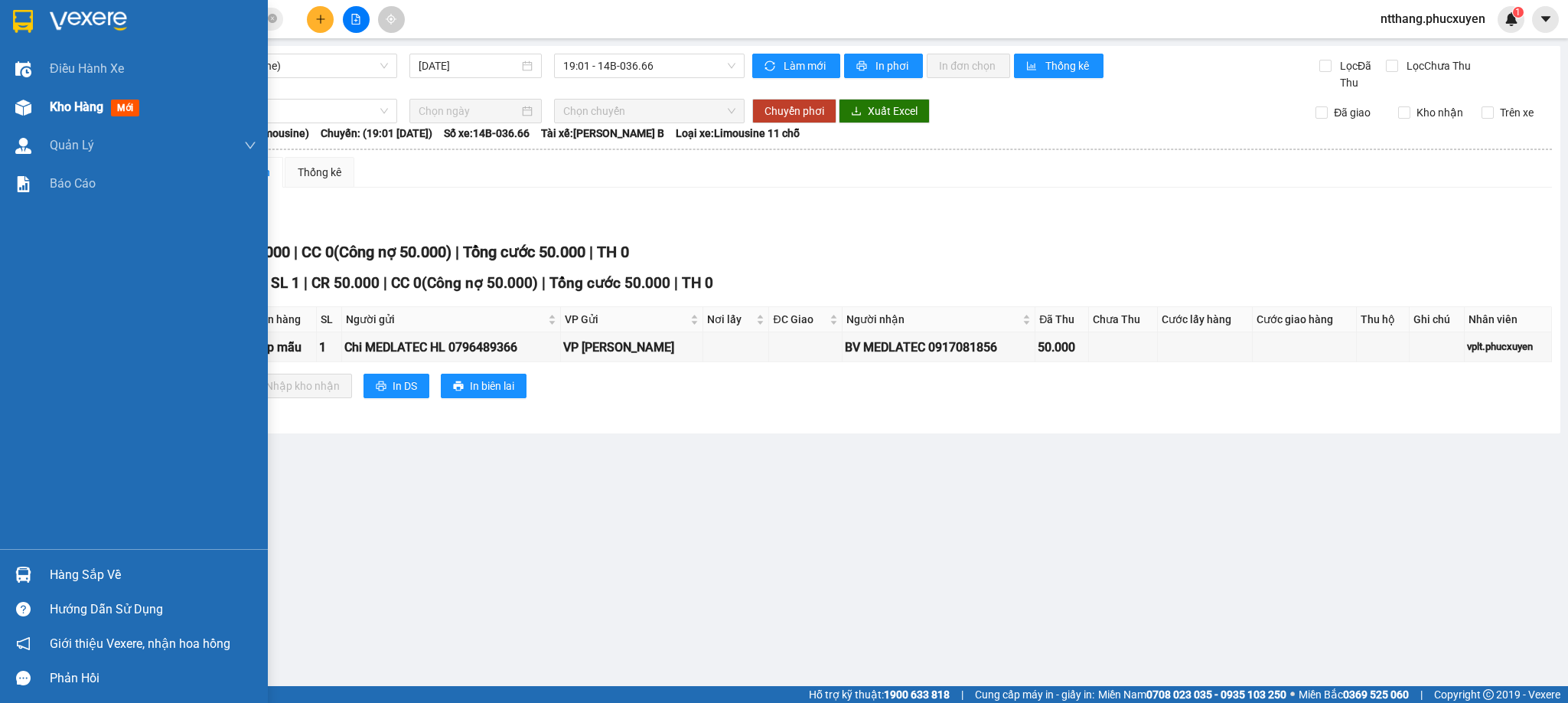
click at [49, 103] on div "Kho hàng mới" at bounding box center [134, 107] width 268 height 39
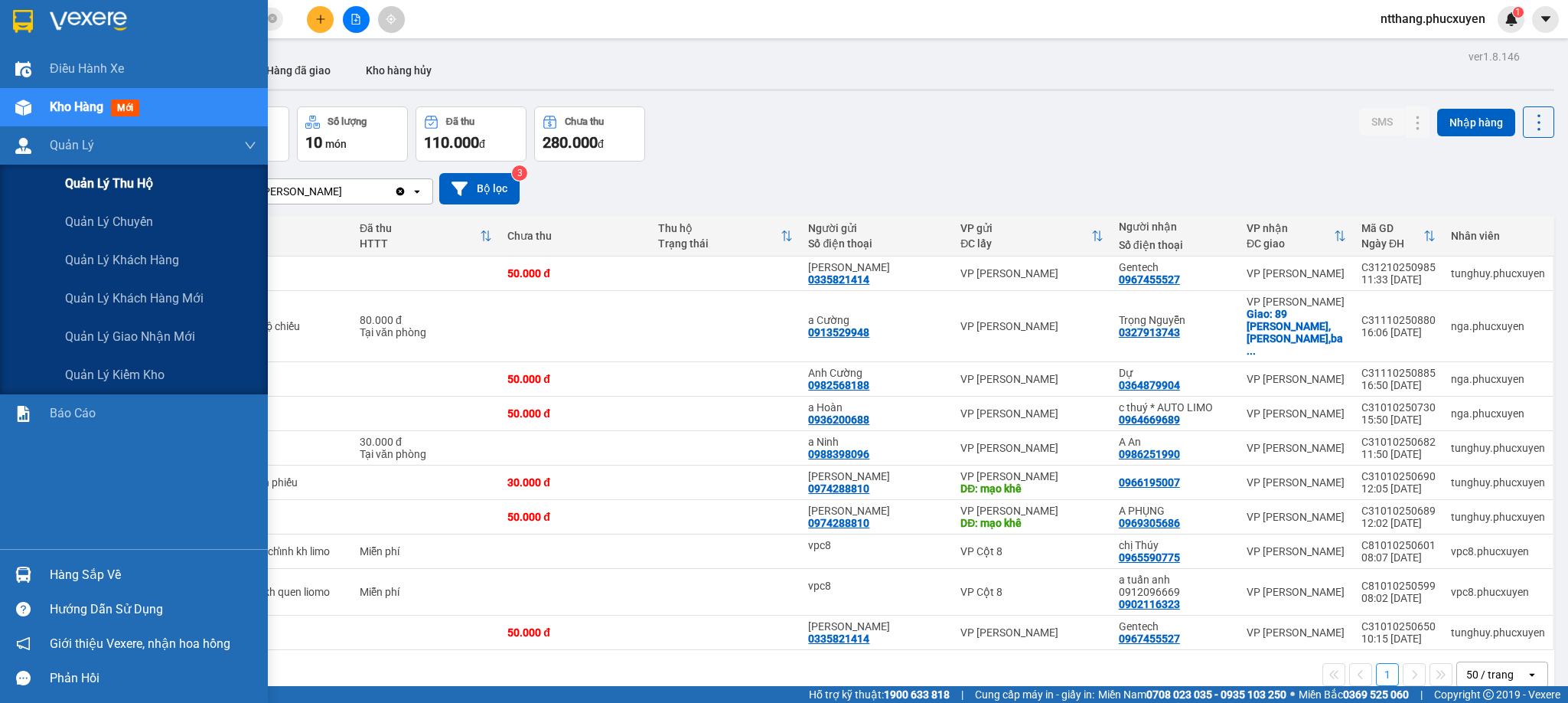
drag, startPoint x: 39, startPoint y: 141, endPoint x: 65, endPoint y: 200, distance: 64.5
click at [40, 141] on div "Quản Lý" at bounding box center [134, 146] width 268 height 39
click at [159, 341] on span "Quản lý giao nhận mới" at bounding box center [129, 336] width 130 height 19
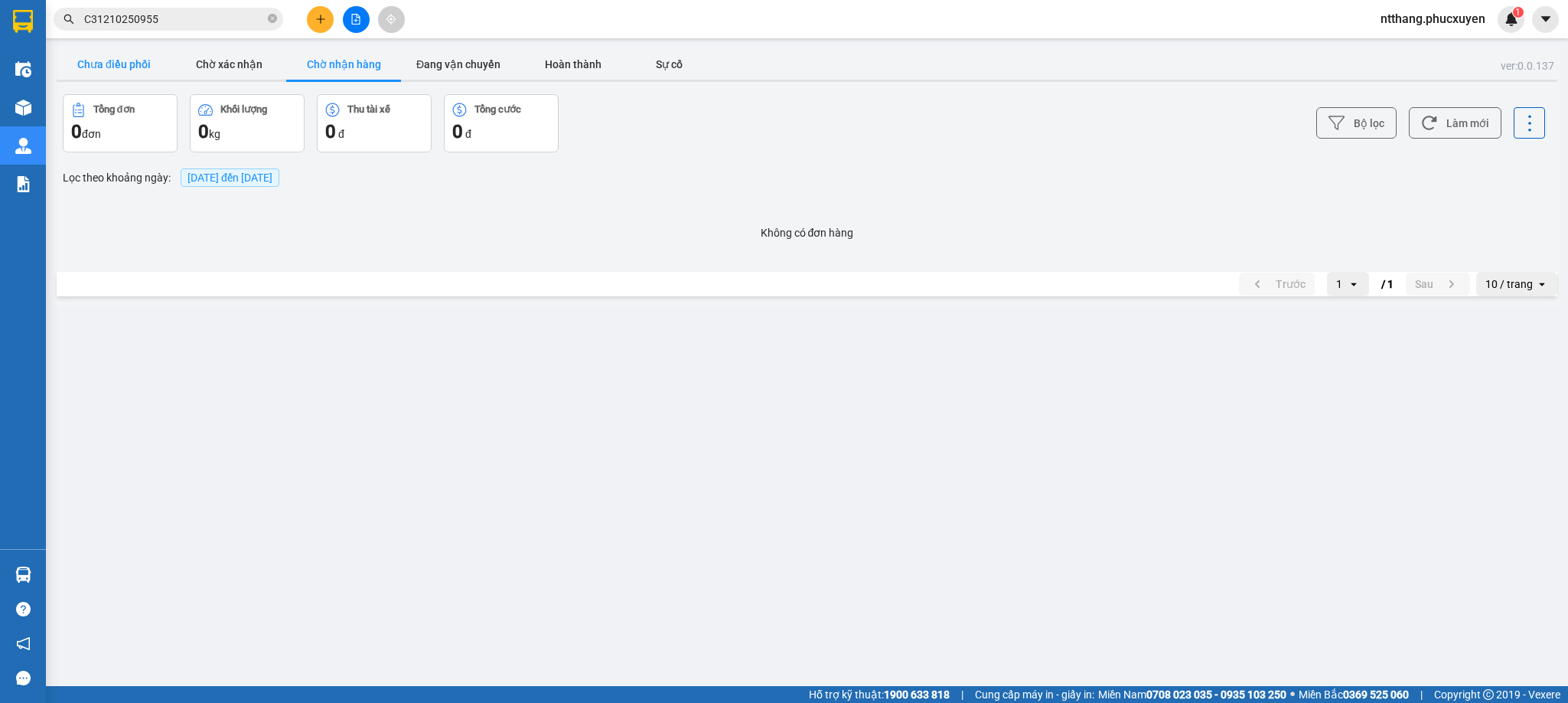
click at [146, 62] on button "Chưa điều phối" at bounding box center [114, 64] width 115 height 31
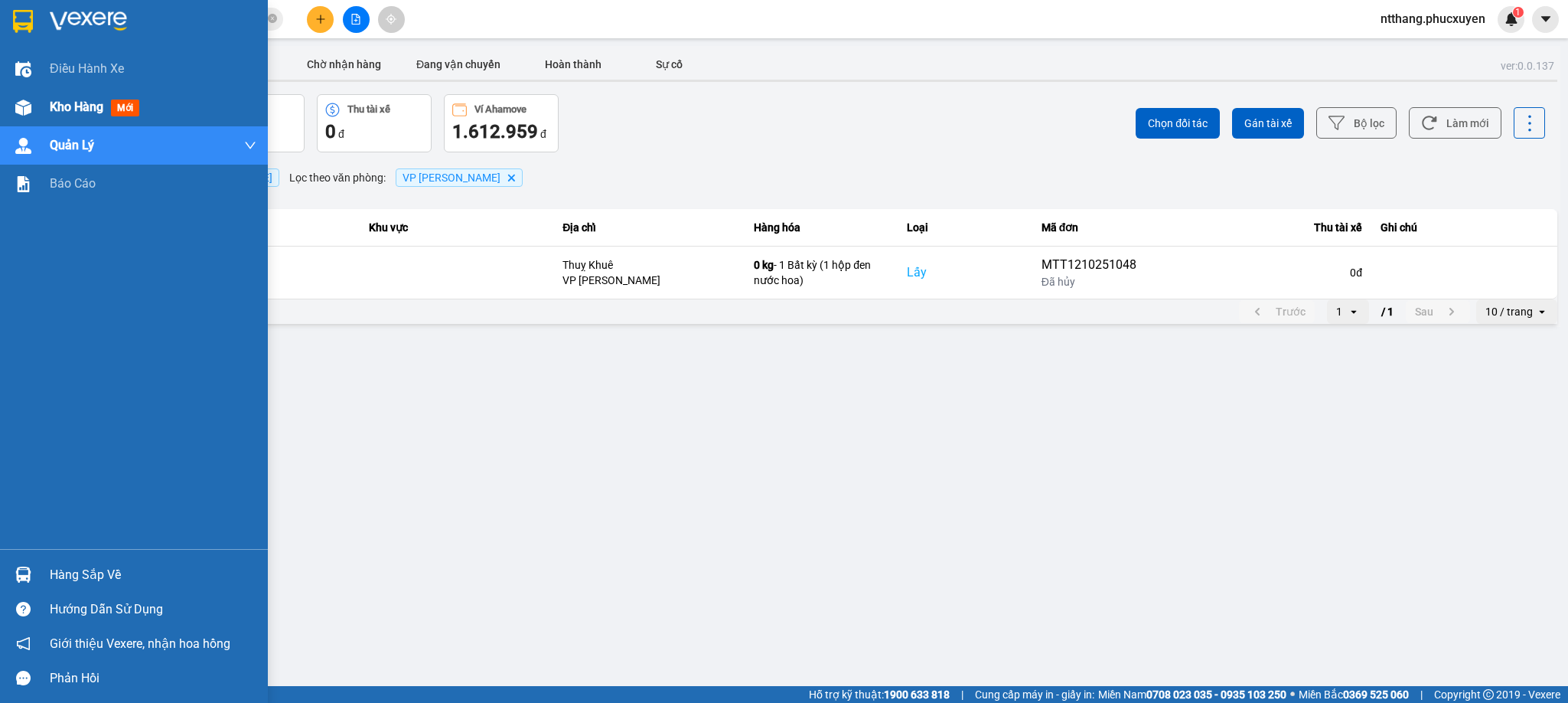
click at [76, 108] on span "Kho hàng" at bounding box center [76, 107] width 54 height 14
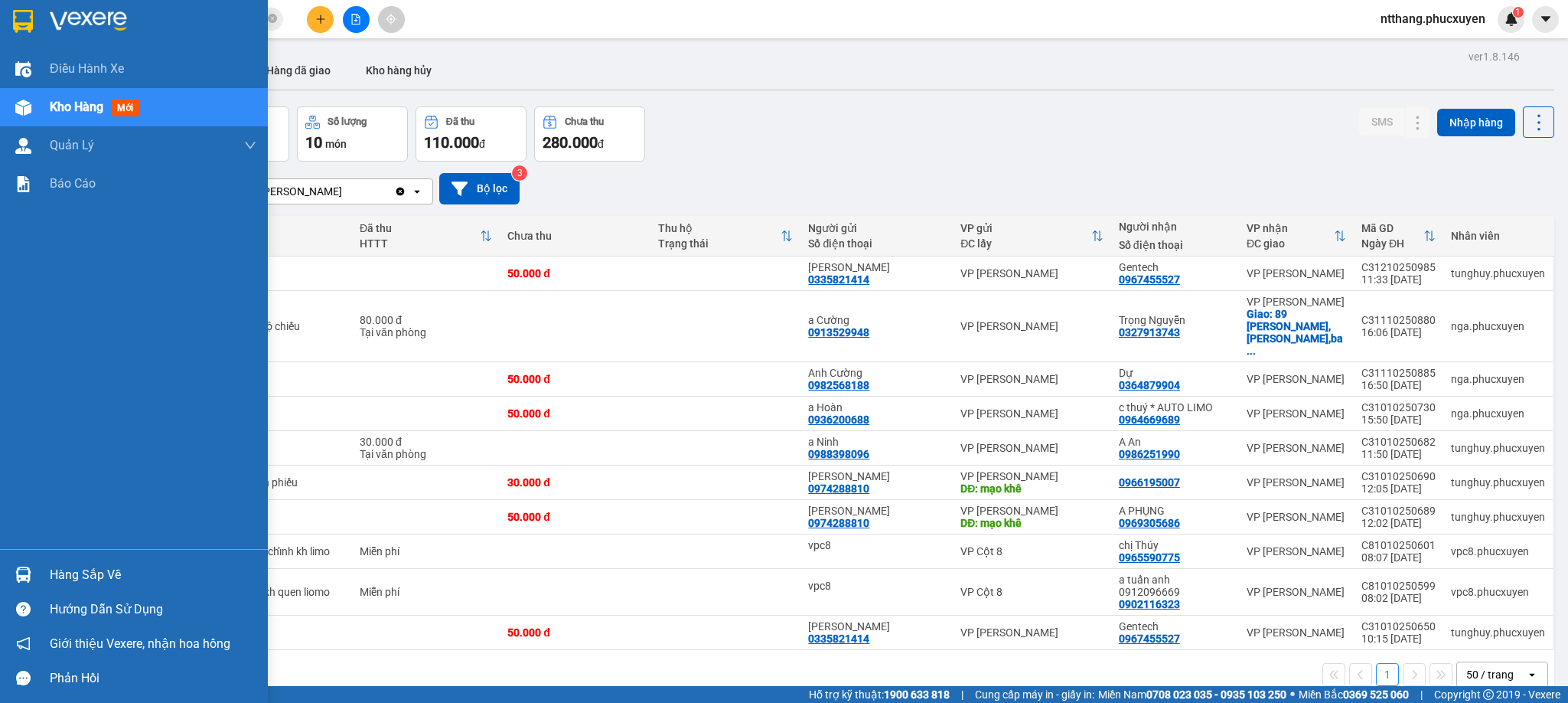
click at [1, 570] on div "Hàng sắp về" at bounding box center [134, 574] width 268 height 34
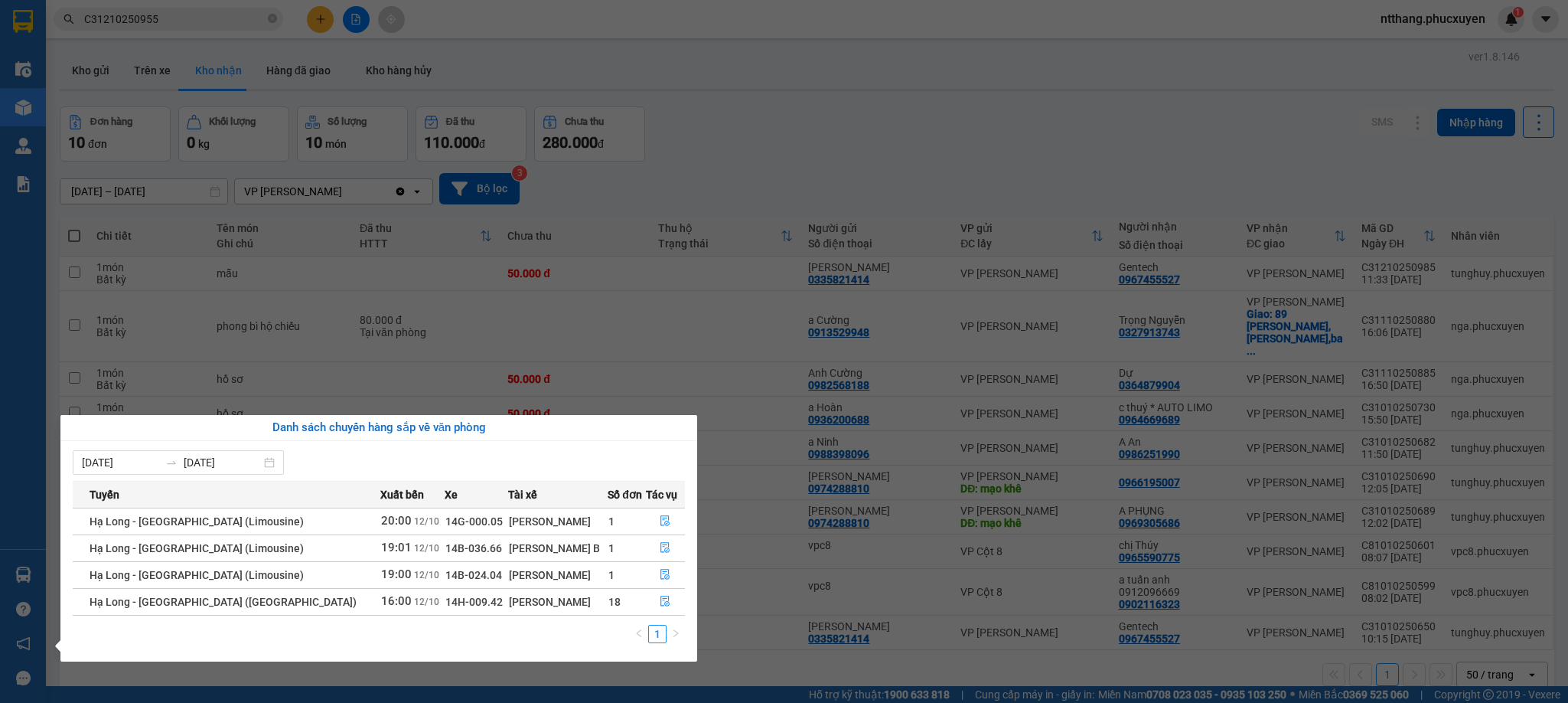
click at [845, 179] on section "Kết quả tìm kiếm ( 1 ) Bộ lọc Mã ĐH Trạng thái Món hàng Thu hộ Tổng cước Chưa c…" at bounding box center [784, 352] width 1568 height 703
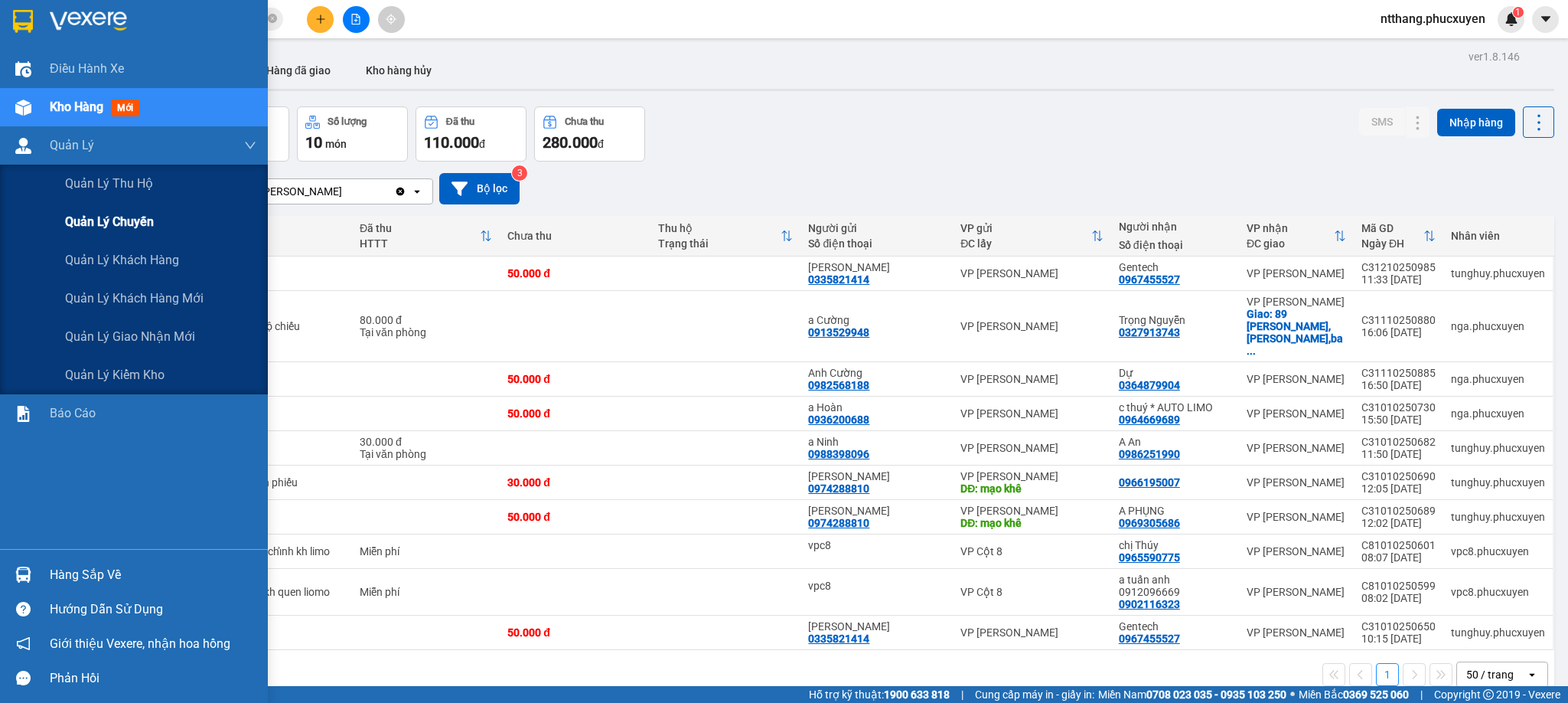
drag, startPoint x: 41, startPoint y: 147, endPoint x: 85, endPoint y: 221, distance: 86.1
click at [42, 147] on div "Quản Lý" at bounding box center [134, 146] width 268 height 39
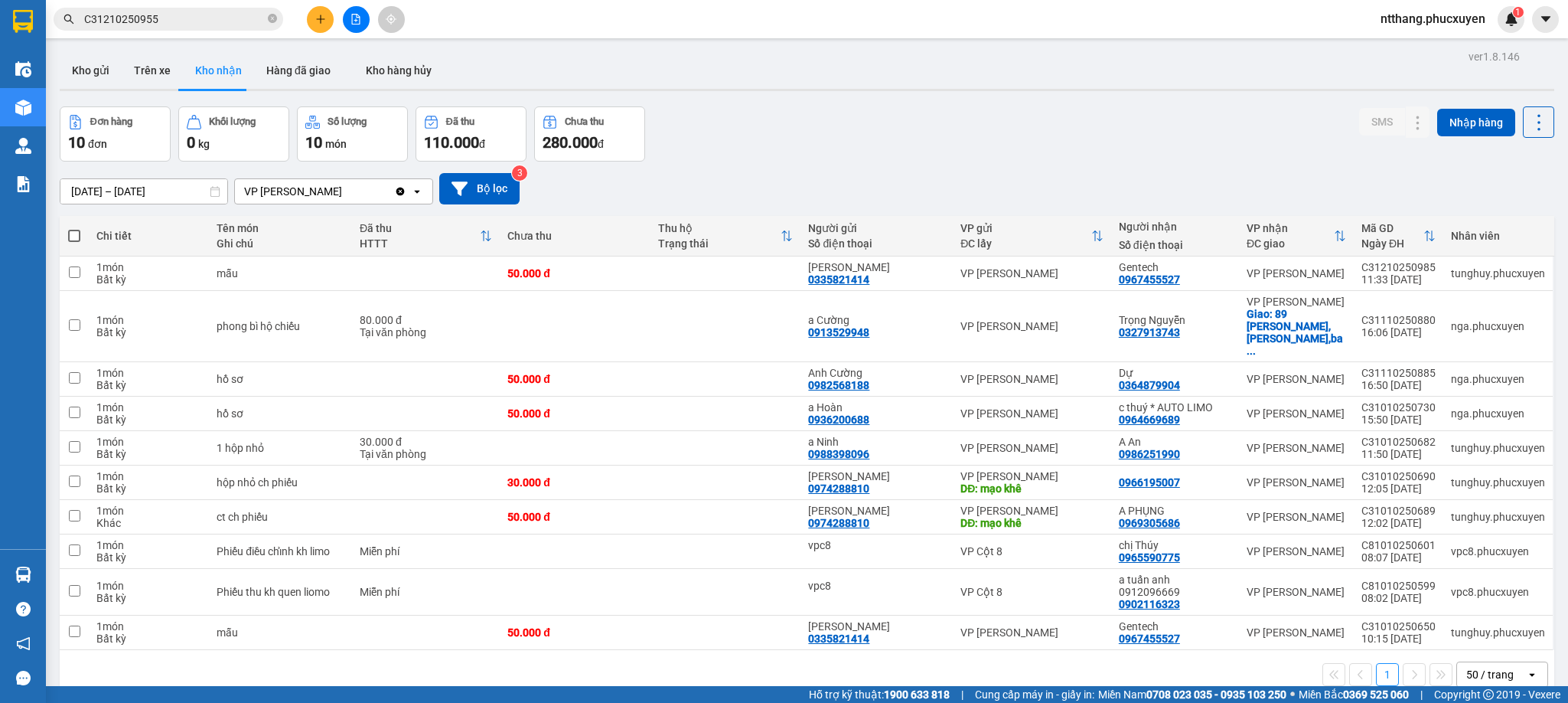
click at [915, 141] on div "Đơn hàng 10 đơn Khối lượng 0 kg Số lượng 10 món Đã thu 110.000 đ Chưa thu 280.0…" at bounding box center [806, 133] width 1494 height 55
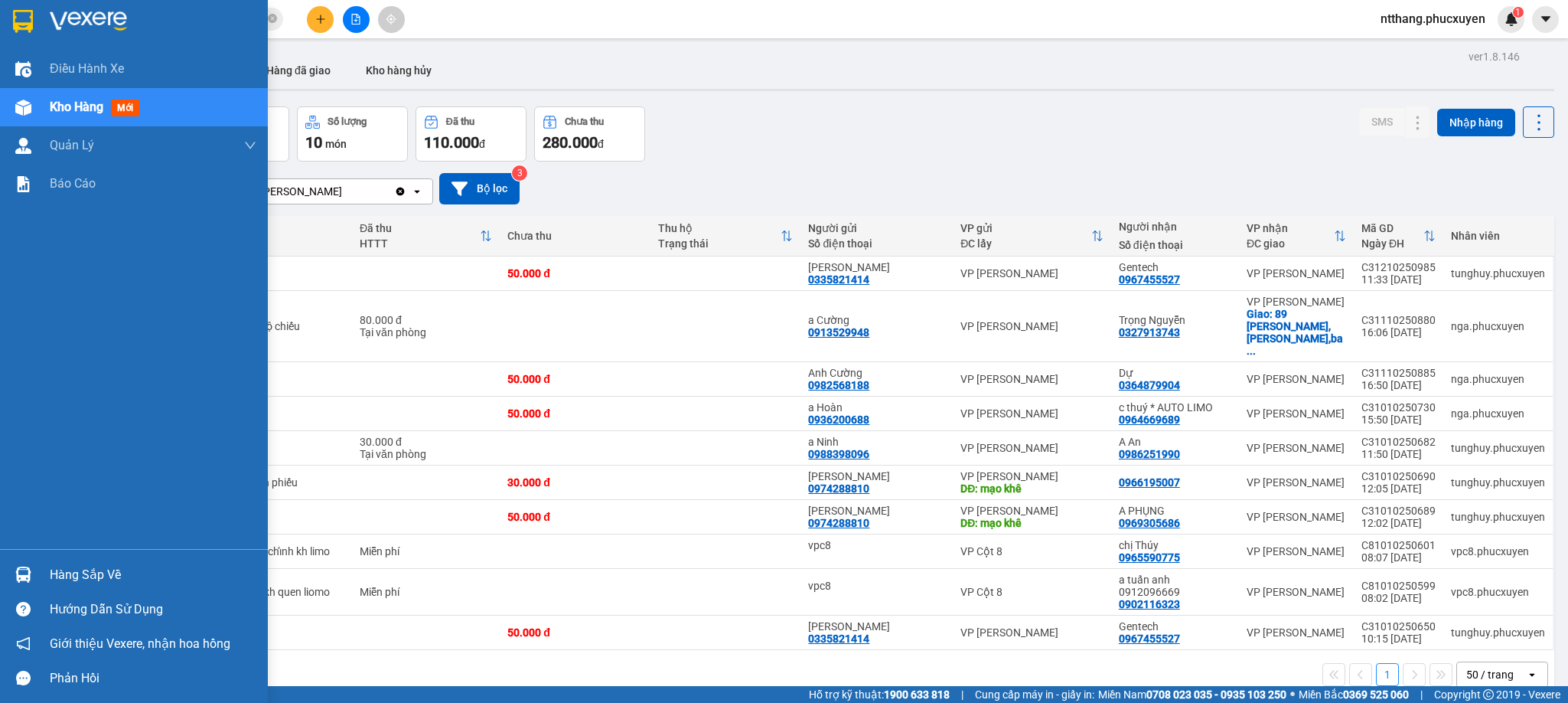
click at [38, 574] on div "Hàng sắp về" at bounding box center [134, 574] width 268 height 34
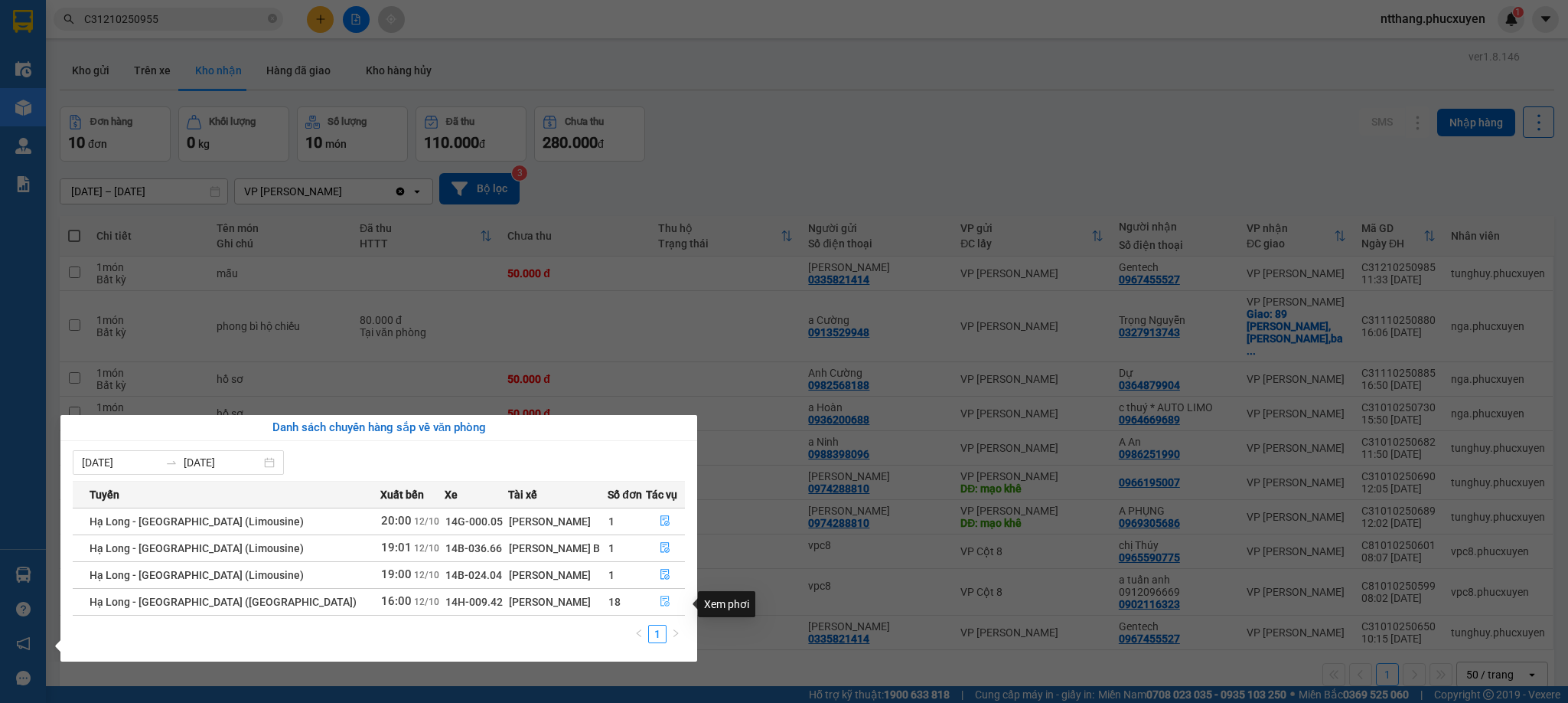
click at [660, 604] on icon "file-done" at bounding box center [665, 601] width 11 height 11
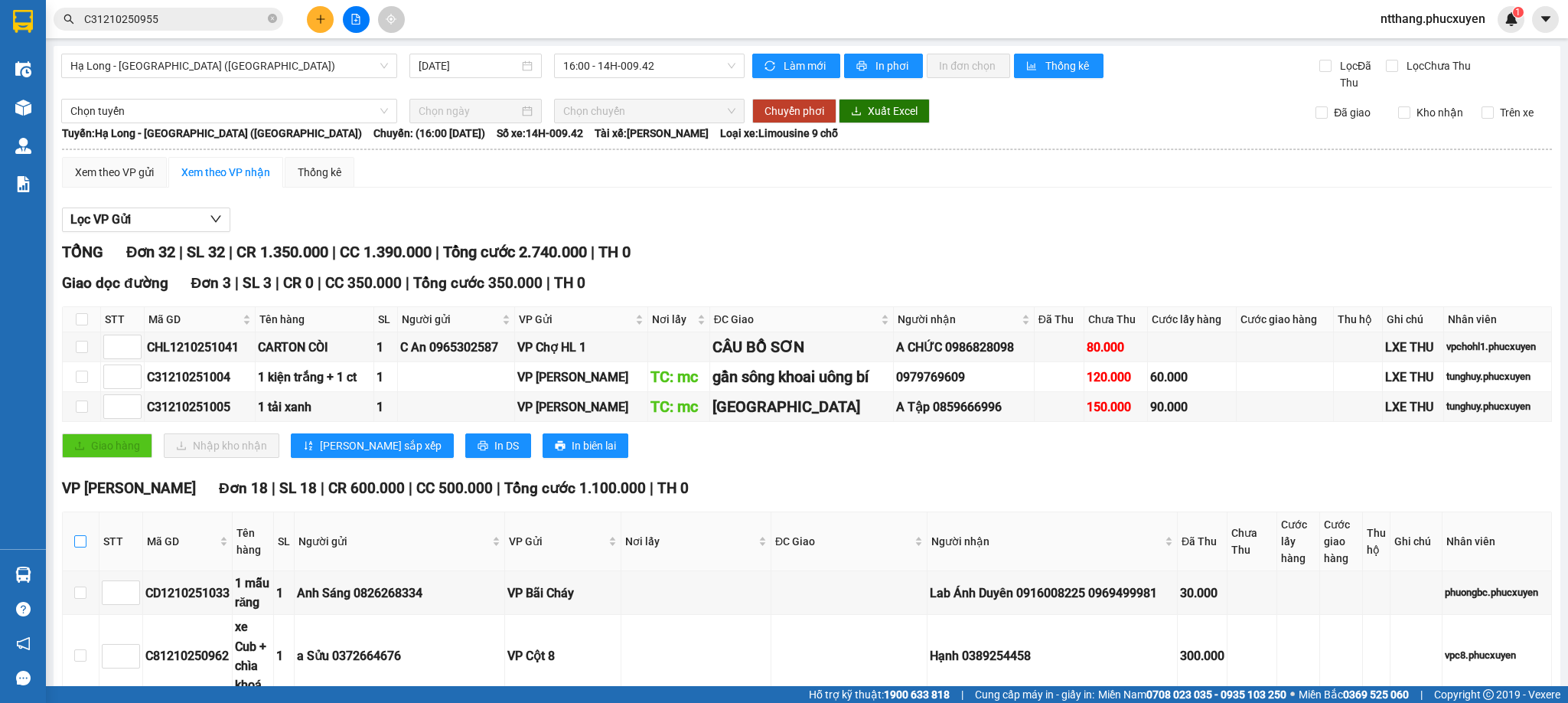
click at [80, 544] on input "checkbox" at bounding box center [81, 541] width 13 height 13
checkbox input "true"
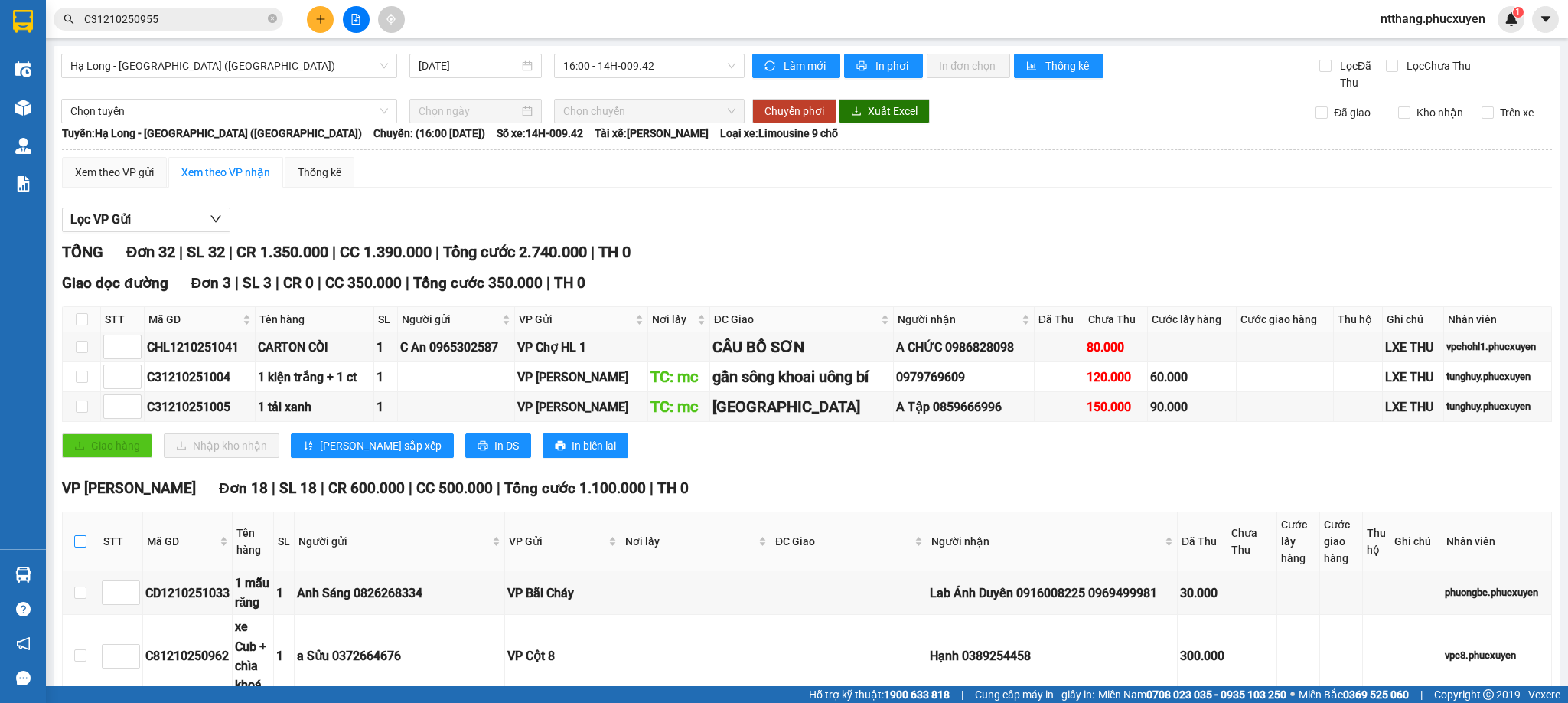
checkbox input "true"
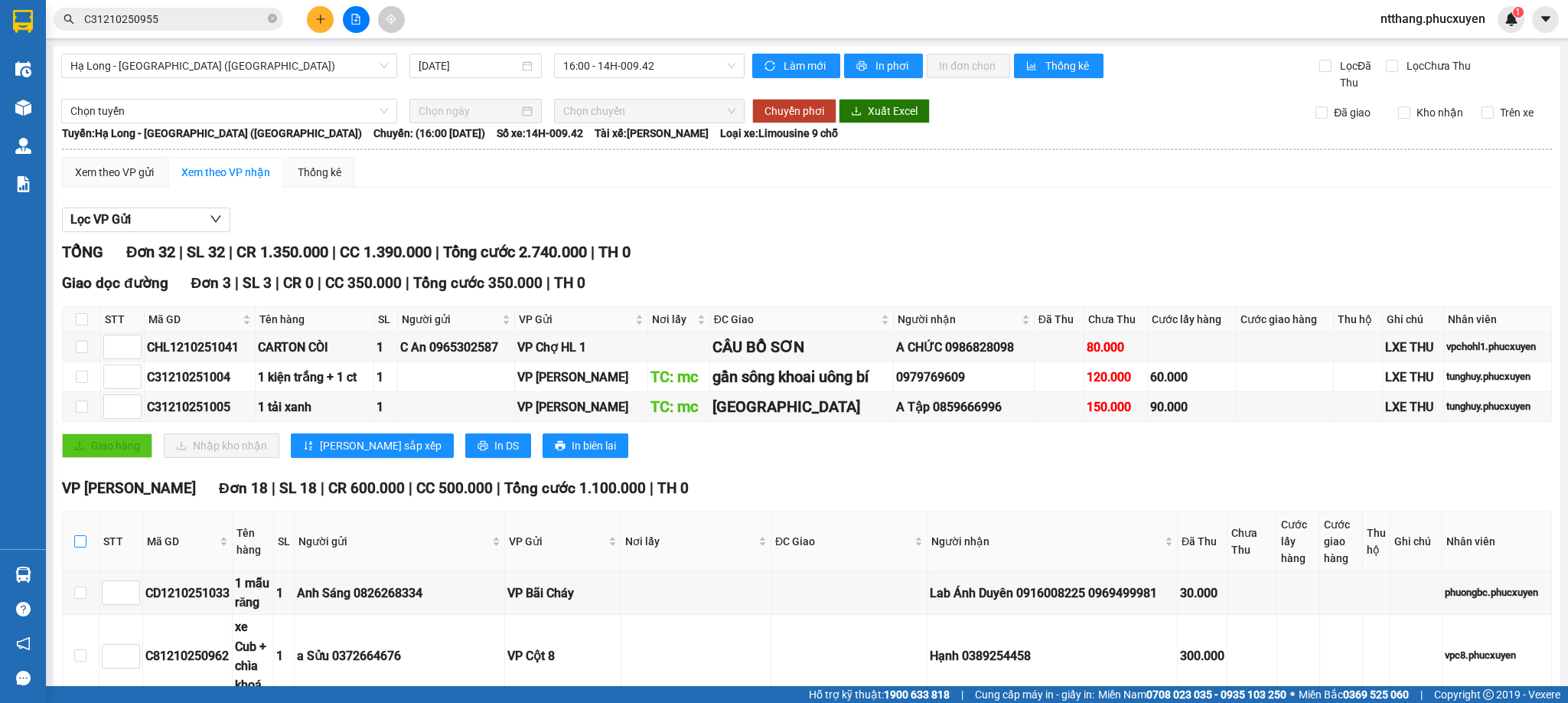
checkbox input "true"
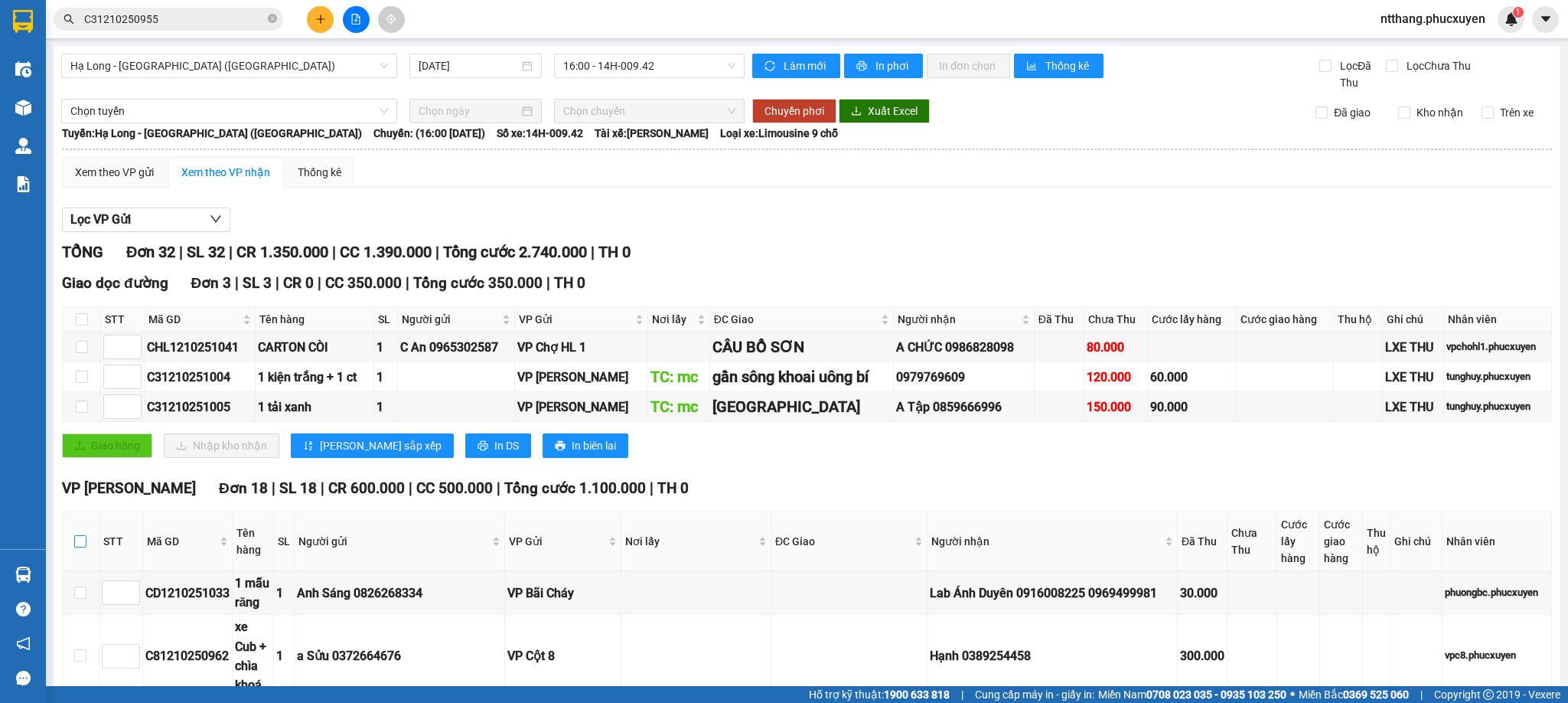
checkbox input "true"
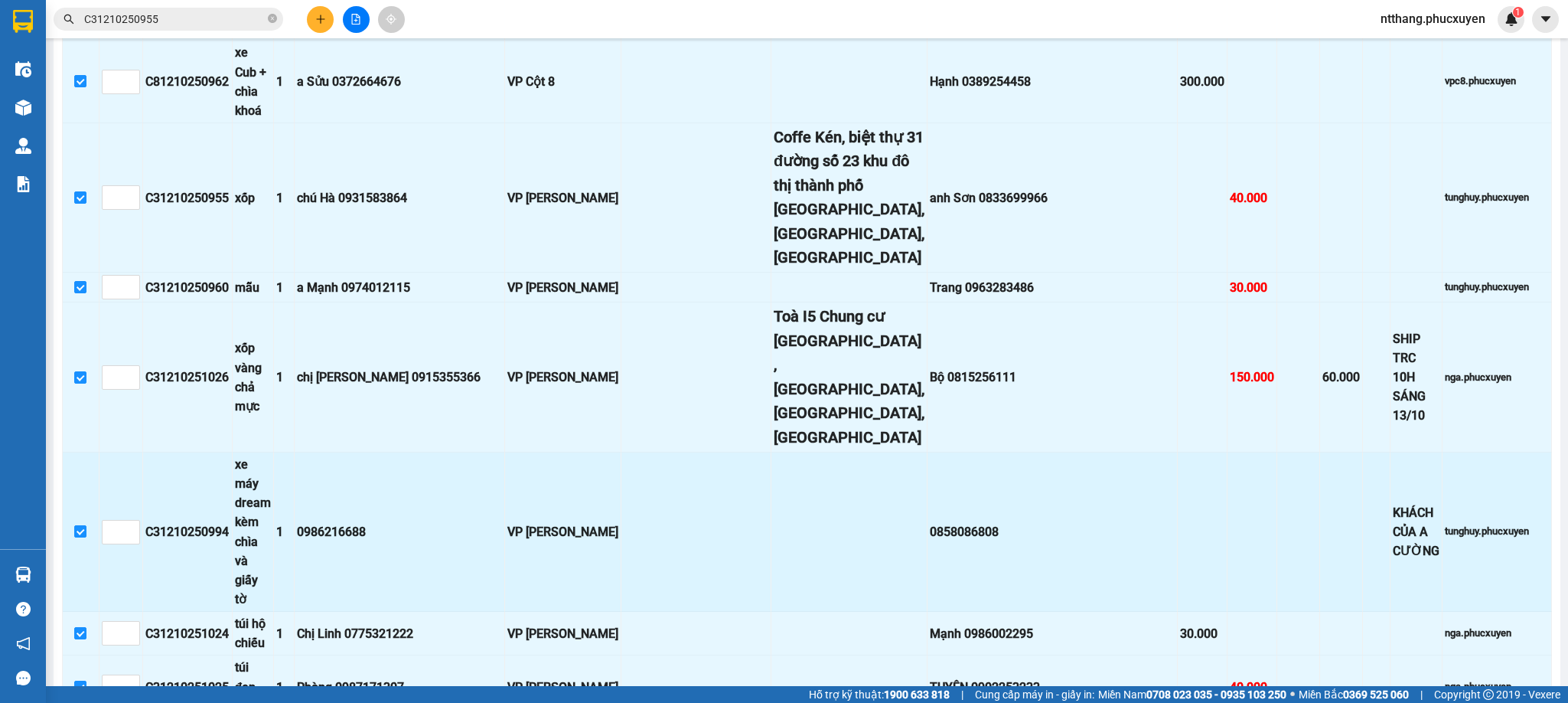
scroll to position [1148, 0]
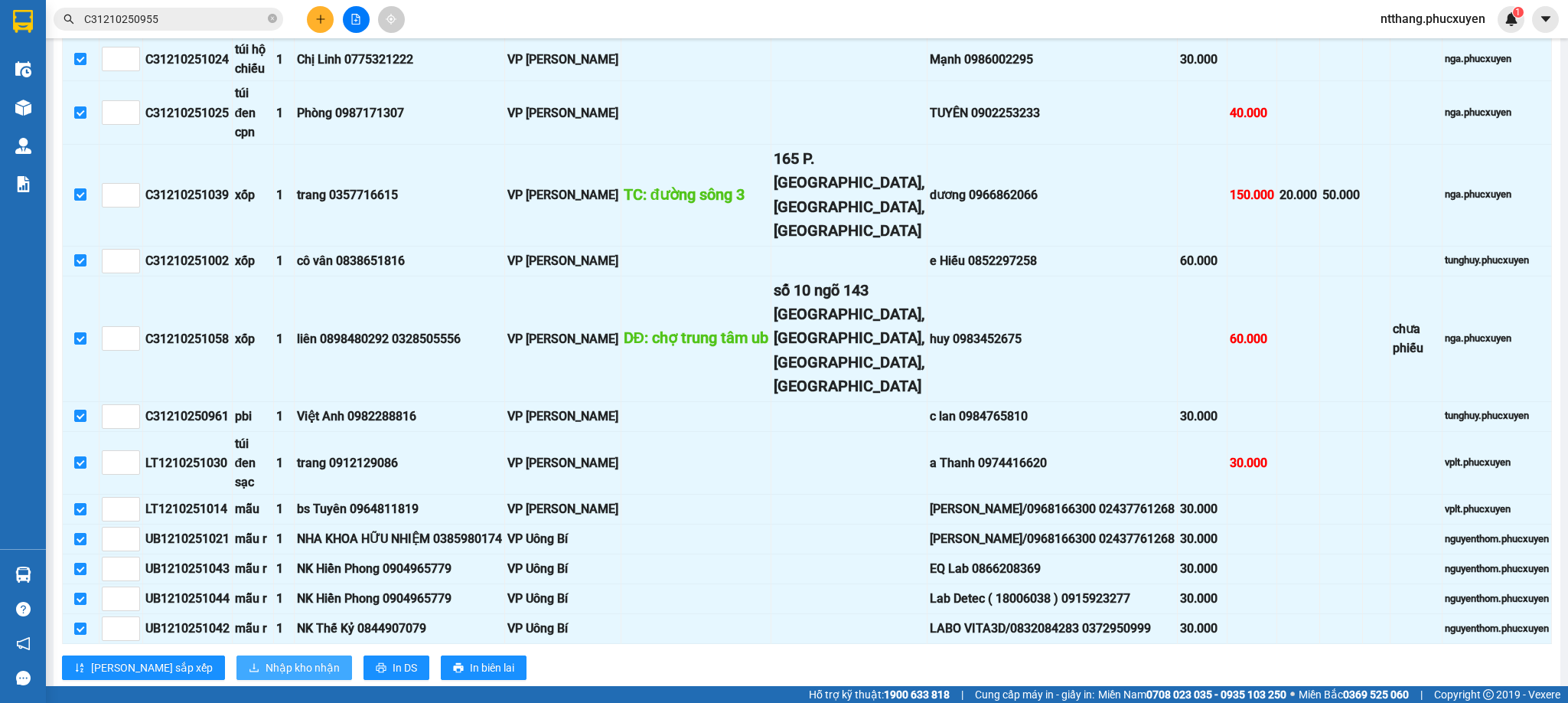
click at [265, 659] on span "Nhập kho nhận" at bounding box center [302, 667] width 75 height 17
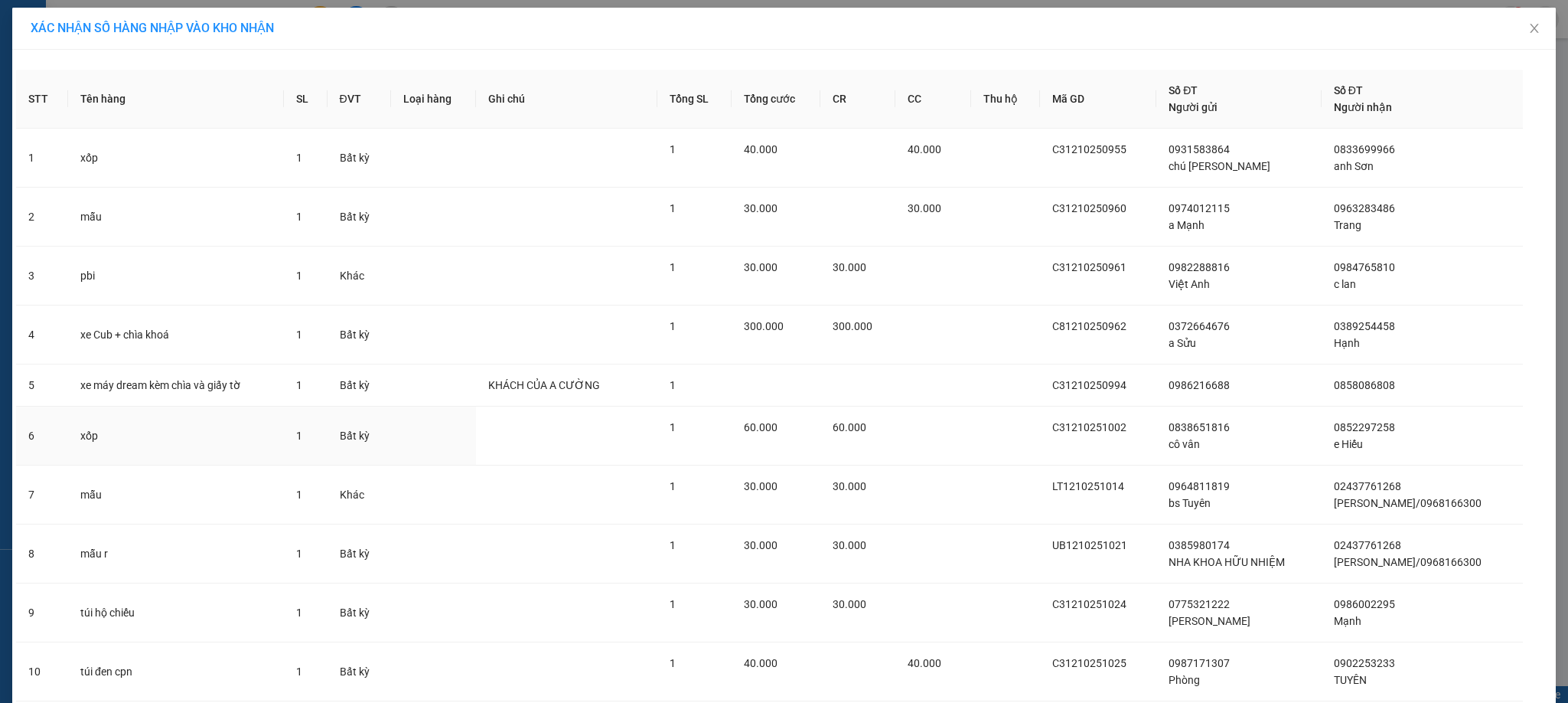
scroll to position [589, 0]
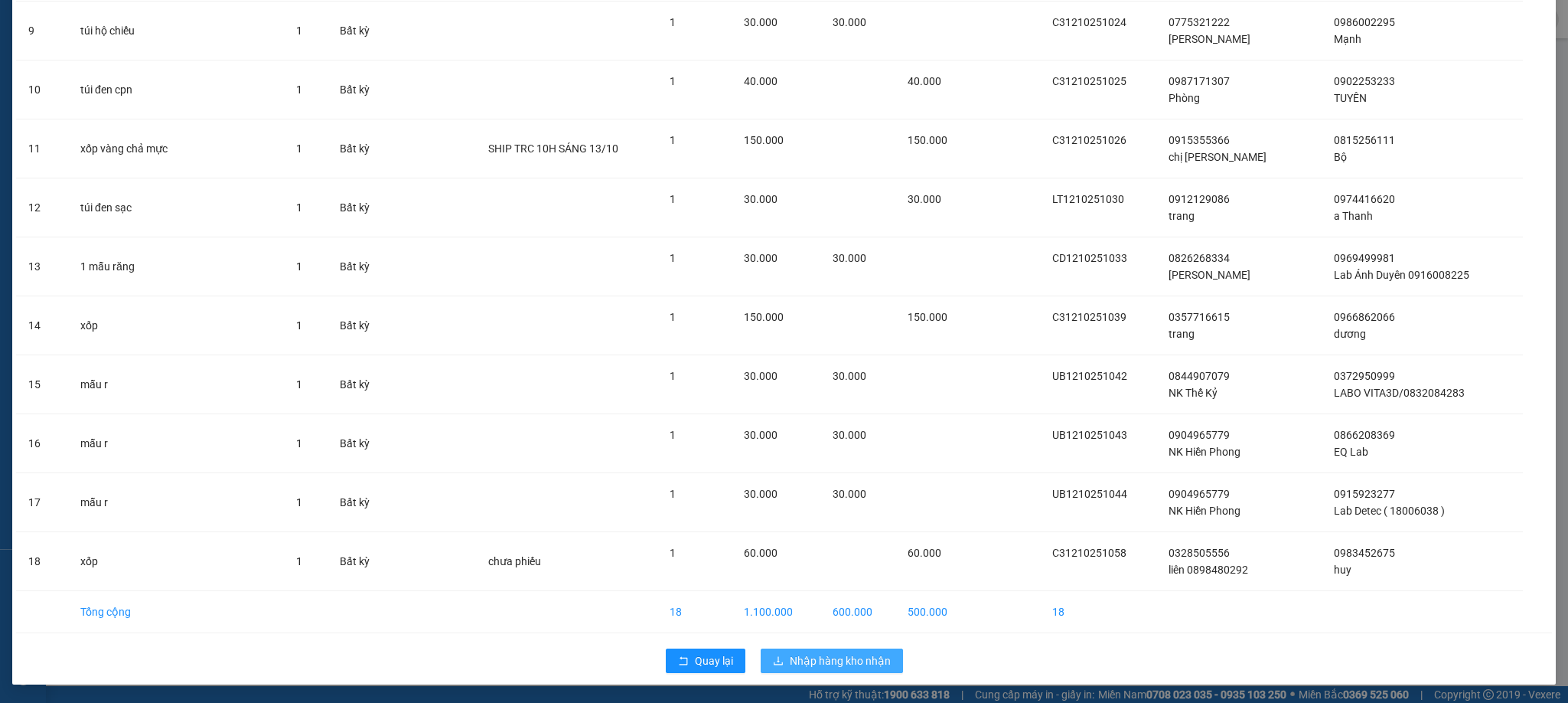
drag, startPoint x: 778, startPoint y: 663, endPoint x: 691, endPoint y: 644, distance: 89.1
click at [775, 663] on button "Nhập hàng kho nhận" at bounding box center [831, 660] width 142 height 24
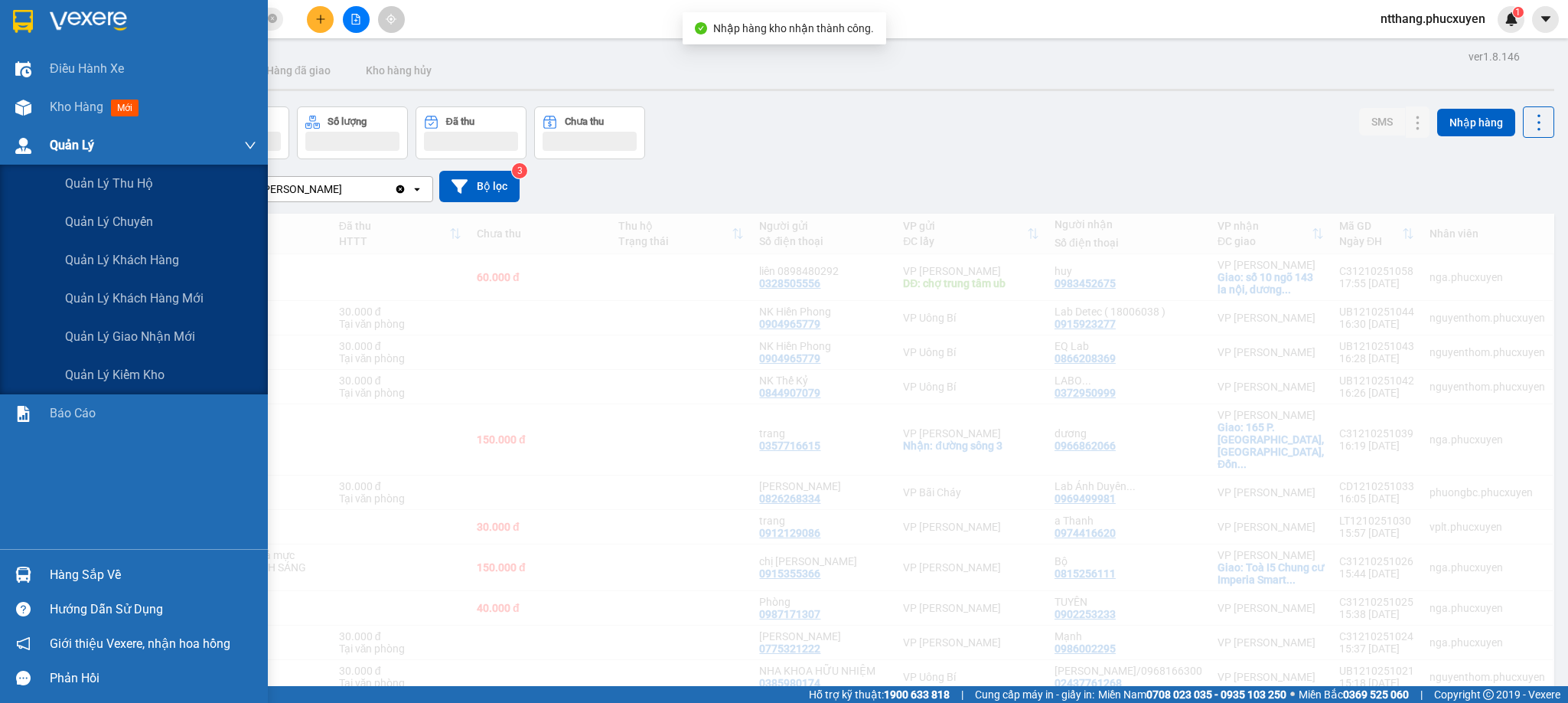
click at [28, 142] on img at bounding box center [23, 146] width 16 height 16
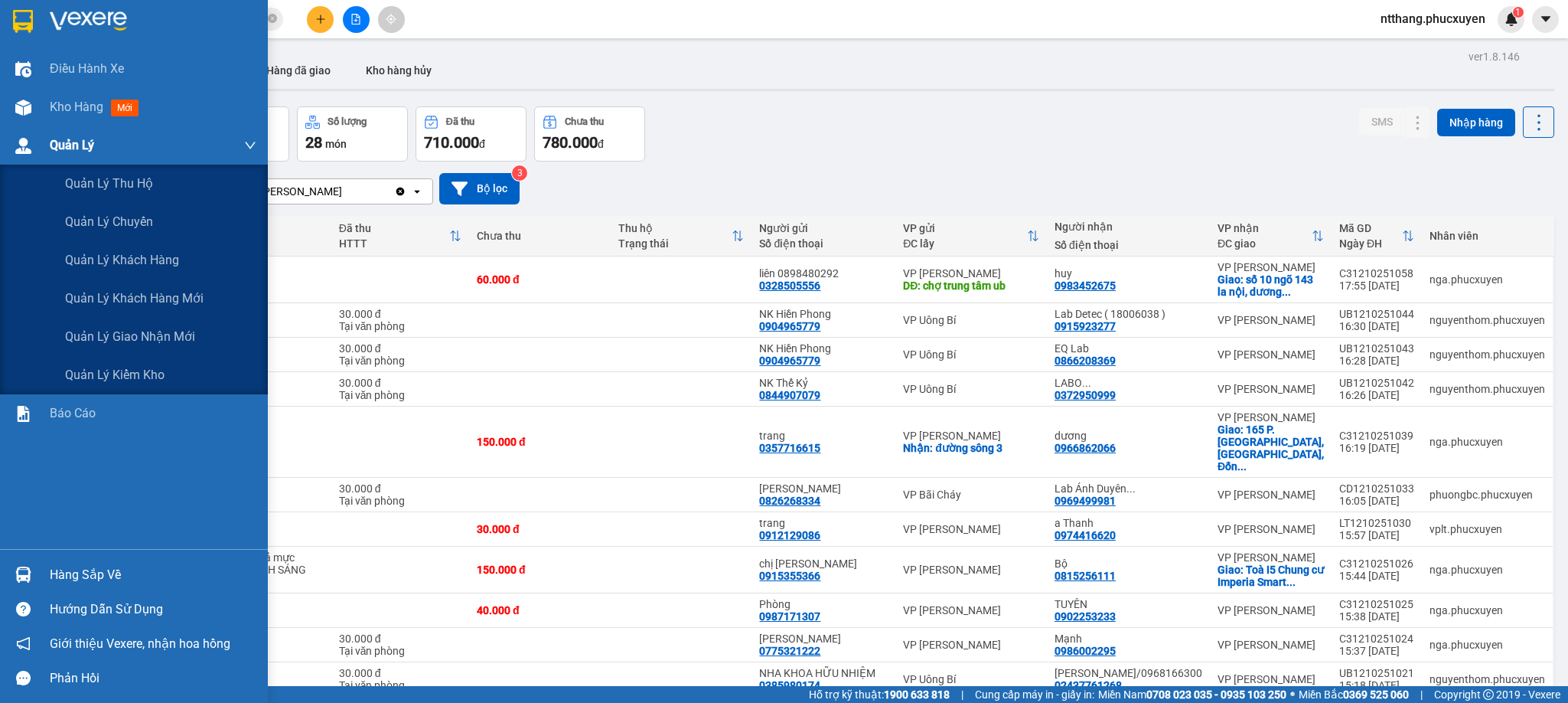
click at [29, 147] on img at bounding box center [23, 146] width 16 height 16
click at [127, 331] on span "Quản lý giao nhận mới" at bounding box center [129, 336] width 130 height 19
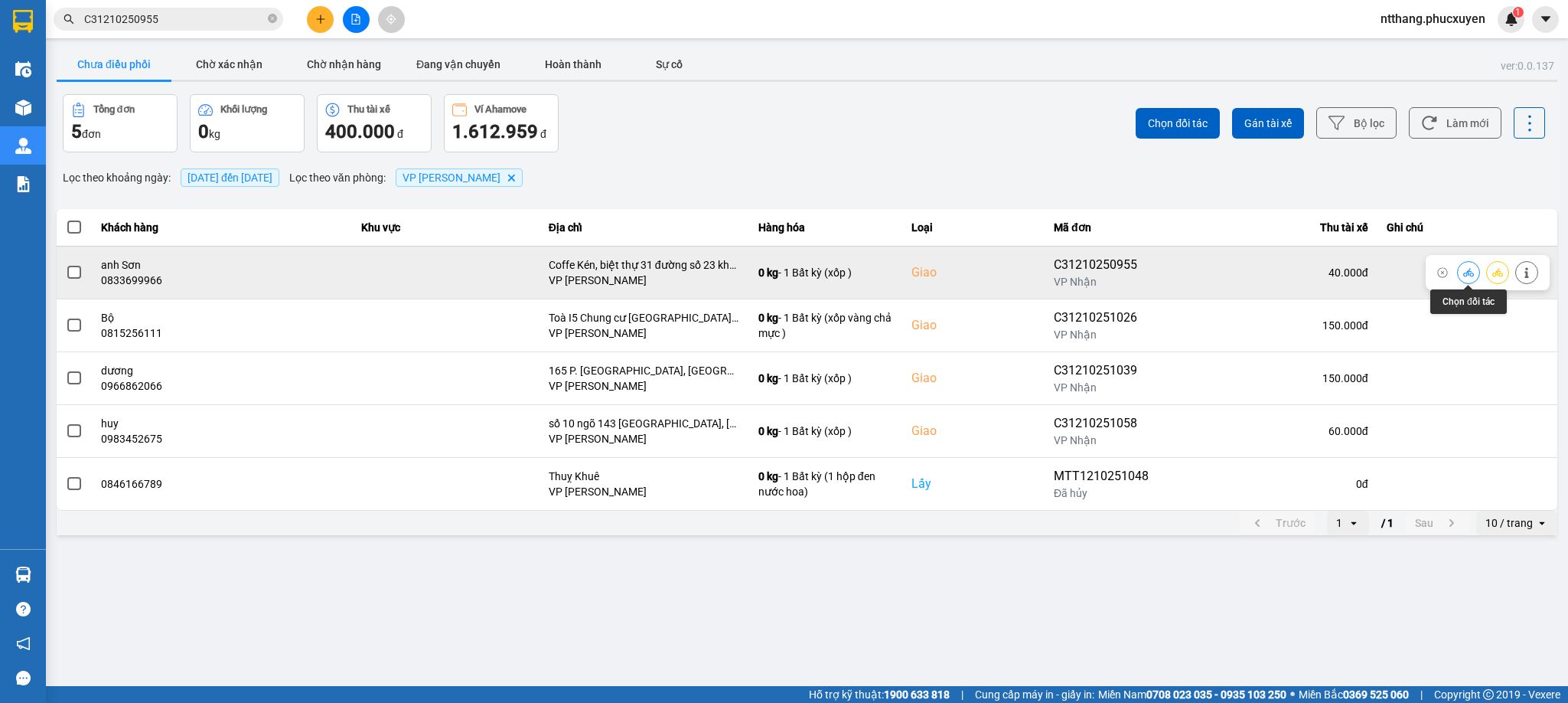
click at [1466, 271] on icon at bounding box center [1468, 272] width 11 height 11
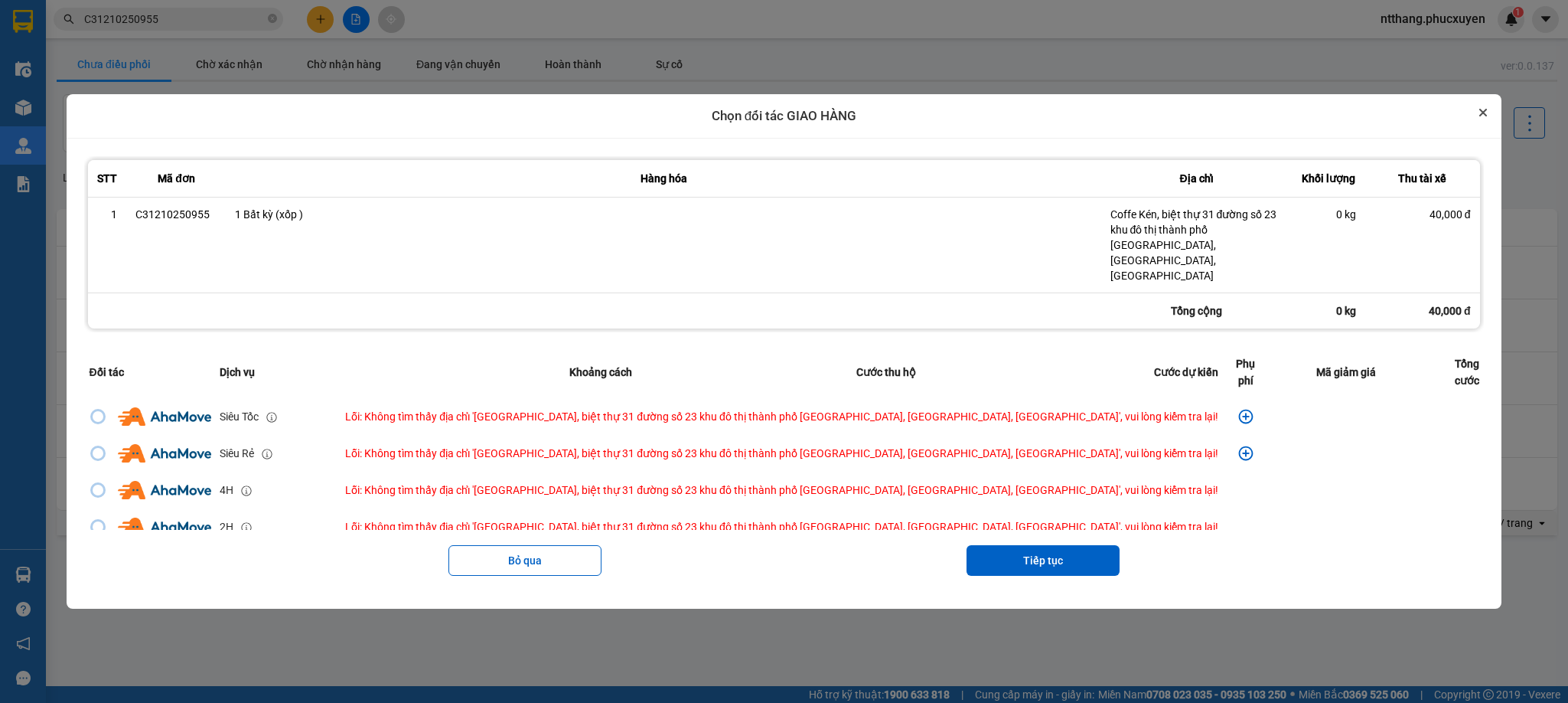
click at [1474, 121] on button "Close" at bounding box center [1483, 112] width 18 height 18
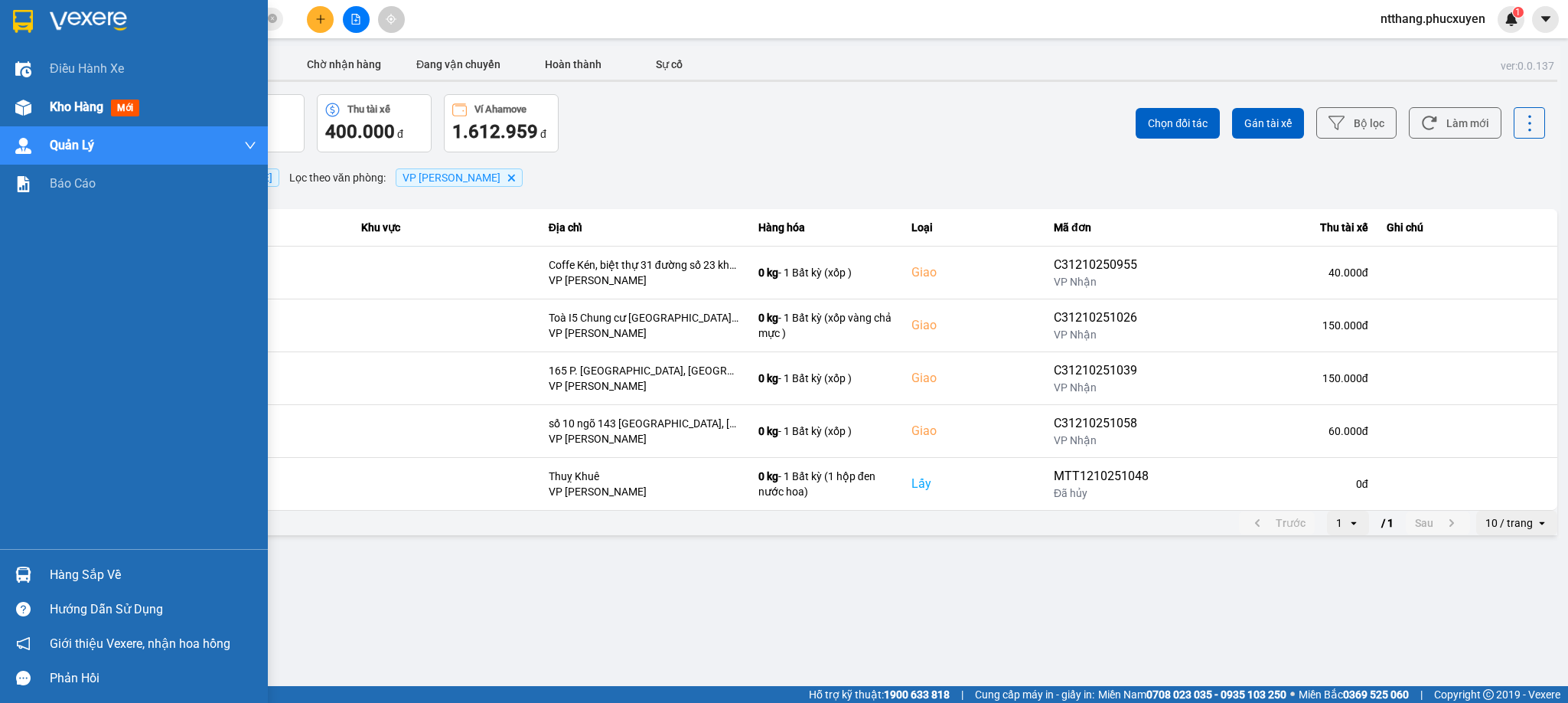
click at [37, 108] on div "Kho hàng mới" at bounding box center [134, 107] width 268 height 39
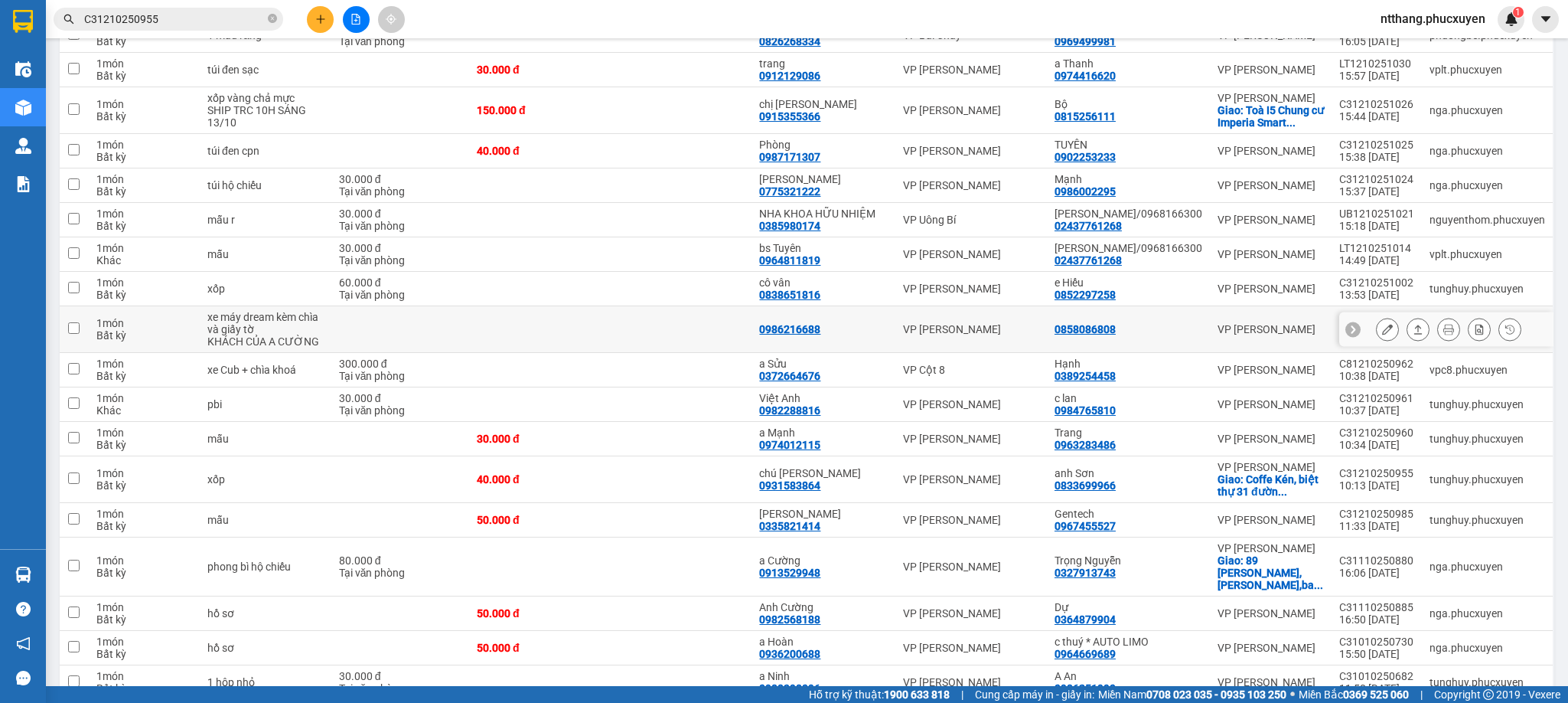
scroll to position [574, 0]
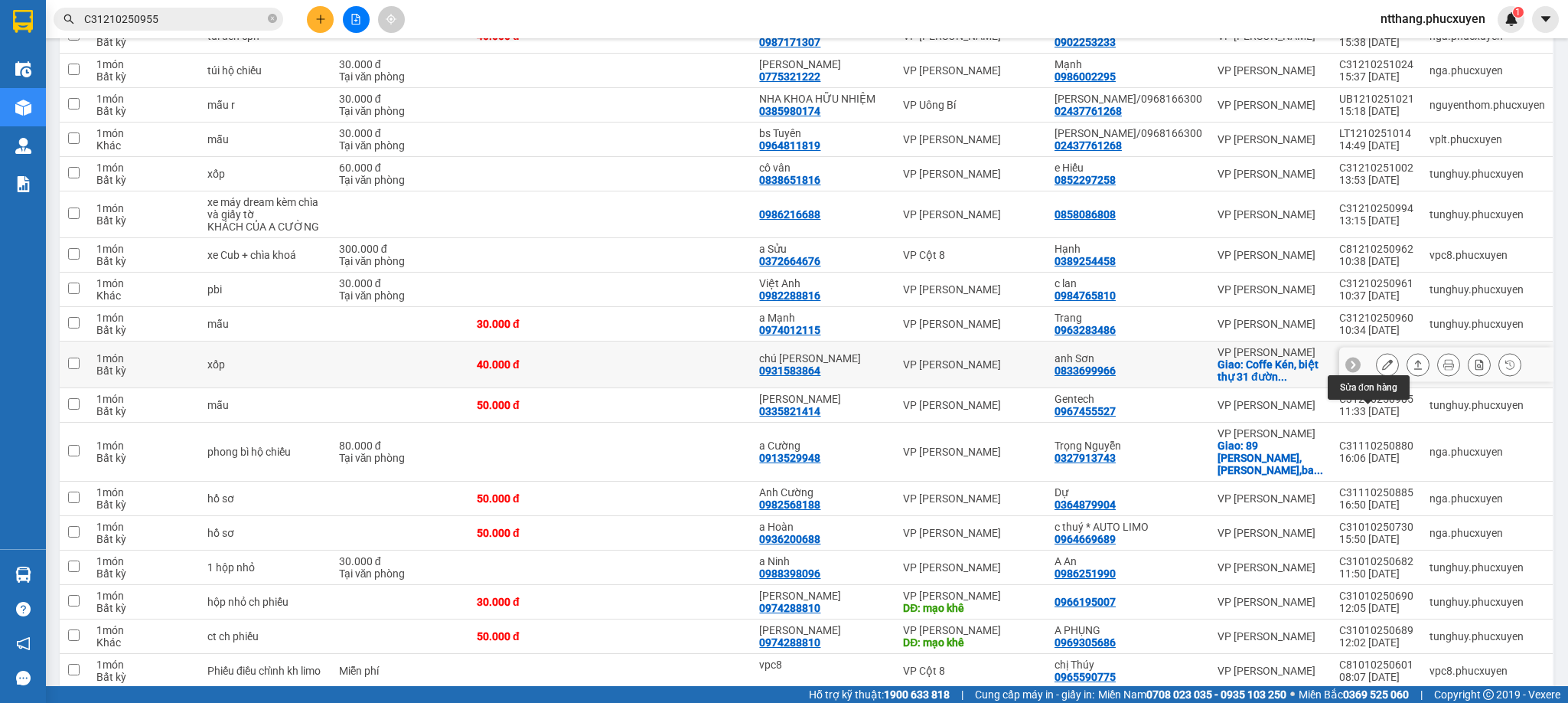
click at [1382, 369] on icon at bounding box center [1387, 364] width 11 height 11
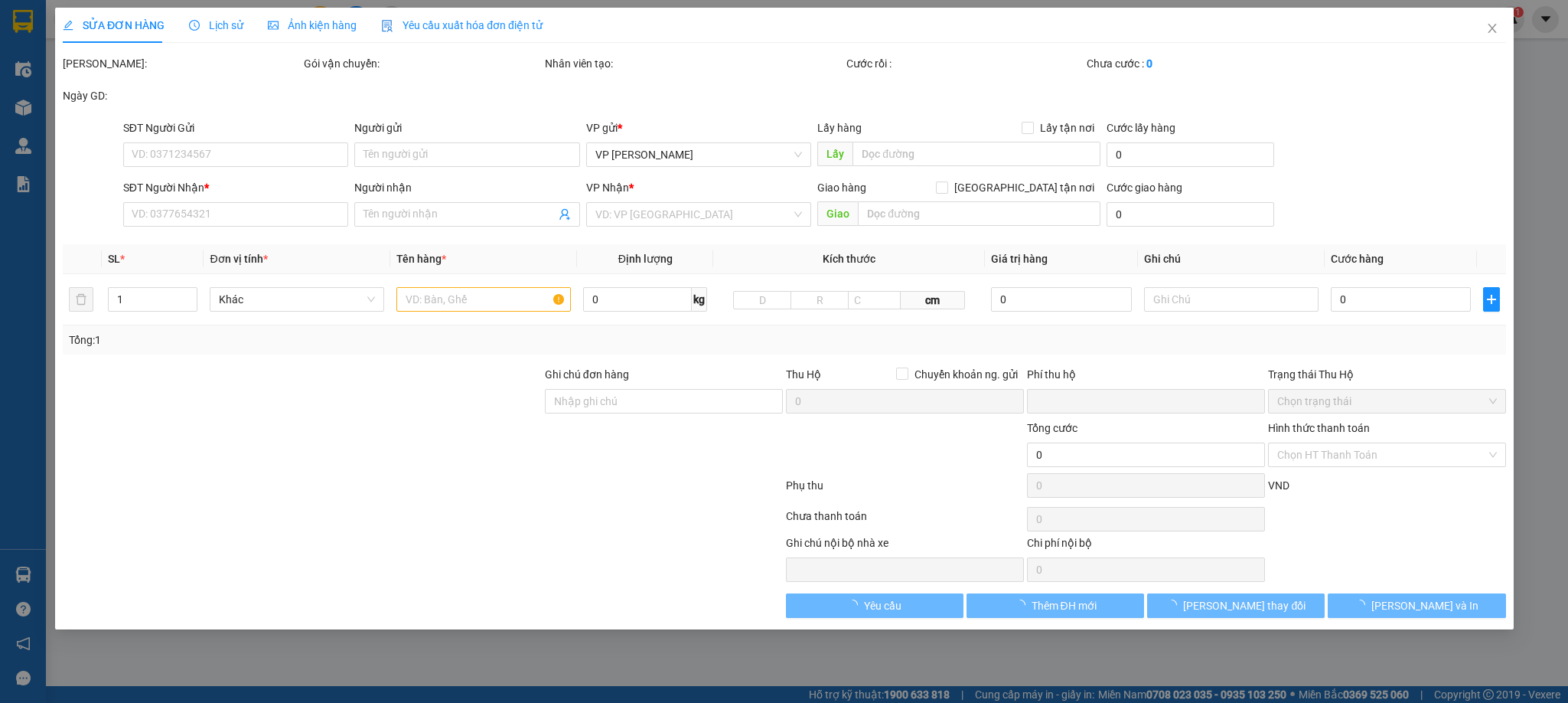
type input "0931583864"
type input "chú [PERSON_NAME]"
type input "0833699966"
type input "anh Sơn"
checkbox input "true"
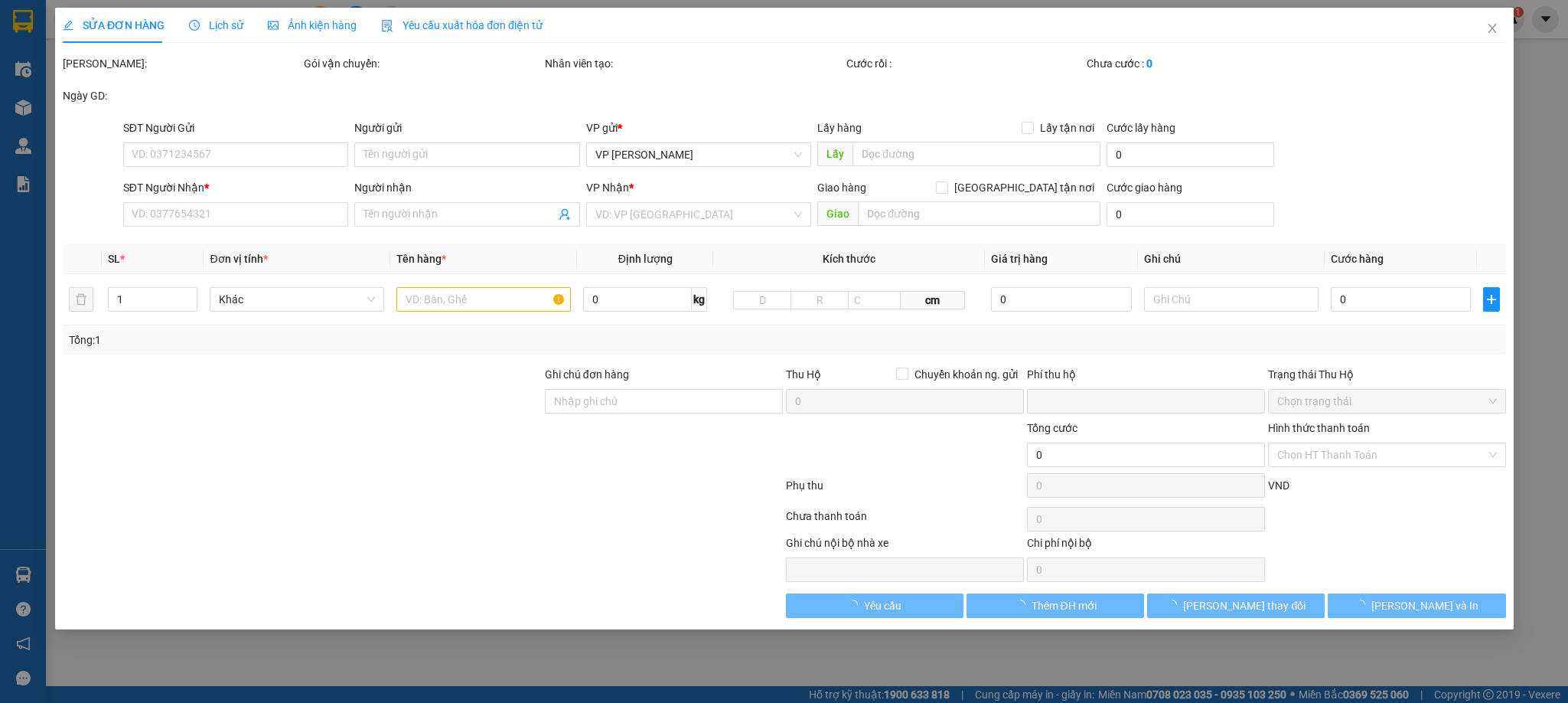
type input "Coffe Kén, biệt thự 31 đường số 23 khu đô thị thành phố [GEOGRAPHIC_DATA], [GEO…"
type input "0"
type input "40.000"
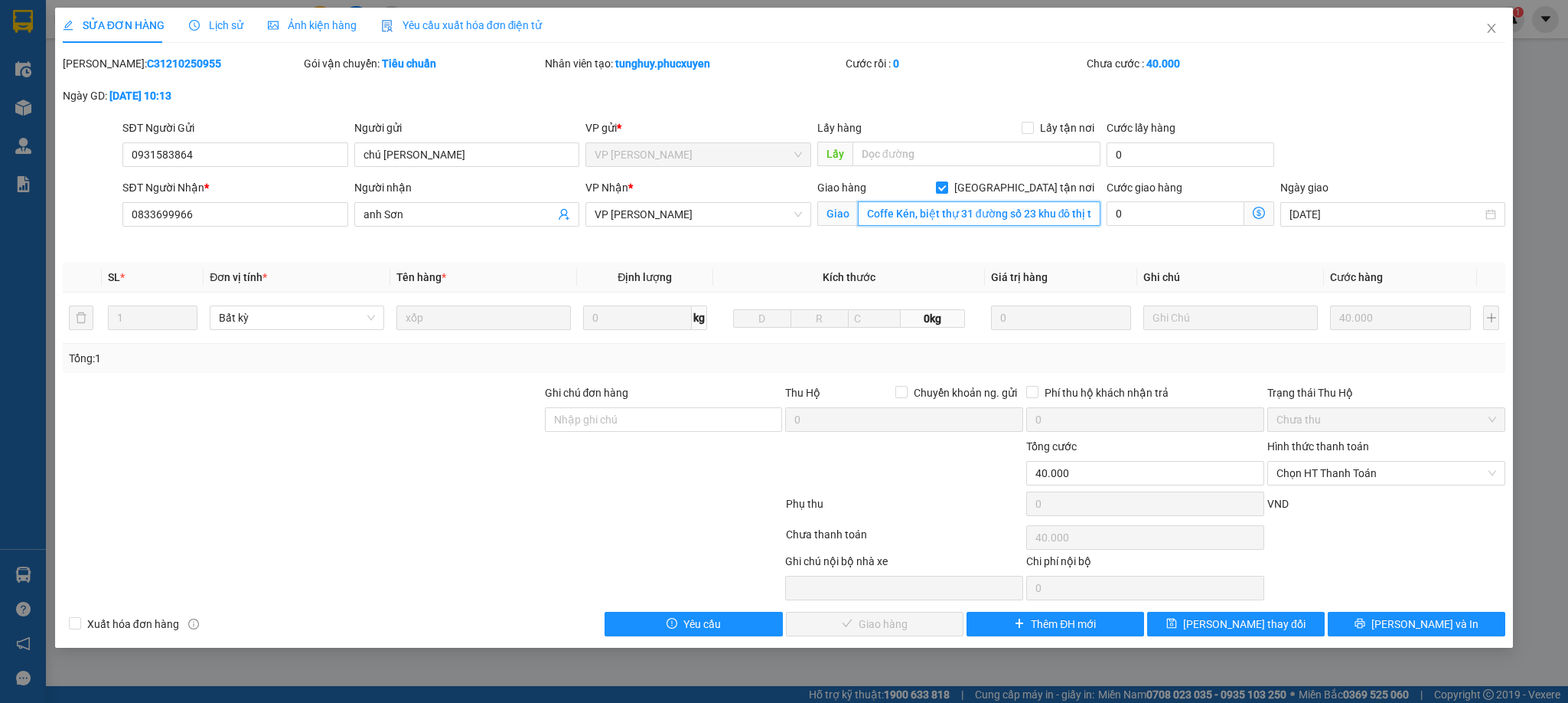
click at [919, 216] on input "Coffe Kén, biệt thự 31 đường số 23 khu đô thị thành phố [GEOGRAPHIC_DATA], [GEO…" at bounding box center [979, 213] width 243 height 24
drag, startPoint x: 919, startPoint y: 214, endPoint x: 843, endPoint y: 214, distance: 76.0
click at [843, 214] on span "Giao Coffe Kén, biệt thự 31 đường số 23 khu đô thị thành phố giao lưu, cổ nhuế …" at bounding box center [958, 213] width 283 height 24
type input "biệt thự 31 đường số 23 khu đô thị thành phố giao lưu, cổ nhuế 1, hà nội"
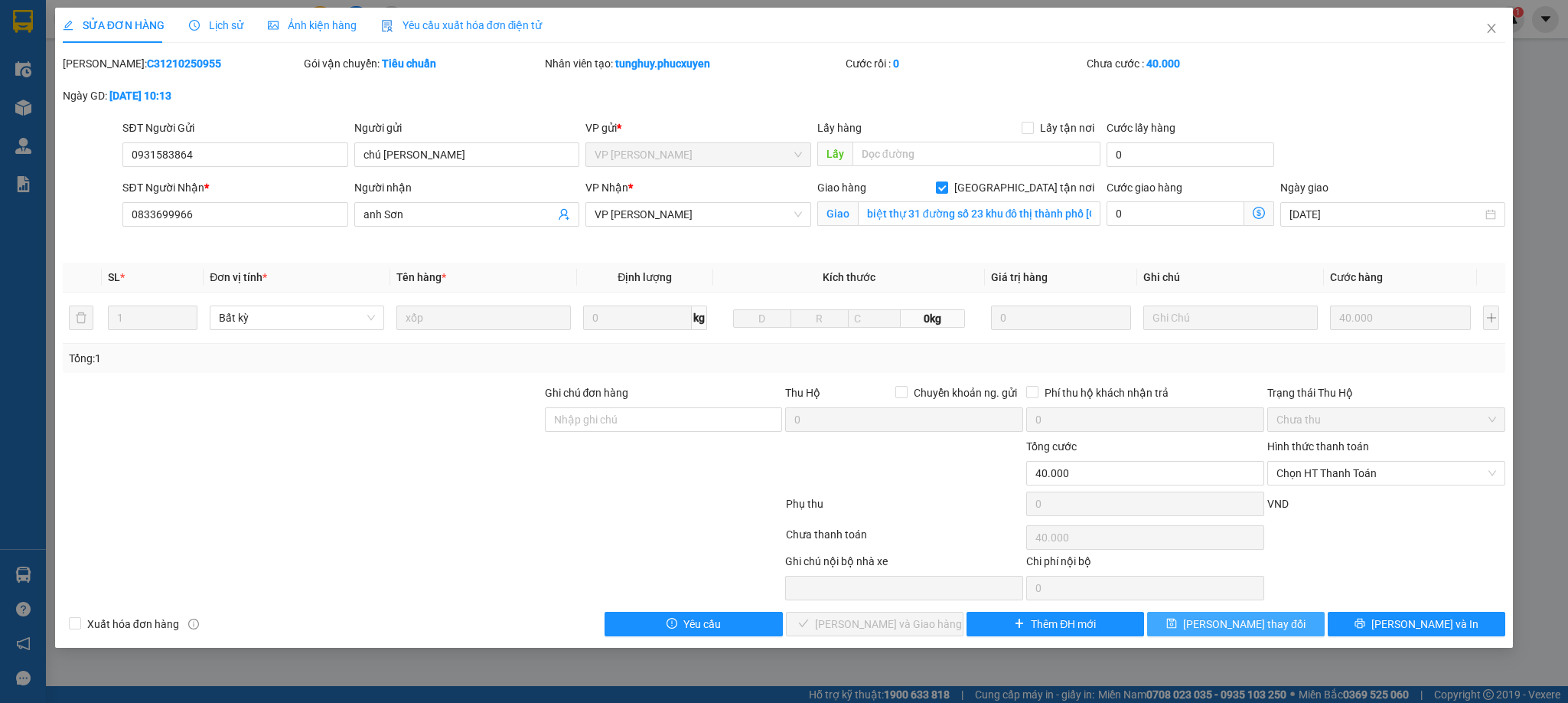
drag, startPoint x: 1271, startPoint y: 627, endPoint x: 932, endPoint y: 565, distance: 344.6
click at [1261, 627] on span "[PERSON_NAME] thay đổi" at bounding box center [1244, 624] width 122 height 17
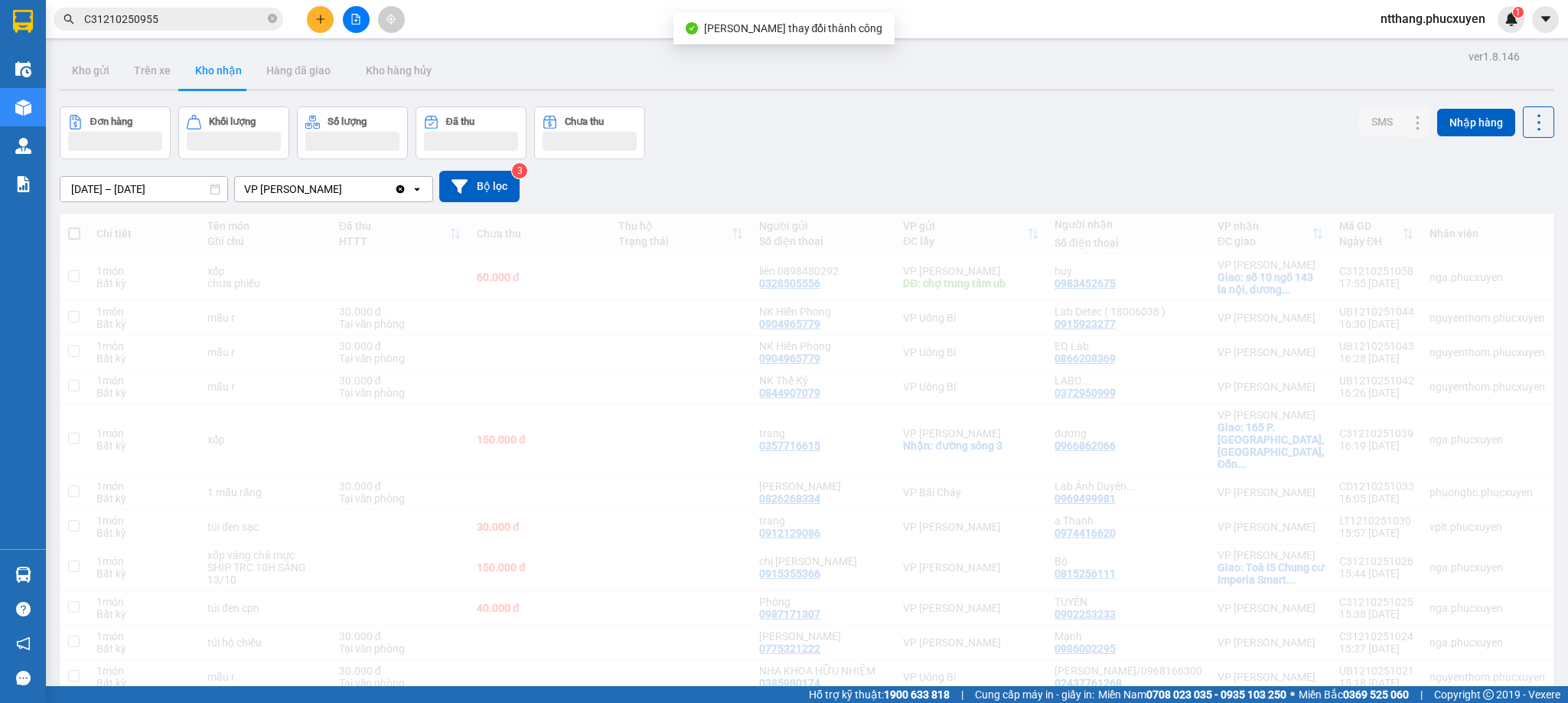
click at [21, 147] on img at bounding box center [23, 146] width 16 height 16
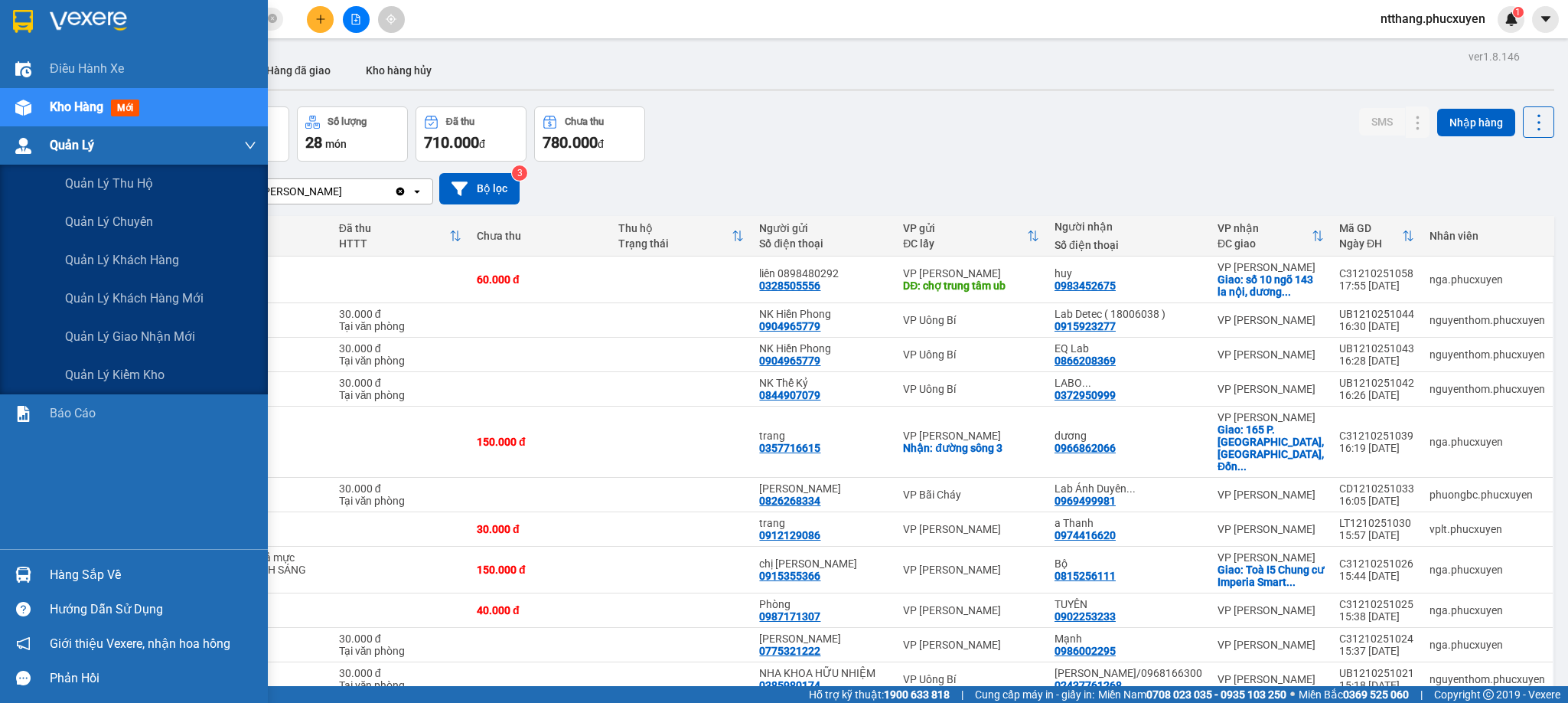
click at [13, 142] on div at bounding box center [23, 146] width 27 height 27
click at [134, 341] on span "Quản lý giao nhận mới" at bounding box center [129, 336] width 130 height 19
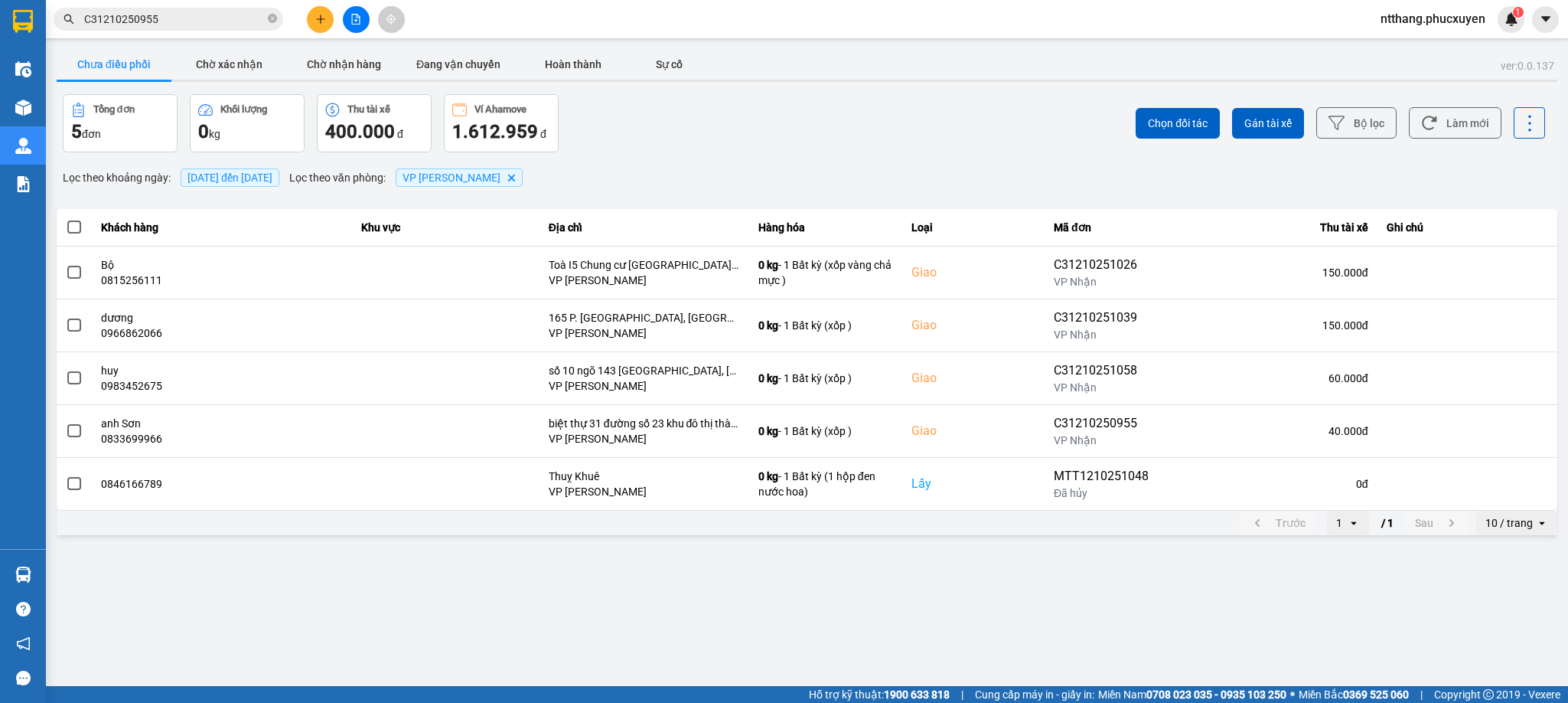
drag, startPoint x: 896, startPoint y: 146, endPoint x: 866, endPoint y: 146, distance: 30.0
click at [898, 146] on div "Chọn đối tác Gán tài xế Bộ lọc Làm mới" at bounding box center [1174, 123] width 741 height 58
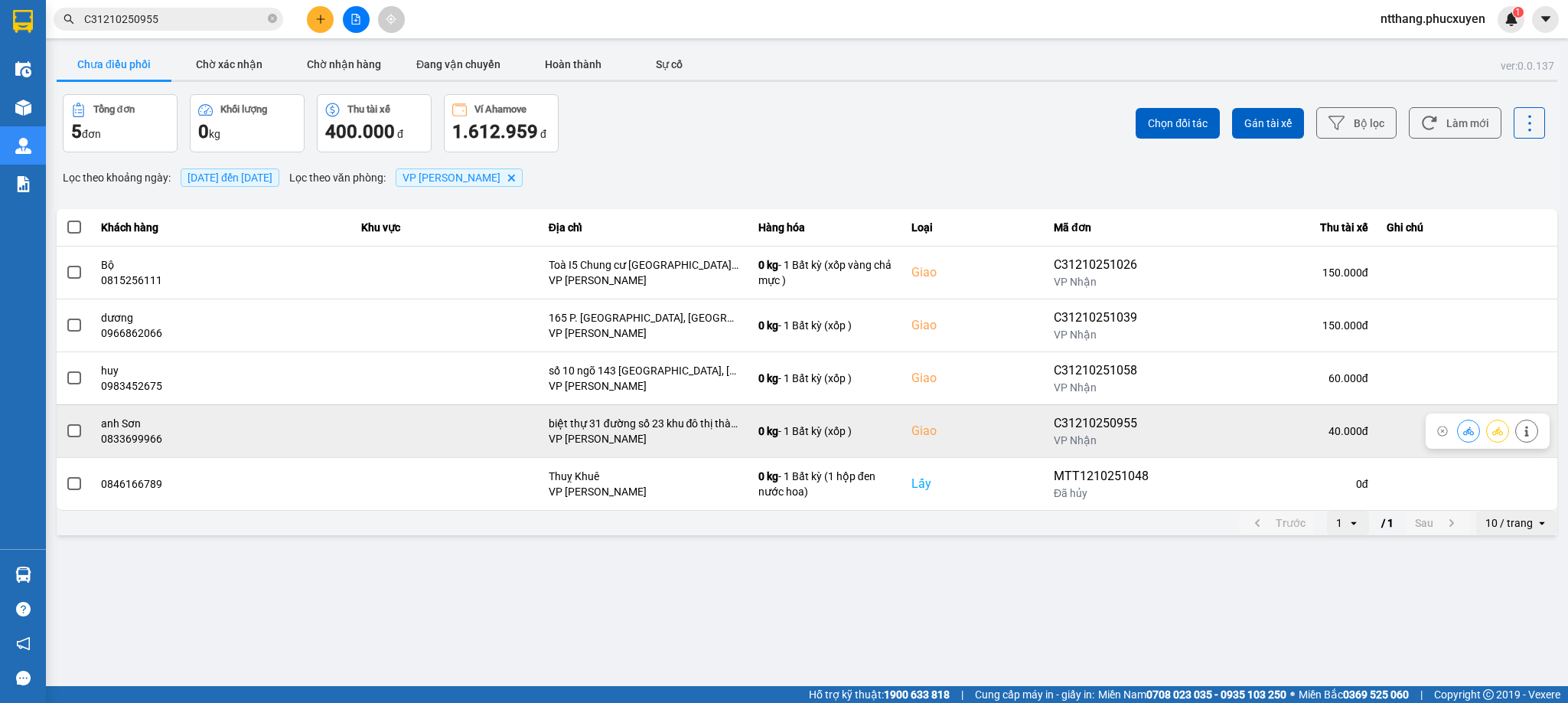
click at [1469, 430] on icon at bounding box center [1468, 430] width 11 height 8
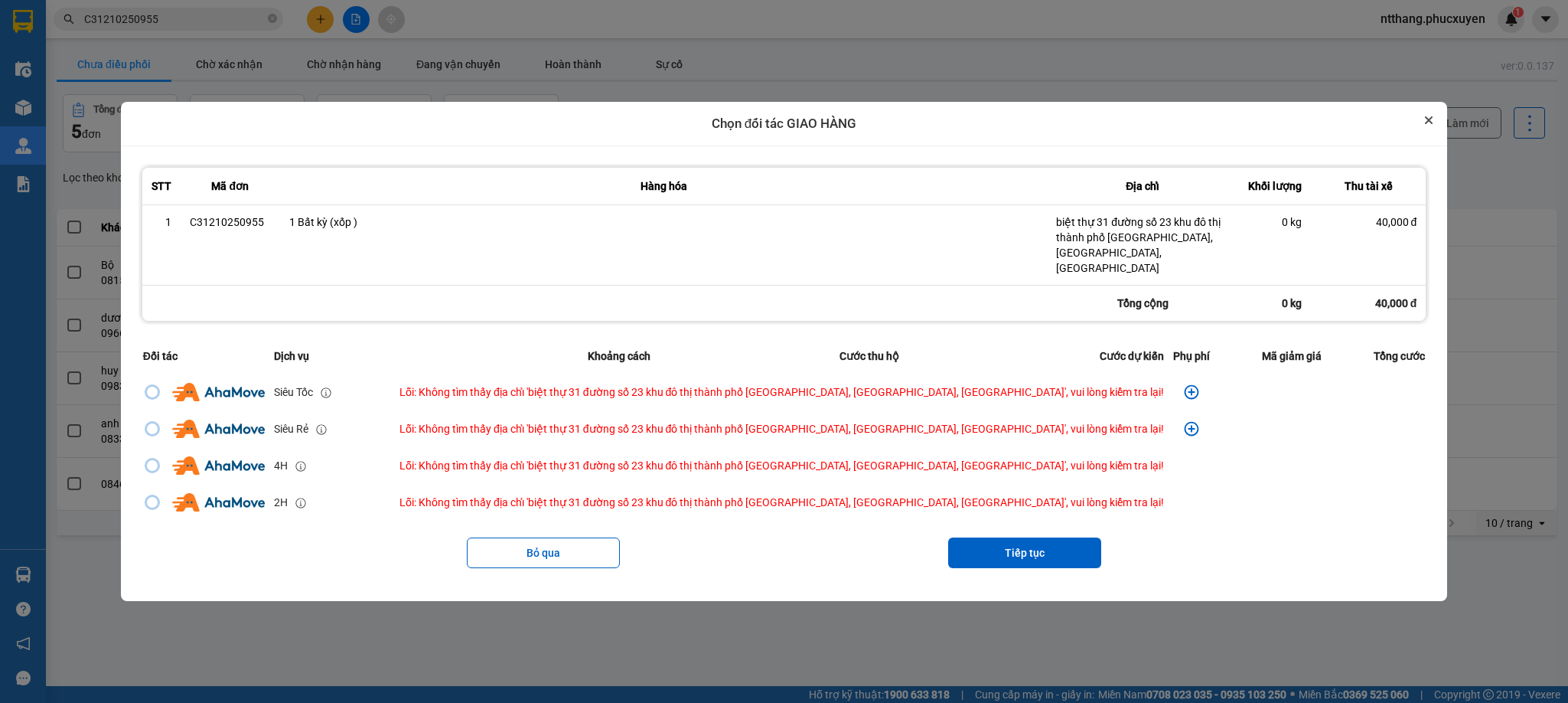
click at [1425, 124] on icon "Close" at bounding box center [1429, 120] width 8 height 8
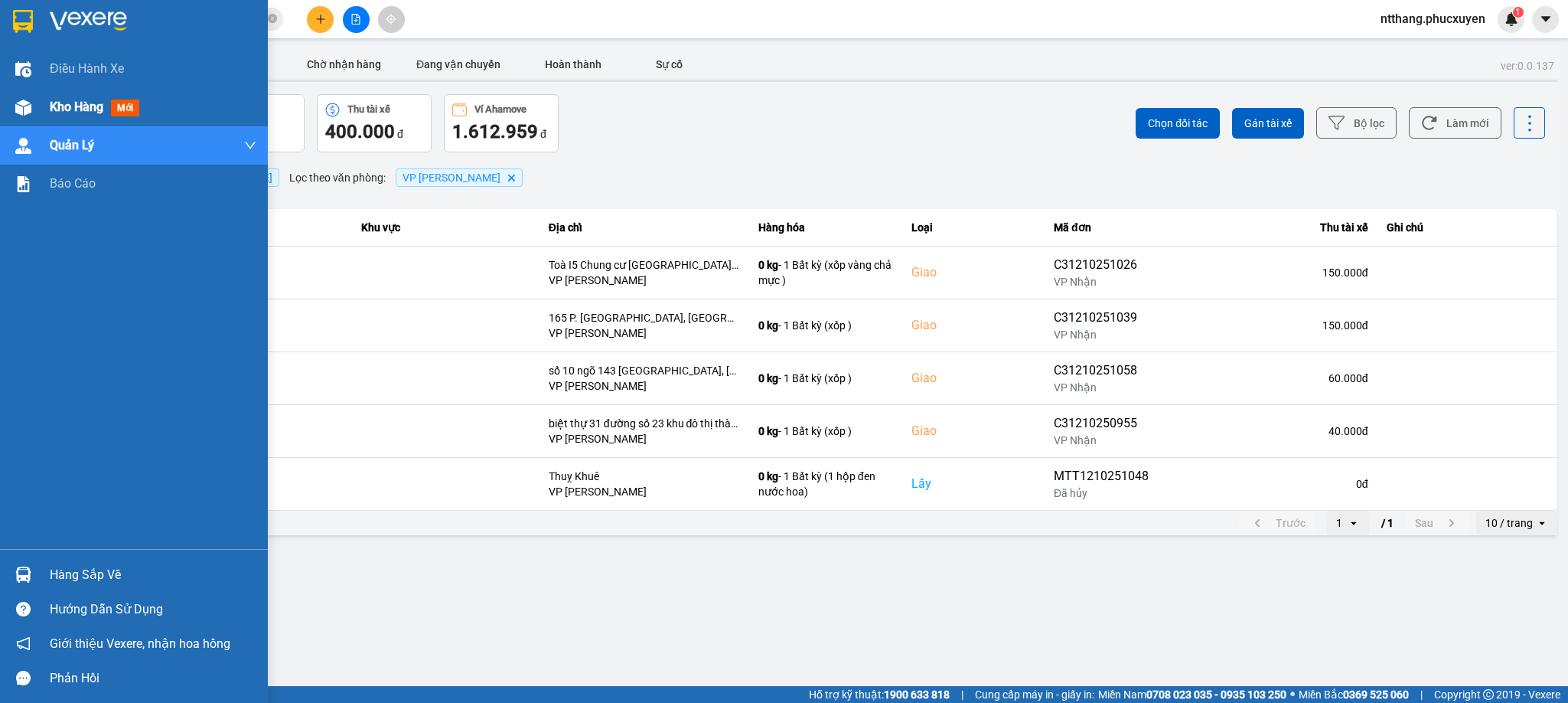
click at [23, 102] on img at bounding box center [23, 108] width 16 height 16
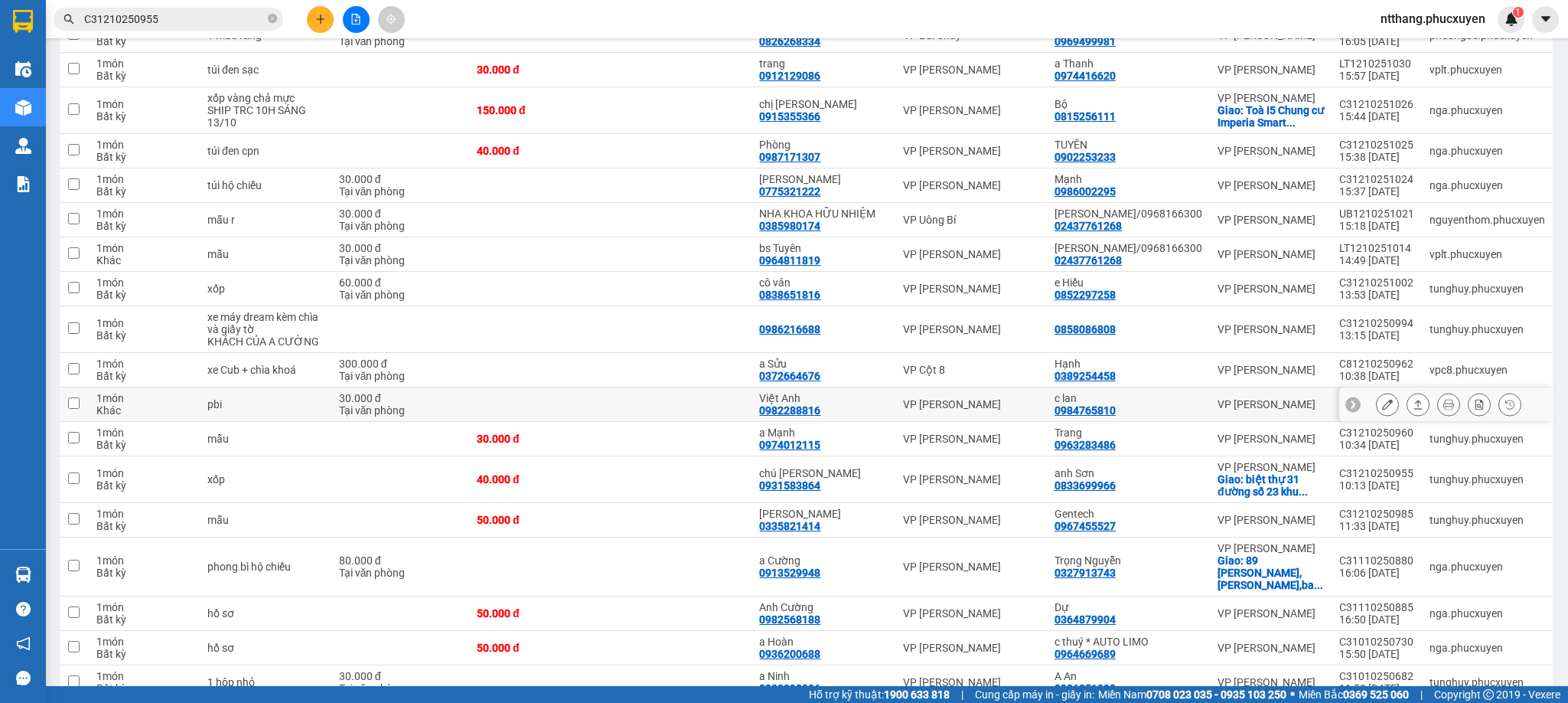
scroll to position [574, 0]
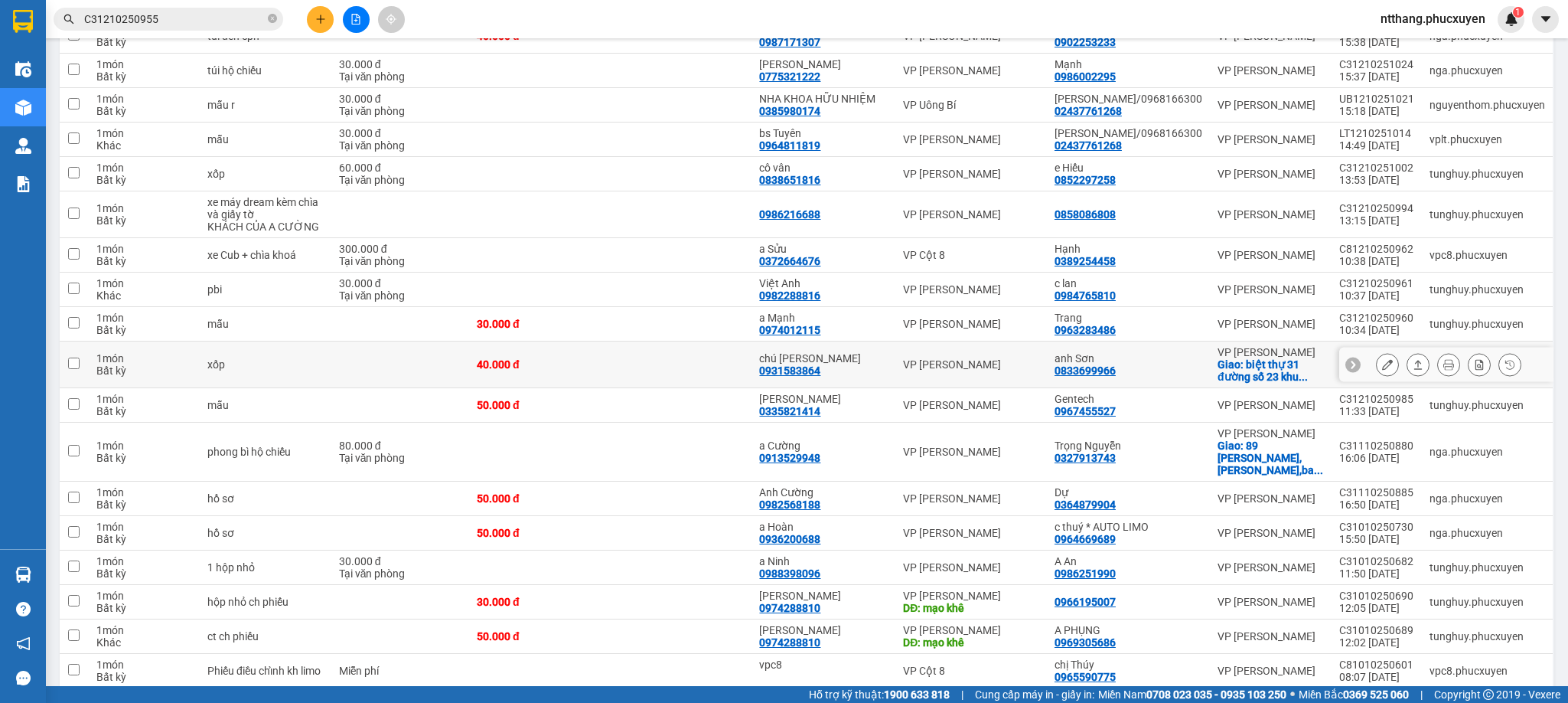
click at [1382, 369] on icon at bounding box center [1387, 364] width 11 height 11
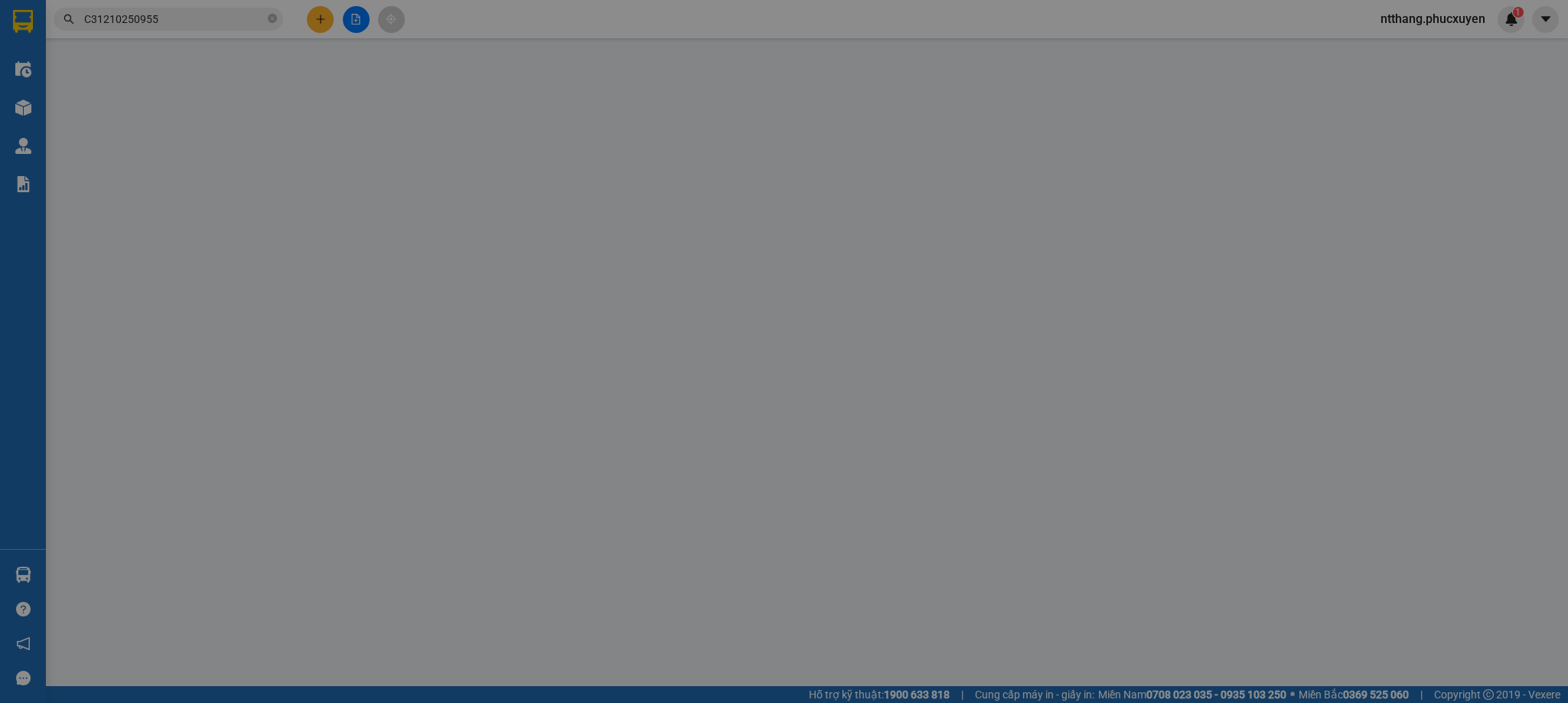
type input "0931583864"
type input "chú [PERSON_NAME]"
type input "0833699966"
type input "anh Sơn"
checkbox input "true"
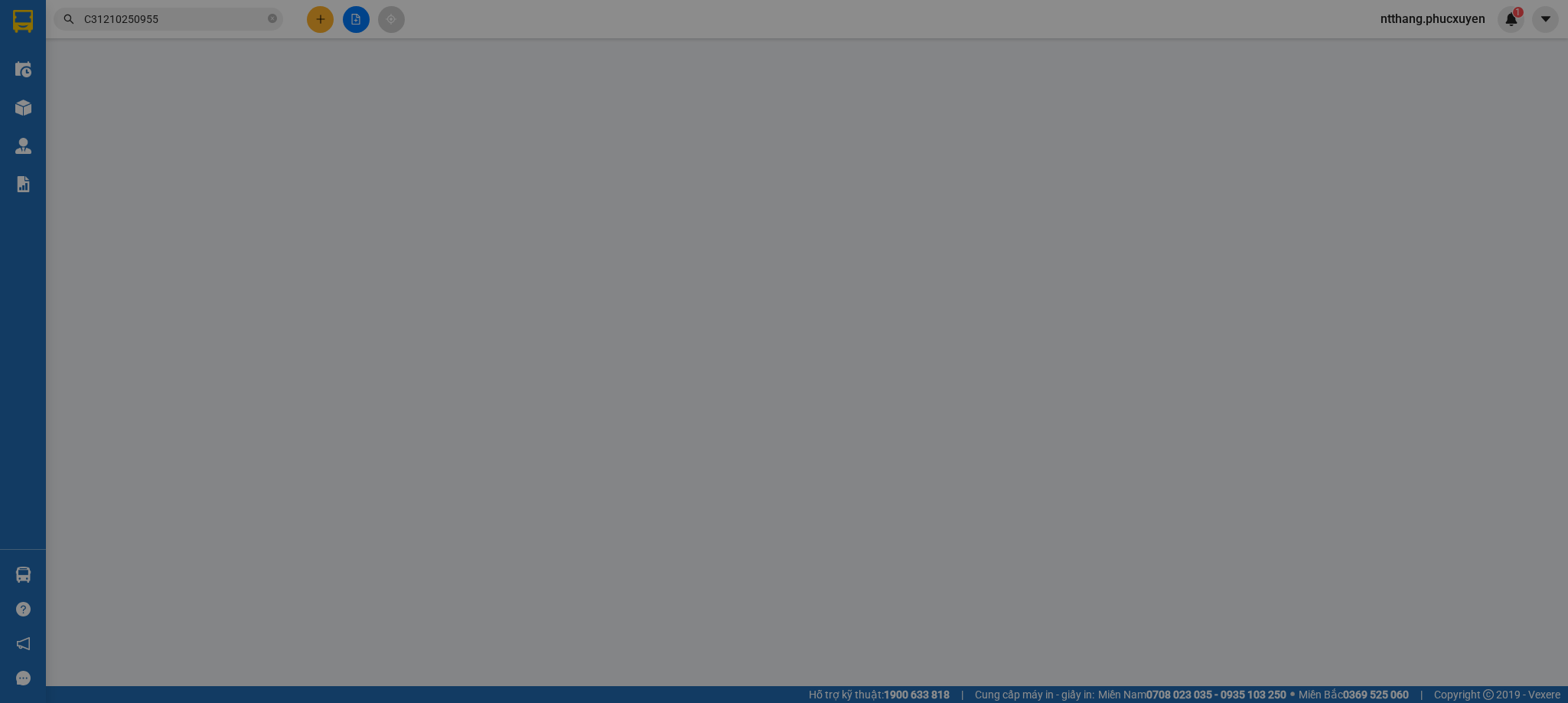
type input "biệt thự 31 đường số 23 khu đô thị thành phố giao lưu, cổ nhuế 1, hà nội"
type input "0"
type input "40.000"
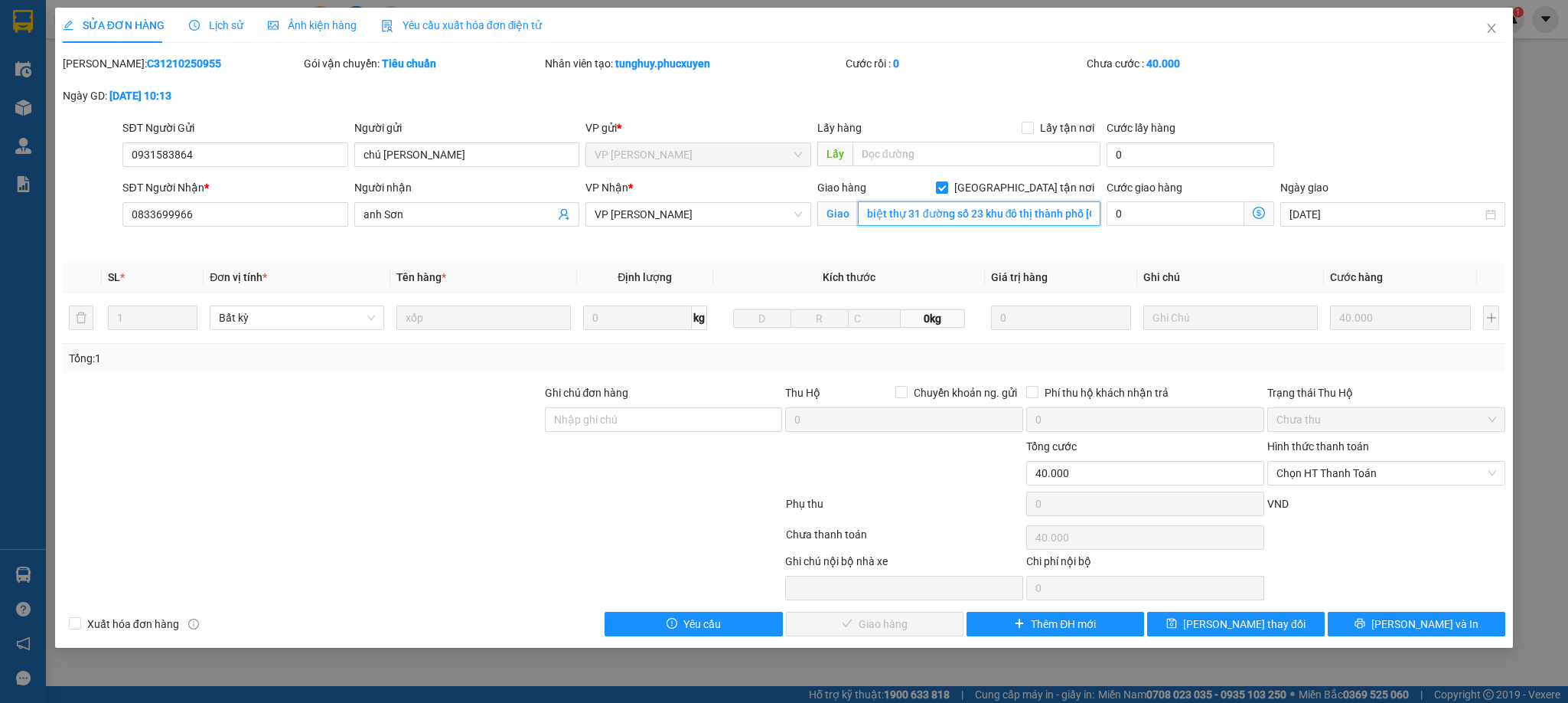
click at [919, 209] on input "biệt thự 31 đường số 23 khu đô thị thành phố giao lưu, cổ nhuế 1, hà nội" at bounding box center [979, 213] width 243 height 24
drag, startPoint x: 920, startPoint y: 209, endPoint x: 856, endPoint y: 219, distance: 64.8
click at [858, 219] on input "biệt thự 31 đường số 23 khu đô thị thành phố giao lưu, cổ nhuế 1, hà nội" at bounding box center [979, 213] width 243 height 24
type input "đường số 23 khu đô thị thành phố giao lưu, cổ nhuế 1, hà nội"
click at [1263, 620] on span "[PERSON_NAME] thay đổi" at bounding box center [1244, 624] width 122 height 17
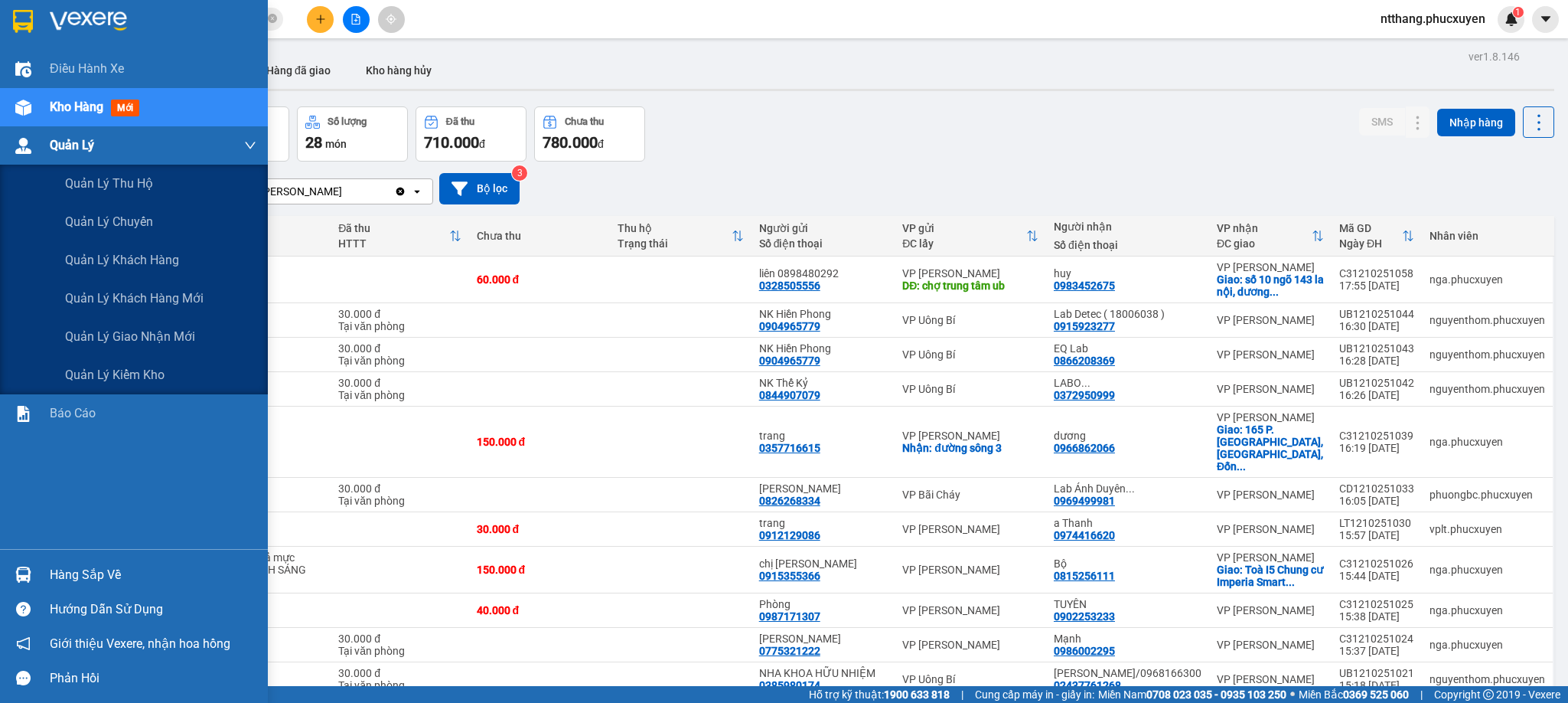
click at [22, 138] on img at bounding box center [23, 146] width 16 height 16
click at [134, 331] on span "Quản lý giao nhận mới" at bounding box center [129, 336] width 130 height 19
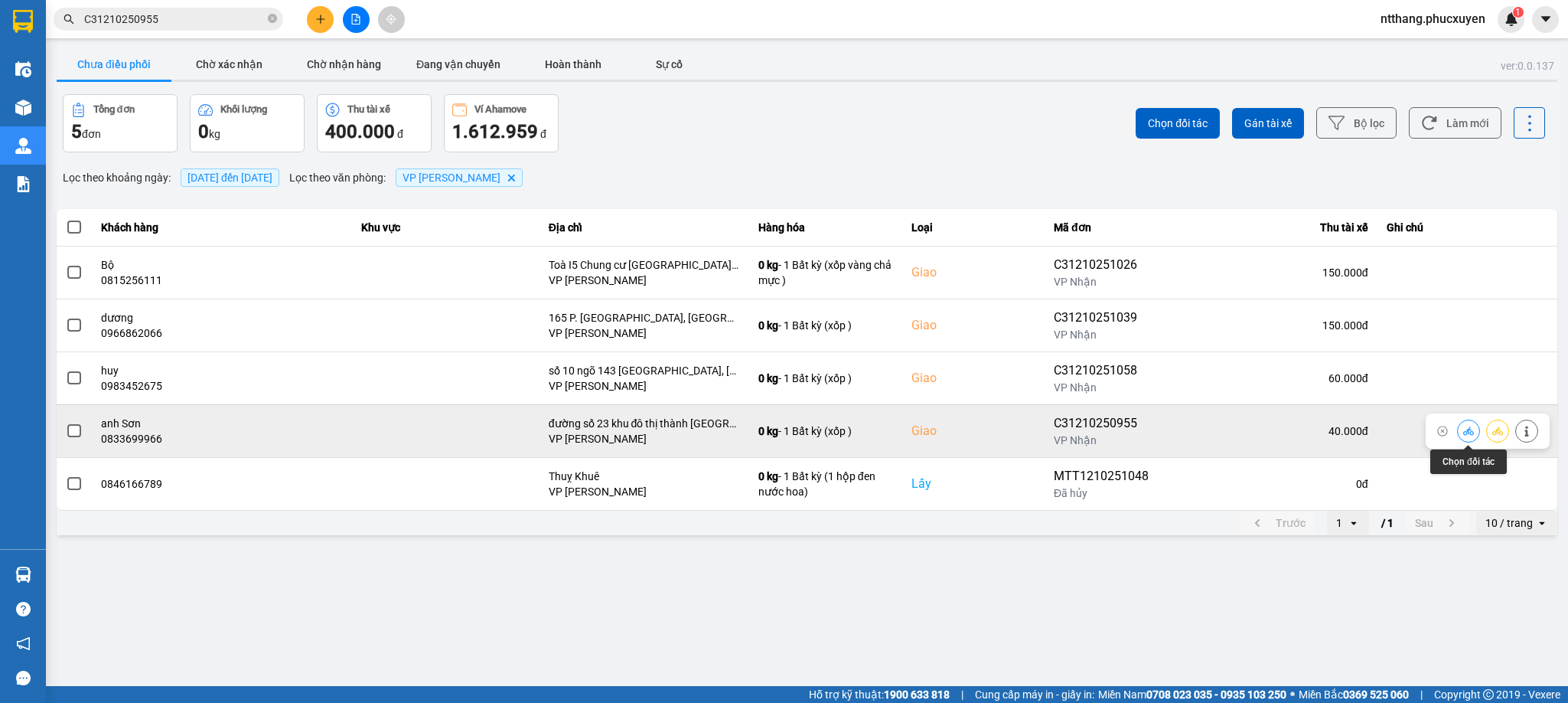
click at [1463, 434] on icon at bounding box center [1468, 431] width 11 height 11
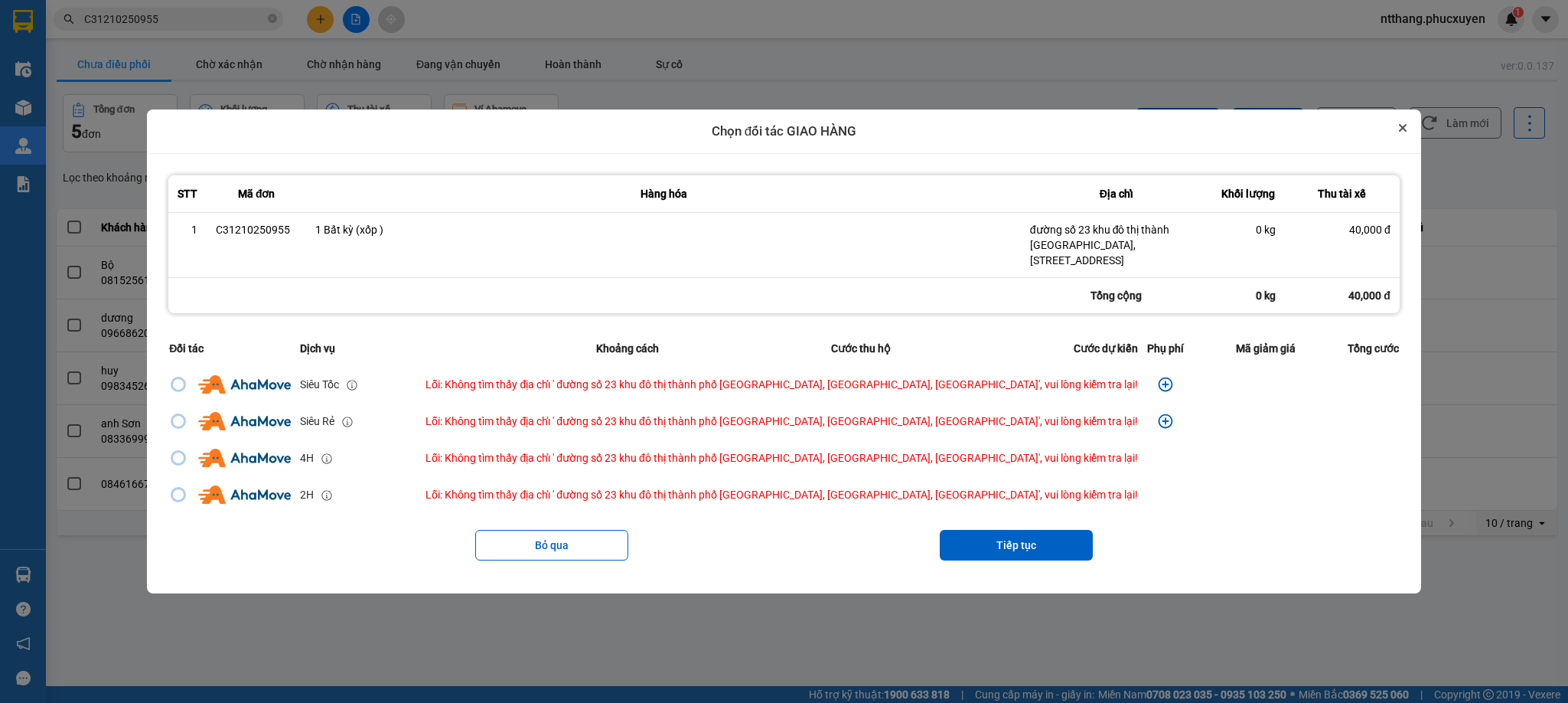
click at [1399, 131] on icon "Close" at bounding box center [1402, 128] width 6 height 6
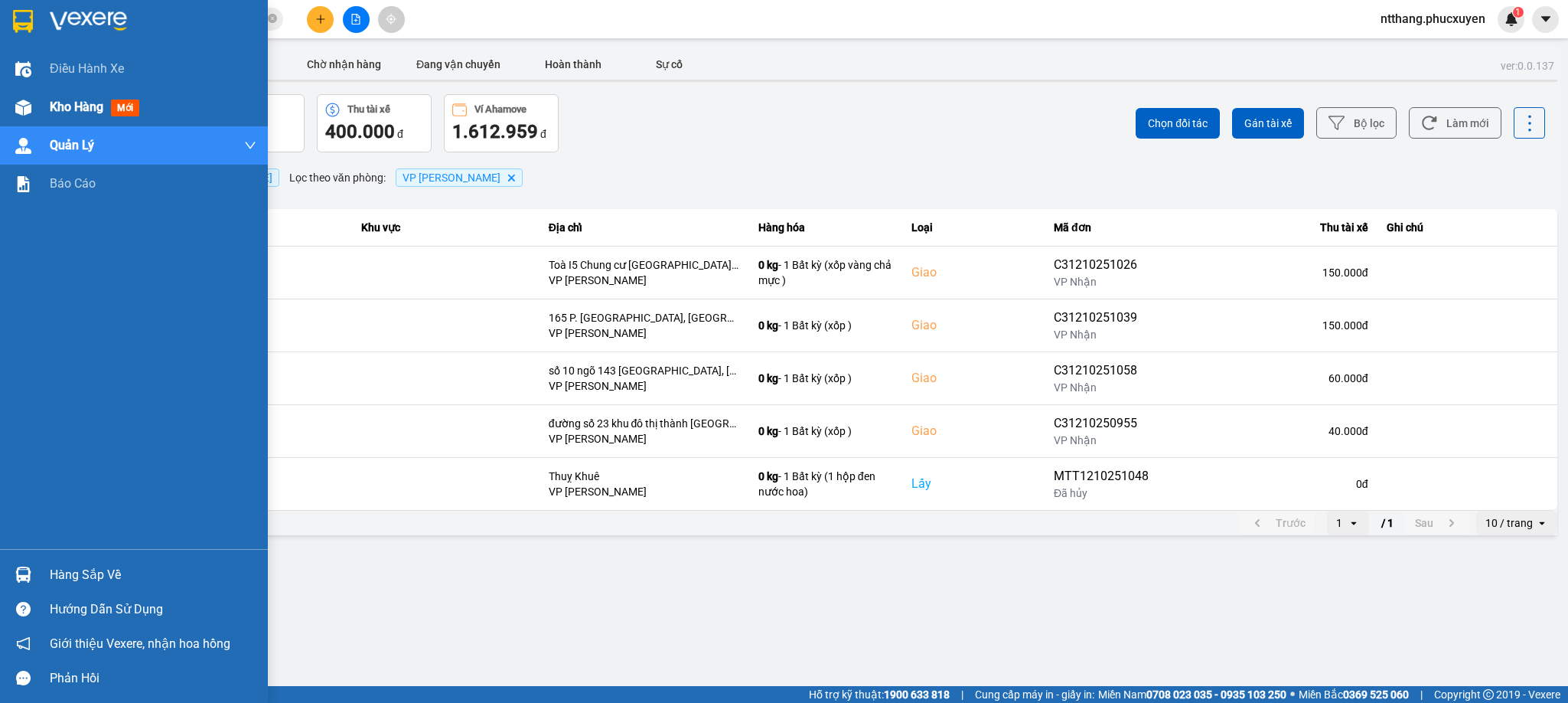
click at [33, 108] on div at bounding box center [23, 108] width 27 height 27
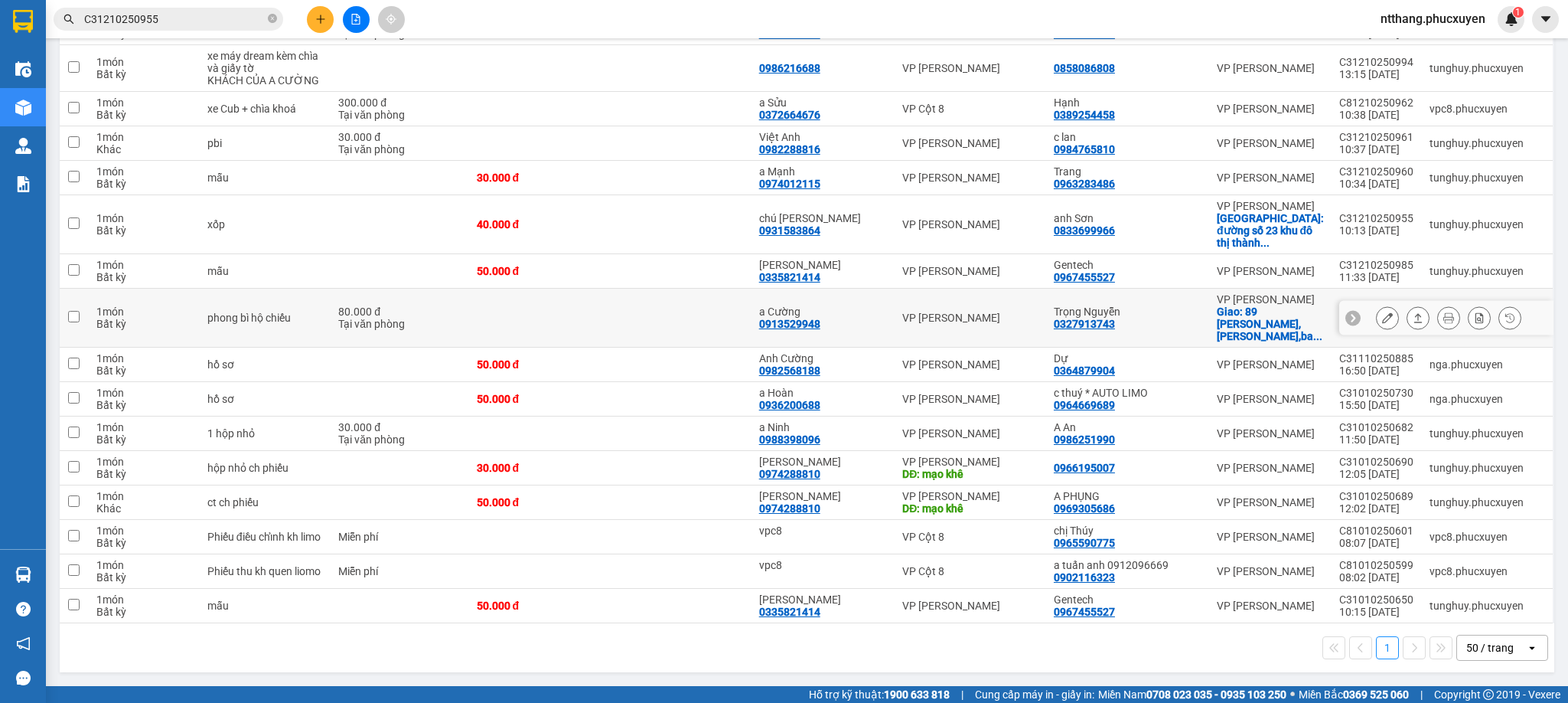
scroll to position [425, 0]
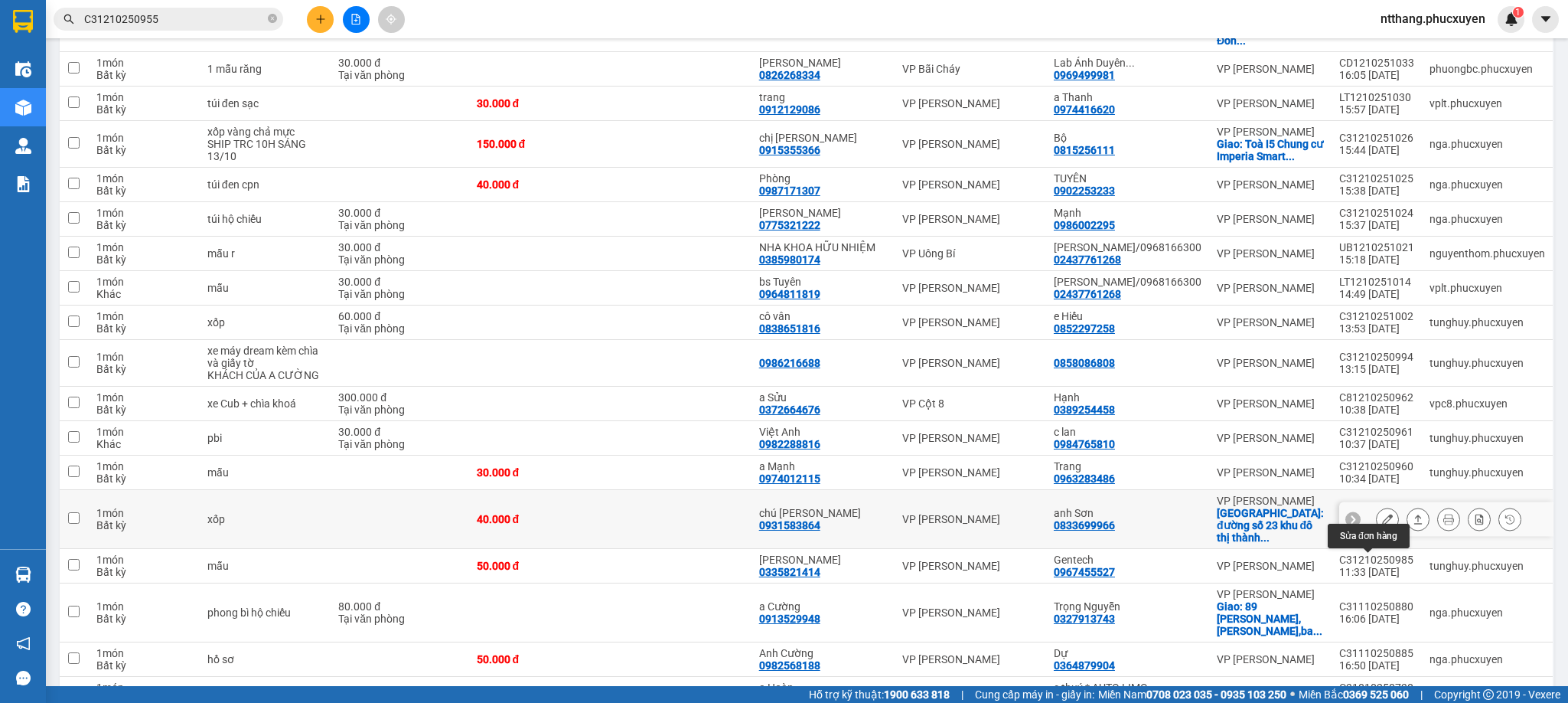
click at [1382, 524] on icon at bounding box center [1387, 519] width 11 height 11
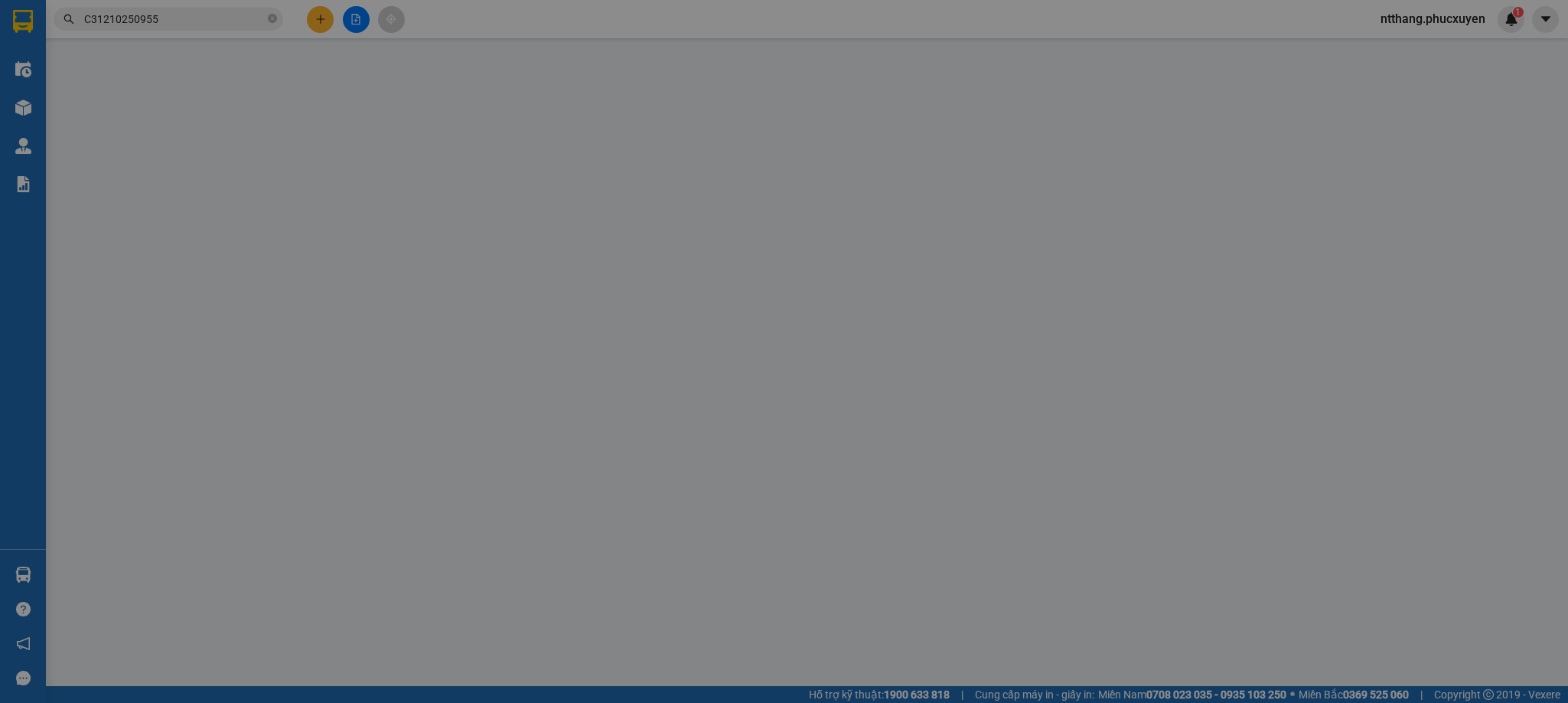
type input "0931583864"
type input "chú [PERSON_NAME]"
type input "0833699966"
type input "anh Sơn"
checkbox input "true"
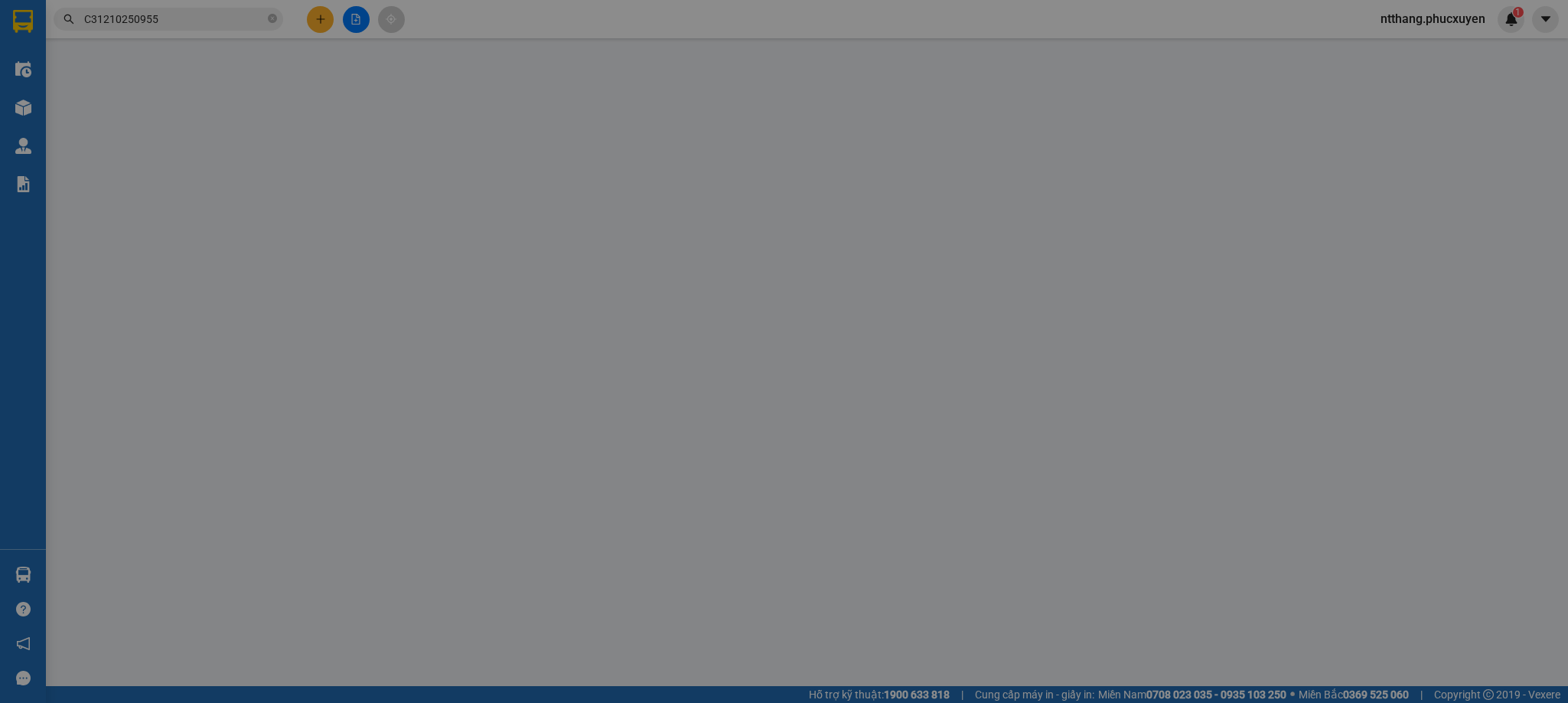
type input "đường số 23 khu đô thị thành phố giao lưu, cổ nhuế 1, hà nội"
type input "0"
type input "40.000"
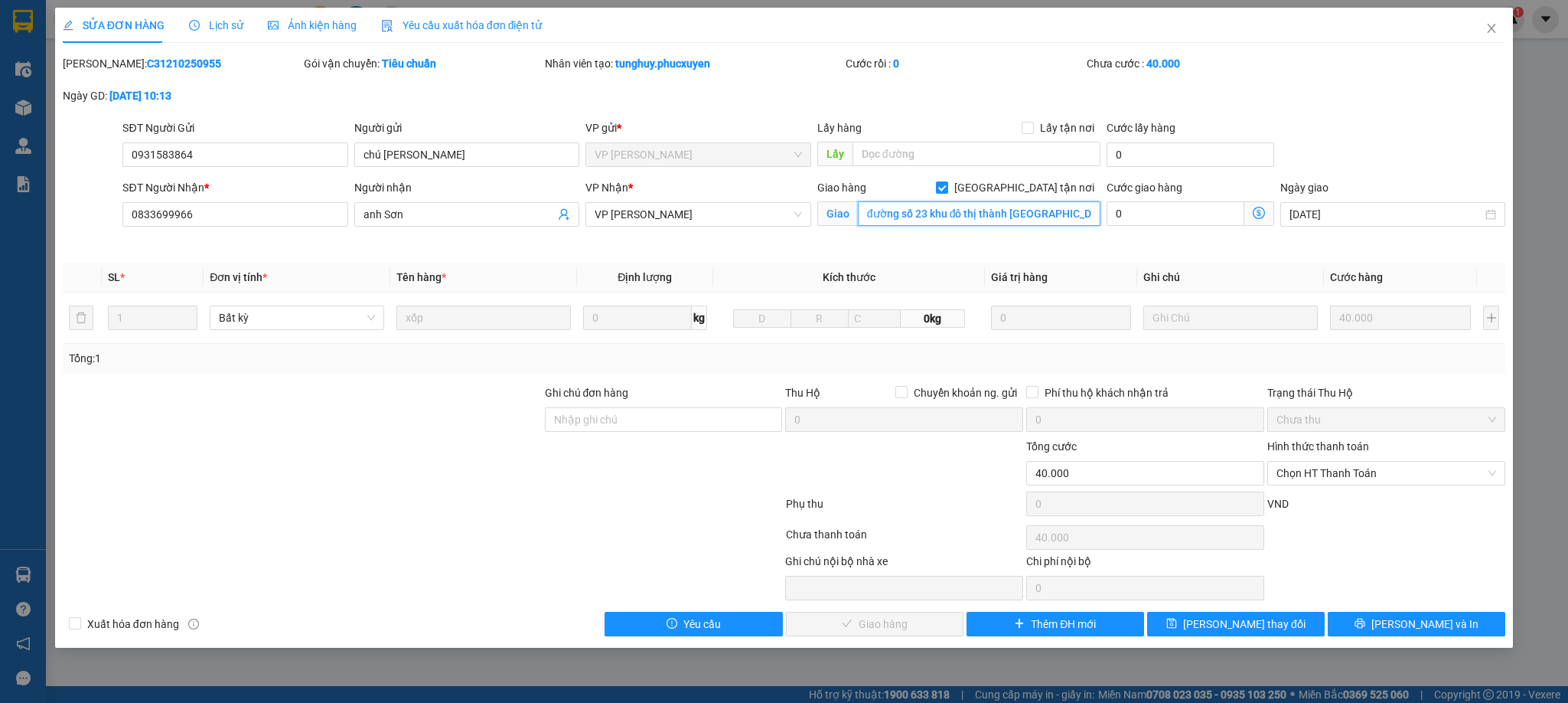
click at [930, 209] on input "đường số 23 khu đô thị thành phố giao lưu, cổ nhuế 1, hà nội" at bounding box center [979, 213] width 243 height 24
drag, startPoint x: 930, startPoint y: 209, endPoint x: 817, endPoint y: 227, distance: 114.4
click at [817, 227] on div "Giao đường số 23 khu đô thị thành phố giao lưu, cổ nhuế 1, hà nội" at bounding box center [958, 214] width 283 height 24
type input "khu đô thị thành phố [GEOGRAPHIC_DATA], [GEOGRAPHIC_DATA], [GEOGRAPHIC_DATA]"
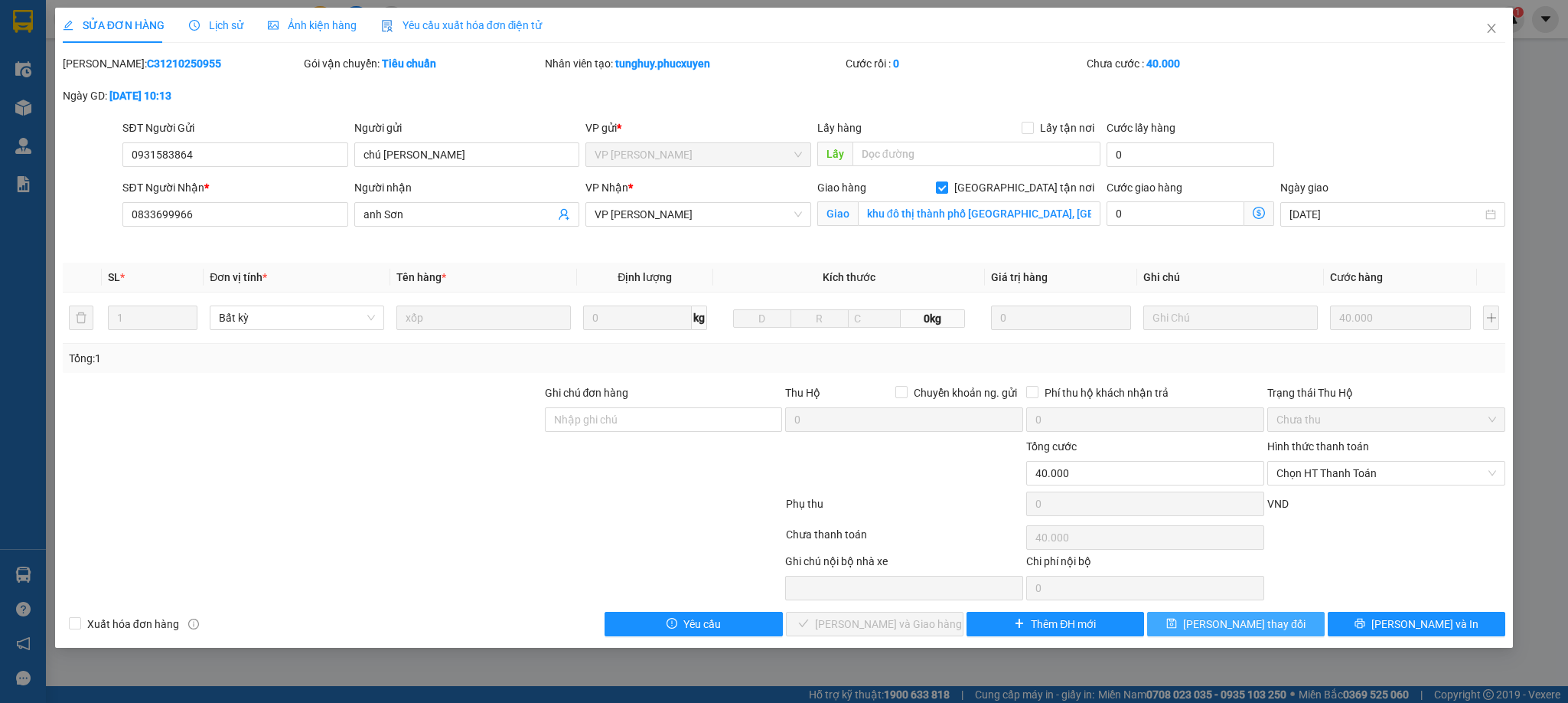
click at [1245, 626] on span "[PERSON_NAME] thay đổi" at bounding box center [1244, 624] width 122 height 17
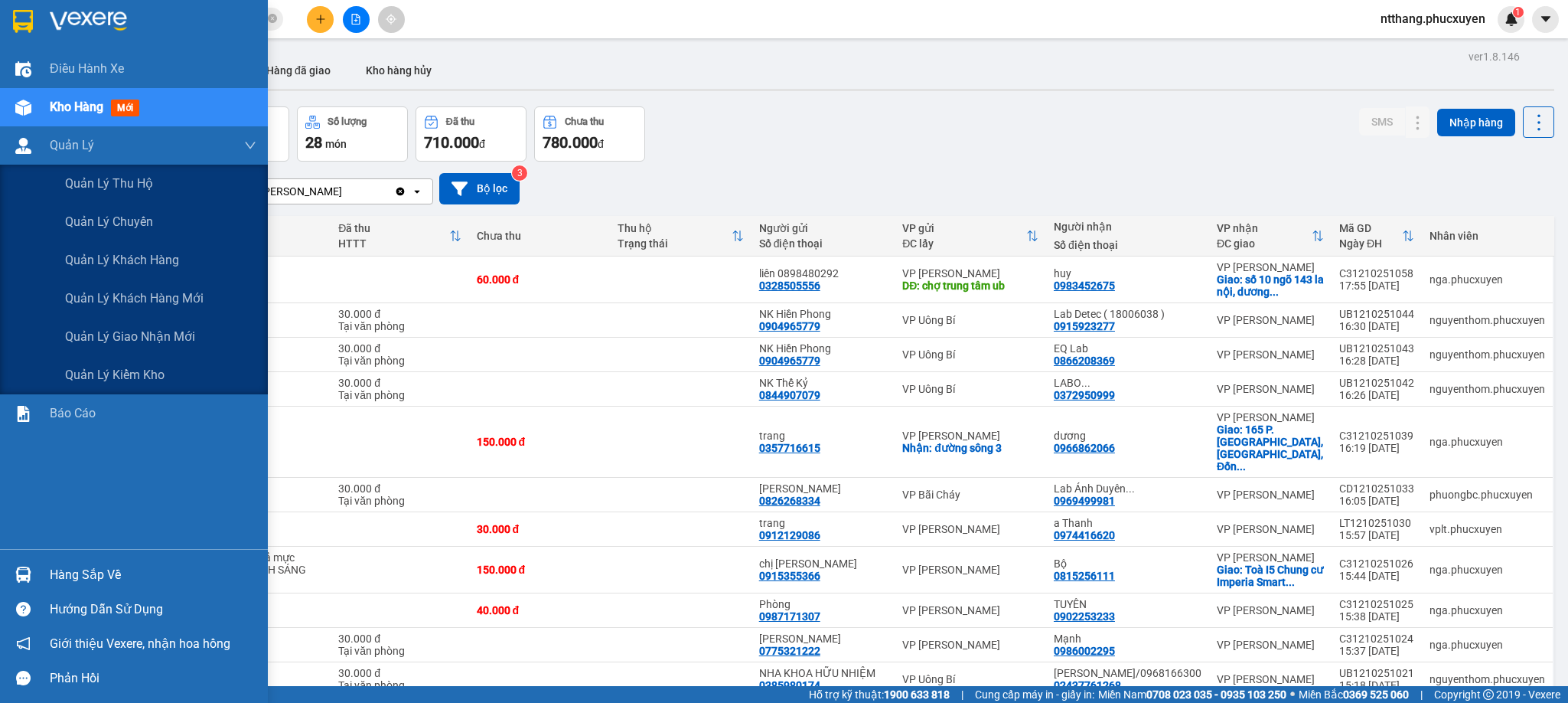
click at [15, 140] on img at bounding box center [23, 146] width 16 height 16
click at [128, 349] on div "Quản lý giao nhận mới" at bounding box center [160, 336] width 191 height 39
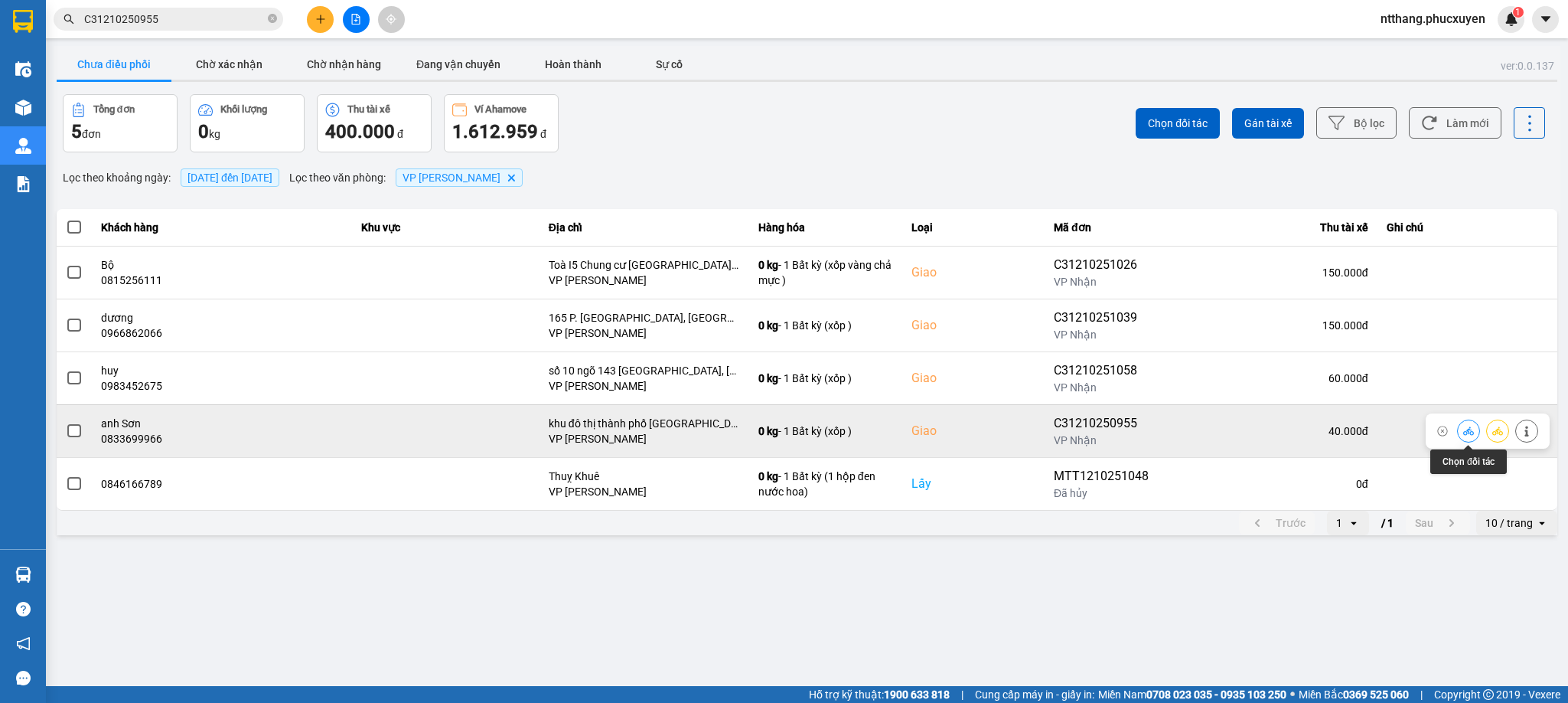
click at [1458, 434] on button at bounding box center [1468, 431] width 22 height 27
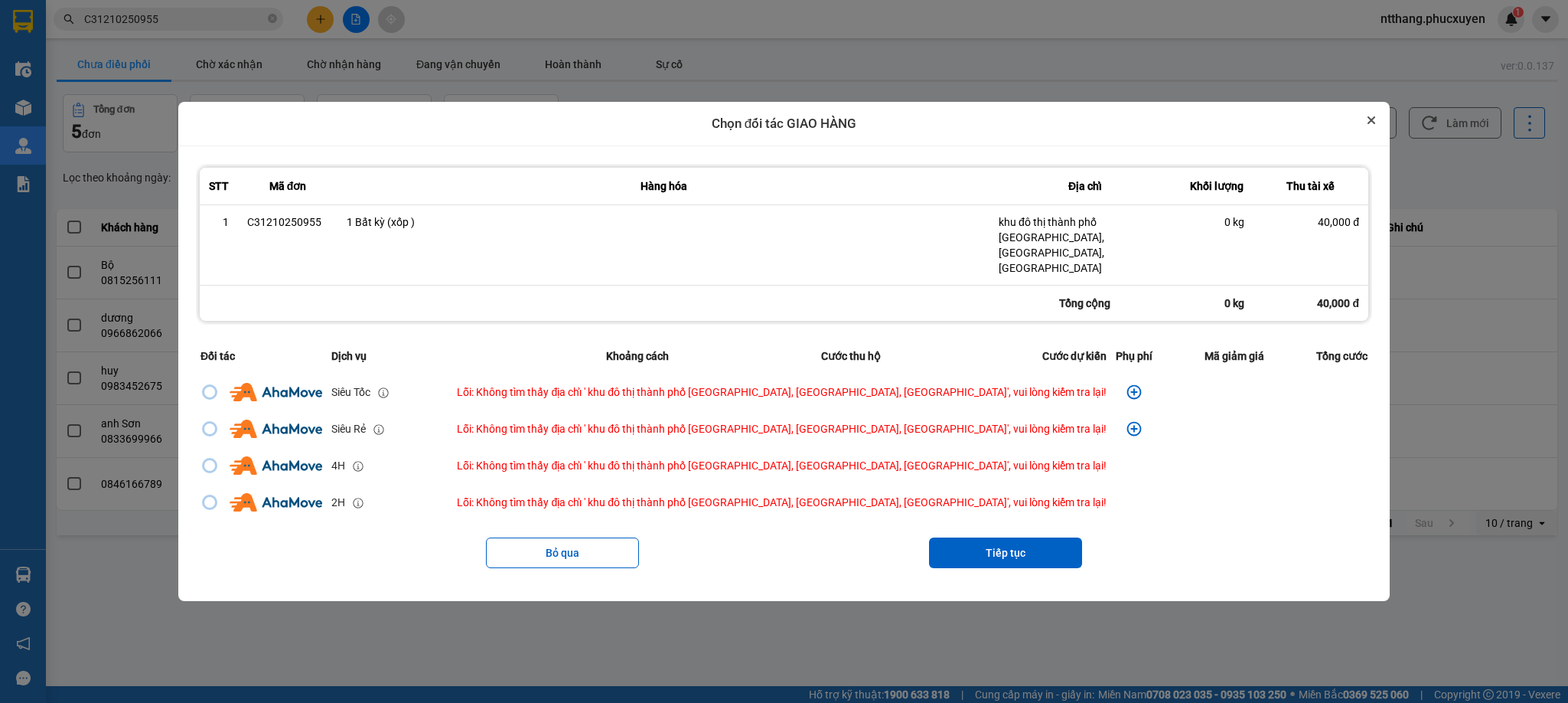
click at [1368, 124] on icon "Close" at bounding box center [1371, 120] width 8 height 8
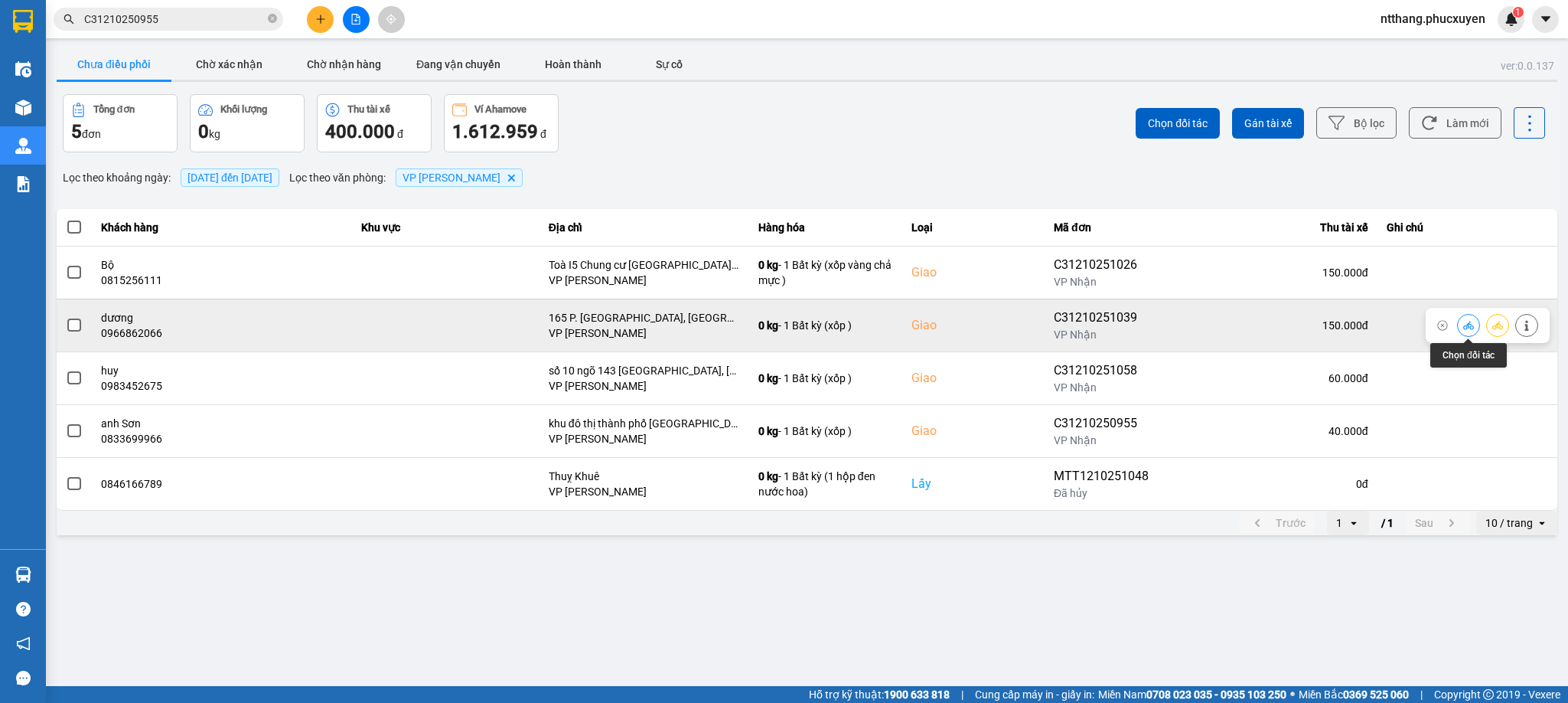
click at [1472, 322] on icon at bounding box center [1468, 325] width 11 height 11
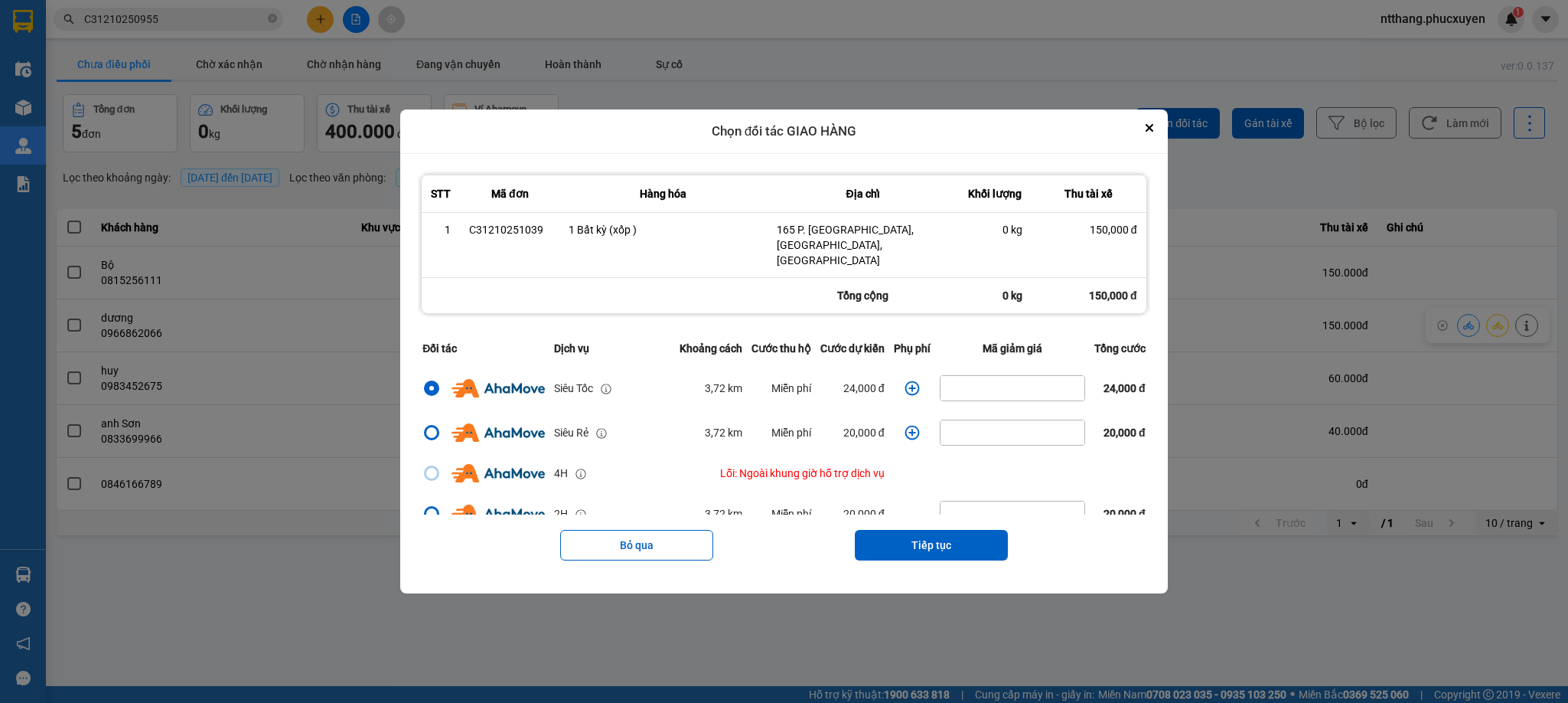
click at [905, 380] on icon "dialog" at bounding box center [912, 387] width 15 height 15
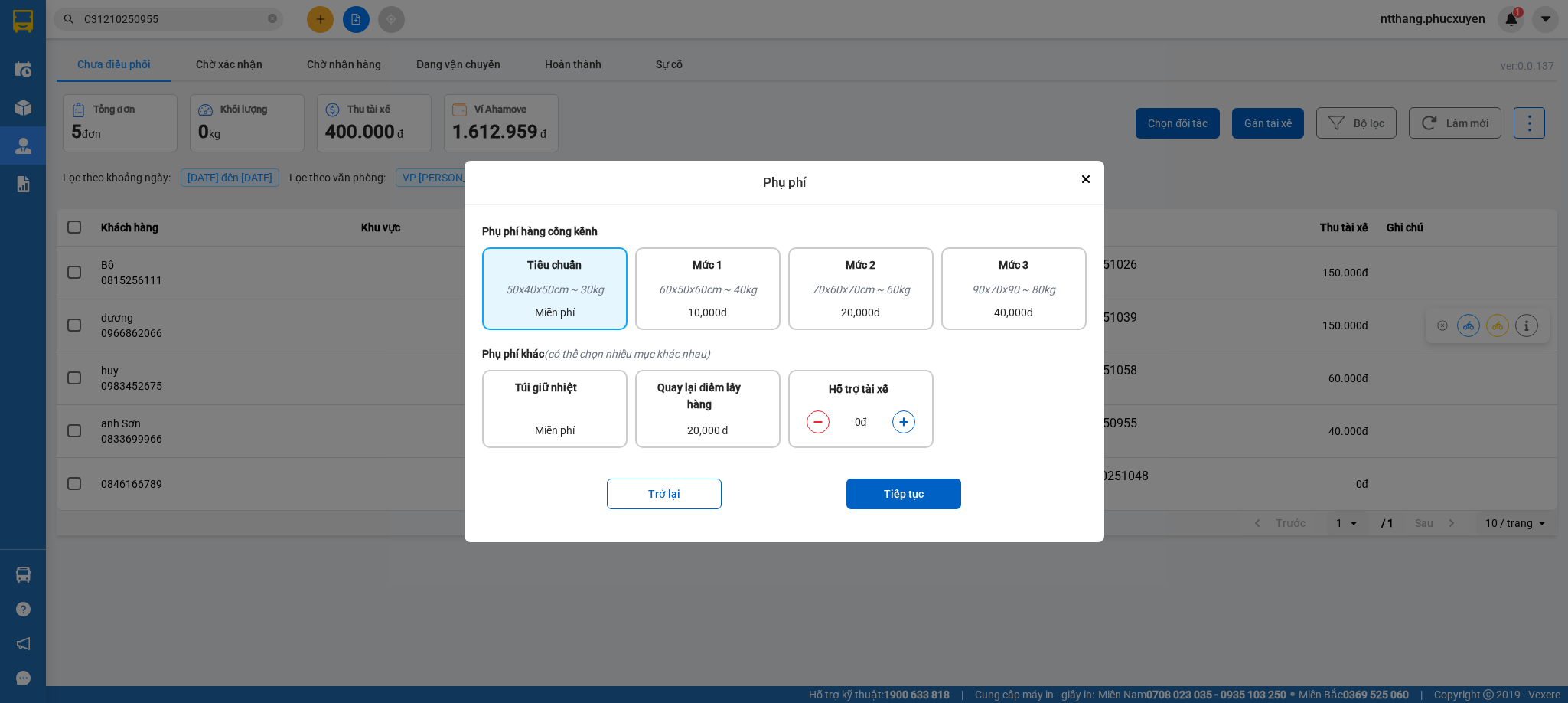
drag, startPoint x: 858, startPoint y: 297, endPoint x: 889, endPoint y: 457, distance: 163.0
click at [858, 298] on div "70x60x70cm ~ 60kg" at bounding box center [860, 293] width 127 height 23
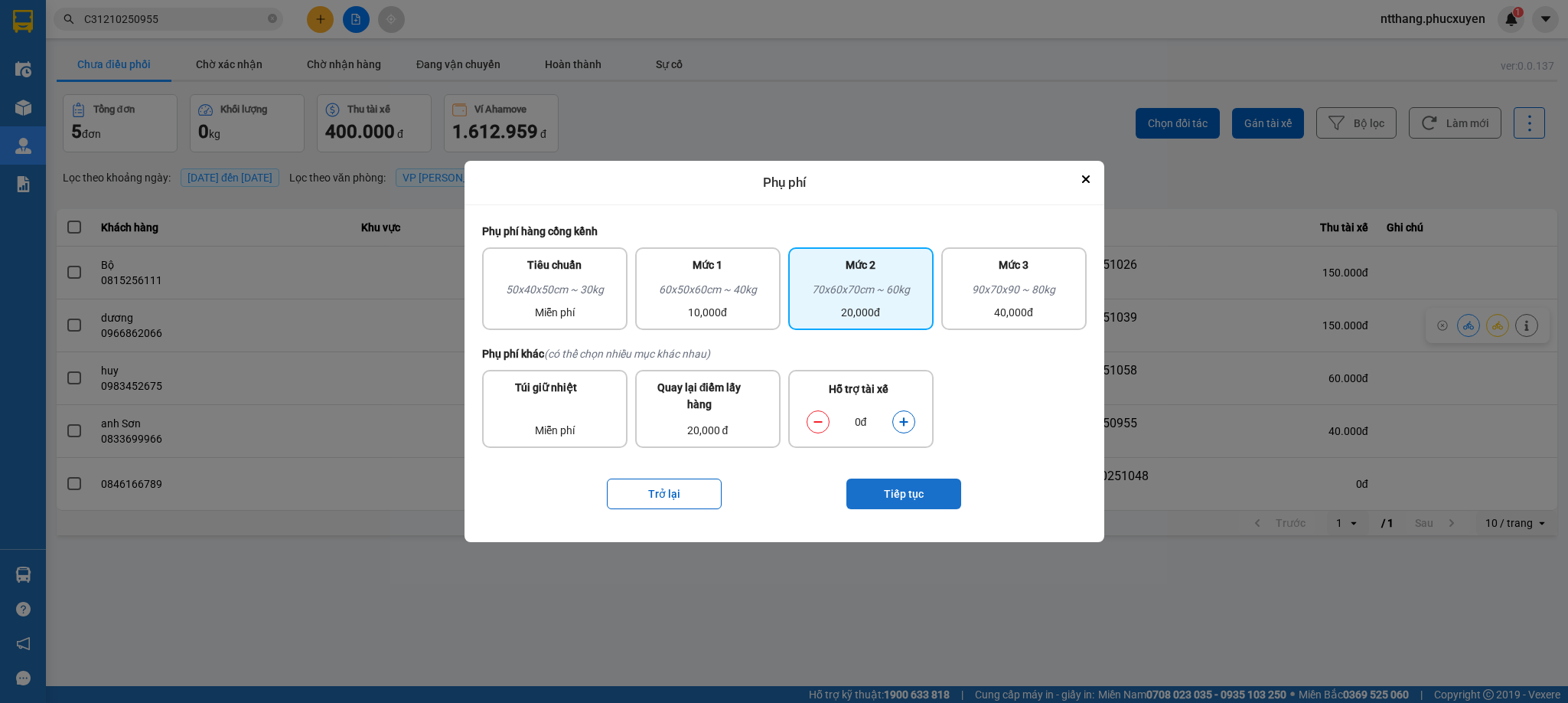
click at [909, 497] on button "Tiếp tục" at bounding box center [904, 494] width 115 height 31
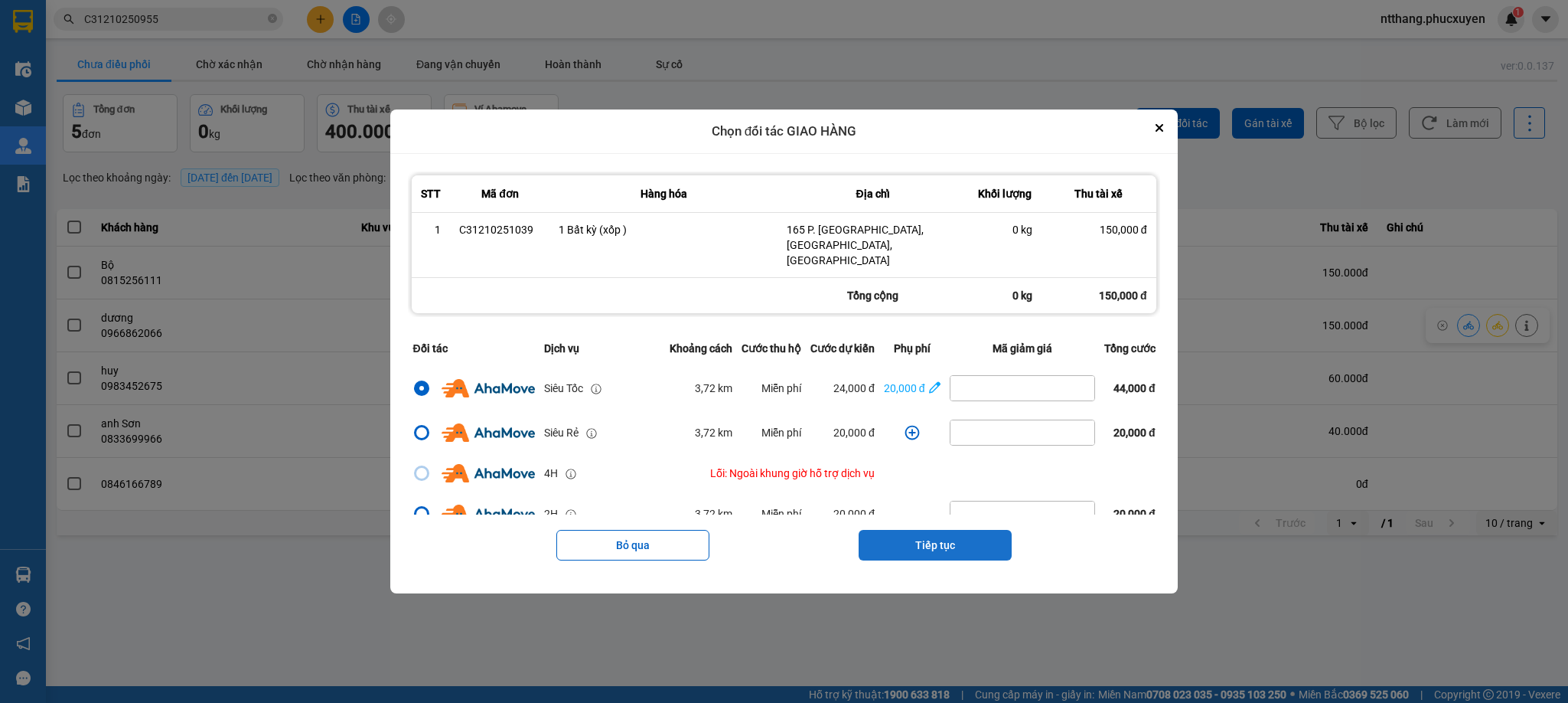
click at [946, 529] on button "Tiếp tục" at bounding box center [935, 545] width 153 height 31
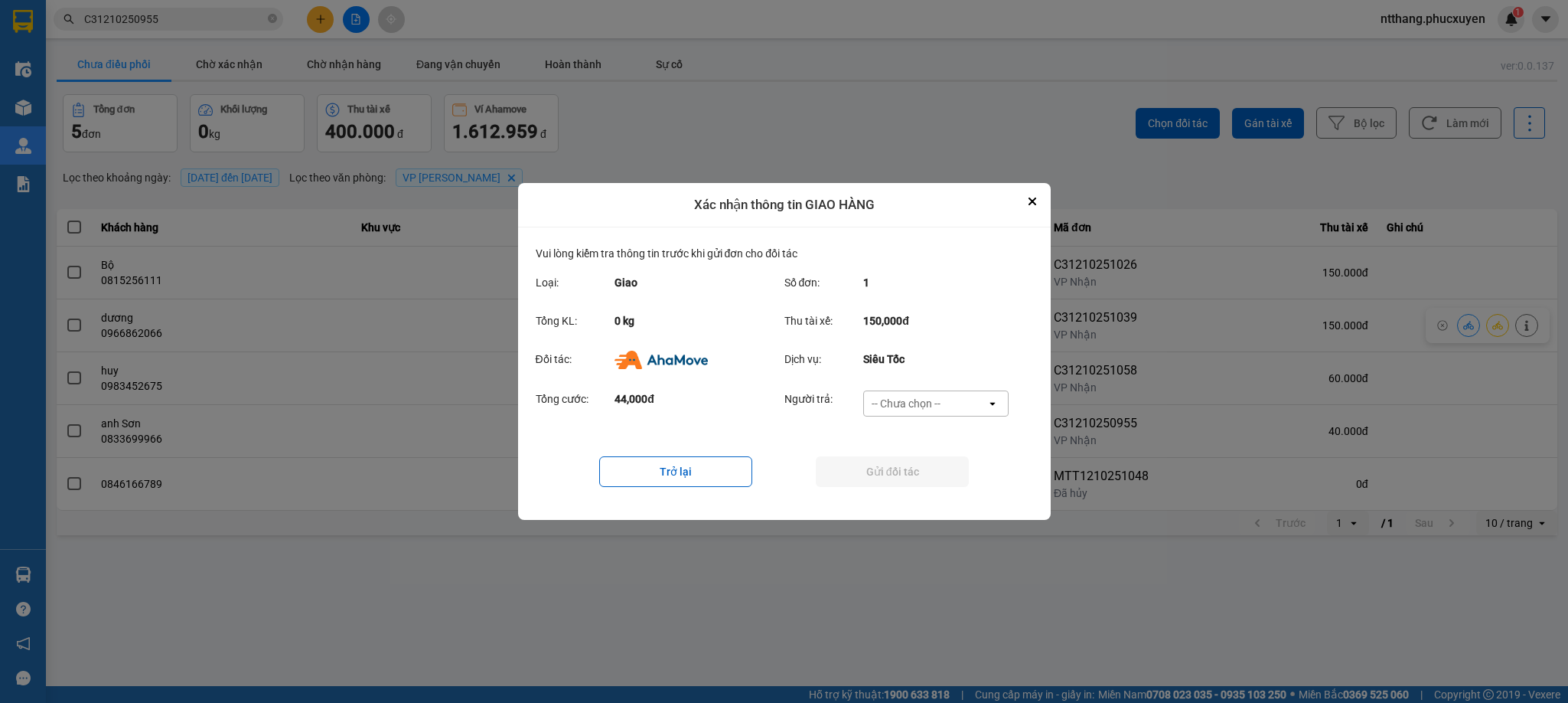
click at [909, 394] on div "-- Chưa chọn --" at bounding box center [925, 403] width 122 height 24
click at [916, 494] on span "Ví Ahamove" at bounding box center [906, 491] width 62 height 15
click at [914, 469] on button "Gửi đối tác" at bounding box center [892, 472] width 153 height 31
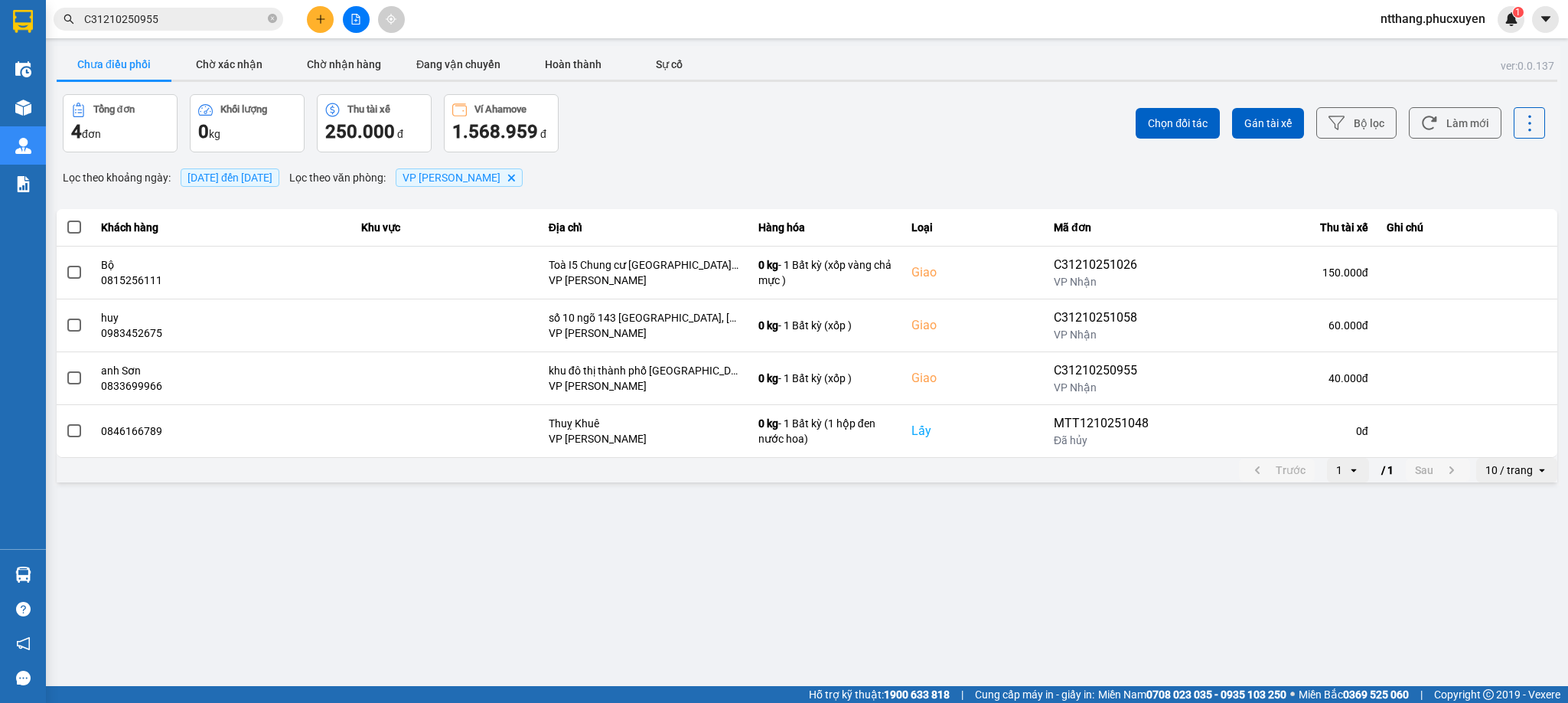
drag, startPoint x: 894, startPoint y: 535, endPoint x: 879, endPoint y: 611, distance: 77.5
click at [879, 611] on main "ver: 0.0.137 Chưa điều phối Chờ xác nhận Chờ nhận hàng Đang vận chuyển Hoàn thà…" at bounding box center [784, 343] width 1568 height 686
click at [186, 19] on input "C31210250955" at bounding box center [174, 19] width 181 height 17
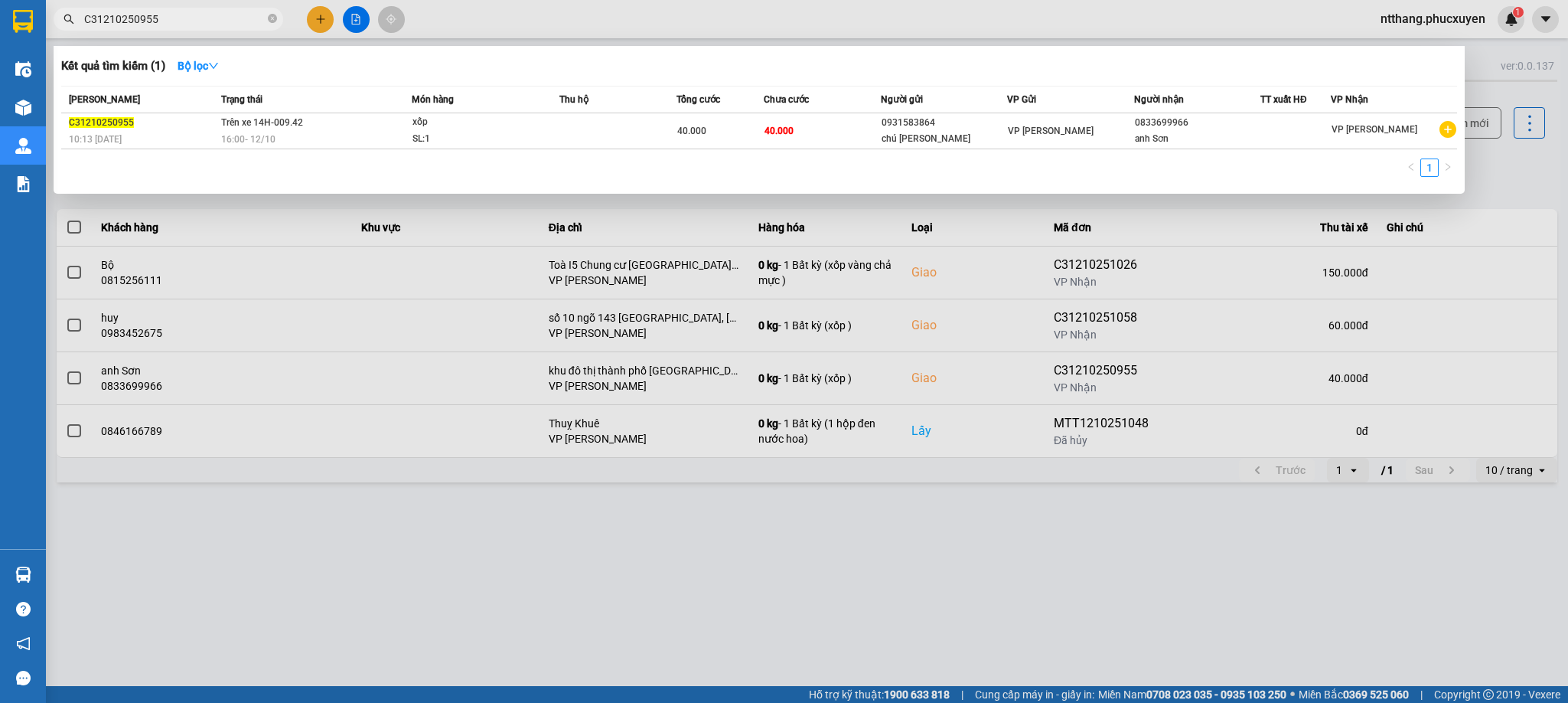
click at [186, 19] on input "C31210250955" at bounding box center [174, 19] width 181 height 17
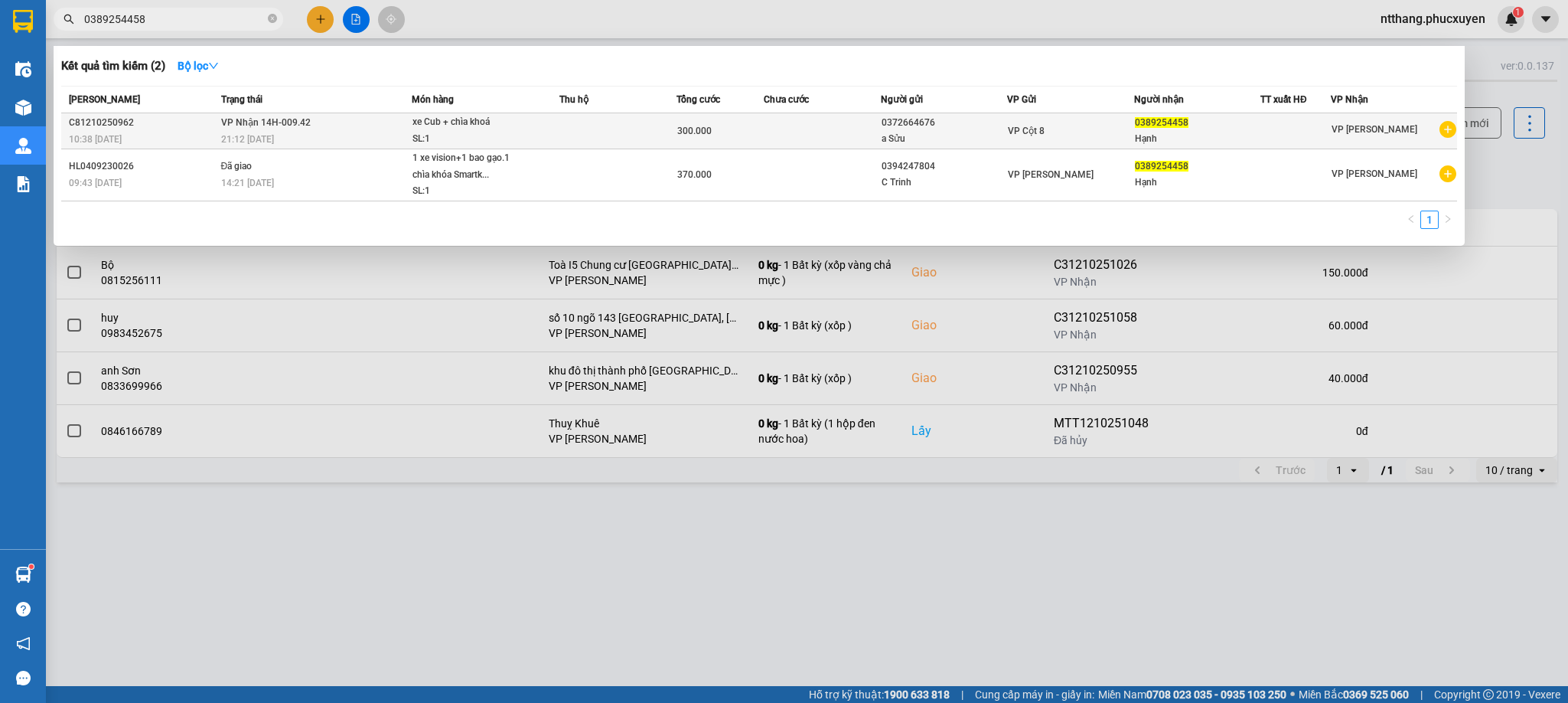
type input "0389254458"
click at [709, 129] on span "300.000" at bounding box center [695, 131] width 34 height 11
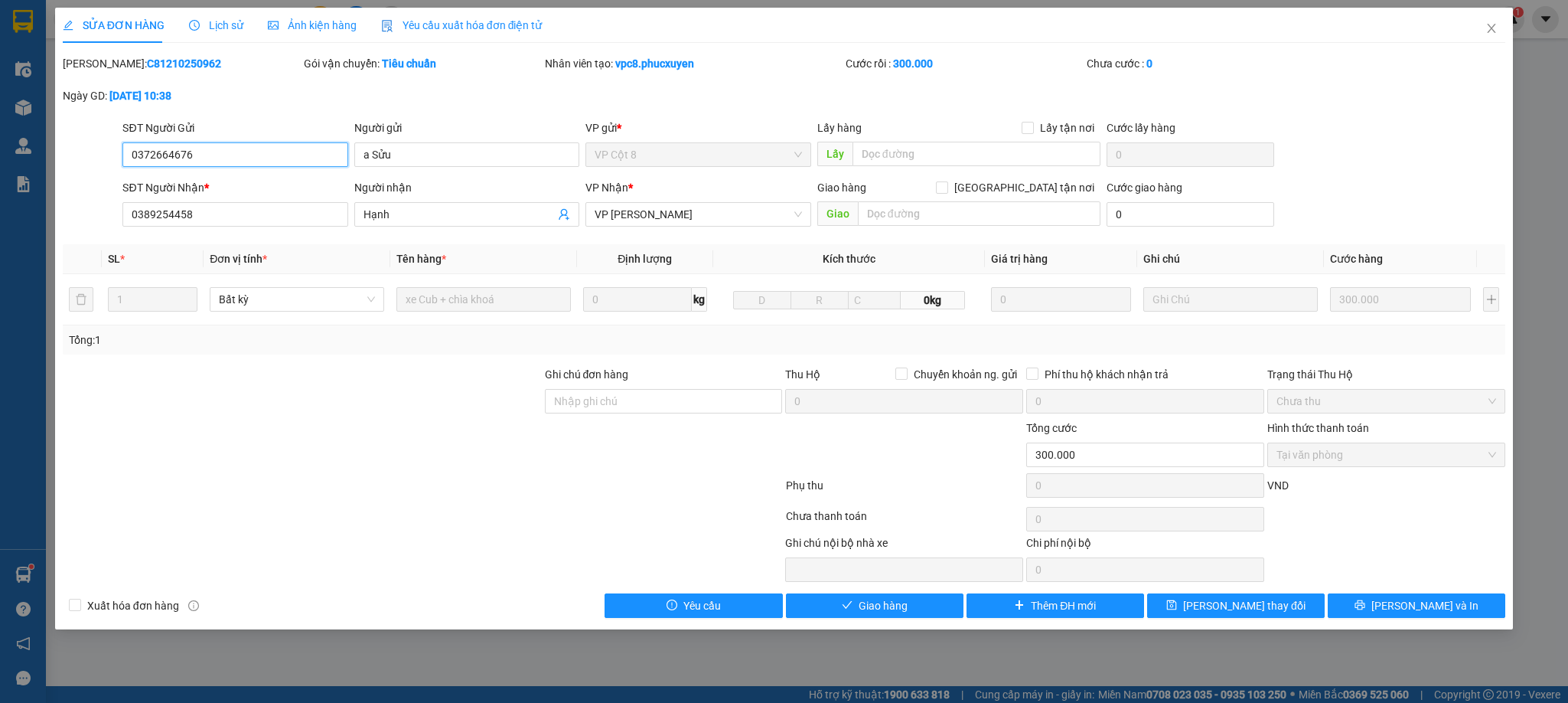
type input "0372664676"
type input "a Sửu"
type input "0389254458"
type input "Hạnh"
type input "0"
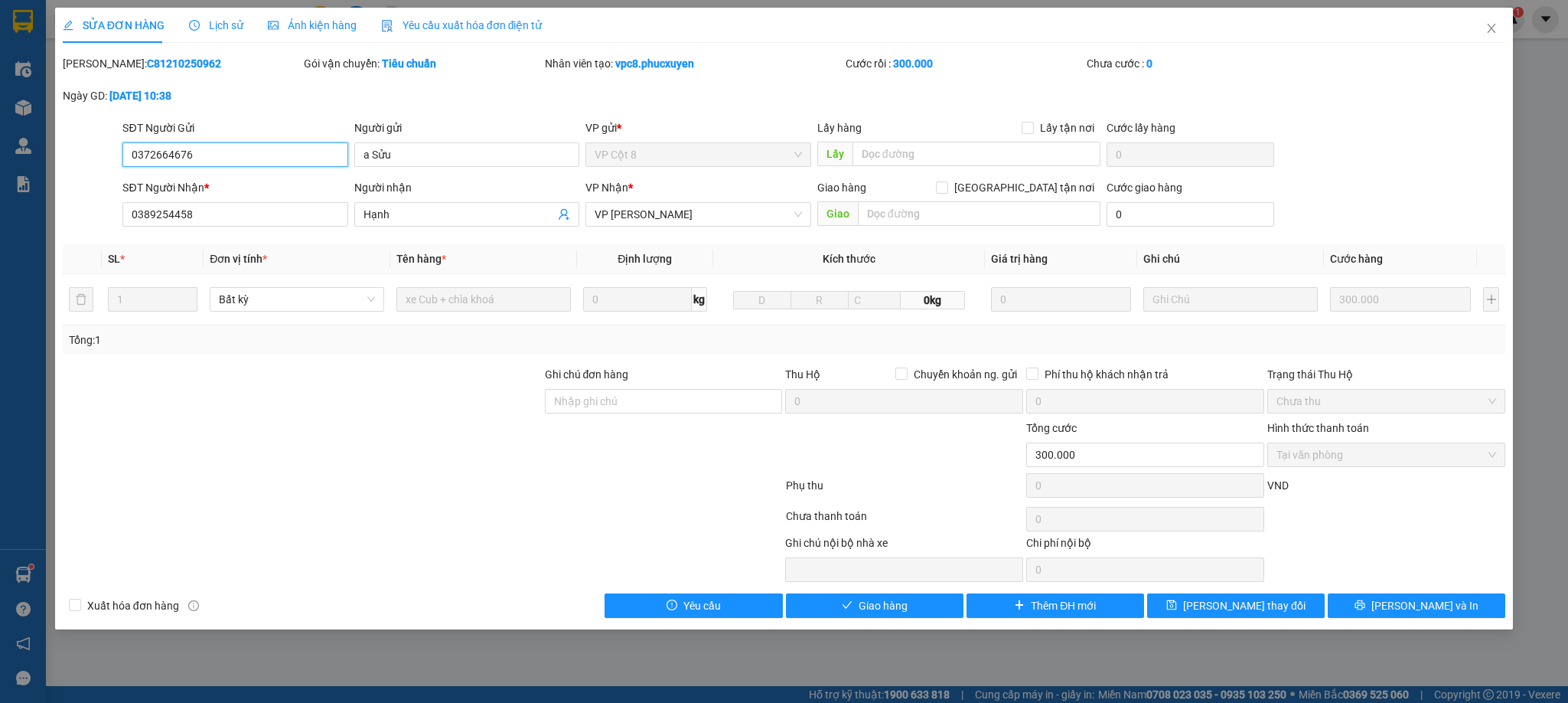
type input "300.000"
click at [899, 610] on span "Giao hàng" at bounding box center [882, 605] width 49 height 17
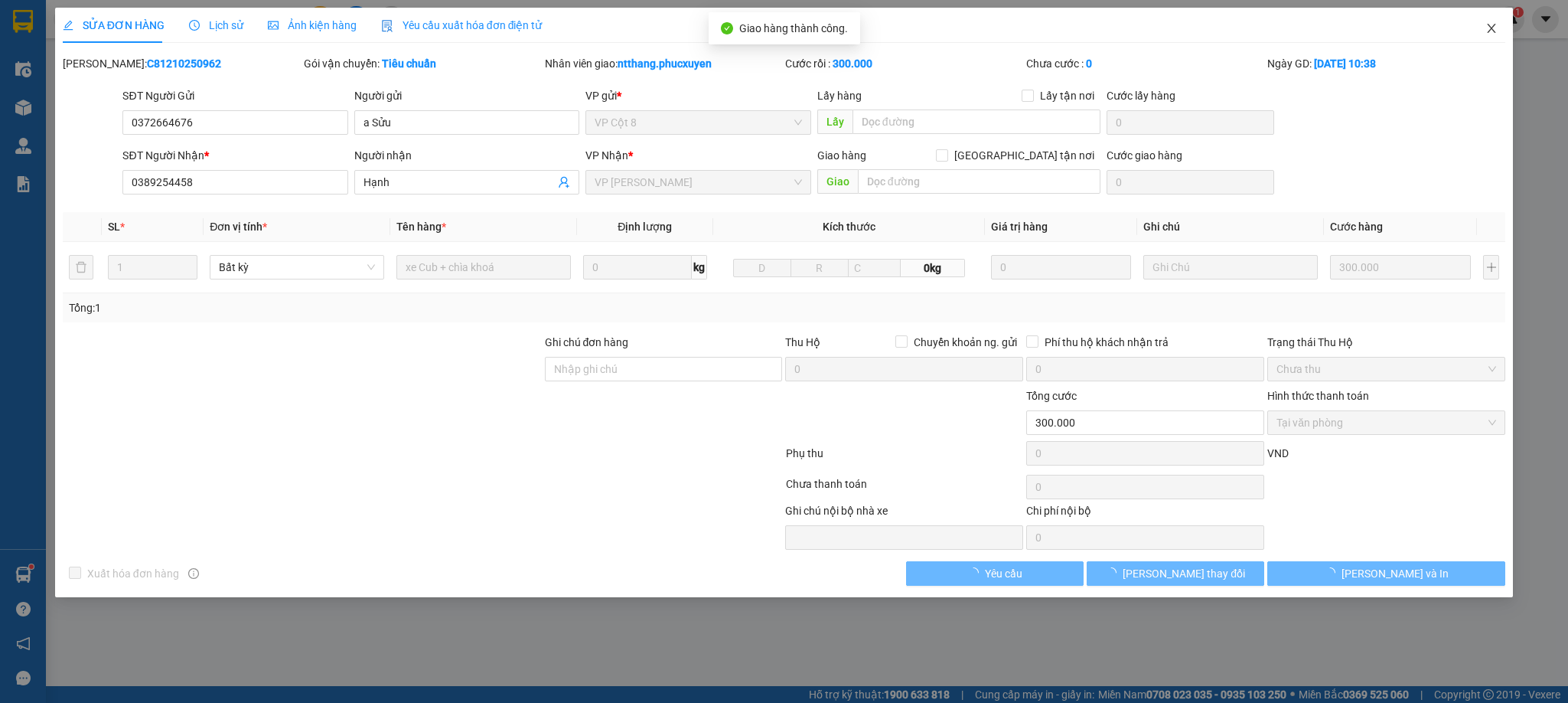
click at [1474, 29] on span "Close" at bounding box center [1492, 30] width 43 height 43
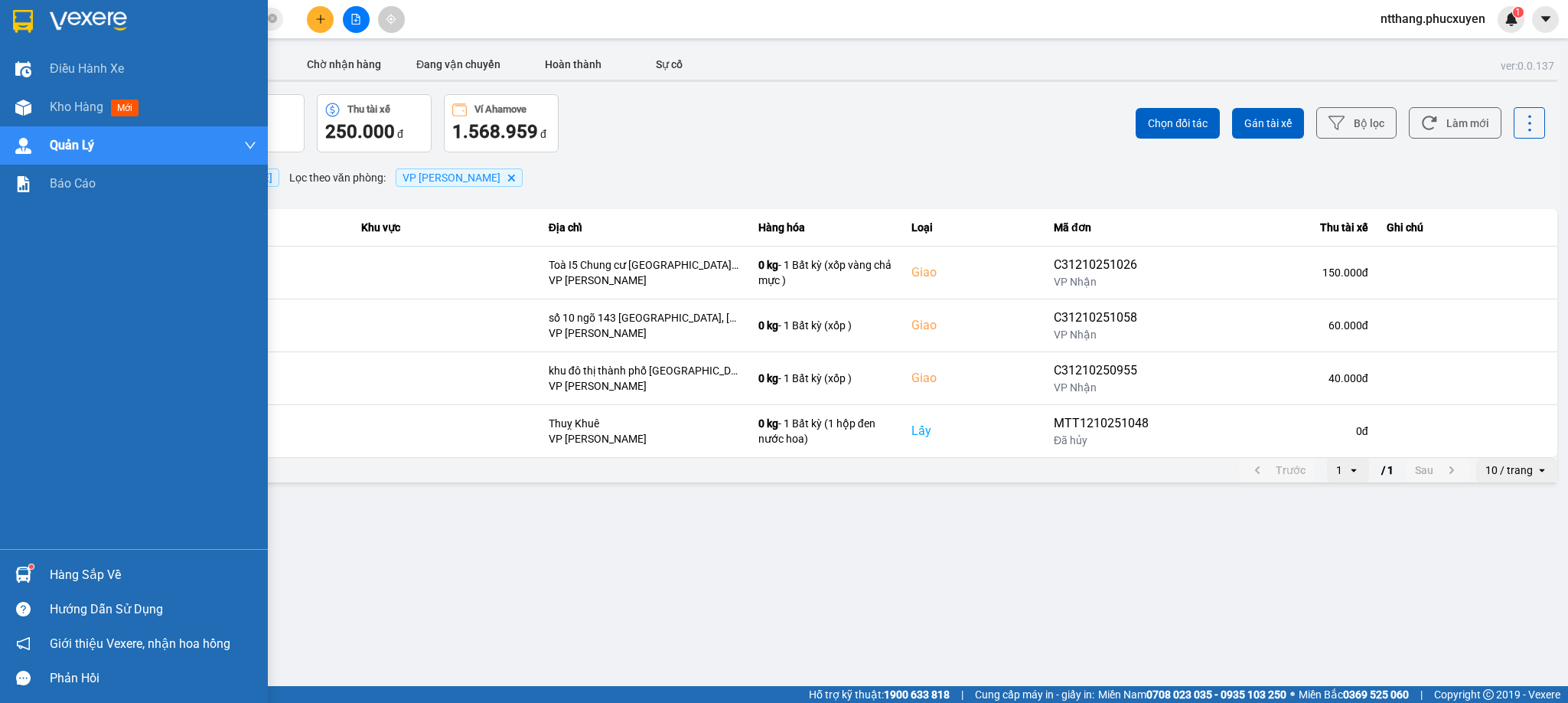
click at [49, 573] on div "Hàng sắp về" at bounding box center [134, 574] width 268 height 34
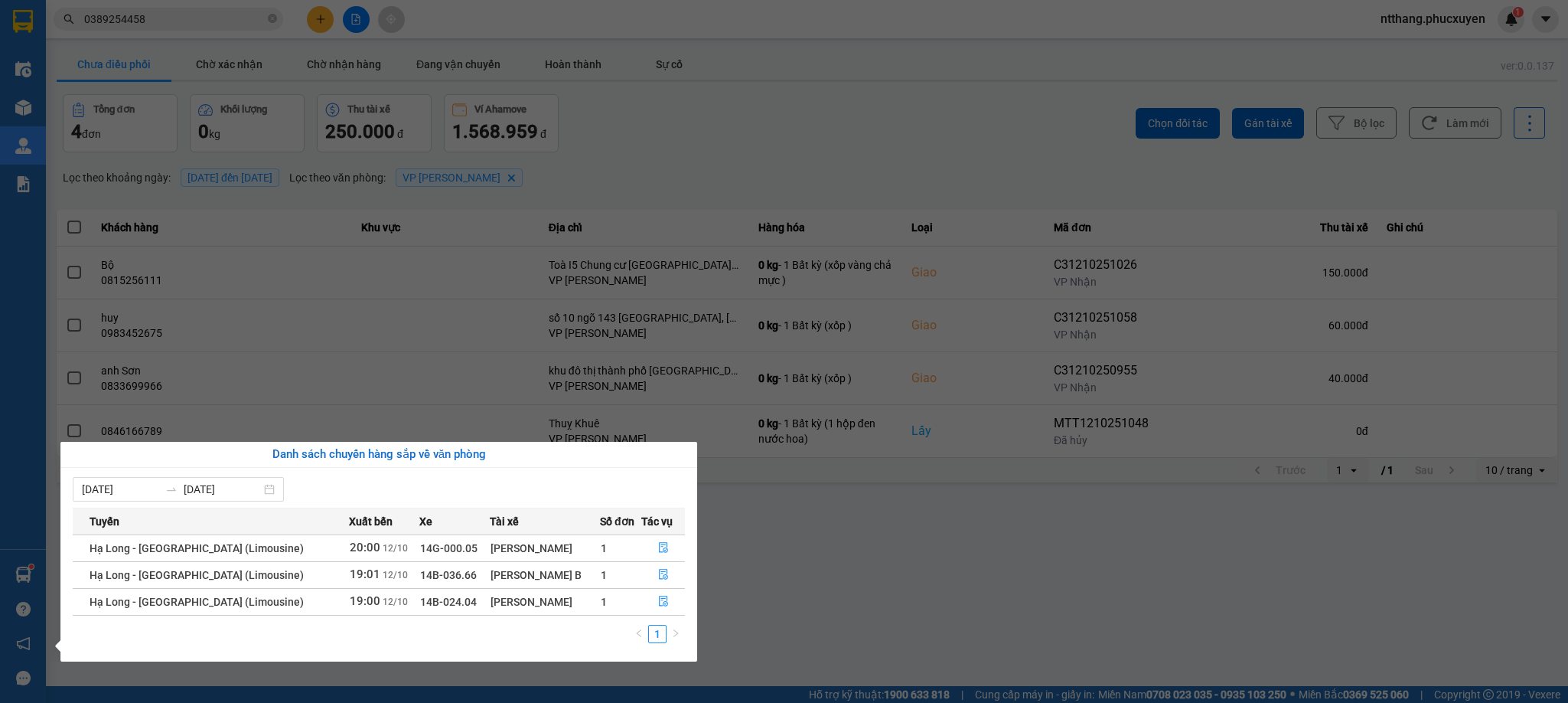
click at [928, 595] on section "Kết quả tìm kiếm ( 2 ) Bộ lọc Mã ĐH Trạng thái Món hàng Thu hộ Tổng cước Chưa c…" at bounding box center [784, 352] width 1568 height 703
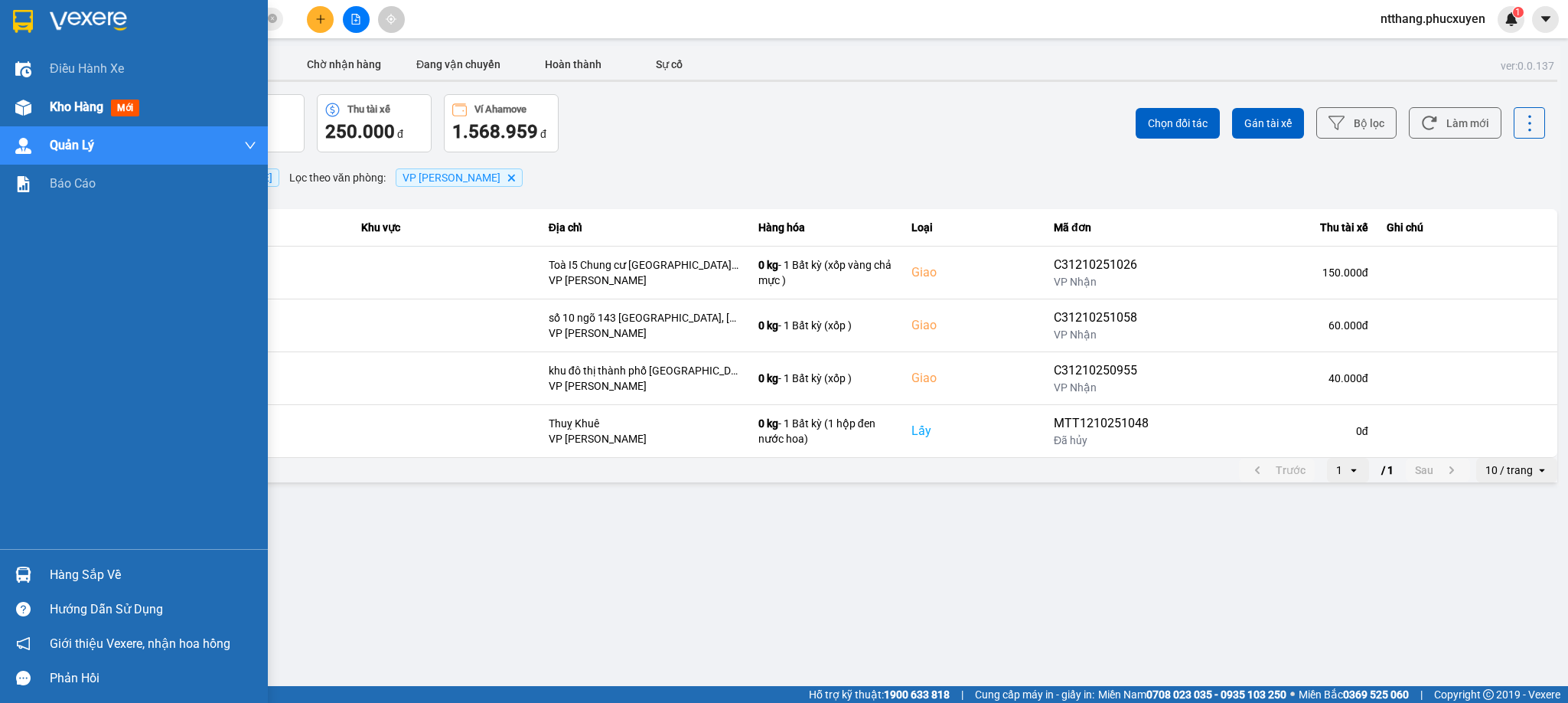
click at [15, 108] on img at bounding box center [23, 108] width 16 height 16
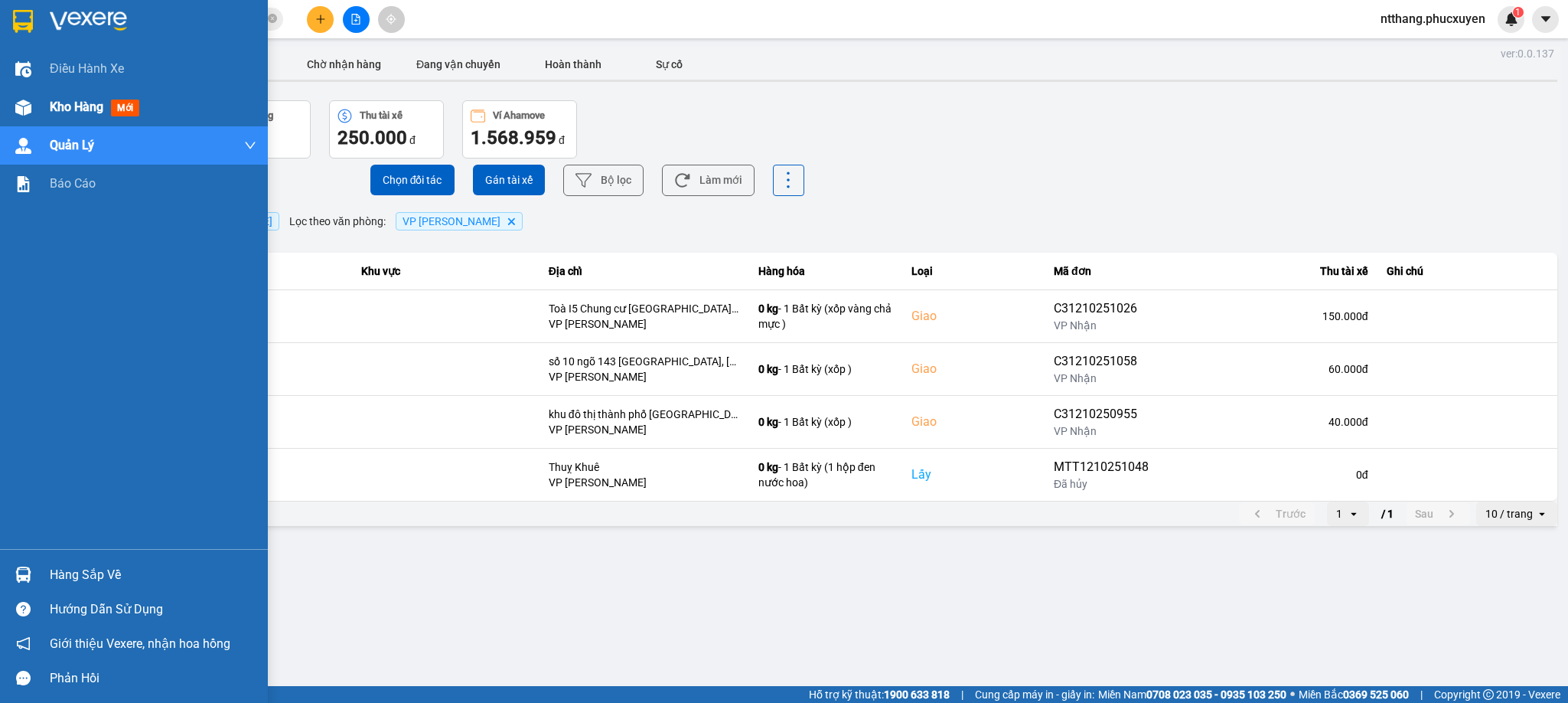
click at [93, 106] on span "Kho hàng" at bounding box center [76, 107] width 54 height 14
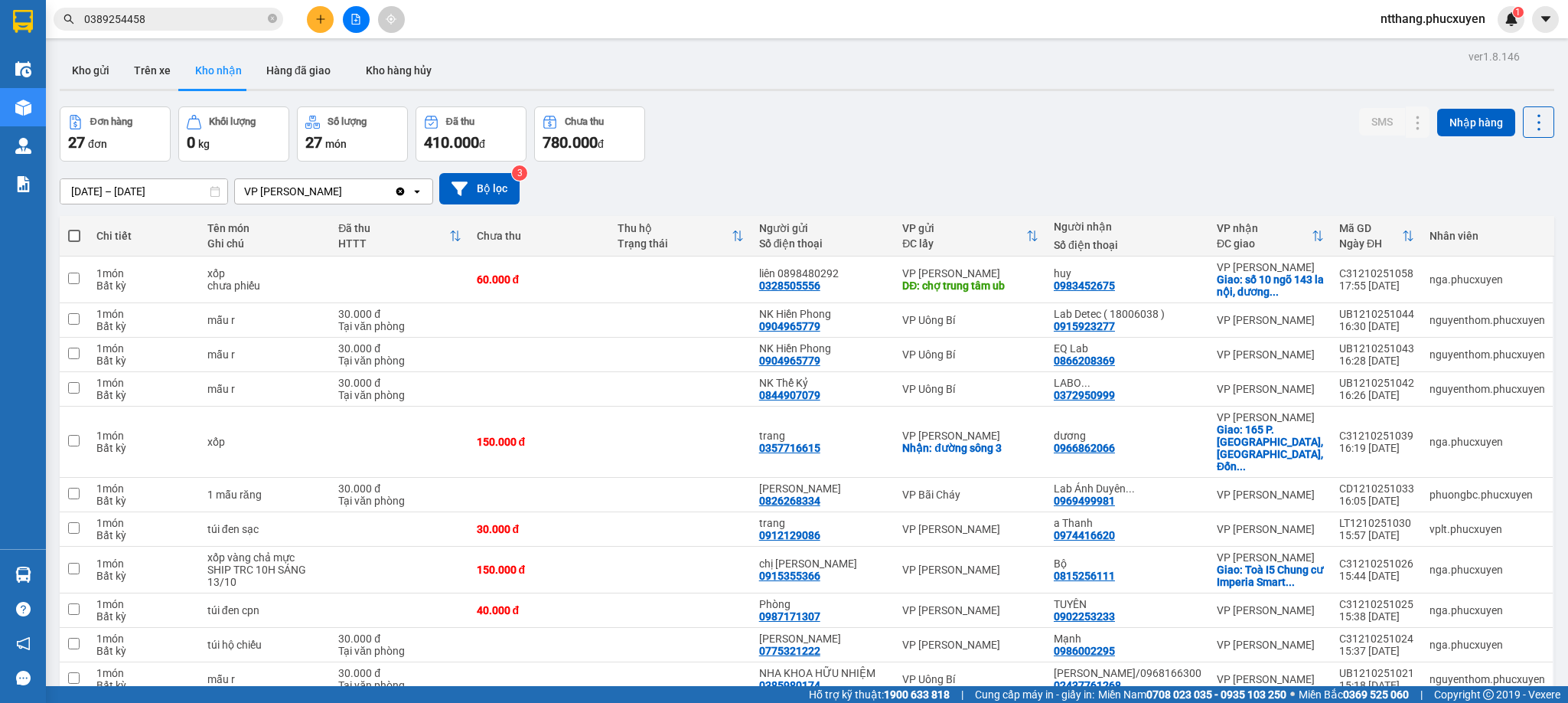
click at [874, 127] on div "Đơn hàng 27 đơn Khối lượng 0 kg Số lượng 27 món Đã thu 410.000 đ Chưa thu 780.0…" at bounding box center [806, 133] width 1494 height 55
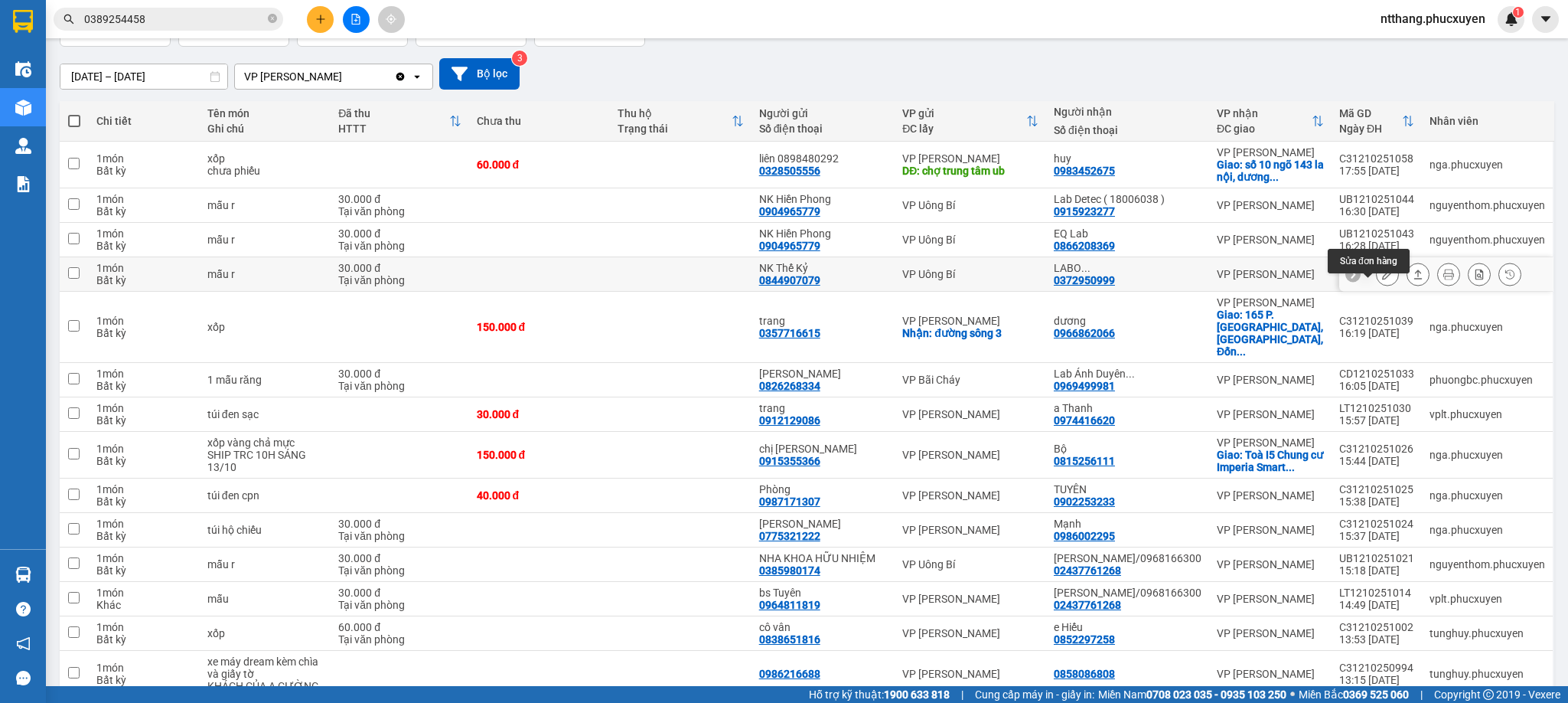
click at [1382, 280] on icon at bounding box center [1387, 274] width 11 height 11
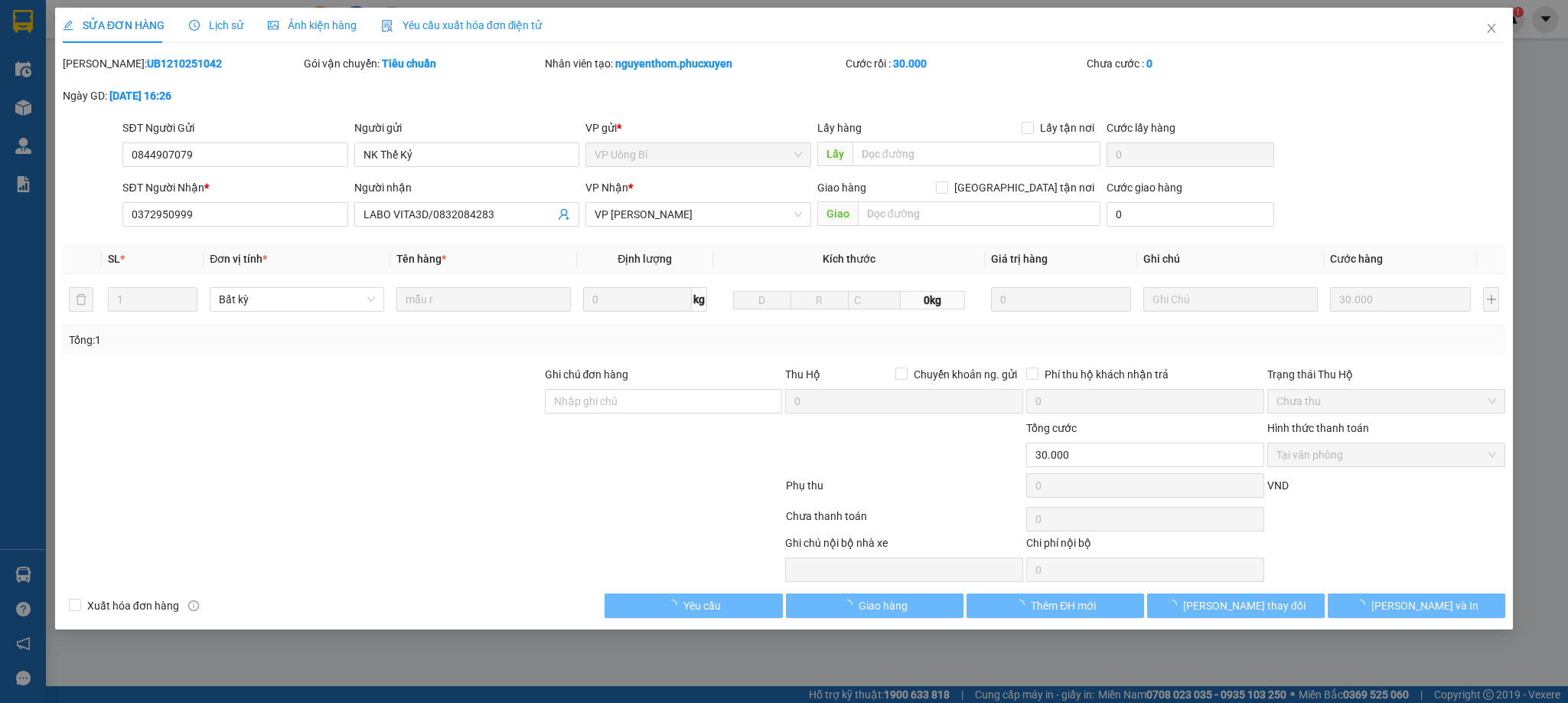
type input "0844907079"
type input "NK Thế Kỷ"
type input "0372950999"
type input "LABO VITA3D/0832084283"
type input "0"
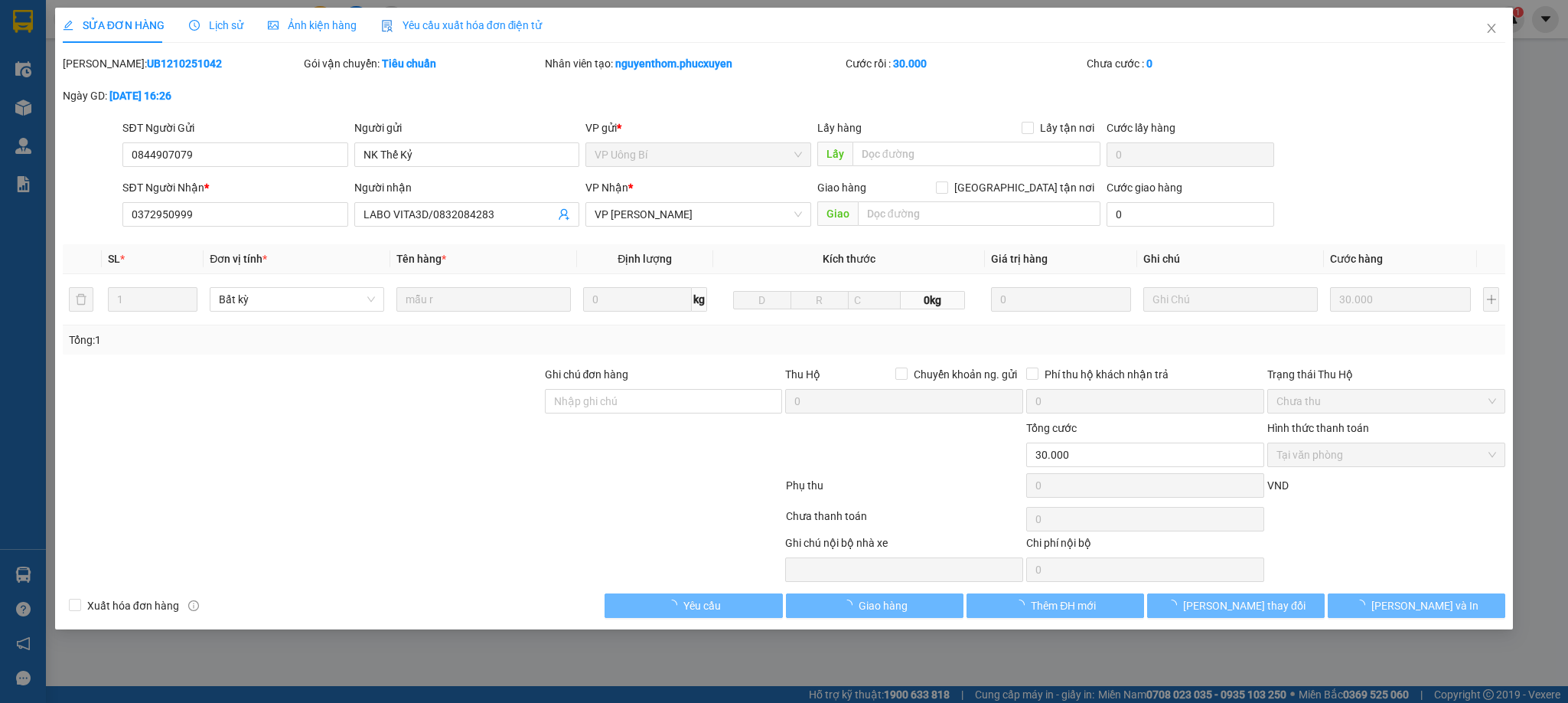
type input "30.000"
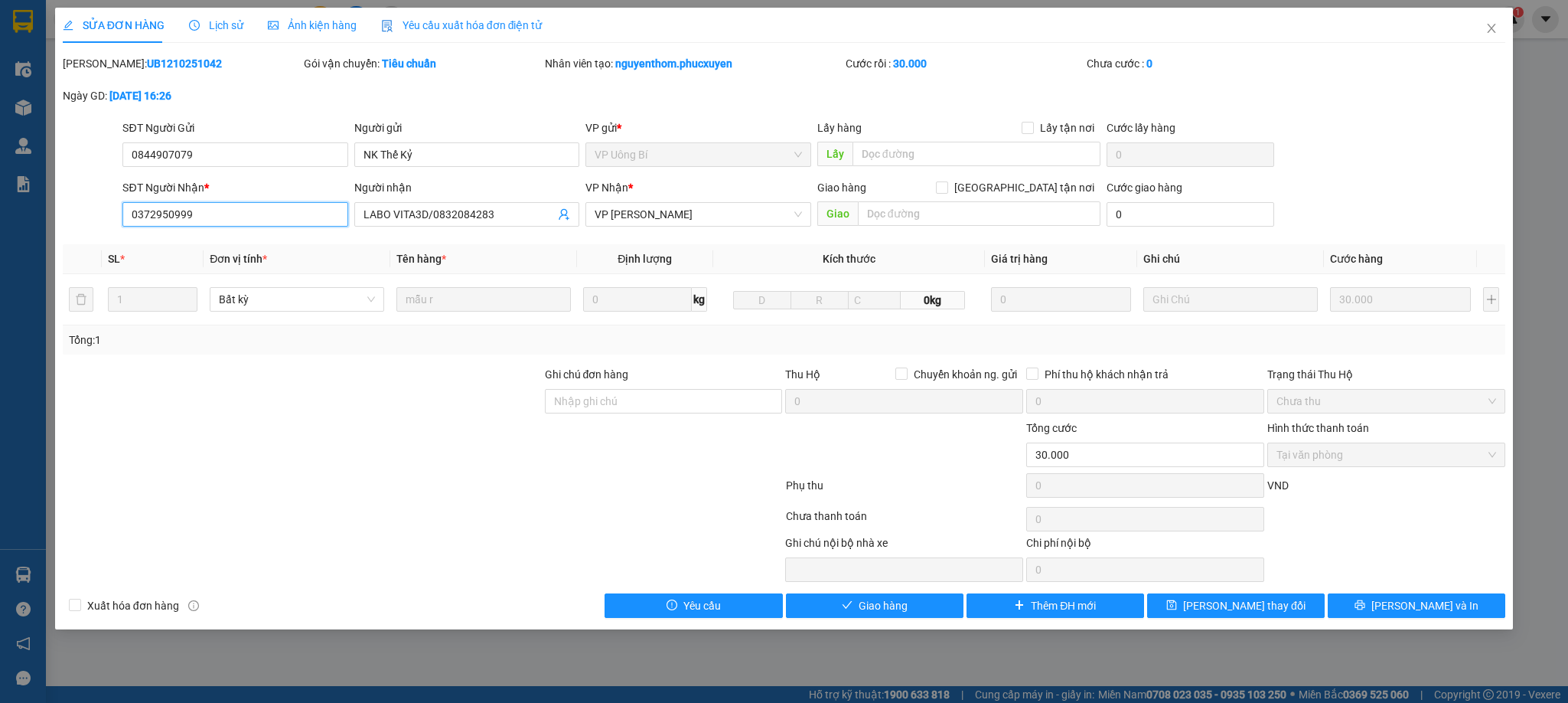
click at [301, 214] on input "0372950999" at bounding box center [235, 214] width 225 height 24
drag, startPoint x: 1494, startPoint y: 31, endPoint x: 167, endPoint y: 42, distance: 1327.0
click at [1488, 31] on icon "close" at bounding box center [1492, 29] width 13 height 13
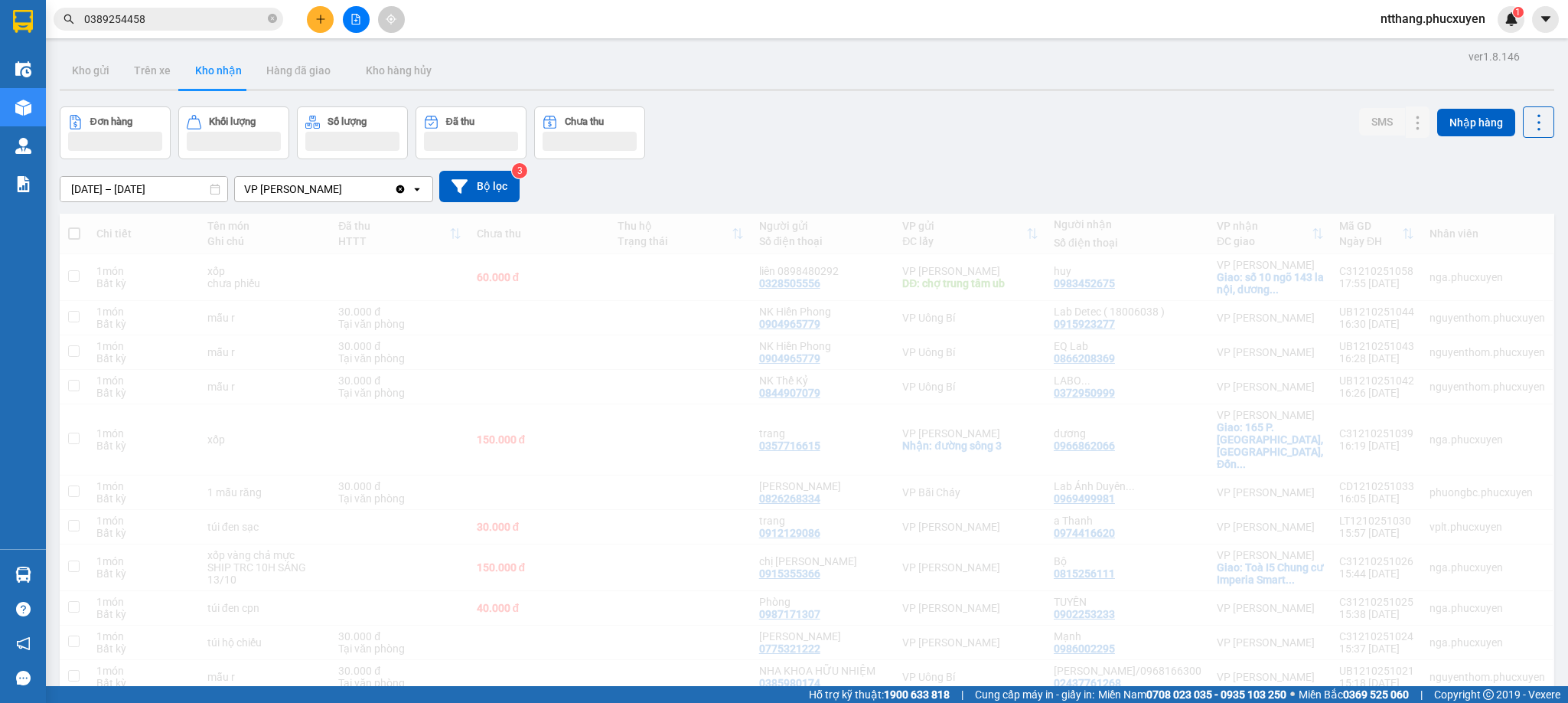
click at [171, 13] on input "0389254458" at bounding box center [174, 19] width 181 height 17
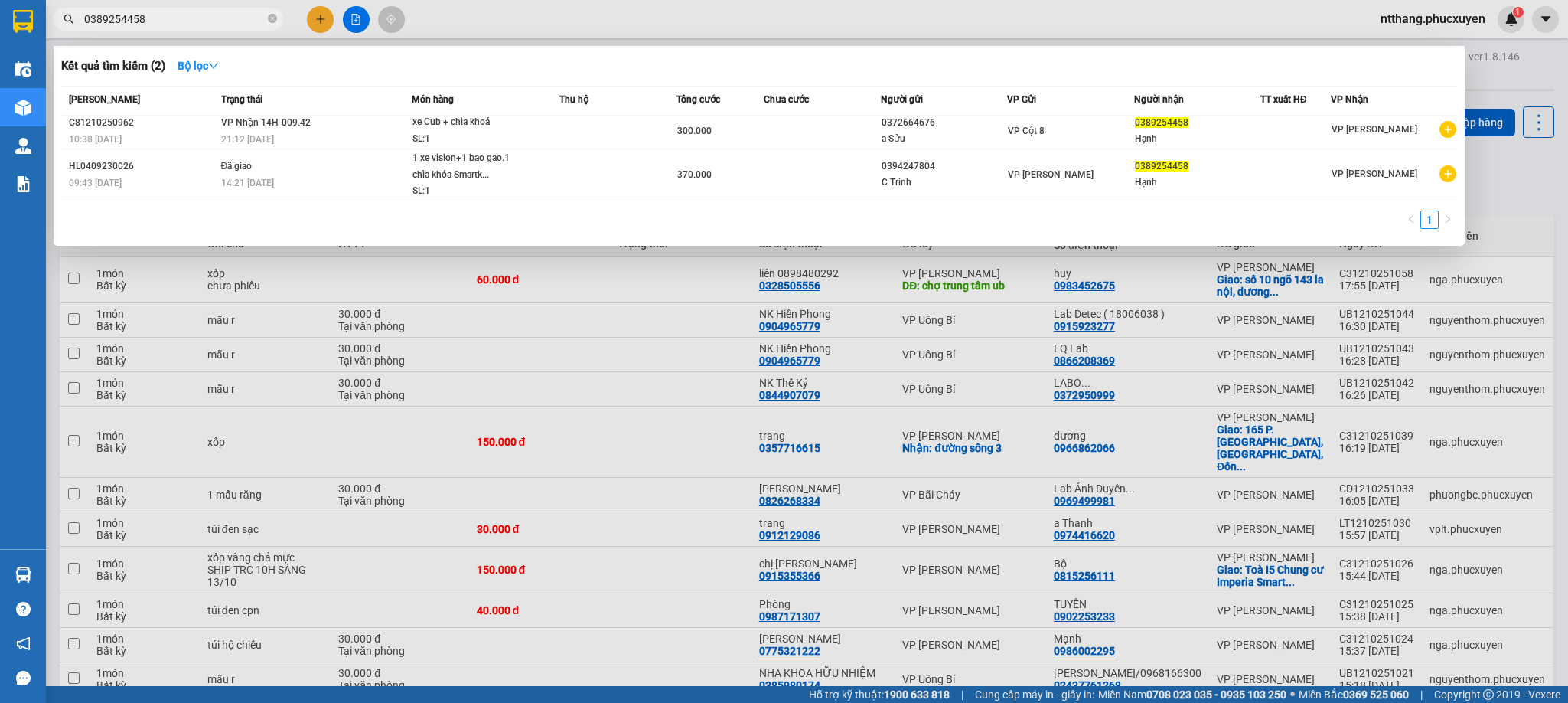
click at [157, 23] on input "0389254458" at bounding box center [174, 19] width 181 height 17
paste input "72950999"
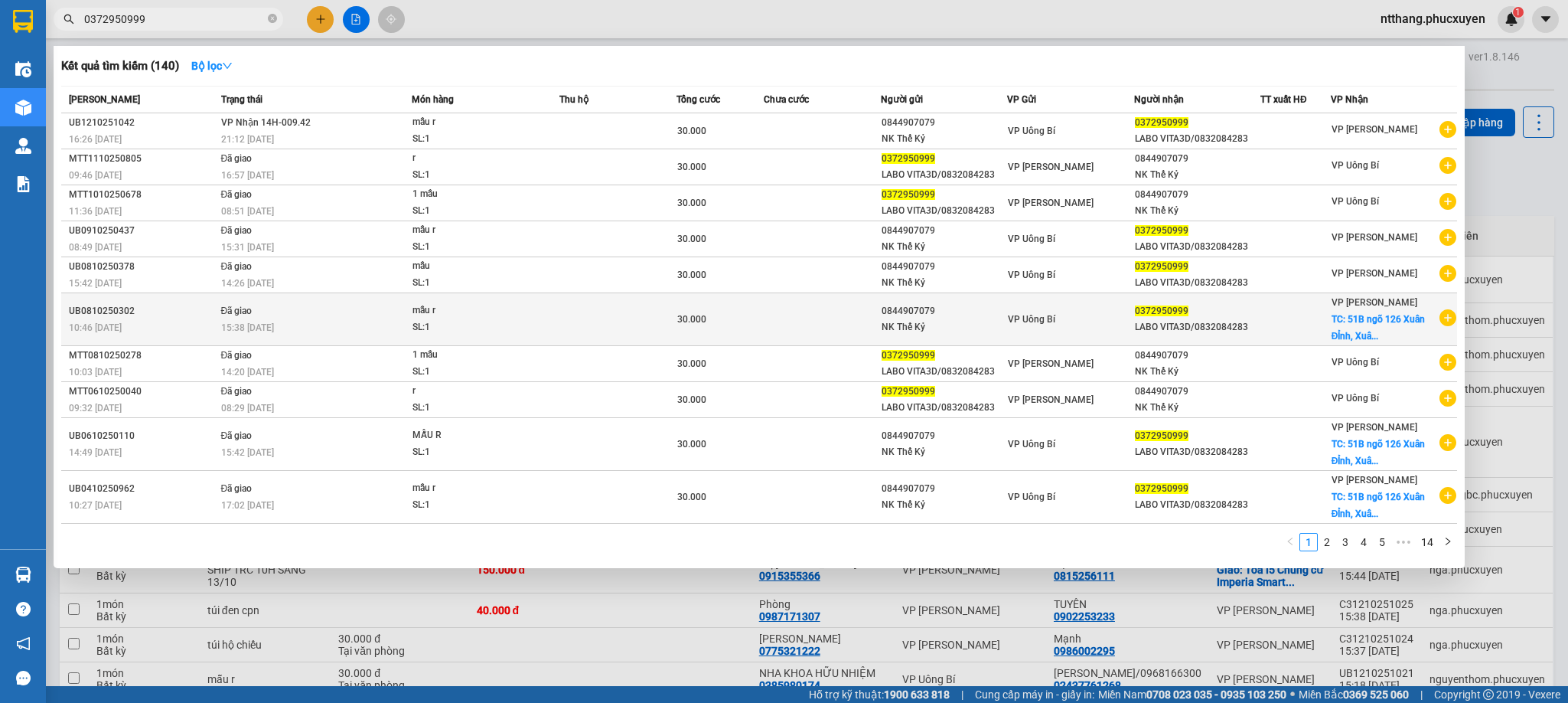
type input "0372950999"
click at [1174, 319] on div "0372950999" at bounding box center [1197, 311] width 125 height 16
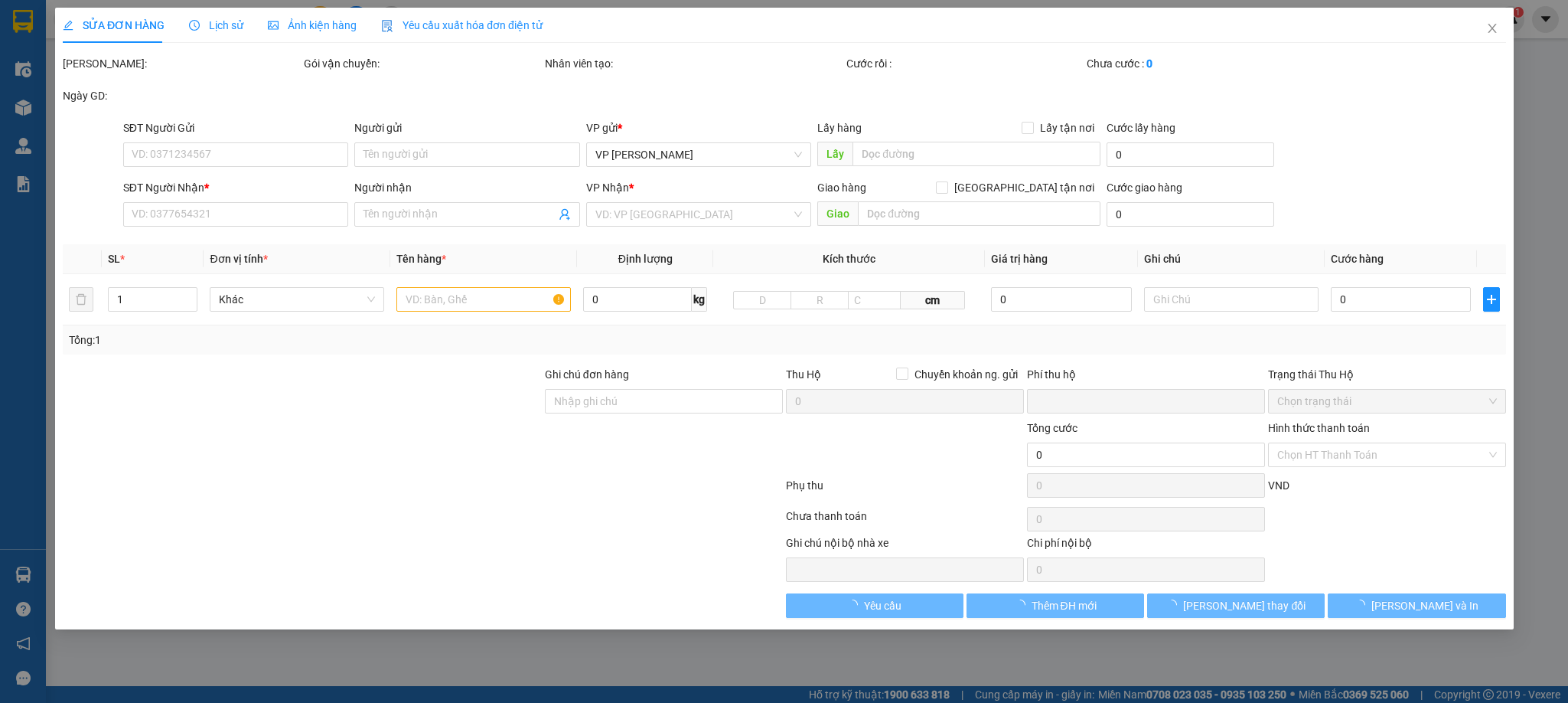
type input "0844907079"
type input "NK Thế Kỷ"
type input "0372950999"
type input "LABO VITA3D/0832084283"
checkbox input "true"
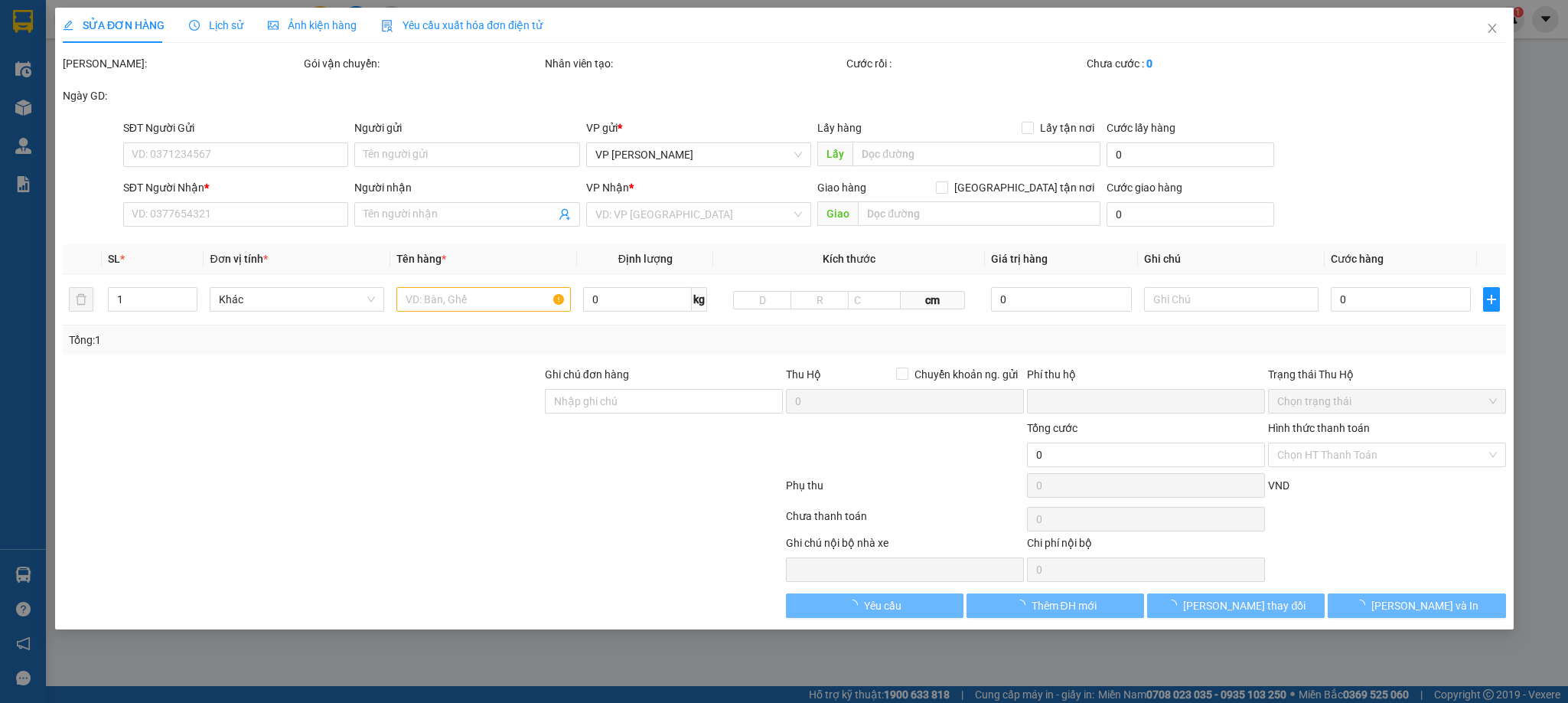
type input "51B ngõ 126 Xuân ĐỈnh, [GEOGRAPHIC_DATA], [GEOGRAPHIC_DATA]"
type input "0"
type input "30.000"
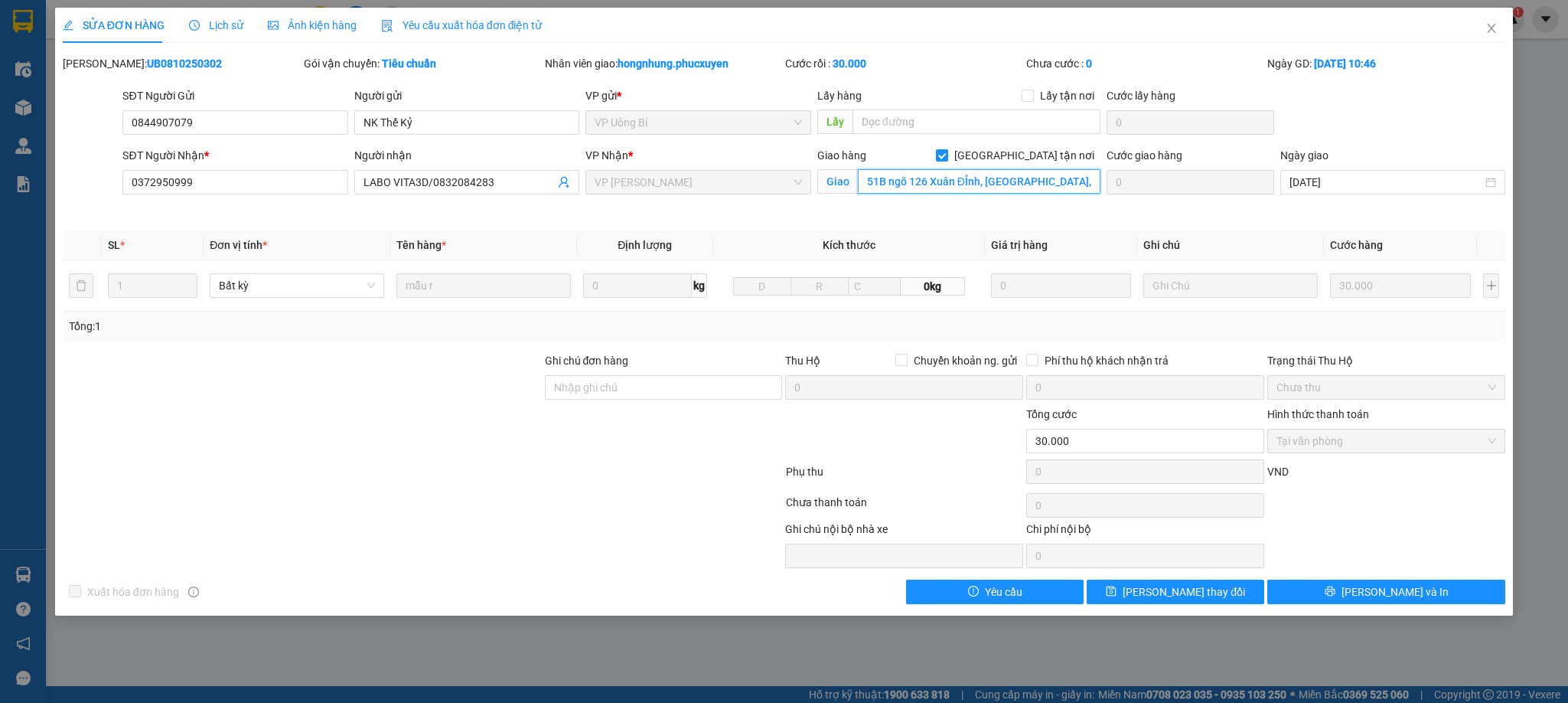
click at [952, 187] on input "51B ngõ 126 Xuân ĐỈnh, [GEOGRAPHIC_DATA], [GEOGRAPHIC_DATA]" at bounding box center [979, 181] width 243 height 24
click at [1485, 28] on icon "close" at bounding box center [1492, 29] width 13 height 13
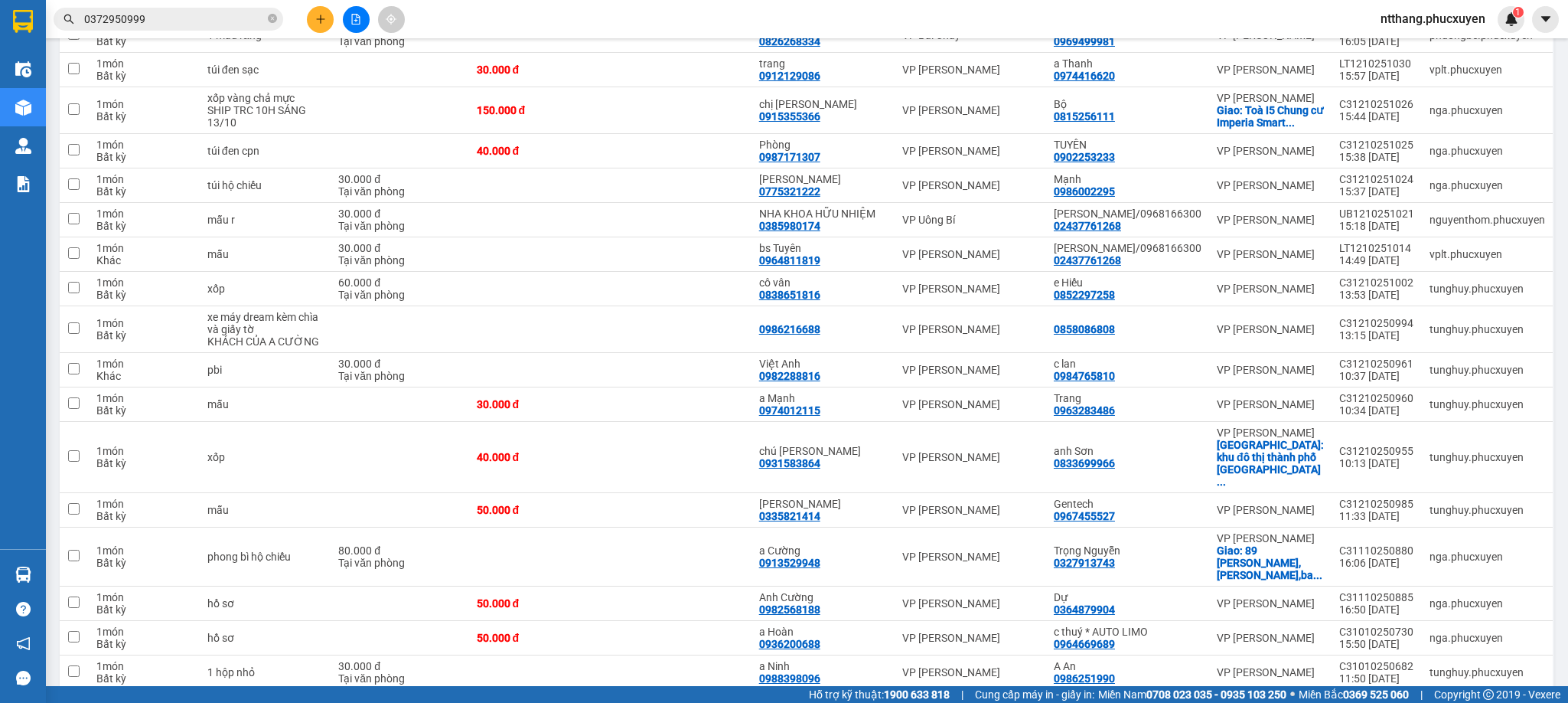
scroll to position [229, 0]
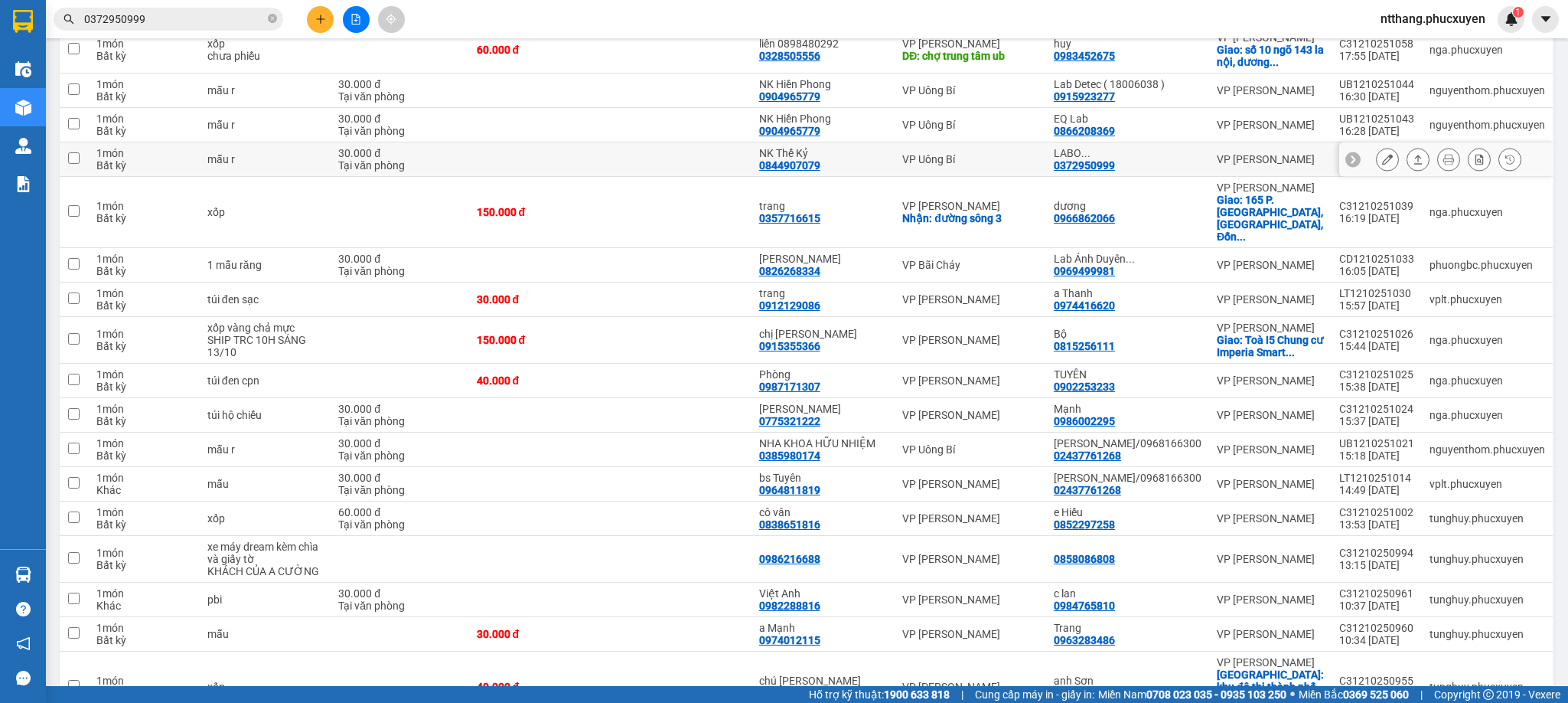
click at [1382, 165] on icon at bounding box center [1387, 159] width 11 height 11
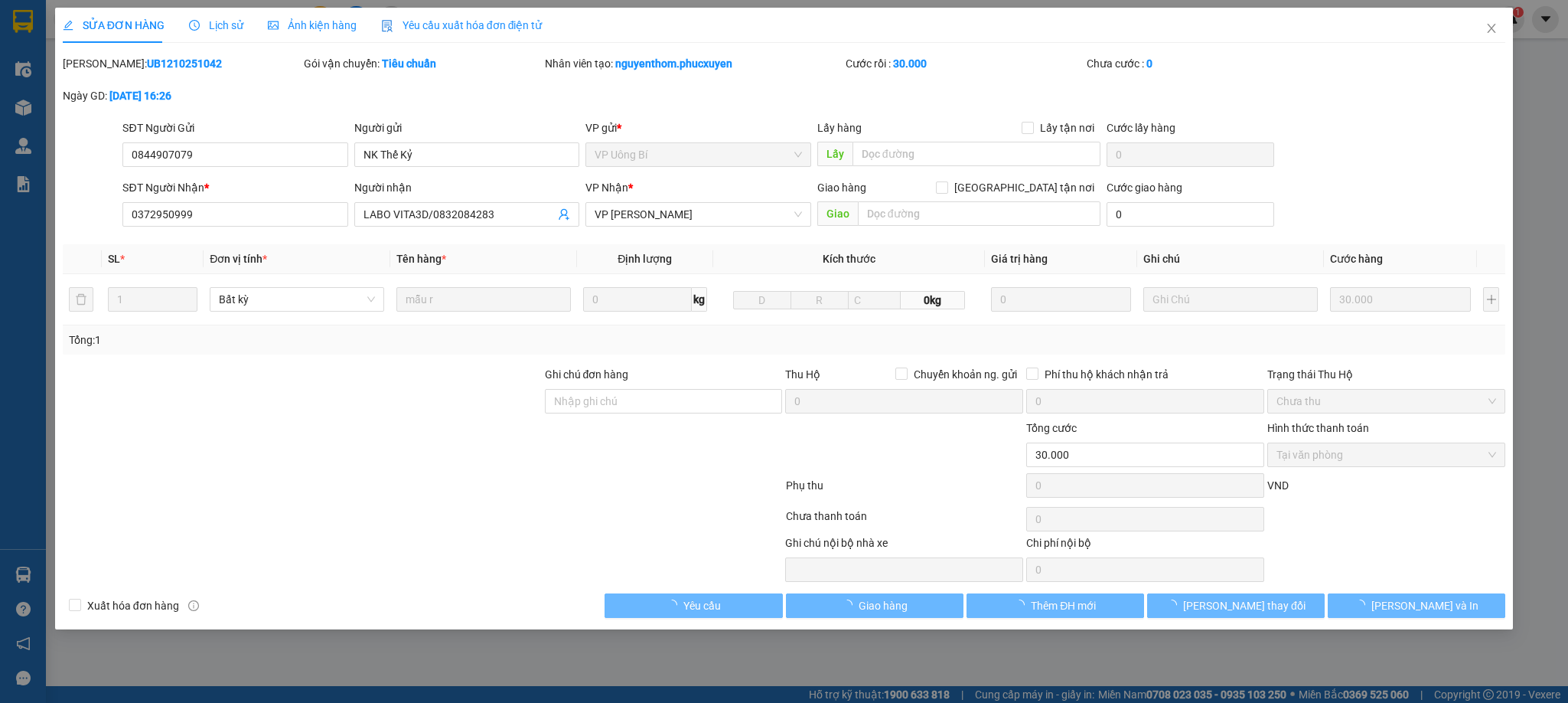
type input "0844907079"
type input "NK Thế Kỷ"
type input "0372950999"
type input "LABO VITA3D/0832084283"
type input "0"
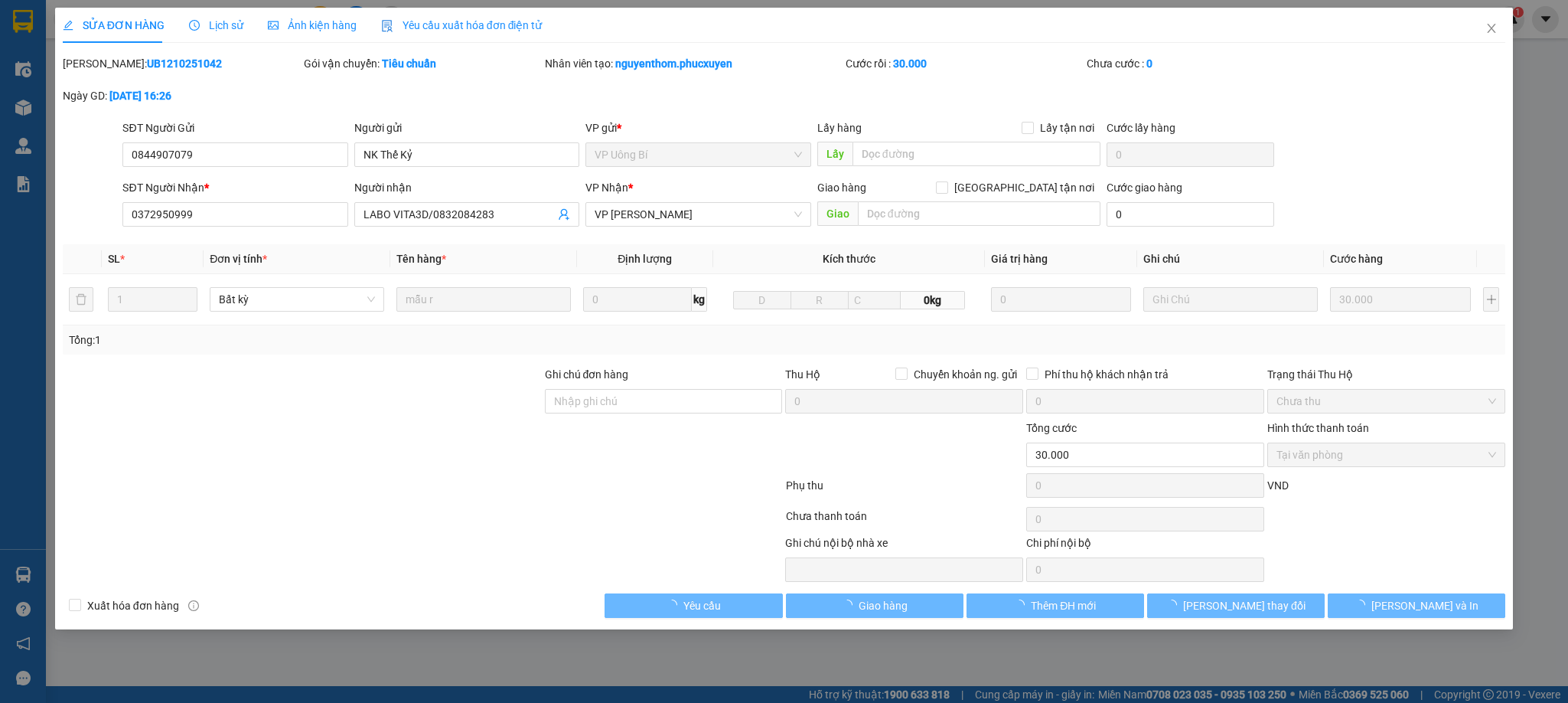
type input "30.000"
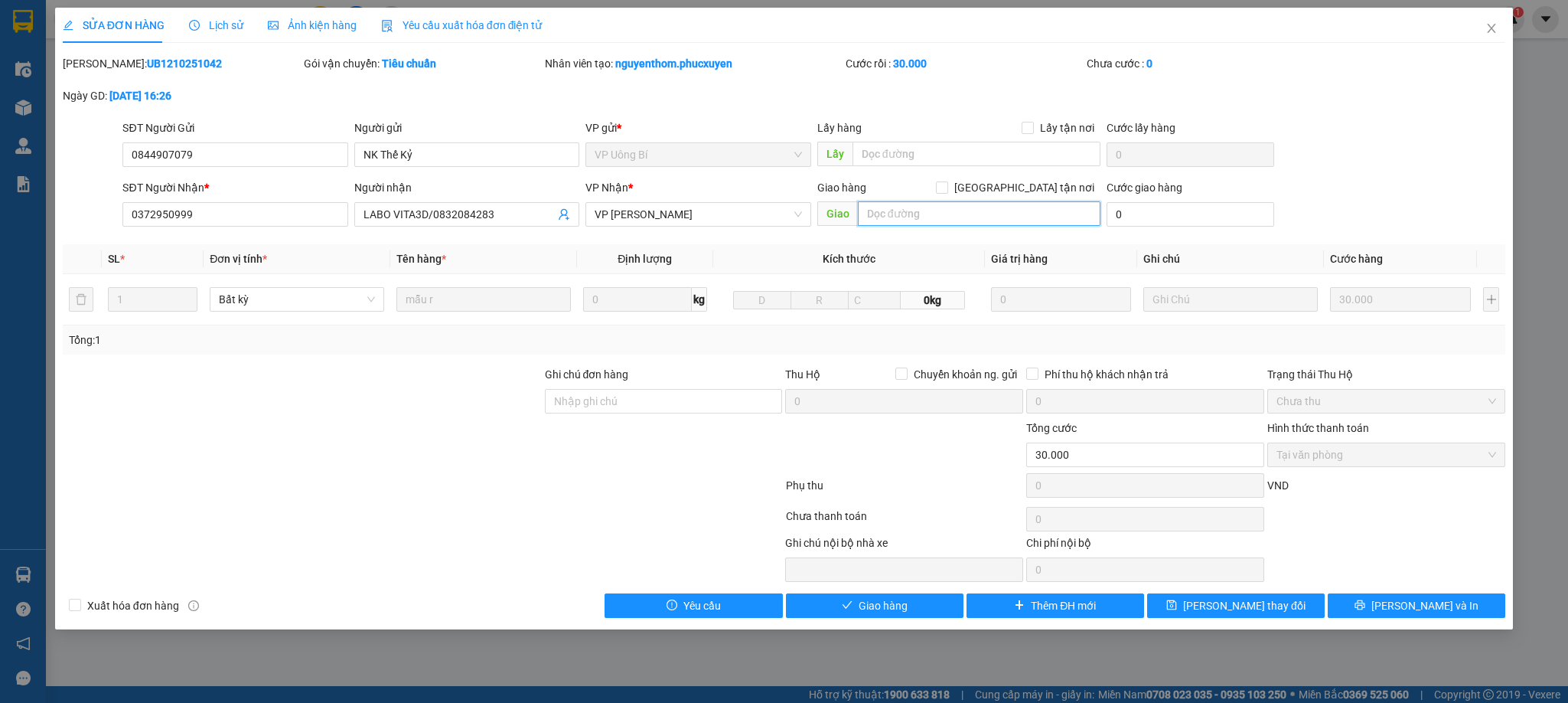
click at [981, 208] on input "text" at bounding box center [979, 213] width 243 height 24
paste input "51B ngõ 126 Xuân ĐỈnh, [GEOGRAPHIC_DATA], [GEOGRAPHIC_DATA]"
type input "51B ngõ 126 Xuân ĐỈnh, [GEOGRAPHIC_DATA], [GEOGRAPHIC_DATA]"
click at [946, 192] on input "[GEOGRAPHIC_DATA] tận nơi" at bounding box center [941, 187] width 11 height 11
checkbox input "true"
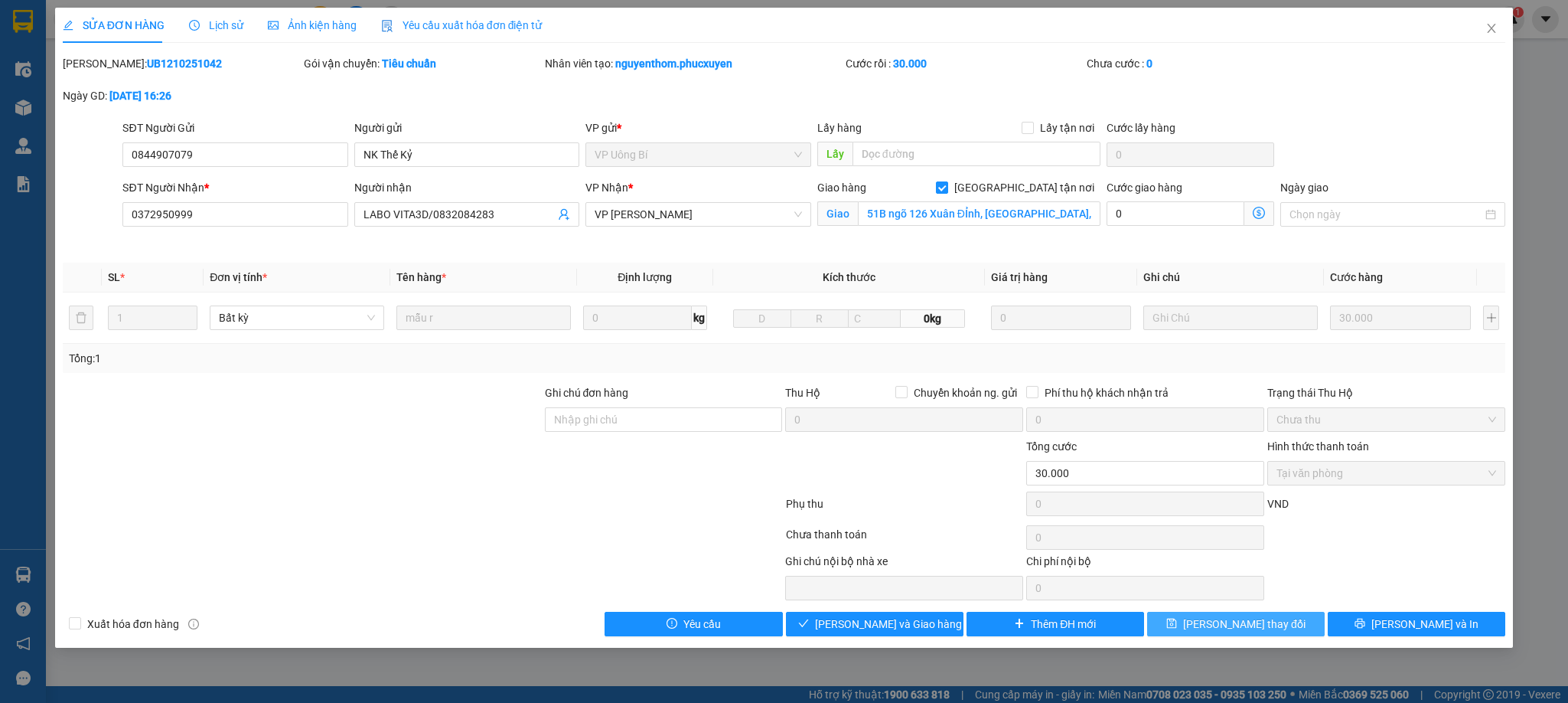
drag, startPoint x: 1218, startPoint y: 621, endPoint x: 1218, endPoint y: 607, distance: 14.0
click at [1218, 618] on button "[PERSON_NAME] thay đổi" at bounding box center [1236, 623] width 178 height 24
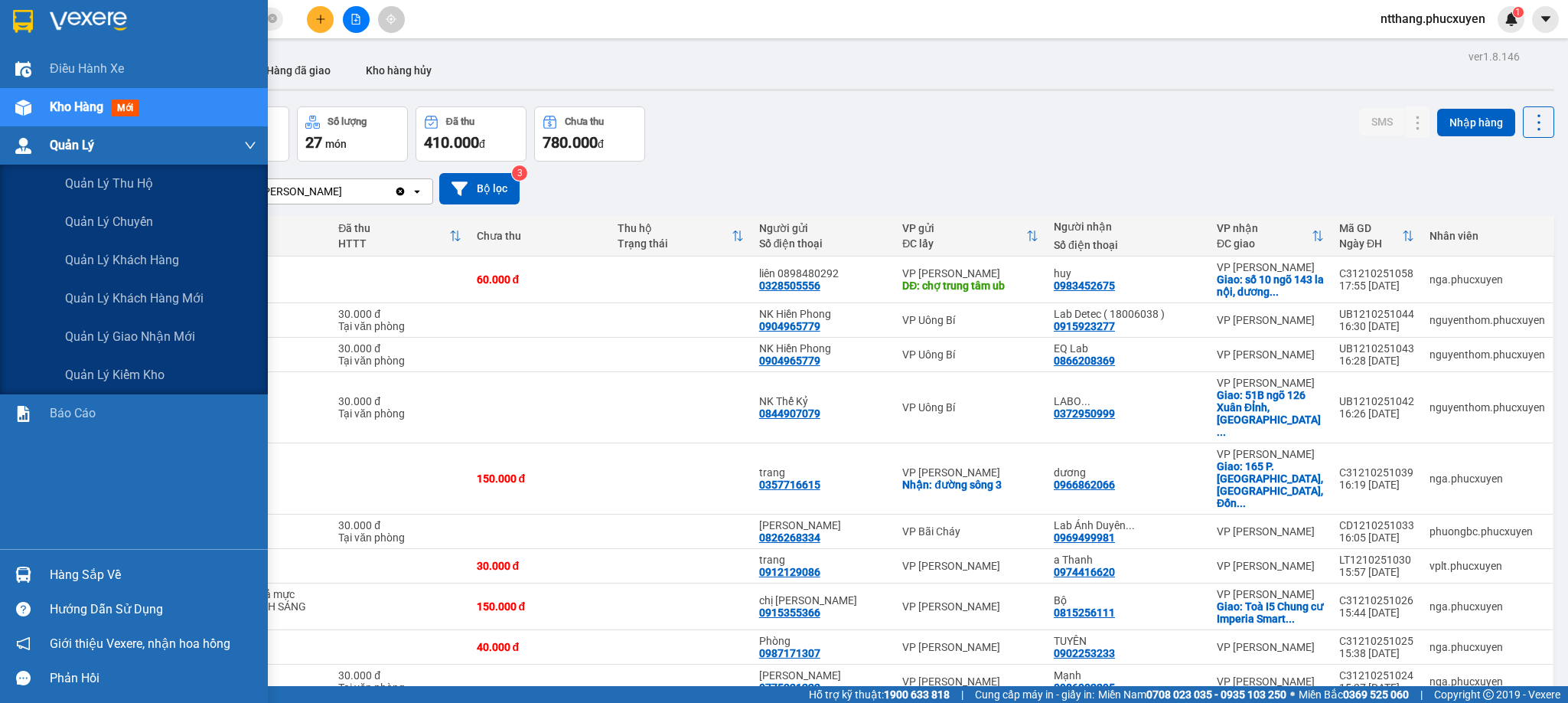
click at [60, 149] on span "Quản Lý" at bounding box center [71, 145] width 44 height 19
click at [149, 338] on span "Quản lý giao nhận mới" at bounding box center [129, 336] width 130 height 19
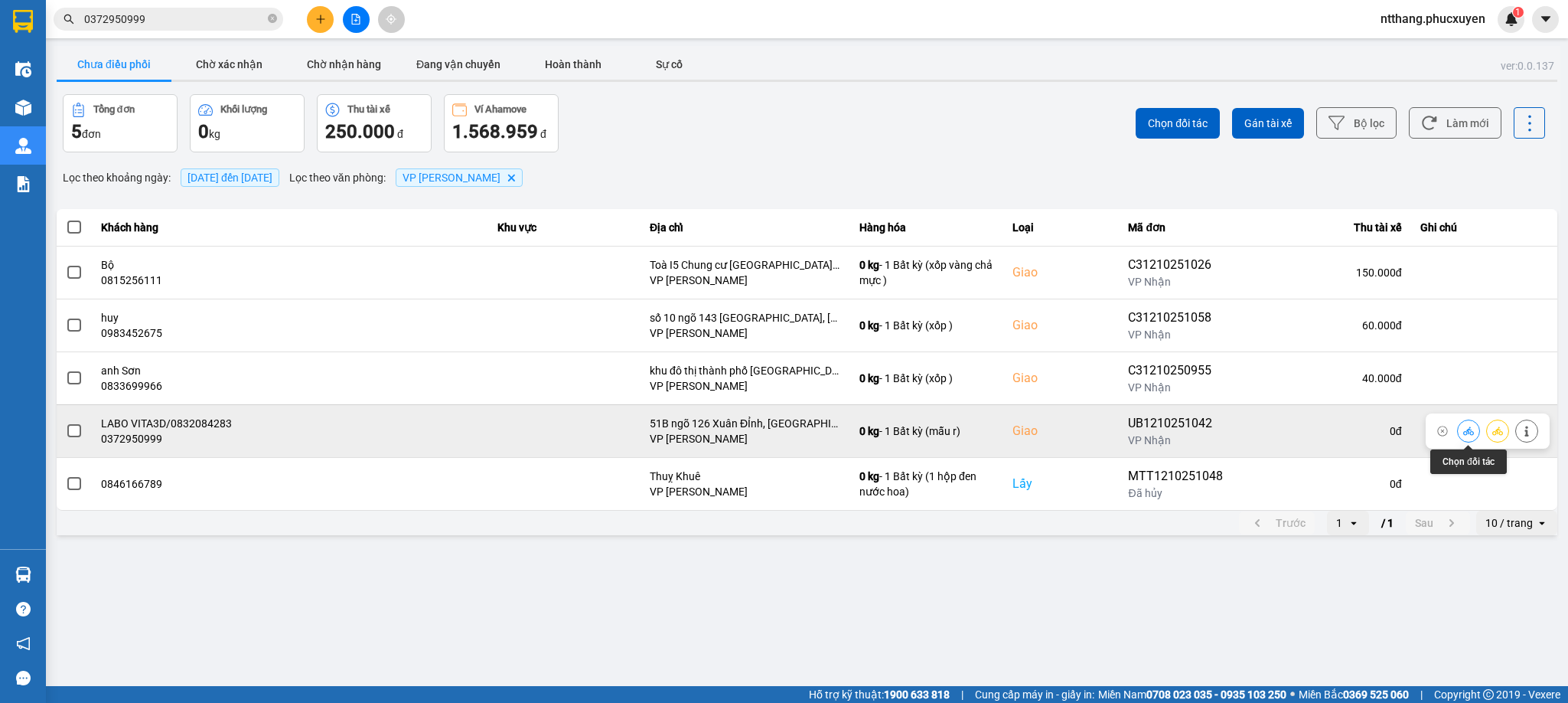
click at [1466, 430] on icon at bounding box center [1468, 431] width 11 height 11
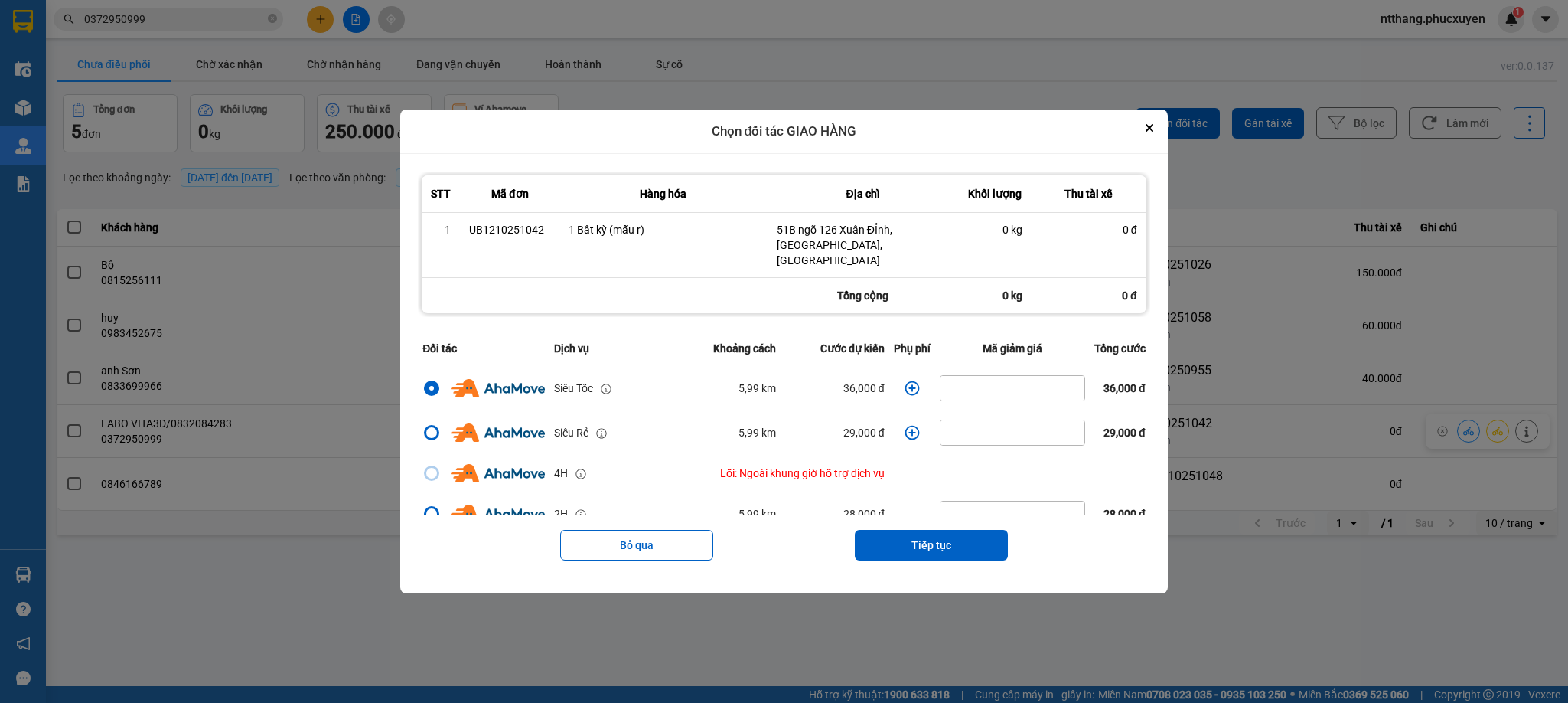
click at [905, 381] on icon "dialog" at bounding box center [912, 387] width 14 height 14
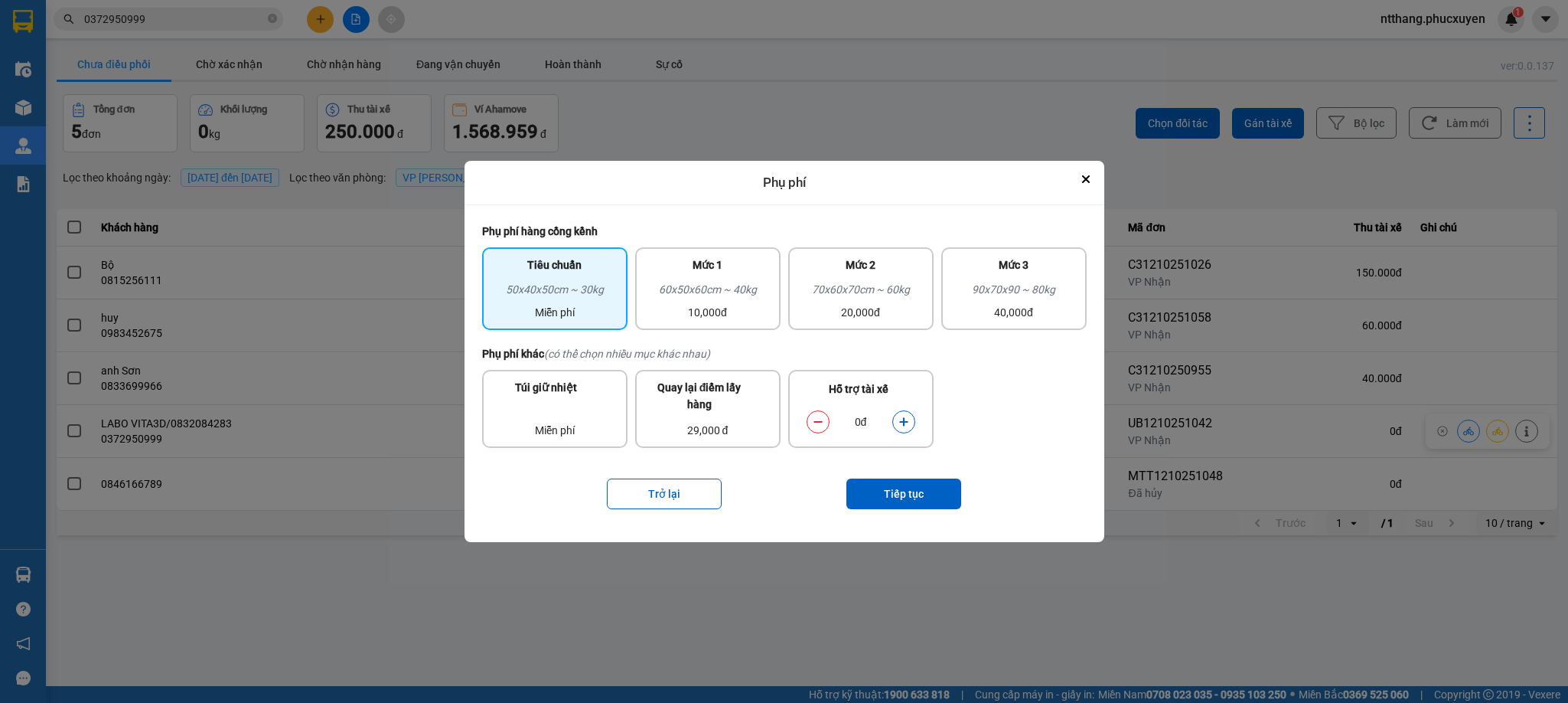
drag, startPoint x: 907, startPoint y: 419, endPoint x: 903, endPoint y: 467, distance: 48.2
click at [905, 418] on icon "dialog" at bounding box center [904, 422] width 11 height 11
click at [899, 483] on button "Tiếp tục" at bounding box center [904, 494] width 115 height 31
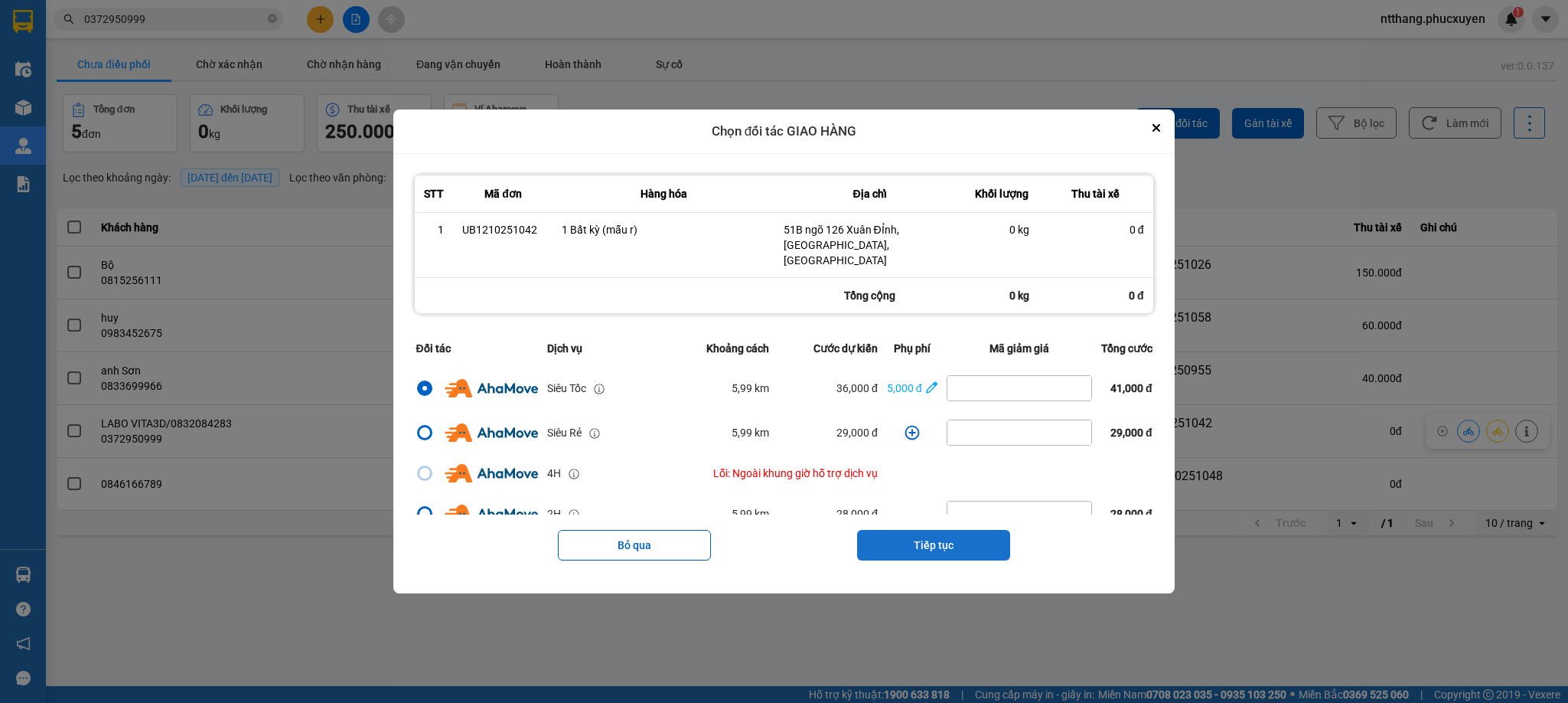
click at [916, 529] on button "Tiếp tục" at bounding box center [934, 545] width 153 height 31
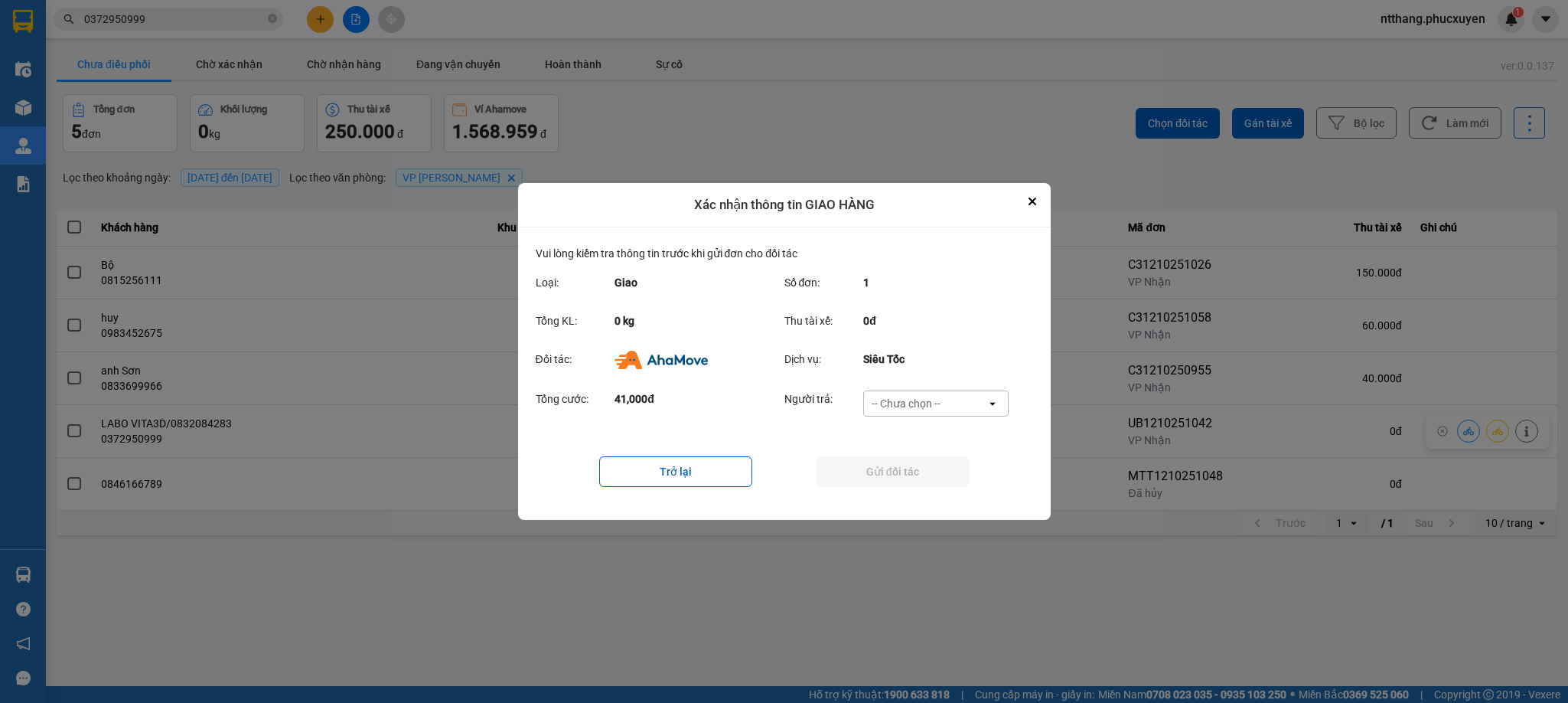
click at [921, 405] on div "-- Chưa chọn --" at bounding box center [906, 403] width 69 height 15
click at [916, 441] on span "Khách hàng" at bounding box center [905, 436] width 59 height 15
click at [905, 478] on button "Gửi đối tác" at bounding box center [892, 472] width 153 height 31
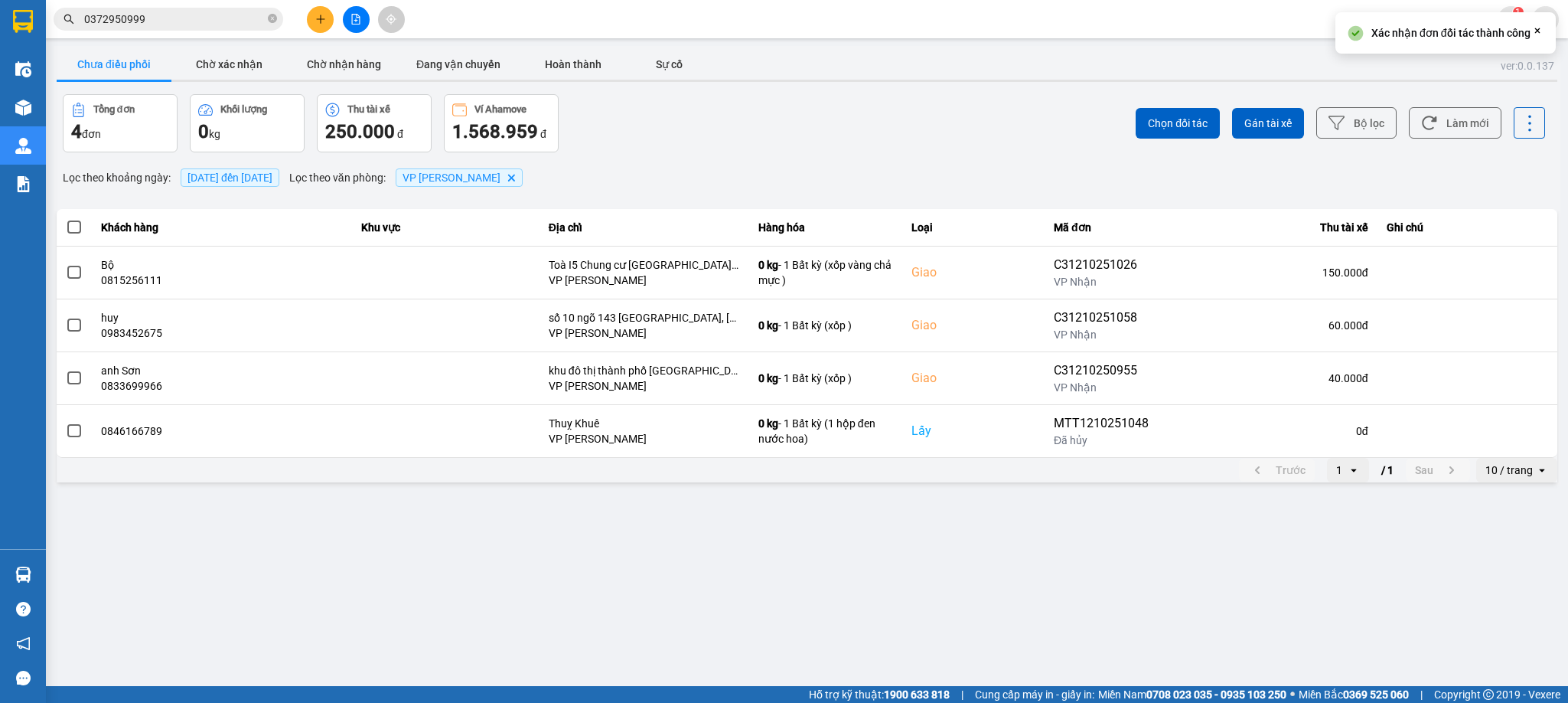
click at [868, 540] on main "ver: 0.0.137 Chưa điều phối Chờ xác nhận Chờ nhận hàng Đang vận chuyển Hoàn thà…" at bounding box center [784, 343] width 1568 height 686
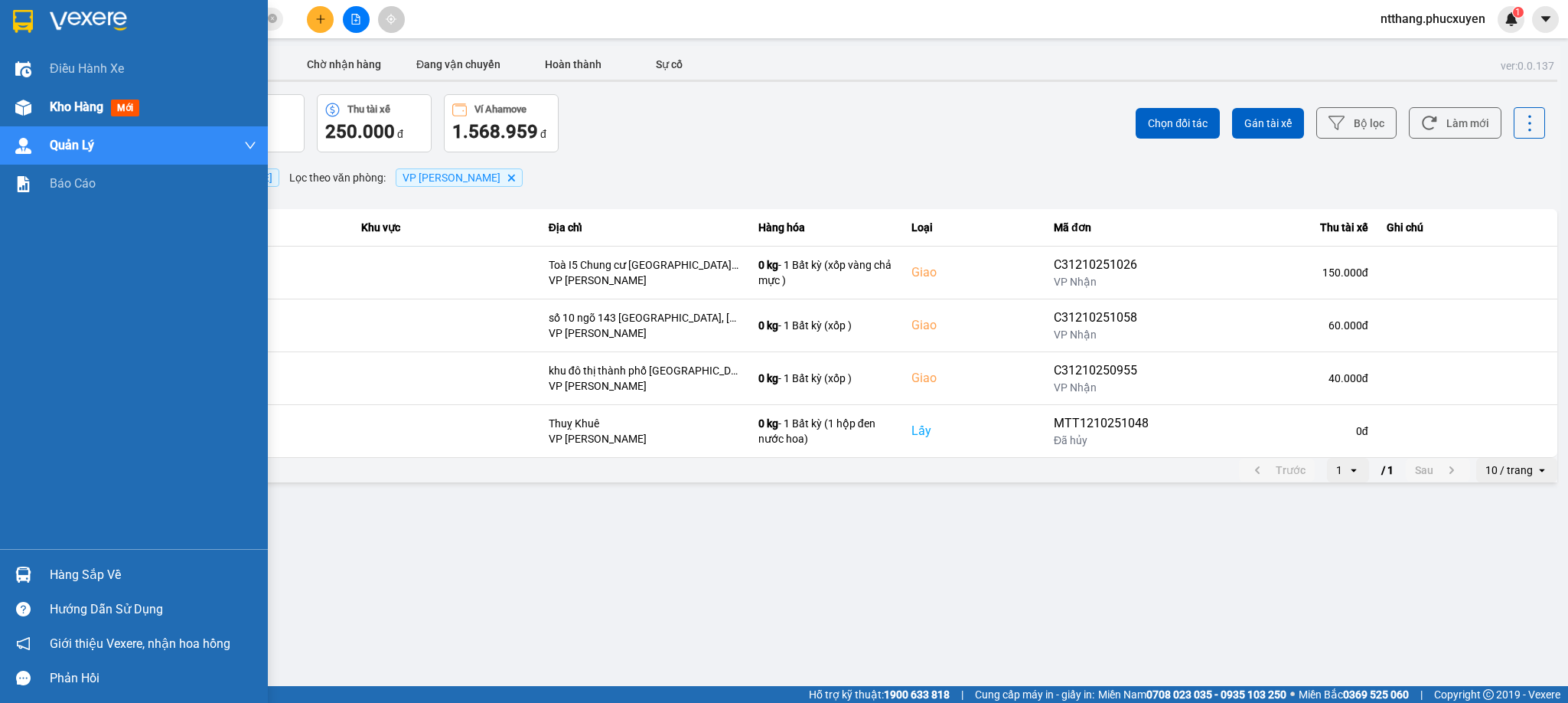
click at [18, 108] on img at bounding box center [23, 108] width 16 height 16
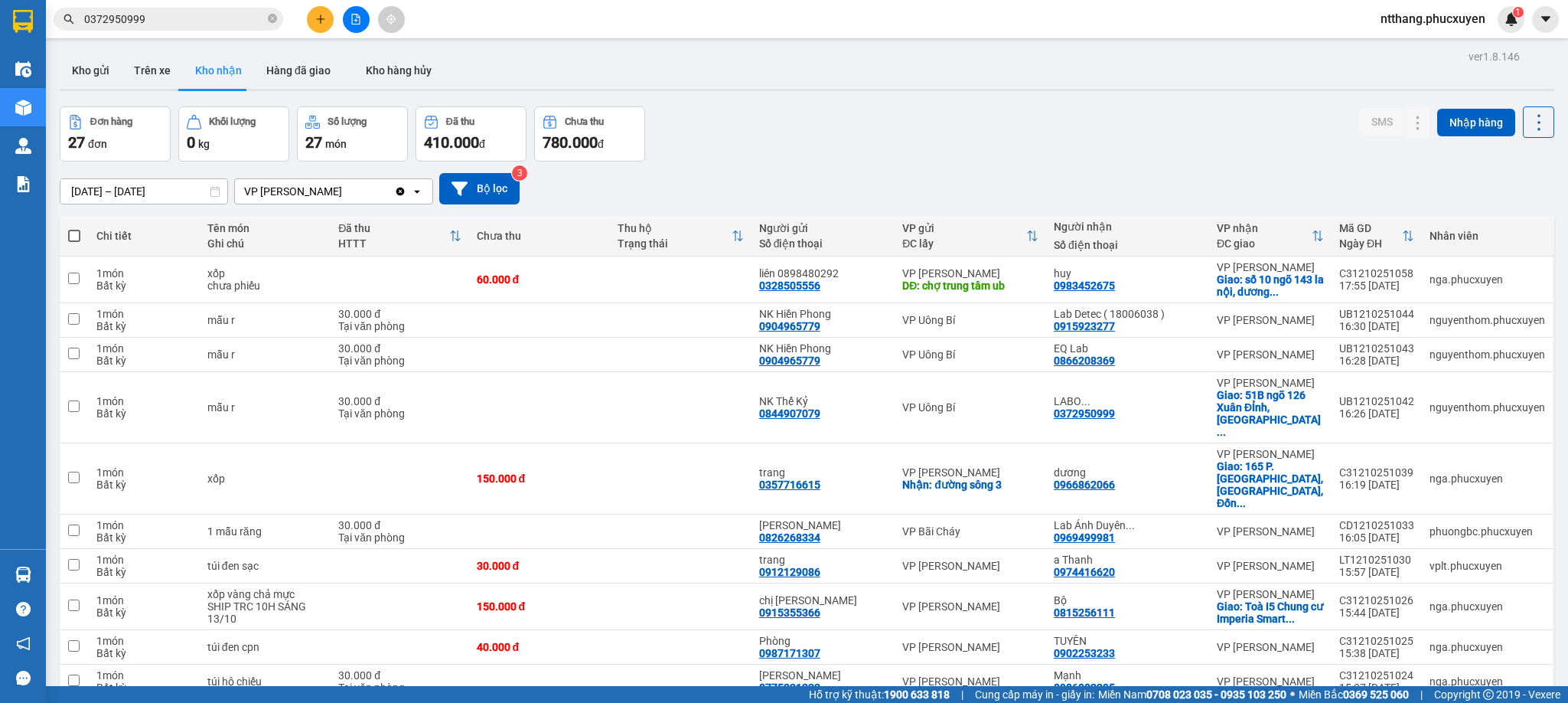
scroll to position [115, 0]
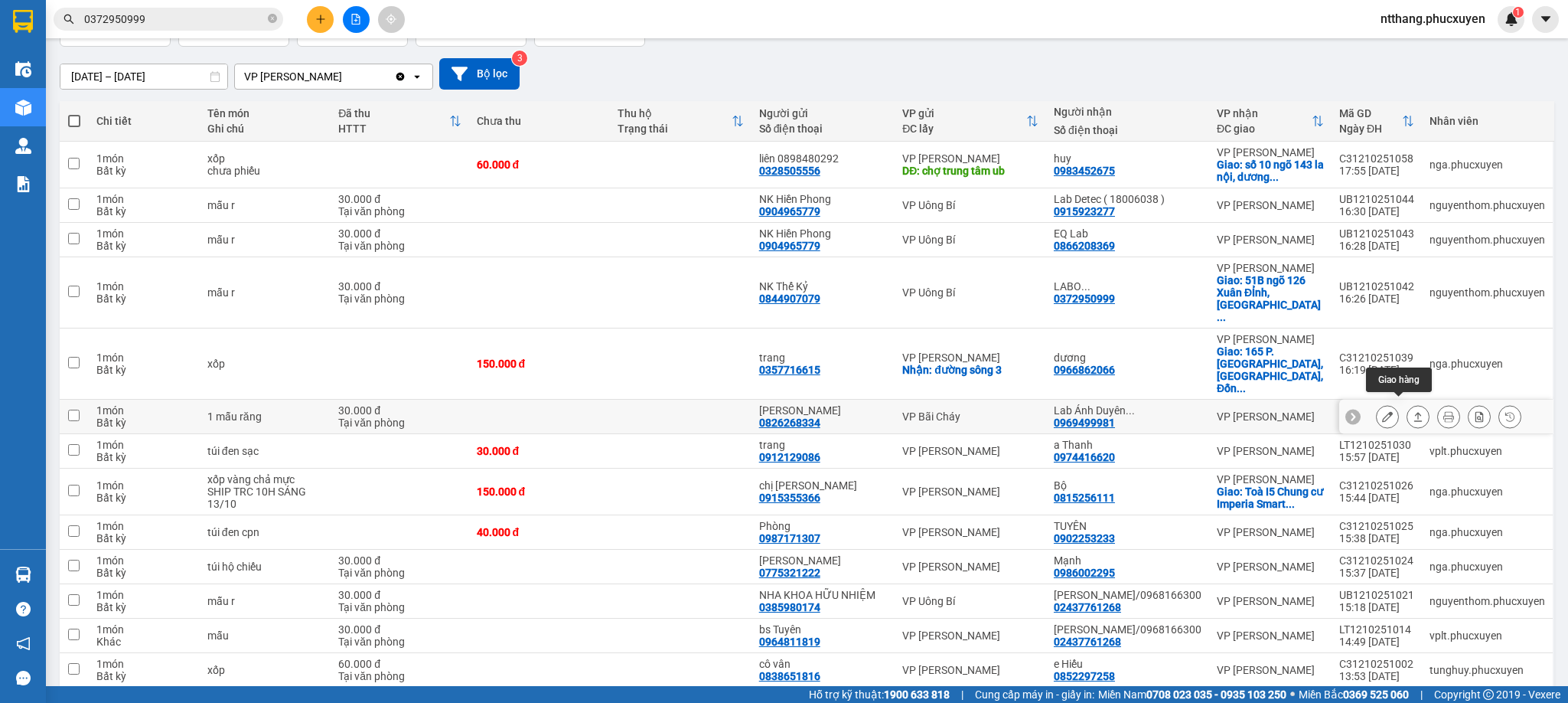
click at [1414, 412] on icon at bounding box center [1418, 416] width 8 height 9
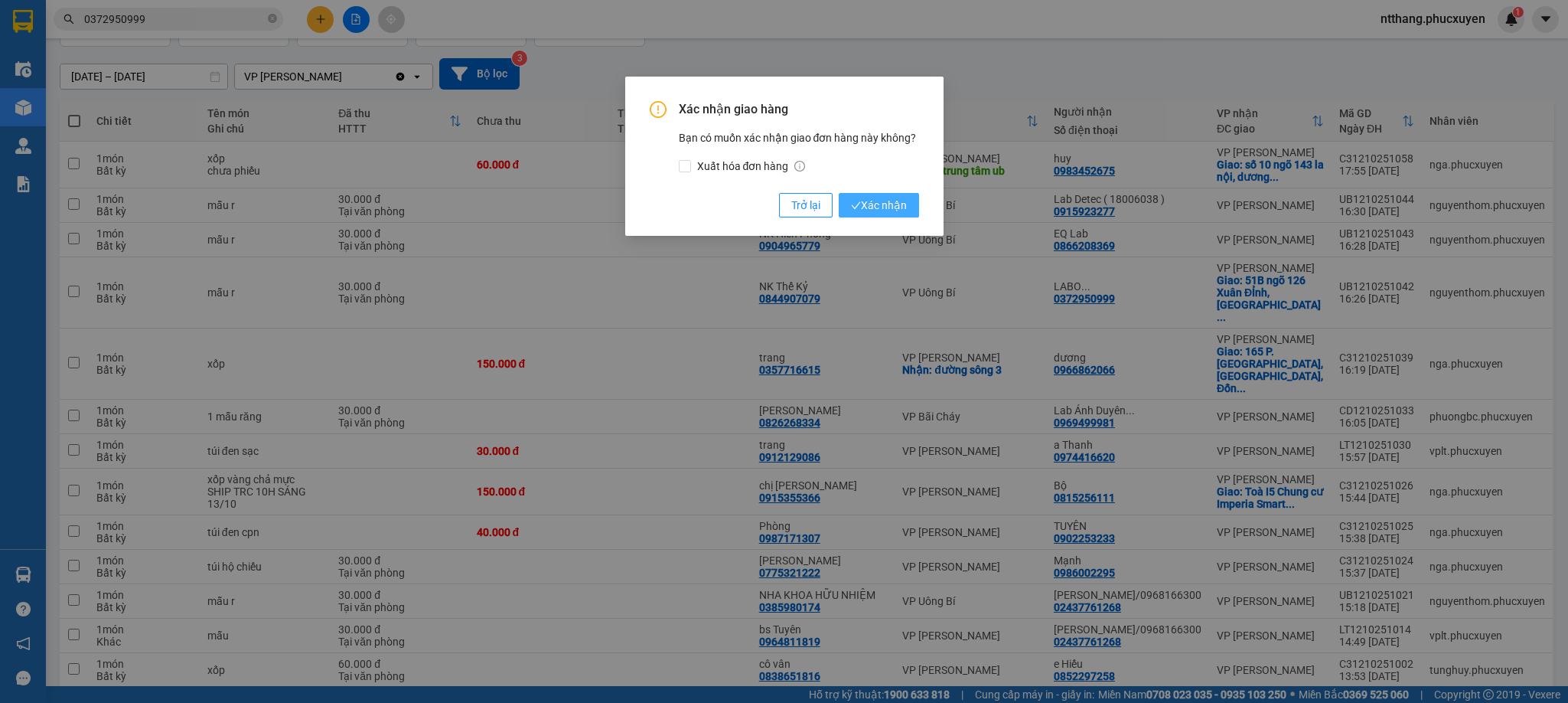
click at [884, 207] on span "Xác nhận" at bounding box center [879, 205] width 56 height 17
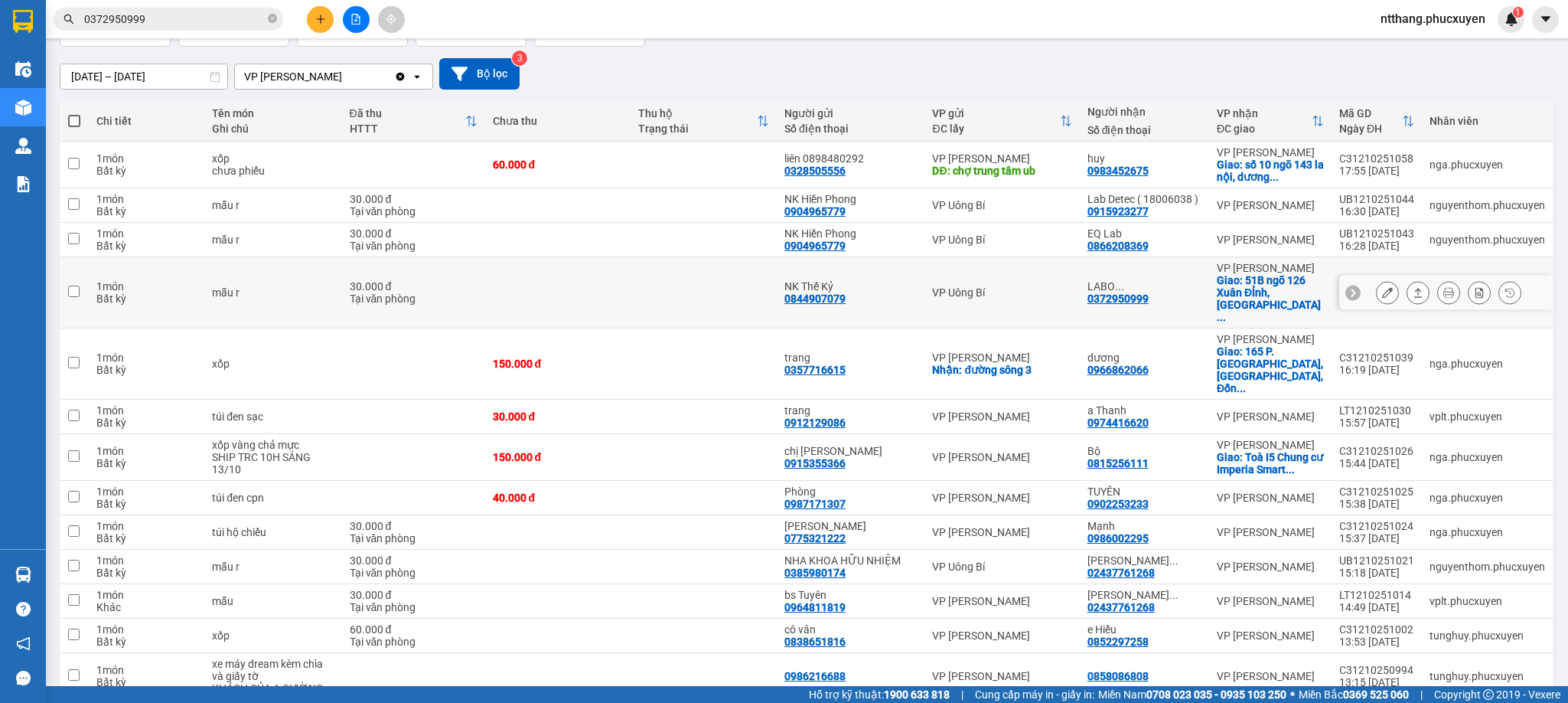
scroll to position [229, 0]
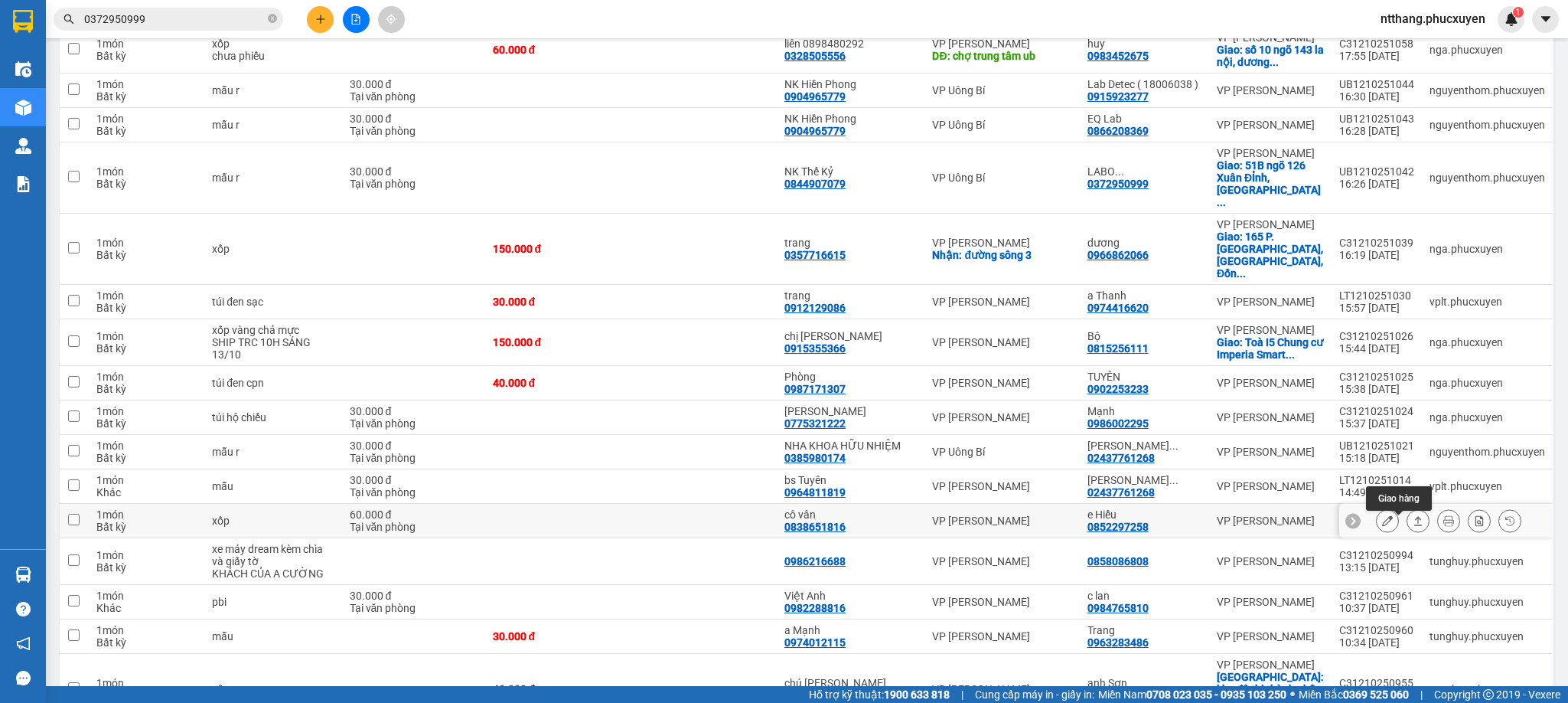
click at [1413, 526] on icon at bounding box center [1418, 521] width 11 height 11
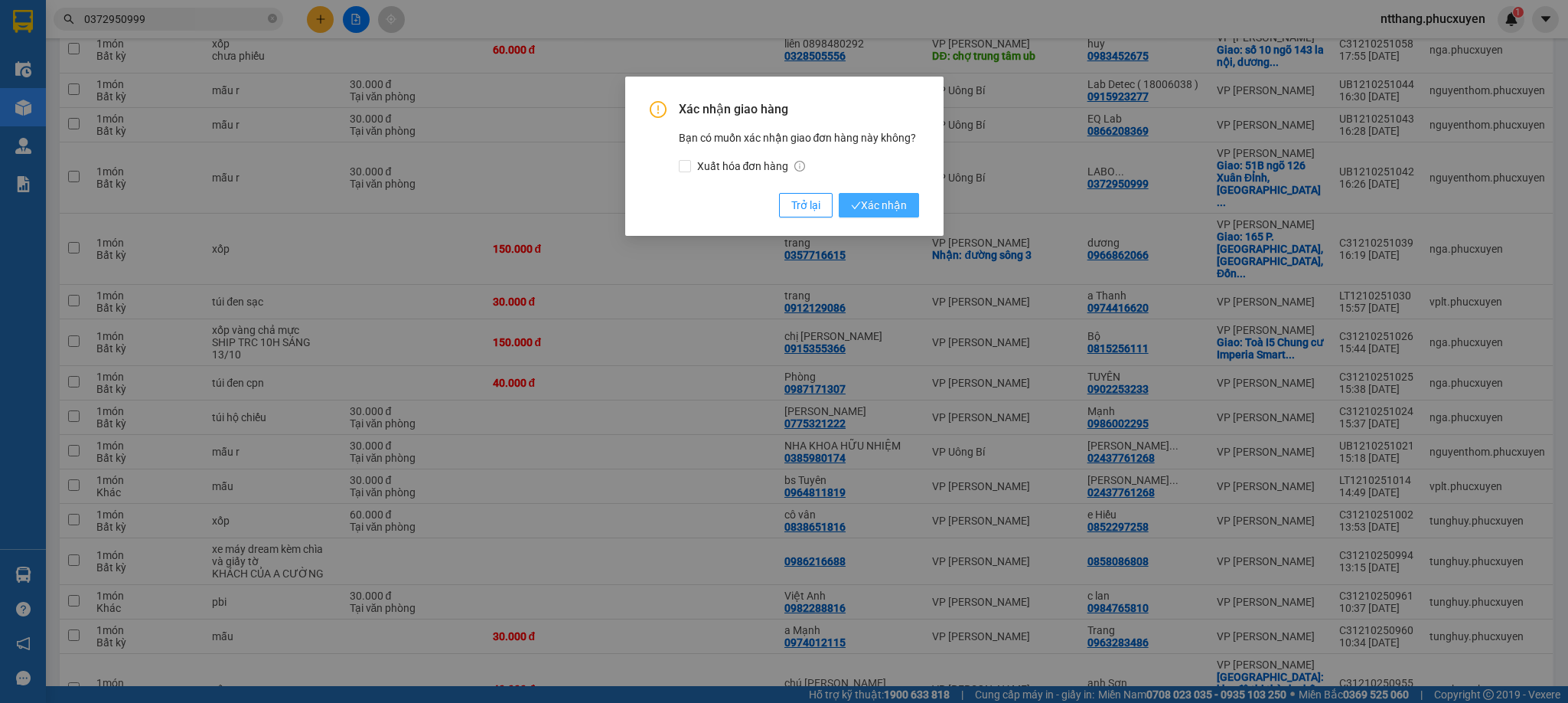
click at [880, 205] on span "Xác nhận" at bounding box center [879, 205] width 56 height 17
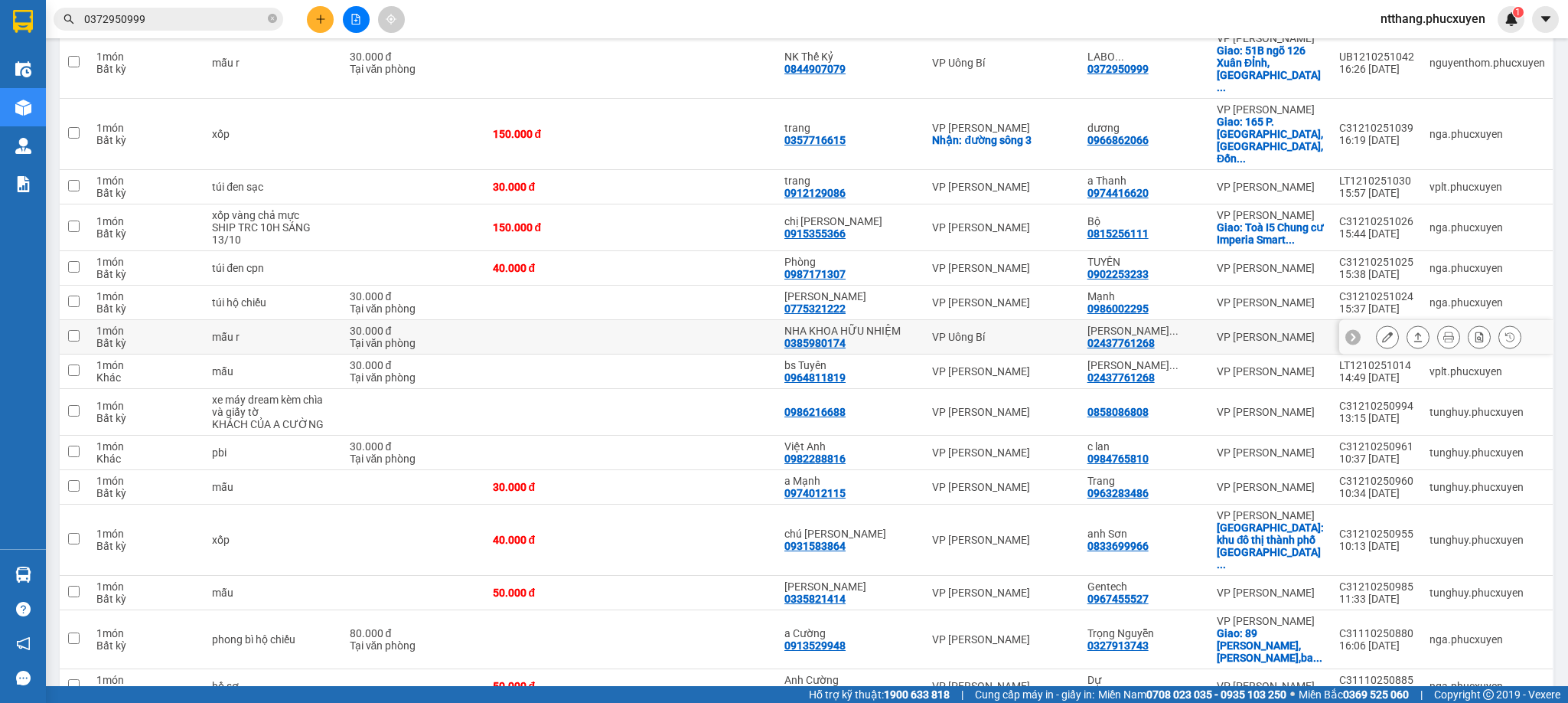
scroll to position [459, 0]
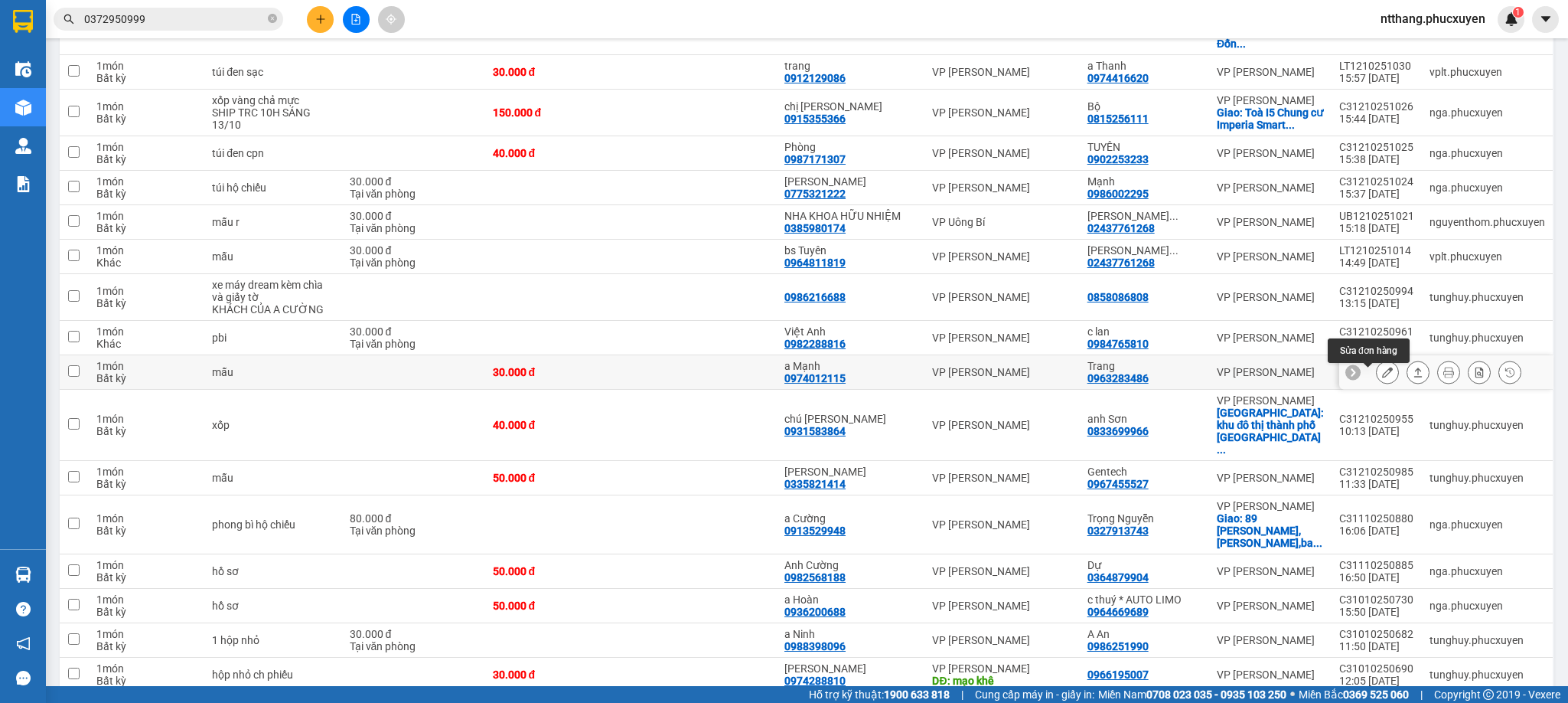
click at [1382, 378] on icon at bounding box center [1387, 372] width 11 height 11
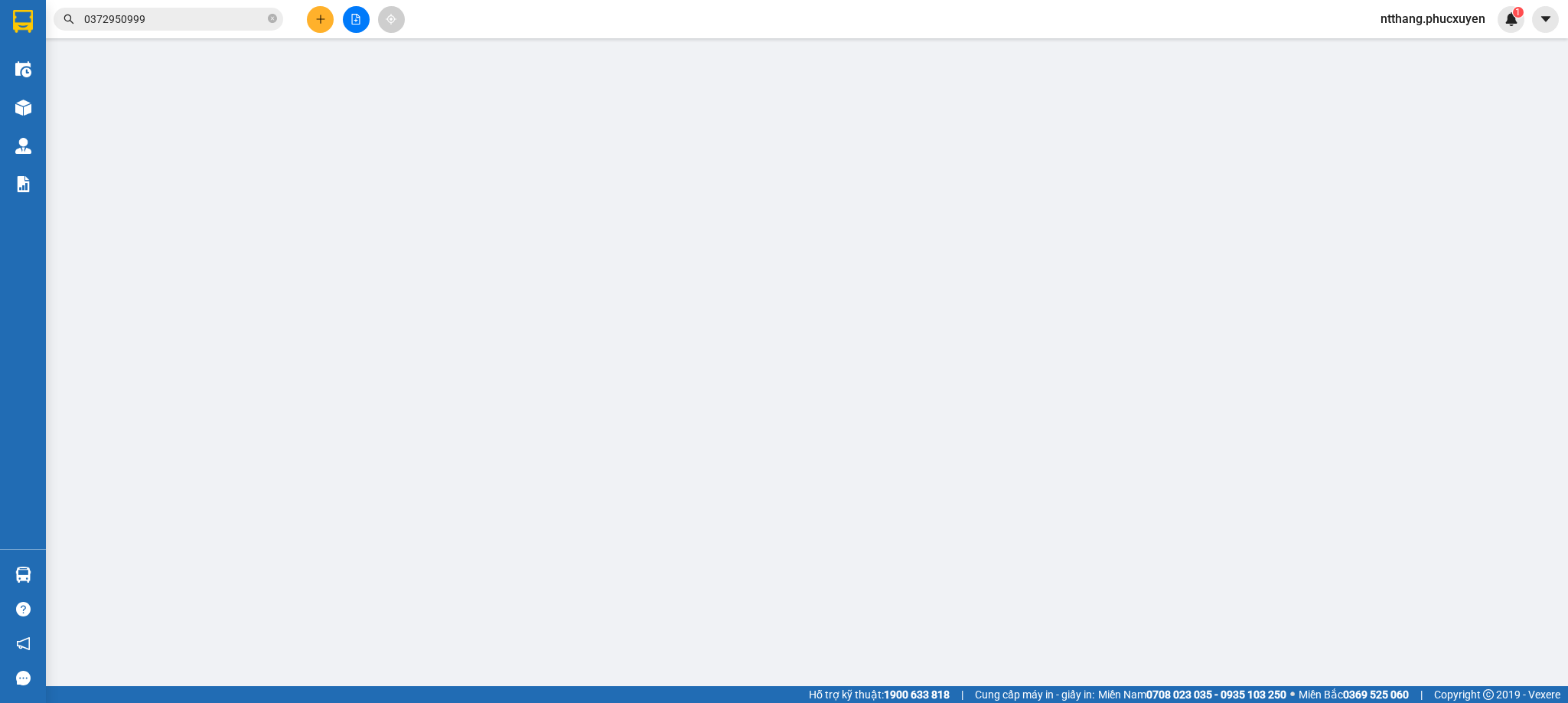
type input "0974012115"
type input "a Mạnh"
type input "0963283486"
type input "Trang"
type input "0"
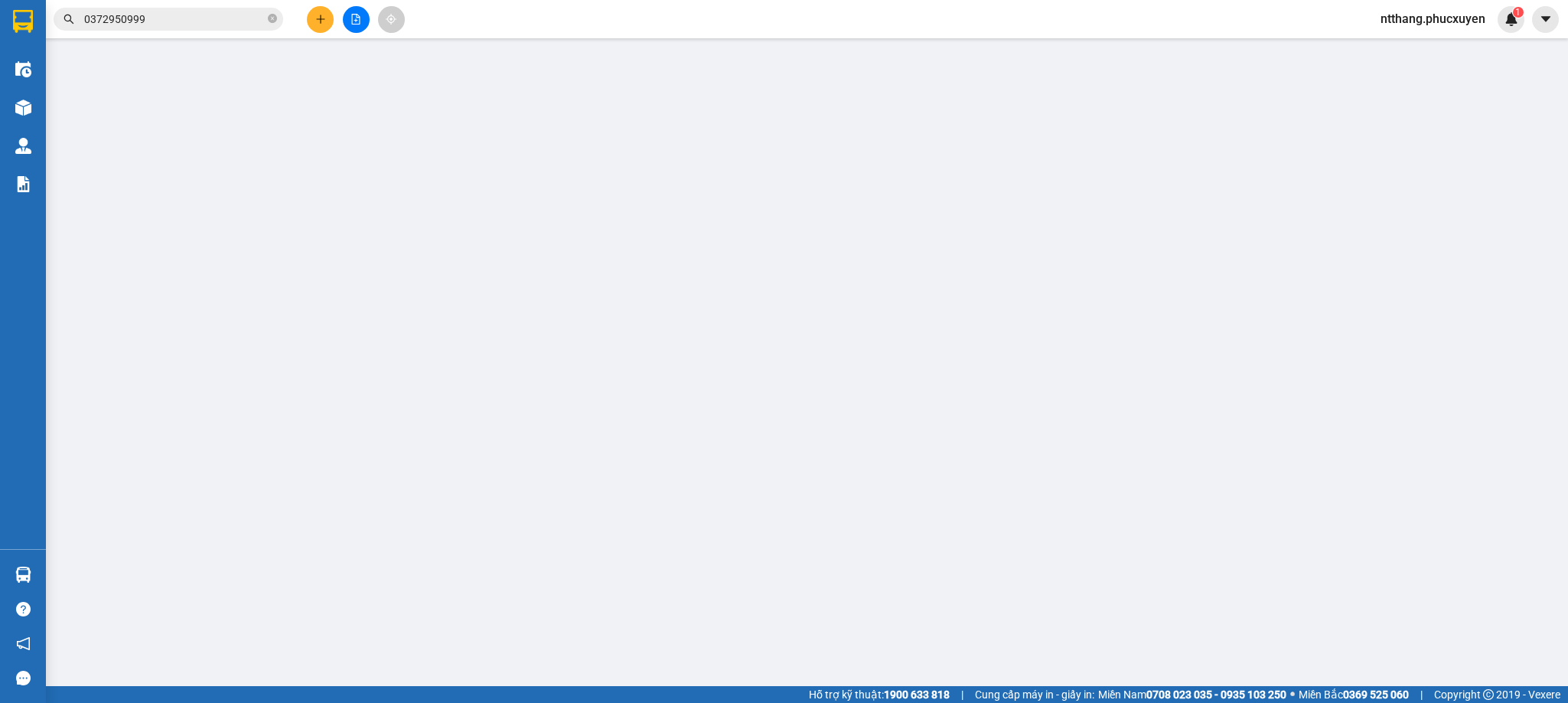
type input "30.000"
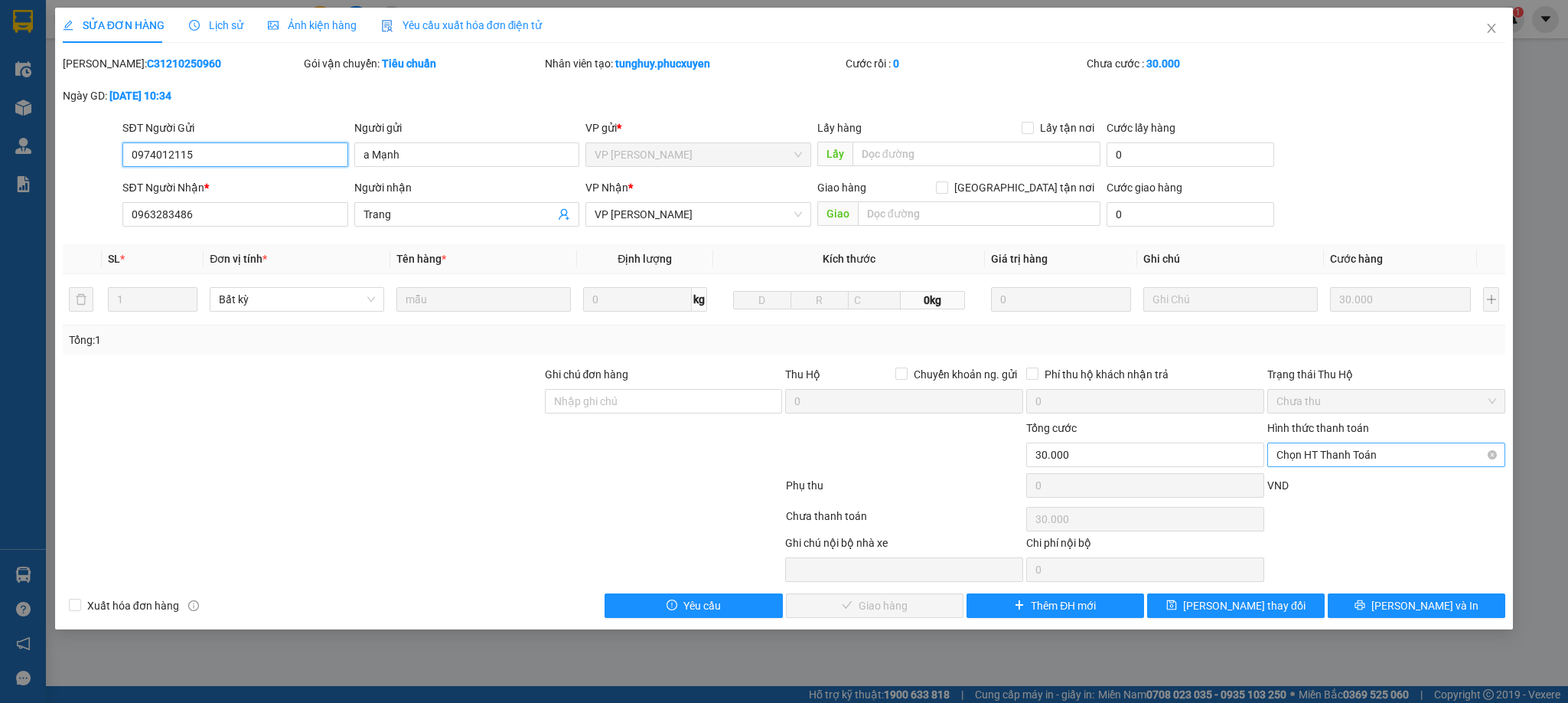
click at [1341, 457] on span "Chọn HT Thanh Toán" at bounding box center [1386, 455] width 219 height 23
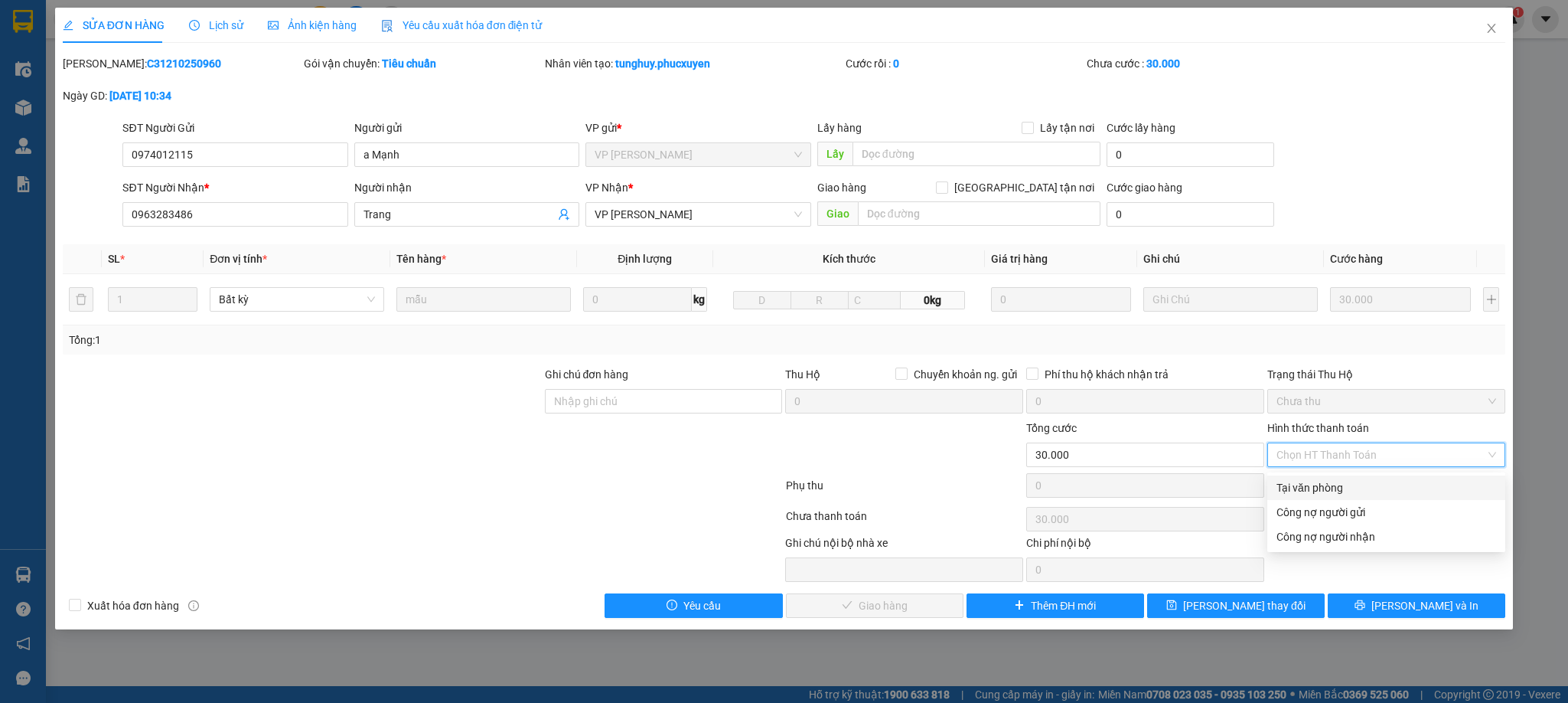
click at [1330, 485] on div "Tại văn phòng" at bounding box center [1386, 487] width 219 height 17
type input "0"
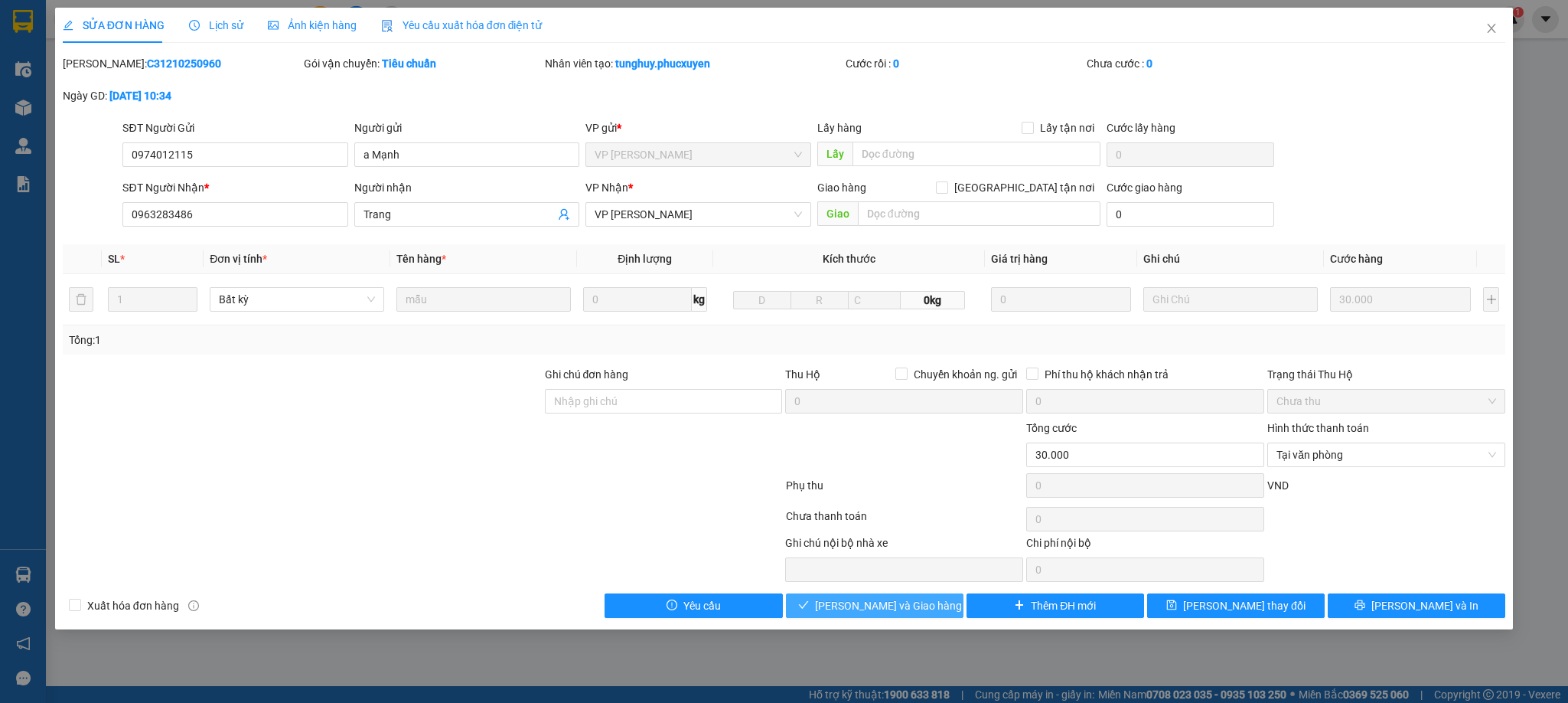
click at [909, 611] on span "[PERSON_NAME] và Giao hàng" at bounding box center [888, 605] width 146 height 17
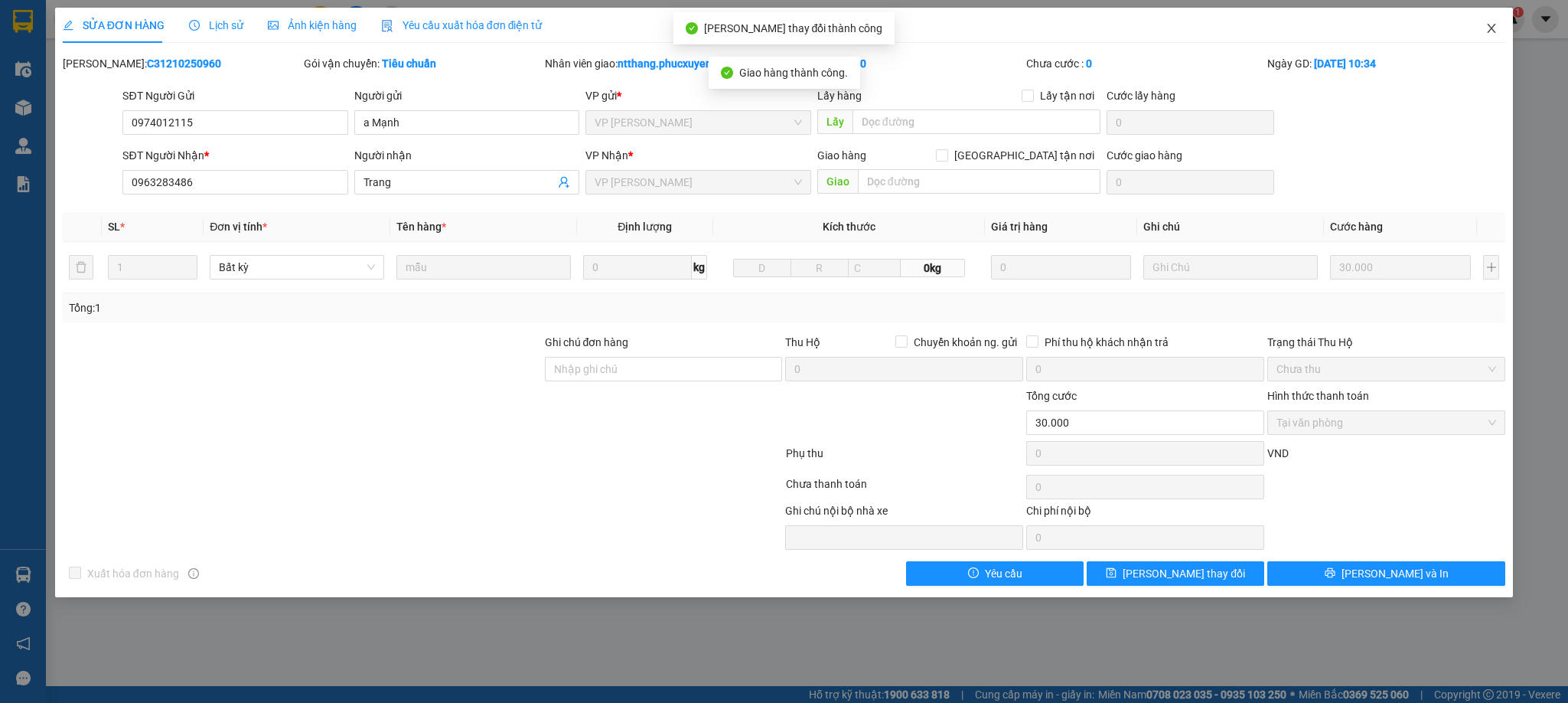
click at [1487, 30] on icon "close" at bounding box center [1492, 29] width 13 height 13
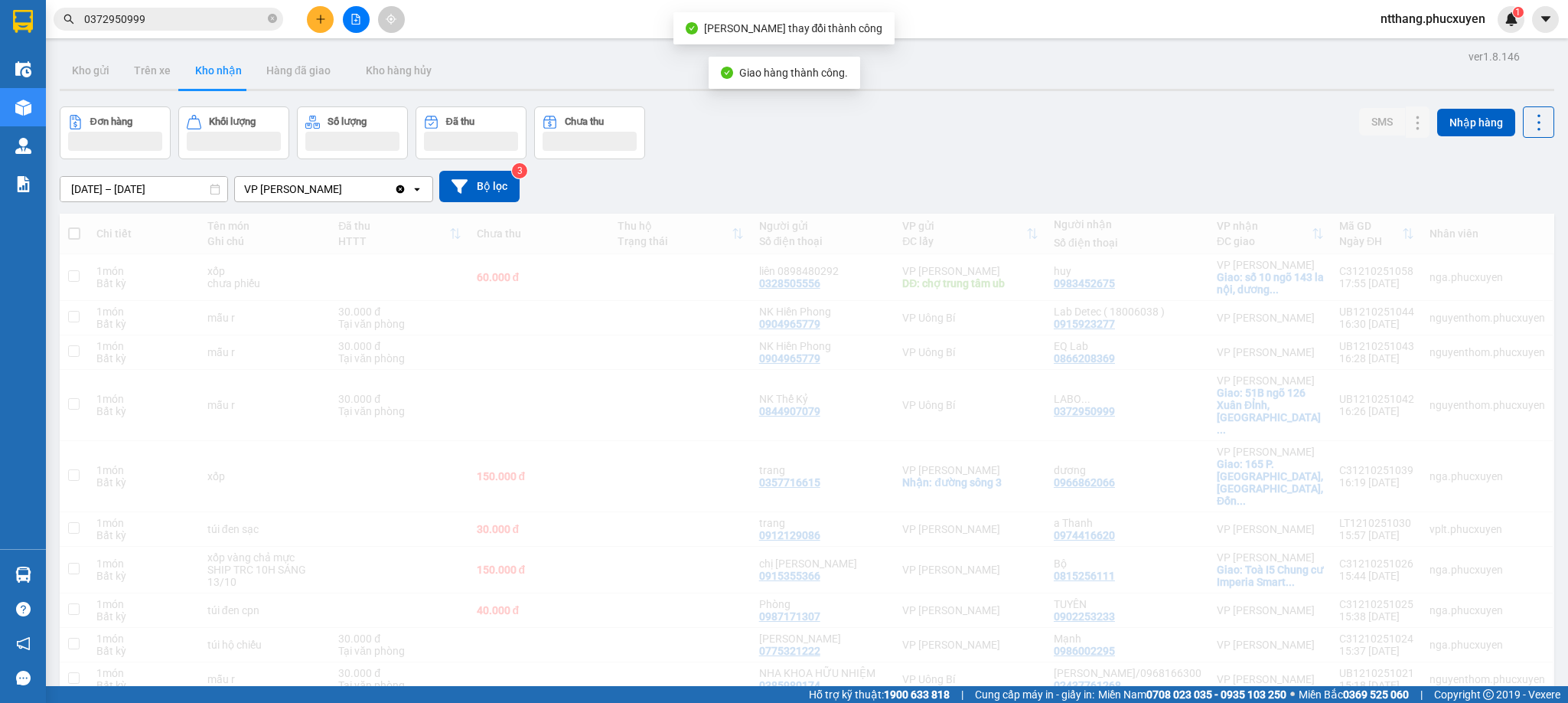
click at [1486, 30] on div "ntthang.phucxuyen 1" at bounding box center [1447, 20] width 156 height 27
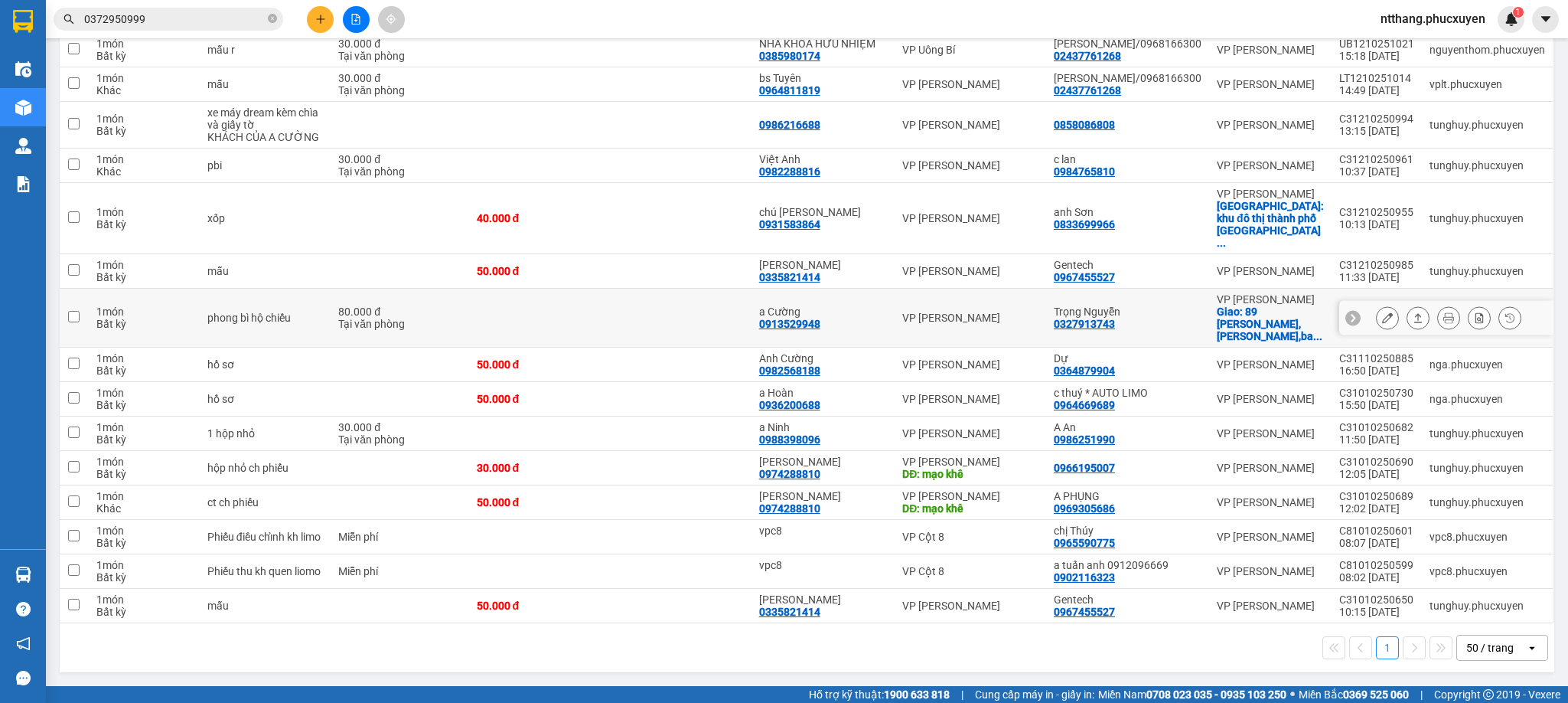
scroll to position [540, 0]
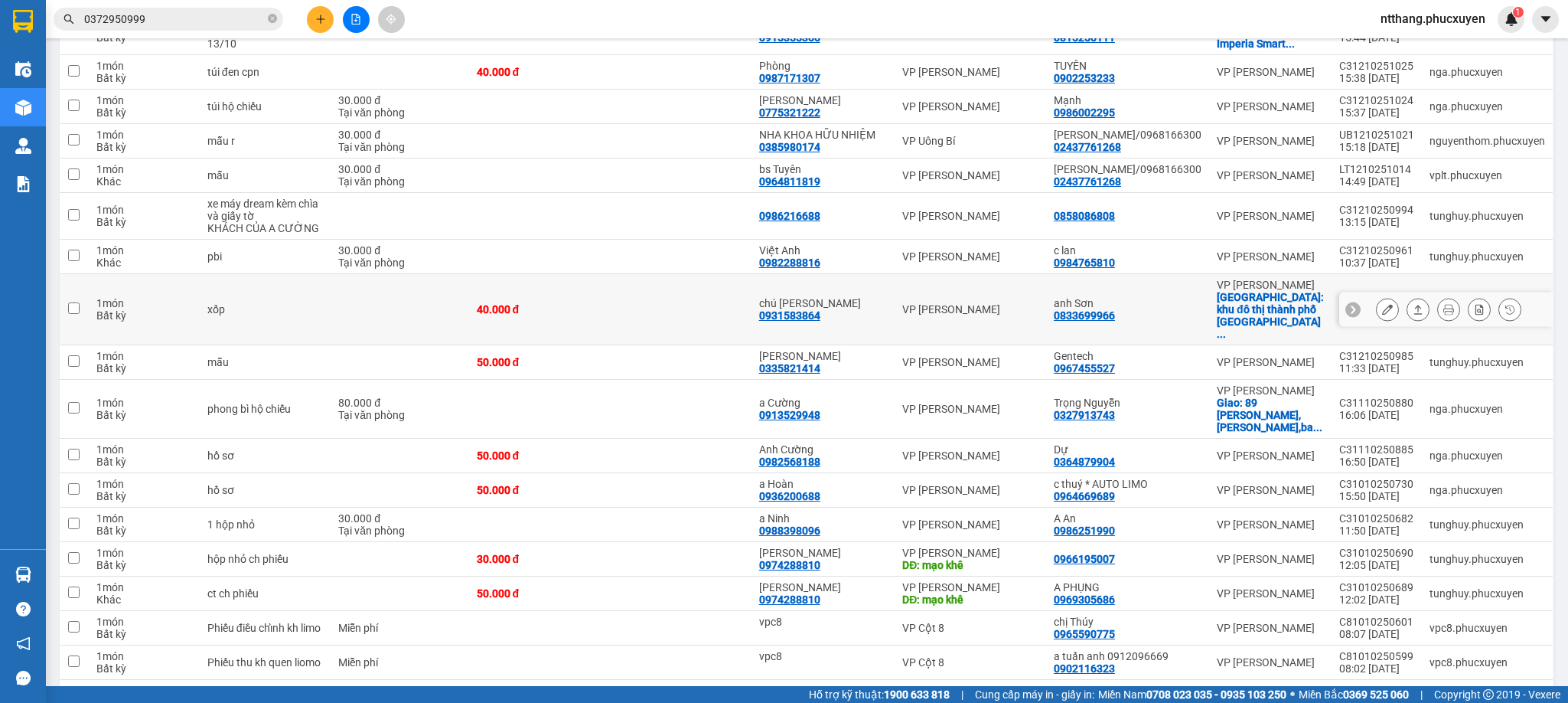
click at [1382, 315] on icon at bounding box center [1387, 309] width 11 height 11
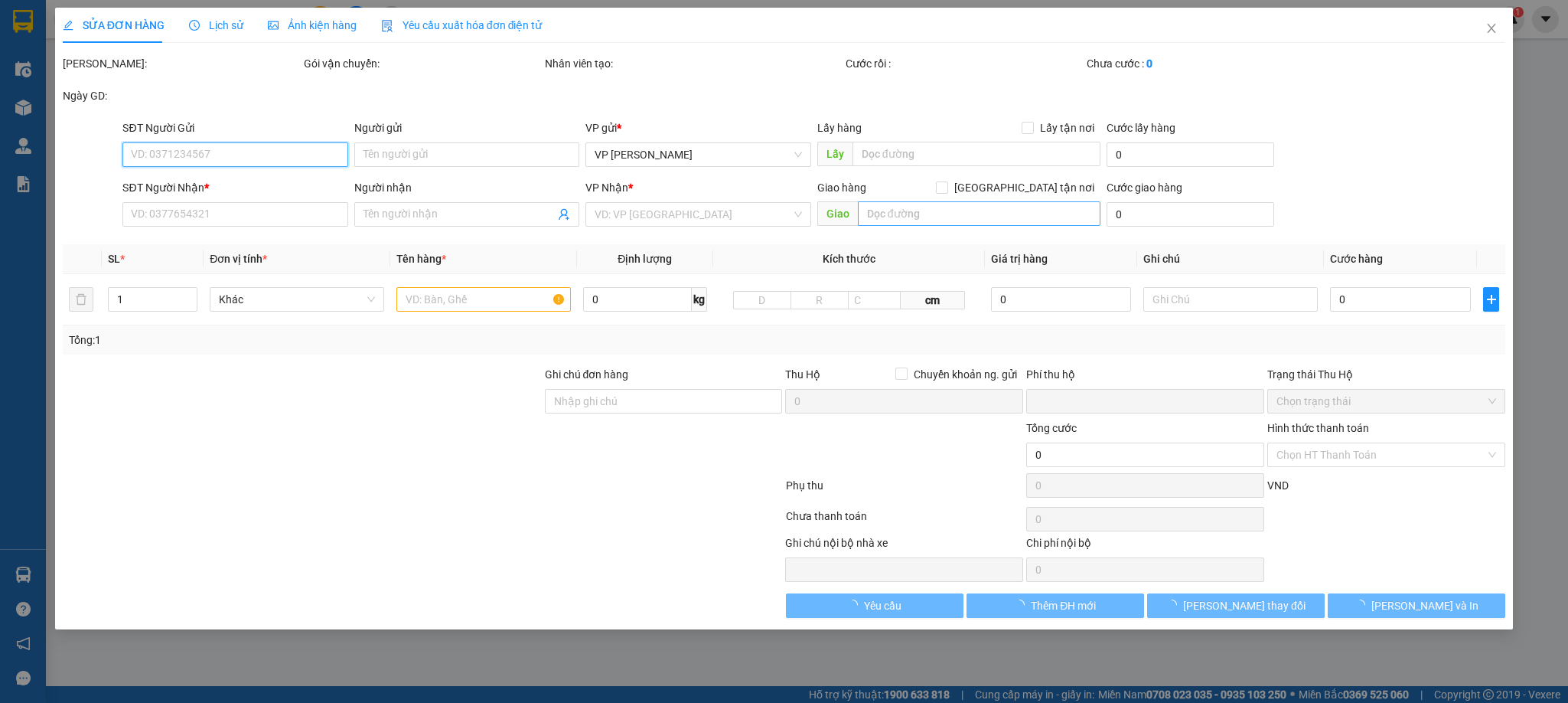
type input "0931583864"
type input "chú [PERSON_NAME]"
type input "0833699966"
type input "anh Sơn"
checkbox input "true"
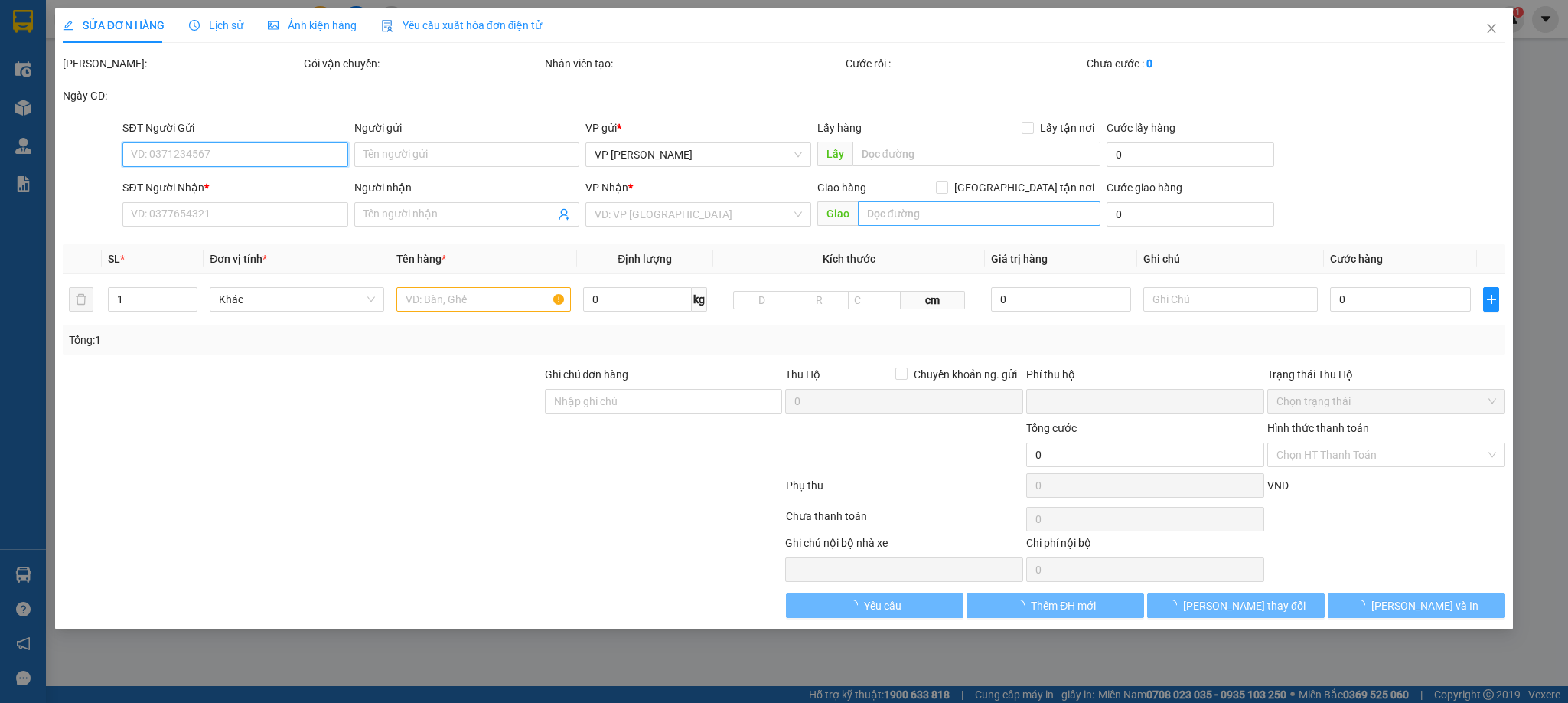
type input "khu đô thị thành phố [GEOGRAPHIC_DATA], [GEOGRAPHIC_DATA], [GEOGRAPHIC_DATA]"
type input "0"
type input "40.000"
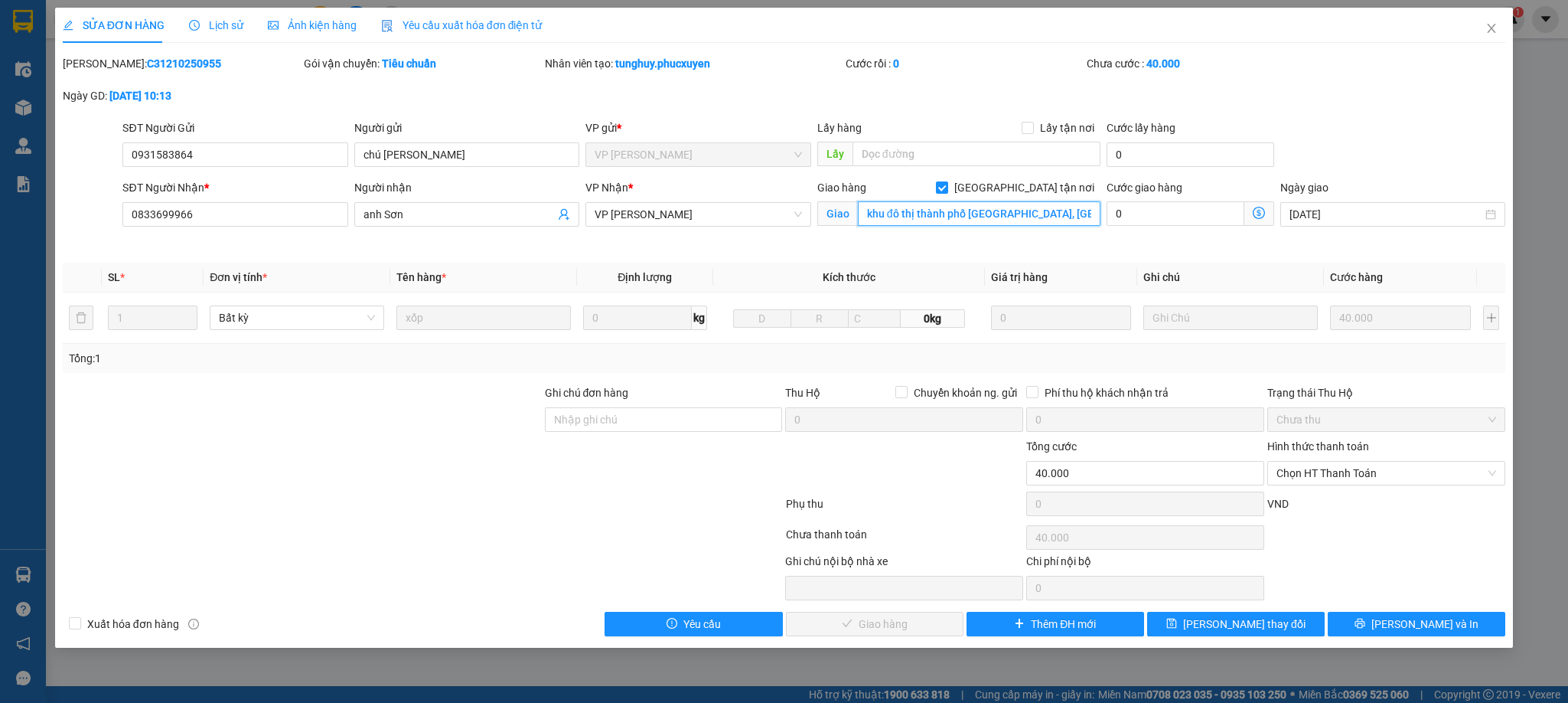
click at [862, 212] on input "khu đô thị thành phố [GEOGRAPHIC_DATA], [GEOGRAPHIC_DATA], [GEOGRAPHIC_DATA]" at bounding box center [979, 213] width 243 height 24
click at [864, 212] on input "khu đô thị thành phố [GEOGRAPHIC_DATA], [GEOGRAPHIC_DATA], [GEOGRAPHIC_DATA]" at bounding box center [979, 213] width 243 height 24
type input "kén Coffee, khu đô thị thành phố [GEOGRAPHIC_DATA], [GEOGRAPHIC_DATA], [GEOGRAP…"
click at [1183, 627] on button "[PERSON_NAME] thay đổi" at bounding box center [1236, 623] width 178 height 24
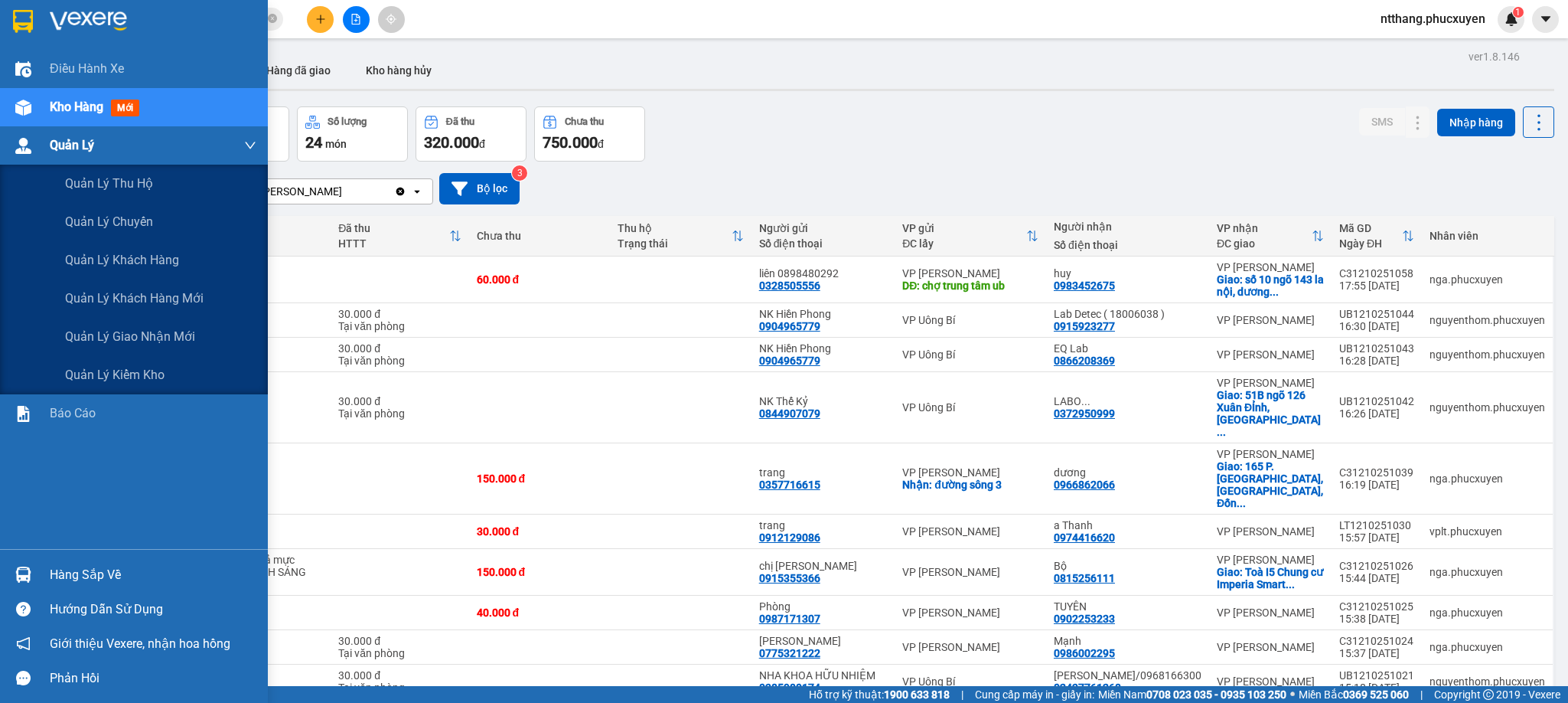
click at [25, 142] on img at bounding box center [23, 146] width 16 height 16
click at [133, 340] on span "Quản lý giao nhận mới" at bounding box center [129, 336] width 130 height 19
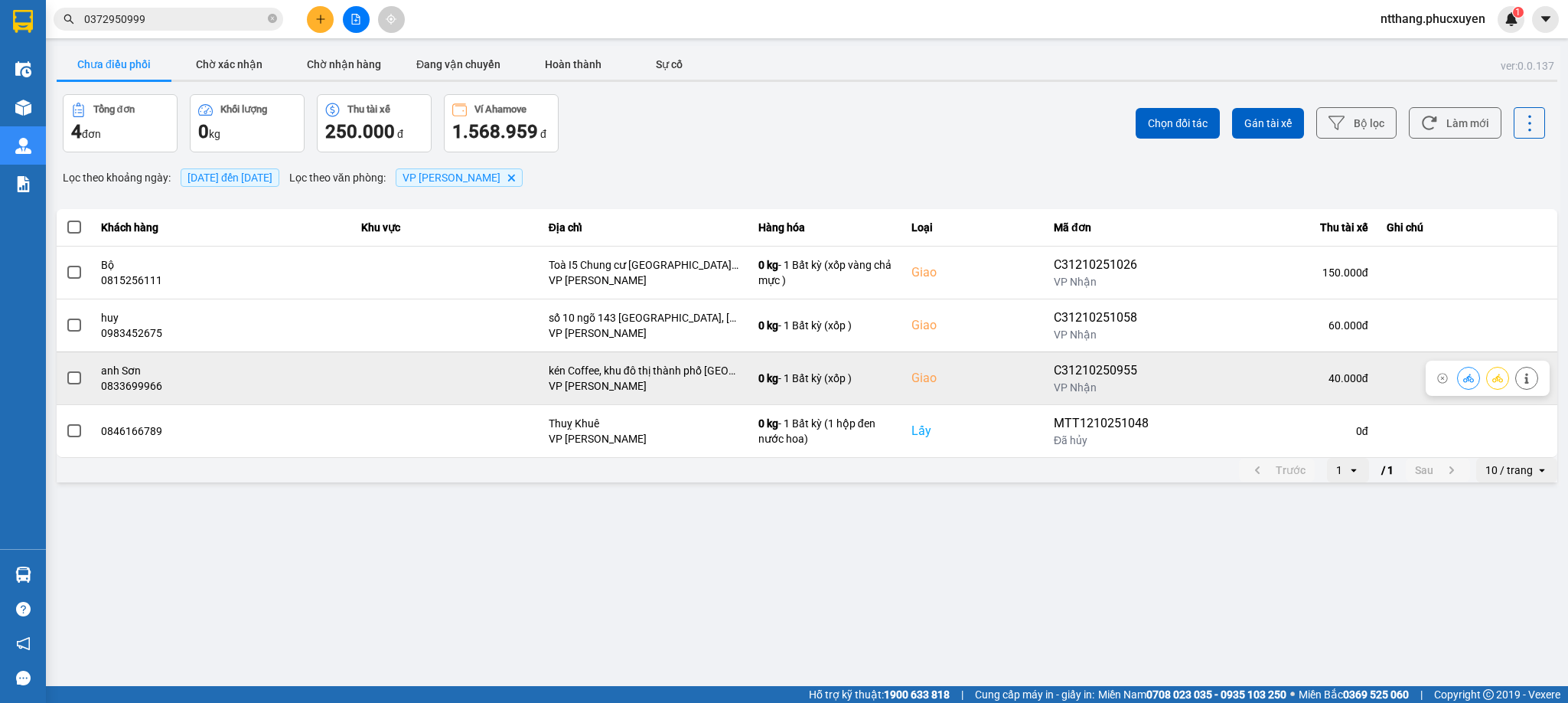
click at [1466, 378] on icon at bounding box center [1468, 378] width 11 height 11
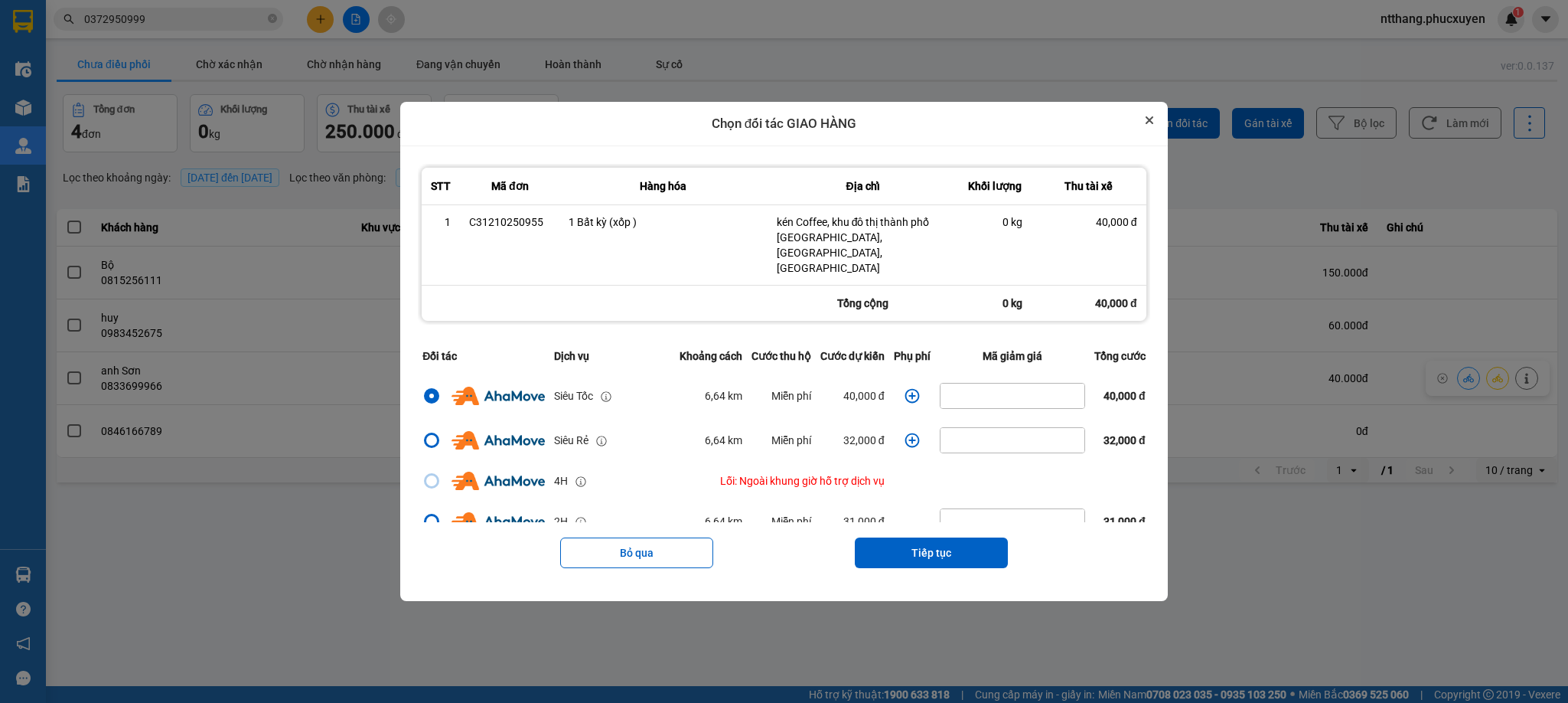
click at [1153, 124] on icon "Close" at bounding box center [1149, 120] width 8 height 8
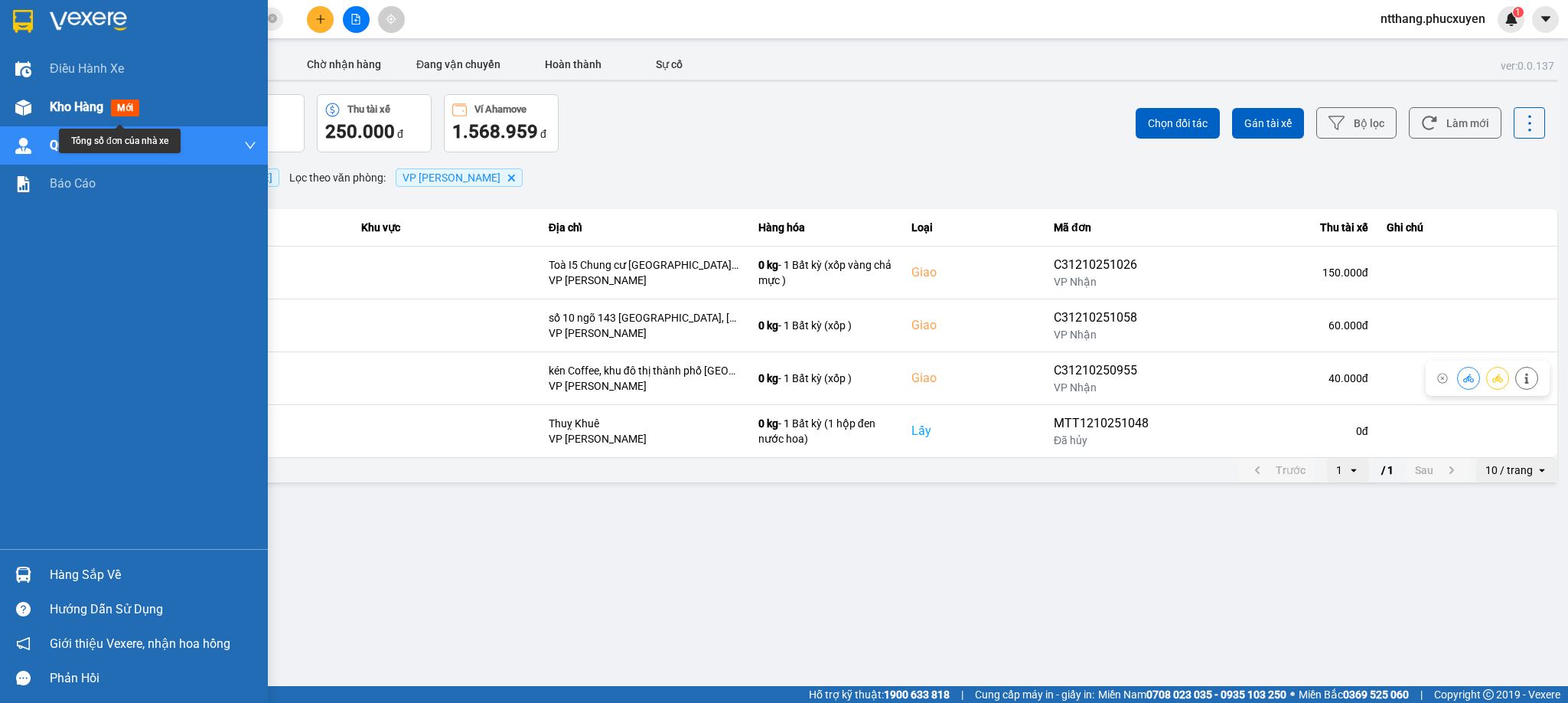
click at [12, 106] on div at bounding box center [23, 108] width 27 height 27
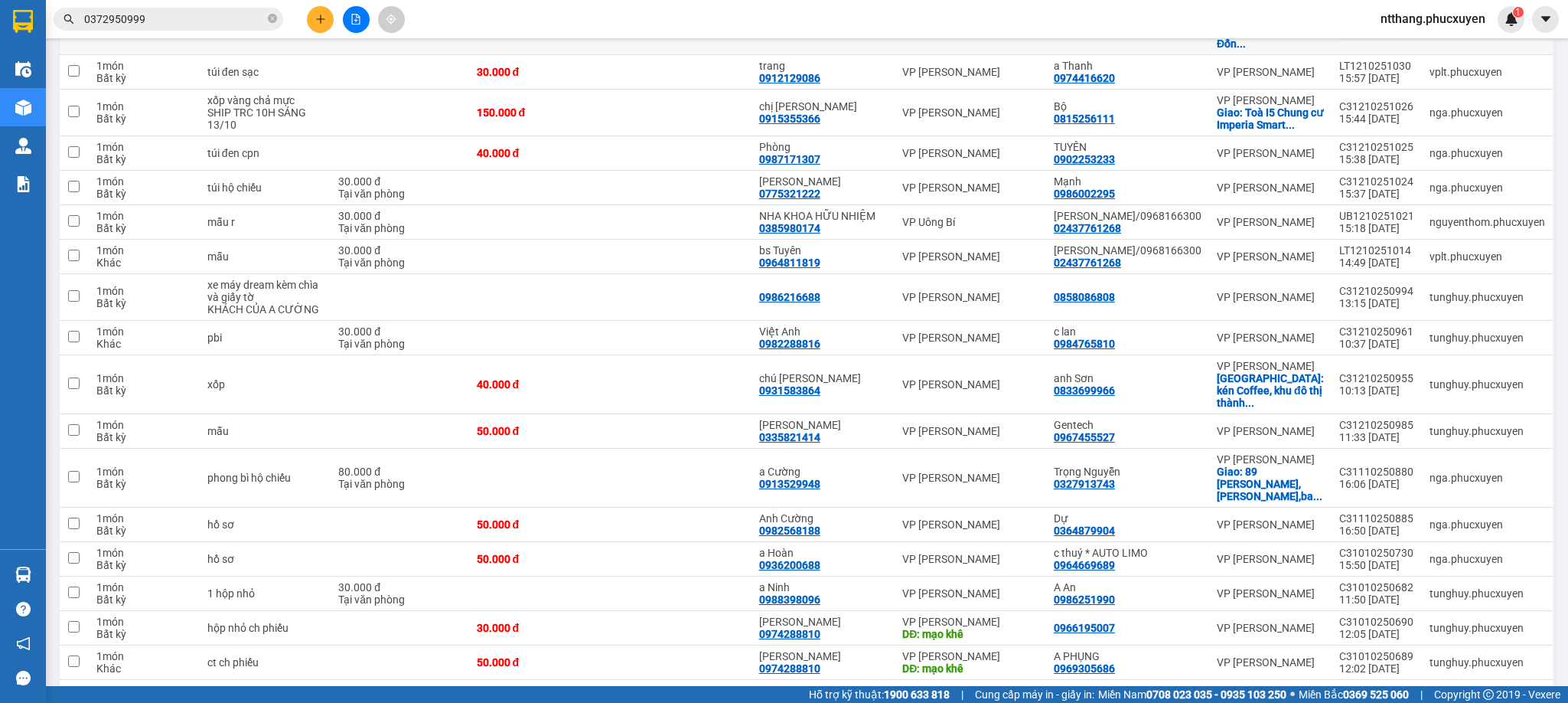
scroll to position [655, 0]
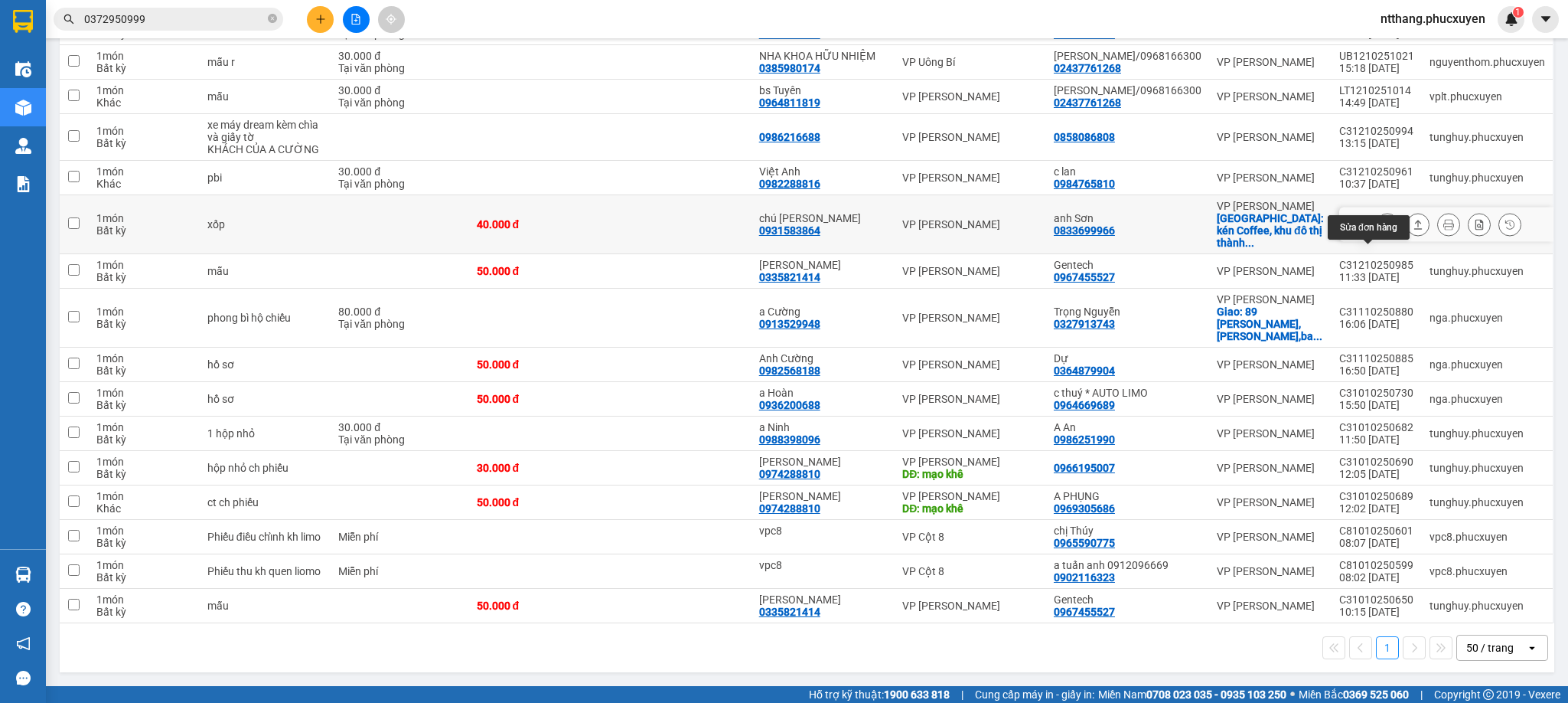
click at [1377, 219] on button at bounding box center [1387, 225] width 22 height 27
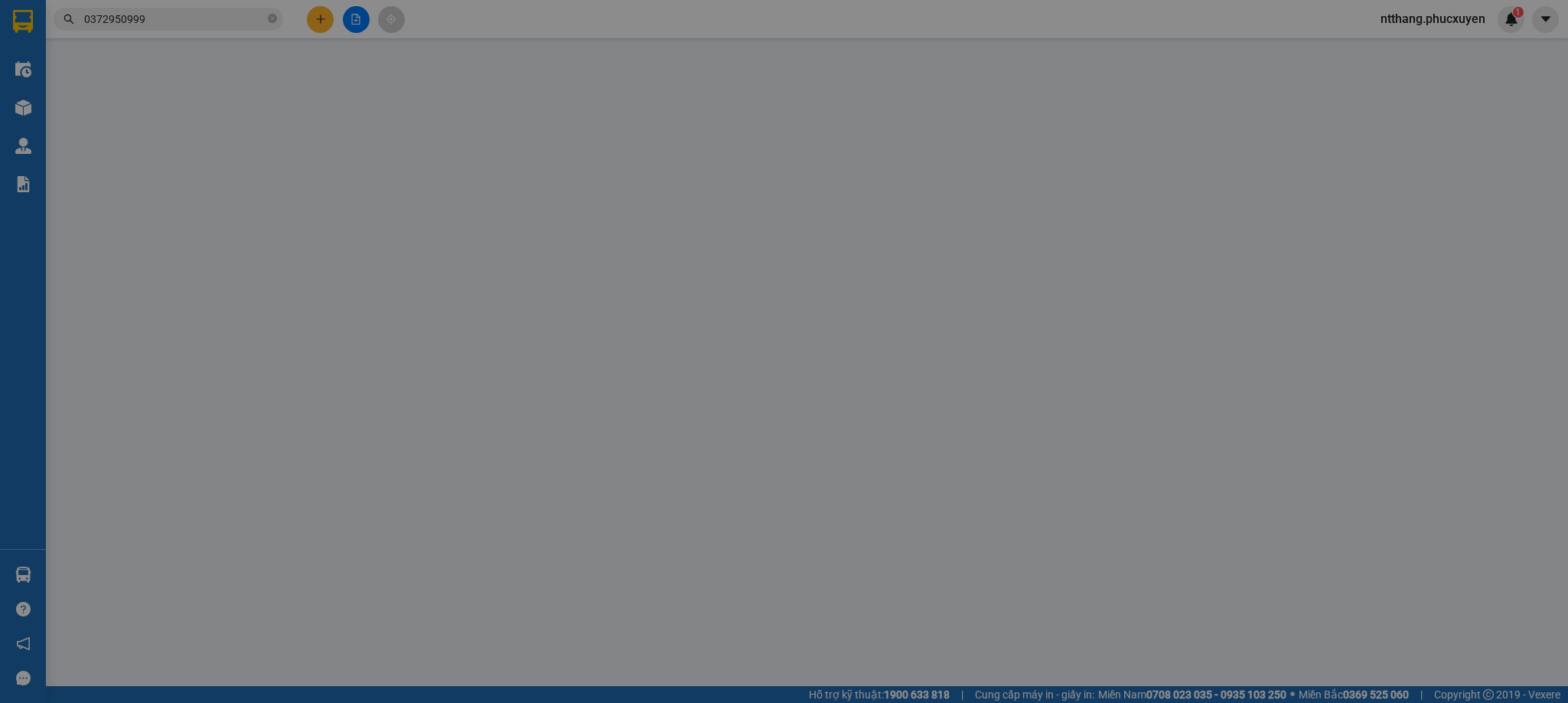
type input "0931583864"
type input "chú [PERSON_NAME]"
type input "0833699966"
type input "anh Sơn"
checkbox input "true"
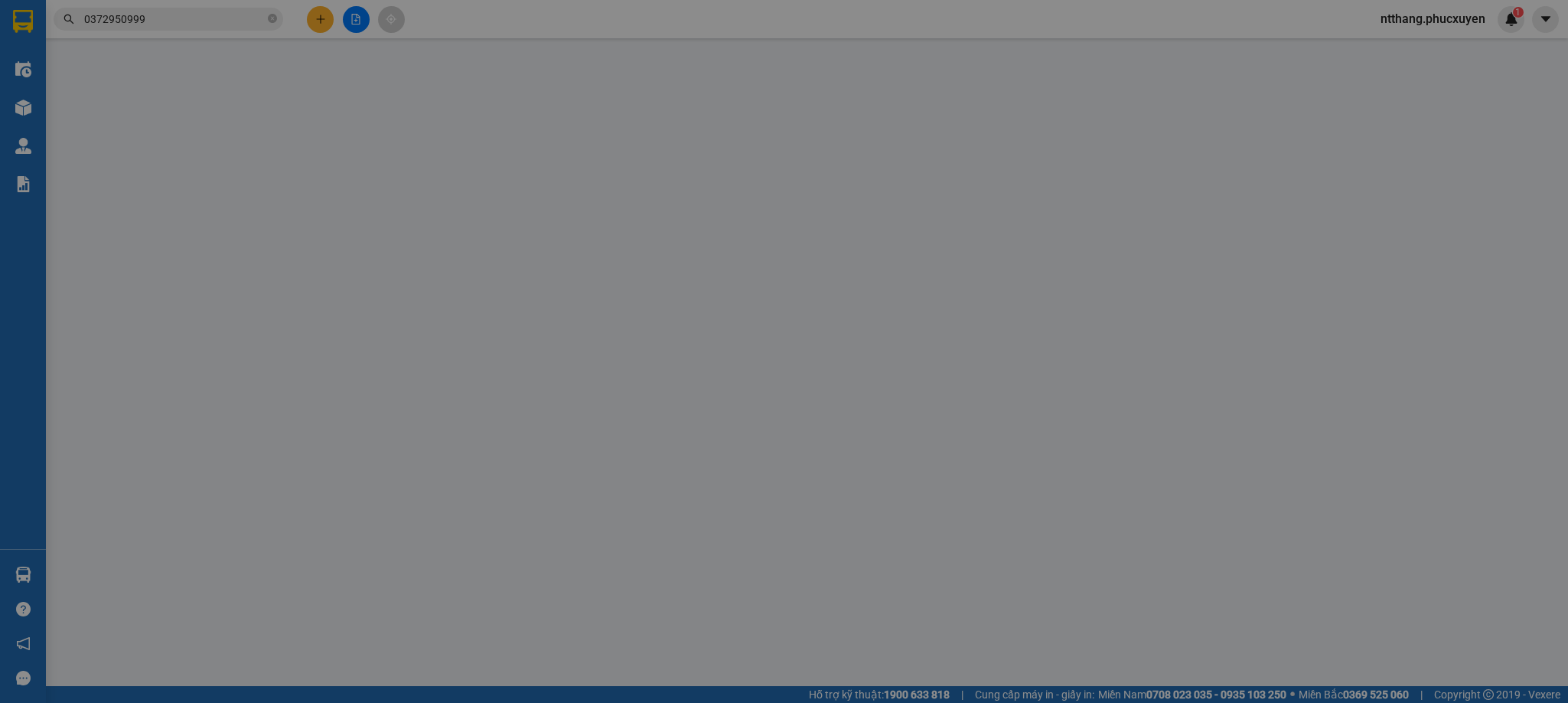
type input "kén Coffee, khu đô thị thành phố [GEOGRAPHIC_DATA], [GEOGRAPHIC_DATA], [GEOGRAP…"
type input "0"
type input "40.000"
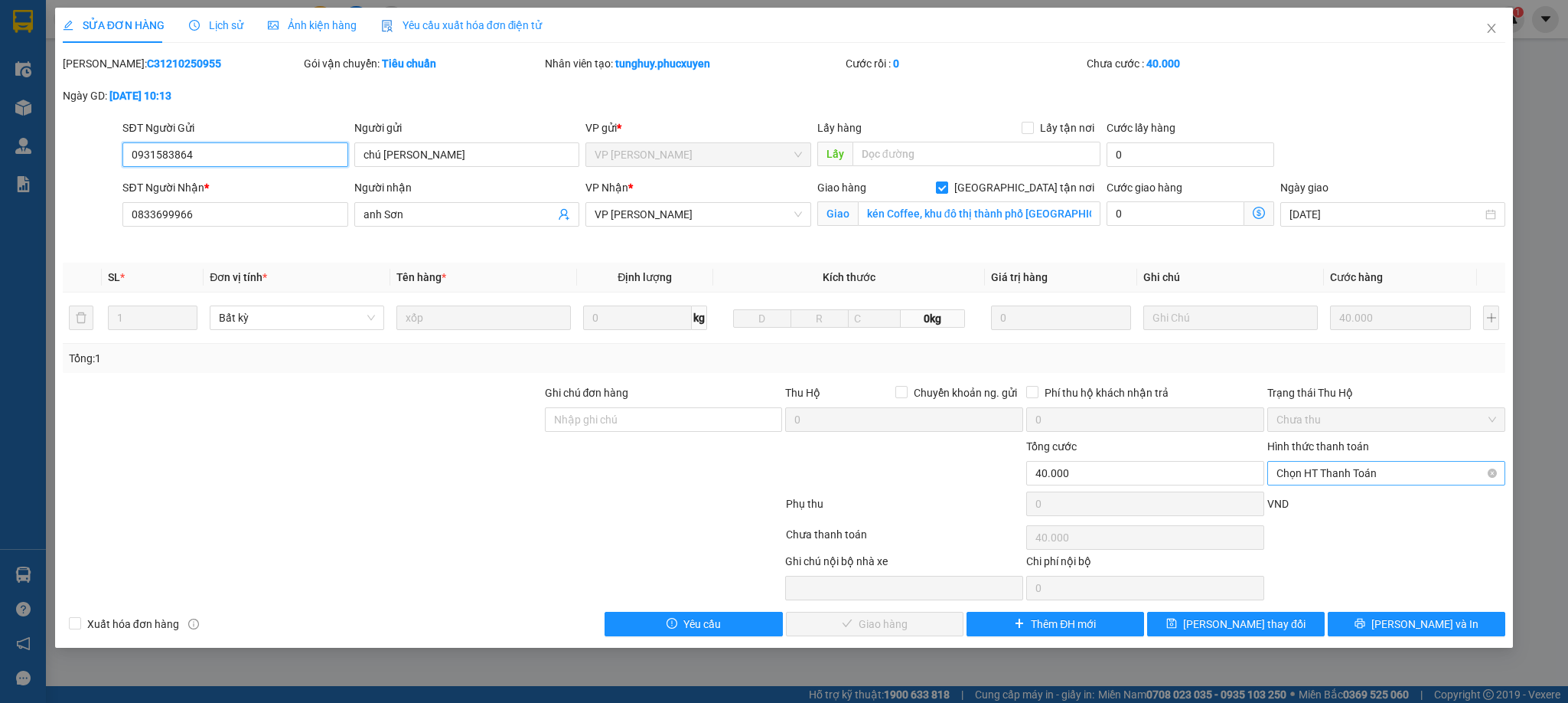
click at [1316, 477] on span "Chọn HT Thanh Toán" at bounding box center [1386, 473] width 219 height 23
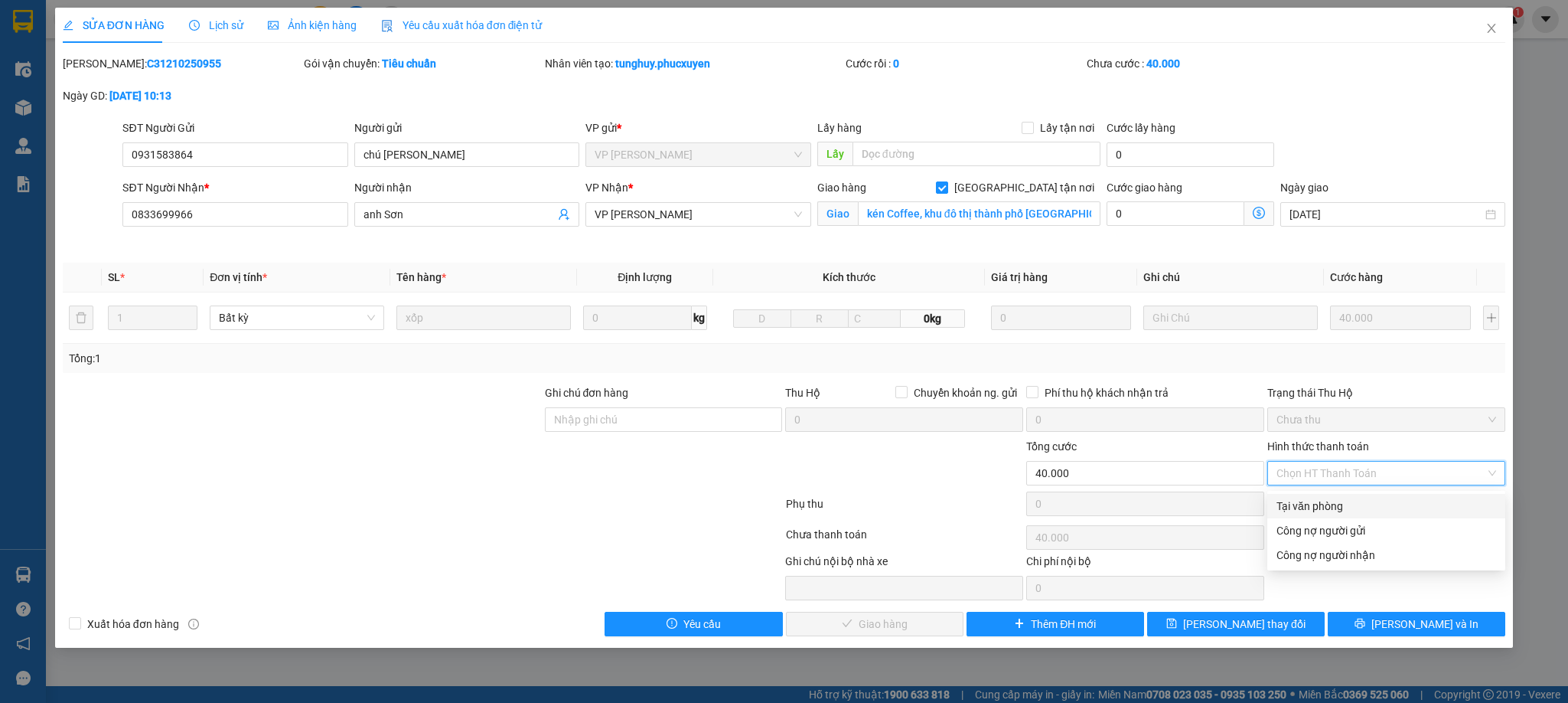
click at [1307, 499] on div "Tại văn phòng" at bounding box center [1386, 506] width 219 height 17
type input "0"
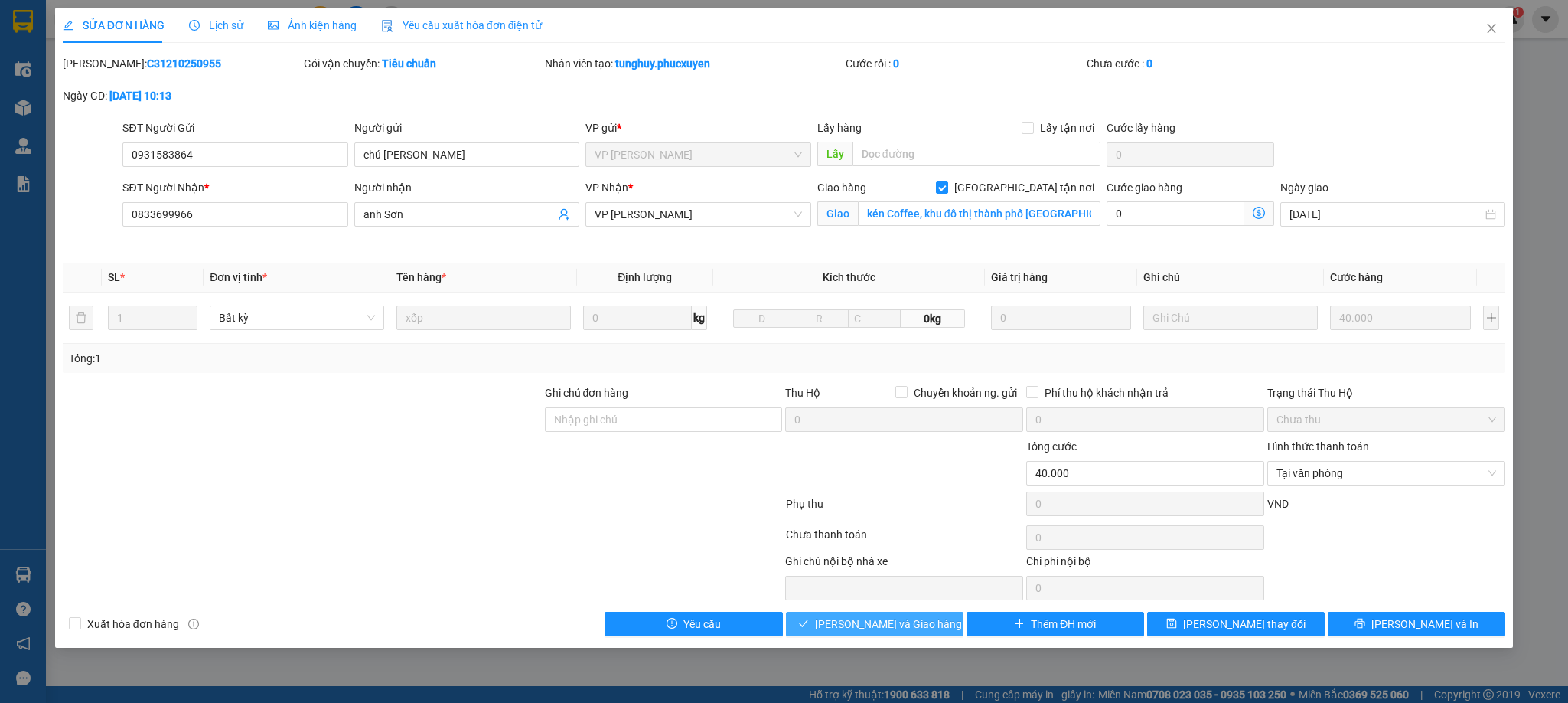
click at [881, 626] on span "[PERSON_NAME] và Giao hàng" at bounding box center [888, 624] width 146 height 17
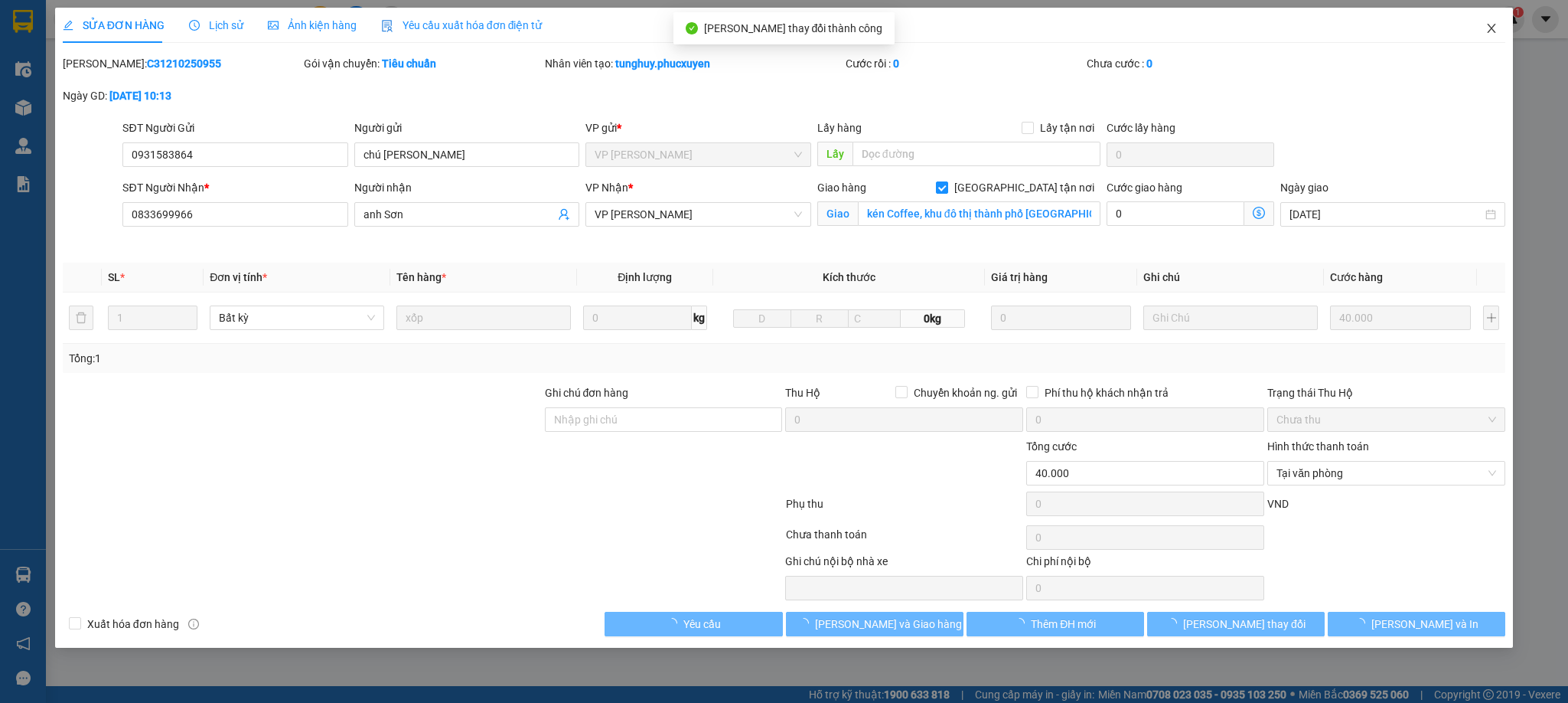
click at [1486, 30] on icon "close" at bounding box center [1492, 29] width 13 height 13
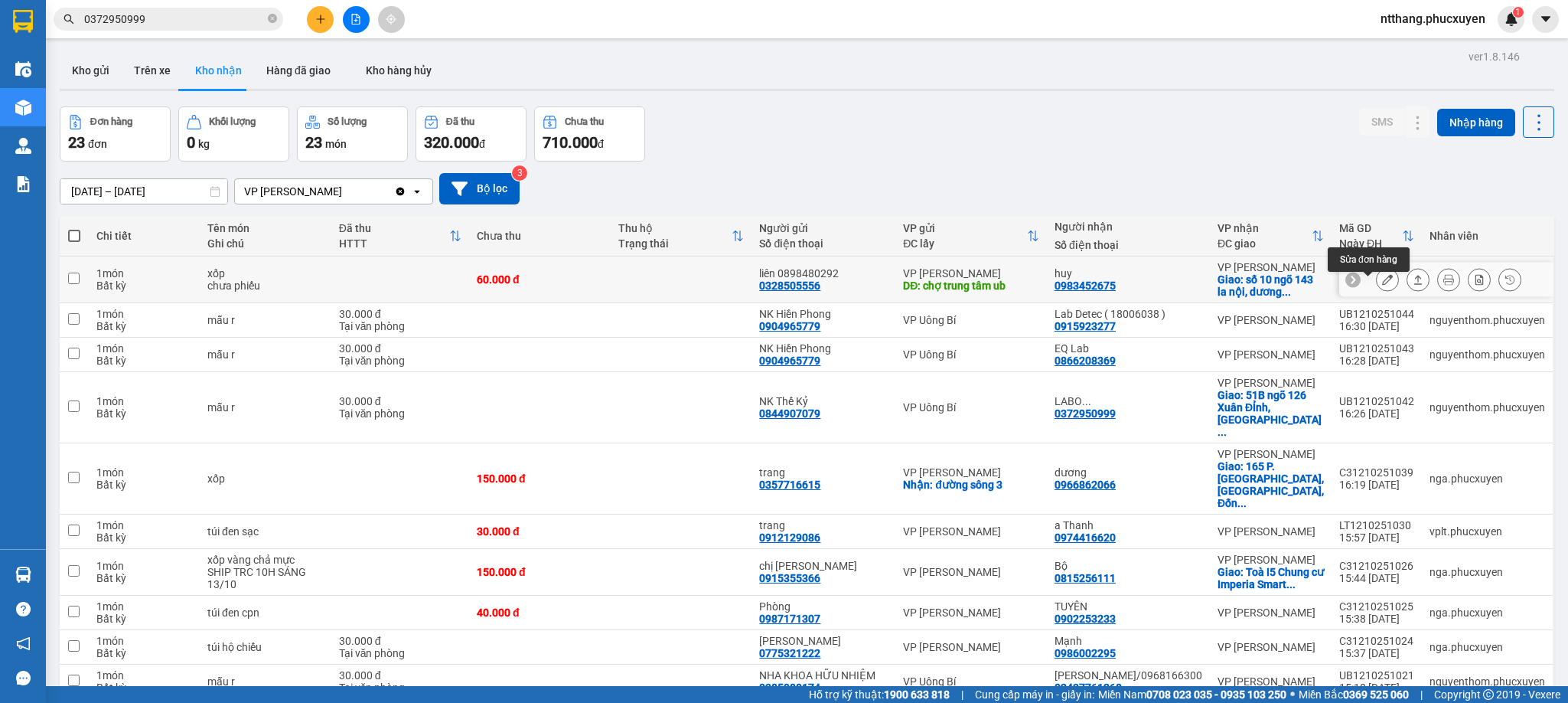
click at [1382, 285] on icon at bounding box center [1387, 280] width 11 height 11
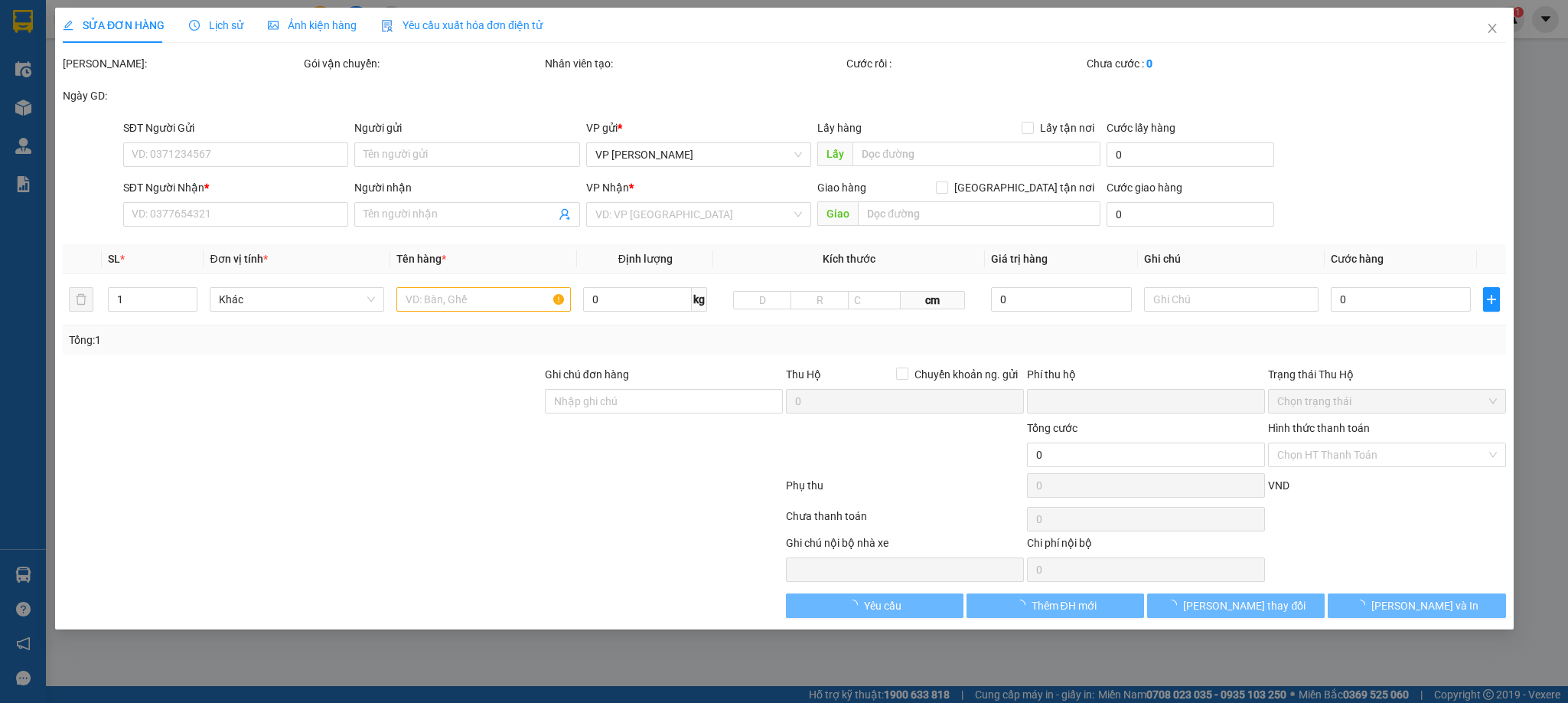
type input "0328505556"
type input "liên 0898480292"
type input "chợ trung tâm ub"
type input "0983452675"
type input "huy"
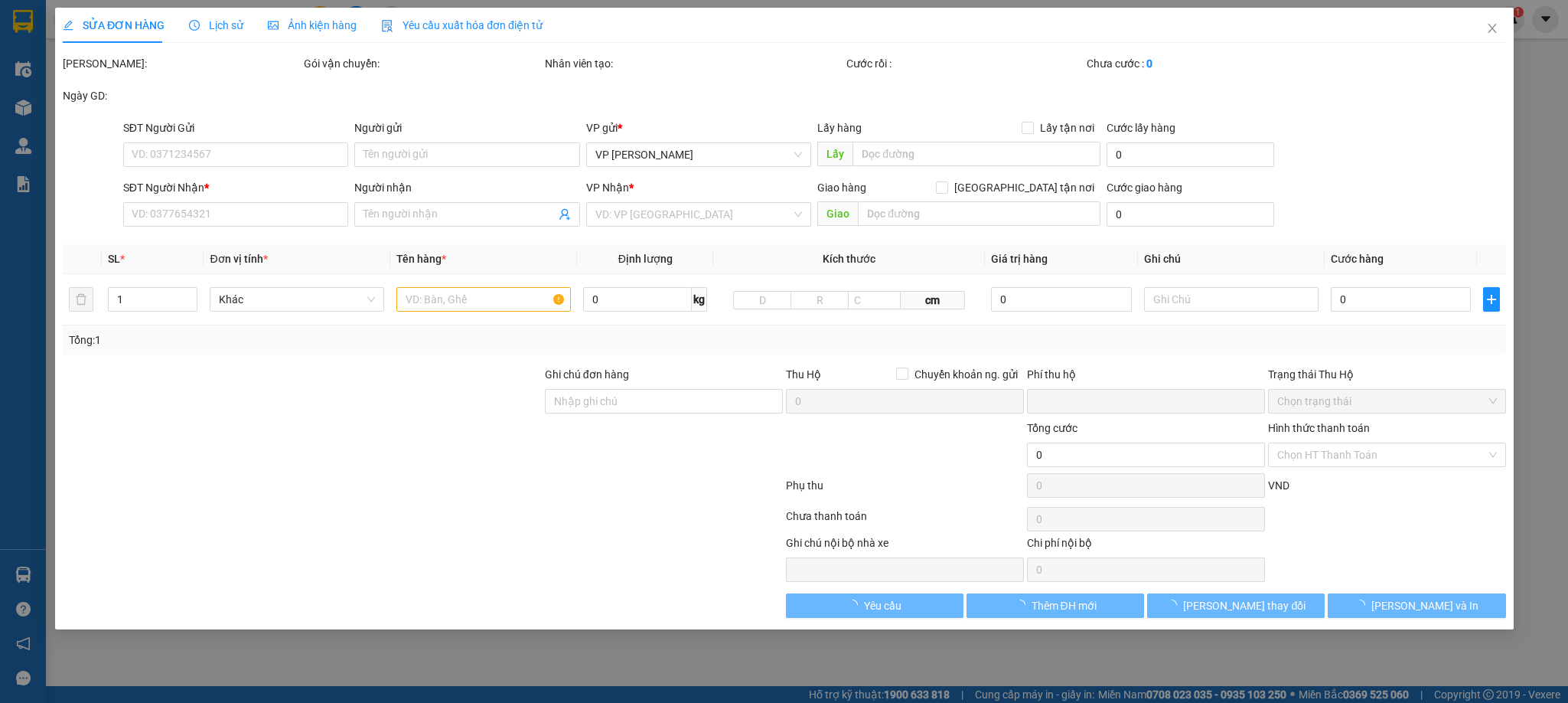
checkbox input "true"
type input "số 10 ngõ 143 [GEOGRAPHIC_DATA], [GEOGRAPHIC_DATA], [GEOGRAPHIC_DATA], [GEOGRAP…"
type input "0"
type input "60.000"
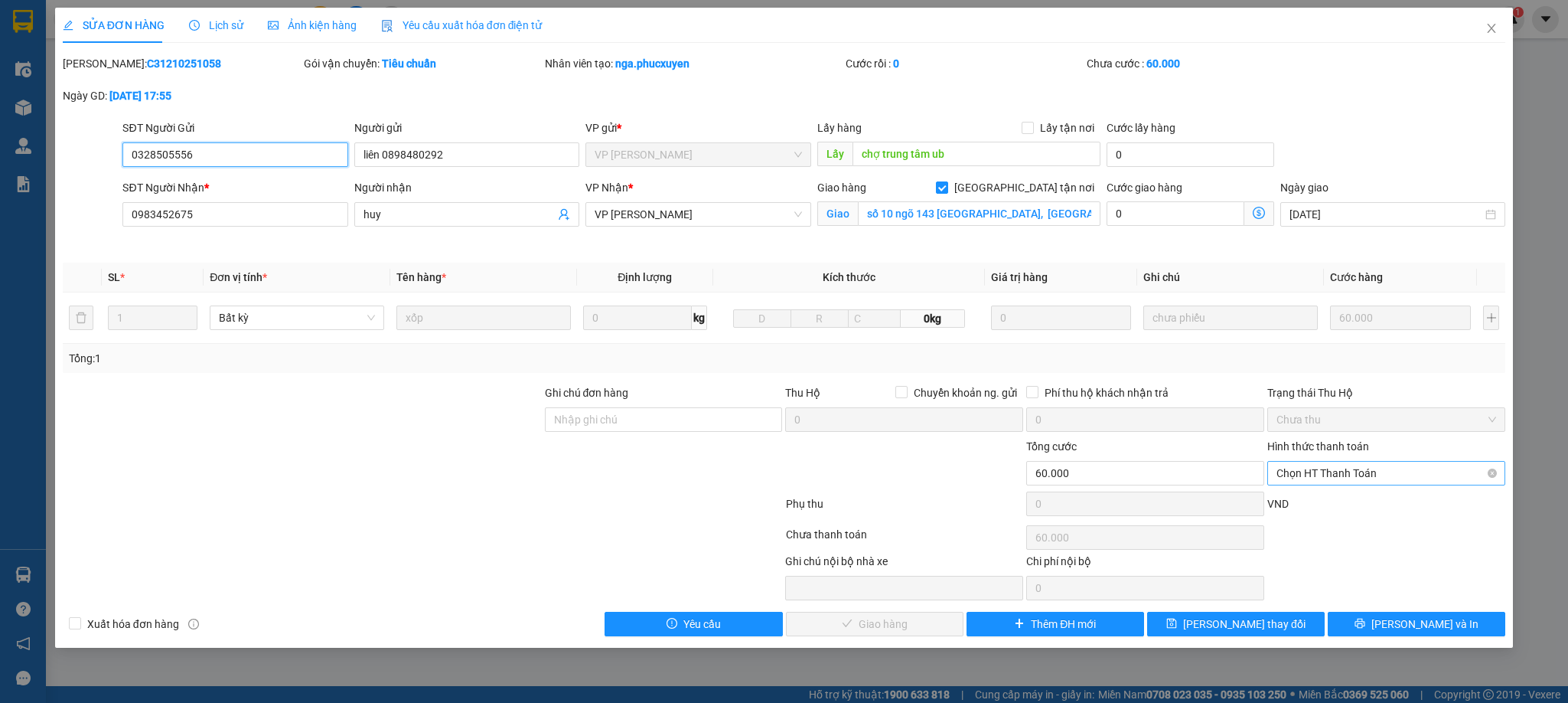
click at [1333, 476] on span "Chọn HT Thanh Toán" at bounding box center [1386, 473] width 219 height 23
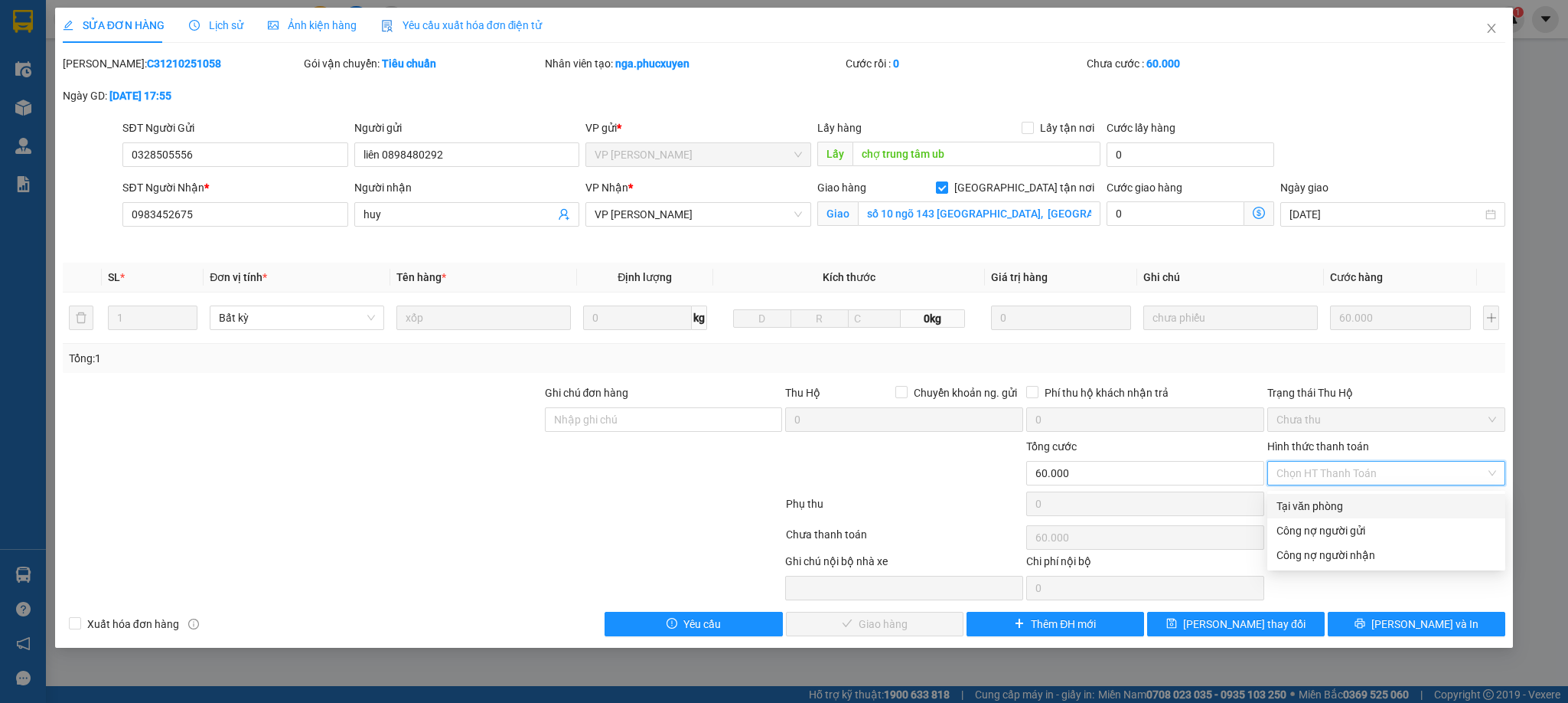
click at [1317, 498] on div "Tại văn phòng" at bounding box center [1386, 506] width 219 height 17
type input "0"
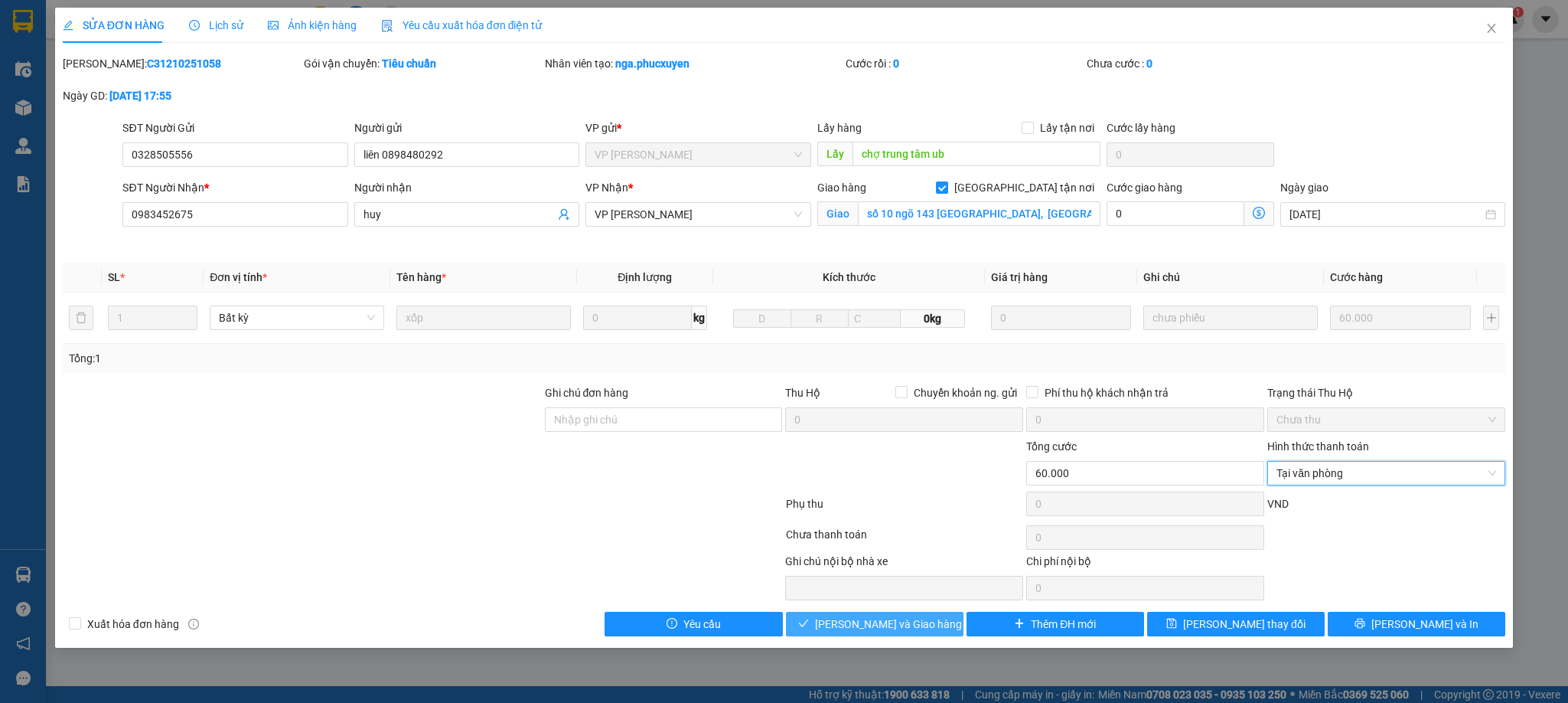
click at [896, 632] on span "[PERSON_NAME] và Giao hàng" at bounding box center [888, 624] width 146 height 17
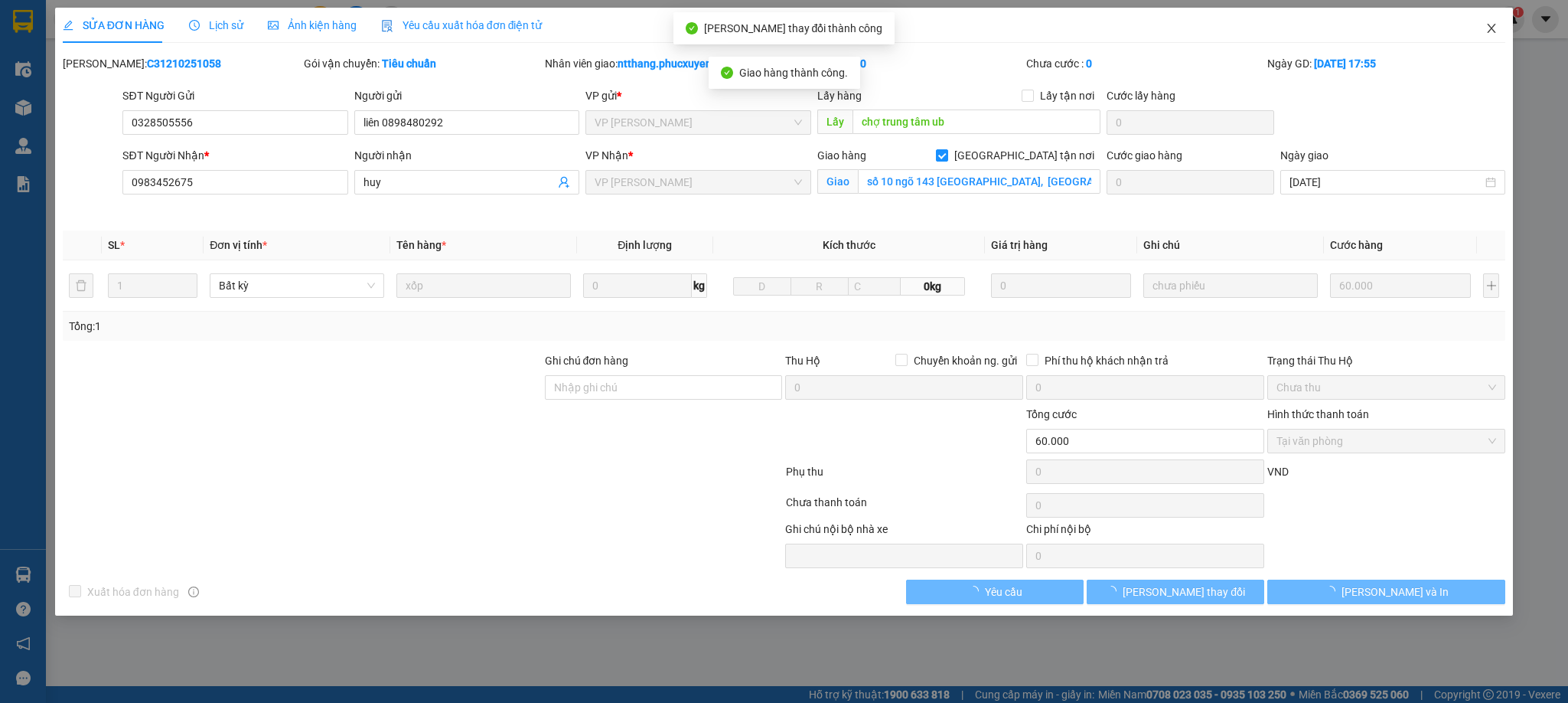
click at [1484, 25] on span "Close" at bounding box center [1492, 30] width 43 height 43
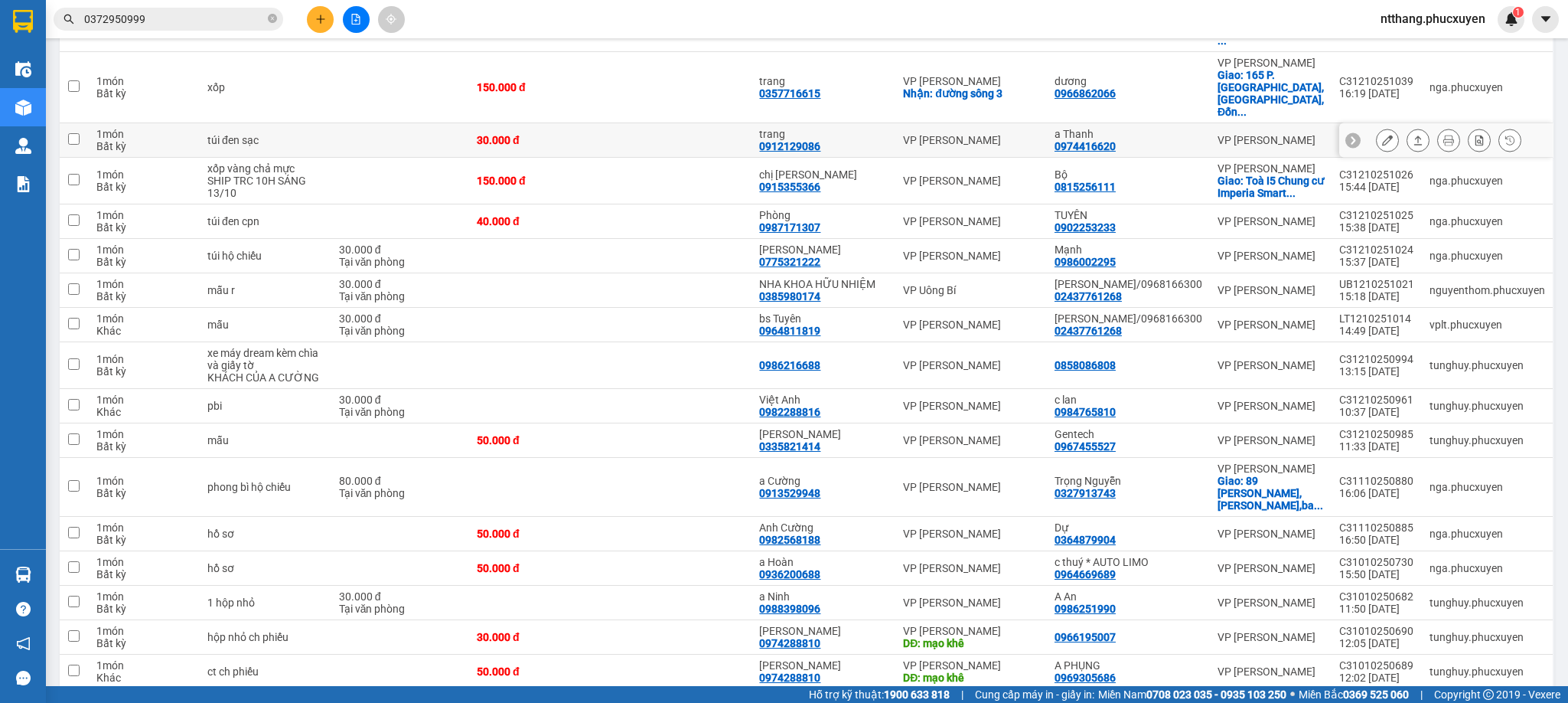
scroll to position [459, 0]
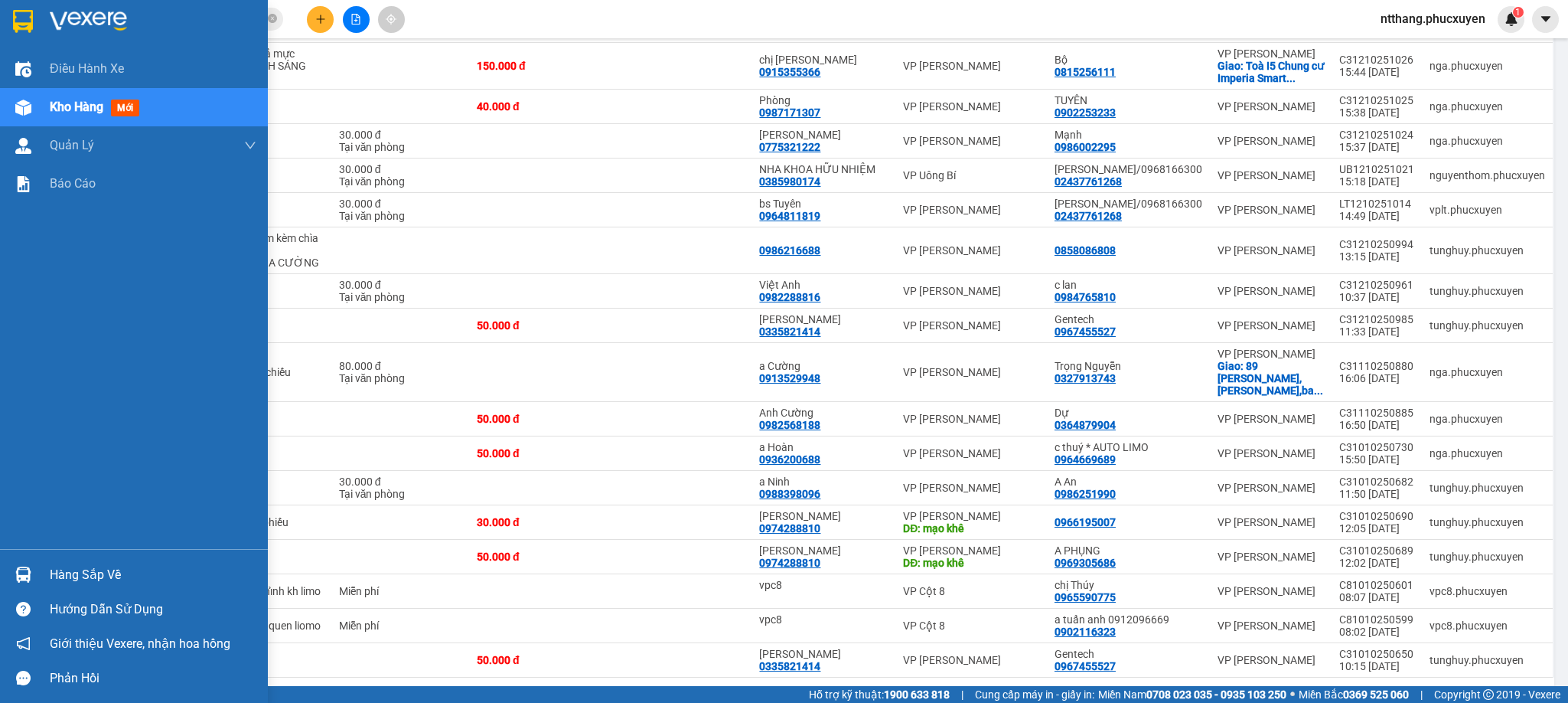
click at [16, 572] on img at bounding box center [23, 574] width 16 height 16
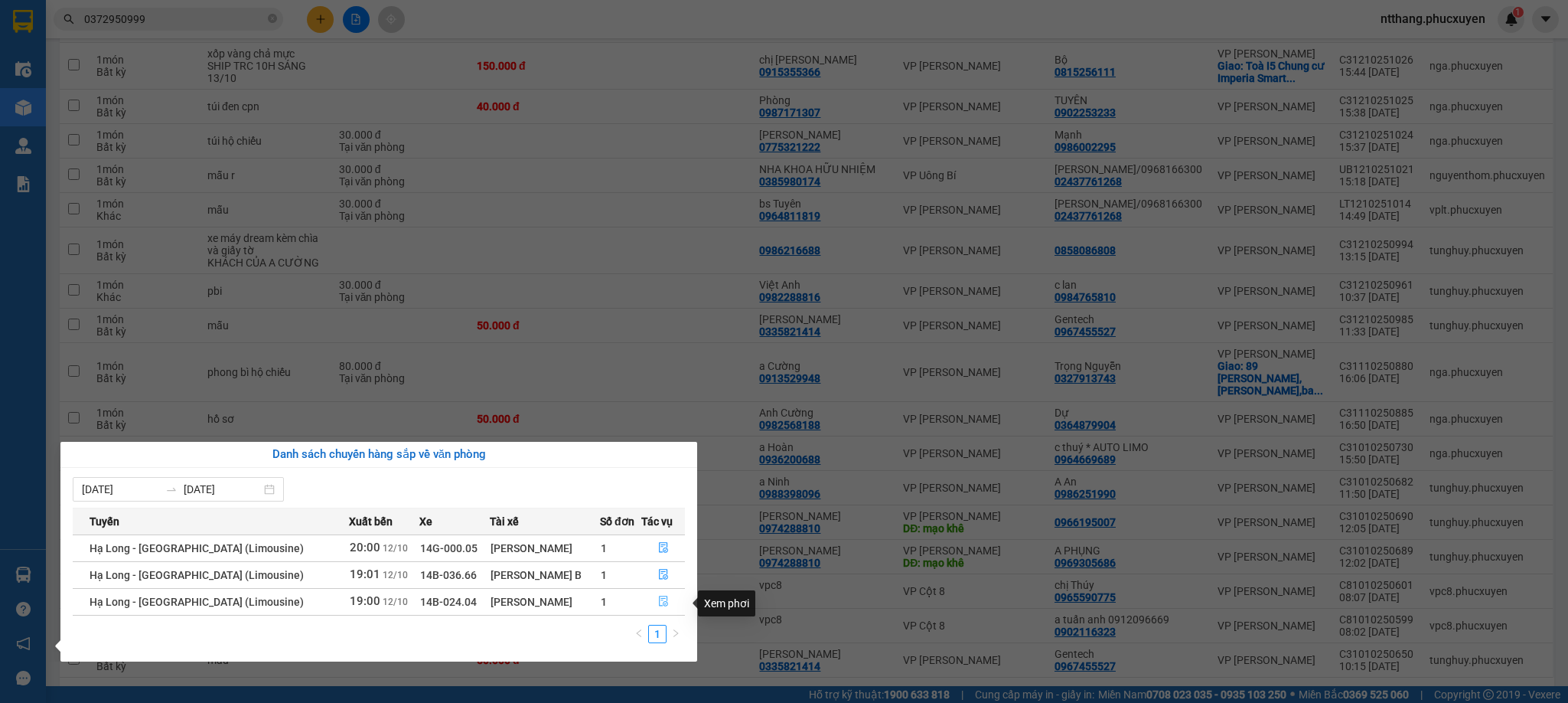
click at [659, 600] on icon "file-done" at bounding box center [663, 601] width 9 height 11
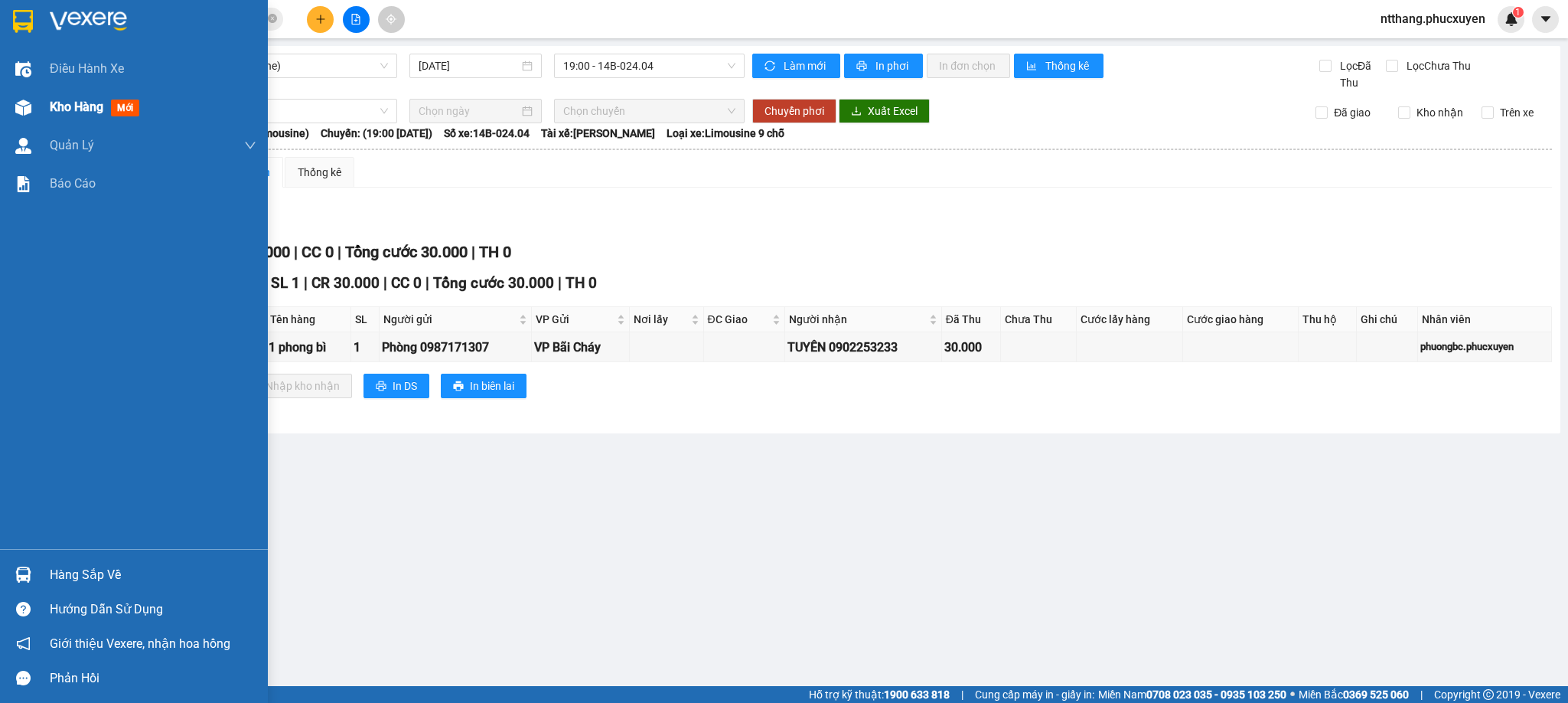
click at [37, 112] on div "Kho hàng mới" at bounding box center [134, 107] width 268 height 39
click at [71, 574] on div "Hàng sắp về" at bounding box center [153, 575] width 207 height 23
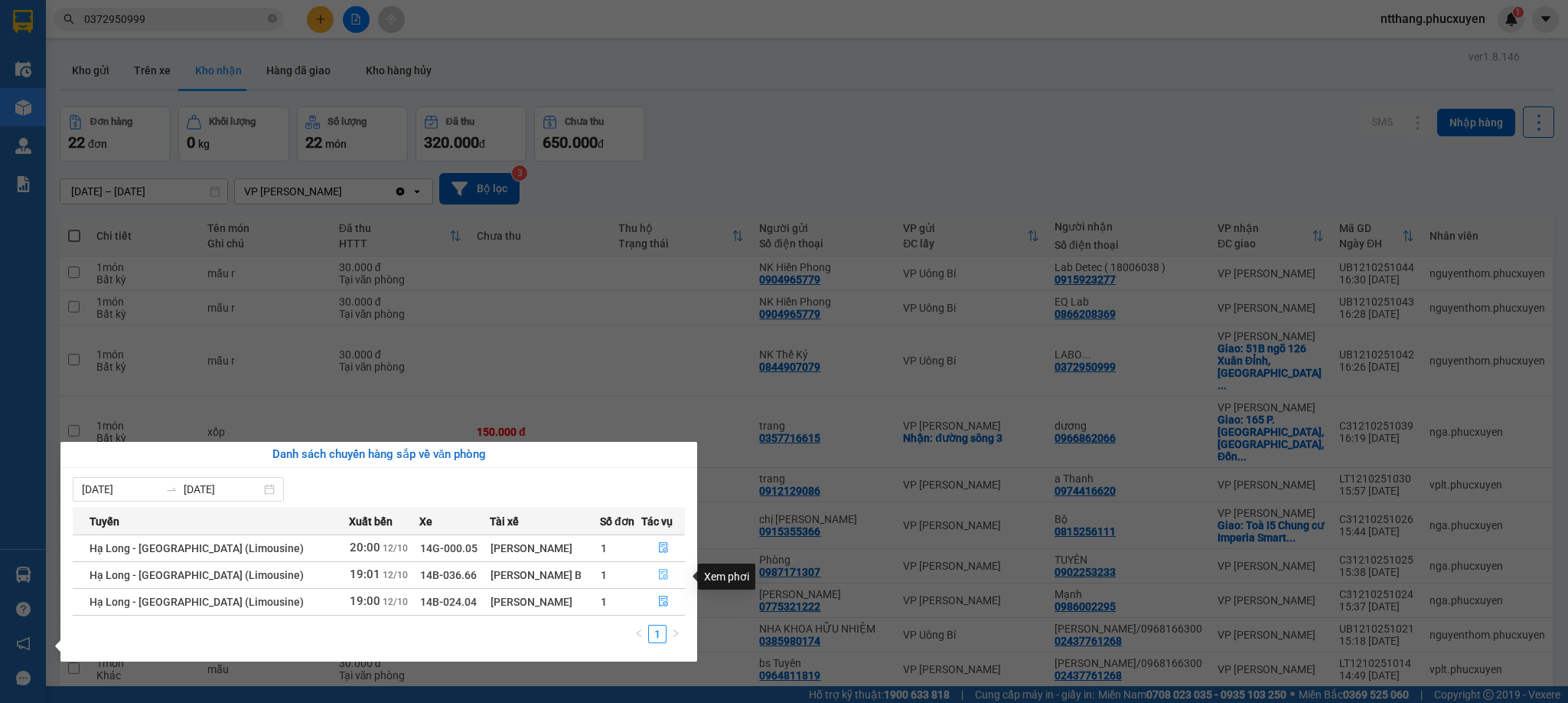
click at [660, 575] on icon "file-done" at bounding box center [663, 574] width 11 height 11
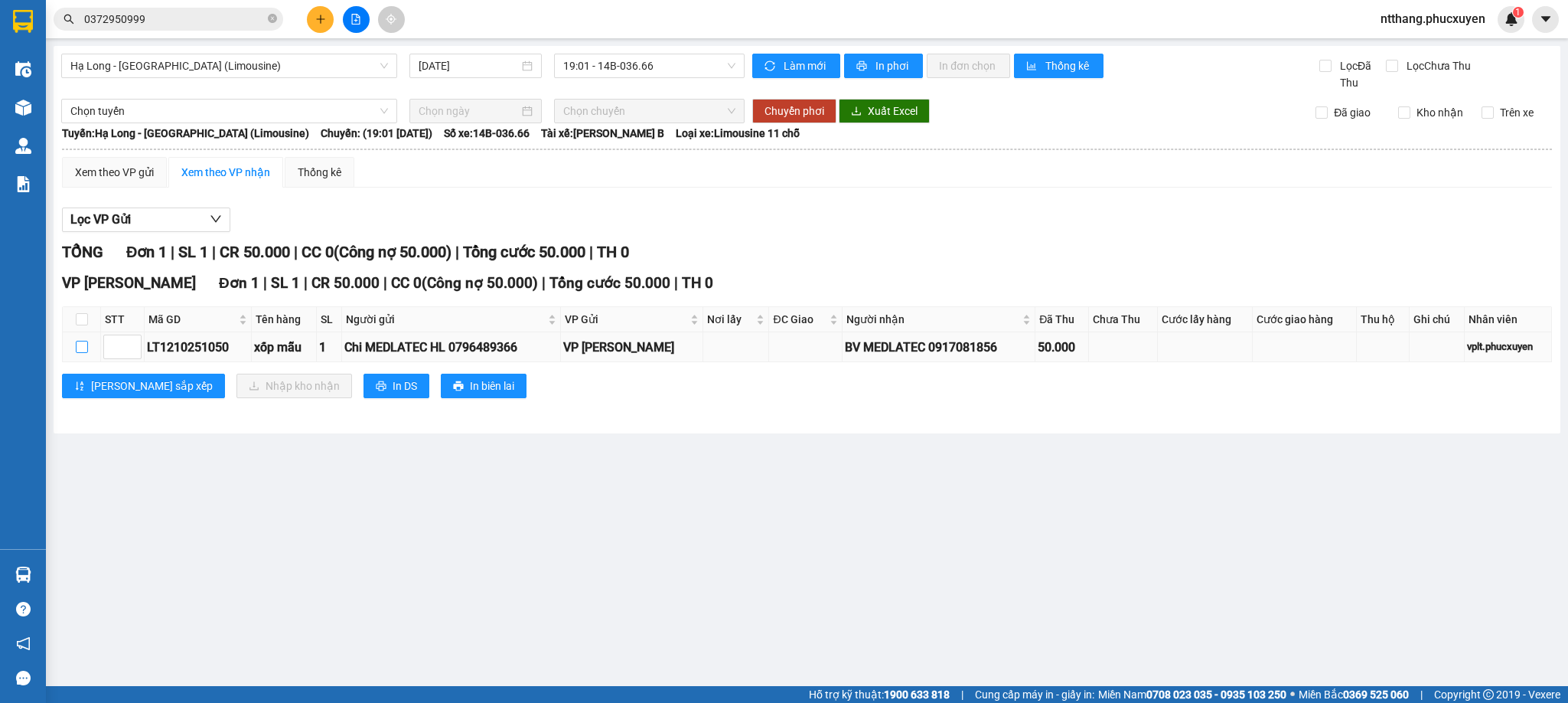
drag, startPoint x: 81, startPoint y: 347, endPoint x: 122, endPoint y: 363, distance: 44.0
click at [83, 347] on input "checkbox" at bounding box center [82, 347] width 13 height 13
checkbox input "true"
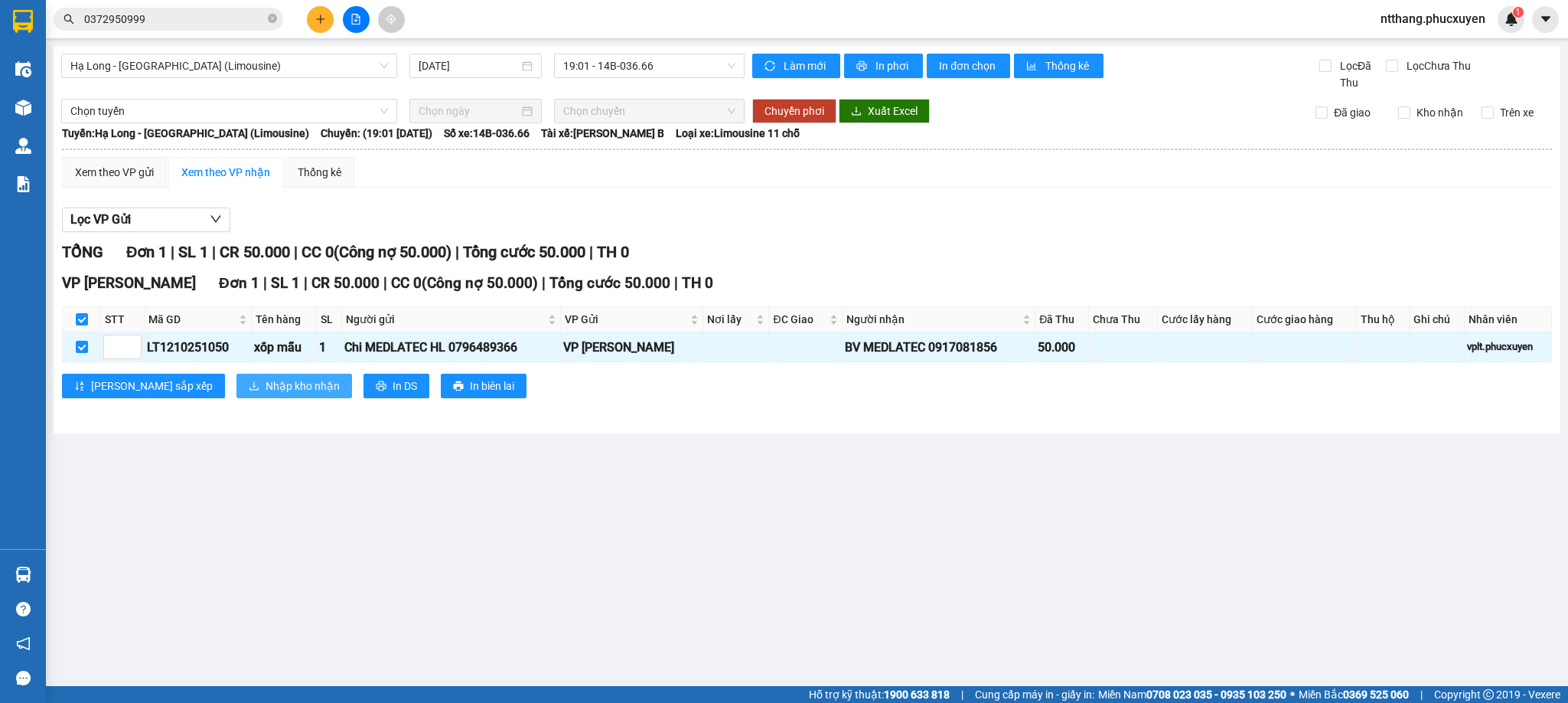
click at [265, 384] on span "Nhập kho nhận" at bounding box center [302, 386] width 75 height 17
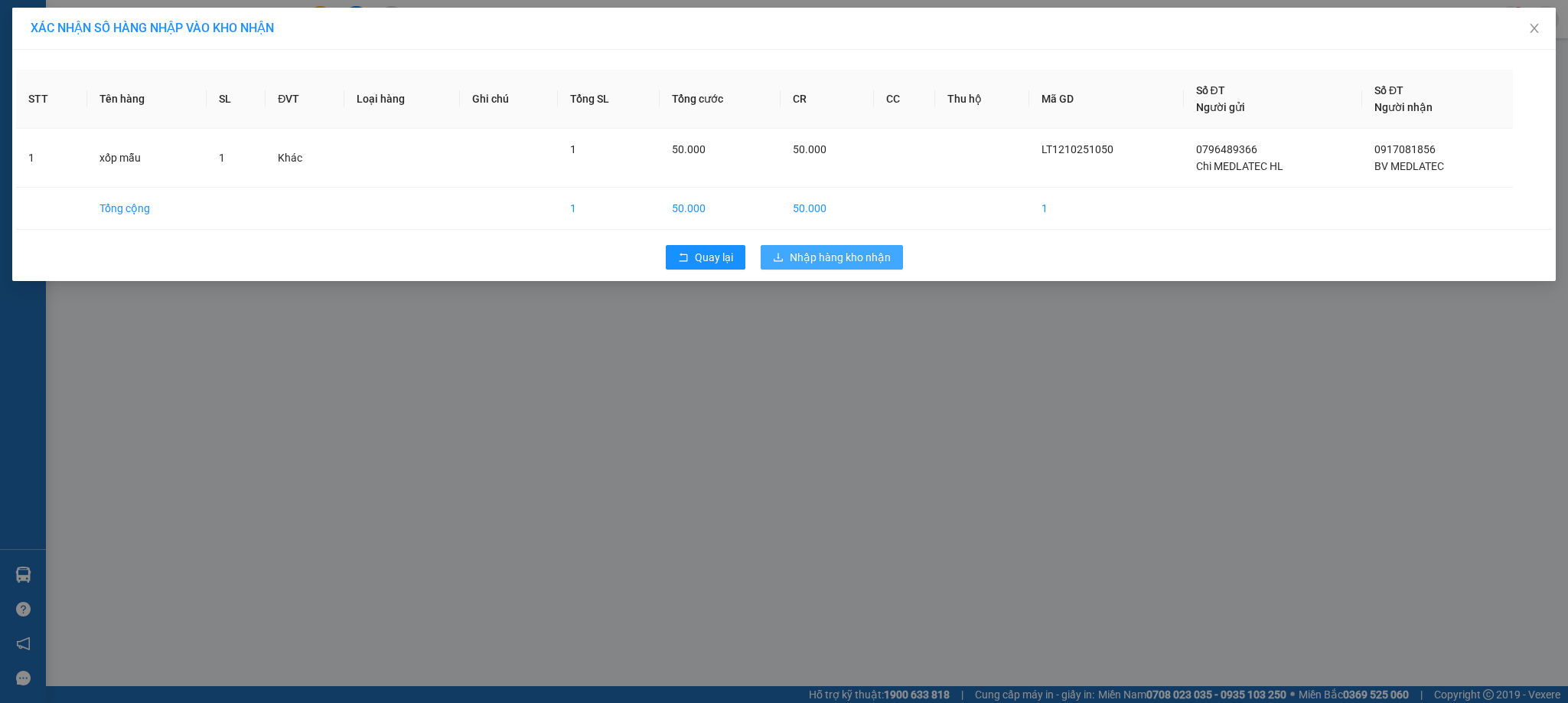
click at [843, 261] on span "Nhập hàng kho nhận" at bounding box center [840, 257] width 101 height 17
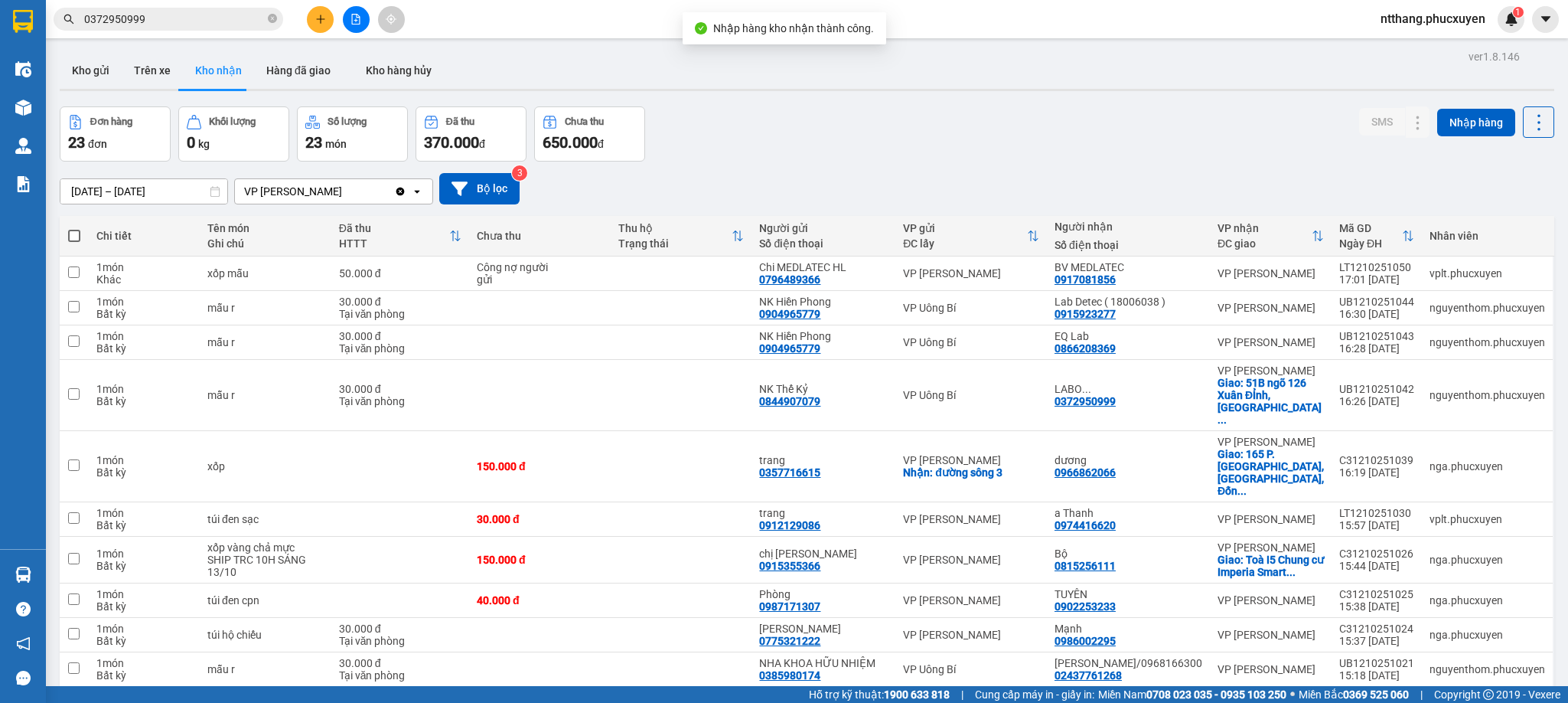
click at [862, 124] on div "Đơn hàng 23 đơn Khối lượng 0 kg Số lượng 23 món Đã thu 370.000 đ Chưa thu 650.0…" at bounding box center [806, 133] width 1494 height 55
click at [1382, 513] on icon at bounding box center [1387, 519] width 11 height 11
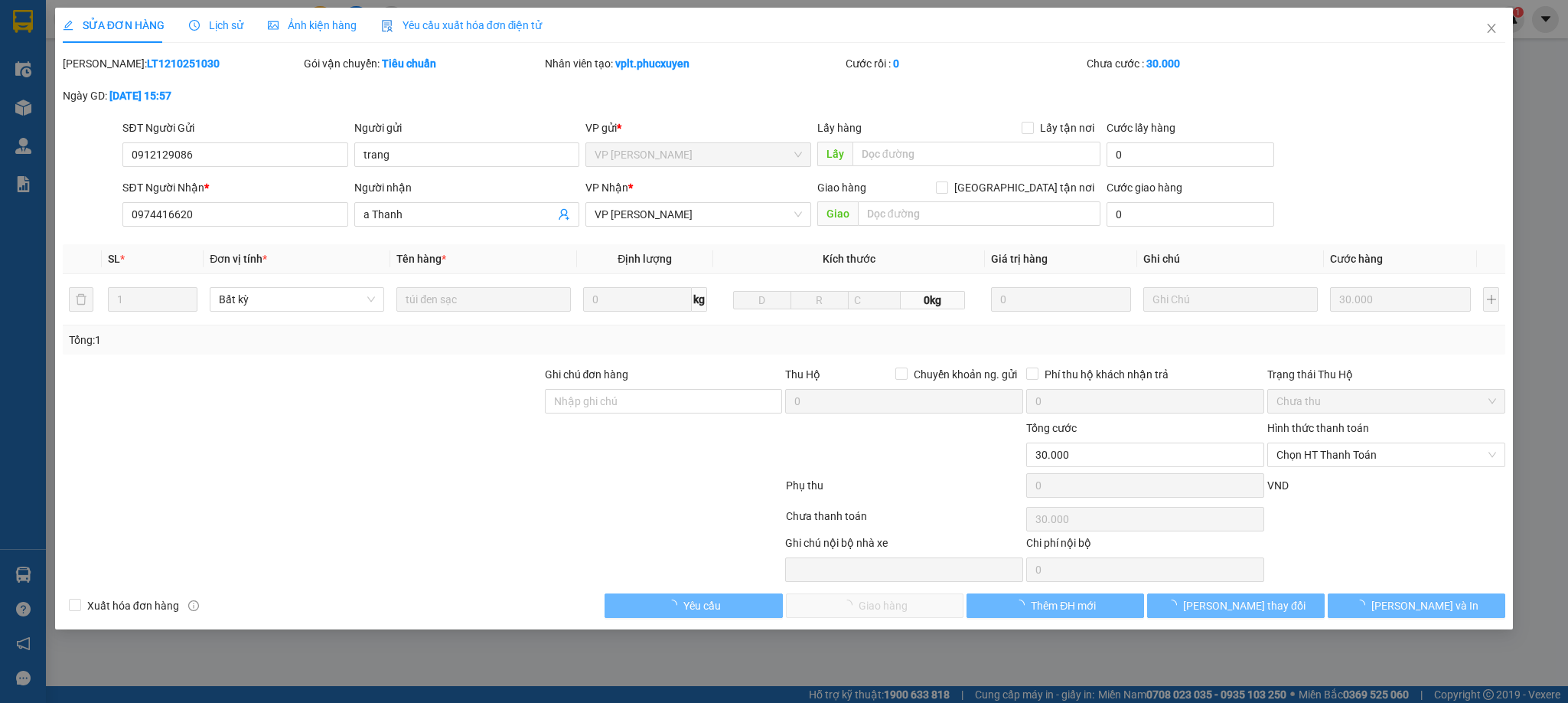
type input "0912129086"
type input "trang"
type input "0974416620"
type input "a Thanh"
type input "0"
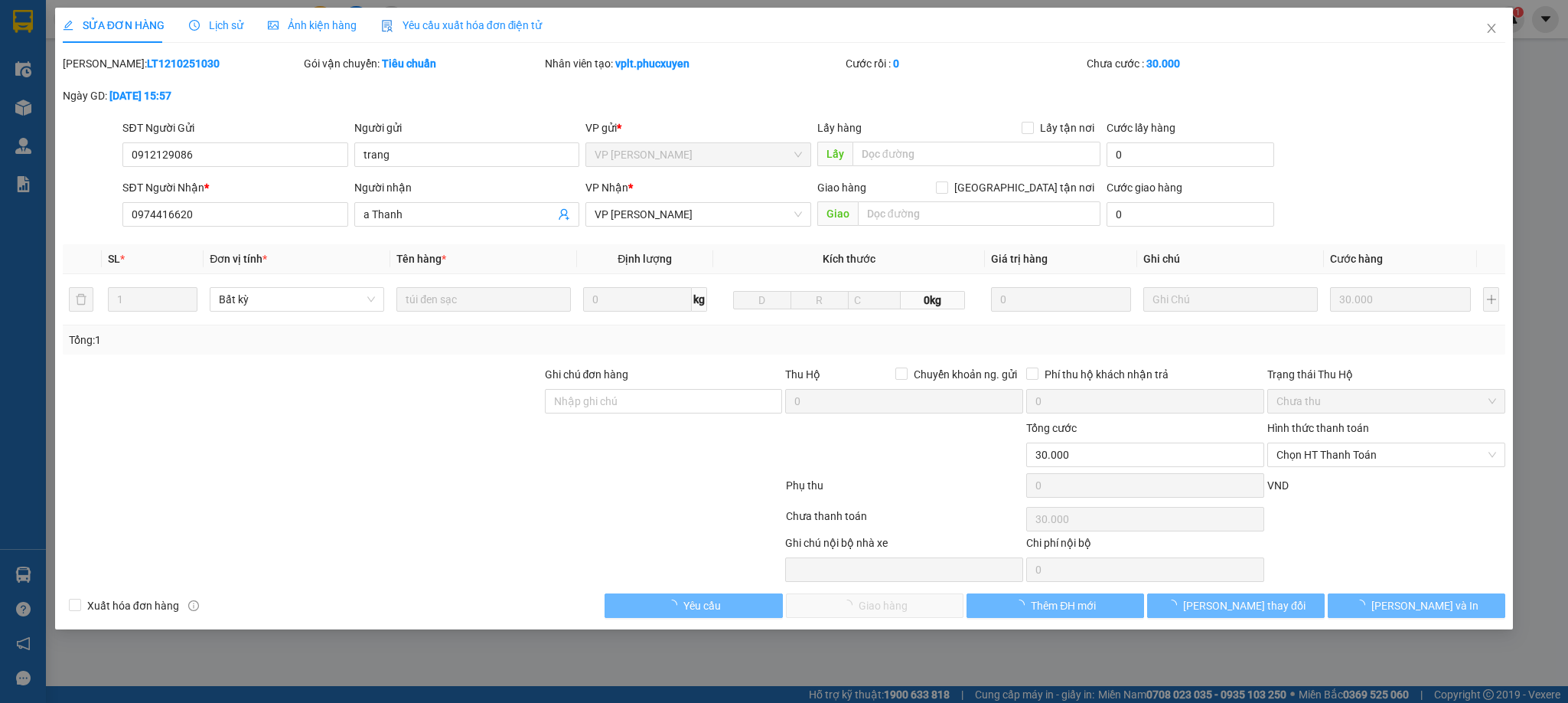
type input "30.000"
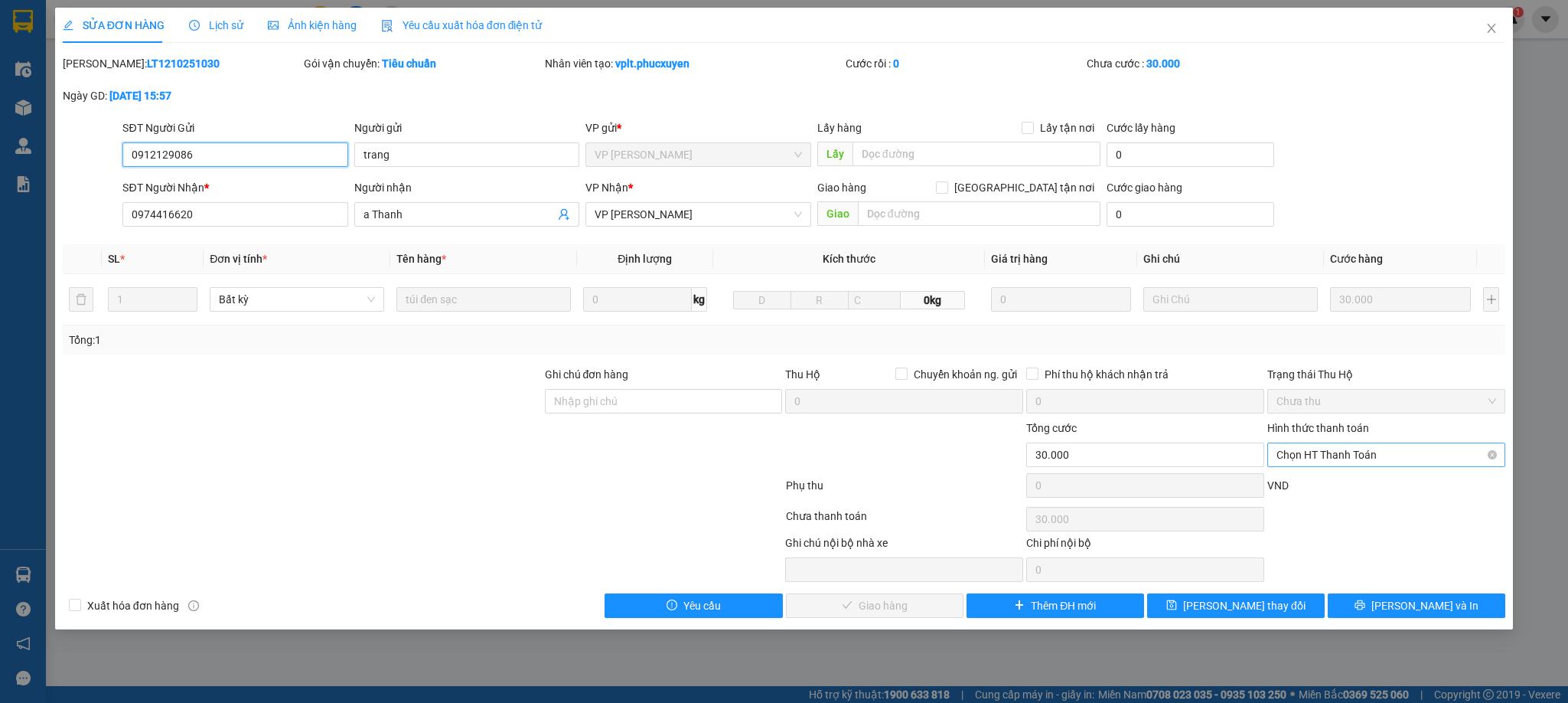
drag, startPoint x: 1354, startPoint y: 462, endPoint x: 1338, endPoint y: 467, distance: 16.8
click at [1353, 462] on span "Chọn HT Thanh Toán" at bounding box center [1386, 455] width 219 height 23
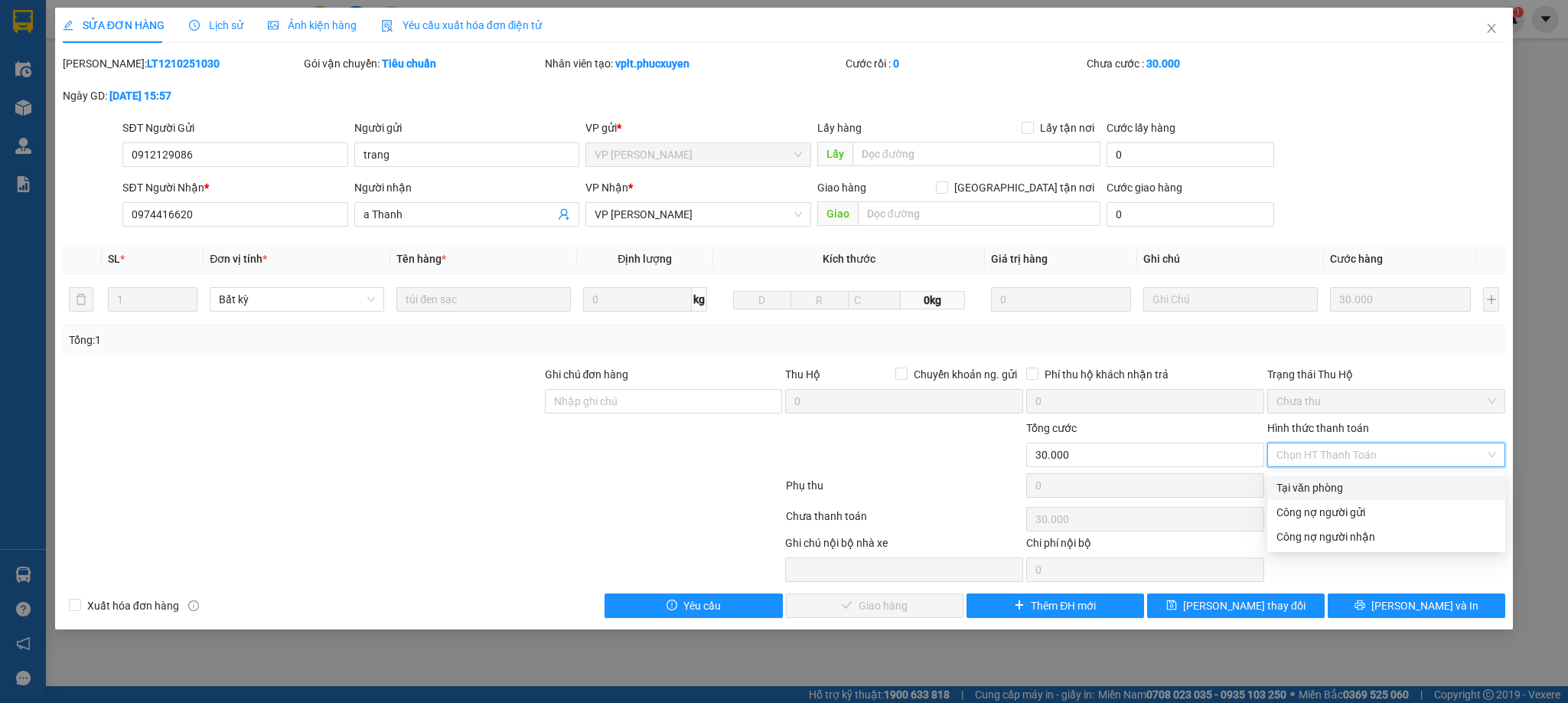
click at [1320, 494] on div "Tại văn phòng" at bounding box center [1386, 487] width 219 height 17
type input "0"
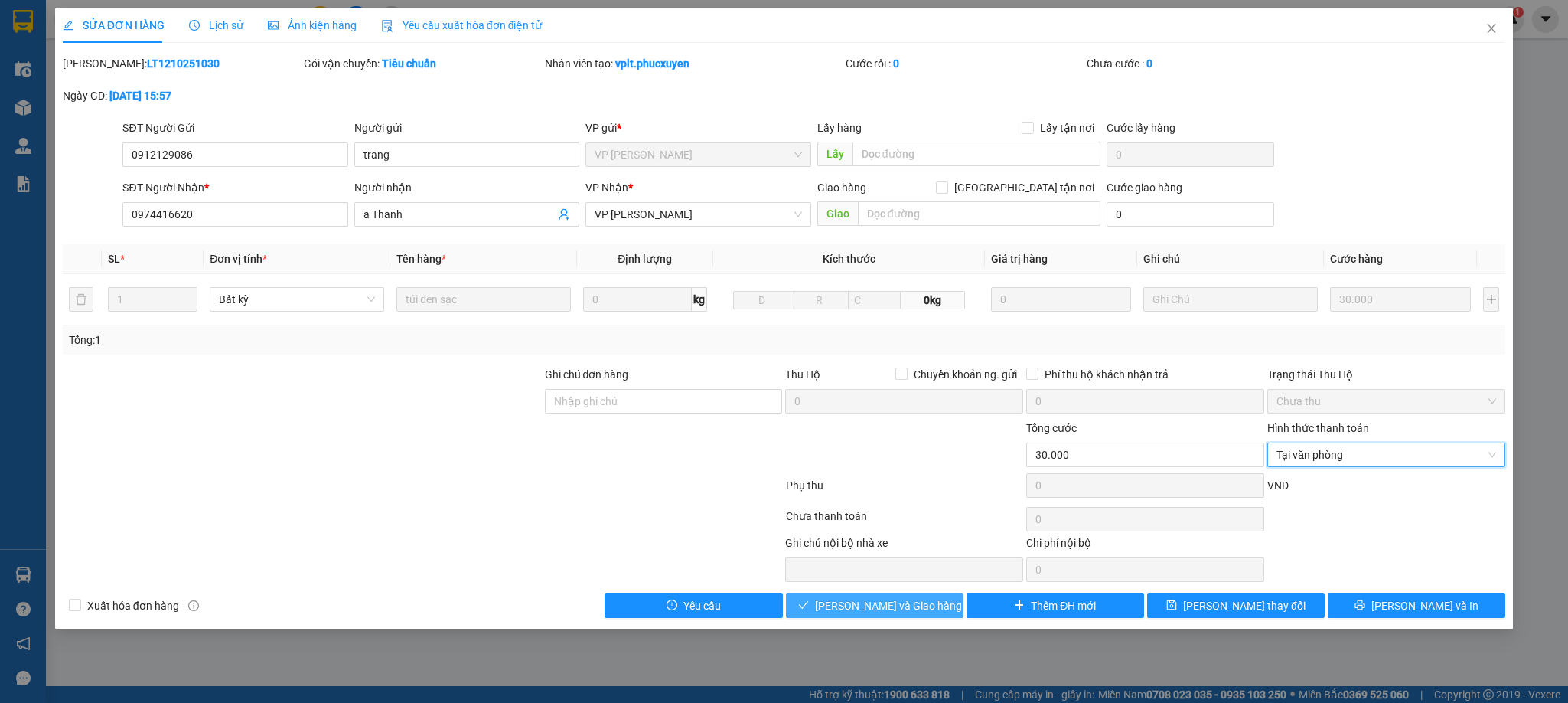
click at [926, 611] on button "[PERSON_NAME] và Giao hàng" at bounding box center [875, 605] width 178 height 24
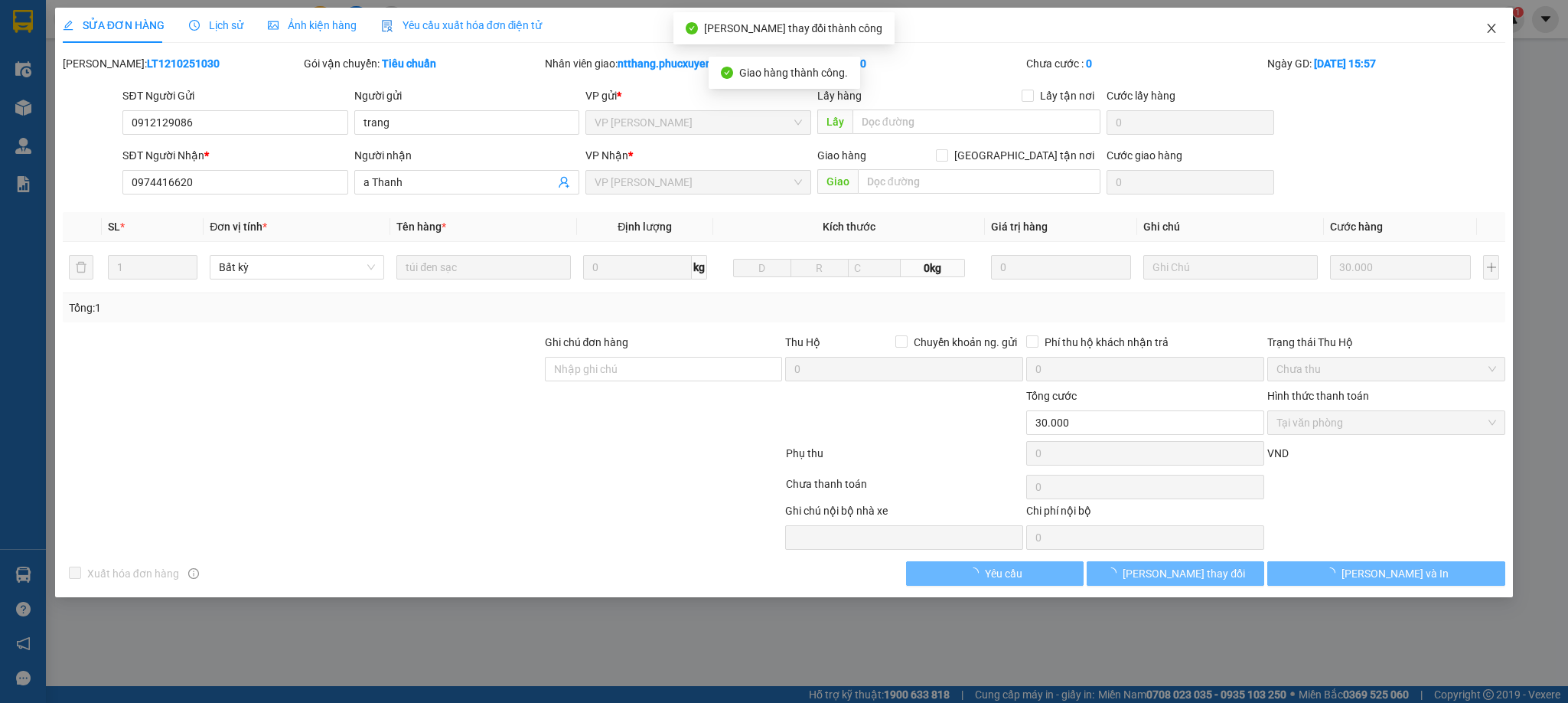
click at [1484, 23] on span "Close" at bounding box center [1492, 30] width 43 height 43
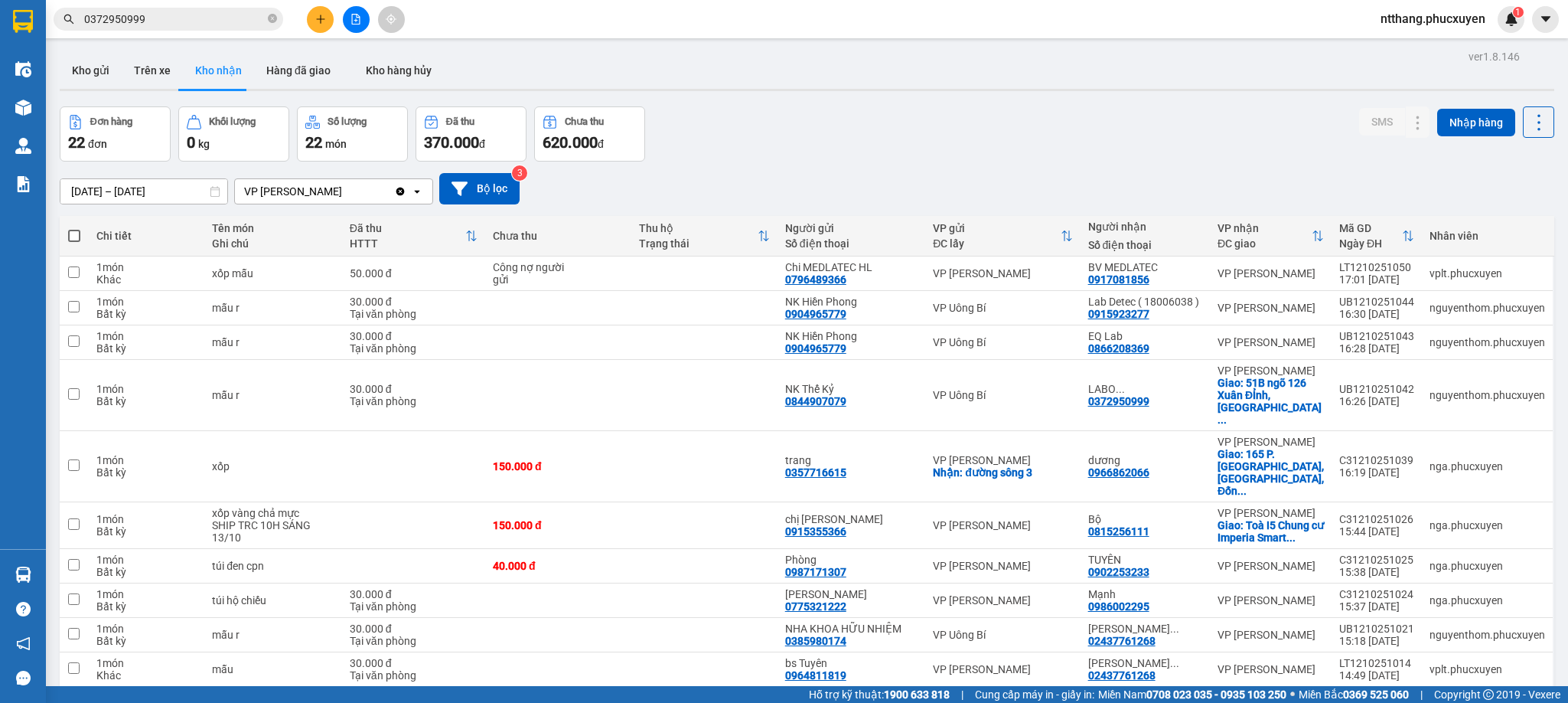
click at [1192, 156] on div "Đơn hàng 22 đơn Khối lượng 0 kg Số lượng 22 món Đã thu 370.000 đ Chưa thu 620.0…" at bounding box center [806, 133] width 1494 height 55
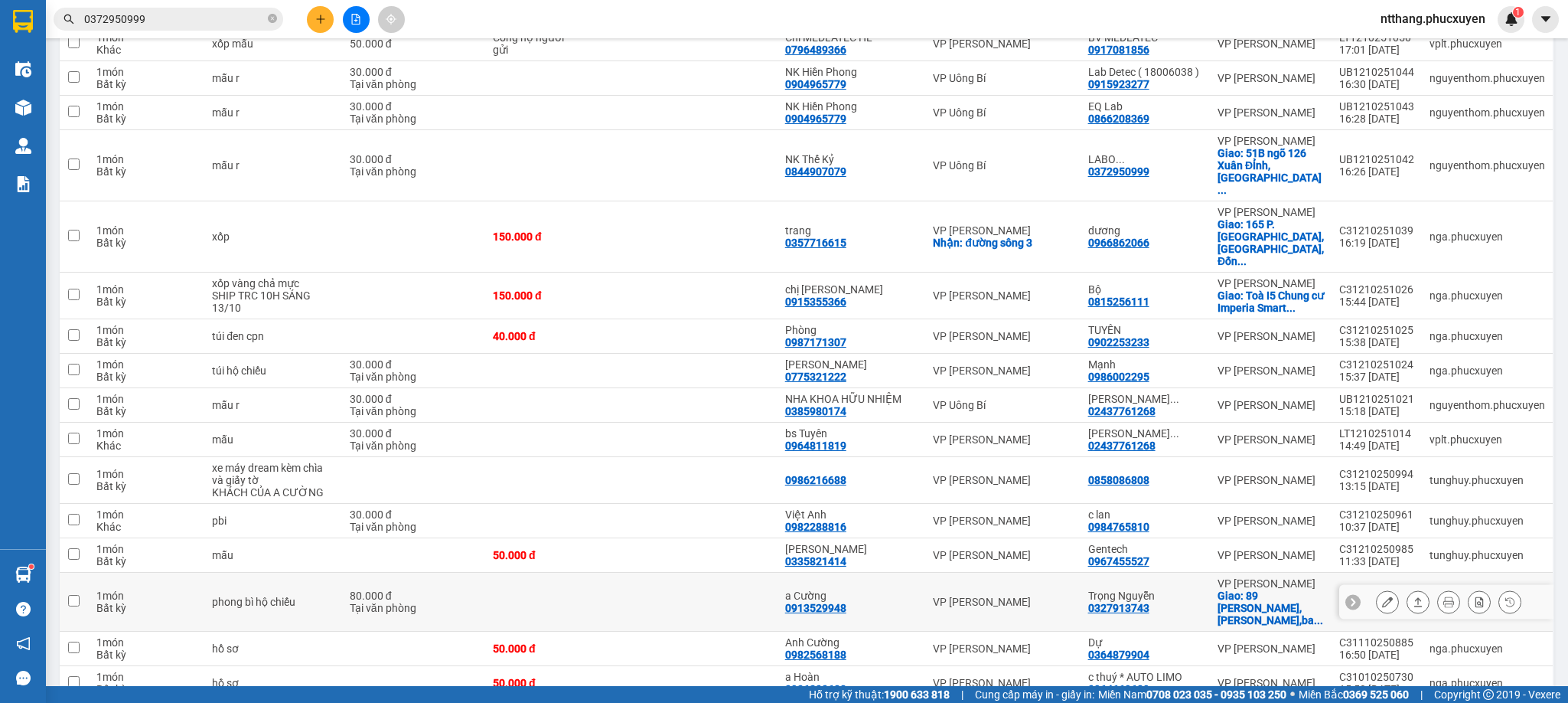
scroll to position [459, 0]
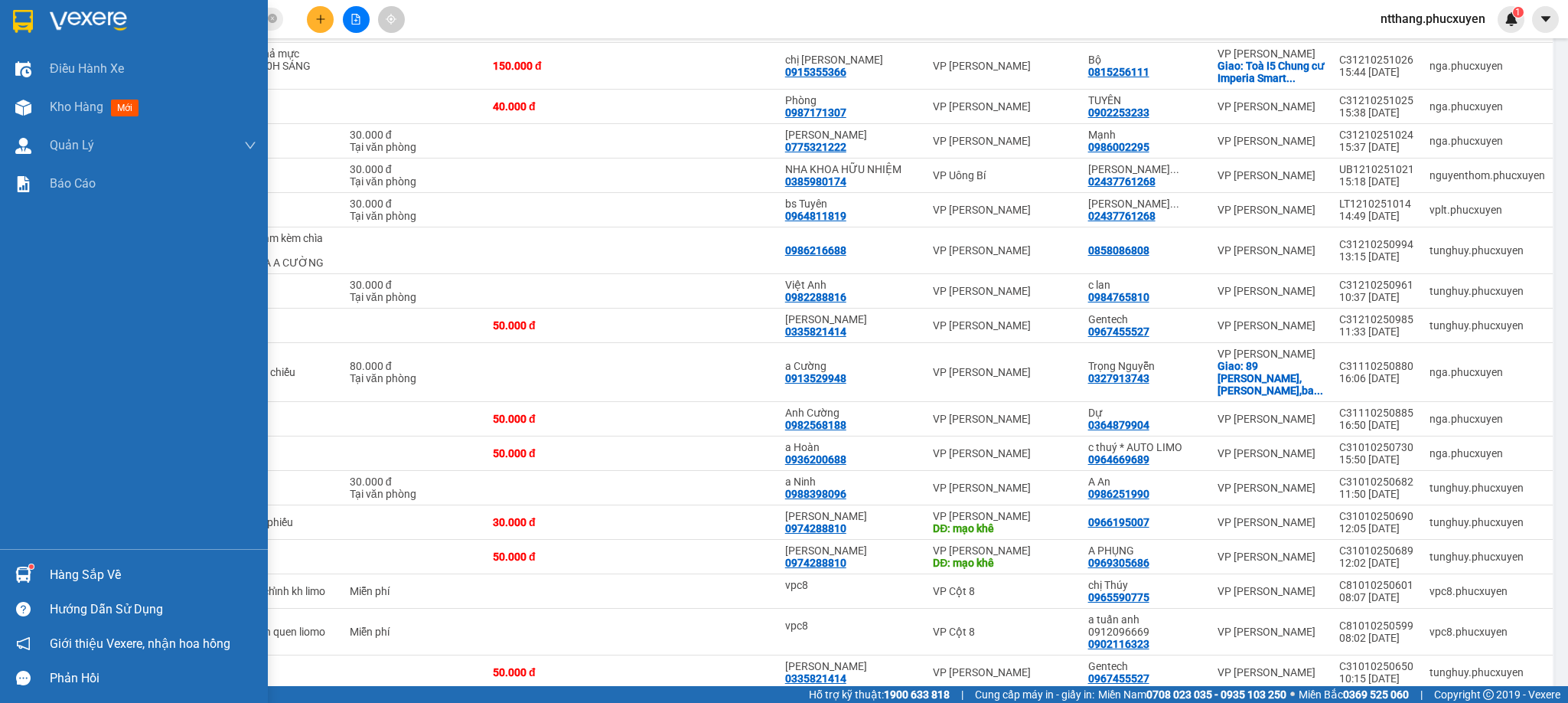
click at [8, 565] on div "Hàng sắp về" at bounding box center [134, 574] width 268 height 34
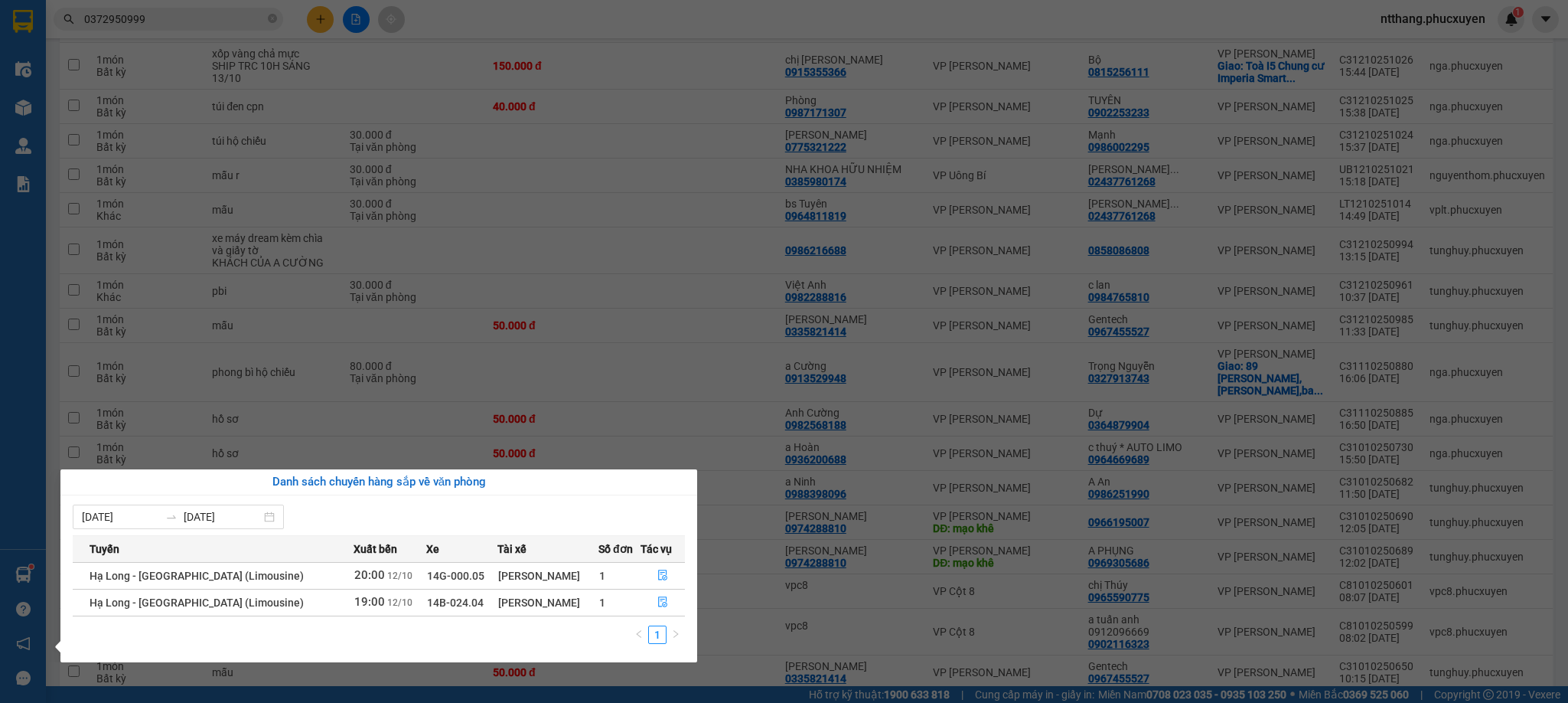
click at [8, 565] on div "Điều hành xe Kho hàng mới Quản [PERSON_NAME] lý thu hộ Quản lý chuyến Quản lý k…" at bounding box center [22, 352] width 46 height 703
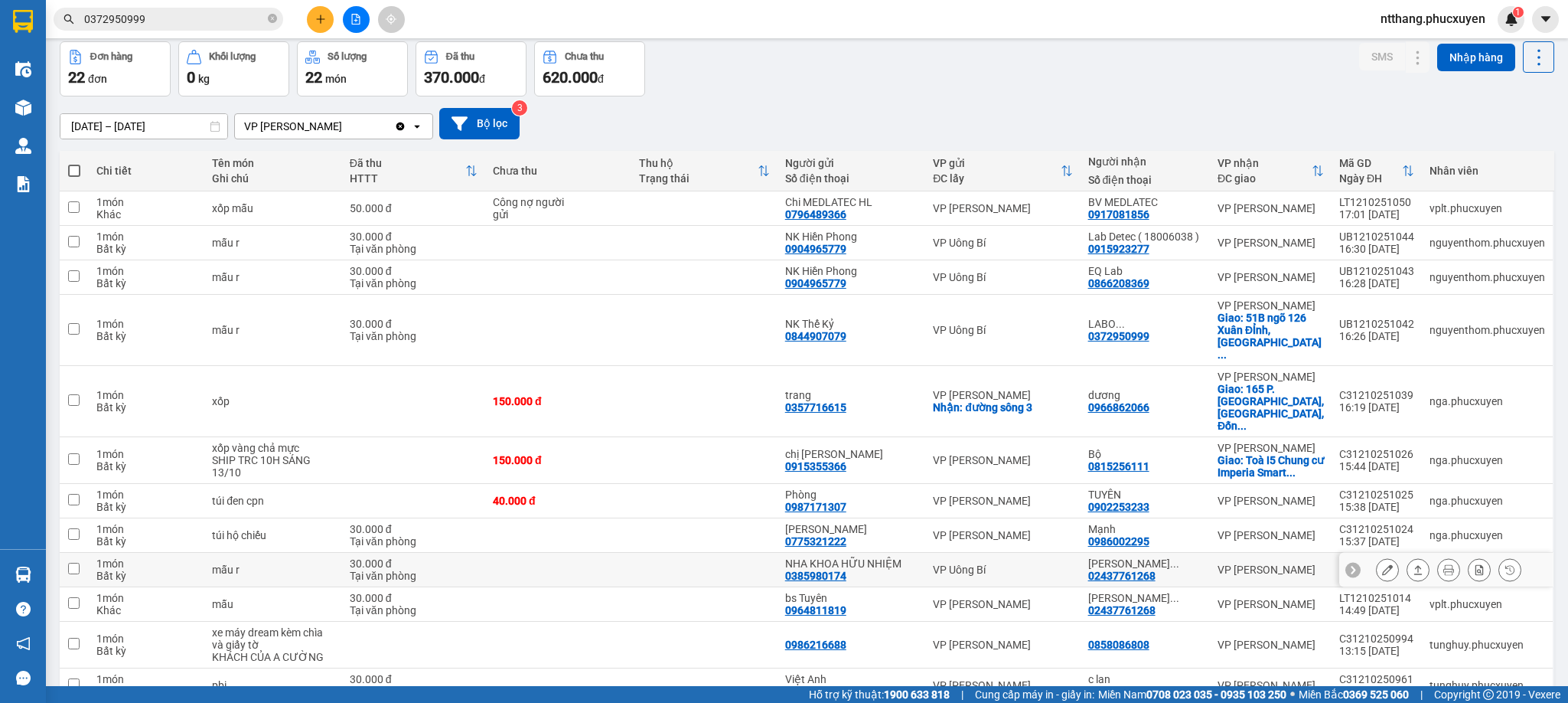
scroll to position [0, 0]
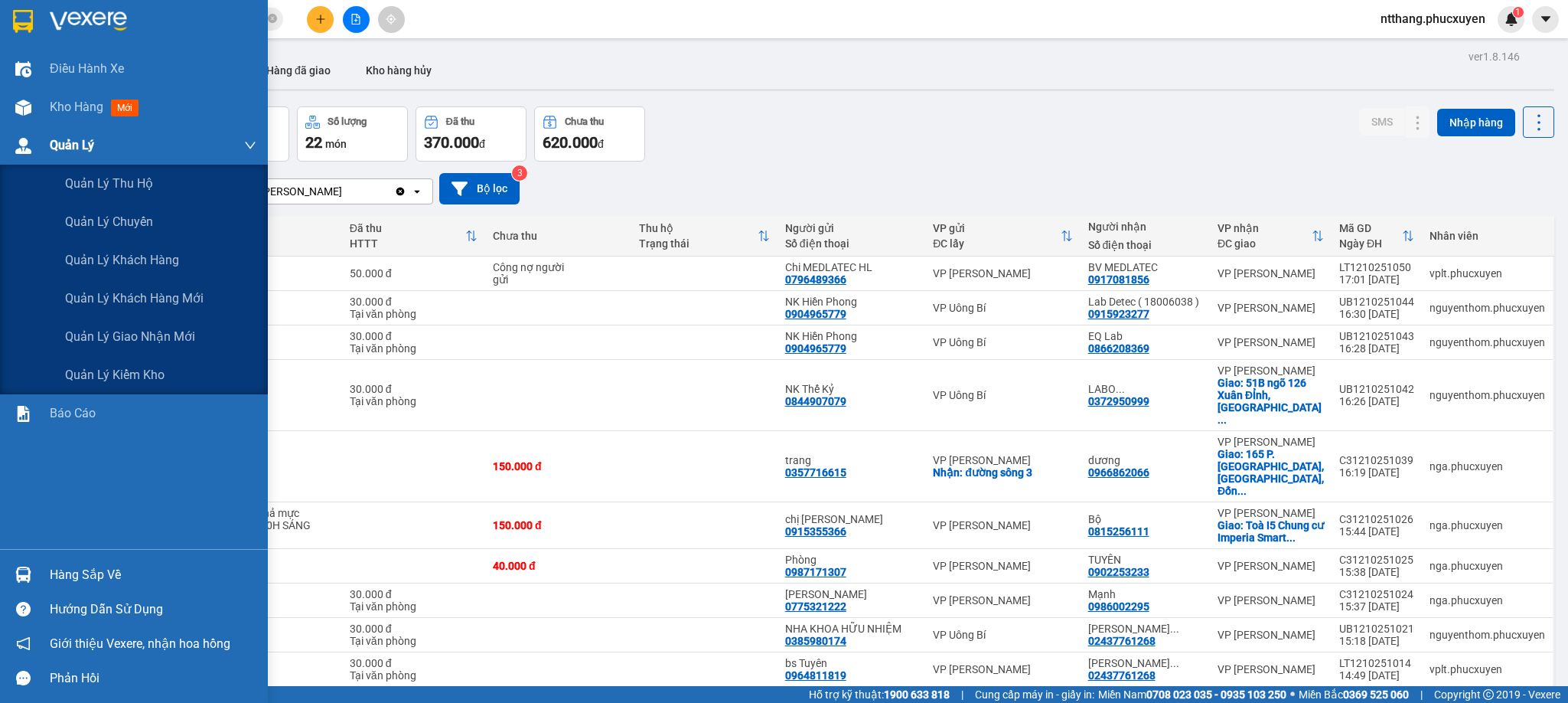
click at [38, 155] on div "Quản Lý" at bounding box center [134, 146] width 268 height 39
click at [173, 343] on span "Quản lý giao nhận mới" at bounding box center [129, 336] width 130 height 19
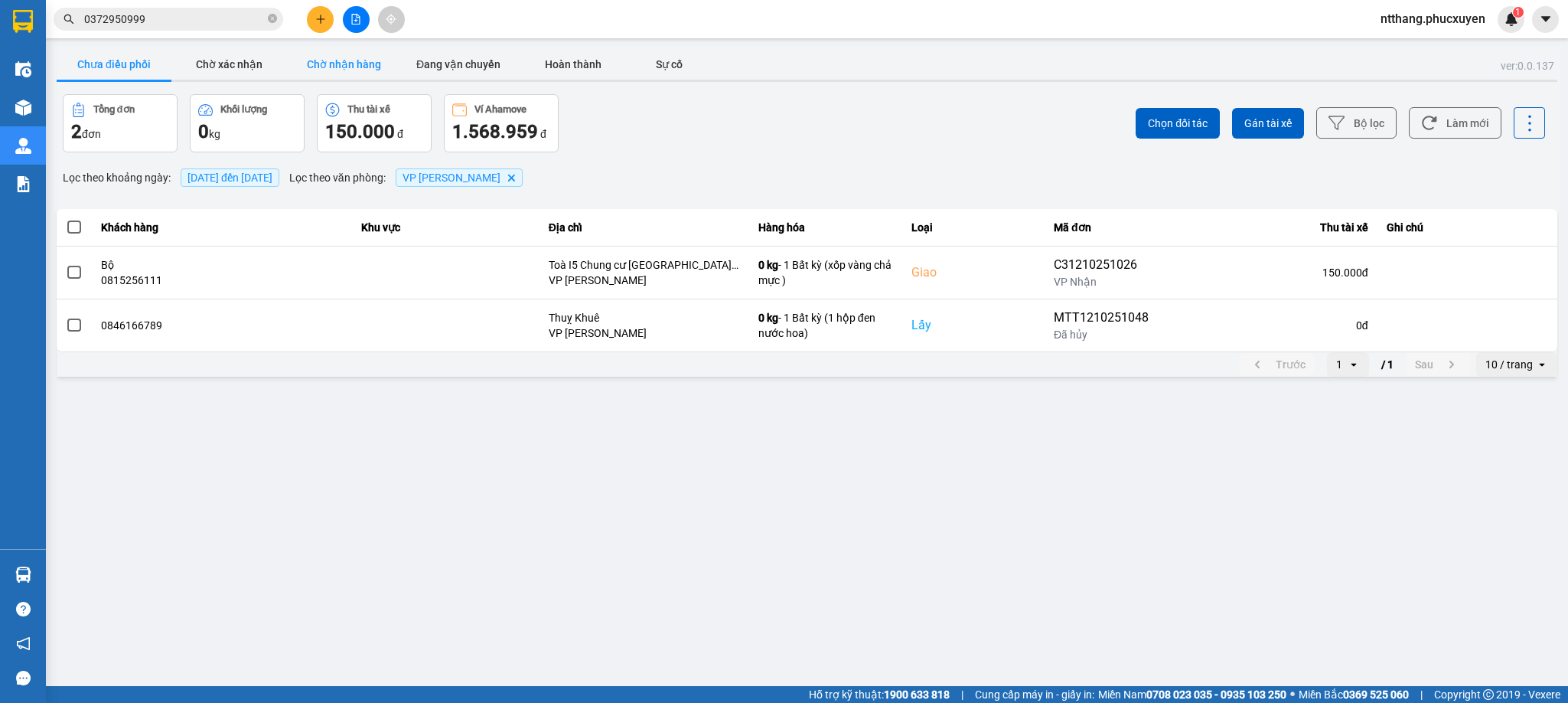
click at [356, 69] on button "Chờ nhận hàng" at bounding box center [343, 64] width 115 height 31
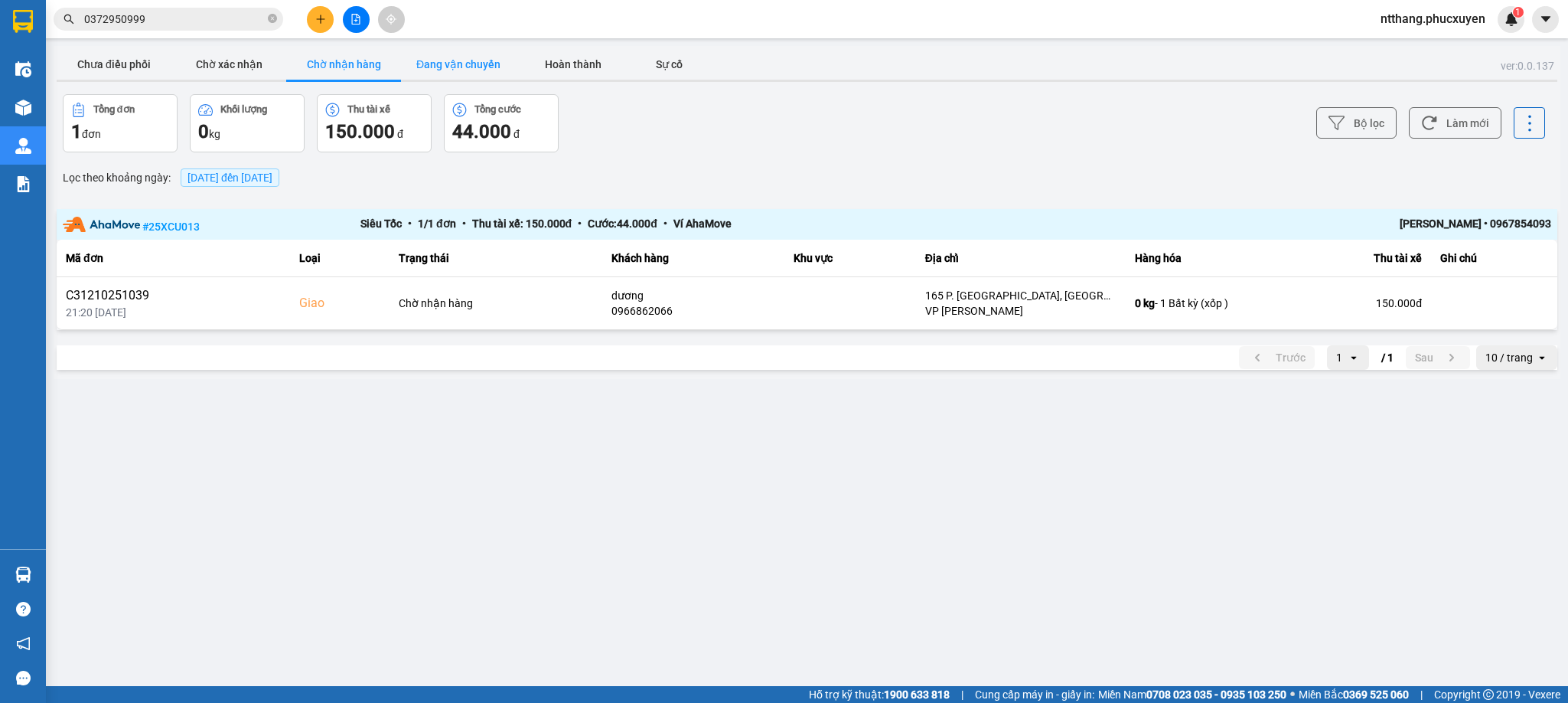
click at [474, 59] on button "Đang vận chuyển" at bounding box center [458, 64] width 115 height 31
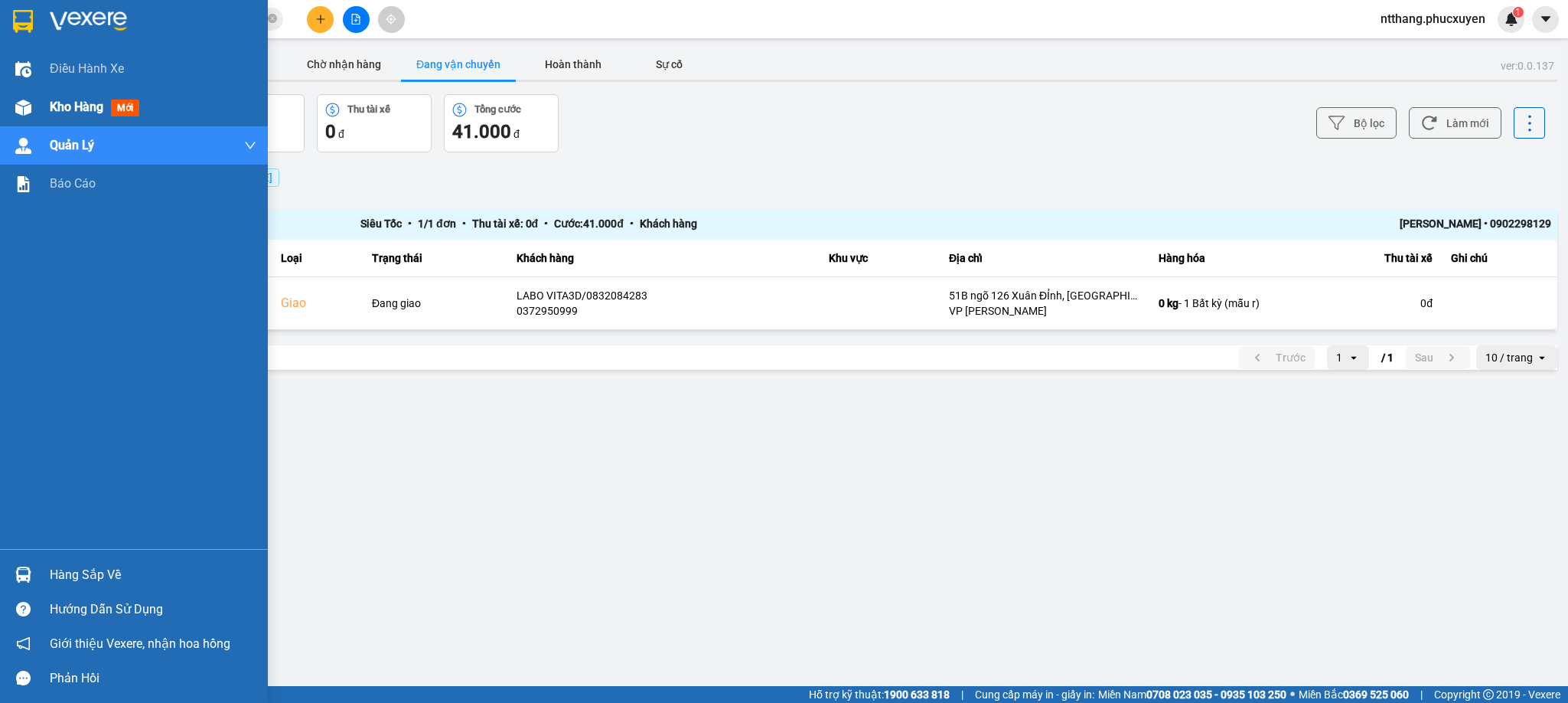
click at [34, 102] on div at bounding box center [23, 108] width 27 height 27
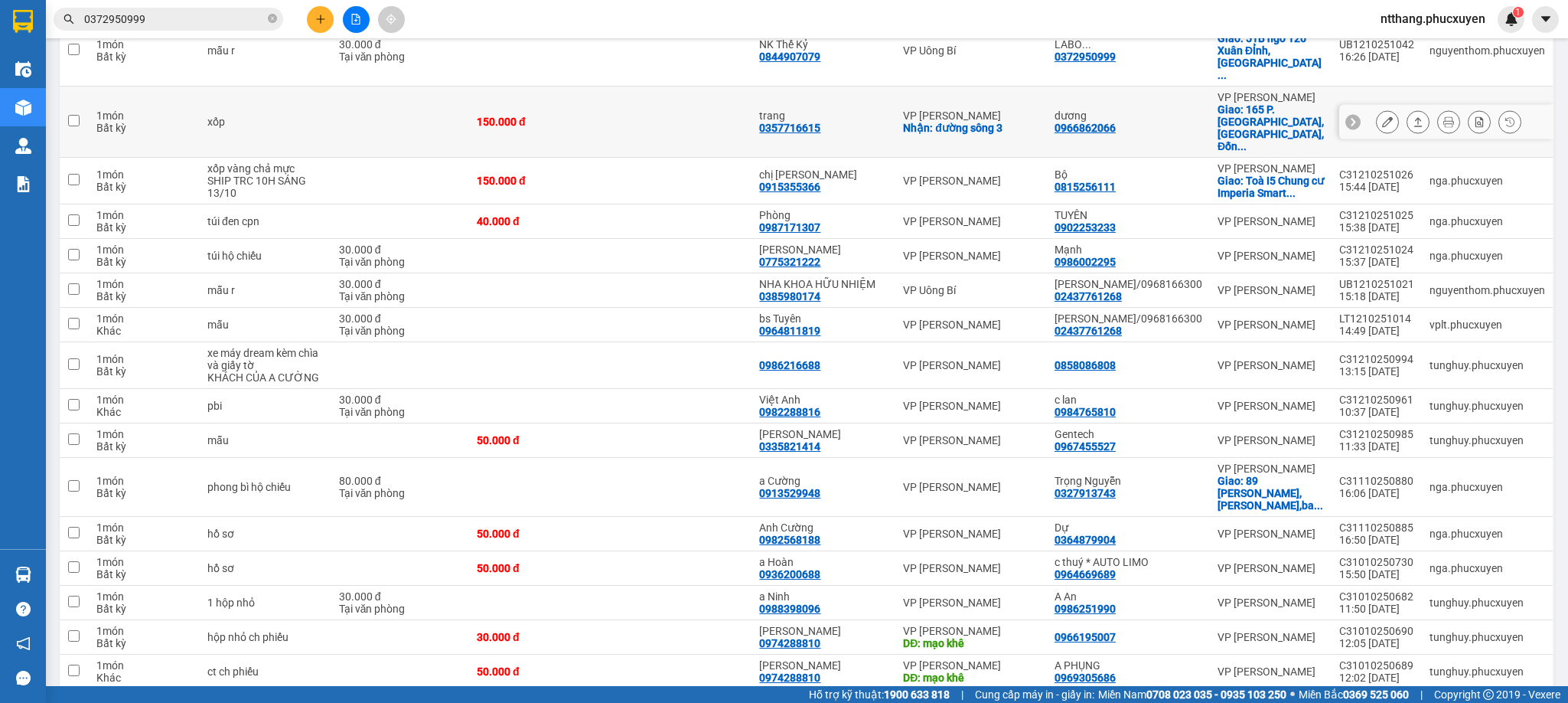
scroll to position [459, 0]
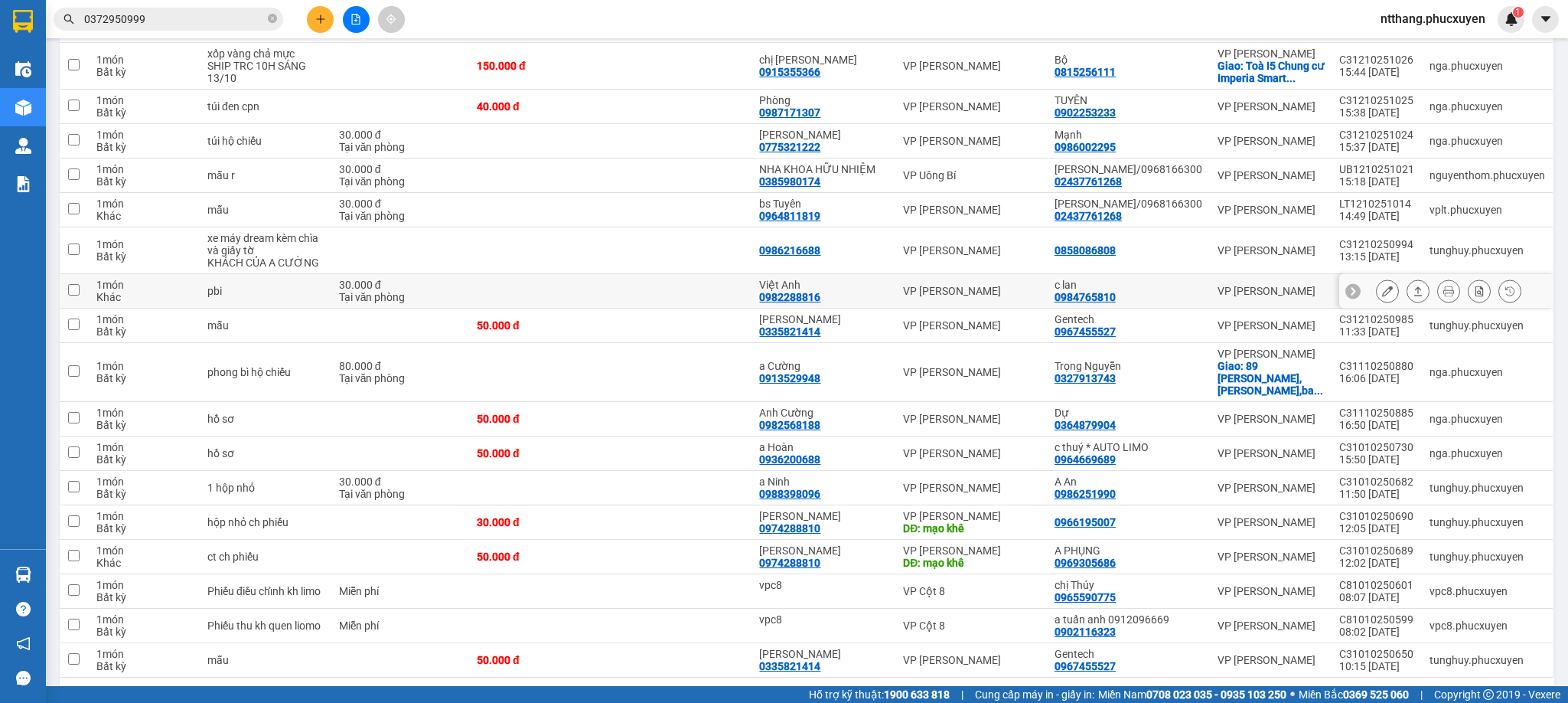
click at [924, 308] on td "VP [PERSON_NAME]" at bounding box center [970, 291] width 152 height 34
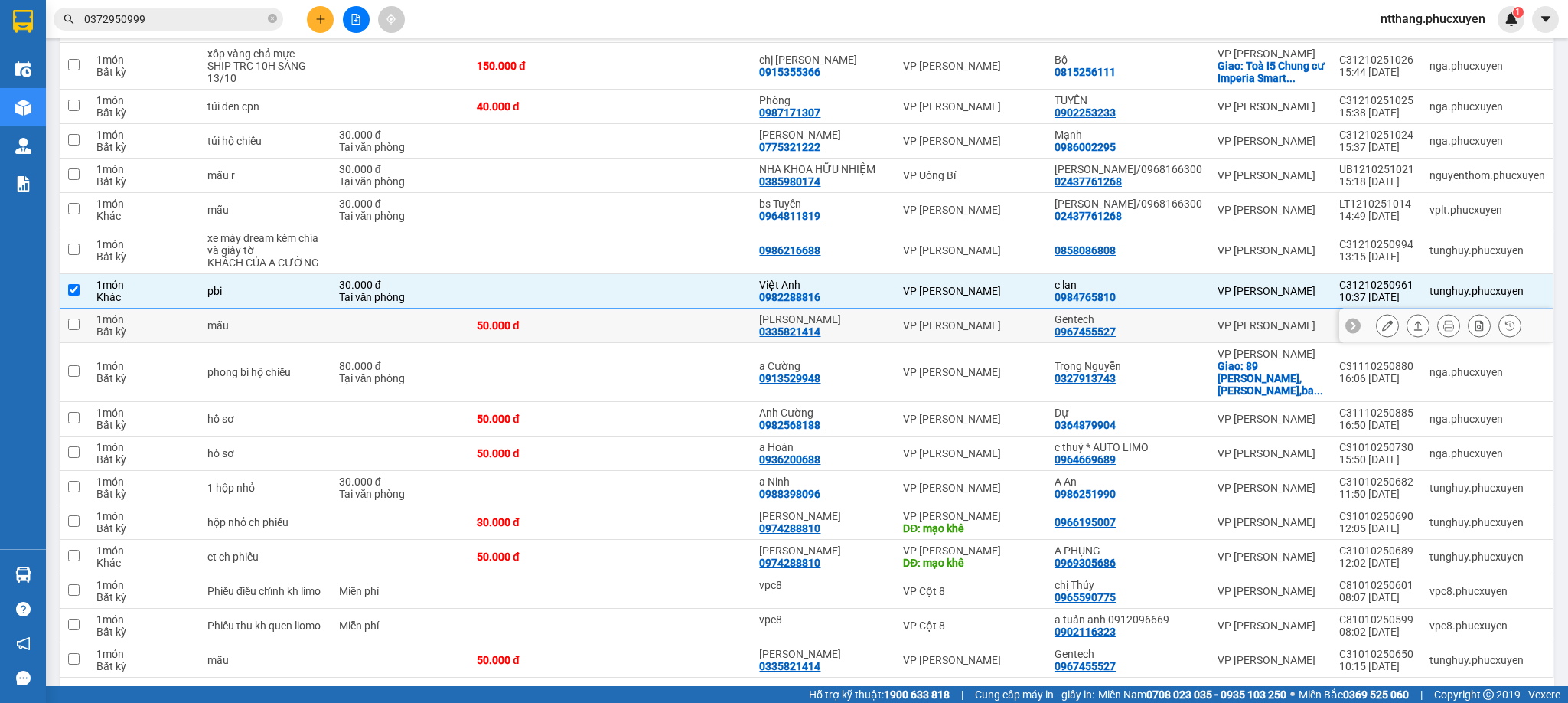
click at [946, 299] on td "VP [PERSON_NAME]" at bounding box center [970, 291] width 152 height 34
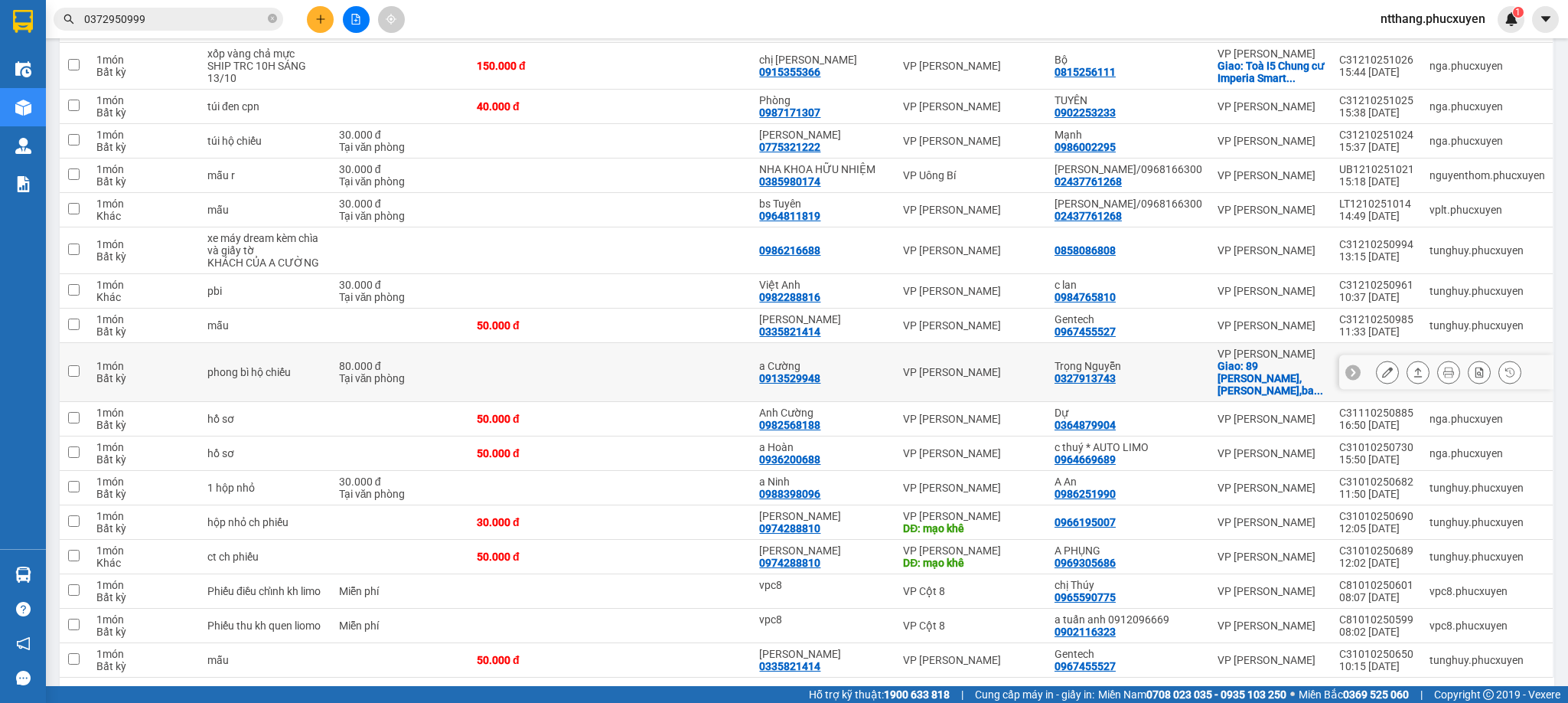
checkbox input "false"
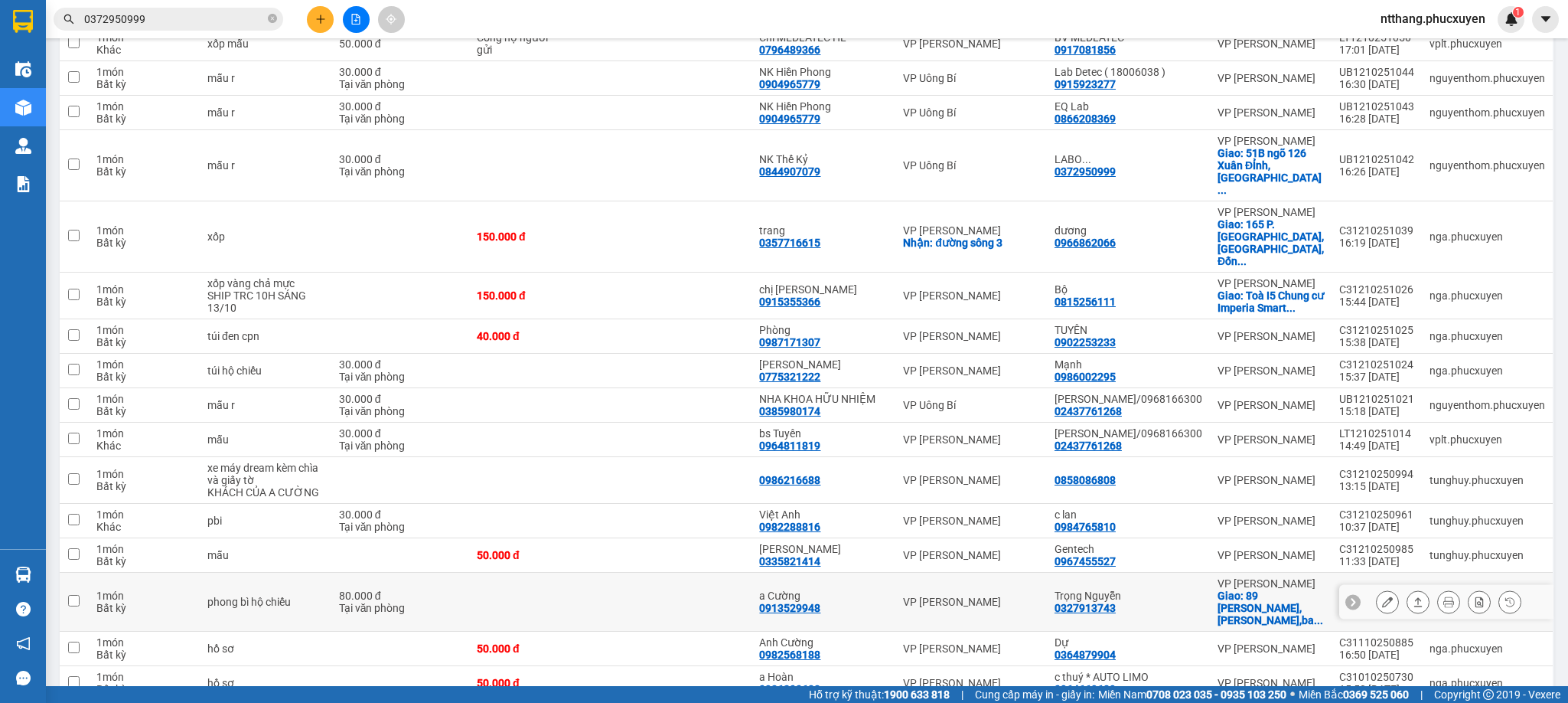
scroll to position [115, 0]
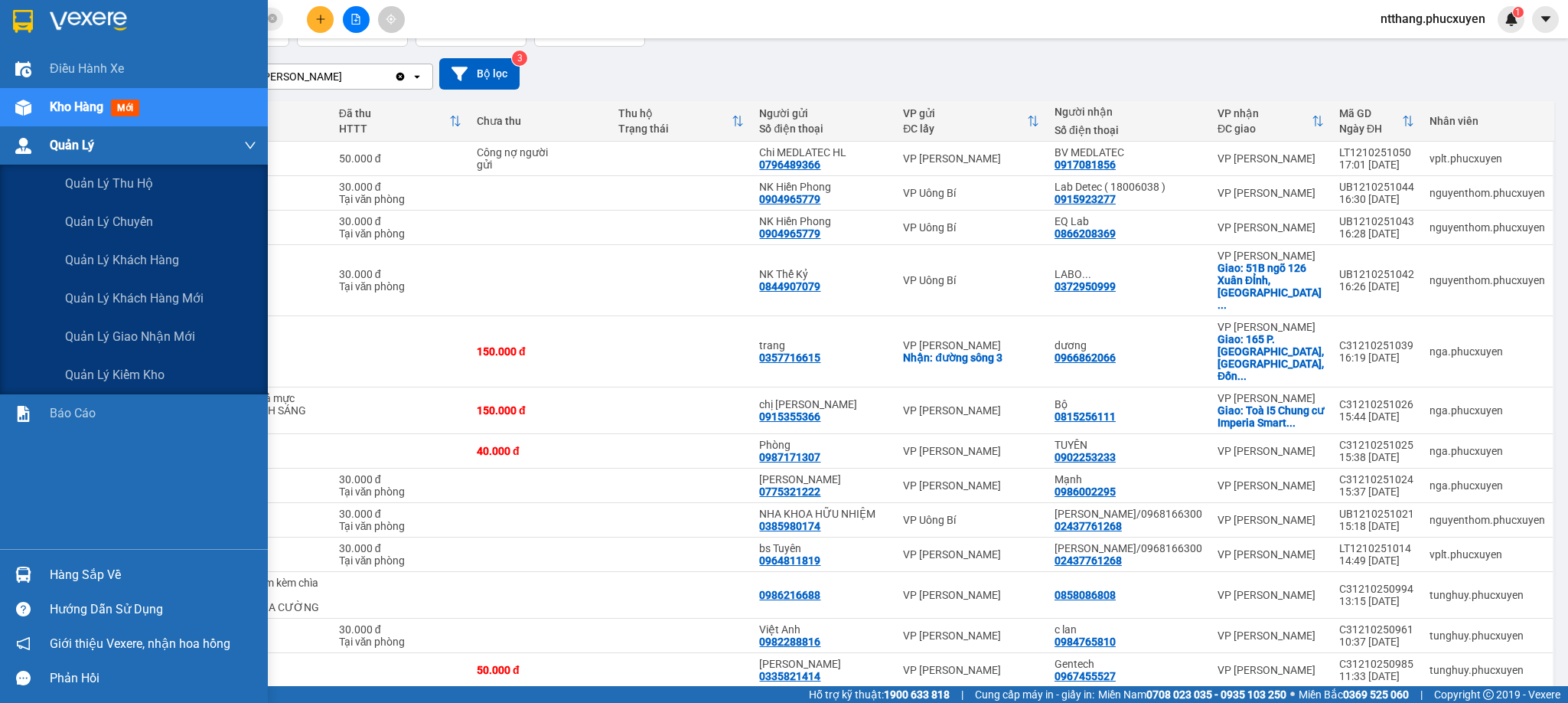
drag, startPoint x: 41, startPoint y: 145, endPoint x: 113, endPoint y: 285, distance: 157.4
click at [44, 145] on div "Quản Lý" at bounding box center [134, 146] width 268 height 39
click at [122, 327] on span "Quản lý giao nhận mới" at bounding box center [129, 336] width 130 height 19
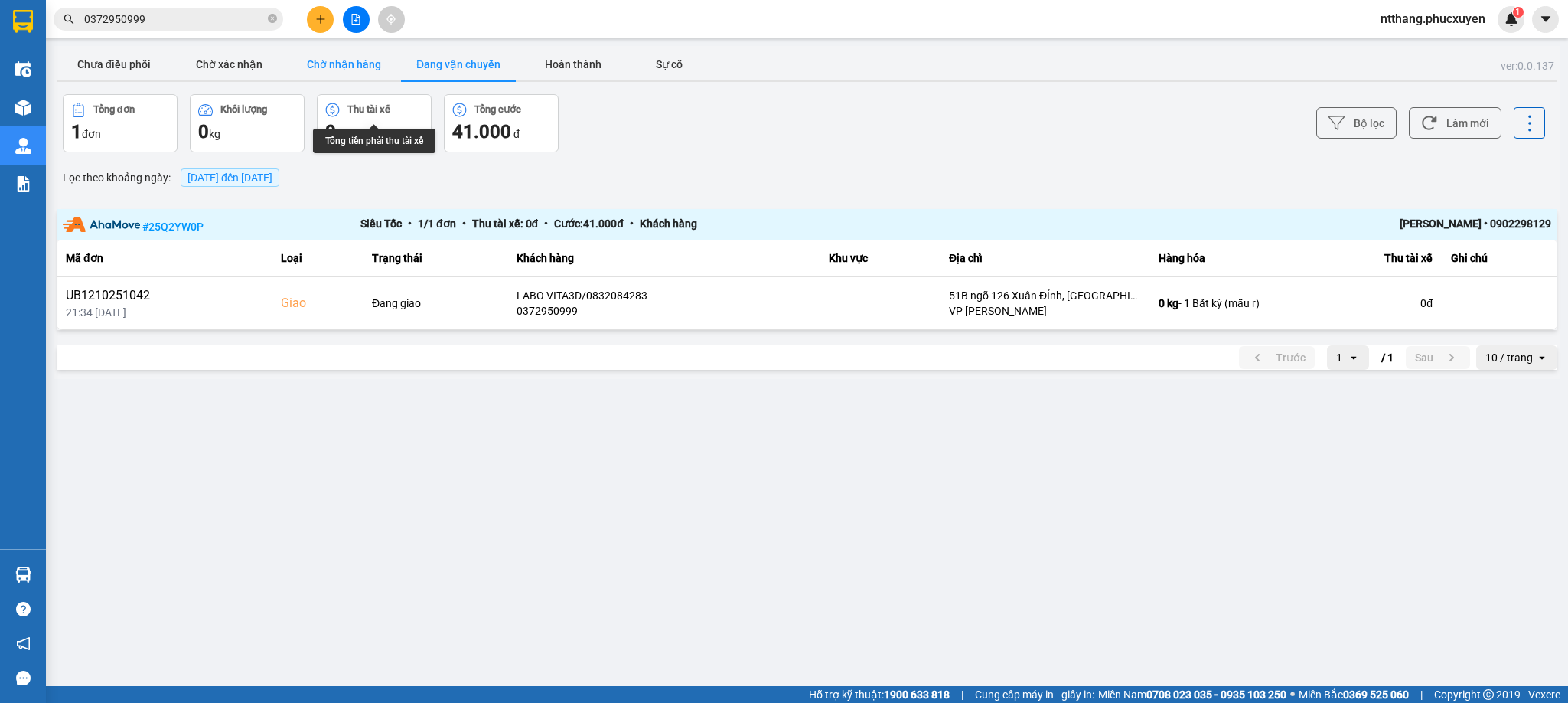
click at [335, 59] on button "Chờ nhận hàng" at bounding box center [343, 64] width 115 height 31
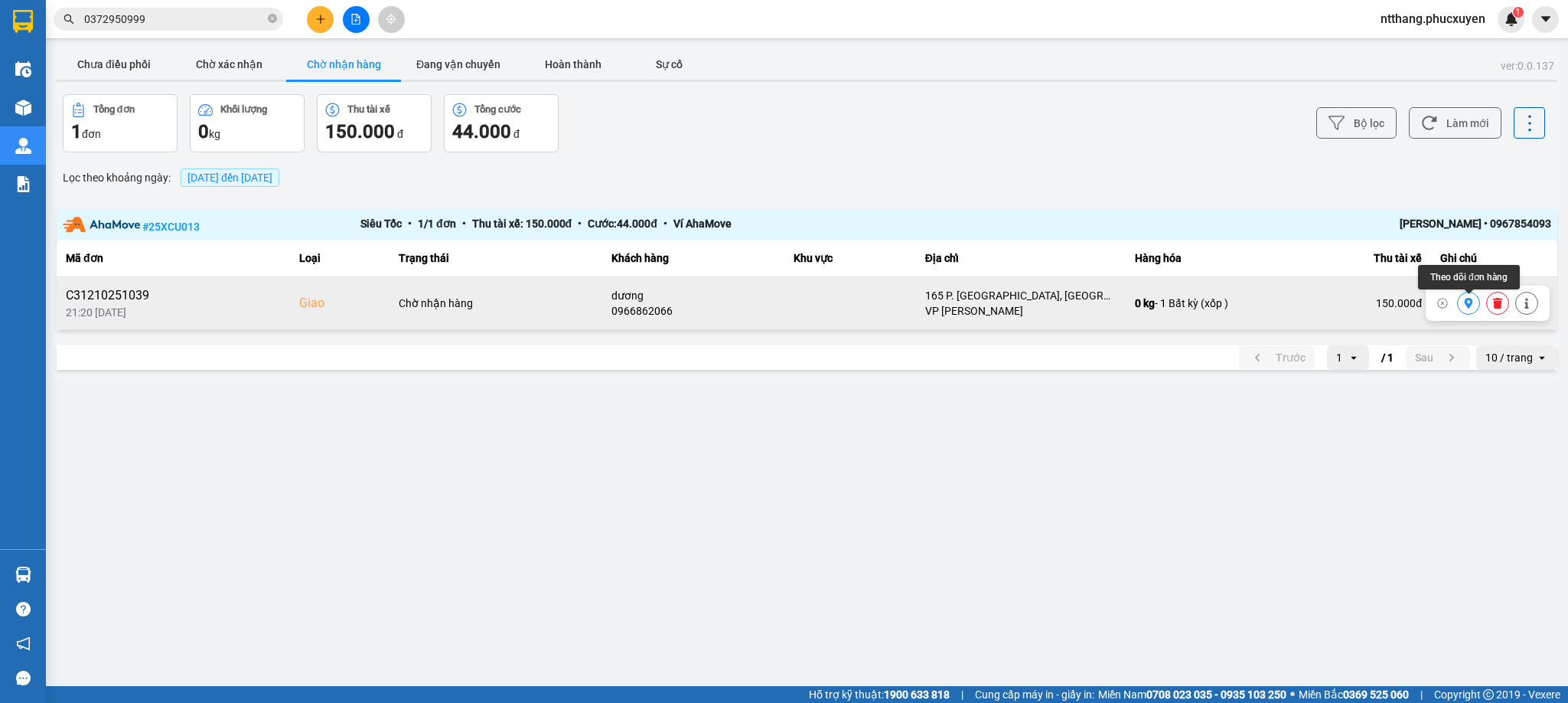
click at [1469, 304] on icon at bounding box center [1468, 303] width 11 height 11
click at [1490, 302] on button at bounding box center [1498, 304] width 22 height 27
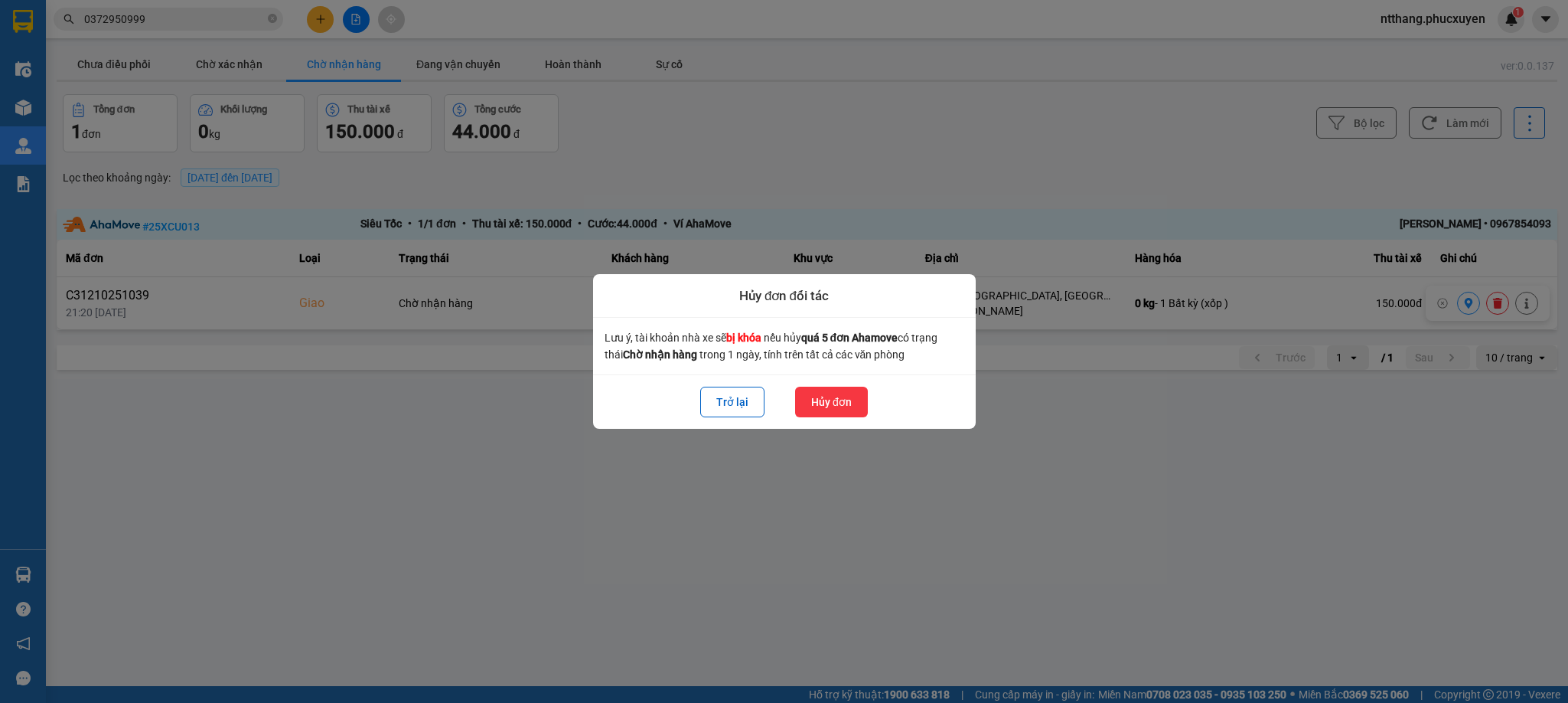
click at [848, 396] on button "Hủy đơn" at bounding box center [831, 402] width 73 height 31
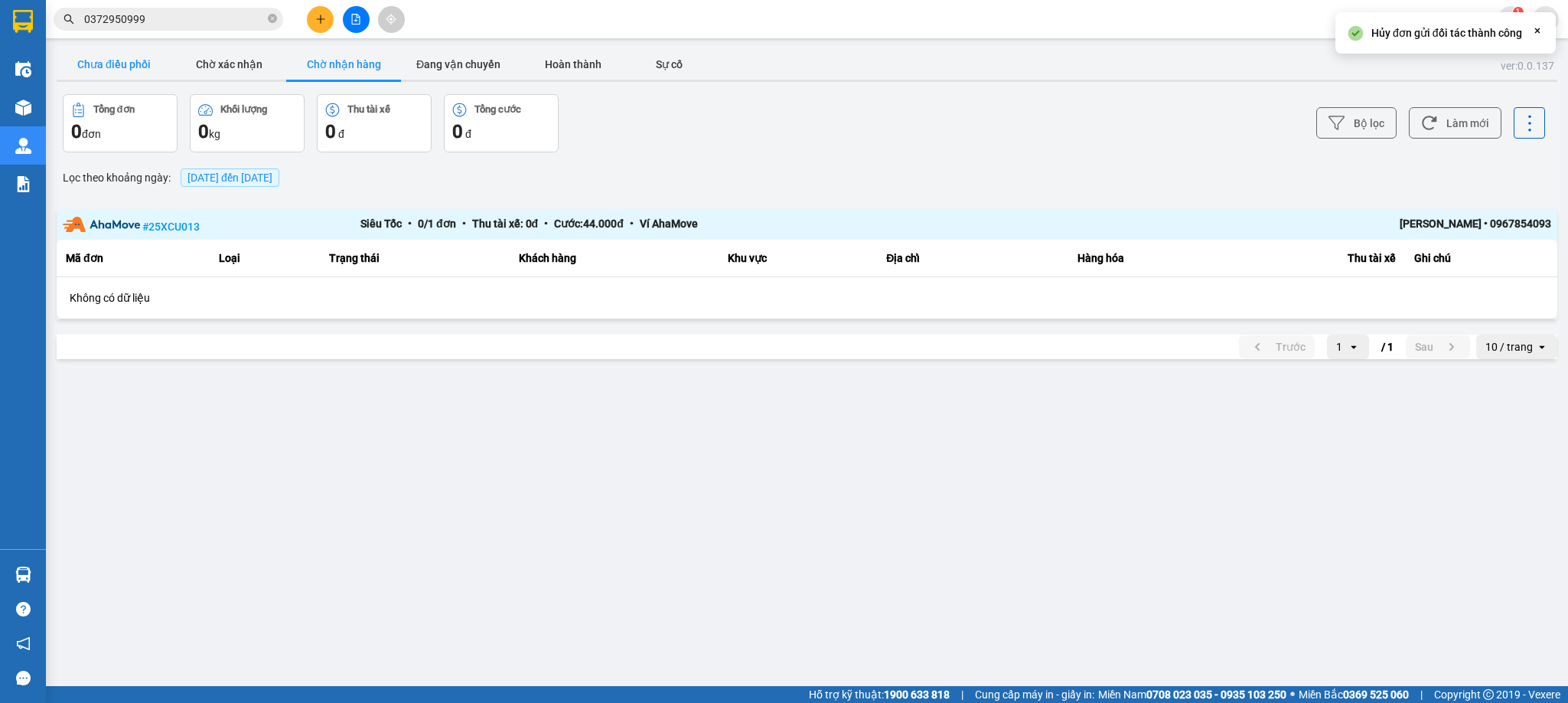
click at [141, 60] on button "Chưa điều phối" at bounding box center [114, 64] width 115 height 31
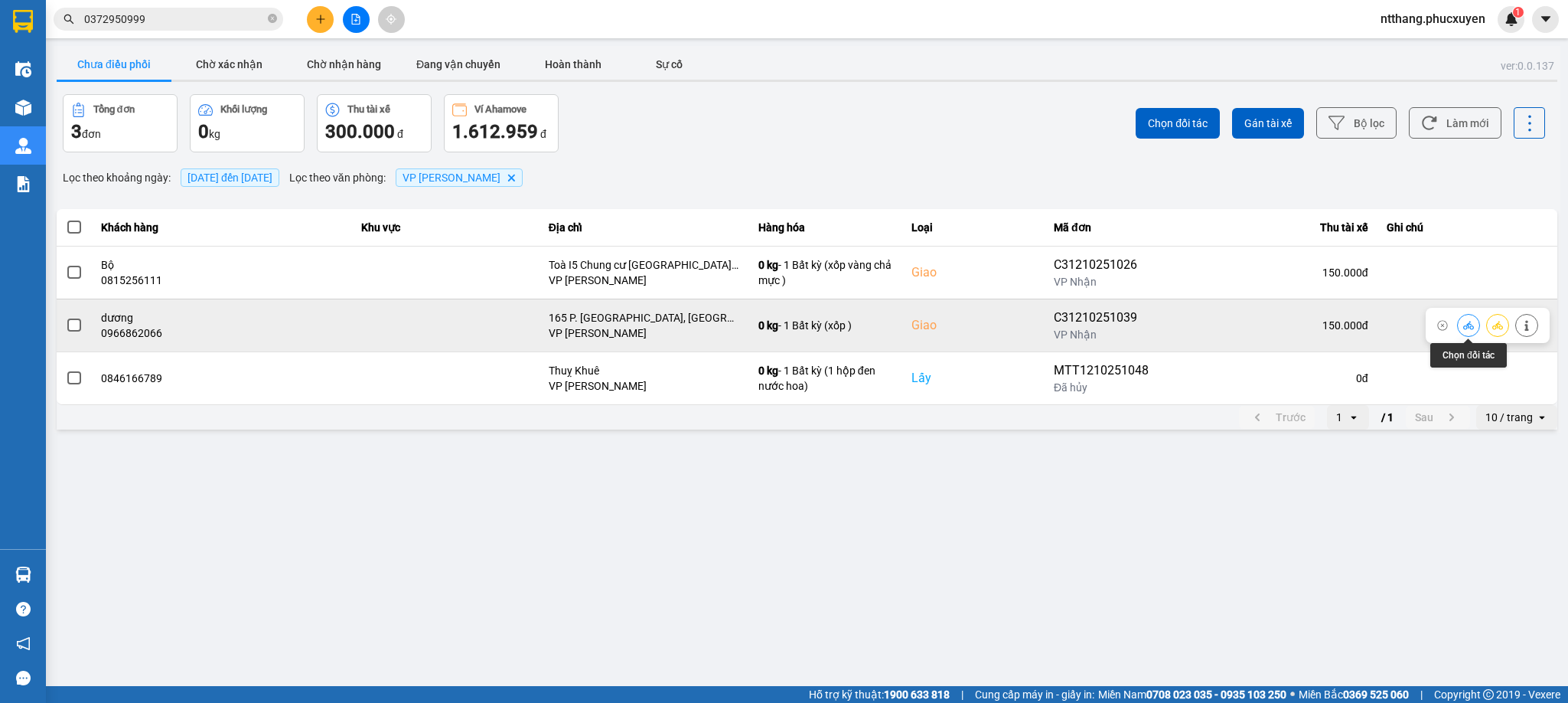
click at [1472, 328] on icon at bounding box center [1468, 325] width 11 height 11
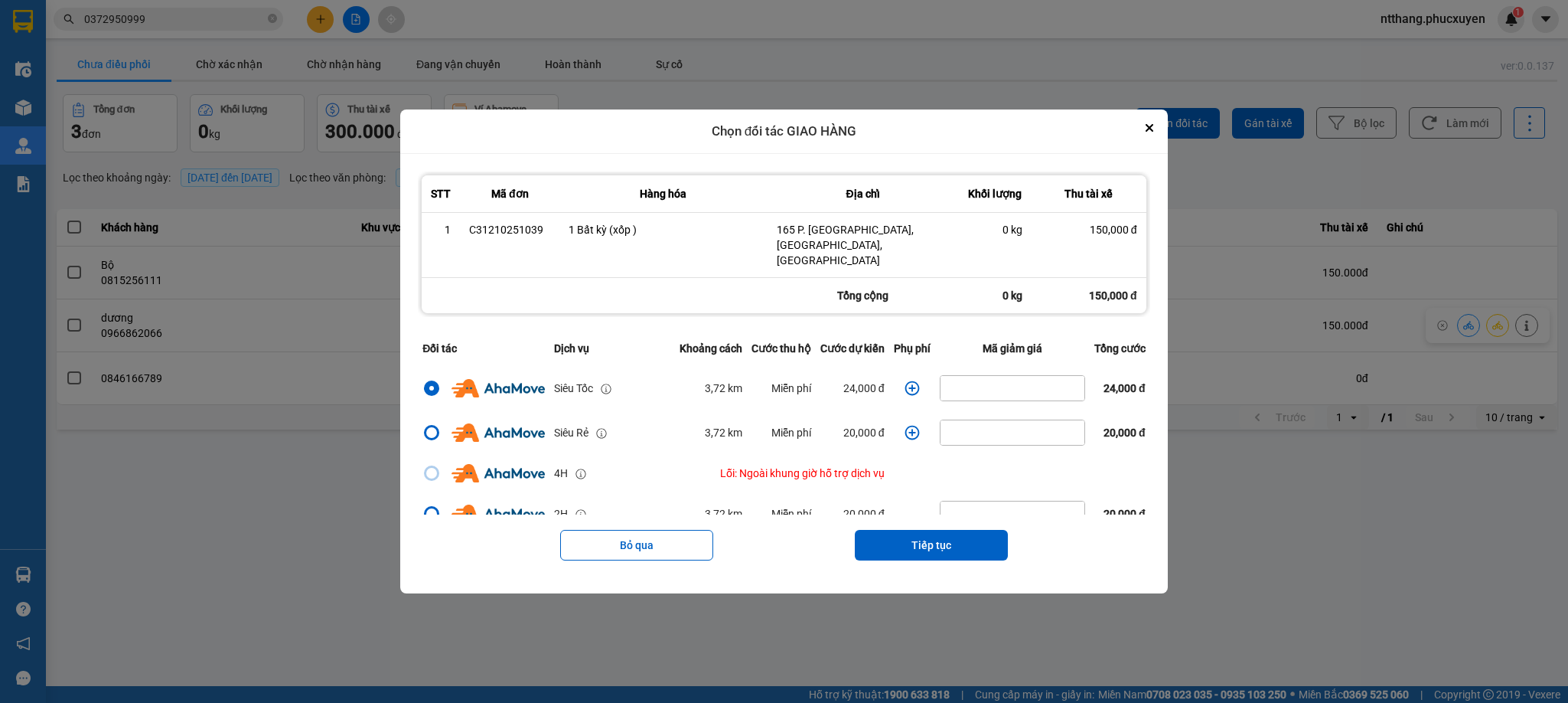
click at [905, 380] on icon "dialog" at bounding box center [912, 387] width 15 height 15
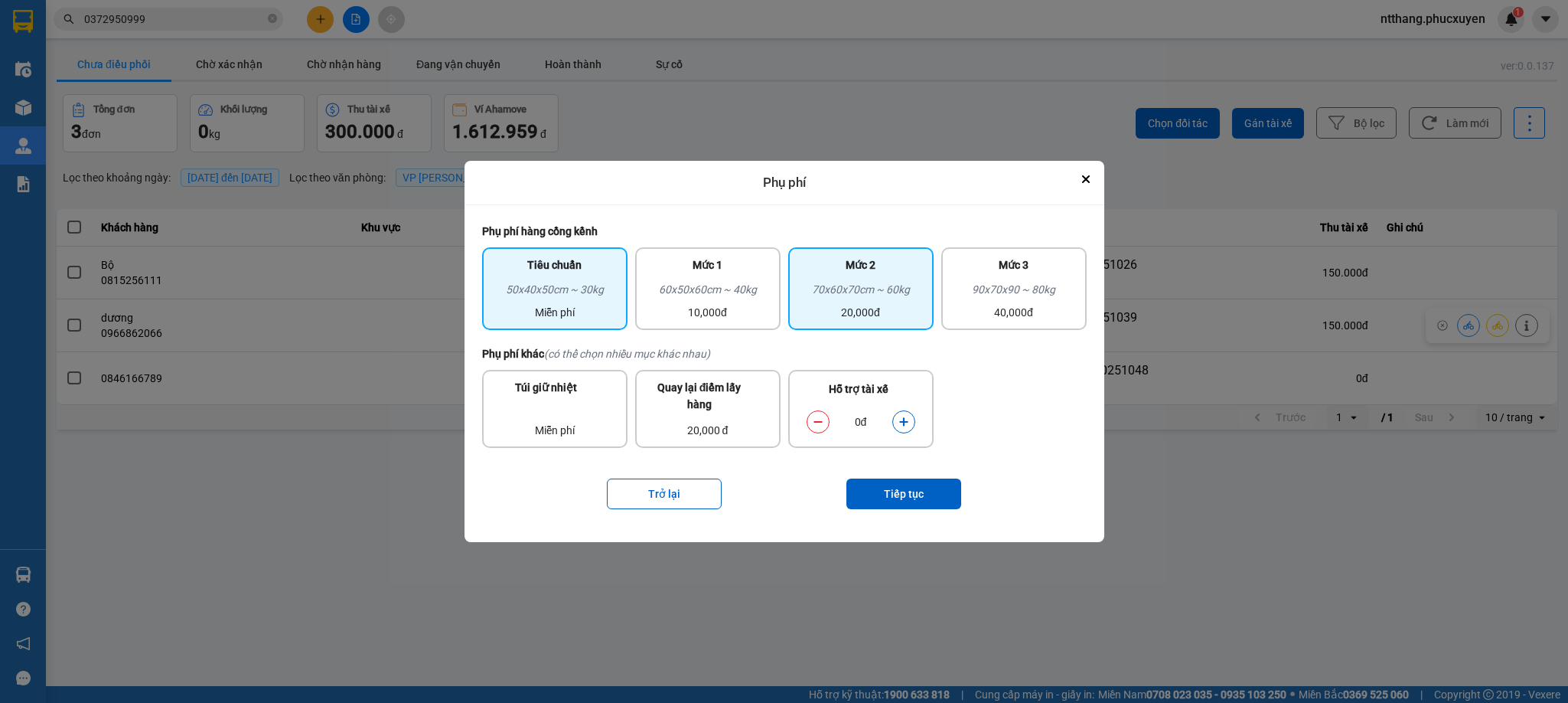
click at [880, 289] on div "70x60x70cm ~ 60kg" at bounding box center [860, 293] width 127 height 23
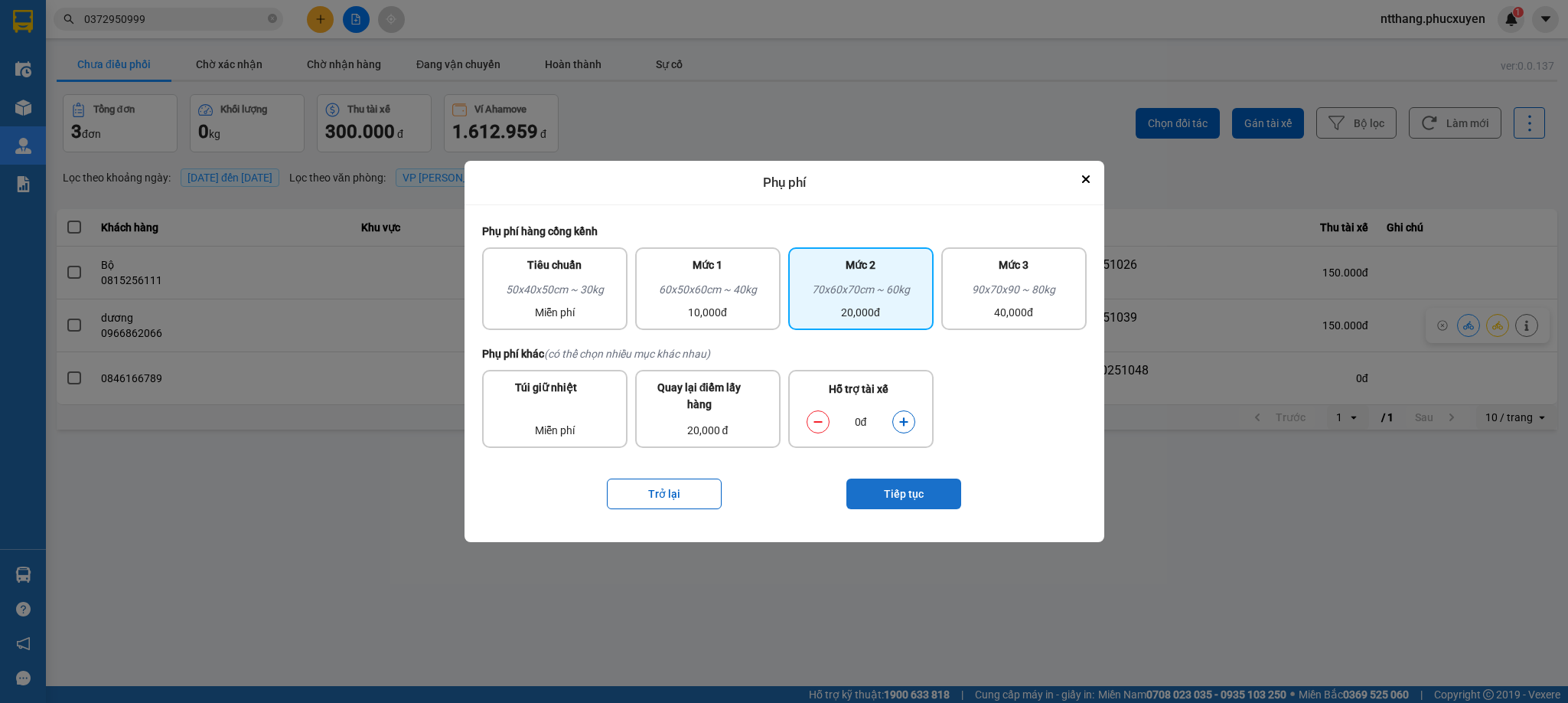
click at [899, 483] on button "Tiếp tục" at bounding box center [904, 494] width 115 height 31
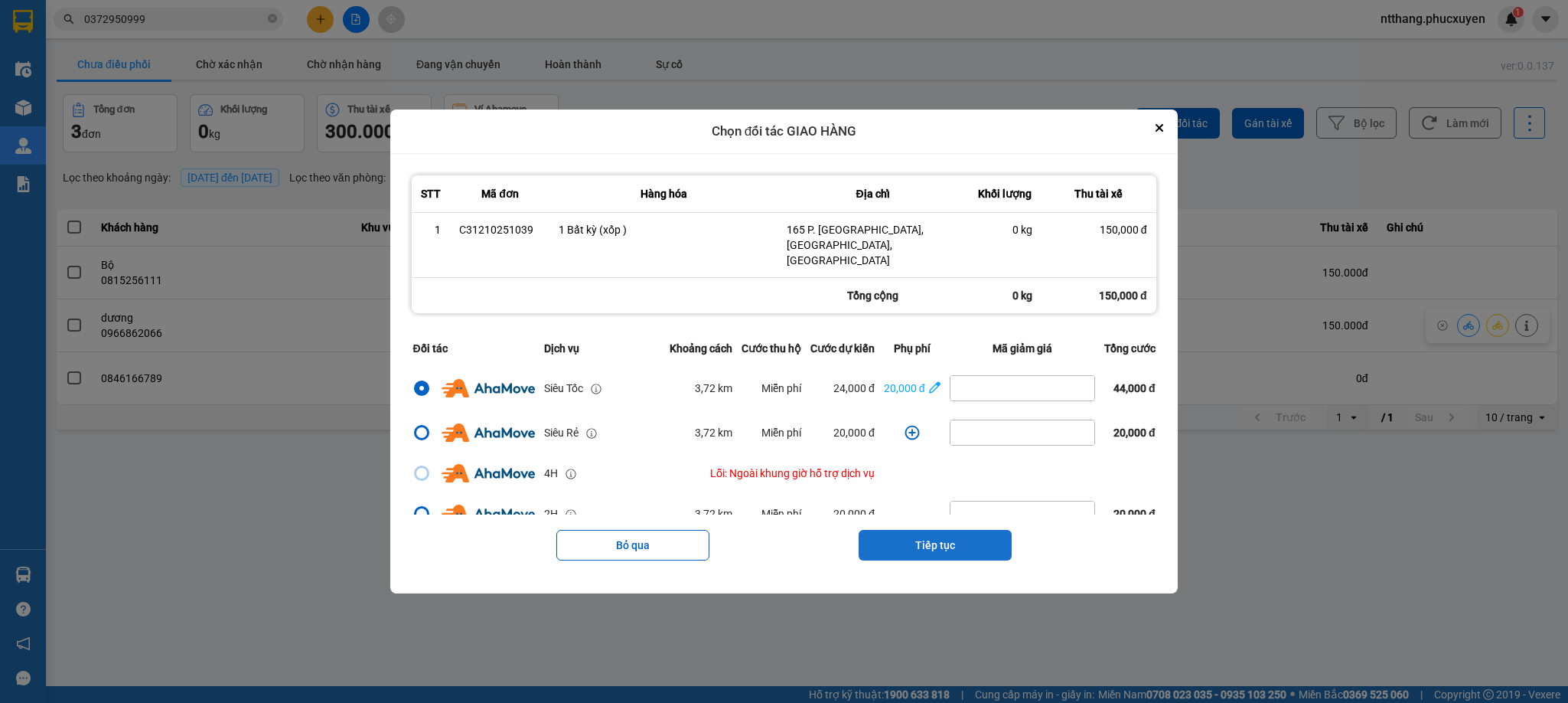
click at [928, 529] on button "Tiếp tục" at bounding box center [935, 545] width 153 height 31
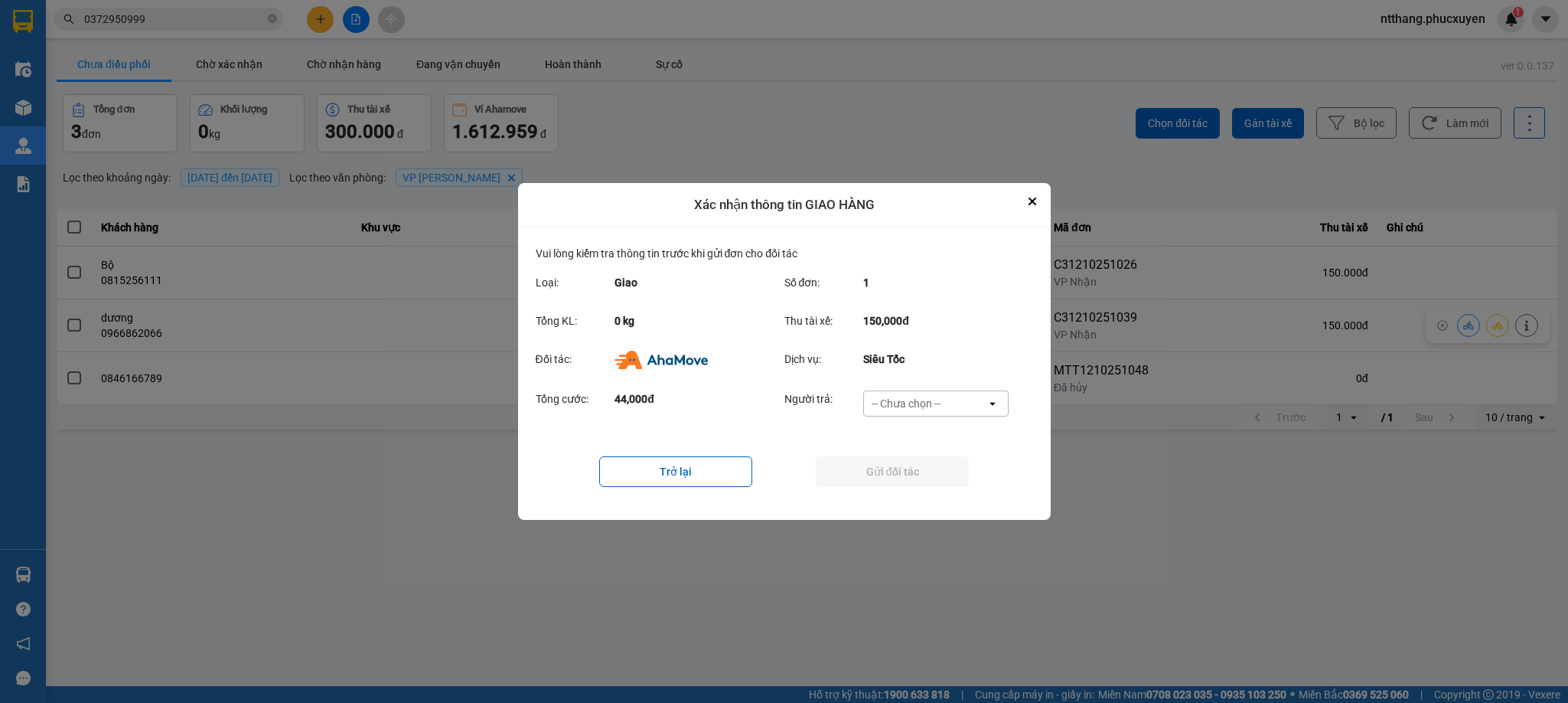
click at [895, 410] on div "-- Chưa chọn --" at bounding box center [906, 403] width 69 height 15
click at [905, 489] on span "Ví Ahamove" at bounding box center [906, 491] width 62 height 15
click at [896, 464] on button "Gửi đối tác" at bounding box center [892, 472] width 153 height 31
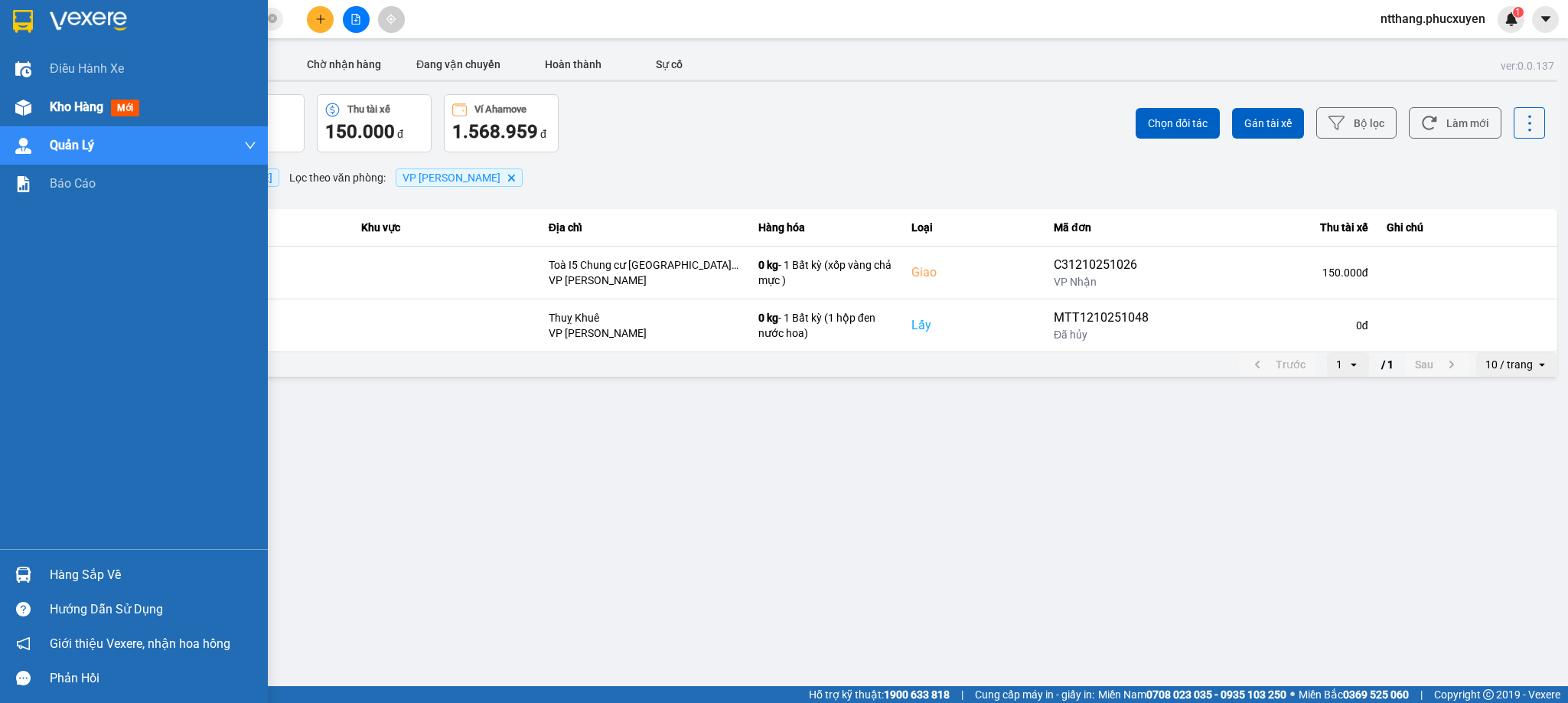
click at [58, 111] on span "Kho hàng" at bounding box center [76, 107] width 54 height 14
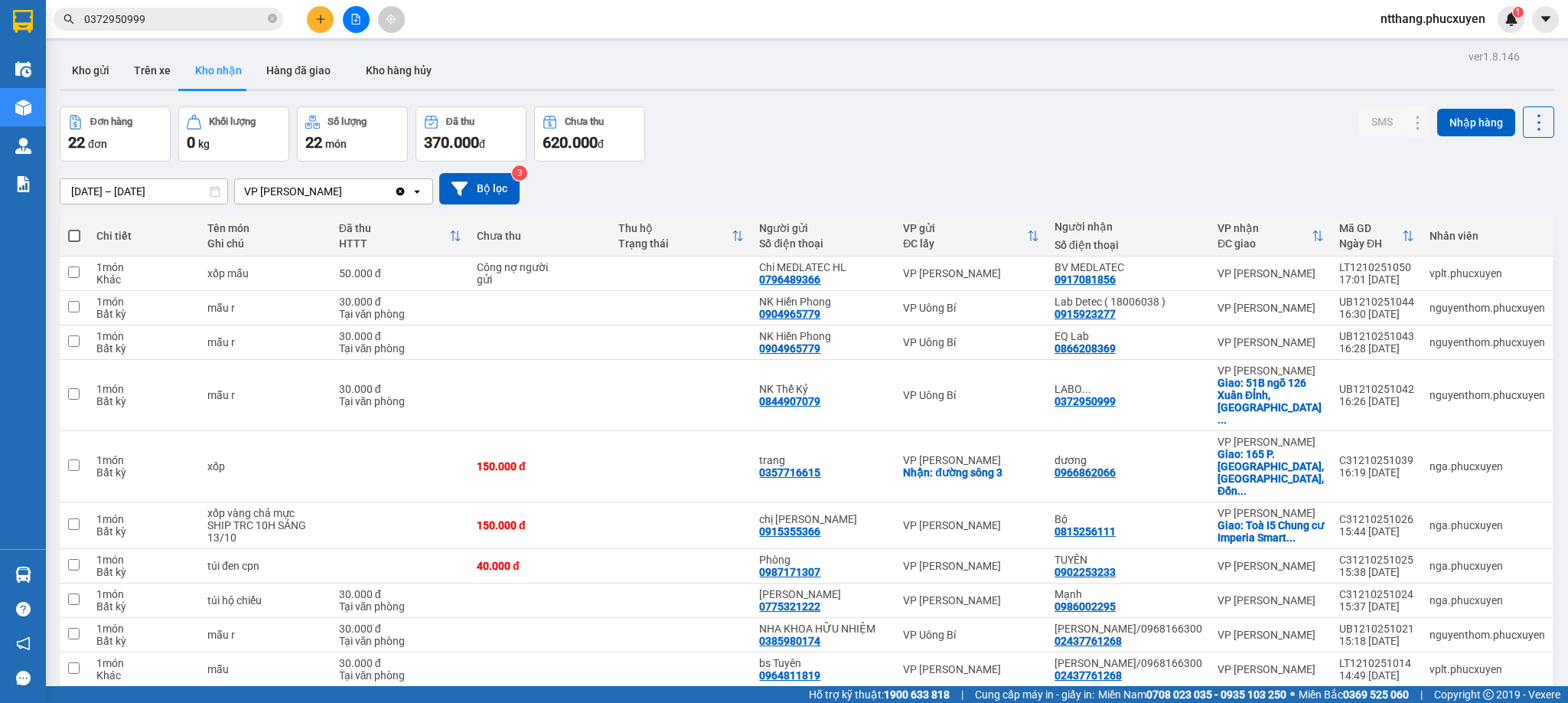
click at [819, 150] on div "Đơn hàng 22 đơn Khối lượng 0 kg Số lượng 22 món Đã thu 370.000 đ Chưa thu 620.0…" at bounding box center [806, 133] width 1494 height 55
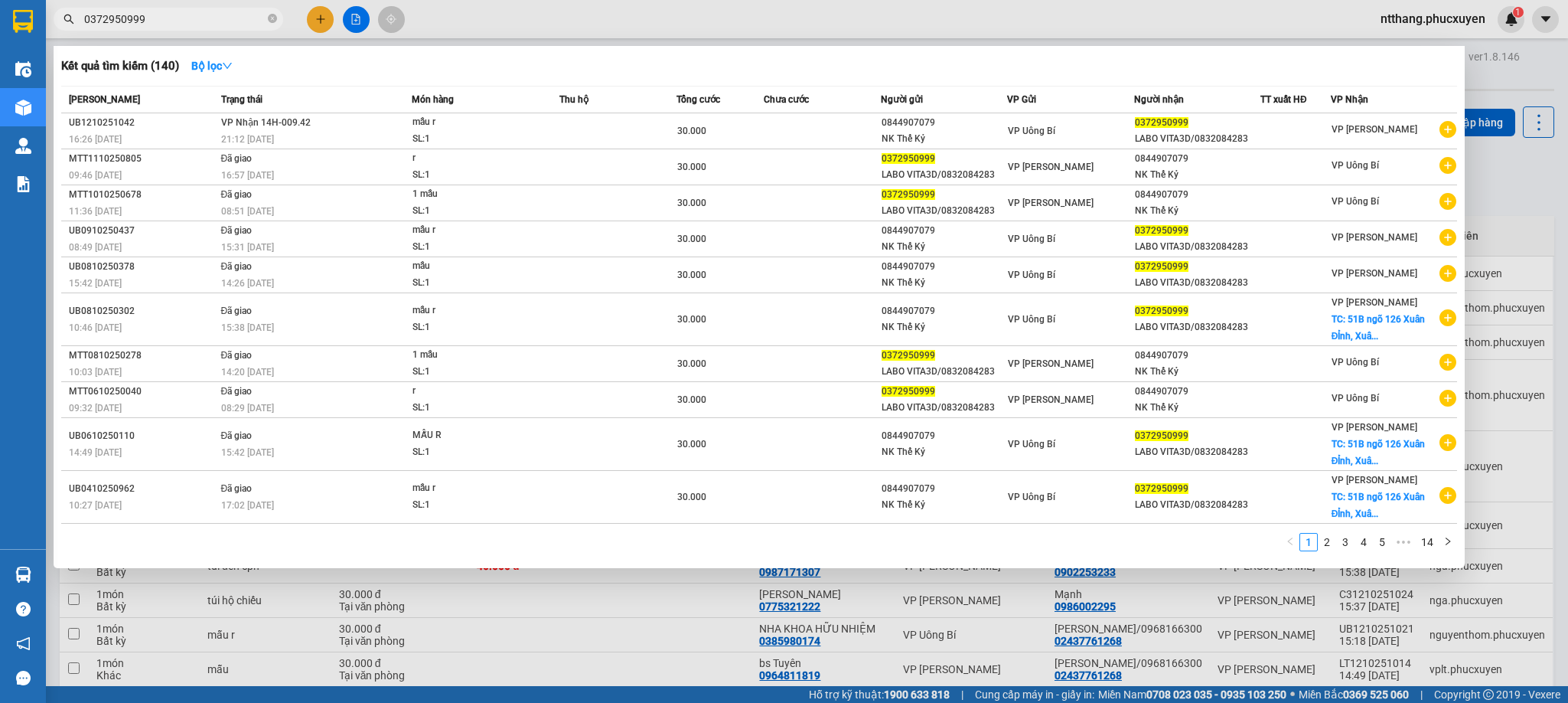
click at [214, 25] on input "0372950999" at bounding box center [174, 19] width 181 height 17
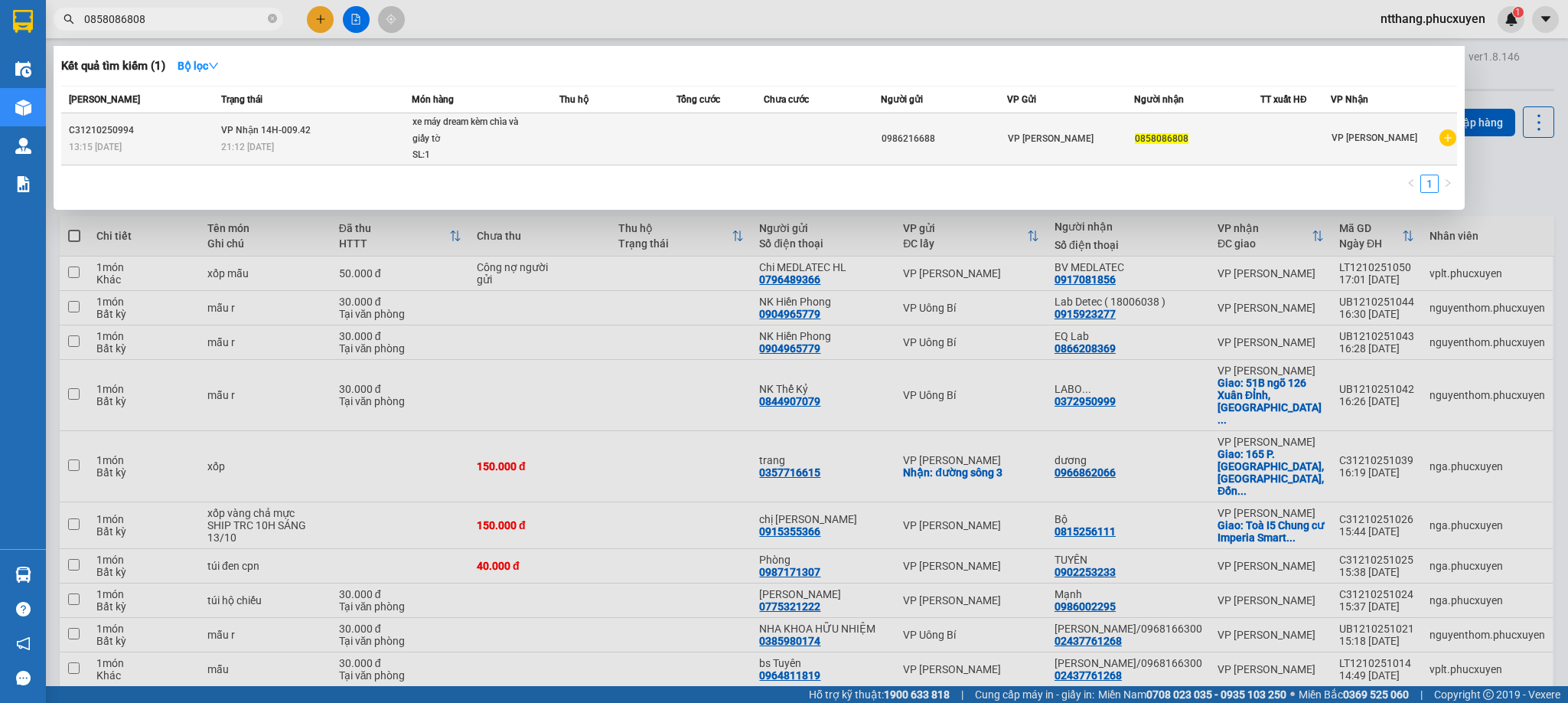
type input "0858086808"
click at [402, 127] on td "VP Nhận 14H-009.42 21:12 [DATE]" at bounding box center [314, 139] width 194 height 52
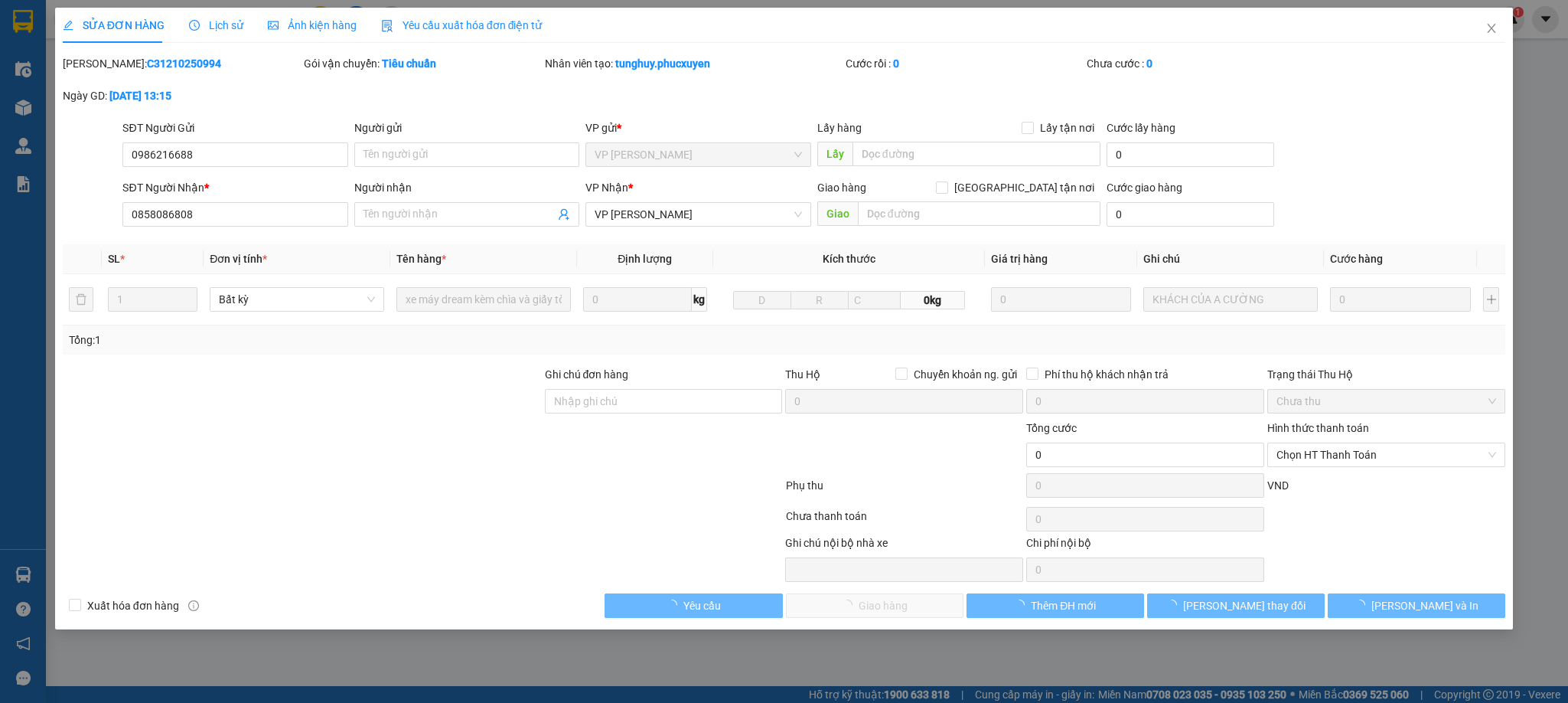
type input "0986216688"
type input "0858086808"
type input "0"
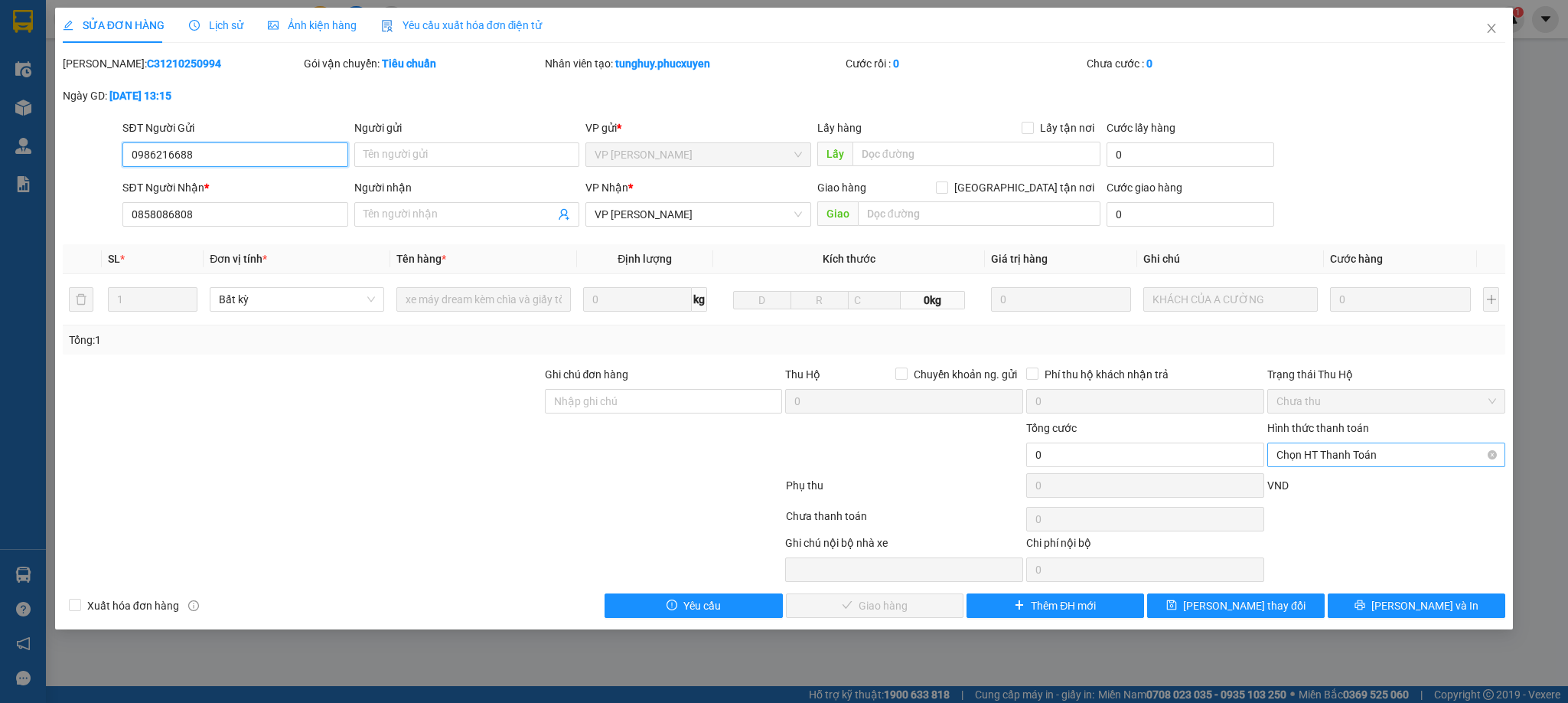
click at [1348, 460] on span "Chọn HT Thanh Toán" at bounding box center [1386, 455] width 219 height 23
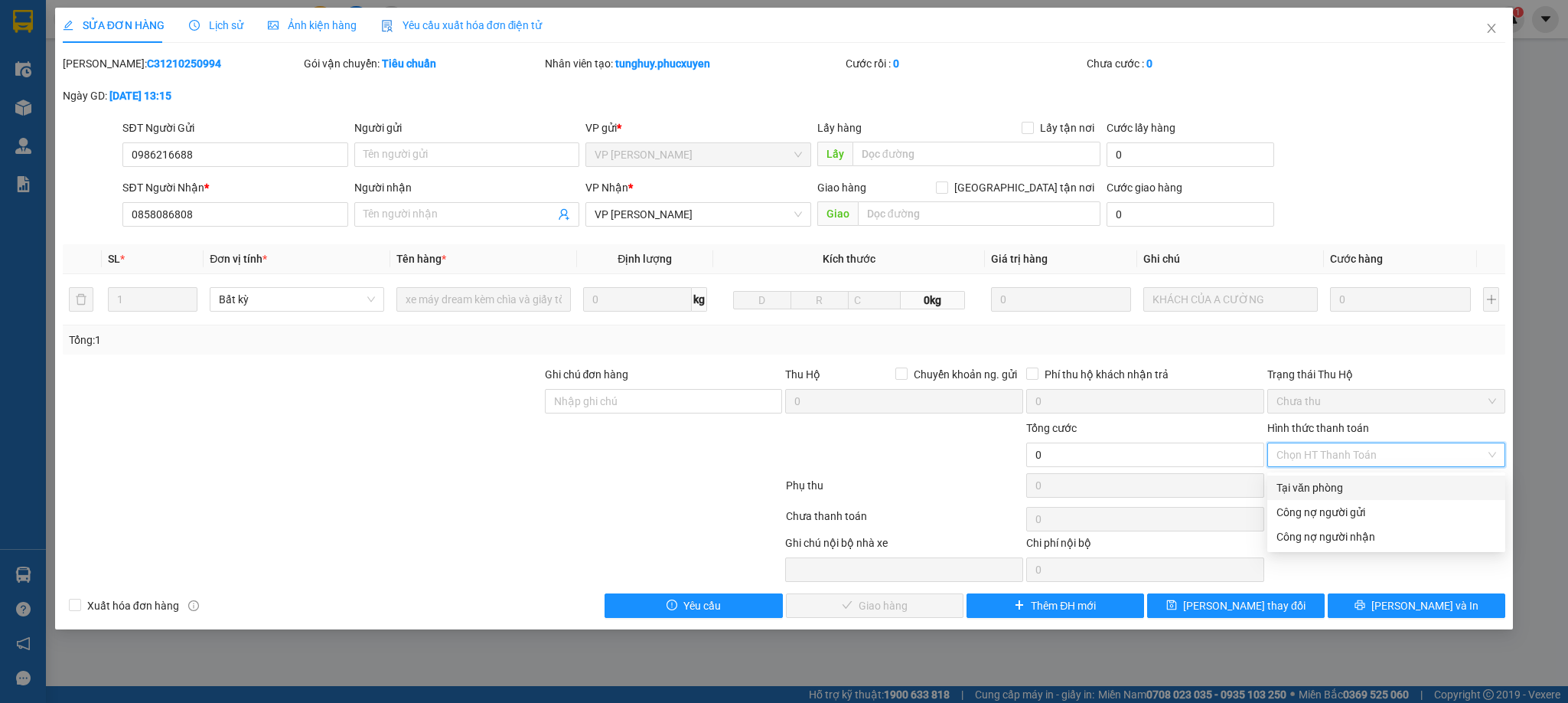
click at [1330, 489] on div "Tại văn phòng" at bounding box center [1386, 487] width 219 height 17
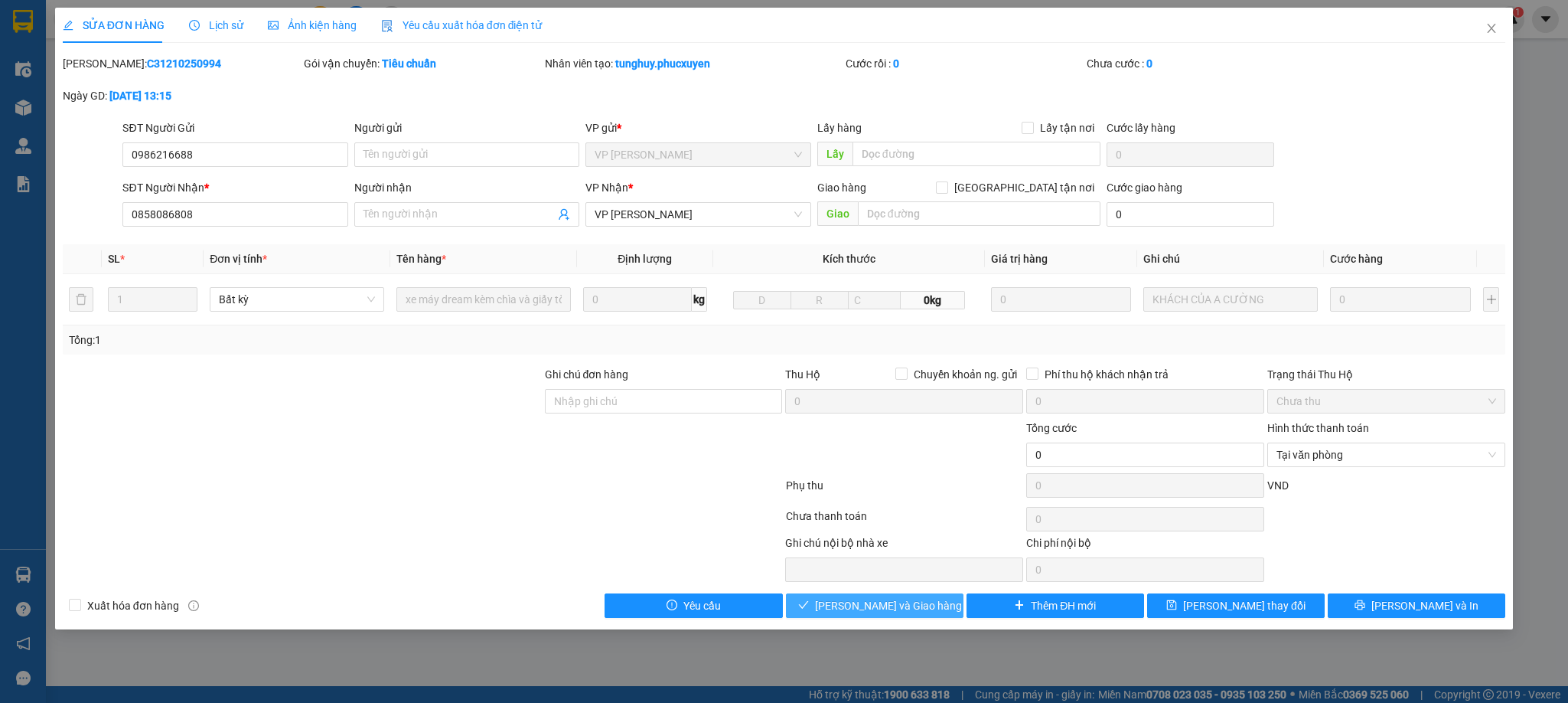
click at [912, 611] on span "[PERSON_NAME] và Giao hàng" at bounding box center [888, 605] width 146 height 17
click at [1407, 526] on div at bounding box center [1386, 519] width 241 height 31
click at [1488, 23] on icon "close" at bounding box center [1492, 29] width 13 height 13
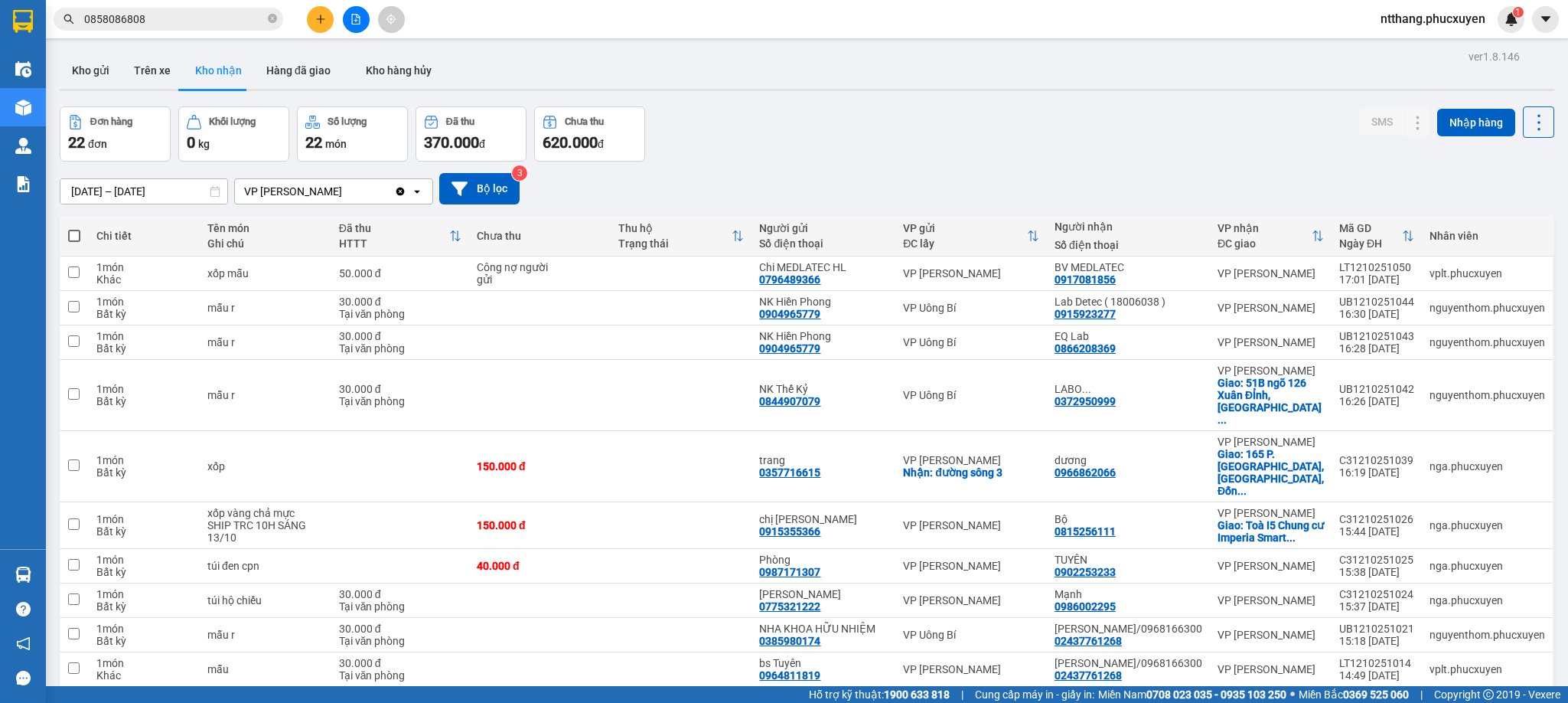
click at [1165, 186] on div "[DATE] – [DATE] Press the down arrow key to interact with the calendar and sele…" at bounding box center [806, 188] width 1494 height 31
click at [1414, 271] on icon at bounding box center [1418, 273] width 8 height 9
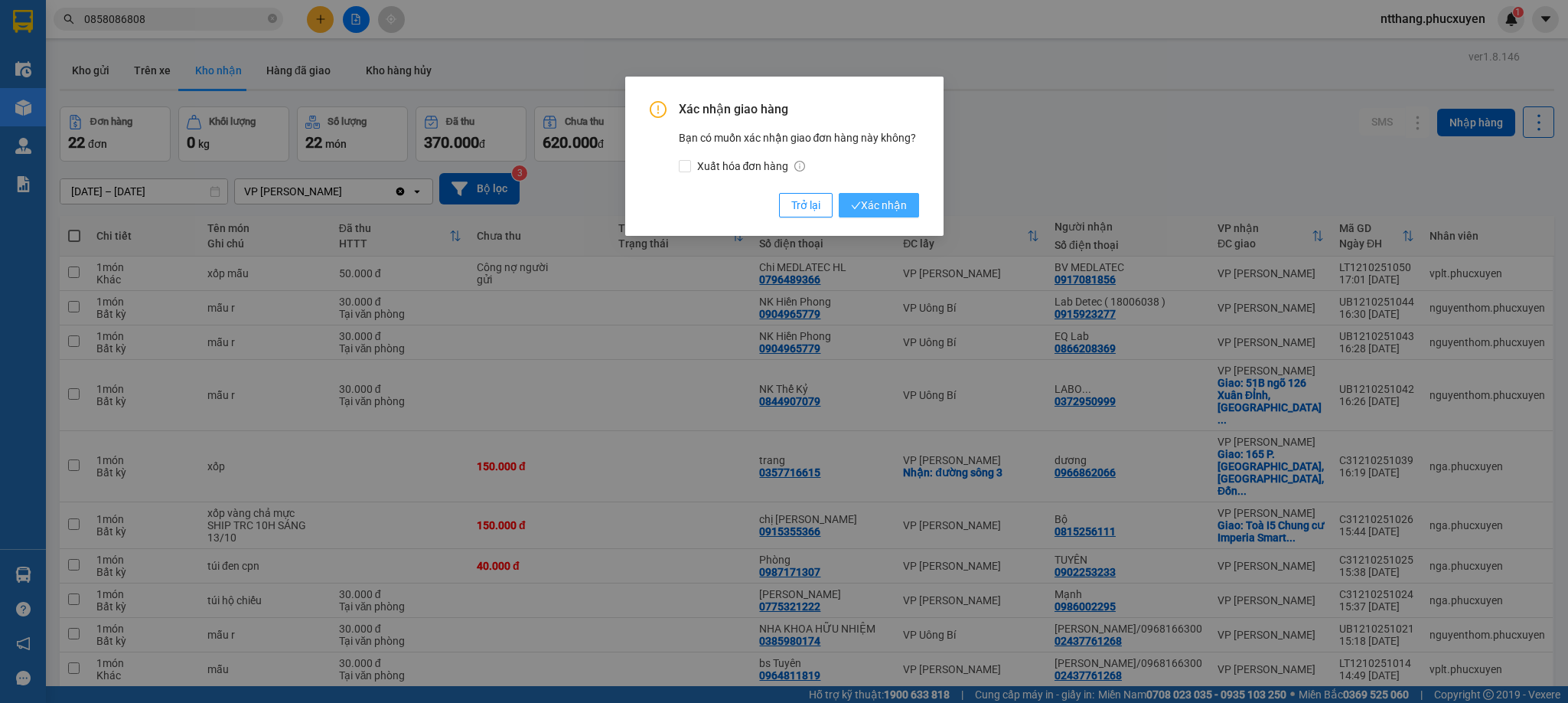
click at [884, 204] on span "Xác nhận" at bounding box center [879, 205] width 56 height 17
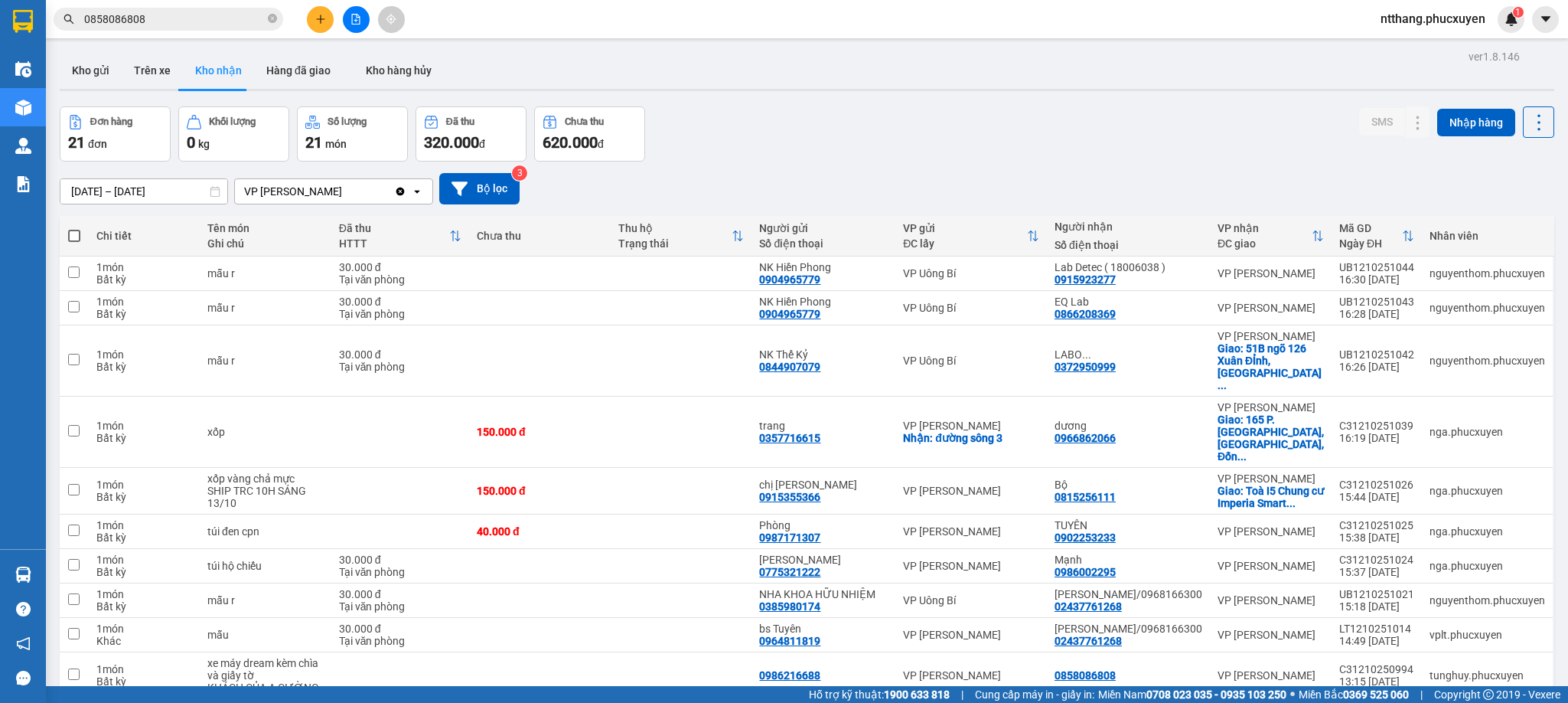
click at [1160, 118] on div "Đơn hàng 21 đơn Khối lượng 0 kg Số lượng 21 món Đã thu 320.000 đ Chưa thu 620.0…" at bounding box center [806, 133] width 1494 height 55
drag, startPoint x: 75, startPoint y: 62, endPoint x: 120, endPoint y: 44, distance: 48.5
click at [75, 62] on button "Kho gửi" at bounding box center [90, 70] width 62 height 37
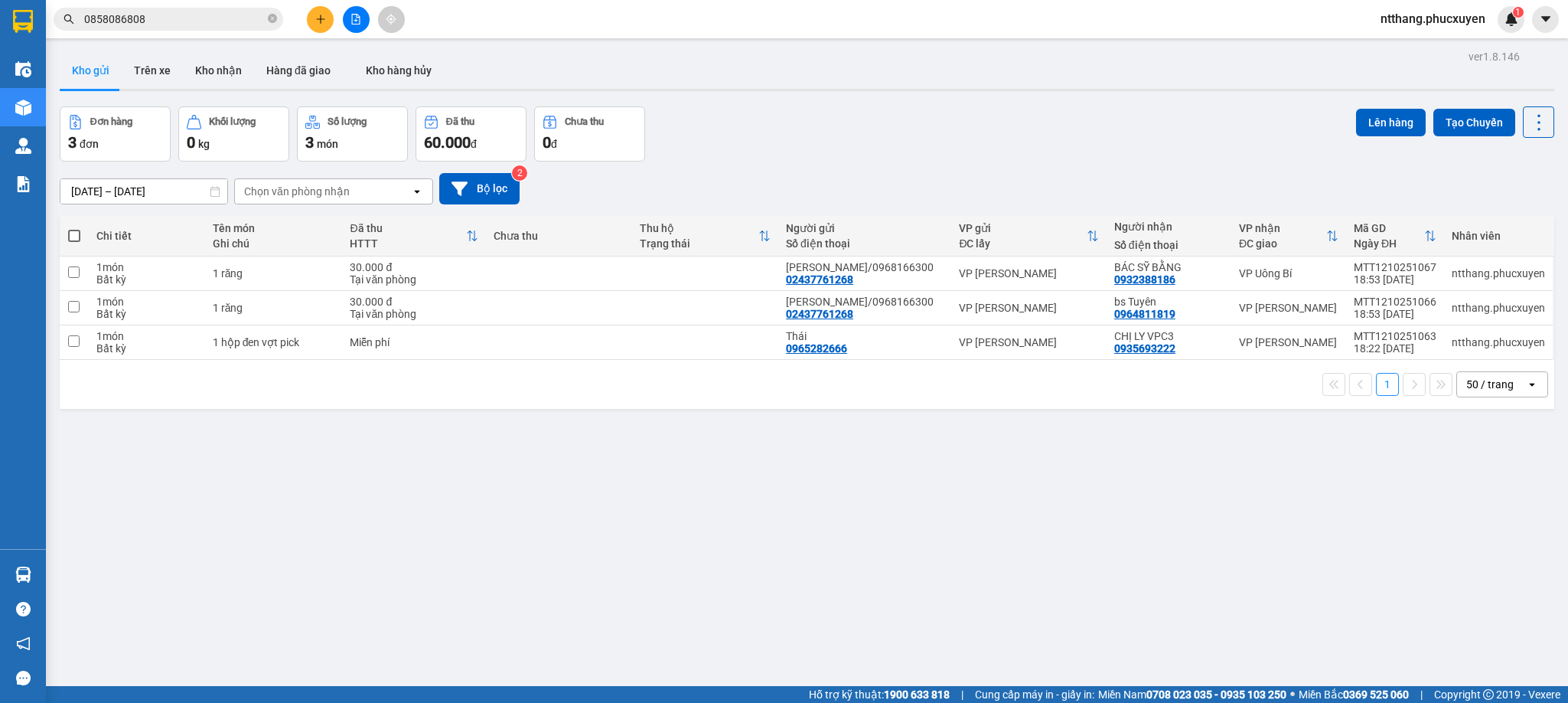
drag, startPoint x: 501, startPoint y: 485, endPoint x: 329, endPoint y: 232, distance: 305.9
click at [501, 485] on div "ver 1.8.146 Kho gửi Trên xe Kho nhận Hàng đã giao Kho hàng hủy Đơn hàng 3 đơn K…" at bounding box center [807, 397] width 1507 height 703
click at [209, 69] on button "Kho nhận" at bounding box center [218, 70] width 71 height 37
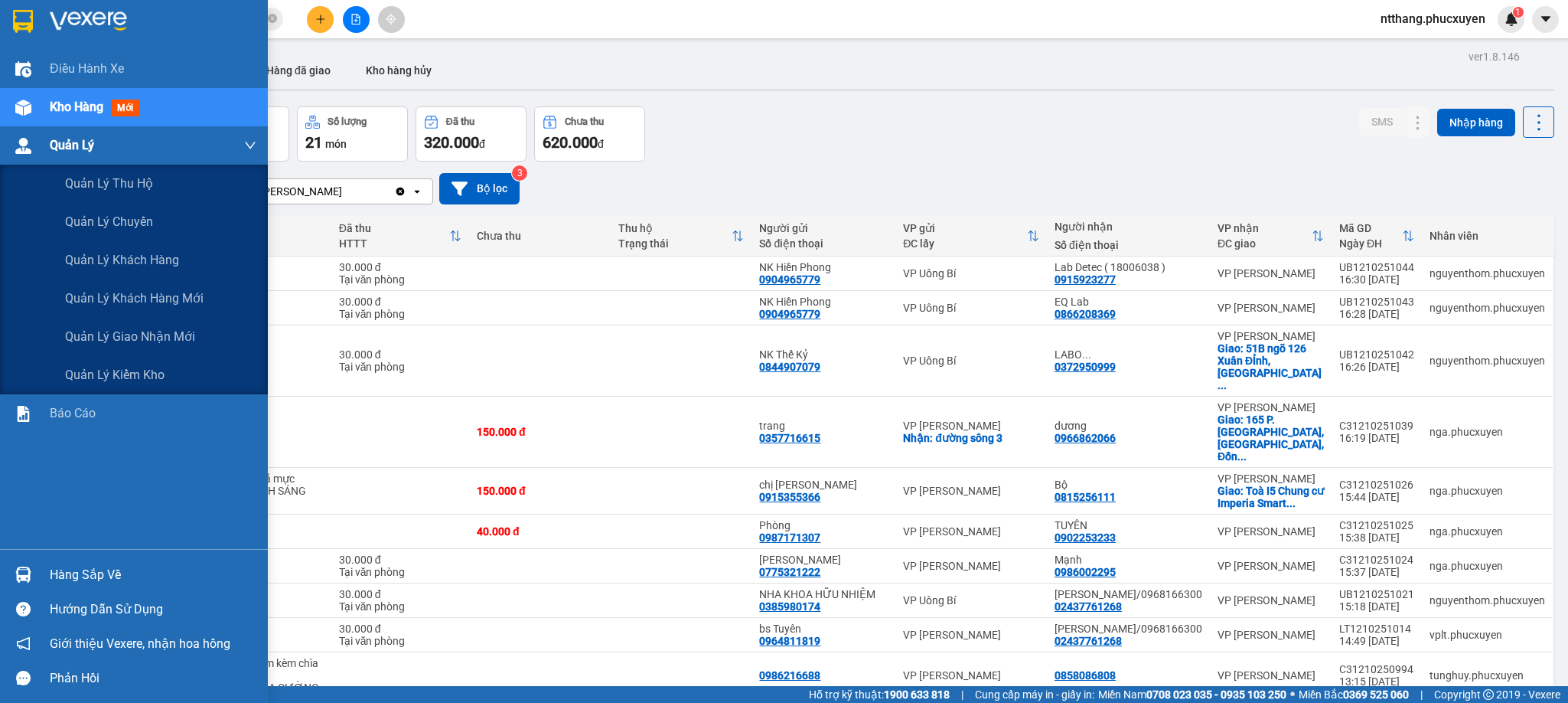
click at [16, 147] on img at bounding box center [23, 146] width 16 height 16
click at [161, 332] on span "Quản lý giao nhận mới" at bounding box center [129, 336] width 130 height 19
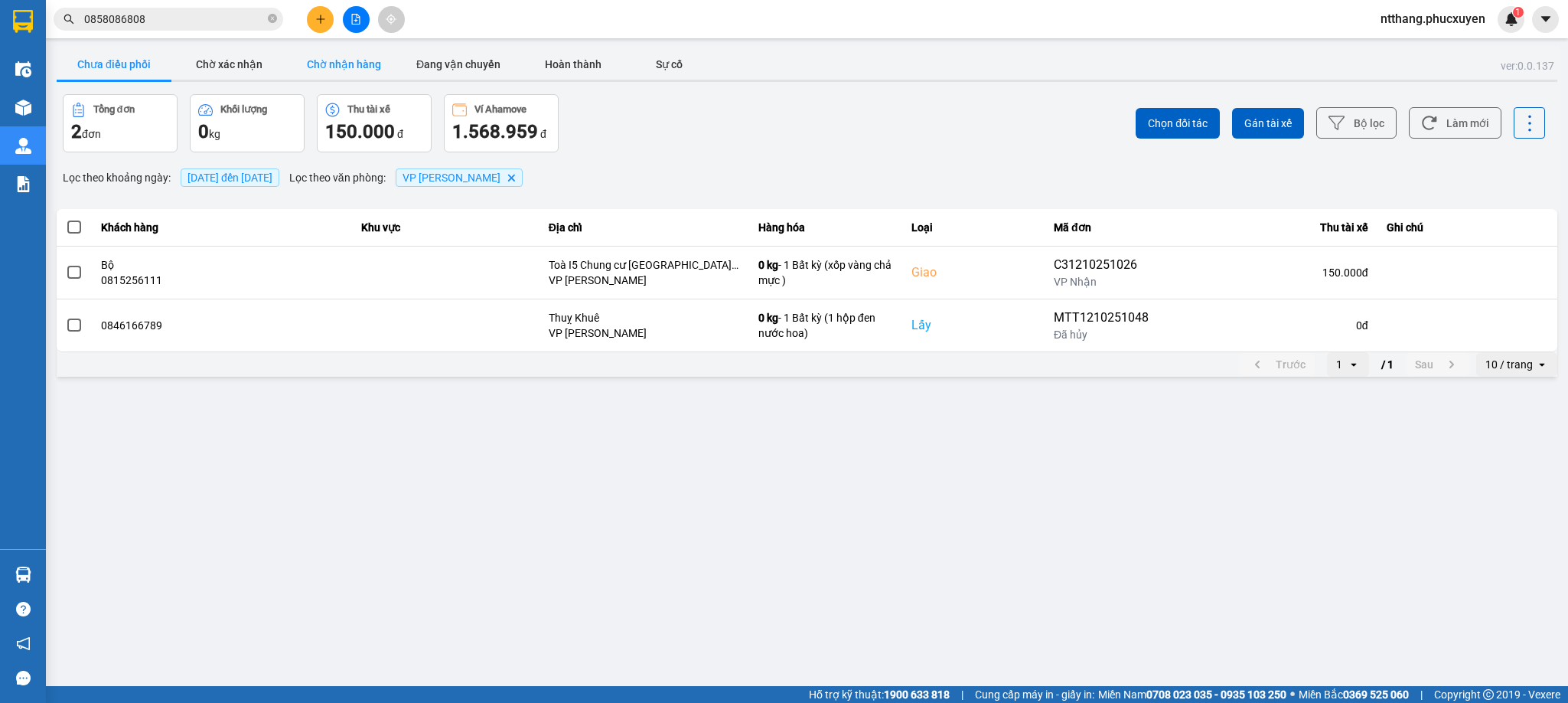
click at [332, 55] on button "Chờ nhận hàng" at bounding box center [343, 64] width 115 height 31
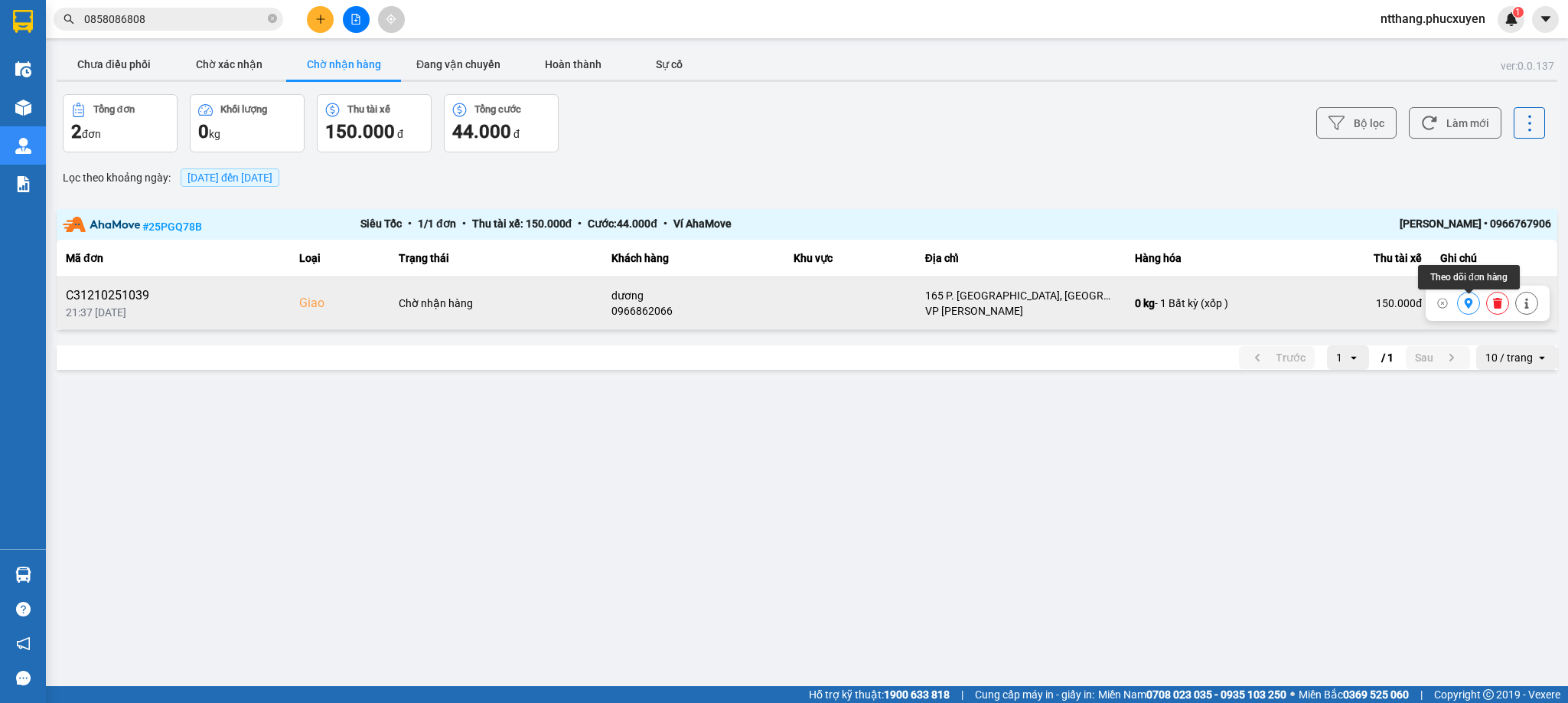
click at [1472, 302] on icon at bounding box center [1468, 303] width 8 height 11
click at [714, 494] on main "ver: 0.0.137 Chưa điều phối Chờ xác nhận Chờ nhận hàng Đang vận chuyển Hoàn thà…" at bounding box center [784, 343] width 1568 height 686
